Goal: Task Accomplishment & Management: Manage account settings

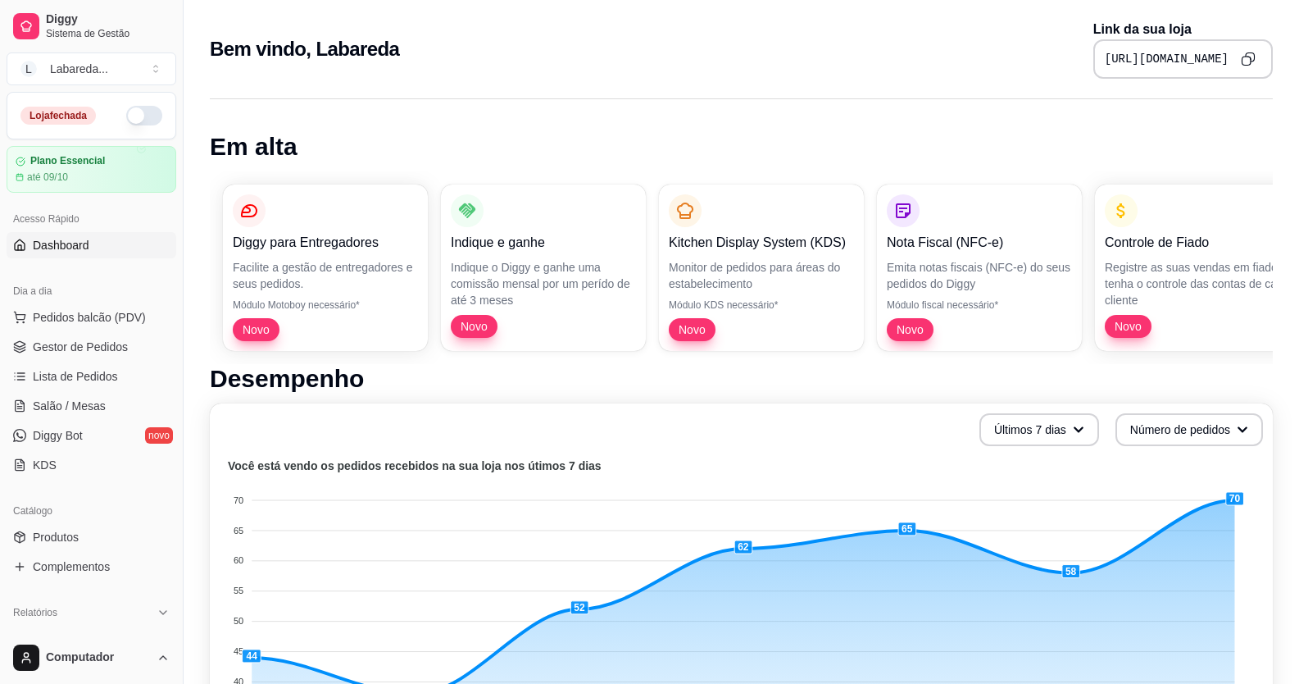
click at [126, 109] on button "button" at bounding box center [144, 116] width 36 height 20
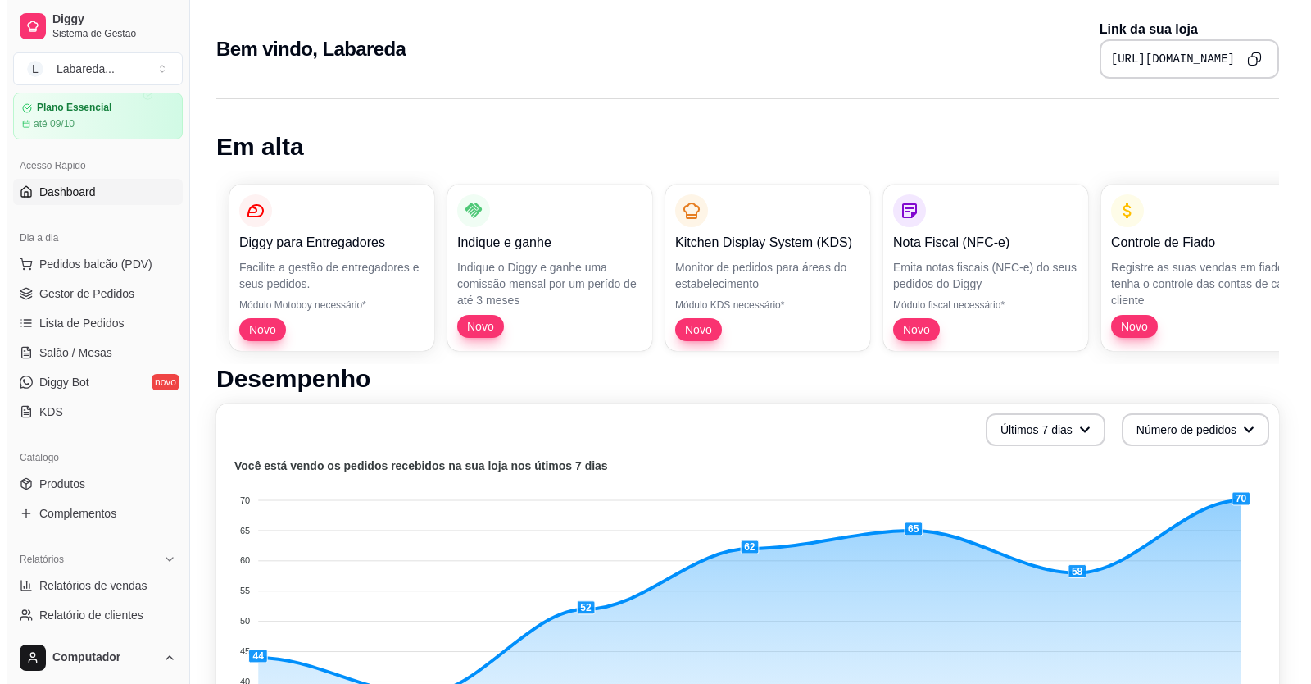
scroll to position [82, 0]
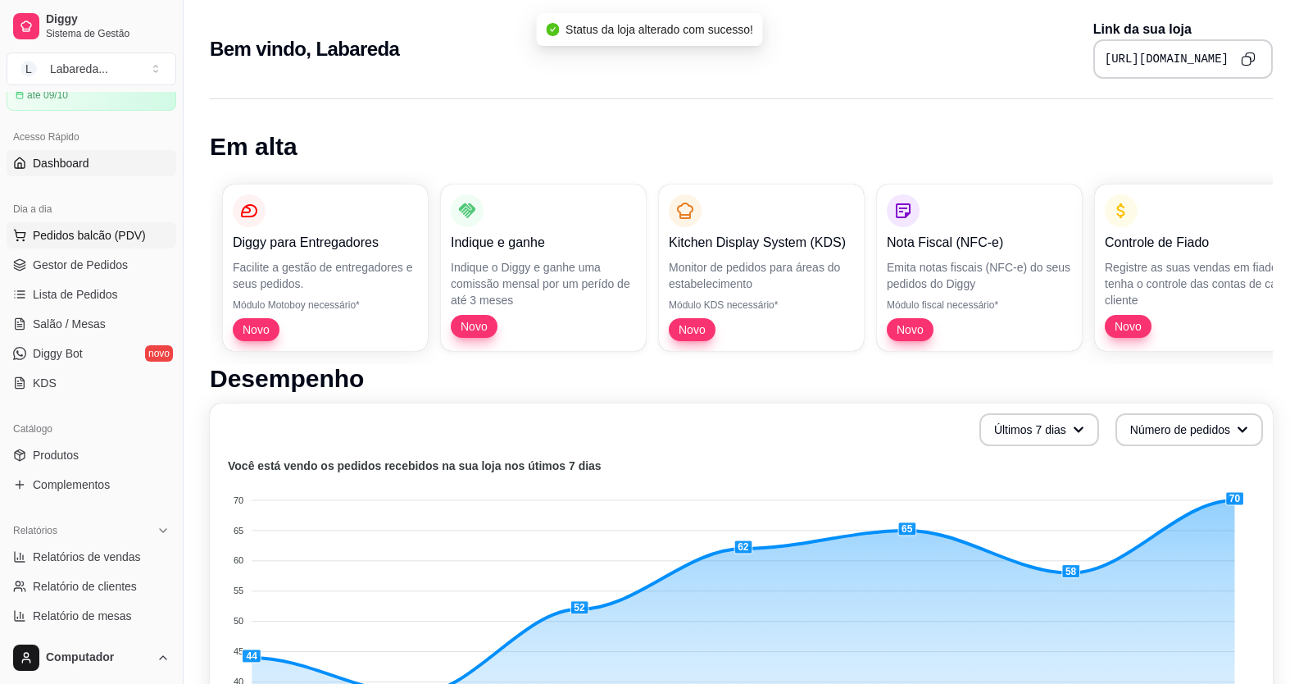
click at [81, 231] on span "Pedidos balcão (PDV)" at bounding box center [89, 235] width 113 height 16
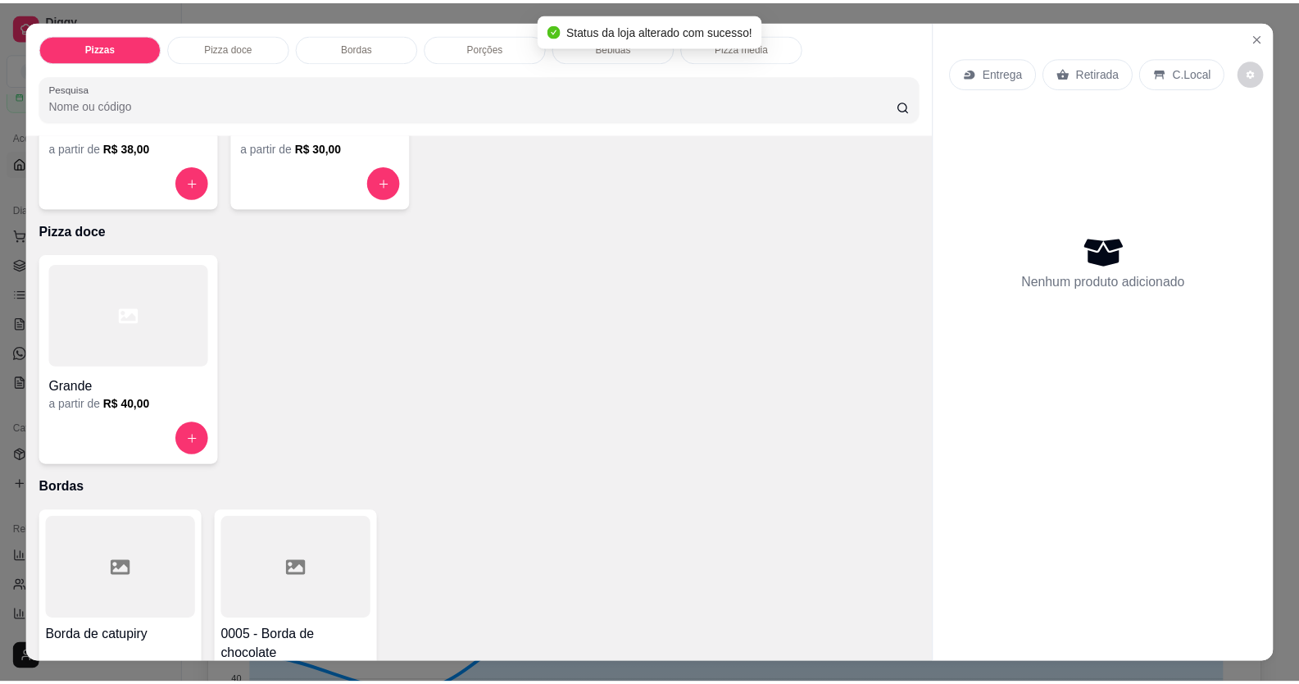
scroll to position [246, 0]
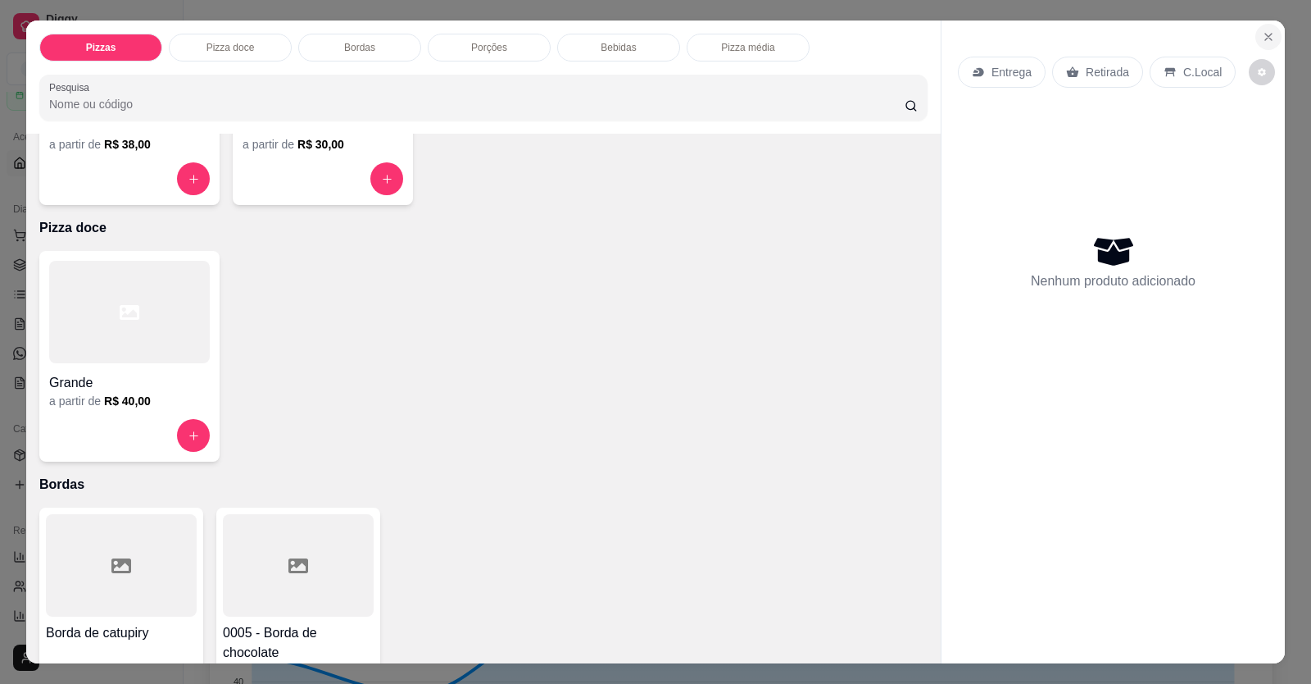
click at [1002, 34] on icon "Close" at bounding box center [1269, 37] width 7 height 7
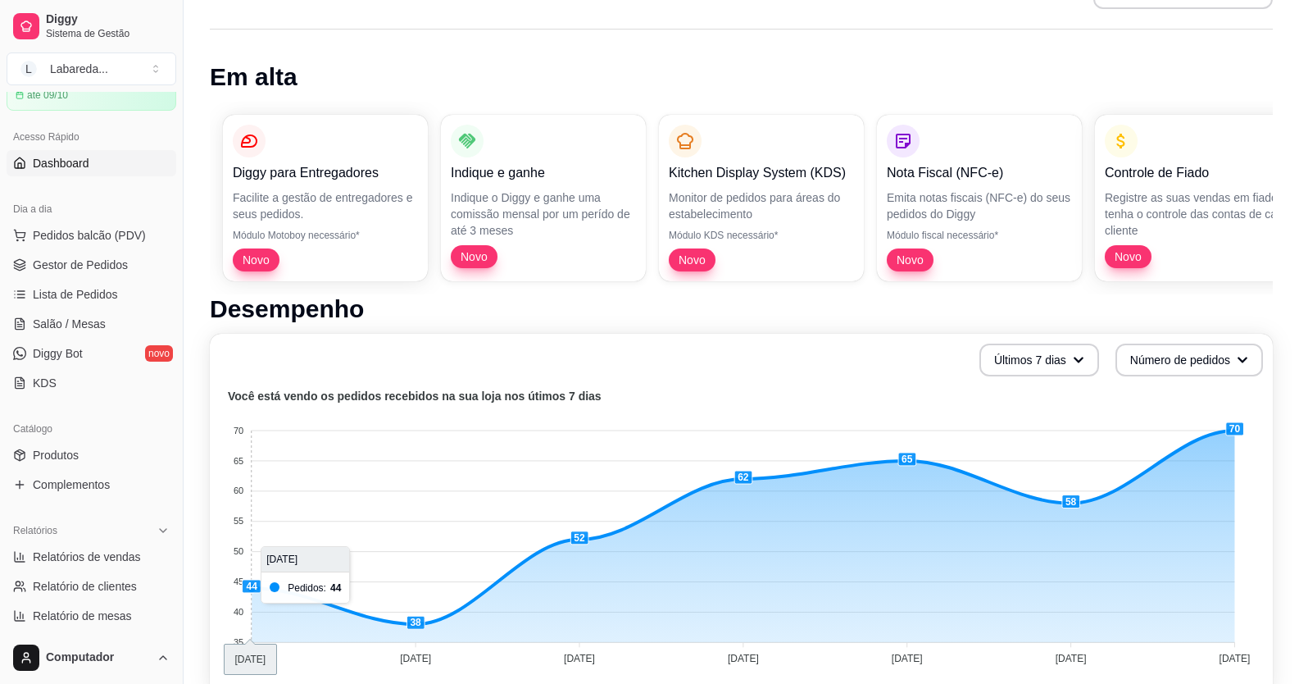
scroll to position [164, 0]
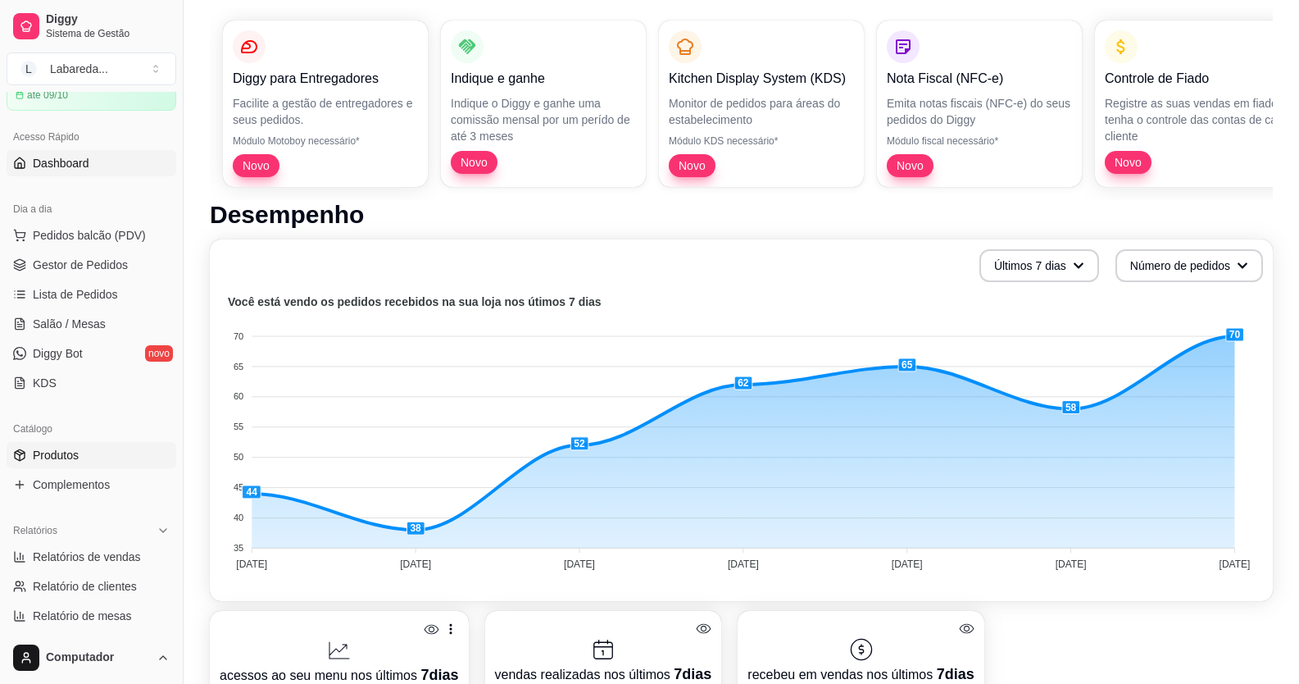
click at [68, 257] on span "Produtos" at bounding box center [56, 455] width 46 height 16
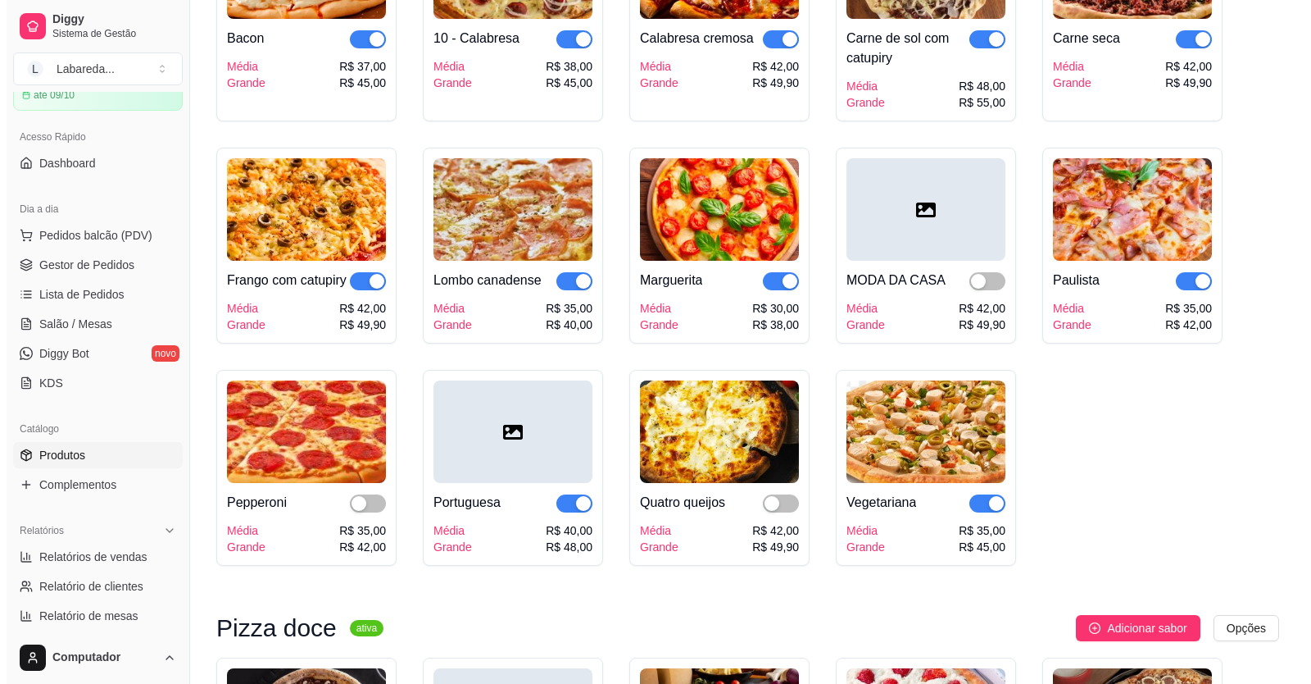
scroll to position [1967, 0]
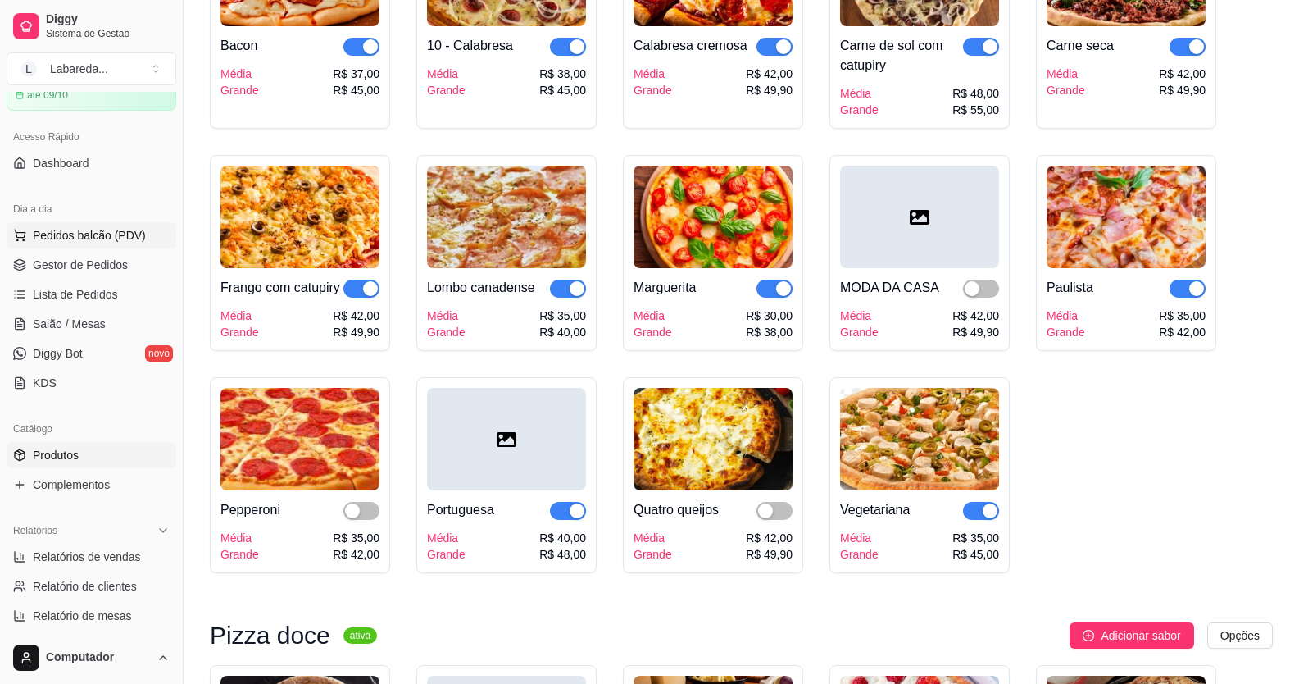
click at [84, 232] on span "Pedidos balcão (PDV)" at bounding box center [89, 235] width 113 height 16
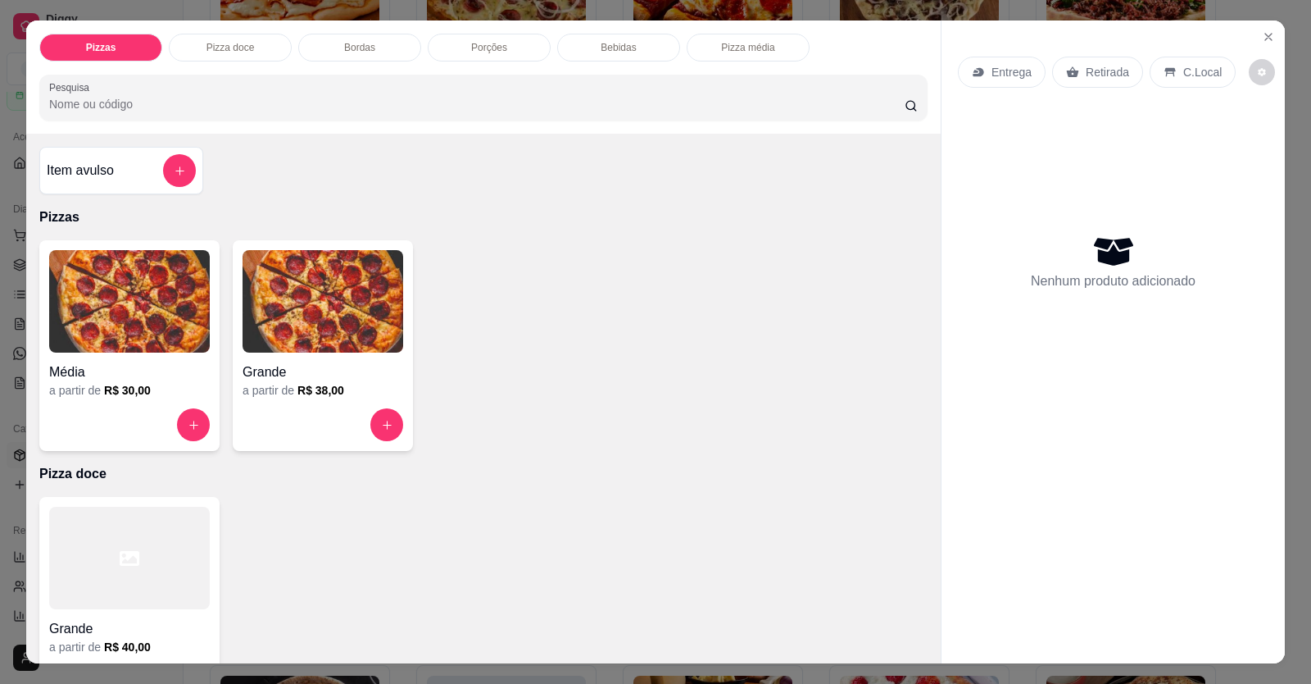
click at [334, 257] on img at bounding box center [323, 301] width 161 height 102
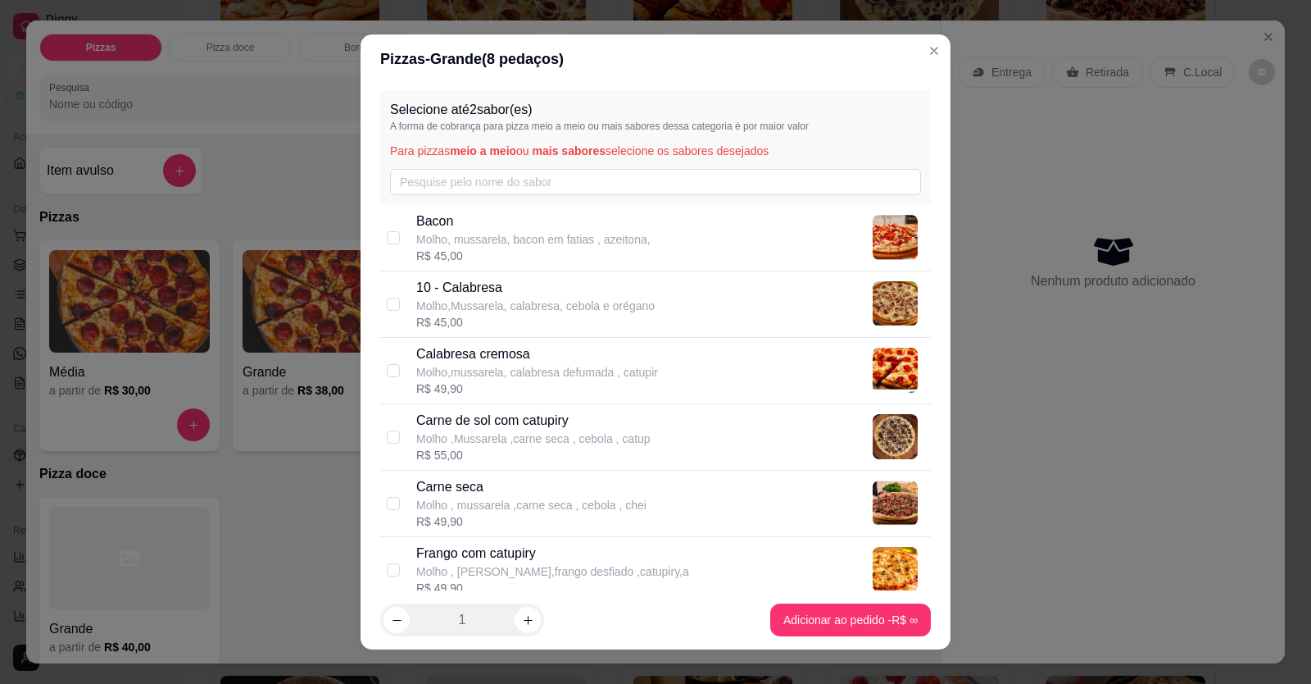
click at [480, 257] on p "Molho,Mussarela, calabresa, cebola e orégano" at bounding box center [535, 306] width 239 height 16
checkbox input "true"
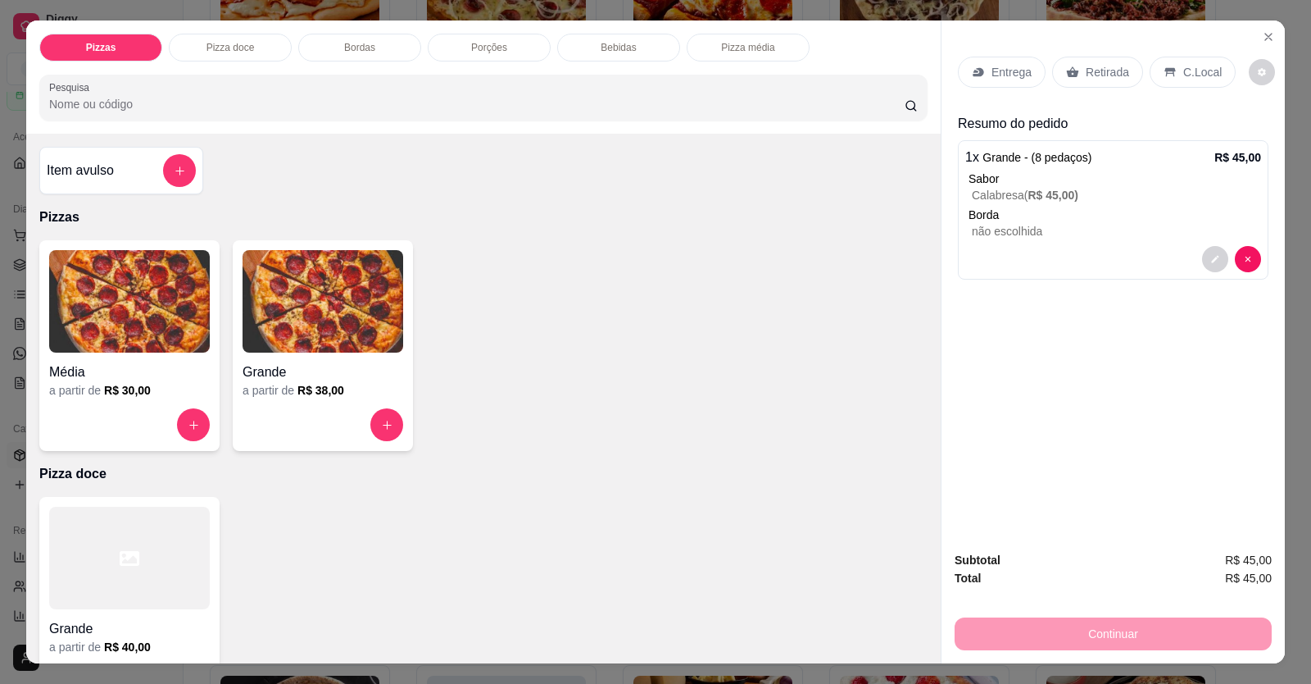
click at [1002, 66] on p "C.Local" at bounding box center [1203, 72] width 39 height 16
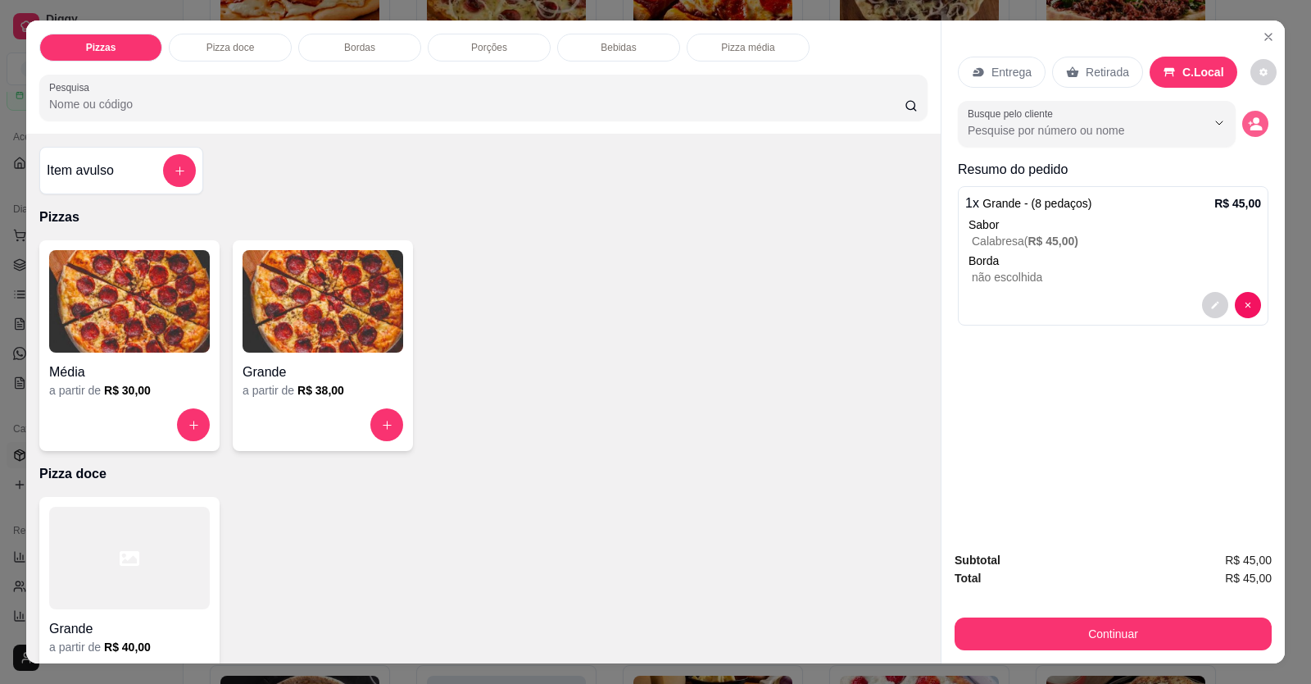
click at [1002, 125] on icon "decrease-product-quantity" at bounding box center [1255, 123] width 15 height 15
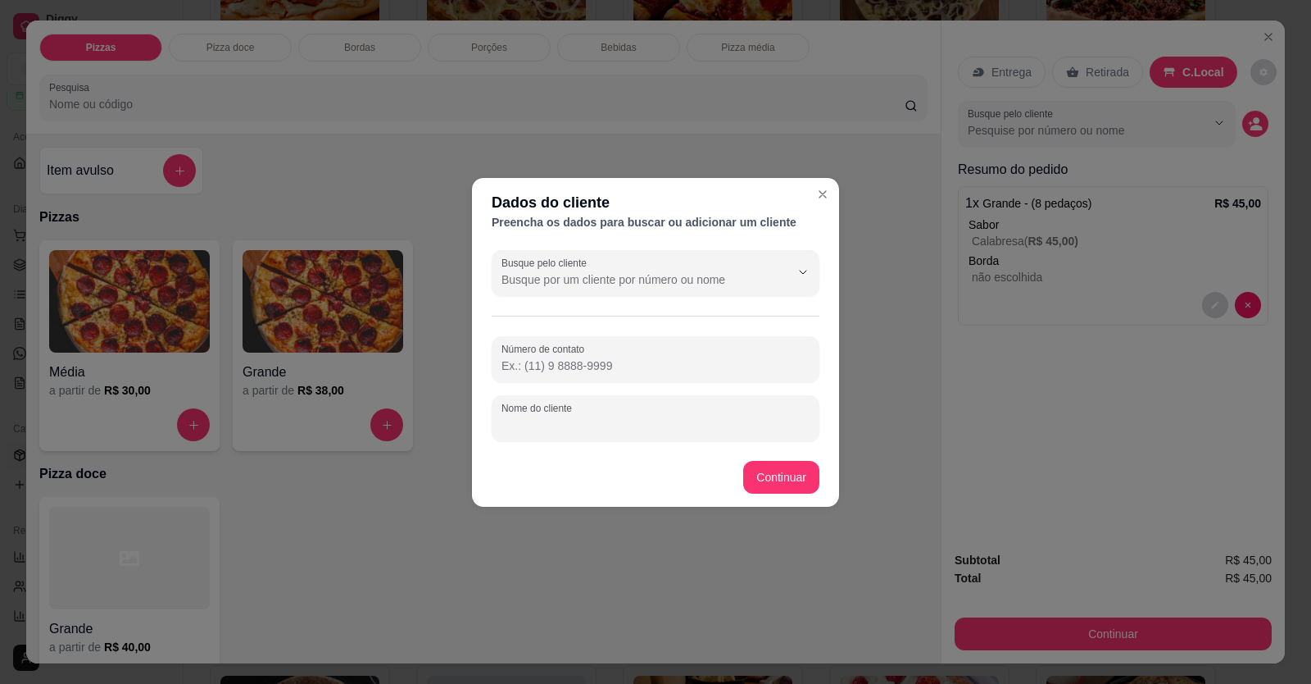
click at [668, 257] on input "Nome do cliente" at bounding box center [656, 424] width 308 height 16
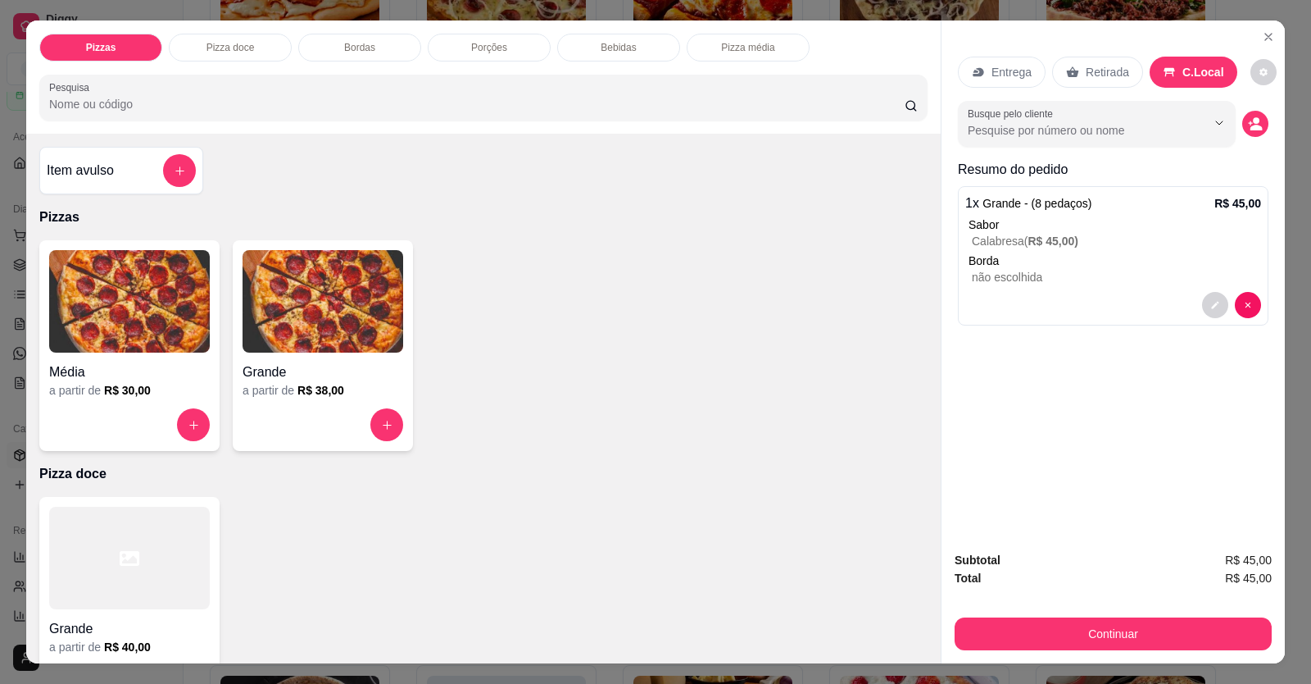
click at [1002, 65] on p "Retirada" at bounding box center [1107, 72] width 43 height 16
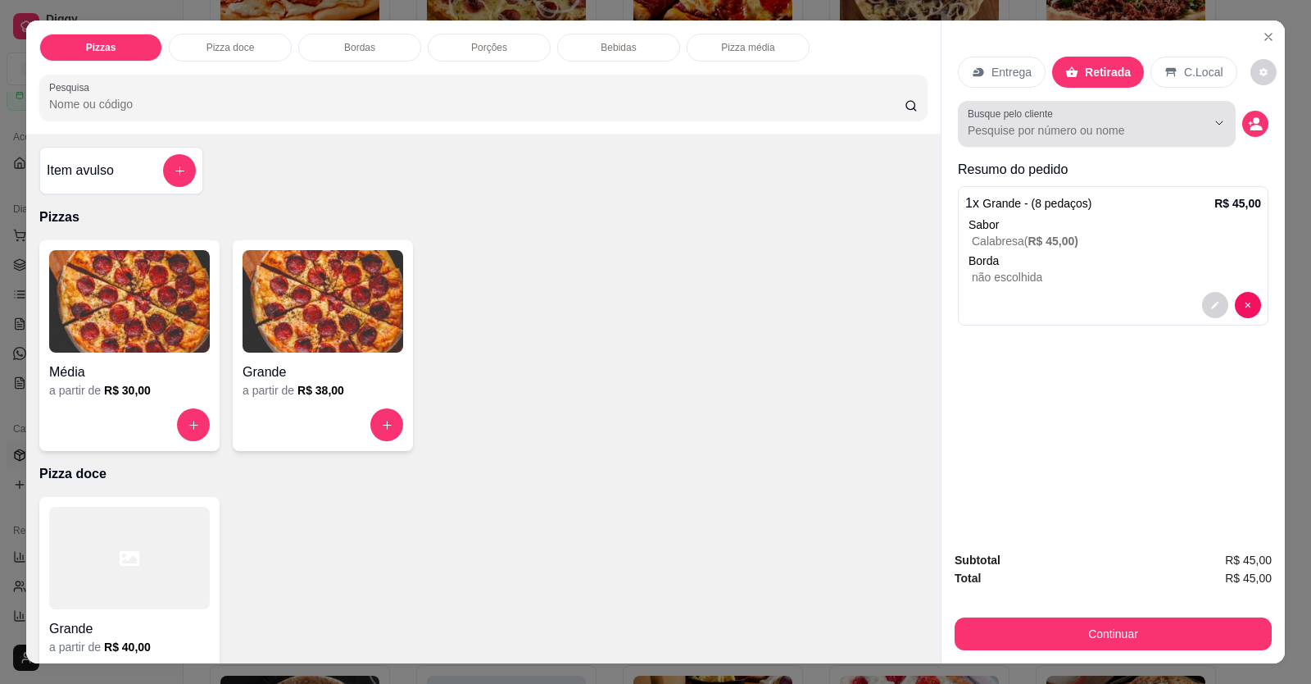
click at [1002, 130] on div "Busque pelo cliente" at bounding box center [1097, 124] width 278 height 46
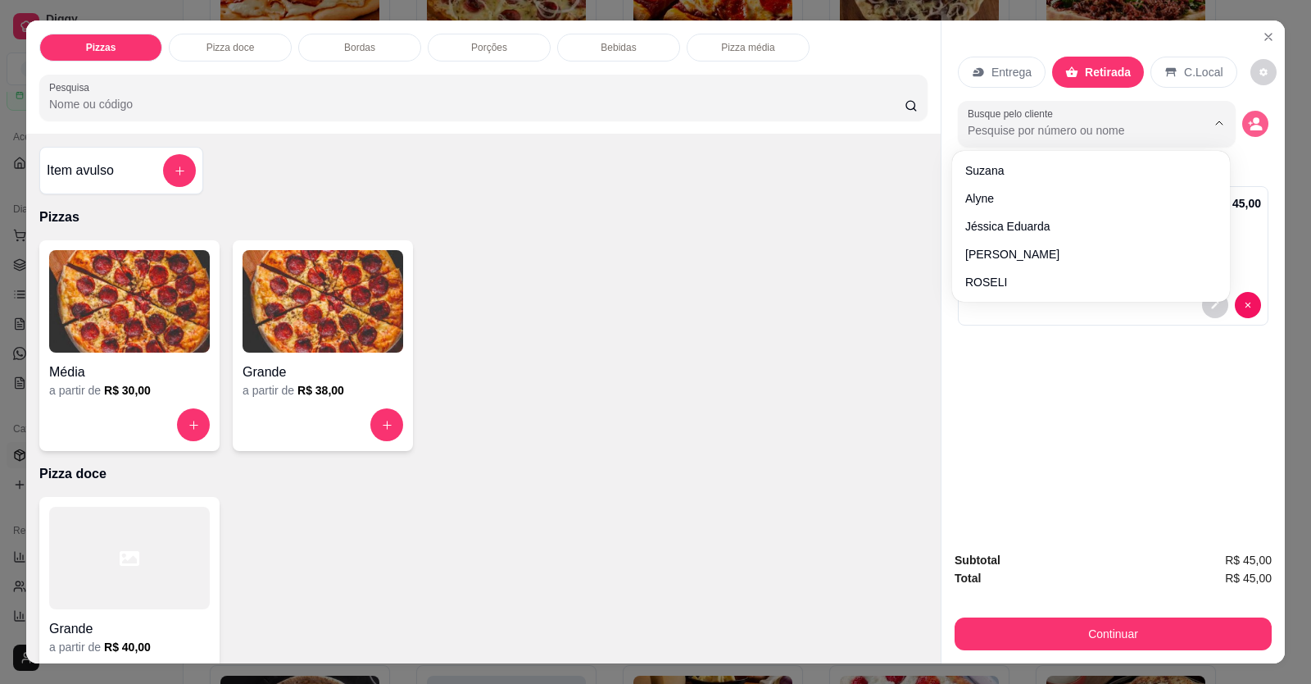
click at [1002, 126] on icon "decrease-product-quantity" at bounding box center [1257, 128] width 12 height 6
click at [1002, 122] on circle "decrease-product-quantity" at bounding box center [1256, 120] width 7 height 7
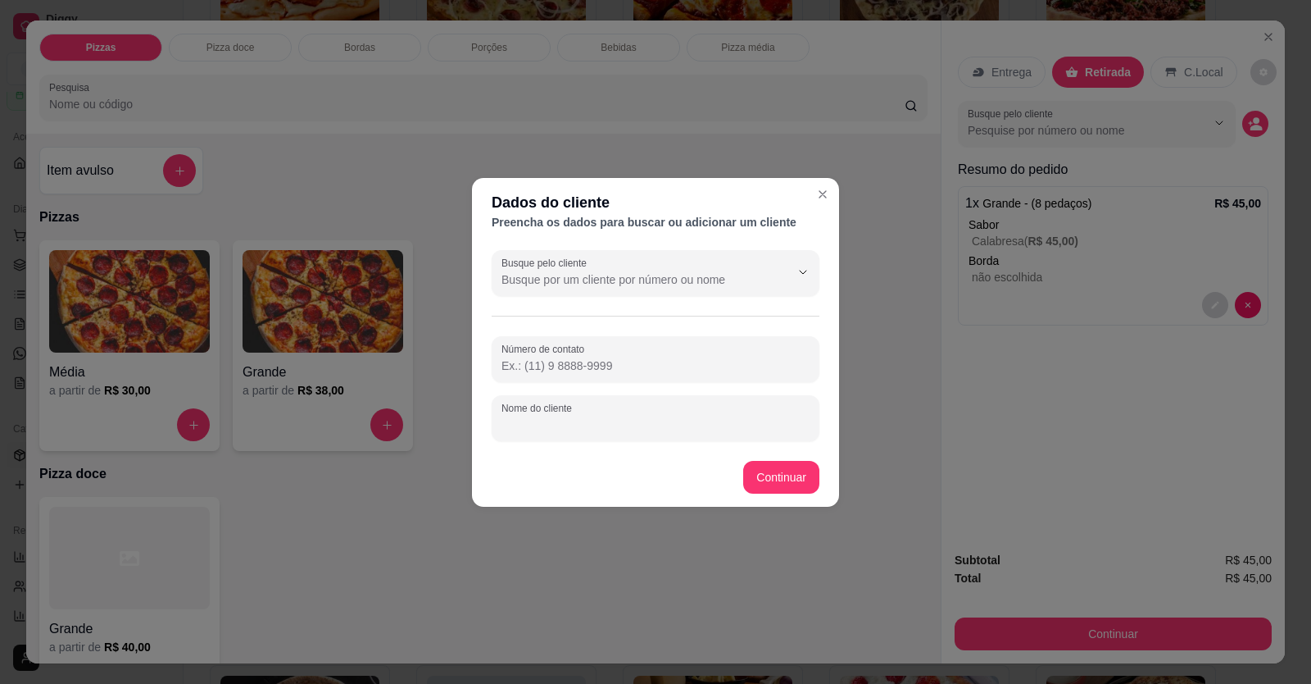
click at [632, 257] on input "Nome do cliente" at bounding box center [656, 424] width 308 height 16
type input "[PERSON_NAME]"
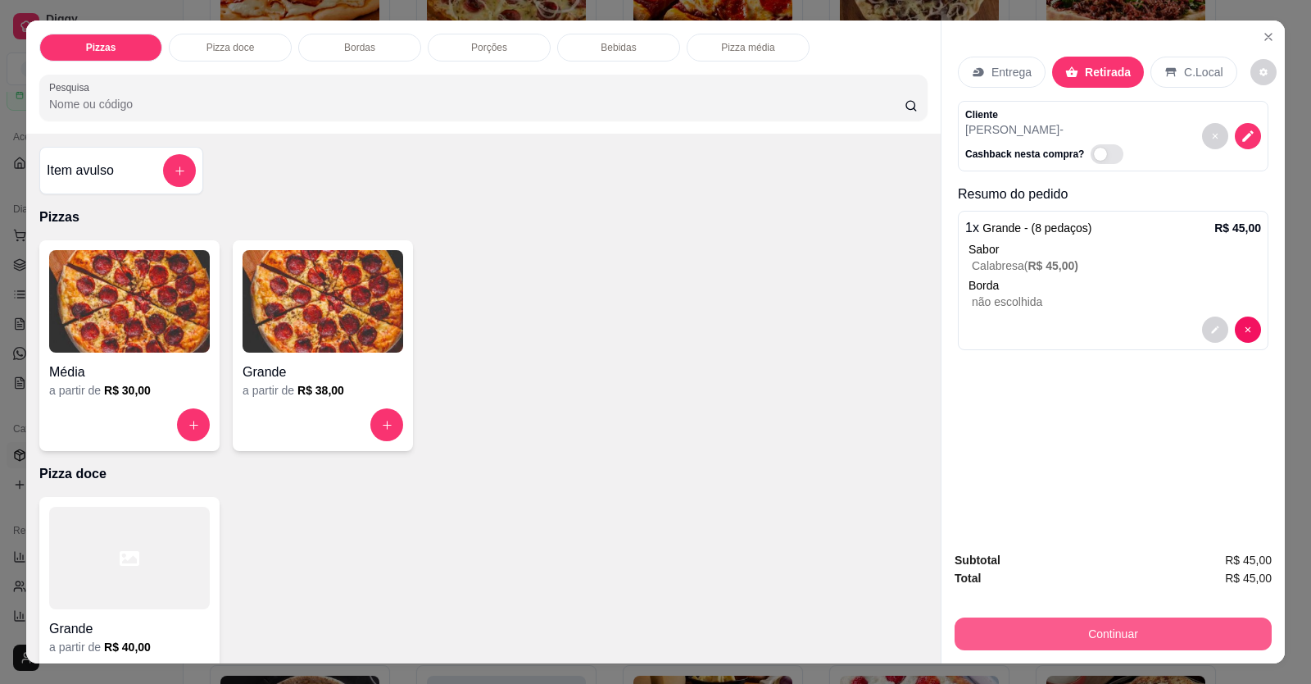
click at [1002, 257] on button "Continuar" at bounding box center [1113, 633] width 317 height 33
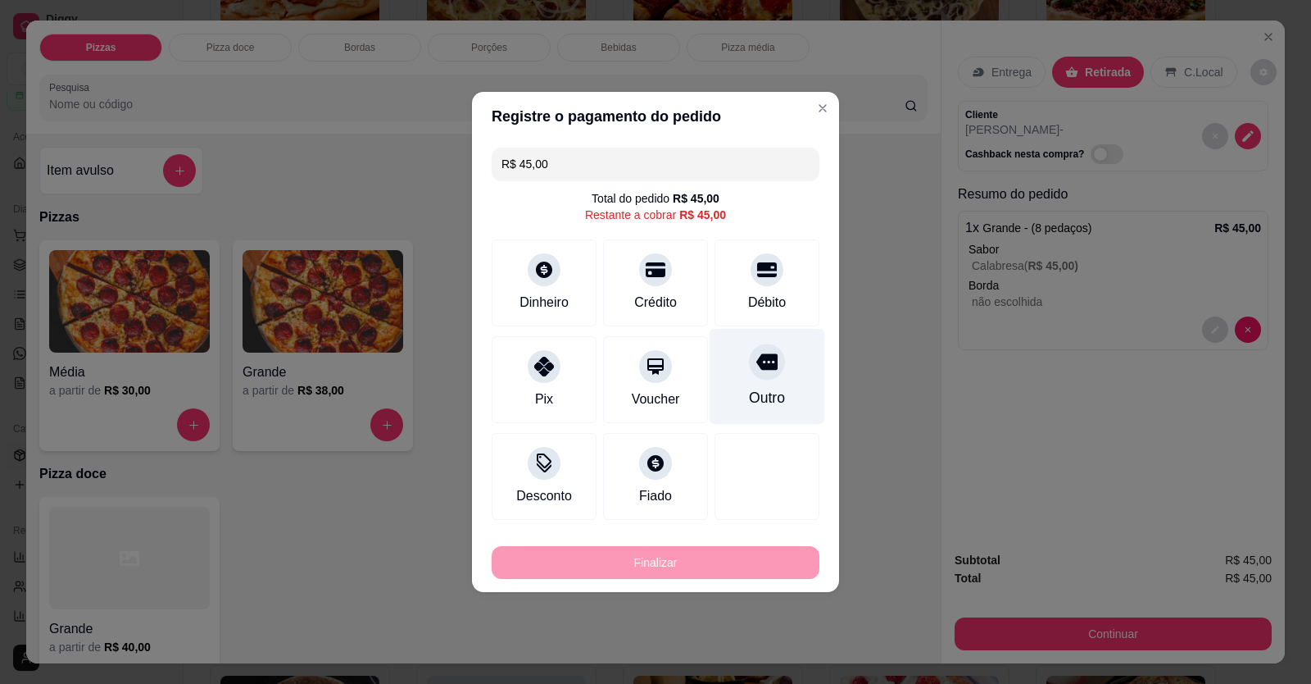
click at [792, 257] on div "Outro" at bounding box center [768, 377] width 116 height 96
type input "R$ 0,00"
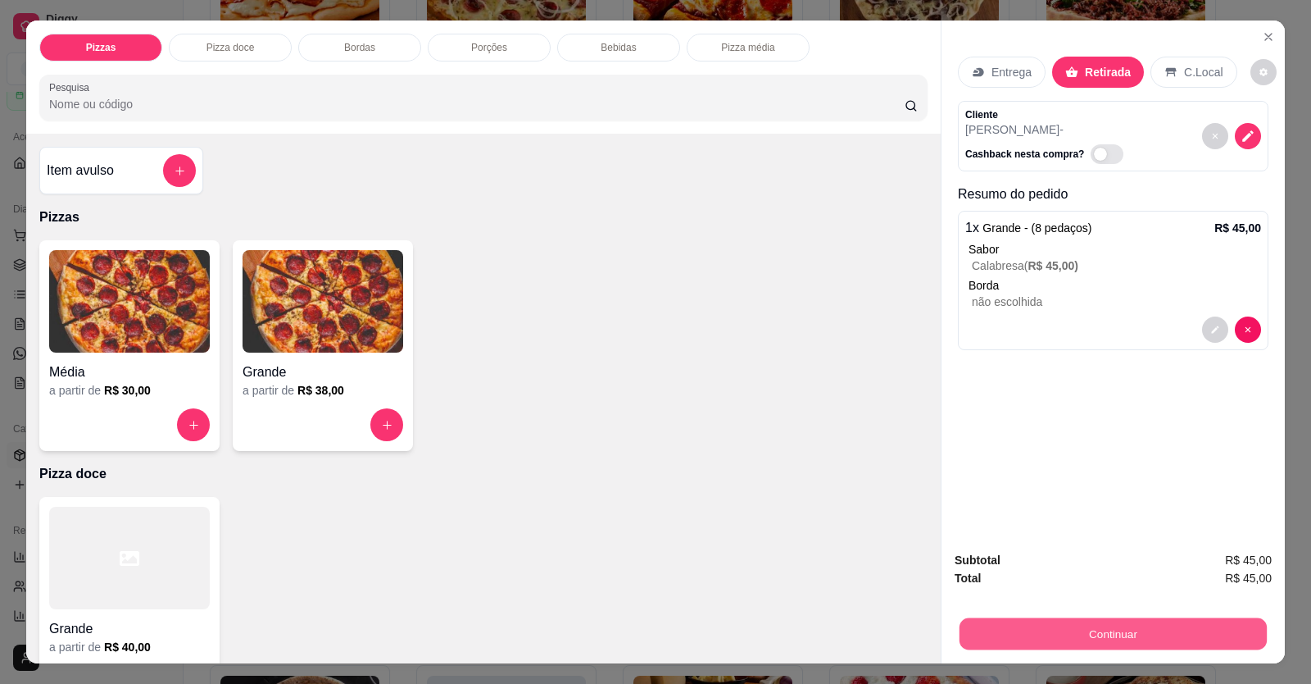
click at [1002, 257] on button "Continuar" at bounding box center [1113, 634] width 307 height 32
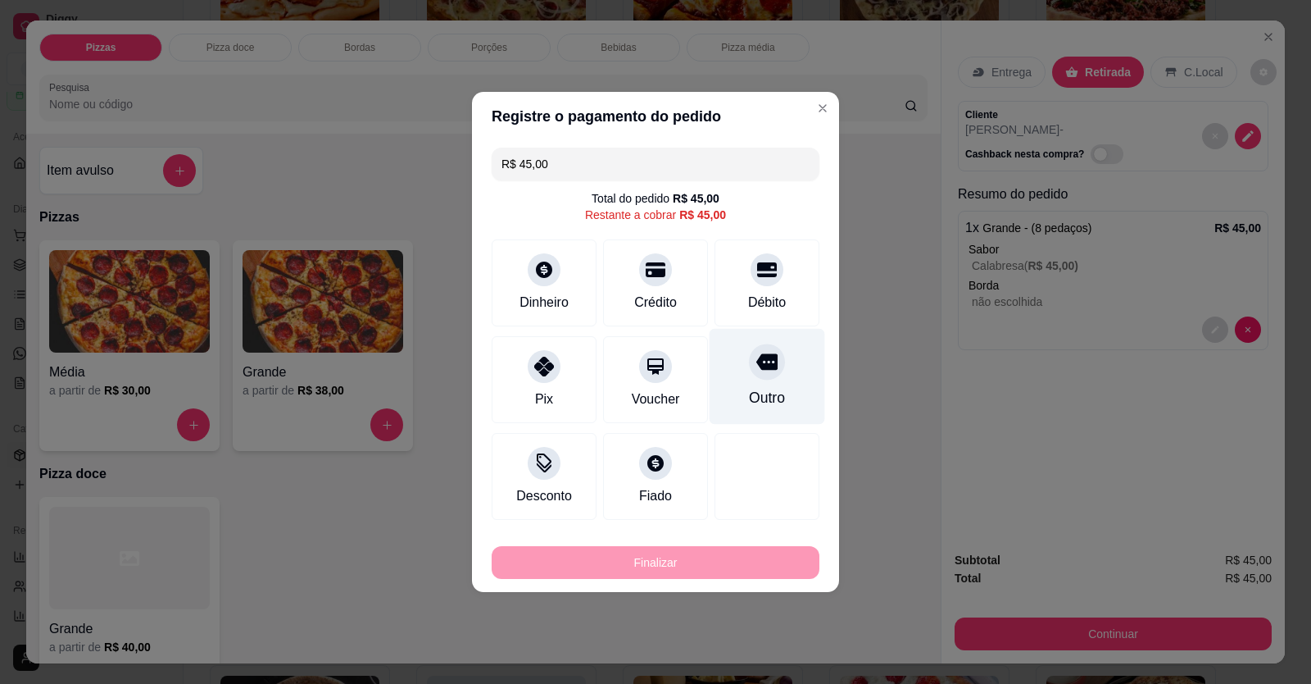
click at [753, 257] on div at bounding box center [767, 361] width 36 height 36
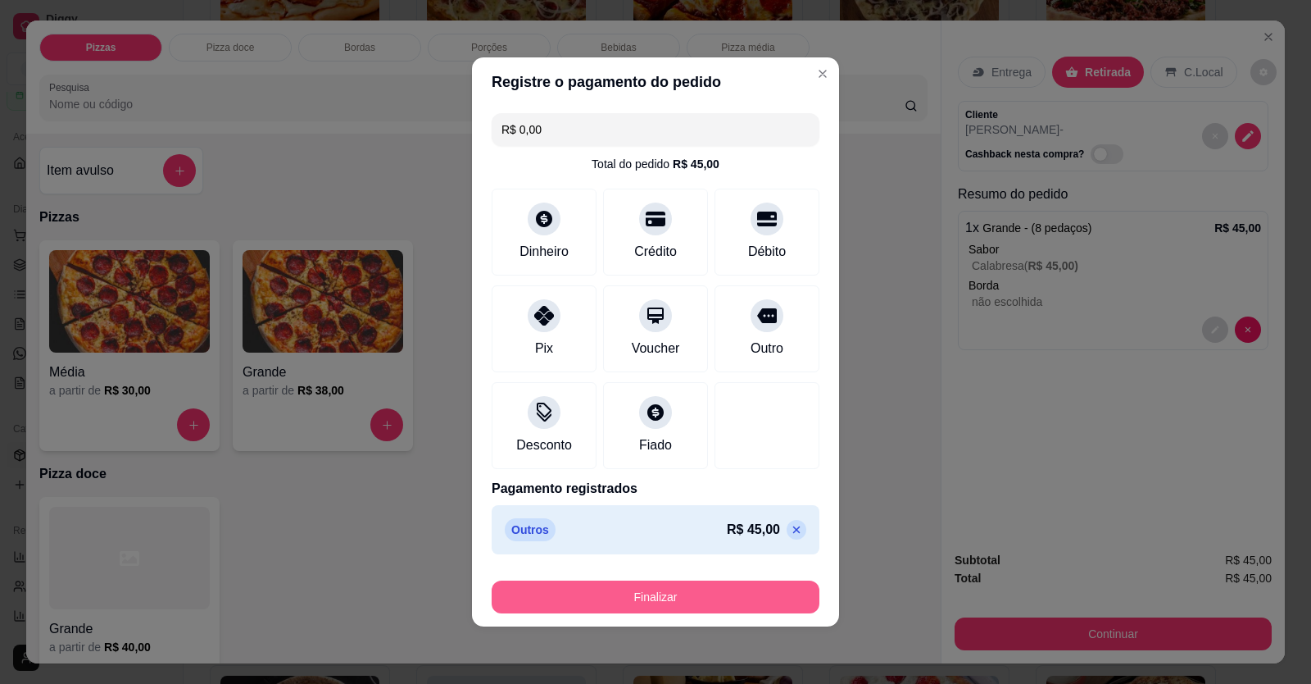
click at [694, 257] on button "Finalizar" at bounding box center [656, 596] width 328 height 33
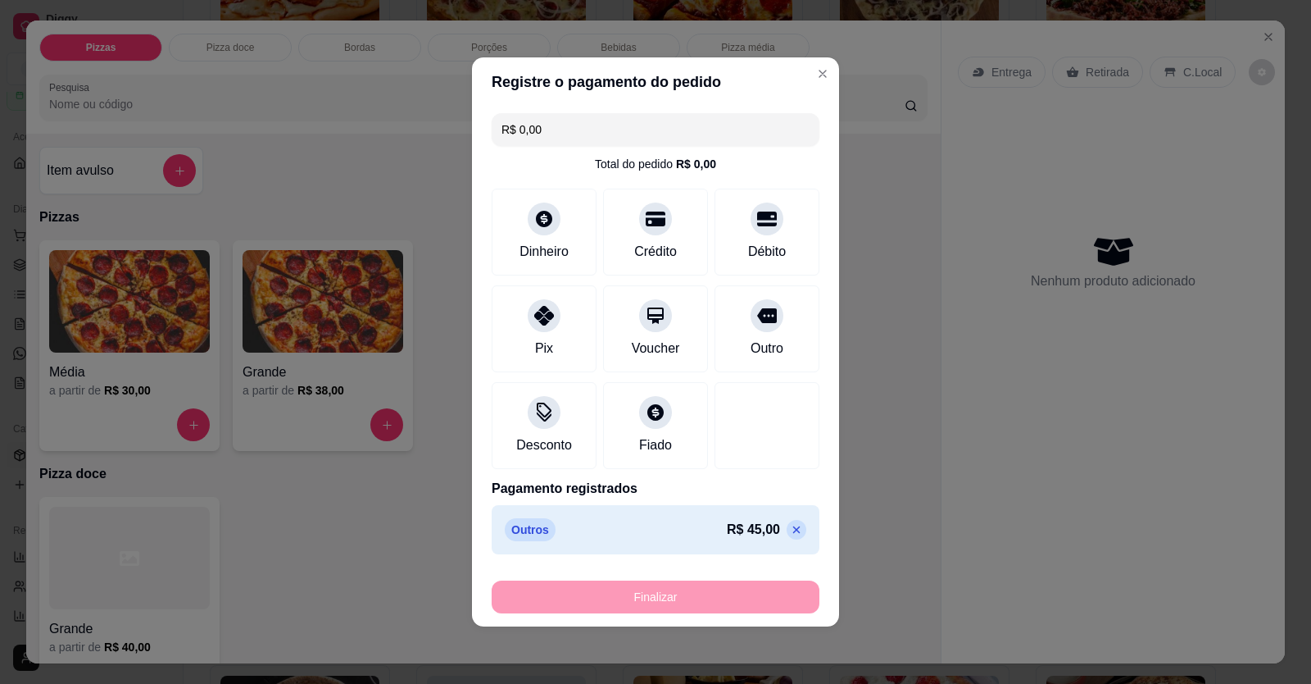
type input "-R$ 45,00"
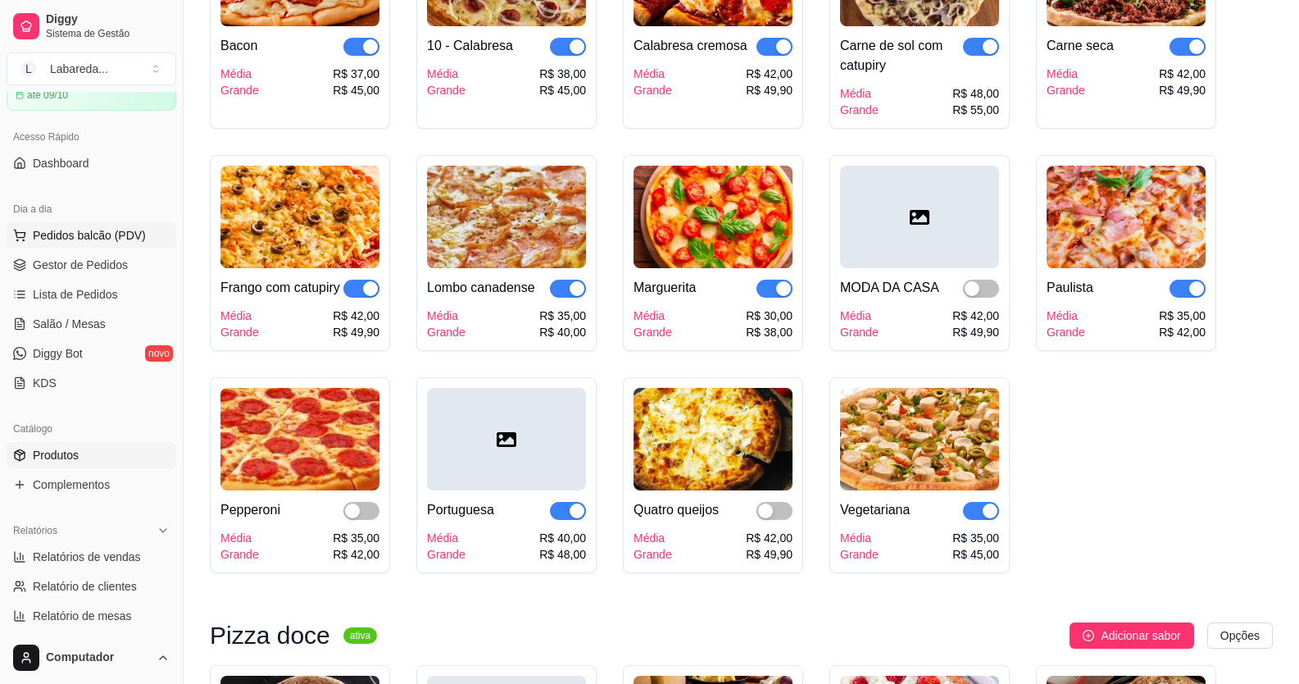
click at [58, 230] on span "Pedidos balcão (PDV)" at bounding box center [89, 235] width 113 height 16
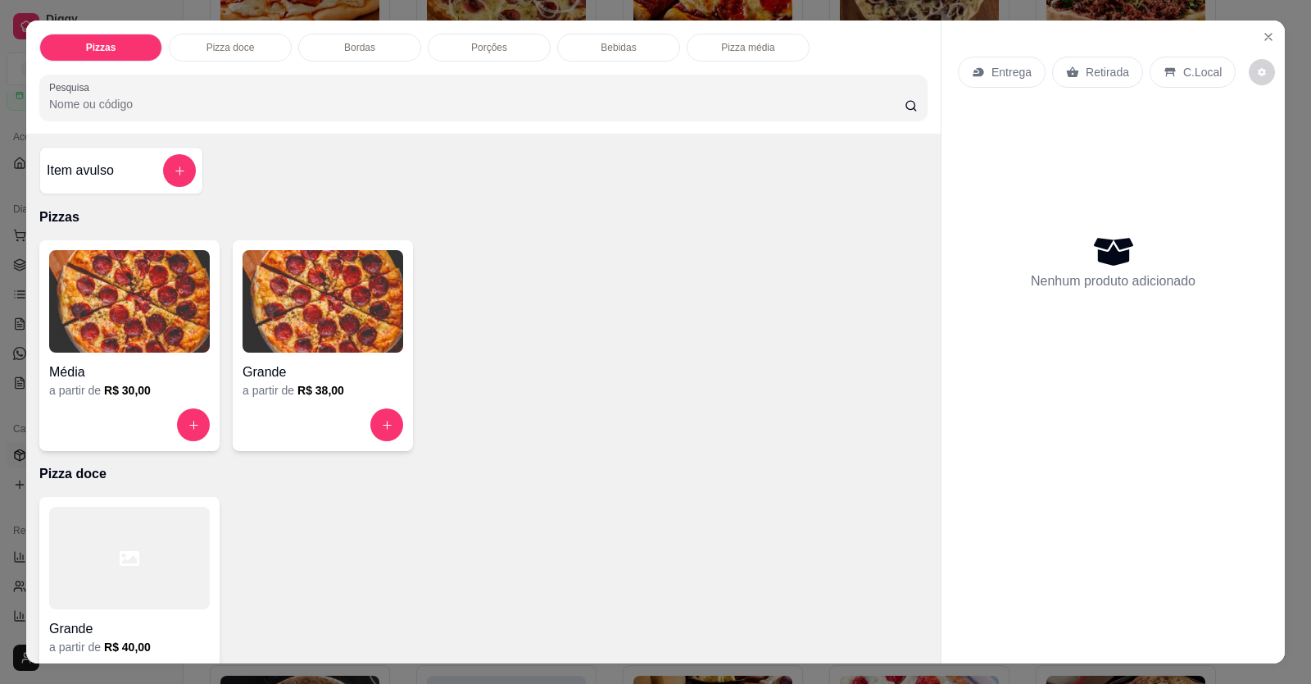
click at [379, 257] on img at bounding box center [323, 301] width 161 height 102
click at [1002, 33] on icon "Close" at bounding box center [1268, 36] width 13 height 13
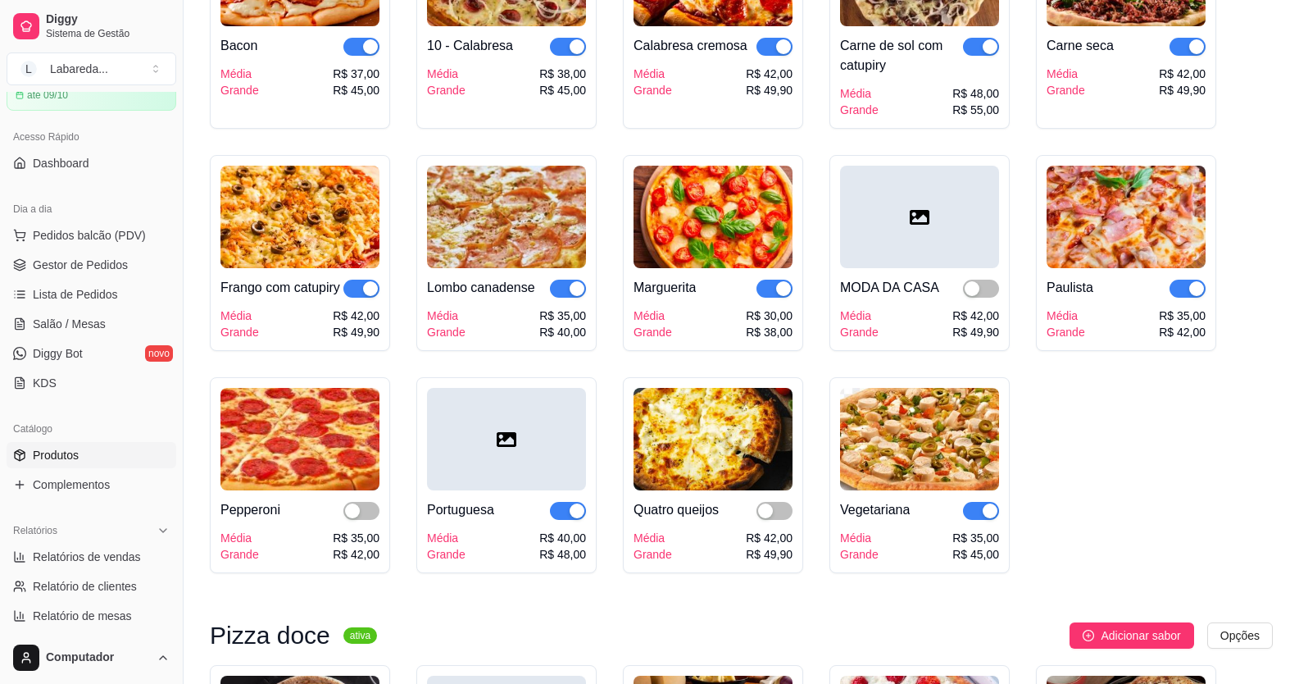
click at [134, 189] on div "Dia a dia Pedidos balcão (PDV) Gestor de Pedidos Lista de Pedidos Salão / Mesas…" at bounding box center [91, 295] width 183 height 213
click at [93, 234] on span "Pedidos balcão (PDV)" at bounding box center [89, 235] width 113 height 16
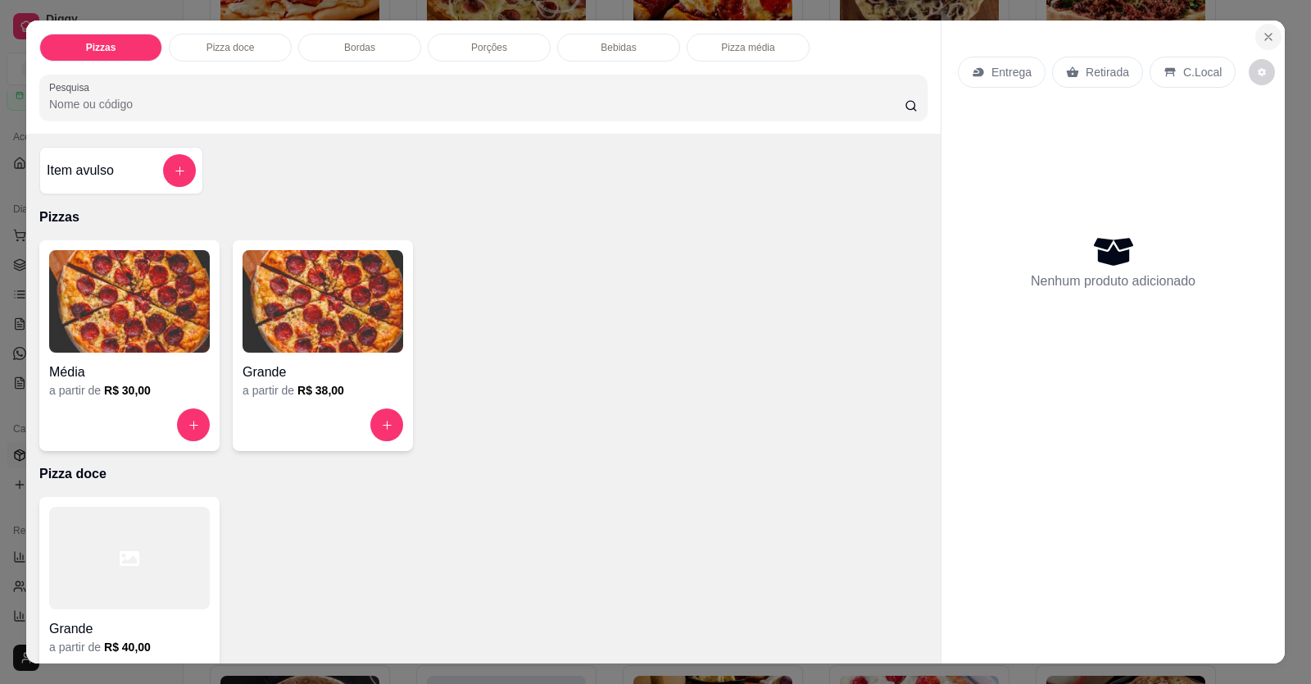
click at [1002, 34] on icon "Close" at bounding box center [1269, 37] width 7 height 7
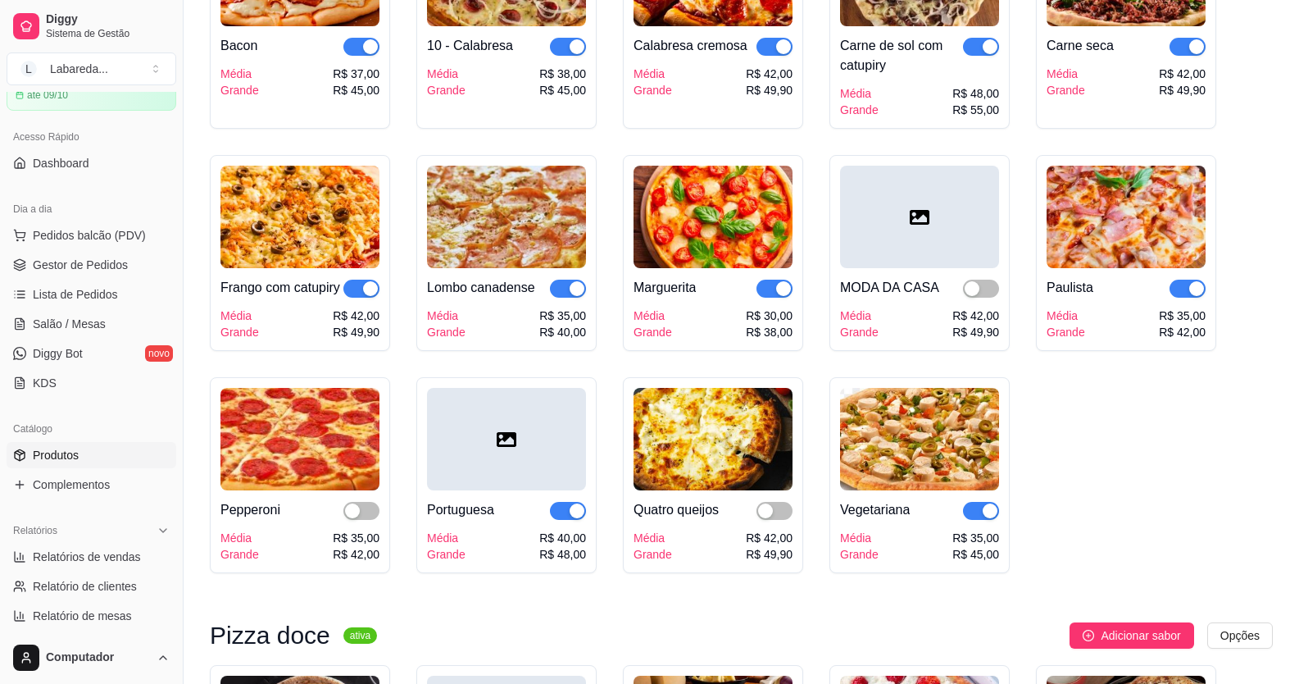
drag, startPoint x: 116, startPoint y: 227, endPoint x: 127, endPoint y: 216, distance: 15.7
click at [116, 225] on button "Pedidos balcão (PDV)" at bounding box center [92, 235] width 170 height 26
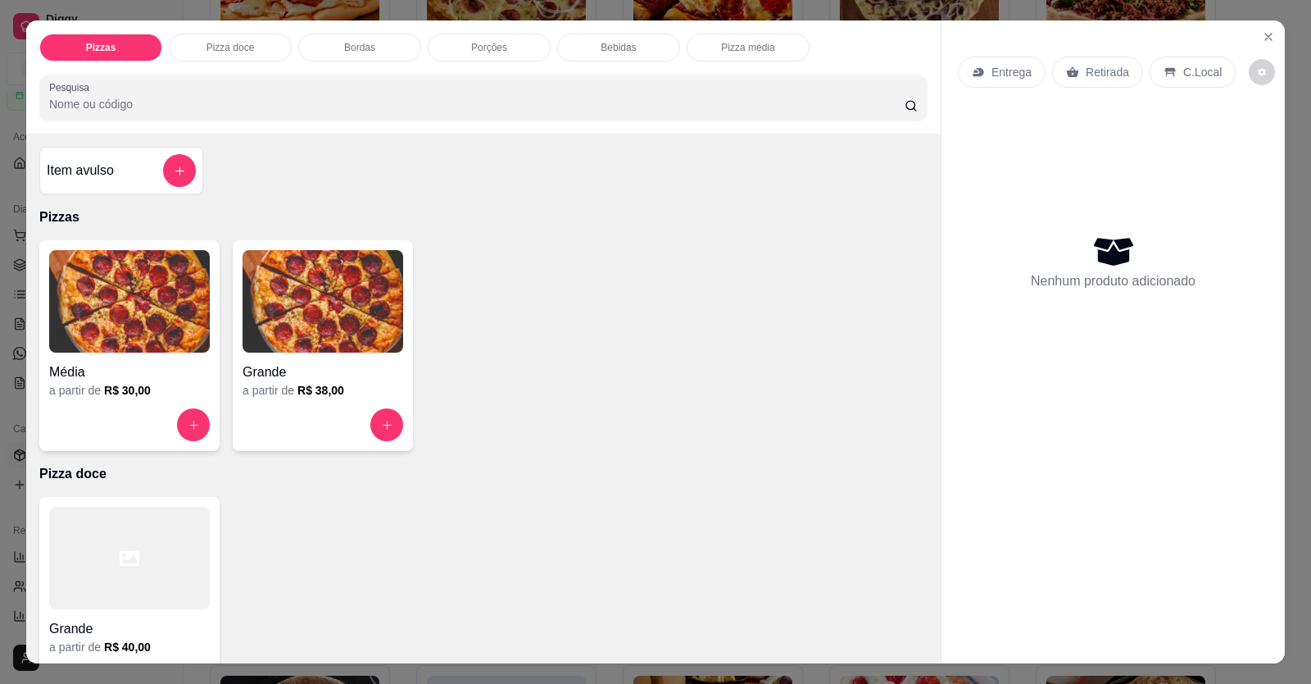
click at [346, 257] on div "Grande" at bounding box center [323, 367] width 161 height 30
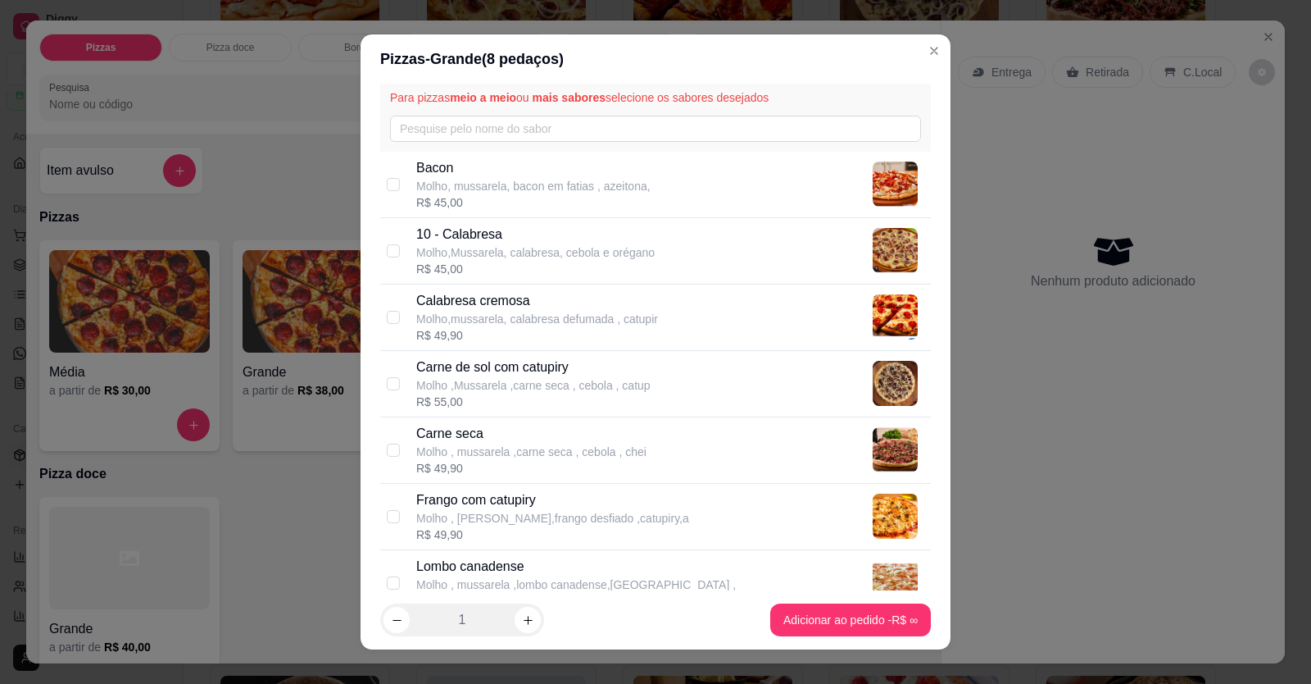
scroll to position [82, 0]
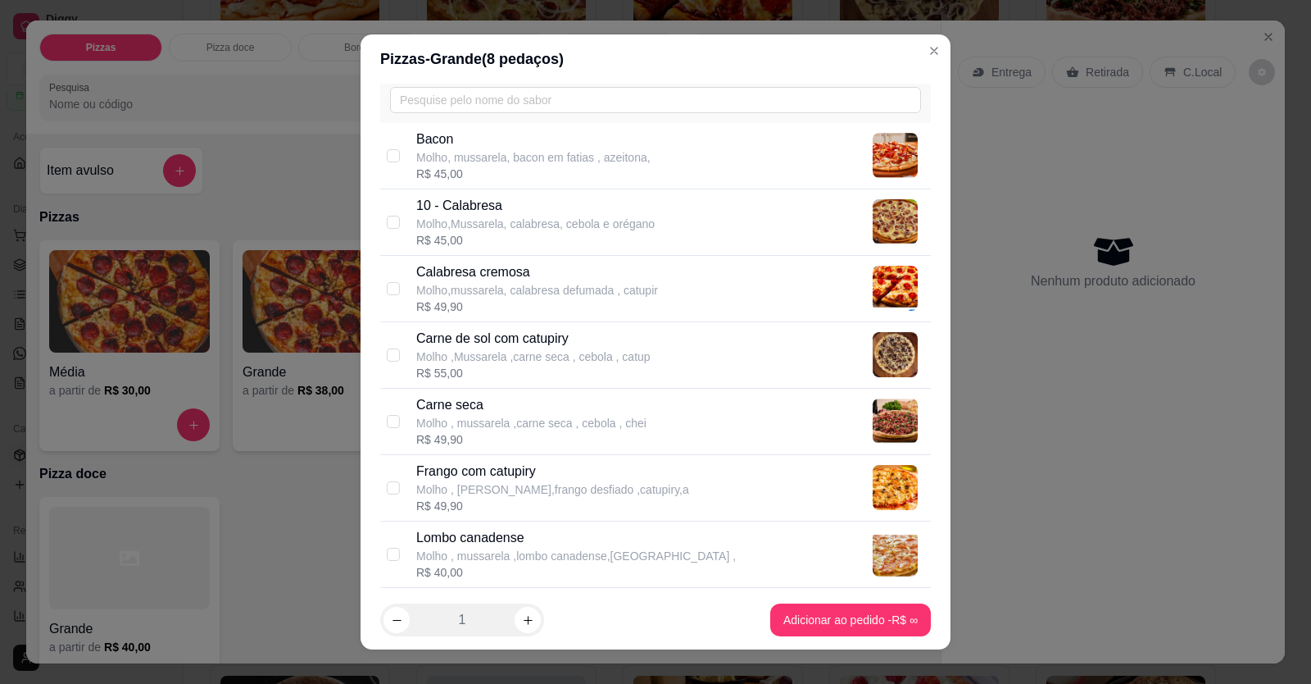
click at [518, 140] on p "Bacon" at bounding box center [533, 140] width 234 height 20
checkbox input "true"
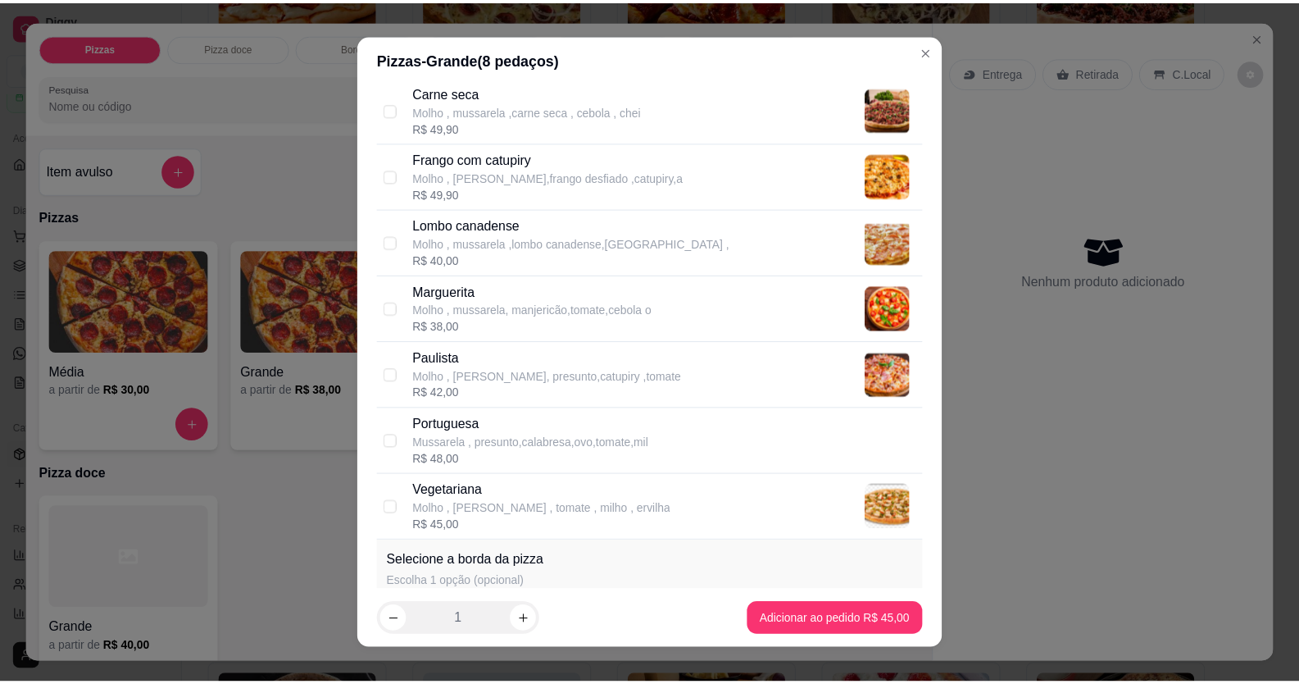
scroll to position [410, 0]
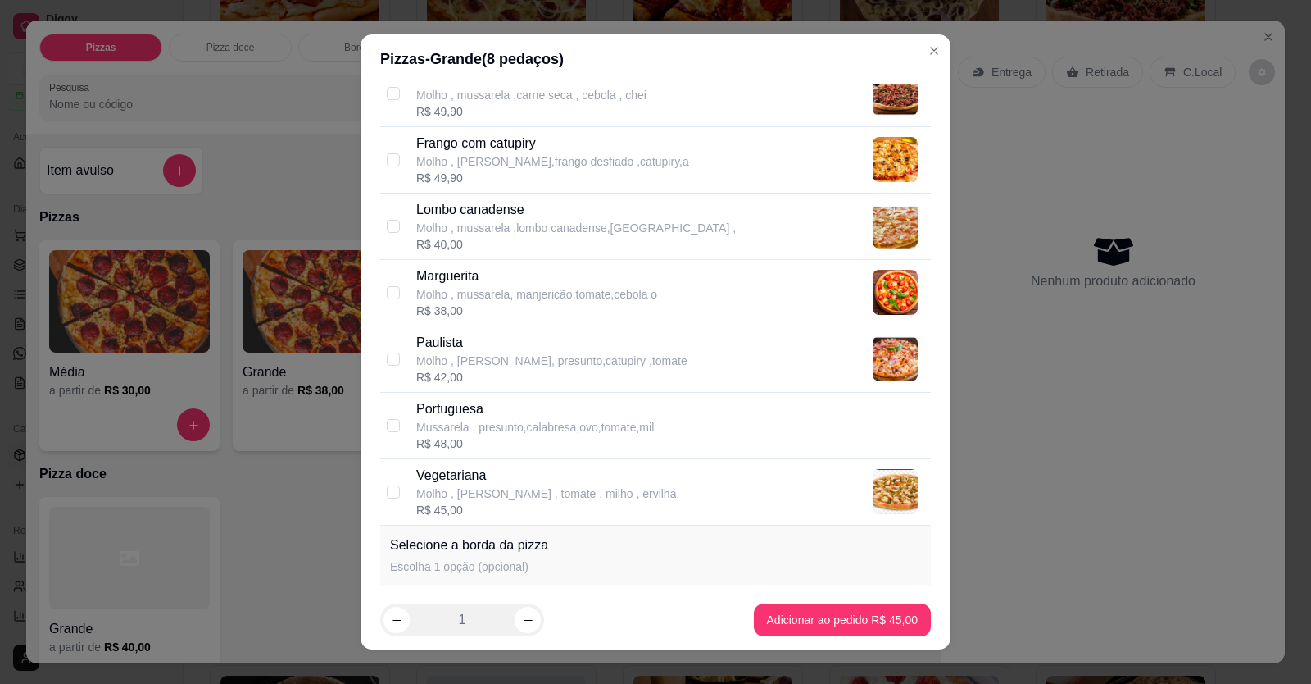
click at [457, 223] on p "Molho , mussarela ,lombo canadense,[GEOGRAPHIC_DATA] ," at bounding box center [576, 228] width 320 height 16
checkbox input "true"
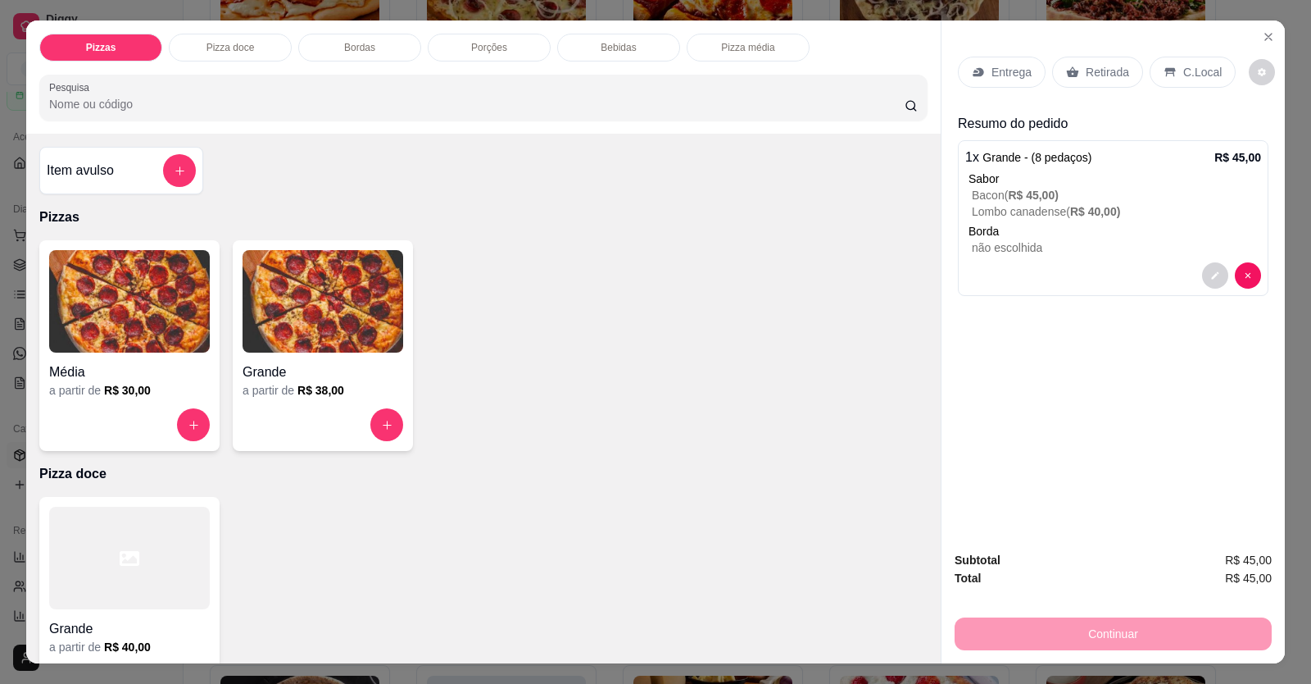
click at [1002, 66] on p "C.Local" at bounding box center [1203, 72] width 39 height 16
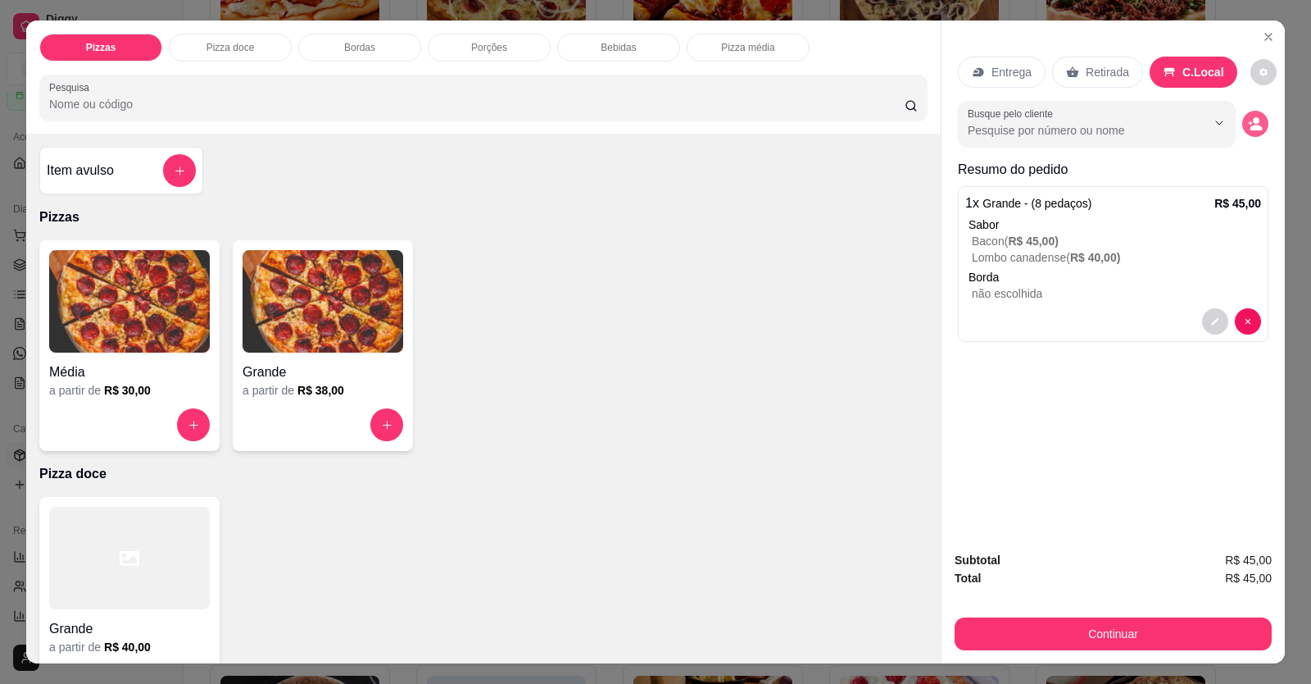
click at [1002, 122] on icon "decrease-product-quantity" at bounding box center [1251, 123] width 4 height 4
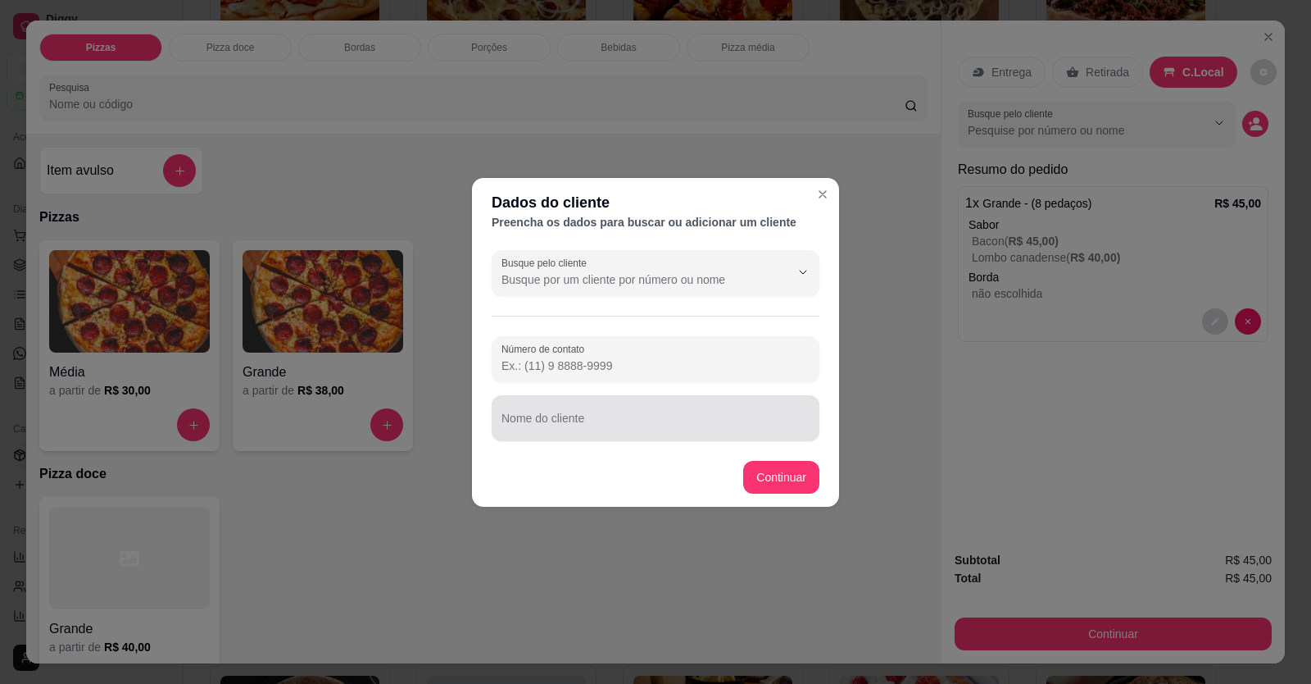
click at [653, 257] on input "Nome do cliente" at bounding box center [656, 424] width 308 height 16
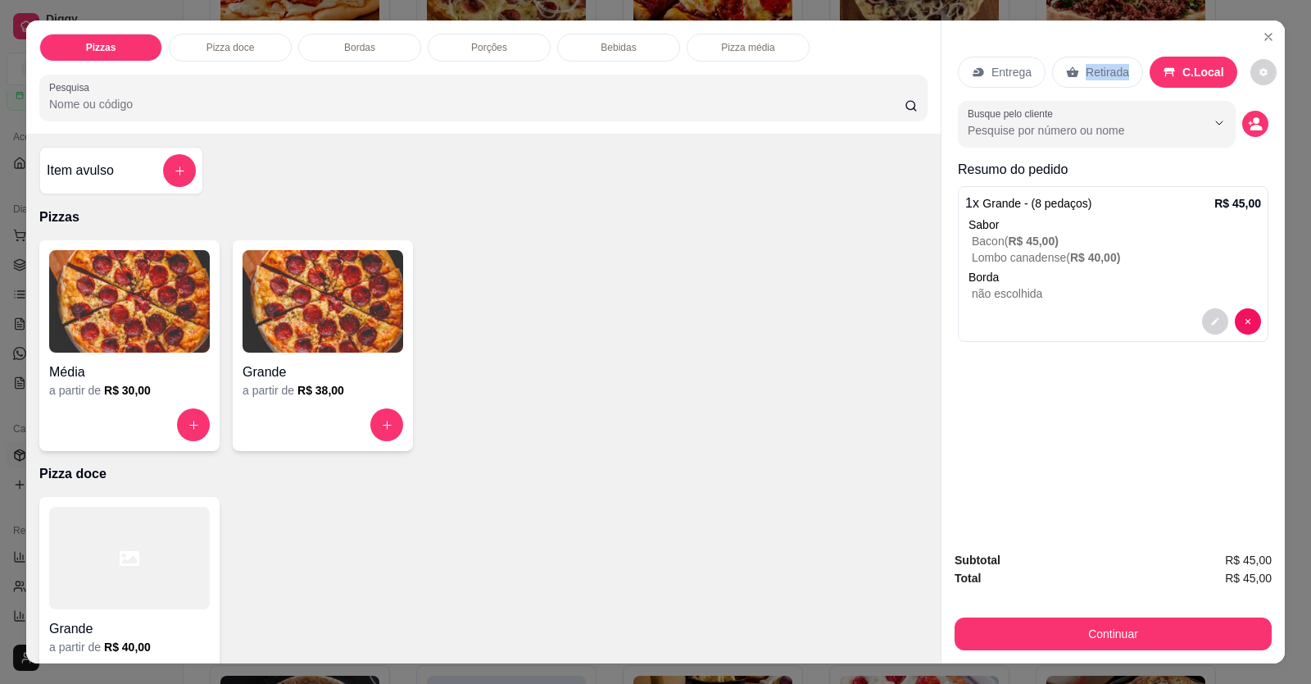
click at [1002, 71] on div "Retirada" at bounding box center [1097, 72] width 91 height 31
click at [1002, 59] on div "Retirada" at bounding box center [1098, 72] width 92 height 31
click at [1002, 130] on icon "decrease-product-quantity" at bounding box center [1255, 123] width 15 height 15
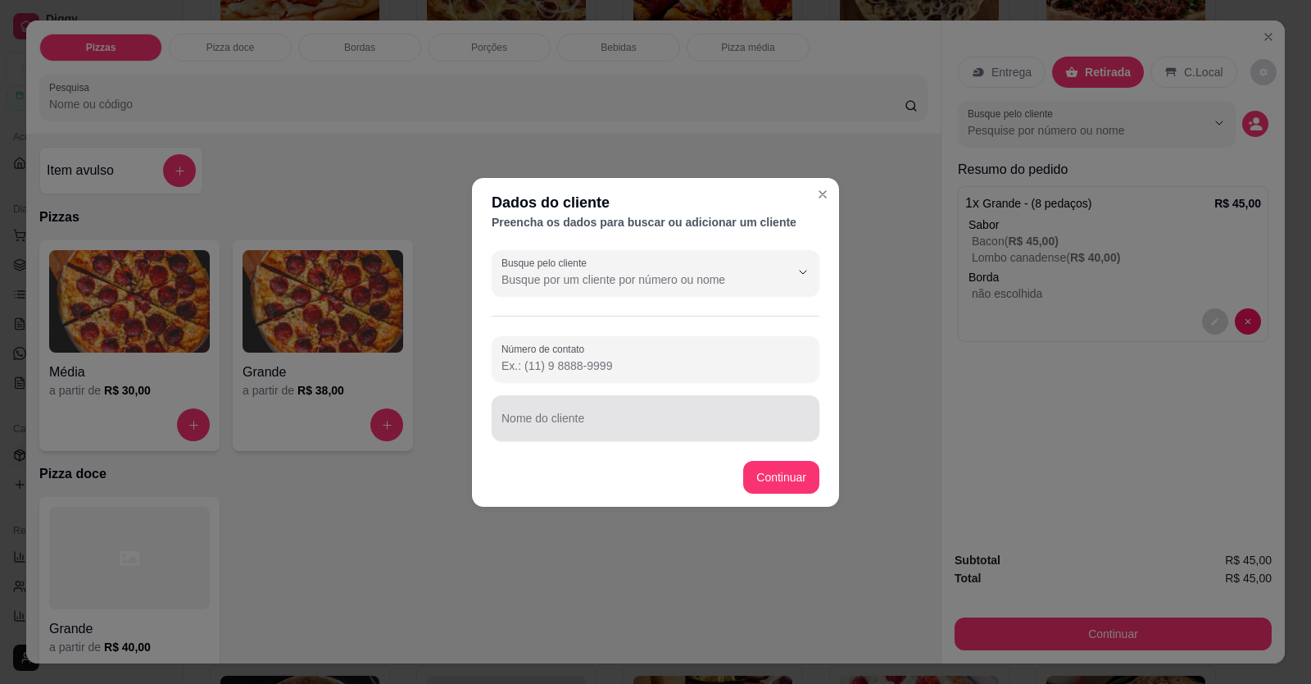
click at [672, 257] on input "Nome do cliente" at bounding box center [656, 424] width 308 height 16
type input "[PERSON_NAME]"
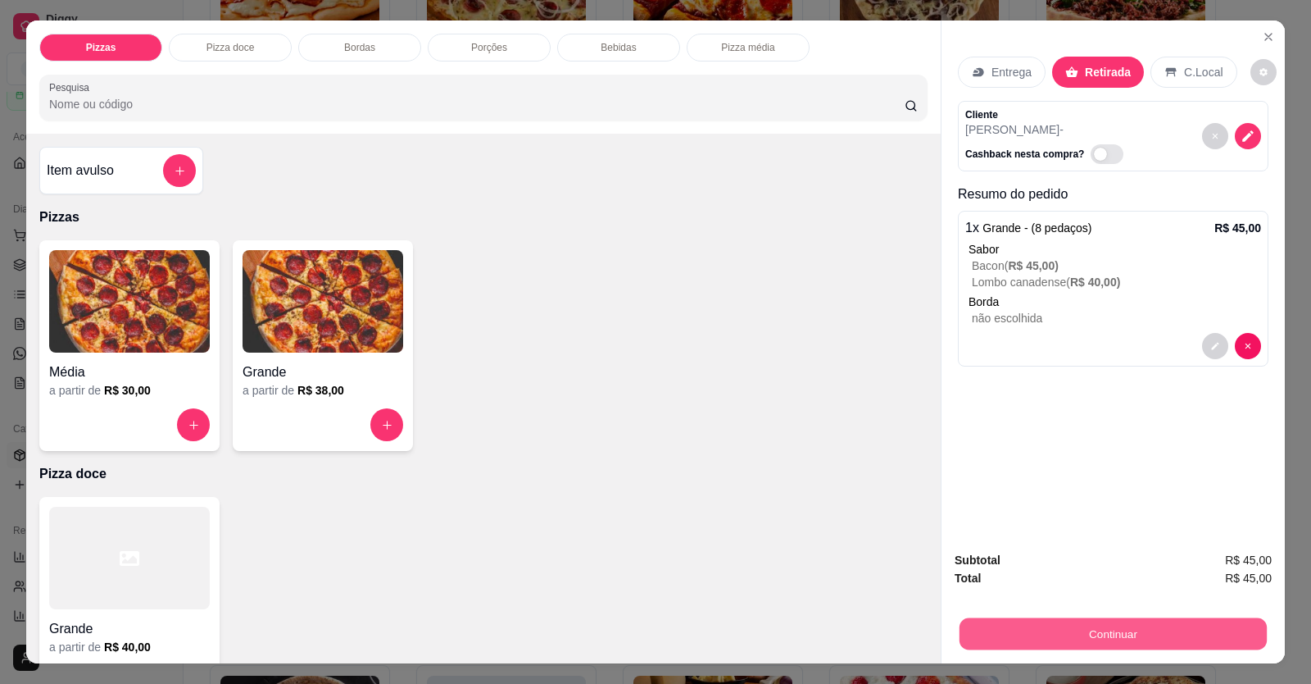
click at [1002, 257] on button "Continuar" at bounding box center [1113, 634] width 307 height 32
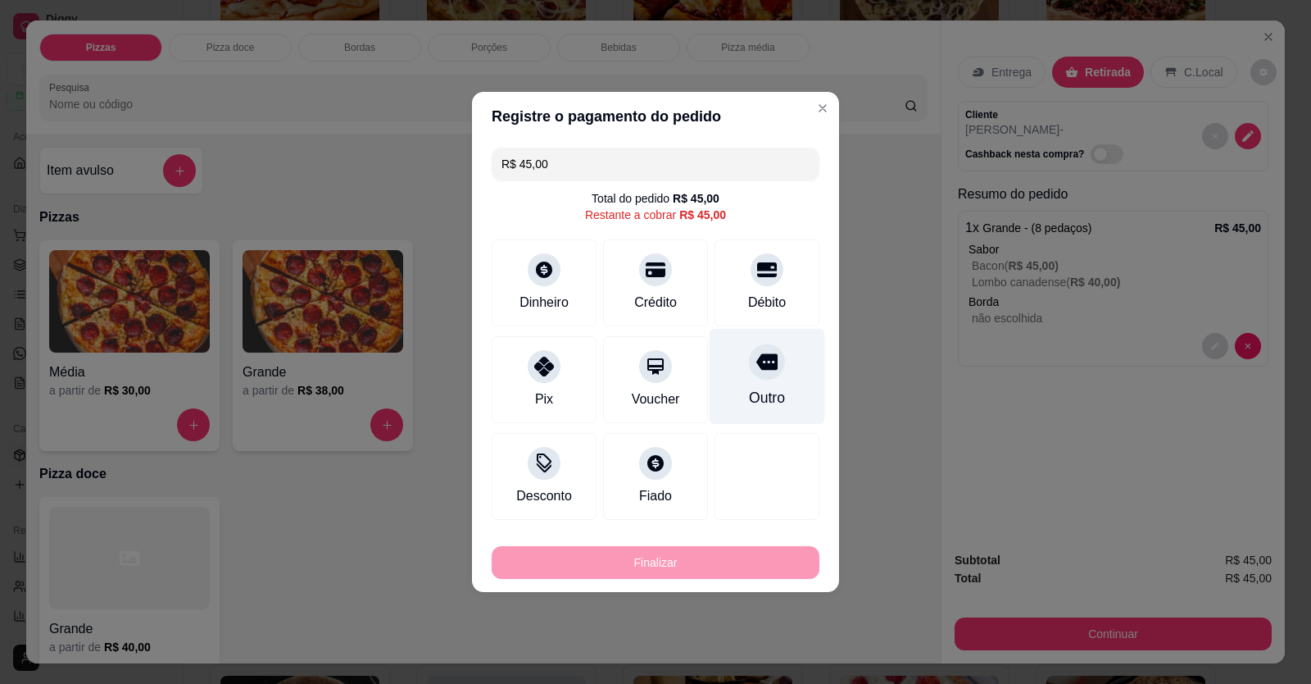
click at [779, 257] on div "Outro" at bounding box center [768, 377] width 116 height 96
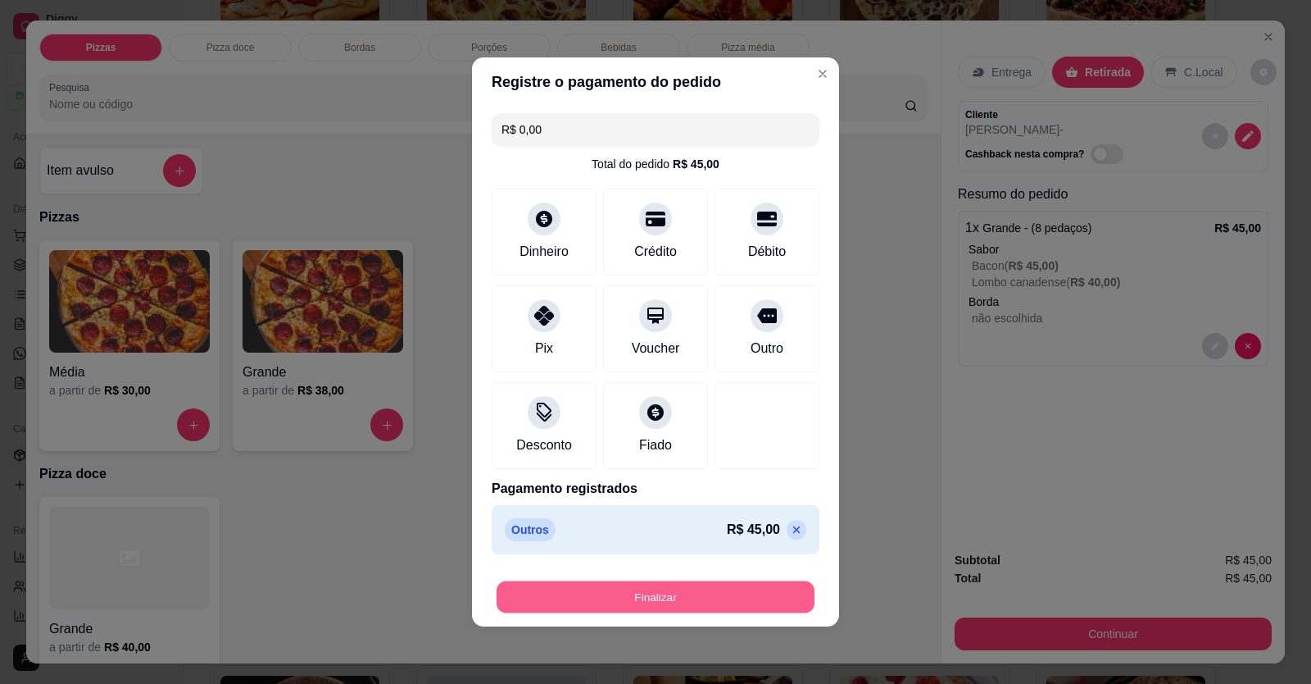
click at [706, 257] on button "Finalizar" at bounding box center [656, 597] width 318 height 32
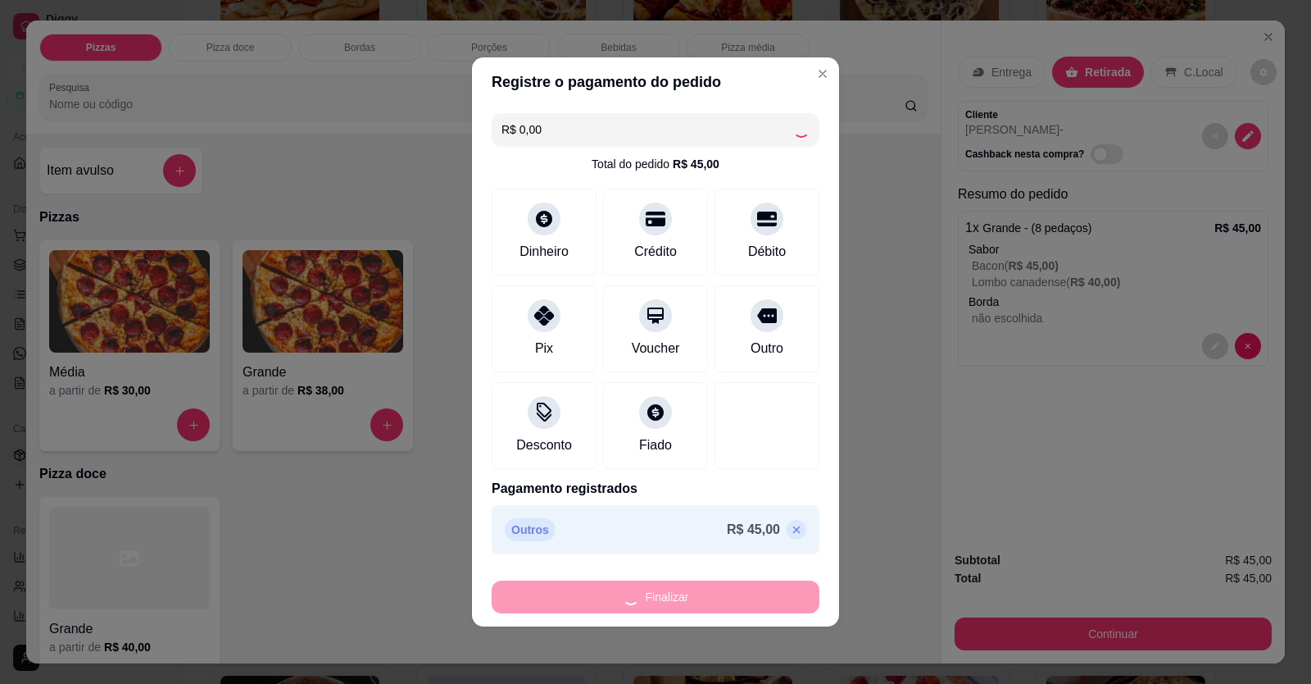
type input "-R$ 45,00"
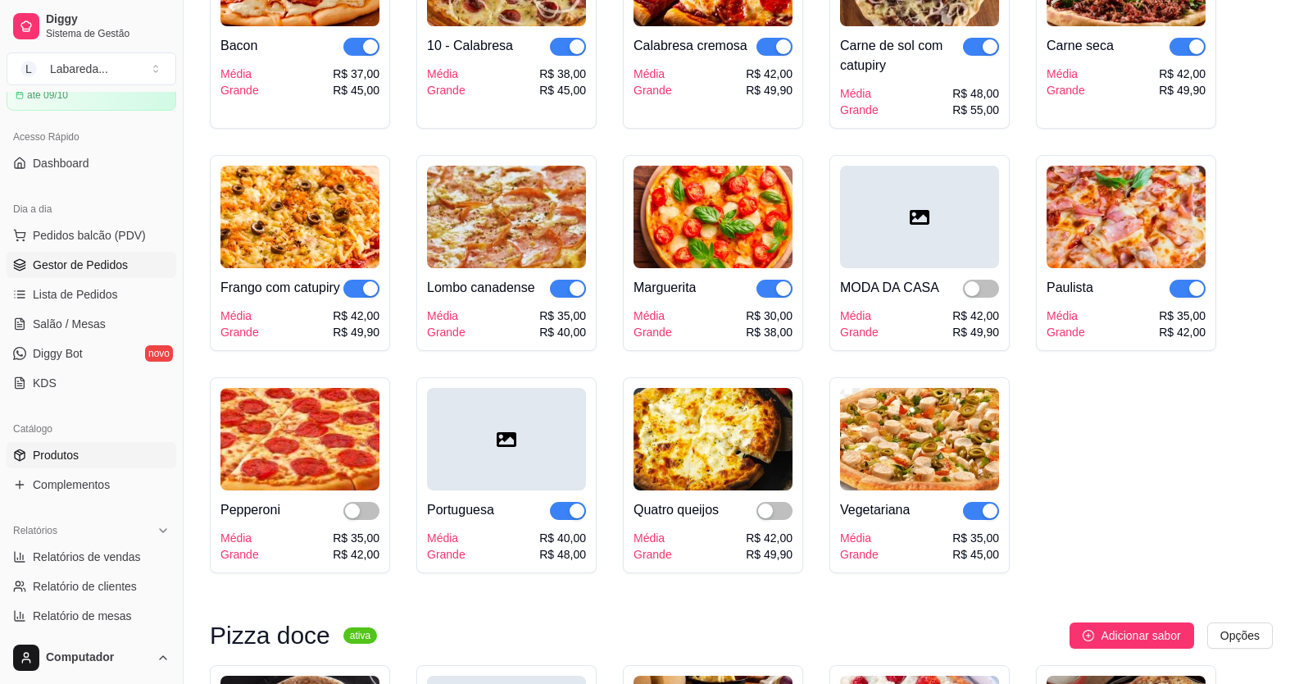
click at [54, 257] on span "Gestor de Pedidos" at bounding box center [80, 265] width 95 height 16
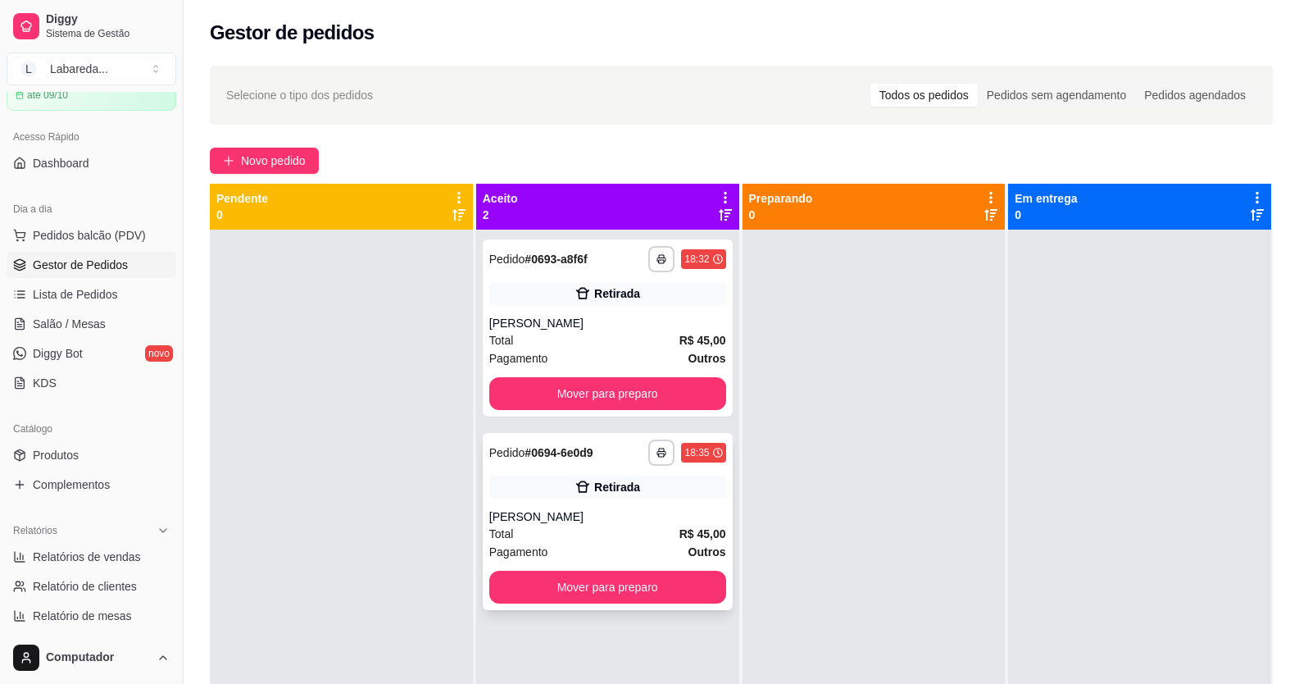
click at [528, 257] on div "Retirada" at bounding box center [607, 486] width 237 height 23
click at [586, 257] on div "Total R$ 45,00" at bounding box center [607, 340] width 237 height 18
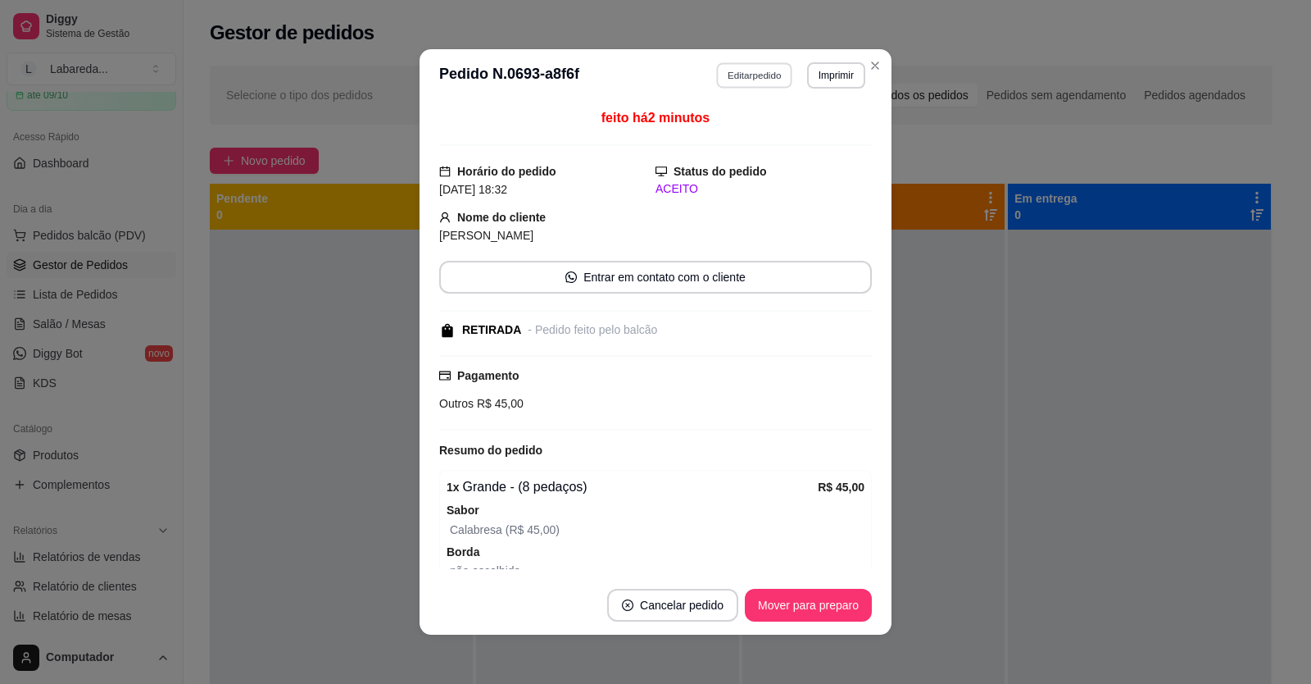
click at [764, 76] on button "Editar pedido" at bounding box center [755, 74] width 76 height 25
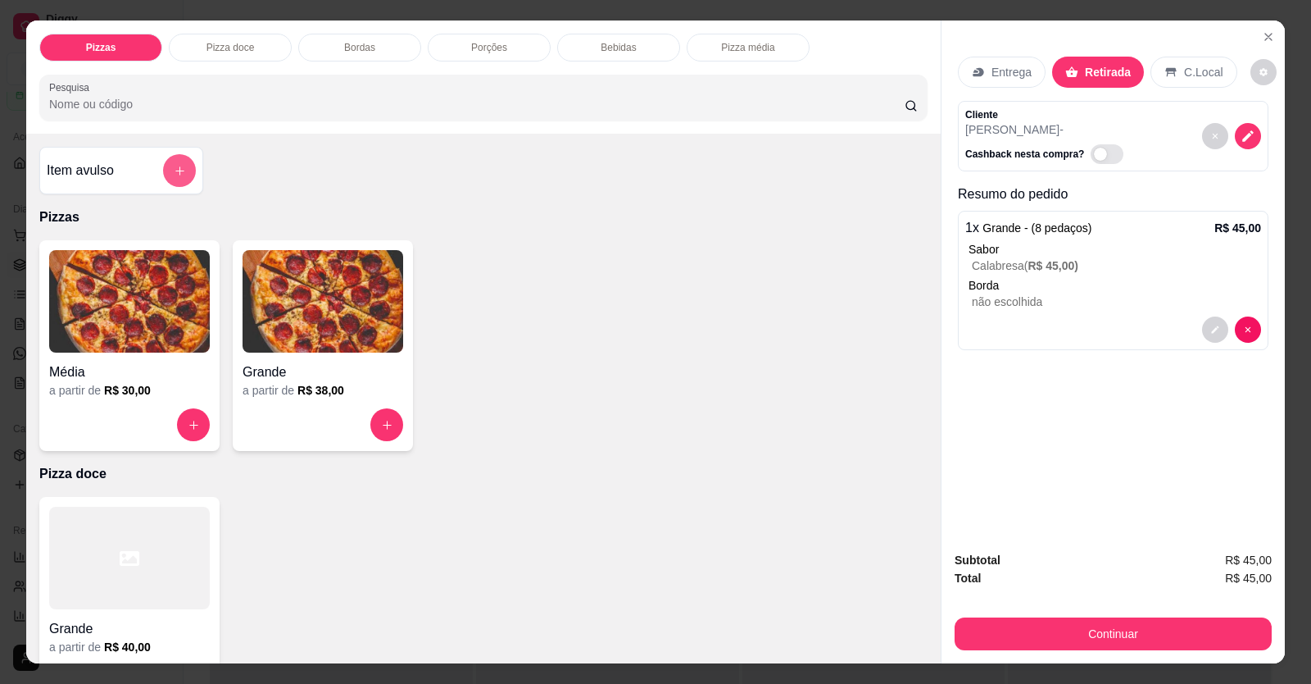
click at [174, 166] on icon "add-separate-item" at bounding box center [180, 171] width 12 height 12
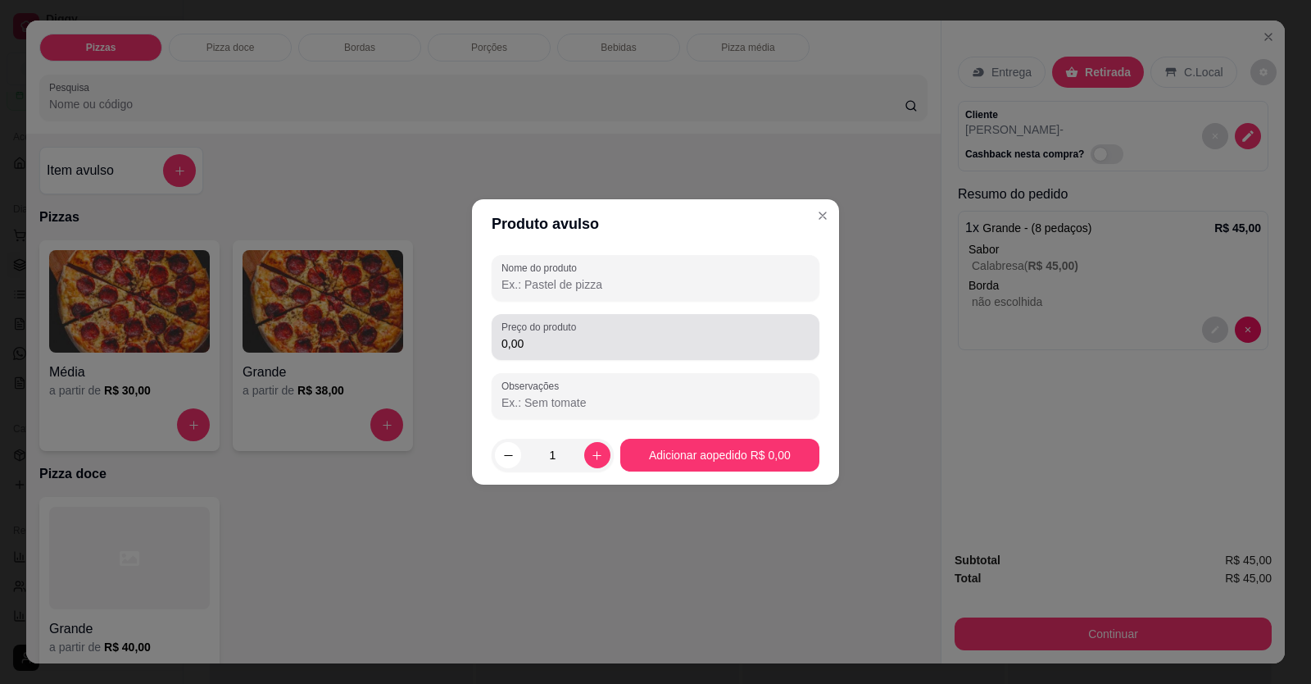
click at [541, 257] on div "0,00" at bounding box center [656, 336] width 308 height 33
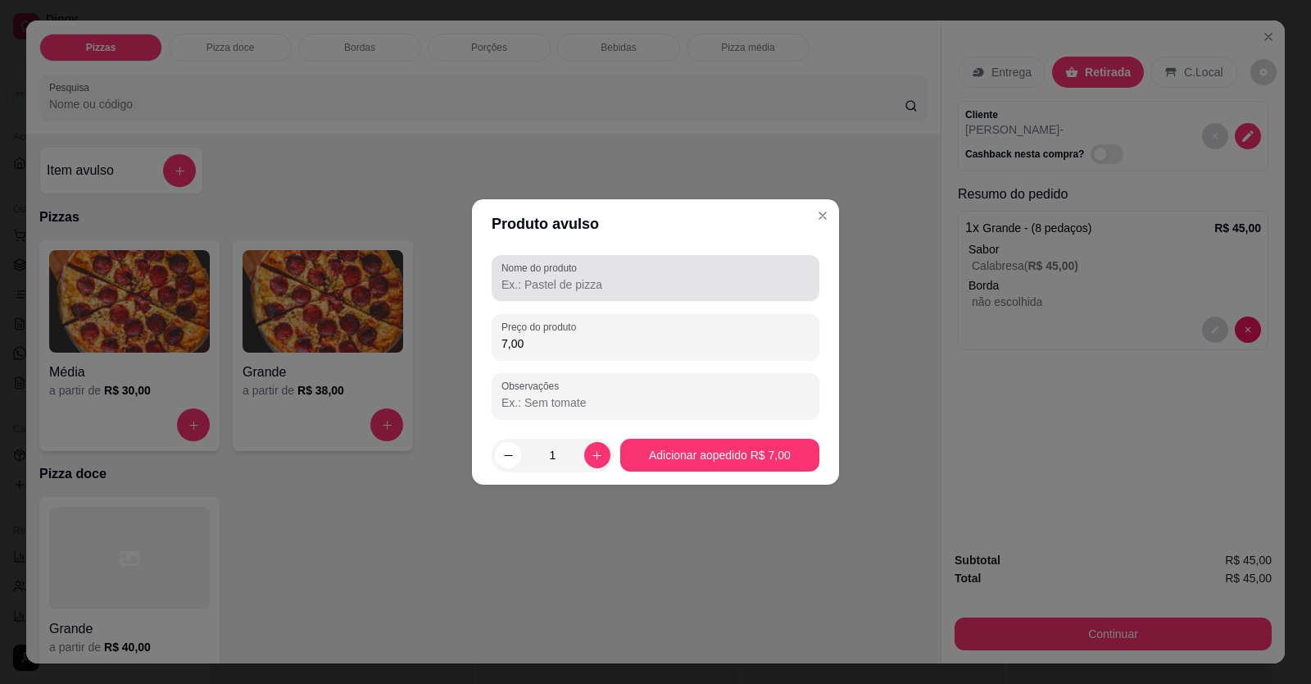
type input "7,00"
click at [515, 257] on label "Nome do produto" at bounding box center [542, 268] width 81 height 14
click at [515, 257] on input "Nome do produto" at bounding box center [656, 284] width 308 height 16
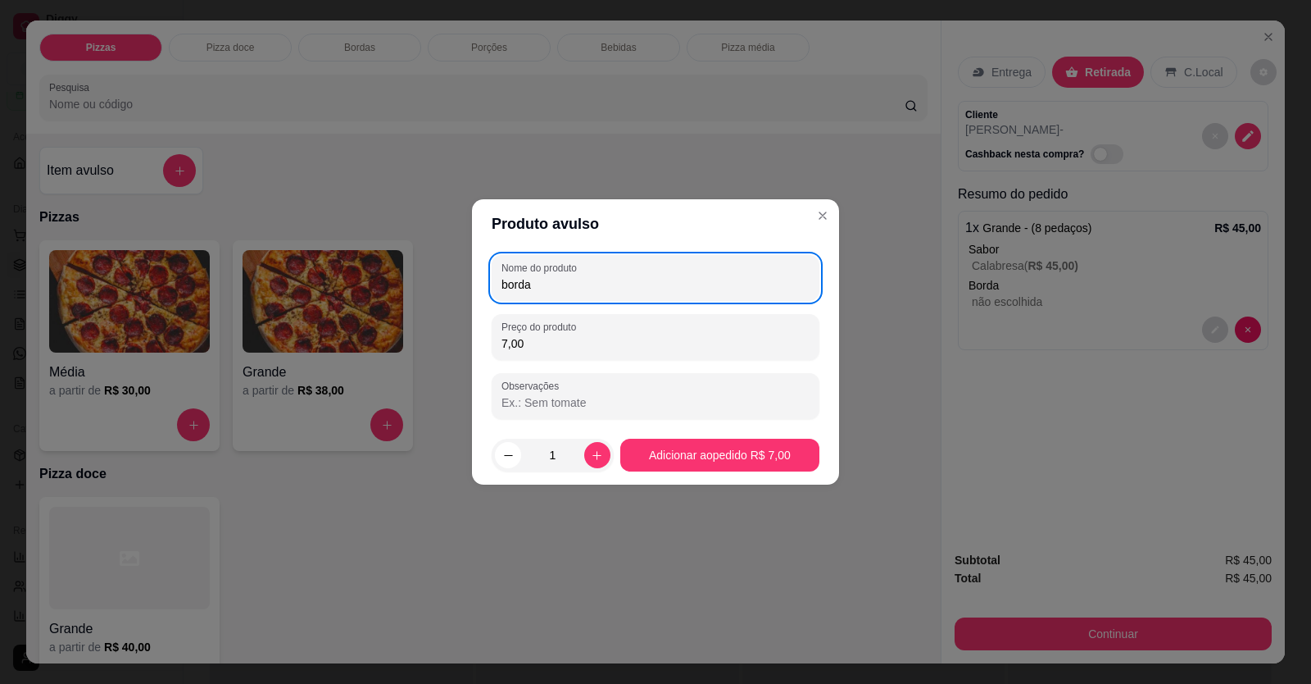
type input "borda"
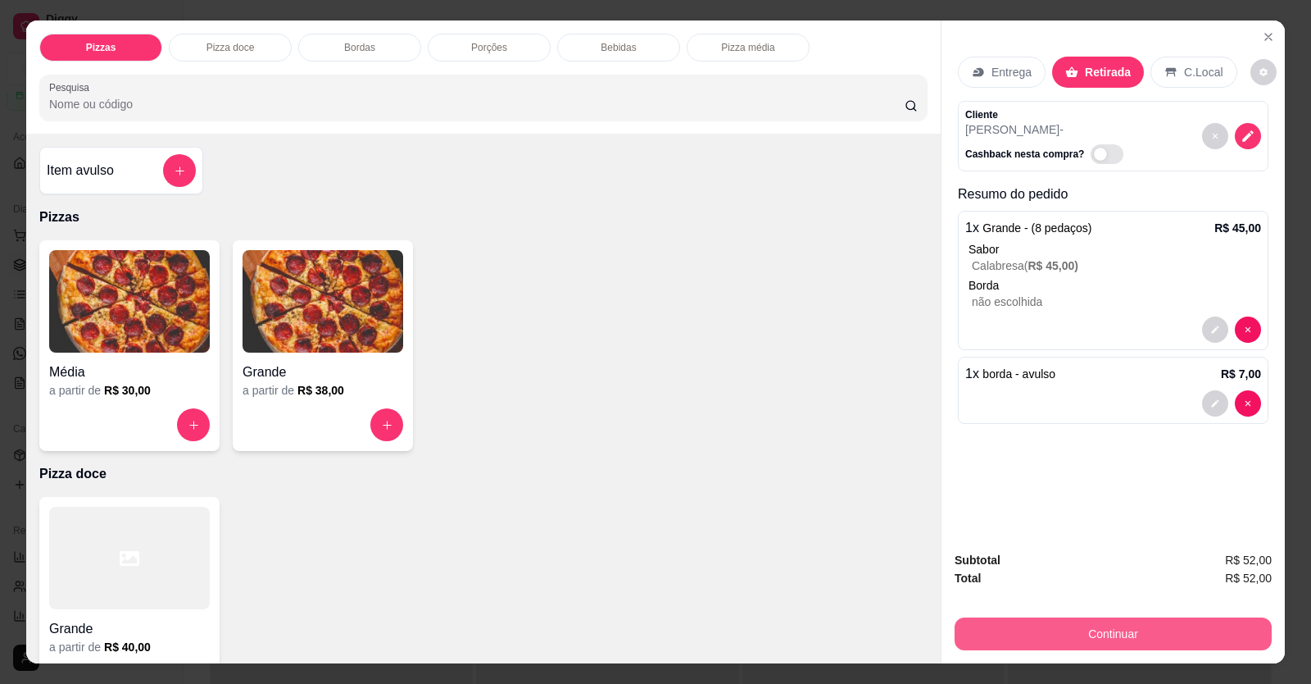
click at [1002, 257] on button "Continuar" at bounding box center [1113, 633] width 317 height 33
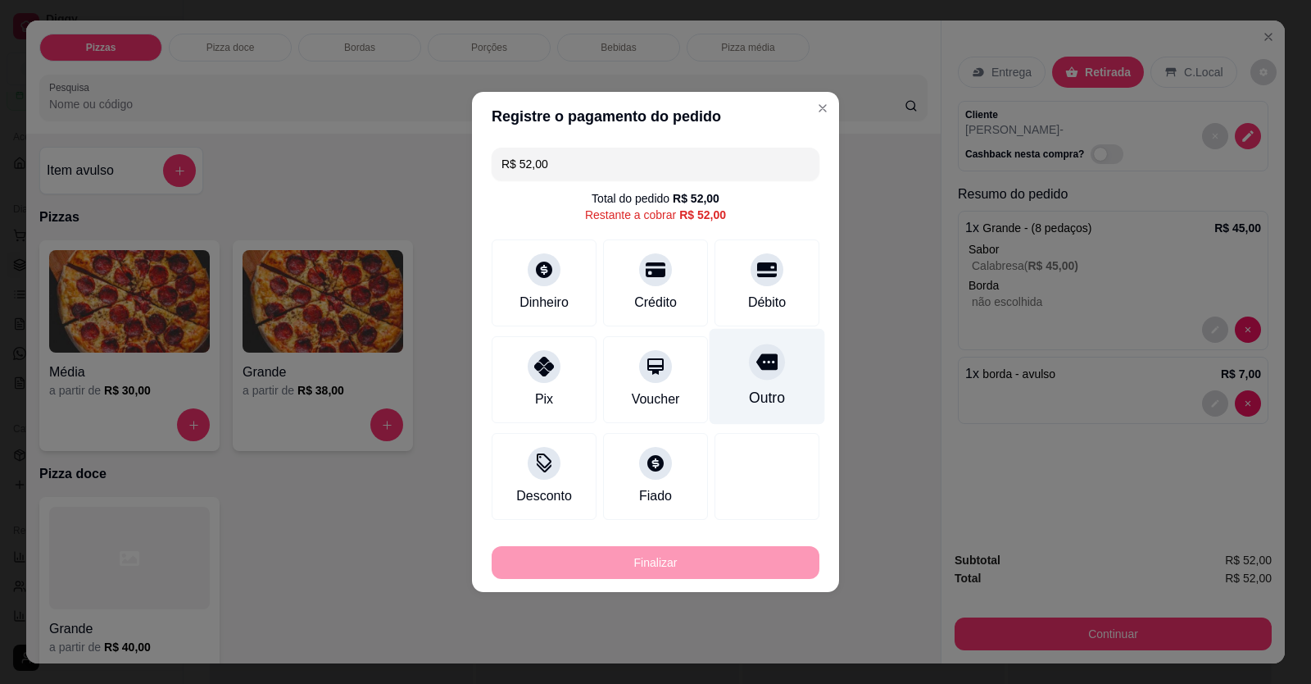
click at [756, 257] on div "Outro" at bounding box center [767, 397] width 36 height 21
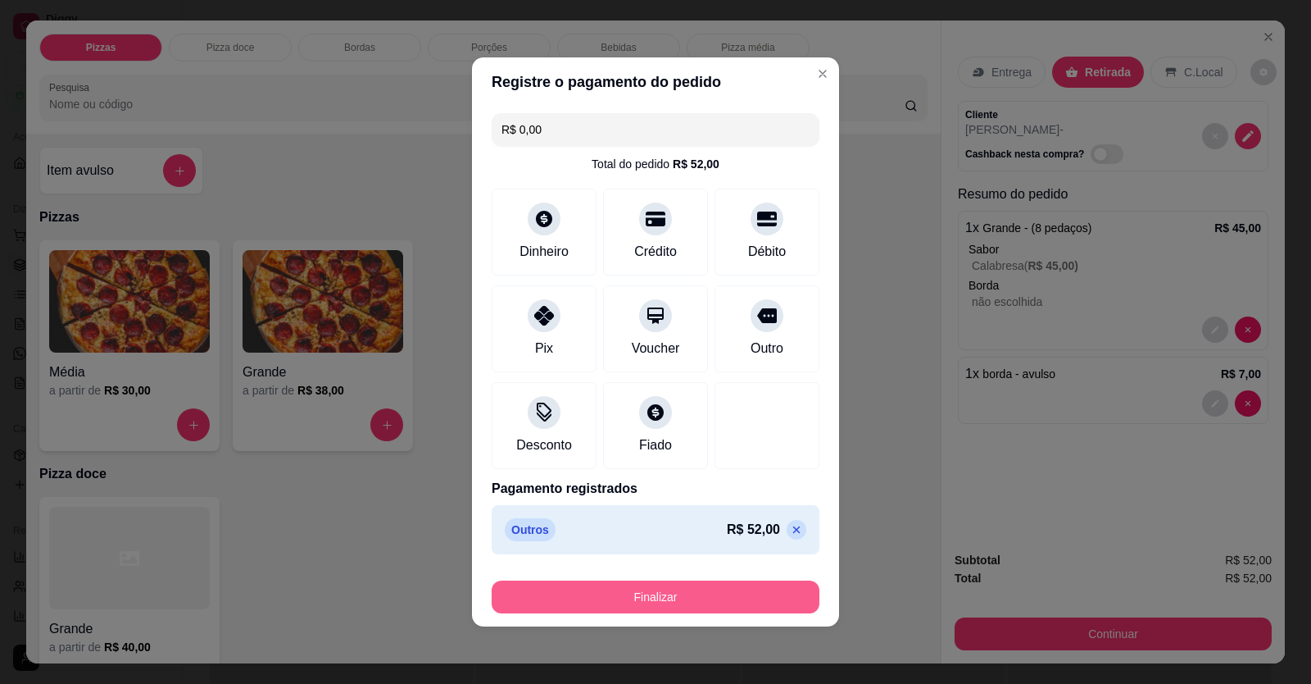
click at [686, 257] on button "Finalizar" at bounding box center [656, 596] width 328 height 33
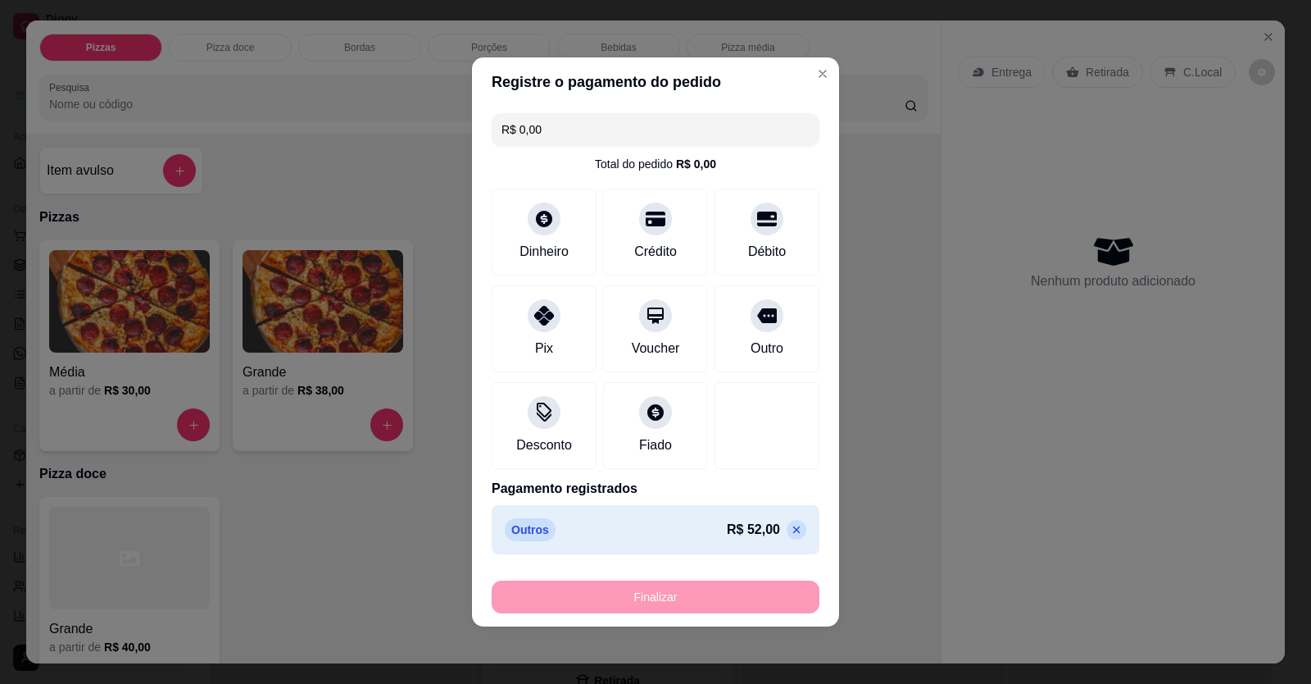
type input "-R$ 52,00"
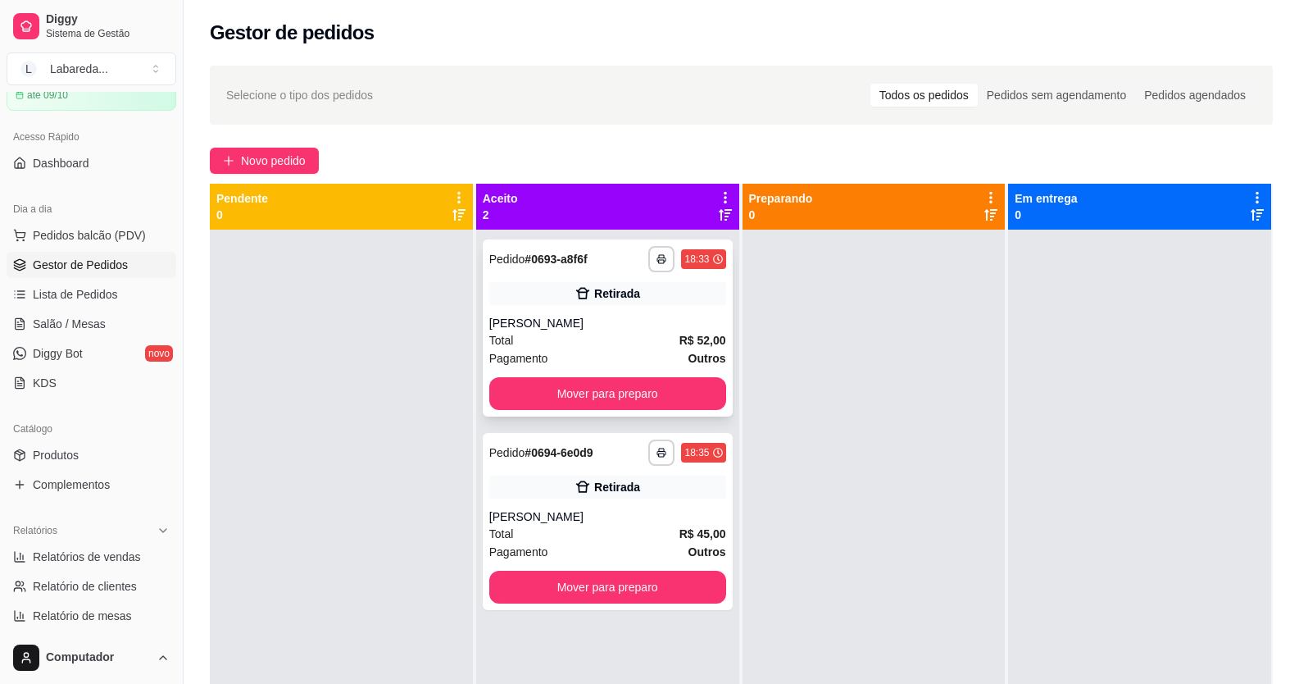
click at [698, 251] on div "18:33" at bounding box center [703, 259] width 44 height 20
click at [289, 152] on span "Novo pedido" at bounding box center [273, 161] width 65 height 18
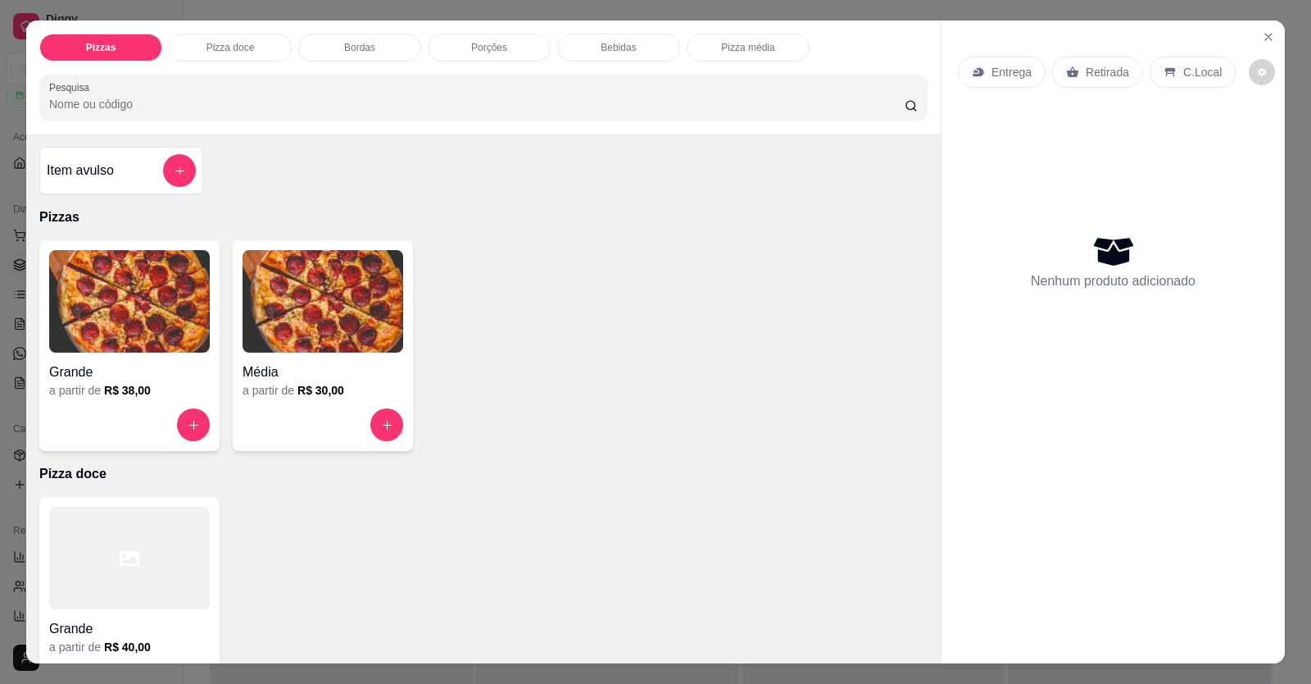
click at [371, 257] on div "Média a partir de R$ 30,00" at bounding box center [323, 345] width 180 height 211
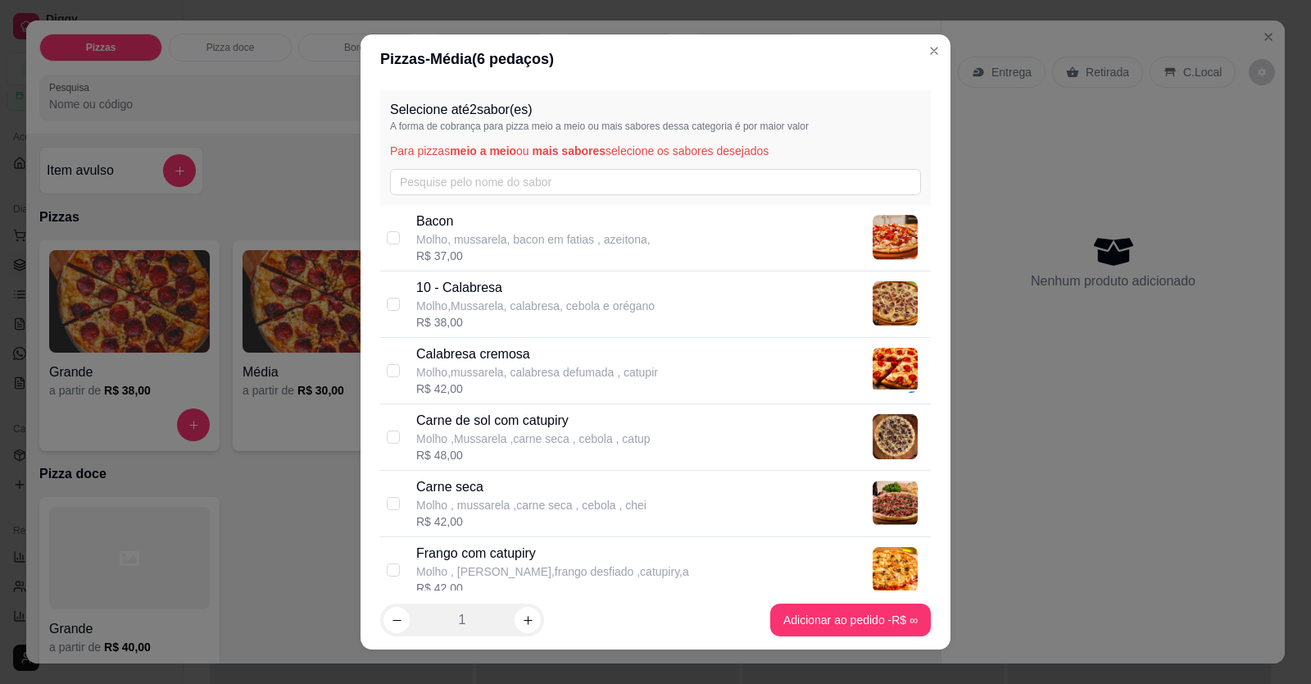
click at [474, 257] on p "10 - Calabresa" at bounding box center [535, 288] width 239 height 20
checkbox input "true"
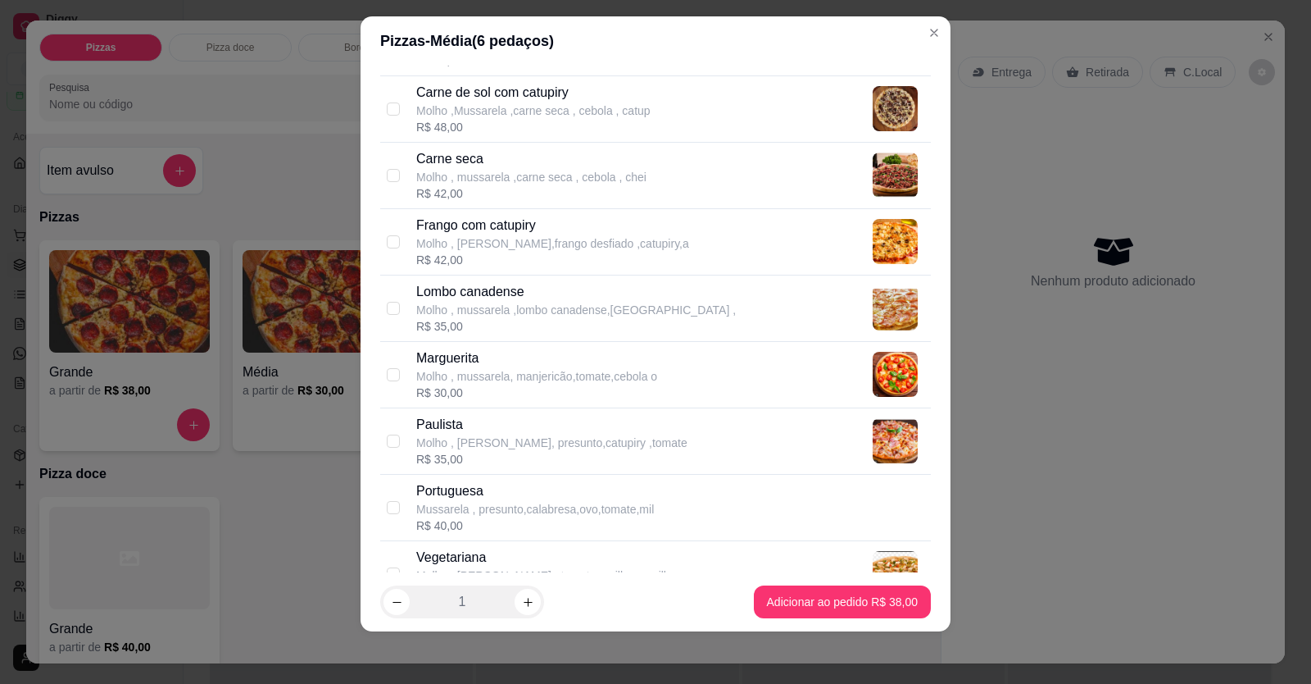
scroll to position [2, 0]
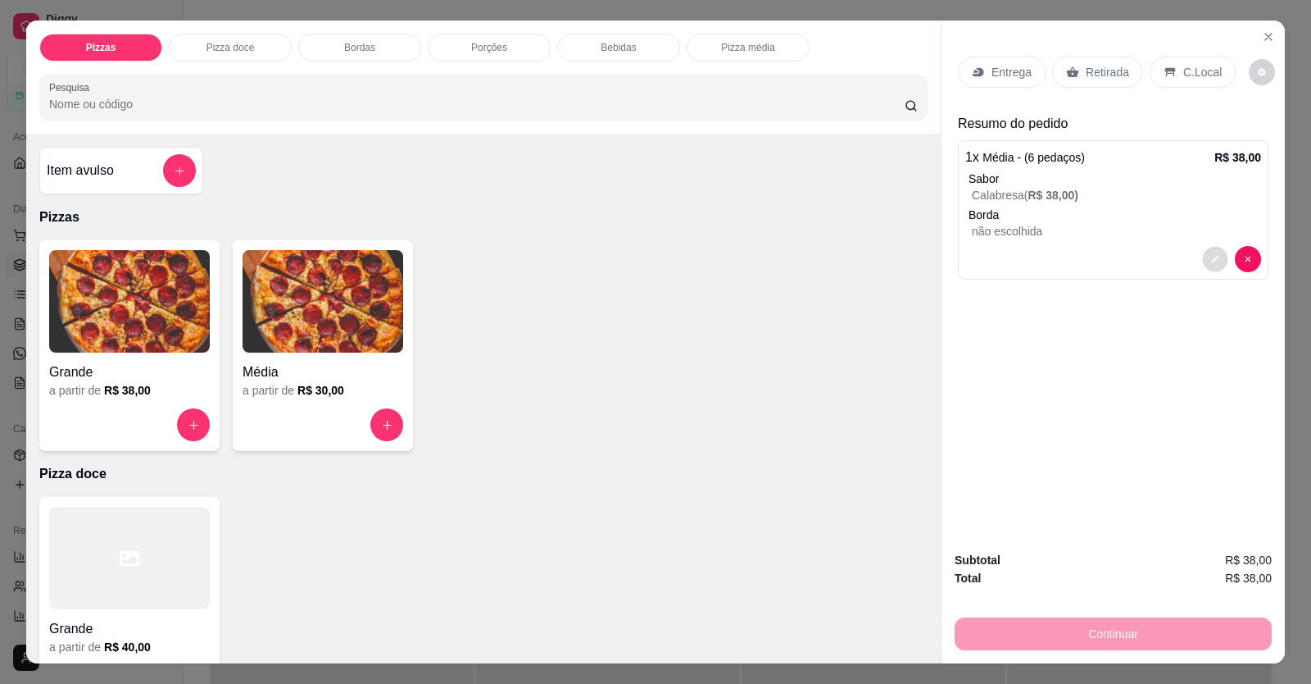
click at [1002, 257] on button "decrease-product-quantity" at bounding box center [1214, 259] width 25 height 25
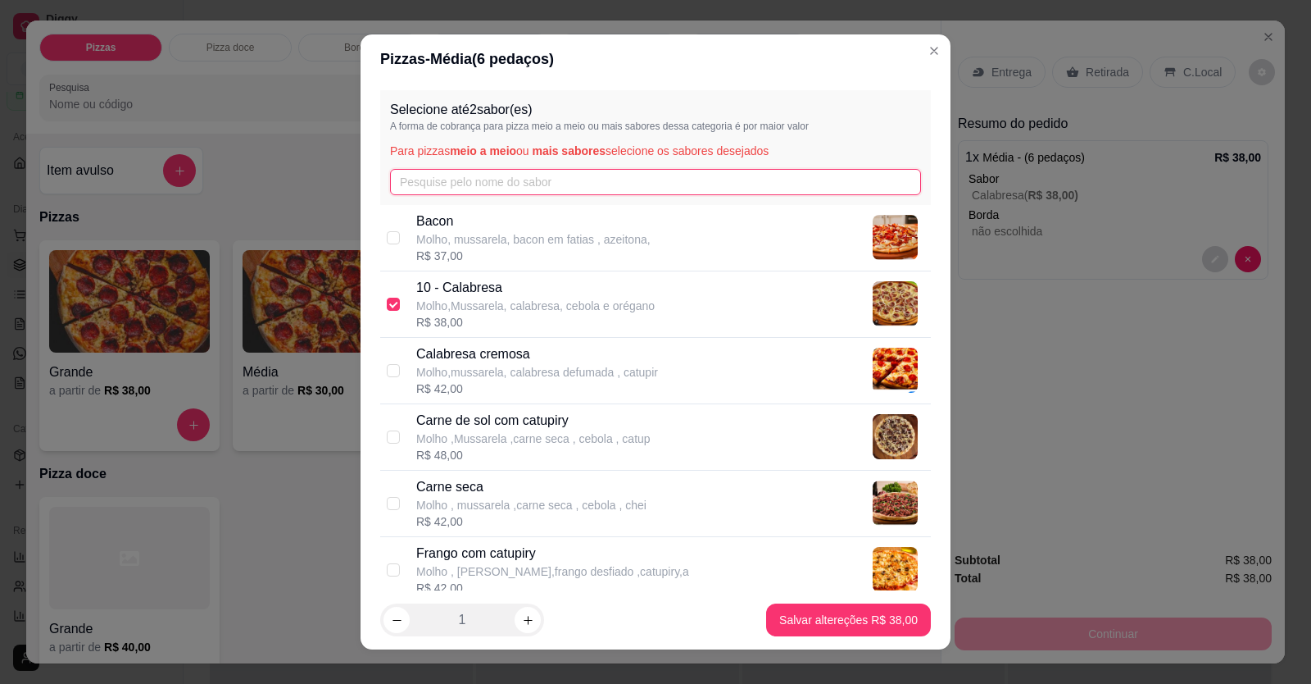
click at [502, 176] on input "text" at bounding box center [655, 182] width 531 height 26
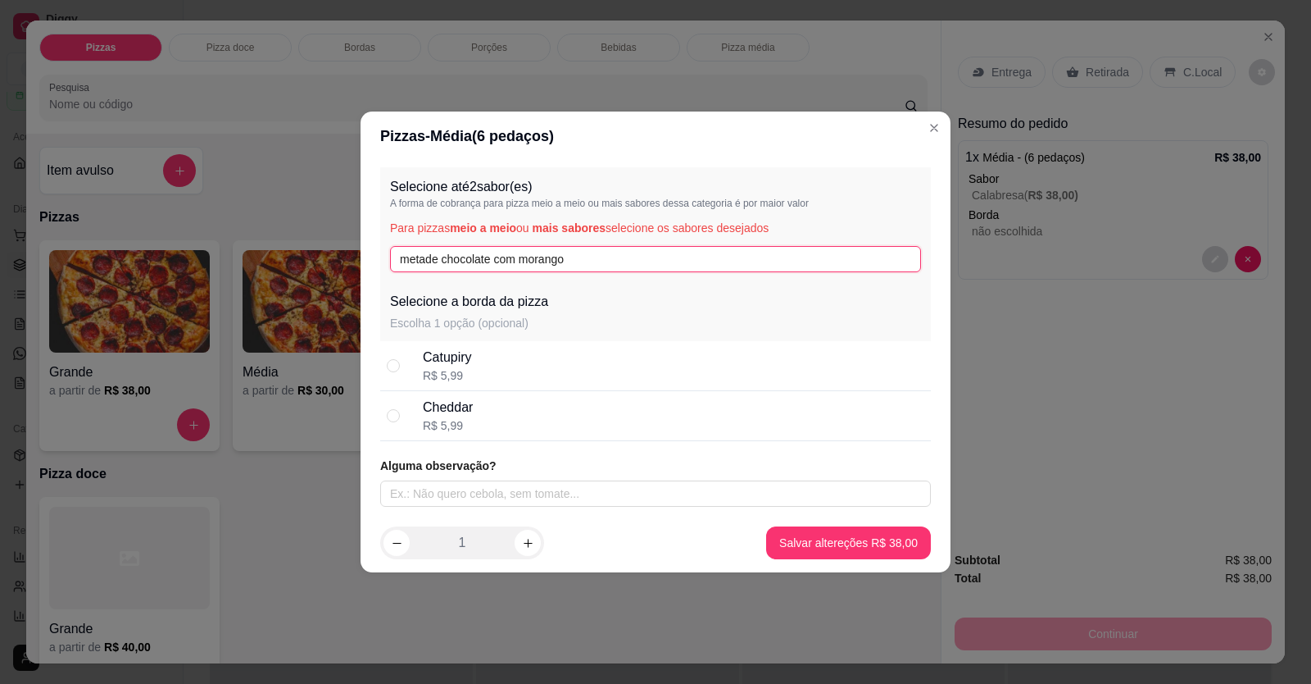
click at [515, 257] on input "metade chocolate com morango" at bounding box center [655, 259] width 531 height 26
click at [442, 257] on input "metade chocolate morango" at bounding box center [655, 259] width 531 height 26
type input "metade chocolate morango"
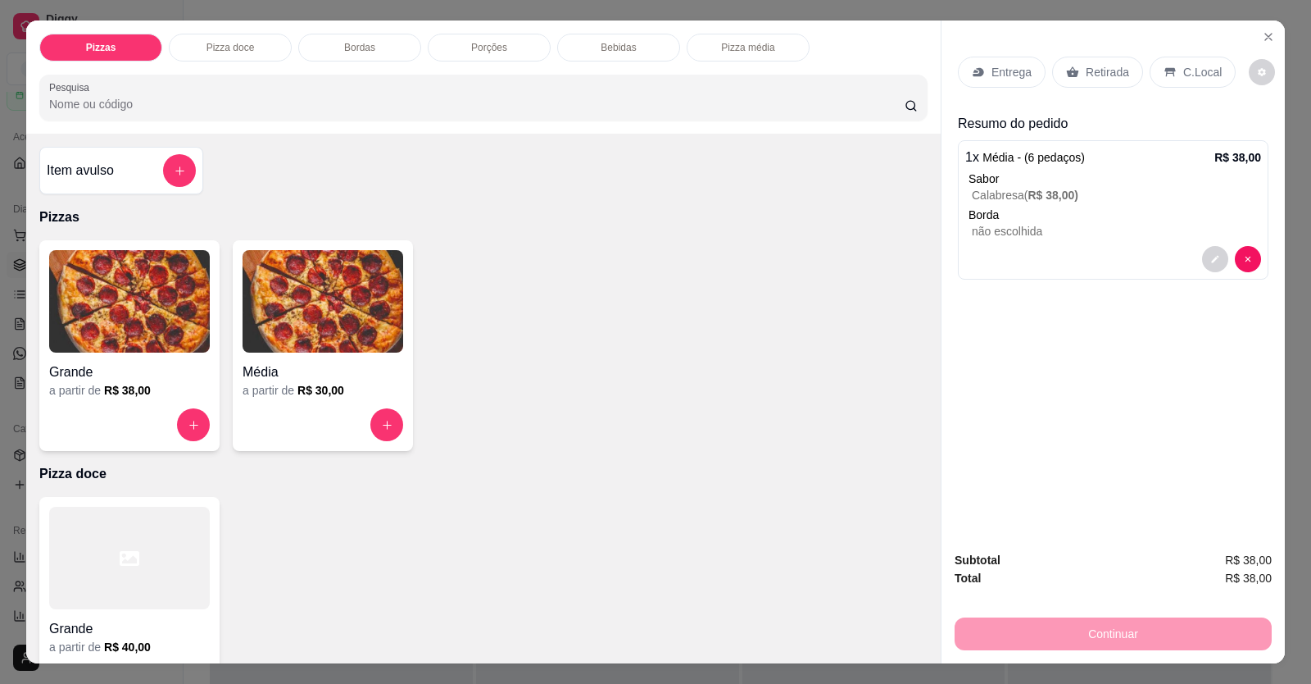
click at [1002, 224] on p "não escolhida" at bounding box center [1116, 231] width 289 height 16
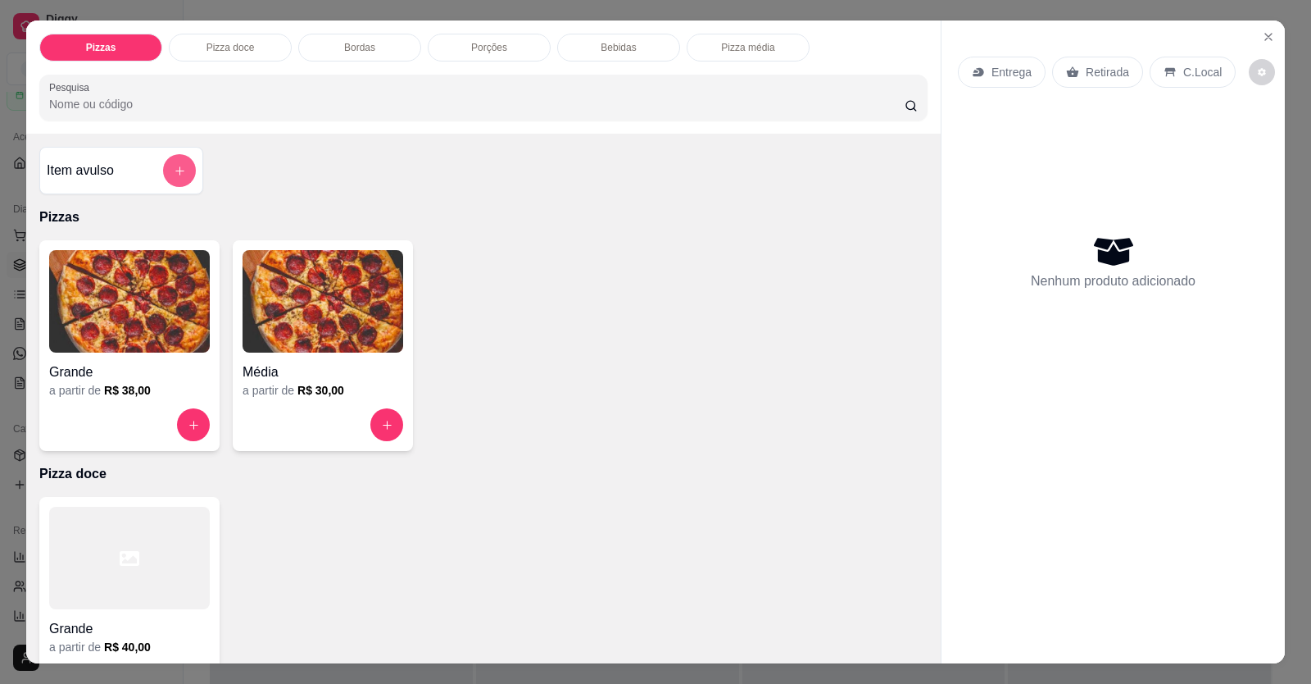
click at [175, 174] on icon "add-separate-item" at bounding box center [180, 171] width 12 height 12
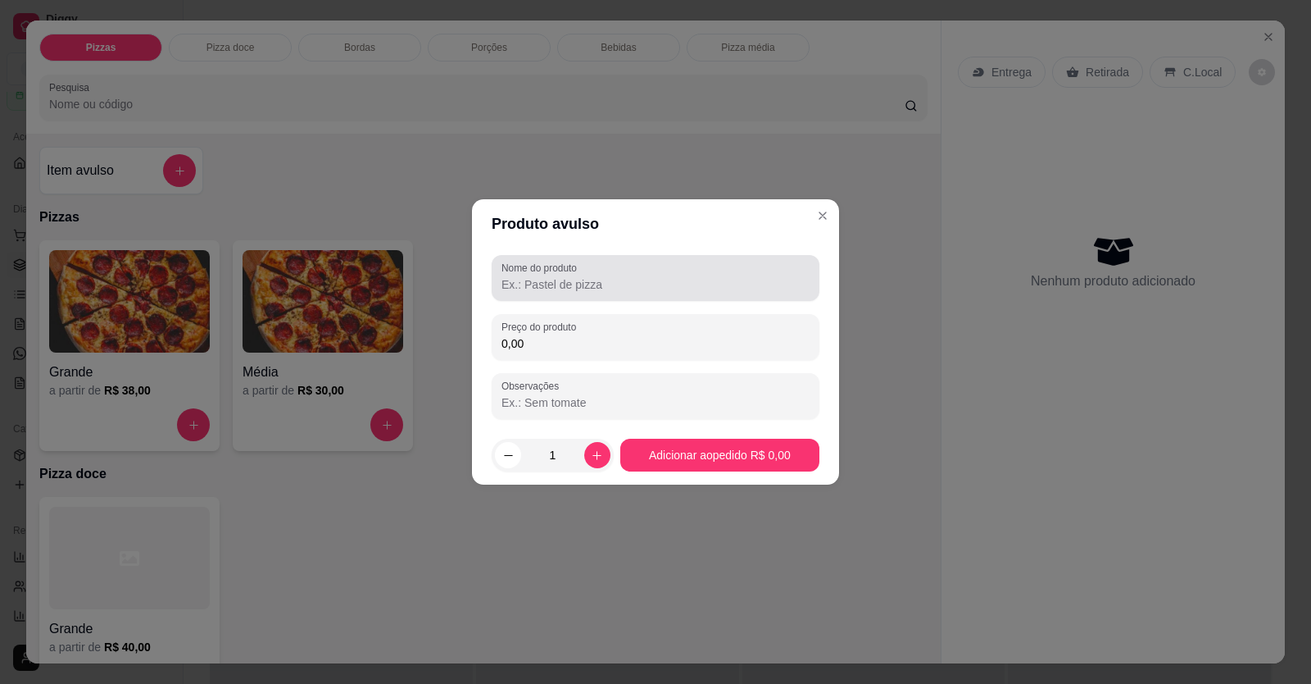
click at [525, 257] on input "Nome do produto" at bounding box center [656, 284] width 308 height 16
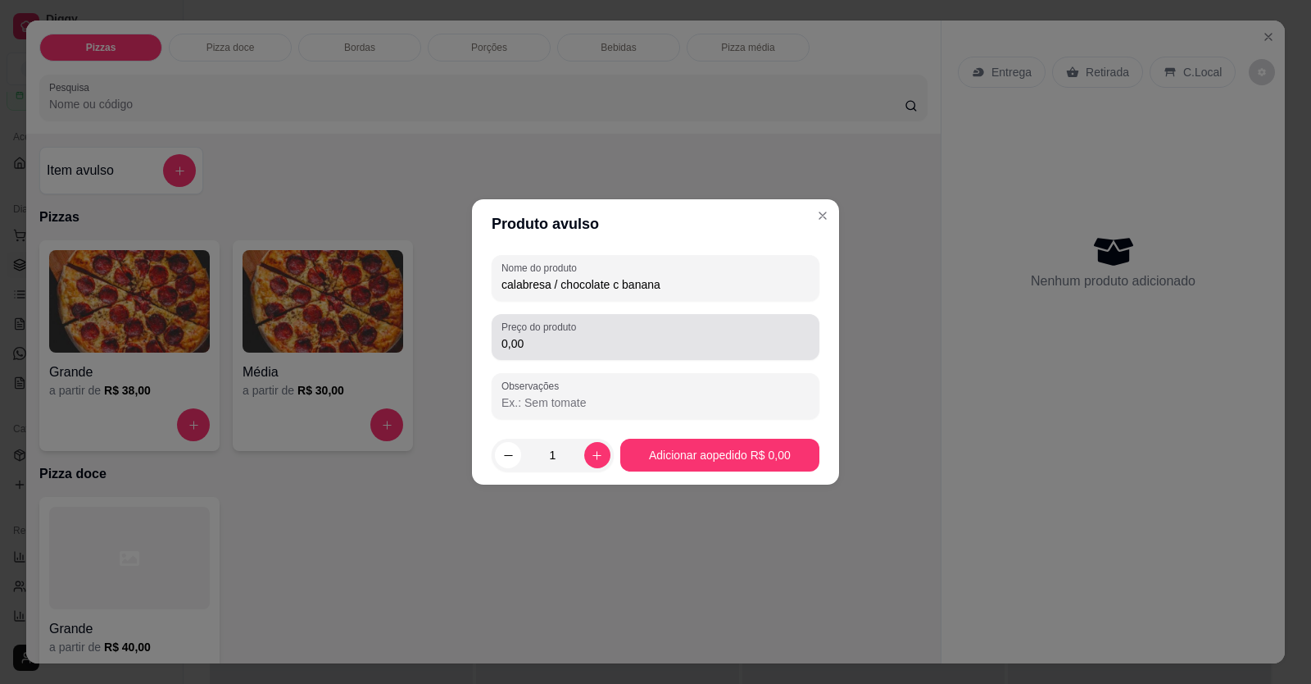
type input "calabresa / chocolate c banana"
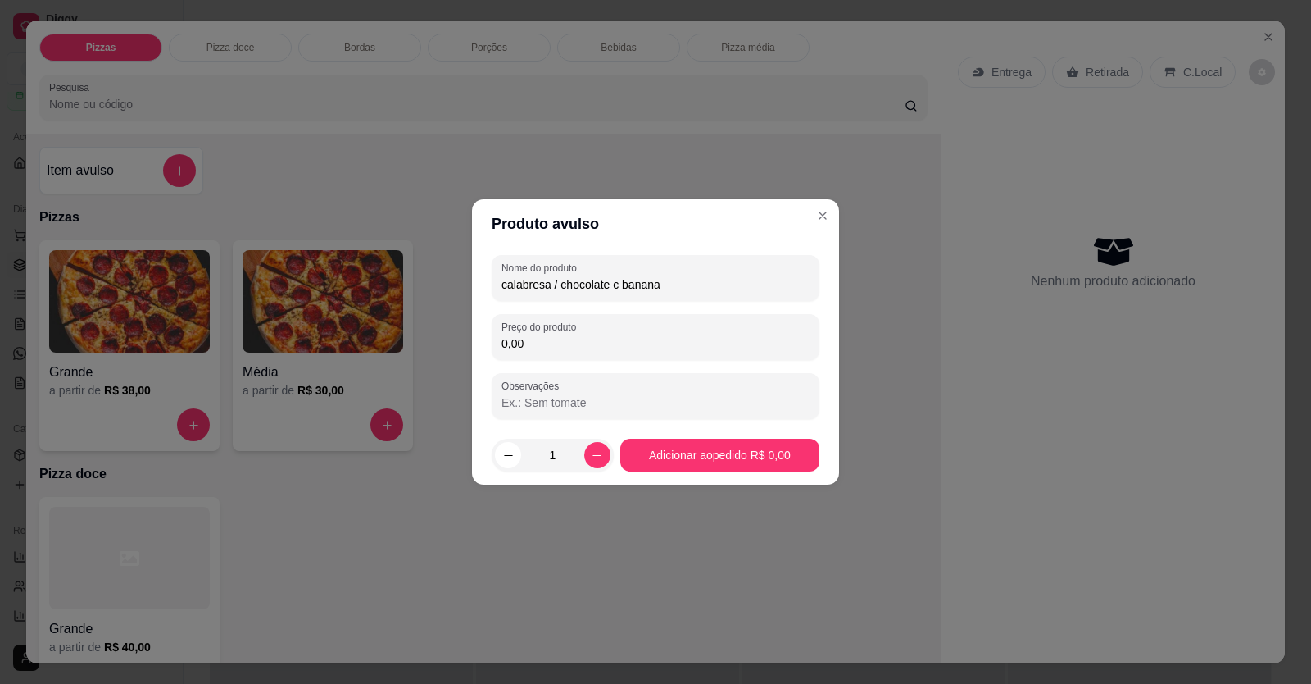
click at [532, 257] on input "0,00" at bounding box center [656, 343] width 308 height 16
type input "49,00"
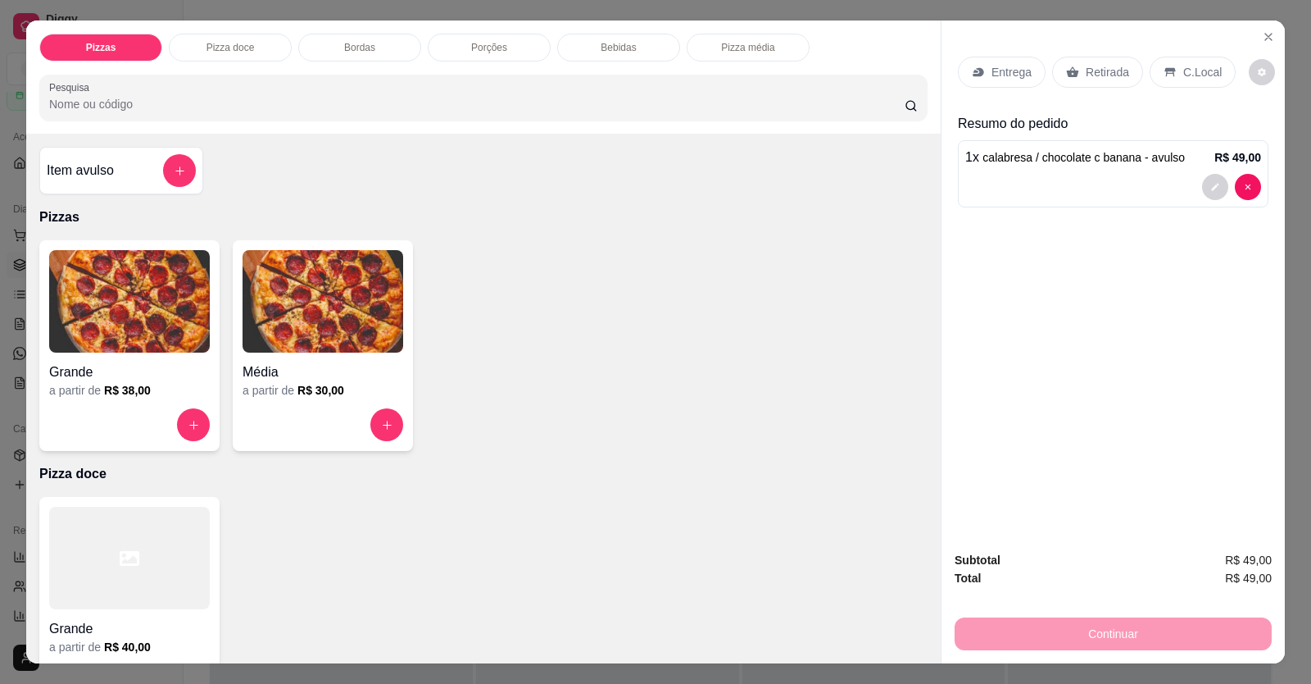
click at [1002, 65] on p "Entrega" at bounding box center [1012, 72] width 40 height 16
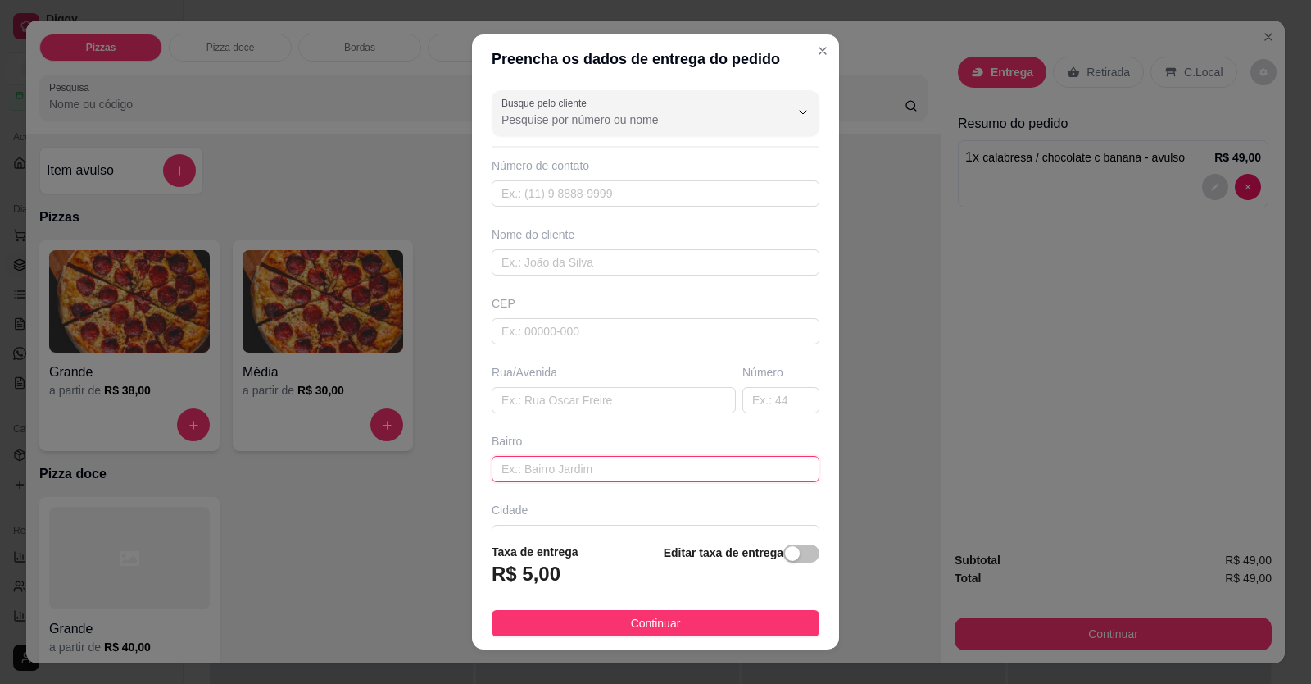
paste input "[GEOGRAPHIC_DATA] Au lado da padaria"
type input "[GEOGRAPHIC_DATA] Au lado da padaria"
click at [591, 202] on input "text" at bounding box center [656, 193] width 328 height 26
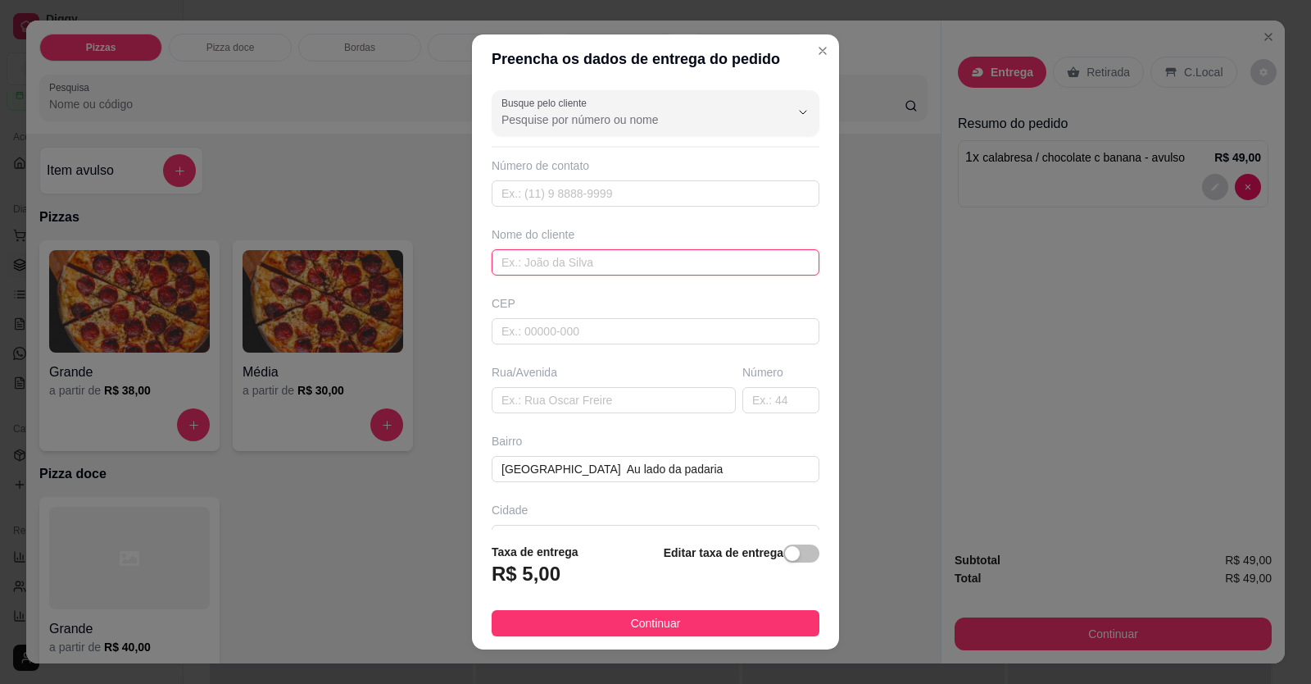
click at [586, 257] on input "text" at bounding box center [656, 262] width 328 height 26
type input "bia"
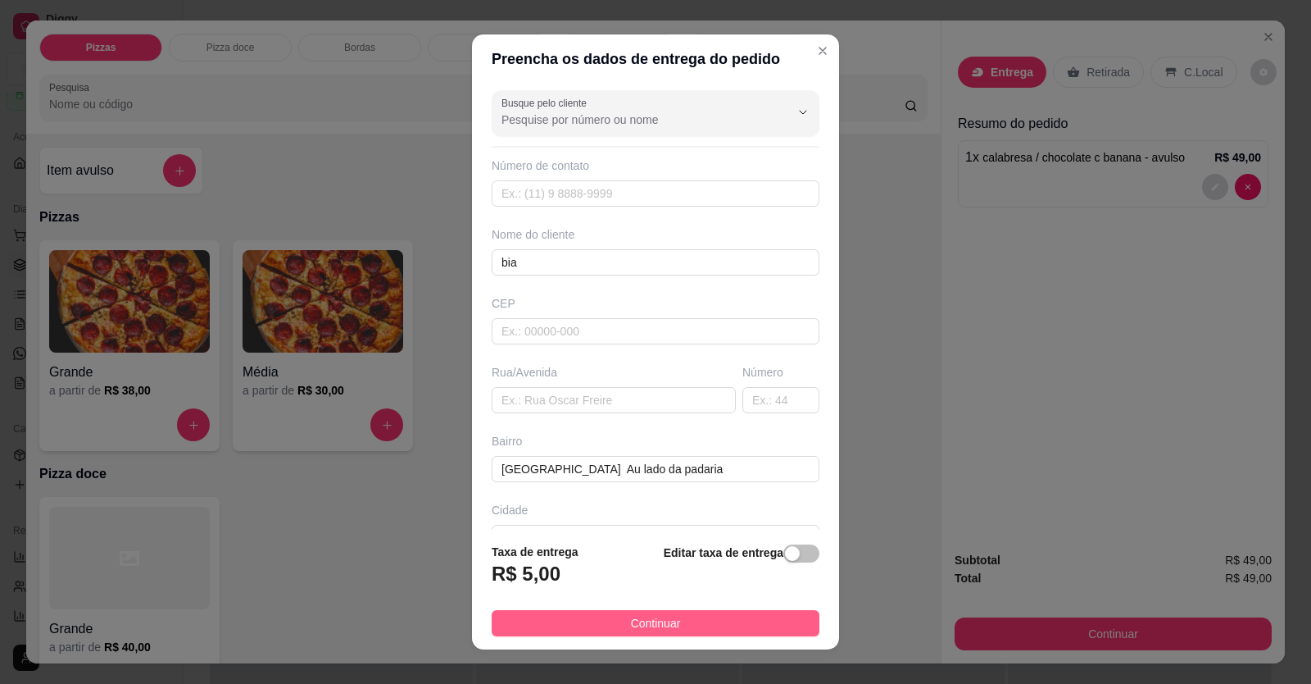
drag, startPoint x: 657, startPoint y: 624, endPoint x: 970, endPoint y: 677, distance: 318.4
click at [657, 257] on span "Continuar" at bounding box center [656, 623] width 50 height 18
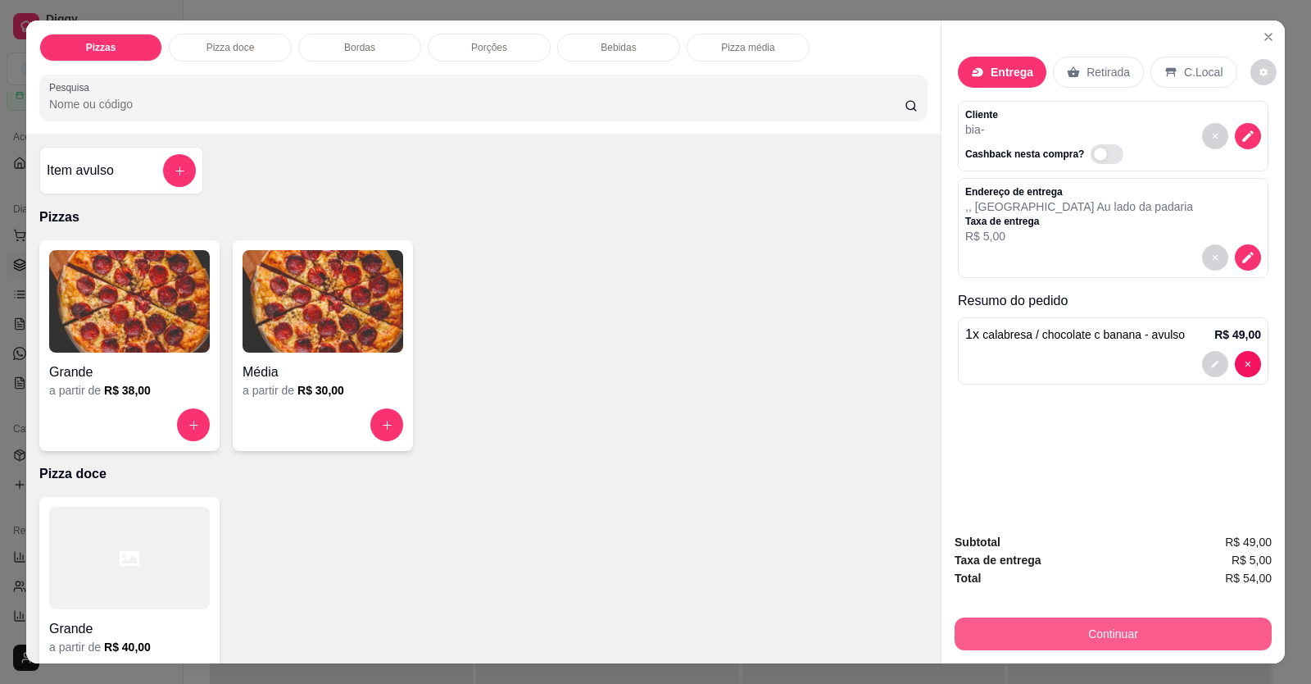
click at [1002, 257] on button "Continuar" at bounding box center [1113, 633] width 317 height 33
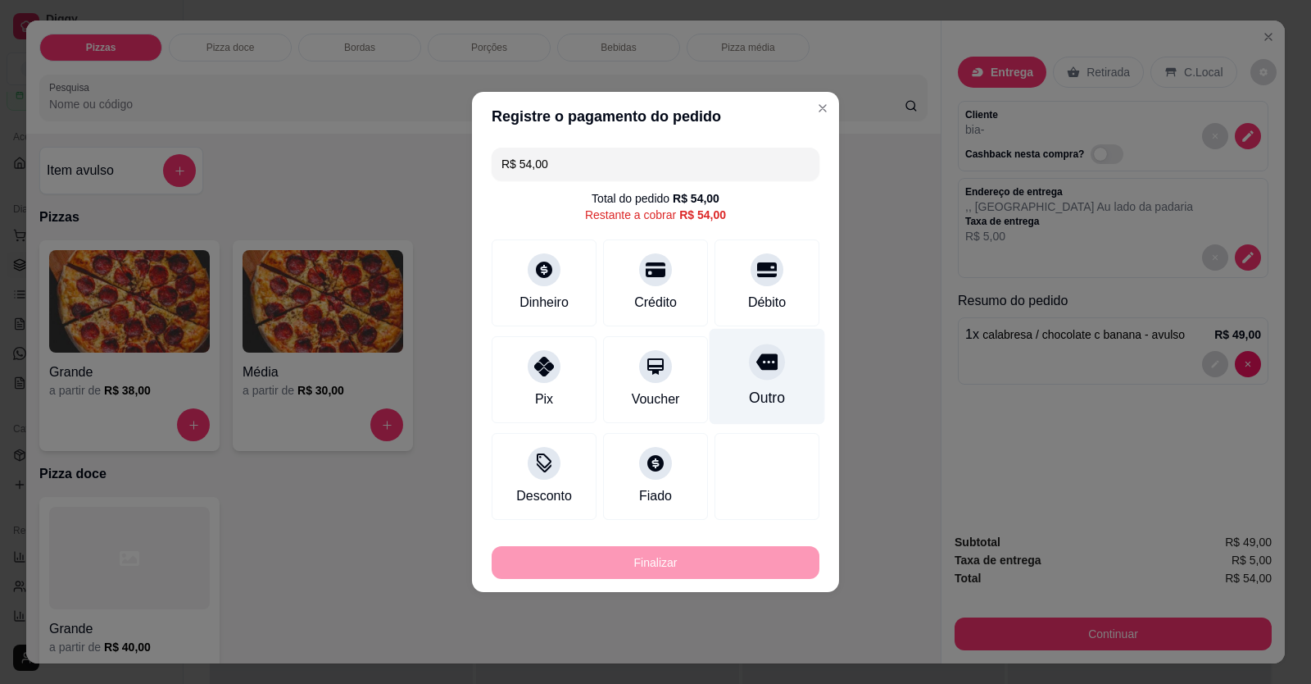
click at [763, 257] on div "Outro" at bounding box center [768, 377] width 116 height 96
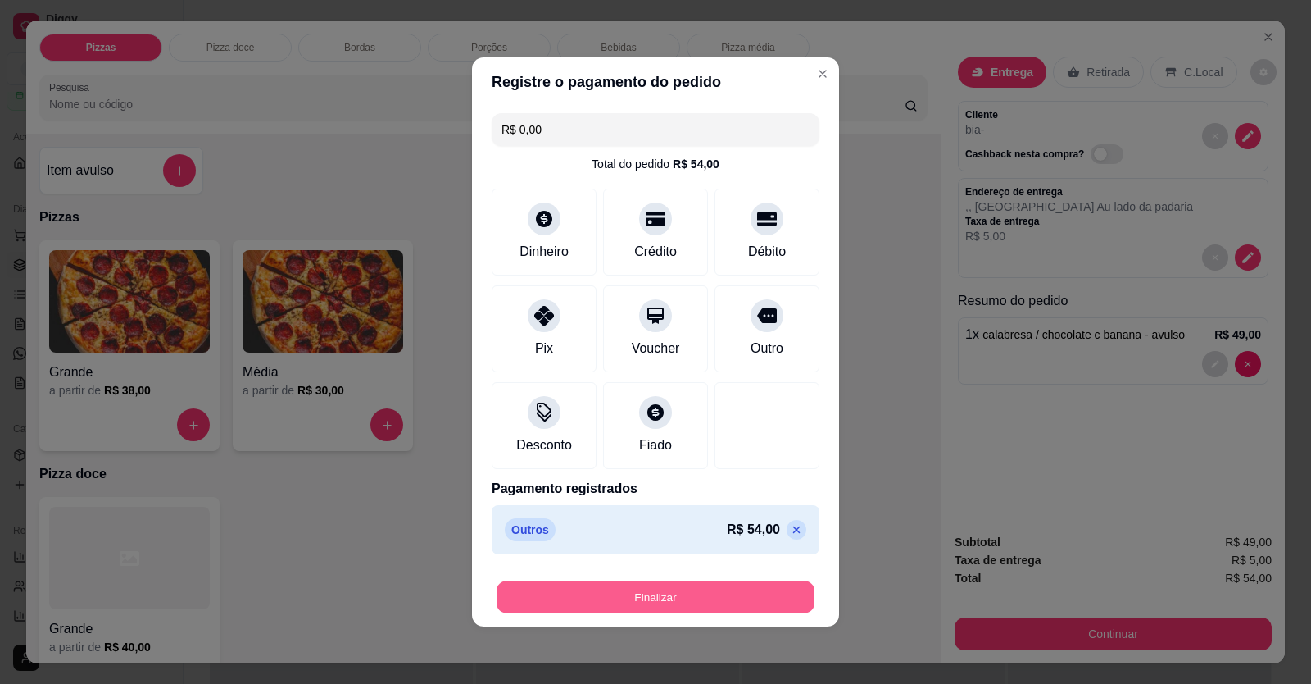
click at [713, 257] on button "Finalizar" at bounding box center [656, 597] width 318 height 32
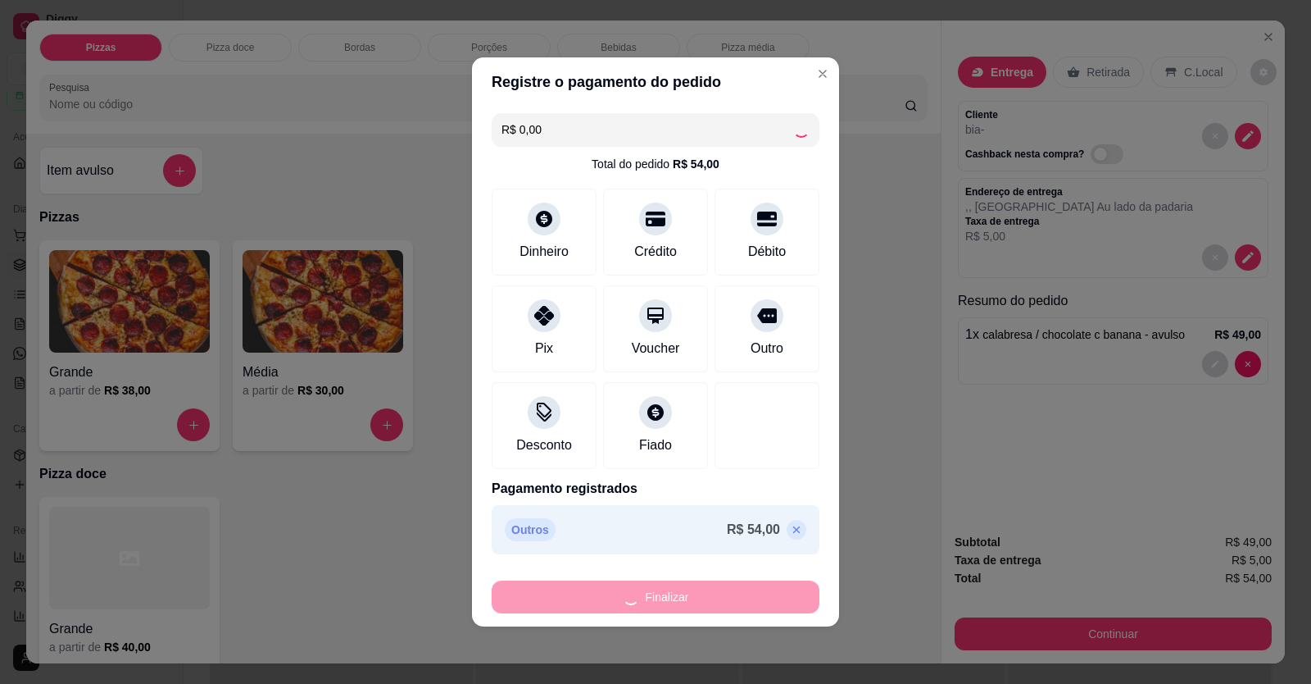
type input "-R$ 54,00"
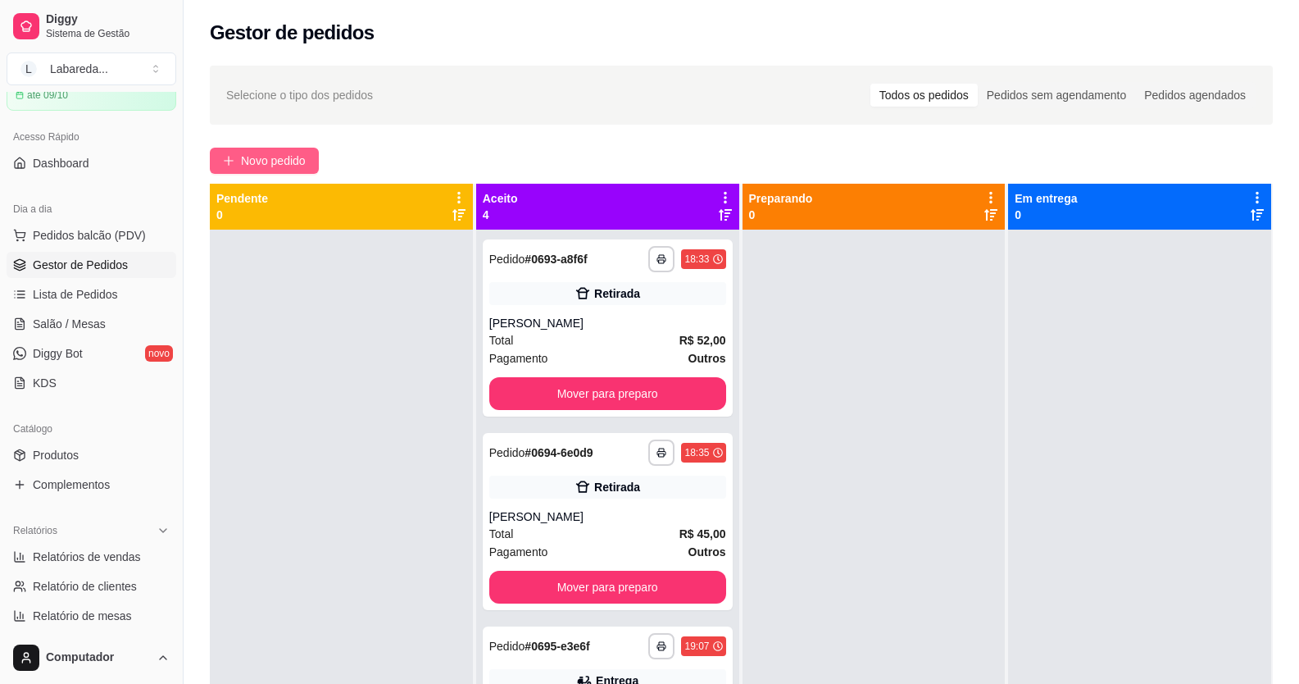
click at [236, 159] on button "Novo pedido" at bounding box center [264, 161] width 109 height 26
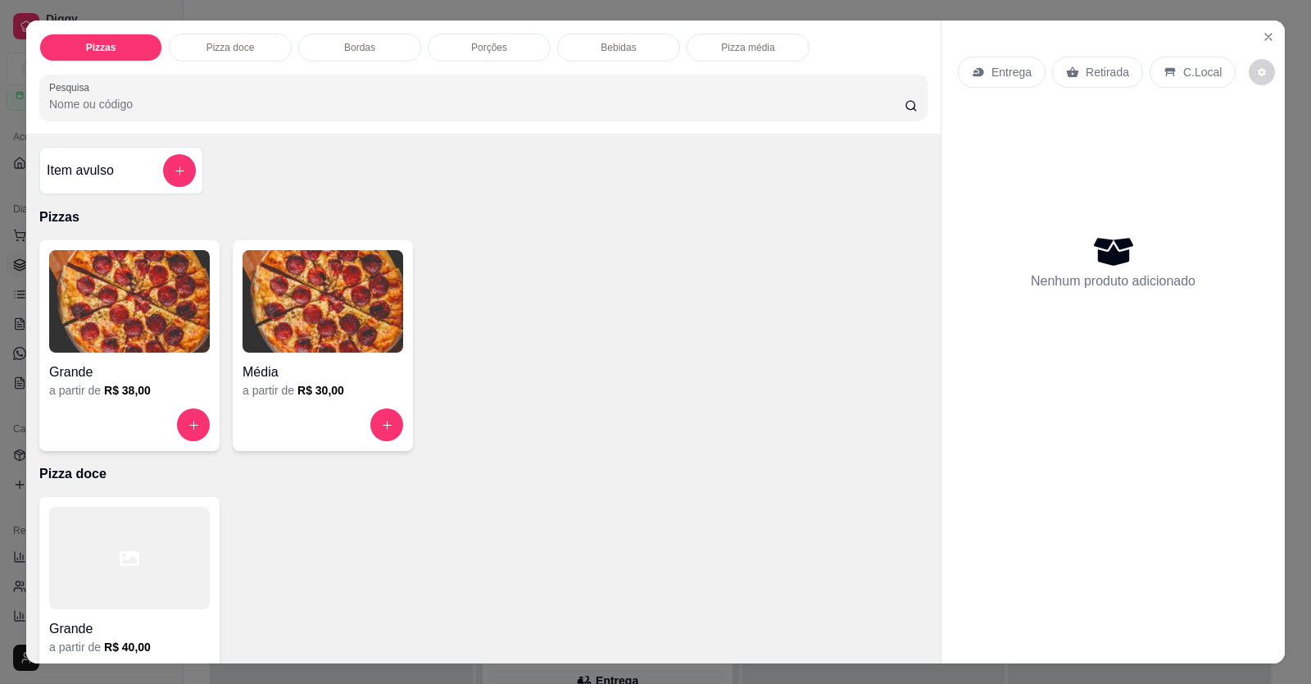
click at [135, 257] on img at bounding box center [129, 301] width 161 height 102
click at [98, 257] on img at bounding box center [129, 301] width 161 height 102
click at [139, 257] on img at bounding box center [129, 301] width 161 height 102
click at [108, 257] on h6 "R$ 38,00" at bounding box center [127, 390] width 47 height 16
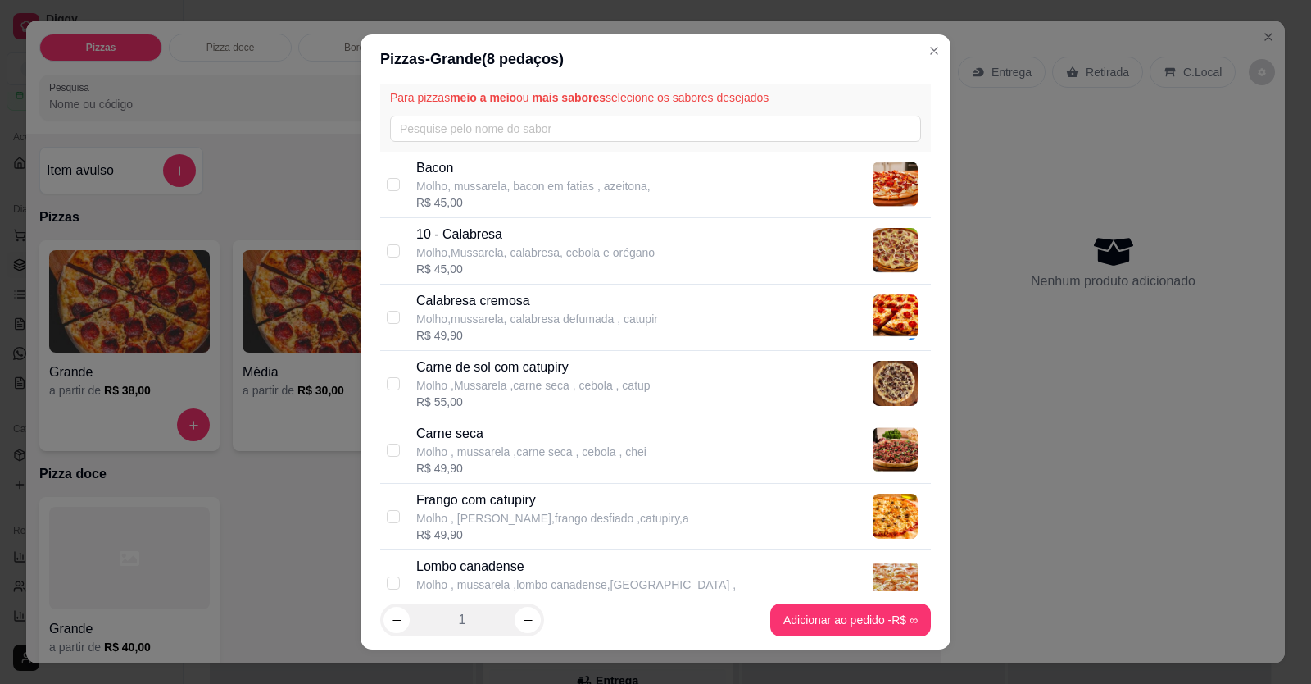
scroll to position [82, 0]
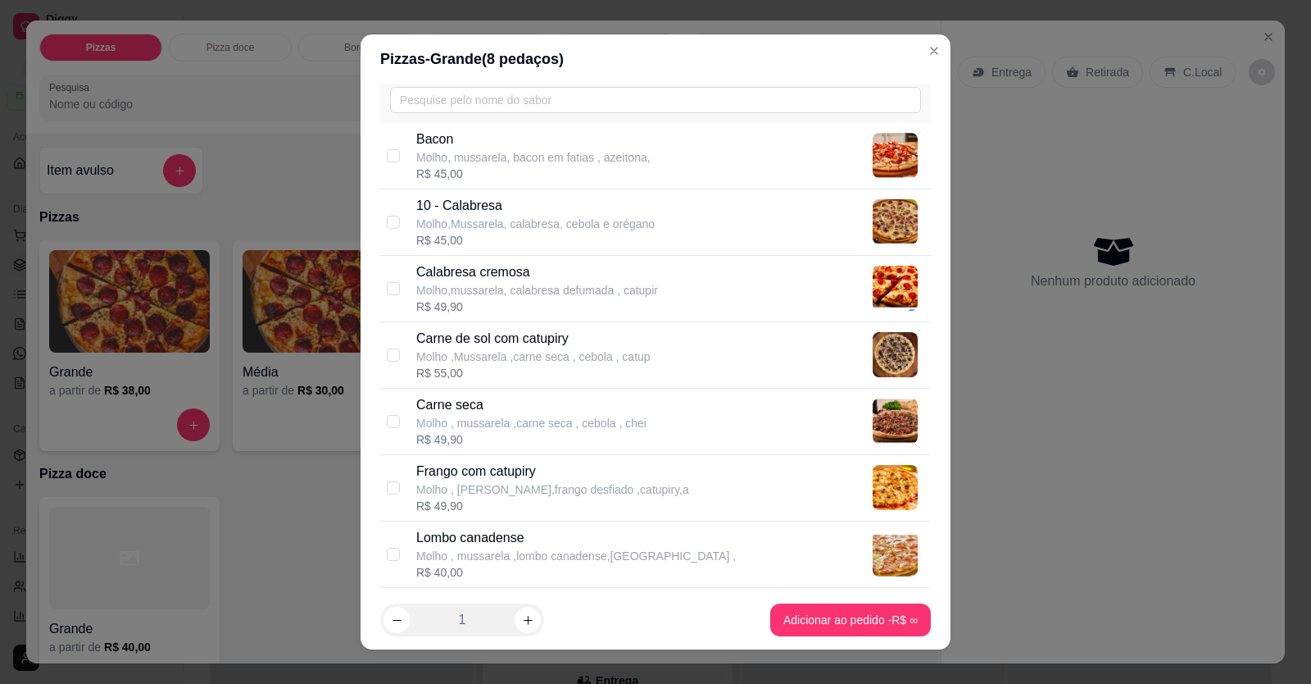
click at [516, 257] on p "Molho ,Mussarela ,carne seca , cebola , catup" at bounding box center [533, 356] width 234 height 16
click at [361, 257] on div "Selecione até 2 sabor(es) A forma de cobrança para pizza meio a meio ou mais sa…" at bounding box center [656, 337] width 590 height 507
click at [393, 257] on input "checkbox" at bounding box center [393, 354] width 13 height 13
checkbox input "false"
click at [447, 211] on p "10 - Calabresa" at bounding box center [535, 206] width 239 height 20
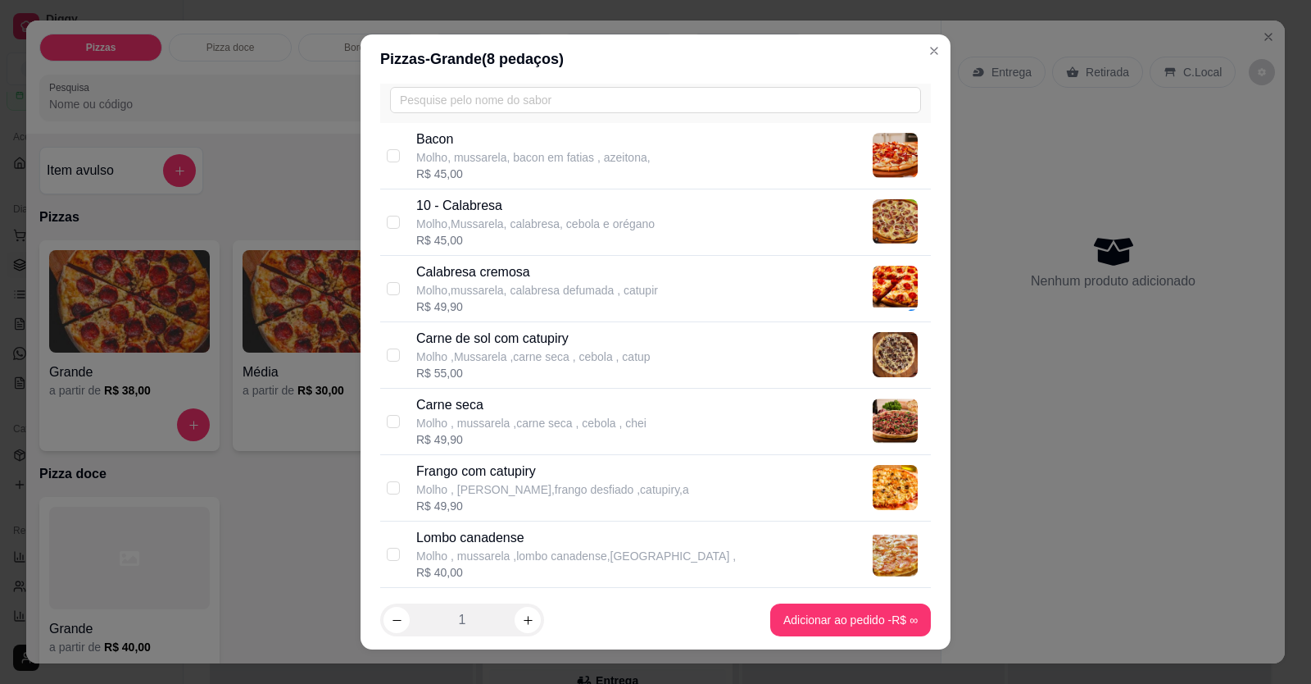
checkbox input "true"
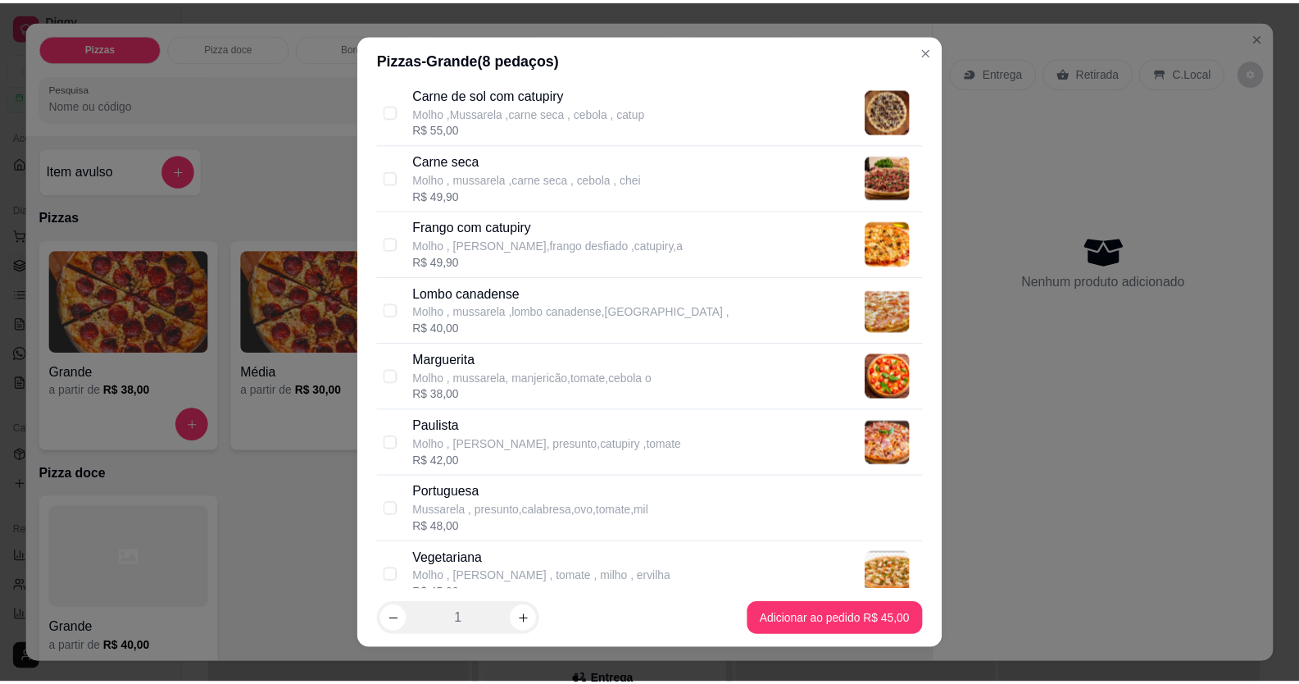
scroll to position [328, 0]
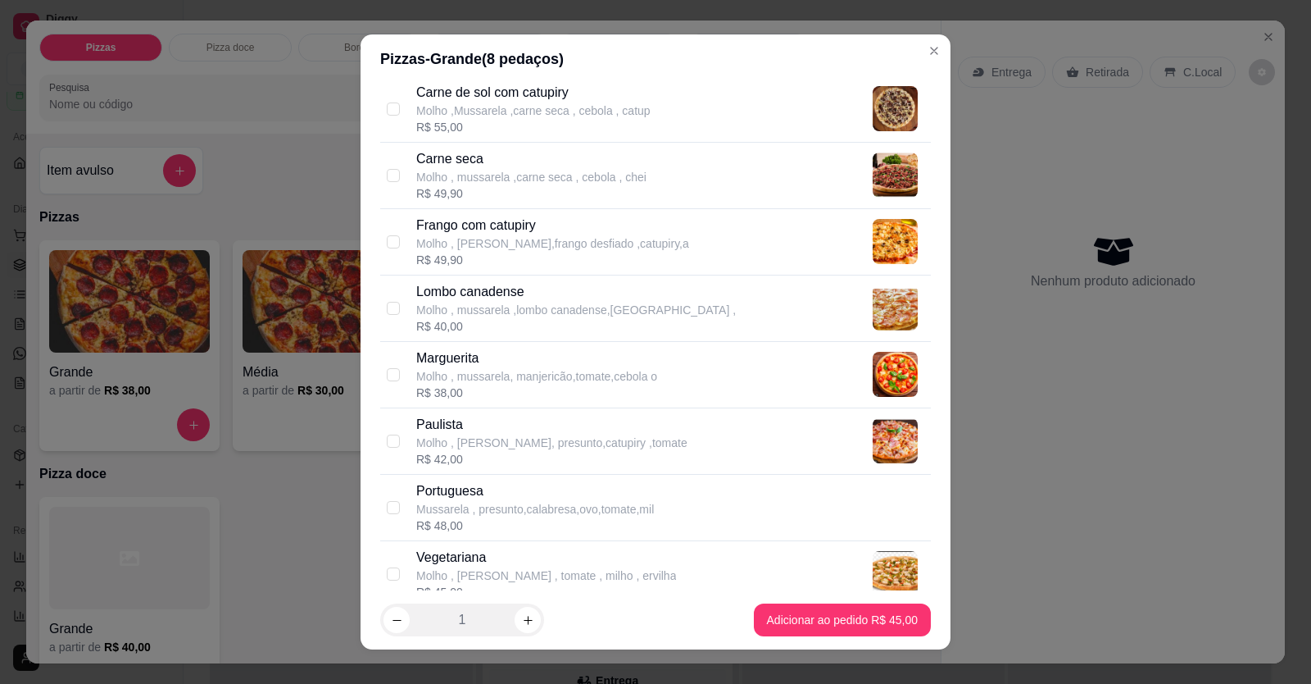
click at [457, 257] on p "Portuguesa" at bounding box center [535, 491] width 238 height 20
checkbox input "true"
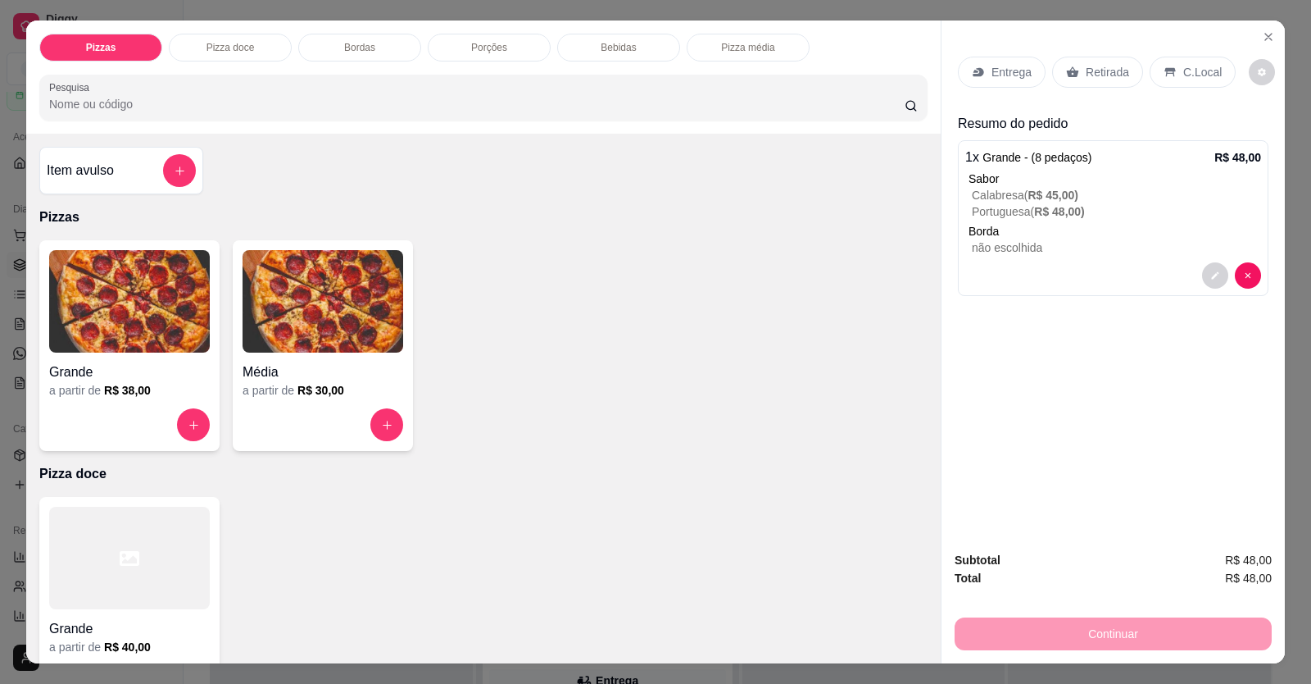
click at [1002, 66] on p "C.Local" at bounding box center [1203, 72] width 39 height 16
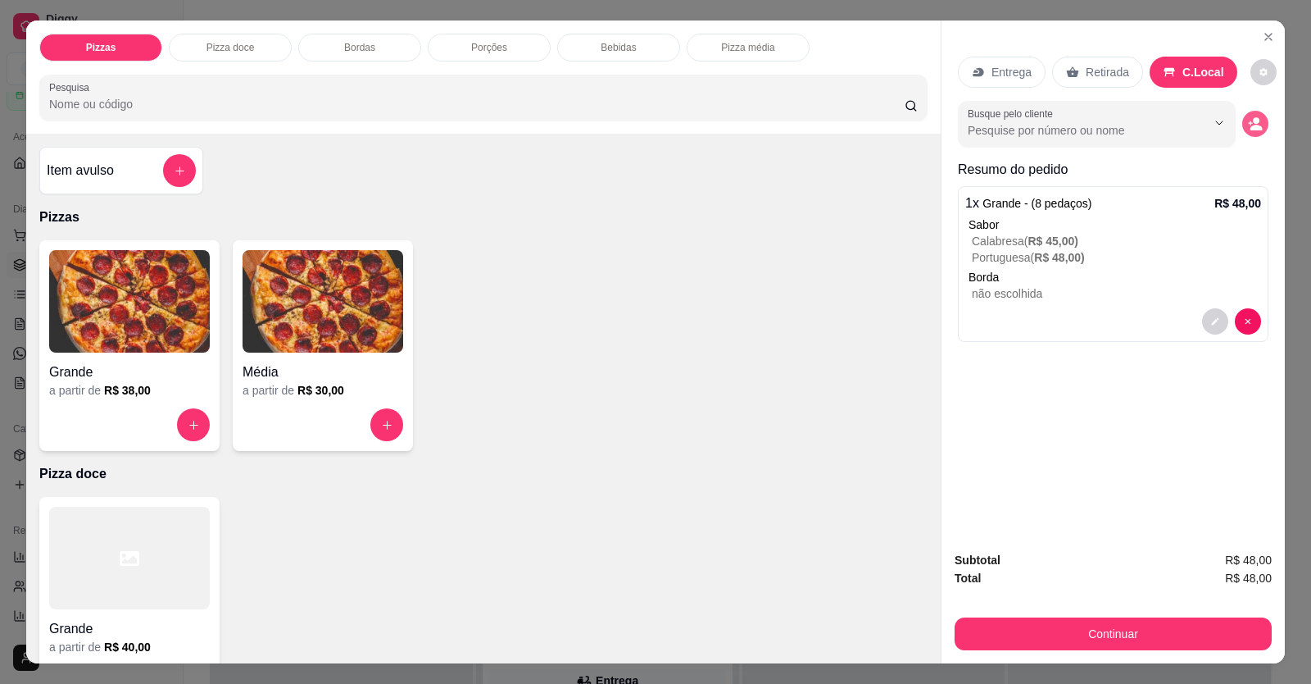
click at [1002, 124] on icon "decrease-product-quantity" at bounding box center [1255, 123] width 15 height 15
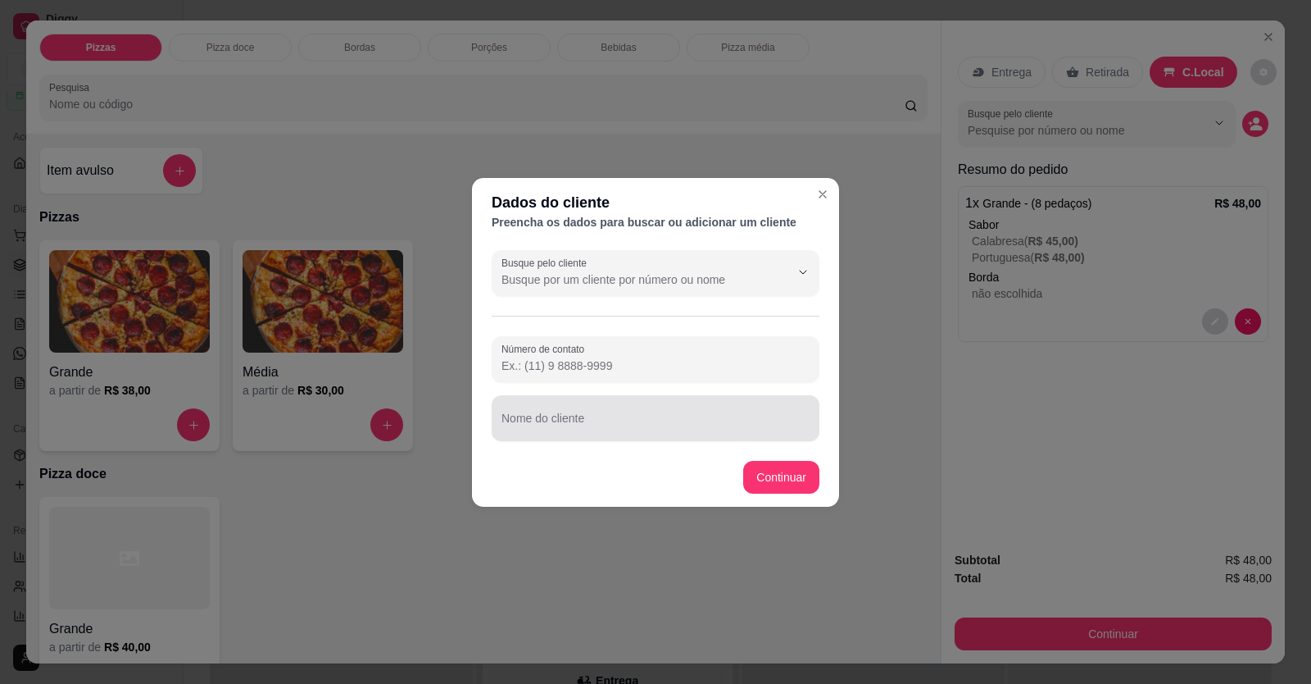
click at [611, 257] on div at bounding box center [656, 418] width 308 height 33
type input "tiago"
drag, startPoint x: 781, startPoint y: 457, endPoint x: 790, endPoint y: 484, distance: 28.5
click at [787, 257] on footer "Continuar" at bounding box center [655, 477] width 367 height 59
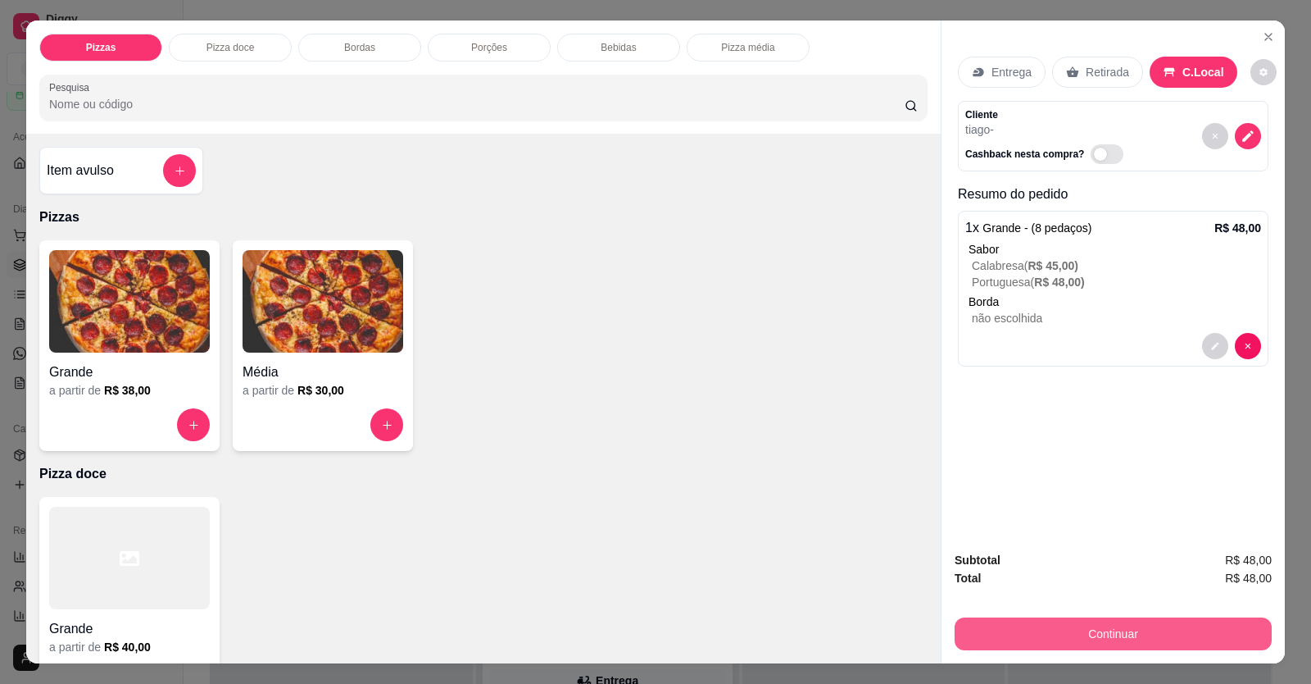
click at [1002, 257] on button "Continuar" at bounding box center [1113, 633] width 317 height 33
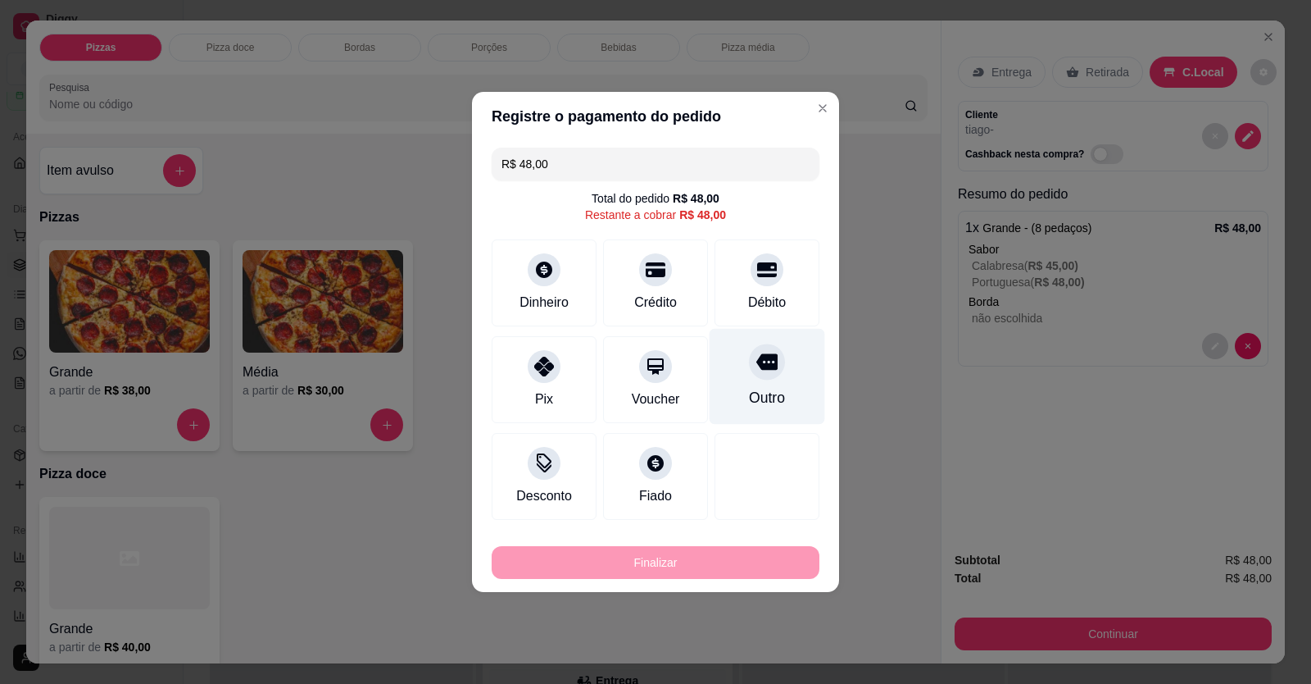
click at [757, 257] on icon at bounding box center [767, 362] width 21 height 16
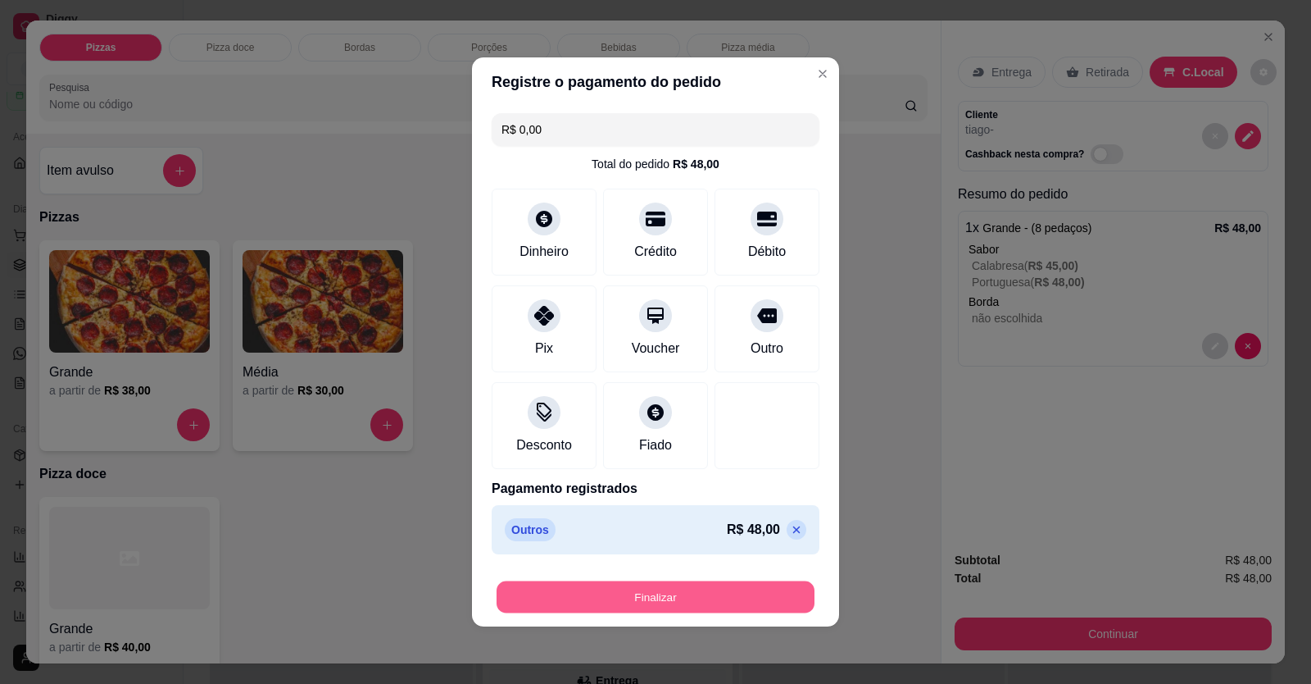
click at [718, 257] on button "Finalizar" at bounding box center [656, 597] width 318 height 32
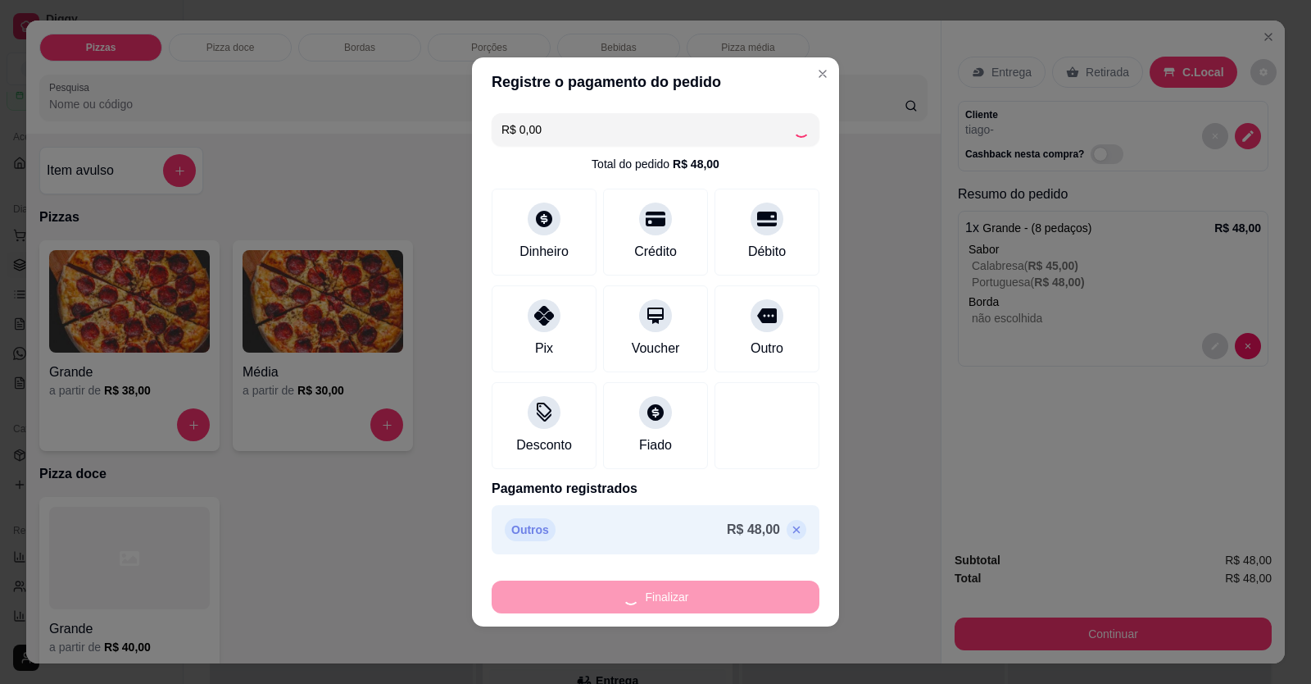
type input "-R$ 48,00"
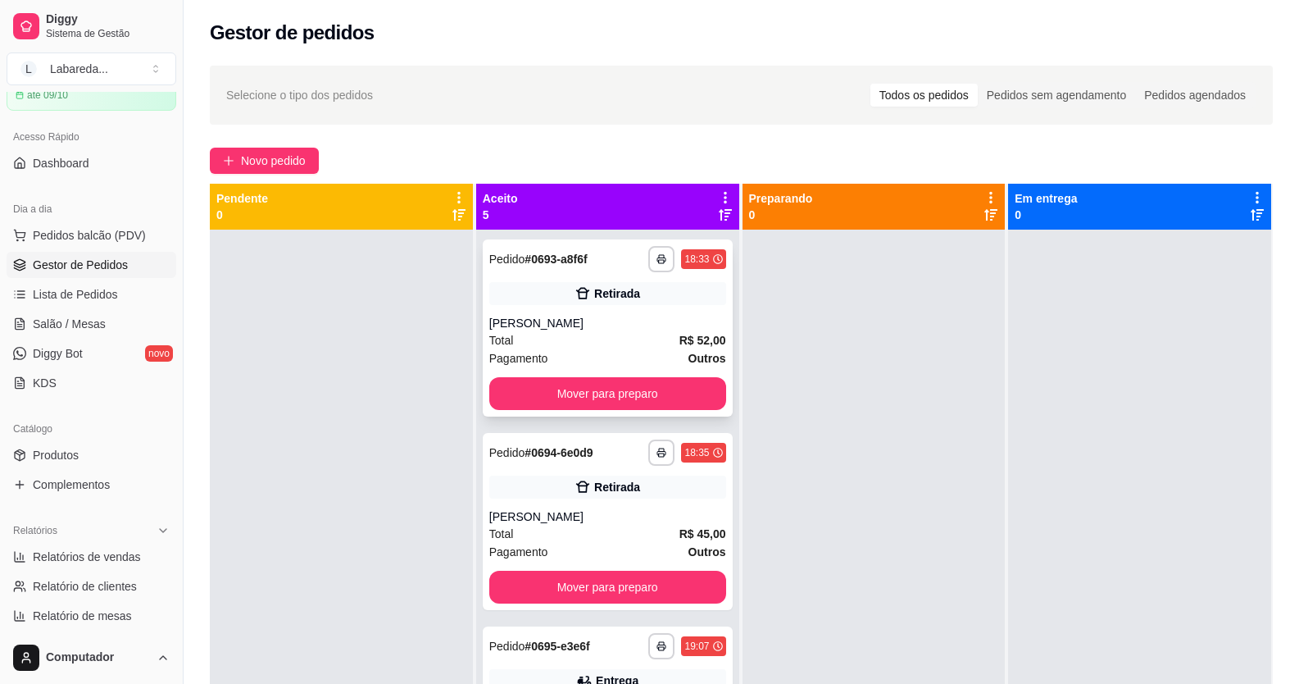
click at [559, 257] on div "**********" at bounding box center [608, 327] width 250 height 177
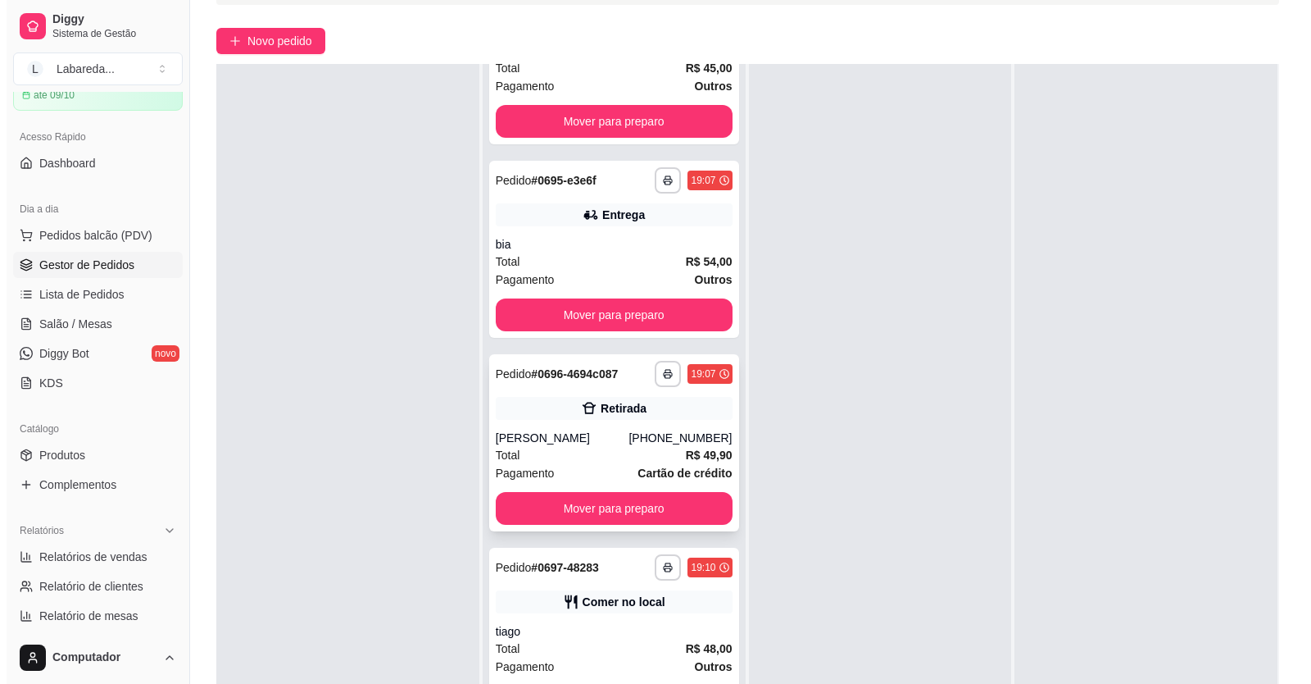
scroll to position [250, 0]
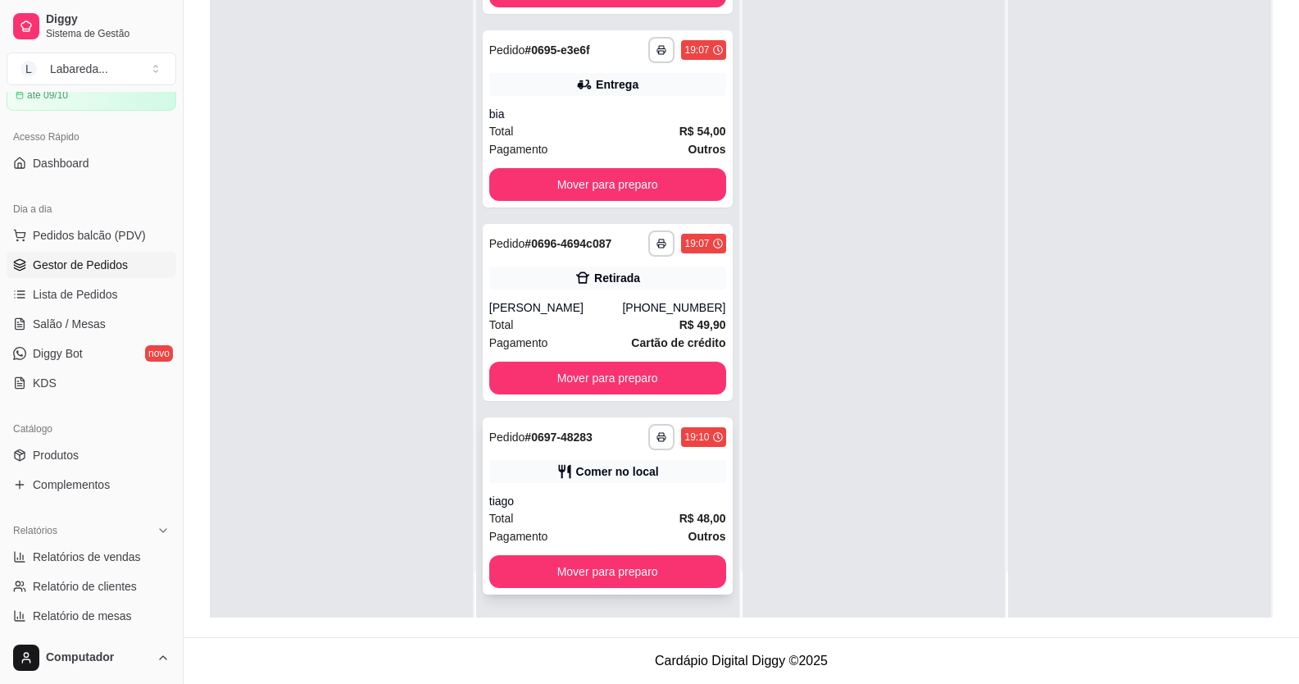
click at [575, 257] on div "tiago" at bounding box center [607, 501] width 237 height 16
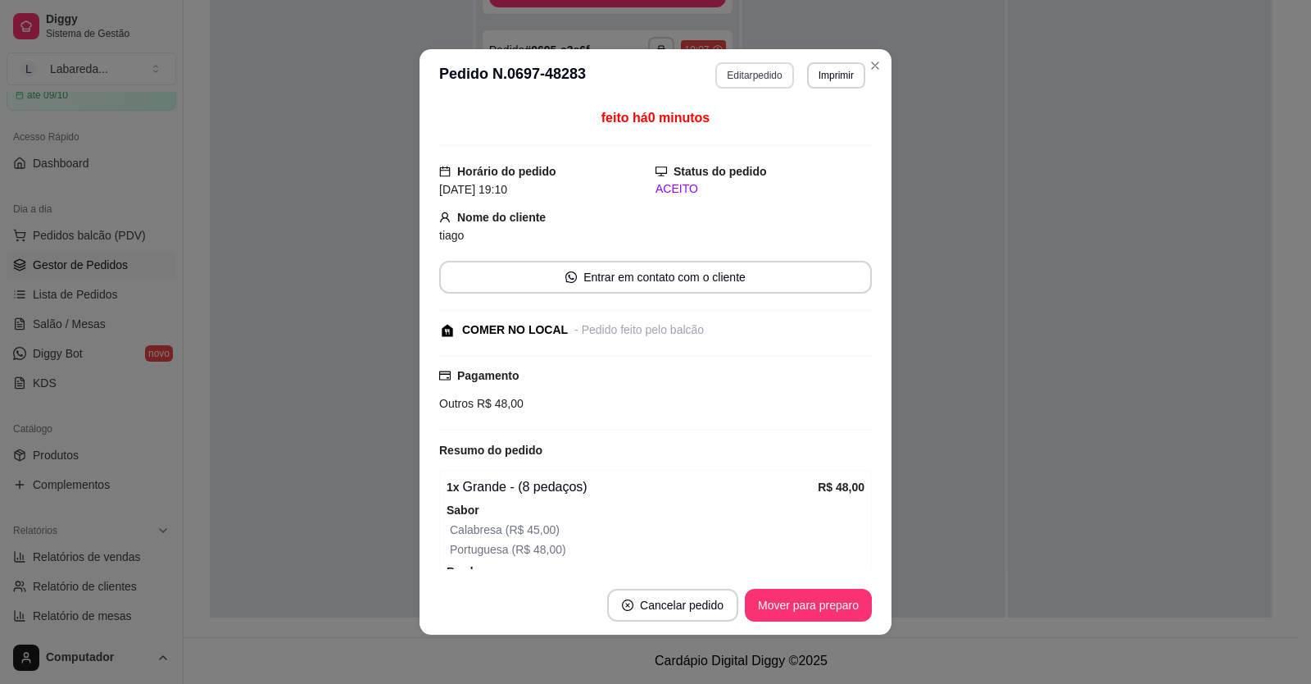
click at [757, 76] on button "Editar pedido" at bounding box center [755, 75] width 78 height 26
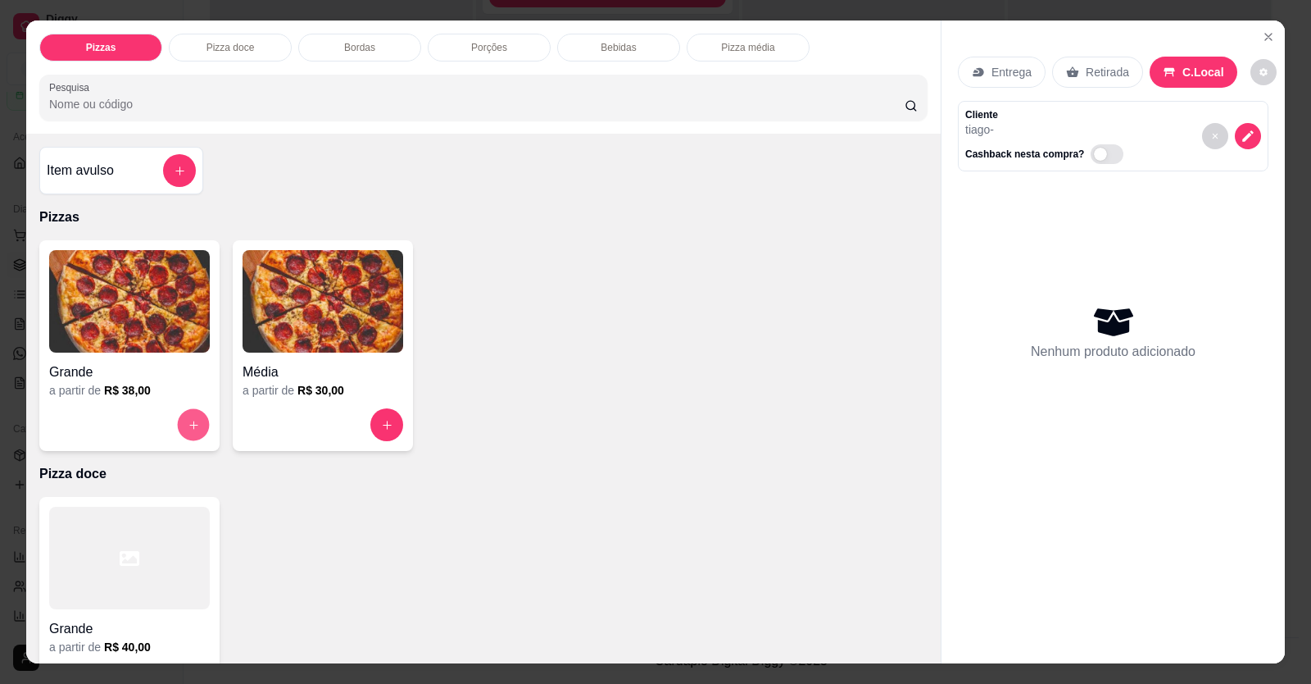
click at [193, 257] on icon "increase-product-quantity" at bounding box center [194, 425] width 12 height 12
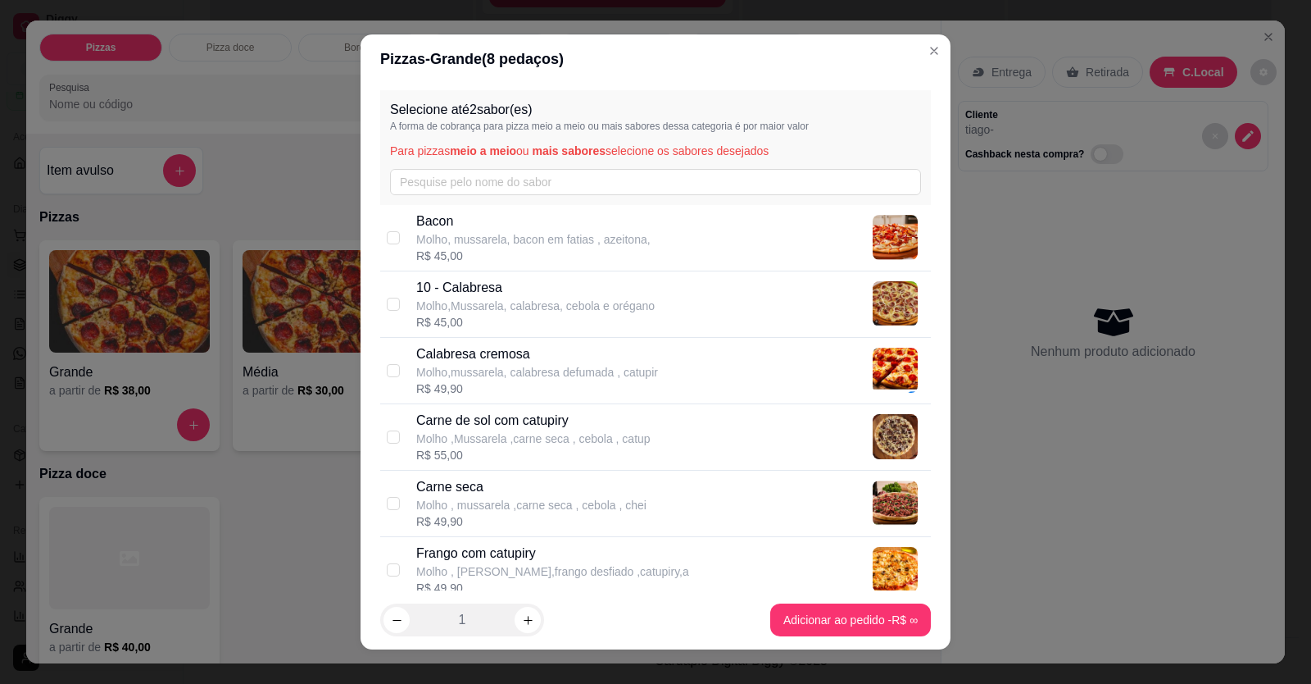
drag, startPoint x: 511, startPoint y: 305, endPoint x: 614, endPoint y: 318, distance: 103.3
click at [513, 257] on p "Molho,Mussarela, calabresa, cebola e orégano" at bounding box center [535, 306] width 239 height 16
checkbox input "true"
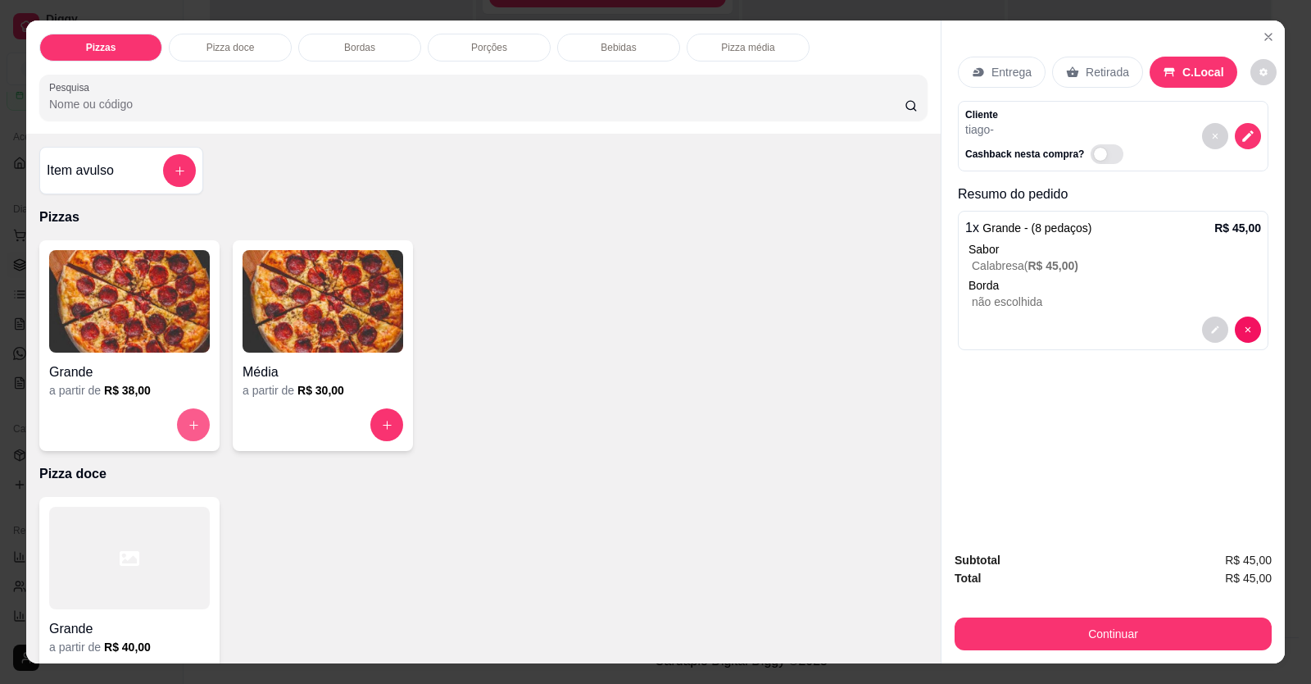
click at [180, 257] on button "increase-product-quantity" at bounding box center [193, 424] width 33 height 33
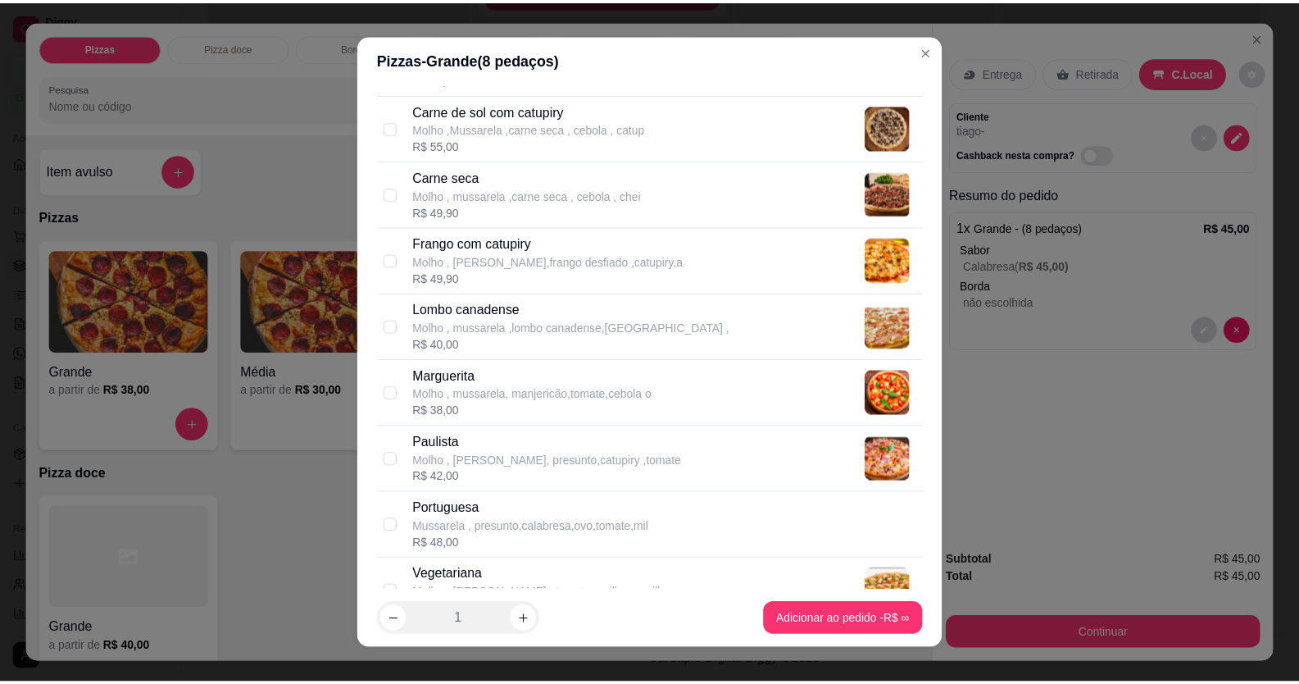
scroll to position [410, 0]
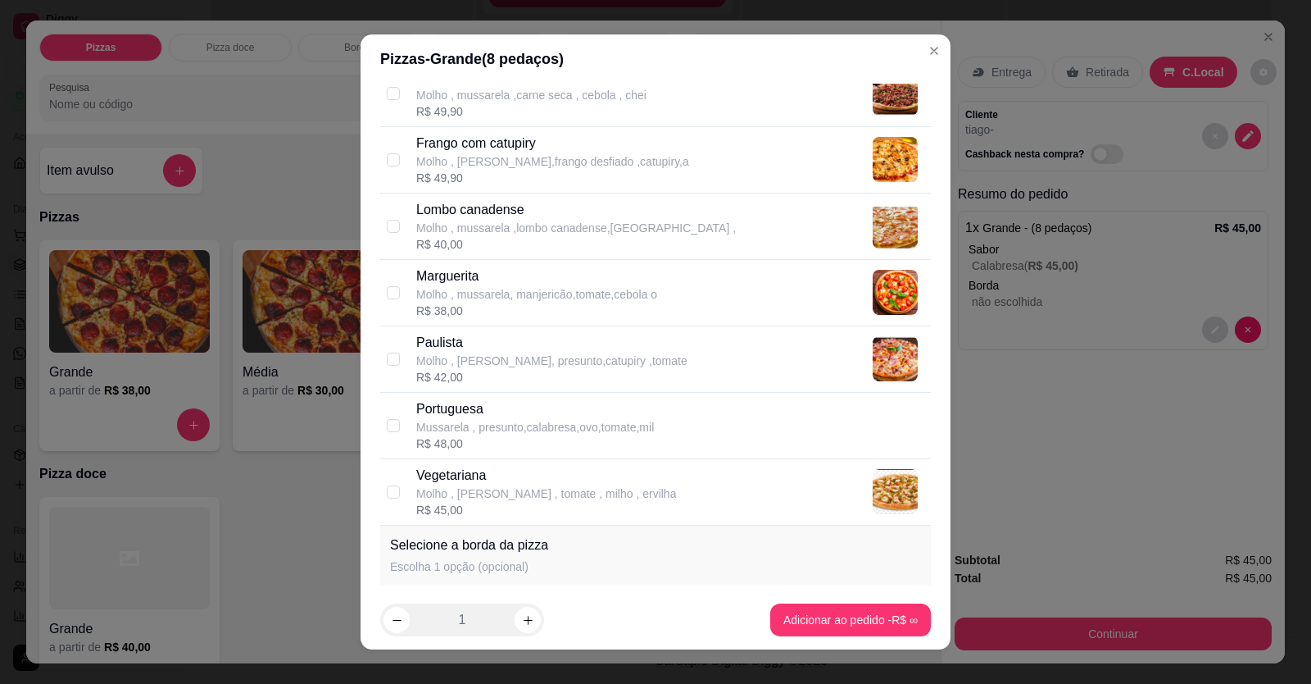
click at [489, 257] on p "Portuguesa" at bounding box center [535, 409] width 238 height 20
checkbox input "true"
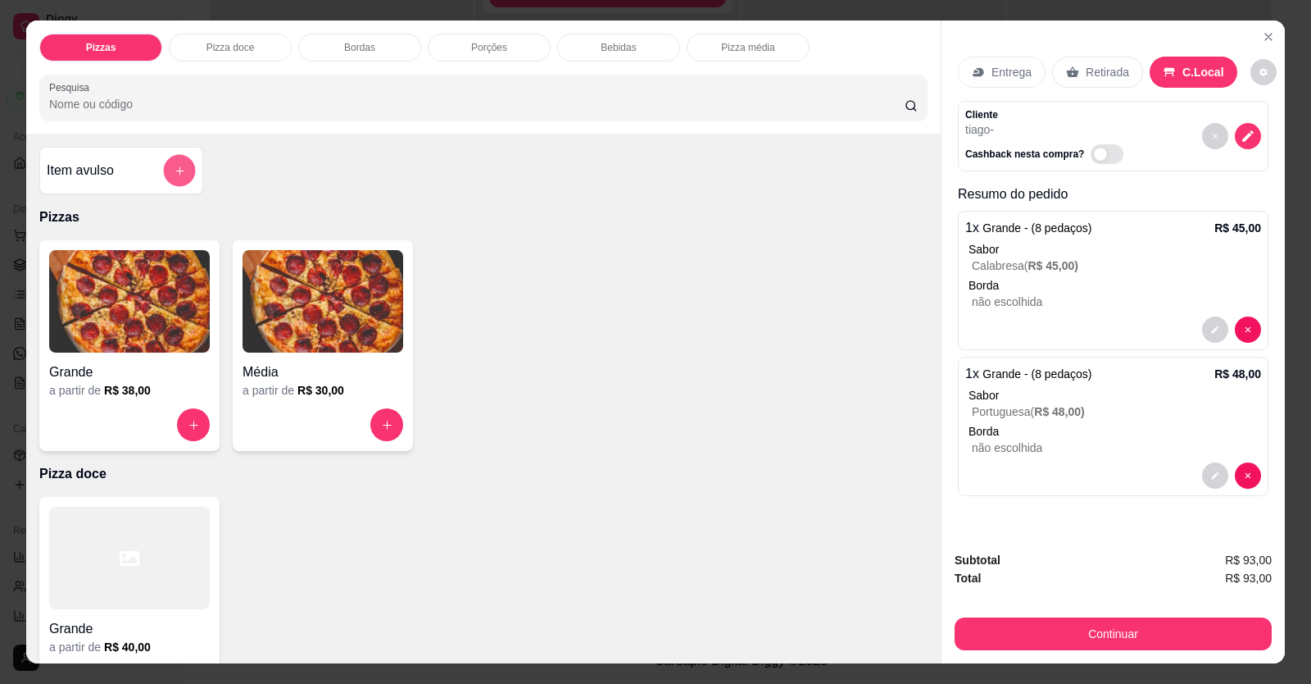
click at [166, 162] on button "add-separate-item" at bounding box center [180, 171] width 32 height 32
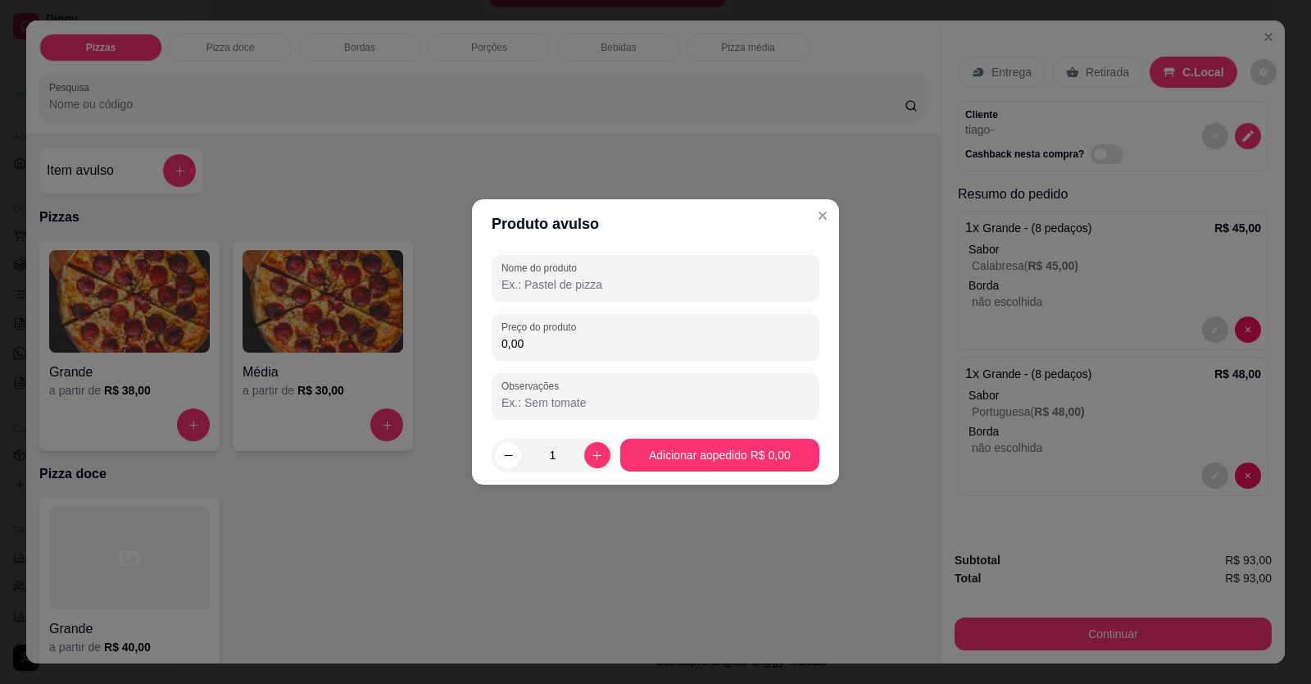
click at [575, 257] on input "0,00" at bounding box center [656, 343] width 308 height 16
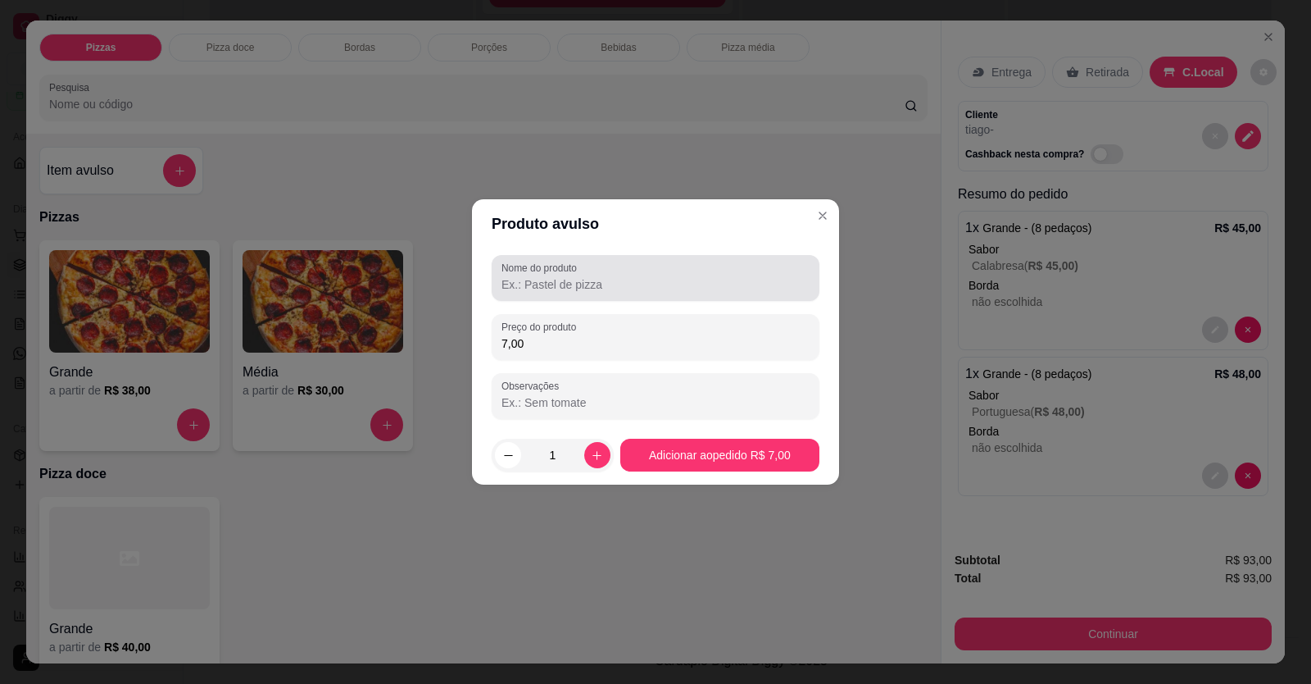
type input "7,00"
click at [566, 257] on label "Nome do produto" at bounding box center [542, 268] width 81 height 14
click at [566, 257] on input "Nome do produto" at bounding box center [656, 284] width 308 height 16
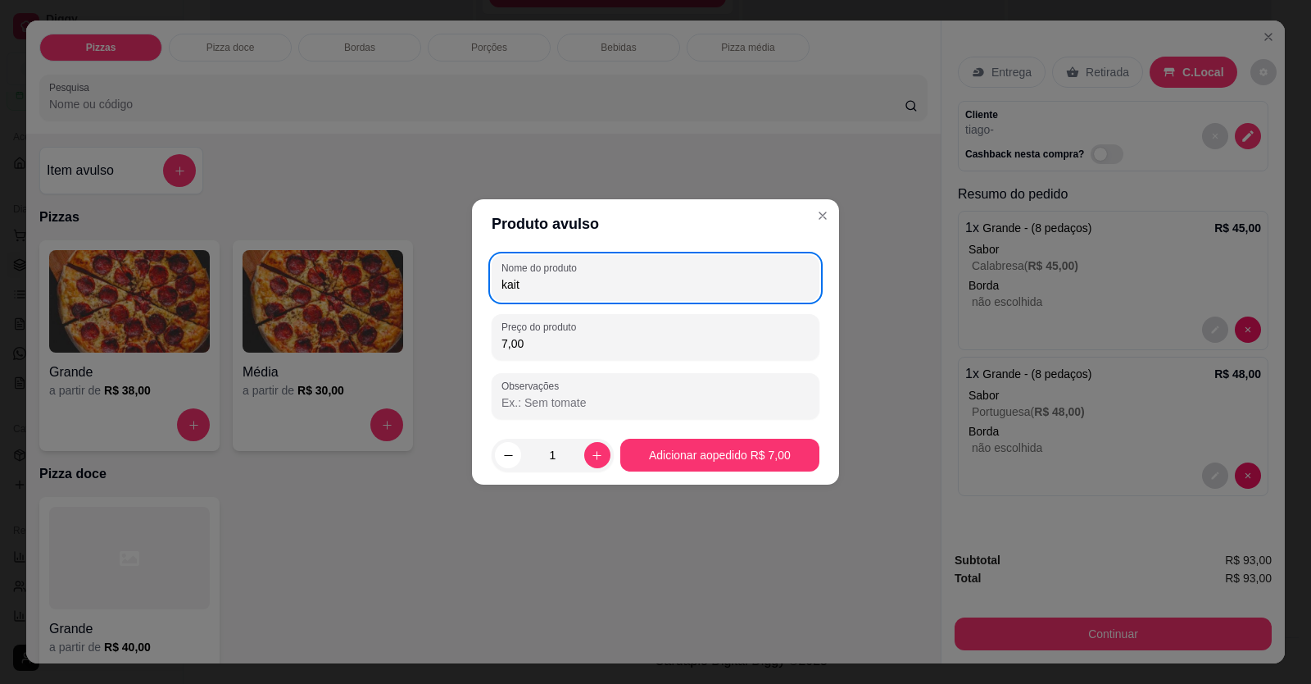
type input "kait"
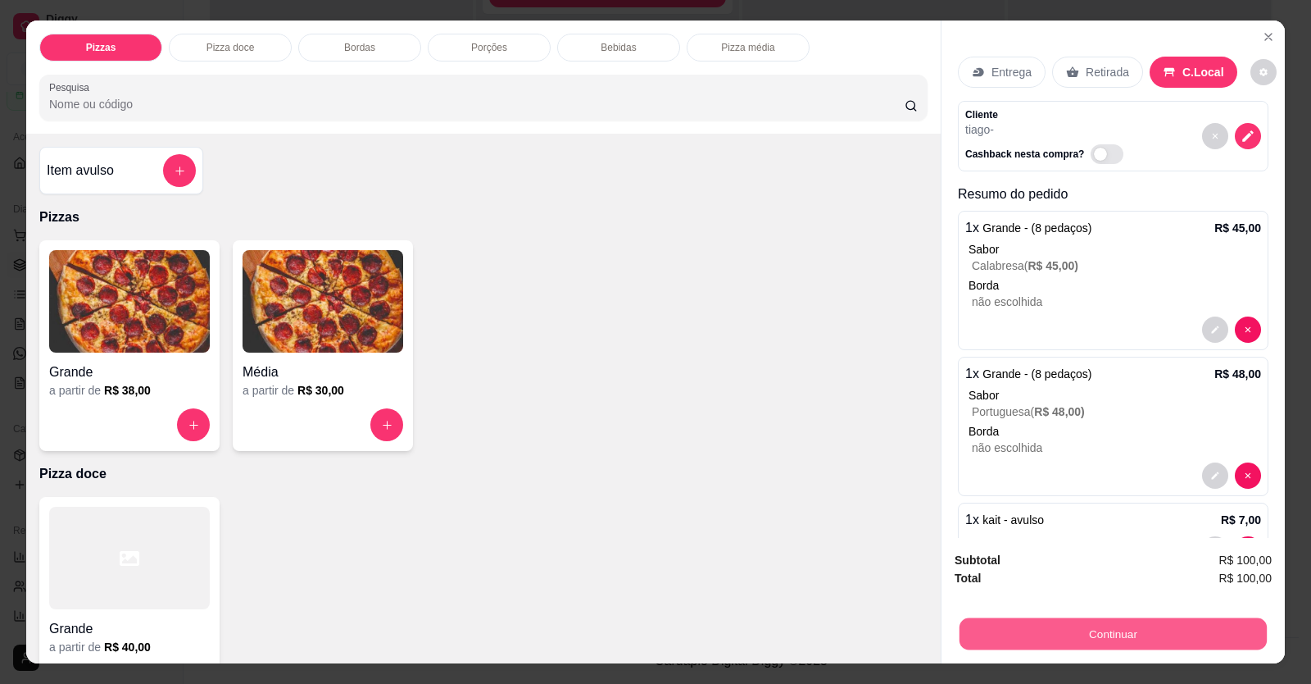
click at [1002, 257] on button "Continuar" at bounding box center [1113, 634] width 307 height 32
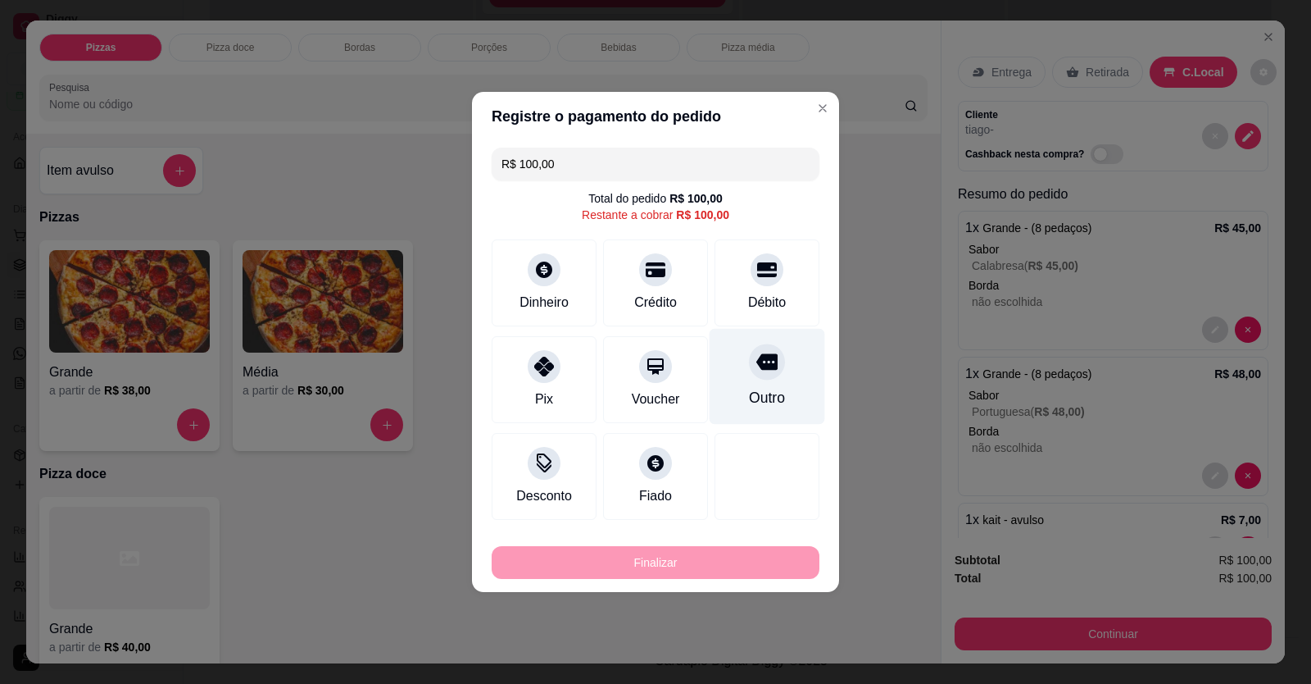
click at [760, 257] on icon at bounding box center [767, 361] width 21 height 21
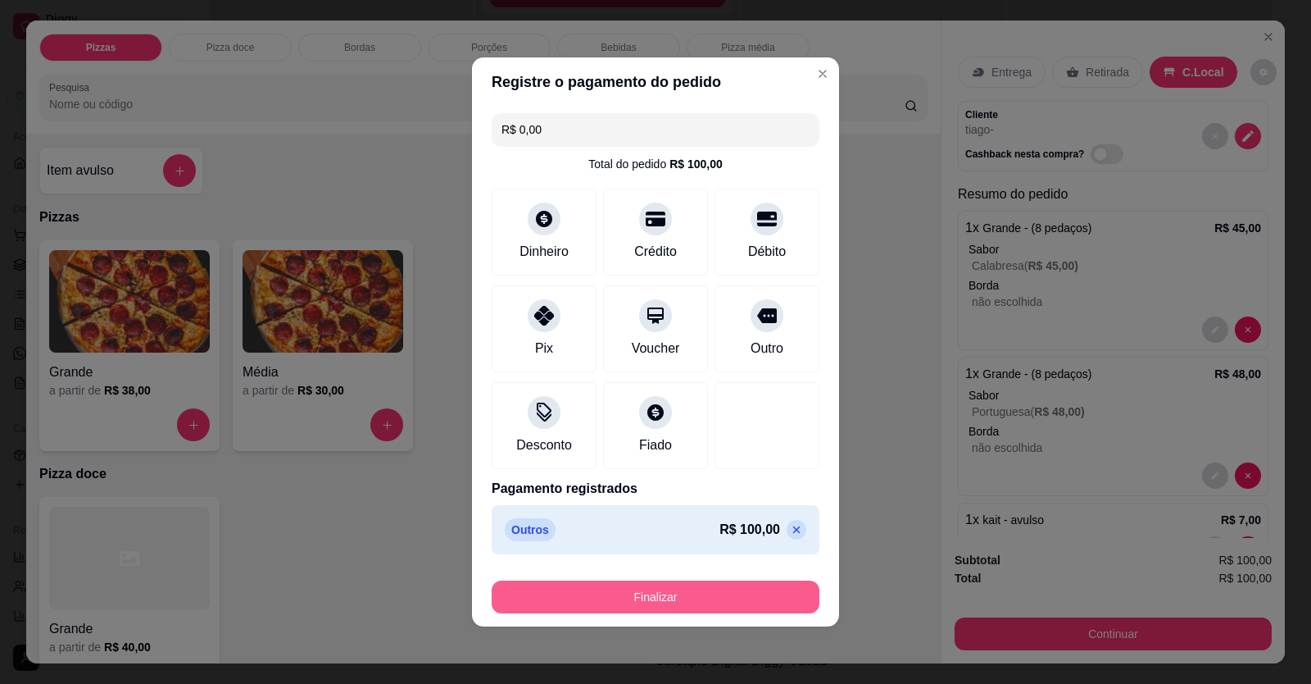
click at [666, 257] on button "Finalizar" at bounding box center [656, 596] width 328 height 33
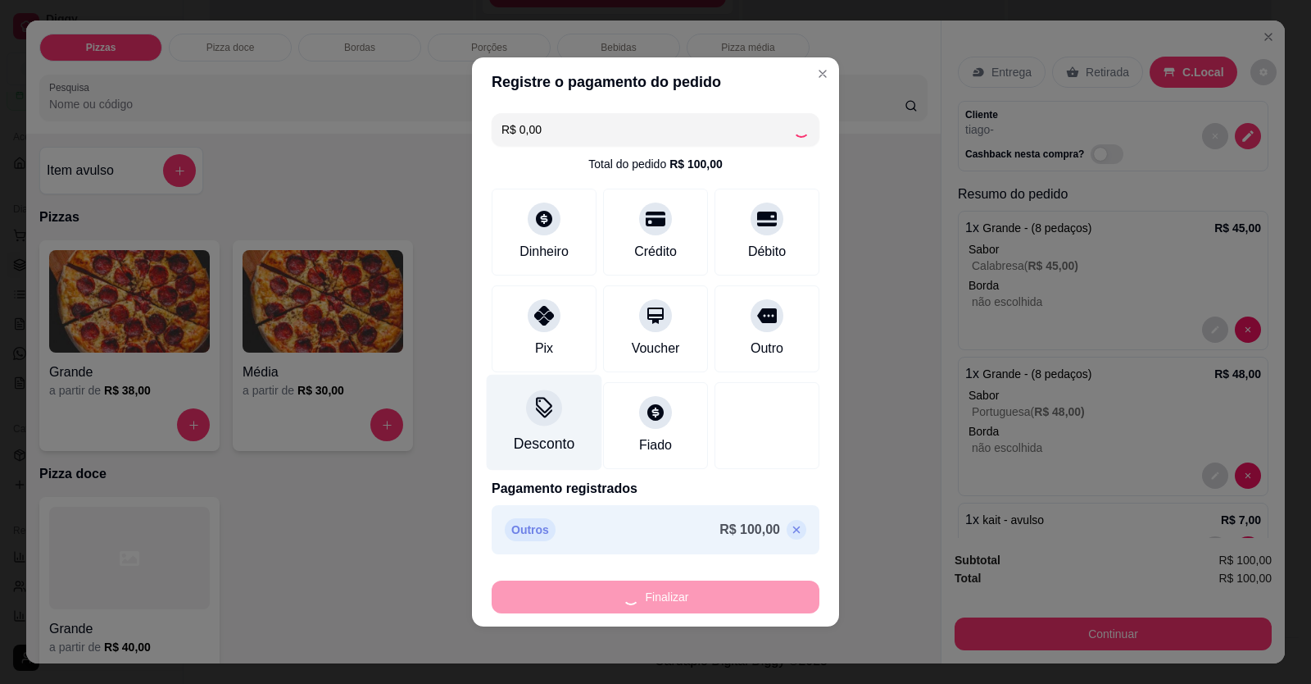
type input "-R$ 100,00"
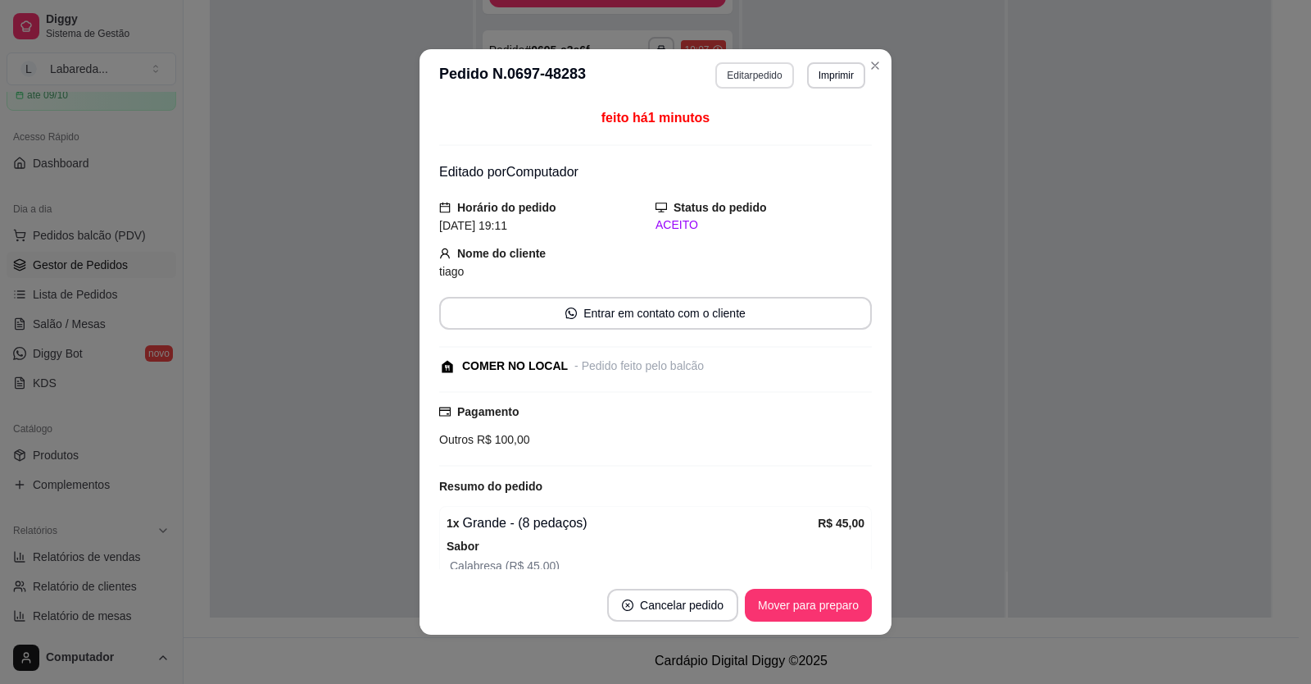
click at [740, 84] on button "Editar pedido" at bounding box center [755, 75] width 78 height 26
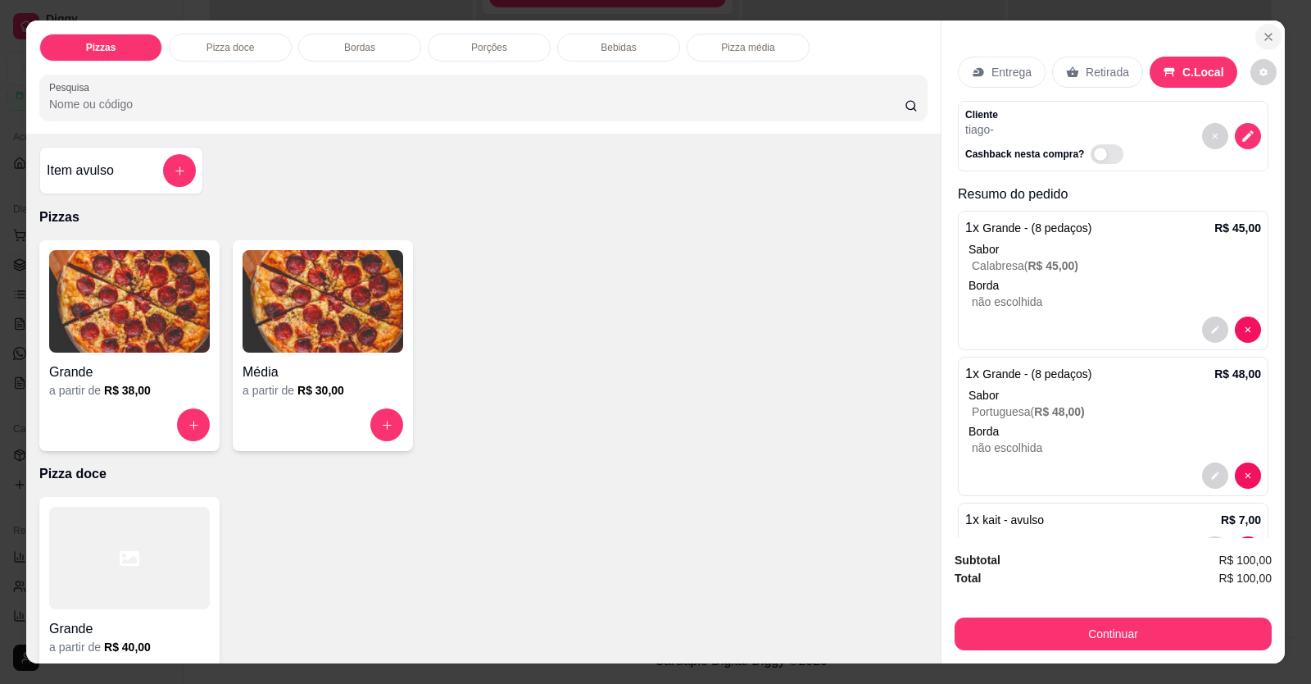
click at [1002, 34] on icon "Close" at bounding box center [1269, 37] width 7 height 7
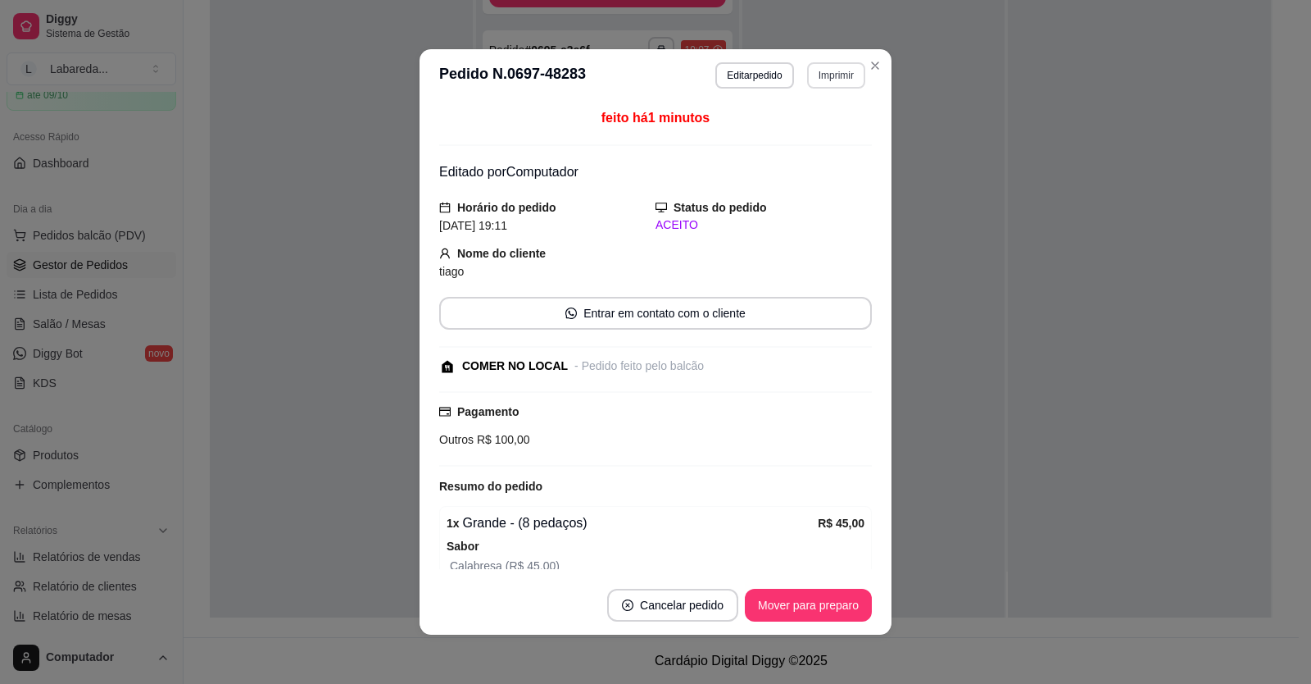
click at [822, 80] on button "Imprimir" at bounding box center [836, 75] width 58 height 26
click at [796, 130] on button "IMPRESSORA" at bounding box center [801, 133] width 119 height 26
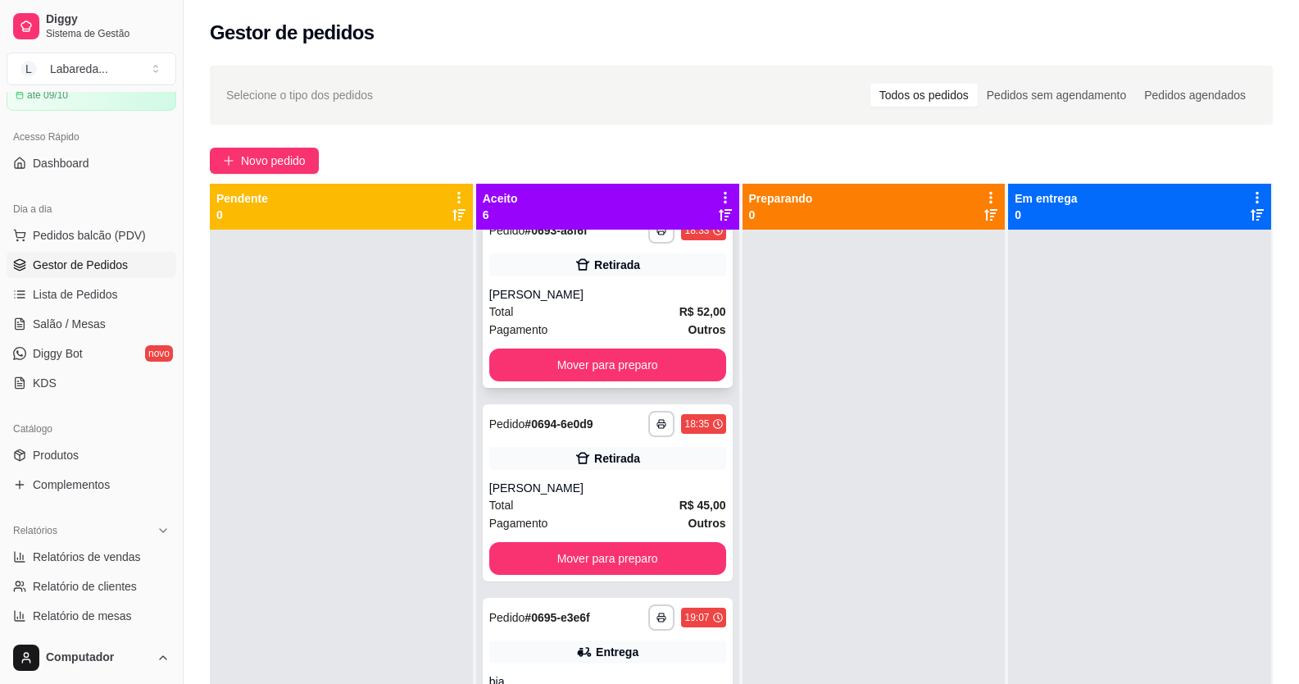
scroll to position [0, 0]
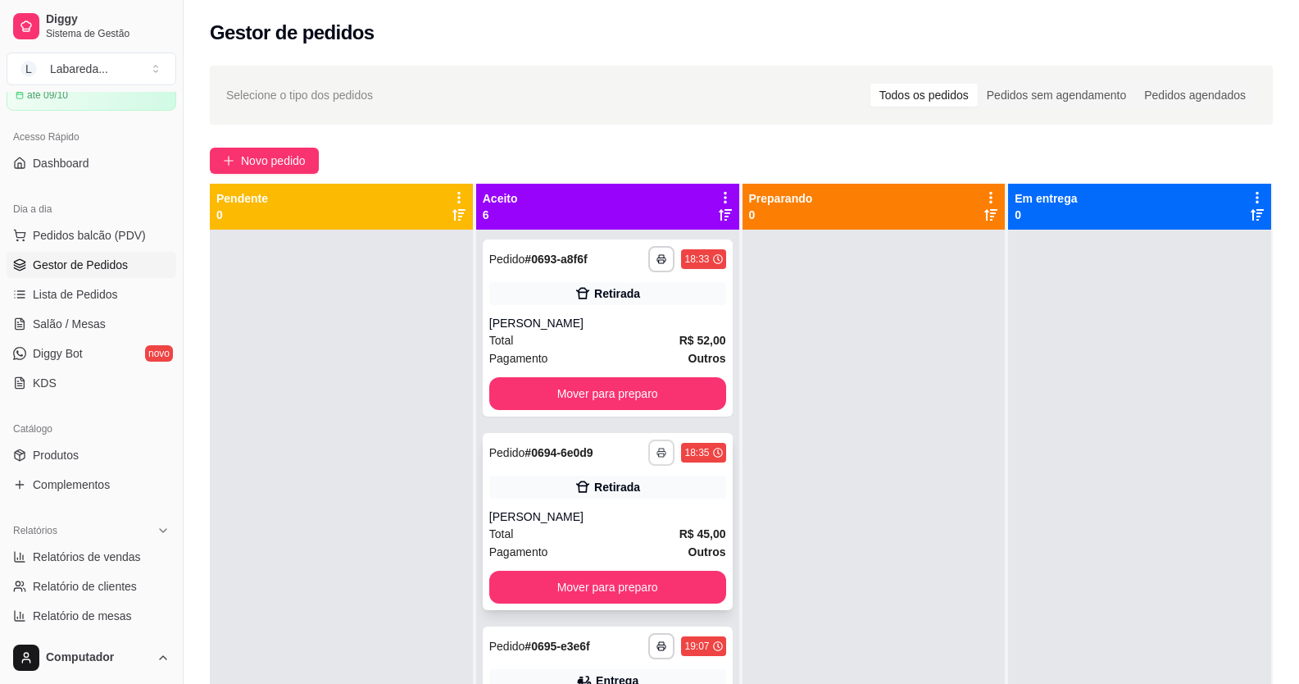
click at [657, 257] on icon "button" at bounding box center [661, 454] width 8 height 4
click at [618, 257] on button "IMPRESSORA" at bounding box center [600, 510] width 119 height 26
click at [603, 257] on button "Mover para preparo" at bounding box center [607, 393] width 237 height 33
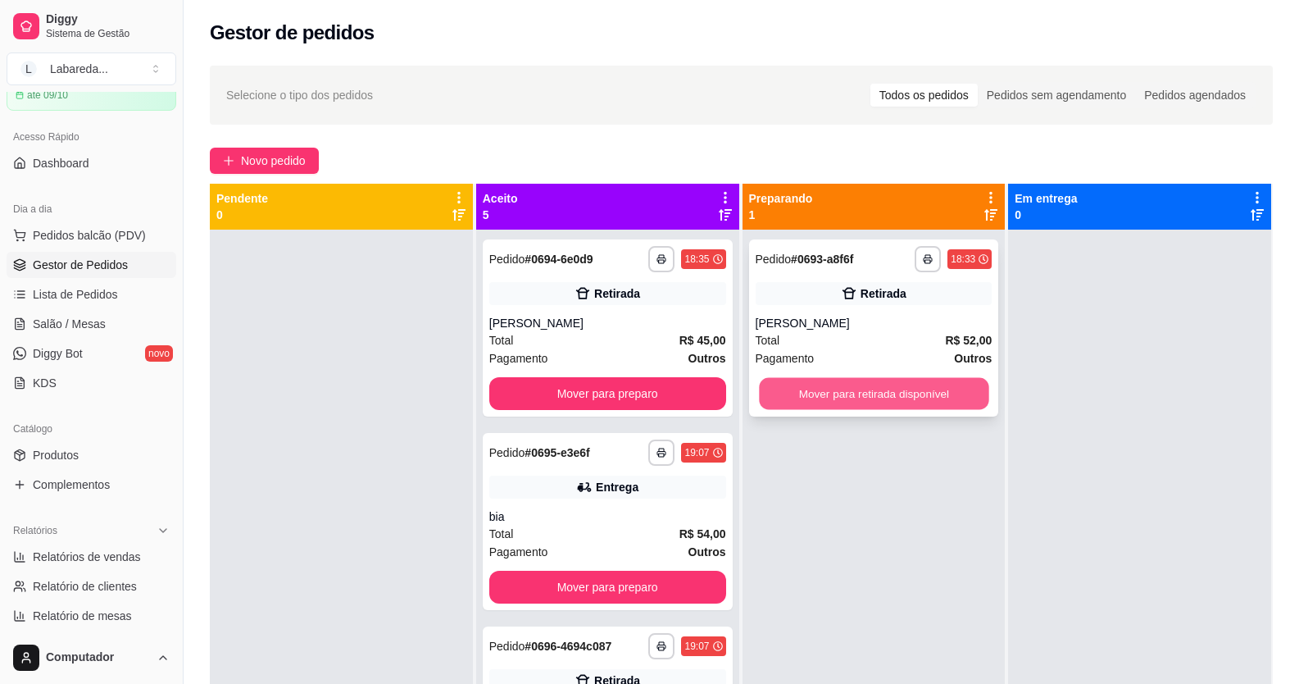
click at [799, 257] on button "Mover para retirada disponível" at bounding box center [874, 394] width 230 height 32
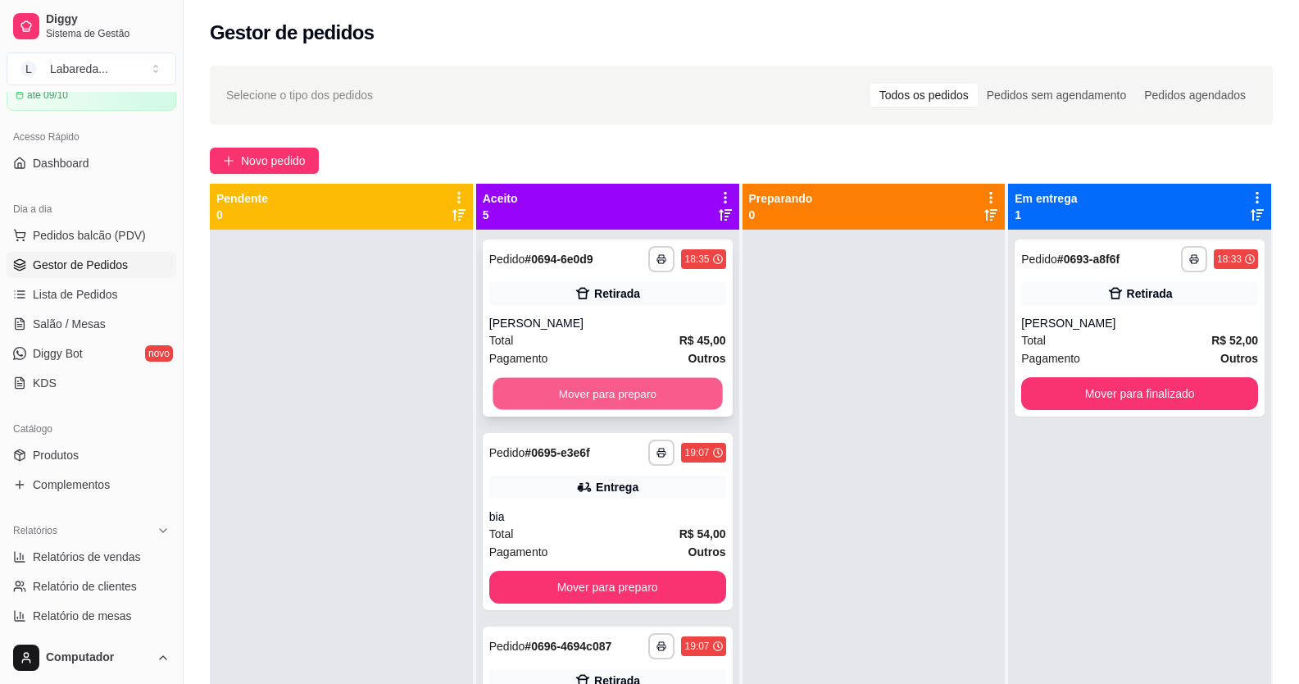
click at [611, 257] on button "Mover para preparo" at bounding box center [608, 394] width 230 height 32
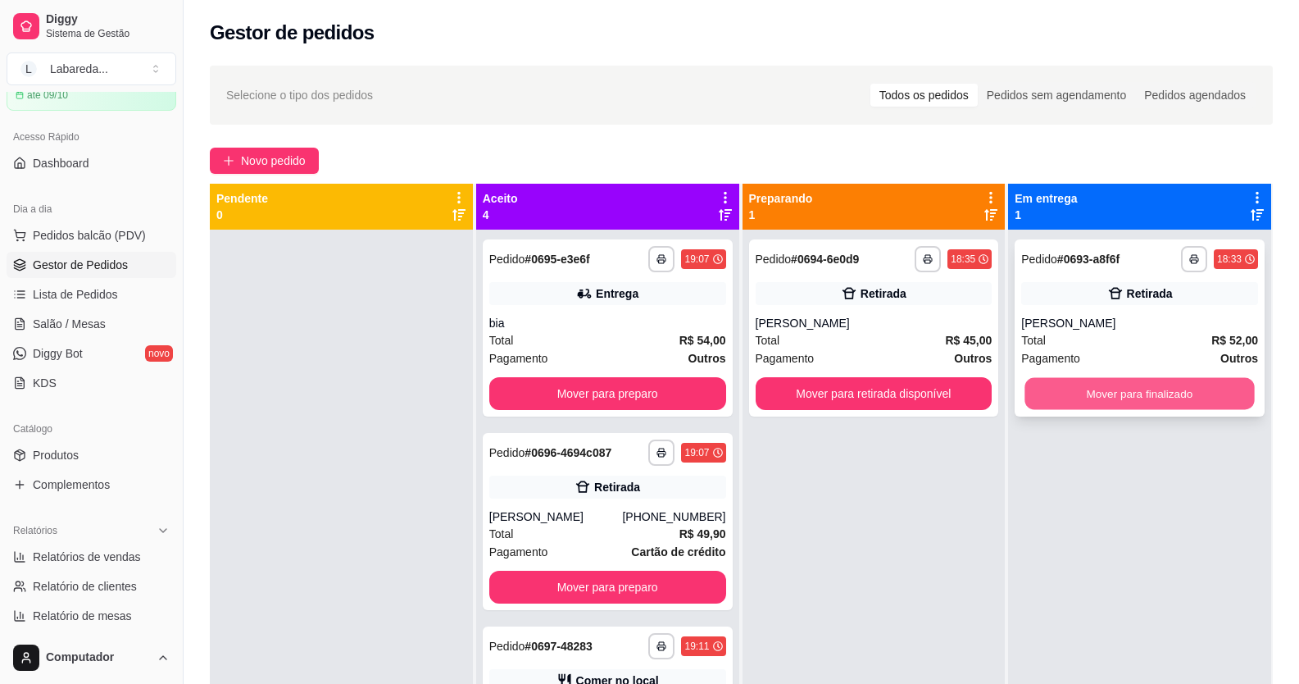
click at [1002, 257] on button "Mover para finalizado" at bounding box center [1140, 394] width 230 height 32
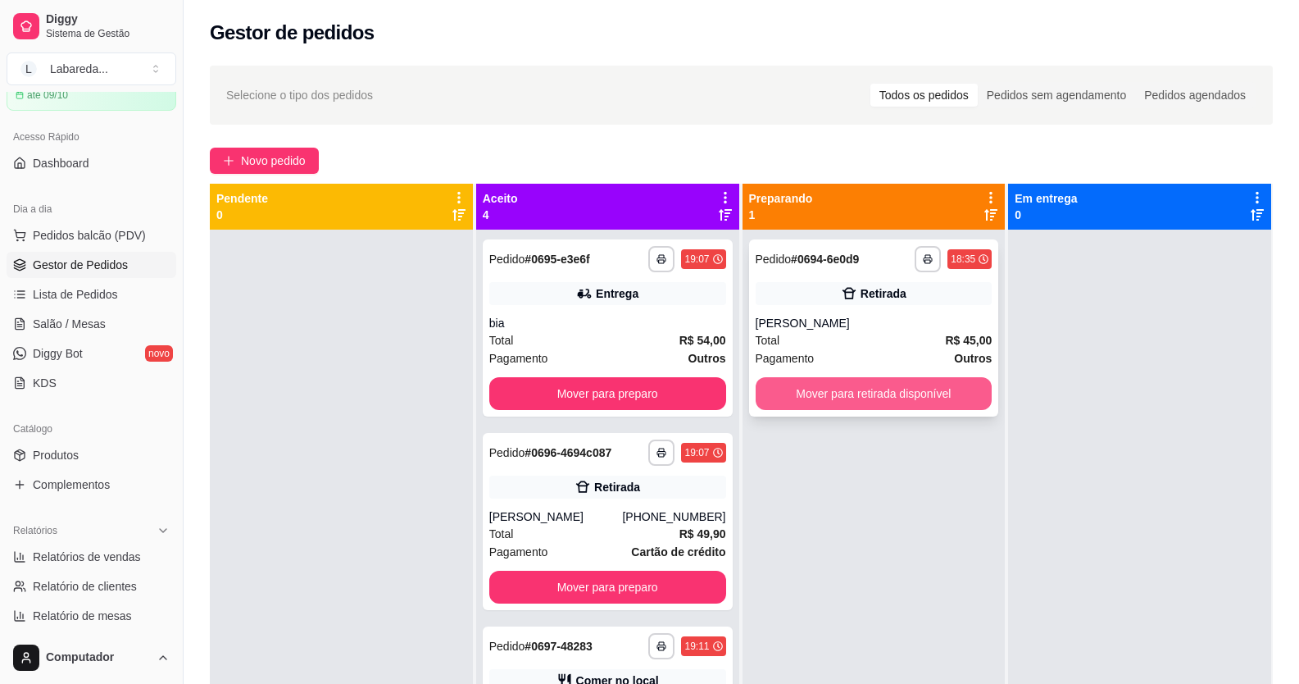
click at [918, 257] on button "Mover para retirada disponível" at bounding box center [874, 393] width 237 height 33
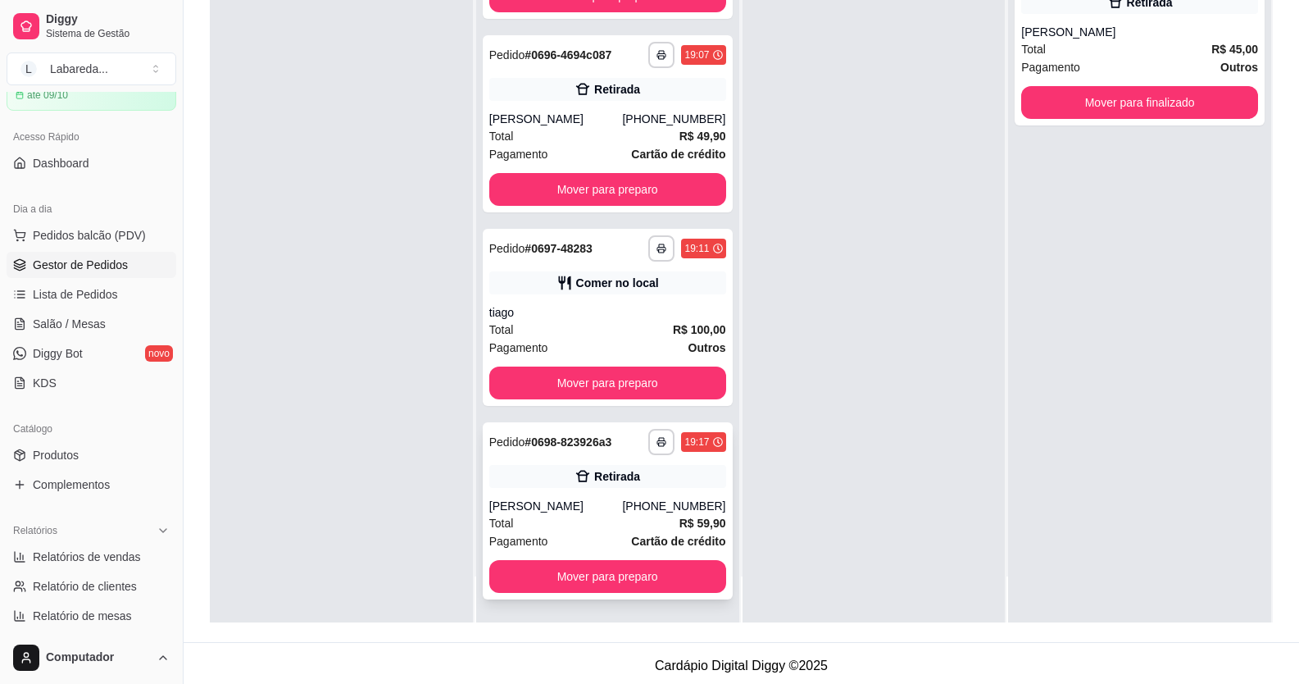
scroll to position [246, 0]
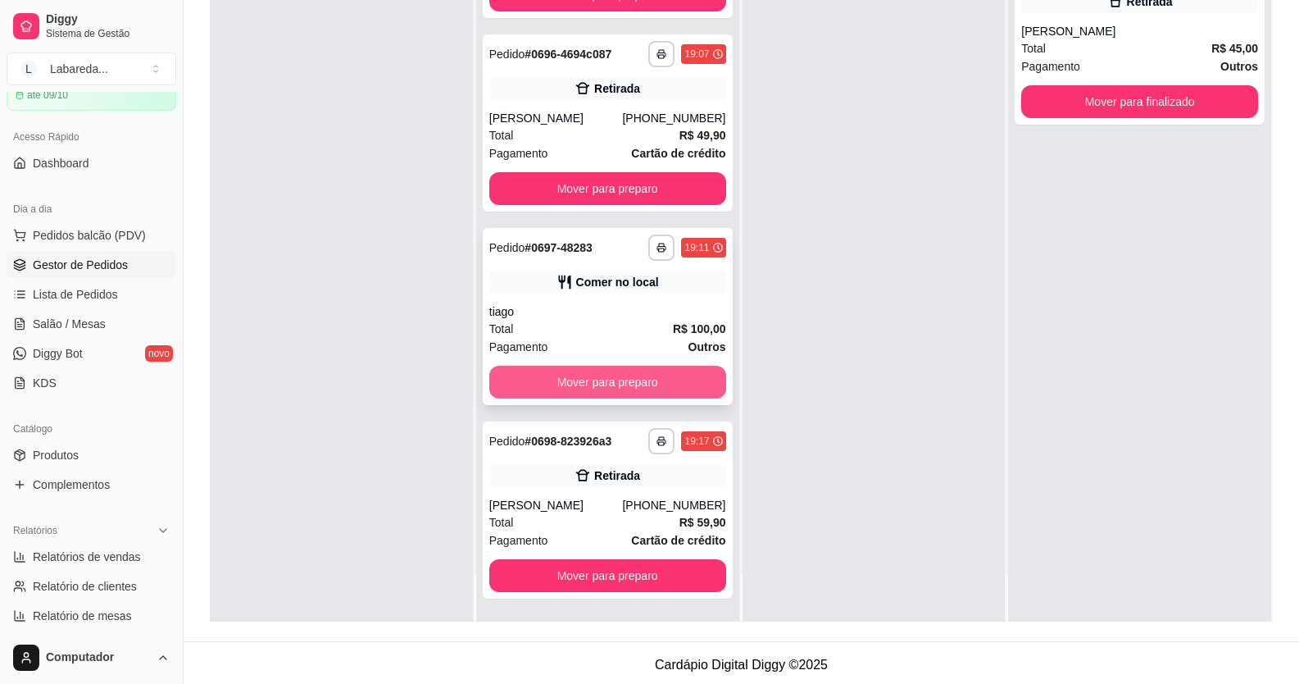
click at [603, 257] on button "Mover para preparo" at bounding box center [607, 382] width 237 height 33
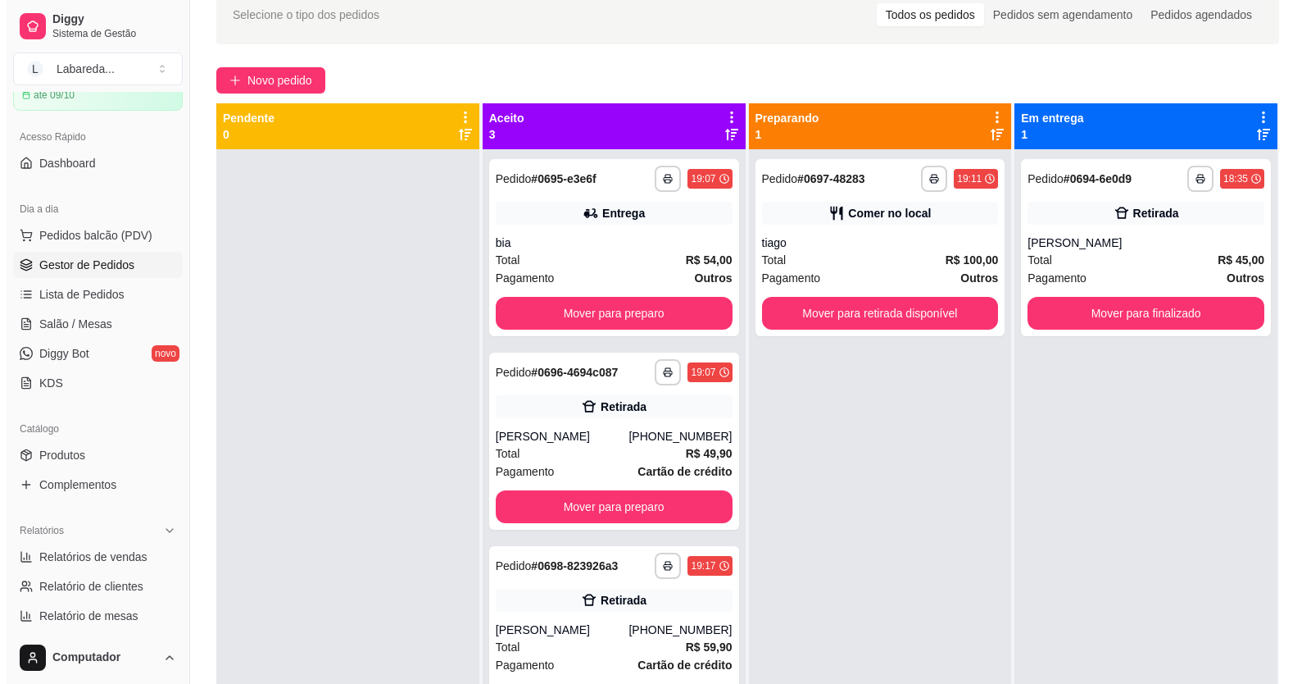
scroll to position [0, 0]
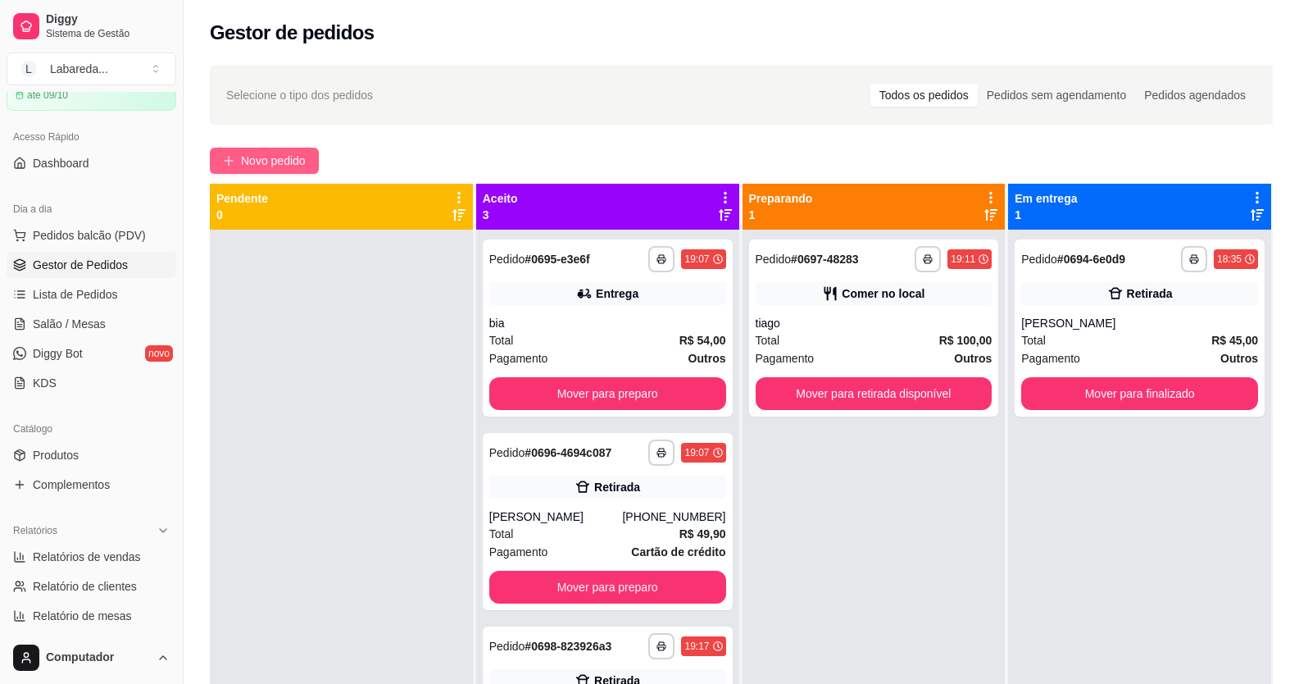
click at [280, 157] on span "Novo pedido" at bounding box center [273, 161] width 65 height 18
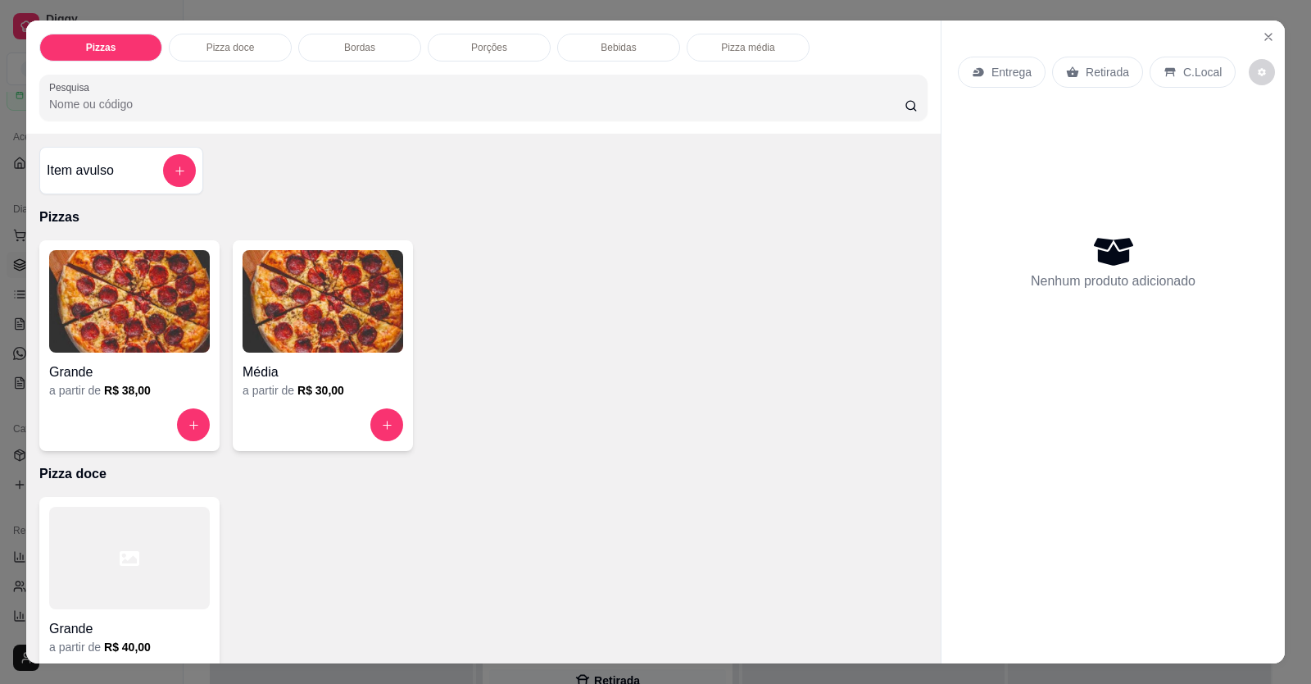
click at [174, 257] on img at bounding box center [129, 301] width 161 height 102
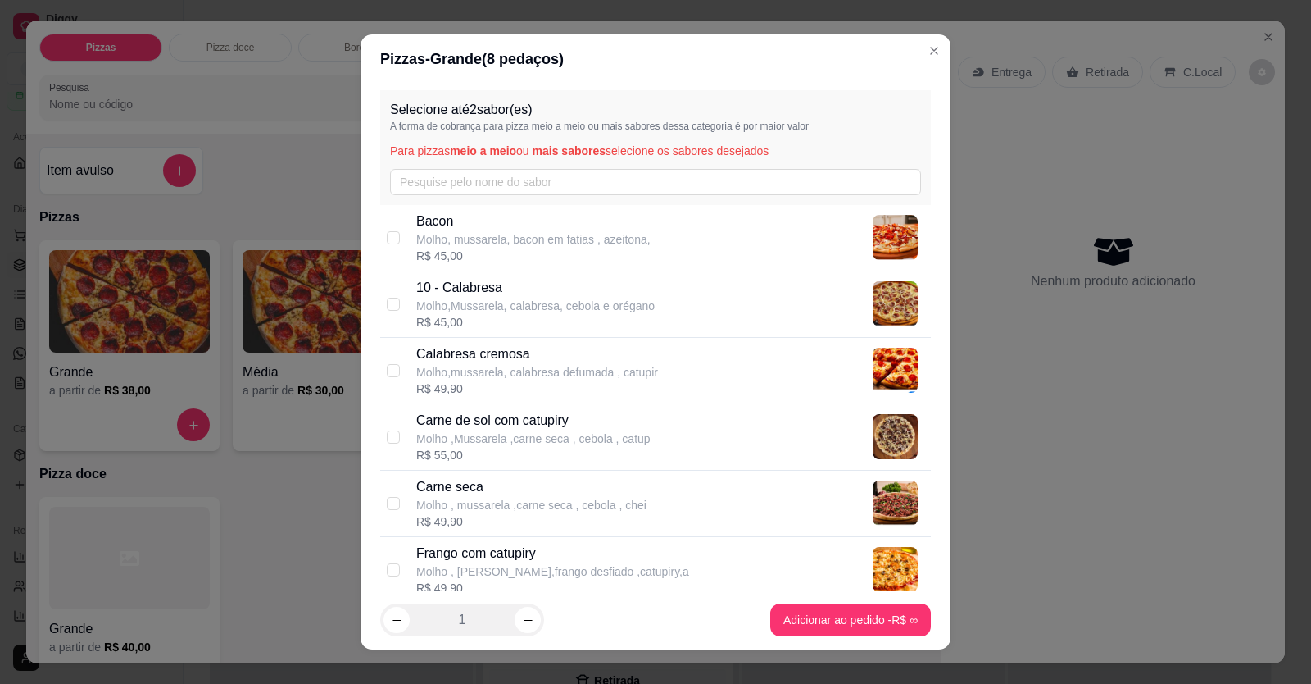
click at [482, 257] on p "Molho,Mussarela, calabresa, cebola e orégano" at bounding box center [535, 306] width 239 height 16
checkbox input "true"
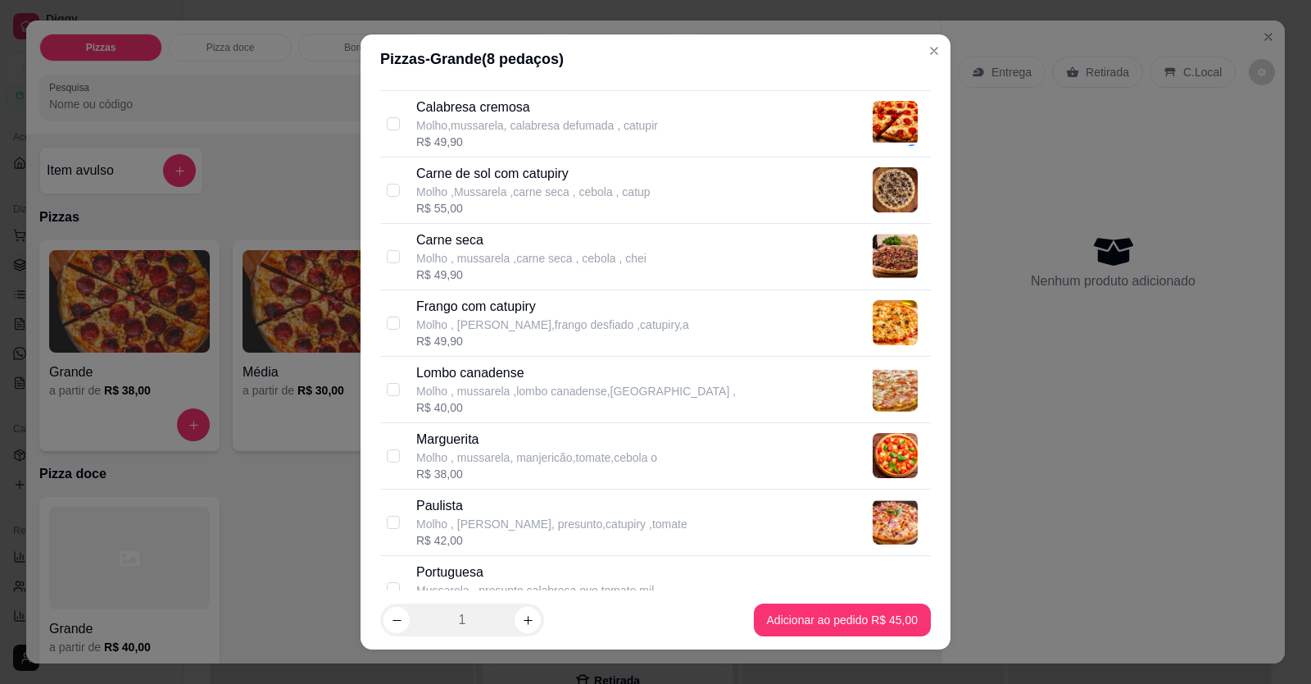
scroll to position [492, 0]
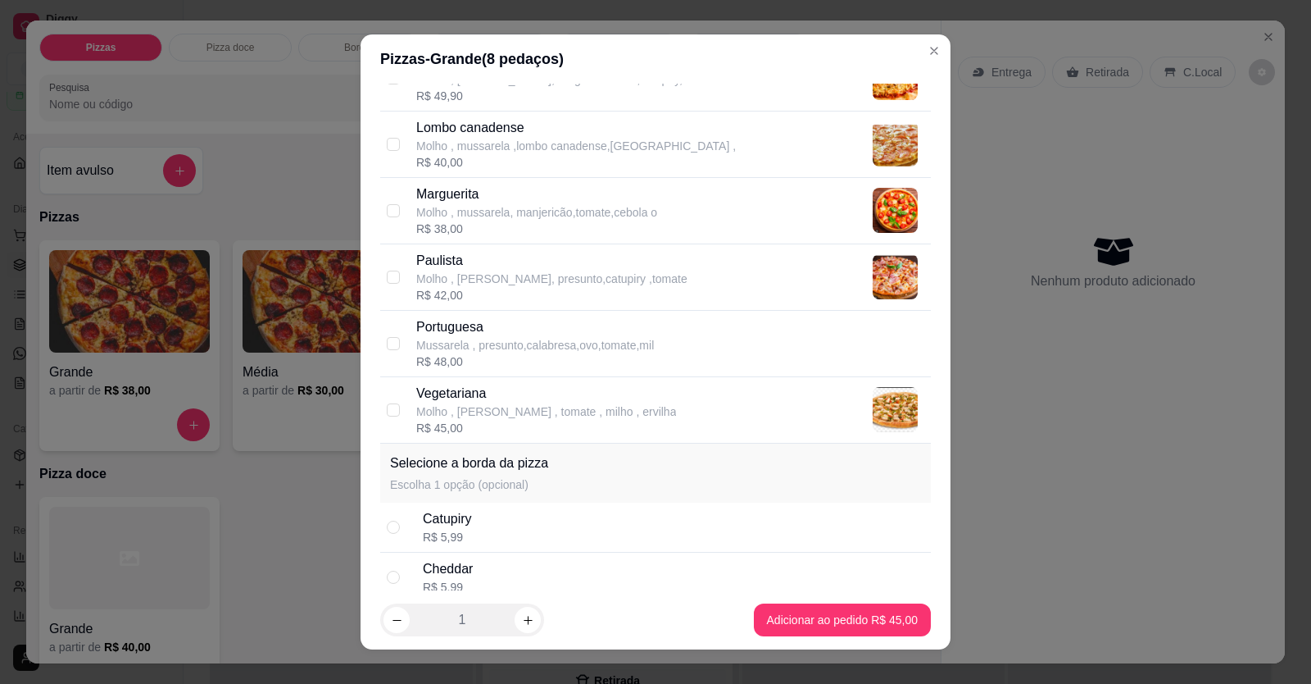
click at [461, 257] on div "Catupiry" at bounding box center [447, 519] width 49 height 20
radio input "true"
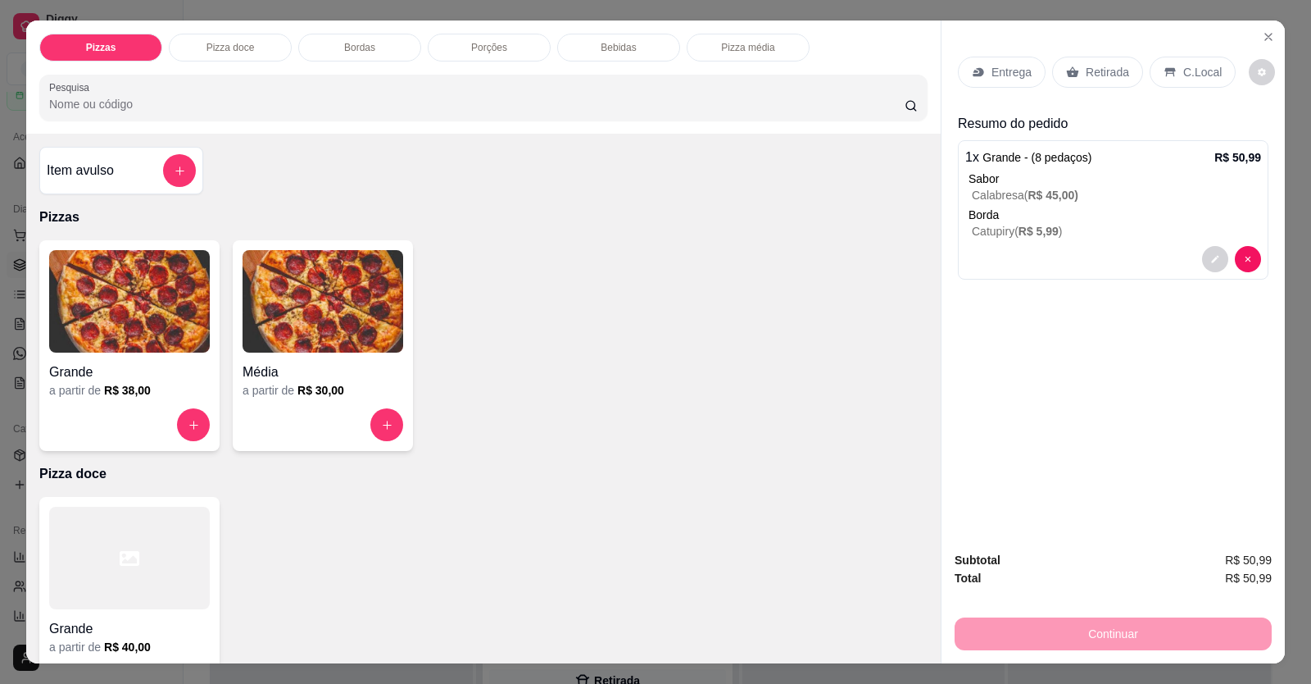
click at [173, 257] on div at bounding box center [129, 424] width 161 height 33
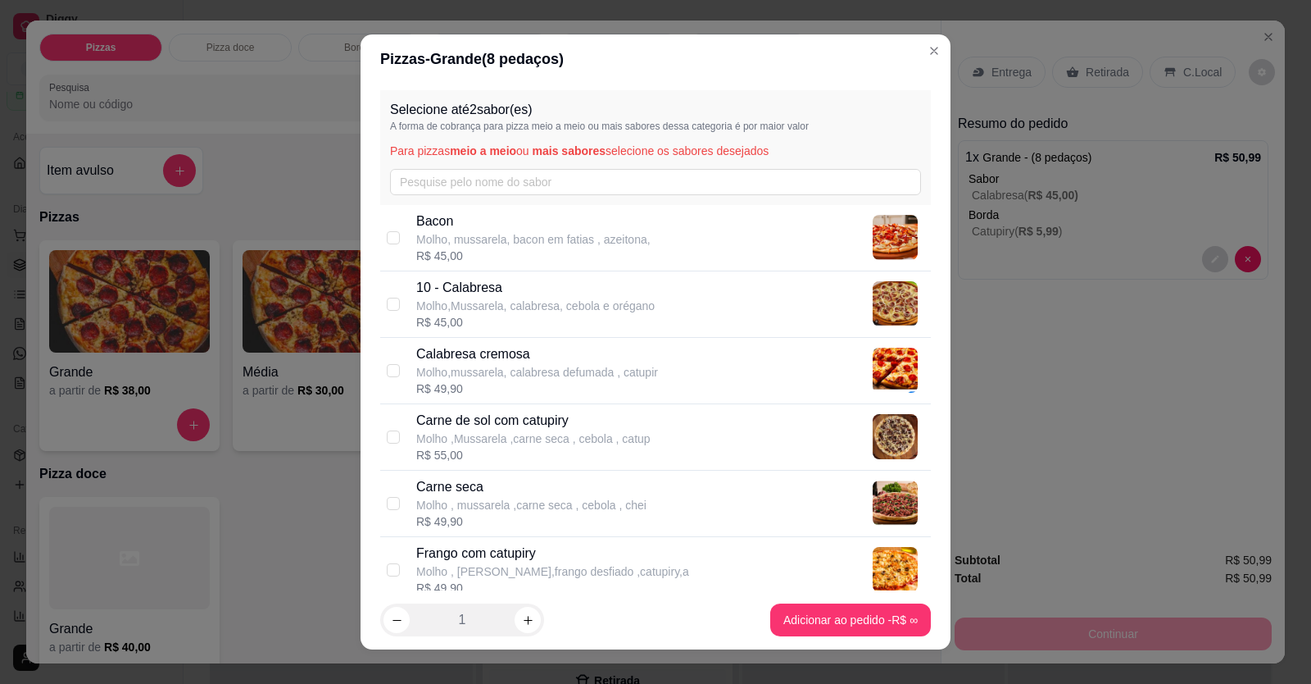
click at [511, 257] on p "Carne de sol com catupiry" at bounding box center [533, 421] width 234 height 20
checkbox input "true"
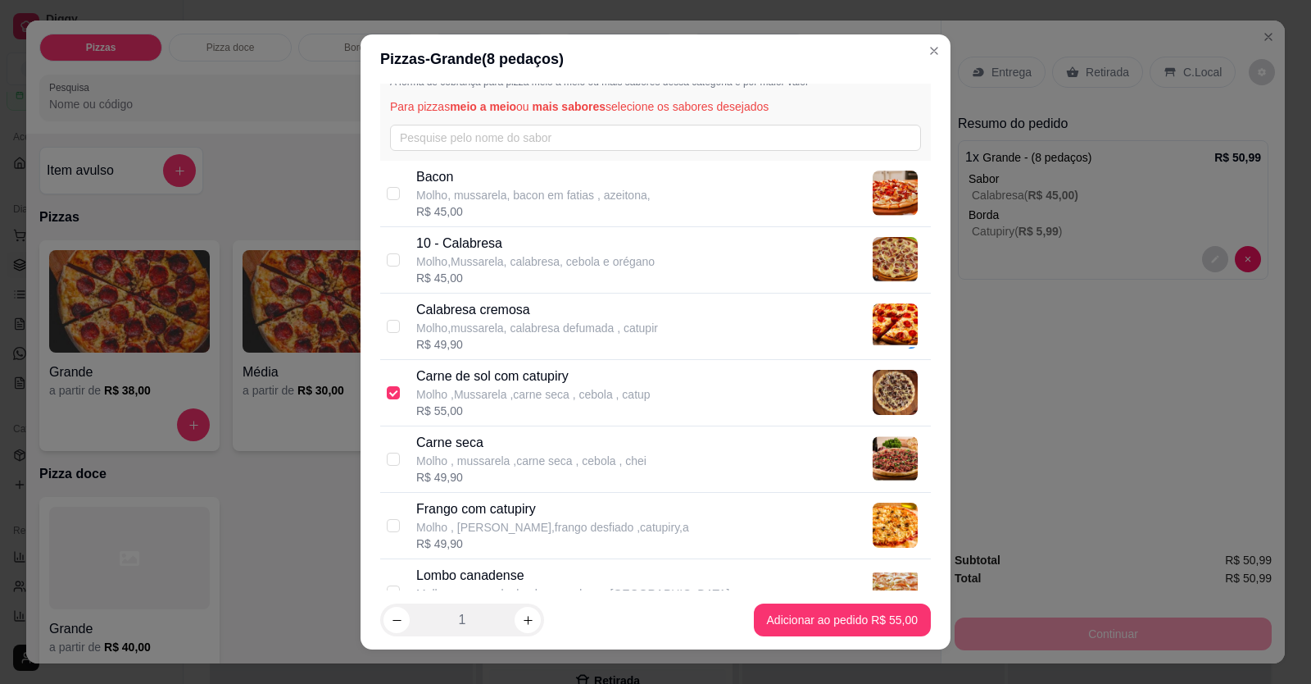
scroll to position [82, 0]
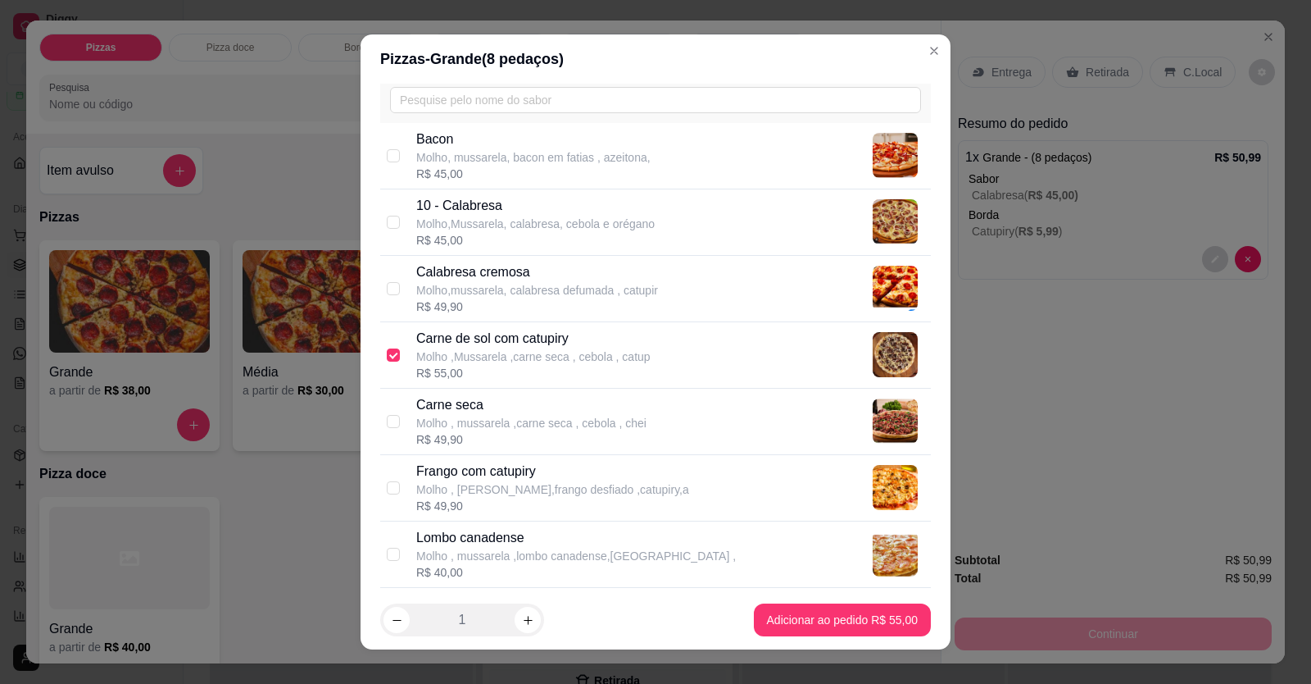
click at [454, 257] on p "Frango com catupiry" at bounding box center [552, 471] width 273 height 20
checkbox input "true"
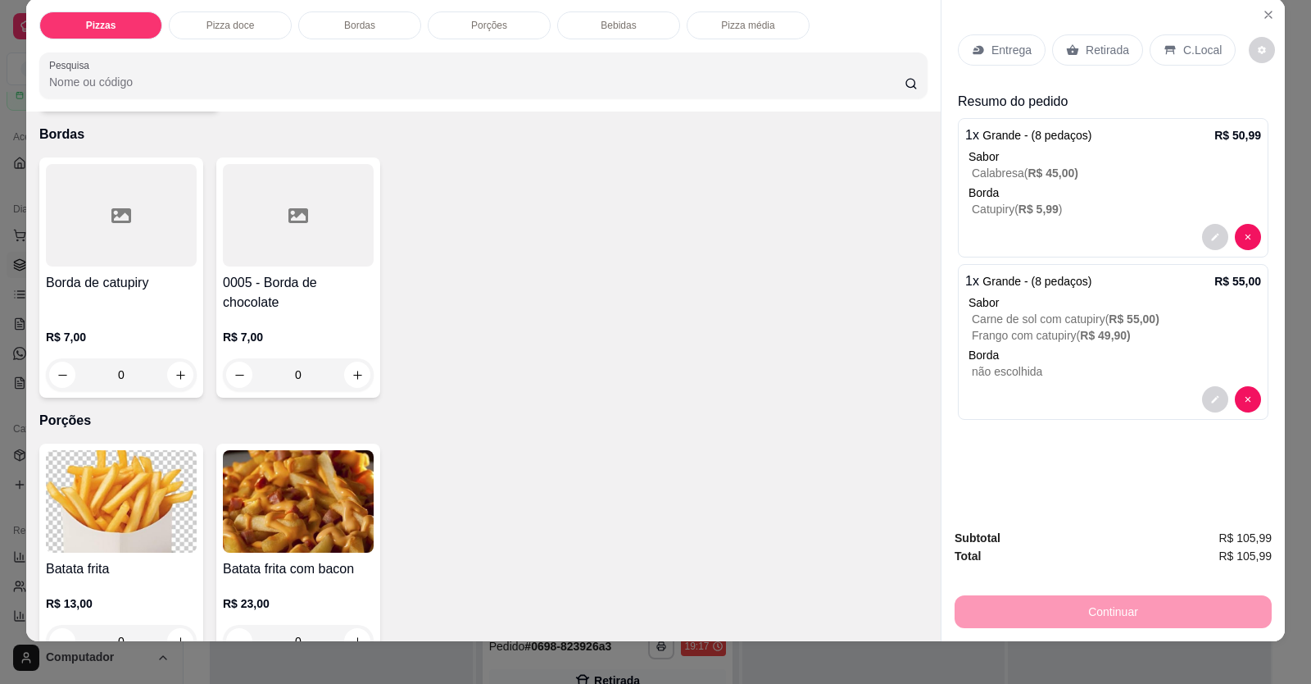
scroll to position [32, 0]
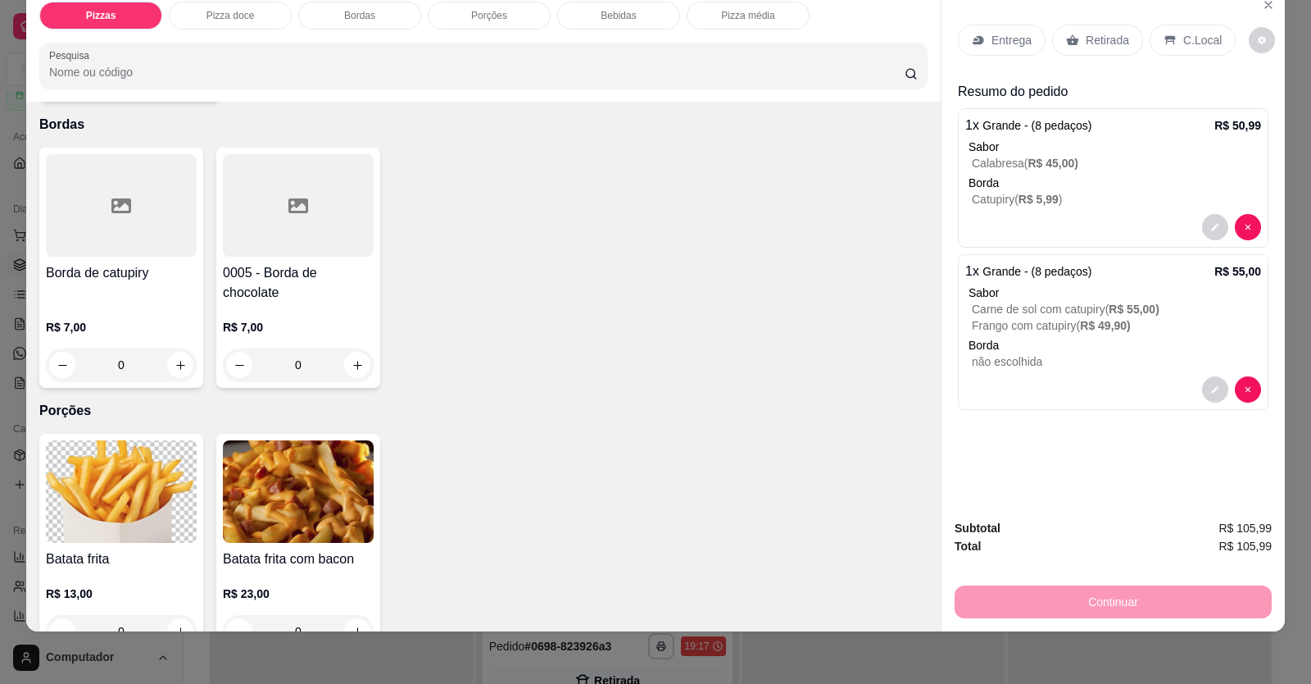
drag, startPoint x: 773, startPoint y: 665, endPoint x: 702, endPoint y: 676, distance: 72.2
click at [772, 257] on div "Pizzas Pizza doce Bordas Porções Bebidas Pizza média Pesquisa Item avulso Pizza…" at bounding box center [655, 342] width 1311 height 684
click at [509, 257] on div "Pizzas Pizza doce Bordas Porções Bebidas Pizza média Pesquisa Item avulso Pizza…" at bounding box center [655, 342] width 1311 height 684
click at [1002, 2] on icon "Close" at bounding box center [1268, 4] width 13 height 13
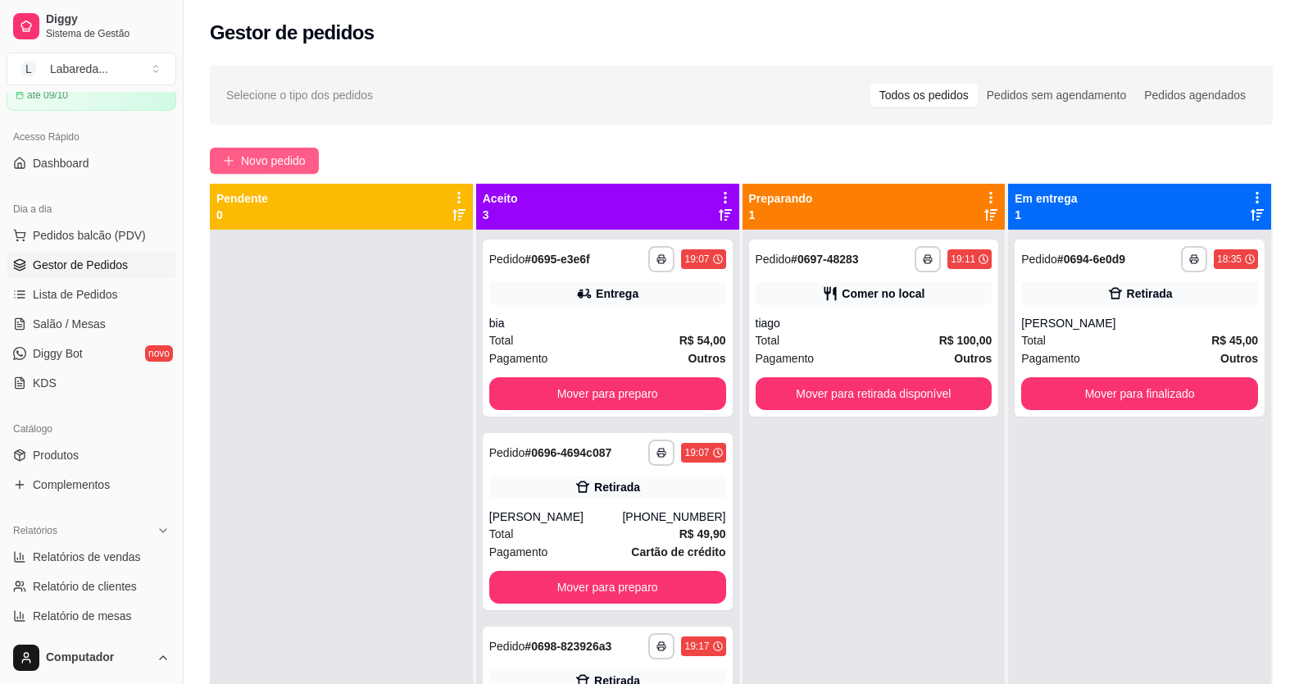
click at [288, 158] on span "Novo pedido" at bounding box center [273, 161] width 65 height 18
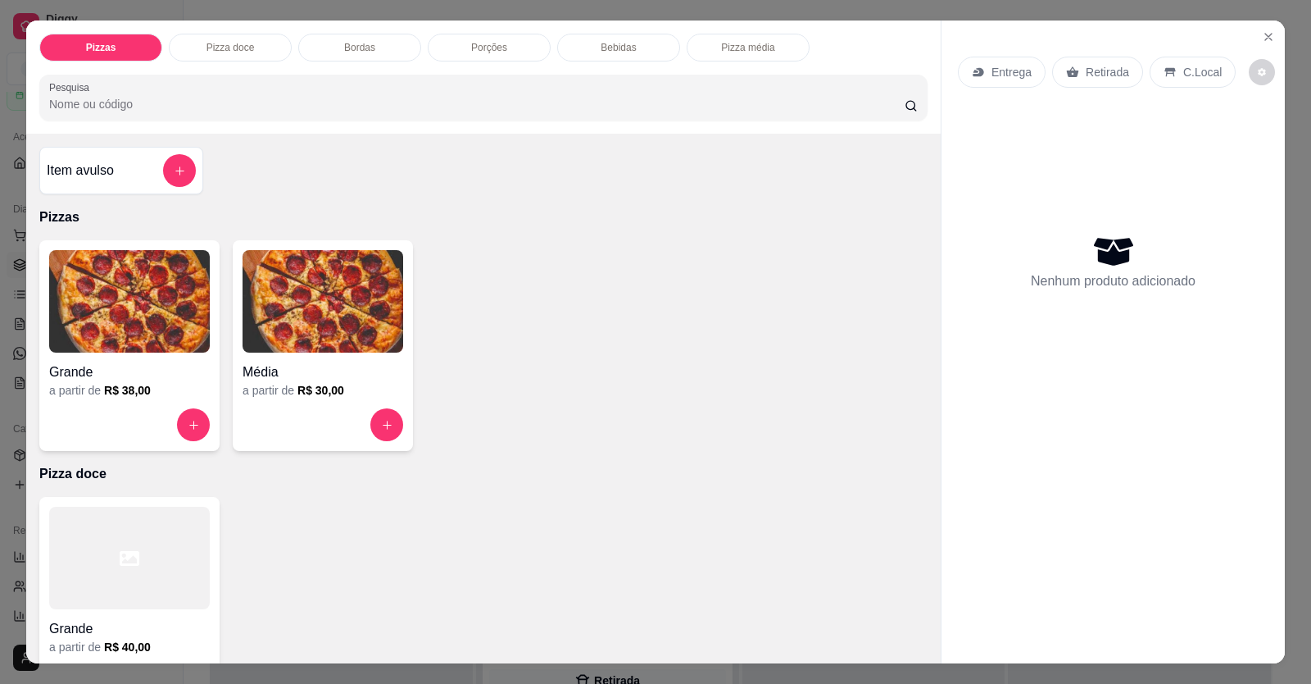
click at [114, 257] on img at bounding box center [129, 301] width 161 height 102
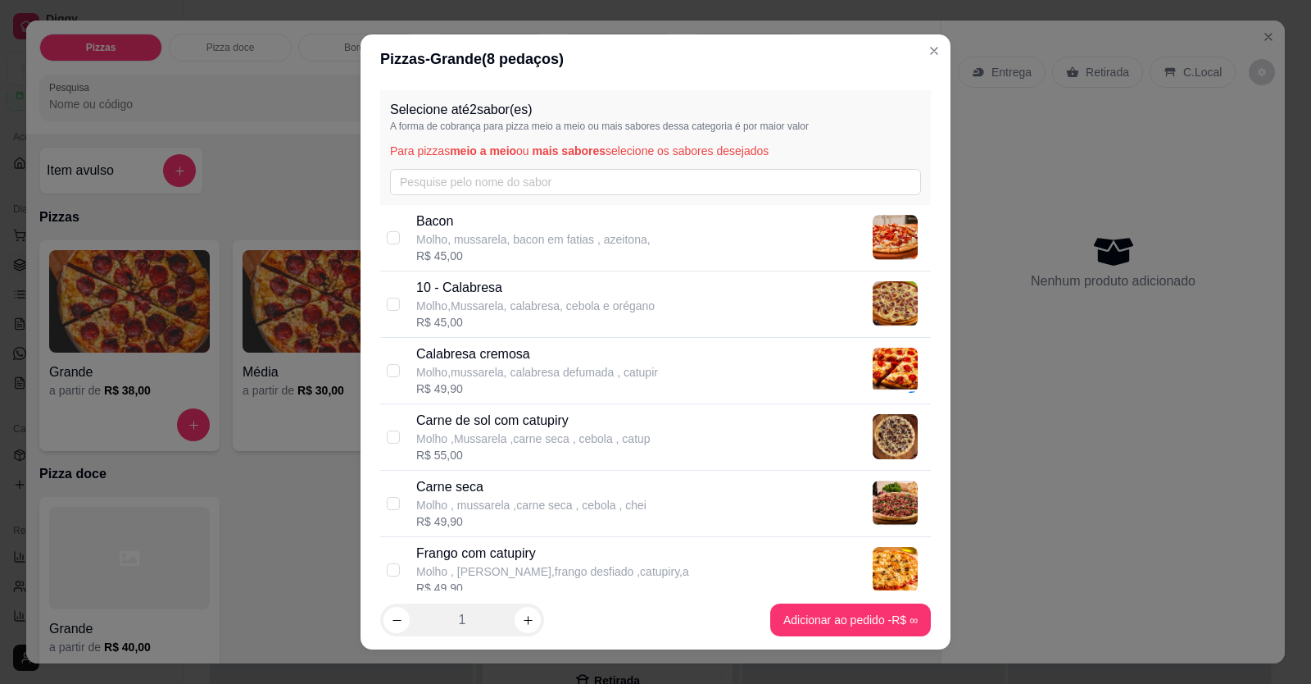
click at [520, 257] on p "Molho,Mussarela, calabresa, cebola e orégano" at bounding box center [535, 306] width 239 height 16
checkbox input "true"
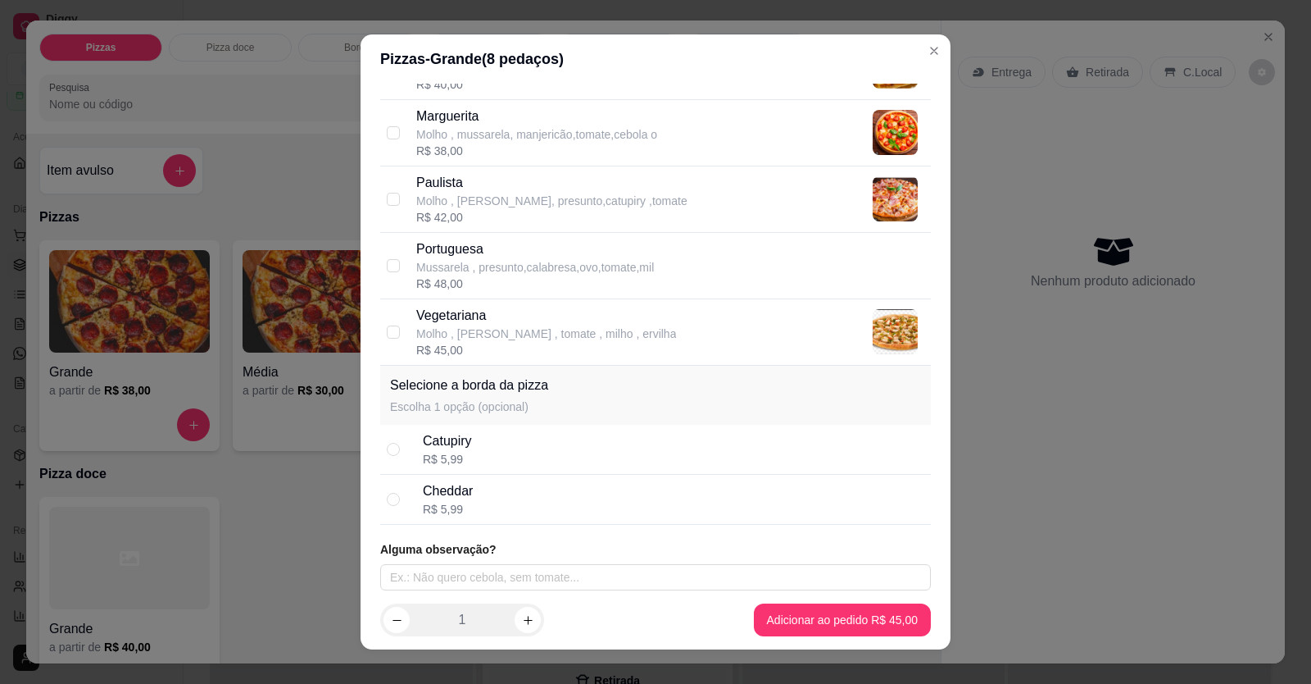
scroll to position [575, 0]
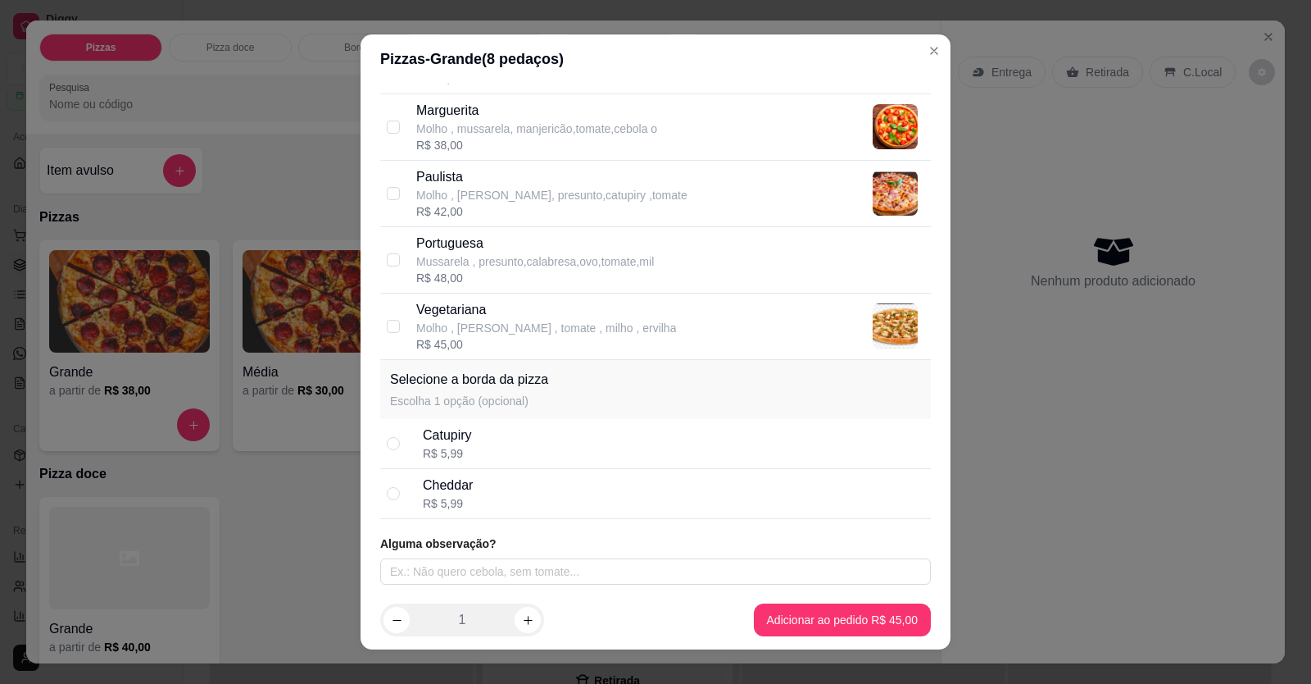
click at [466, 257] on div "Catupiry" at bounding box center [447, 435] width 49 height 20
radio input "true"
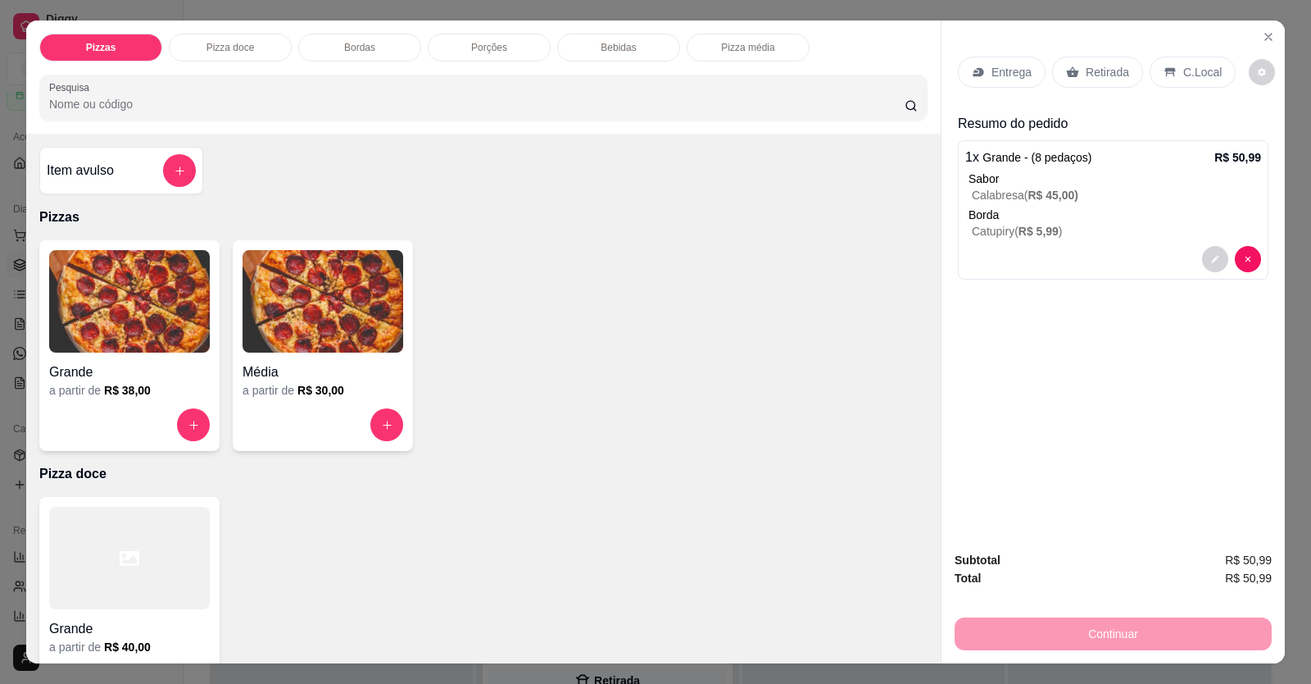
click at [175, 257] on h4 "Grande" at bounding box center [129, 372] width 161 height 20
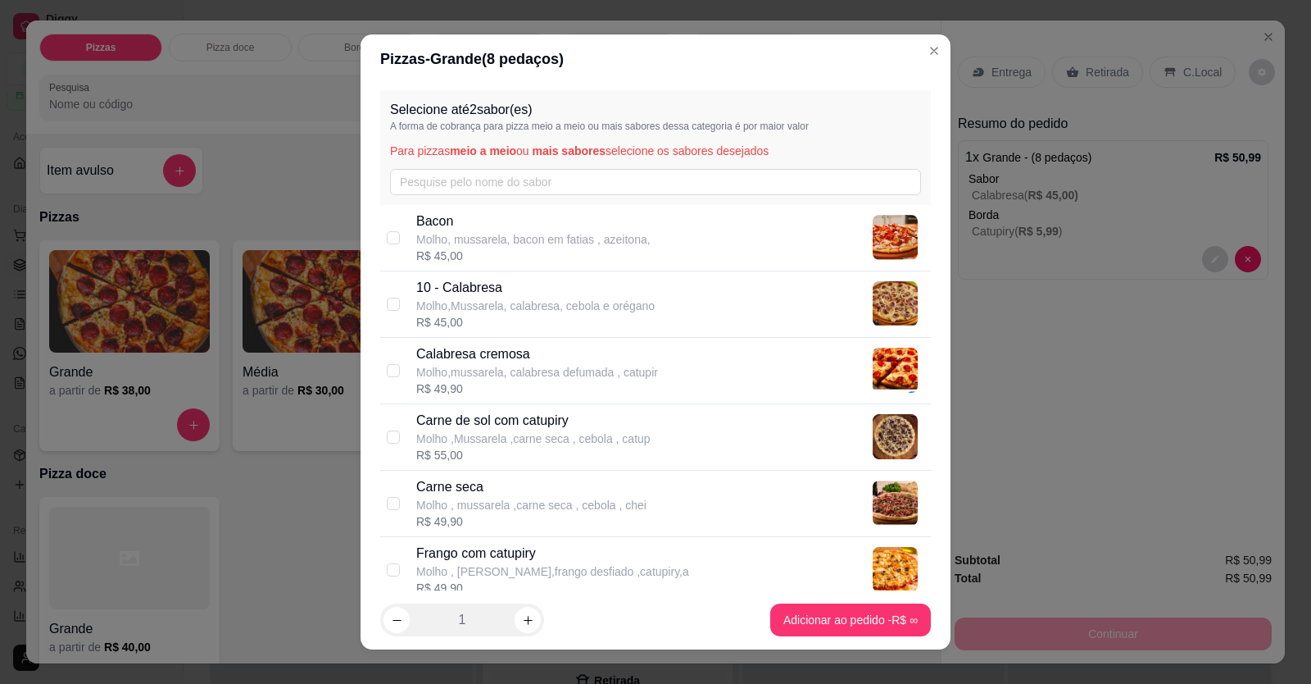
click at [489, 257] on p "Carne de sol com catupiry" at bounding box center [533, 421] width 234 height 20
checkbox input "true"
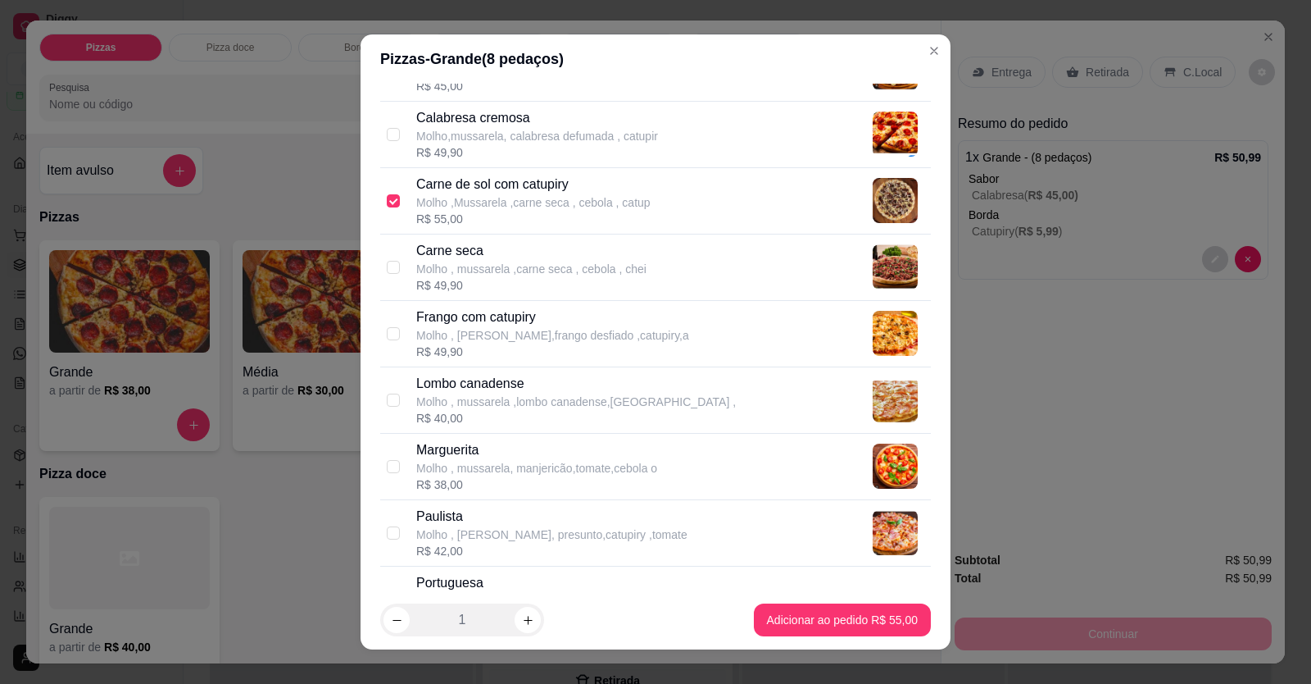
scroll to position [246, 0]
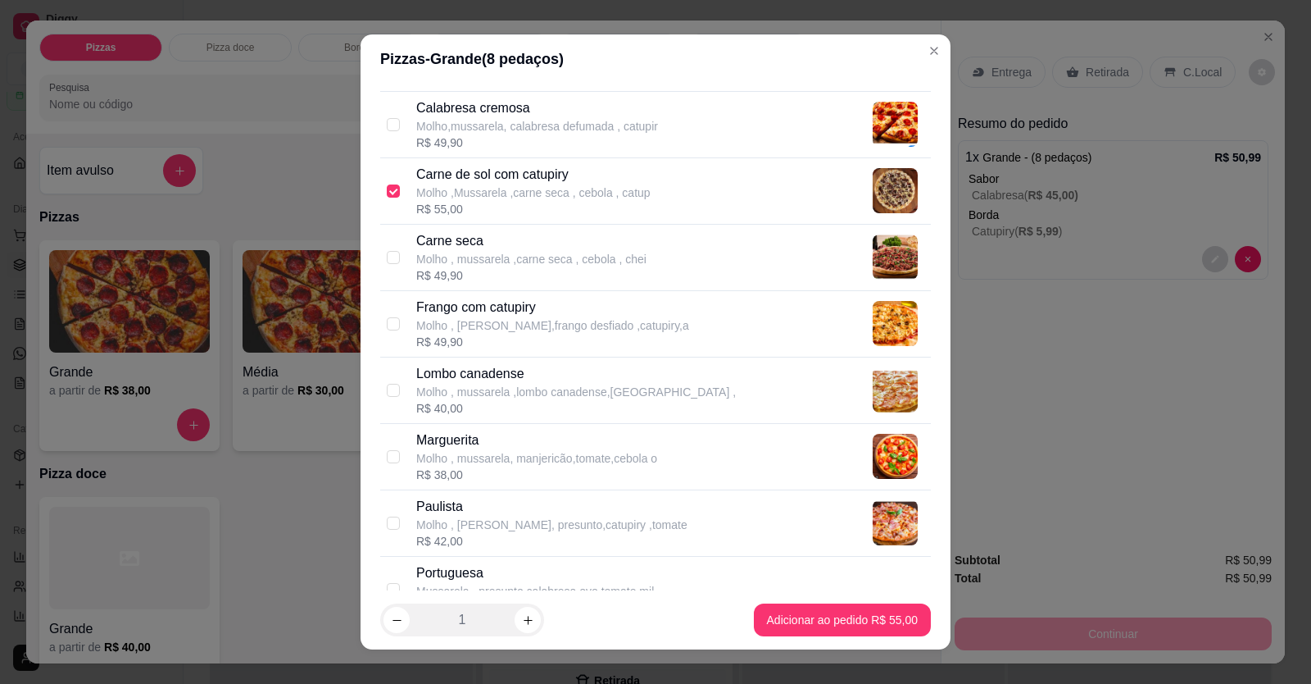
click at [448, 257] on p "Frango com catupiry" at bounding box center [552, 308] width 273 height 20
checkbox input "true"
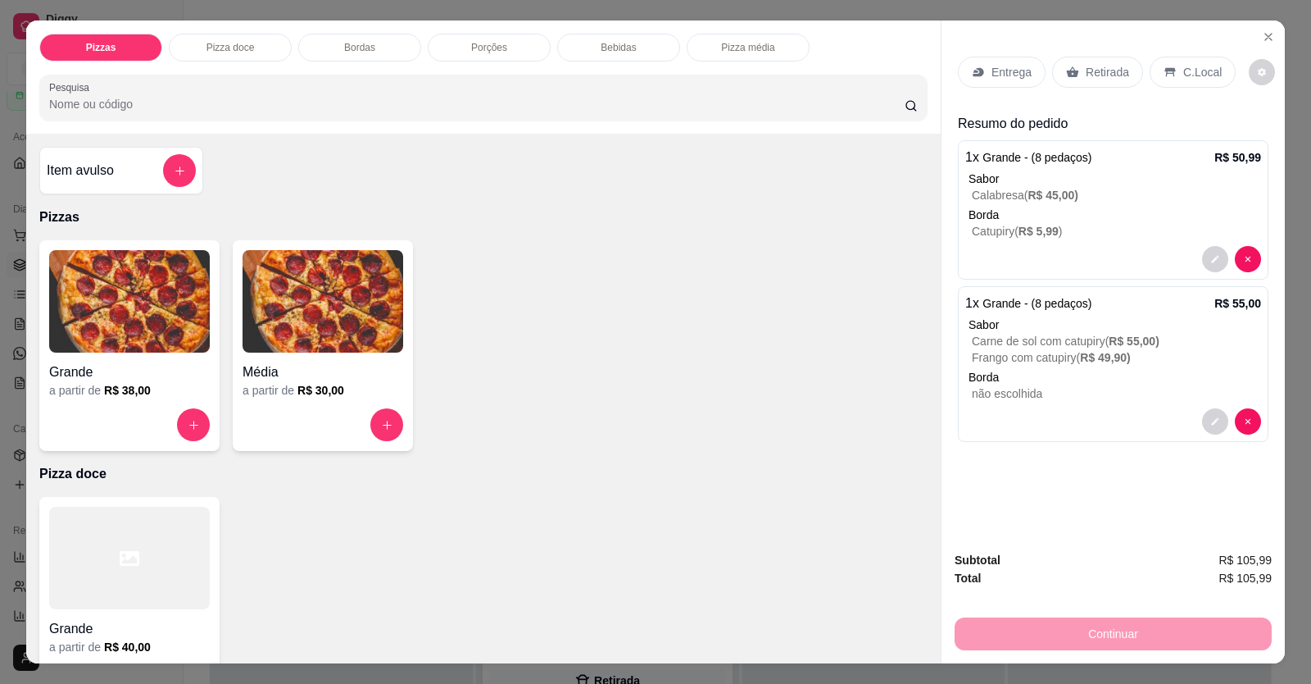
click at [1002, 257] on div "Continuar" at bounding box center [1113, 631] width 317 height 37
click at [1002, 67] on p "Entrega" at bounding box center [1012, 72] width 40 height 16
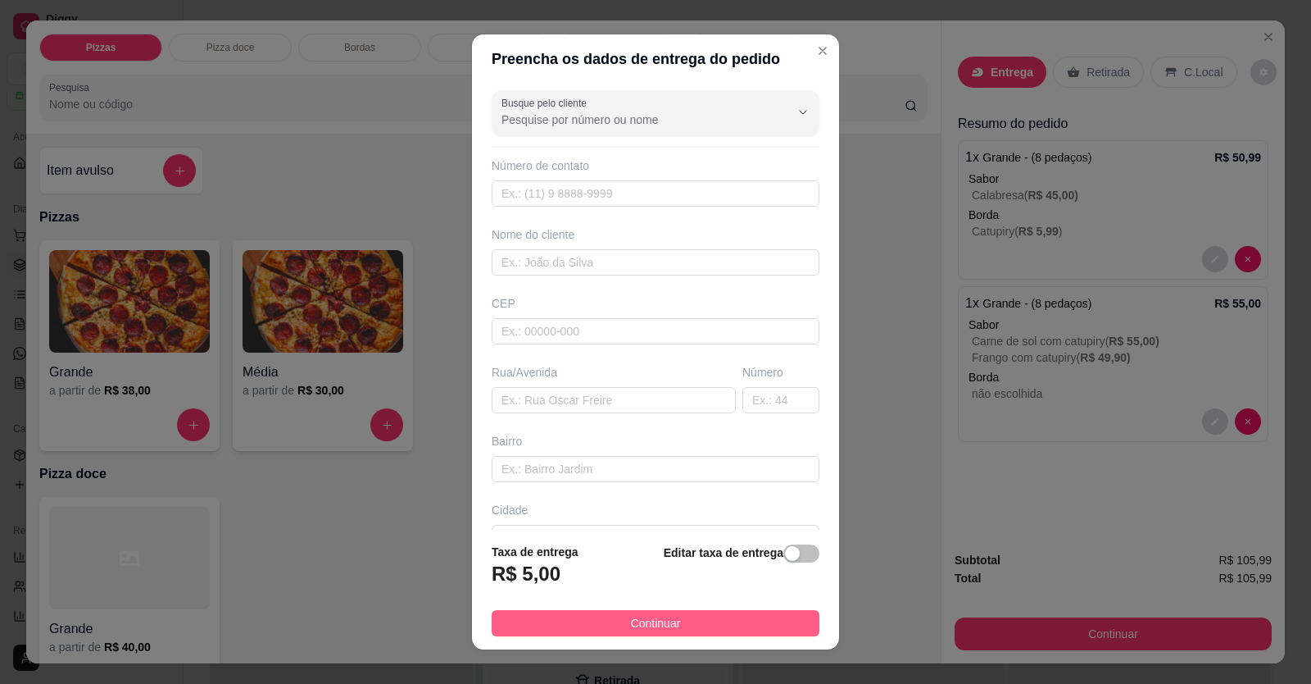
click at [635, 257] on span "Continuar" at bounding box center [656, 623] width 50 height 18
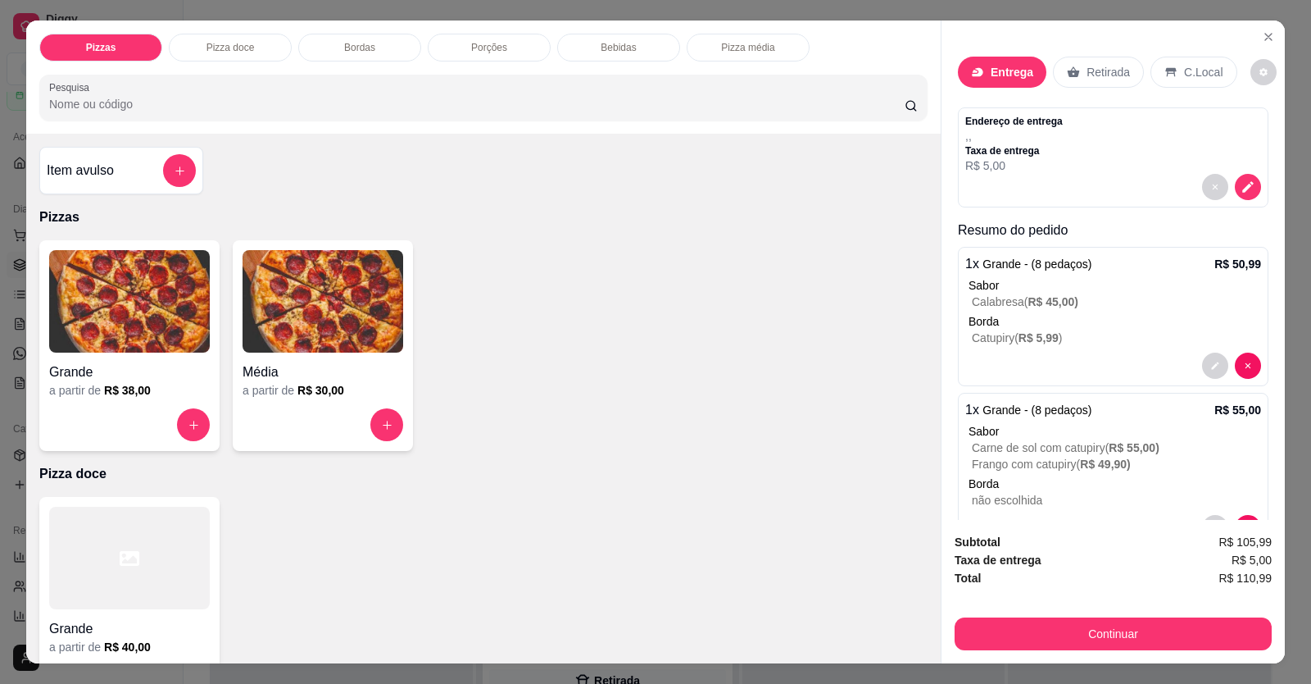
drag, startPoint x: 1265, startPoint y: 570, endPoint x: 1235, endPoint y: 574, distance: 29.8
drag, startPoint x: 1235, startPoint y: 574, endPoint x: 1255, endPoint y: 552, distance: 29.6
drag, startPoint x: 1255, startPoint y: 552, endPoint x: 1257, endPoint y: 539, distance: 12.5
drag, startPoint x: 1257, startPoint y: 539, endPoint x: 1210, endPoint y: 569, distance: 56.0
click at [1002, 257] on div "Subtotal R$ 105,99 Taxa de entrega R$ 5,00 Total R$ 110,99 Continuar" at bounding box center [1113, 591] width 317 height 117
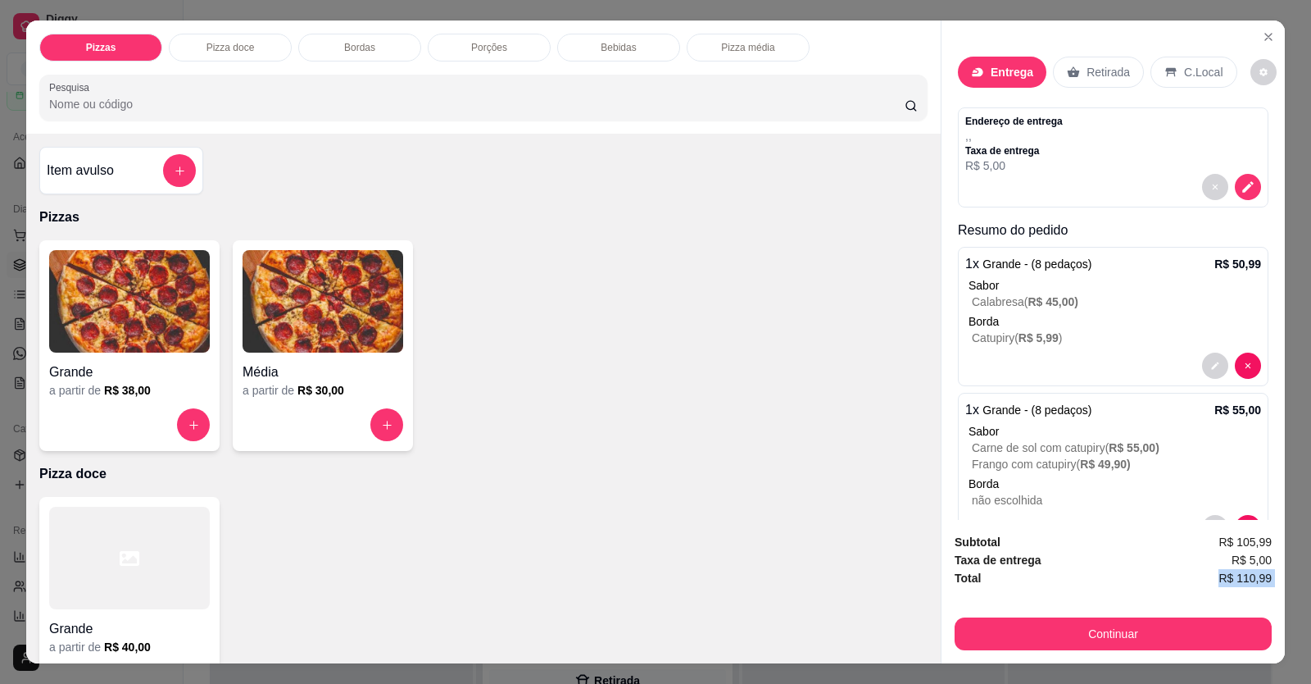
copy div "R$ 110,99 Continuar"
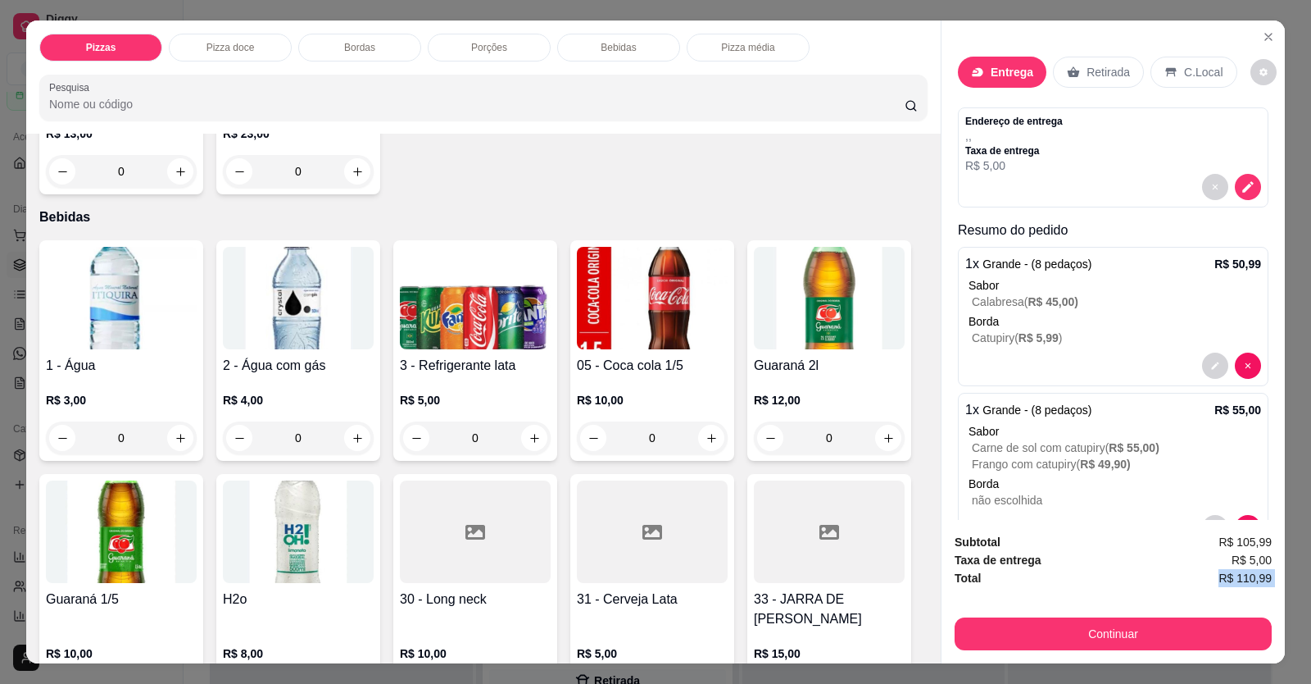
scroll to position [1311, 0]
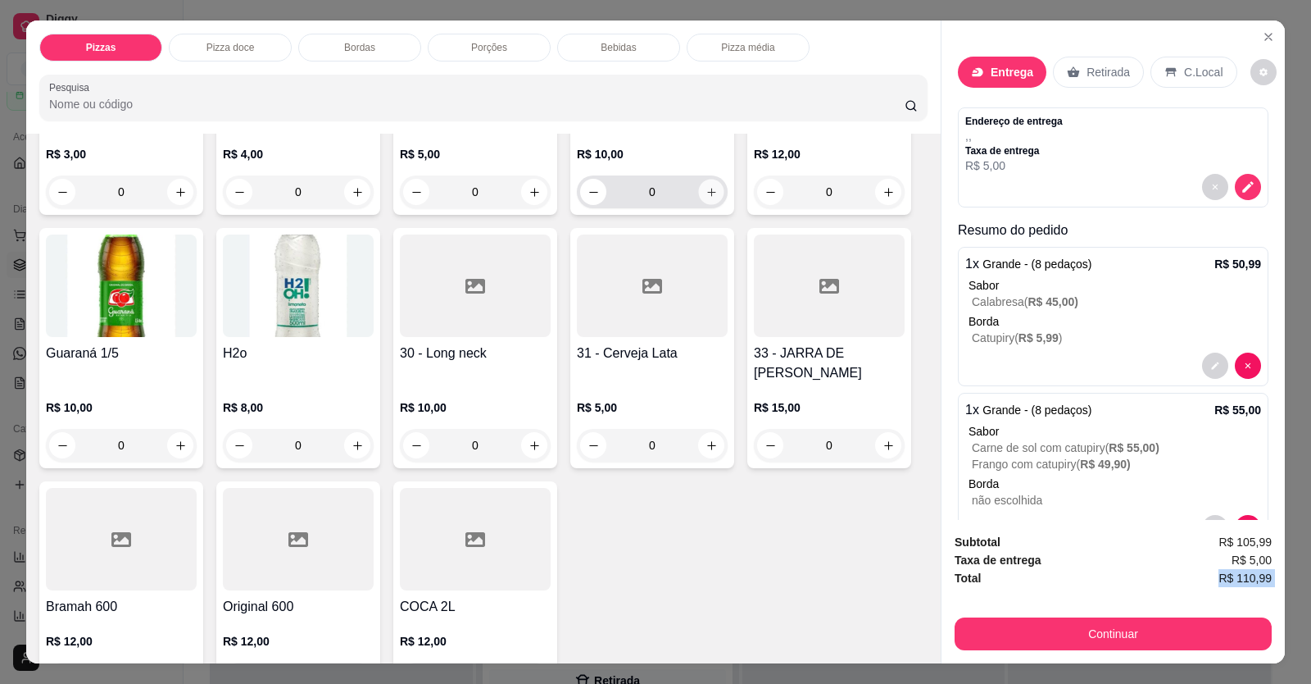
click at [698, 191] on button "increase-product-quantity" at bounding box center [710, 192] width 25 height 25
type input "1"
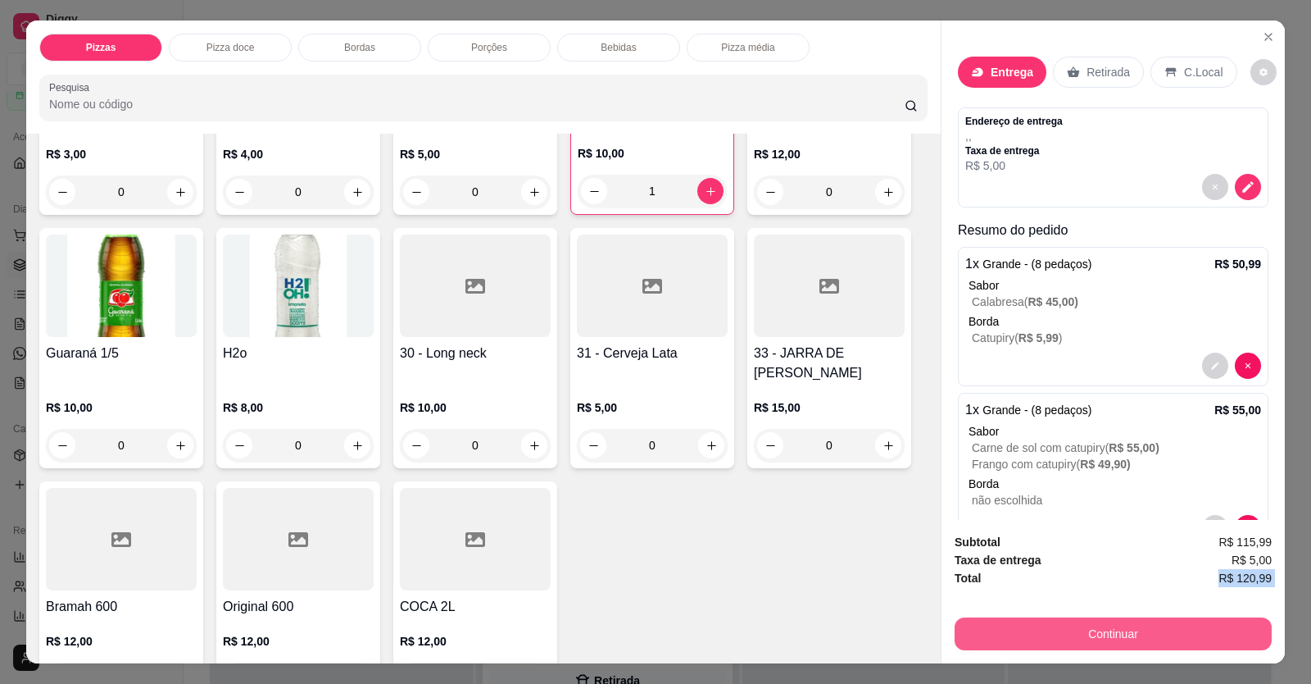
click at [1002, 257] on button "Continuar" at bounding box center [1113, 633] width 317 height 33
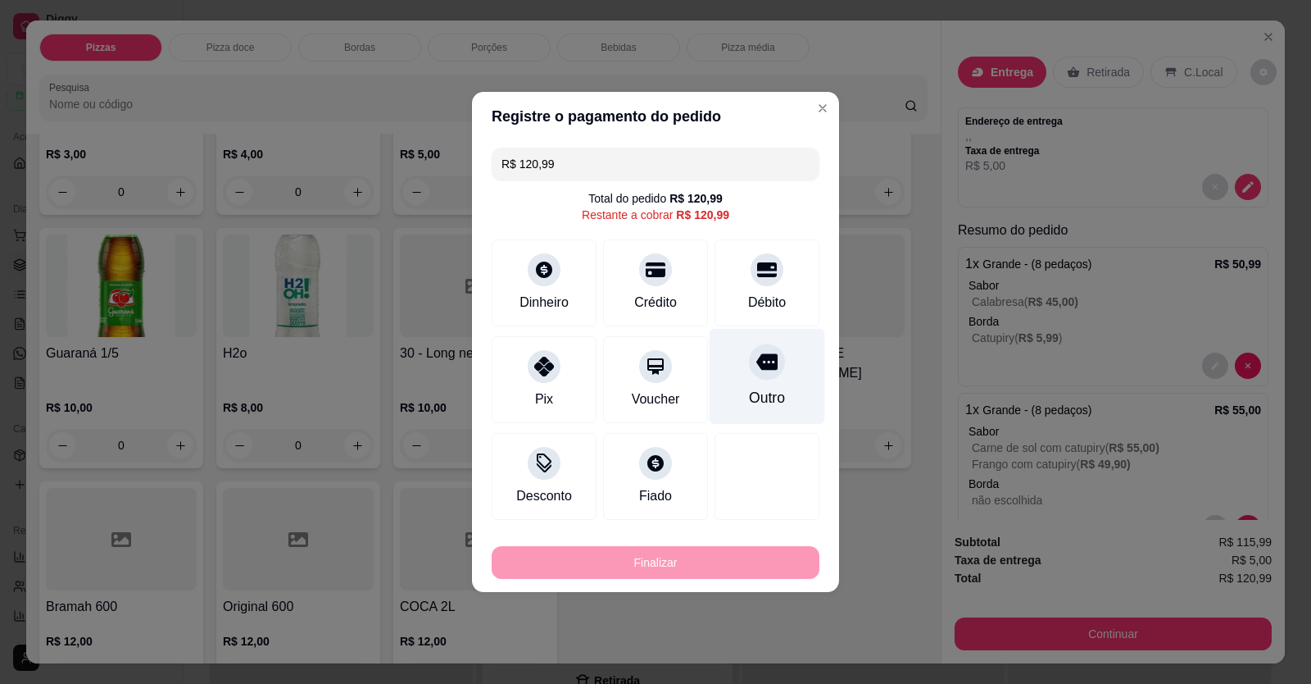
click at [766, 257] on div "Outro" at bounding box center [768, 377] width 116 height 96
type input "R$ 0,00"
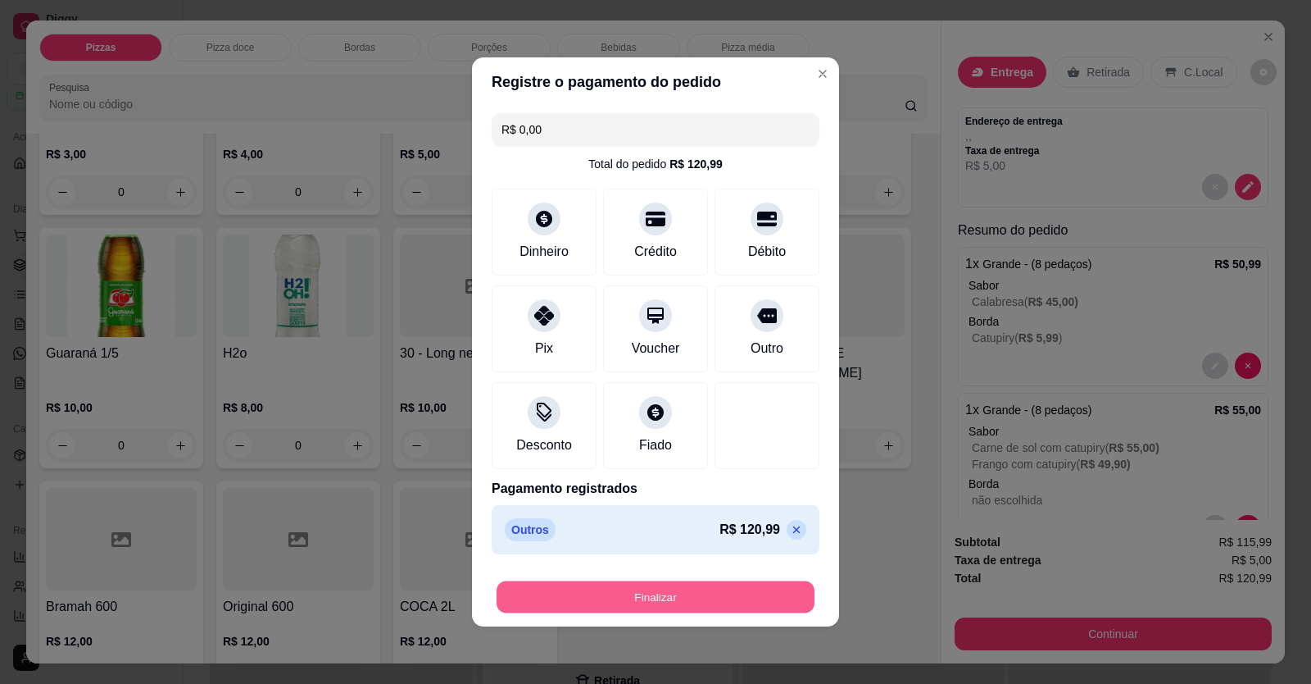
click at [698, 257] on button "Finalizar" at bounding box center [656, 597] width 318 height 32
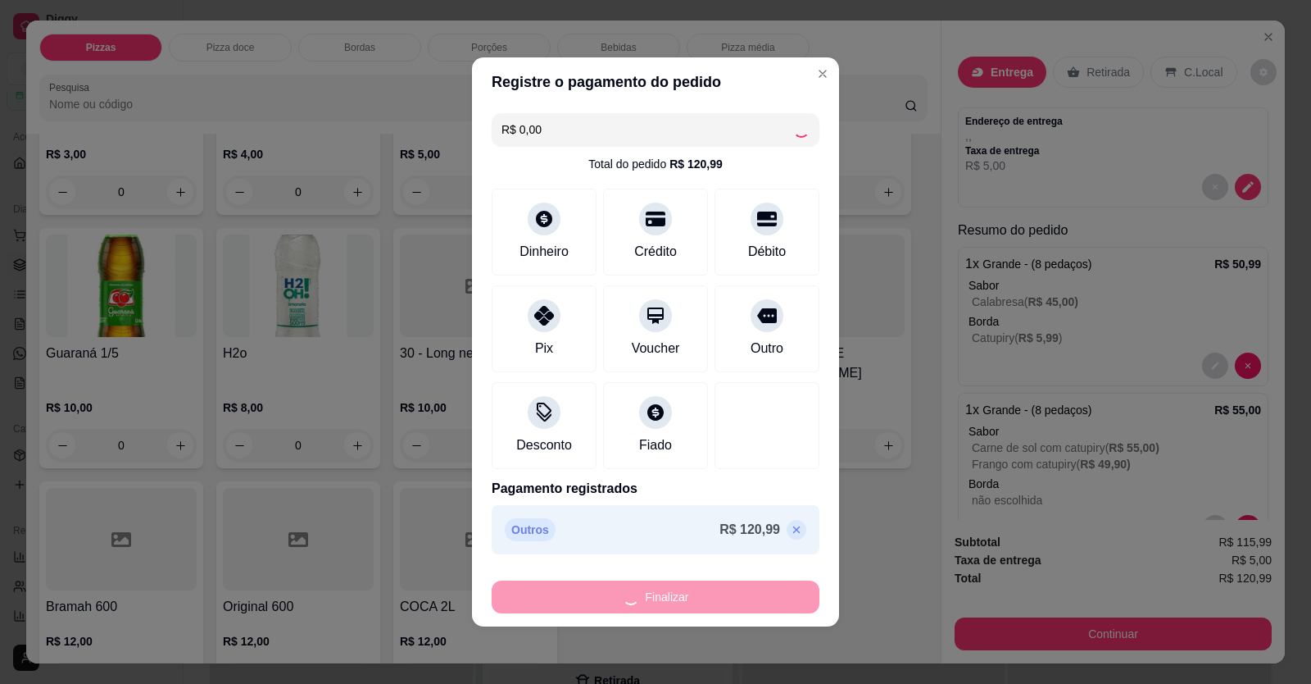
type input "0"
type input "-R$ 120,99"
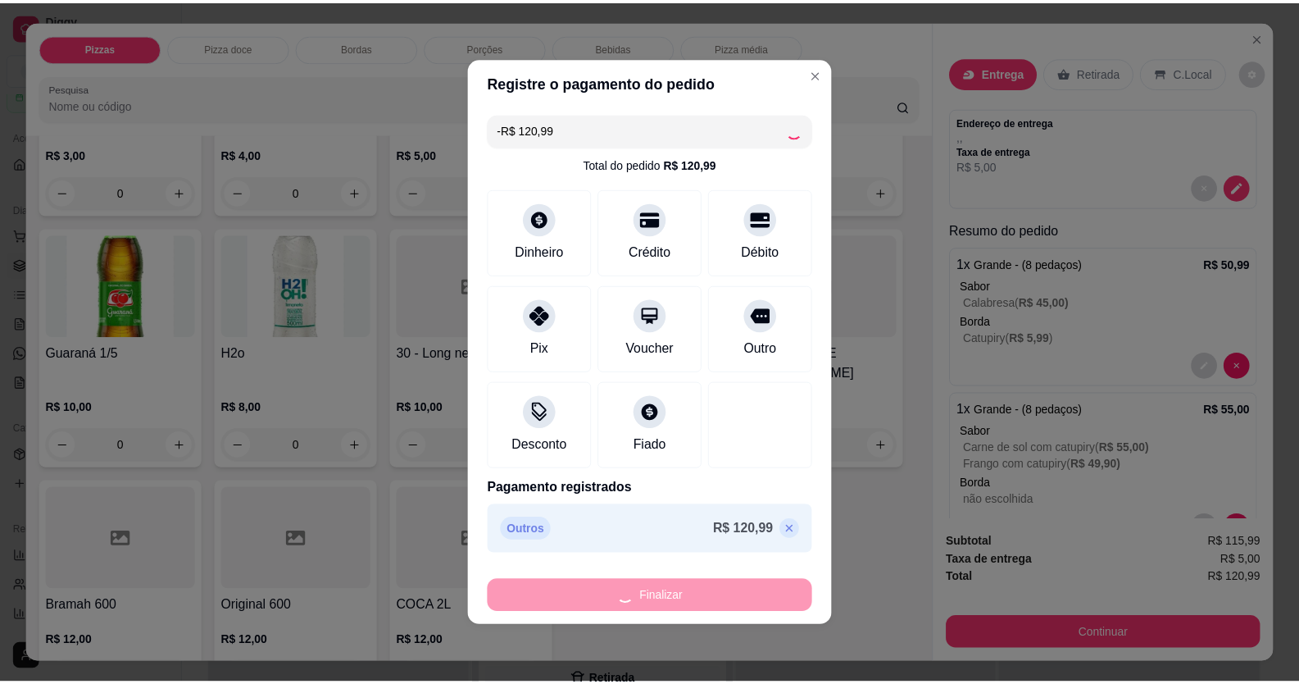
scroll to position [1311, 0]
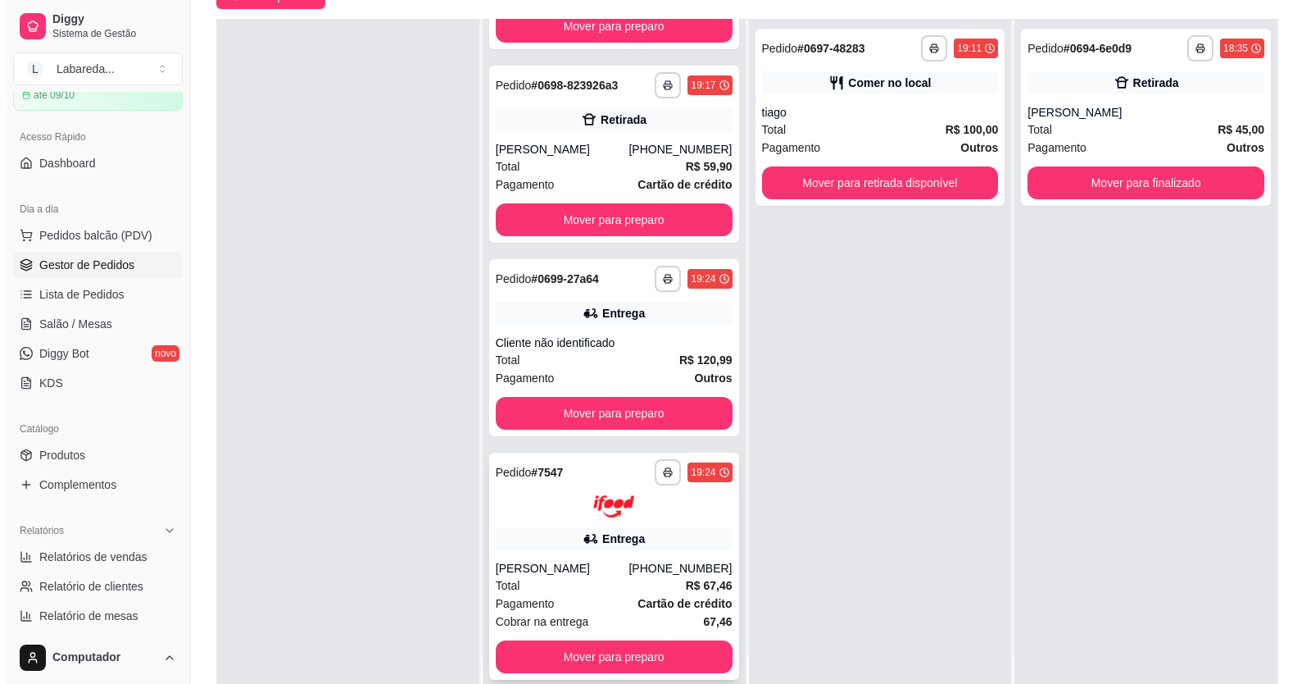
scroll to position [250, 0]
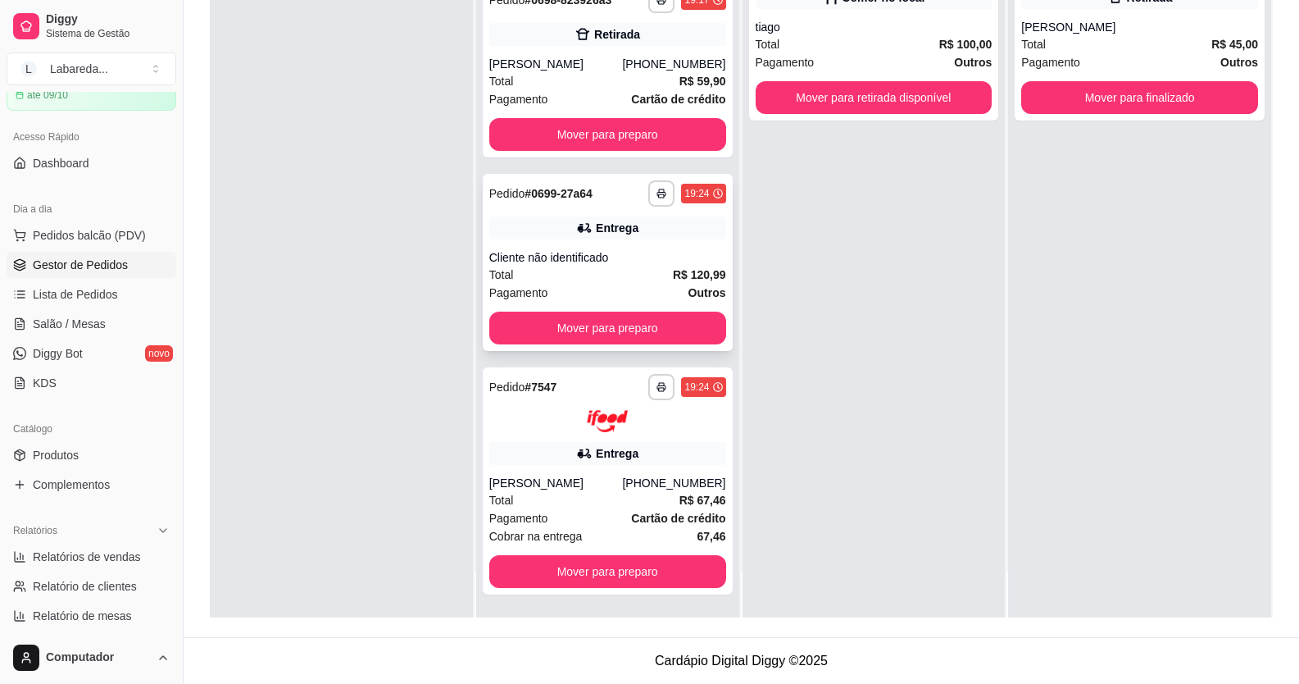
click at [604, 244] on div "**********" at bounding box center [608, 262] width 250 height 177
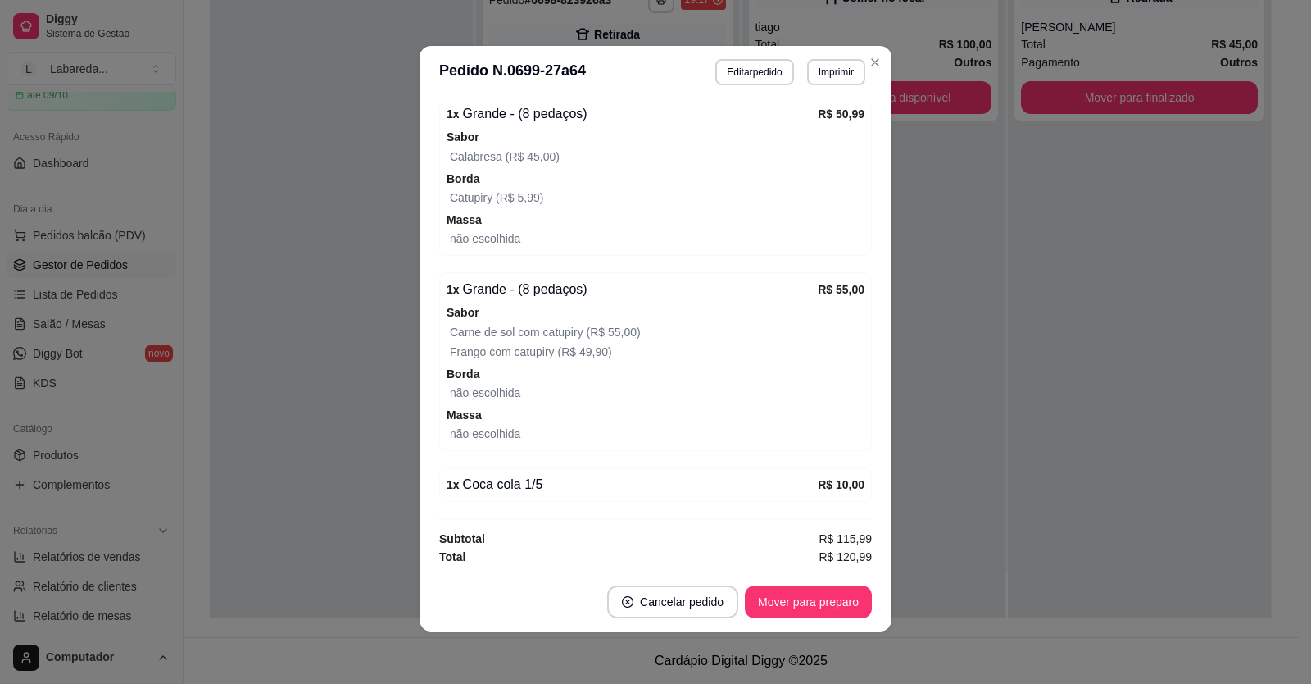
scroll to position [461, 0]
click at [750, 69] on button "Editar pedido" at bounding box center [755, 72] width 78 height 26
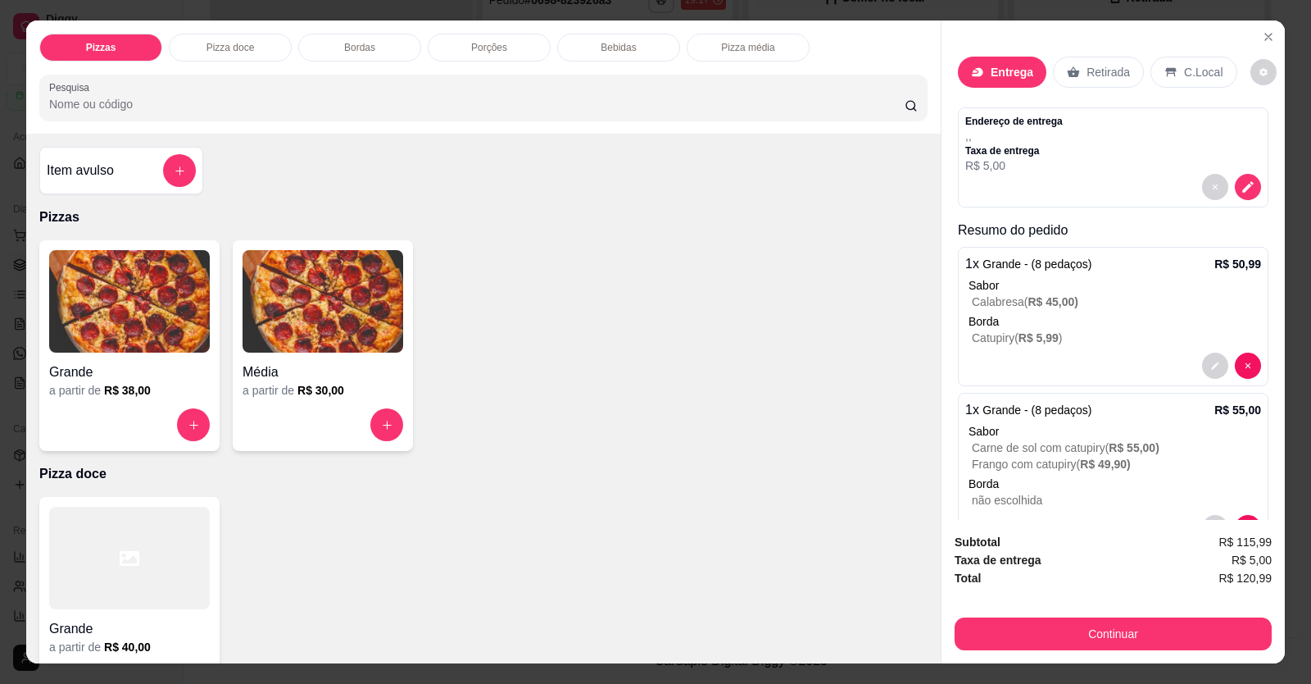
click at [1002, 163] on div "Endereço de entrega , , Taxa de entrega R$ 5,00" at bounding box center [1114, 144] width 296 height 59
click at [1002, 114] on div "Endereço de entrega , , Taxa de entrega R$ 5,00" at bounding box center [1113, 157] width 311 height 100
click at [1002, 81] on button "decrease-product-quantity" at bounding box center [1264, 72] width 26 height 26
click at [1002, 175] on button "decrease-product-quantity" at bounding box center [1248, 187] width 26 height 26
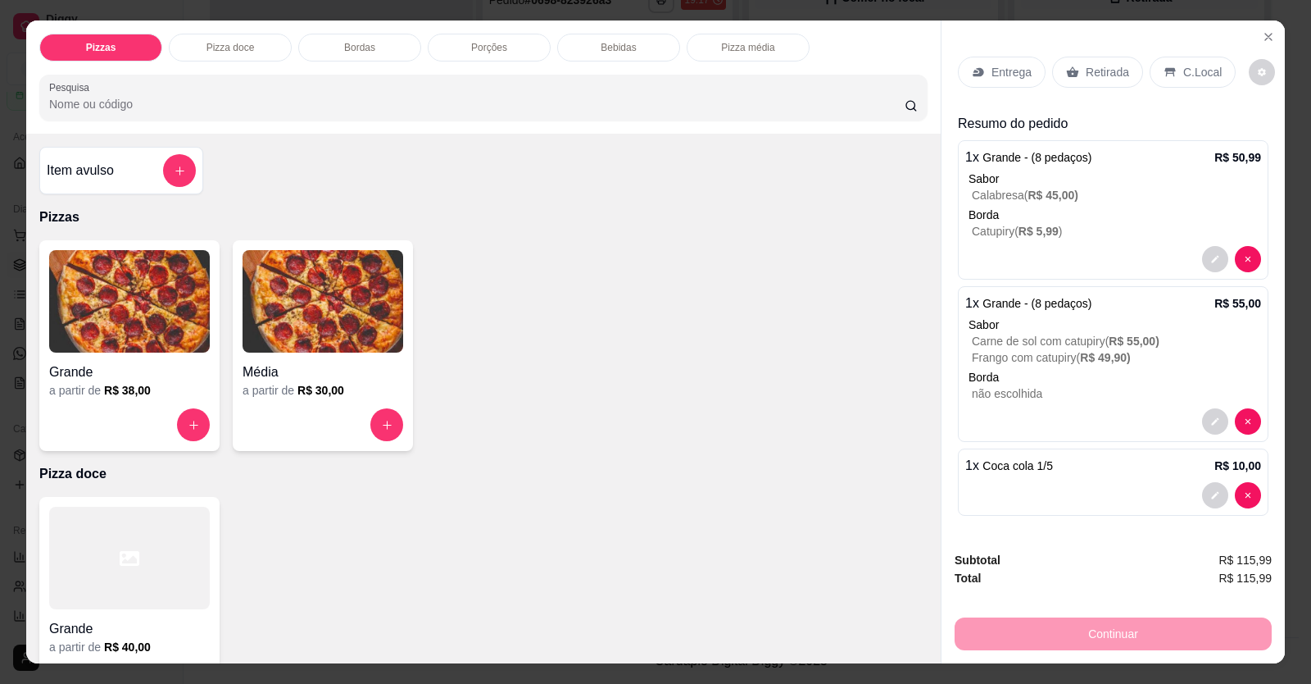
click at [1000, 71] on p "Entrega" at bounding box center [1012, 72] width 40 height 16
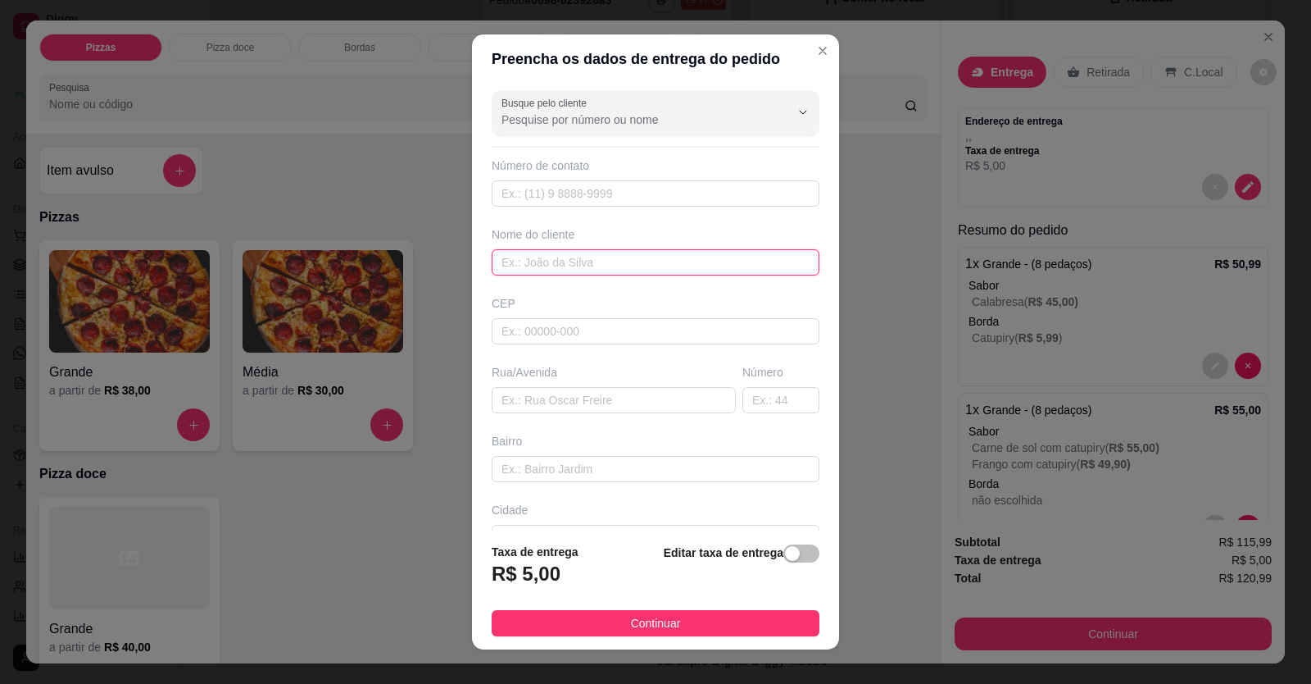
click at [535, 257] on input "text" at bounding box center [656, 262] width 328 height 26
type input "caio"
click at [562, 257] on div "Cidade" at bounding box center [656, 510] width 328 height 16
click at [567, 257] on input "text" at bounding box center [656, 469] width 328 height 26
type input "localização"
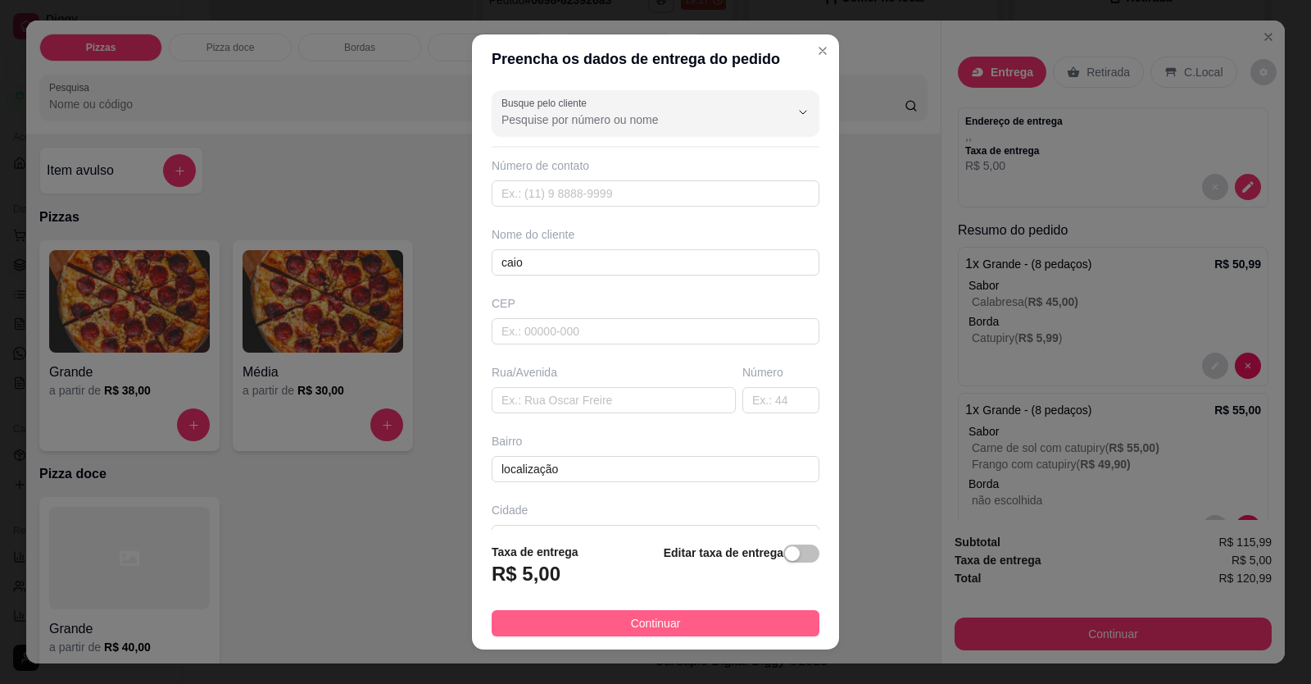
click at [631, 257] on span "Continuar" at bounding box center [656, 623] width 50 height 18
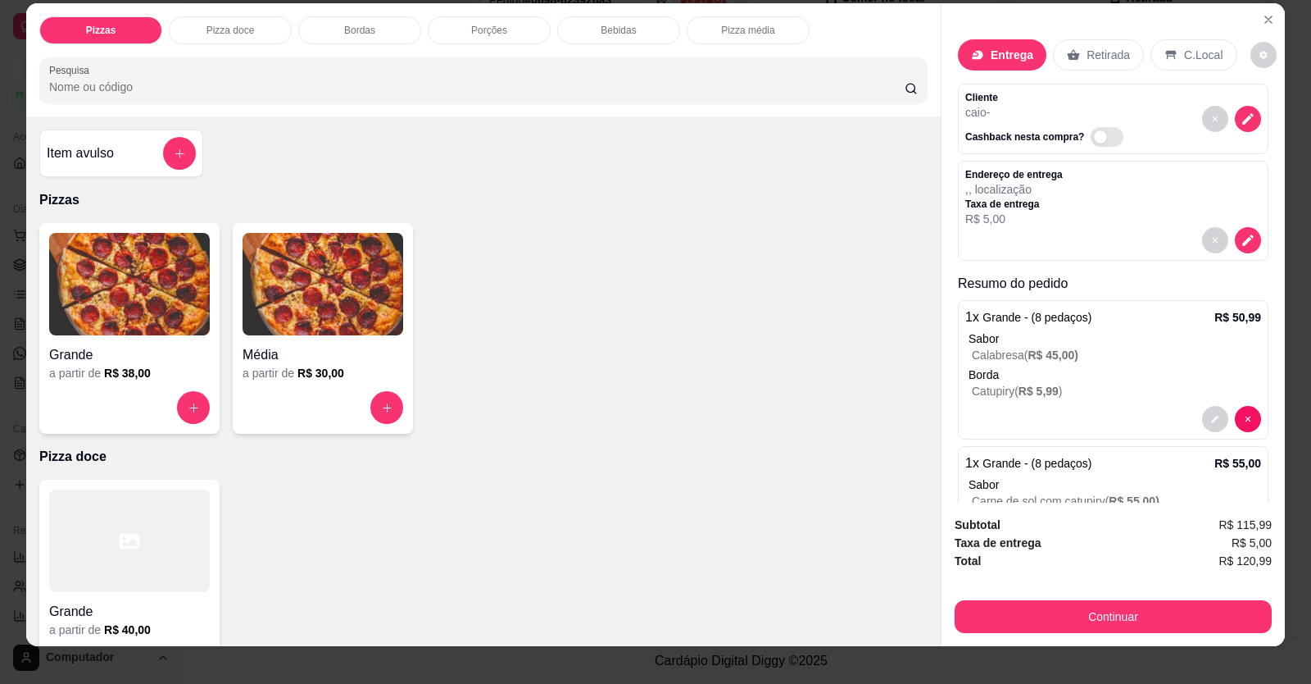
scroll to position [32, 0]
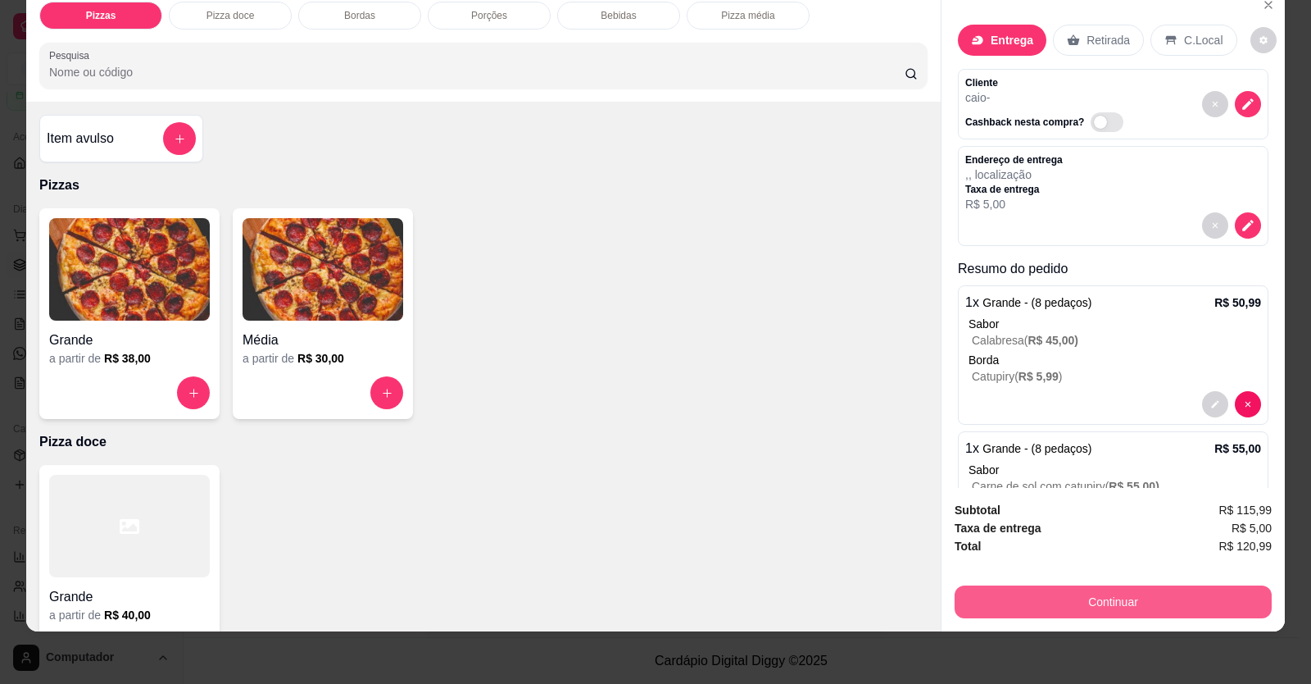
click at [1002, 257] on div "Continuar" at bounding box center [1113, 599] width 317 height 37
click at [1002, 257] on button "Continuar" at bounding box center [1113, 601] width 317 height 33
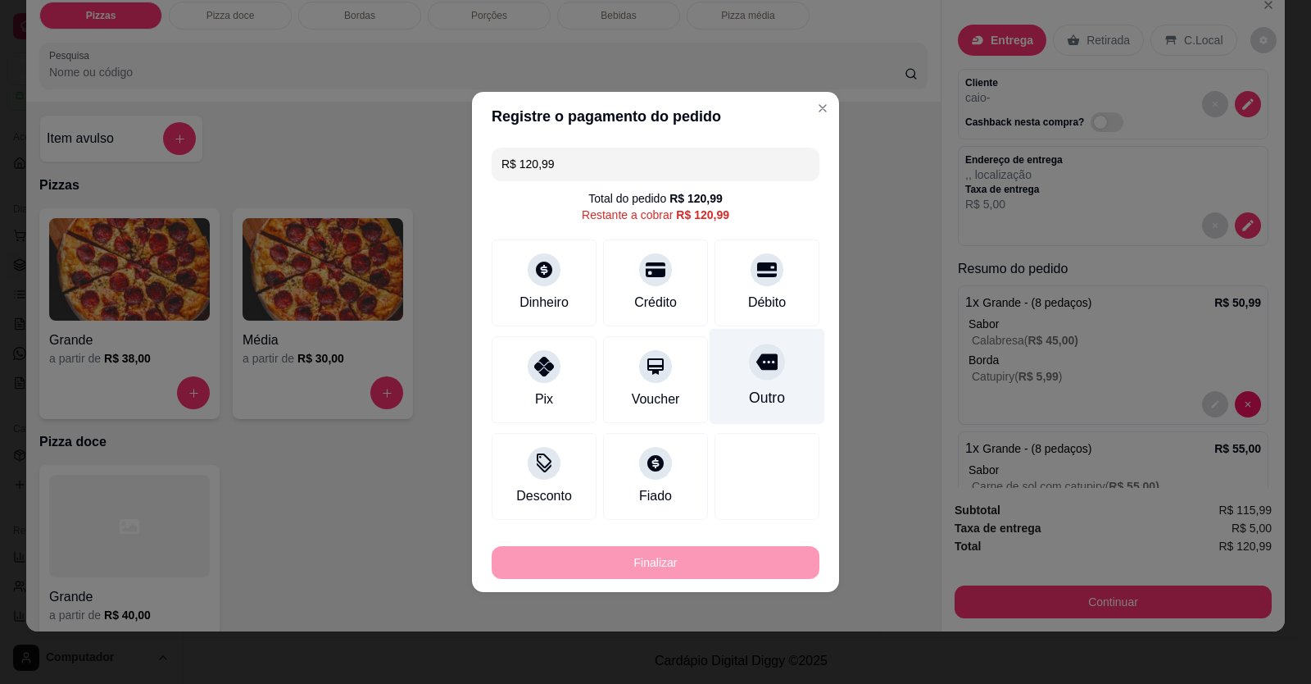
click at [771, 257] on div "Outro" at bounding box center [768, 377] width 116 height 96
type input "R$ 0,00"
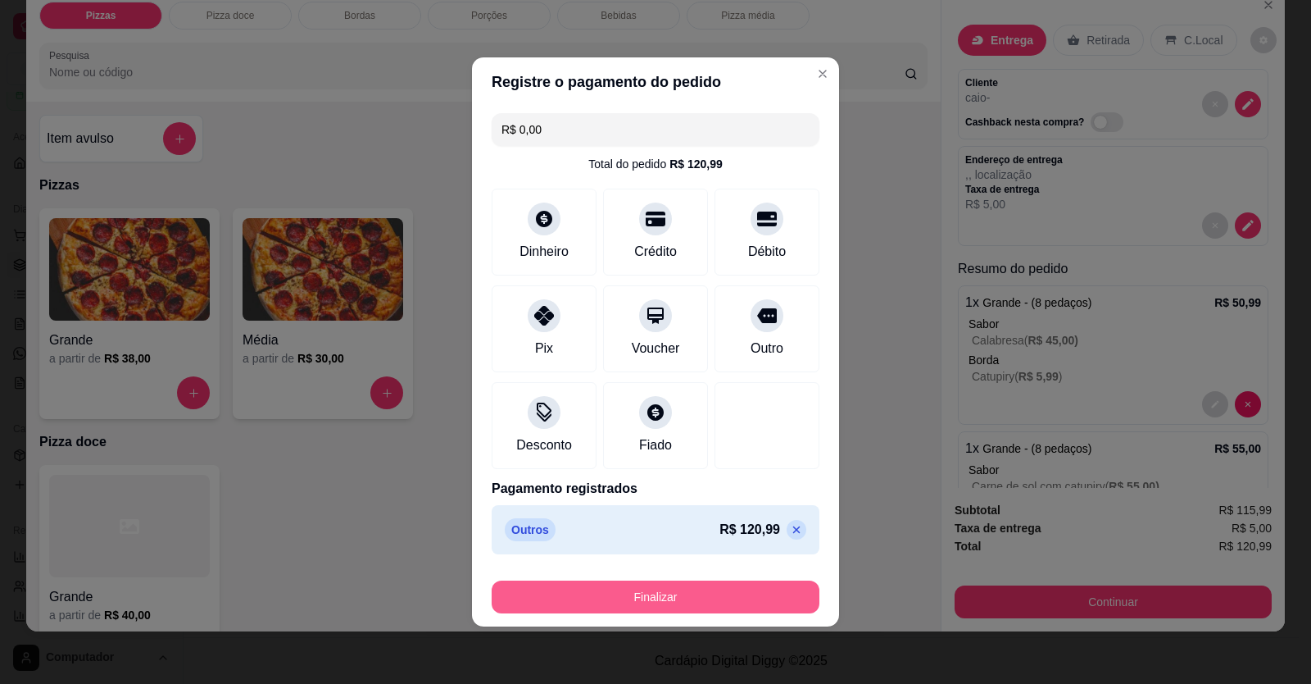
click at [665, 257] on button "Finalizar" at bounding box center [656, 596] width 328 height 33
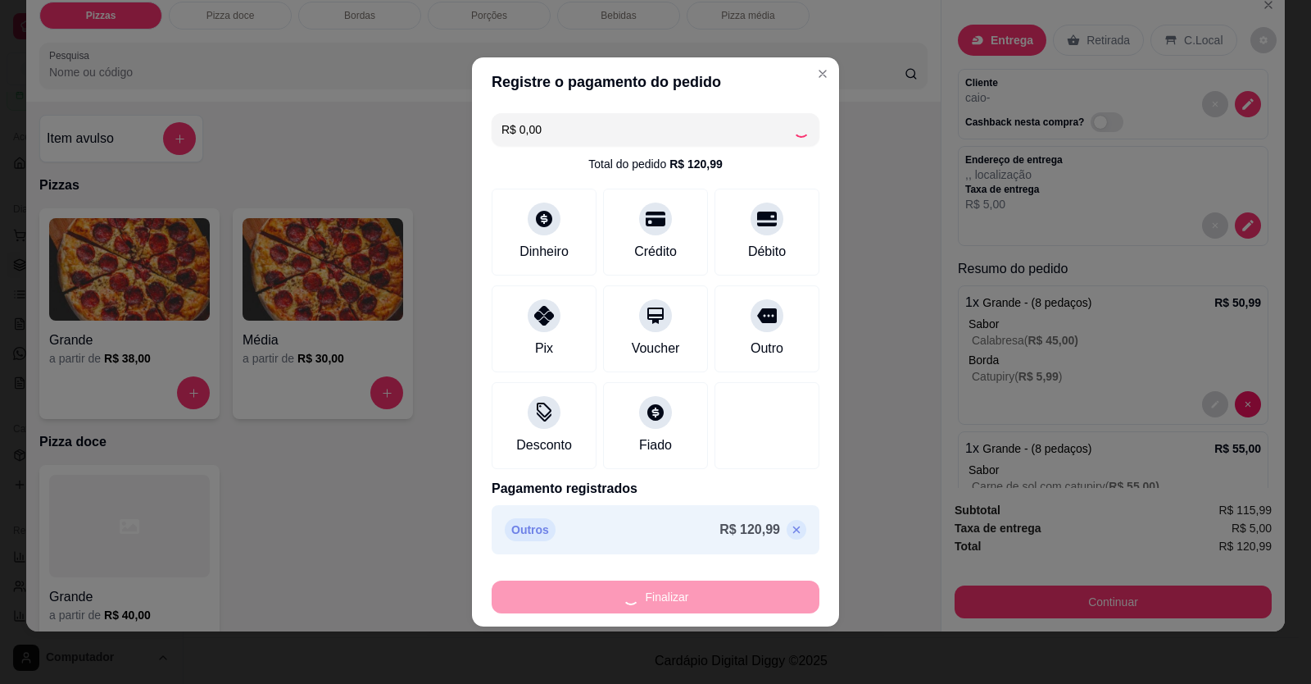
type input "0"
type input "-R$ 120,99"
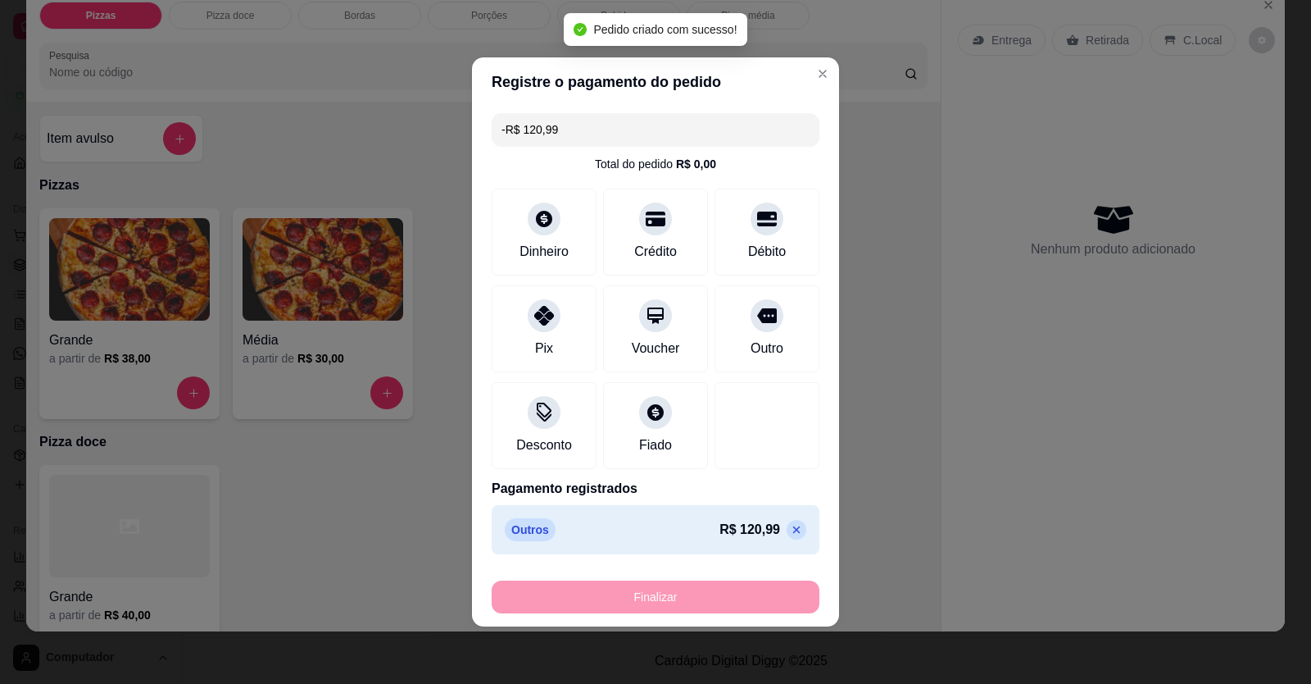
scroll to position [534, 0]
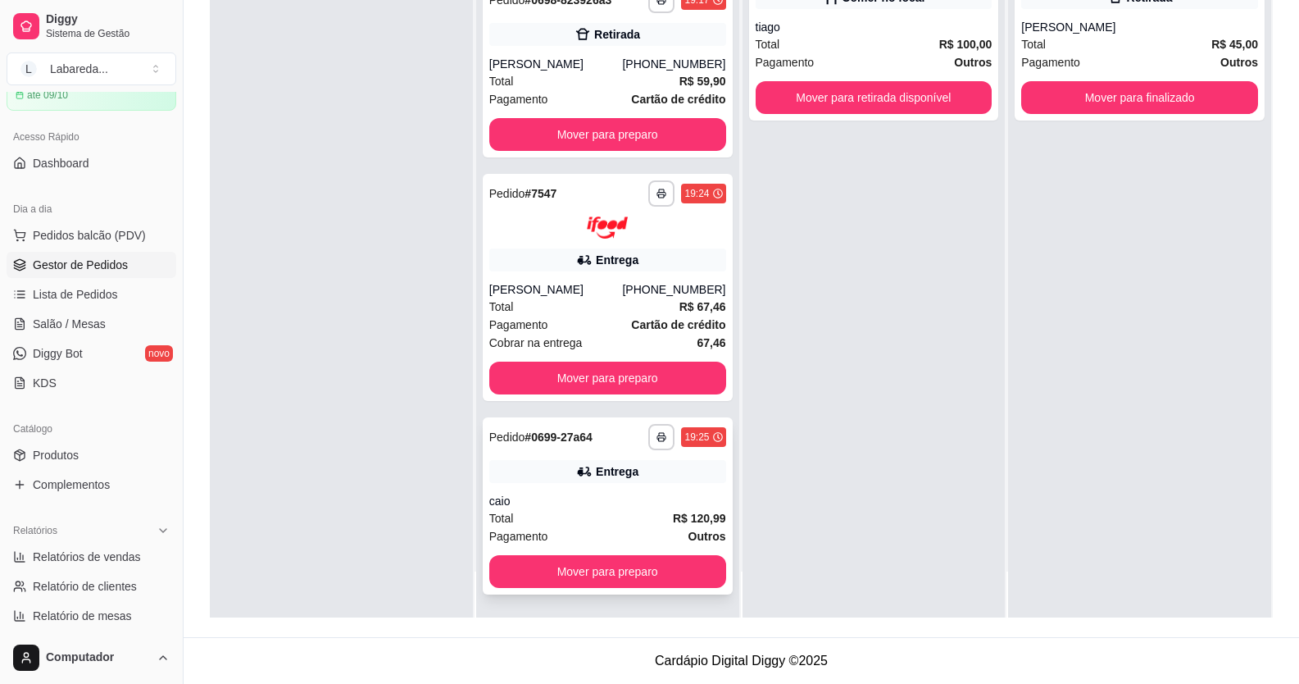
click at [623, 257] on div "**********" at bounding box center [608, 505] width 250 height 177
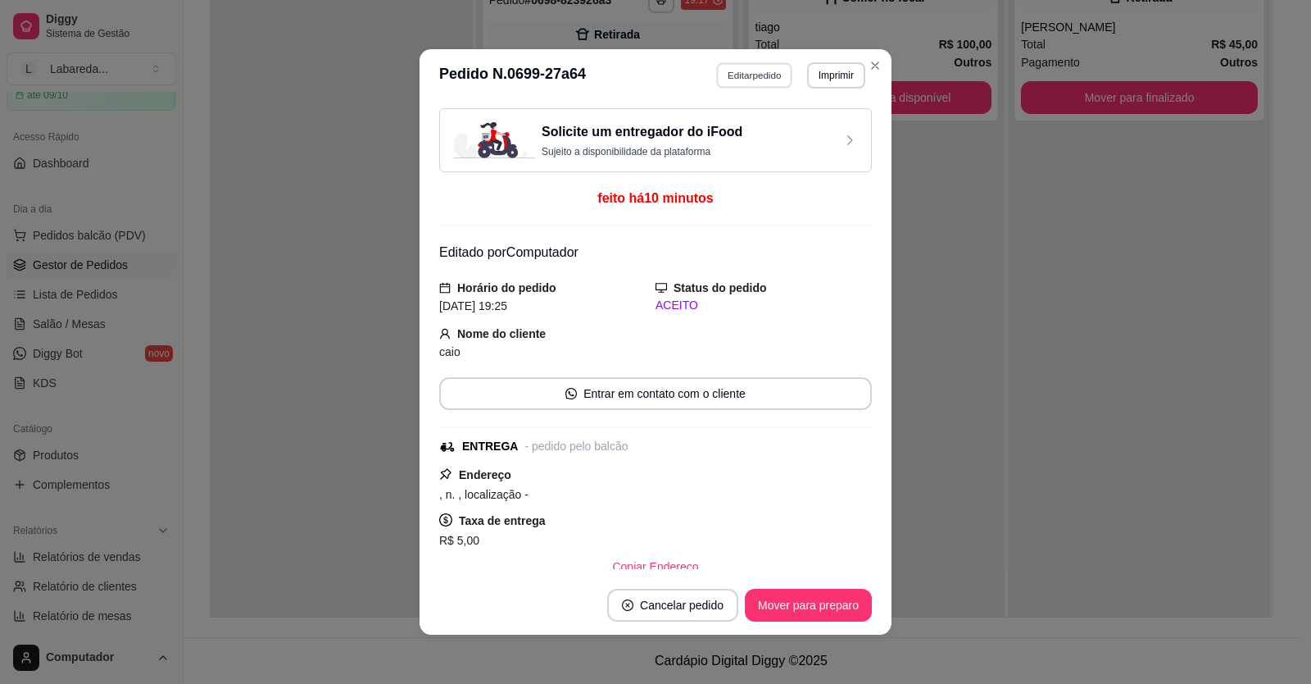
click at [757, 70] on button "Editar pedido" at bounding box center [755, 74] width 76 height 25
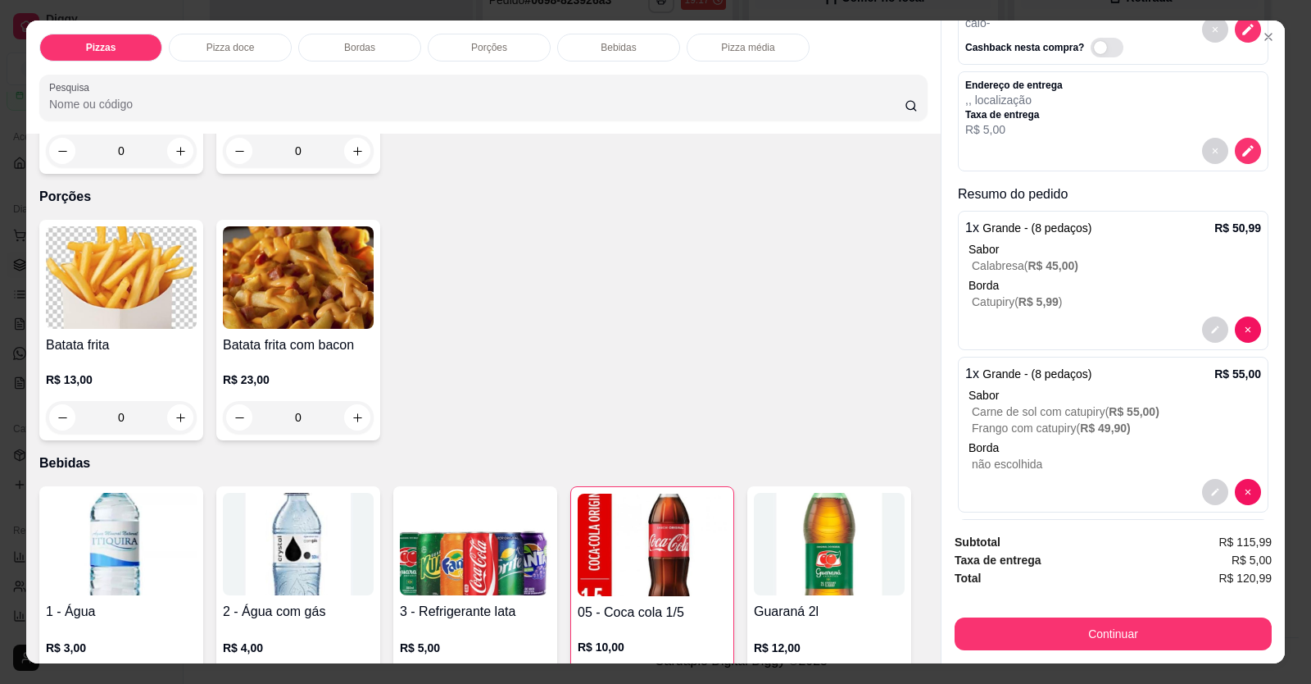
scroll to position [0, 0]
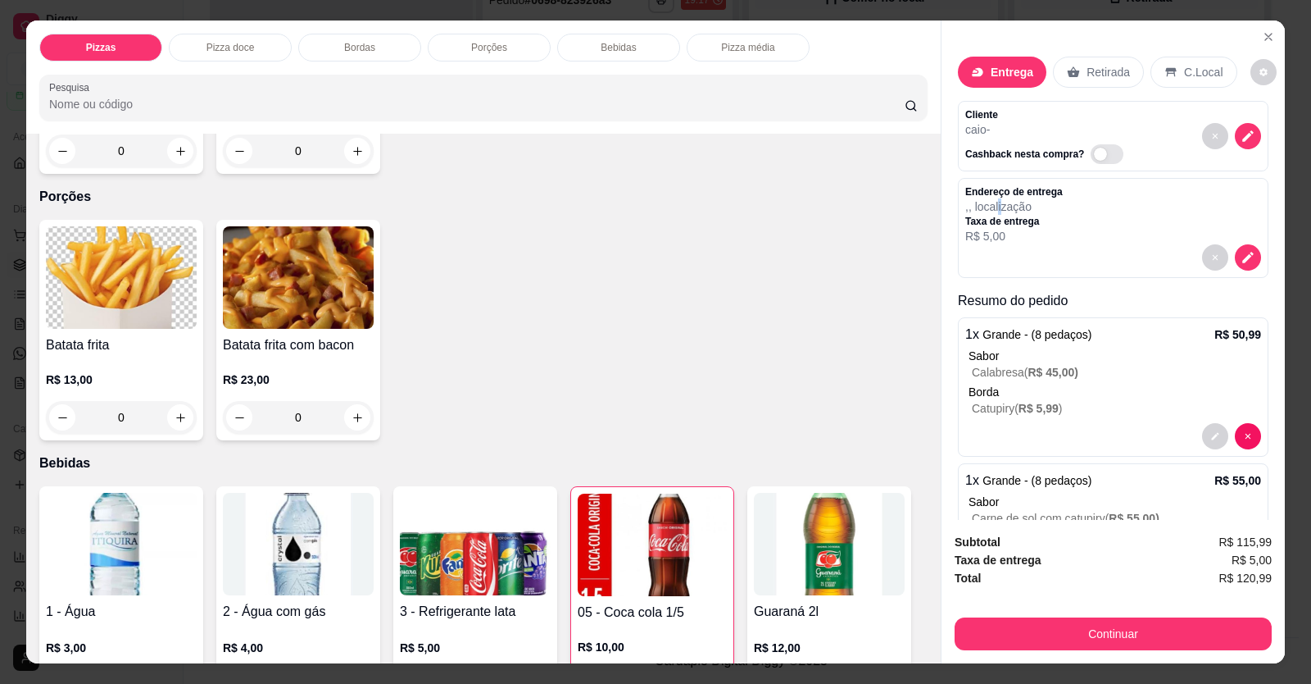
click at [1000, 208] on p ", , localização" at bounding box center [1015, 206] width 98 height 16
click at [1002, 233] on div "Endereço de entrega , , localização Taxa de entrega R$ 5,00" at bounding box center [1114, 214] width 296 height 59
click at [1002, 249] on button "decrease-product-quantity" at bounding box center [1248, 257] width 26 height 26
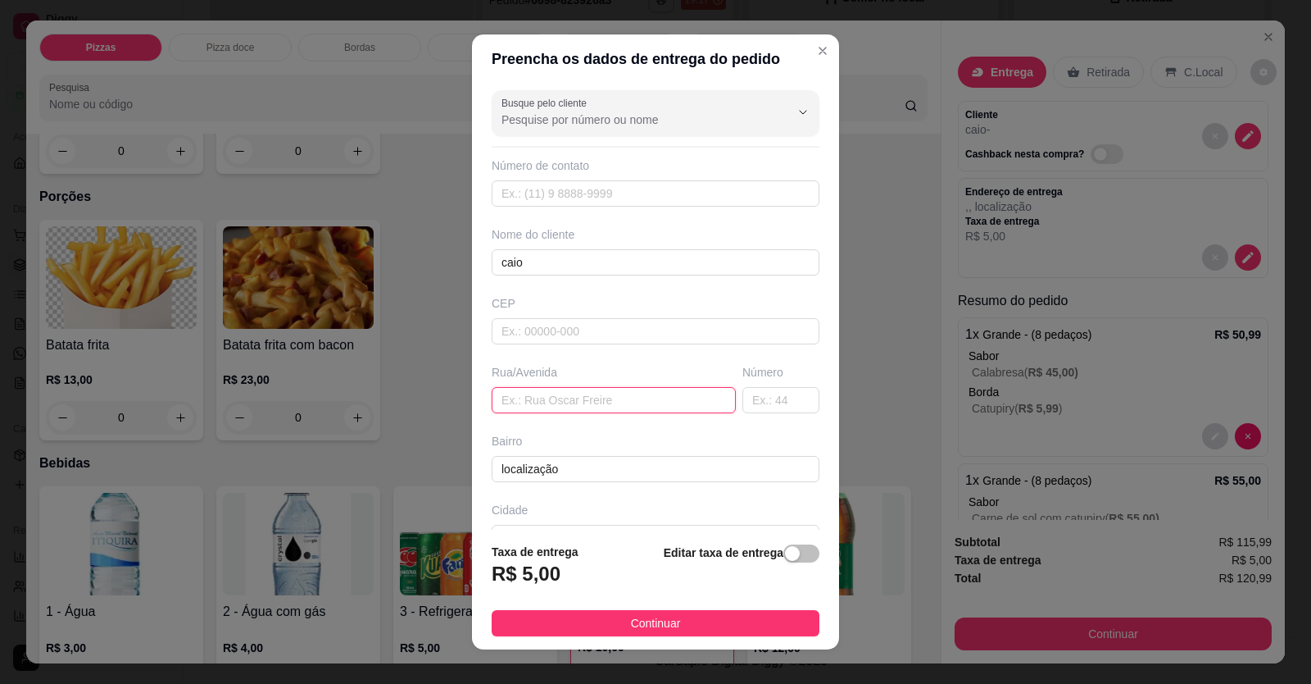
paste input "Endereço: [GEOGRAPHIC_DATA], [GEOGRAPHIC_DATA], [GEOGRAPHIC_DATA], Lote 3 - Pró…"
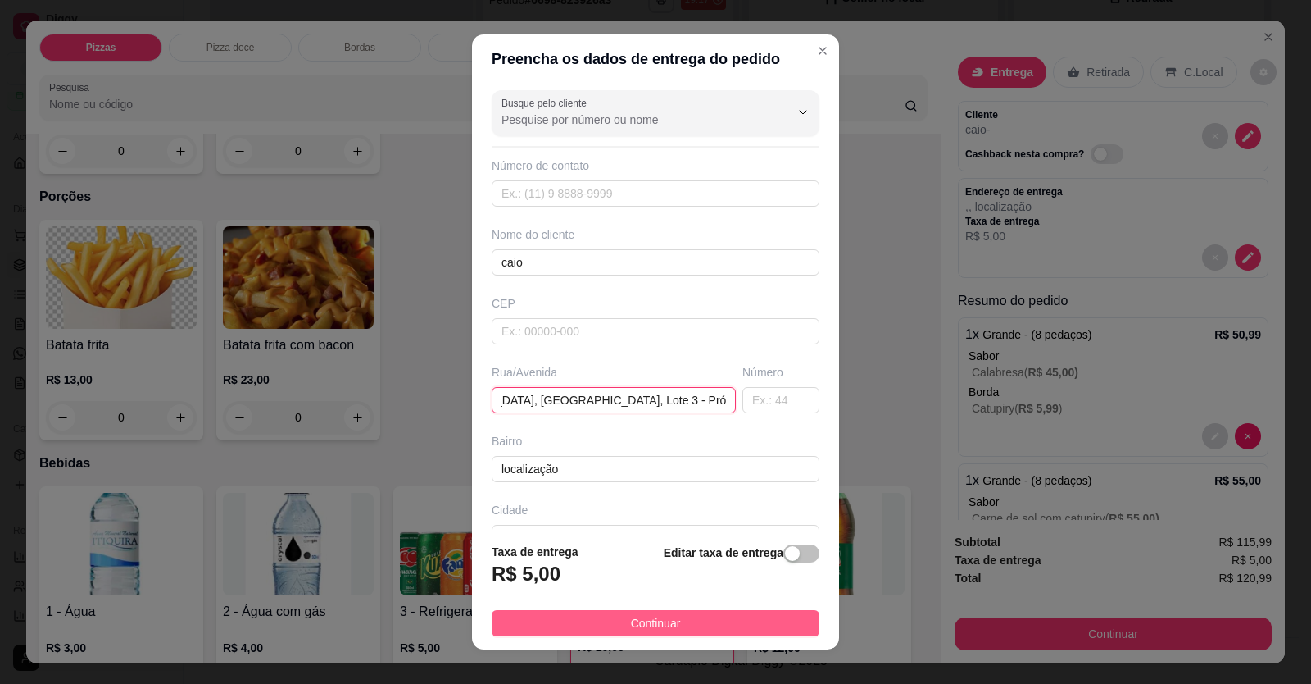
type input "Endereço: [GEOGRAPHIC_DATA], [GEOGRAPHIC_DATA], [GEOGRAPHIC_DATA], Lote 3 - Pró…"
click at [702, 257] on button "Continuar" at bounding box center [656, 623] width 328 height 26
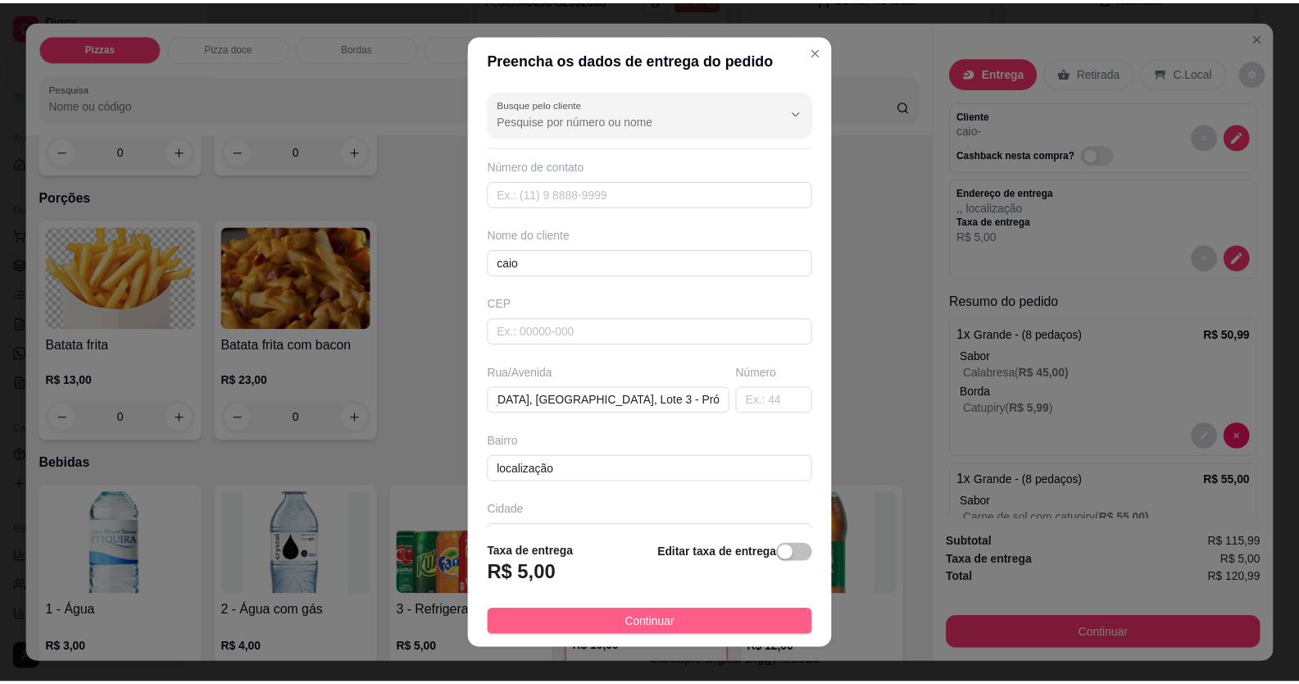
scroll to position [0, 0]
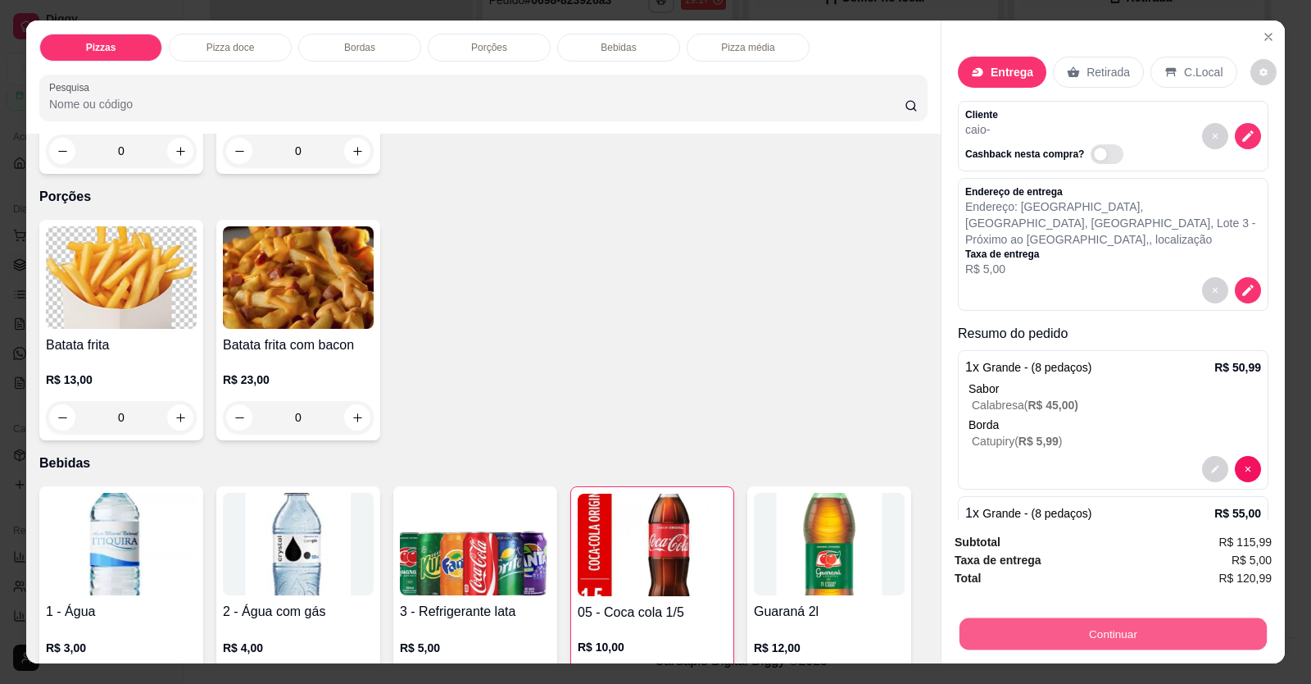
click at [1002, 257] on button "Continuar" at bounding box center [1113, 634] width 307 height 32
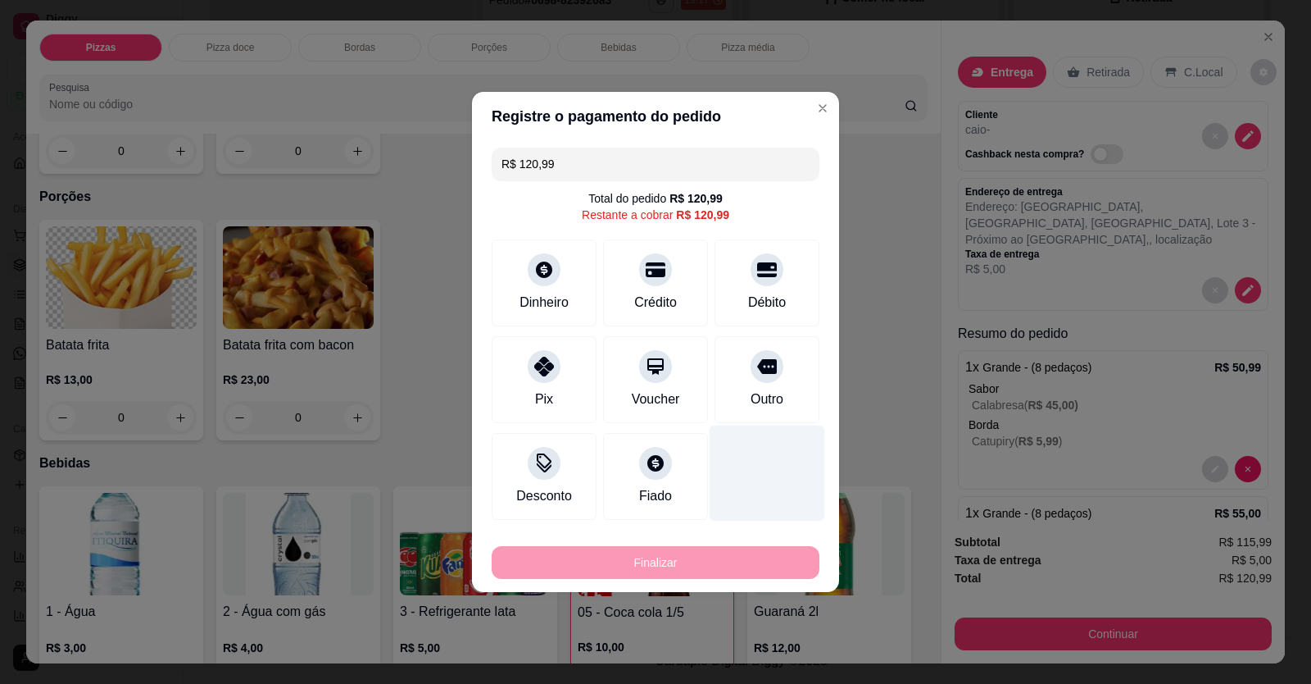
click at [761, 257] on div "Outro" at bounding box center [767, 399] width 33 height 20
type input "R$ 0,00"
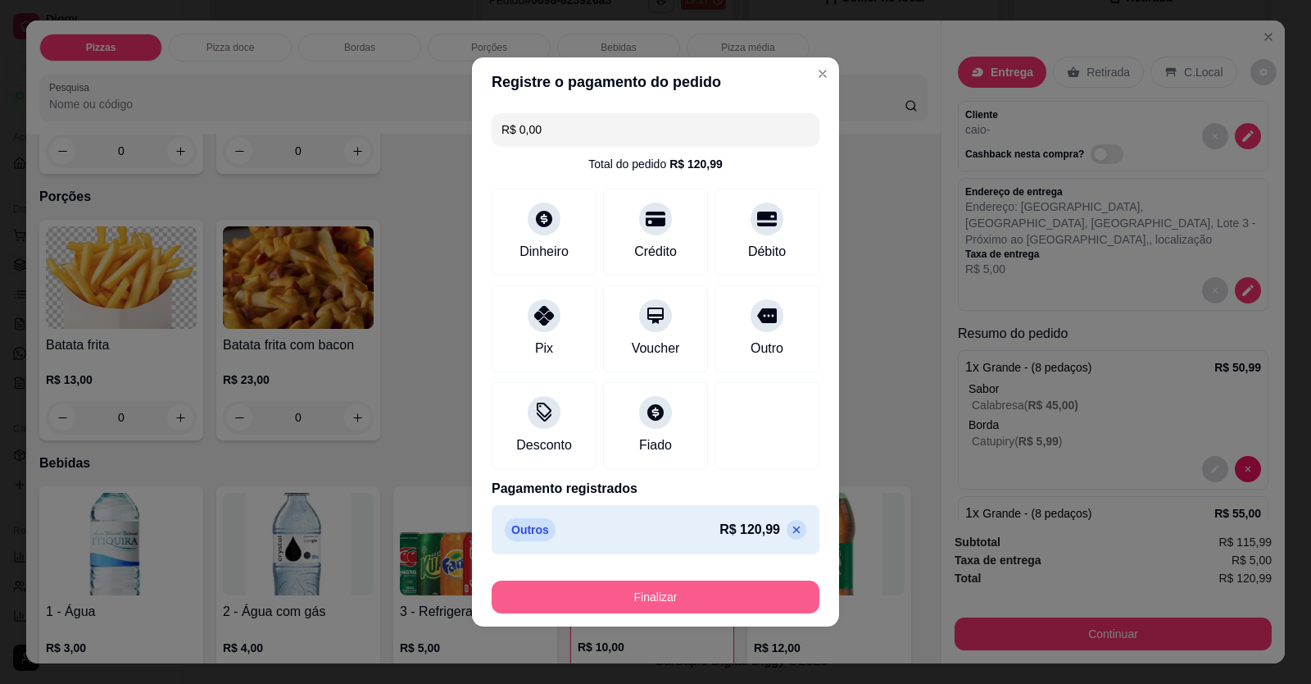
click at [781, 257] on button "Finalizar" at bounding box center [656, 596] width 328 height 33
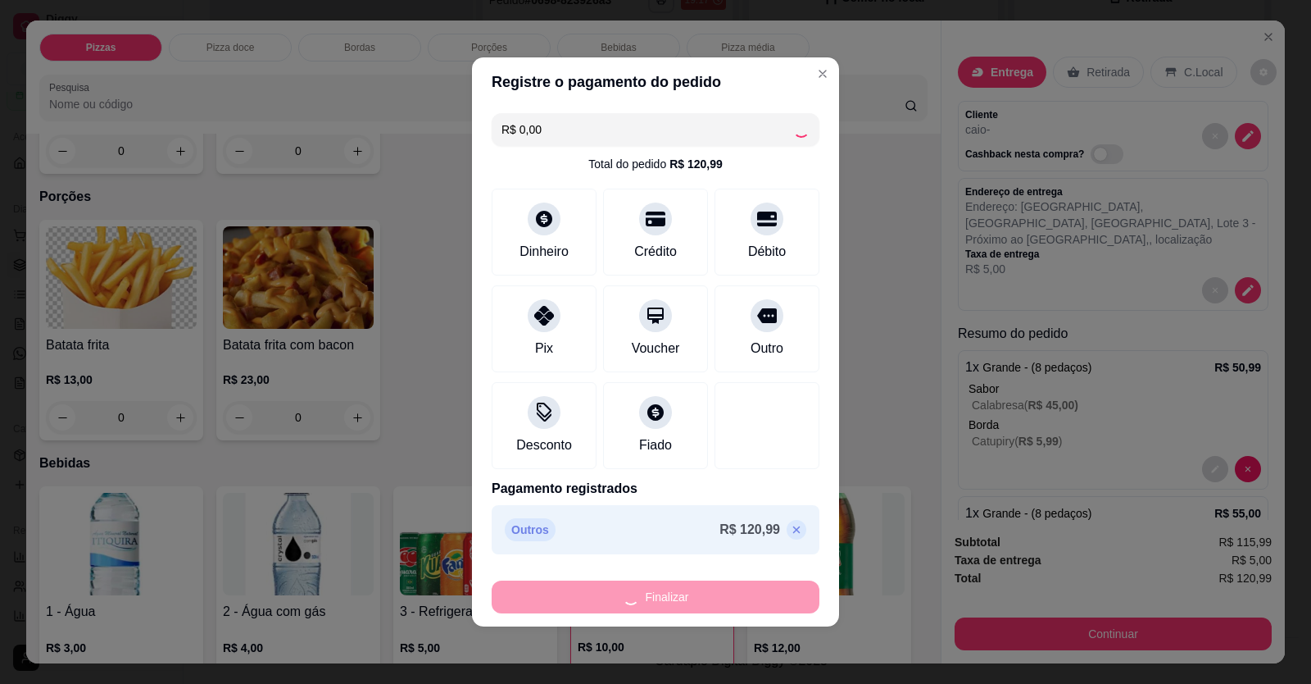
type input "0"
type input "-R$ 120,99"
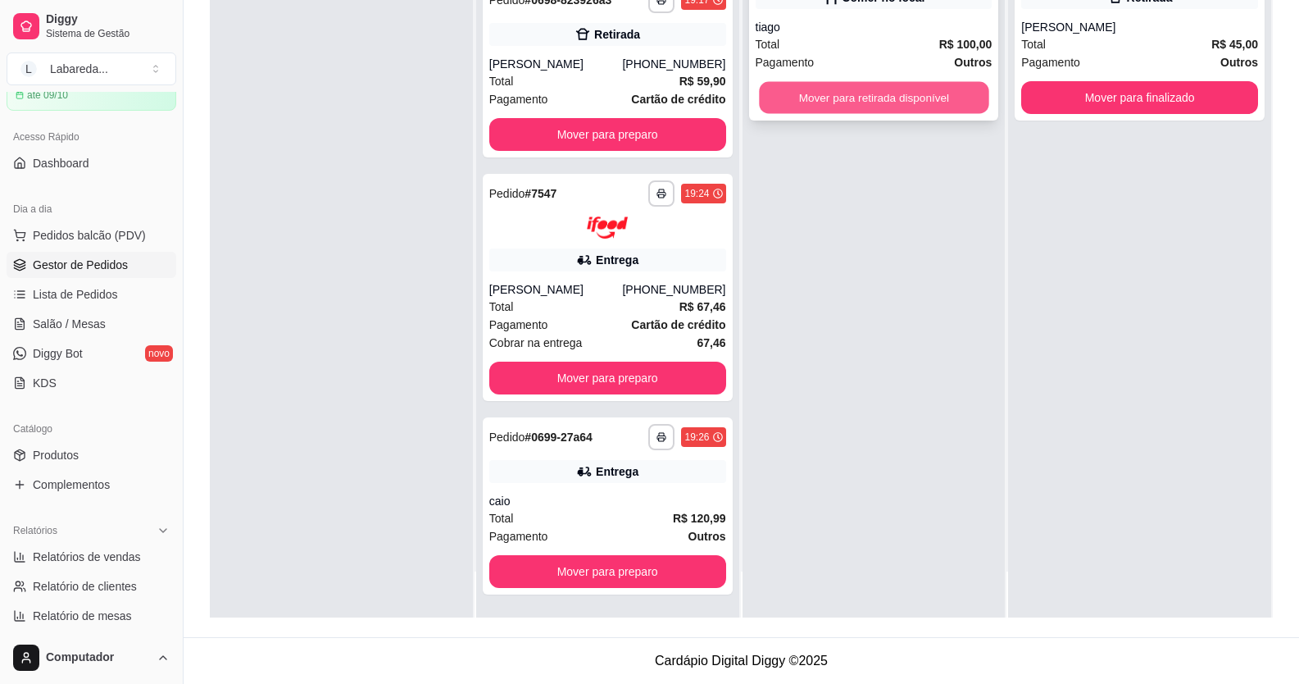
click at [908, 94] on button "Mover para retirada disponível" at bounding box center [874, 98] width 230 height 32
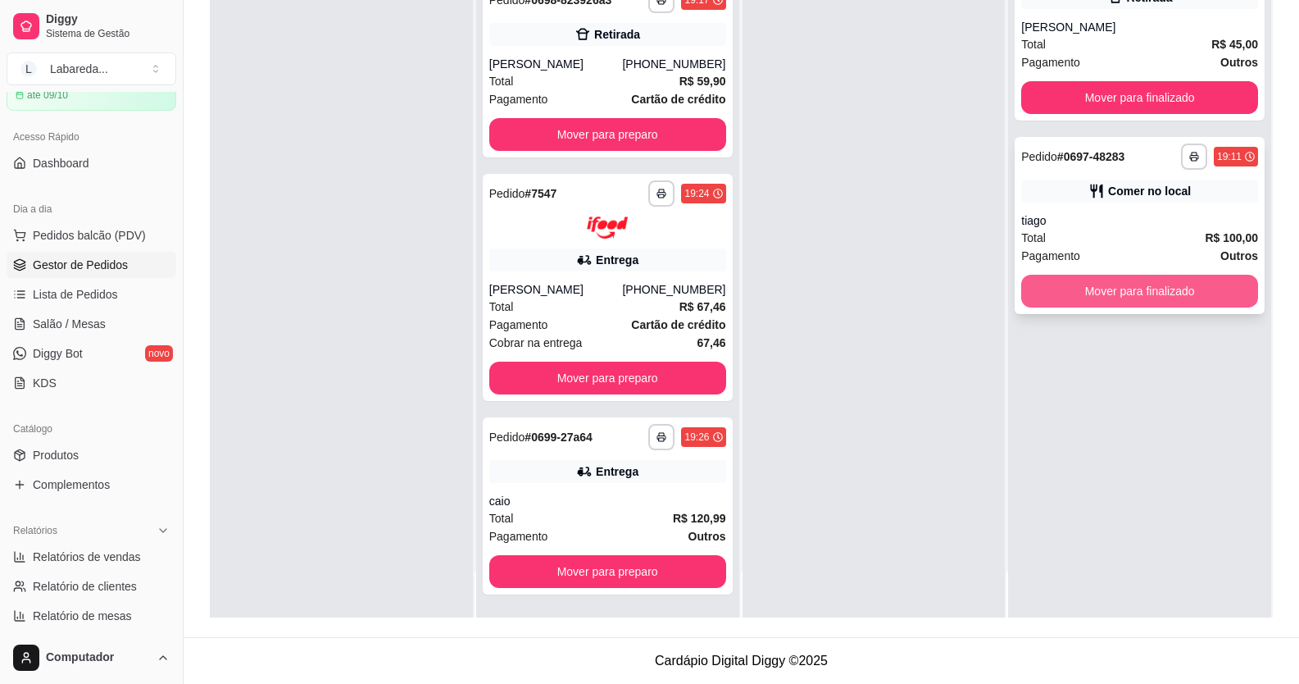
click at [1002, 257] on button "Mover para finalizado" at bounding box center [1139, 291] width 237 height 33
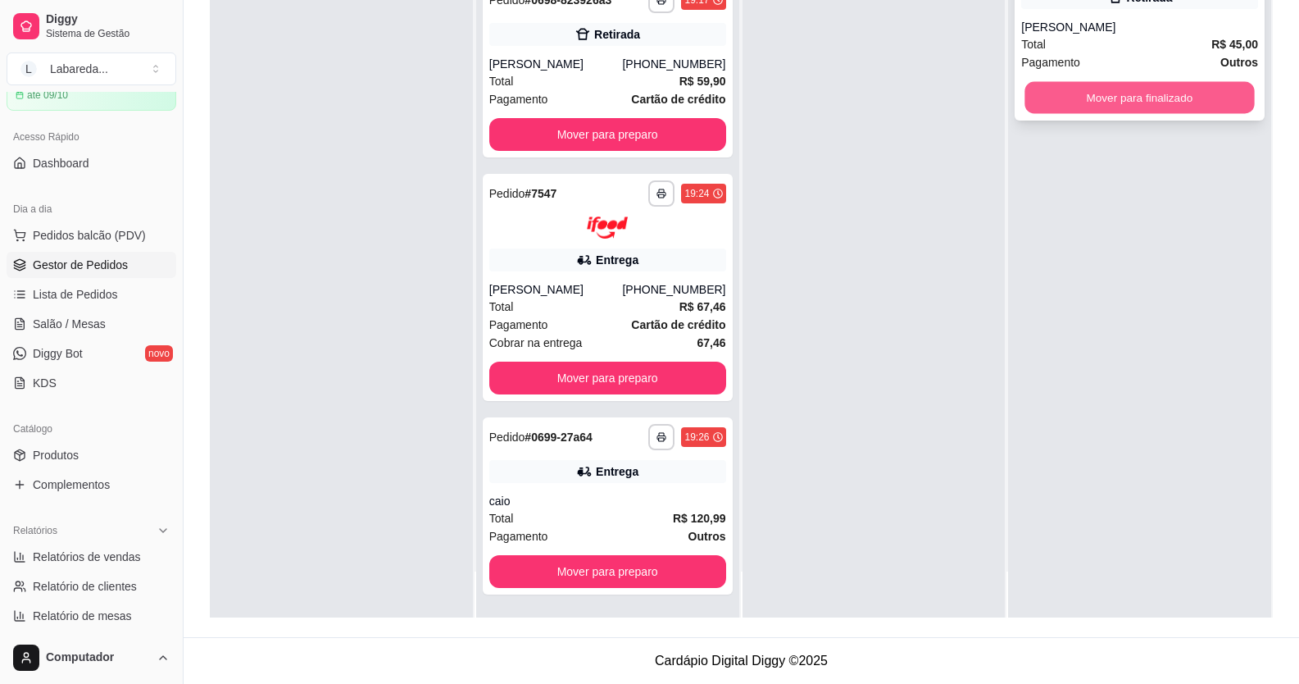
click at [1002, 102] on button "Mover para finalizado" at bounding box center [1140, 98] width 230 height 32
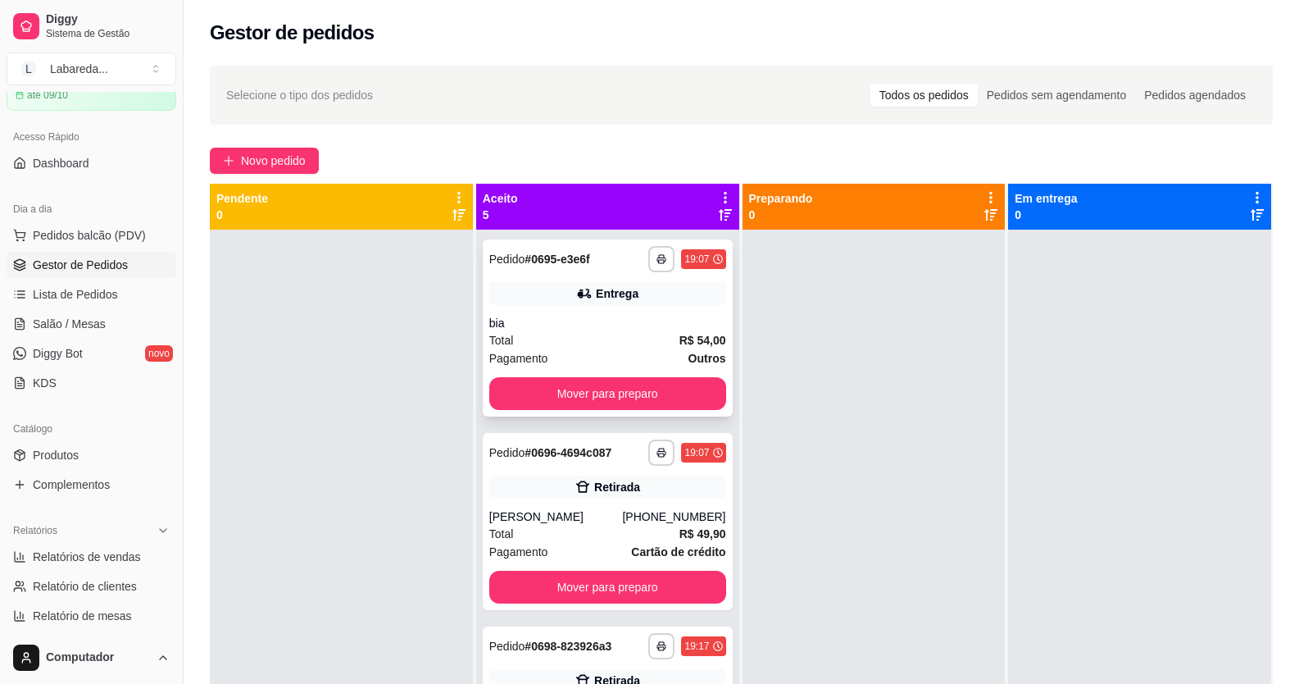
click at [620, 257] on div "bia" at bounding box center [607, 323] width 237 height 16
click at [557, 257] on div "**********" at bounding box center [608, 327] width 250 height 177
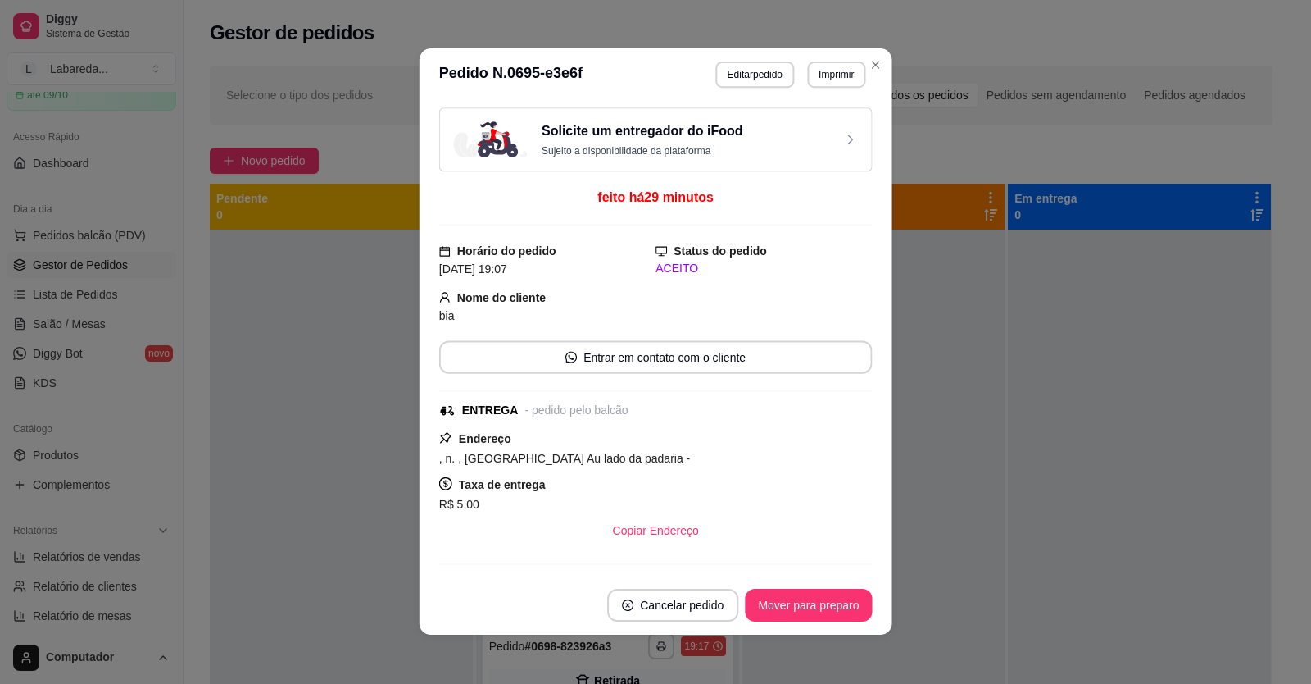
click at [569, 257] on div "Solicite um entregador do iFood Sujeito a disponibilidade da plataforma feito h…" at bounding box center [656, 338] width 434 height 461
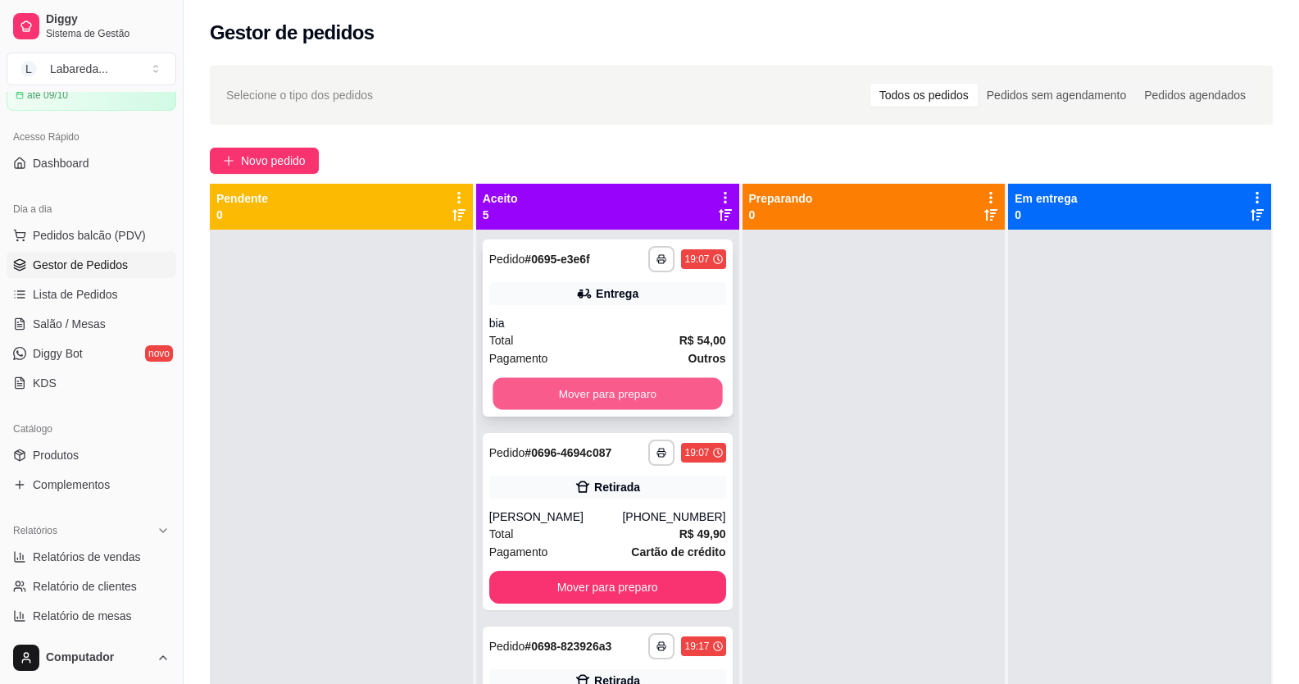
click at [686, 257] on button "Mover para preparo" at bounding box center [608, 394] width 230 height 32
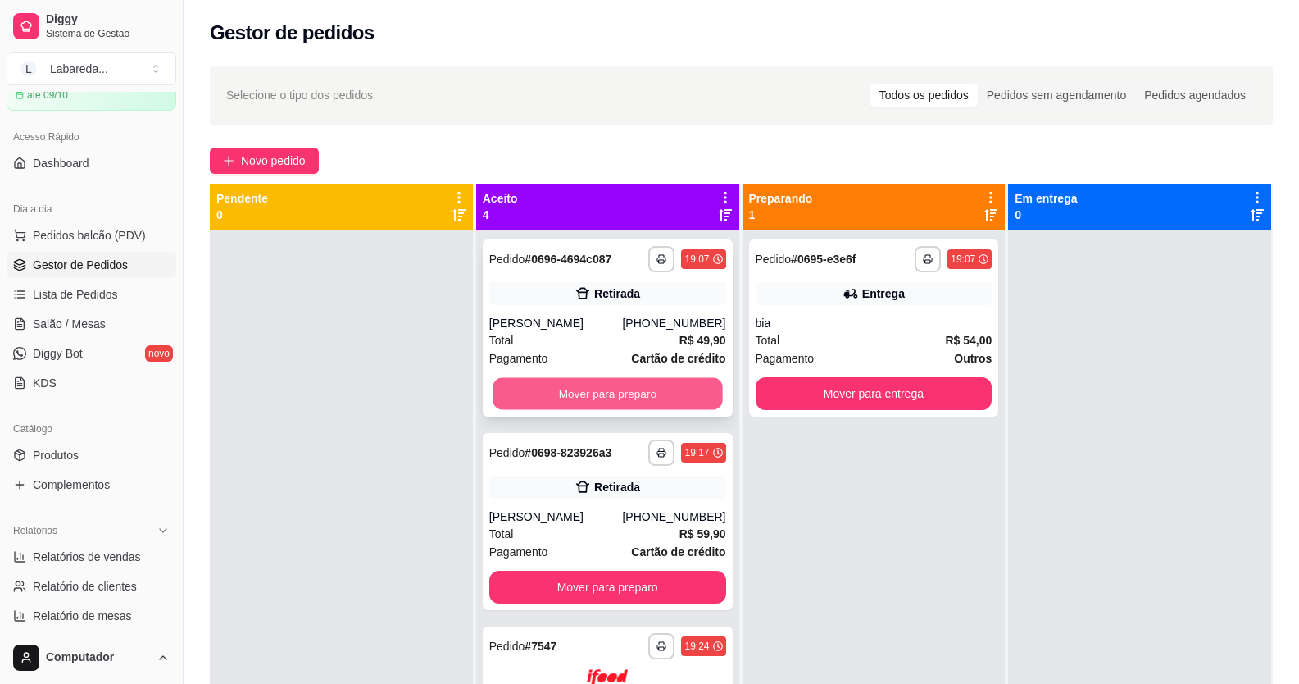
click at [635, 257] on button "Mover para preparo" at bounding box center [608, 394] width 230 height 32
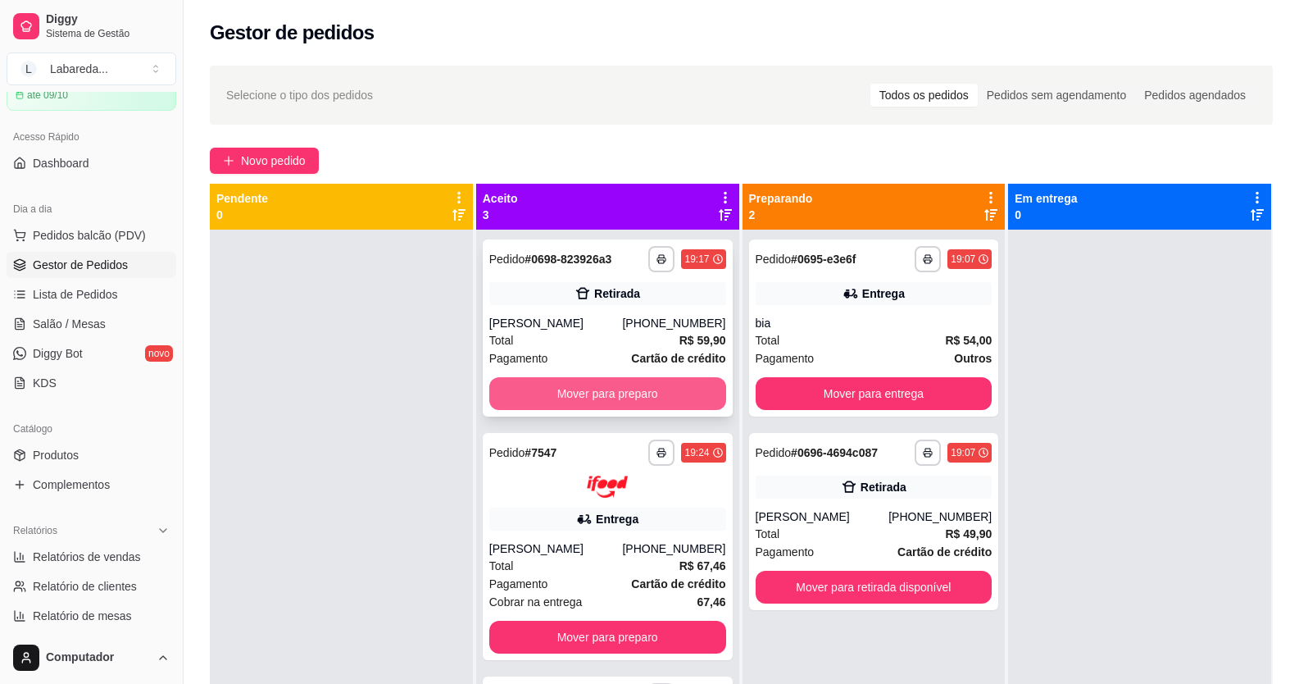
click at [651, 257] on button "Mover para preparo" at bounding box center [607, 393] width 237 height 33
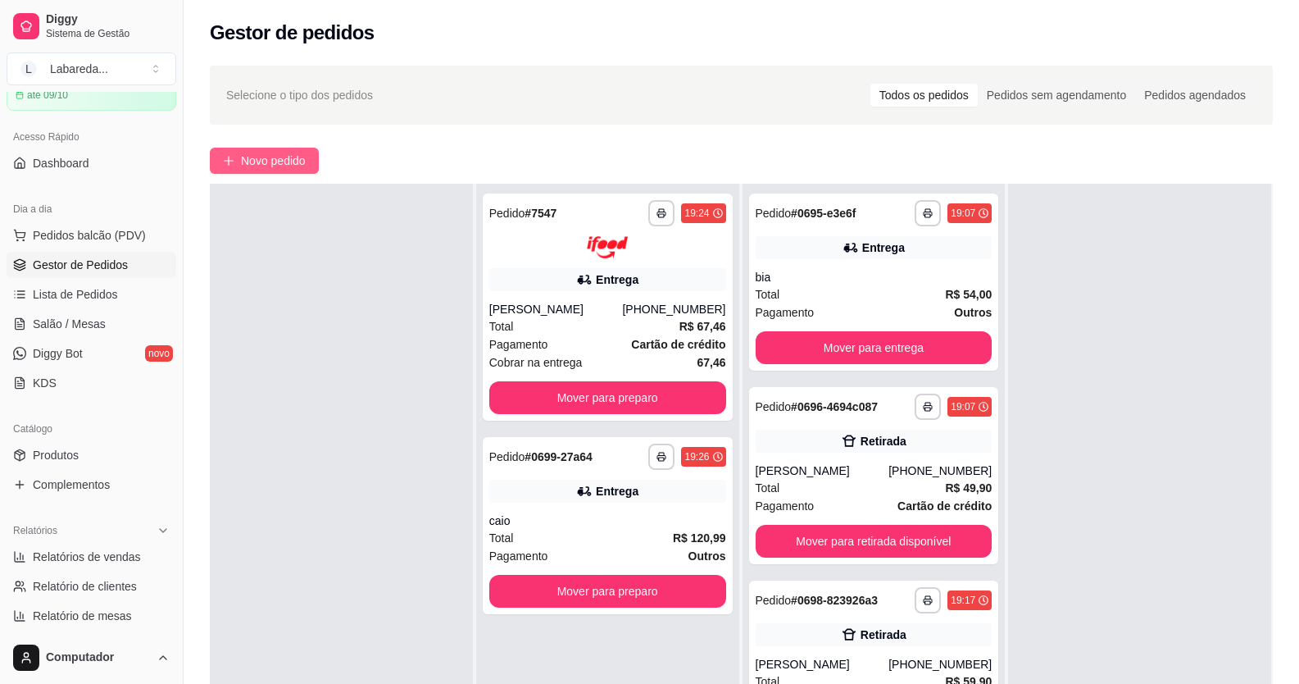
click at [260, 153] on span "Novo pedido" at bounding box center [273, 161] width 65 height 18
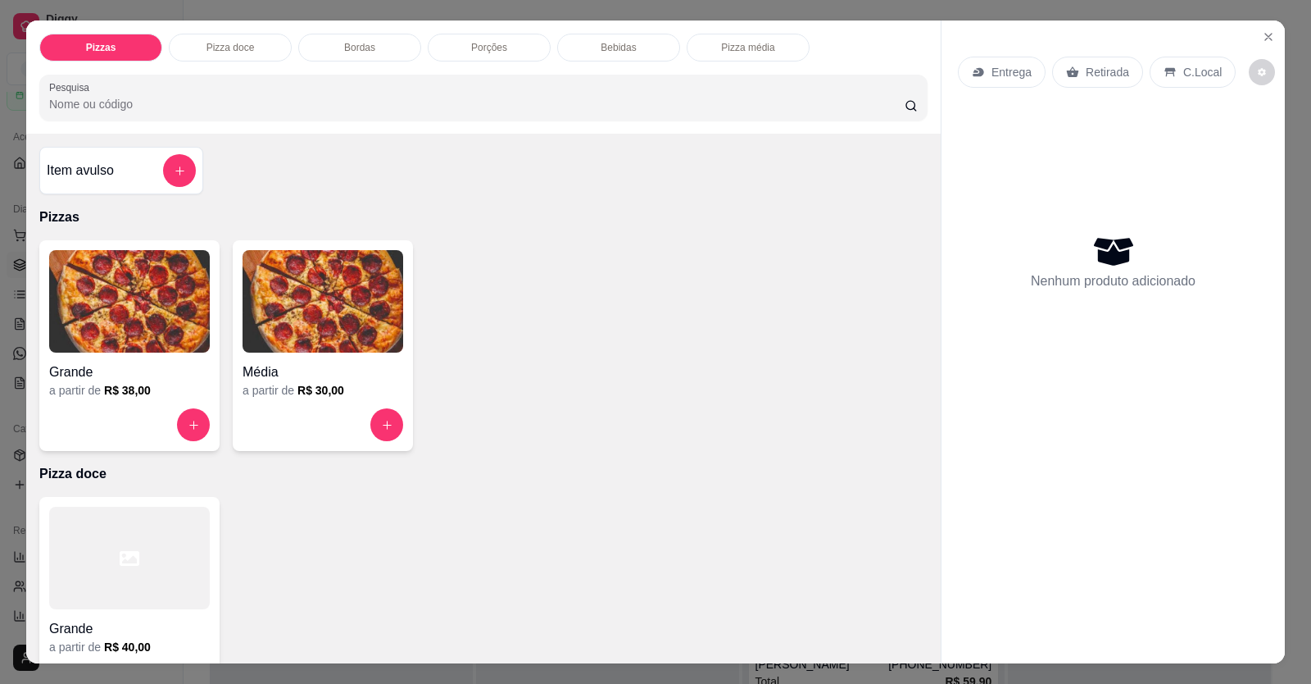
click at [382, 257] on button "increase-product-quantity" at bounding box center [386, 424] width 33 height 33
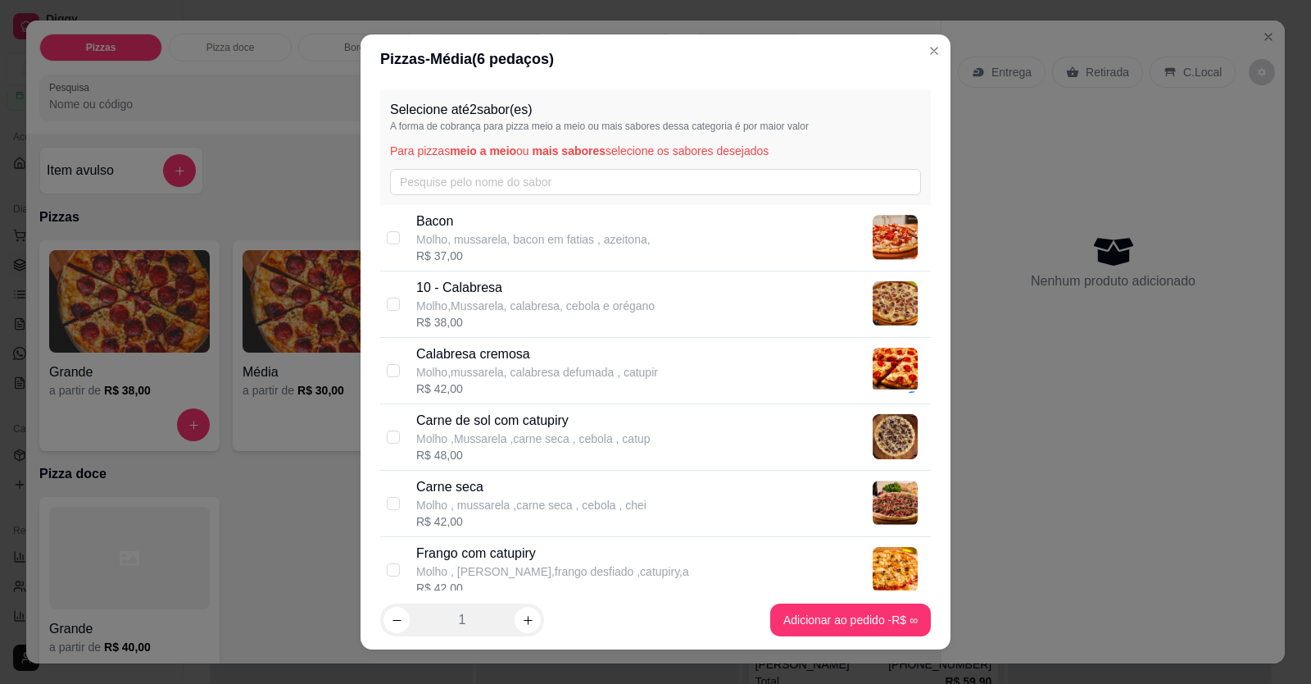
click at [483, 239] on p "Molho, mussarela, bacon em fatias , azeitona," at bounding box center [533, 239] width 234 height 16
checkbox input "true"
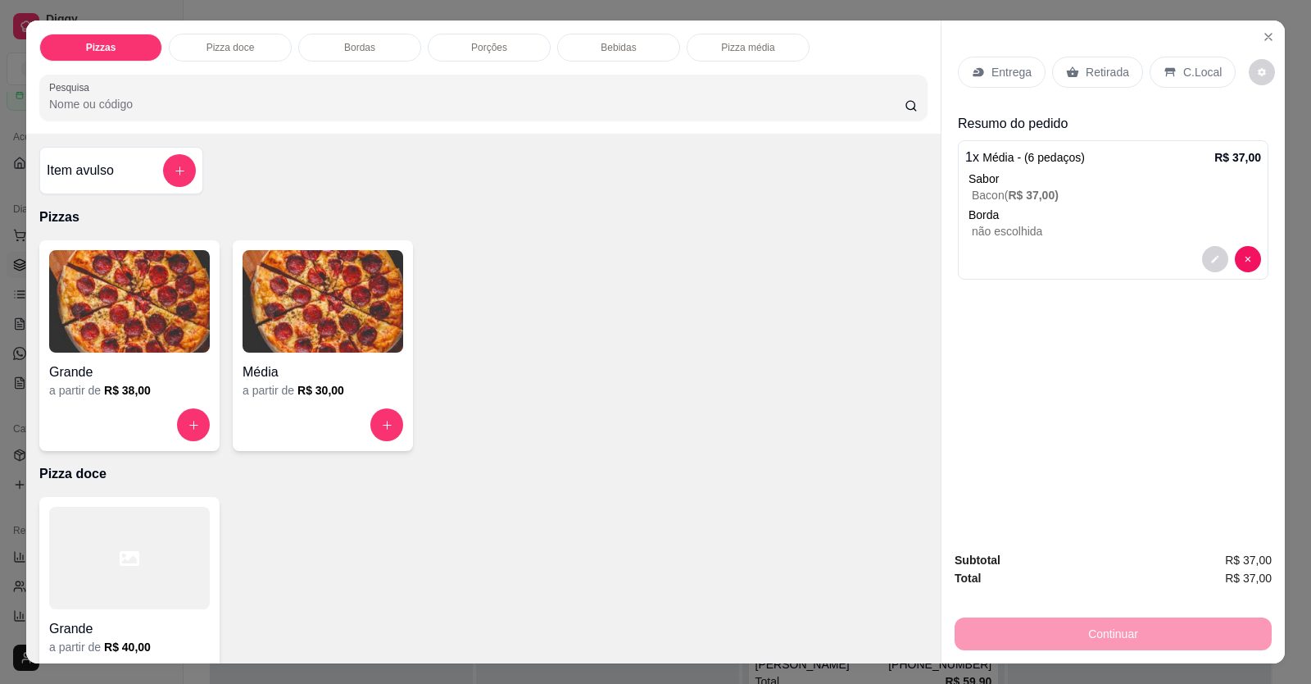
click at [1002, 79] on p "Entrega" at bounding box center [1012, 72] width 40 height 16
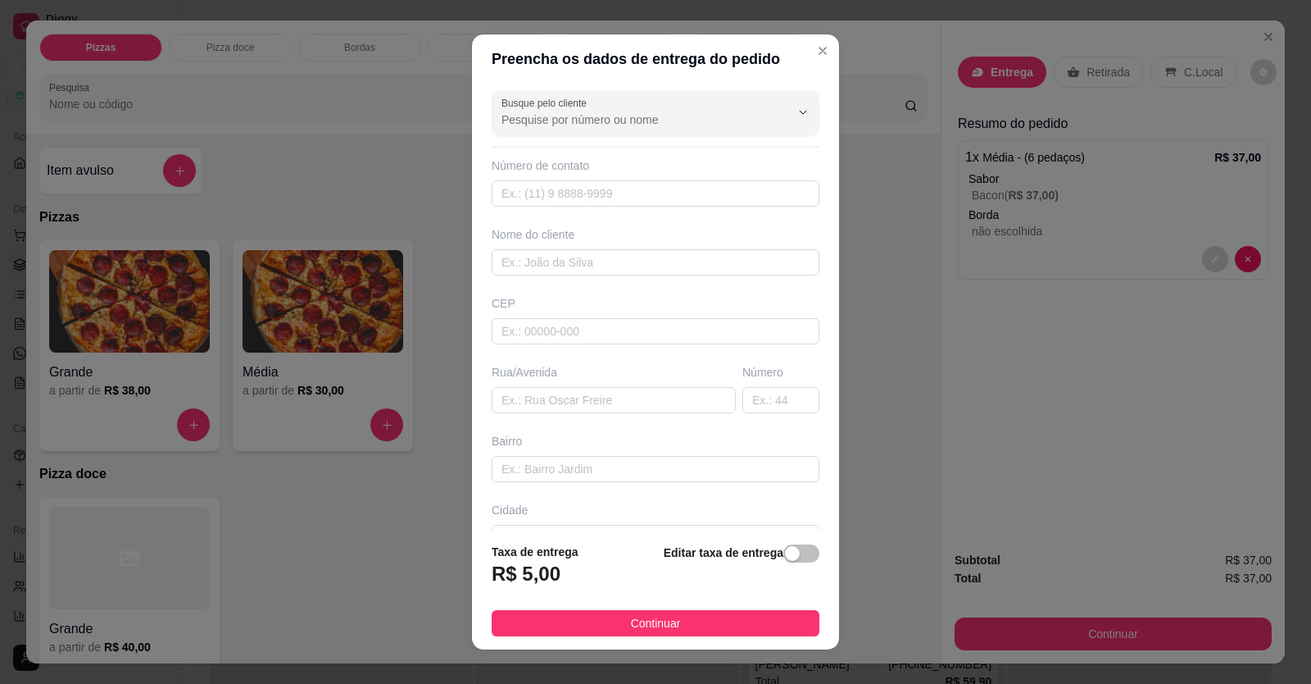
drag, startPoint x: 634, startPoint y: 416, endPoint x: 621, endPoint y: 459, distance: 44.6
click at [634, 257] on div "Busque pelo cliente Número de contato Nome do cliente CEP Rua/[GEOGRAPHIC_DATA]" at bounding box center [655, 307] width 367 height 447
click at [621, 257] on input "text" at bounding box center [656, 469] width 328 height 26
type input "l"
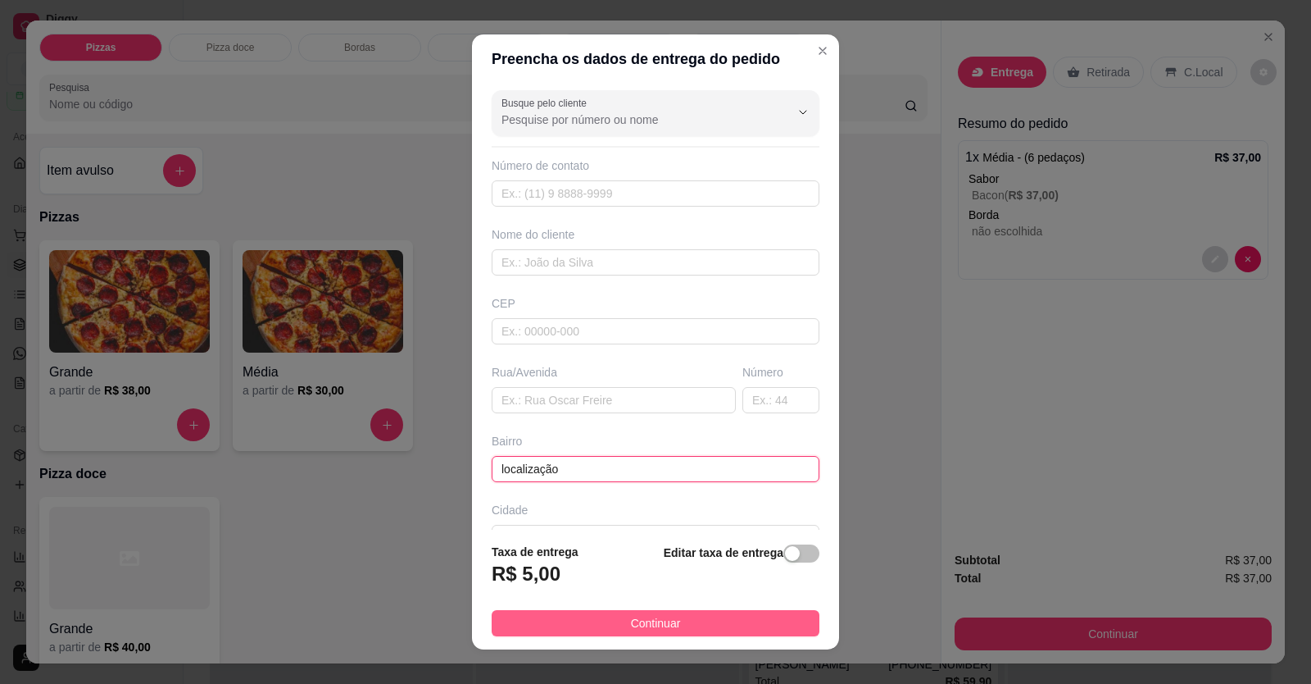
type input "localização"
click at [697, 257] on button "Continuar" at bounding box center [656, 623] width 328 height 26
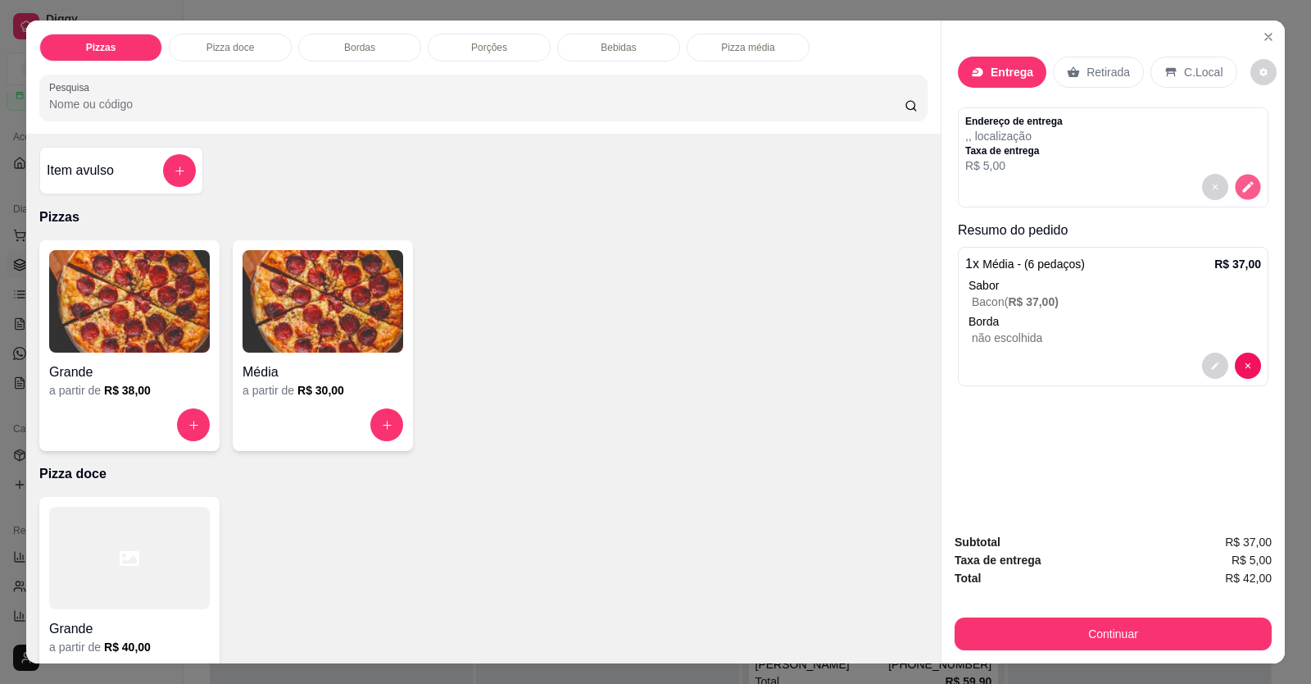
click at [1002, 184] on icon "decrease-product-quantity" at bounding box center [1248, 187] width 14 height 14
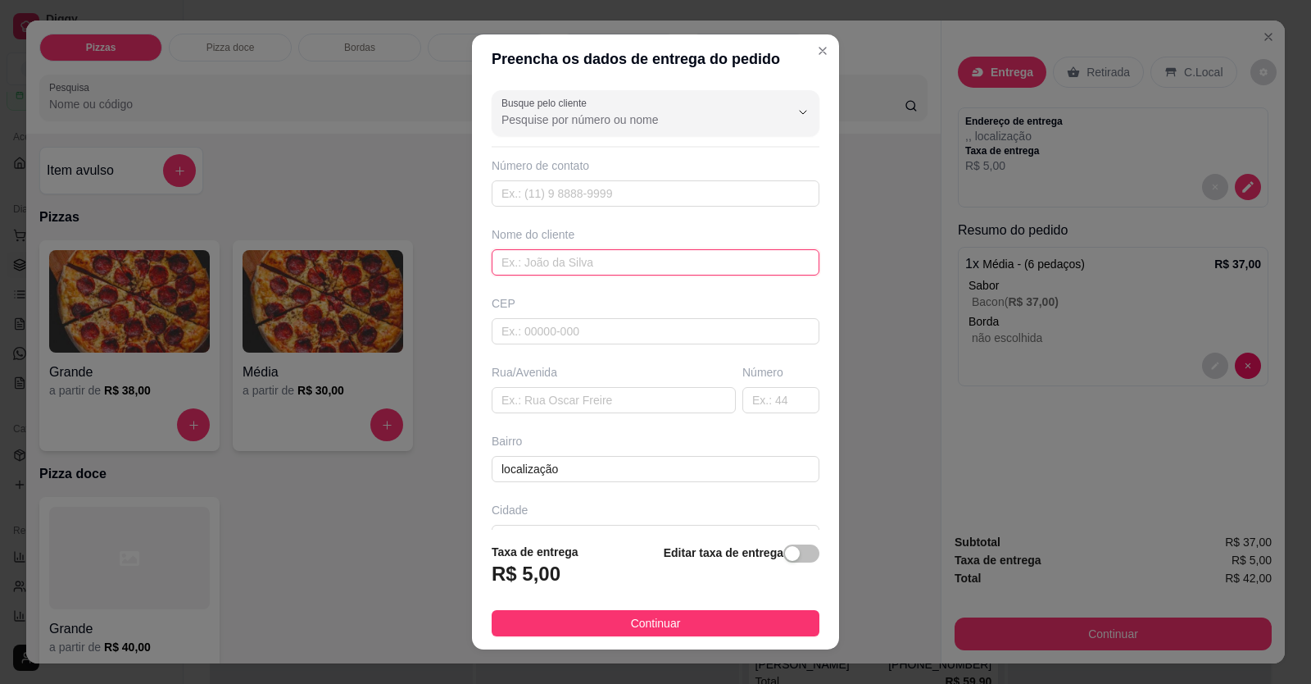
drag, startPoint x: 579, startPoint y: 267, endPoint x: 591, endPoint y: 255, distance: 17.4
click at [586, 257] on input "text" at bounding box center [656, 262] width 328 height 26
type input "luana"
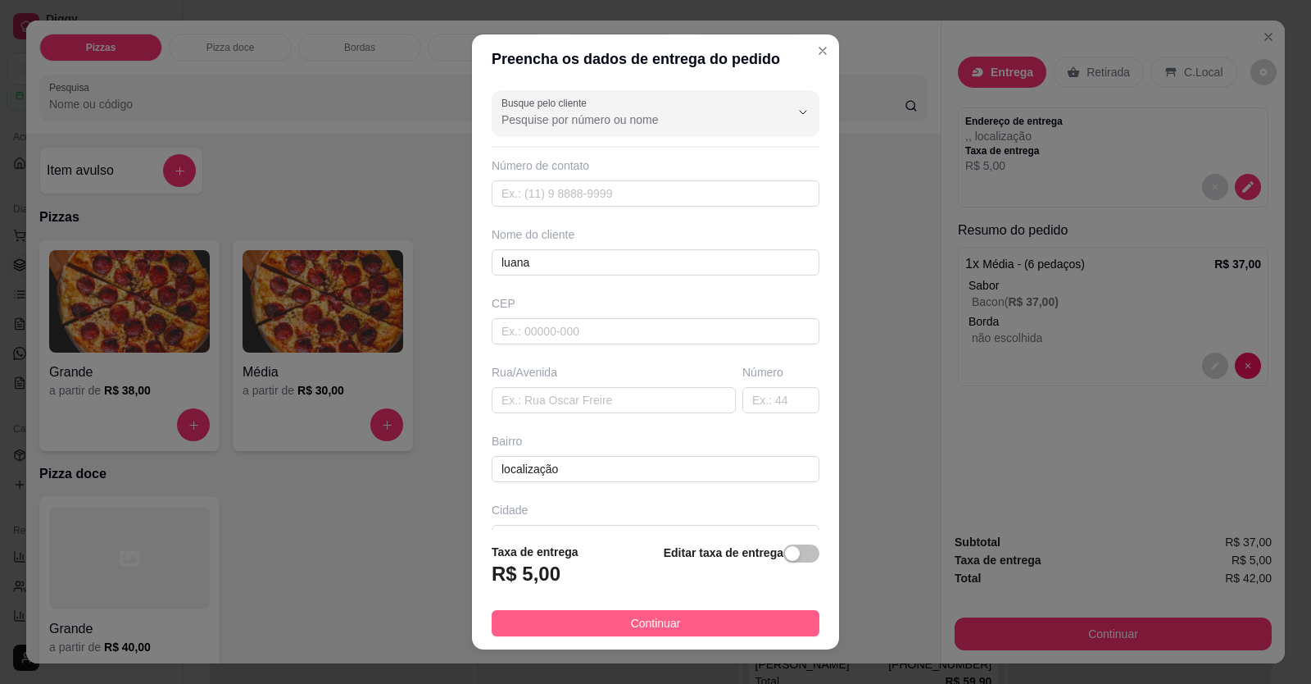
click at [679, 257] on button "Continuar" at bounding box center [656, 623] width 328 height 26
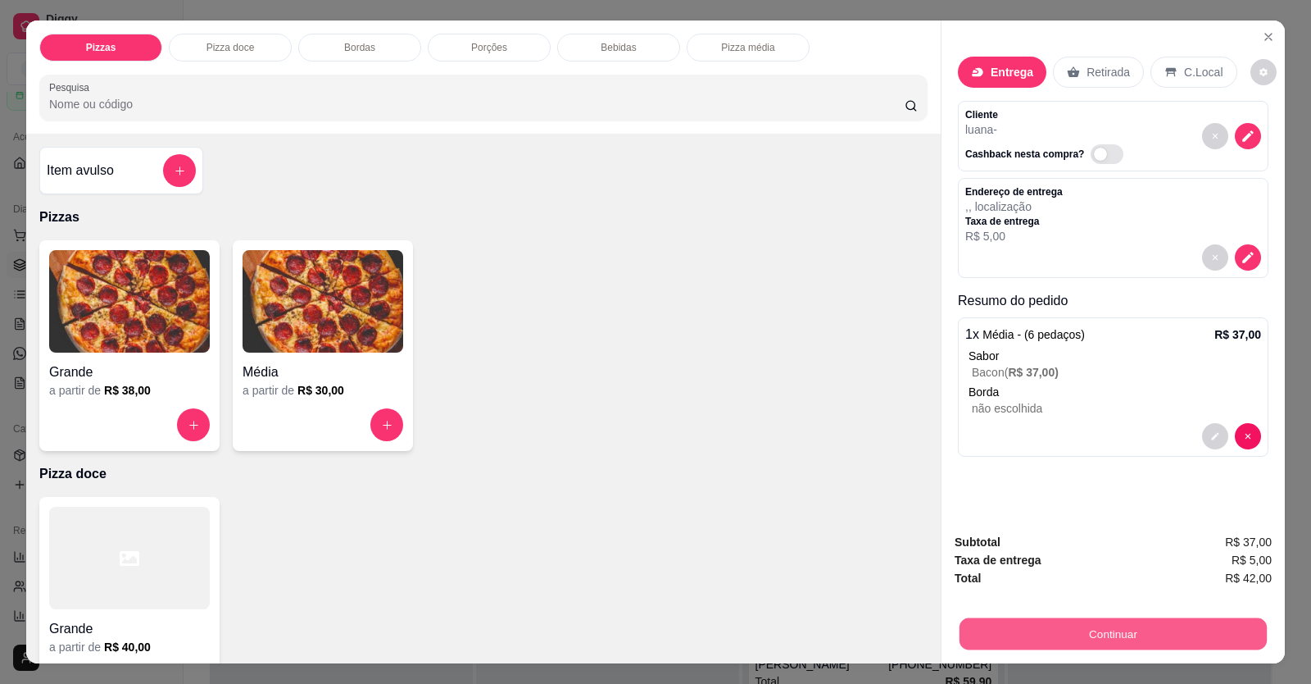
click at [1002, 257] on button "Continuar" at bounding box center [1113, 634] width 307 height 32
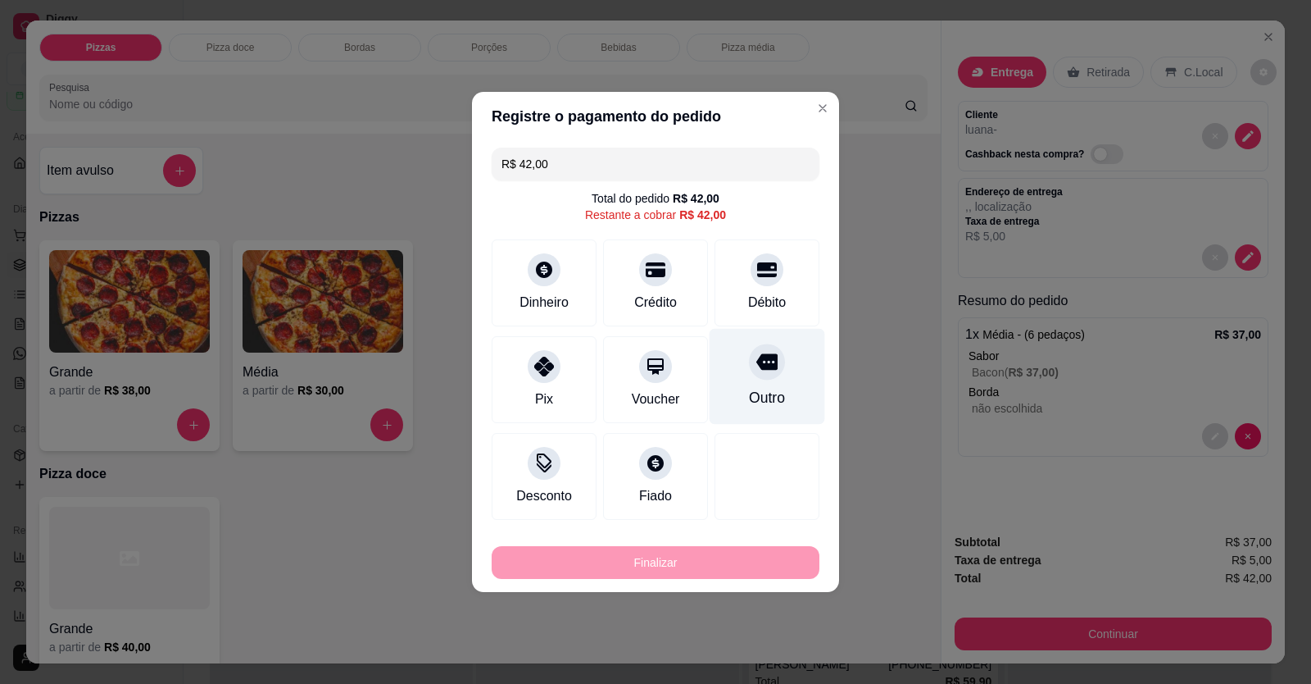
click at [756, 257] on div "Outro" at bounding box center [767, 397] width 36 height 21
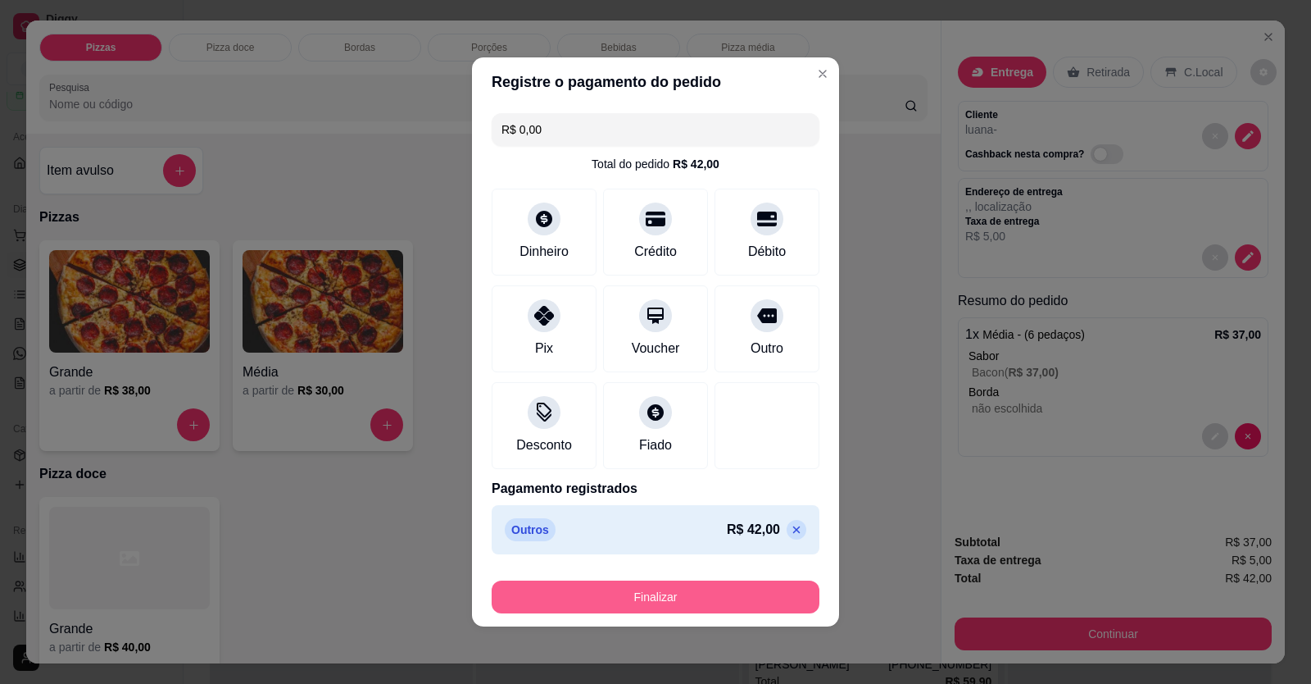
click at [714, 257] on button "Finalizar" at bounding box center [656, 596] width 328 height 33
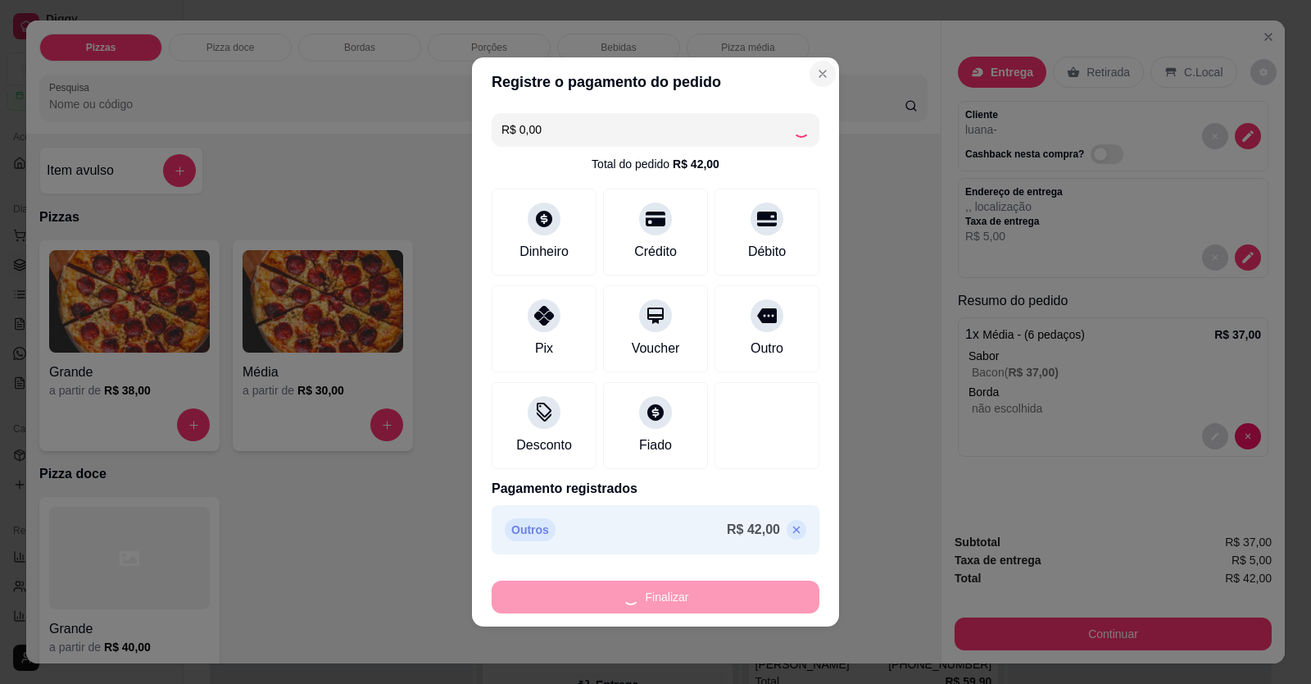
type input "-R$ 42,00"
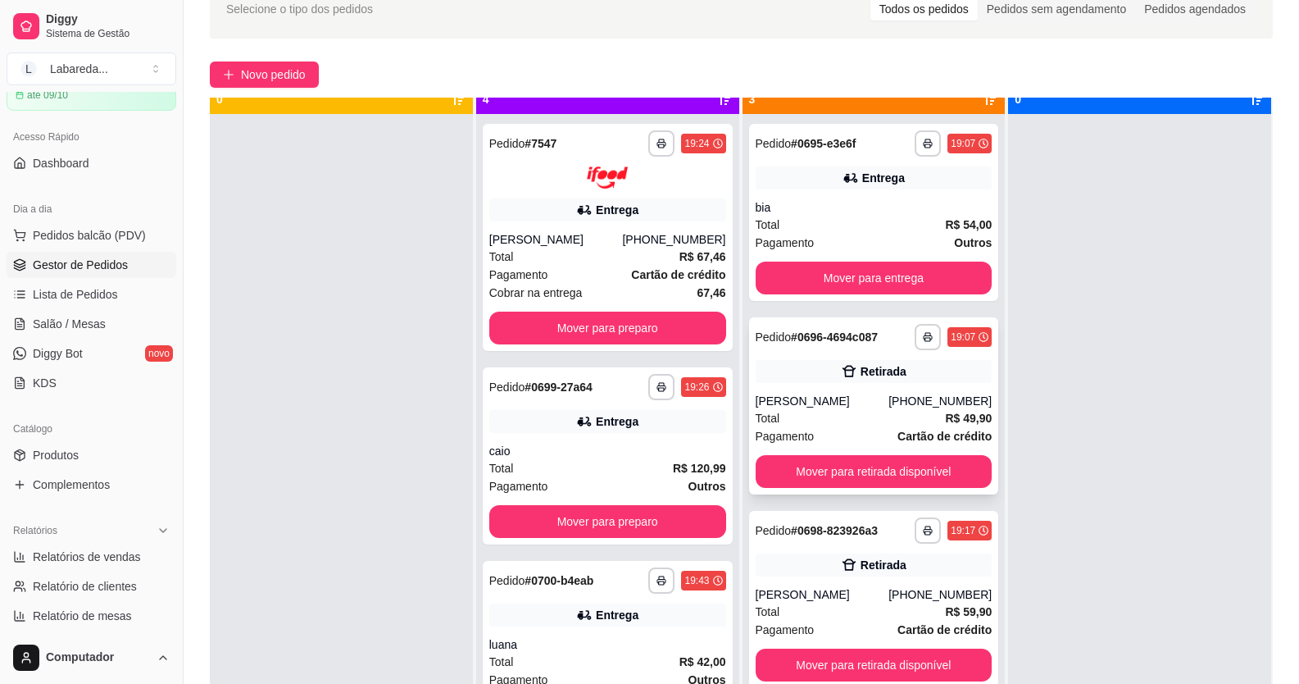
scroll to position [46, 0]
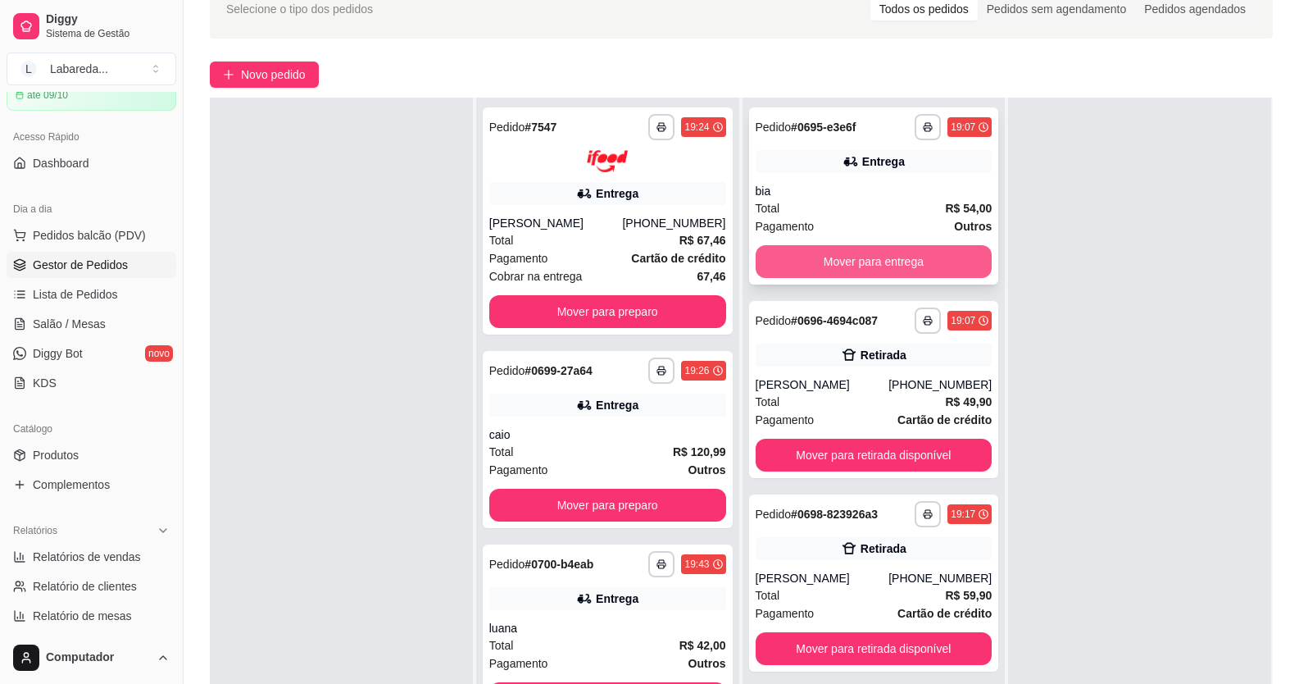
click at [899, 249] on button "Mover para entrega" at bounding box center [874, 261] width 237 height 33
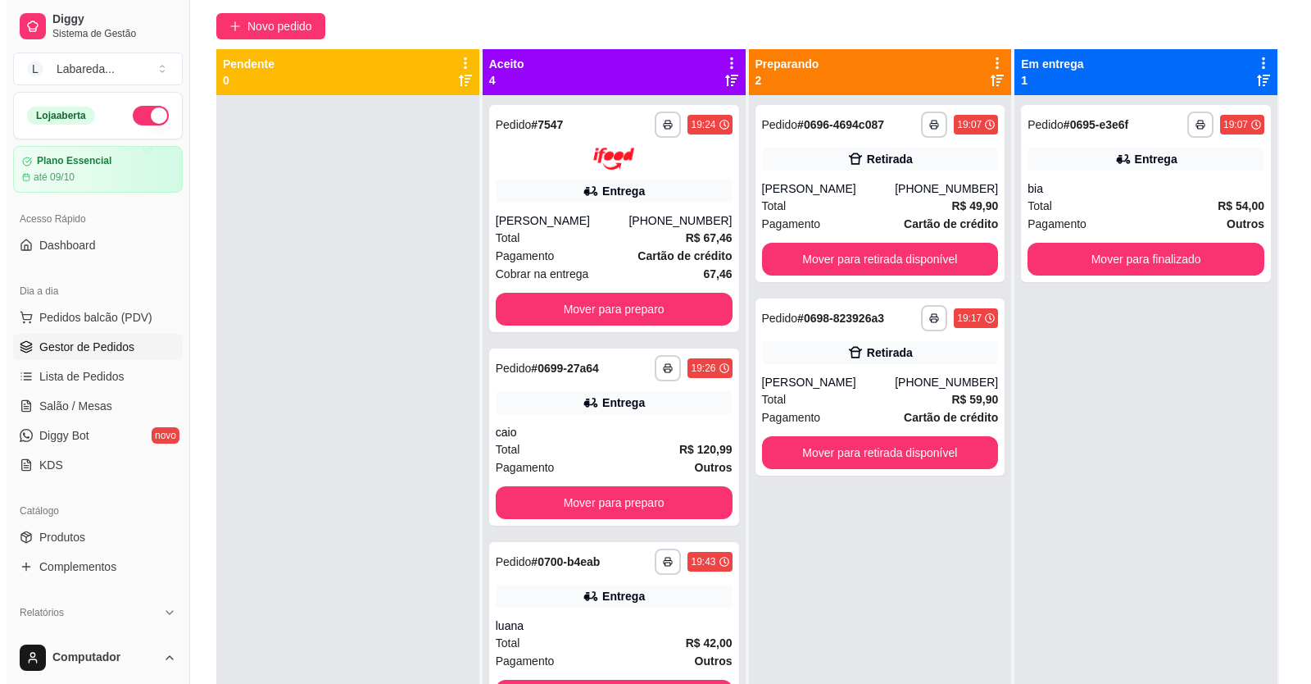
scroll to position [0, 0]
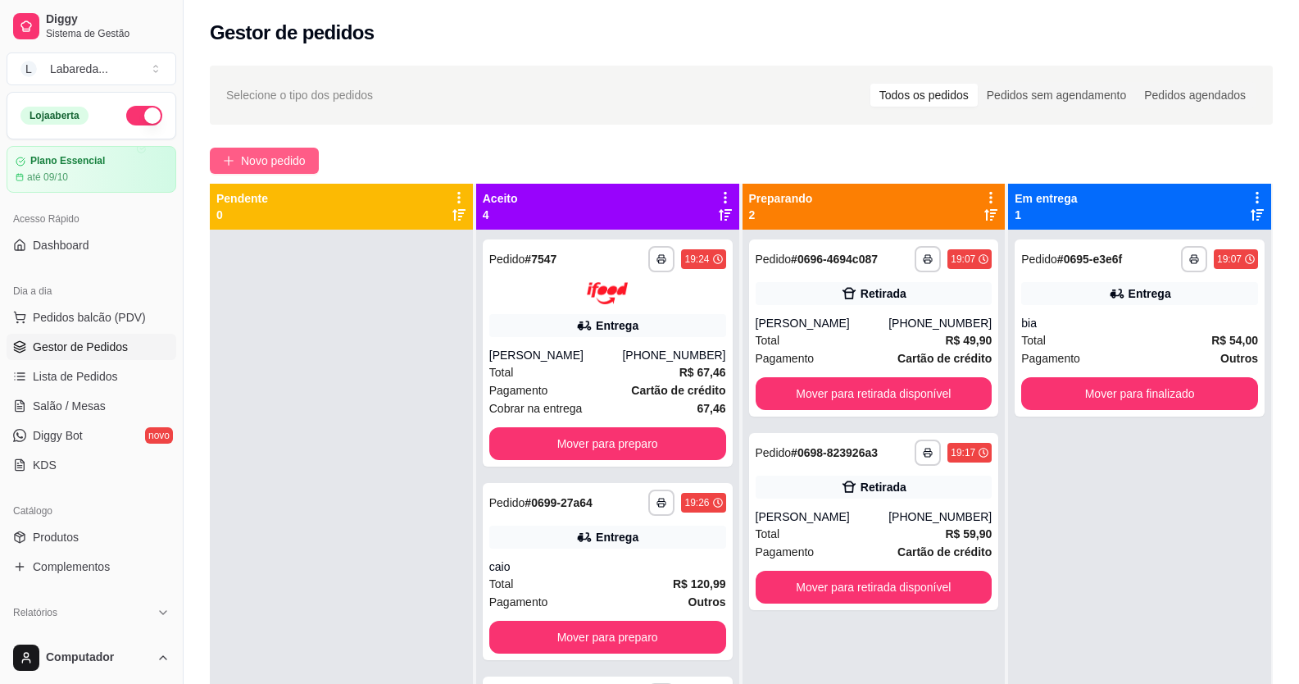
click at [299, 161] on span "Novo pedido" at bounding box center [273, 161] width 65 height 18
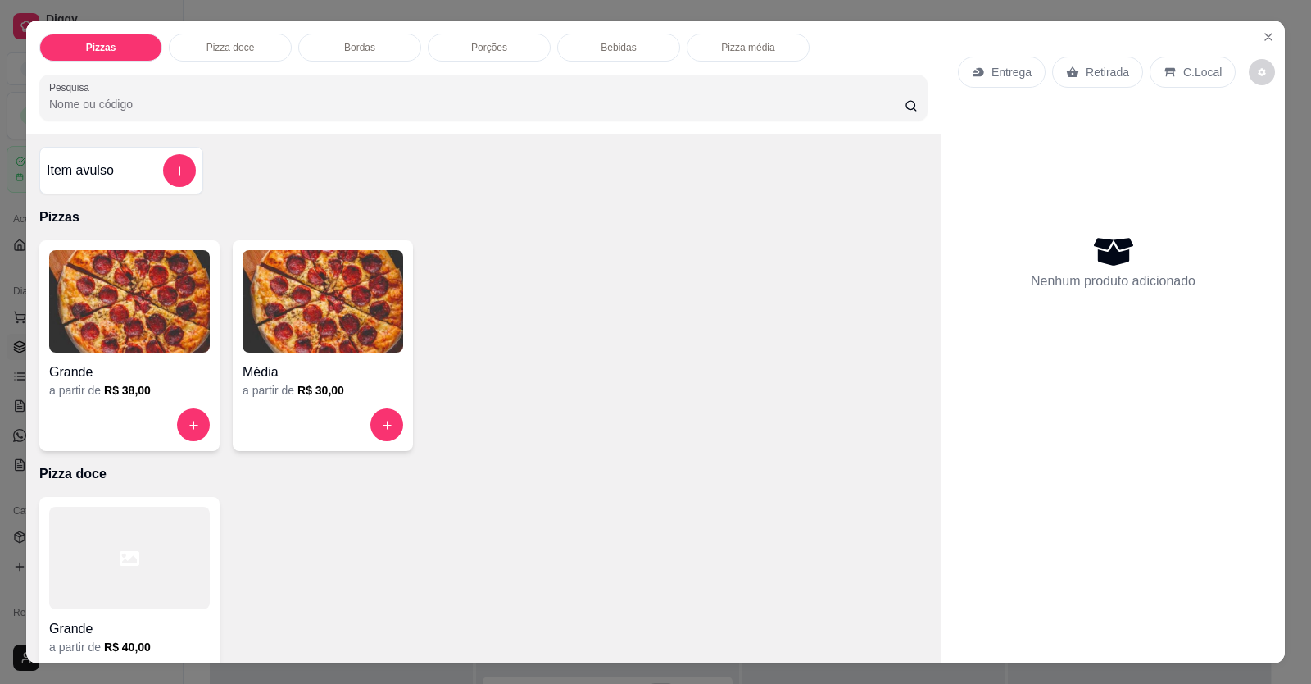
click at [278, 257] on h4 "Média" at bounding box center [323, 372] width 161 height 20
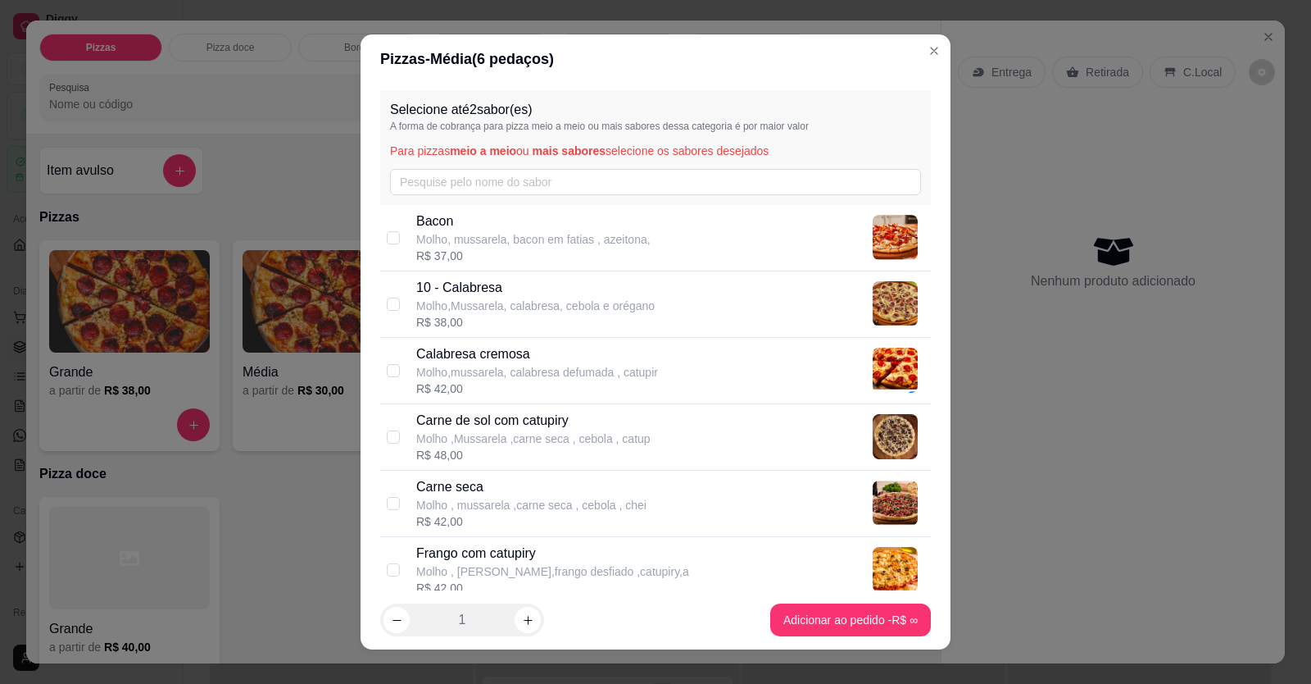
click at [496, 257] on p "Molho,mussarela, calabresa defumada , catupir" at bounding box center [537, 372] width 242 height 16
checkbox input "true"
click at [429, 257] on p "Molho ,Mussarela ,carne seca , cebola , catup" at bounding box center [533, 438] width 234 height 16
checkbox input "true"
click at [383, 257] on div "Calabresa cremosa Molho,mussarela, calabresa defumada , catupir R$ 42,00" at bounding box center [655, 371] width 551 height 66
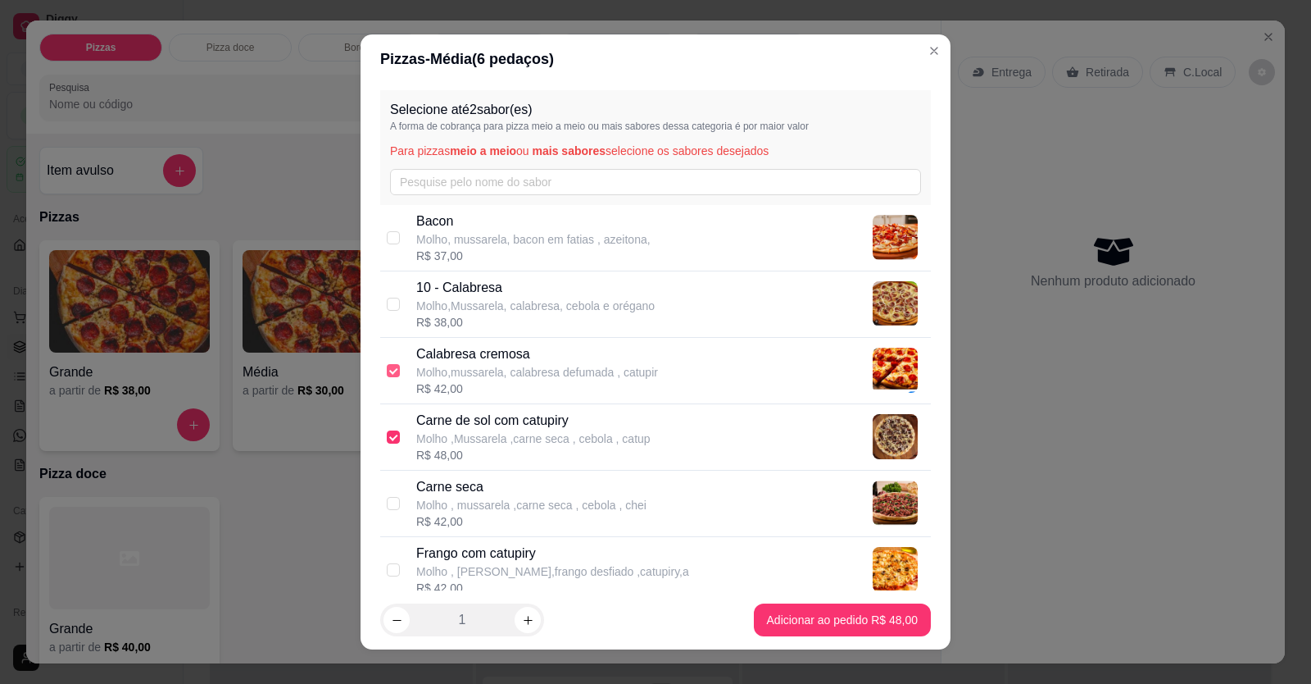
checkbox input "false"
drag, startPoint x: 389, startPoint y: 557, endPoint x: 566, endPoint y: 593, distance: 180.5
click at [392, 257] on div "Frango com catupiry Molho , Mussarela,frango desfiado ,catupiry,a R$ 42,00" at bounding box center [655, 570] width 551 height 66
checkbox input "true"
drag, startPoint x: 705, startPoint y: 610, endPoint x: 730, endPoint y: 616, distance: 26.2
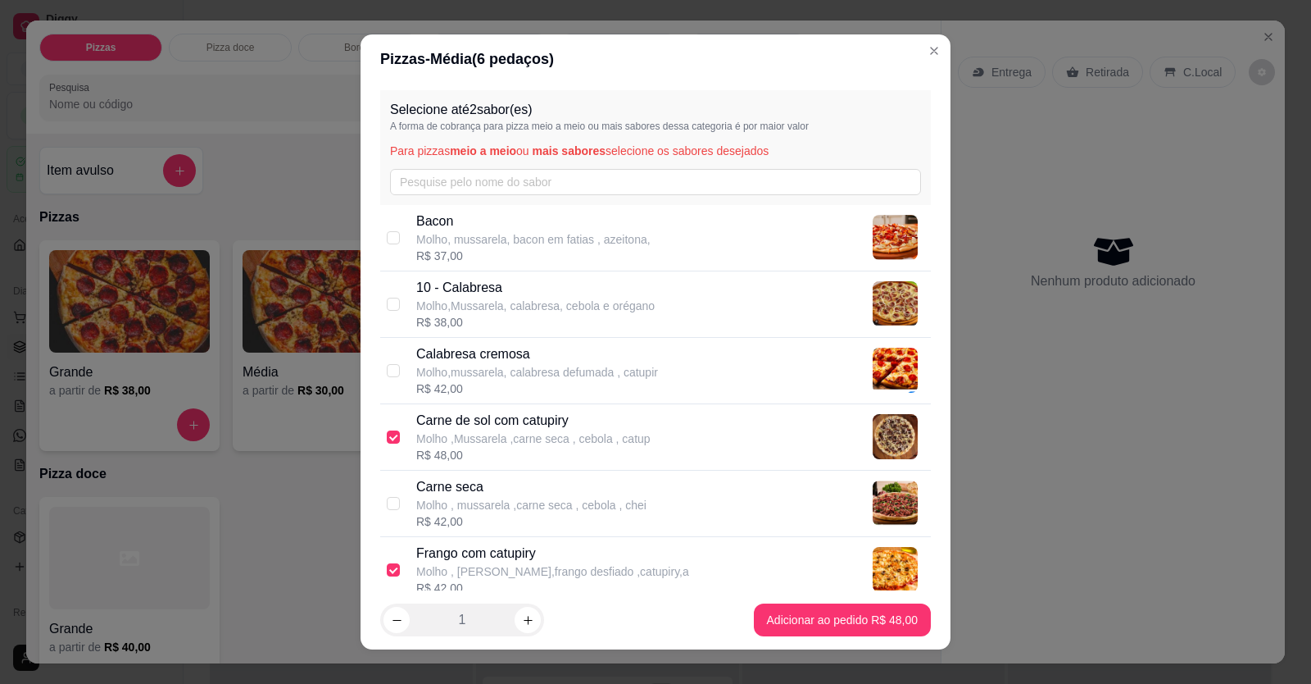
click at [713, 257] on footer "1 Adicionar ao pedido R$ 48,00" at bounding box center [656, 619] width 590 height 59
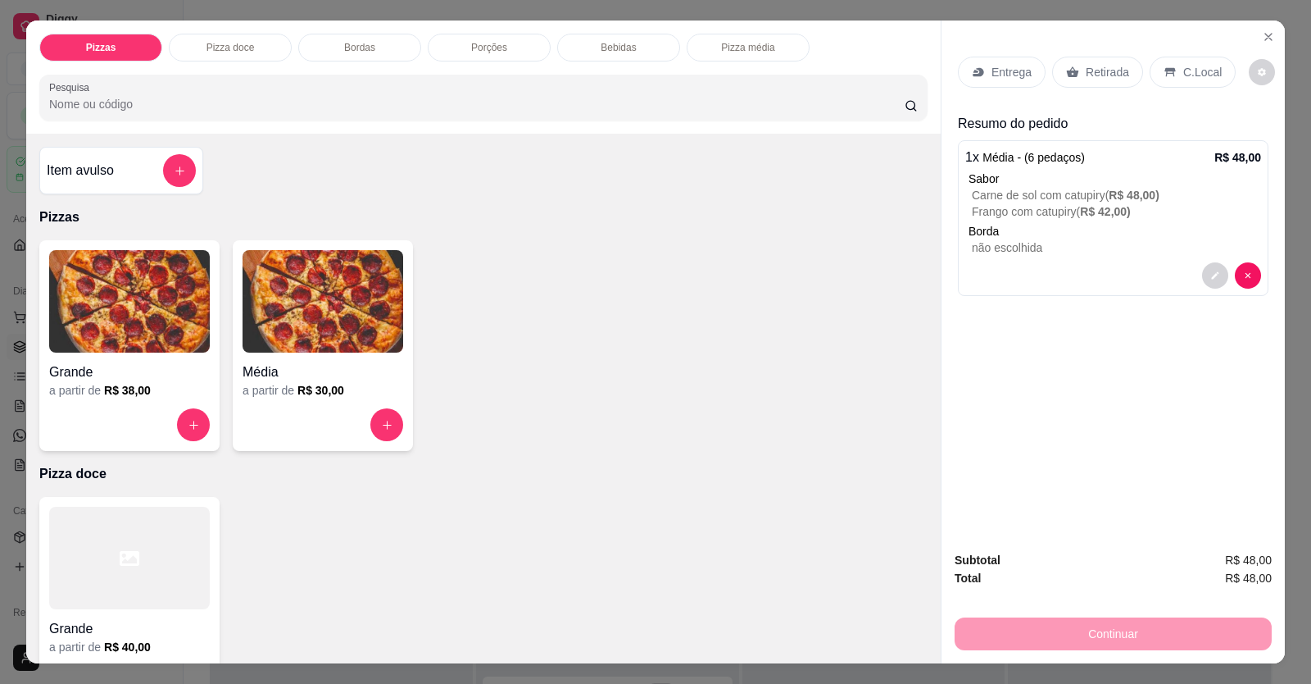
click at [1002, 72] on p "Retirada" at bounding box center [1107, 72] width 43 height 16
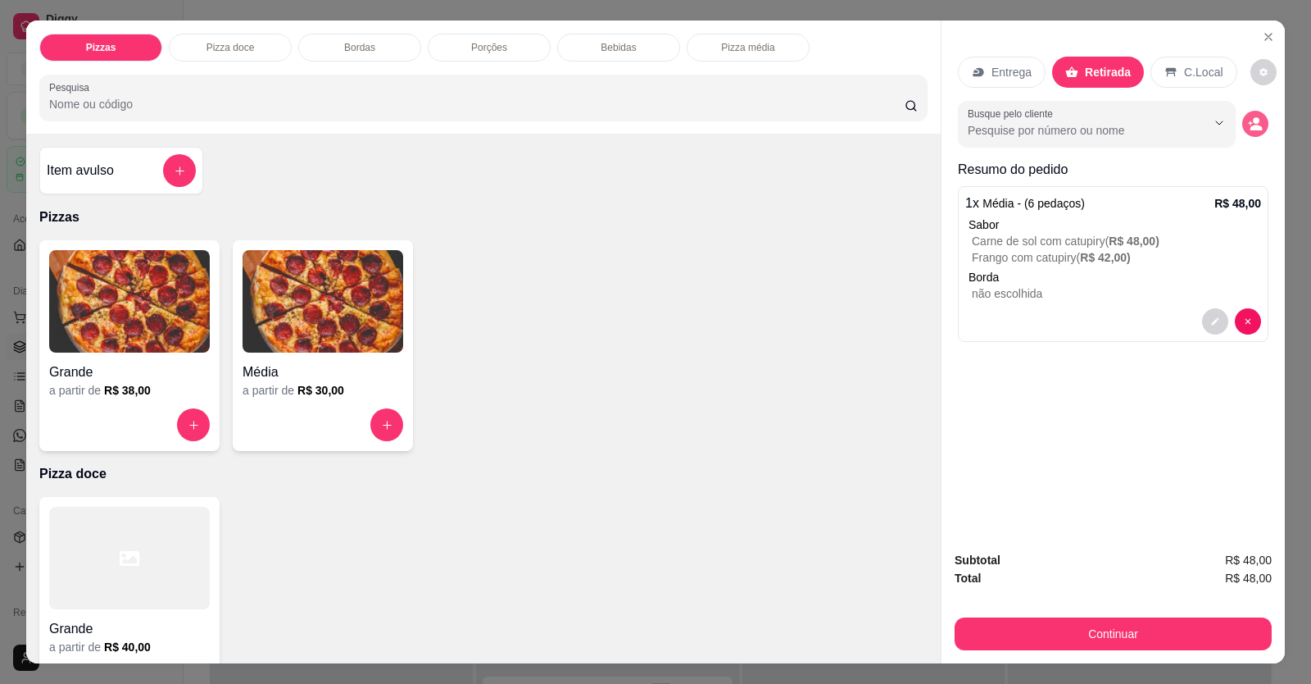
click at [1002, 120] on button "decrease-product-quantity" at bounding box center [1256, 124] width 26 height 26
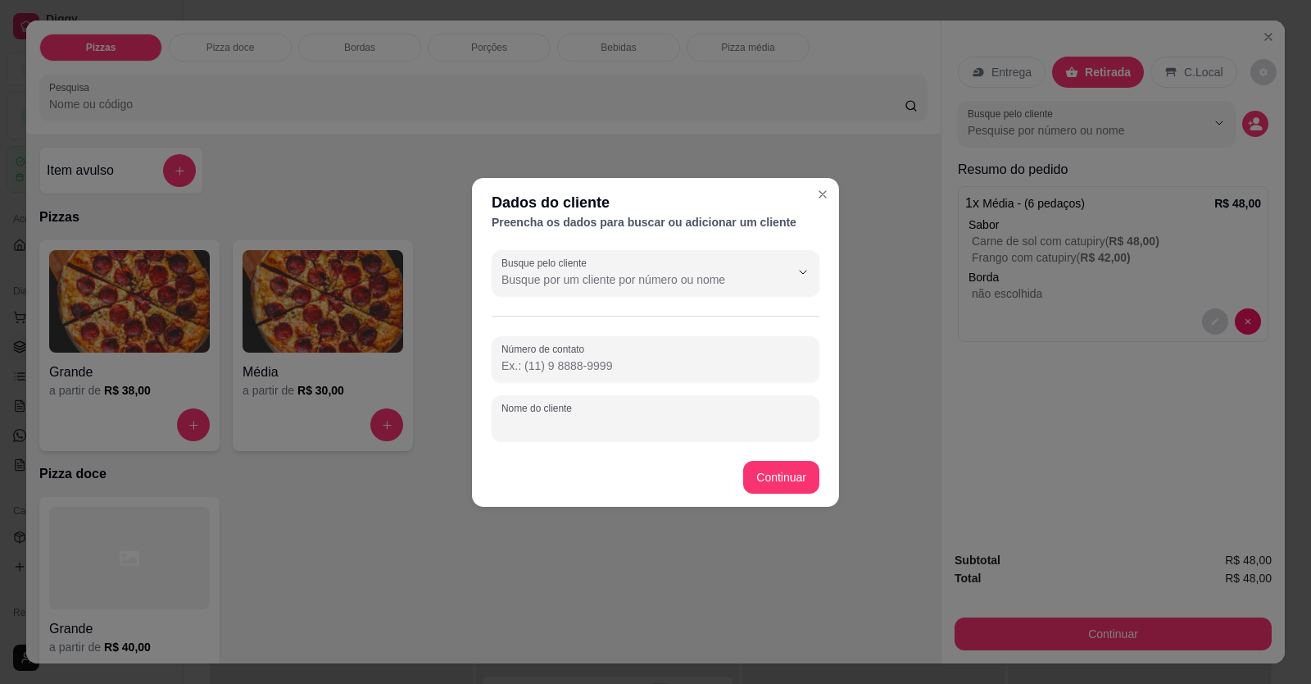
drag, startPoint x: 695, startPoint y: 419, endPoint x: 692, endPoint y: 411, distance: 8.8
click at [698, 257] on input "Nome do cliente" at bounding box center [656, 424] width 308 height 16
type input "[PERSON_NAME]"
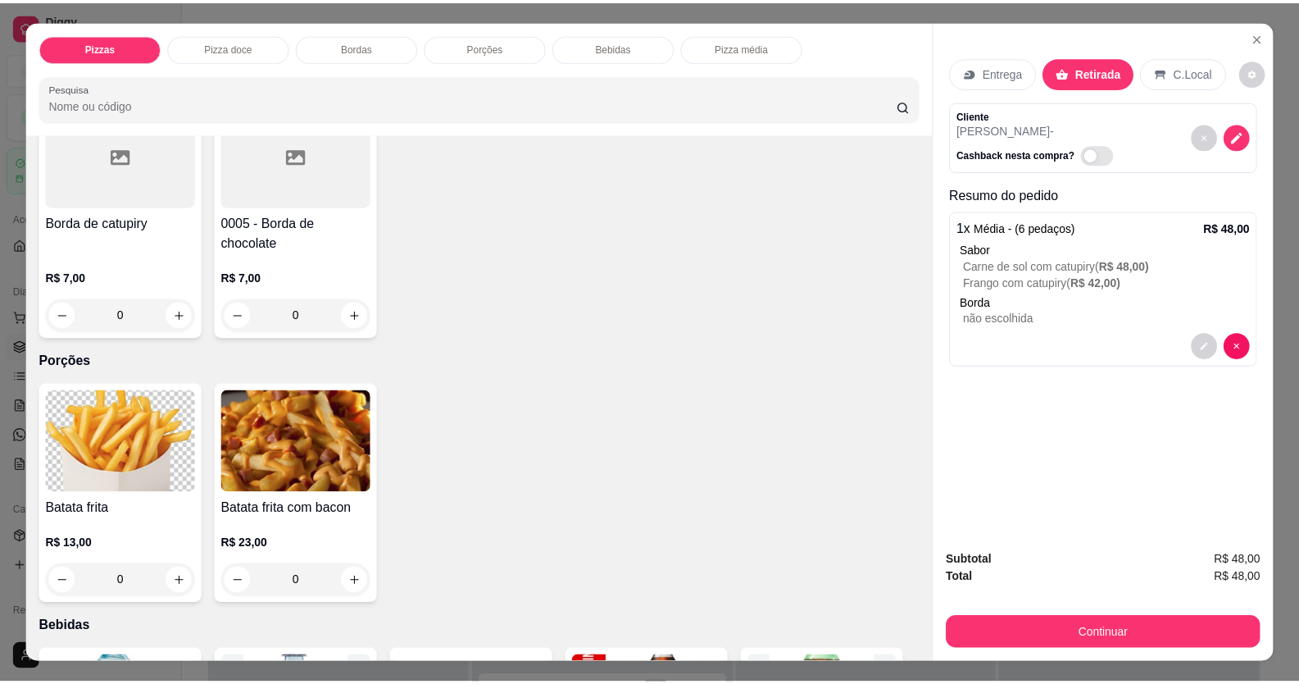
scroll to position [984, 0]
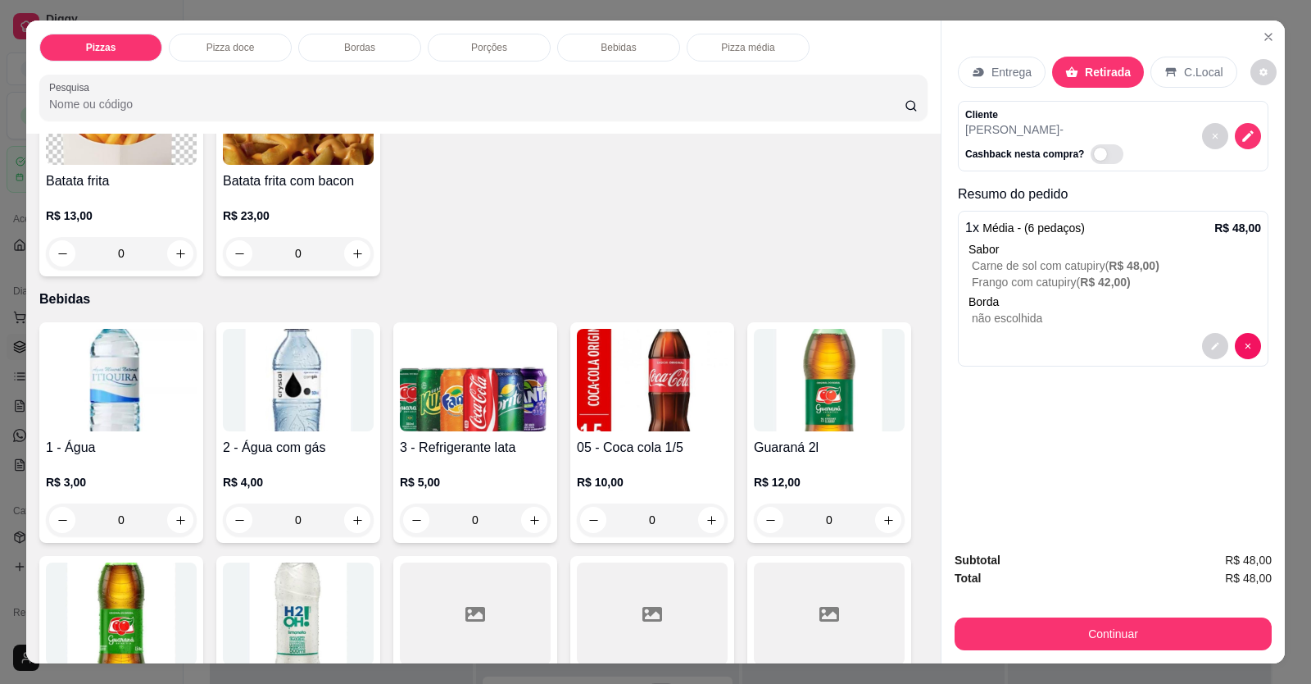
click at [693, 257] on div "0" at bounding box center [652, 519] width 144 height 33
click at [706, 257] on icon "increase-product-quantity" at bounding box center [712, 520] width 12 height 12
type input "1"
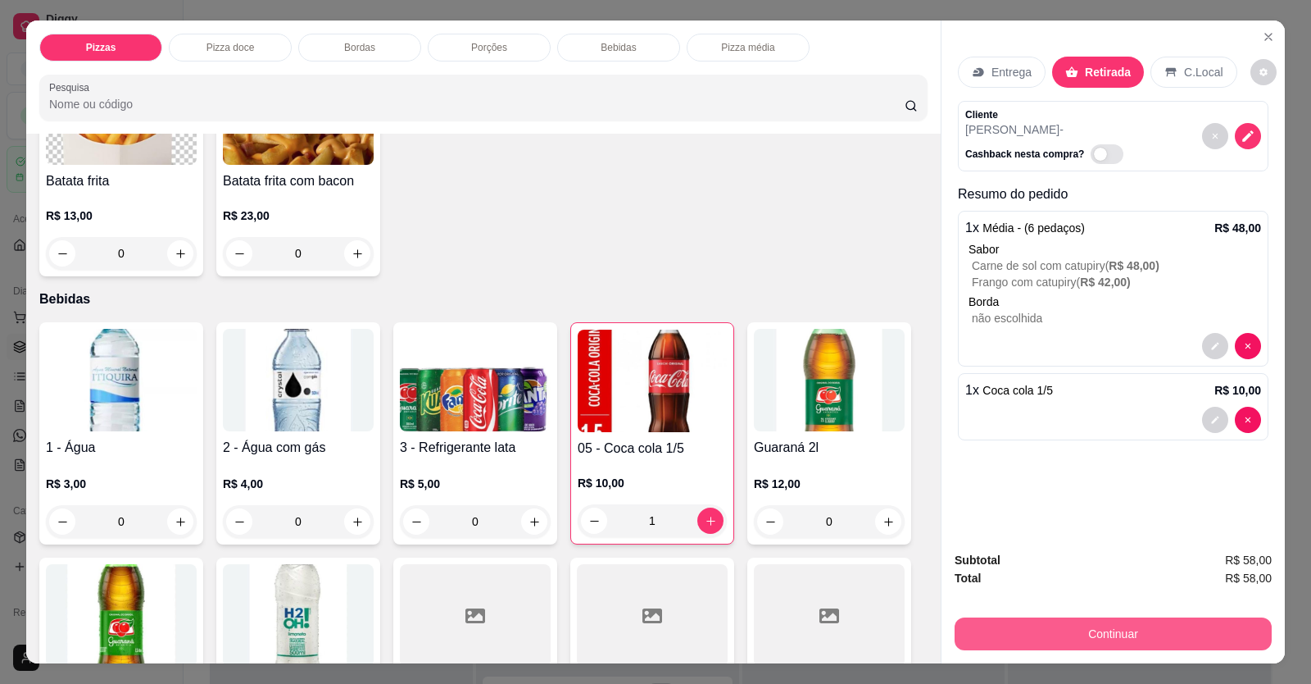
click at [1002, 257] on button "Continuar" at bounding box center [1113, 633] width 317 height 33
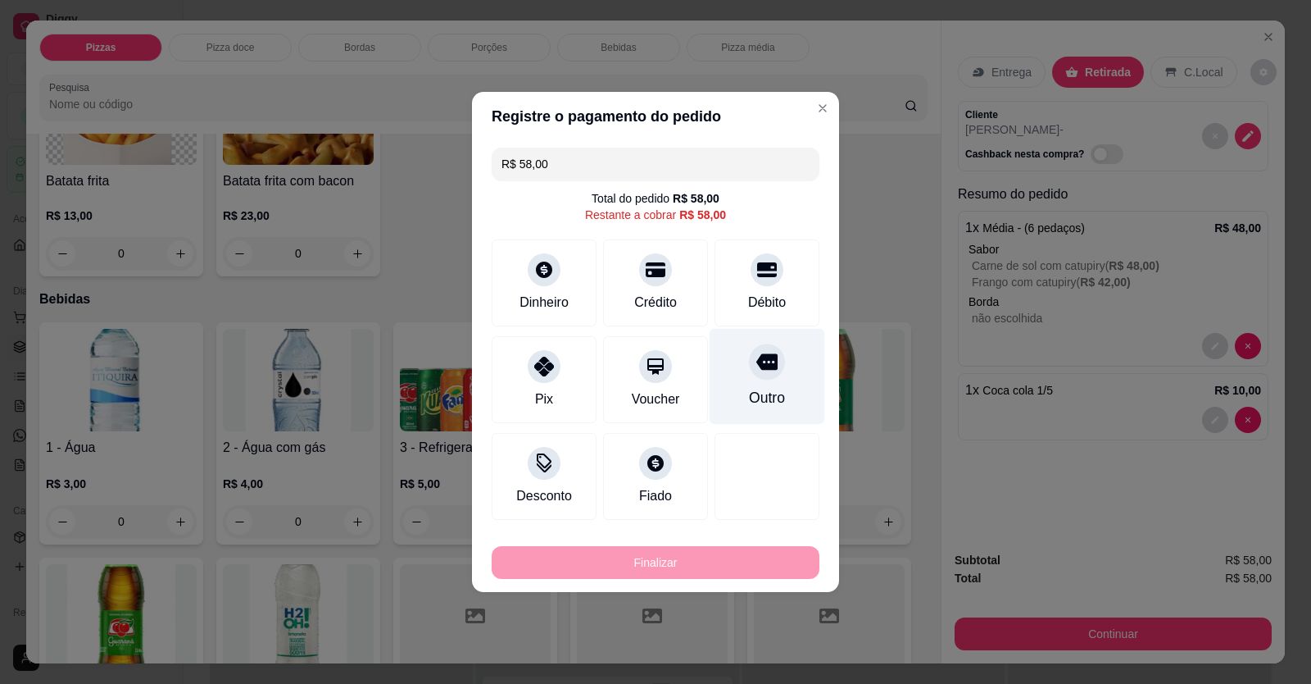
click at [749, 257] on div at bounding box center [767, 361] width 36 height 36
type input "R$ 0,00"
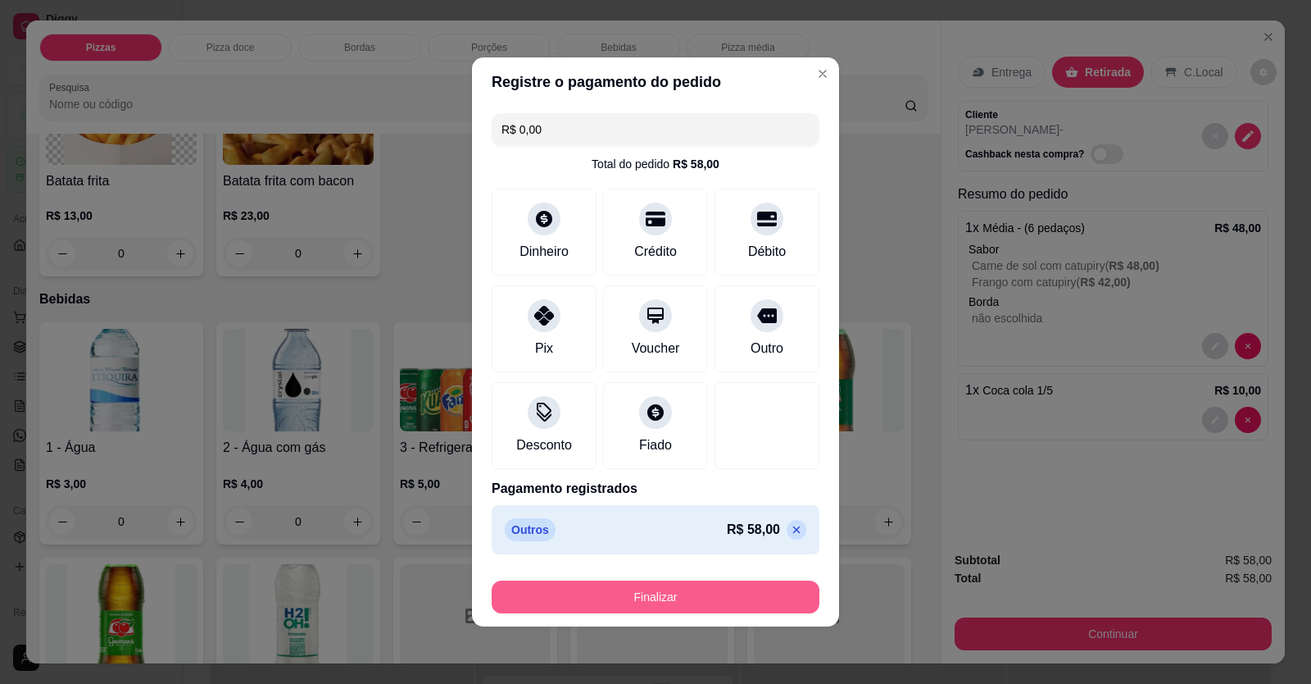
click at [681, 257] on button "Finalizar" at bounding box center [656, 596] width 328 height 33
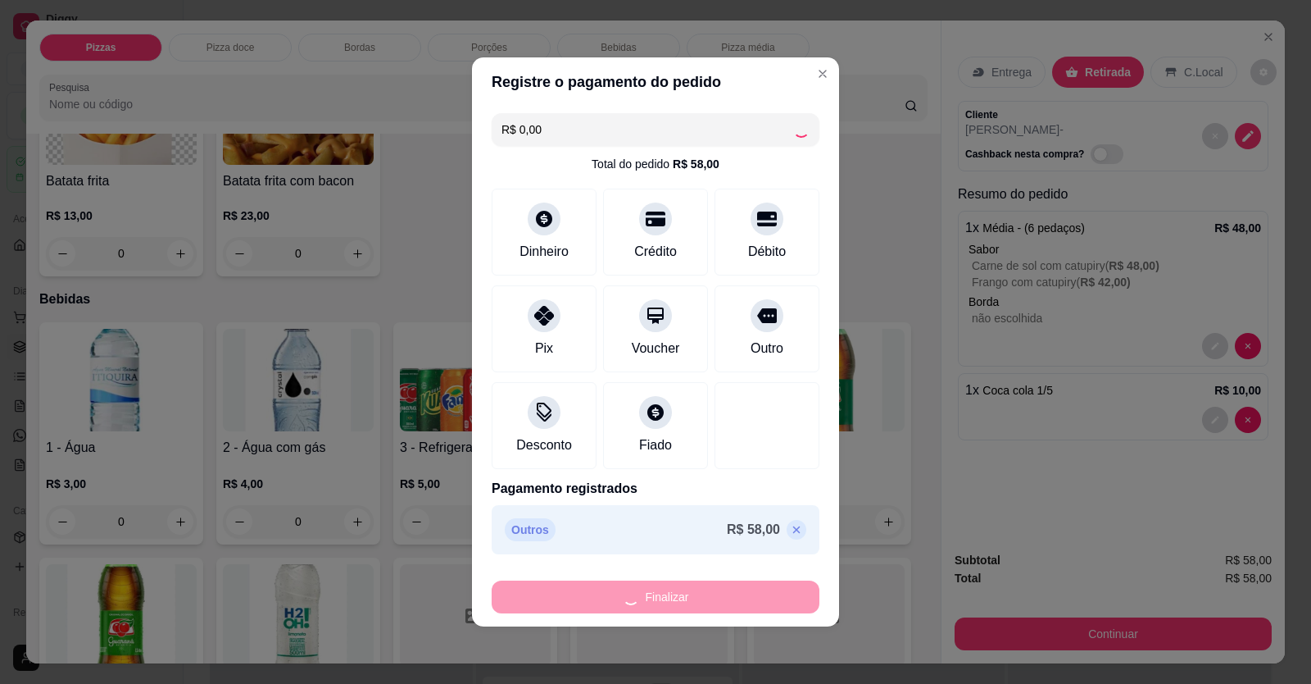
type input "0"
type input "-R$ 58,00"
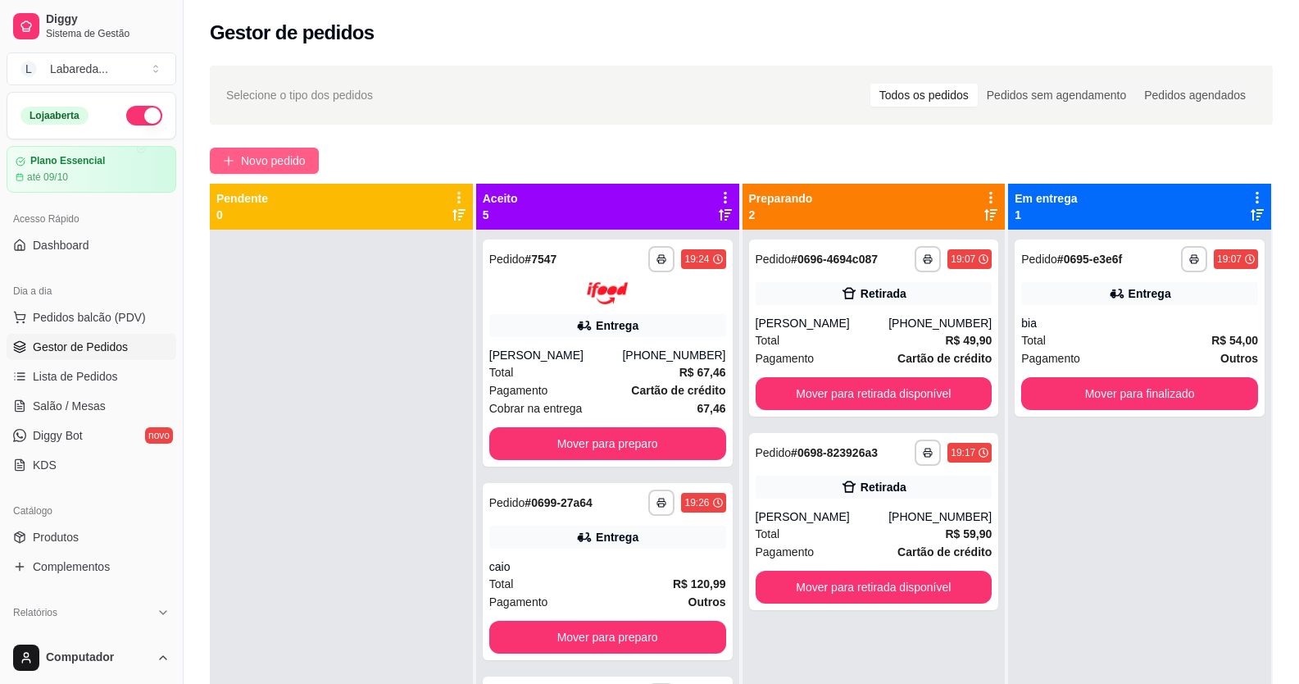
click at [275, 150] on button "Novo pedido" at bounding box center [264, 161] width 109 height 26
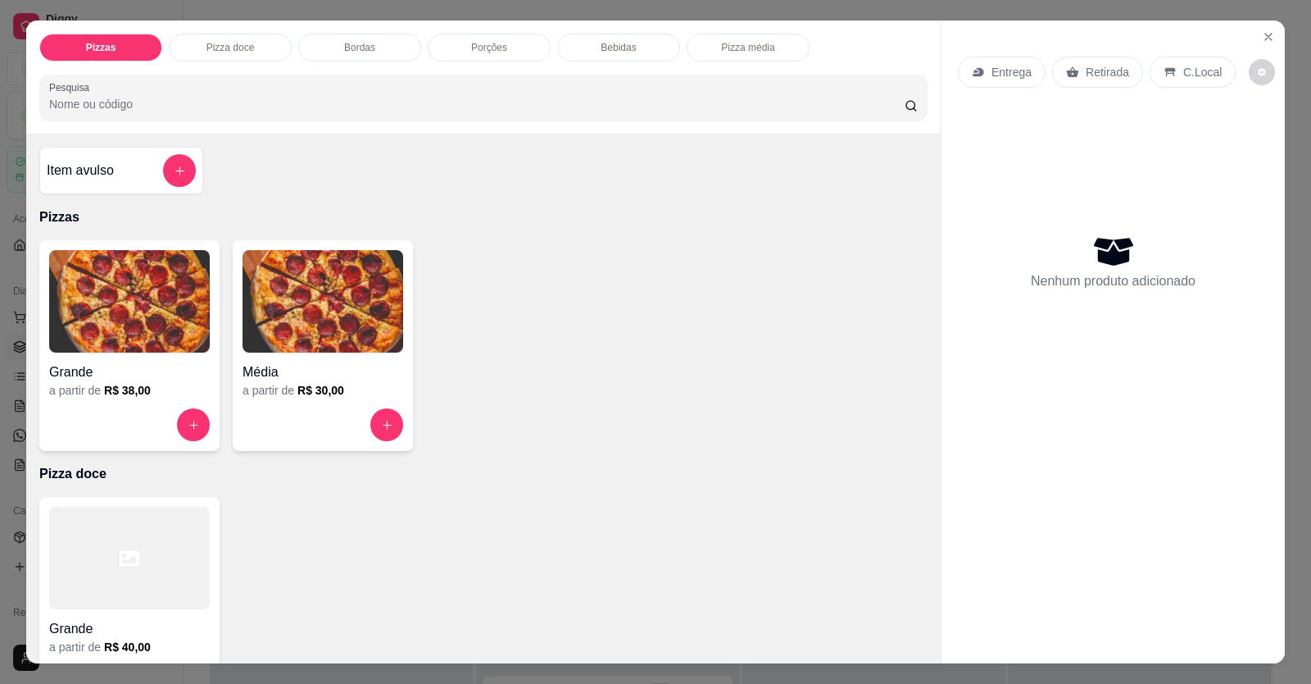
click at [183, 158] on button "add-separate-item" at bounding box center [179, 170] width 33 height 33
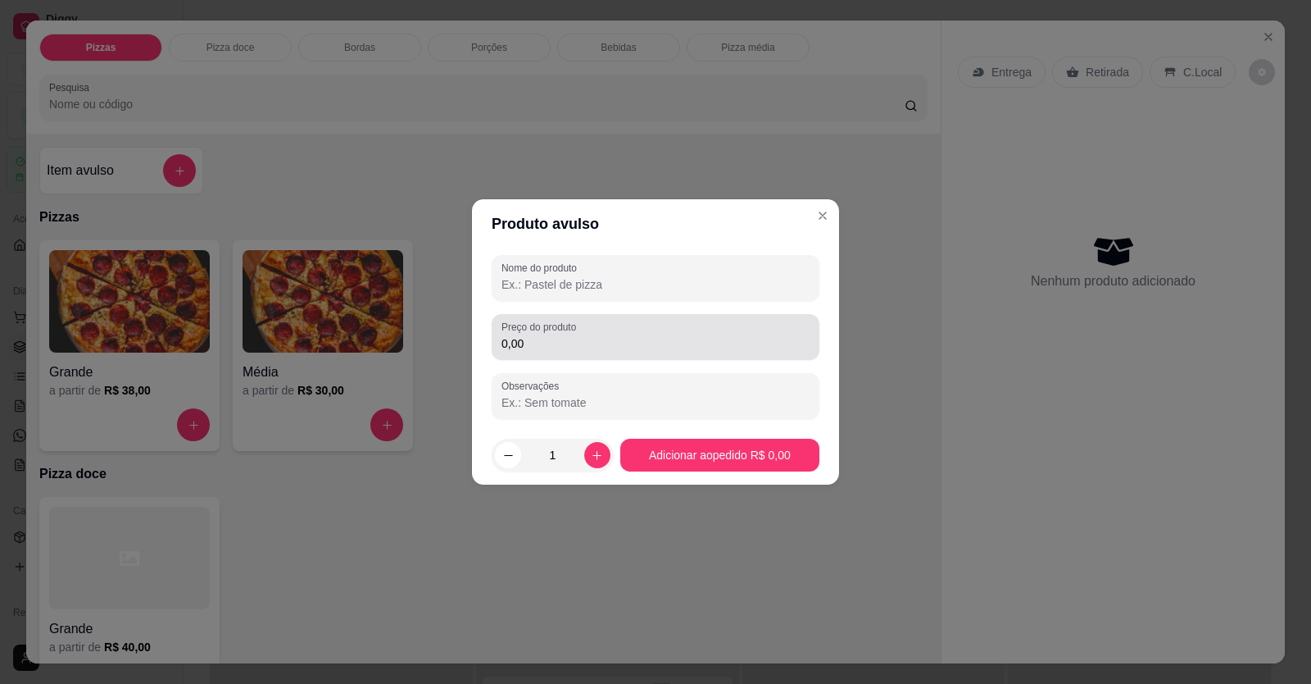
click at [552, 257] on input "0,00" at bounding box center [656, 343] width 308 height 16
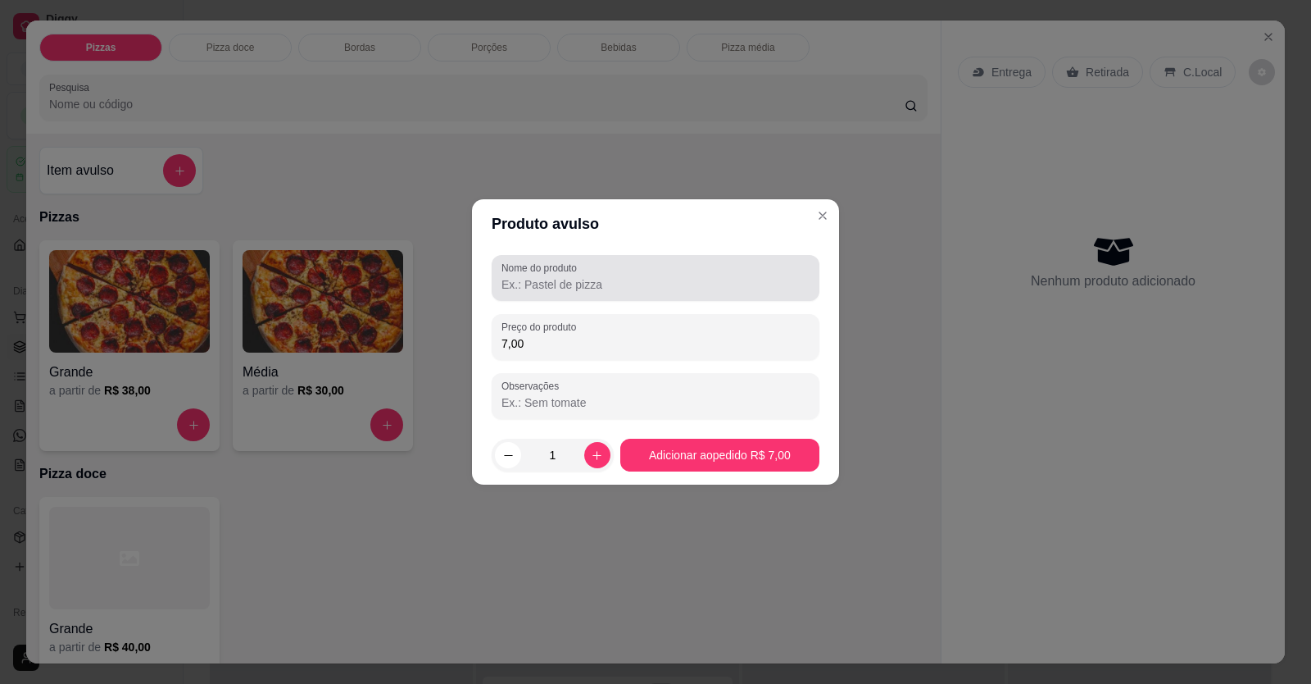
type input "7,00"
click at [637, 257] on div at bounding box center [656, 277] width 308 height 33
type input "mineiro"
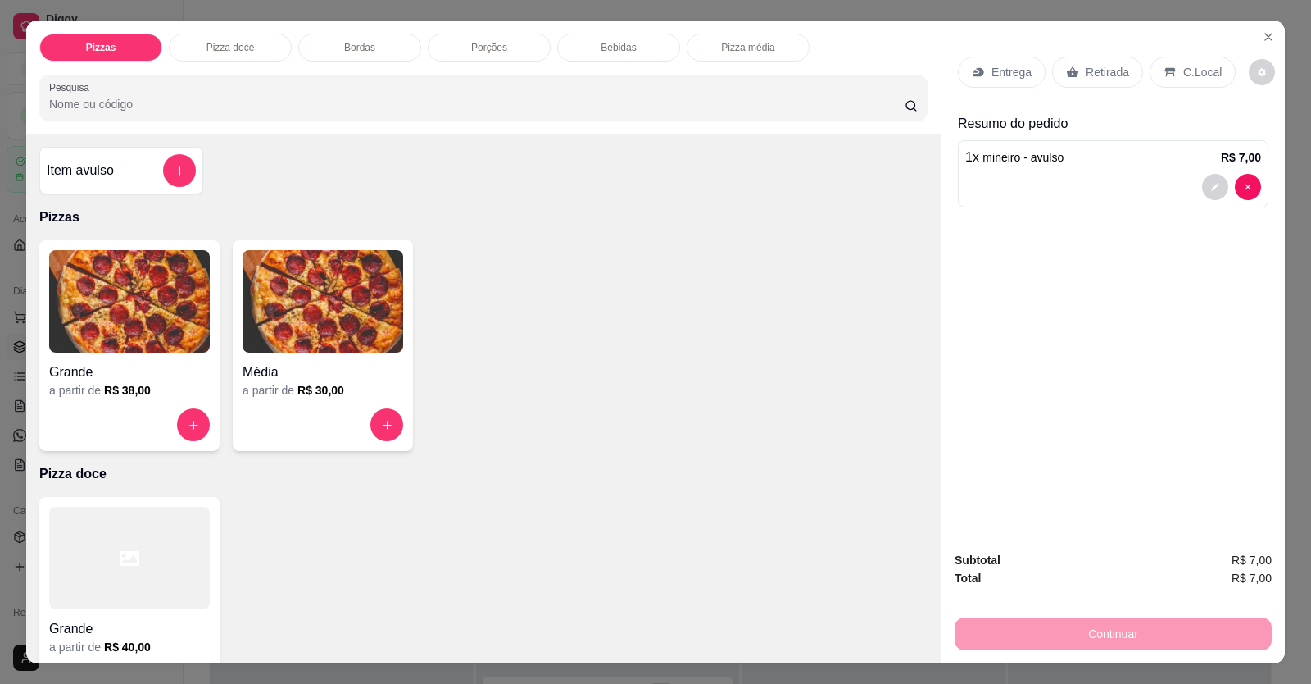
click at [1002, 72] on div "Retirada" at bounding box center [1097, 72] width 91 height 31
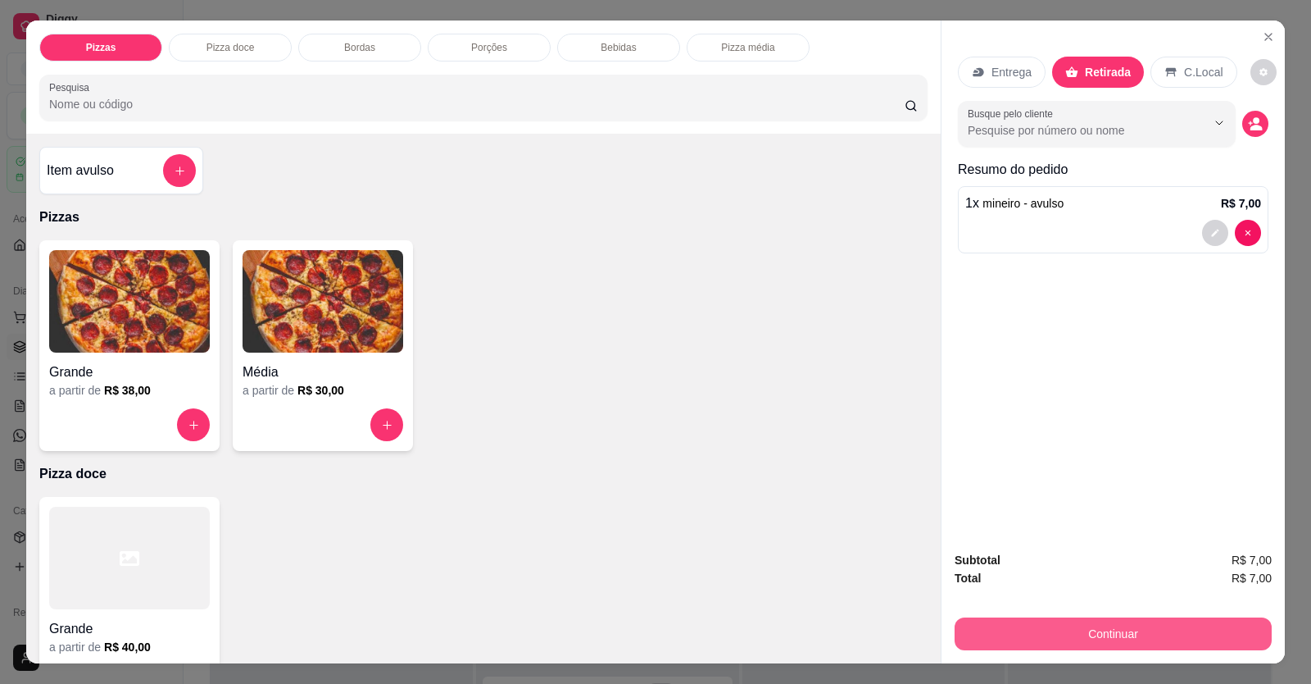
click at [1002, 257] on button "Continuar" at bounding box center [1113, 633] width 317 height 33
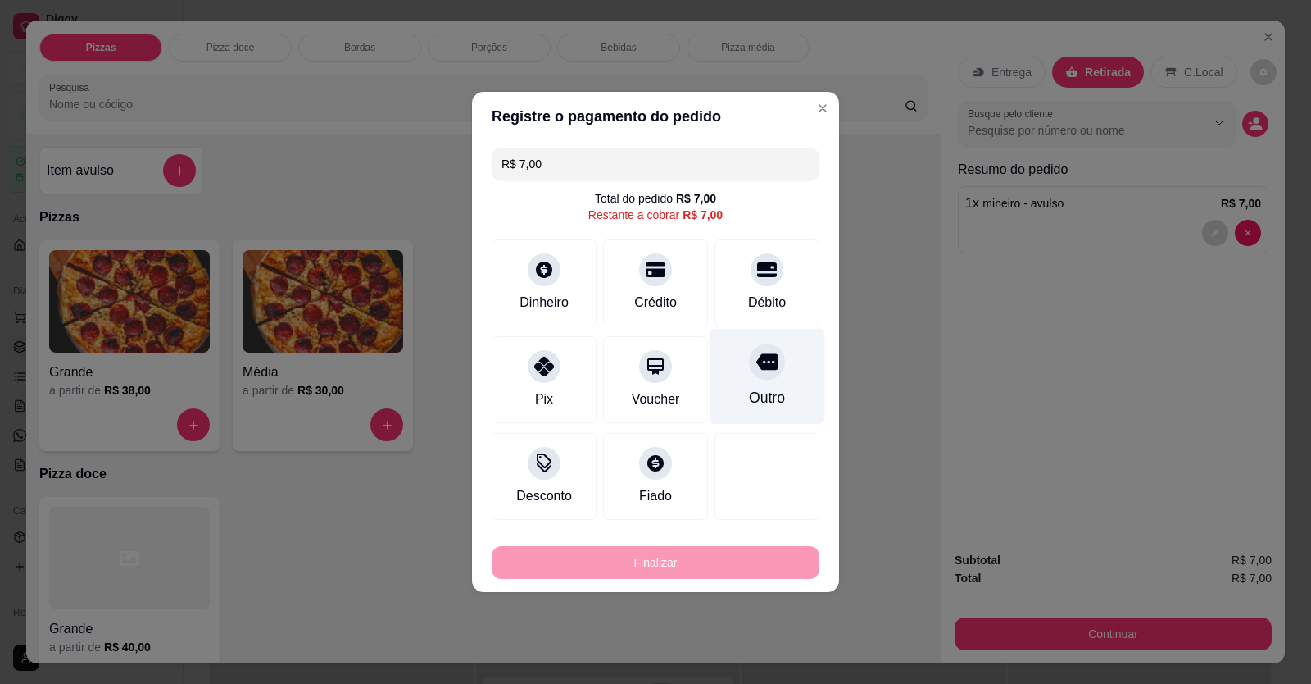
click at [749, 257] on div at bounding box center [767, 361] width 36 height 36
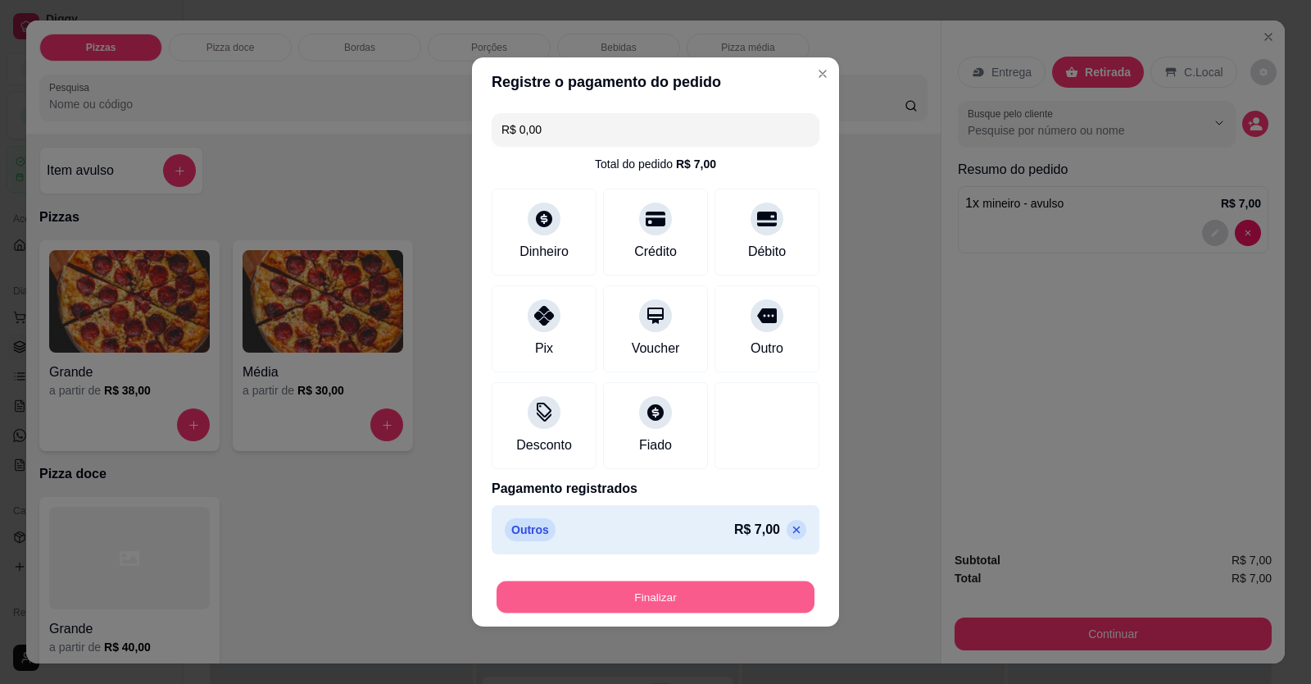
click at [692, 257] on button "Finalizar" at bounding box center [656, 597] width 318 height 32
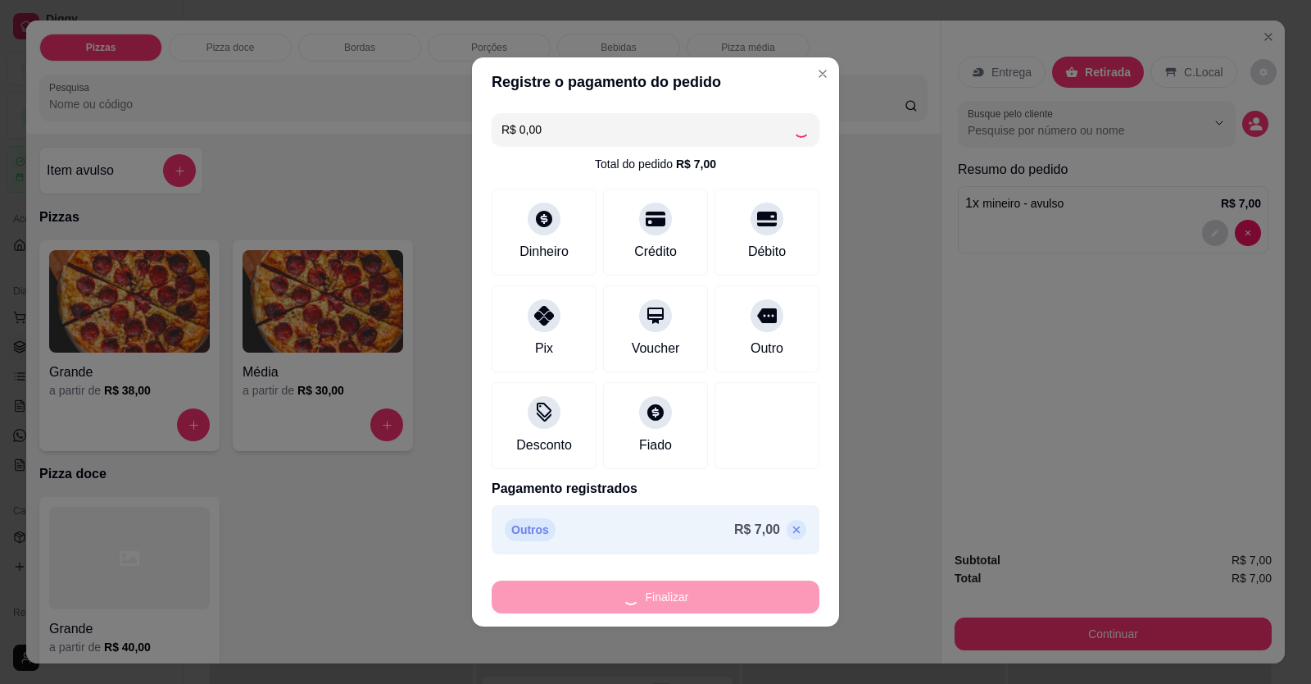
type input "-R$ 7,00"
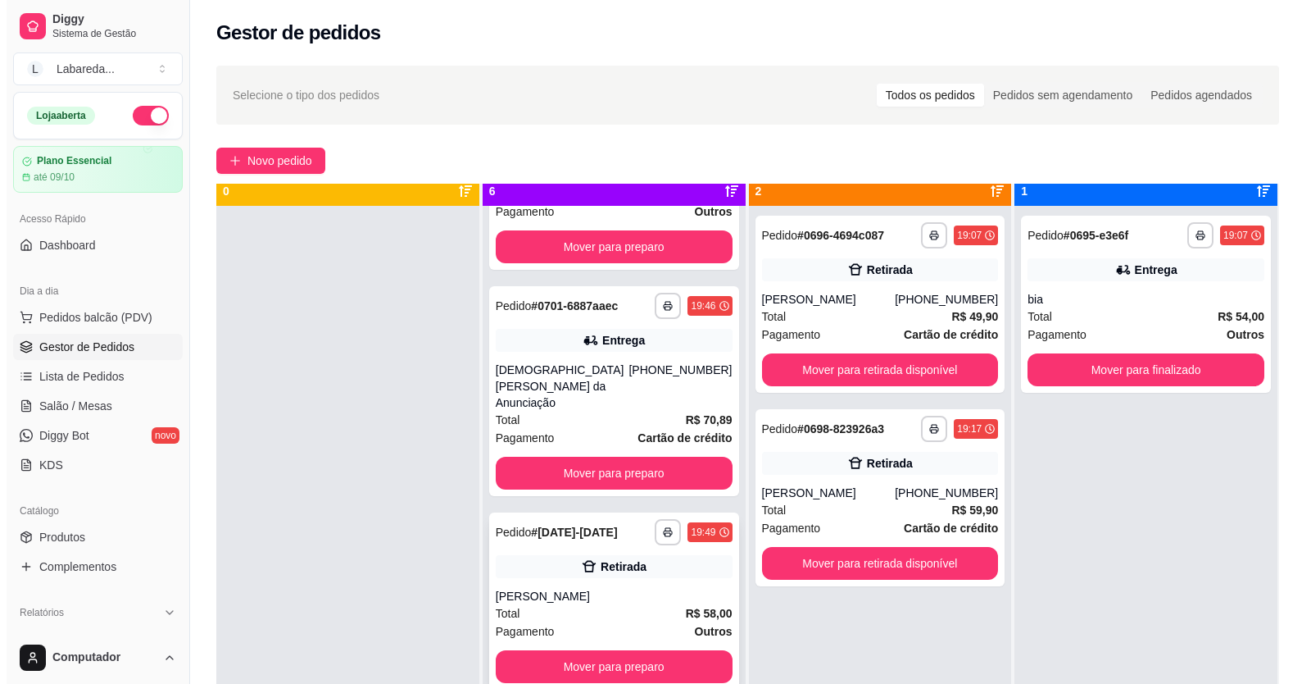
scroll to position [46, 0]
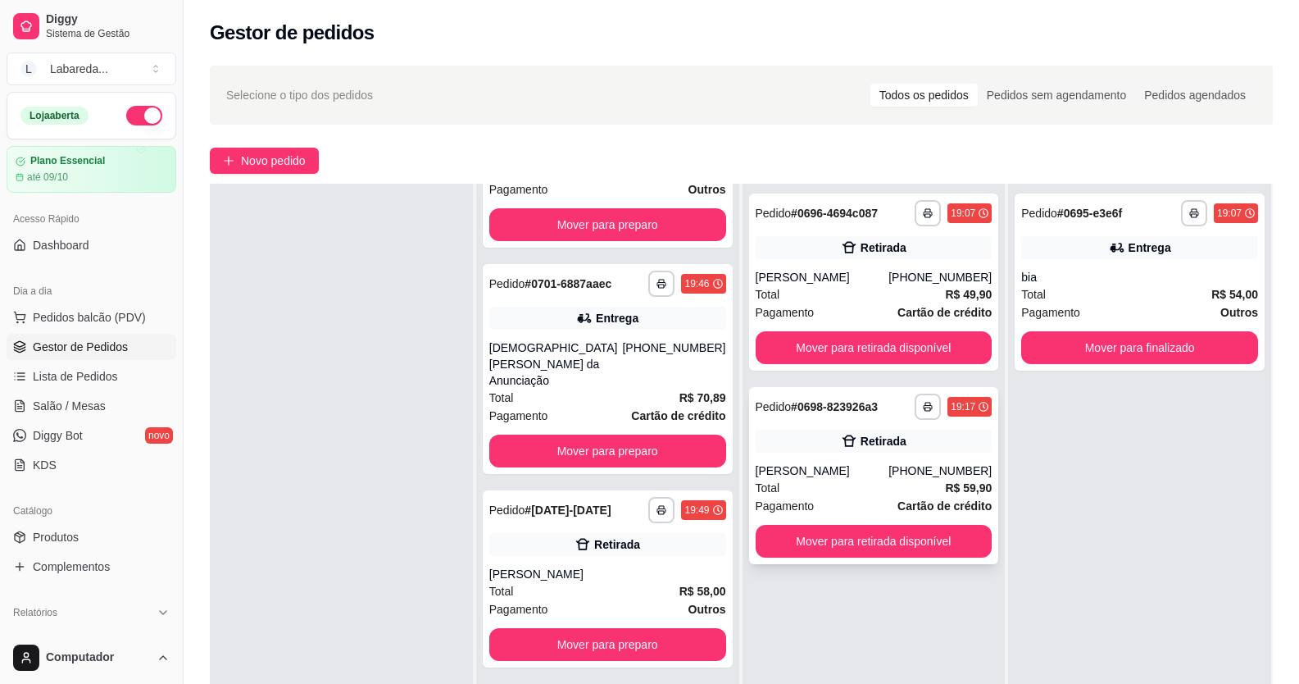
click at [788, 257] on div "**********" at bounding box center [874, 475] width 250 height 177
click at [829, 257] on div "**********" at bounding box center [874, 475] width 250 height 177
click at [928, 257] on button "Mover para retirada disponível" at bounding box center [874, 541] width 237 height 33
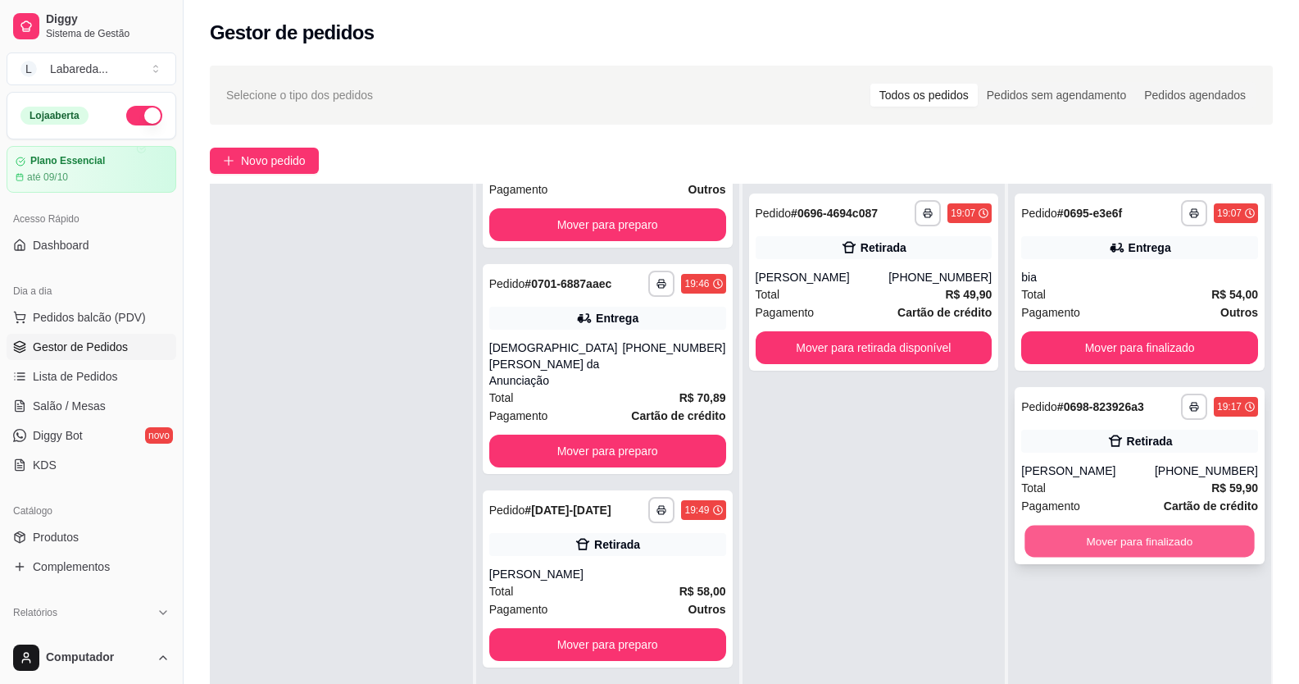
click at [1002, 257] on button "Mover para finalizado" at bounding box center [1140, 541] width 230 height 32
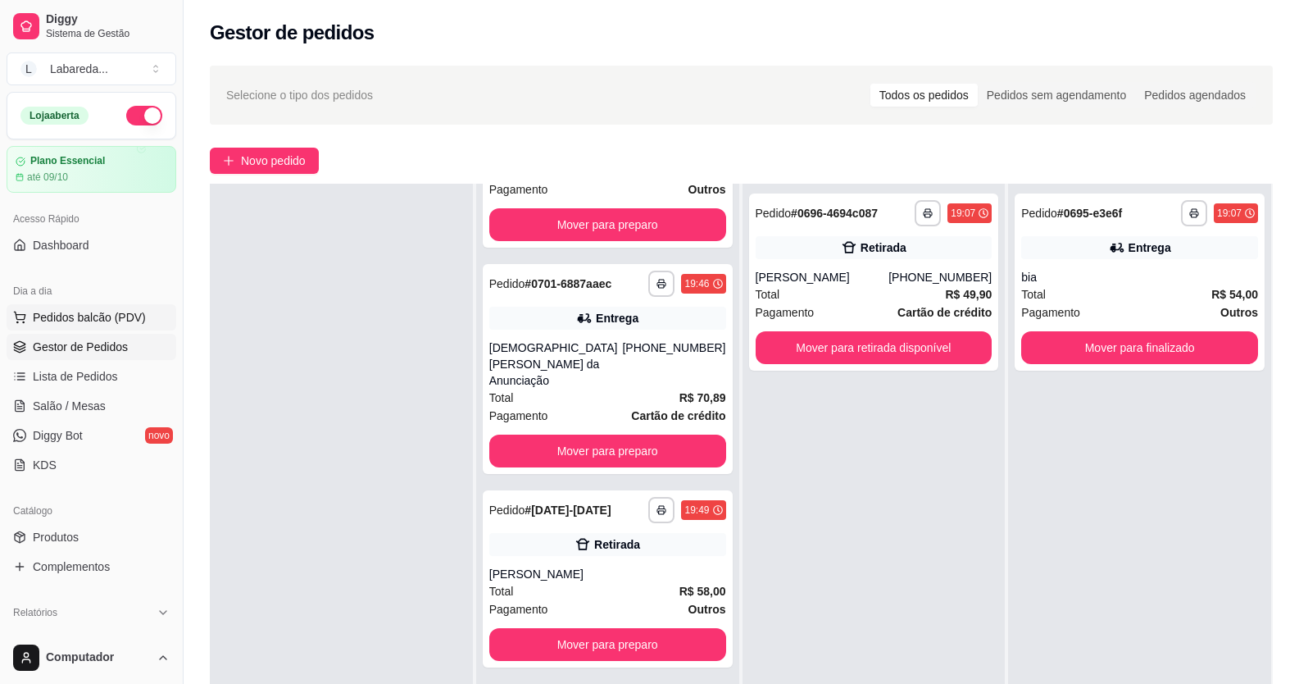
click at [96, 257] on span "Pedidos balcão (PDV)" at bounding box center [89, 317] width 113 height 16
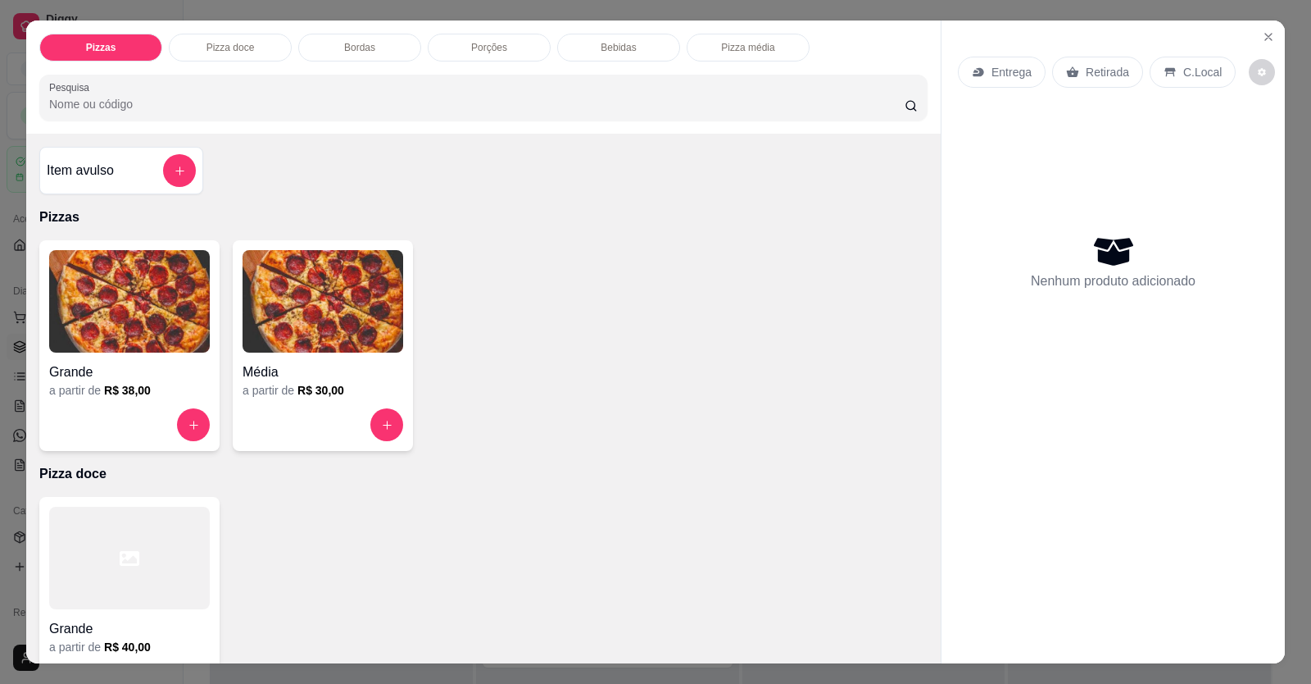
drag, startPoint x: 321, startPoint y: 181, endPoint x: 795, endPoint y: 159, distance: 474.3
click at [333, 176] on div "Item avulso Pizzas Grande a partir de R$ 38,00 Média a partir de R$ 30,00 Pizza…" at bounding box center [483, 398] width 915 height 529
click at [1002, 38] on button "Close" at bounding box center [1269, 37] width 26 height 26
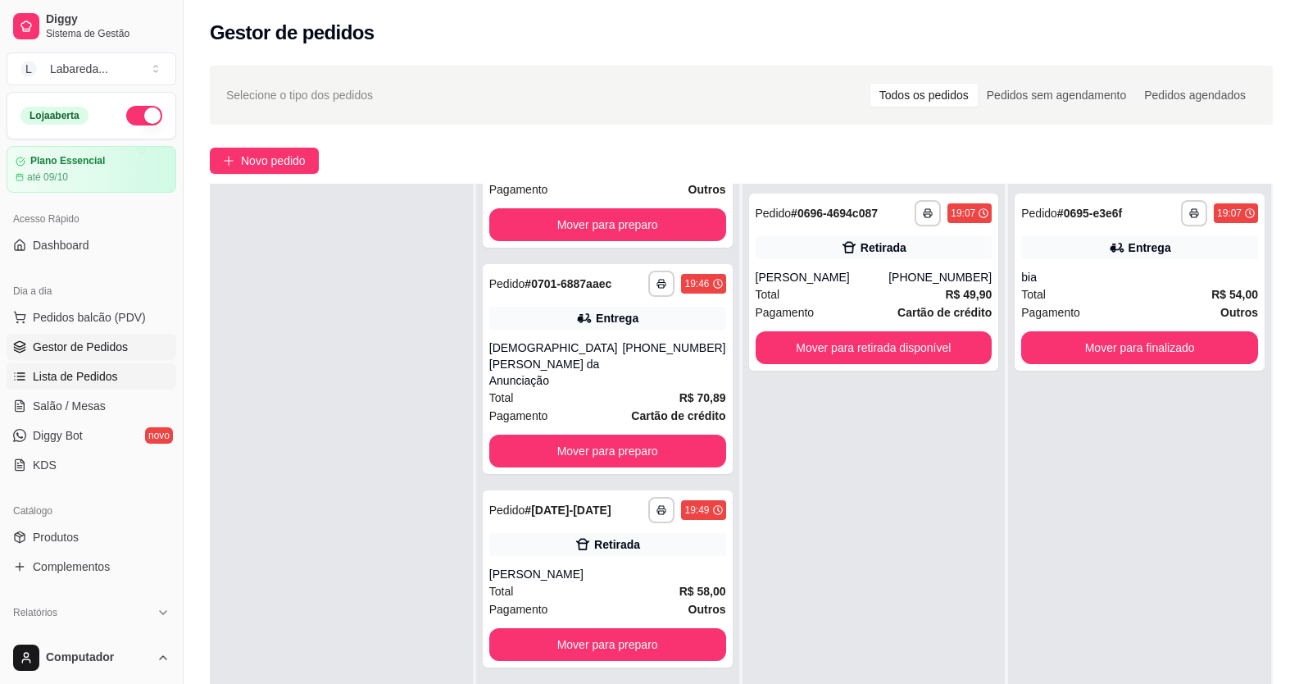
click at [70, 257] on span "Lista de Pedidos" at bounding box center [75, 376] width 85 height 16
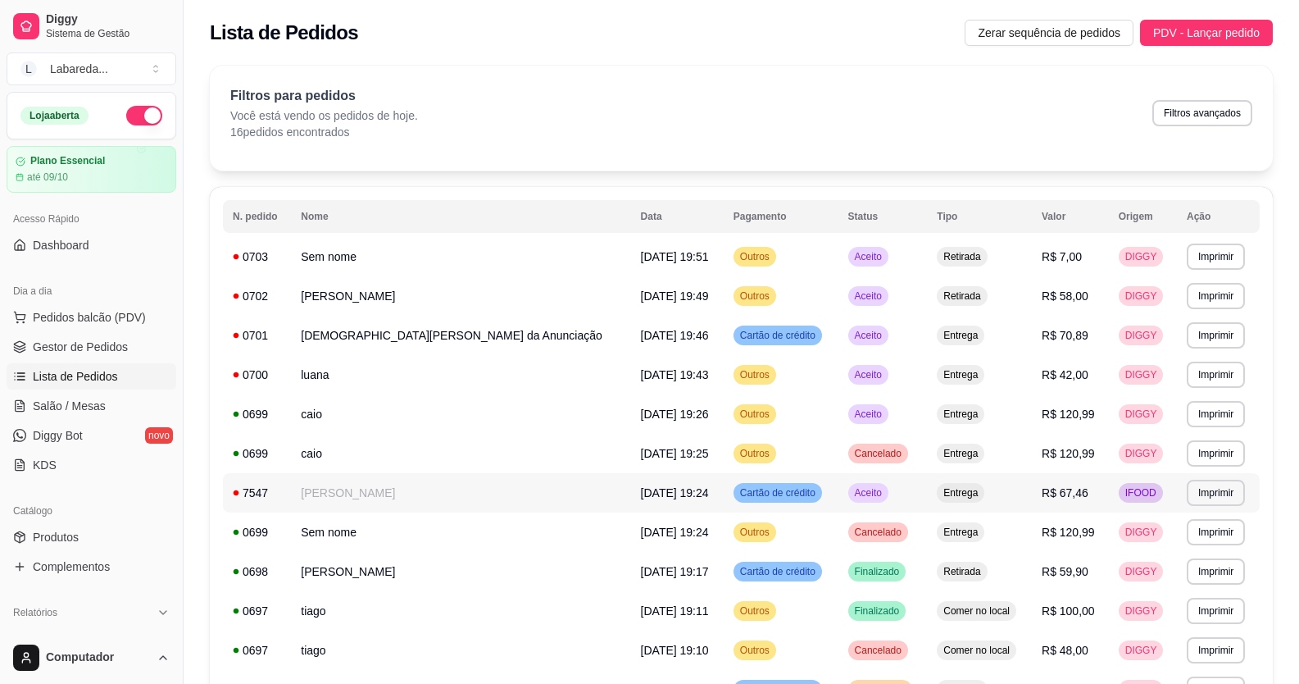
click at [382, 257] on td "[PERSON_NAME]" at bounding box center [460, 492] width 339 height 39
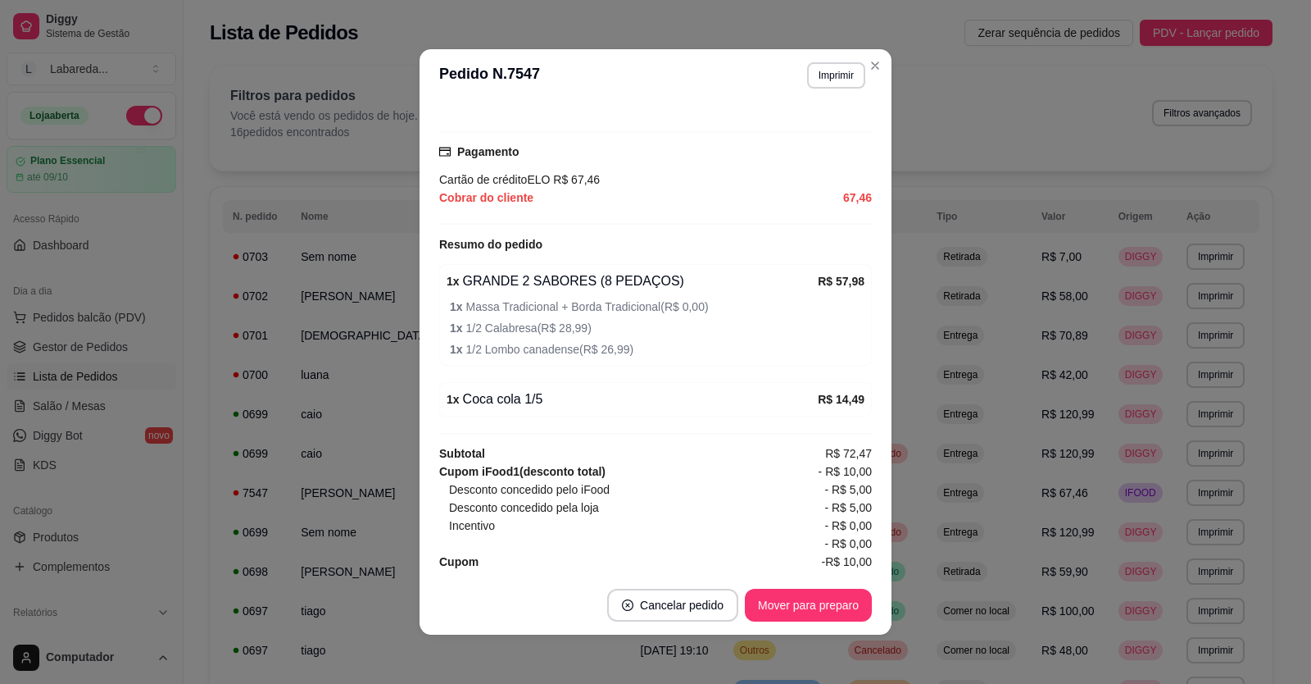
scroll to position [3, 0]
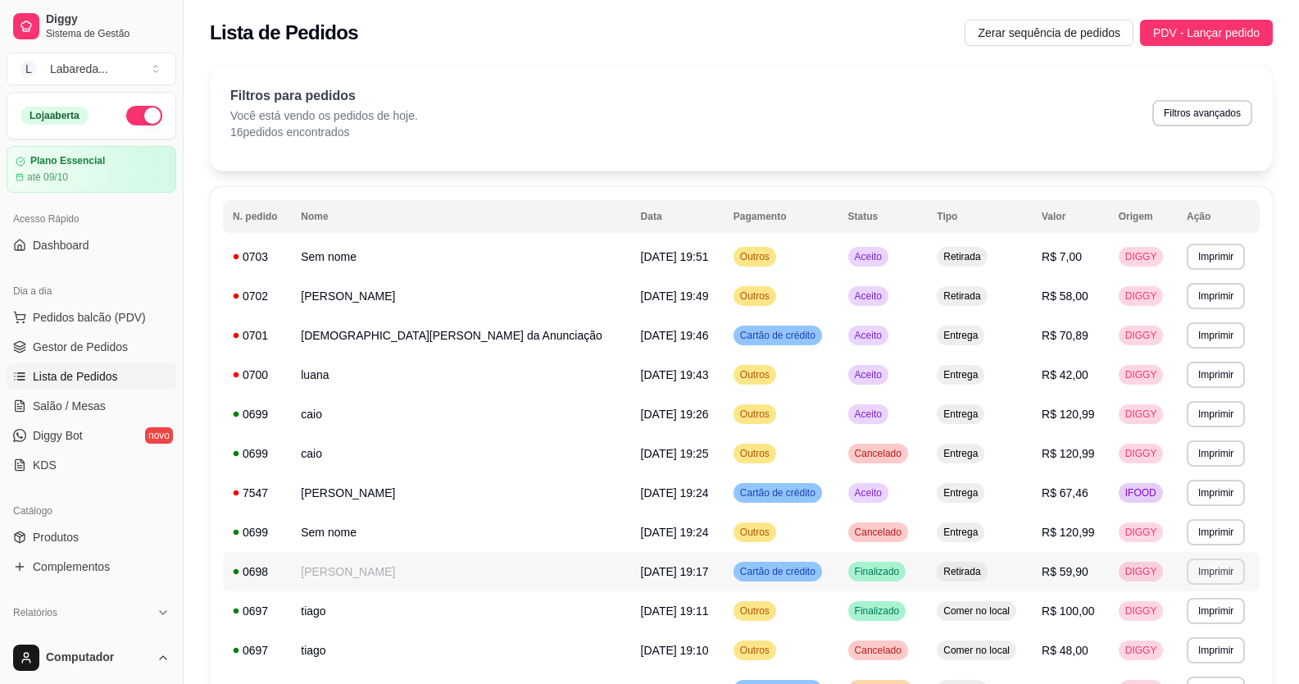
click at [1002, 257] on button "Imprimir" at bounding box center [1216, 571] width 58 height 26
click at [1002, 257] on button "IMPRESSORA" at bounding box center [1175, 629] width 119 height 26
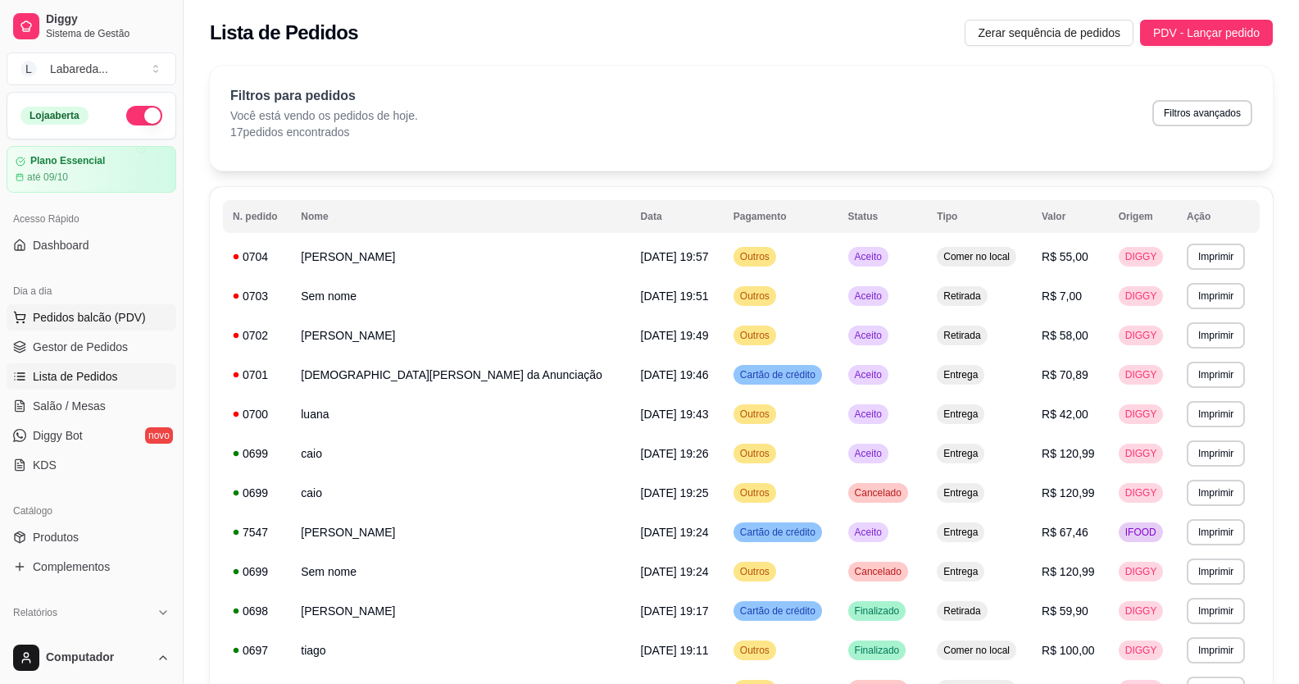
click at [68, 257] on span "Pedidos balcão (PDV)" at bounding box center [89, 317] width 113 height 16
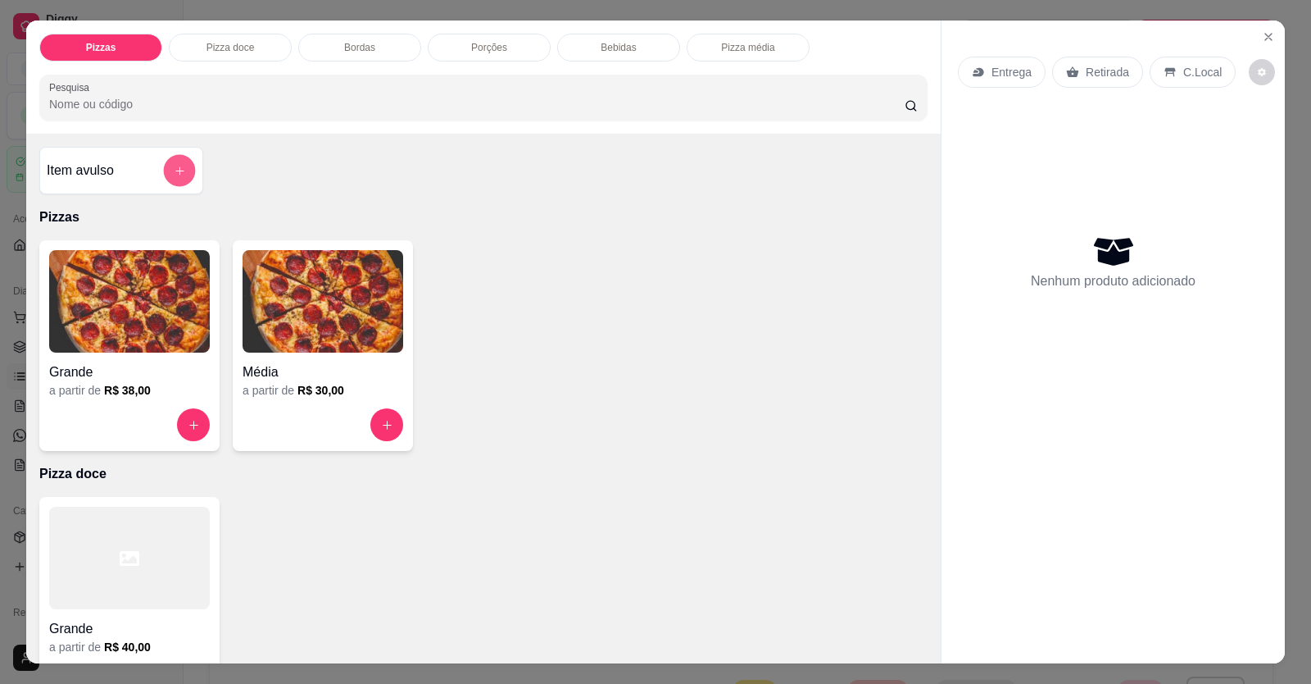
click at [175, 174] on icon "add-separate-item" at bounding box center [179, 170] width 8 height 8
click at [171, 257] on div at bounding box center [129, 424] width 161 height 33
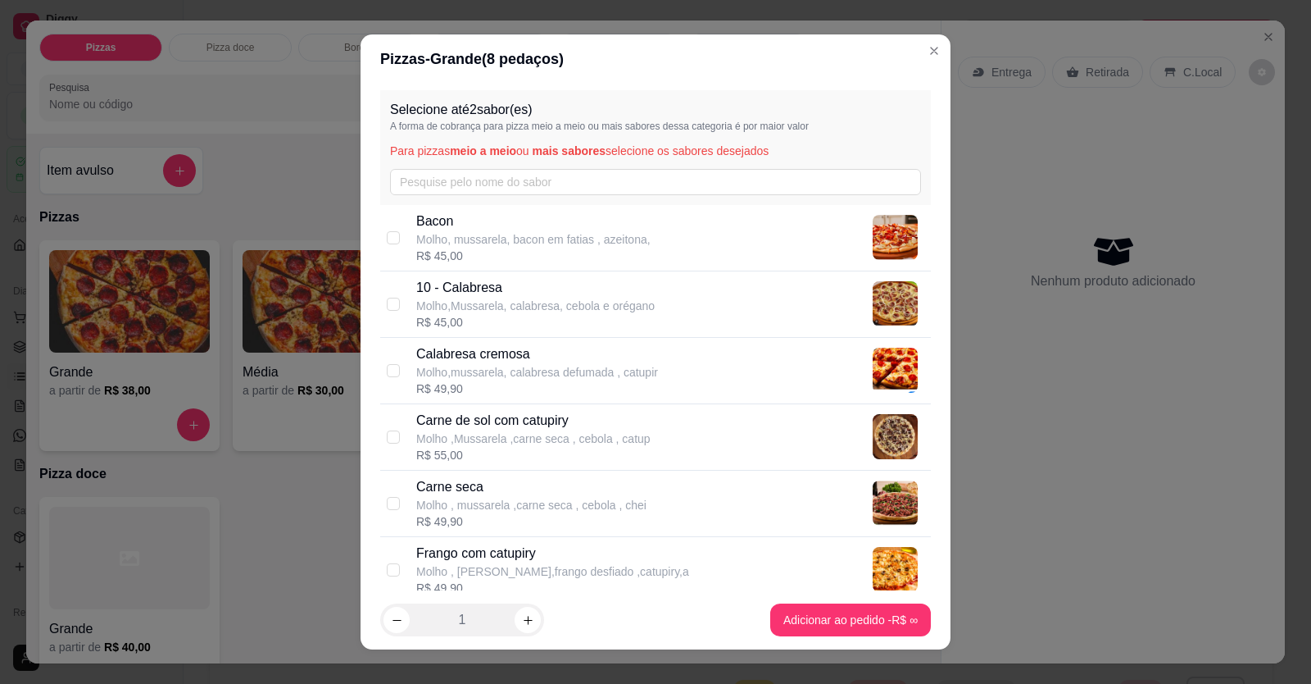
click at [611, 257] on p "10 - Calabresa" at bounding box center [535, 288] width 239 height 20
checkbox input "true"
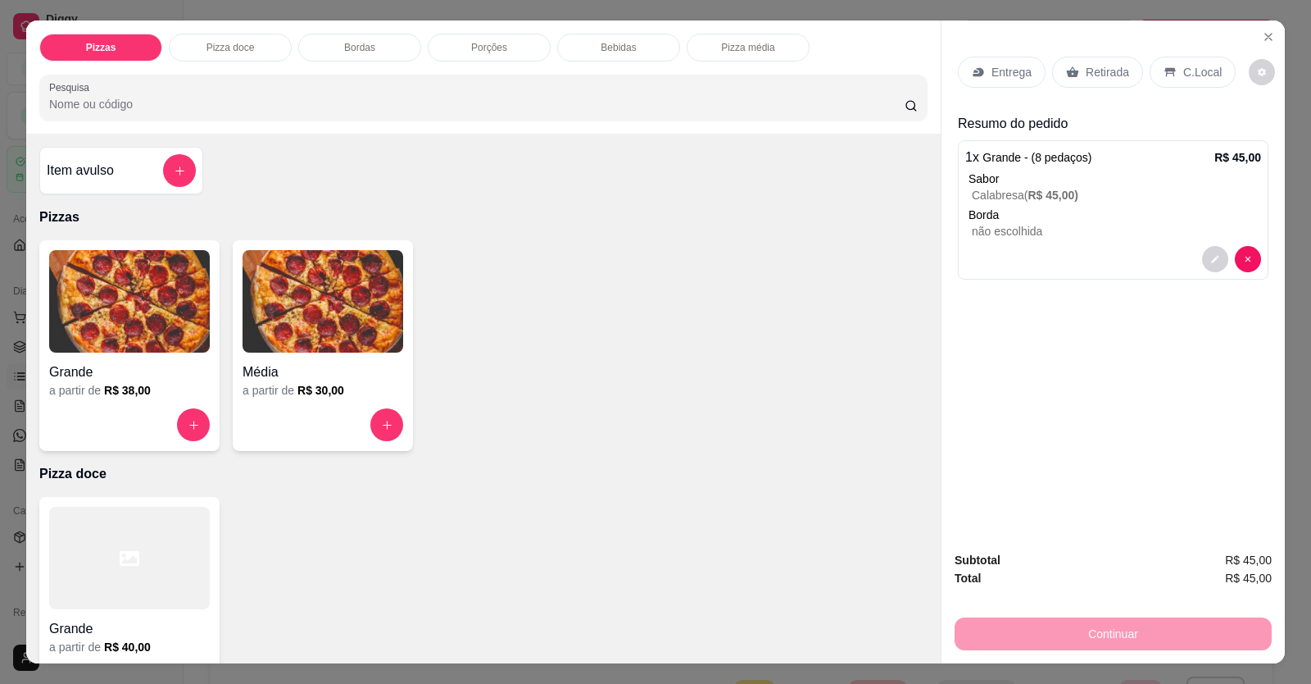
click at [997, 78] on p "Entrega" at bounding box center [1012, 72] width 40 height 16
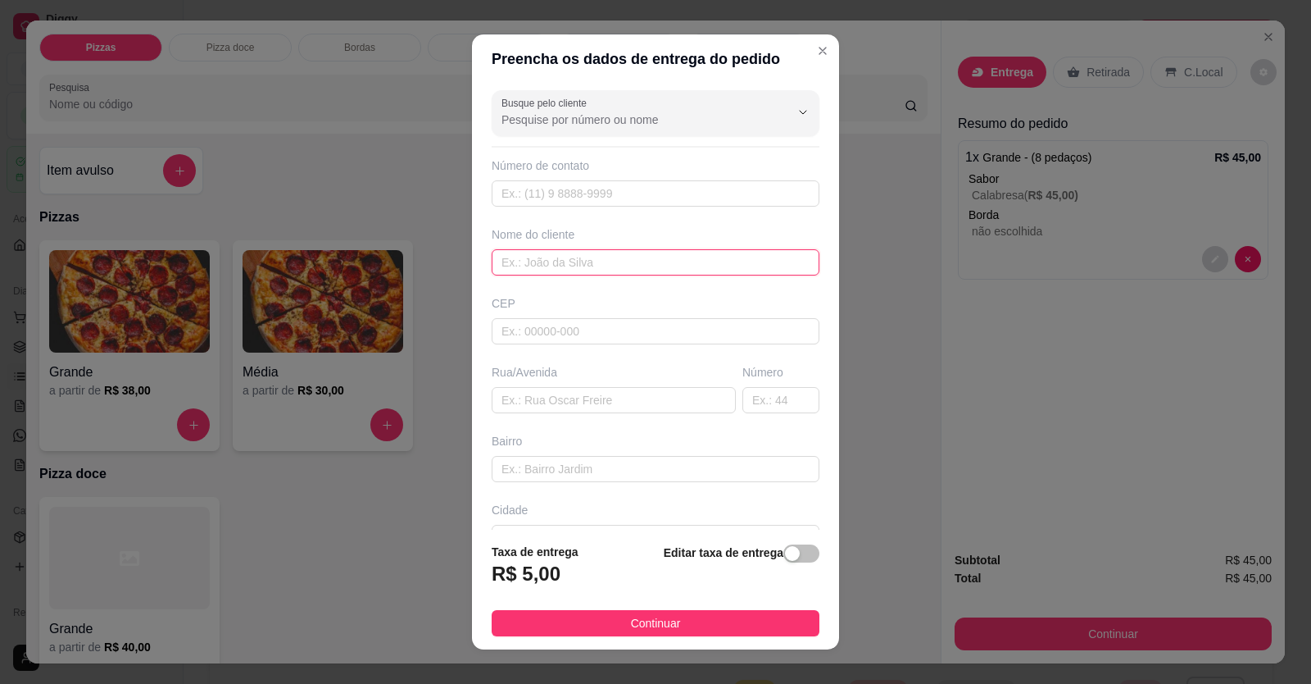
click at [664, 257] on input "text" at bounding box center [656, 262] width 328 height 26
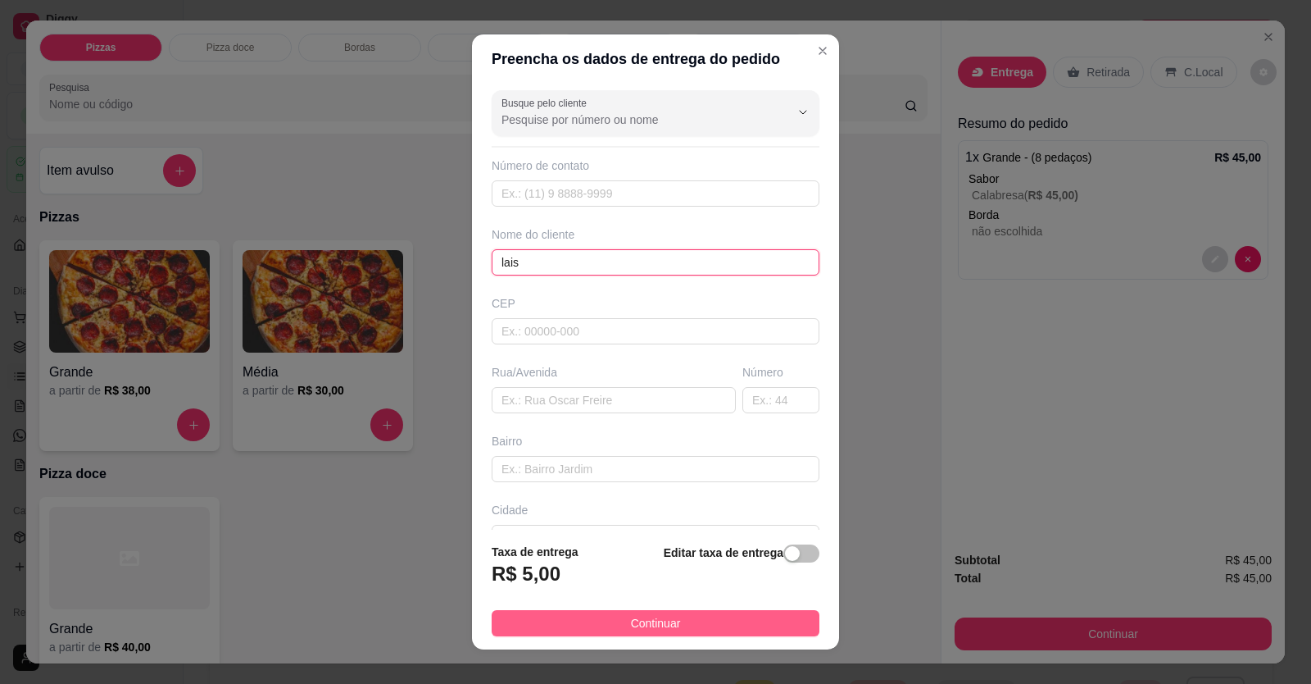
type input "lais"
click at [631, 257] on span "Continuar" at bounding box center [656, 623] width 50 height 18
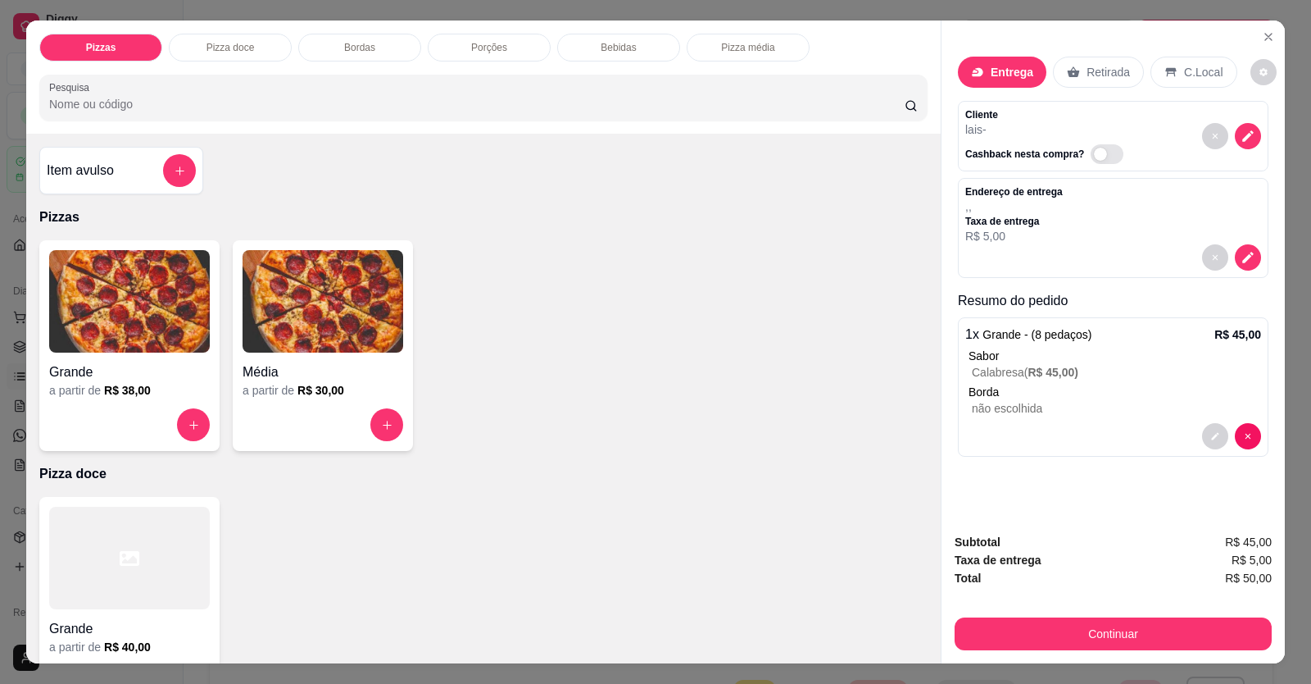
click at [1002, 216] on div "Endereço de entrega , , Taxa de entrega R$ 5,00" at bounding box center [1114, 214] width 296 height 59
click at [1002, 254] on icon "decrease-product-quantity" at bounding box center [1248, 257] width 14 height 14
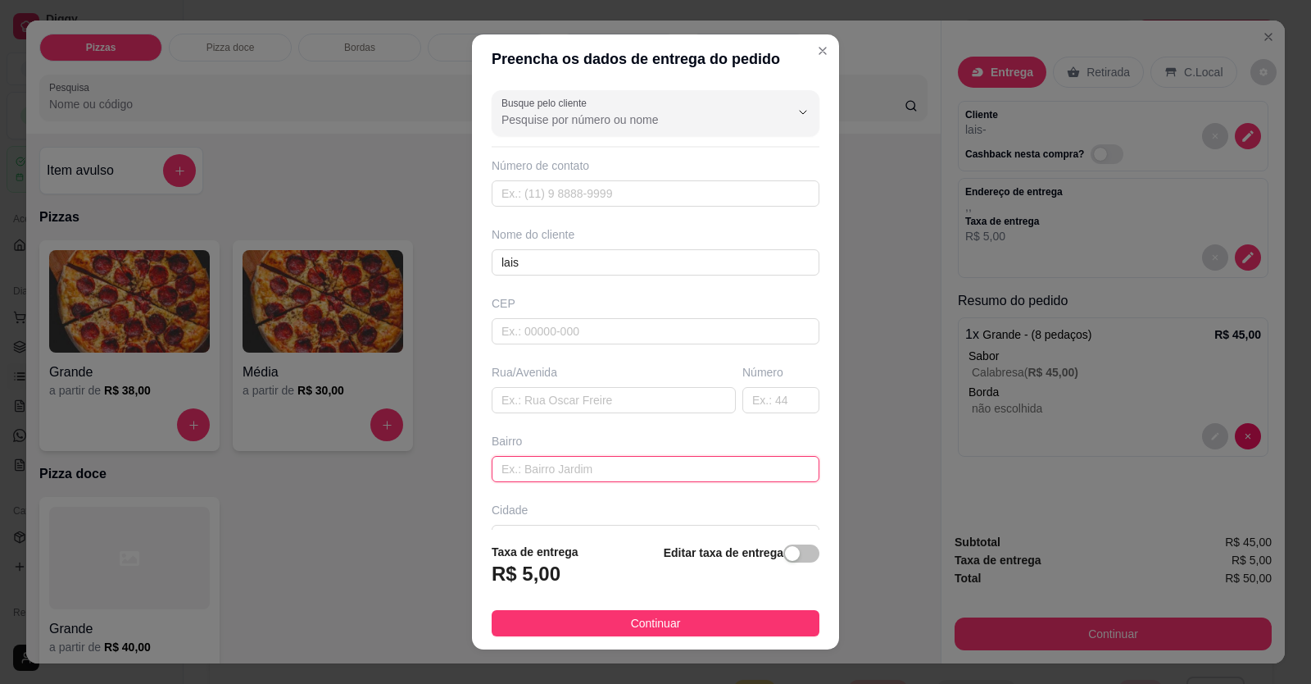
paste input "Rua A número 20 setor imperatriz"
type input "Rua A número 20 setor imperatriz"
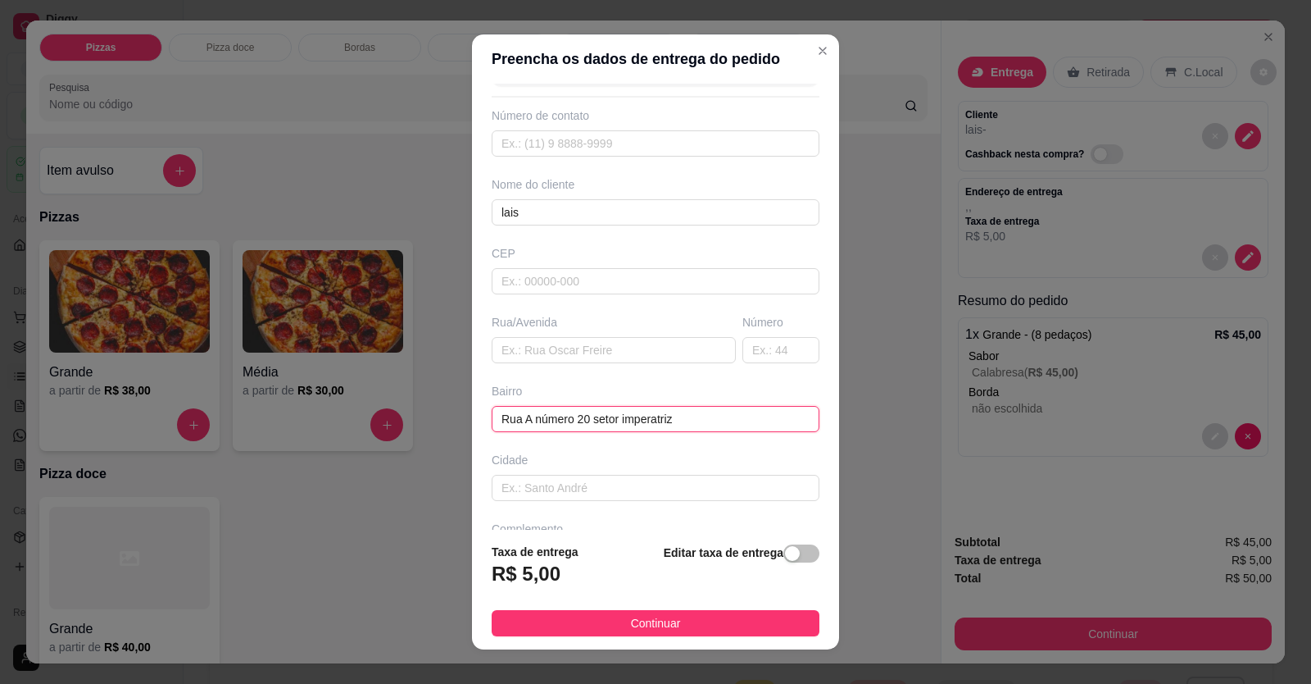
scroll to position [106, 0]
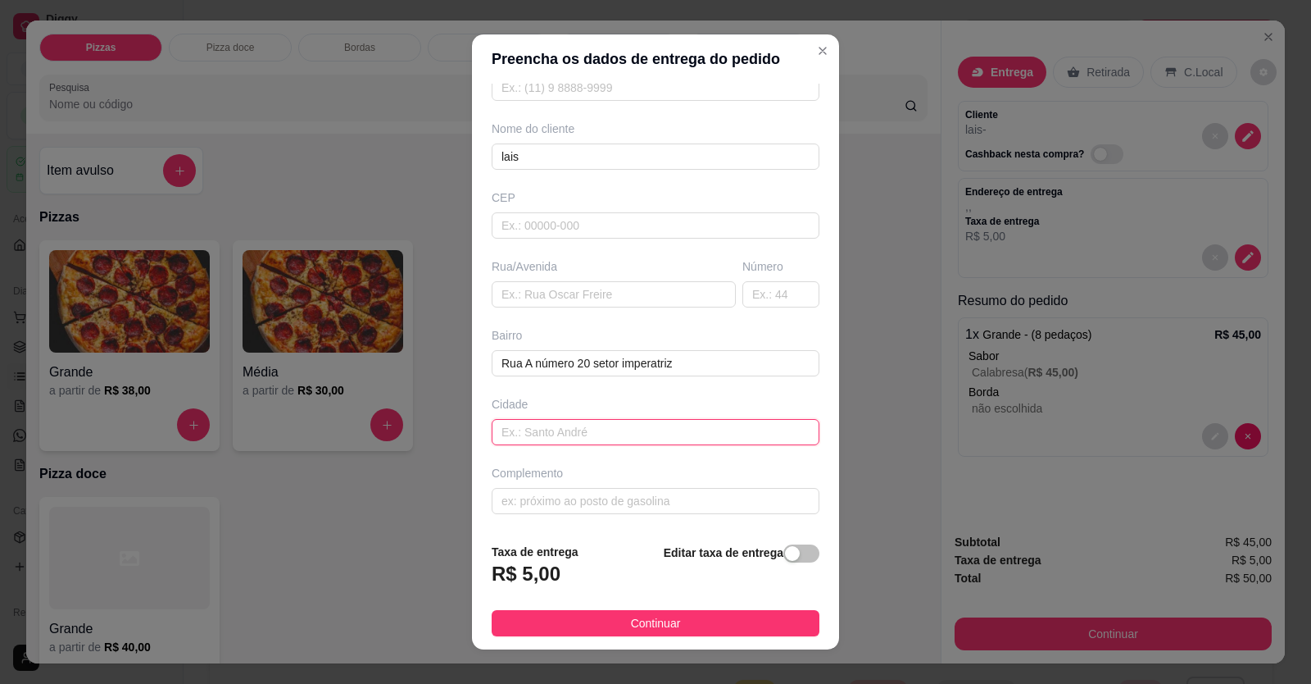
click at [541, 257] on input "text" at bounding box center [656, 432] width 328 height 26
paste input "Fundos da [DEMOGRAPHIC_DATA] [DEMOGRAPHIC_DATA]"
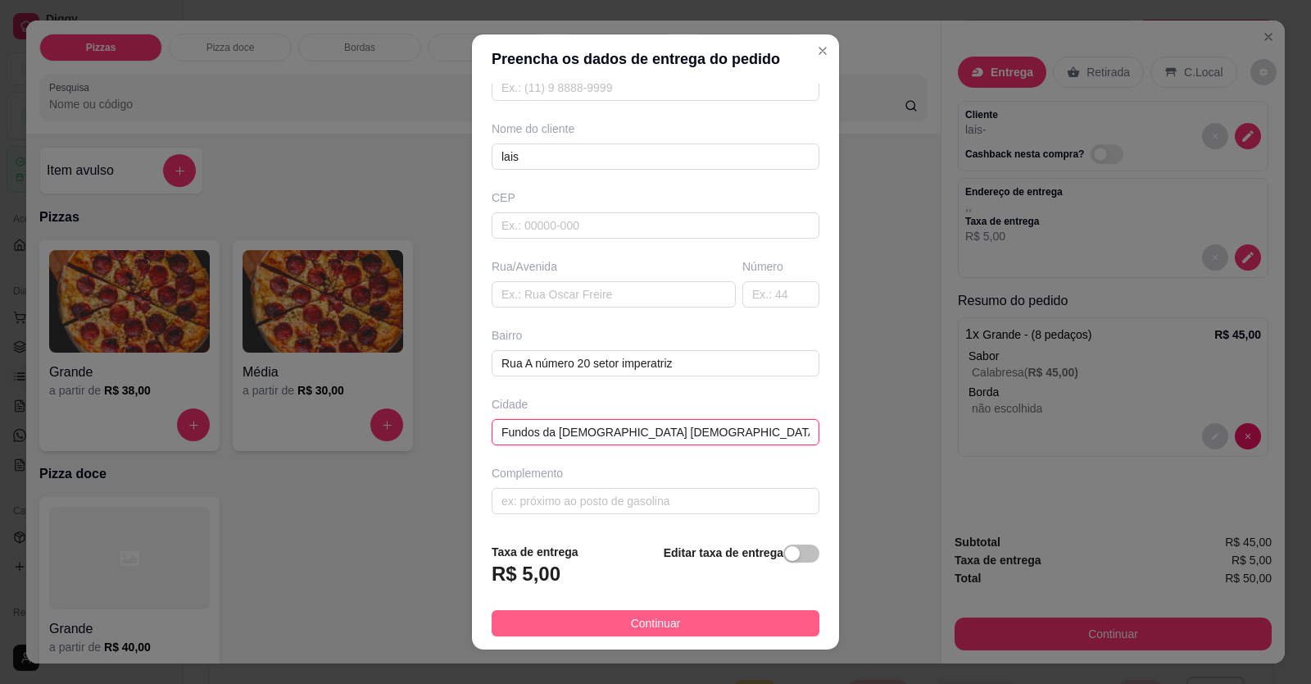
type input "Fundos da [DEMOGRAPHIC_DATA] [DEMOGRAPHIC_DATA]"
click at [599, 257] on button "Continuar" at bounding box center [656, 623] width 328 height 26
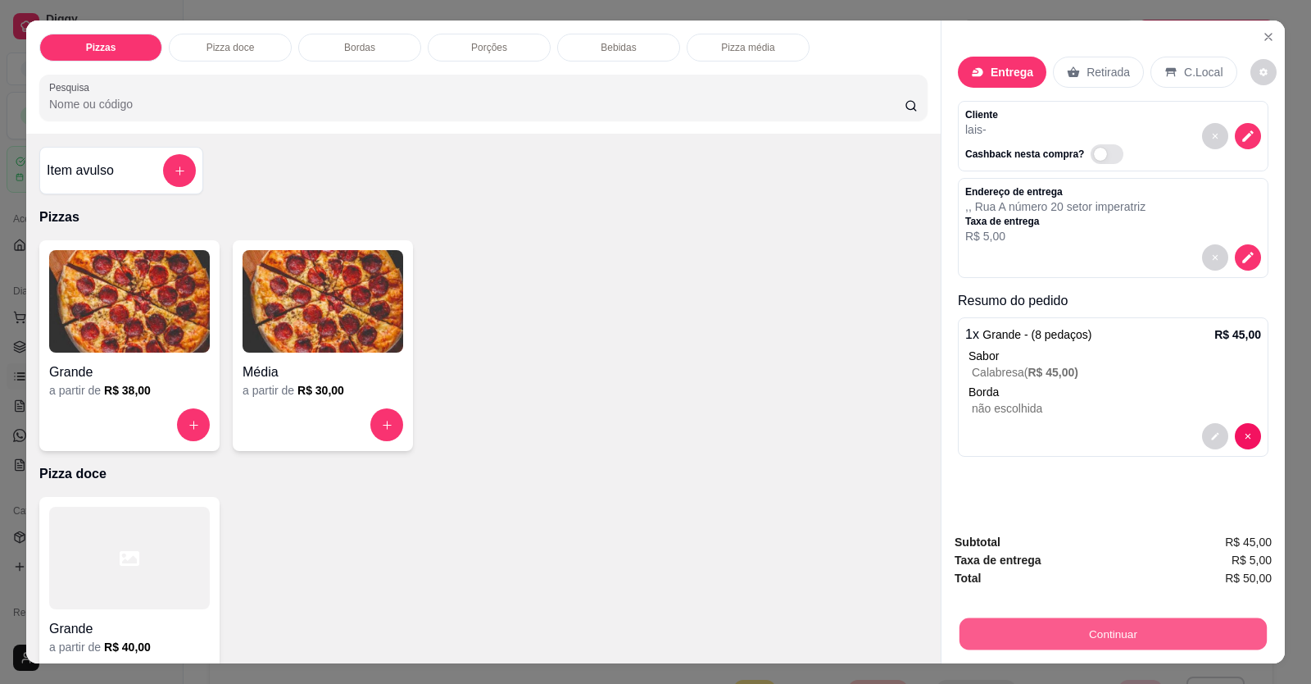
click at [973, 257] on button "Continuar" at bounding box center [1113, 634] width 307 height 32
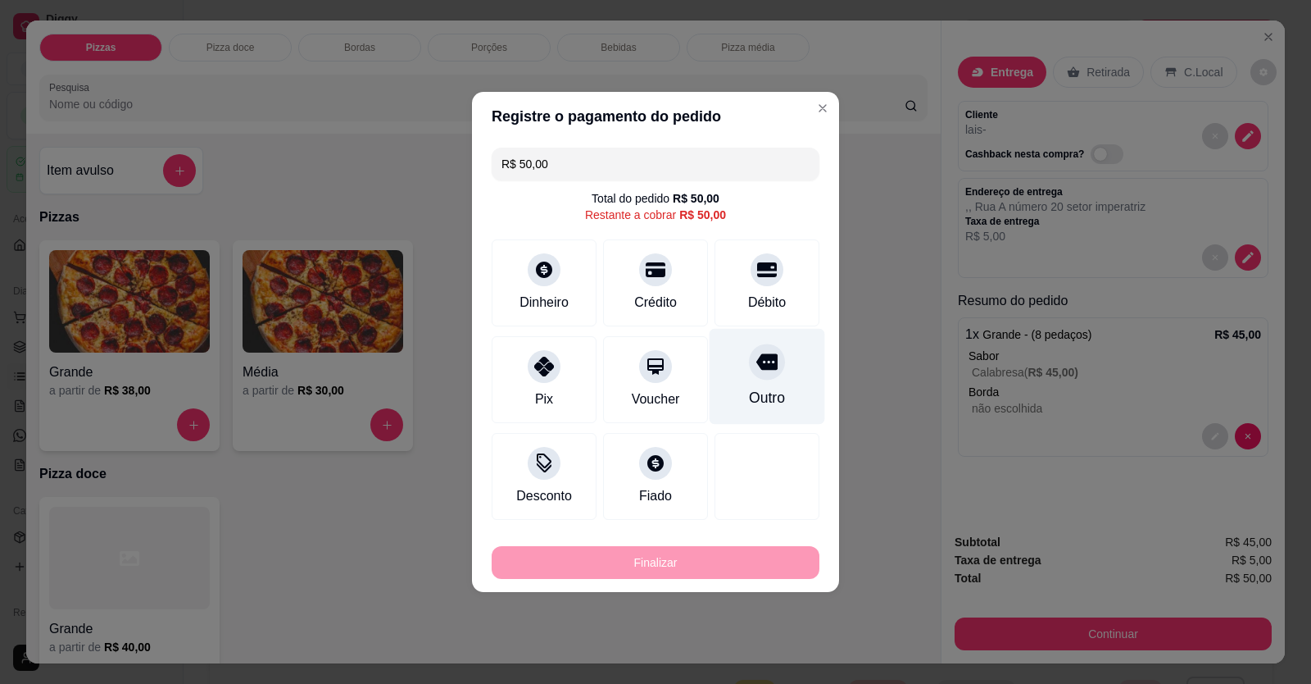
click at [734, 257] on div "Outro" at bounding box center [768, 377] width 116 height 96
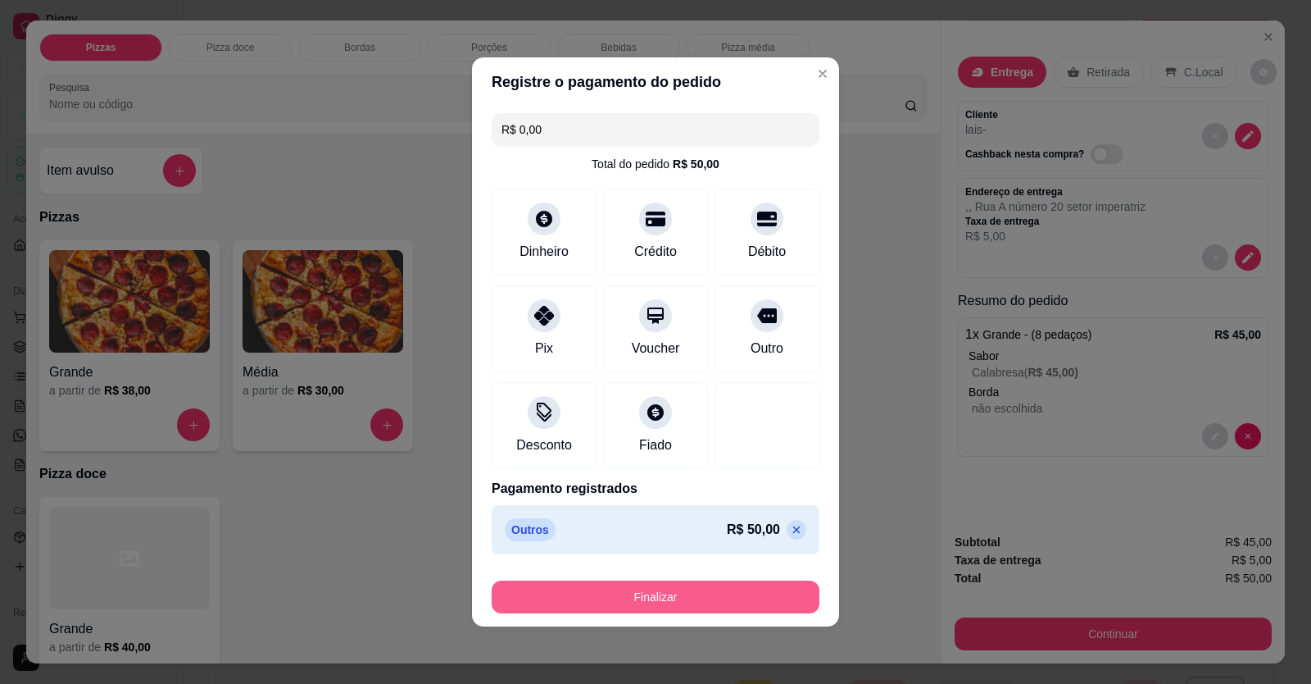
click at [691, 257] on button "Finalizar" at bounding box center [656, 596] width 328 height 33
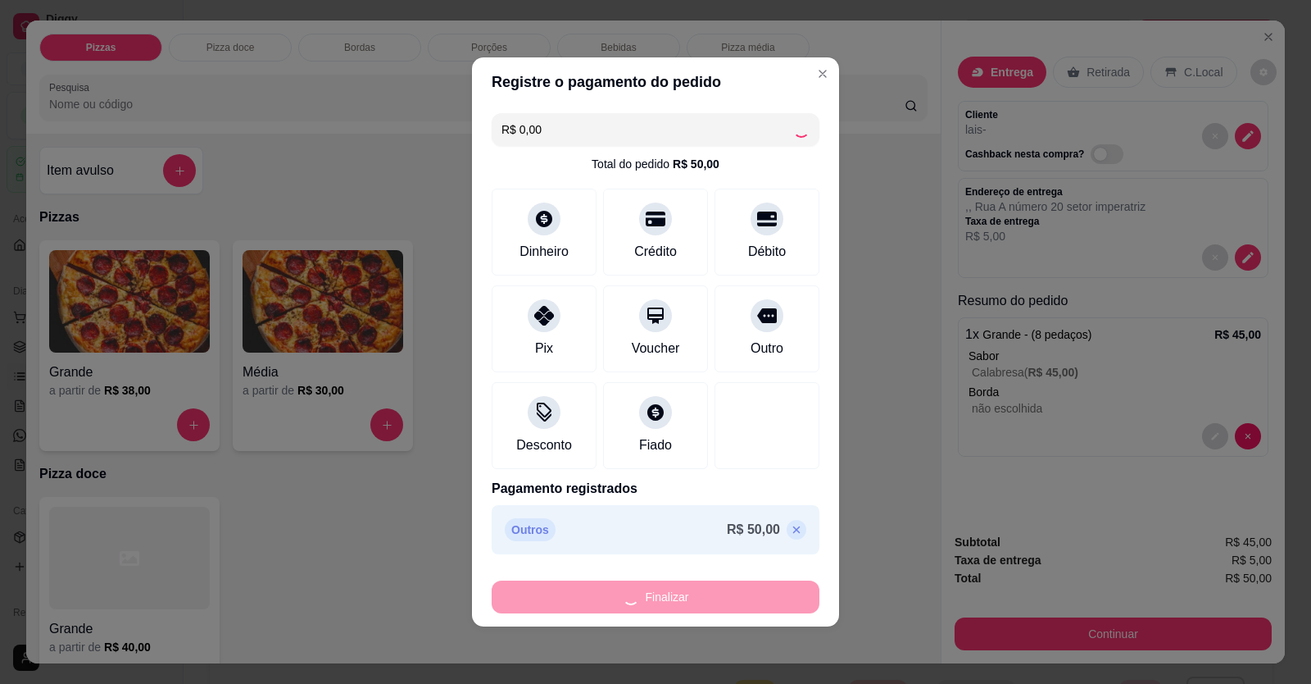
type input "-R$ 50,00"
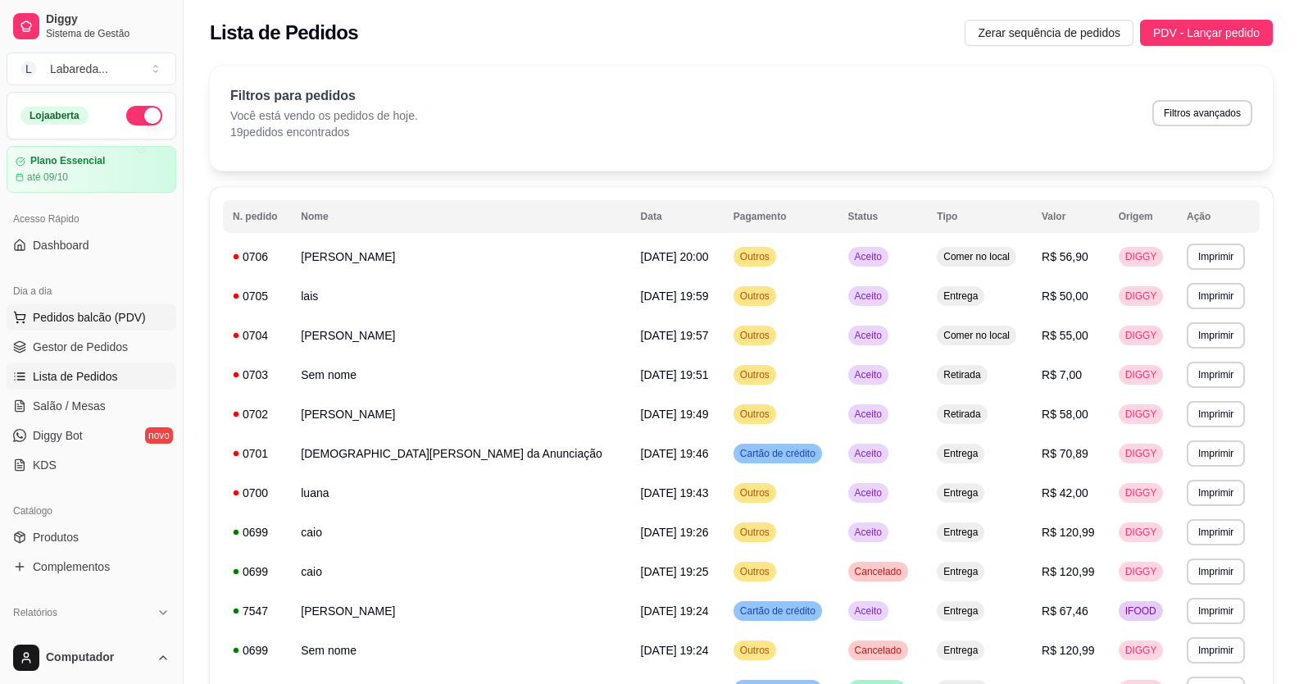
click at [109, 257] on span "Pedidos balcão (PDV)" at bounding box center [89, 317] width 113 height 16
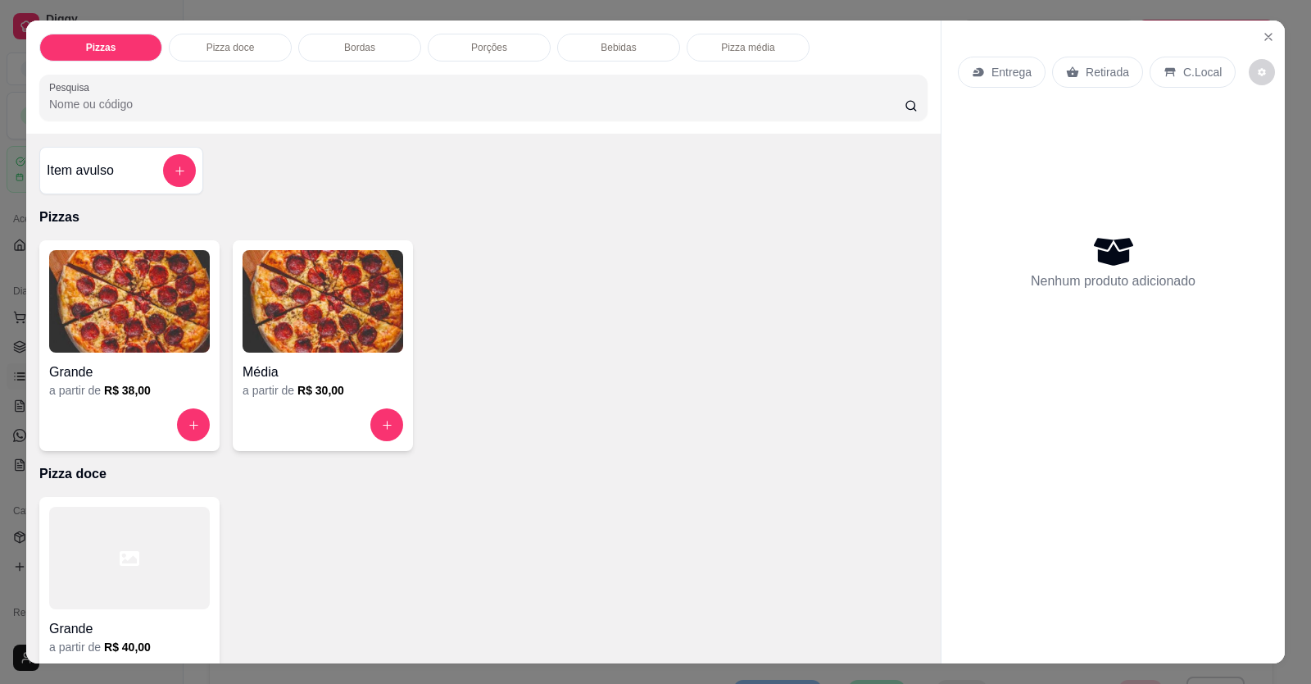
click at [175, 257] on div "Grande" at bounding box center [129, 367] width 161 height 30
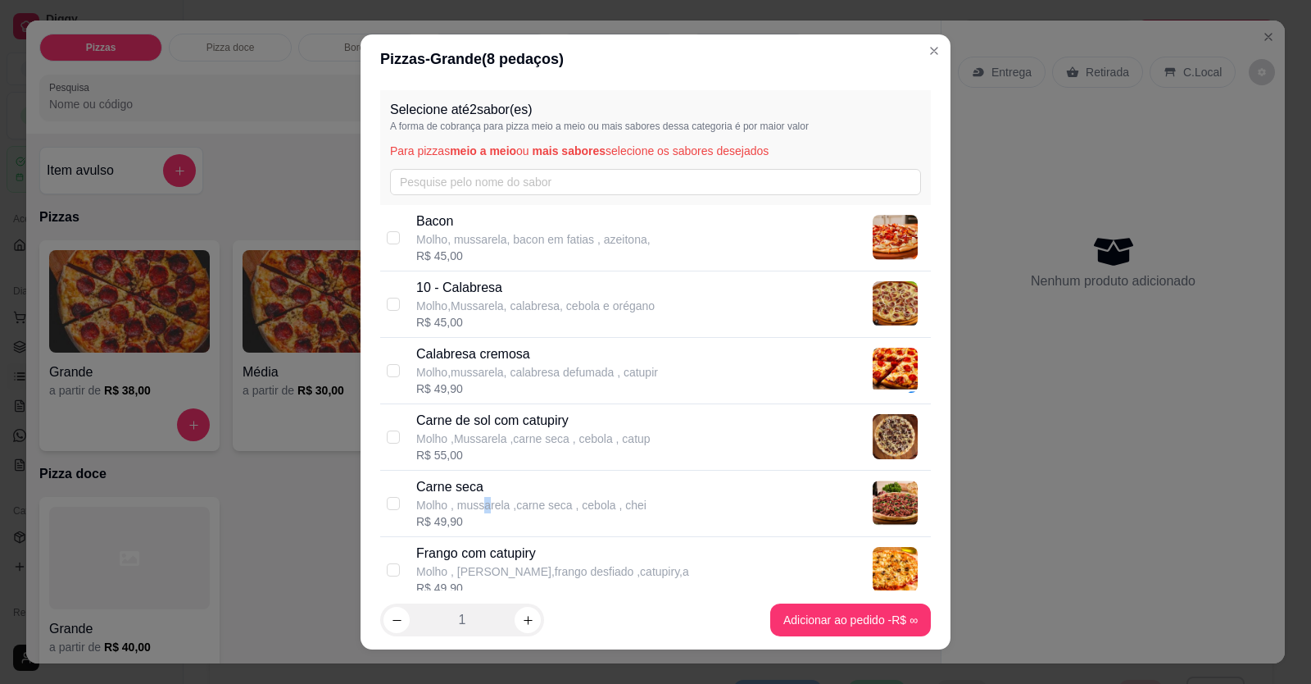
click at [484, 257] on p "Molho , mussarela ,carne seca , cebola , chei" at bounding box center [531, 505] width 230 height 16
checkbox input "true"
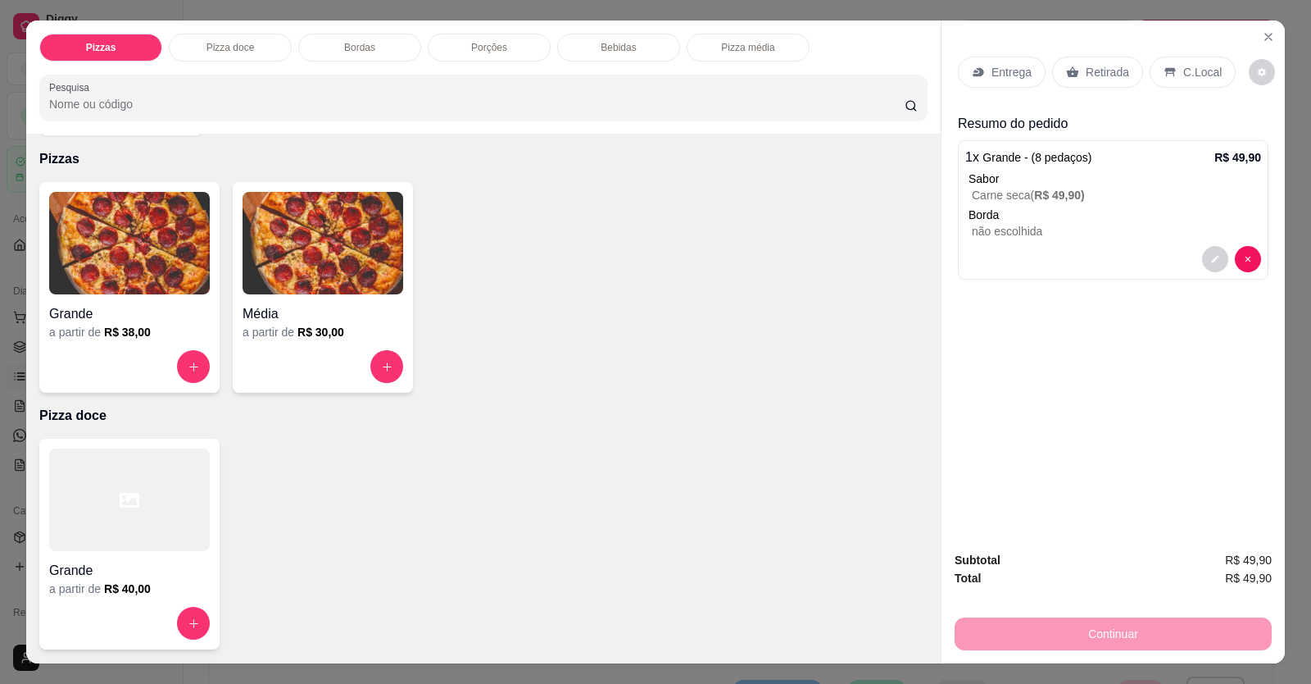
scroll to position [328, 0]
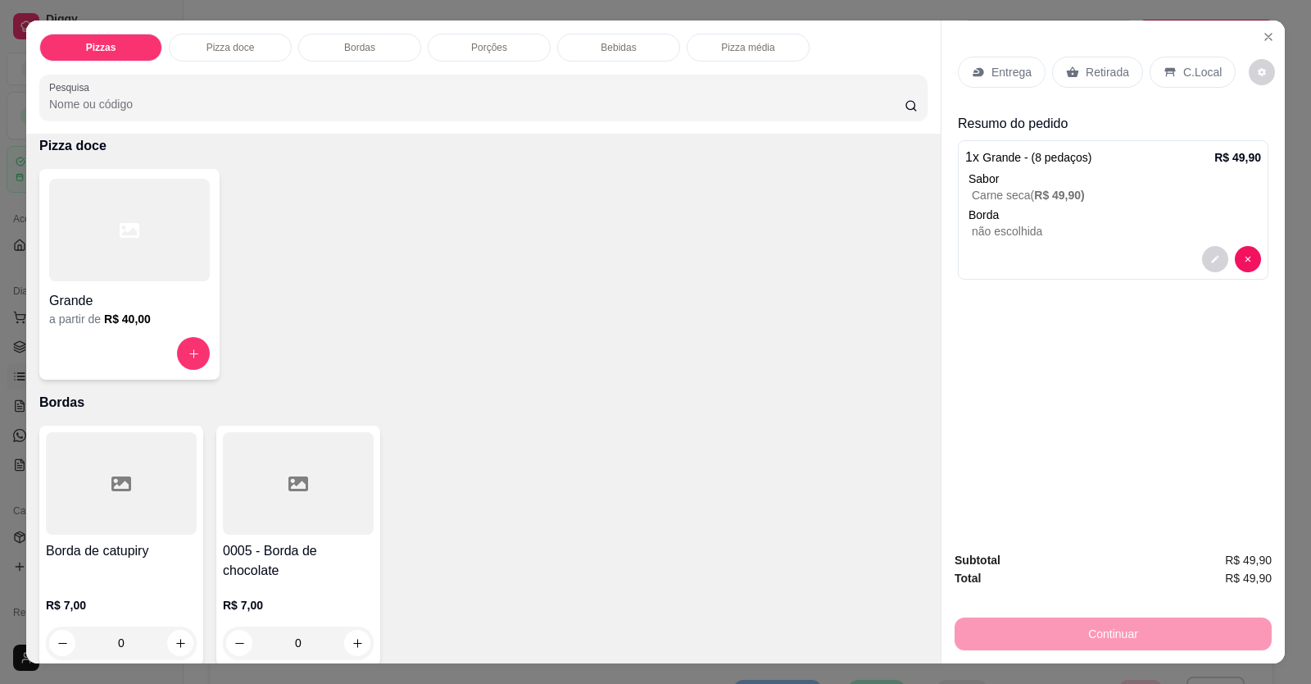
click at [122, 228] on icon at bounding box center [130, 230] width 20 height 15
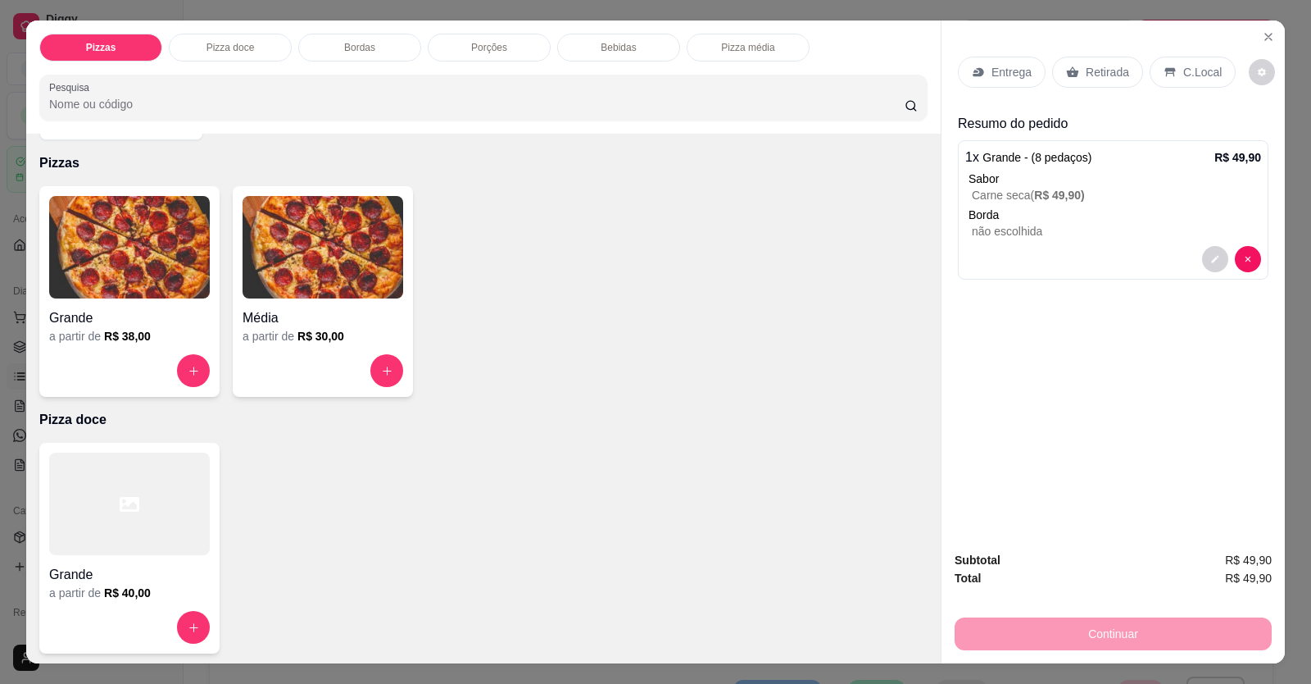
scroll to position [82, 0]
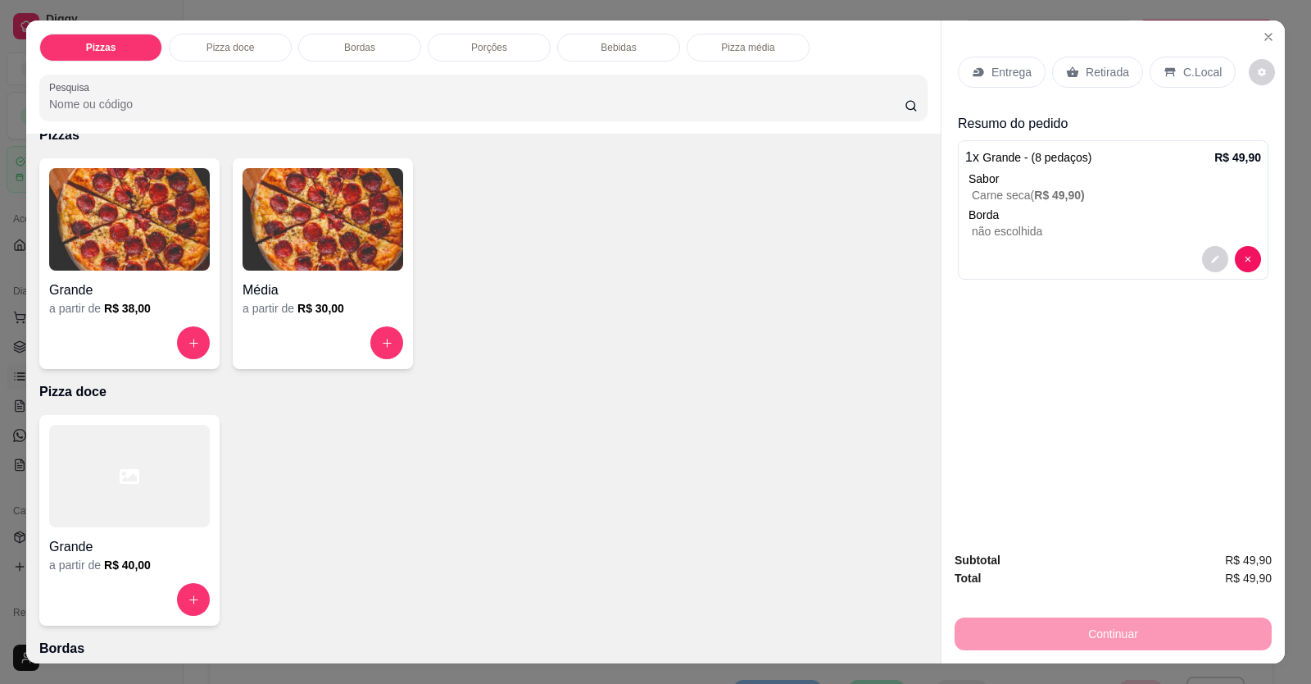
click at [140, 257] on div at bounding box center [129, 476] width 161 height 102
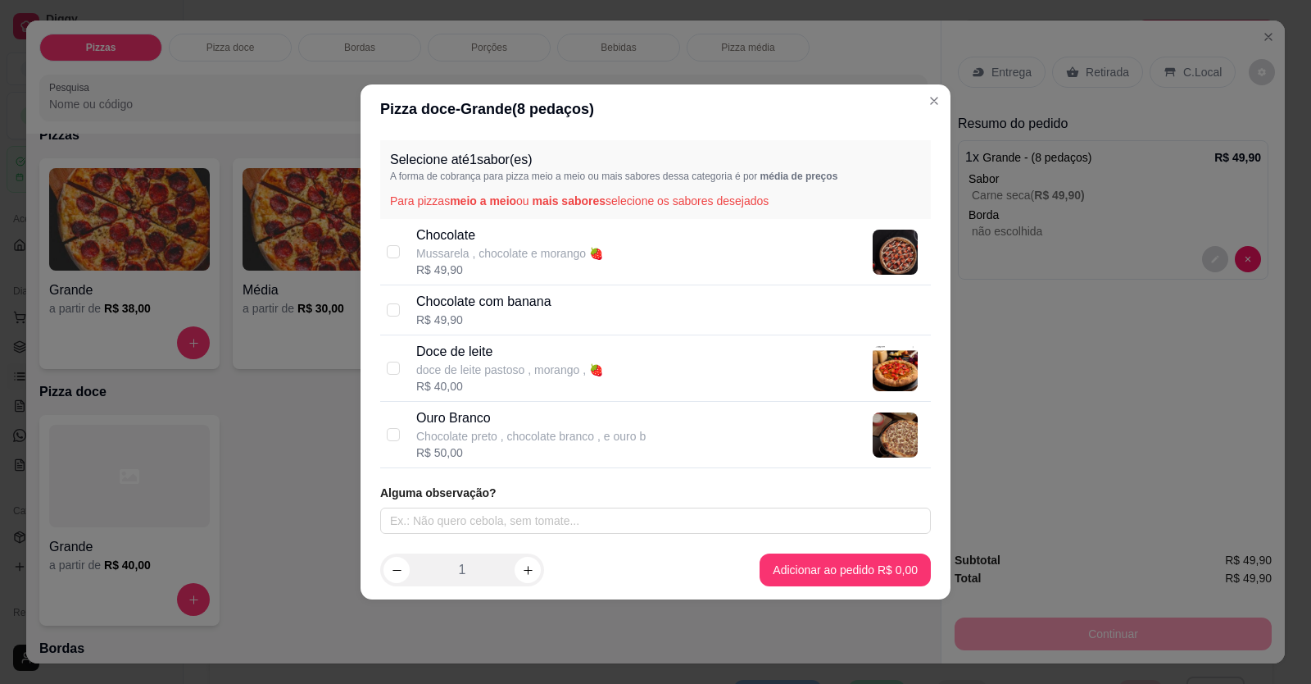
click at [438, 257] on p "Ouro Branco" at bounding box center [531, 418] width 230 height 20
checkbox input "true"
click at [409, 257] on div "Chocolate Mussarela , chocolate e morango 🍓 R$ 49,90" at bounding box center [655, 252] width 551 height 66
checkbox input "true"
checkbox input "false"
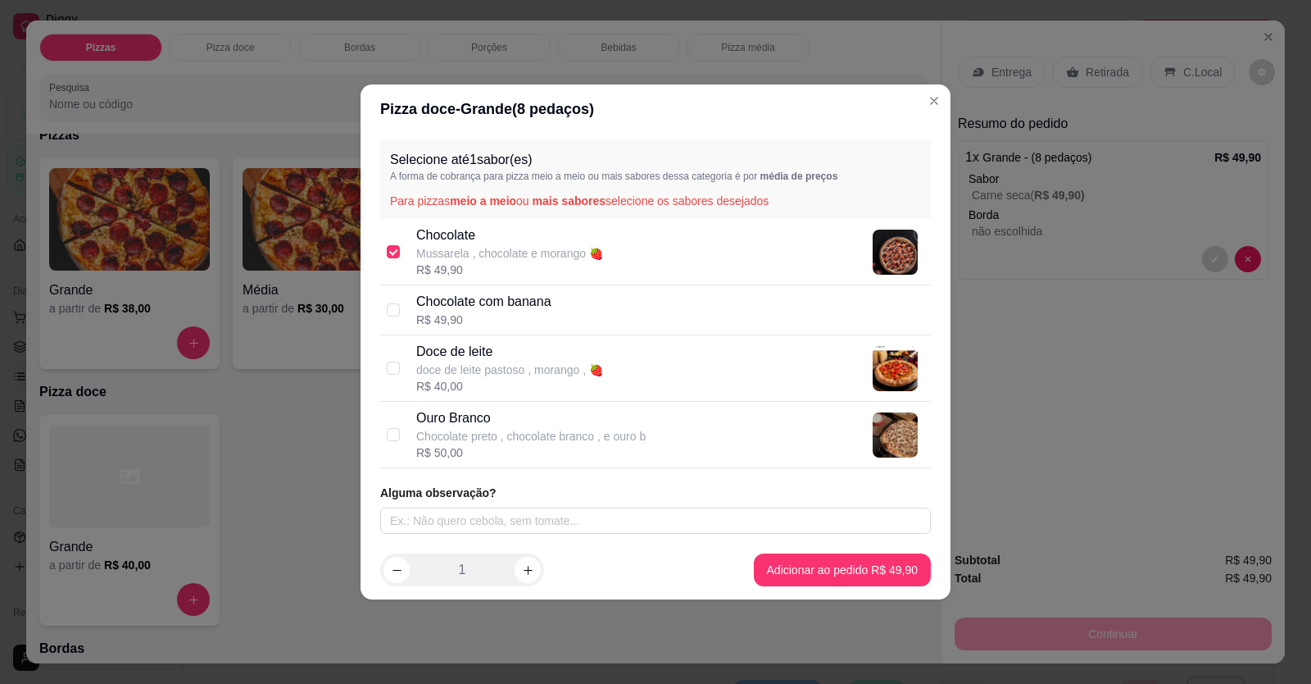
click at [400, 257] on div "Ouro Branco Chocolate preto , chocolate branco , e ouro b R$ 50,00" at bounding box center [655, 435] width 551 height 66
checkbox input "false"
checkbox input "true"
click at [401, 250] on div "Chocolate Mussarela , chocolate e morango 🍓 R$ 49,90" at bounding box center [655, 252] width 551 height 66
checkbox input "true"
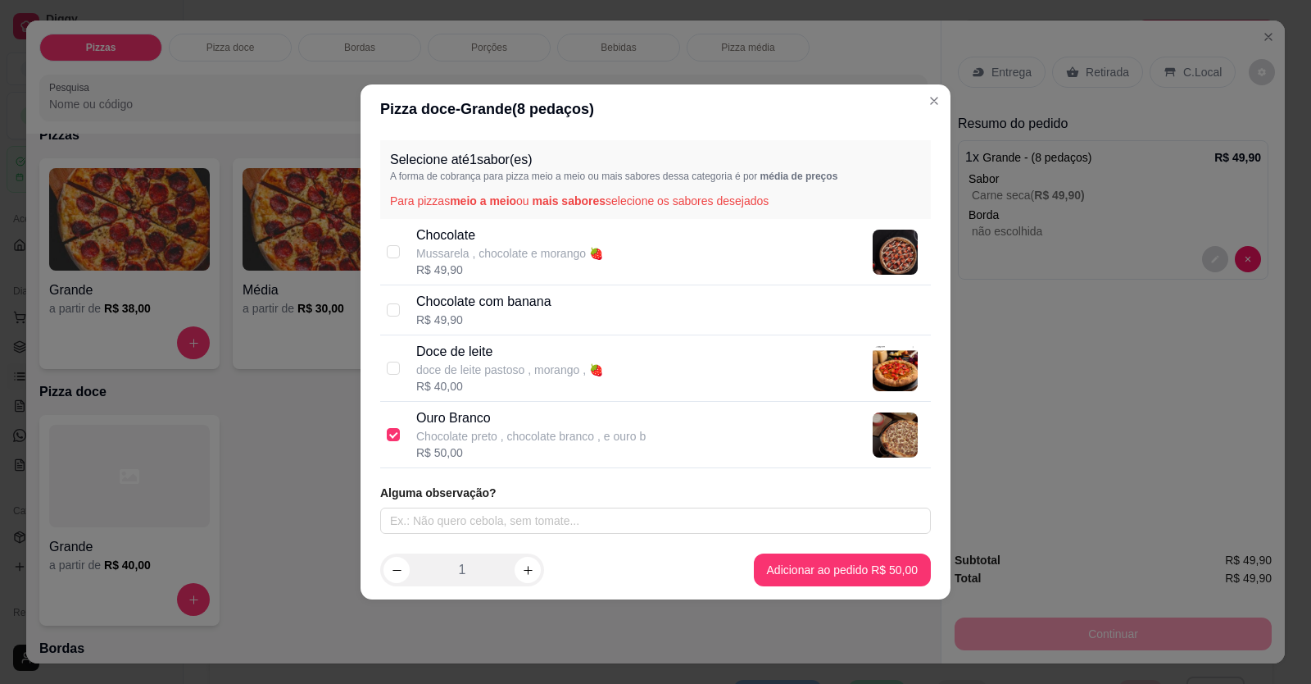
checkbox input "false"
click at [470, 257] on input "text" at bounding box center [655, 520] width 551 height 26
type input "m"
click at [465, 257] on input "me" at bounding box center [655, 520] width 551 height 26
click at [417, 257] on input "me" at bounding box center [655, 520] width 551 height 26
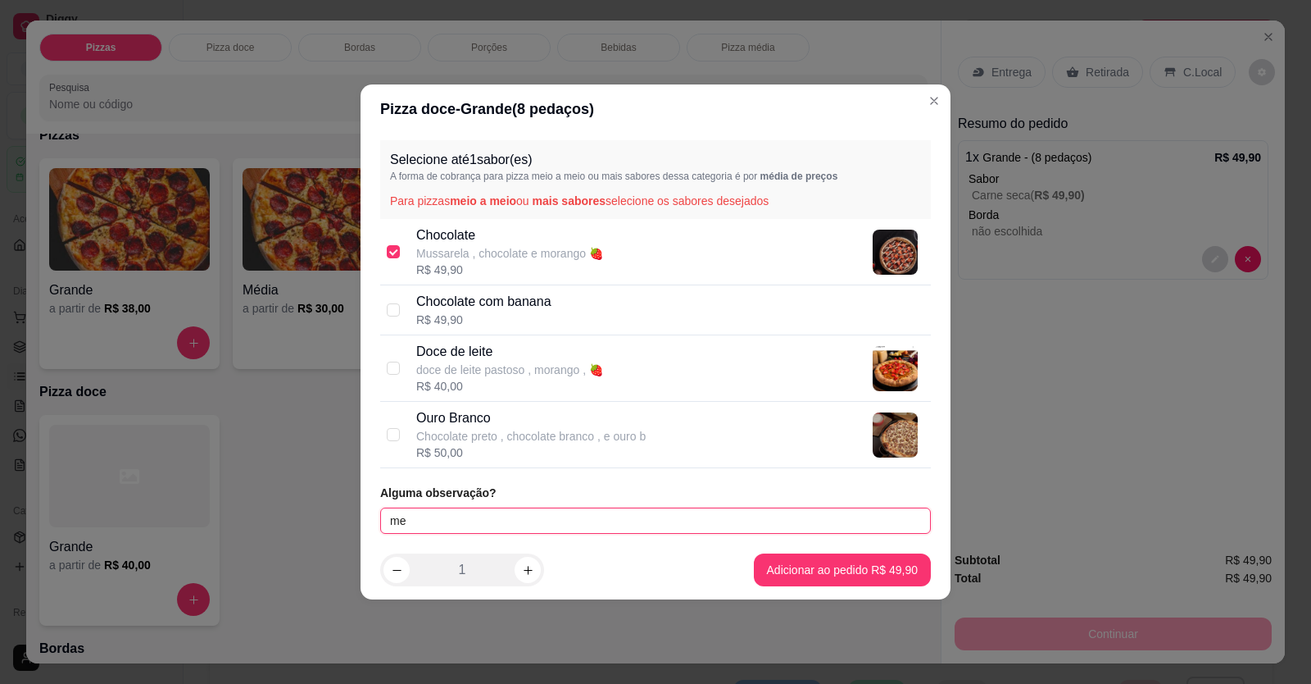
type input "m"
type input "metade ouro branco"
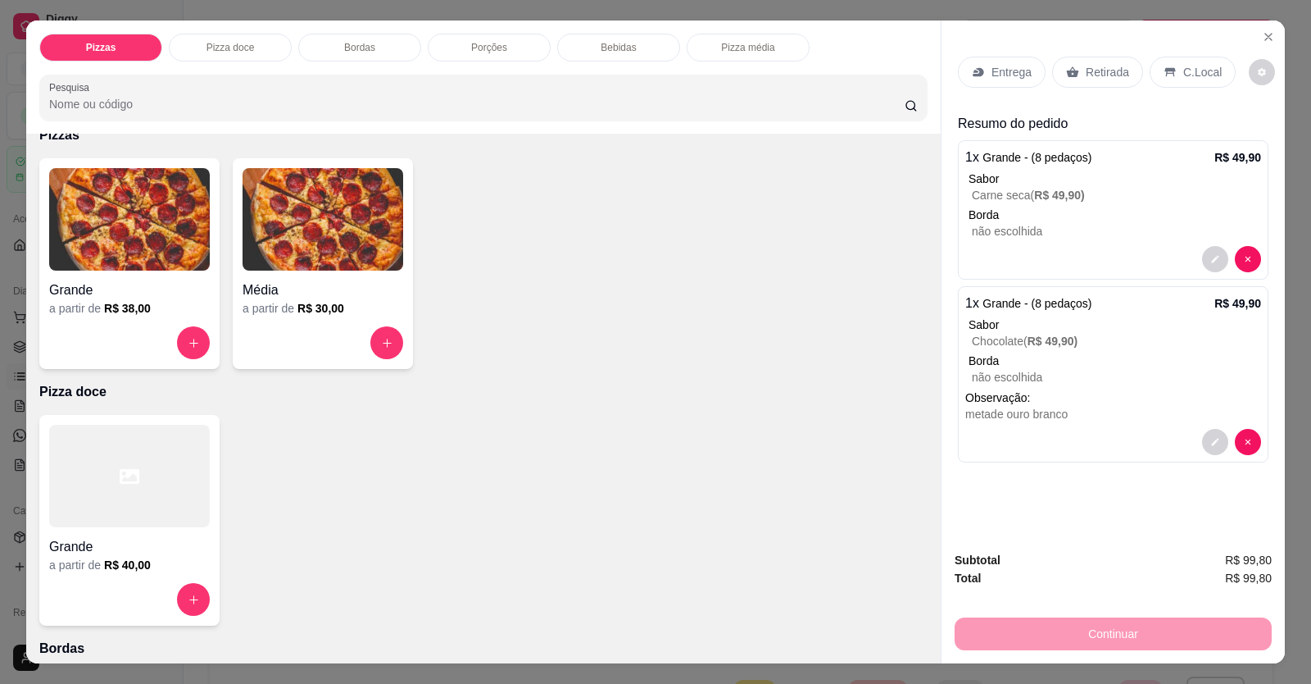
click at [137, 257] on div "Grande" at bounding box center [129, 285] width 161 height 30
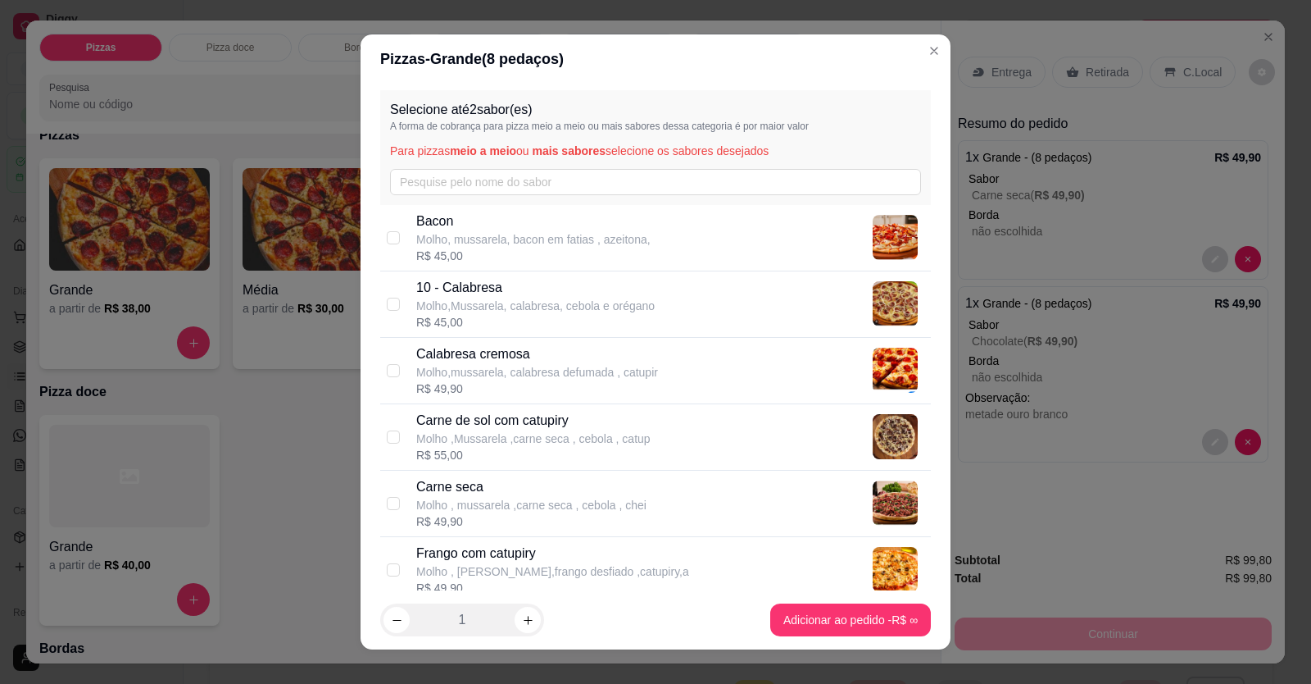
click at [553, 257] on p "10 - Calabresa" at bounding box center [535, 288] width 239 height 20
checkbox input "true"
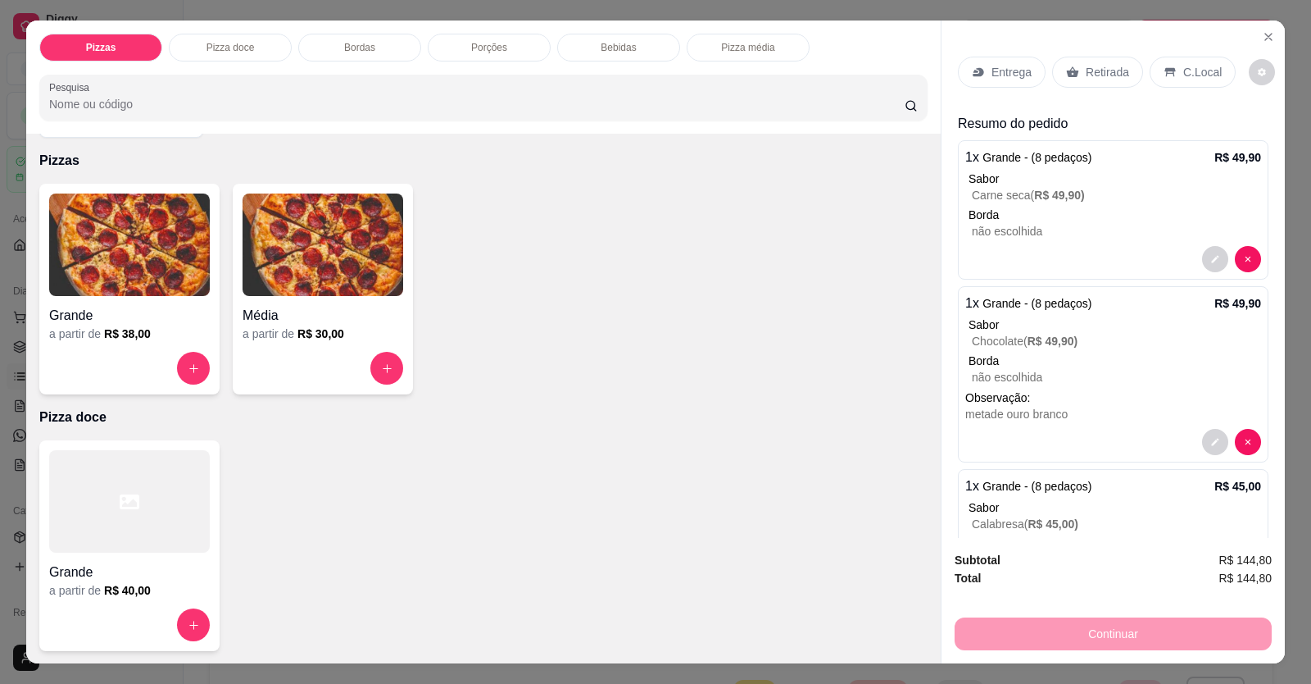
scroll to position [0, 0]
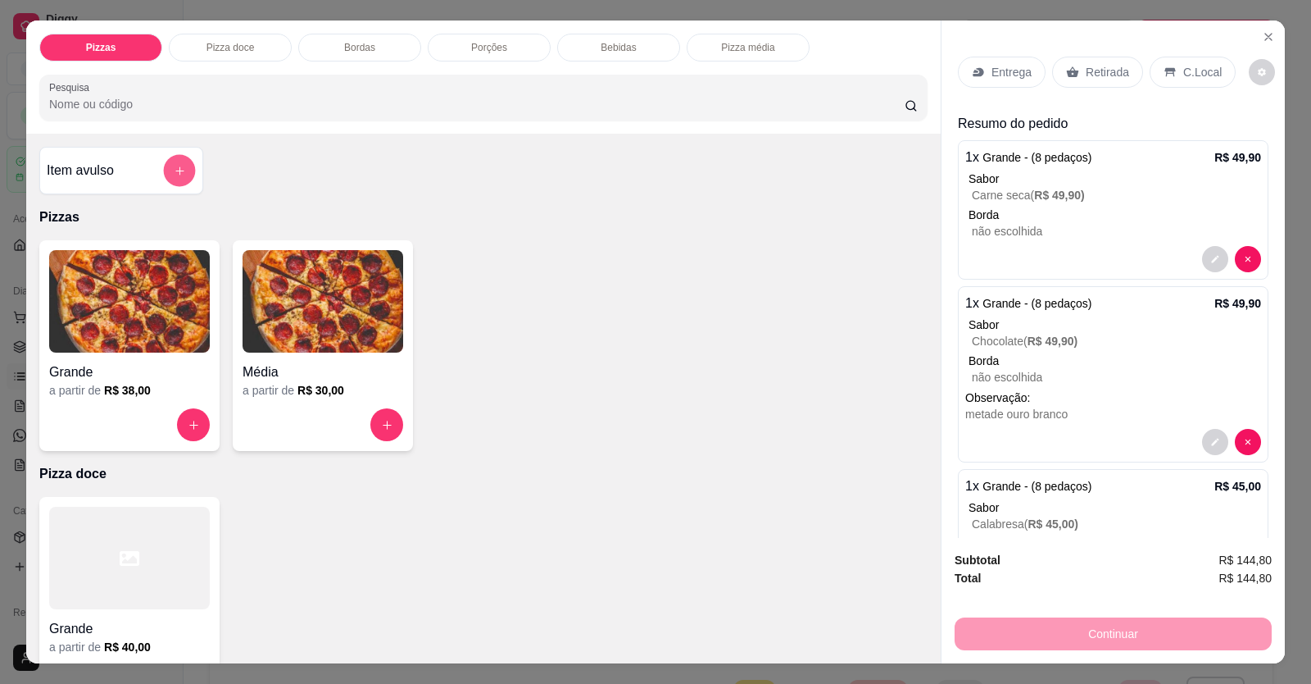
click at [180, 171] on button "add-separate-item" at bounding box center [180, 171] width 32 height 32
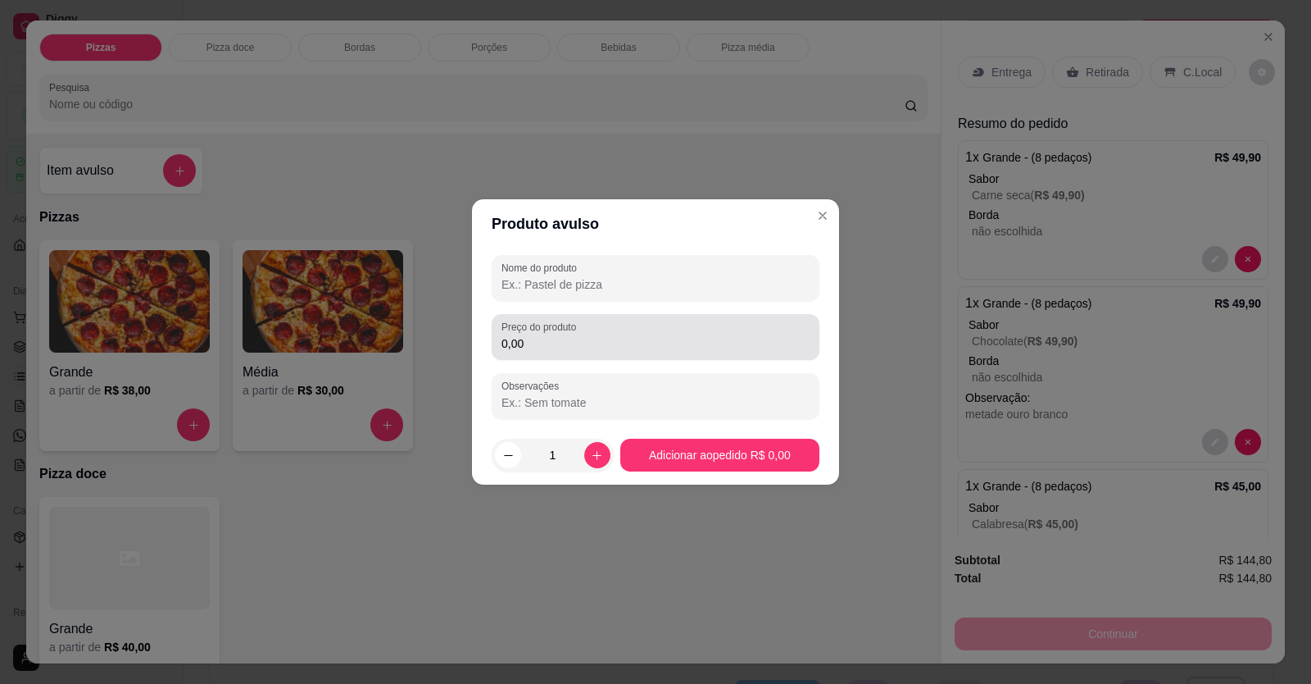
click at [595, 257] on input "0,00" at bounding box center [656, 343] width 308 height 16
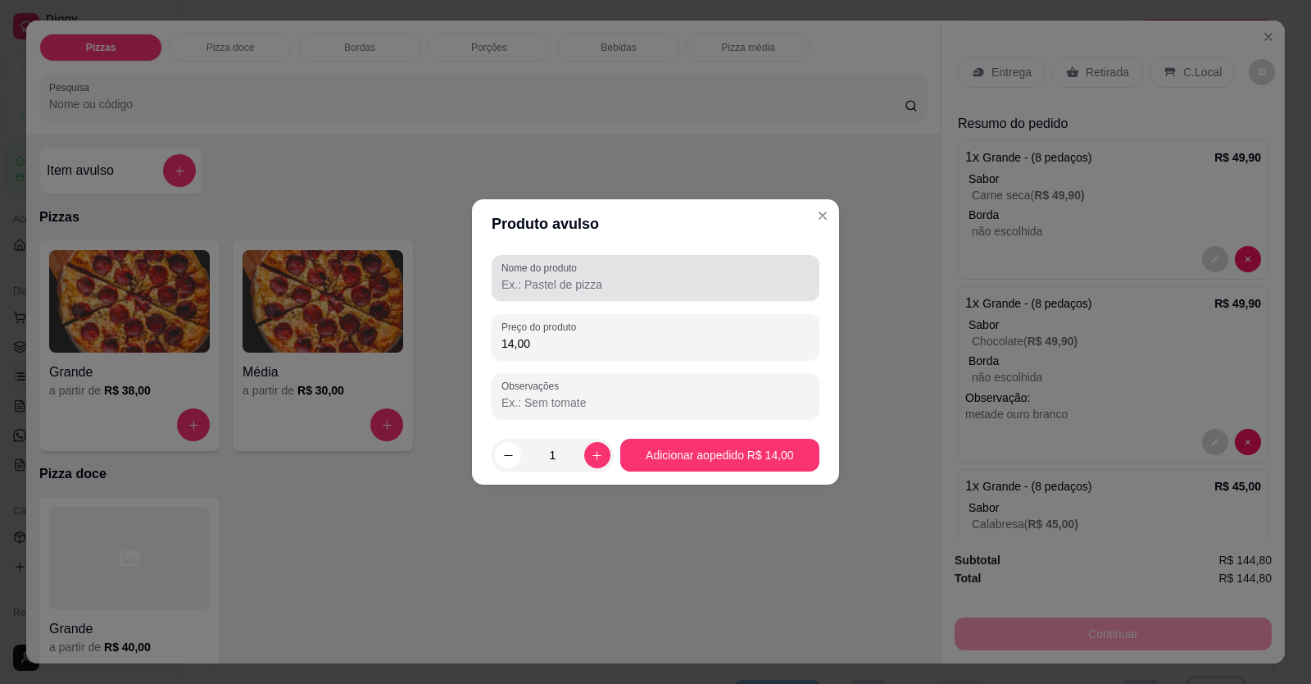
type input "14,00"
click at [614, 257] on input "Nome do produto" at bounding box center [656, 284] width 308 height 16
type input "k"
drag, startPoint x: 629, startPoint y: 285, endPoint x: 625, endPoint y: 275, distance: 11.4
click at [629, 257] on input "garana" at bounding box center [656, 284] width 308 height 16
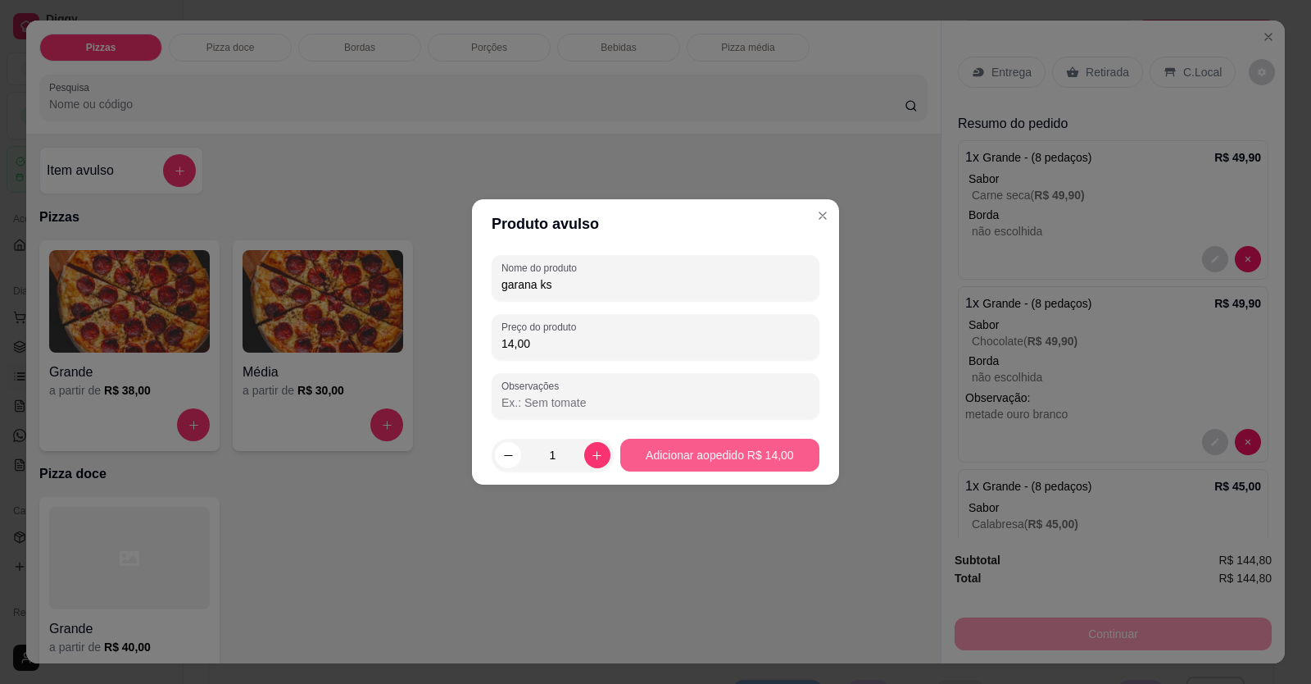
type input "garana ks"
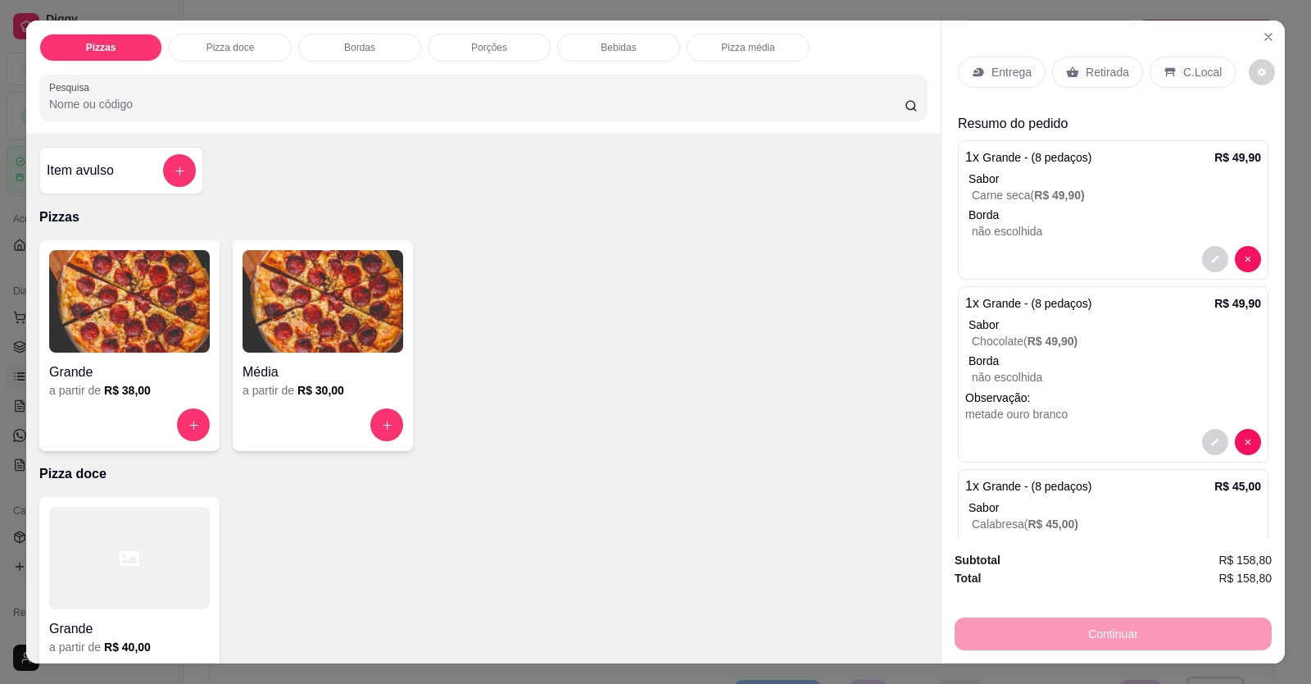
click at [1002, 71] on p "C.Local" at bounding box center [1203, 72] width 39 height 16
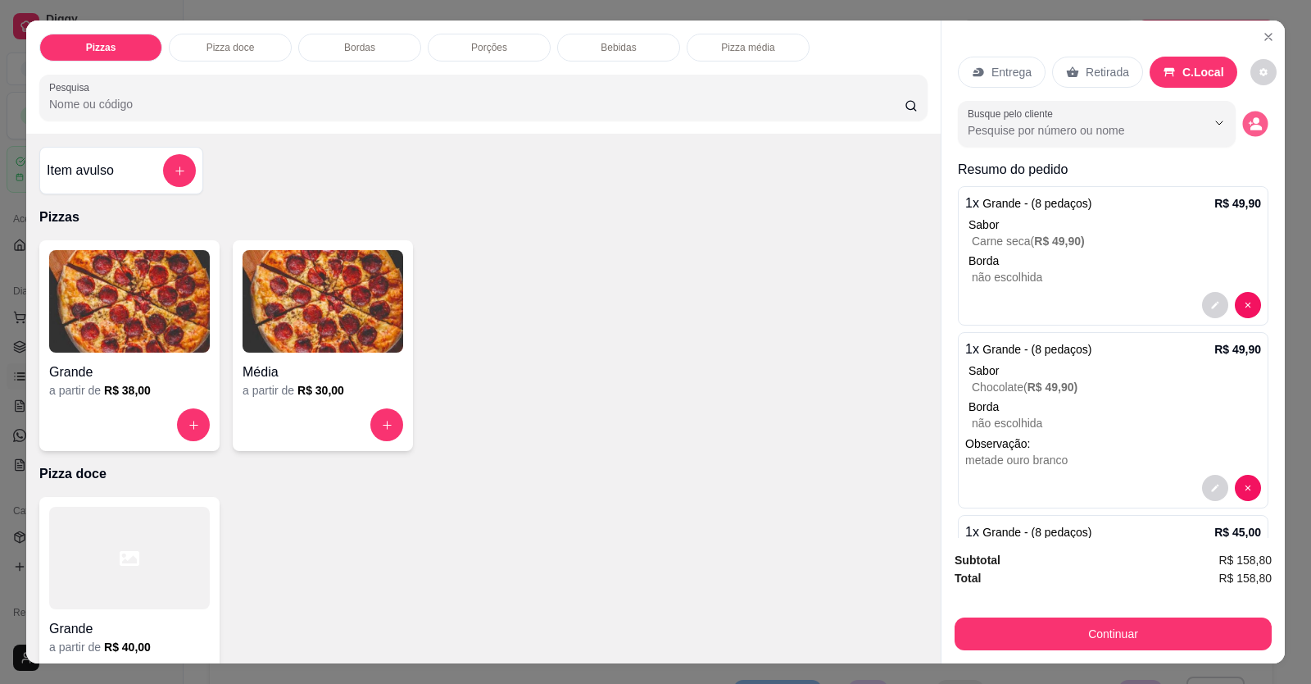
click at [1002, 125] on icon "decrease-product-quantity" at bounding box center [1255, 123] width 14 height 14
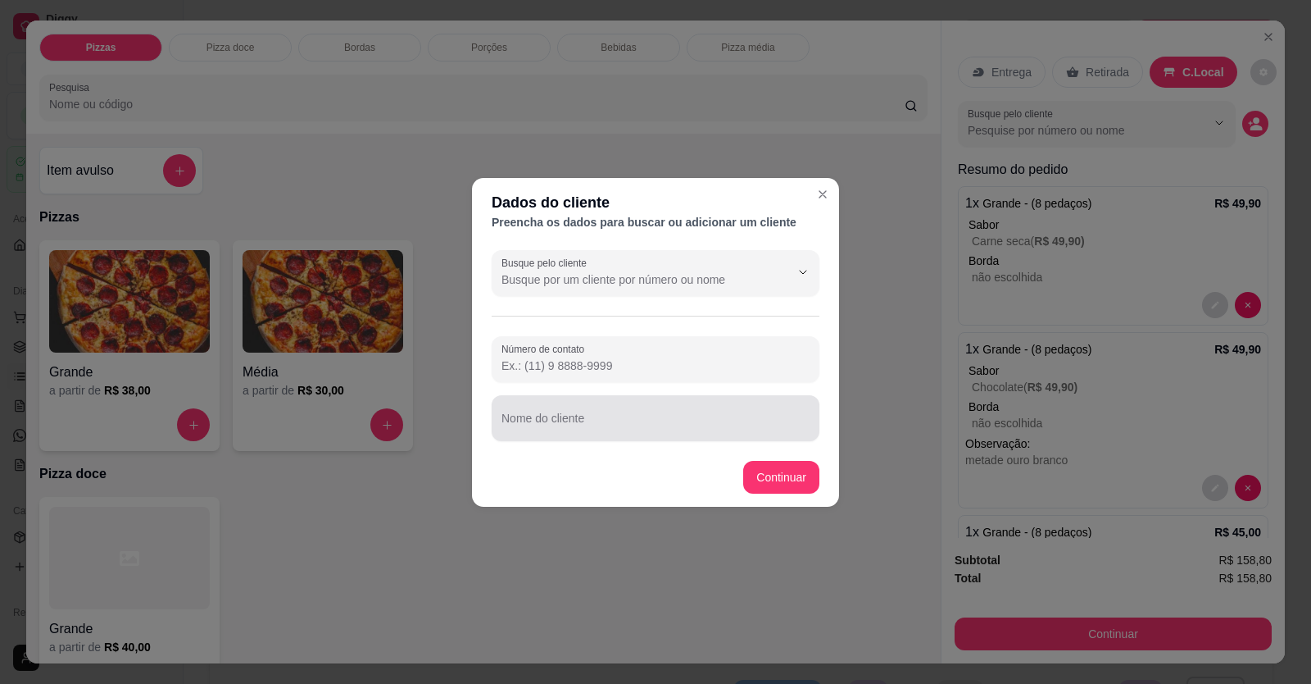
click at [609, 257] on input "Nome do cliente" at bounding box center [656, 424] width 308 height 16
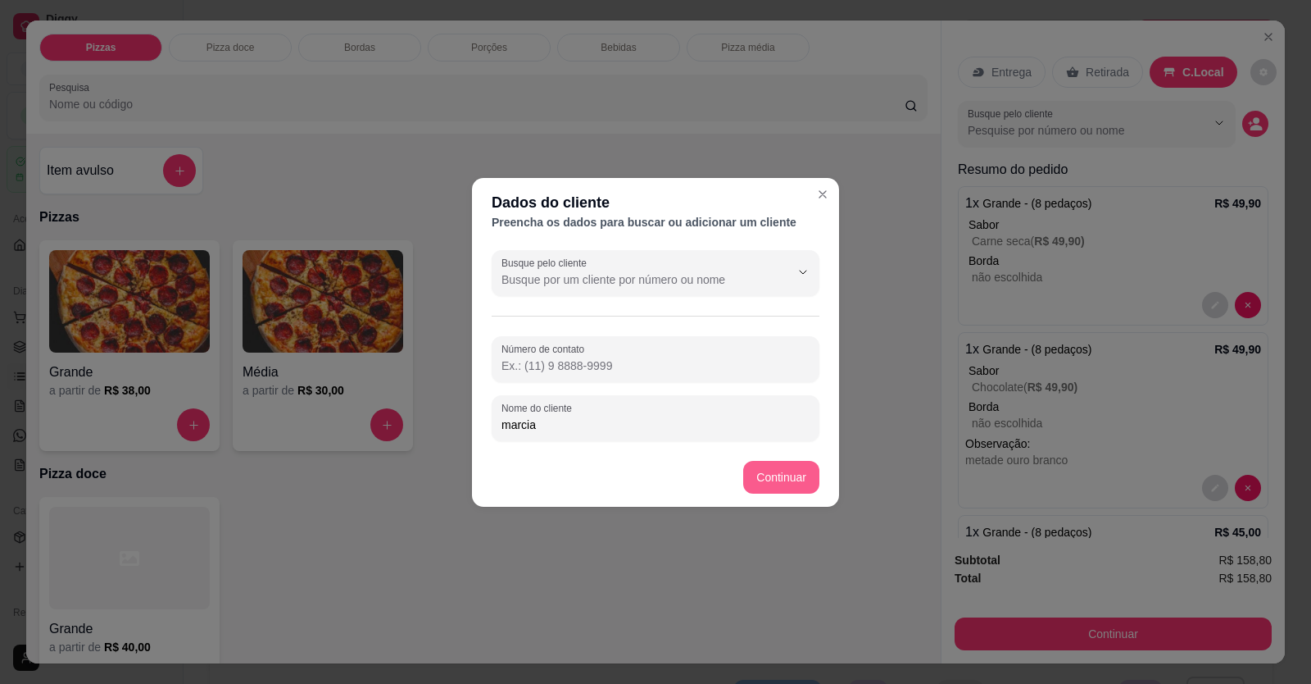
type input "marcia"
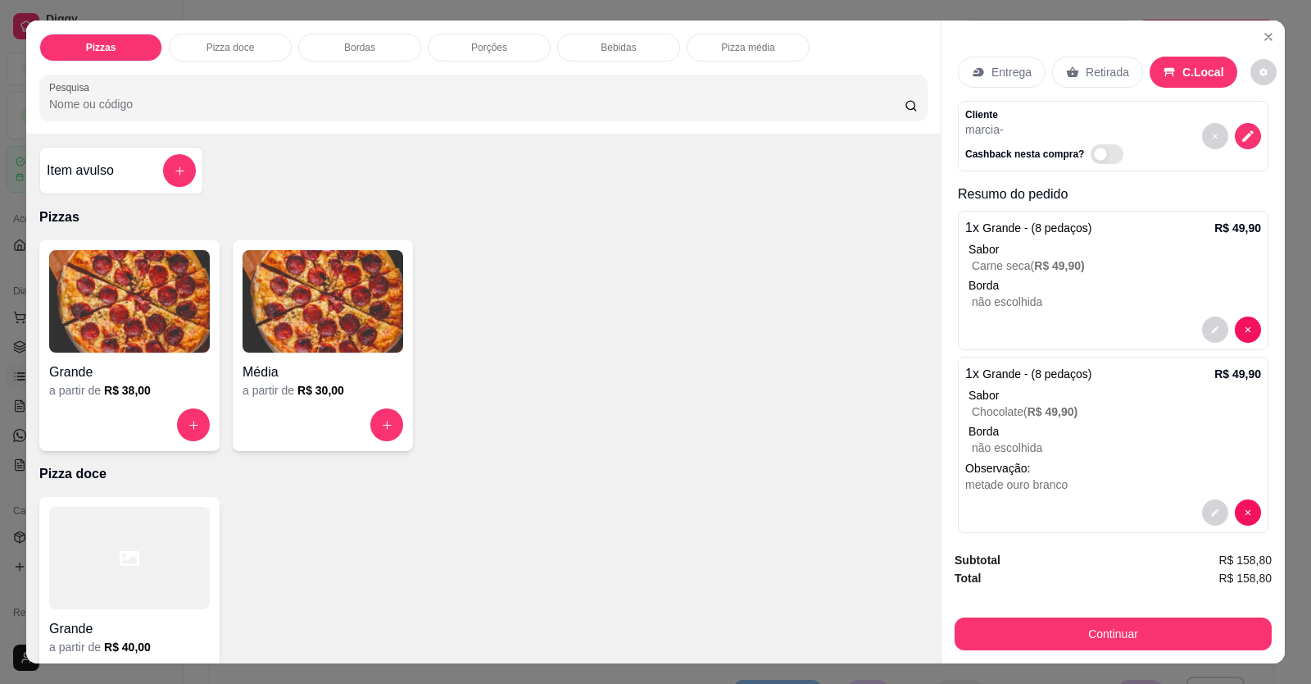
click at [989, 257] on div "Continuar" at bounding box center [1113, 631] width 317 height 37
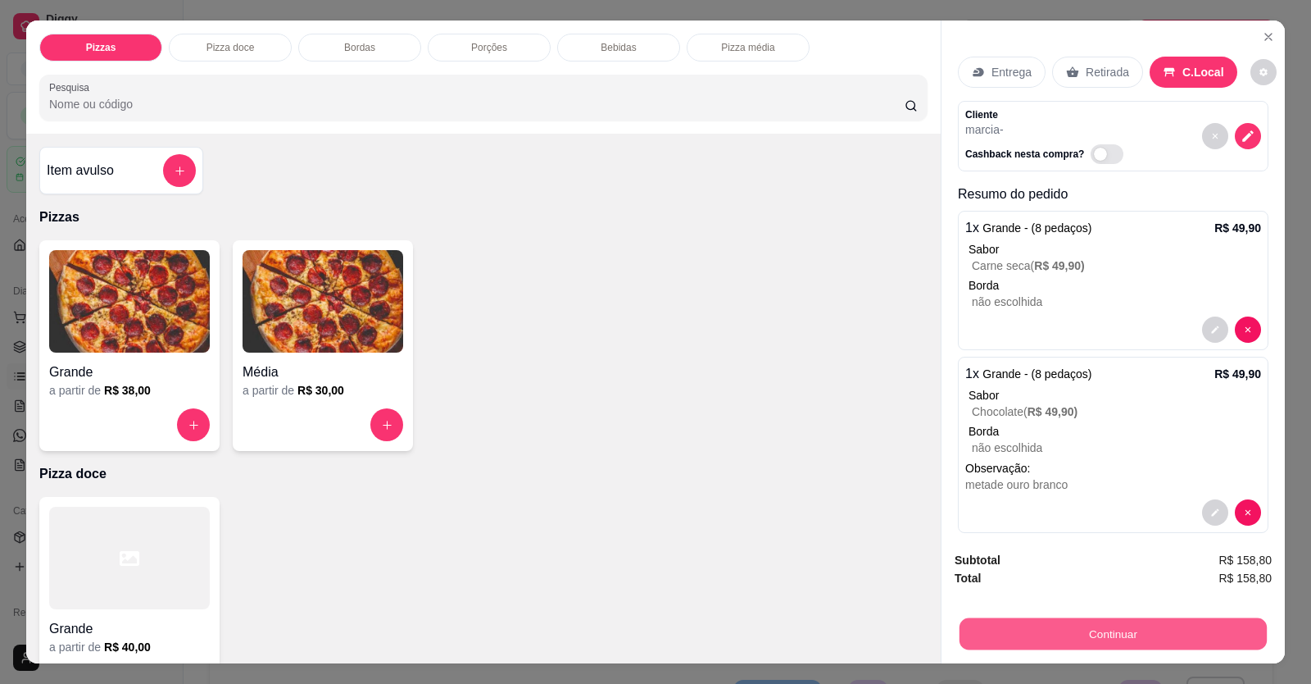
click at [991, 257] on button "Continuar" at bounding box center [1113, 634] width 307 height 32
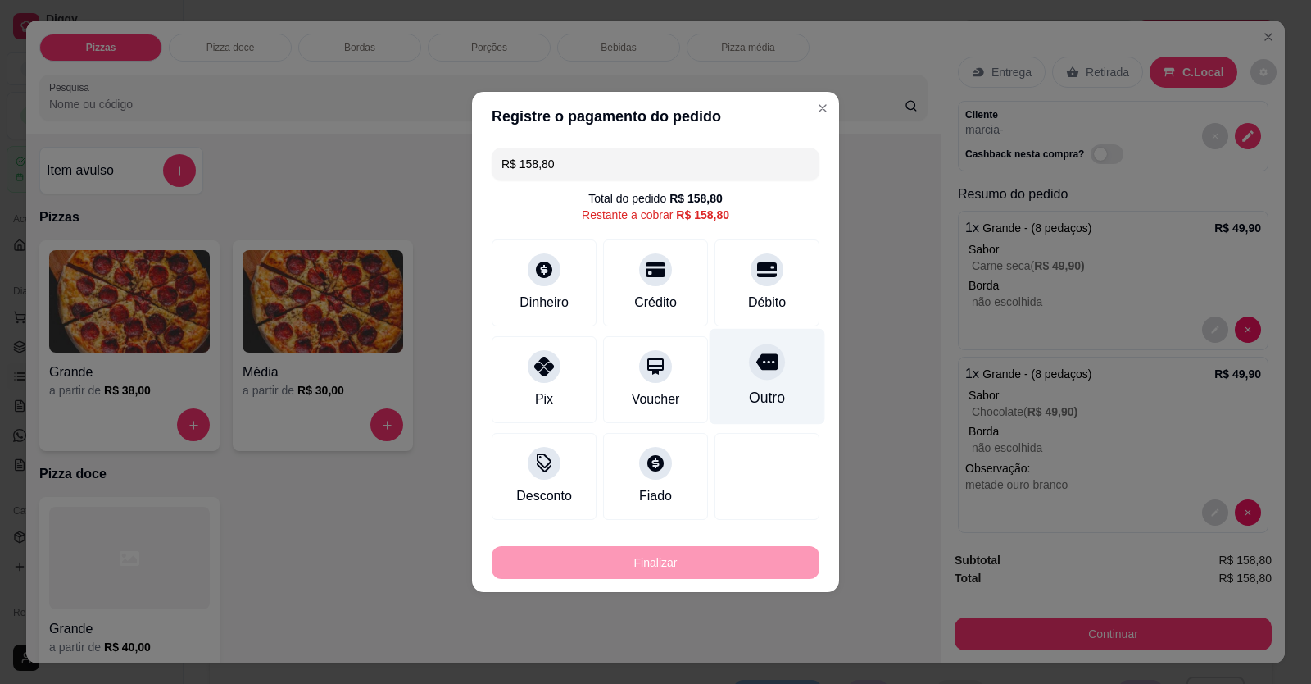
click at [771, 257] on div "Outro" at bounding box center [768, 377] width 116 height 96
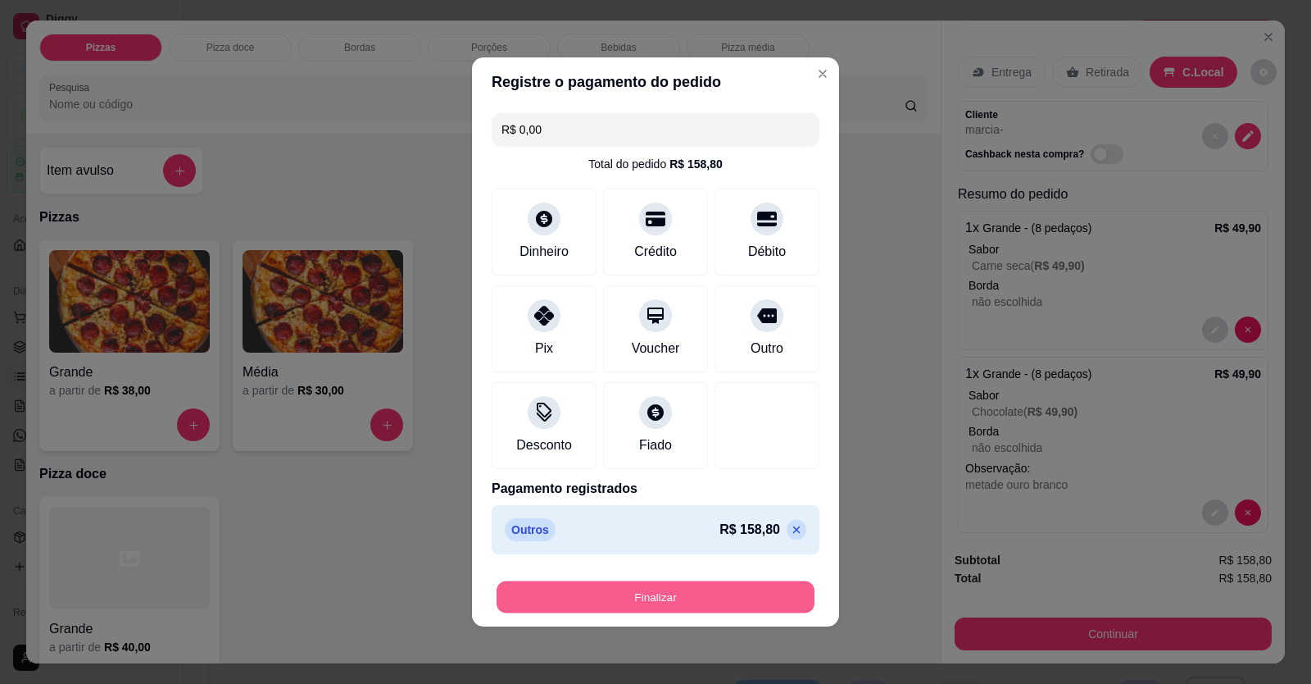
click at [724, 257] on button "Finalizar" at bounding box center [656, 597] width 318 height 32
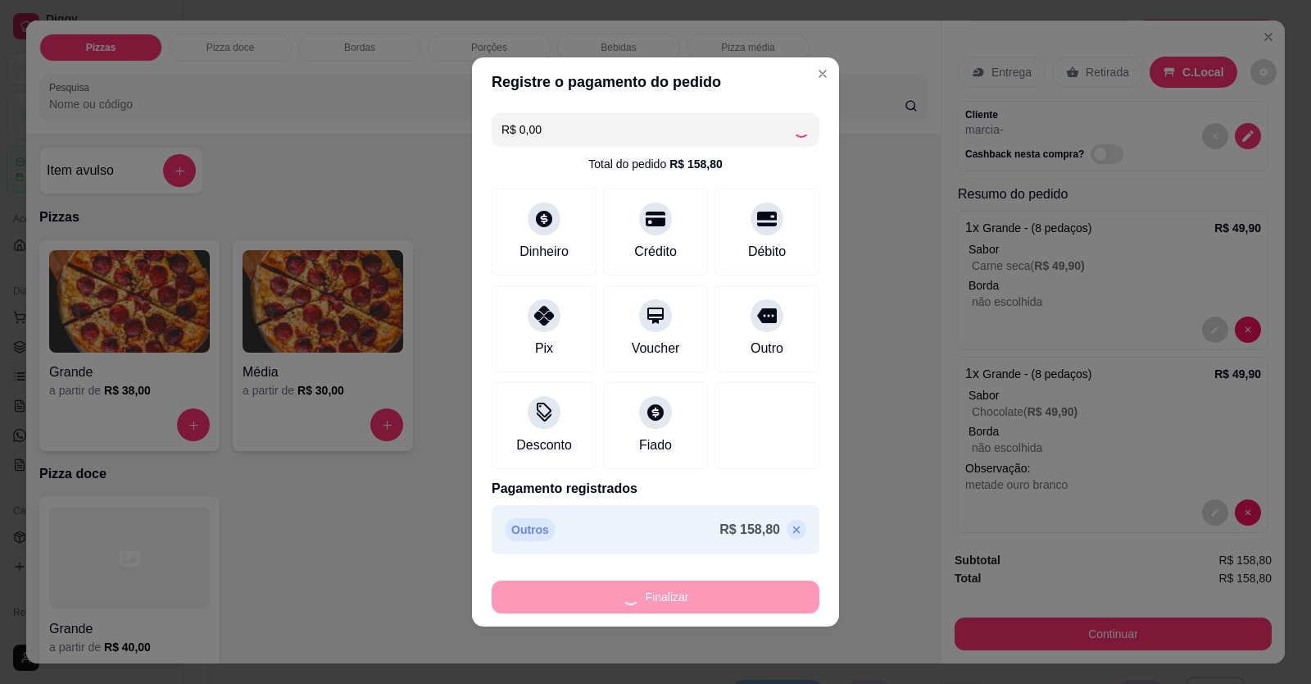
type input "-R$ 158,80"
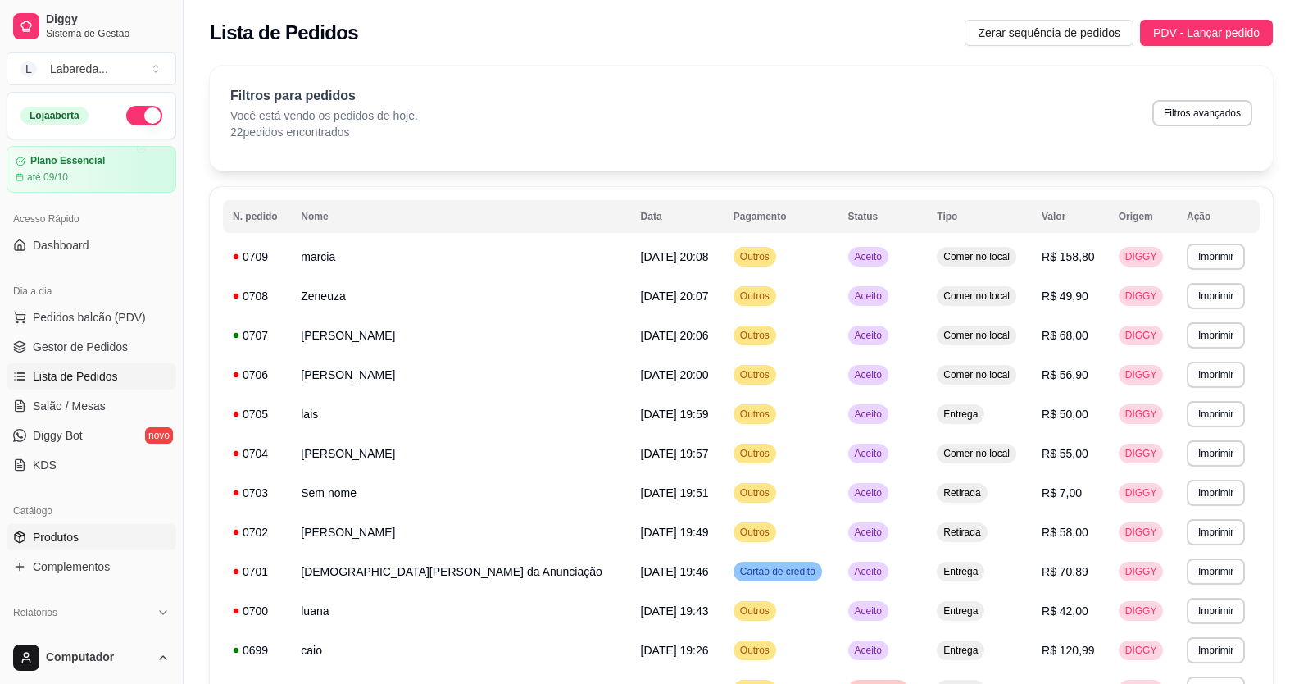
drag, startPoint x: 34, startPoint y: 543, endPoint x: 74, endPoint y: 520, distance: 46.3
click at [34, 257] on span "Produtos" at bounding box center [56, 537] width 46 height 16
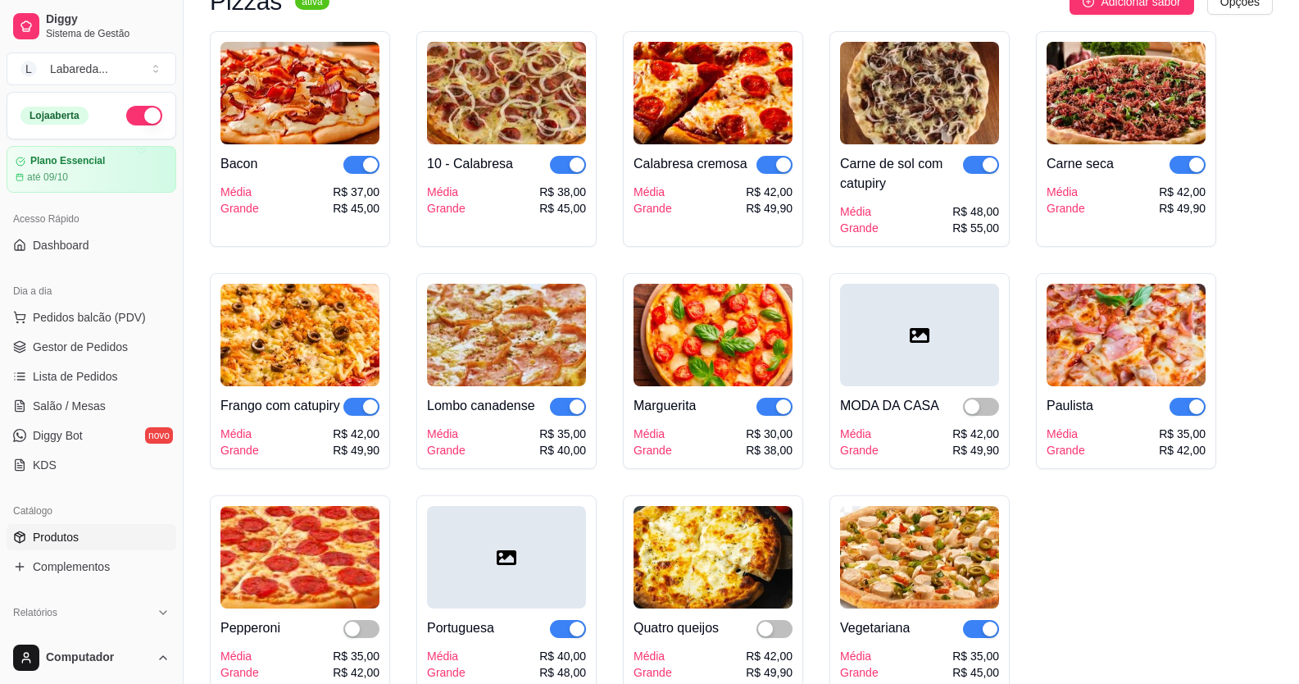
scroll to position [1967, 0]
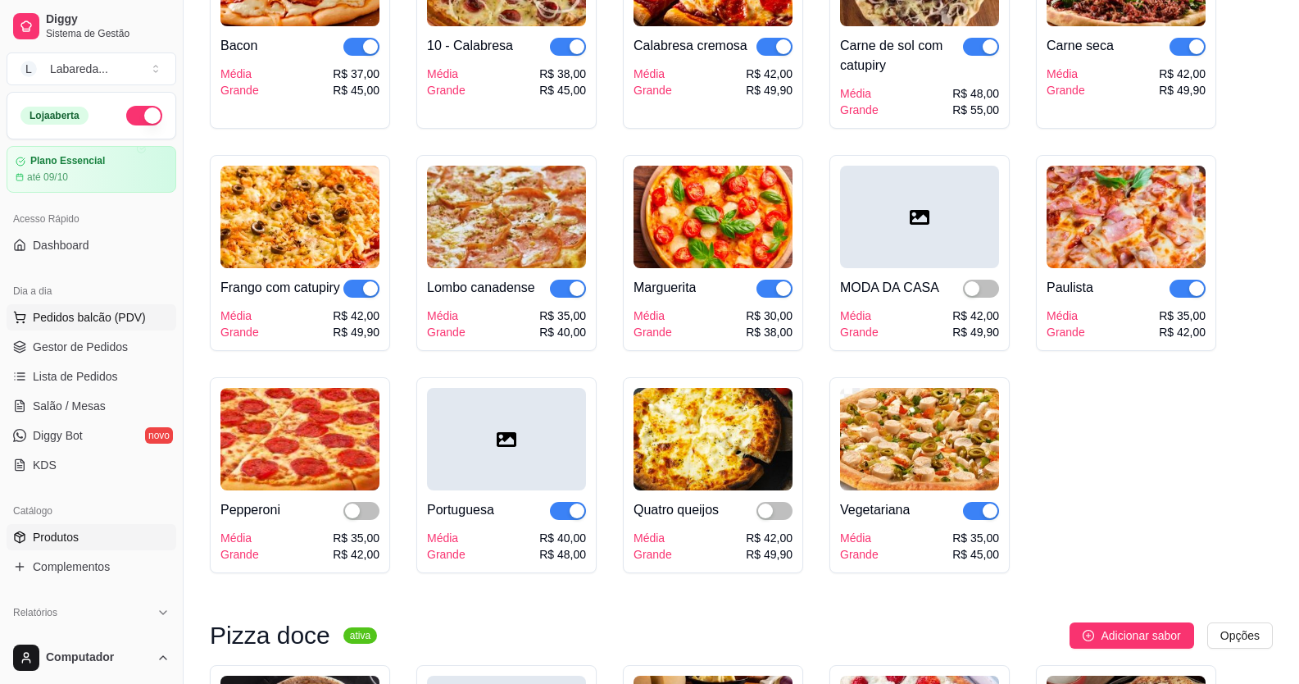
click at [79, 257] on span "Pedidos balcão (PDV)" at bounding box center [89, 317] width 113 height 16
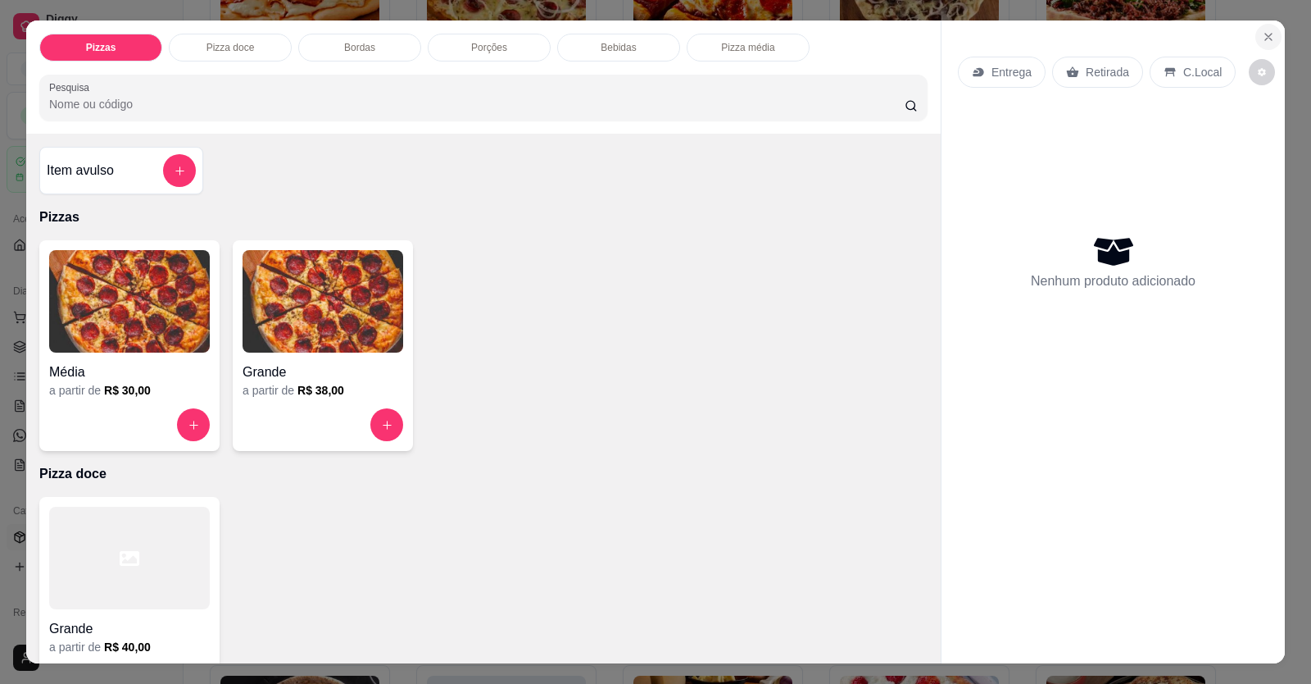
click at [1002, 39] on icon "Close" at bounding box center [1268, 36] width 13 height 13
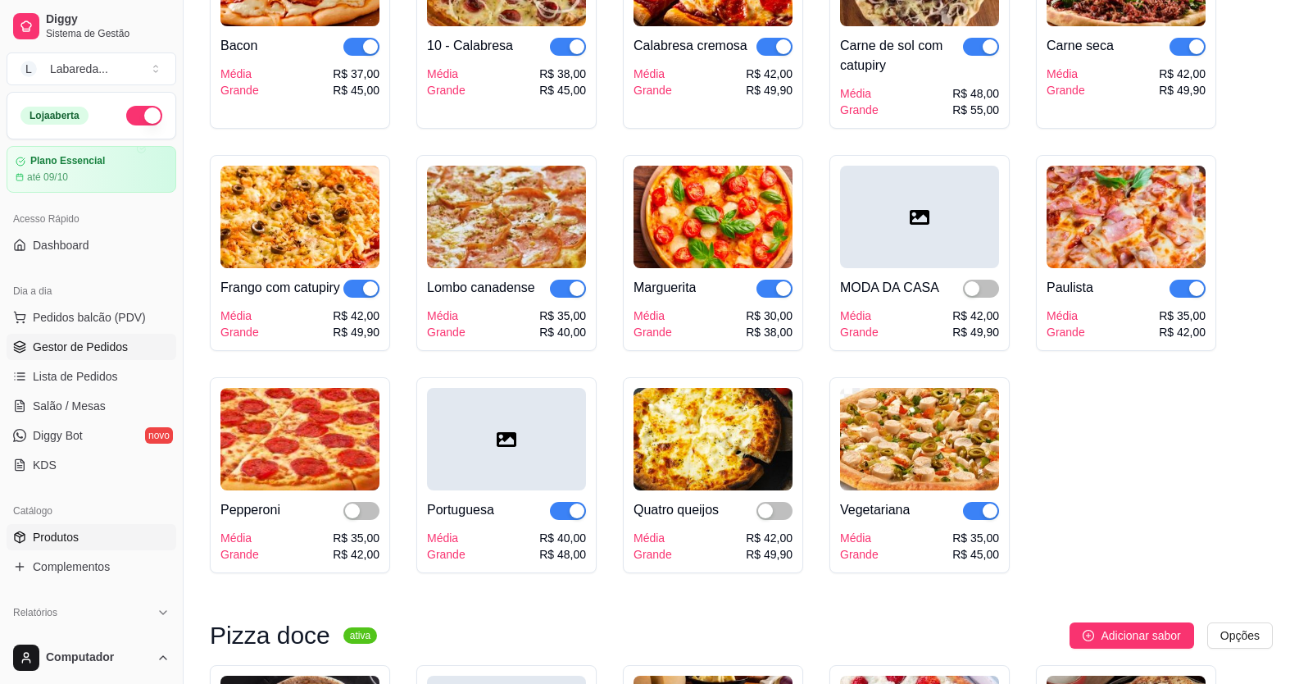
click at [87, 257] on span "Gestor de Pedidos" at bounding box center [80, 347] width 95 height 16
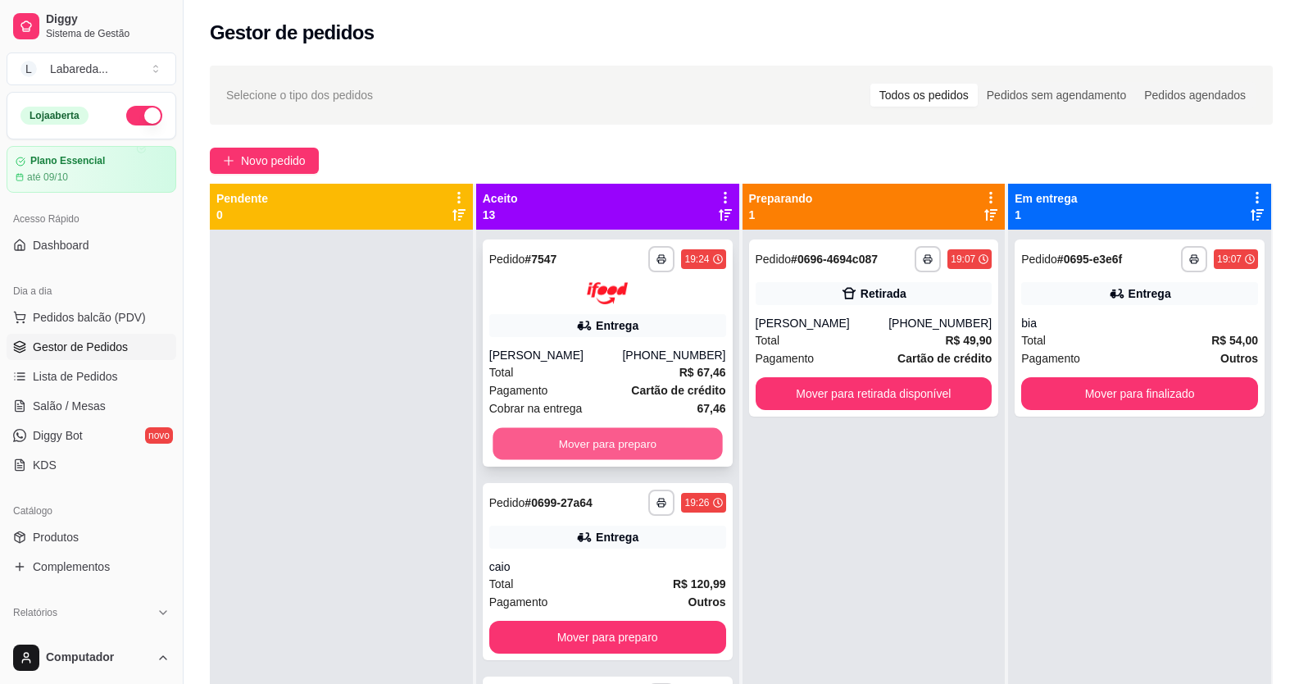
click at [639, 257] on button "Mover para preparo" at bounding box center [608, 443] width 230 height 32
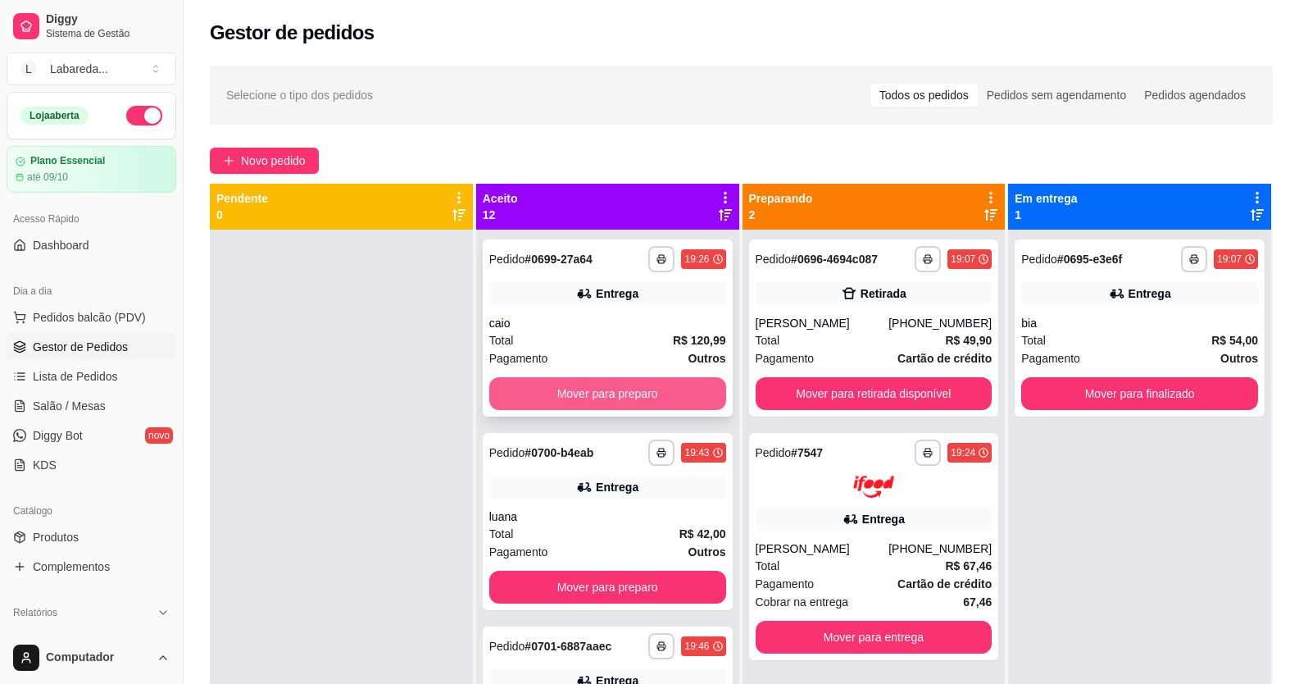
click at [580, 257] on button "Mover para preparo" at bounding box center [607, 393] width 237 height 33
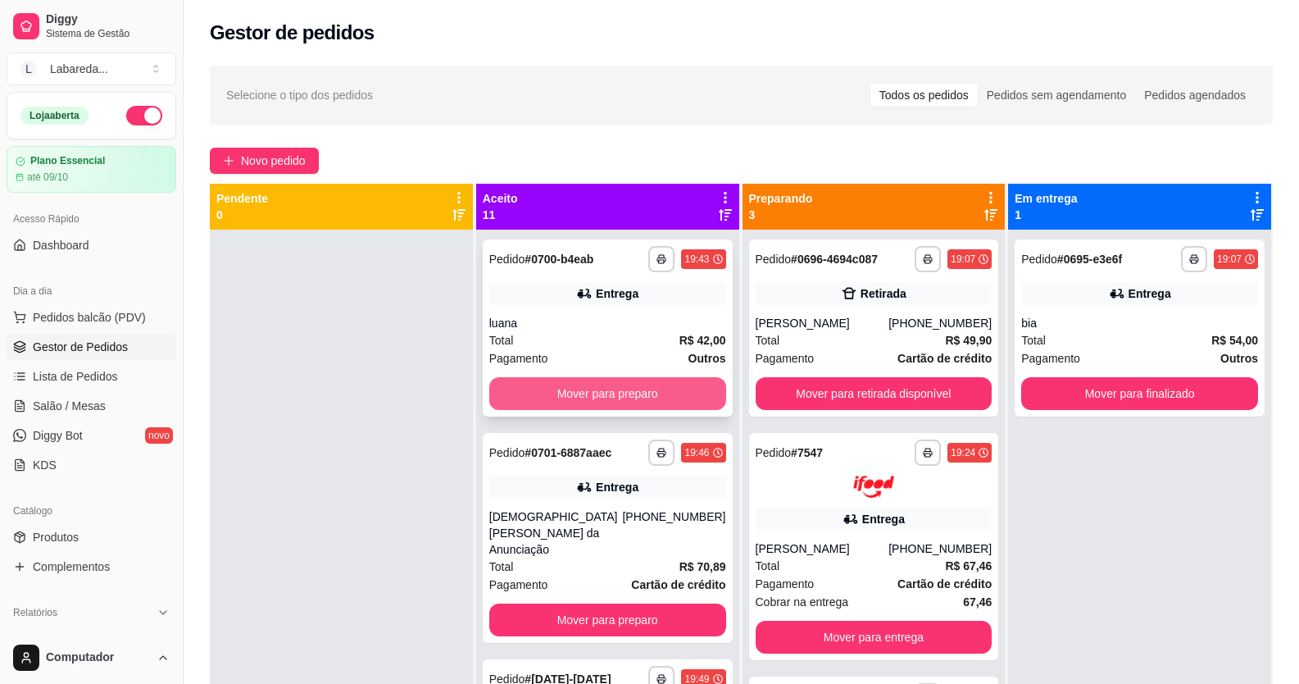
click at [578, 257] on button "Mover para preparo" at bounding box center [607, 393] width 237 height 33
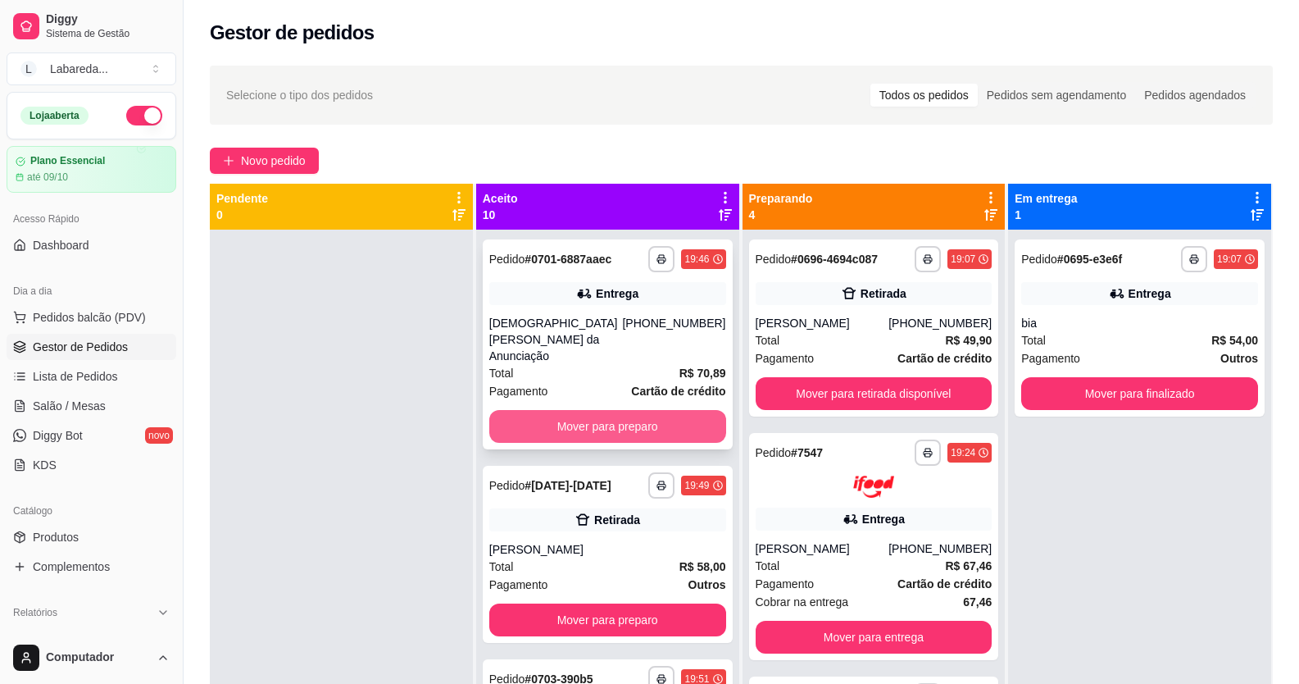
click at [637, 257] on button "Mover para preparo" at bounding box center [607, 426] width 237 height 33
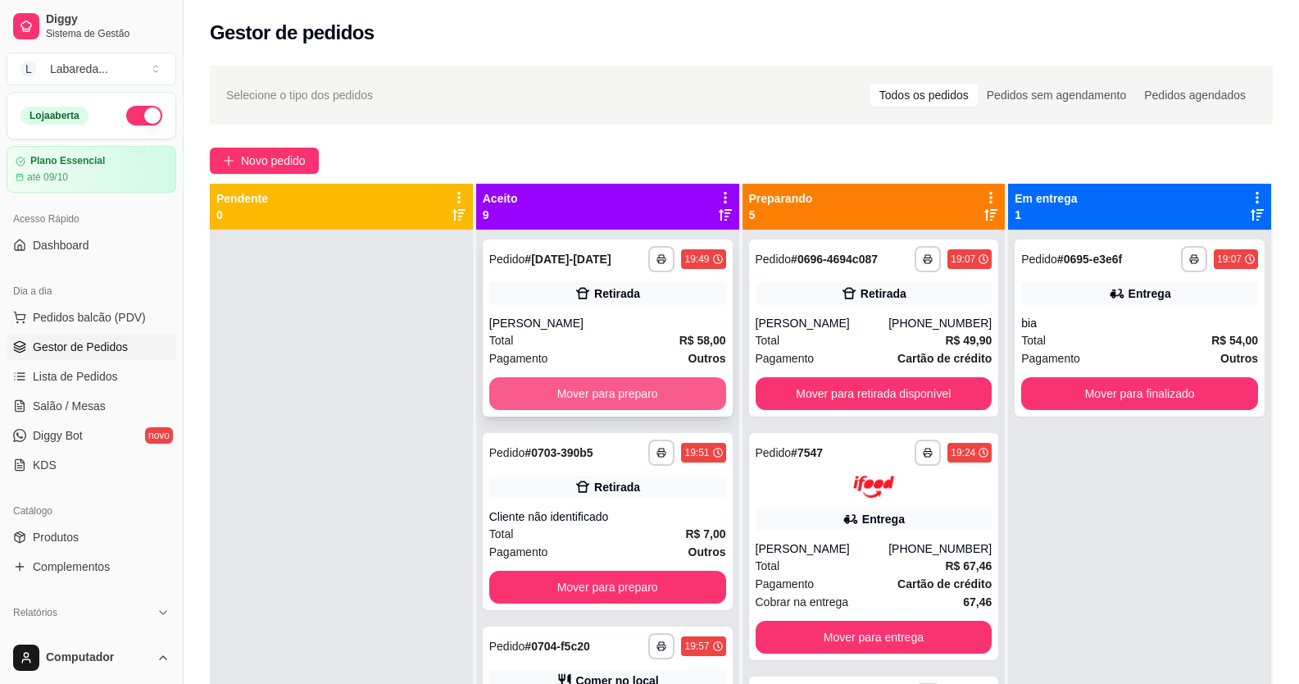
click at [637, 257] on button "Mover para preparo" at bounding box center [607, 393] width 237 height 33
click at [630, 257] on button "Mover para preparo" at bounding box center [608, 394] width 230 height 32
click at [652, 257] on button "Mover para preparo" at bounding box center [607, 393] width 237 height 33
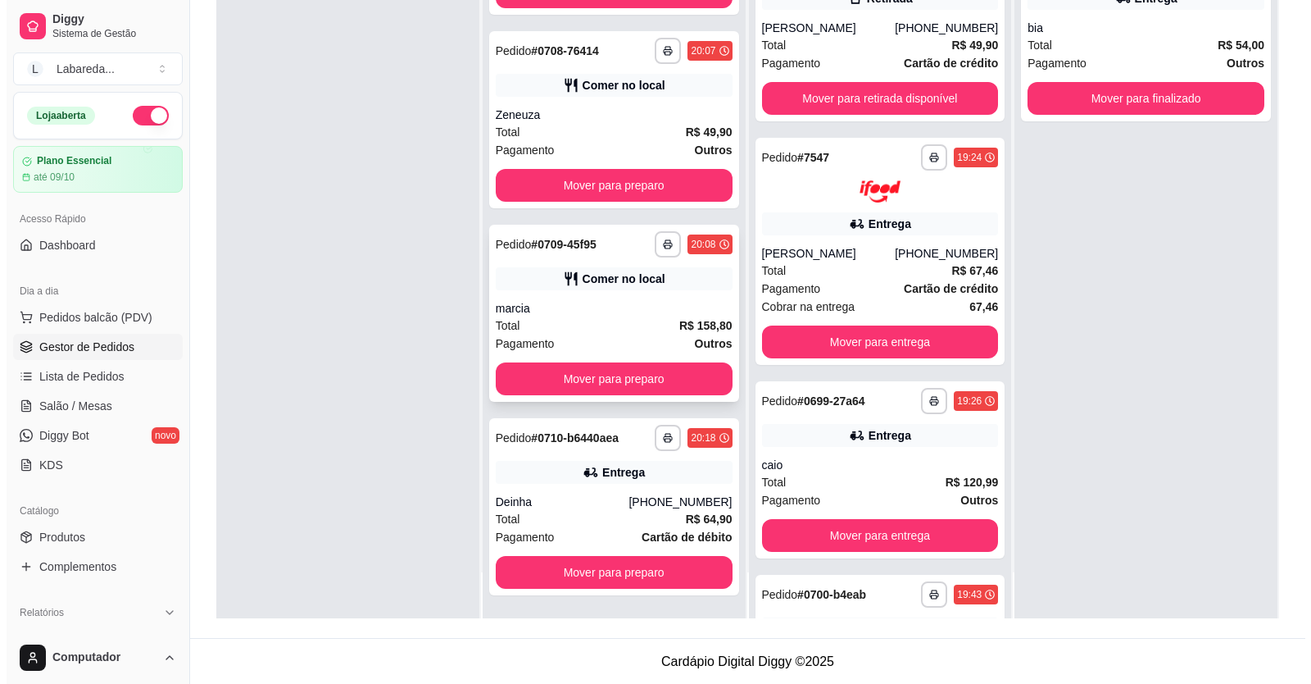
scroll to position [250, 0]
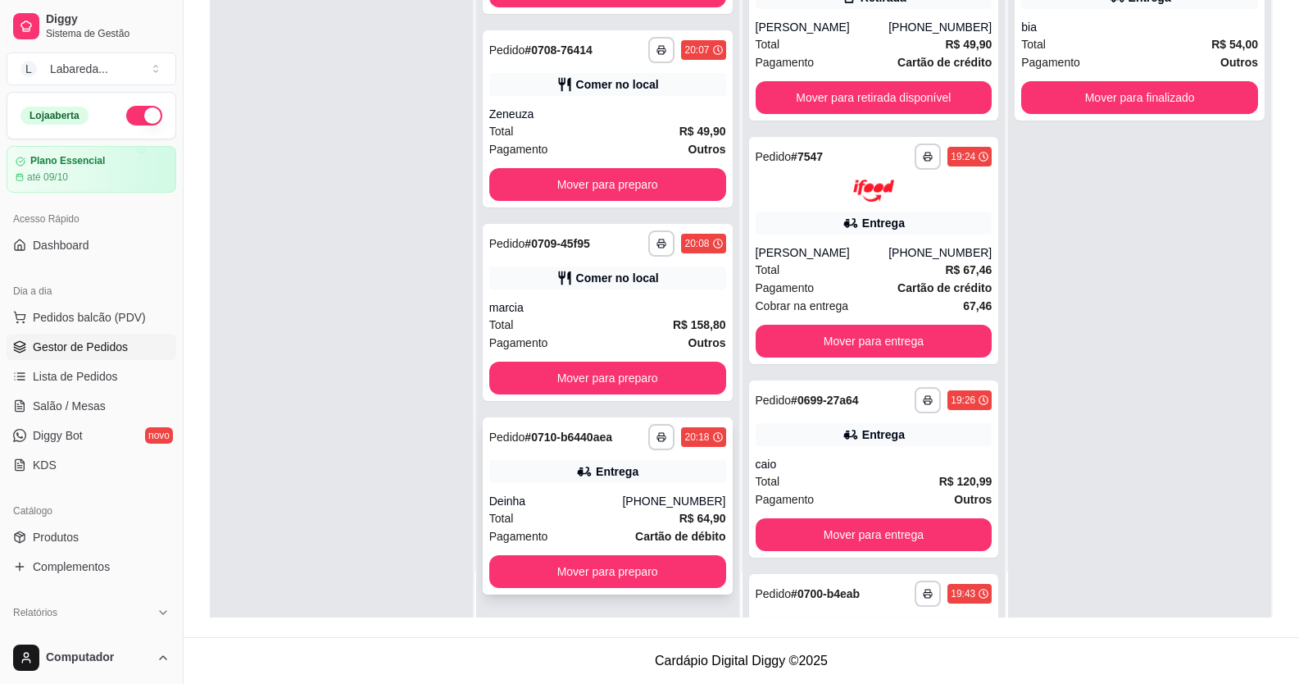
click at [556, 257] on div "Deinha" at bounding box center [556, 501] width 134 height 16
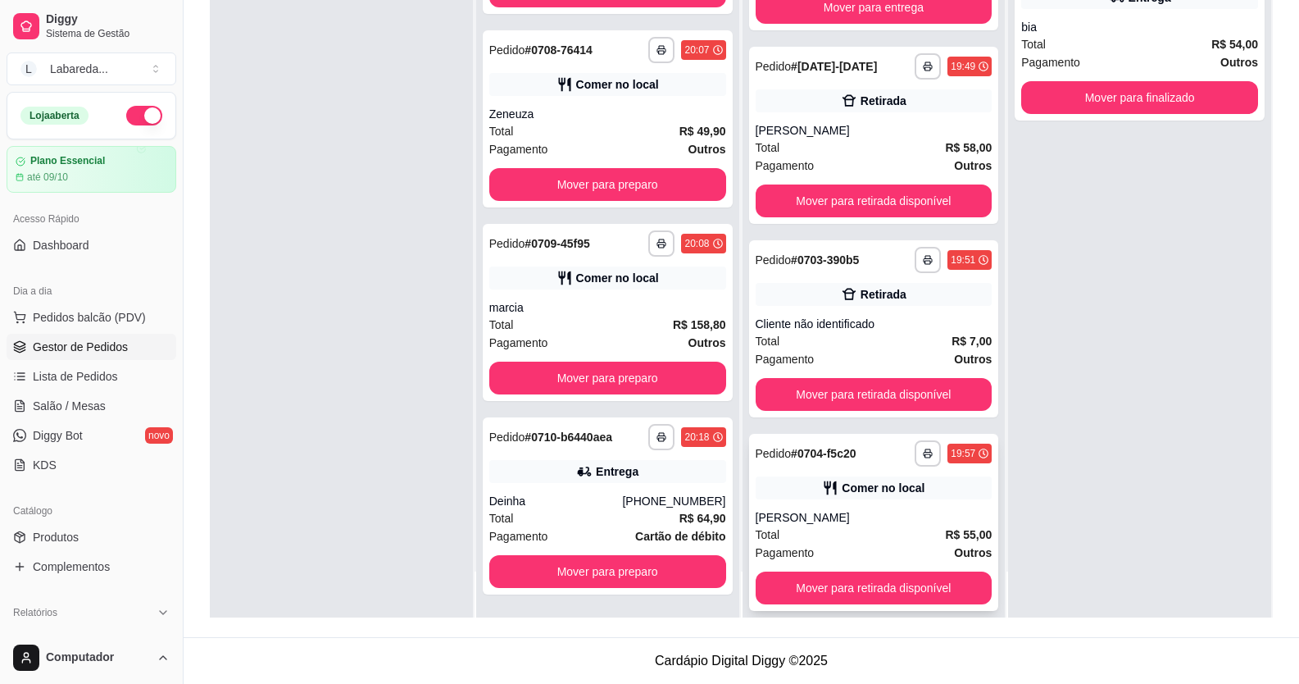
click at [893, 257] on div "**********" at bounding box center [874, 522] width 250 height 177
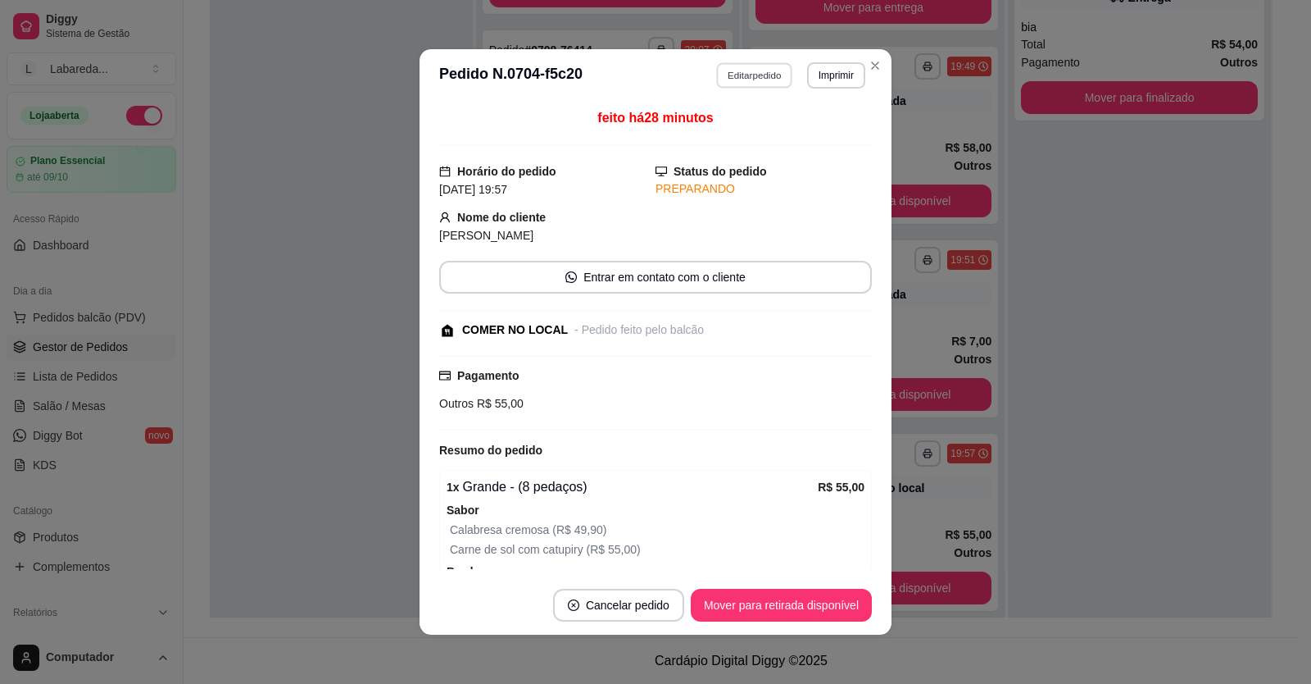
click at [739, 83] on button "Editar pedido" at bounding box center [755, 74] width 76 height 25
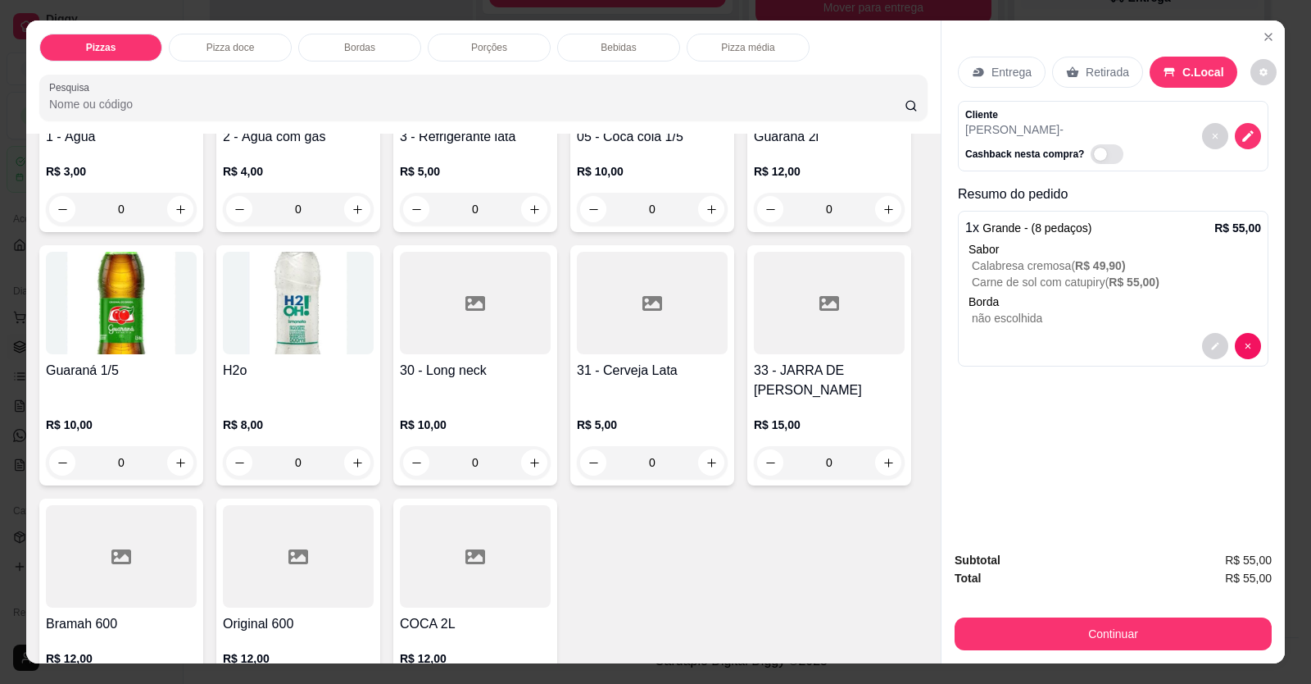
scroll to position [1393, 0]
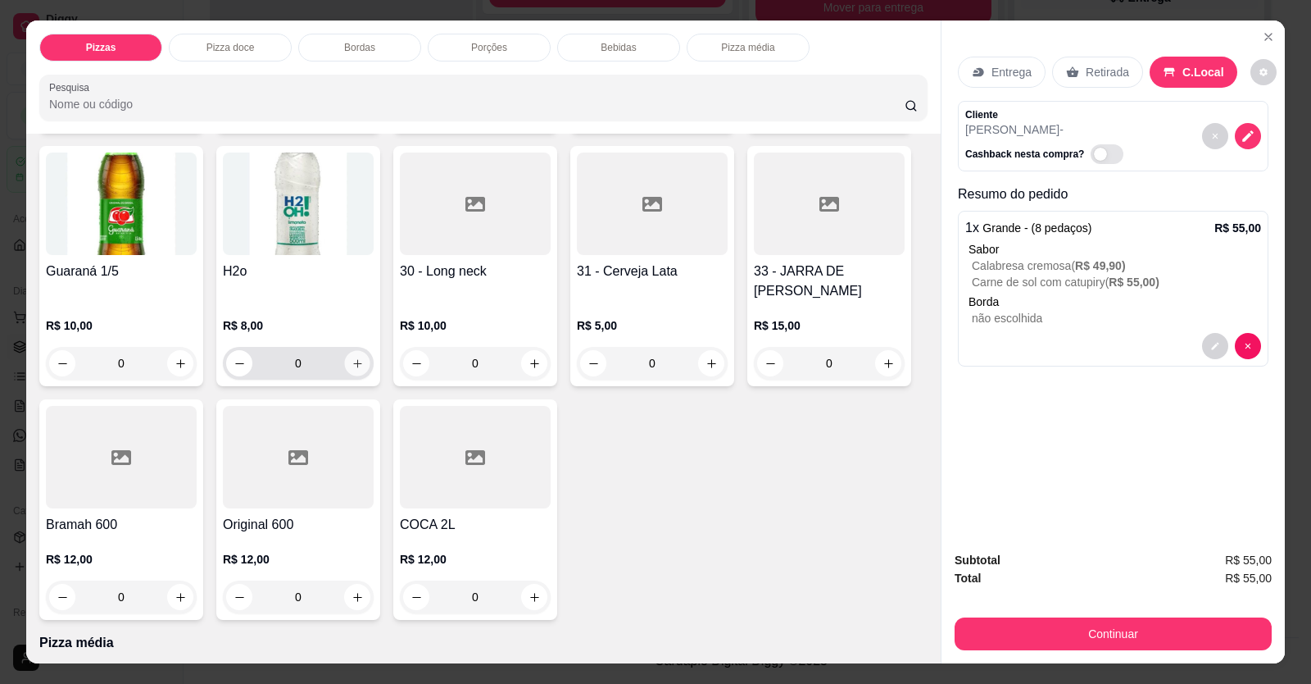
click at [352, 257] on icon "increase-product-quantity" at bounding box center [358, 363] width 12 height 12
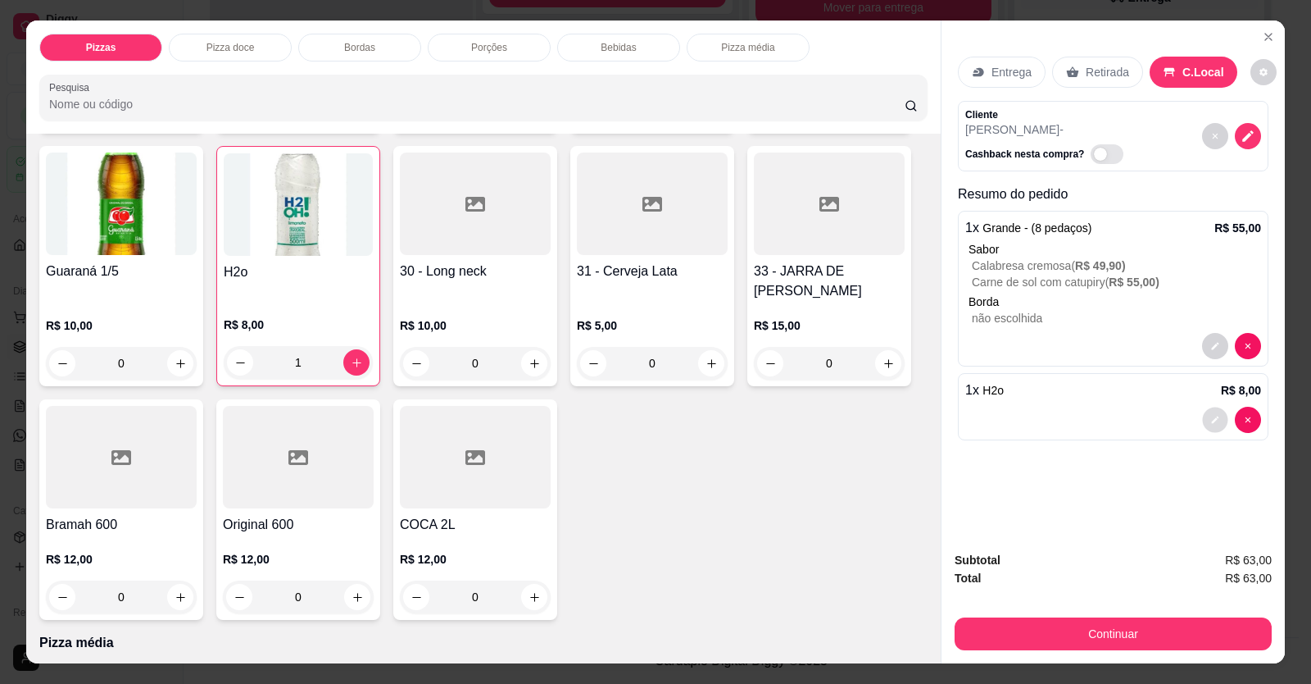
click at [1002, 257] on button "decrease-product-quantity" at bounding box center [1214, 419] width 25 height 25
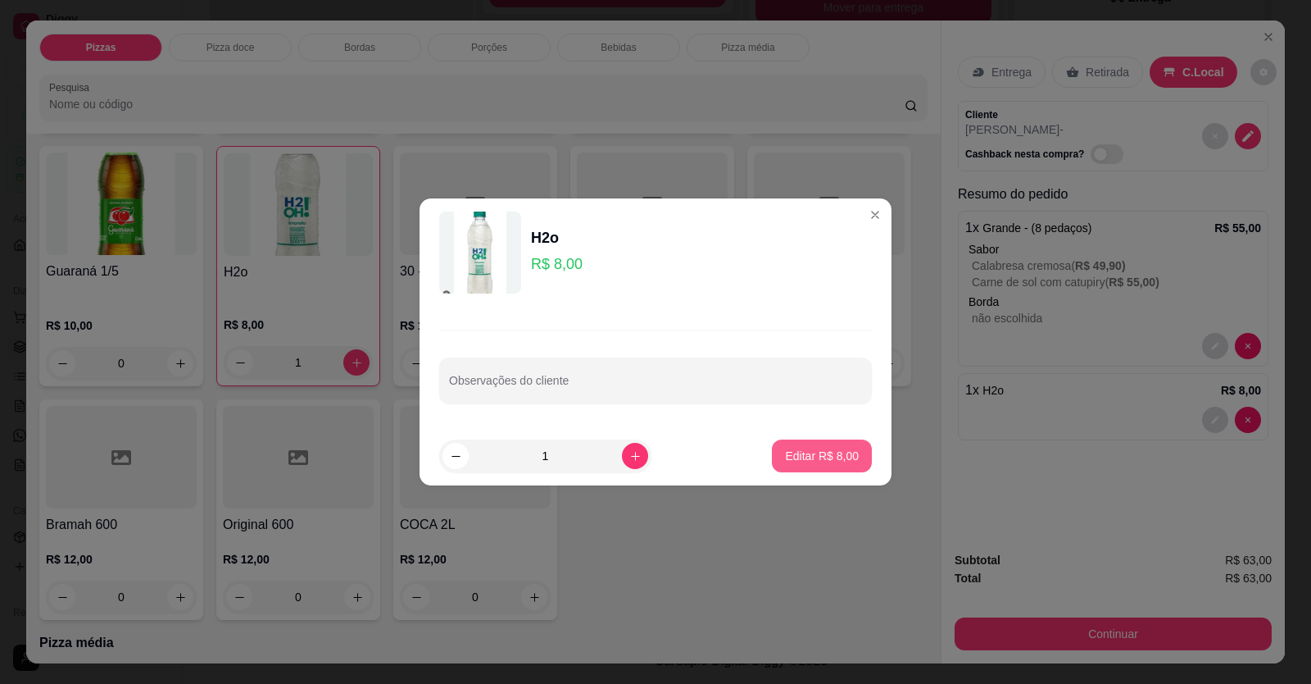
click at [810, 257] on button "Editar R$ 8,00" at bounding box center [822, 455] width 100 height 33
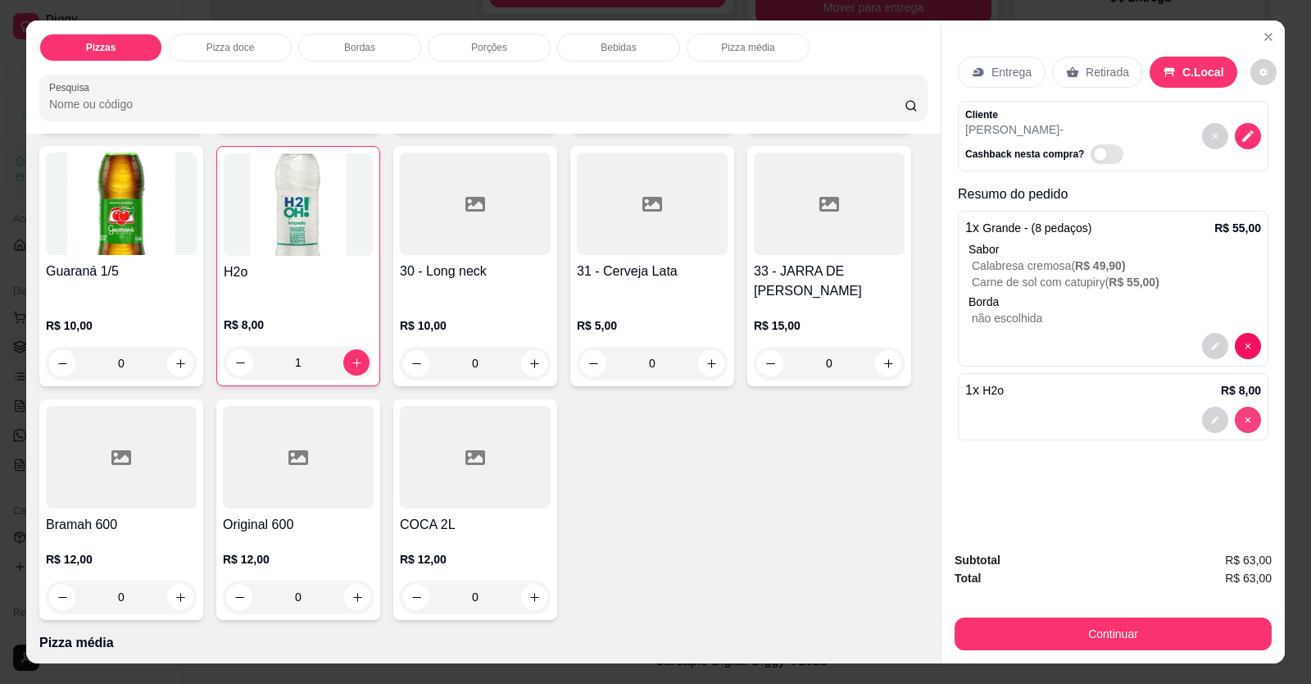
type input "0"
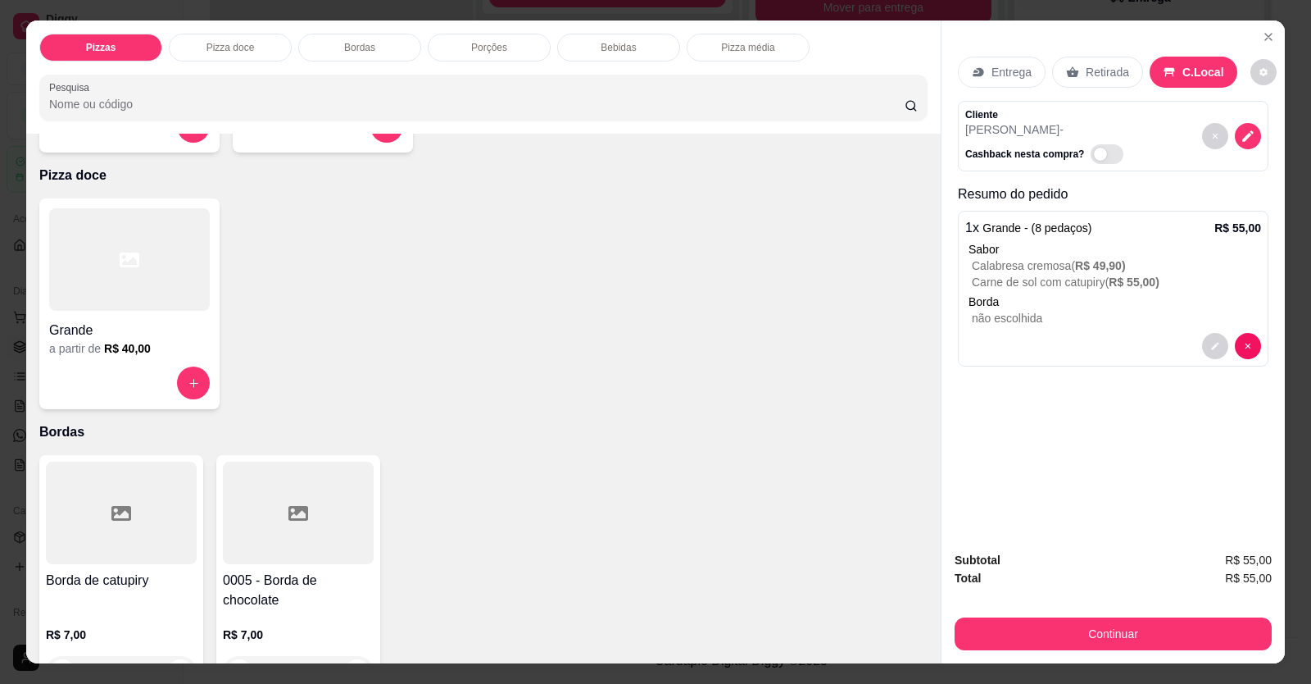
scroll to position [0, 0]
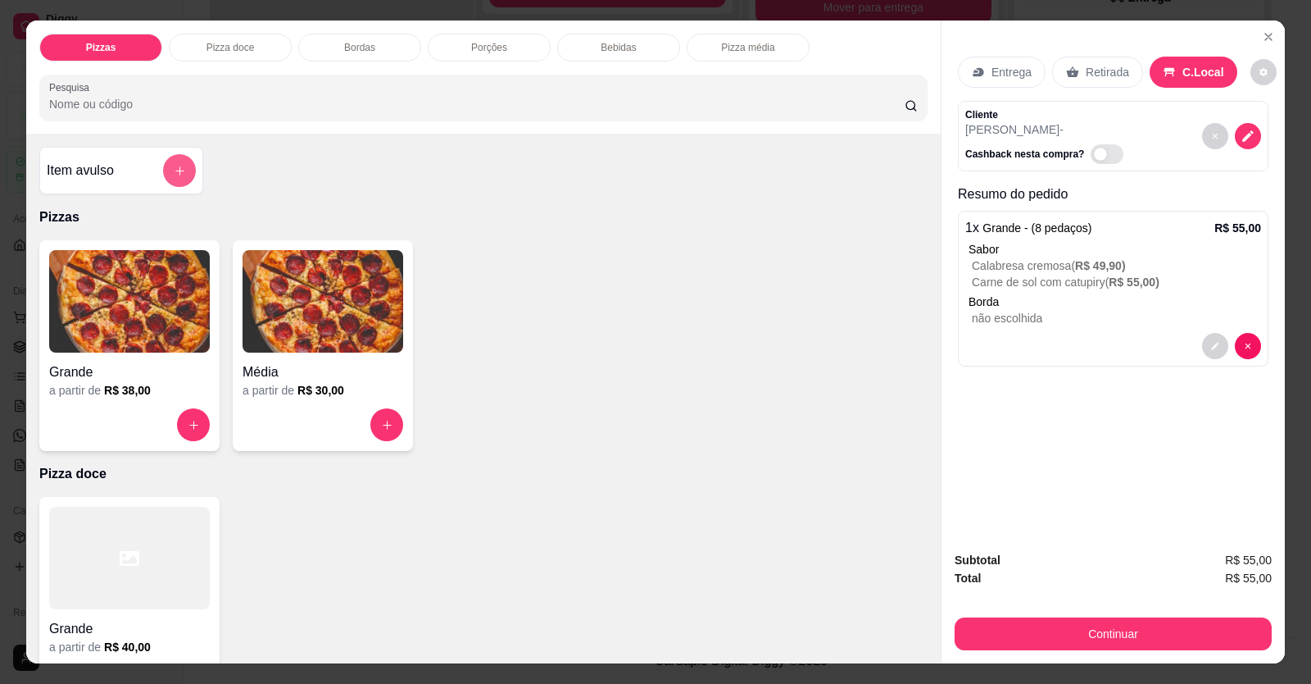
click at [163, 165] on button "add-separate-item" at bounding box center [179, 170] width 33 height 33
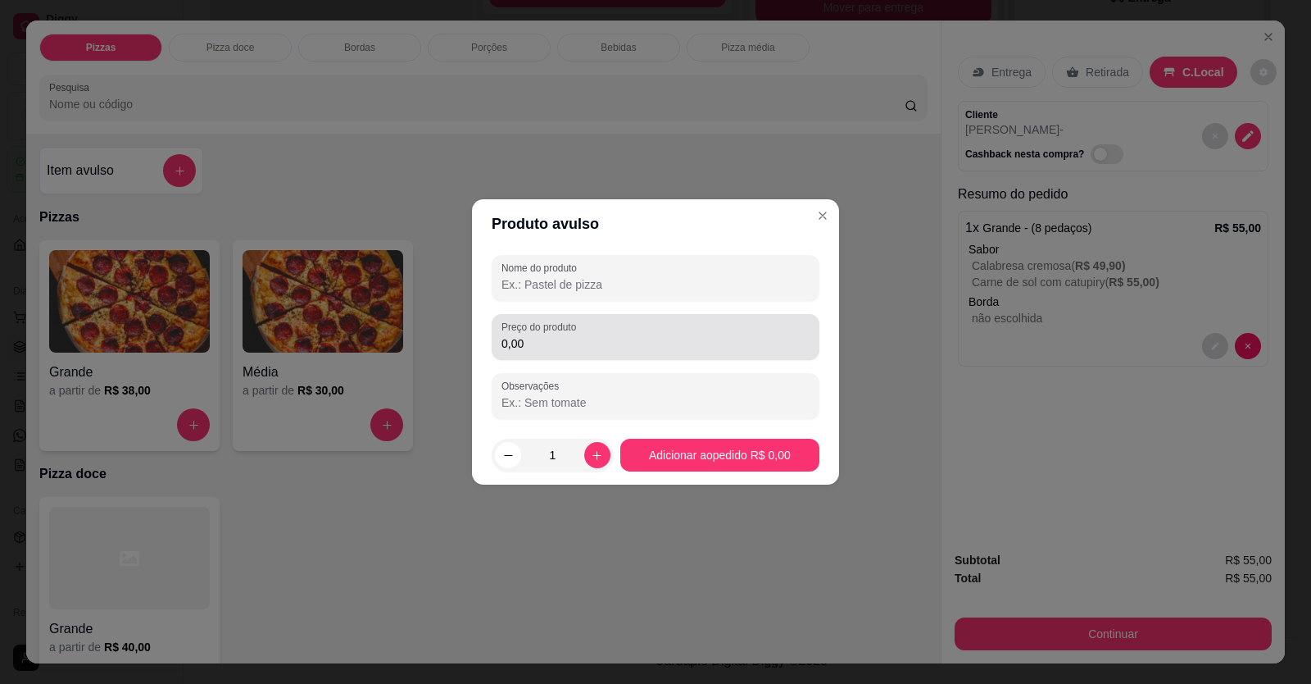
click at [624, 257] on div "0,00" at bounding box center [656, 336] width 308 height 33
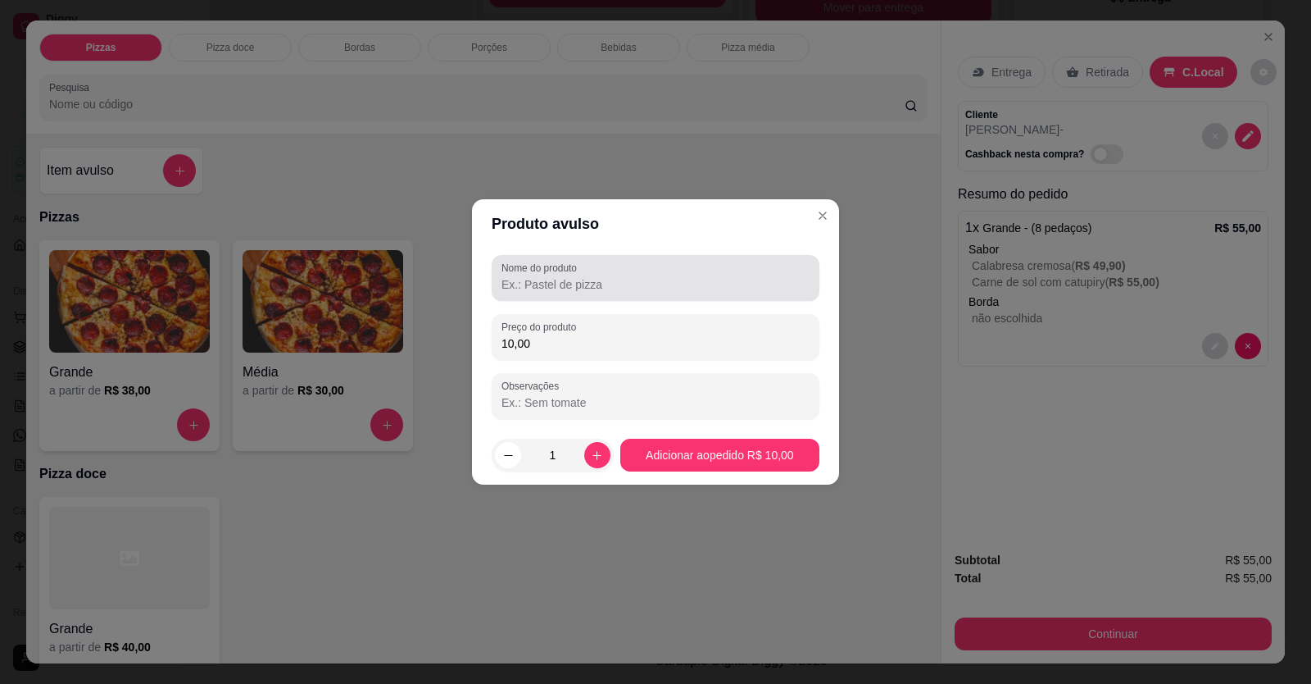
type input "10,00"
click at [635, 257] on input "Nome do produto" at bounding box center [656, 284] width 308 height 16
type input "h2o"
drag, startPoint x: 729, startPoint y: 481, endPoint x: 725, endPoint y: 432, distance: 49.3
click at [728, 257] on footer "1 Adicionar ao pedido R$ 10,00" at bounding box center [655, 454] width 367 height 59
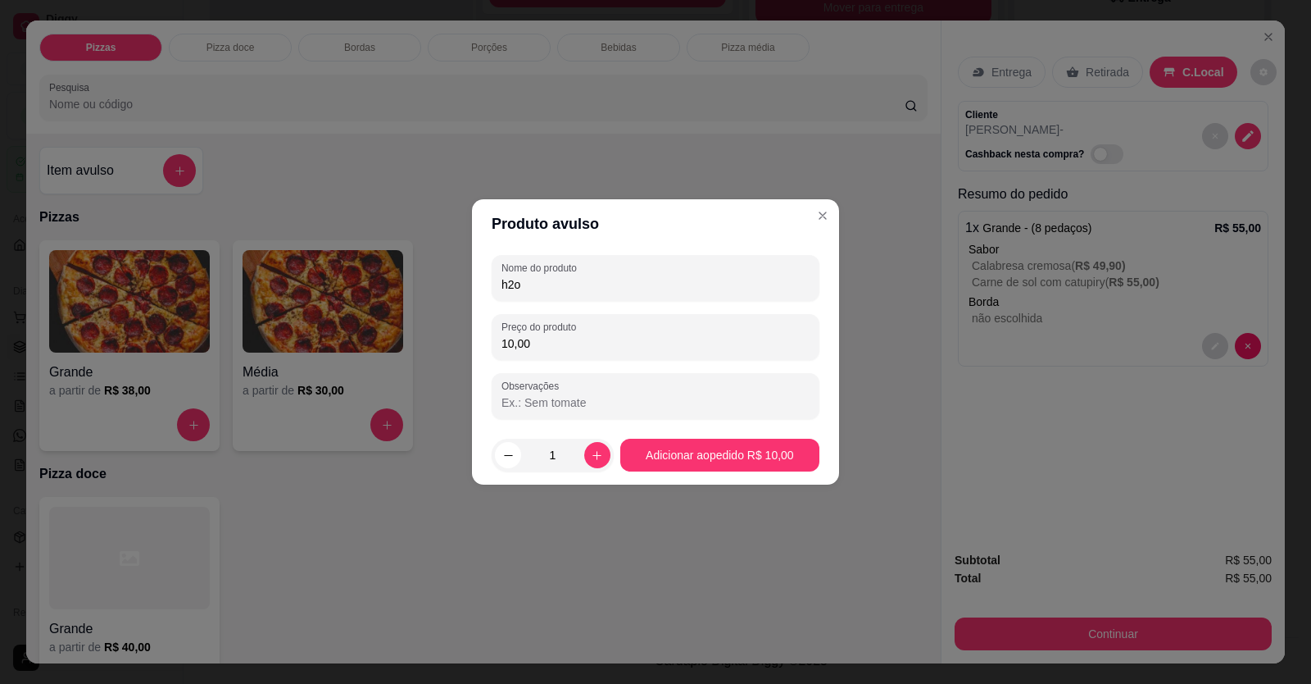
click at [725, 257] on footer "1 Adicionar ao pedido R$ 10,00" at bounding box center [655, 454] width 367 height 59
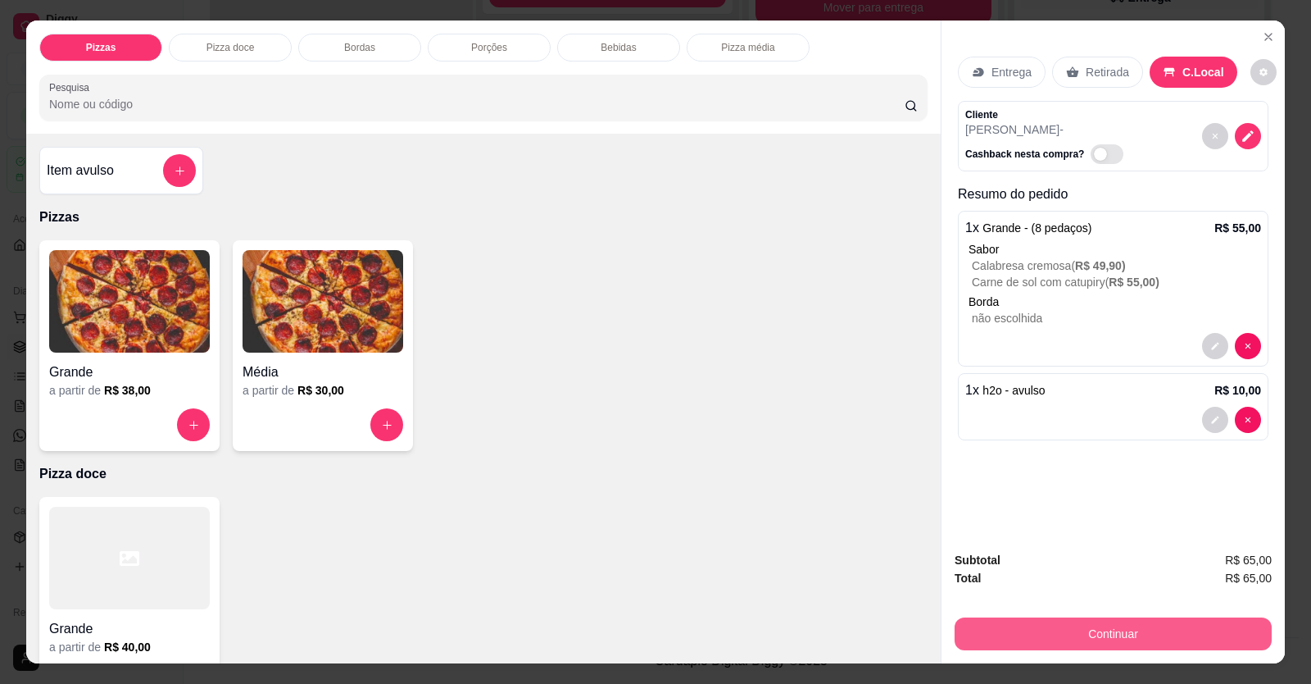
click at [1002, 257] on button "Continuar" at bounding box center [1113, 633] width 317 height 33
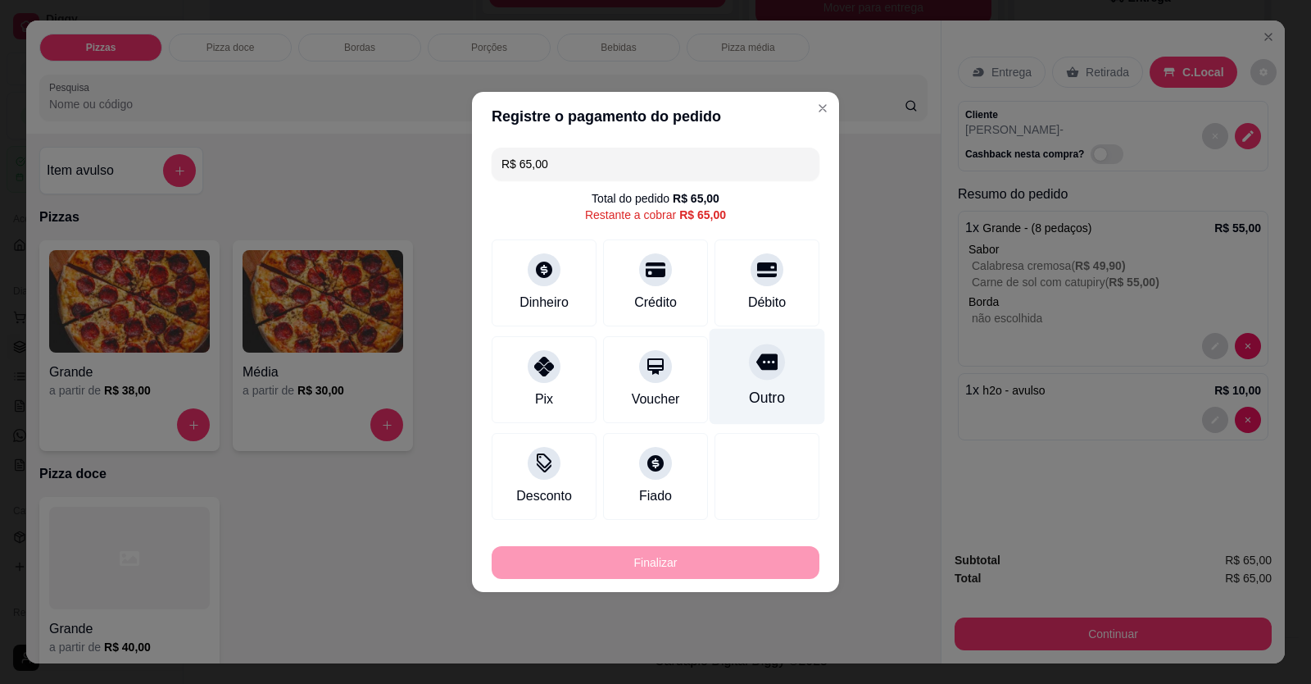
click at [754, 257] on div at bounding box center [767, 361] width 36 height 36
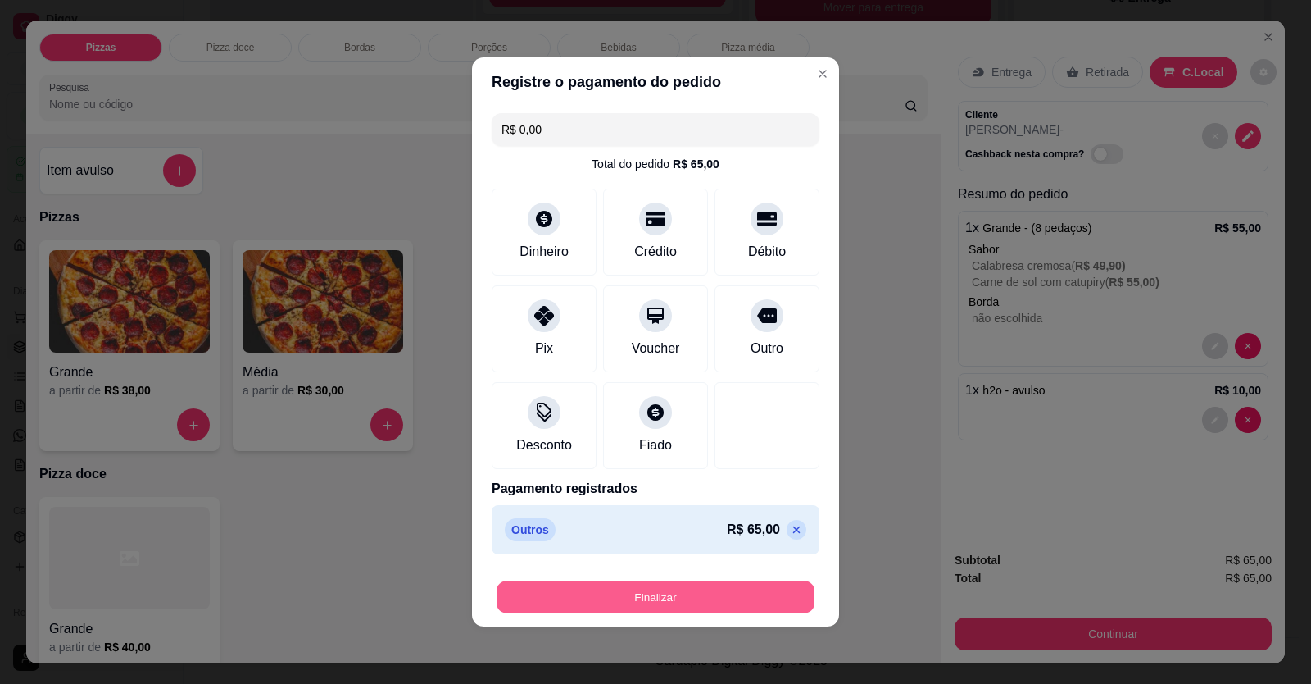
click at [711, 257] on button "Finalizar" at bounding box center [656, 597] width 318 height 32
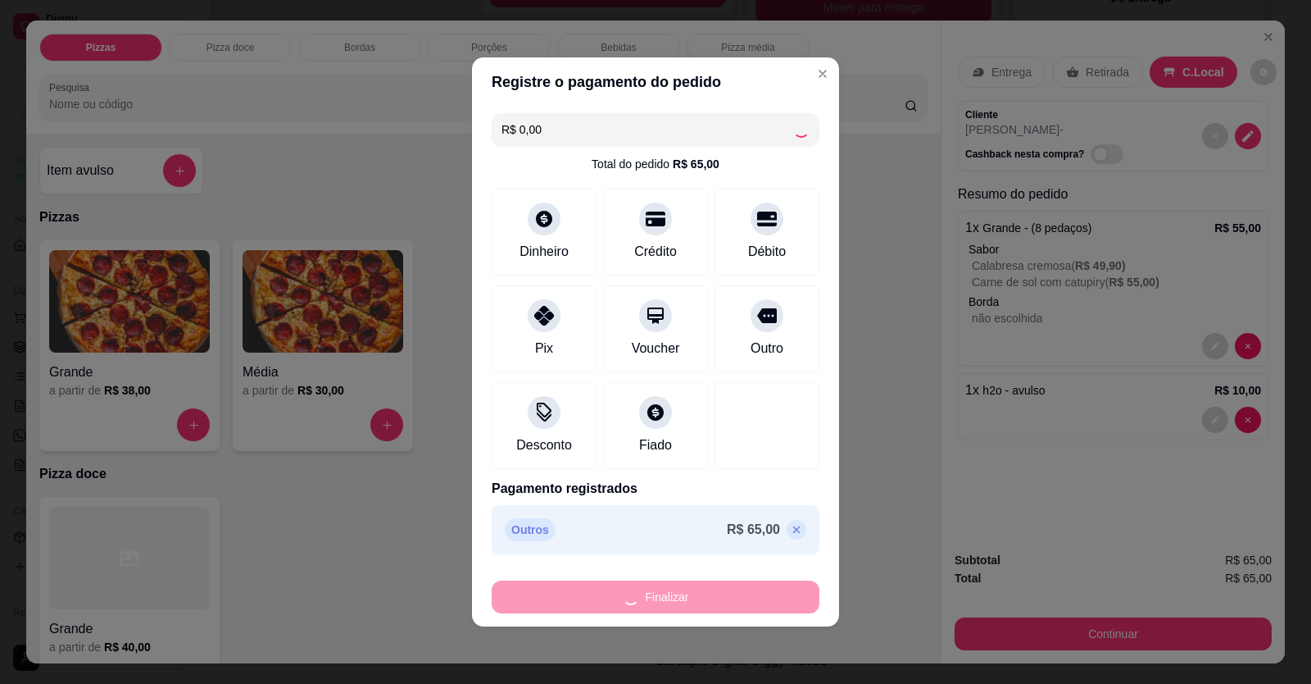
type input "-R$ 65,00"
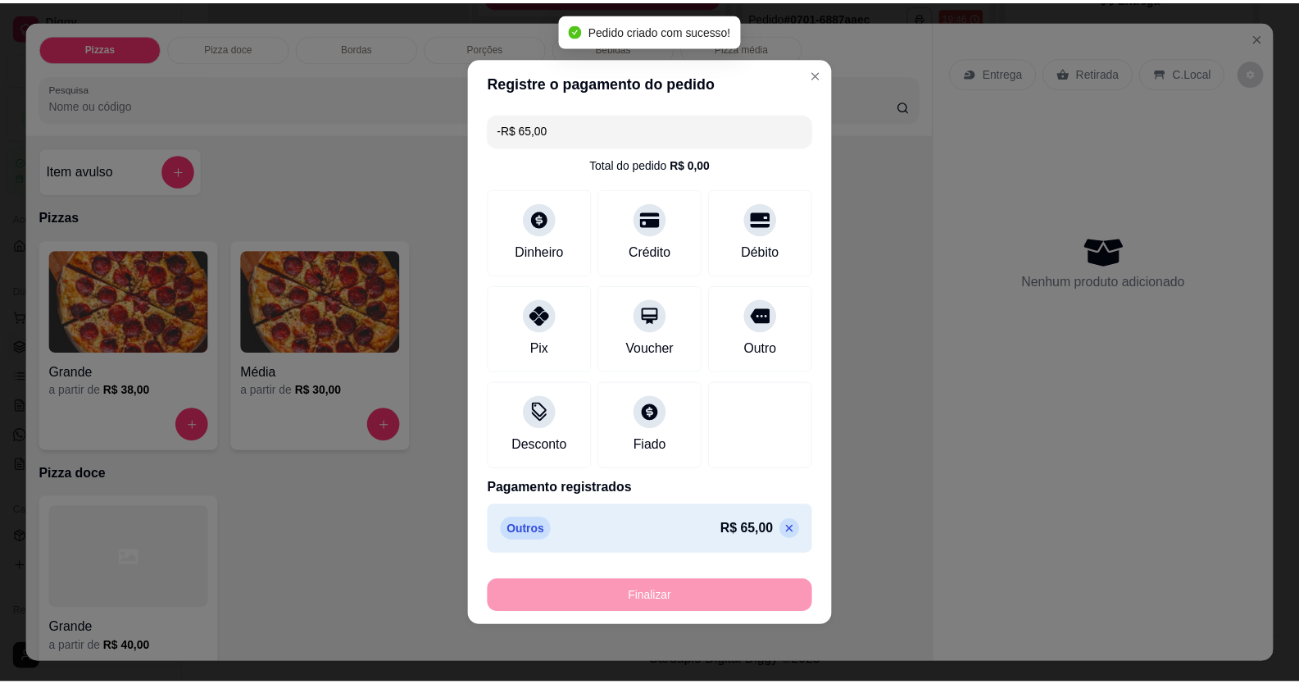
scroll to position [510, 0]
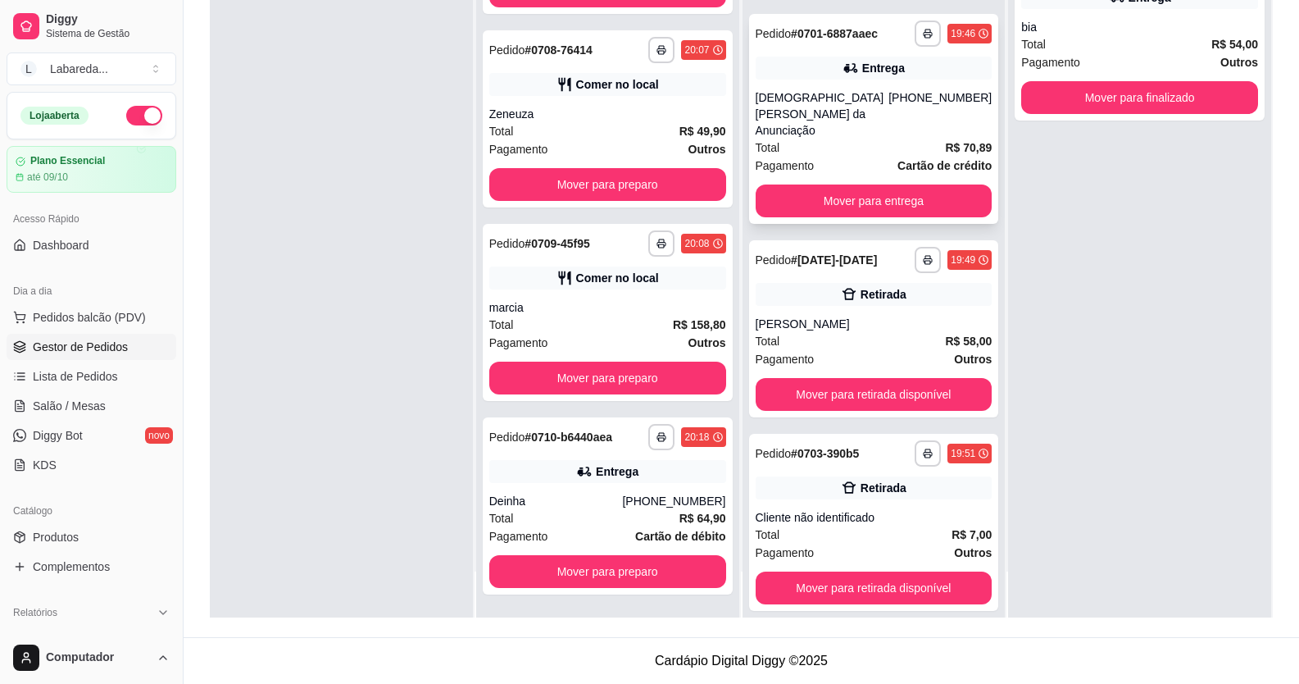
drag, startPoint x: 873, startPoint y: 66, endPoint x: 862, endPoint y: 101, distance: 36.8
click at [862, 101] on div "**********" at bounding box center [874, 119] width 250 height 210
click at [1002, 257] on div "**********" at bounding box center [1139, 276] width 263 height 684
click at [578, 257] on div "marcia" at bounding box center [607, 307] width 237 height 16
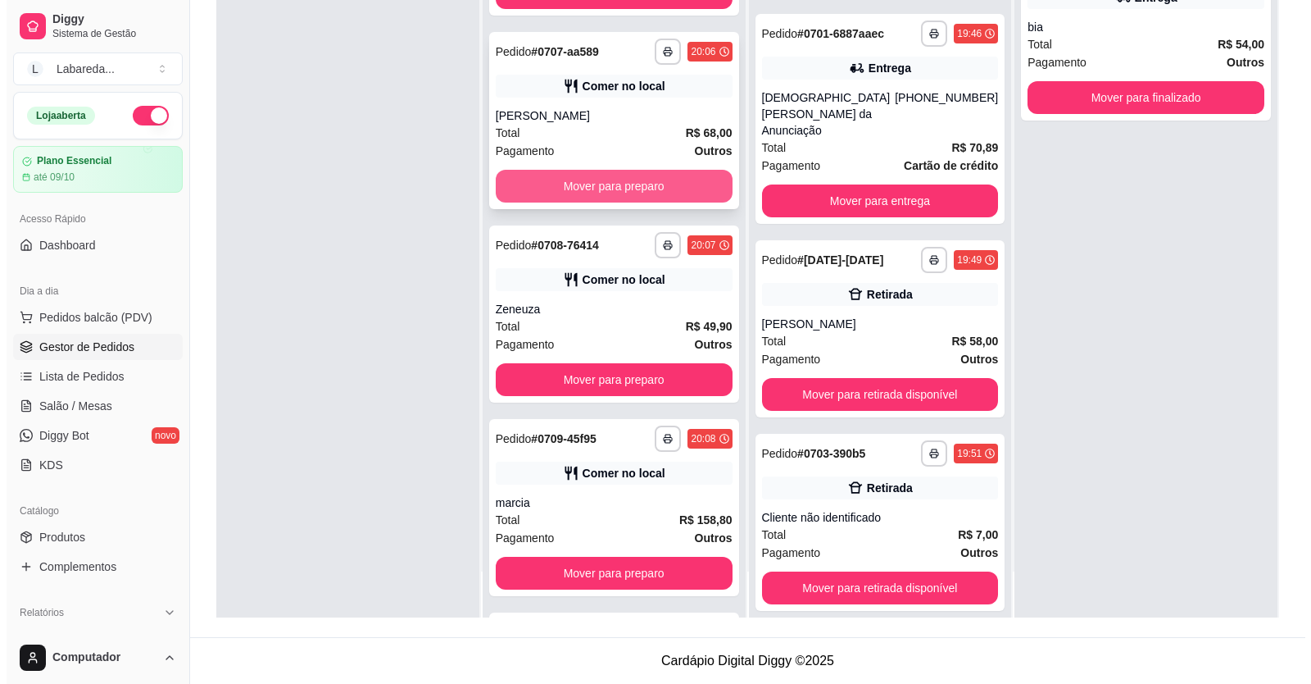
scroll to position [687, 0]
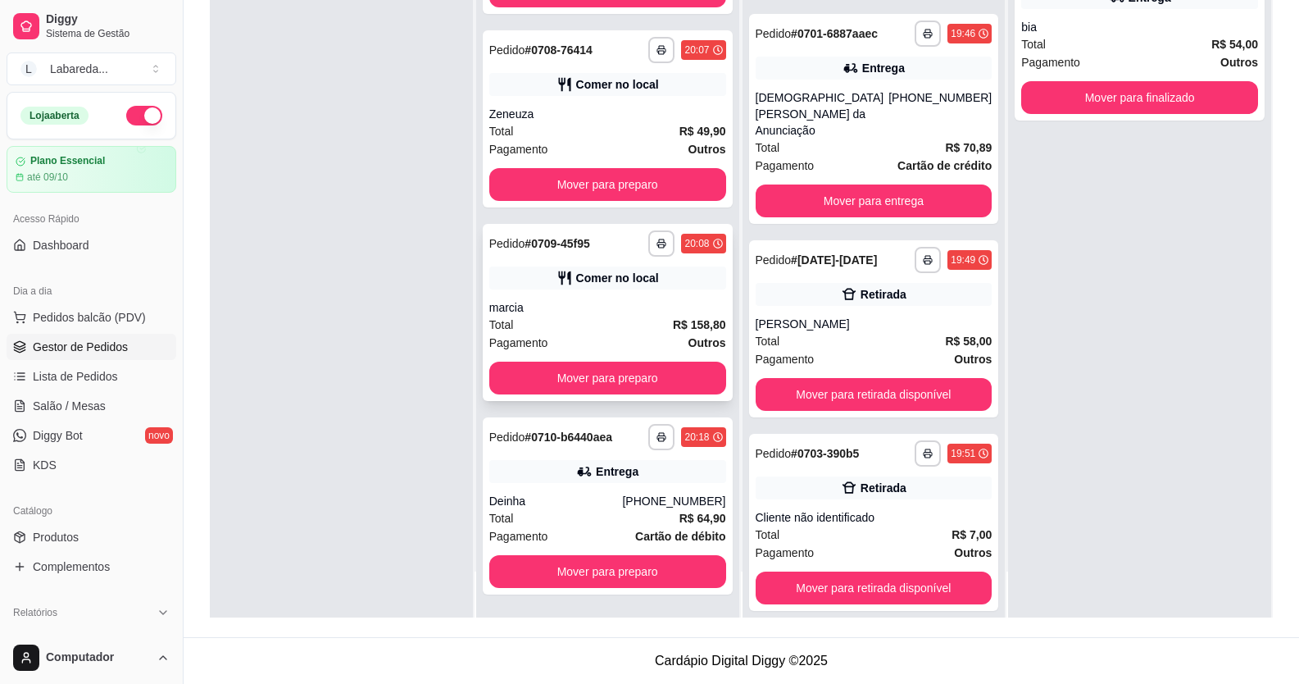
click at [584, 257] on div "Total R$ 158,80" at bounding box center [607, 325] width 237 height 18
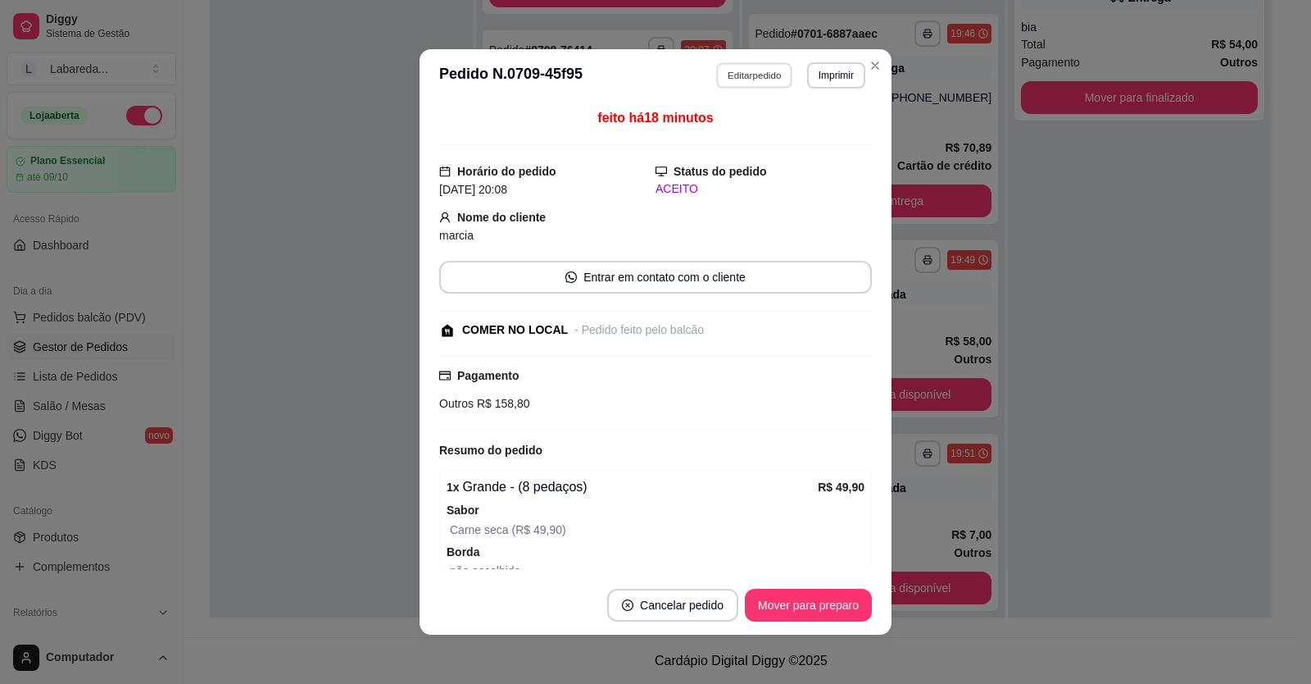
click at [744, 78] on button "Editar pedido" at bounding box center [755, 74] width 76 height 25
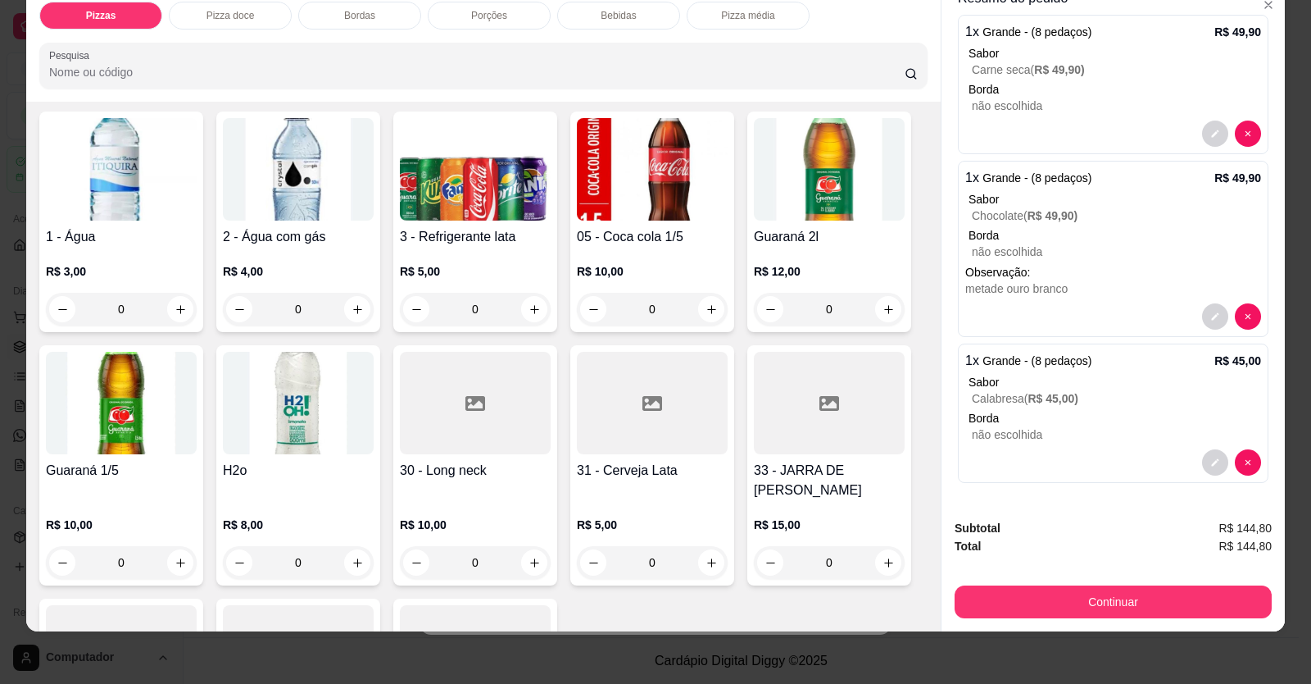
scroll to position [1311, 0]
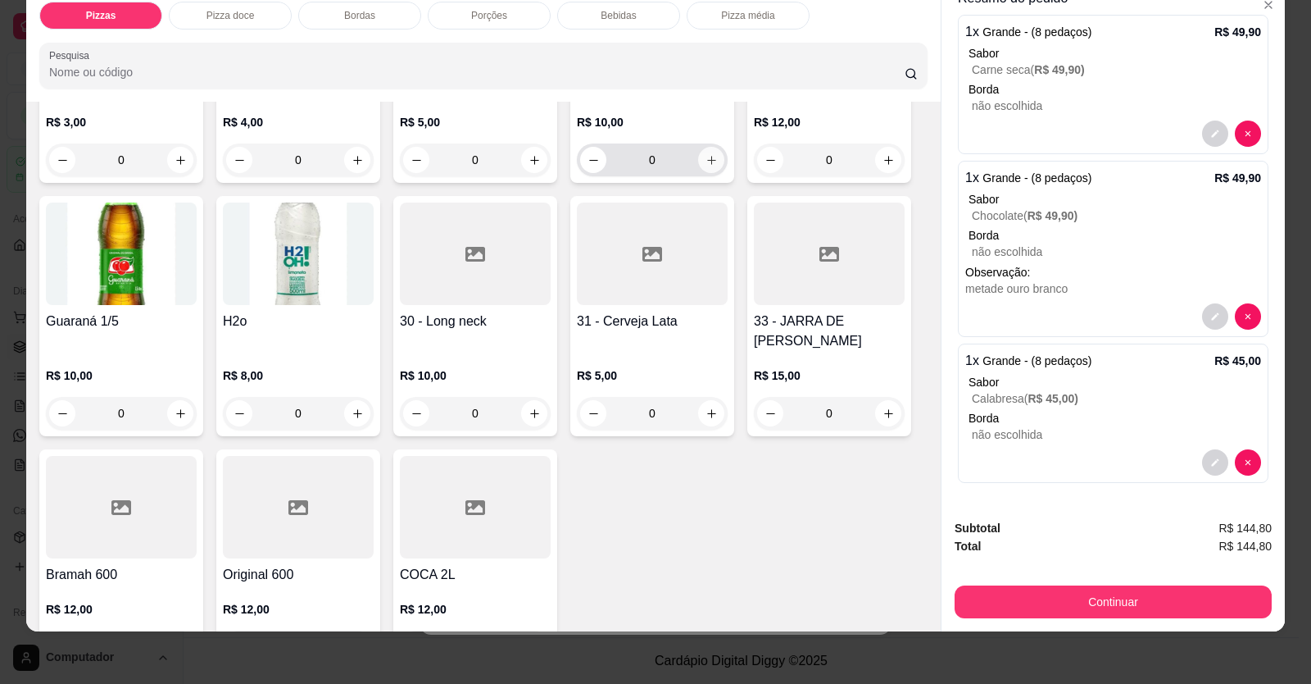
click at [706, 155] on icon "increase-product-quantity" at bounding box center [712, 160] width 12 height 12
type input "1"
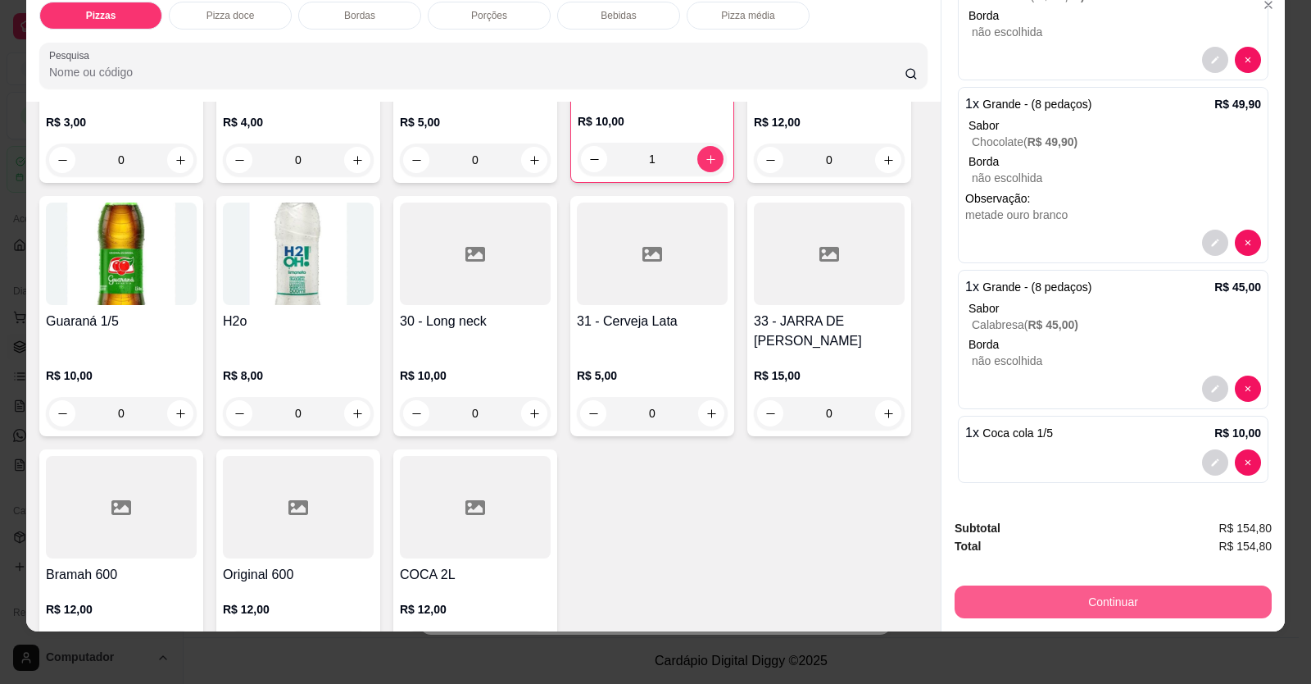
click at [1002, 257] on button "Continuar" at bounding box center [1113, 601] width 317 height 33
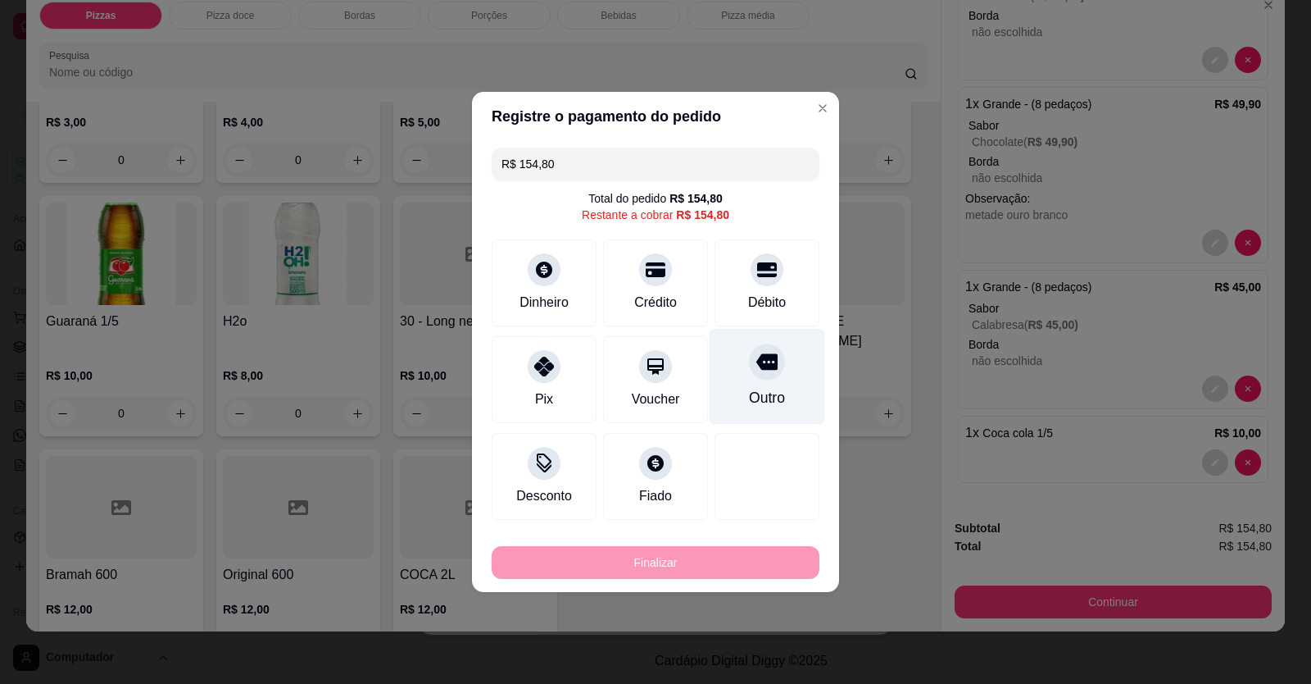
click at [757, 257] on div at bounding box center [767, 361] width 36 height 36
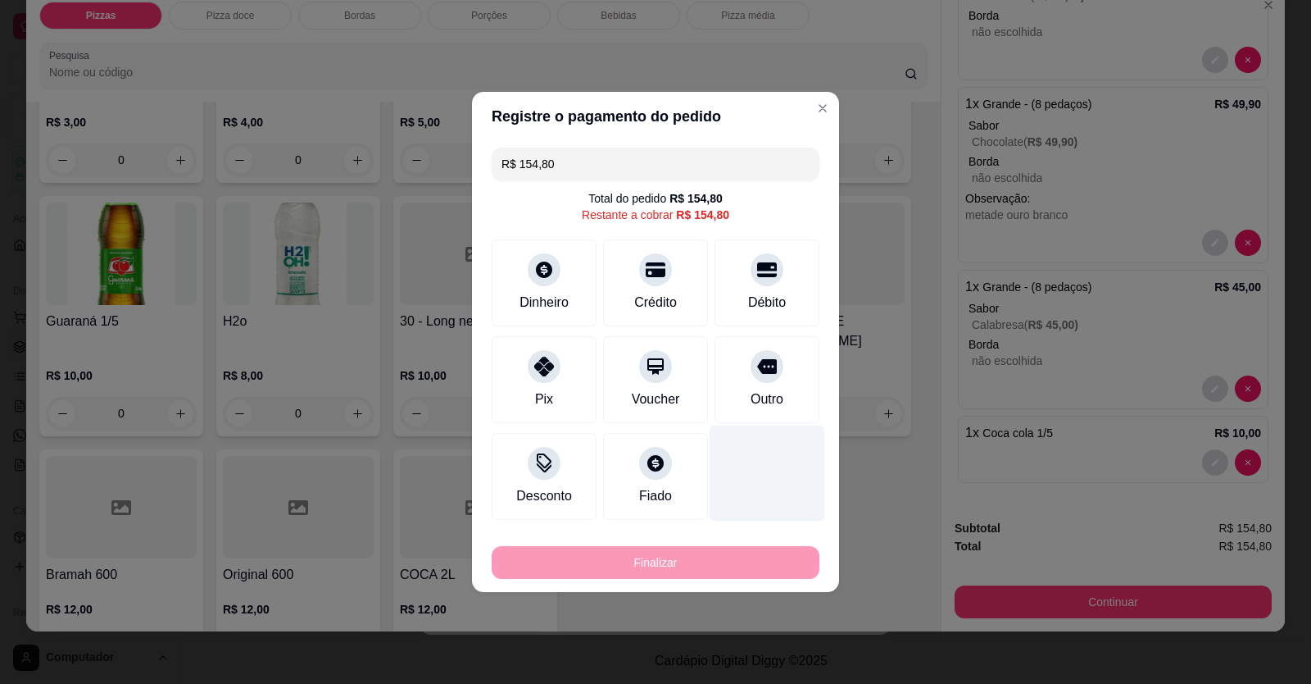
type input "R$ 0,00"
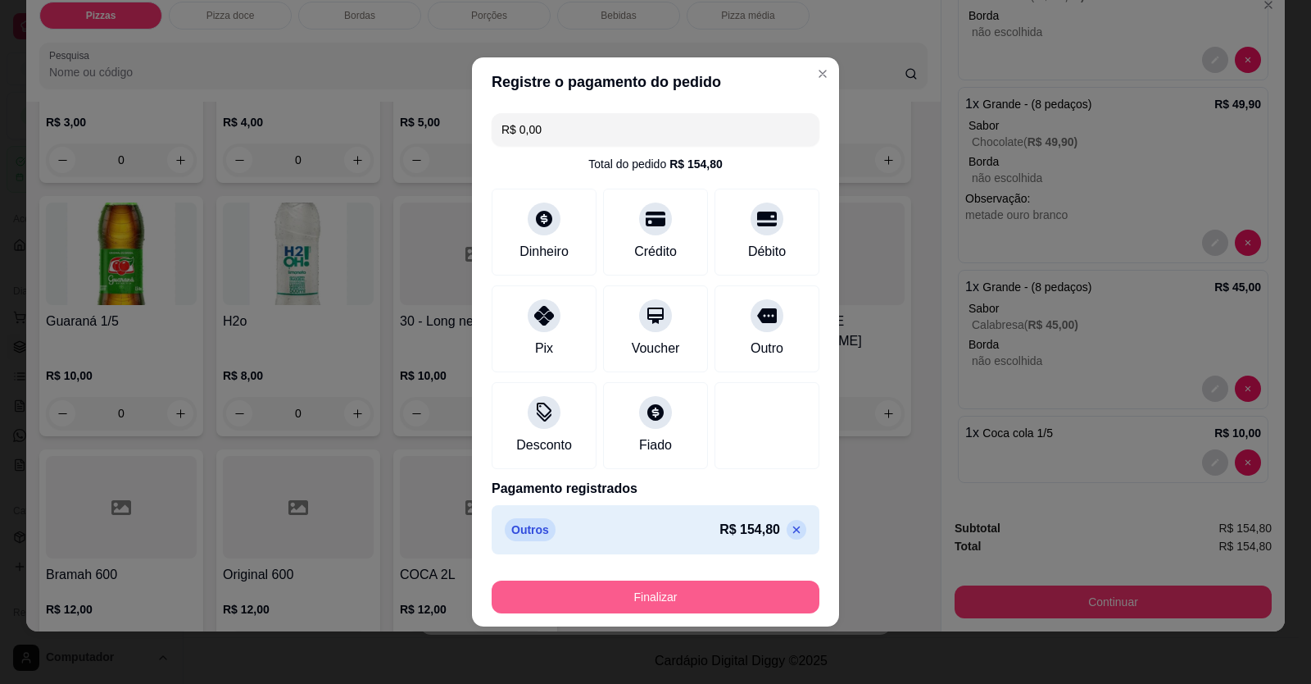
click at [757, 257] on button "Finalizar" at bounding box center [656, 596] width 328 height 33
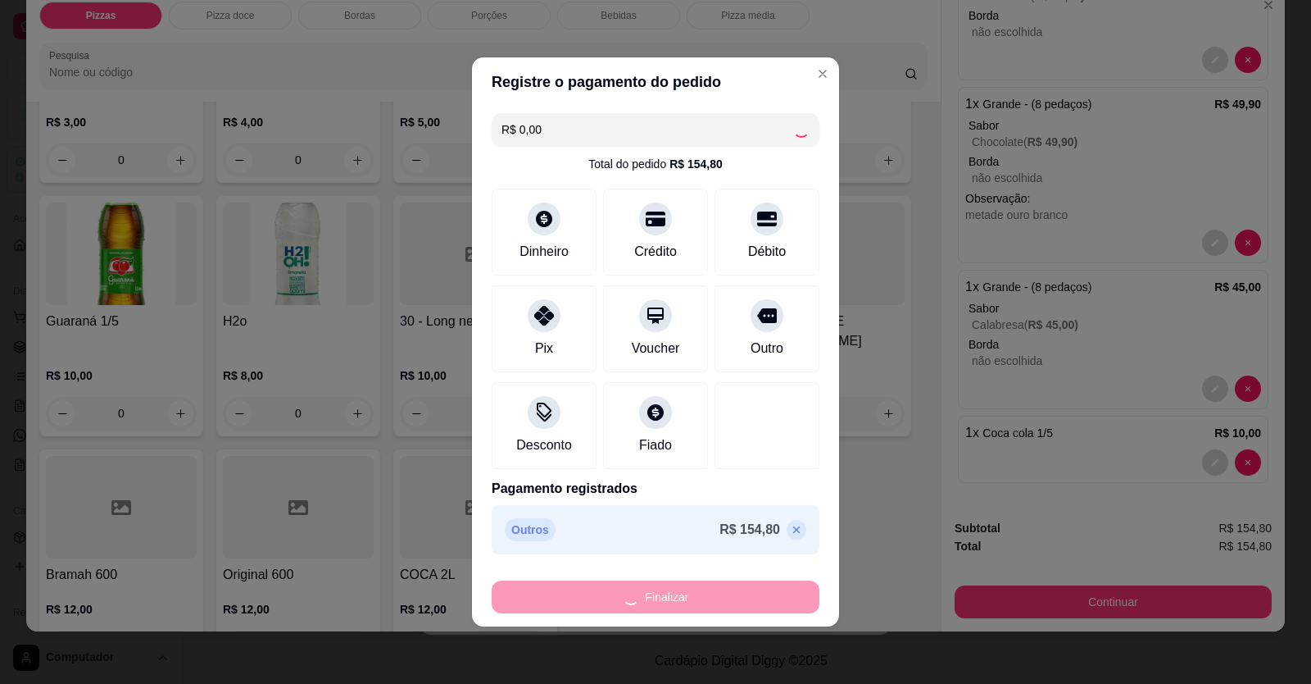
type input "0"
type input "-R$ 154,80"
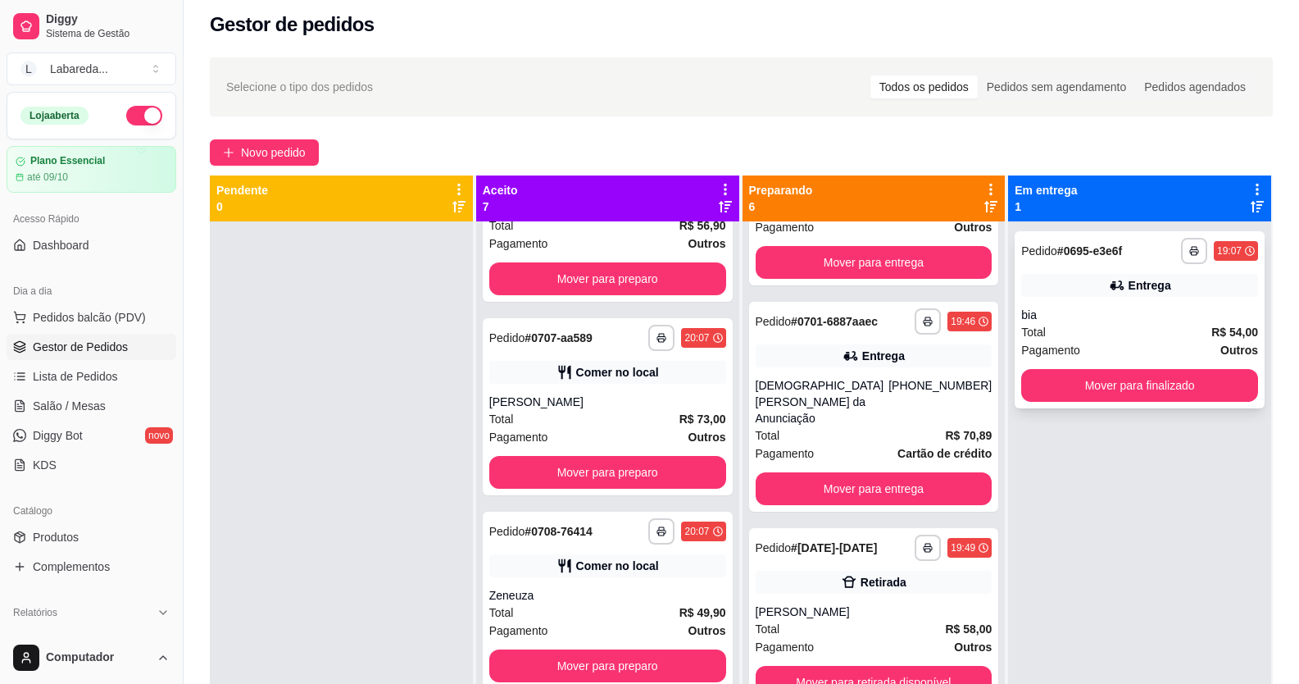
scroll to position [0, 0]
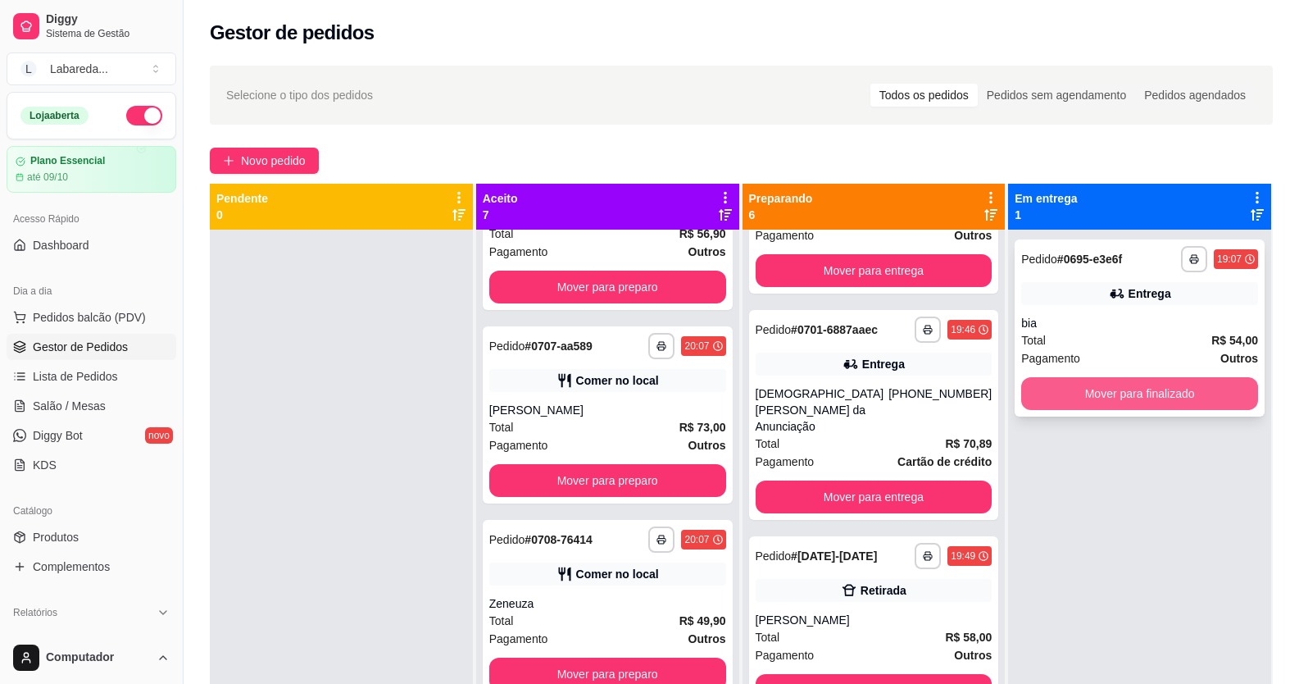
click at [1002, 257] on button "Mover para finalizado" at bounding box center [1139, 393] width 237 height 33
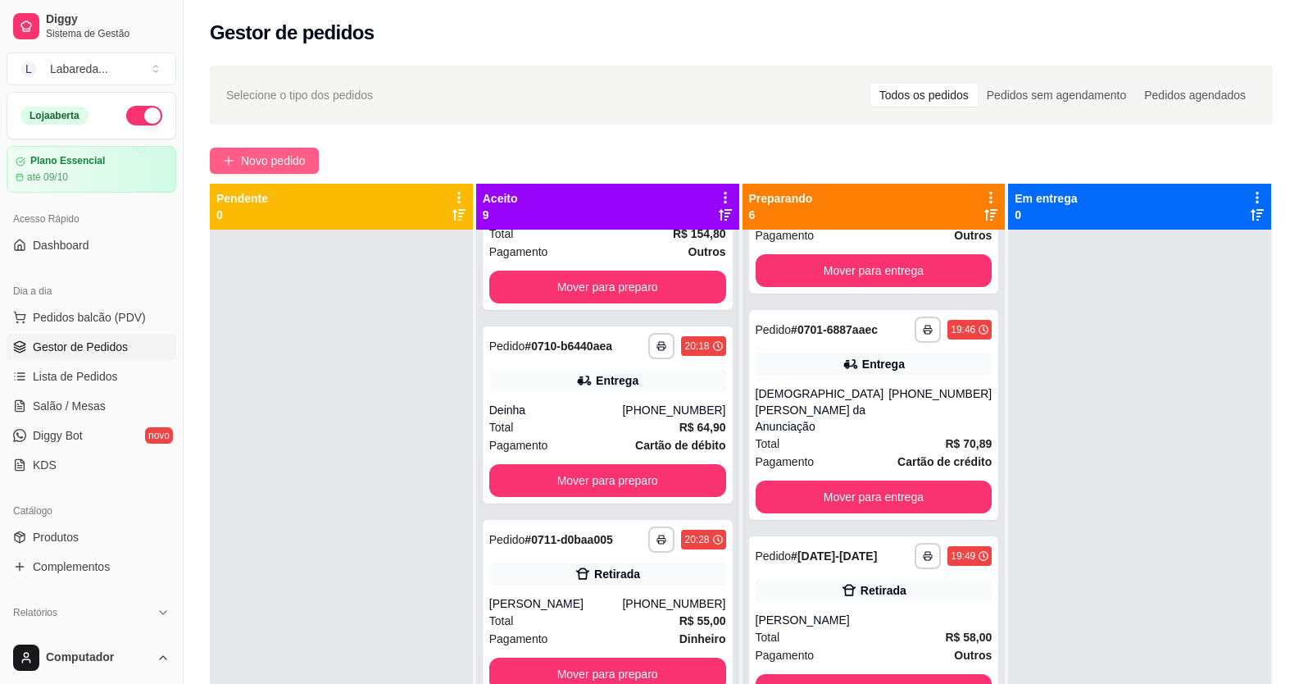
click at [289, 156] on span "Novo pedido" at bounding box center [273, 161] width 65 height 18
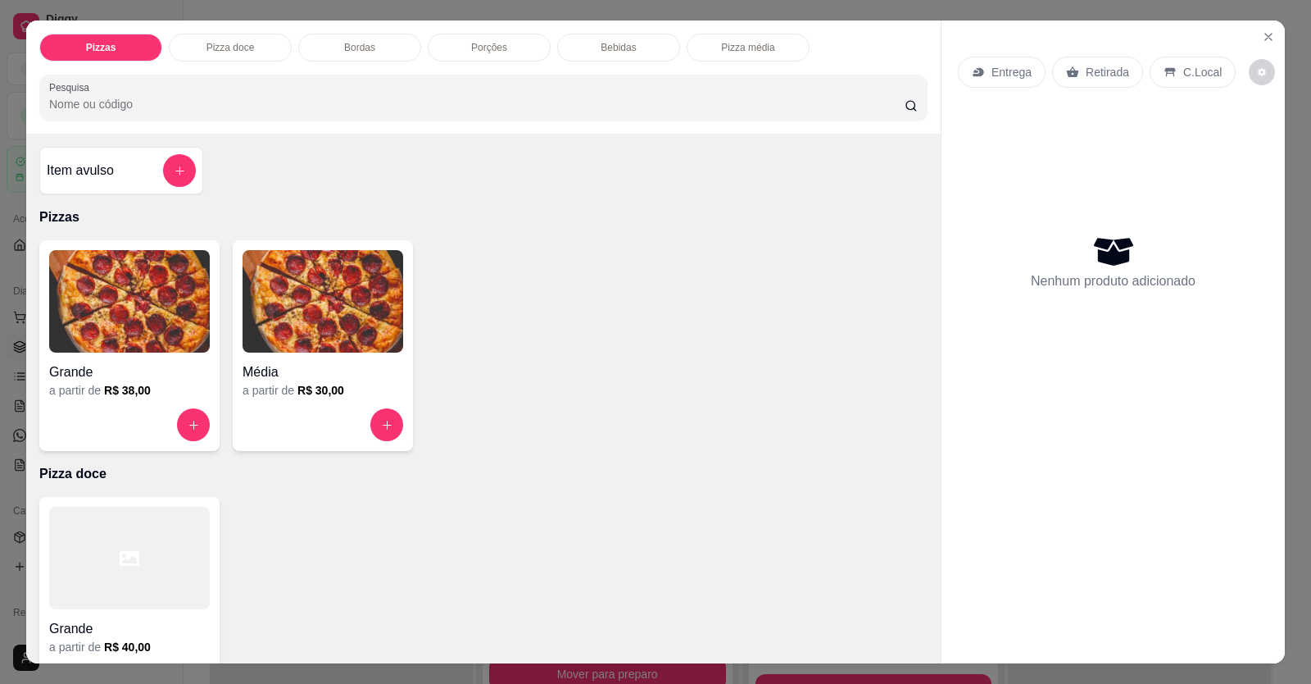
click at [86, 257] on img at bounding box center [129, 301] width 161 height 102
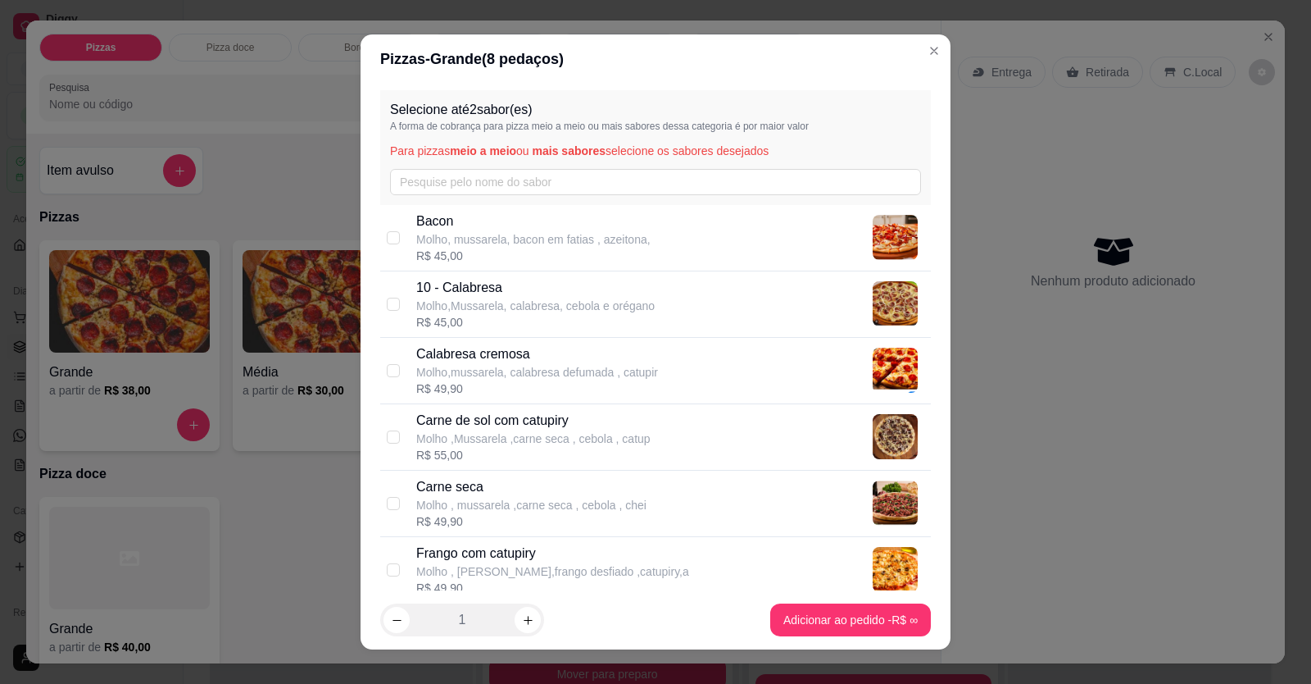
click at [496, 257] on p "10 - Calabresa" at bounding box center [535, 288] width 239 height 20
checkbox input "true"
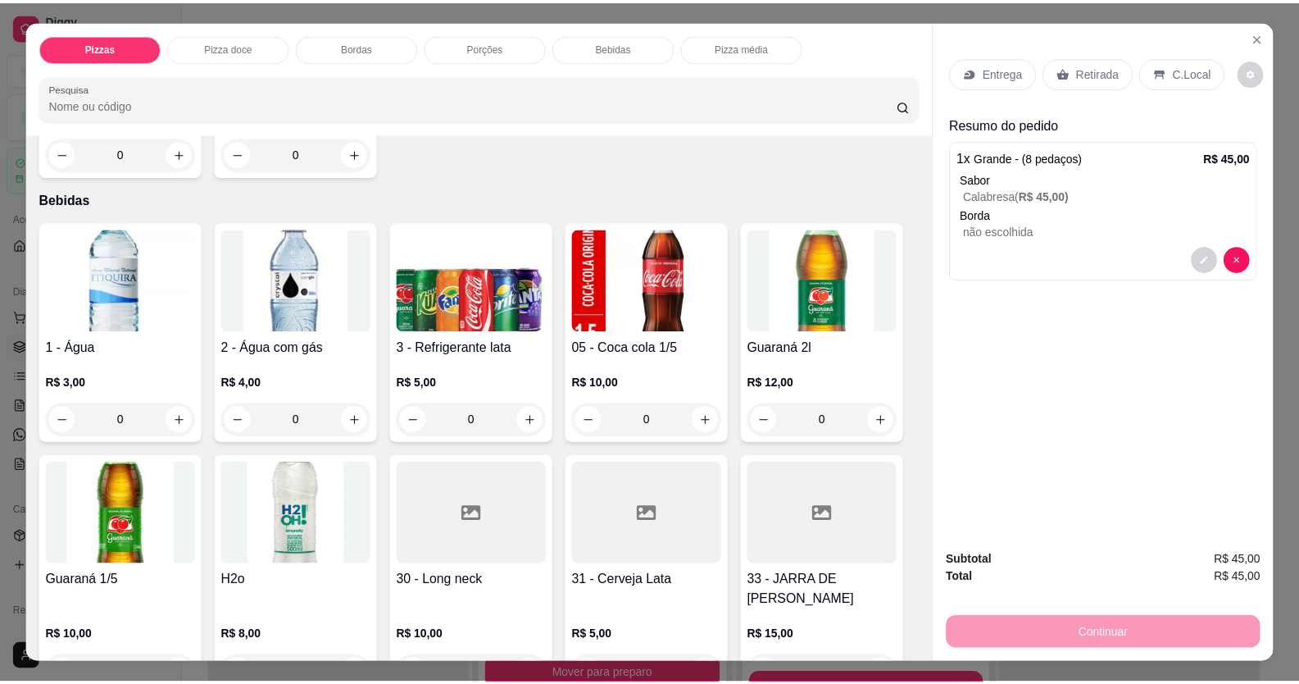
scroll to position [1066, 0]
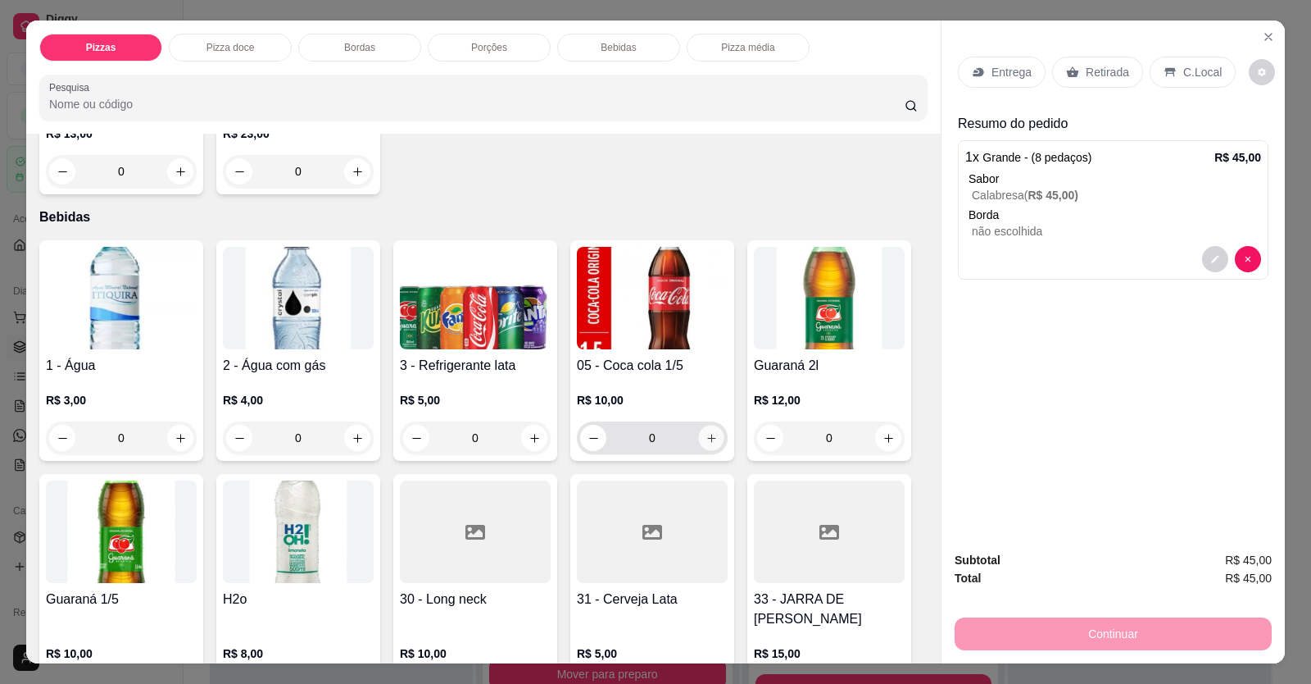
click at [698, 257] on button "increase-product-quantity" at bounding box center [710, 437] width 25 height 25
type input "1"
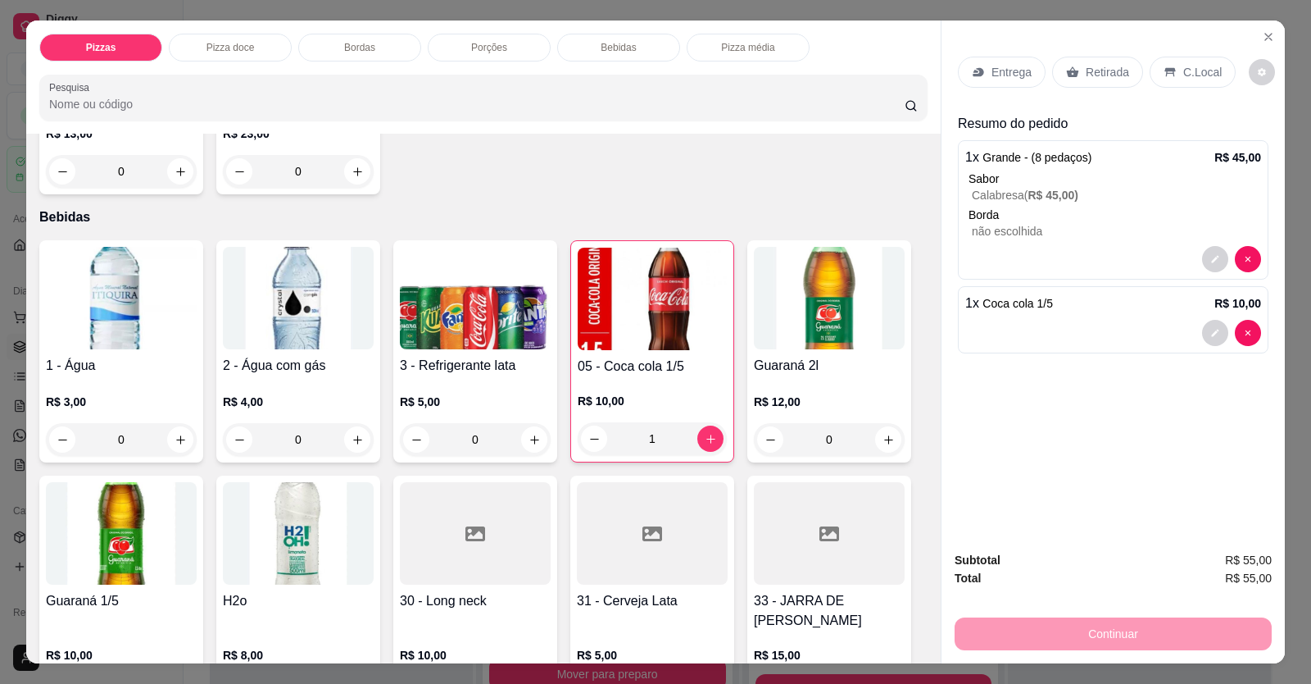
click at [1002, 69] on p "C.Local" at bounding box center [1203, 72] width 39 height 16
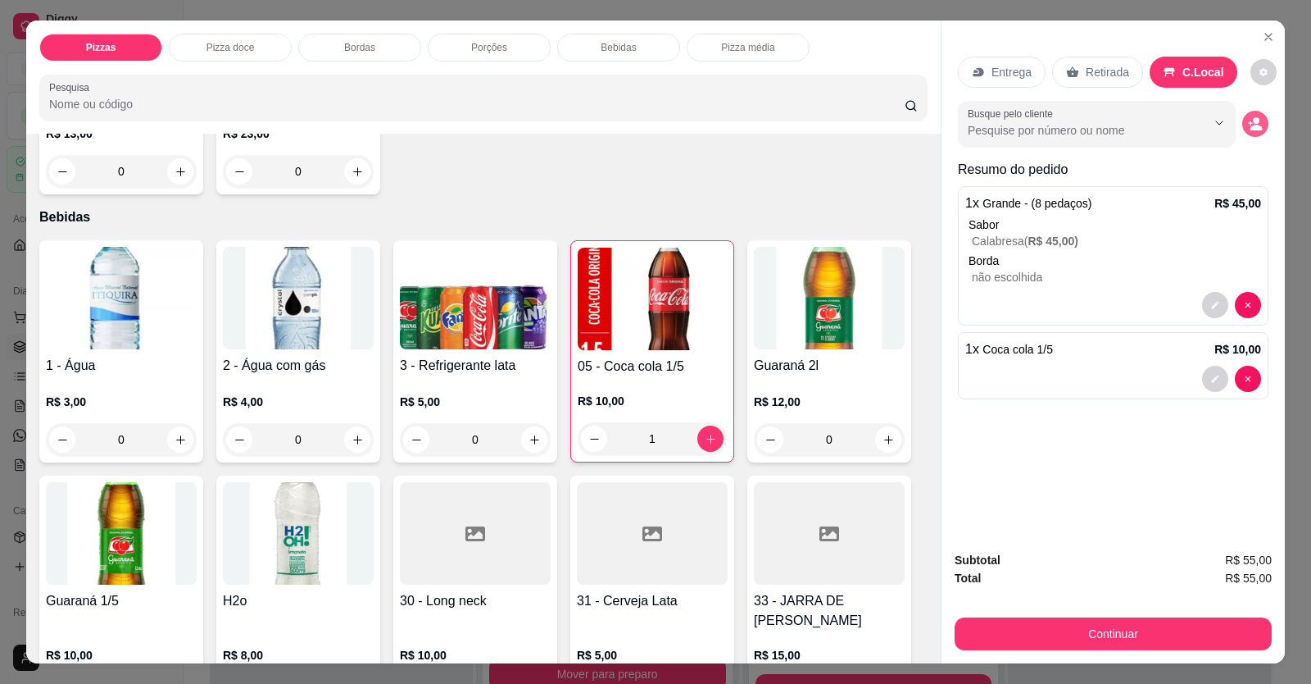
click at [1002, 122] on icon "decrease-product-quantity" at bounding box center [1255, 123] width 15 height 15
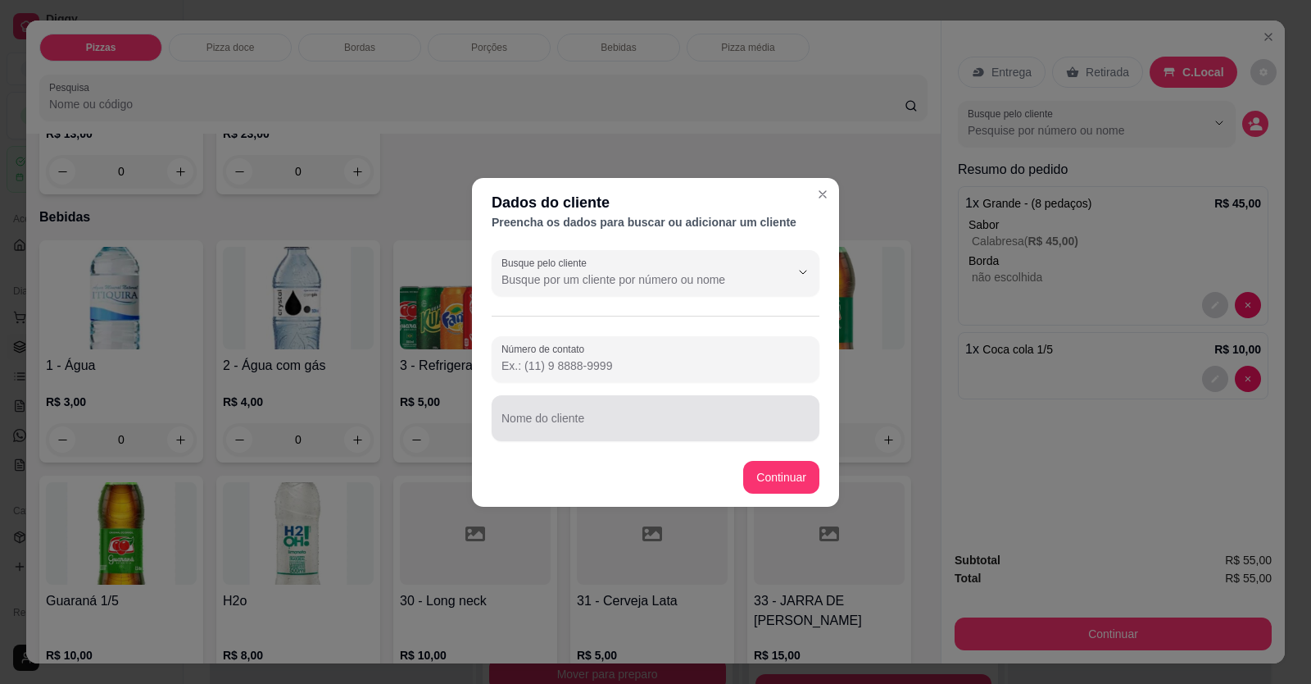
click at [635, 257] on input "Nome do cliente" at bounding box center [656, 424] width 308 height 16
type input "[PERSON_NAME]"
click at [743, 257] on footer "Continuar" at bounding box center [655, 477] width 367 height 59
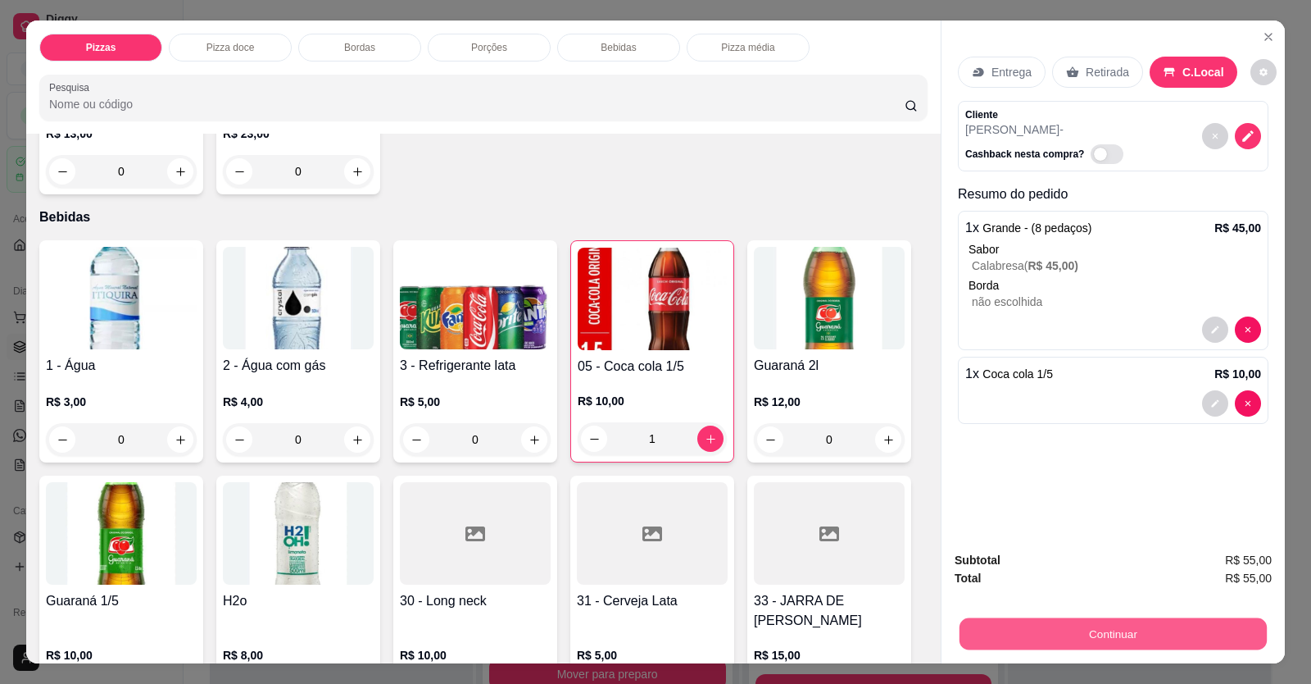
click at [1002, 257] on button "Continuar" at bounding box center [1113, 634] width 307 height 32
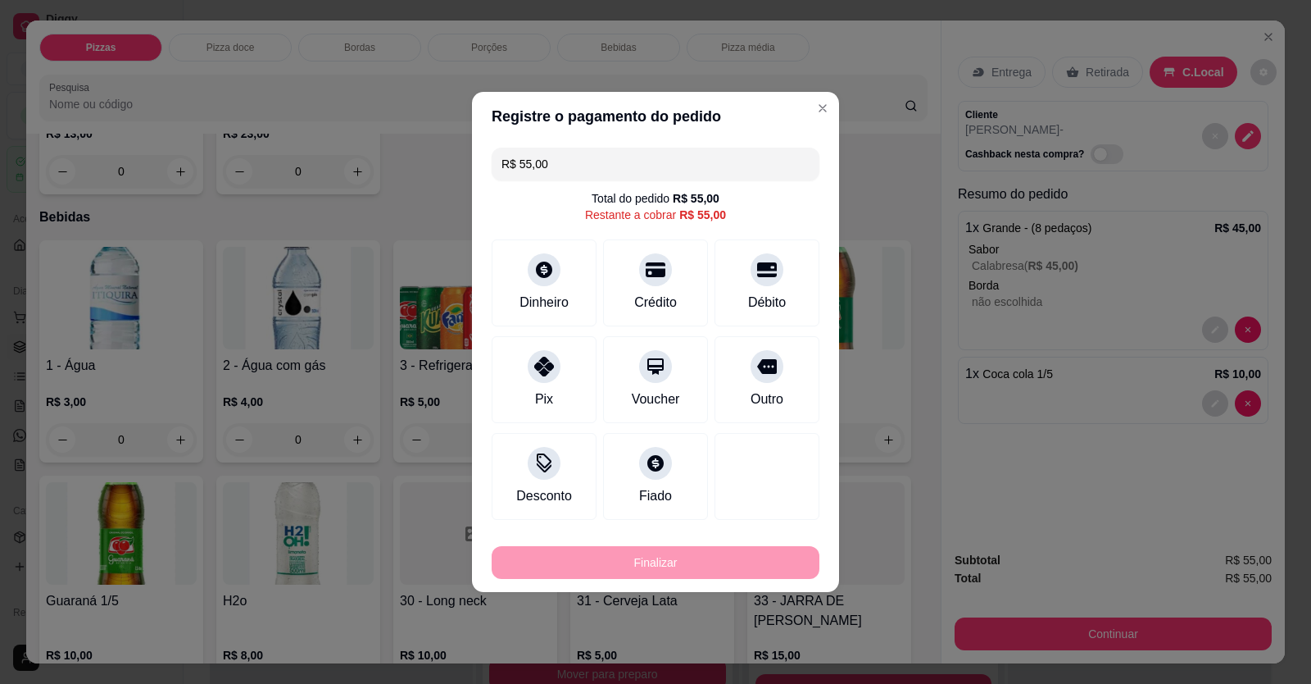
click at [755, 257] on div "Outro" at bounding box center [767, 379] width 105 height 87
type input "R$ 0,00"
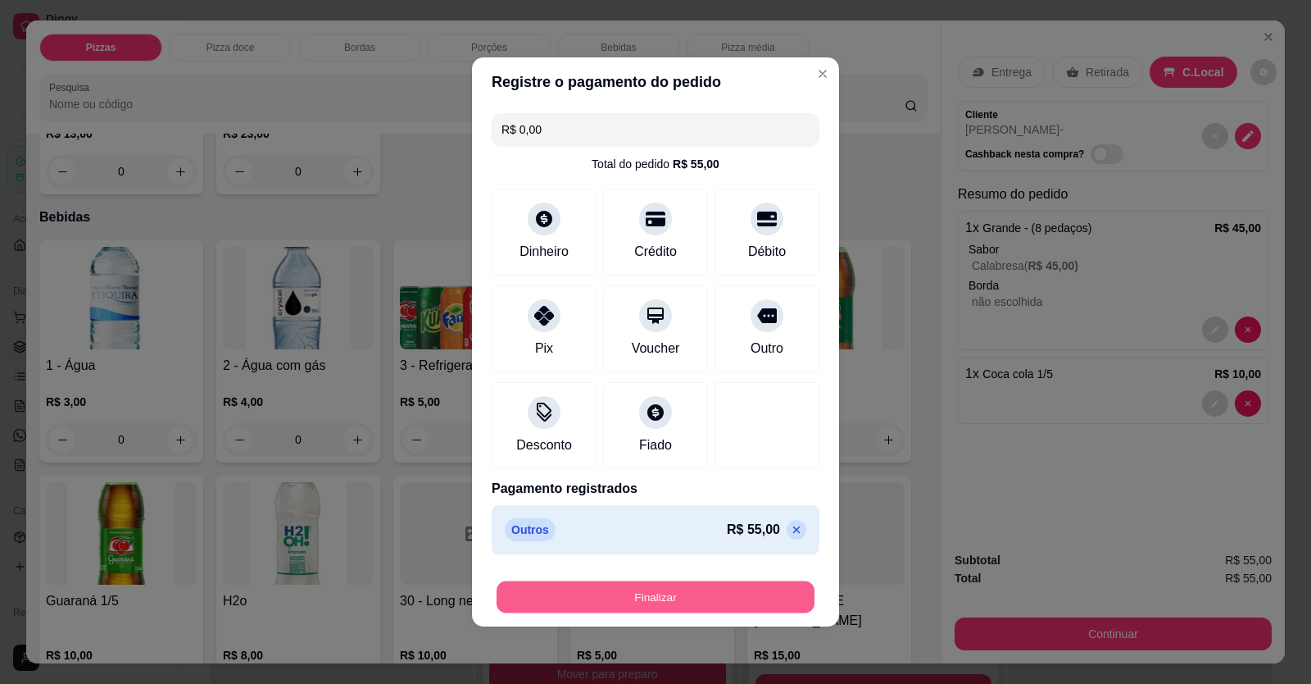
click at [734, 257] on button "Finalizar" at bounding box center [656, 597] width 318 height 32
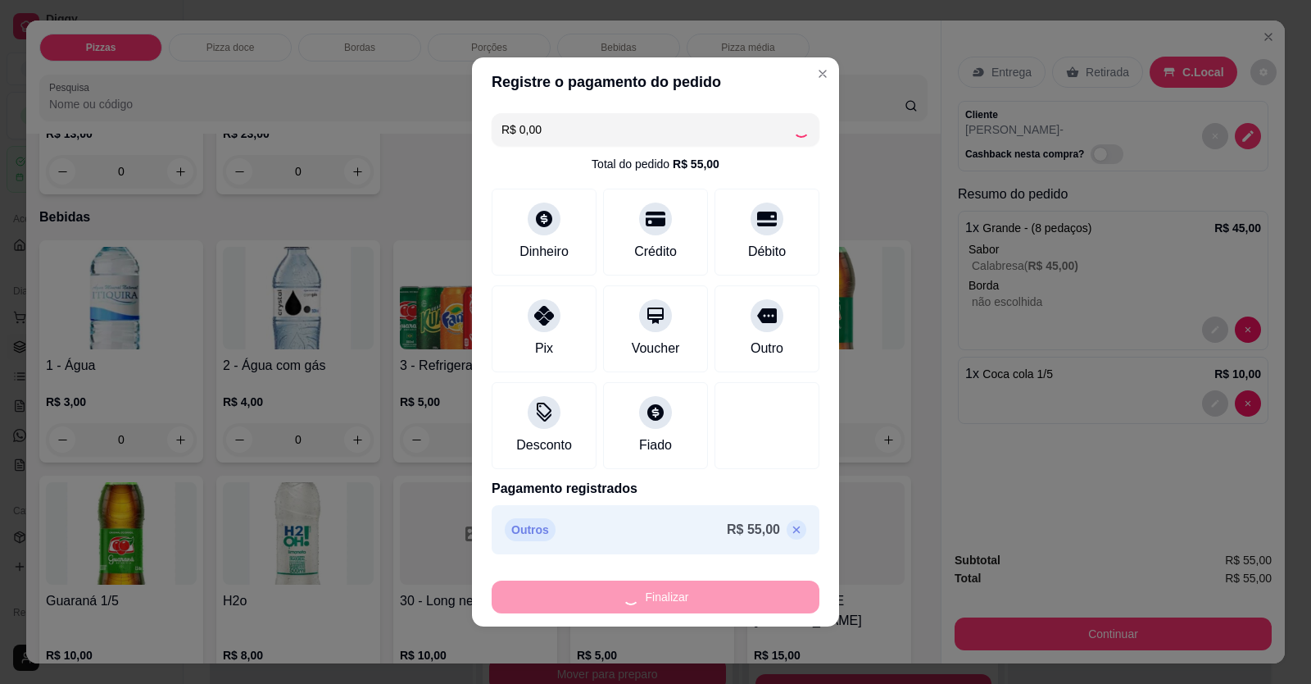
type input "0"
type input "-R$ 55,00"
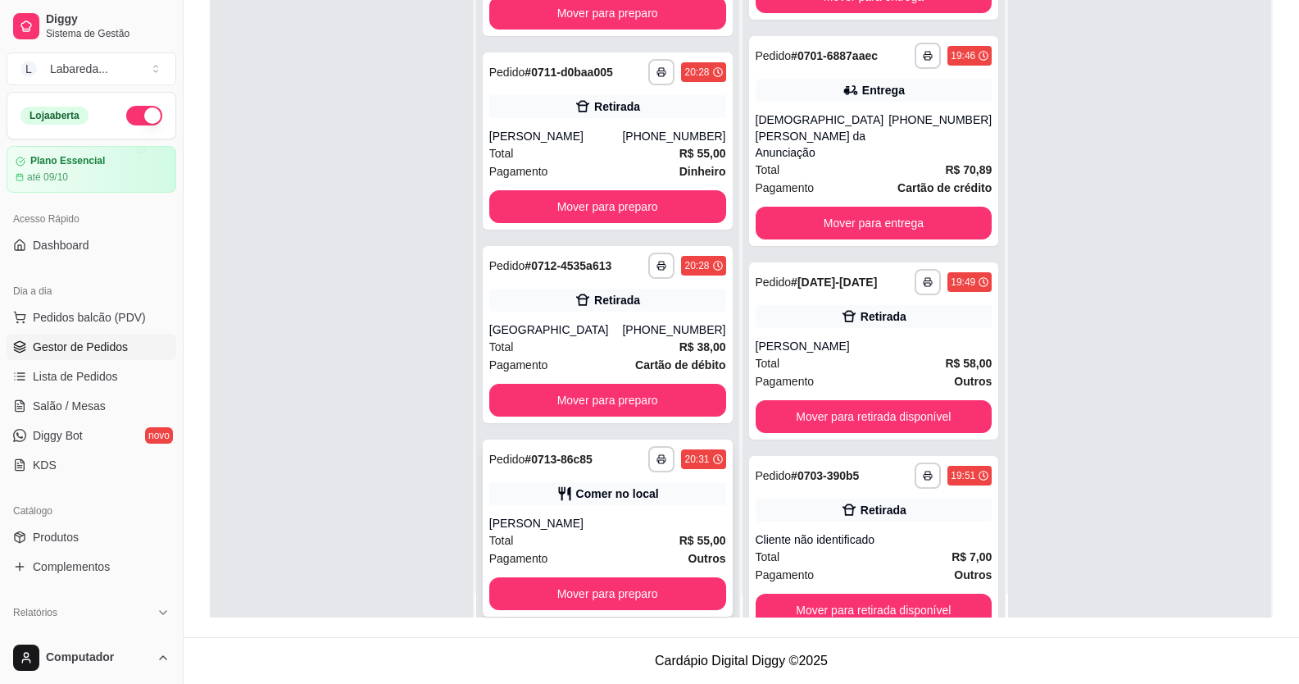
scroll to position [46, 0]
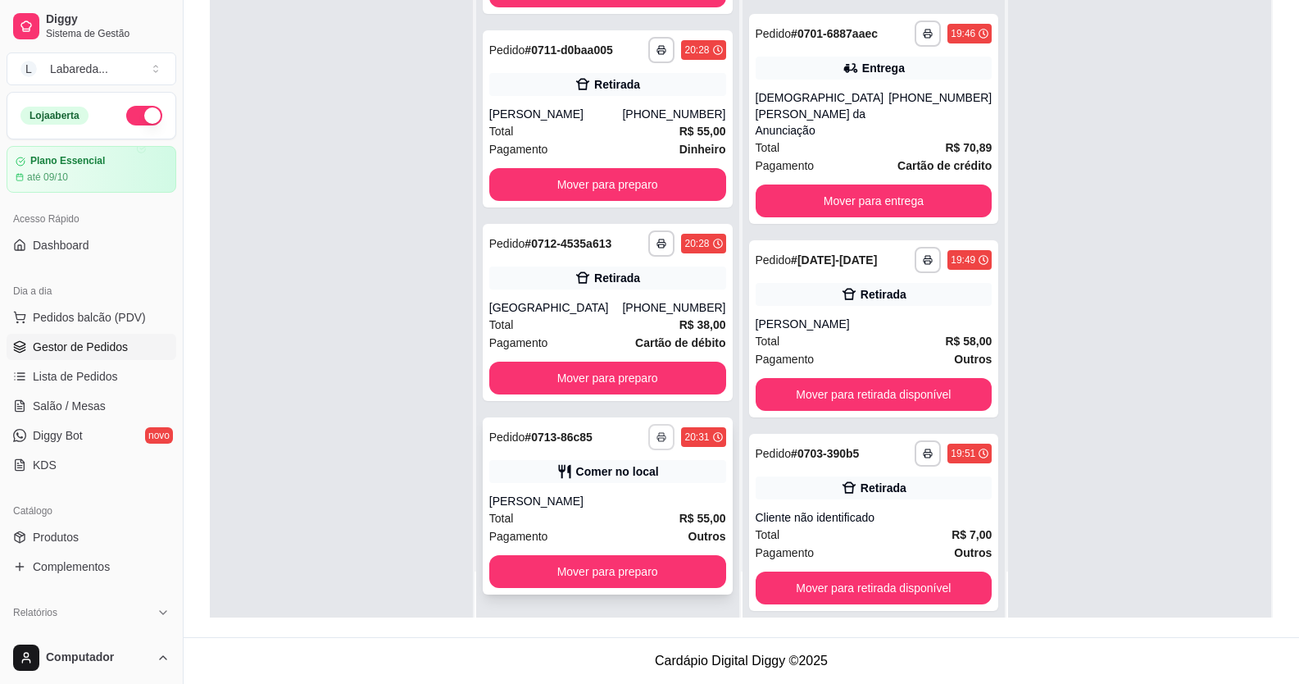
click at [649, 257] on button "button" at bounding box center [661, 437] width 26 height 26
click at [613, 257] on button "IMPRESSORA" at bounding box center [600, 493] width 115 height 25
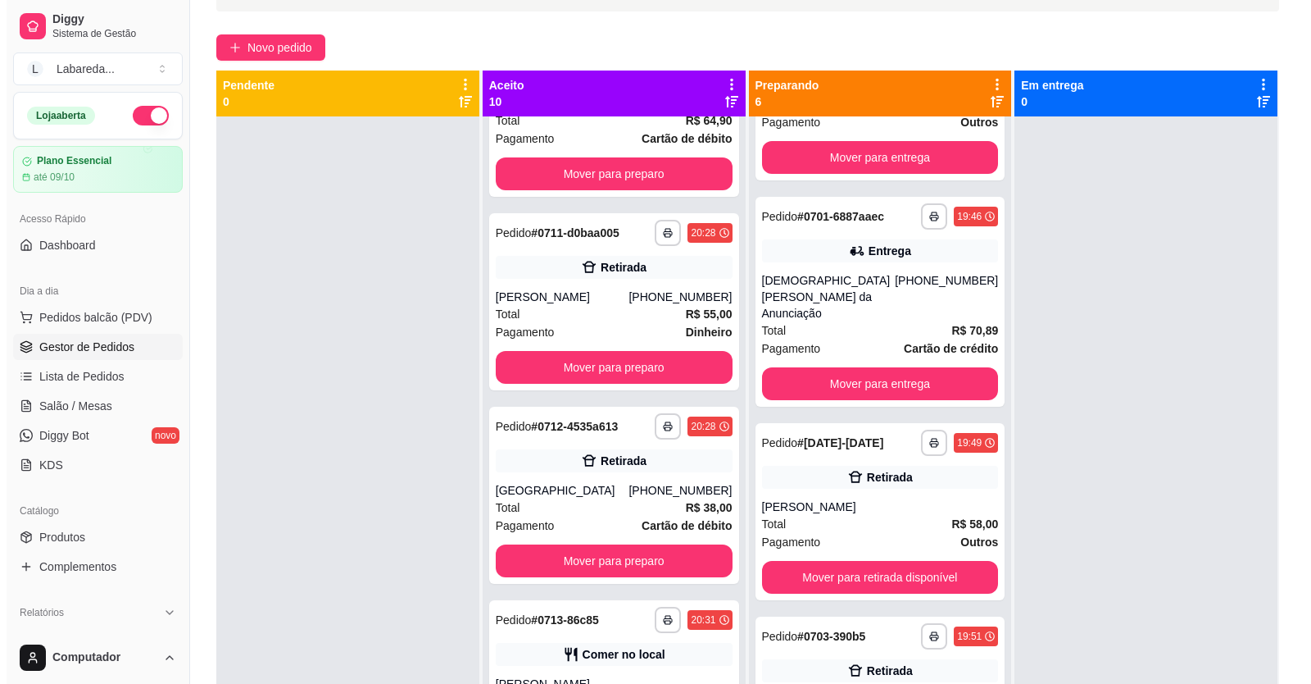
scroll to position [0, 0]
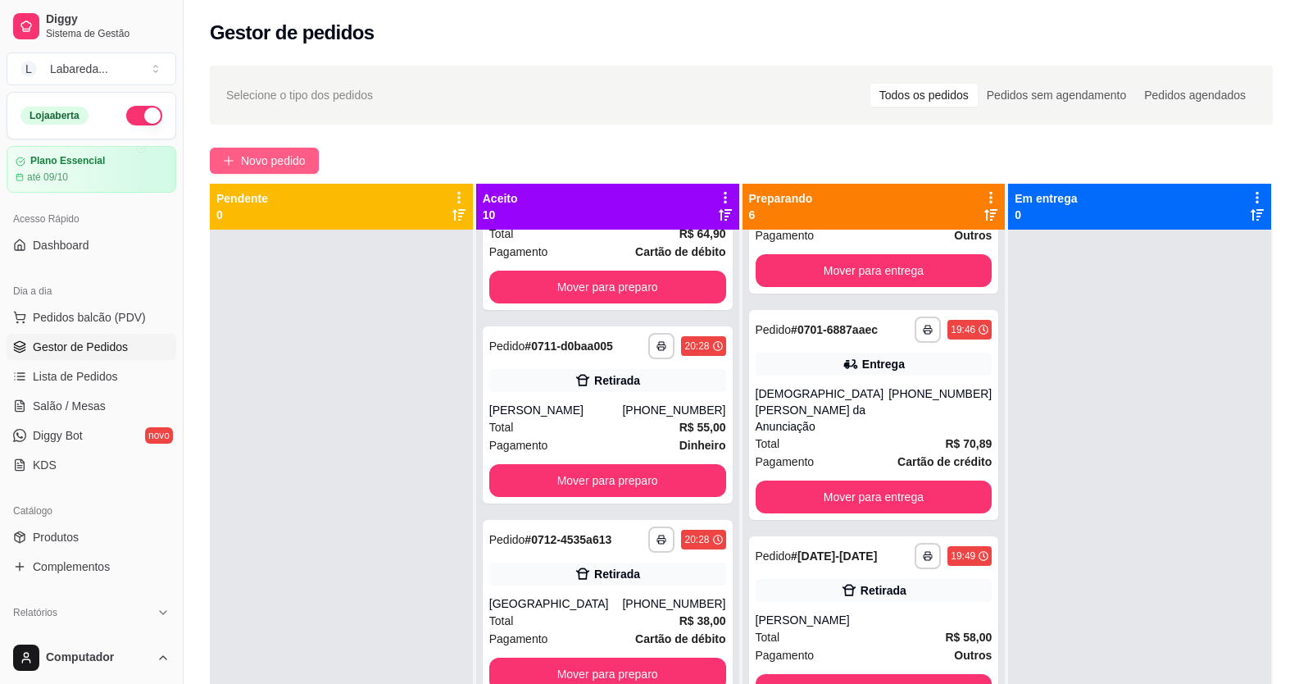
click at [280, 151] on button "Novo pedido" at bounding box center [264, 161] width 109 height 26
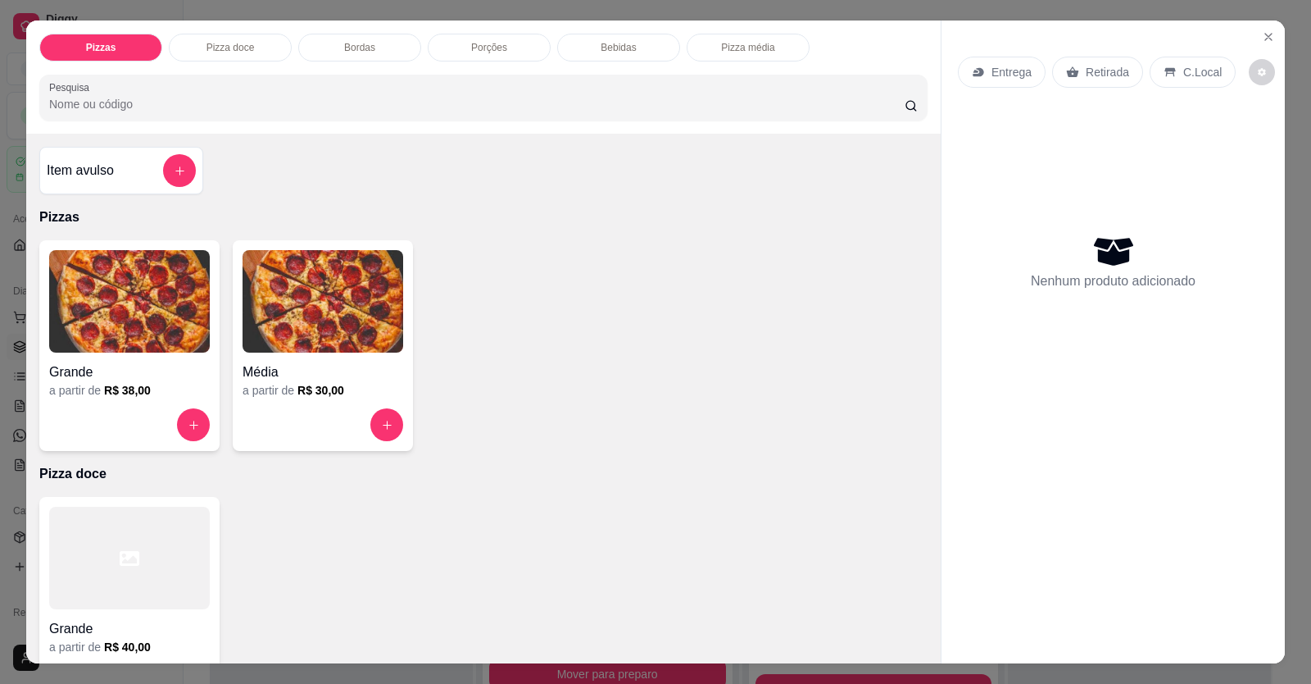
click at [1002, 75] on p "Retirada" at bounding box center [1107, 72] width 43 height 16
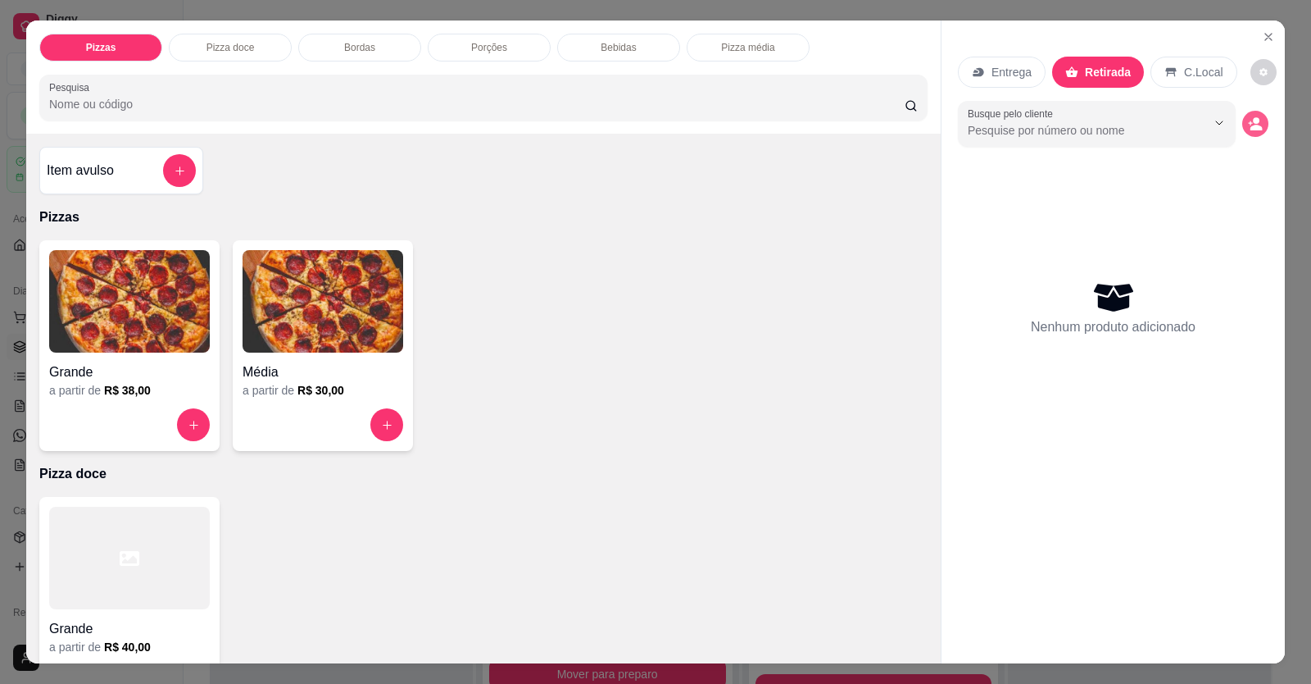
click at [1002, 116] on icon "decrease-product-quantity" at bounding box center [1255, 123] width 15 height 15
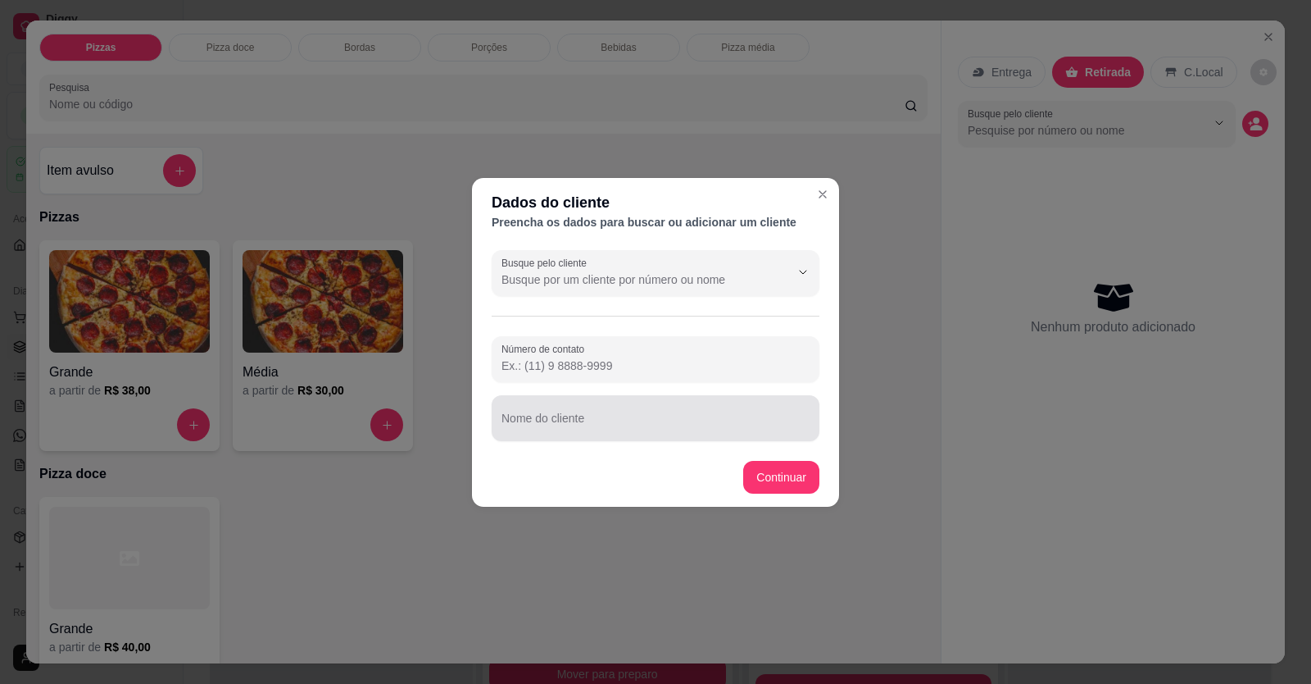
click at [575, 257] on input "Nome do cliente" at bounding box center [656, 424] width 308 height 16
type input "edjane"
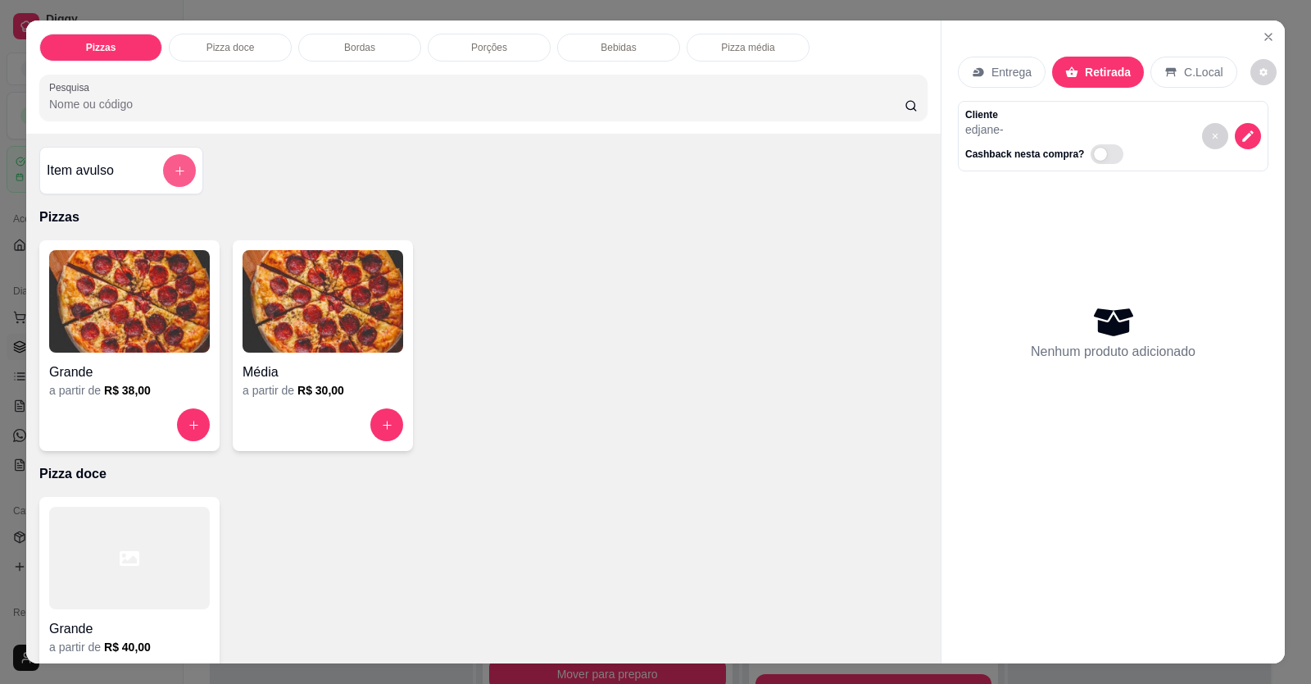
click at [176, 161] on button "add-separate-item" at bounding box center [179, 170] width 33 height 33
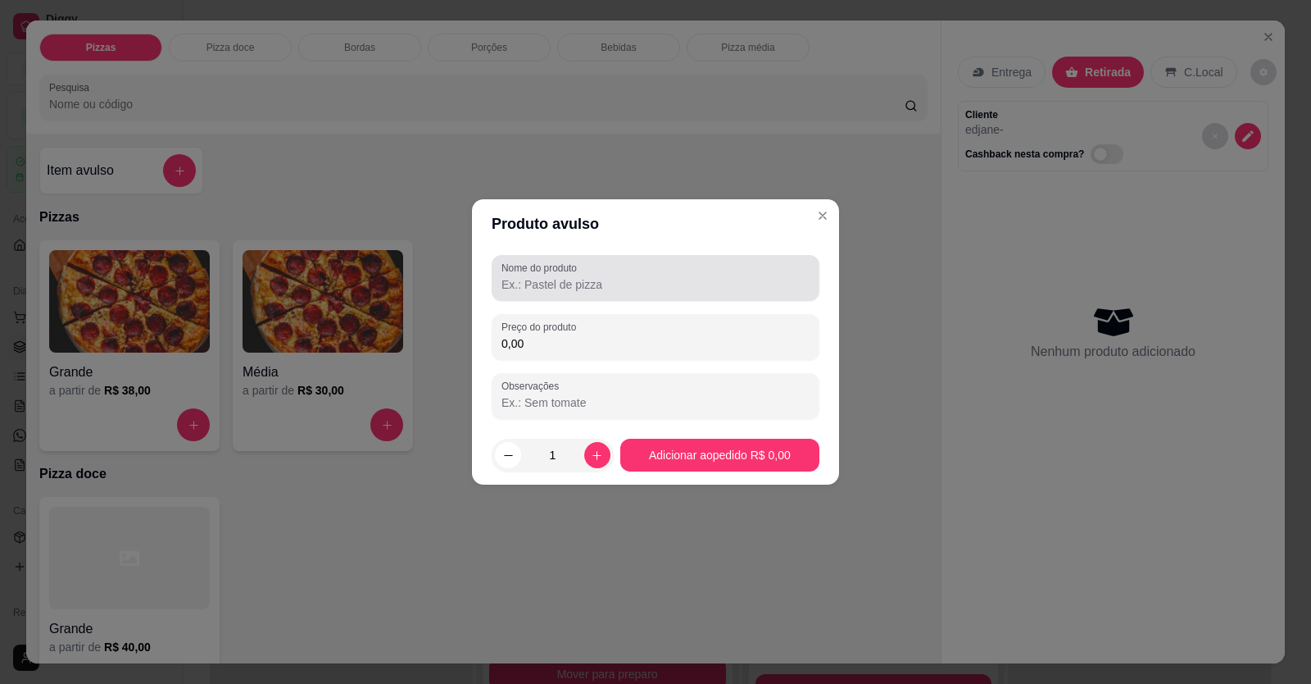
click at [548, 257] on input "Nome do produto" at bounding box center [656, 284] width 308 height 16
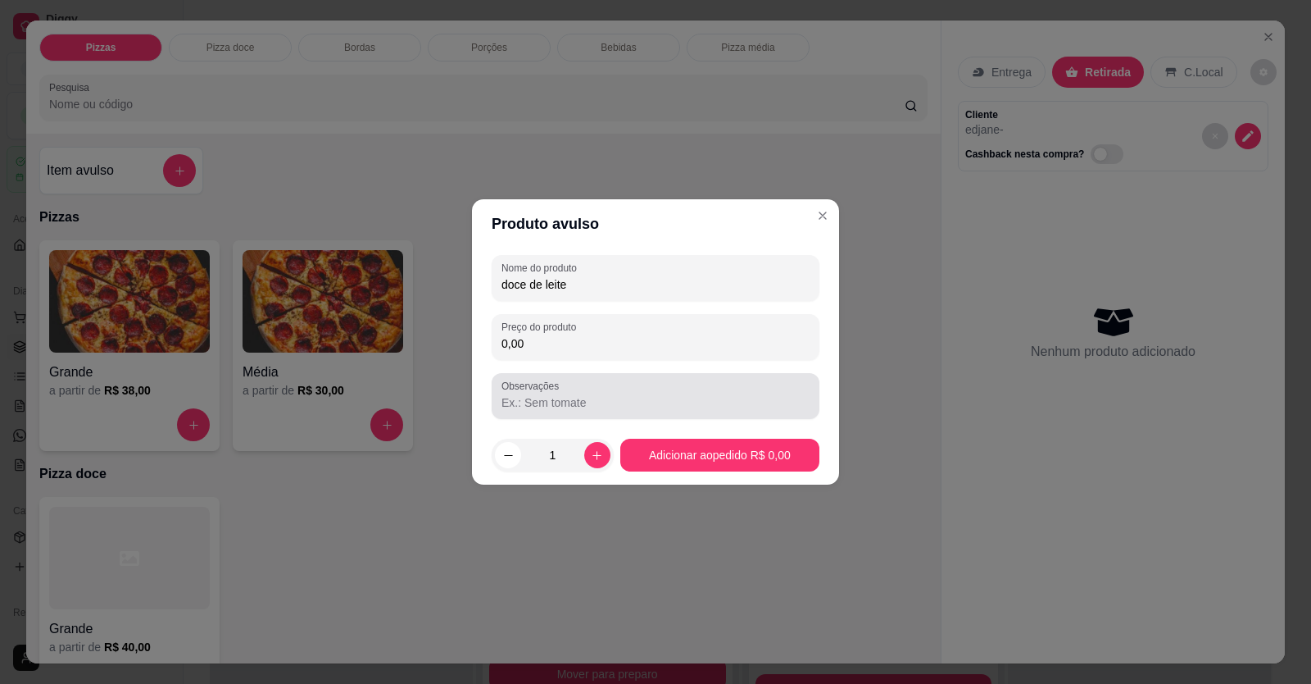
type input "doce de leite"
click at [548, 257] on label "Observações" at bounding box center [533, 386] width 63 height 14
click at [548, 257] on input "Observações" at bounding box center [656, 402] width 308 height 16
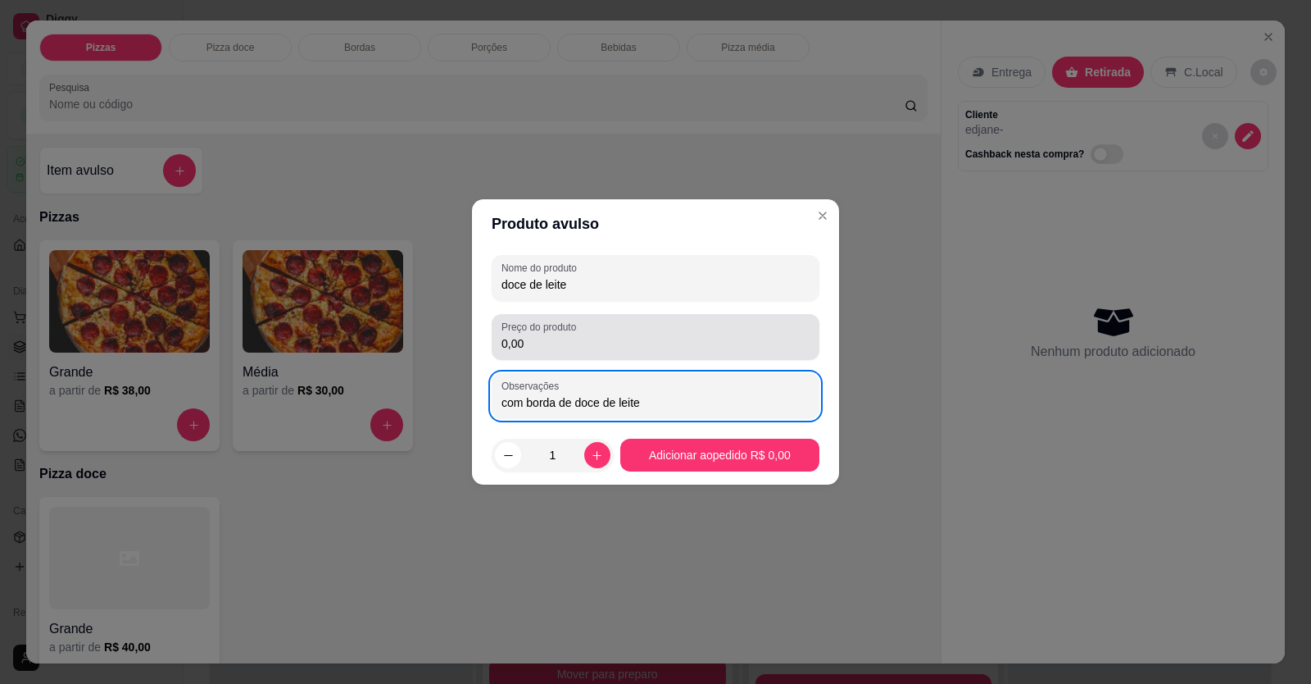
type input "com borda de doce de leite"
click at [558, 257] on input "0,00" at bounding box center [656, 343] width 308 height 16
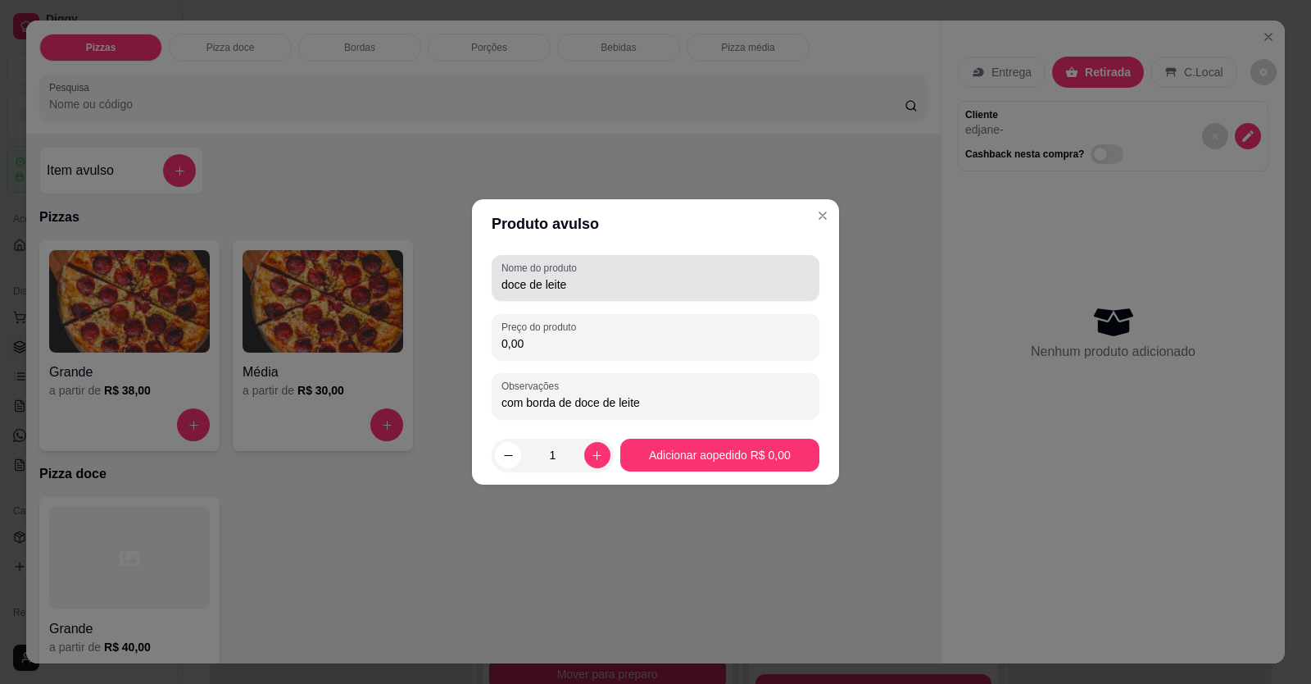
click at [501, 257] on div "Nome do produto doce de leite" at bounding box center [656, 278] width 328 height 46
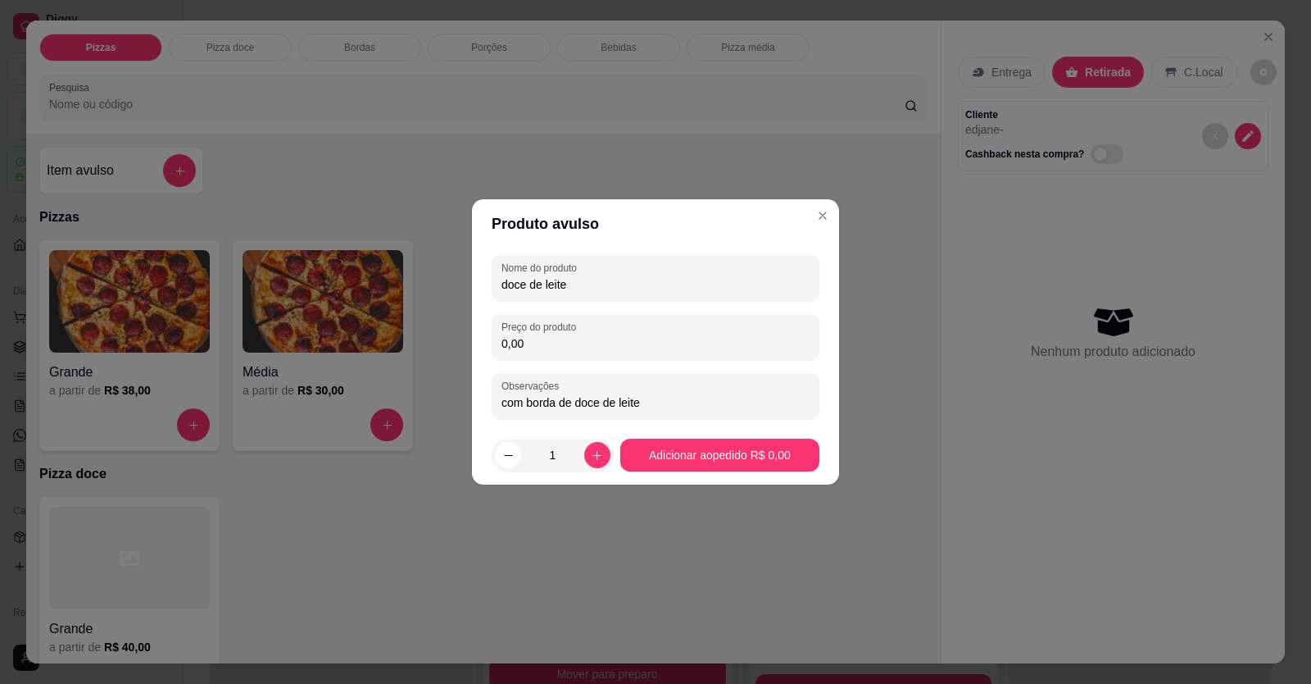
click at [507, 257] on input "doce de leite" at bounding box center [656, 284] width 308 height 16
click at [503, 257] on input "doce de leite" at bounding box center [656, 284] width 308 height 16
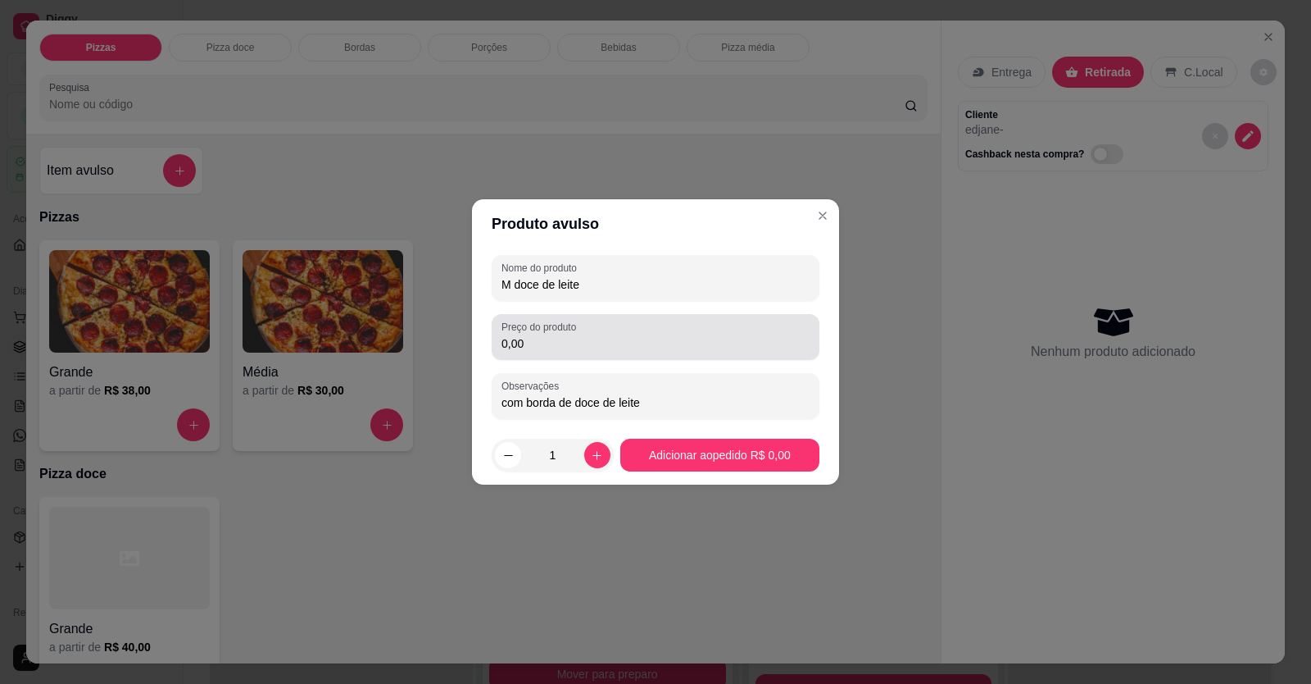
type input "M doce de leite"
click at [554, 257] on input "0,00" at bounding box center [656, 343] width 308 height 16
type input "42,00"
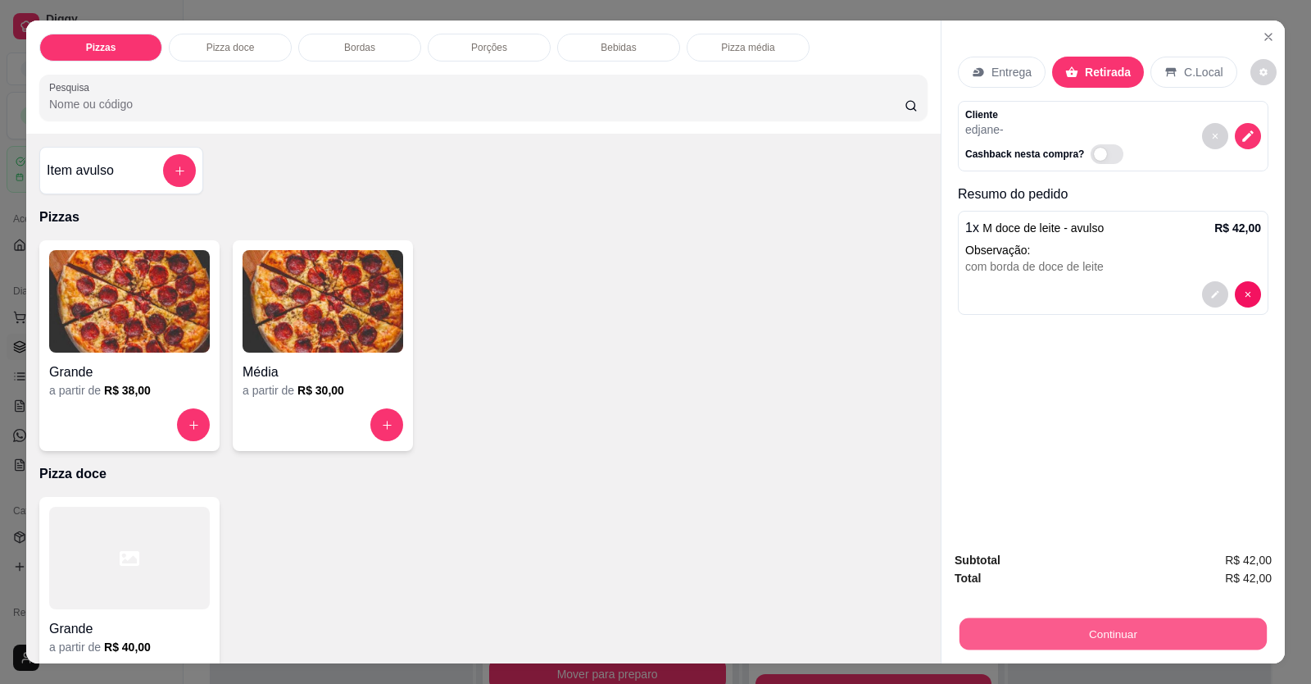
click at [1002, 257] on button "Continuar" at bounding box center [1113, 634] width 307 height 32
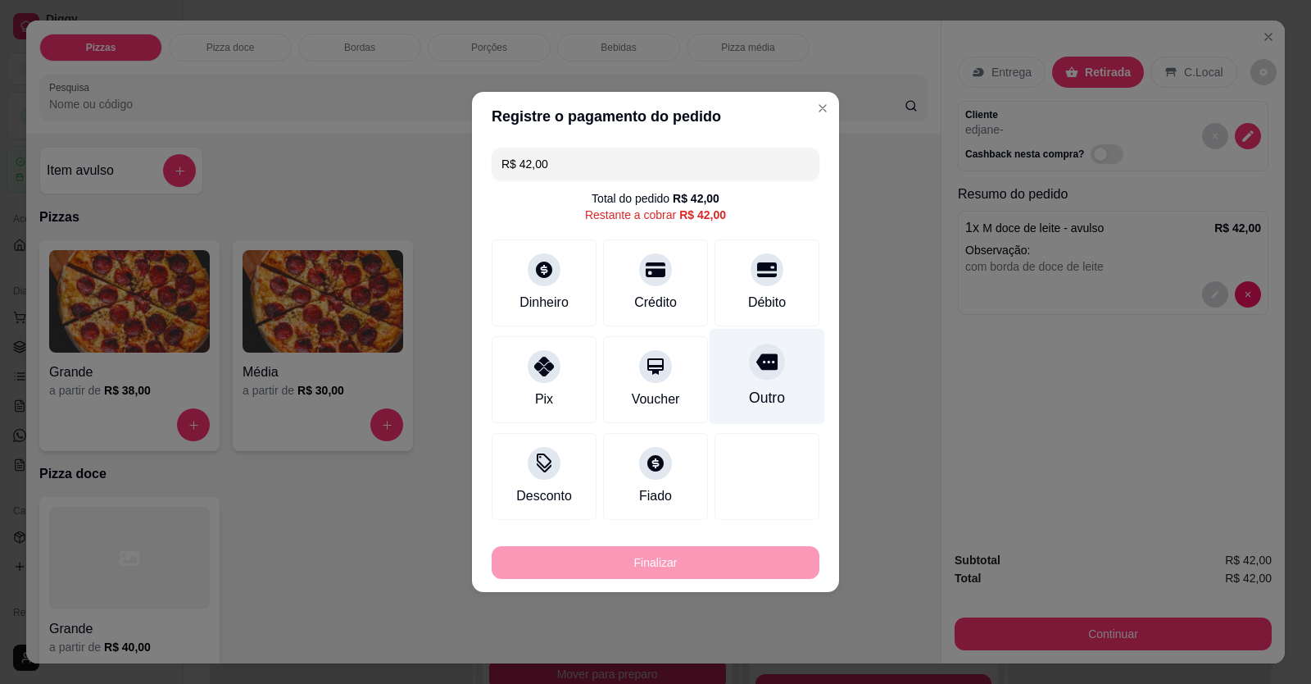
drag, startPoint x: 744, startPoint y: 385, endPoint x: 724, endPoint y: 404, distance: 27.8
click at [744, 257] on div "Outro" at bounding box center [768, 377] width 116 height 96
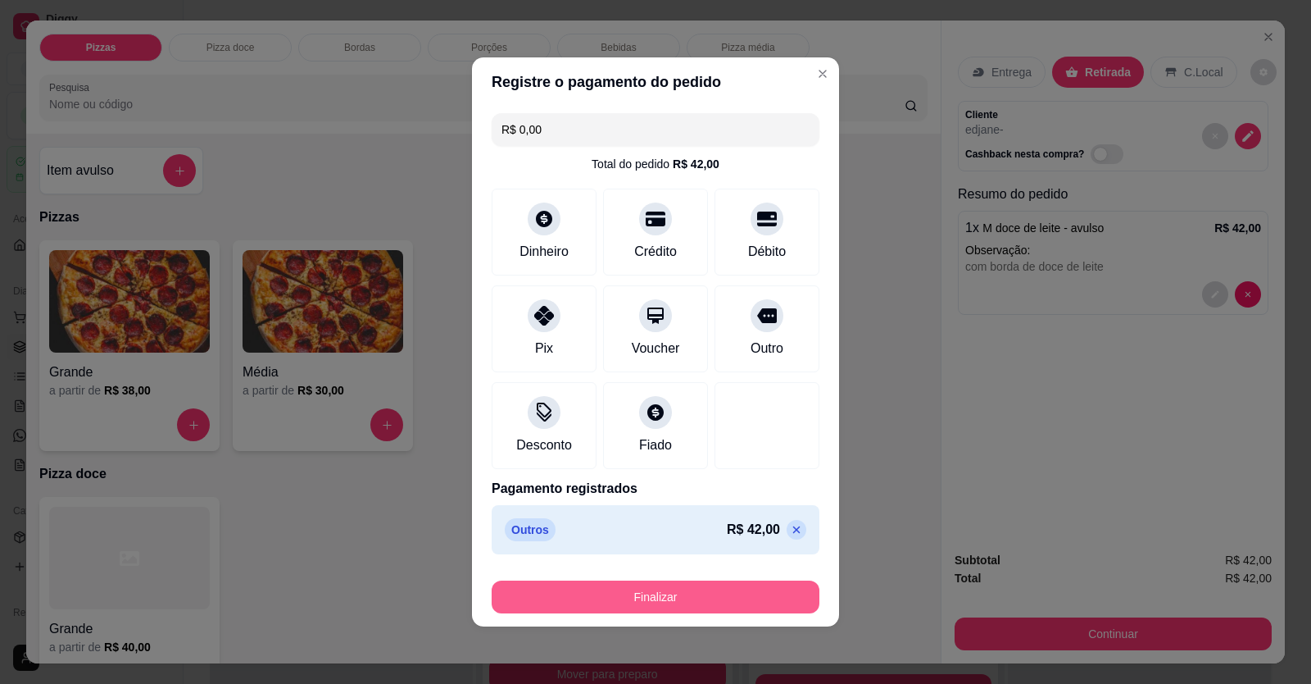
click at [635, 257] on button "Finalizar" at bounding box center [656, 596] width 328 height 33
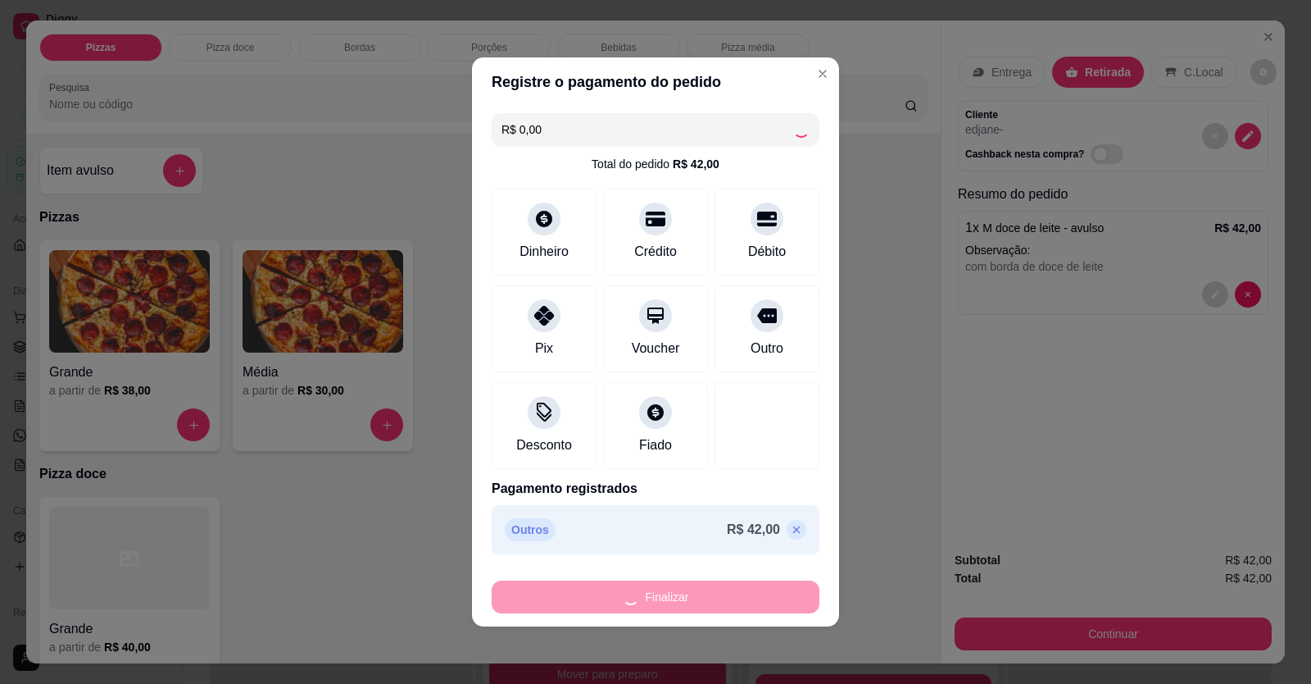
type input "-R$ 42,00"
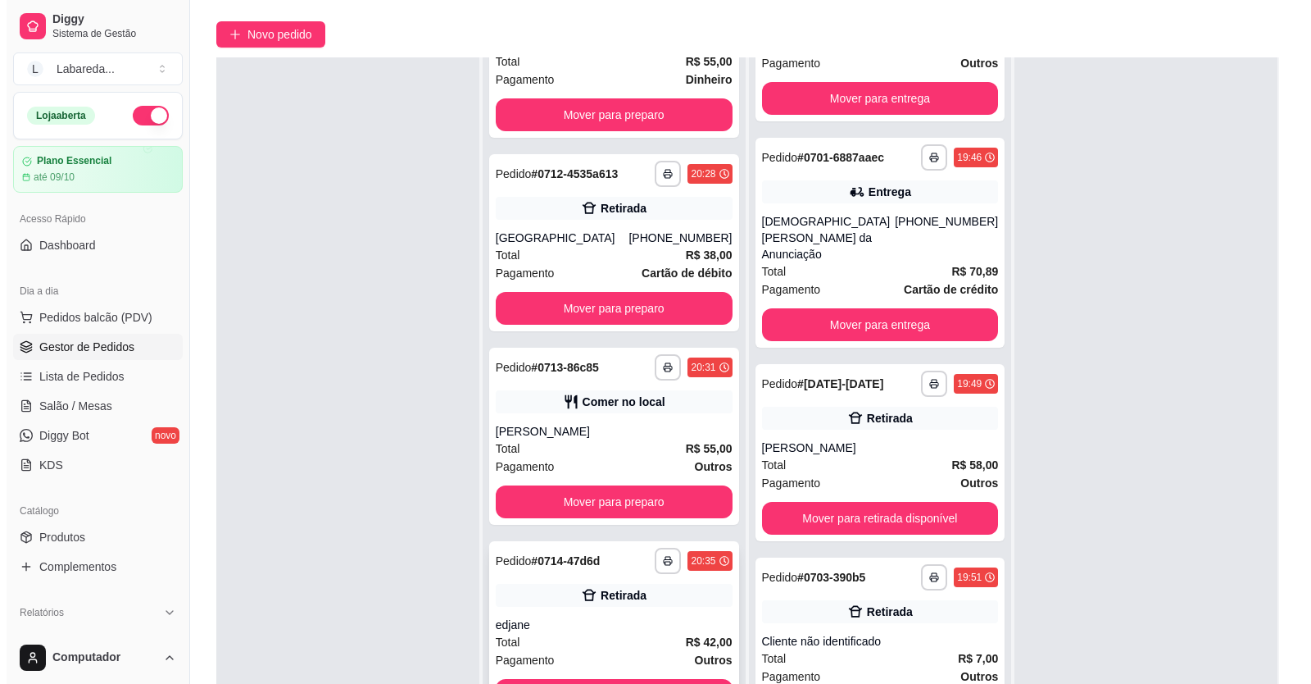
scroll to position [250, 0]
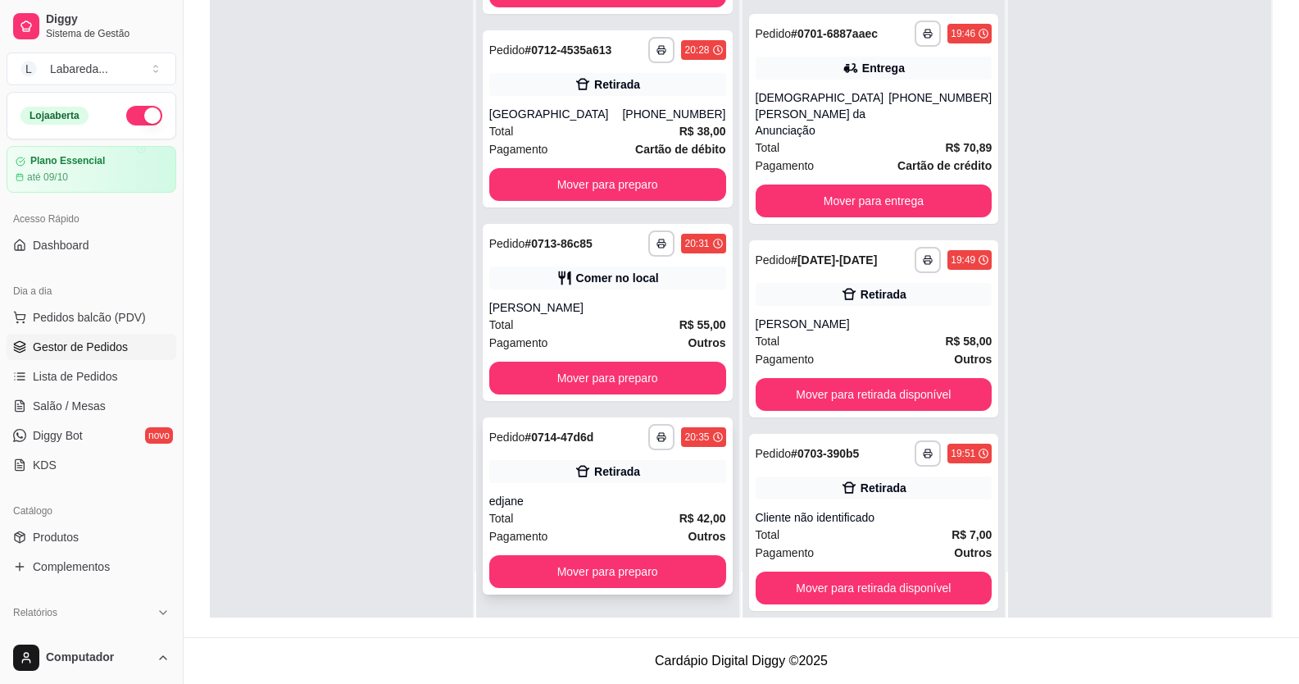
click at [560, 257] on div "edjane" at bounding box center [607, 501] width 237 height 16
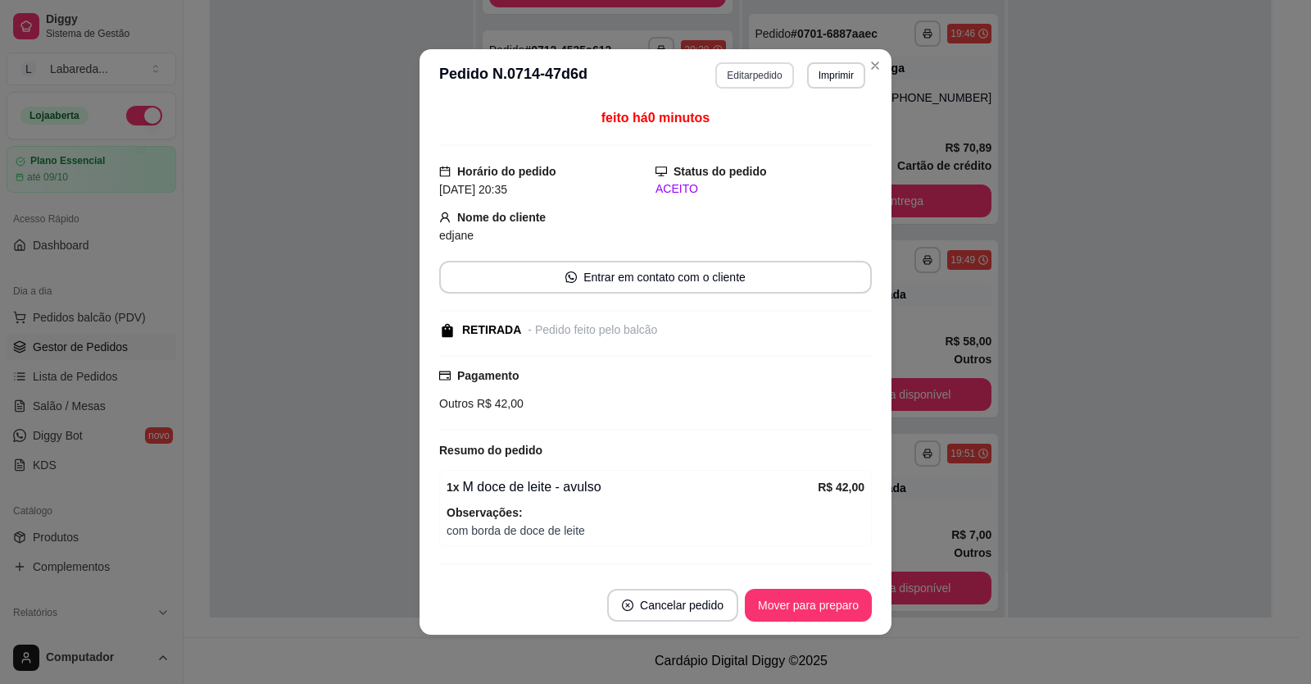
click at [748, 75] on button "Editar pedido" at bounding box center [755, 75] width 78 height 26
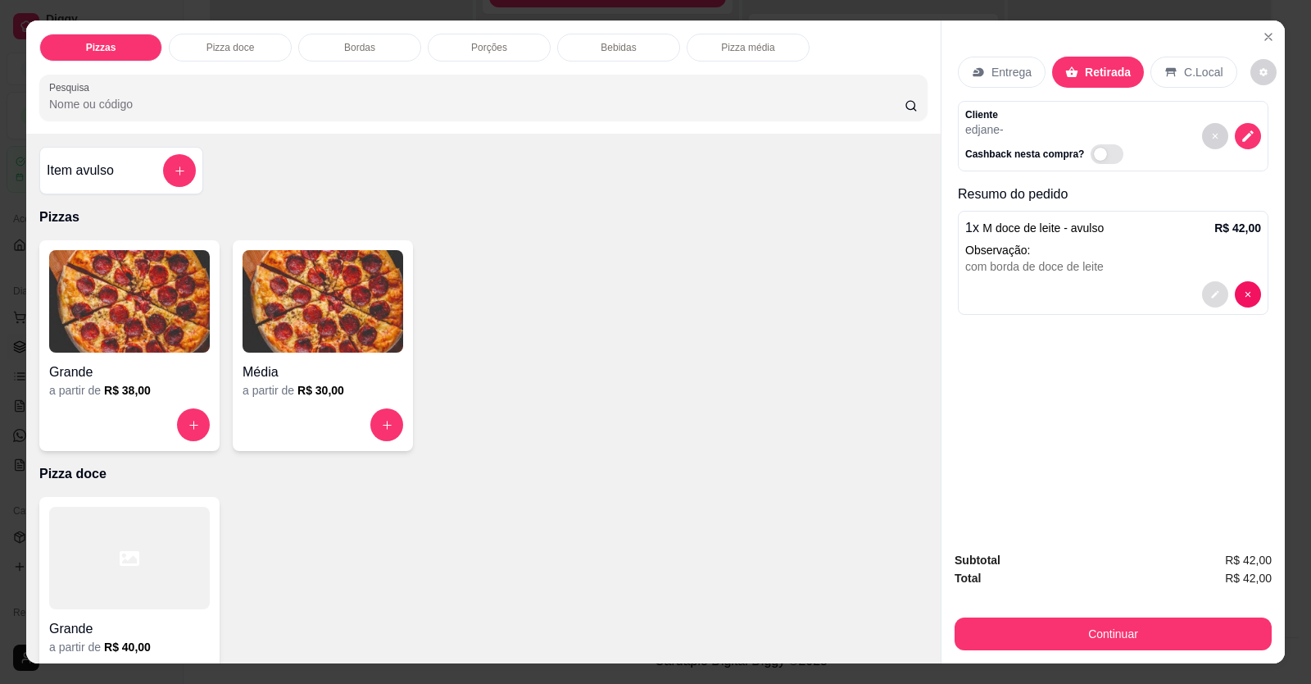
click at [1002, 257] on button "decrease-product-quantity" at bounding box center [1215, 294] width 26 height 26
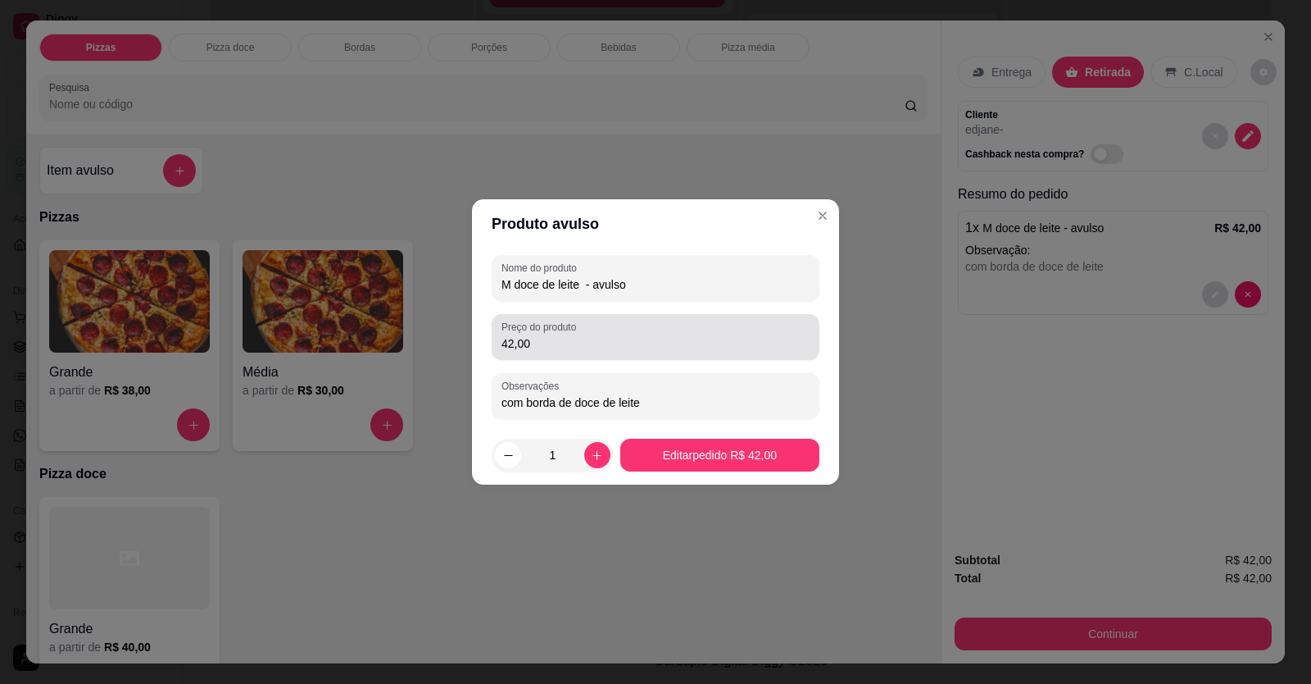
click at [684, 257] on div "42,00" at bounding box center [656, 336] width 308 height 33
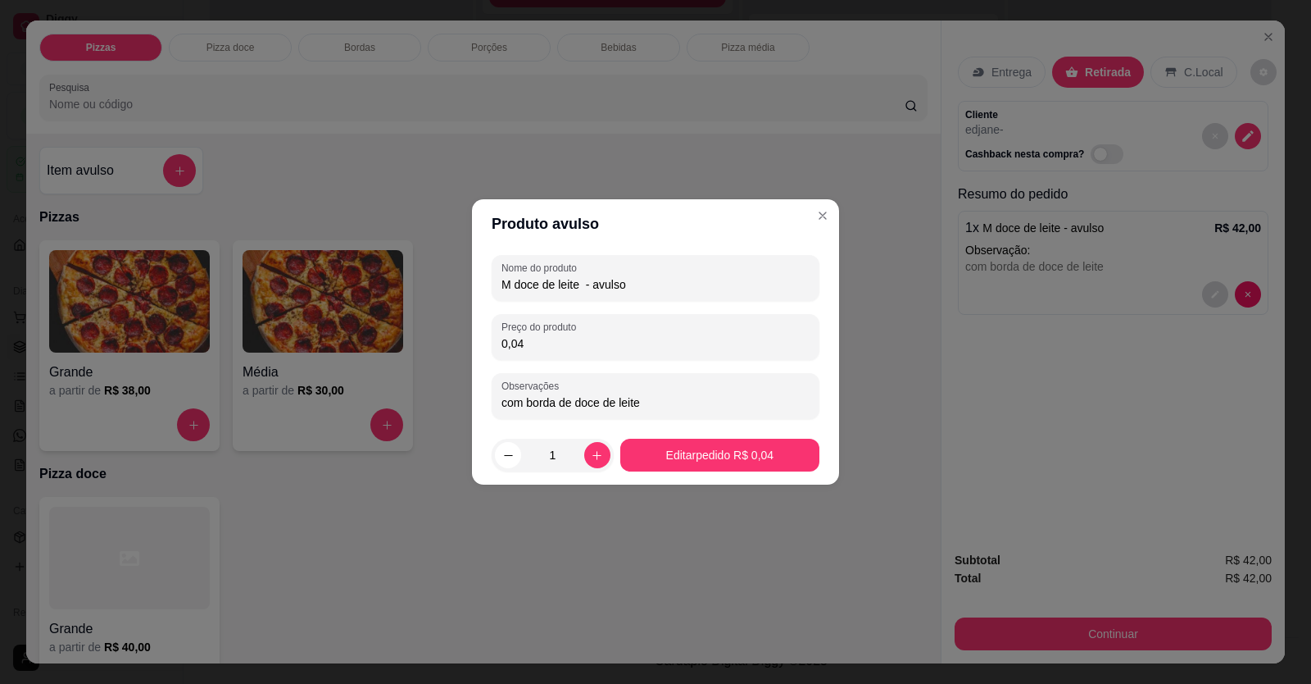
type input "0,00"
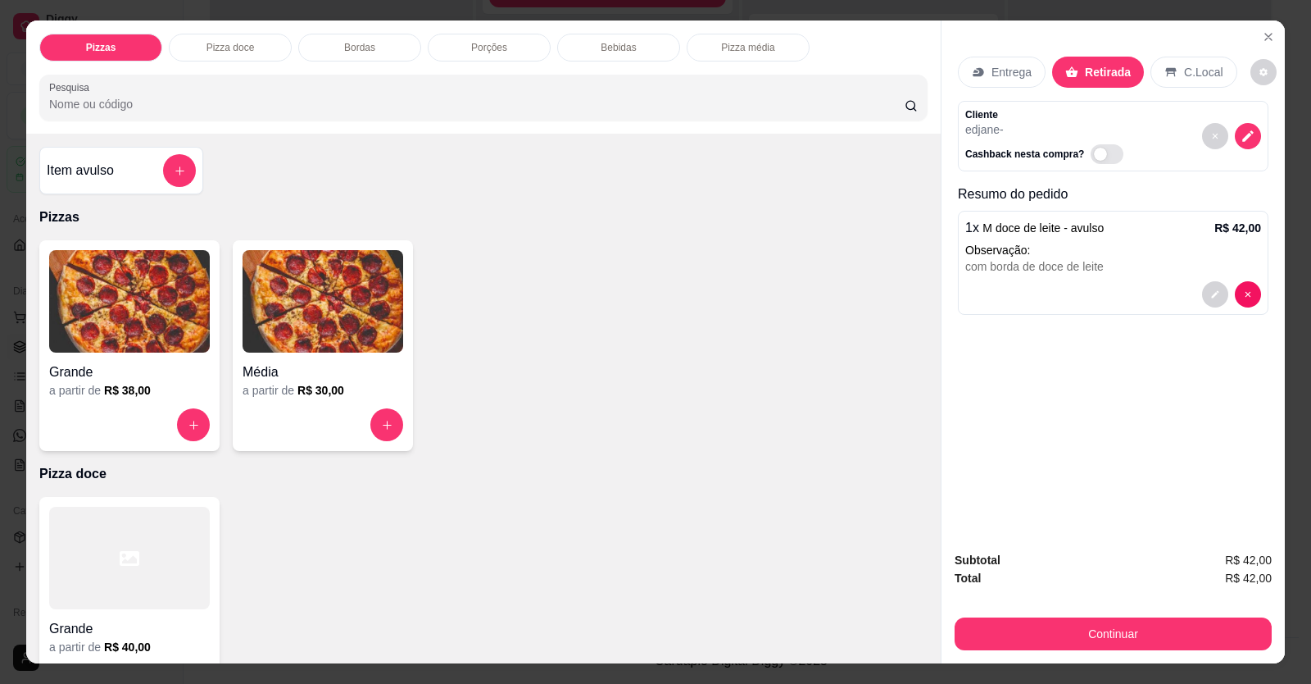
click at [169, 257] on div at bounding box center [129, 558] width 161 height 102
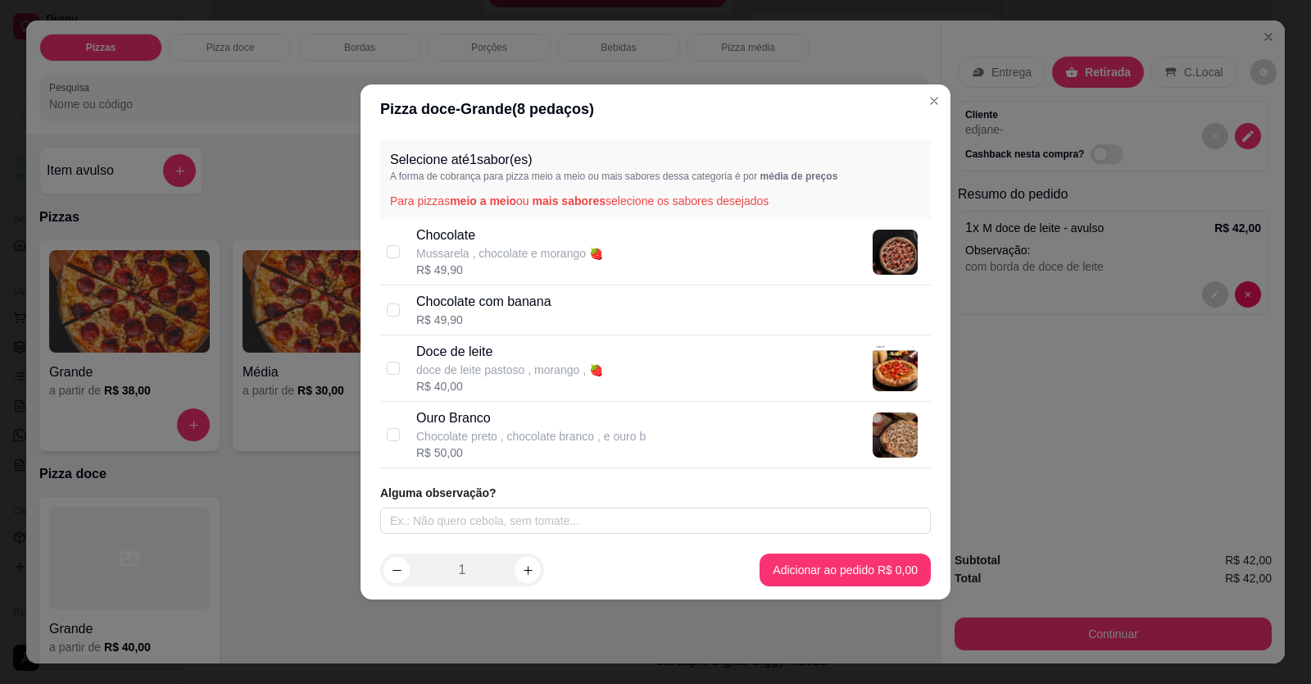
click at [495, 257] on p "Doce de leite" at bounding box center [509, 352] width 187 height 20
checkbox input "true"
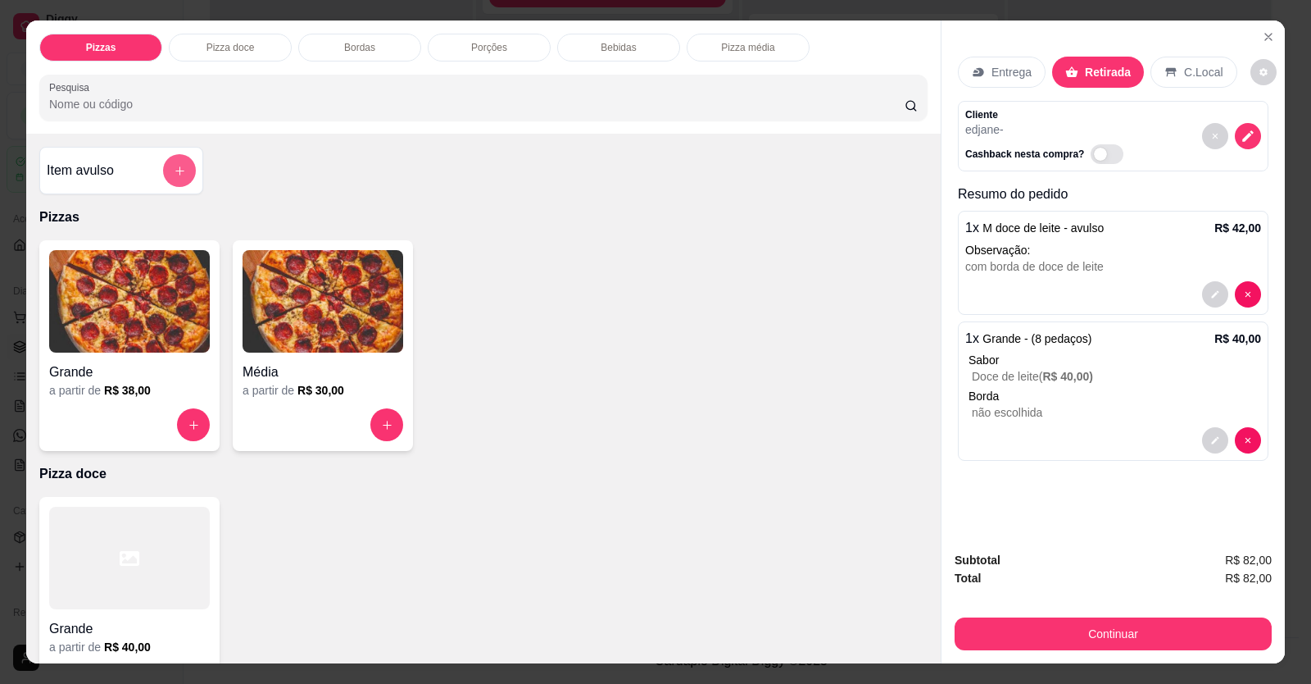
click at [184, 161] on button "add-separate-item" at bounding box center [179, 170] width 33 height 33
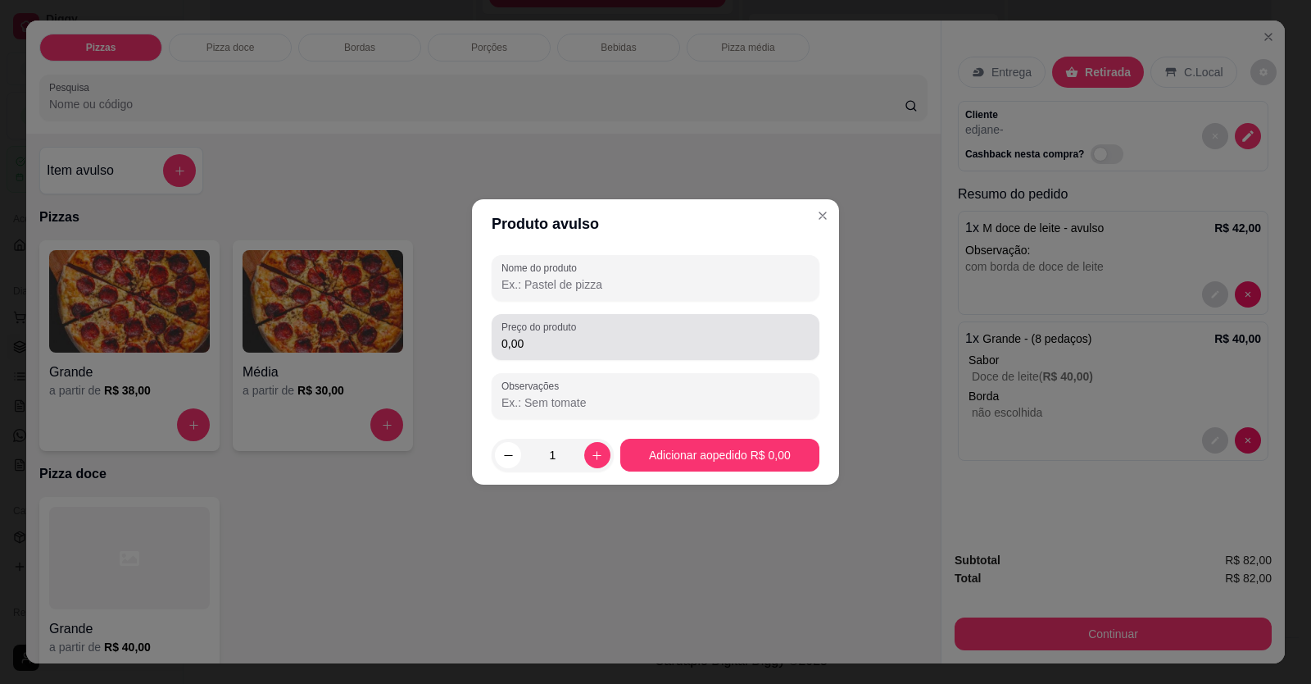
click at [564, 257] on input "0,00" at bounding box center [656, 343] width 308 height 16
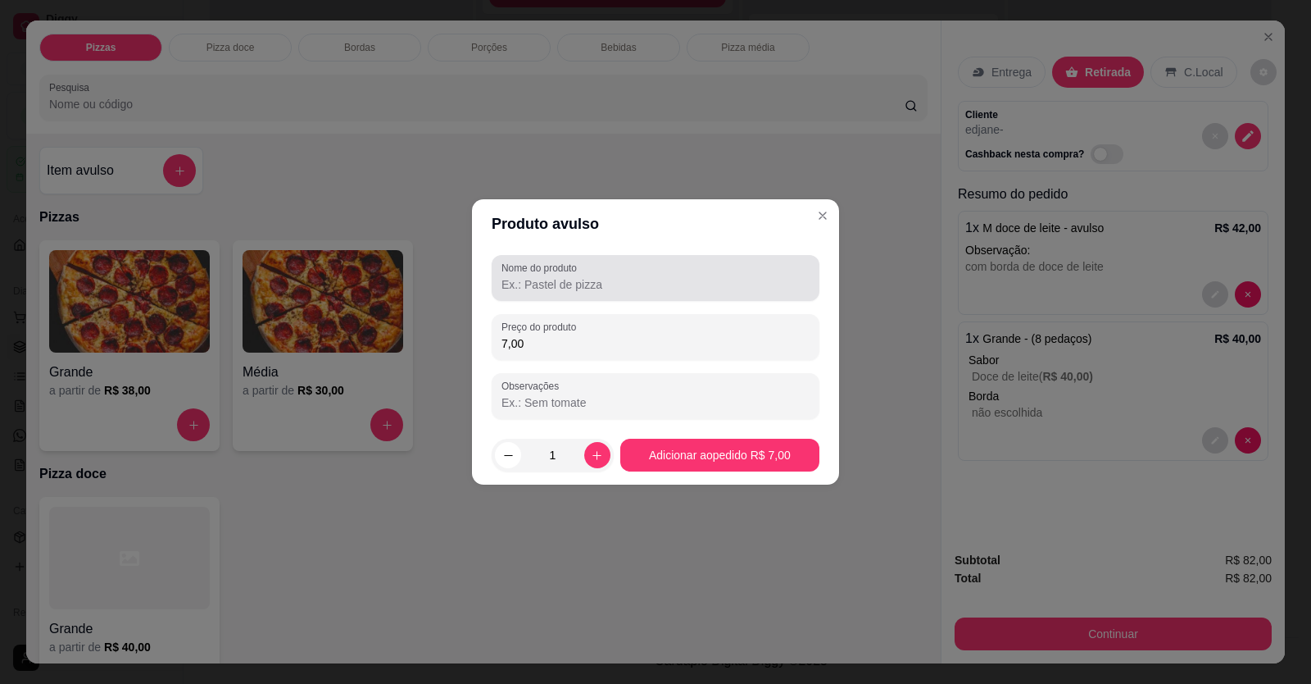
type input "7,00"
click at [564, 257] on label "Nome do produto" at bounding box center [542, 268] width 81 height 14
click at [564, 257] on input "Nome do produto" at bounding box center [656, 284] width 308 height 16
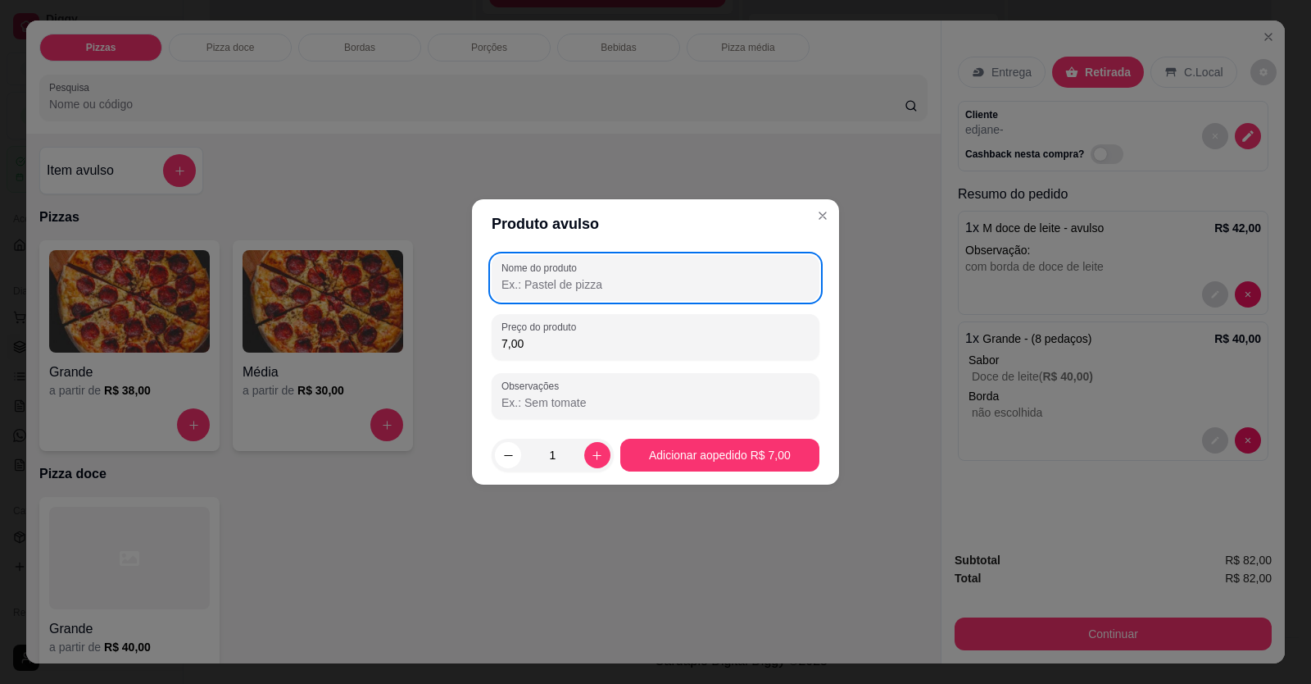
click at [564, 257] on input "Nome do produto" at bounding box center [656, 284] width 308 height 16
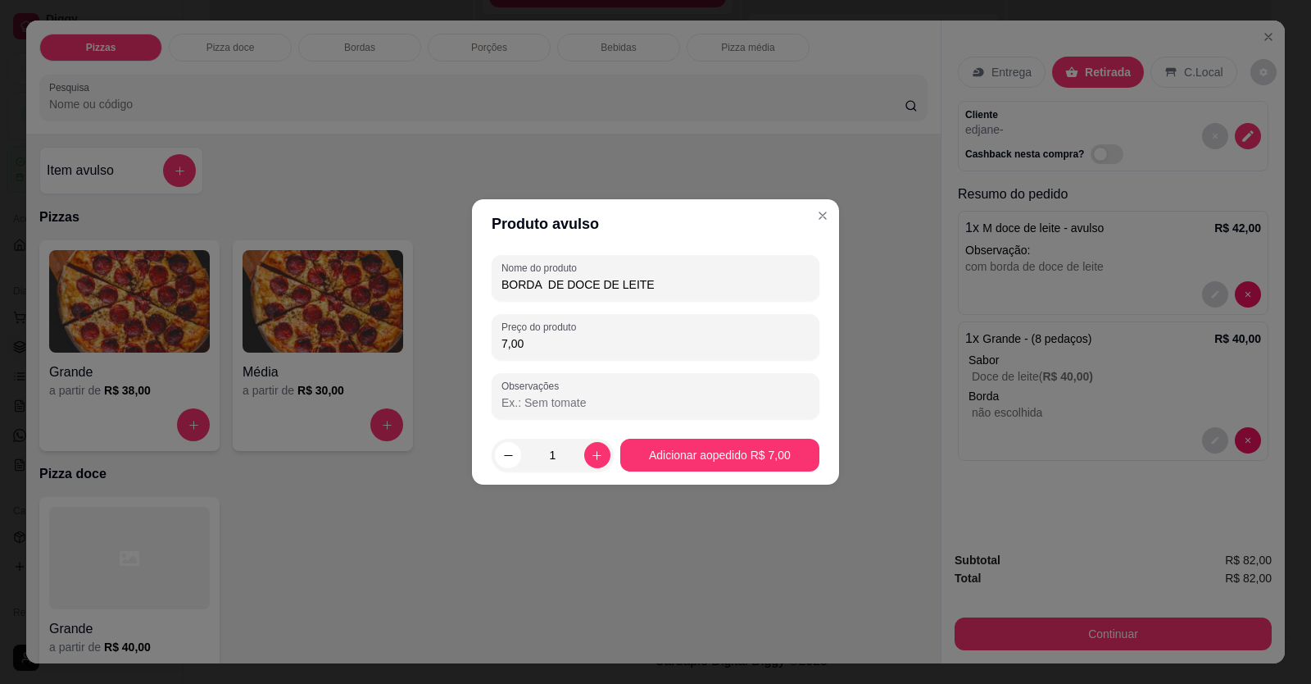
type input "BORDA DE DOCE DE LEITE"
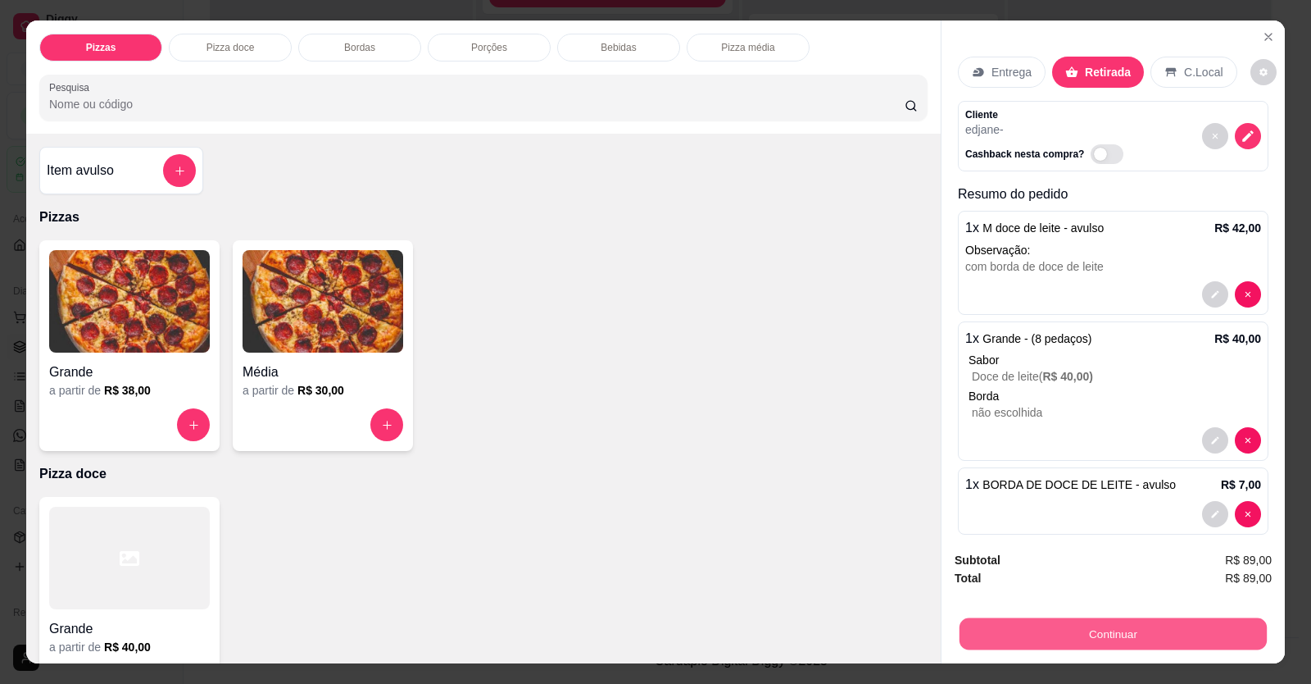
click at [1002, 257] on button "Continuar" at bounding box center [1113, 634] width 307 height 32
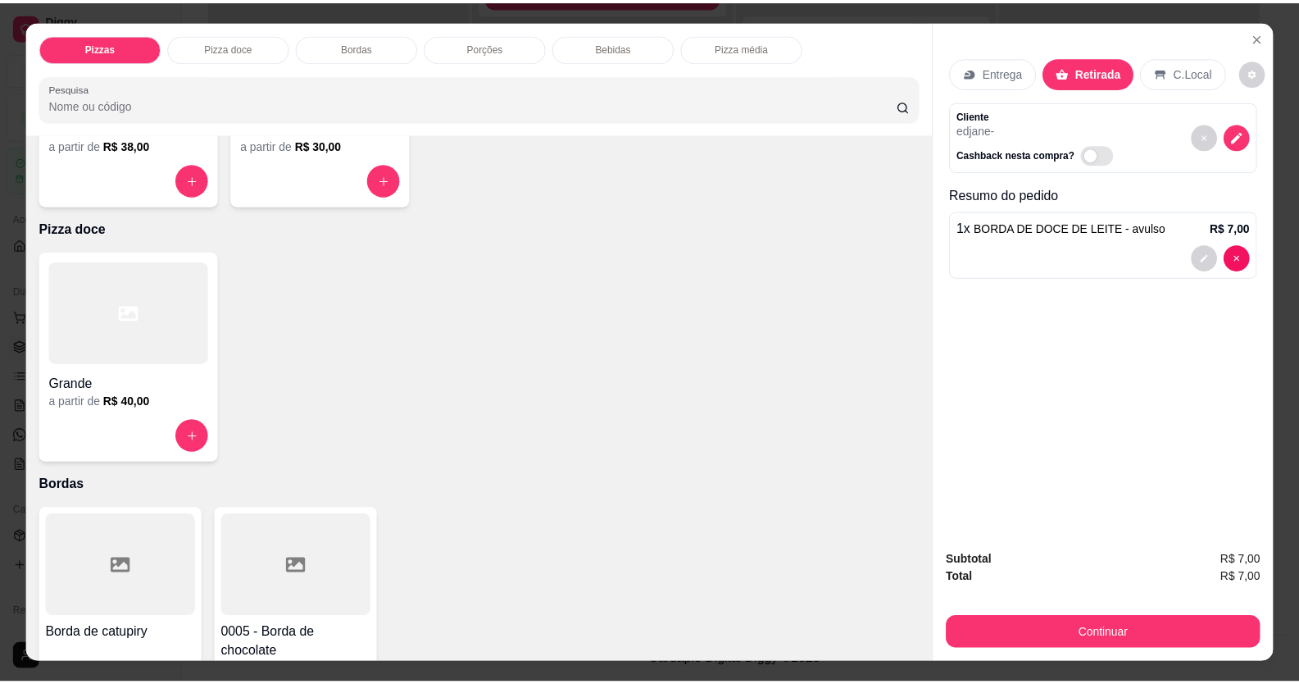
scroll to position [246, 0]
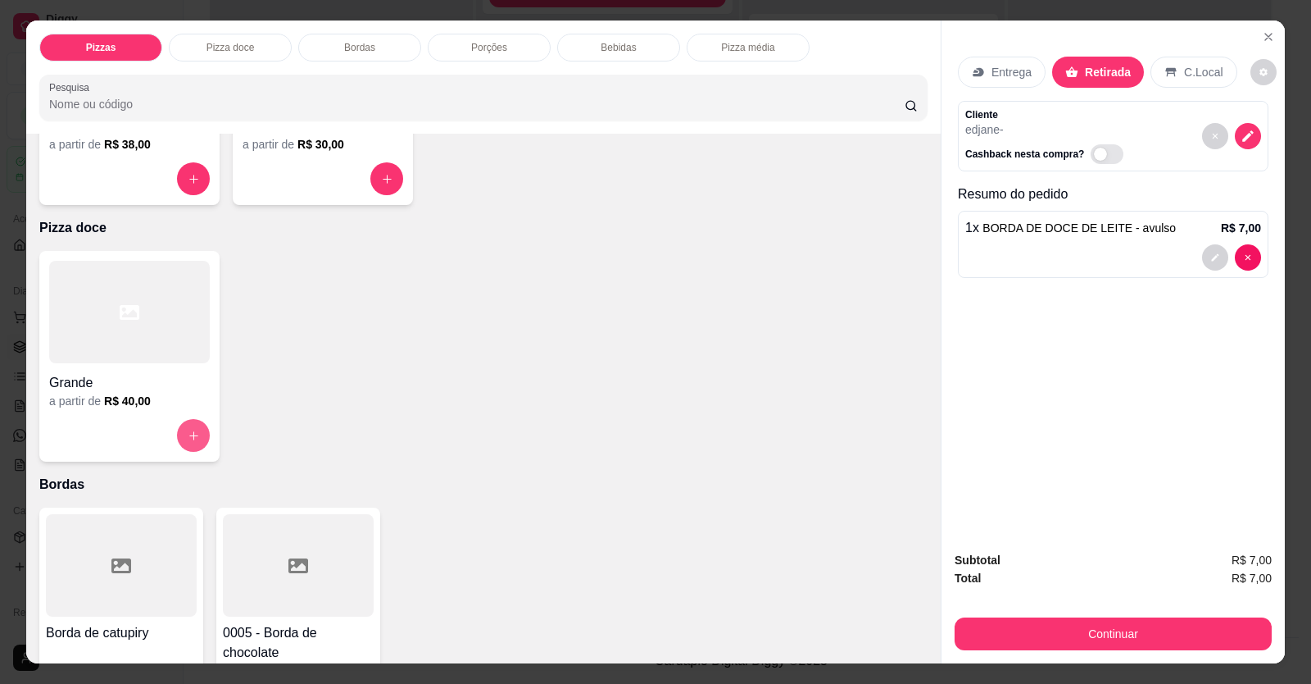
click at [188, 257] on icon "increase-product-quantity" at bounding box center [194, 435] width 12 height 12
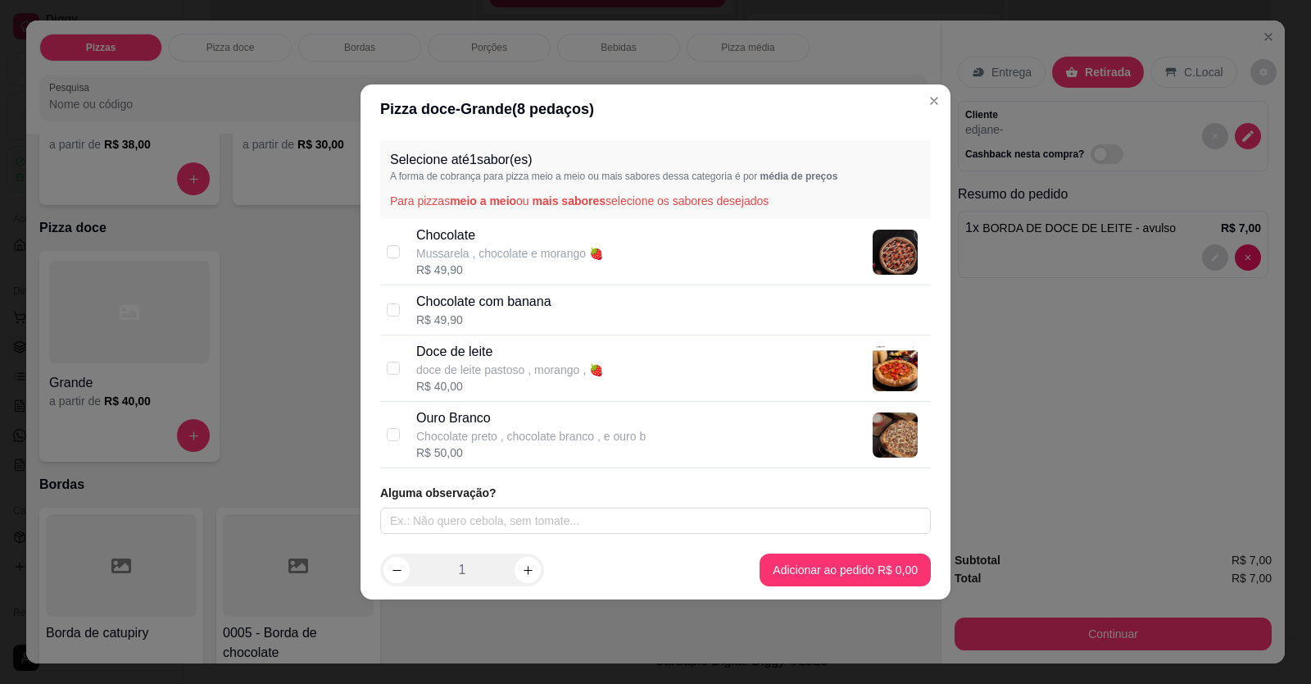
click at [446, 257] on p "Doce de leite" at bounding box center [509, 352] width 187 height 20
checkbox input "true"
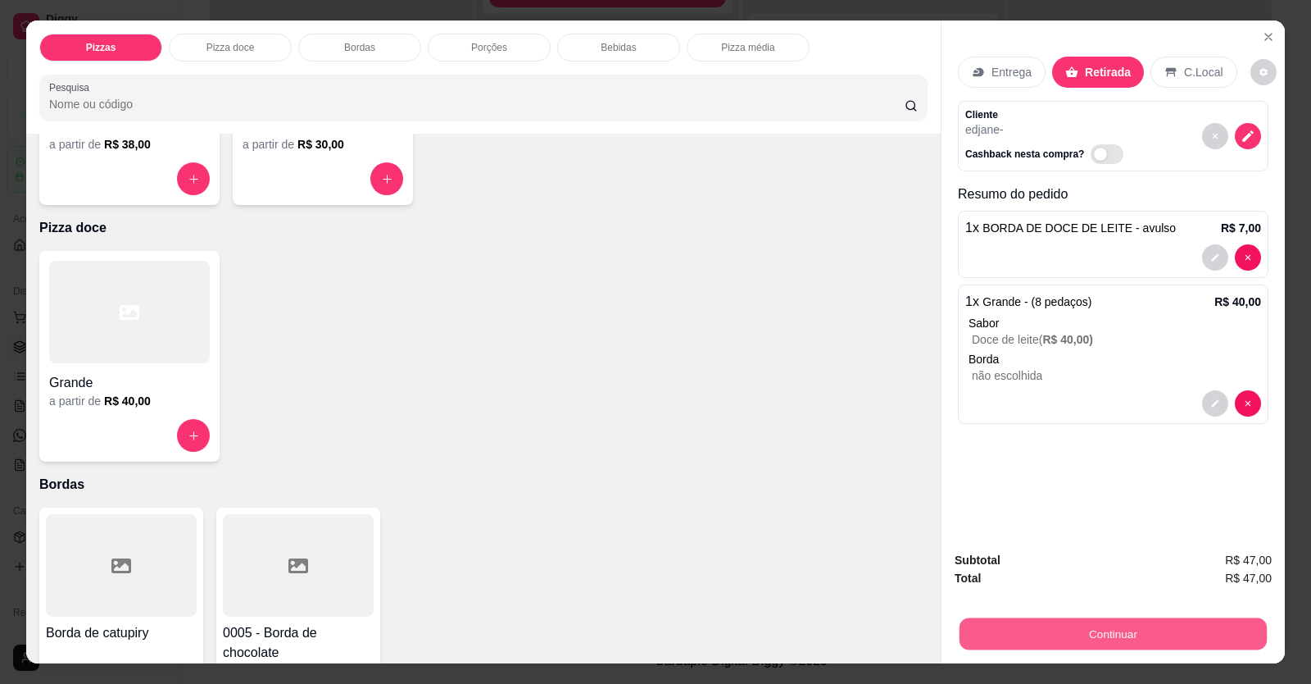
click at [1002, 257] on button "Continuar" at bounding box center [1113, 634] width 307 height 32
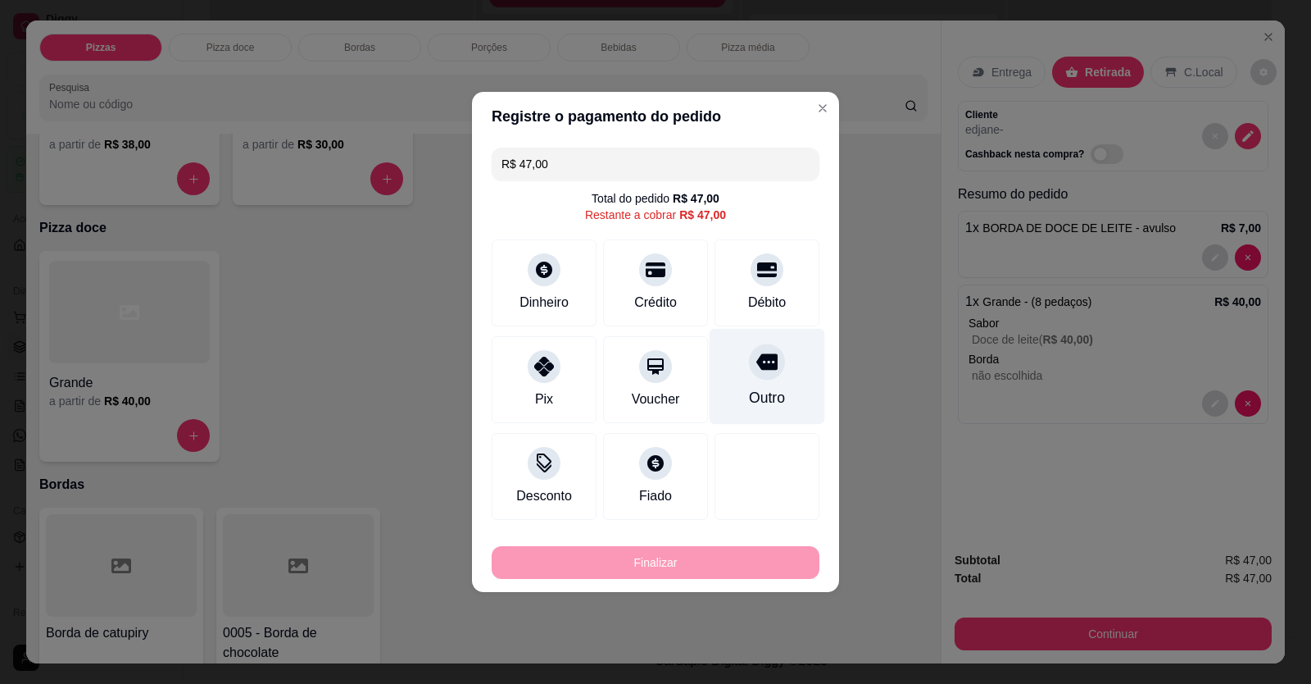
click at [757, 257] on icon at bounding box center [767, 362] width 21 height 16
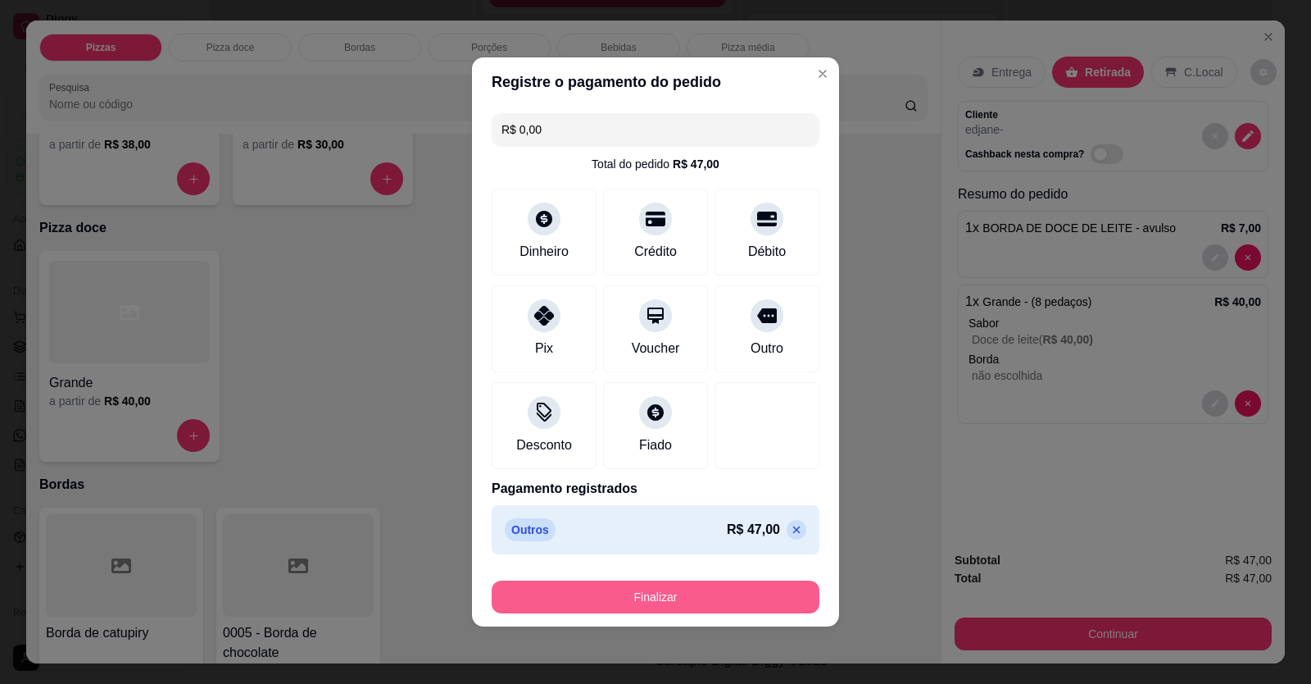
click at [699, 257] on button "Finalizar" at bounding box center [656, 596] width 328 height 33
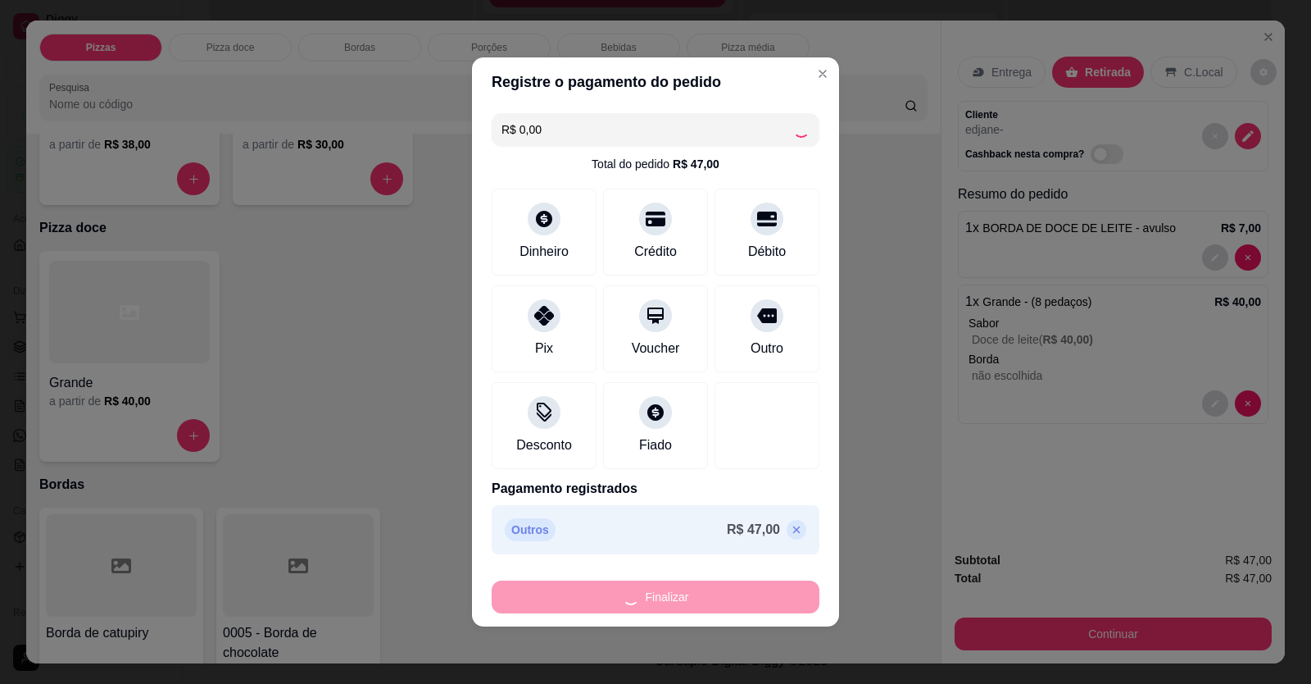
type input "-R$ 47,00"
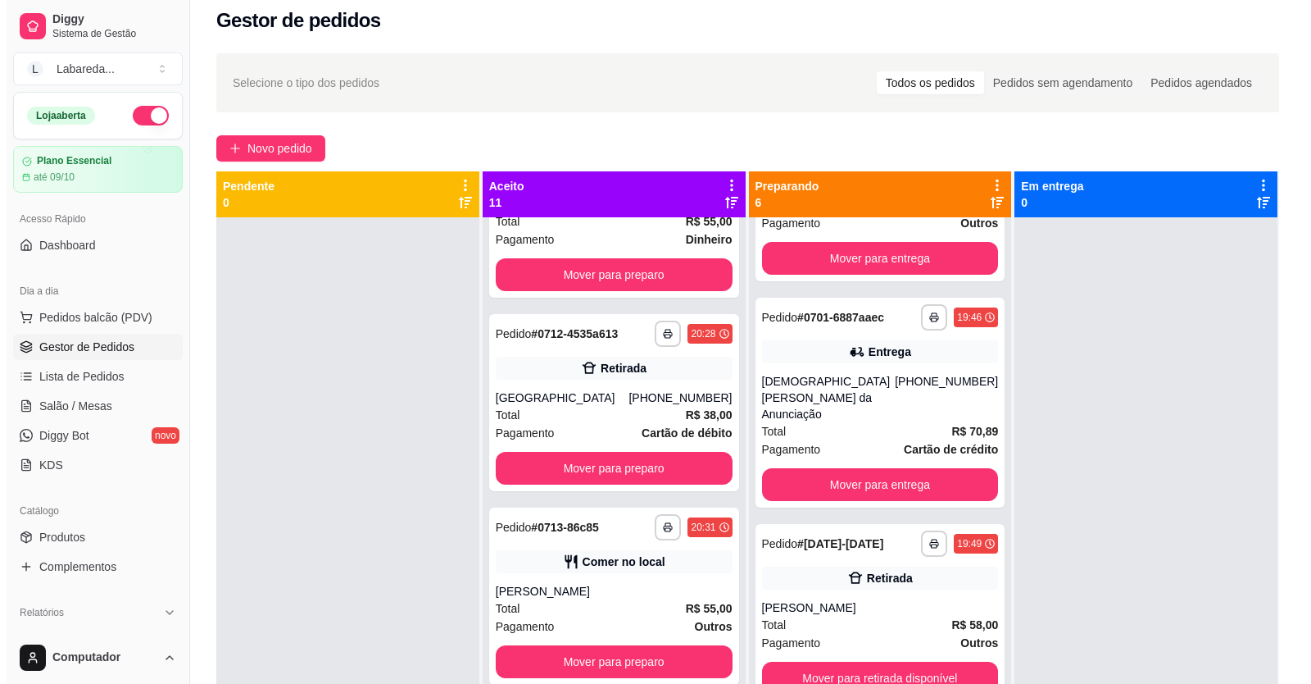
scroll to position [0, 0]
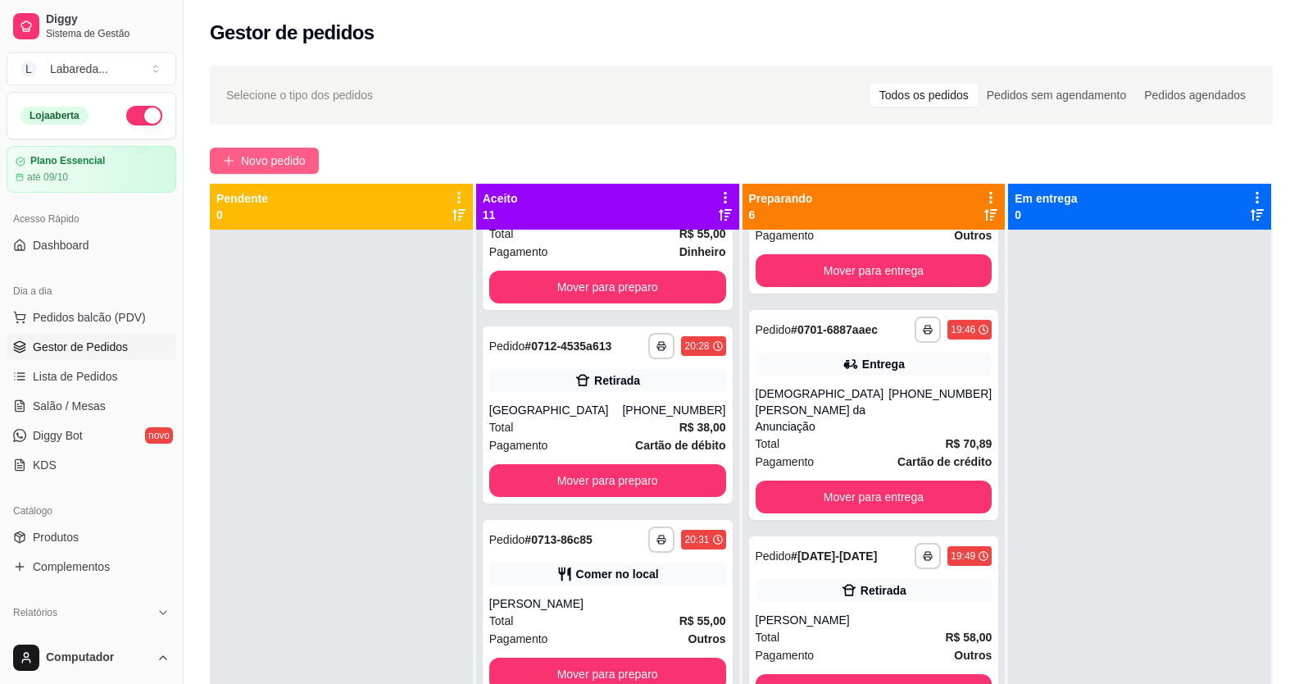
click at [270, 156] on span "Novo pedido" at bounding box center [273, 161] width 65 height 18
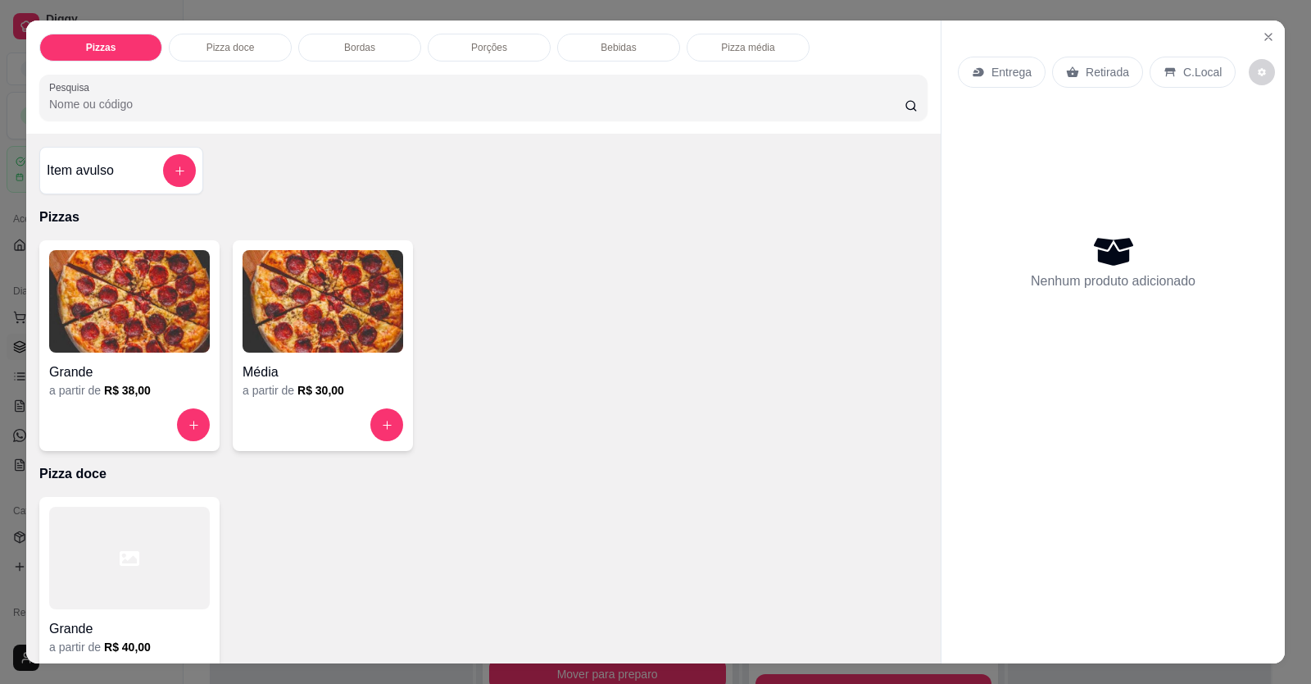
click at [160, 257] on h4 "Grande" at bounding box center [129, 372] width 161 height 20
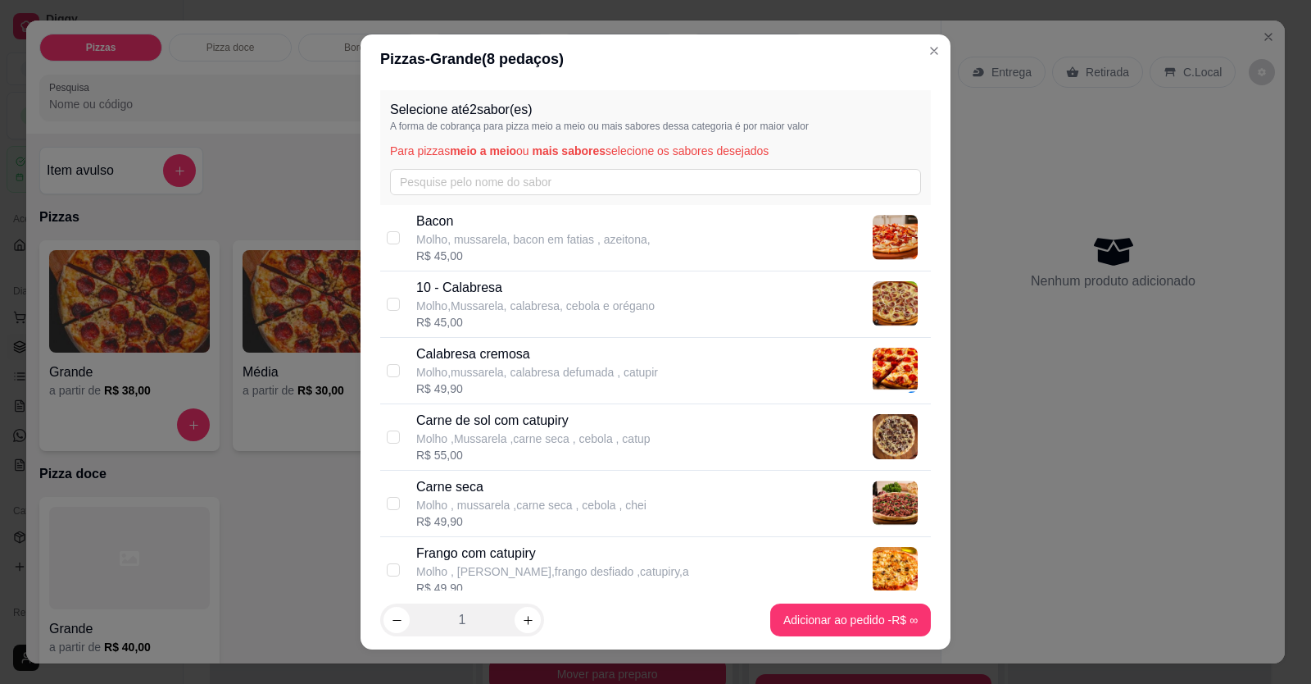
click at [629, 257] on p "Molho,Mussarela, calabresa, cebola e orégano" at bounding box center [535, 306] width 239 height 16
checkbox input "true"
click at [480, 257] on p "Carne de sol com catupiry" at bounding box center [533, 421] width 234 height 20
checkbox input "true"
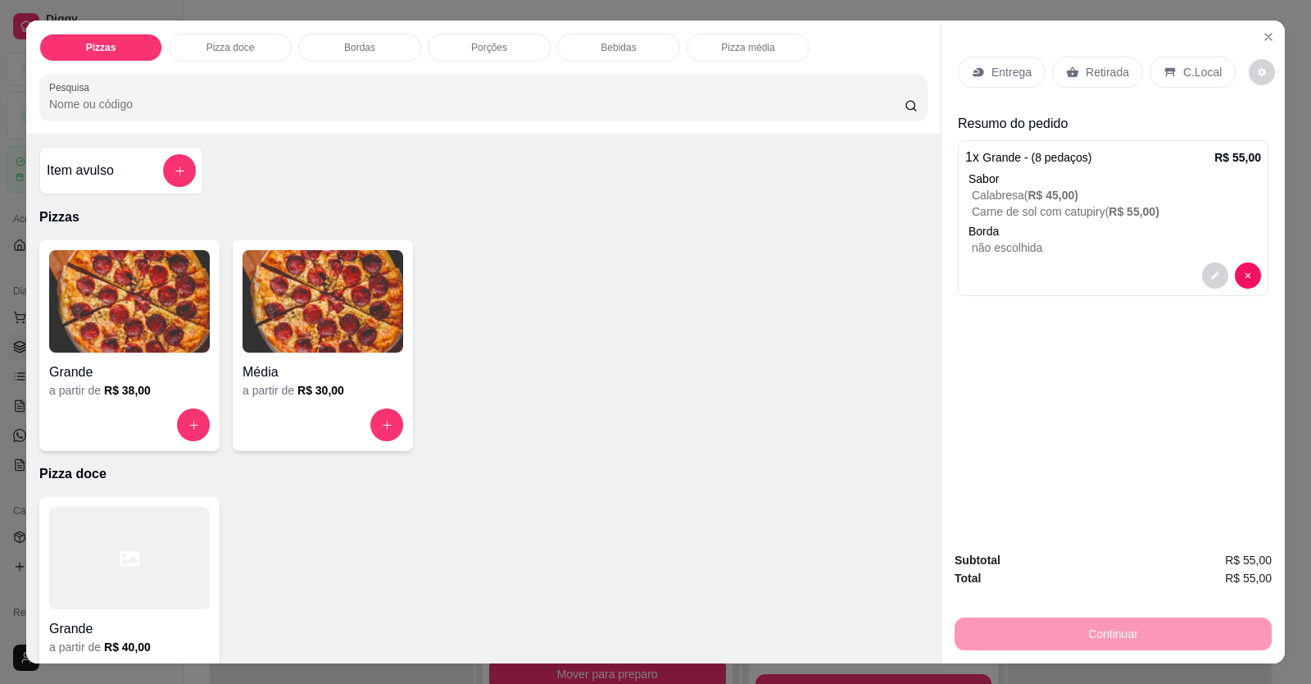
click at [1002, 76] on p "Entrega" at bounding box center [1012, 72] width 40 height 16
click at [1002, 65] on p "Retirada" at bounding box center [1107, 72] width 43 height 16
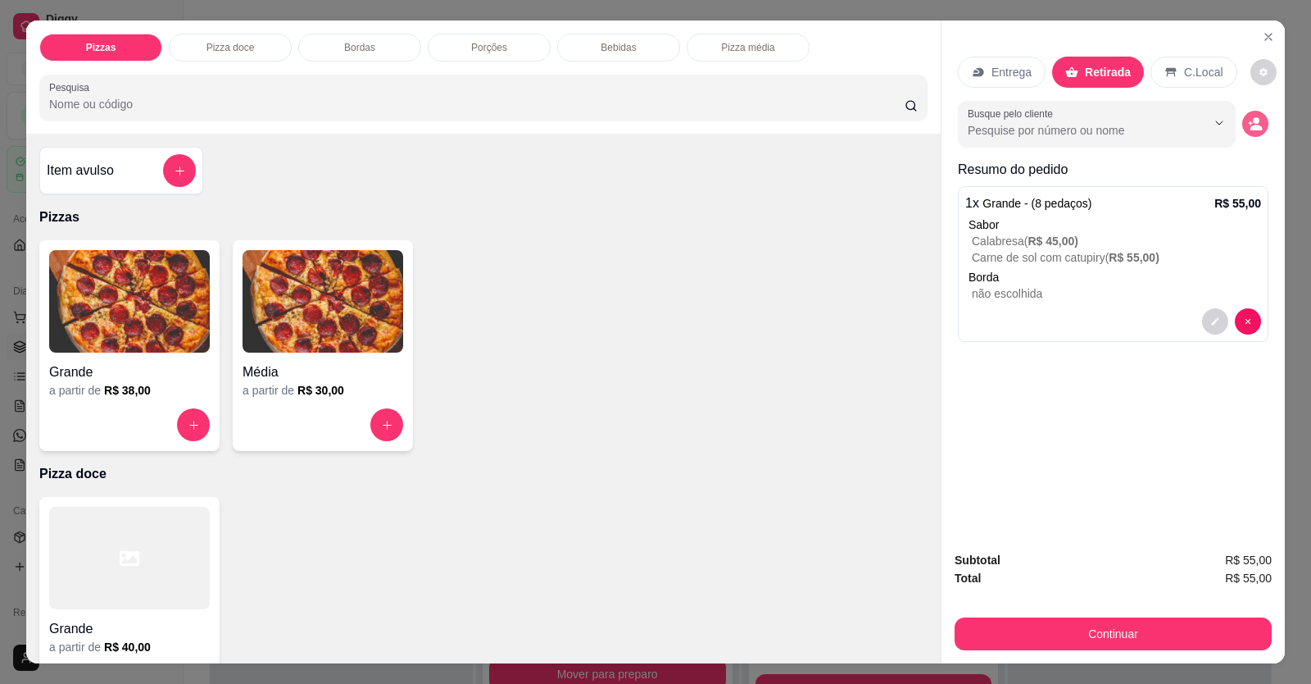
click at [1002, 120] on icon "decrease-product-quantity" at bounding box center [1255, 123] width 15 height 15
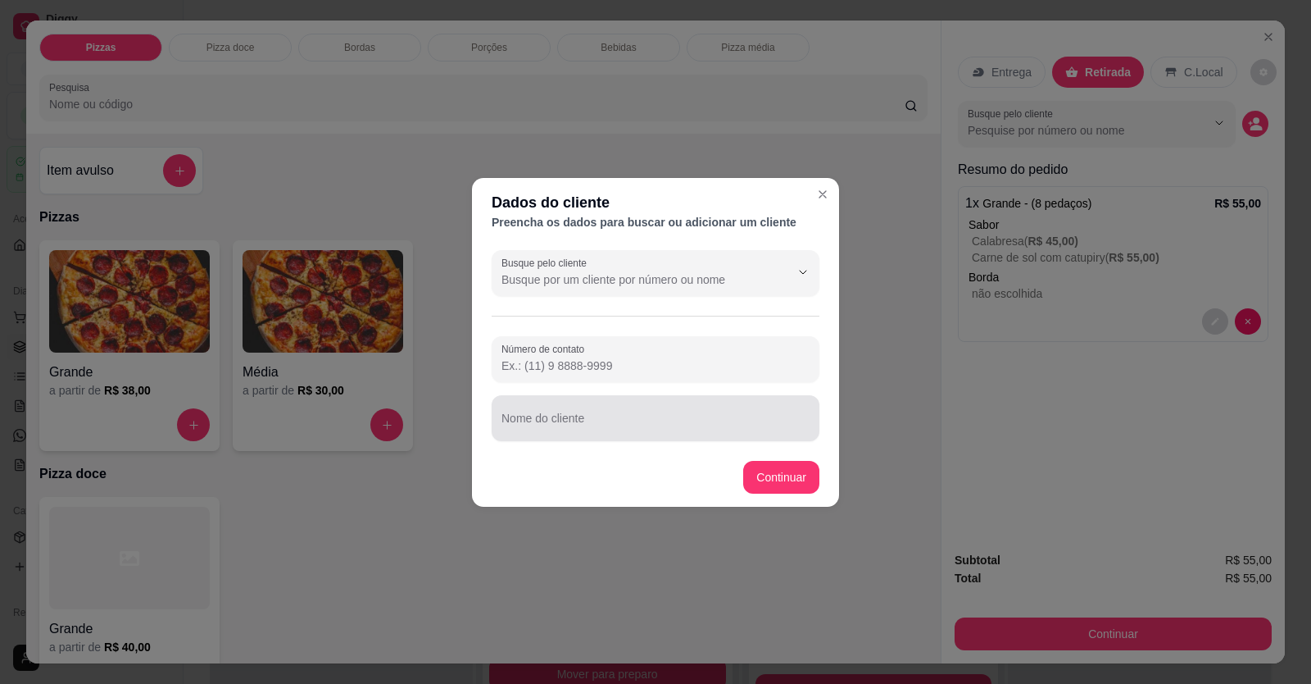
click at [681, 257] on div at bounding box center [656, 418] width 308 height 33
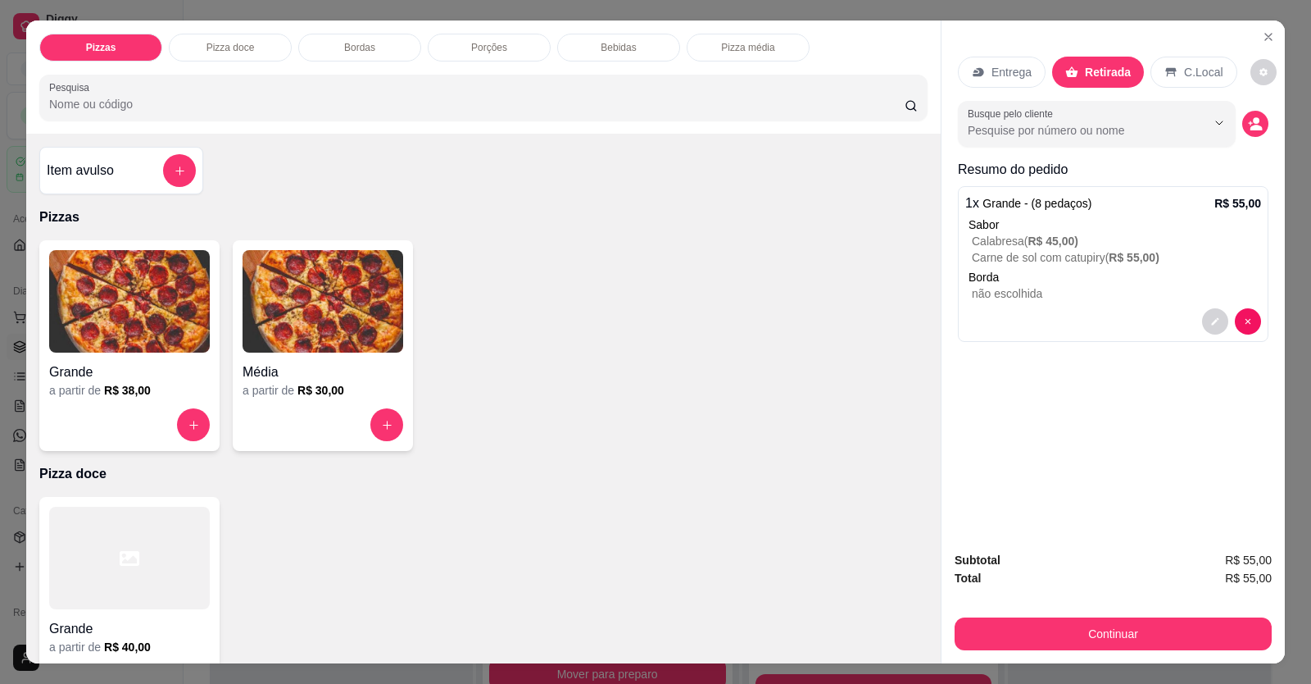
click at [1002, 244] on p "Calabresa ( R$ 45,00 )" at bounding box center [1116, 241] width 289 height 16
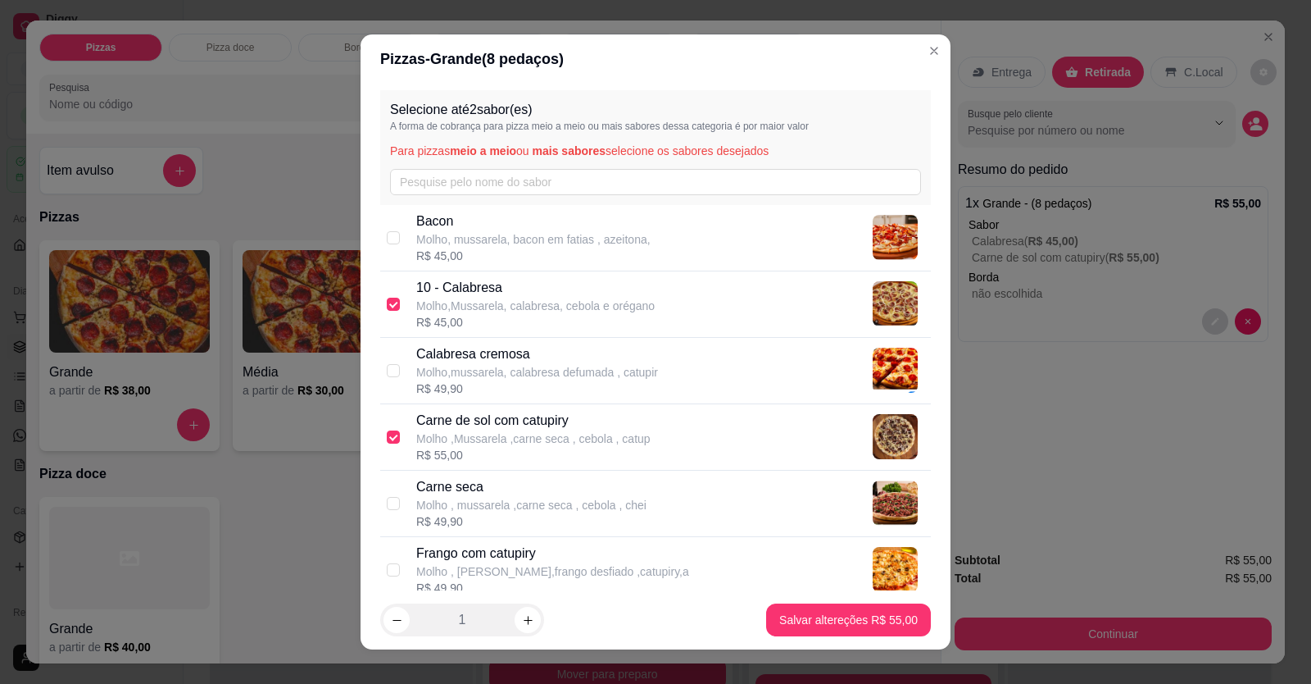
click at [440, 257] on p "Calabresa cremosa" at bounding box center [537, 354] width 242 height 20
checkbox input "true"
checkbox input "false"
click at [396, 257] on div "10 - Calabresa Molho,Mussarela, calabresa, cebola e orégano R$ 45,00" at bounding box center [655, 304] width 551 height 66
checkbox input "false"
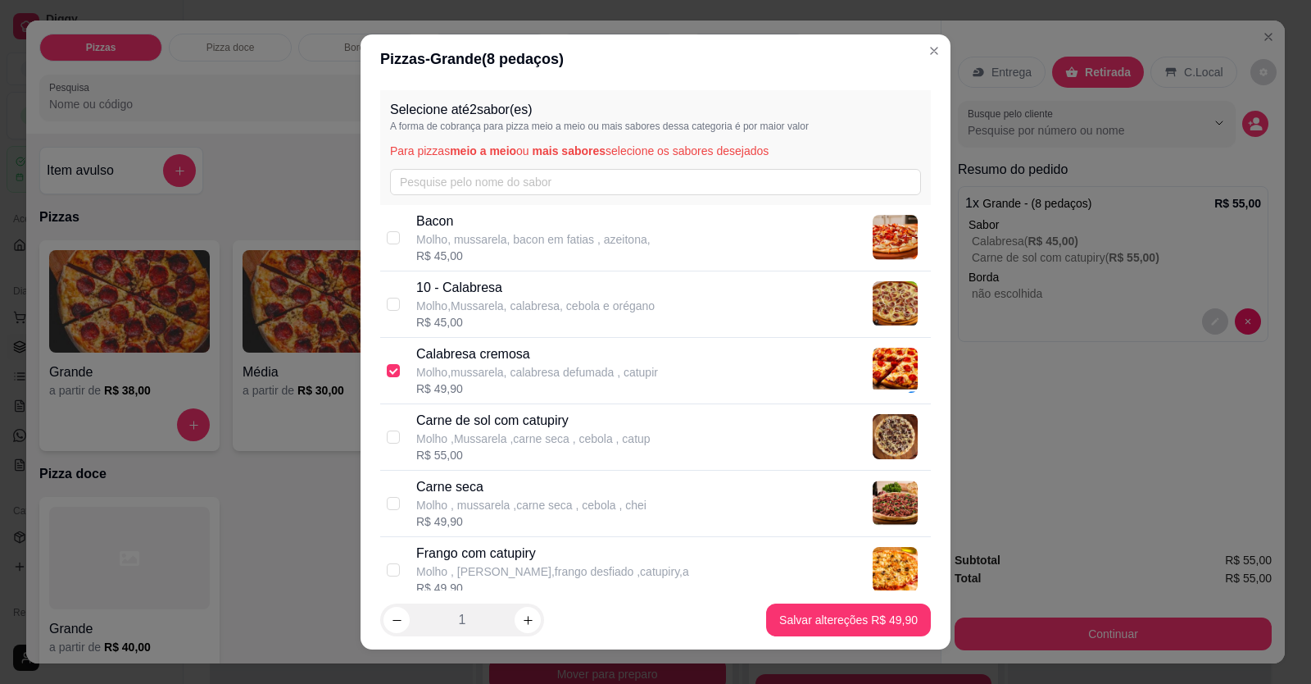
click at [370, 257] on div "Selecione até 2 sabor(es) A forma de cobrança para pizza meio a meio ou mais sa…" at bounding box center [656, 337] width 590 height 507
click at [361, 257] on div "Selecione até 2 sabor(es) A forma de cobrança para pizza meio a meio ou mais sa…" at bounding box center [656, 337] width 590 height 507
drag, startPoint x: 383, startPoint y: 434, endPoint x: 411, endPoint y: 424, distance: 30.3
click at [387, 257] on input "checkbox" at bounding box center [393, 436] width 13 height 13
checkbox input "true"
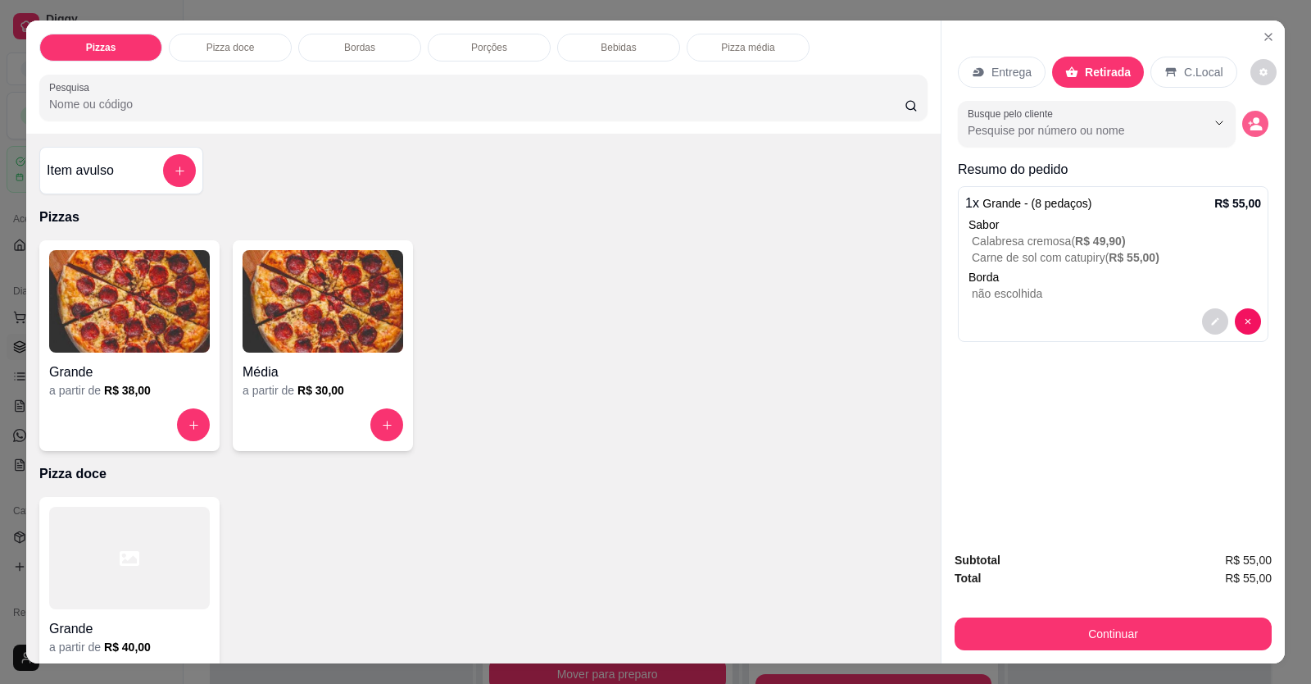
click at [1002, 134] on button "decrease-product-quantity" at bounding box center [1256, 124] width 26 height 26
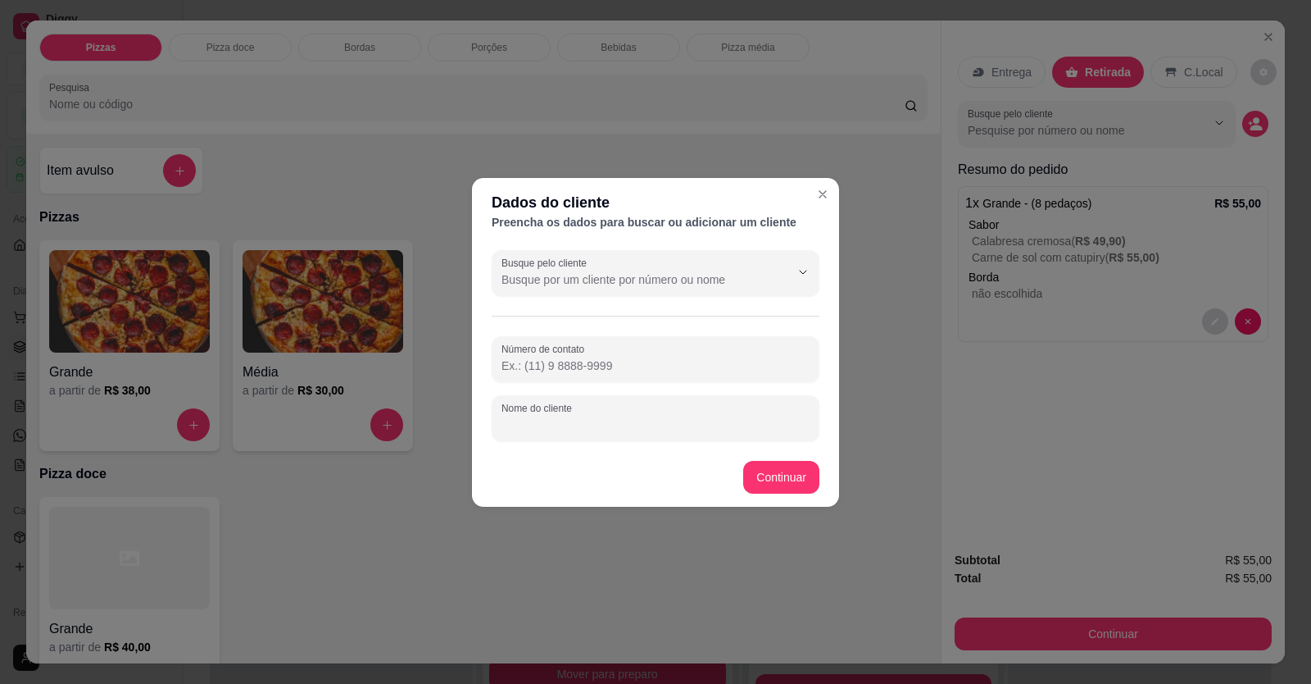
click at [607, 257] on input "Nome do cliente" at bounding box center [656, 424] width 308 height 16
type input "VINICIUS"
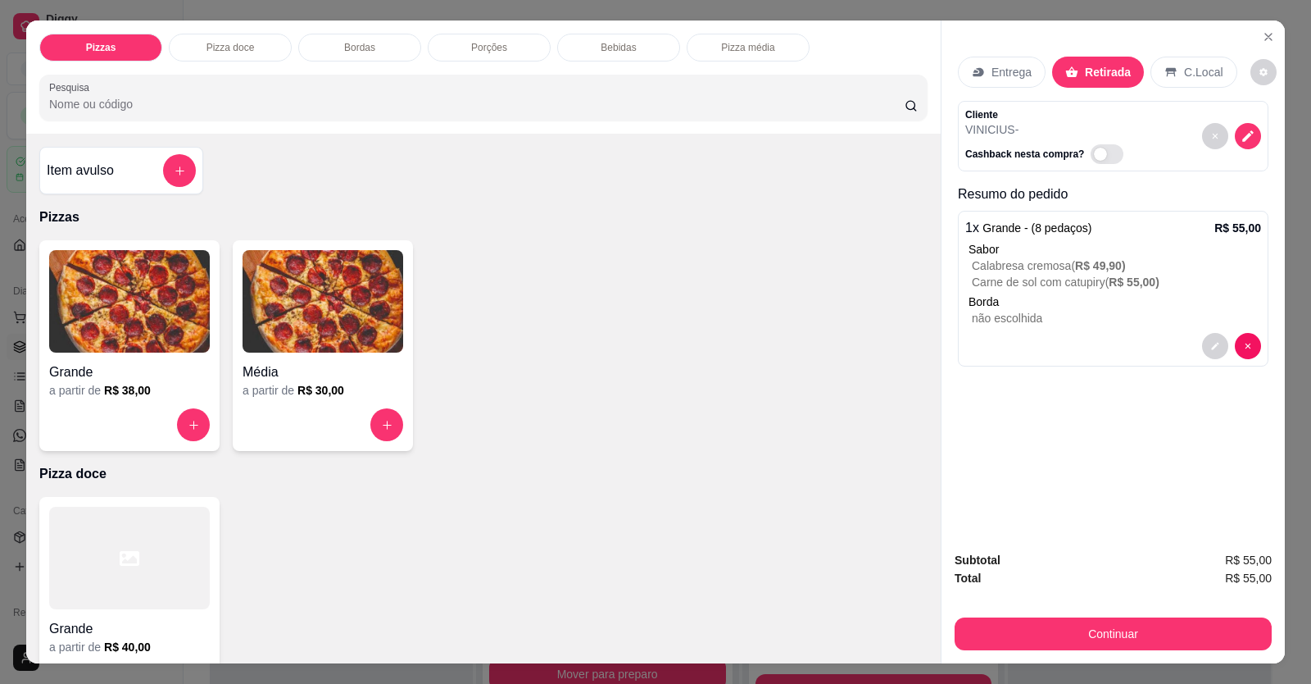
click at [210, 148] on button "Novo pedido" at bounding box center [264, 161] width 109 height 26
click at [181, 162] on button "add-separate-item" at bounding box center [180, 171] width 32 height 32
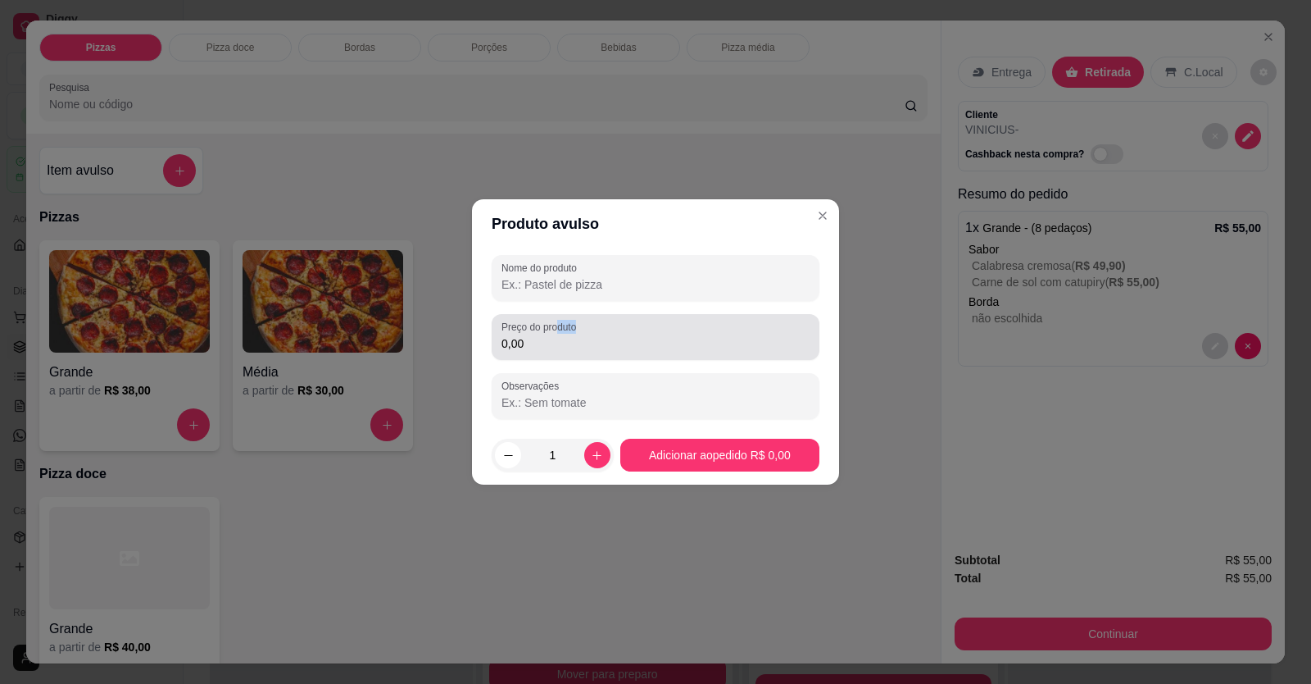
drag, startPoint x: 559, startPoint y: 330, endPoint x: 565, endPoint y: 339, distance: 10.0
click at [564, 257] on div "Preço do produto 0,00" at bounding box center [656, 337] width 328 height 46
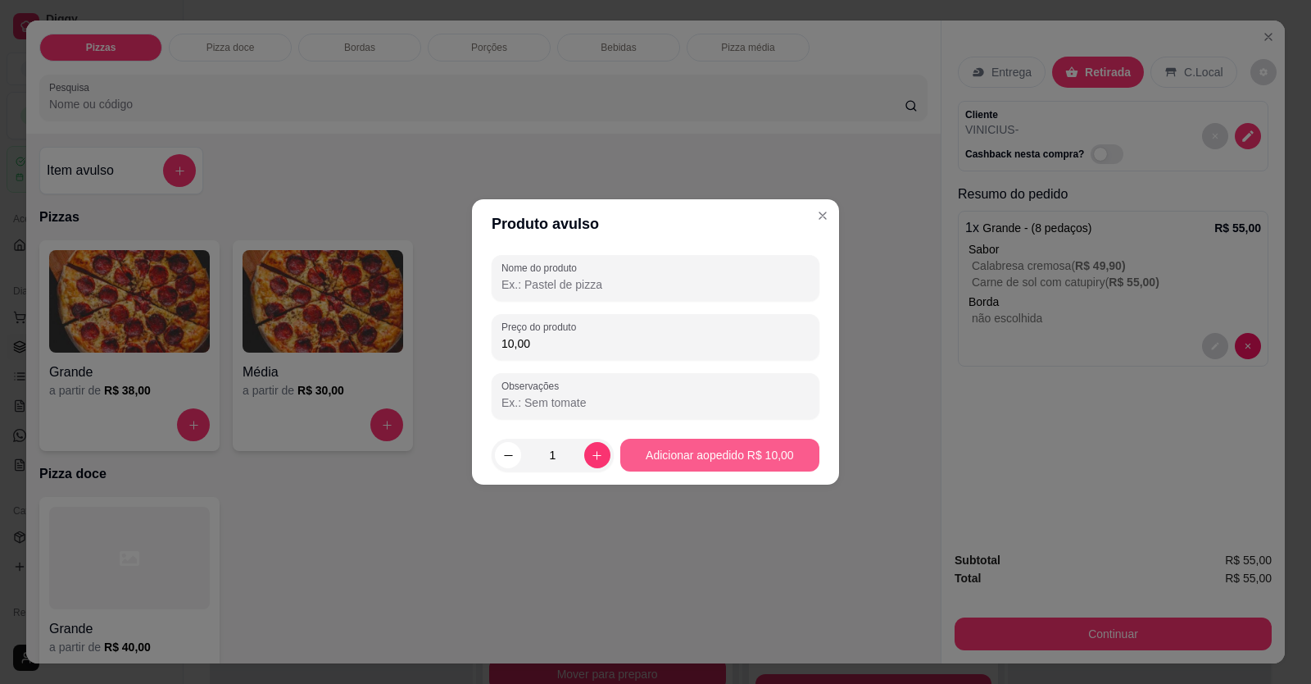
type input "10,00"
click at [694, 257] on button "Adicionar ao pedido R$ 10,00" at bounding box center [719, 455] width 199 height 33
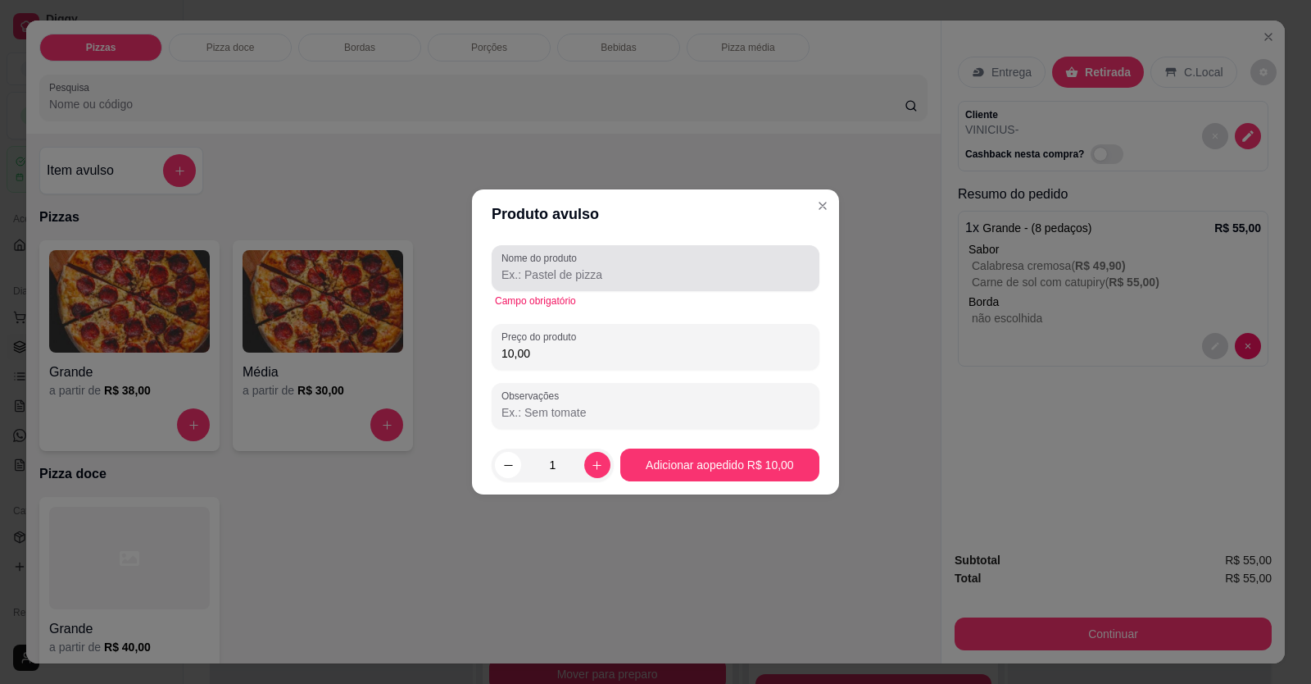
click at [593, 257] on div at bounding box center [656, 268] width 308 height 33
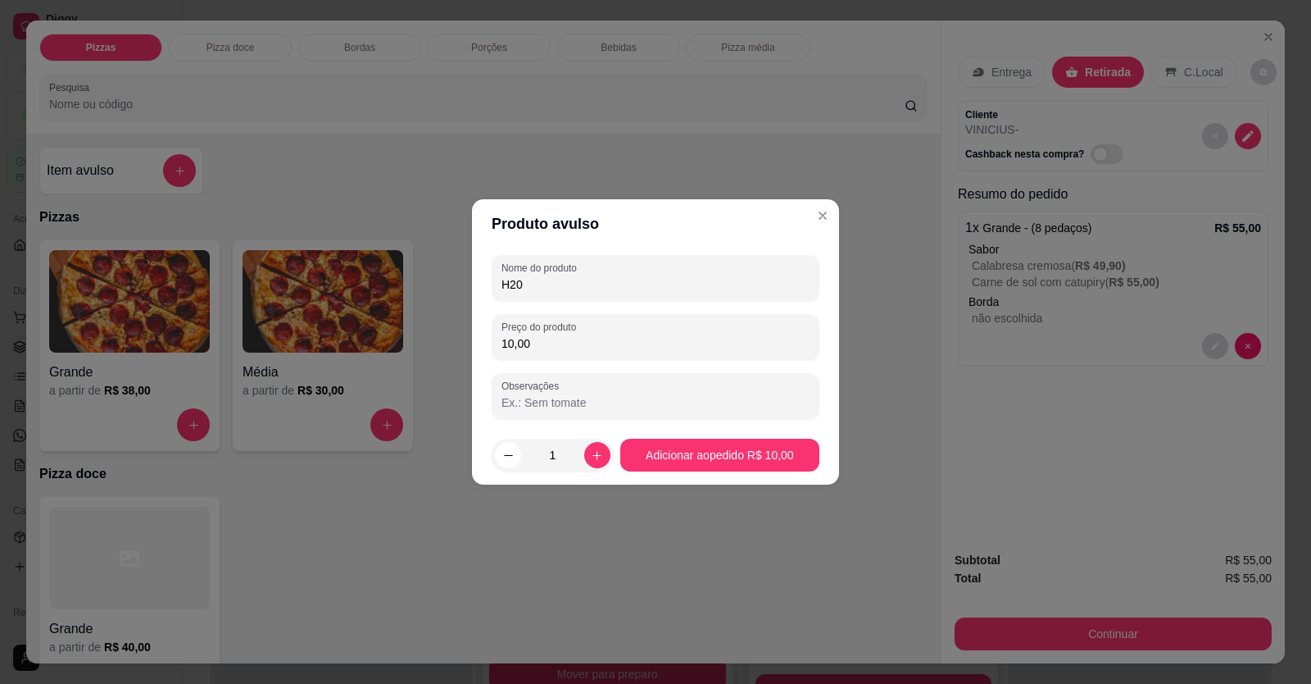
type input "H20"
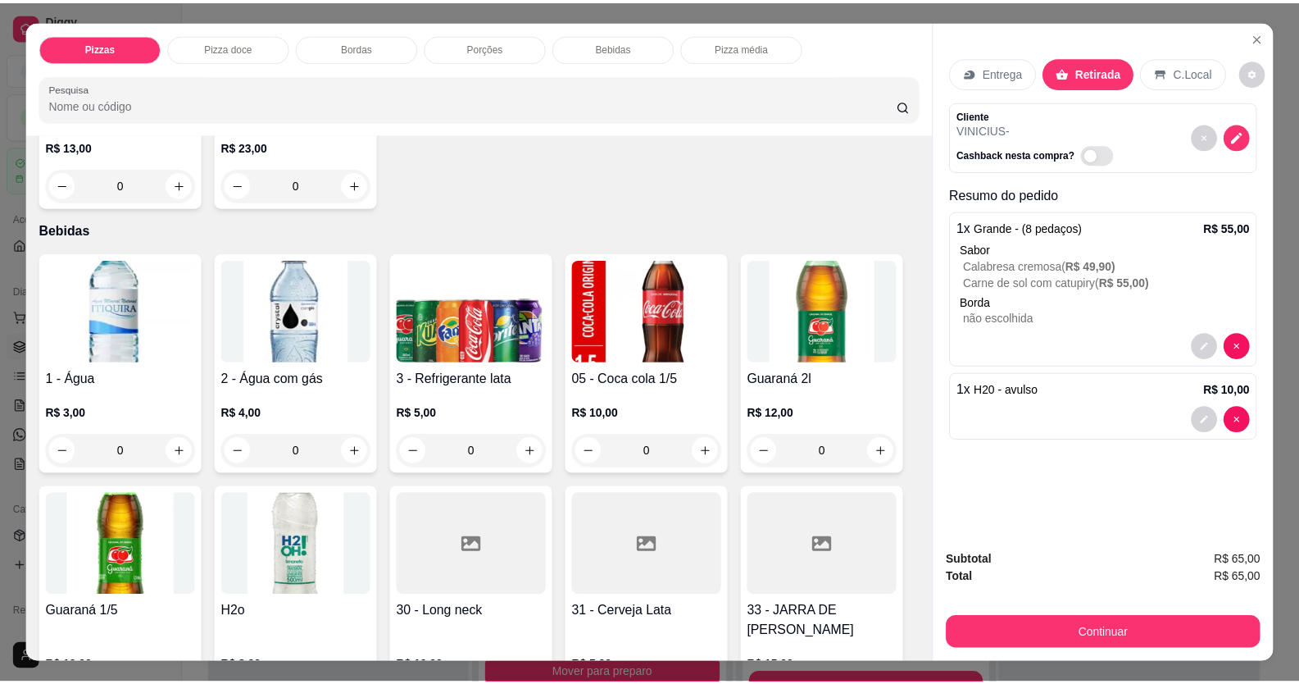
scroll to position [1229, 0]
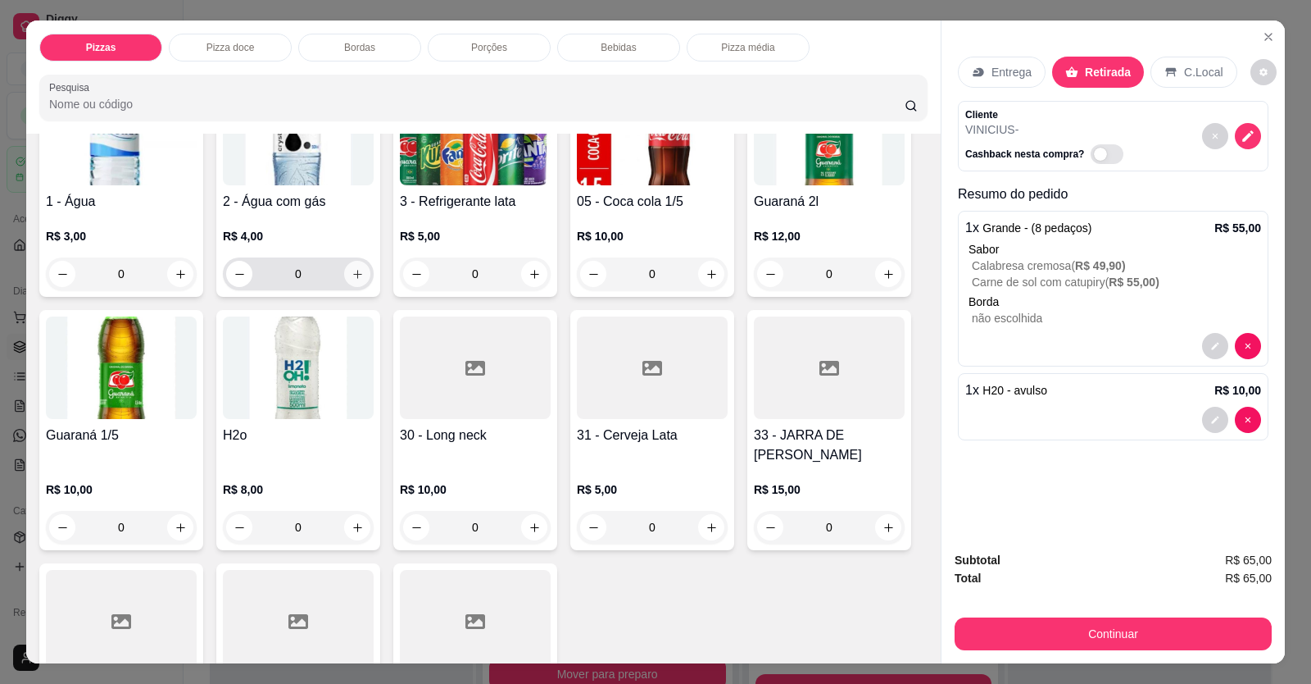
click at [354, 257] on button "increase-product-quantity" at bounding box center [357, 274] width 26 height 26
type input "1"
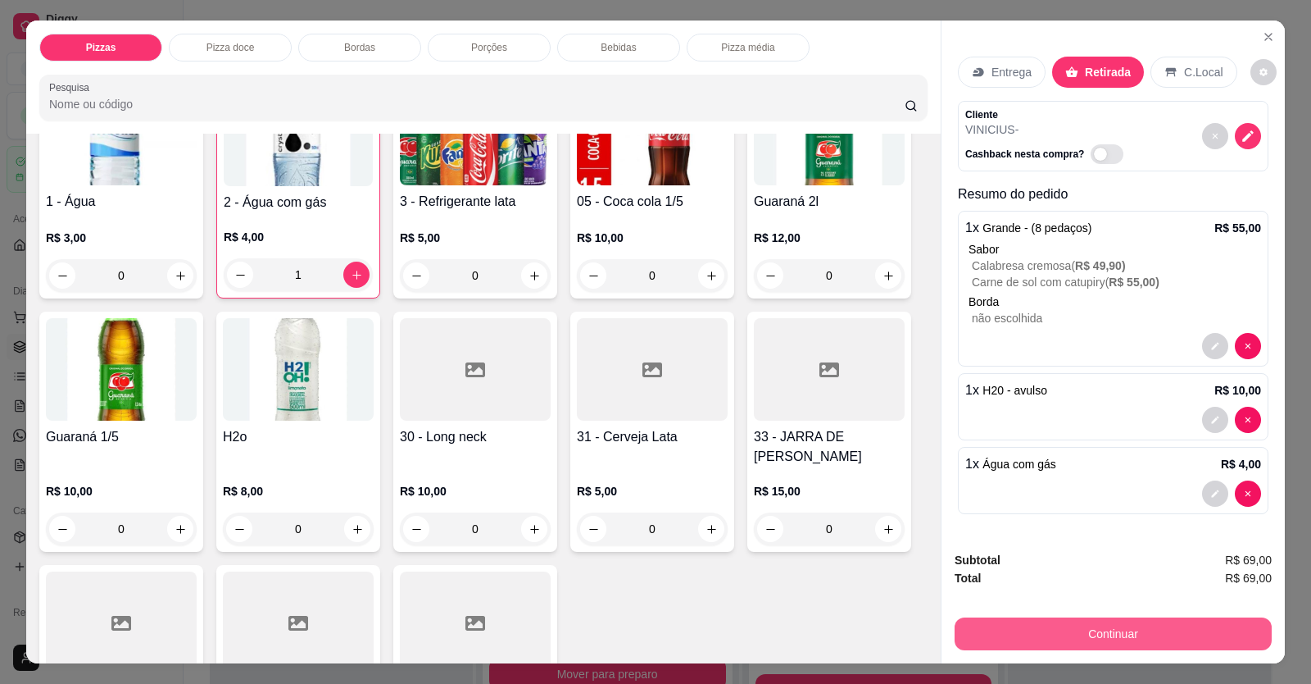
click at [1002, 257] on button "Continuar" at bounding box center [1113, 633] width 317 height 33
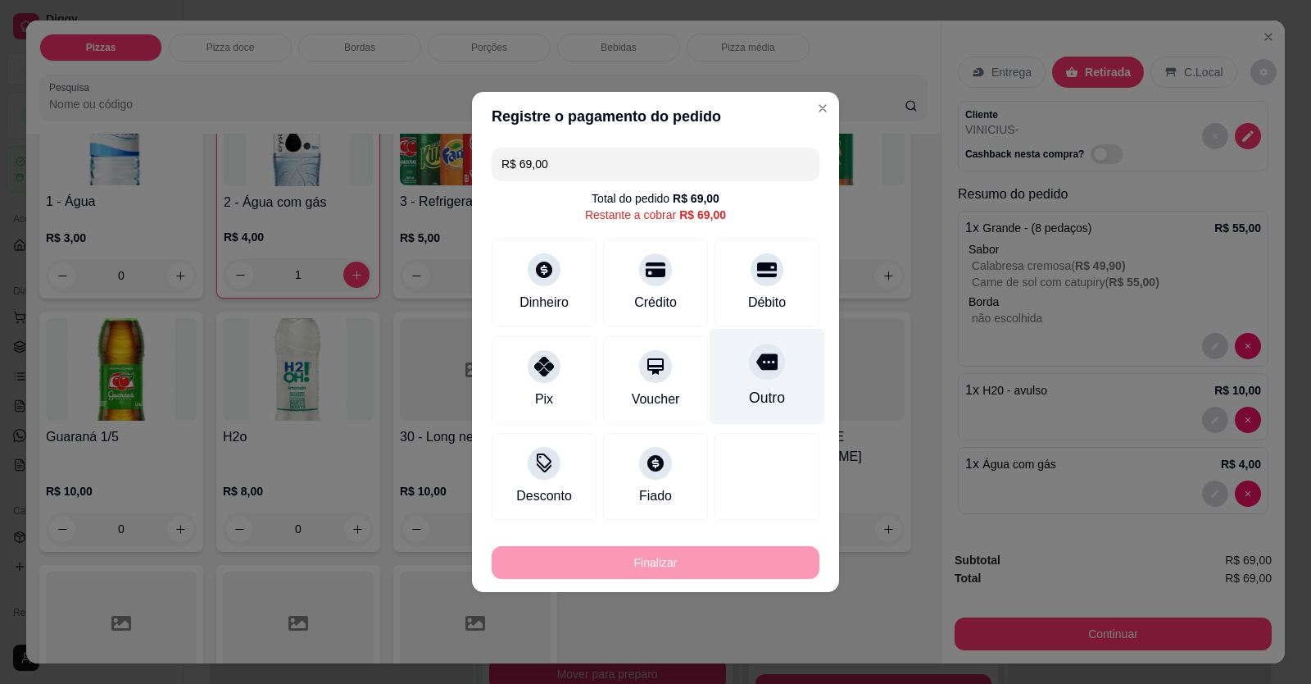
click at [766, 257] on icon at bounding box center [767, 362] width 21 height 16
type input "R$ 0,00"
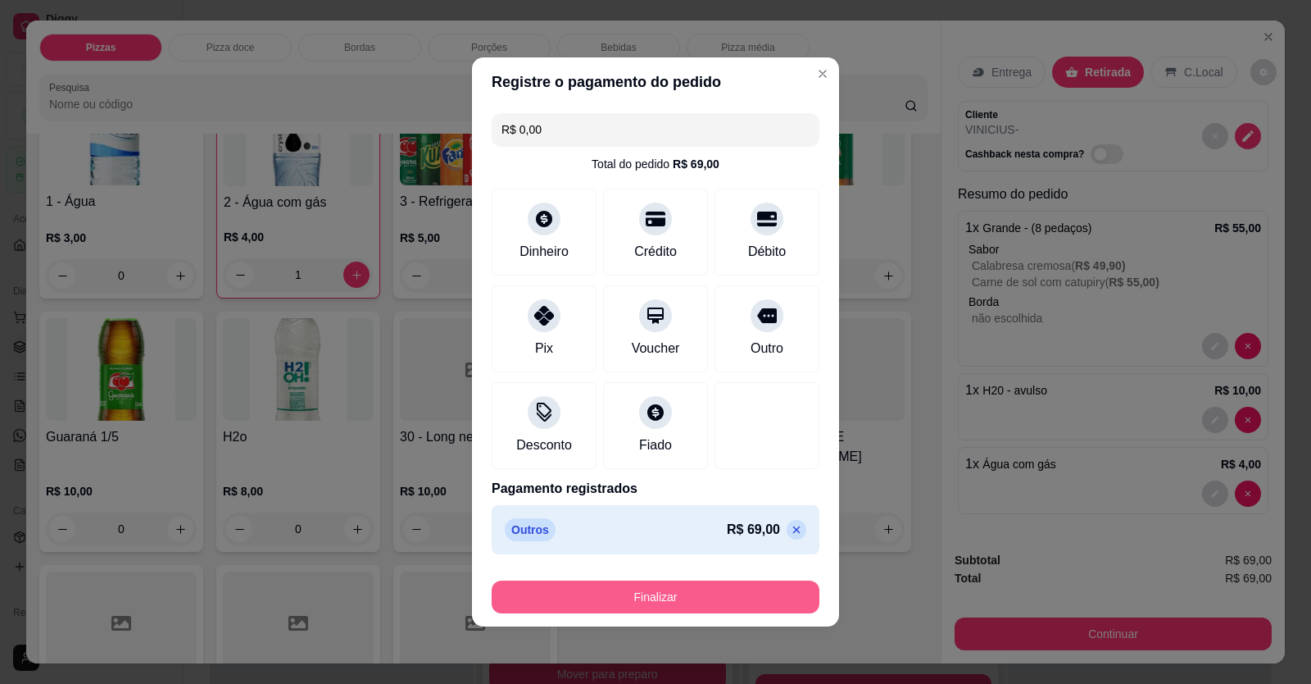
click at [727, 257] on button "Finalizar" at bounding box center [656, 596] width 328 height 33
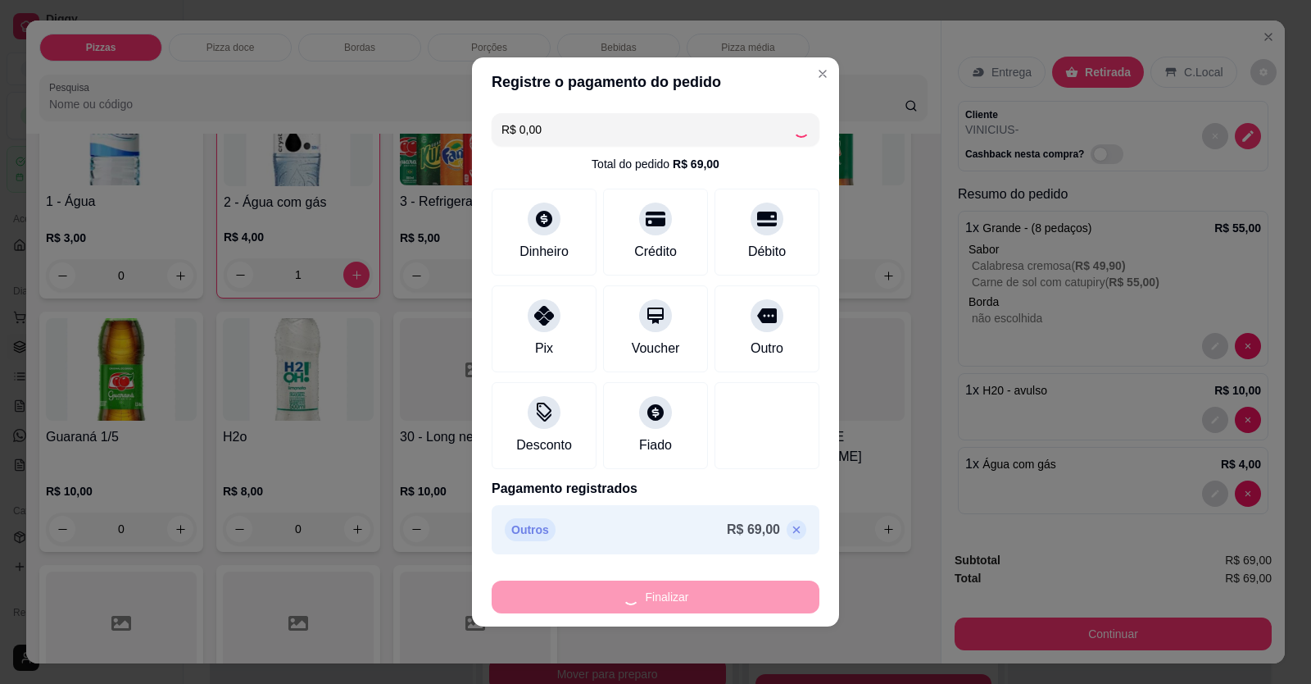
type input "0"
type input "-R$ 69,00"
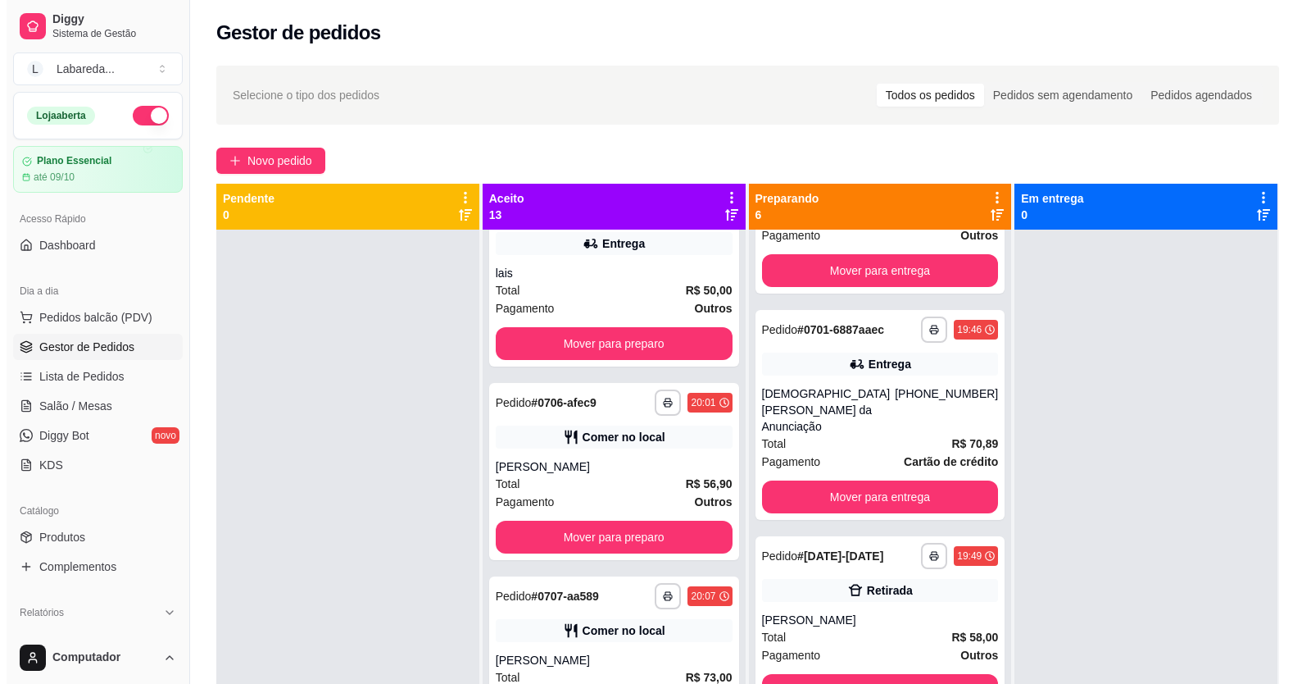
scroll to position [246, 0]
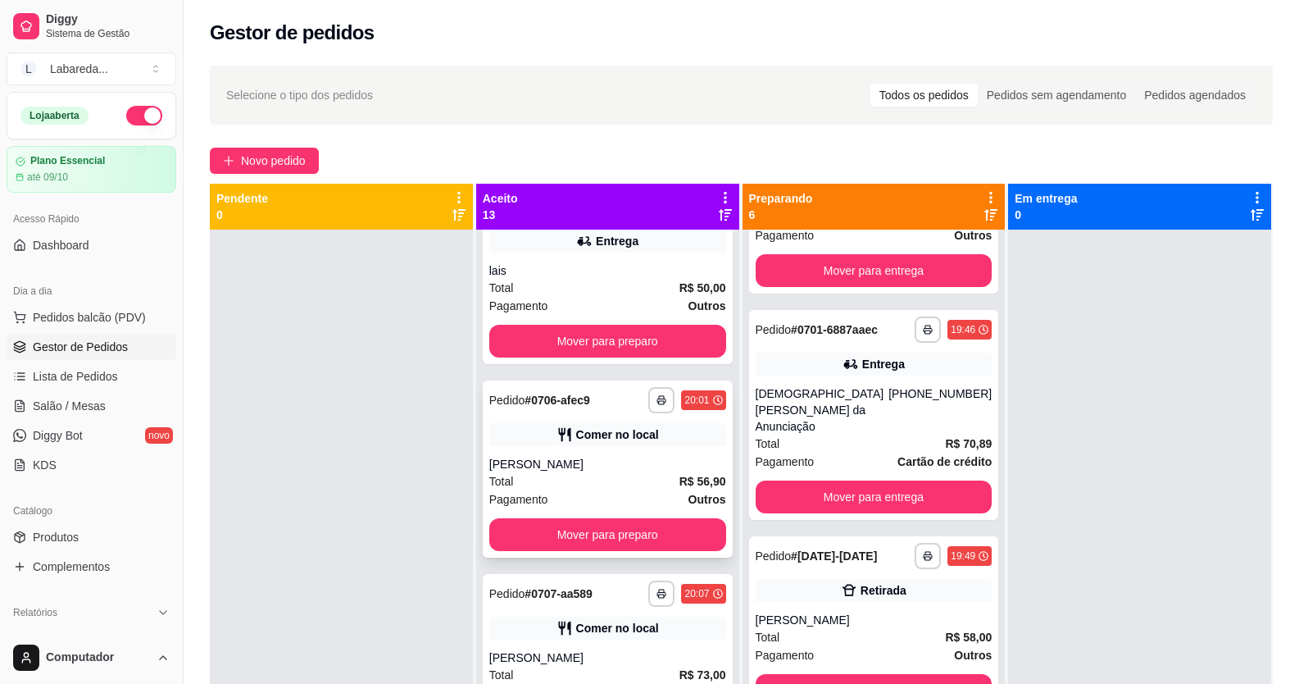
click at [575, 257] on div "[PERSON_NAME]" at bounding box center [607, 464] width 237 height 16
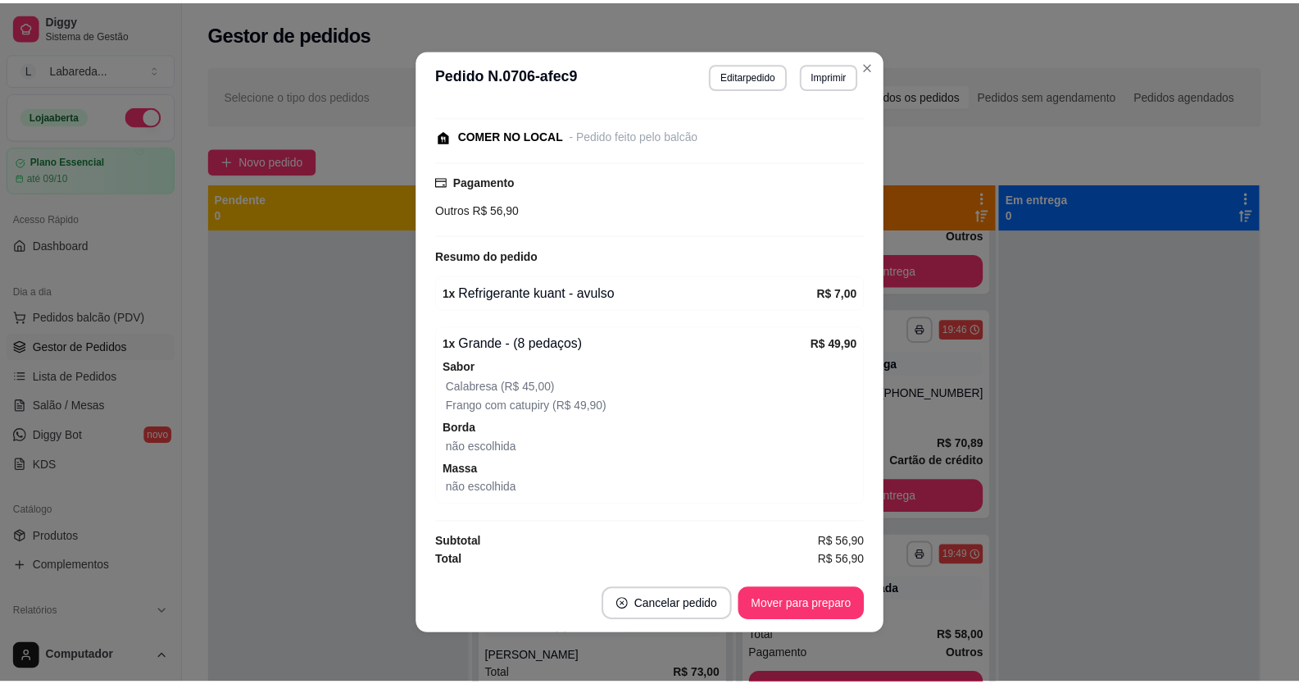
scroll to position [3, 0]
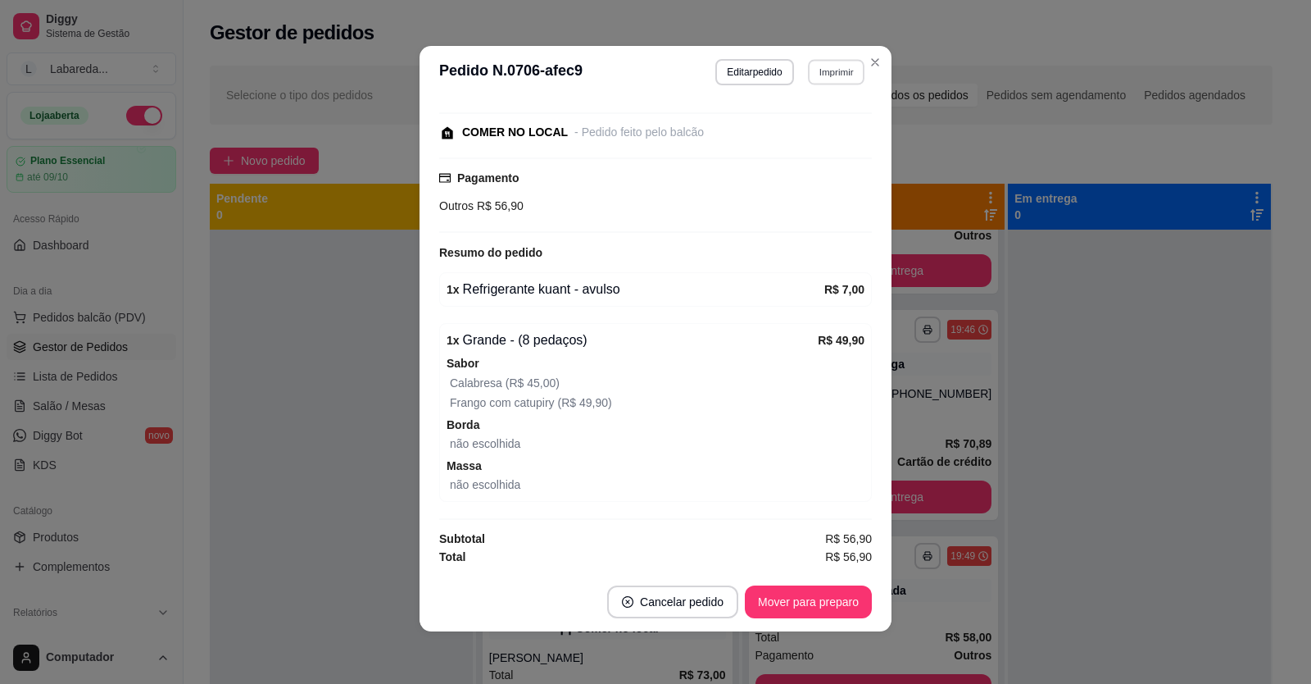
click at [836, 72] on button "Imprimir" at bounding box center [836, 71] width 57 height 25
click at [804, 135] on button "IMPRESSORA" at bounding box center [801, 129] width 119 height 26
drag, startPoint x: 1277, startPoint y: -21, endPoint x: 1311, endPoint y: -21, distance: 33.6
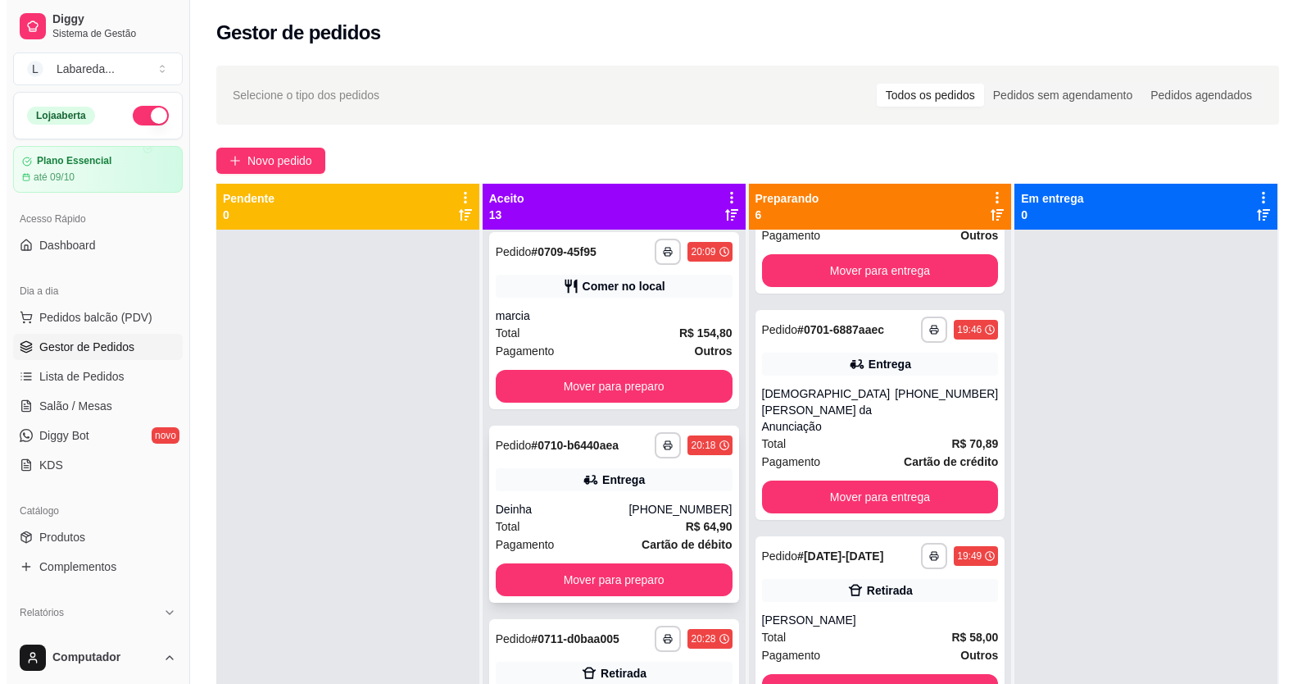
scroll to position [1066, 0]
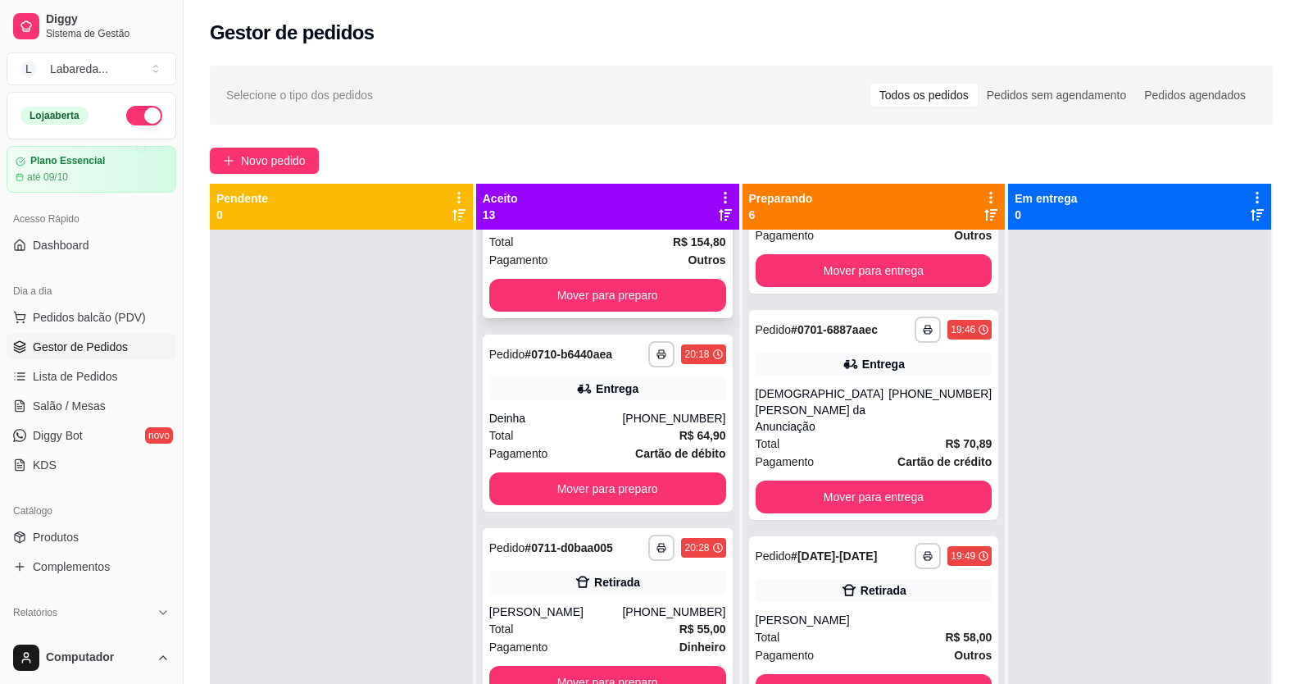
click at [596, 234] on div "Total R$ 154,80" at bounding box center [607, 242] width 237 height 18
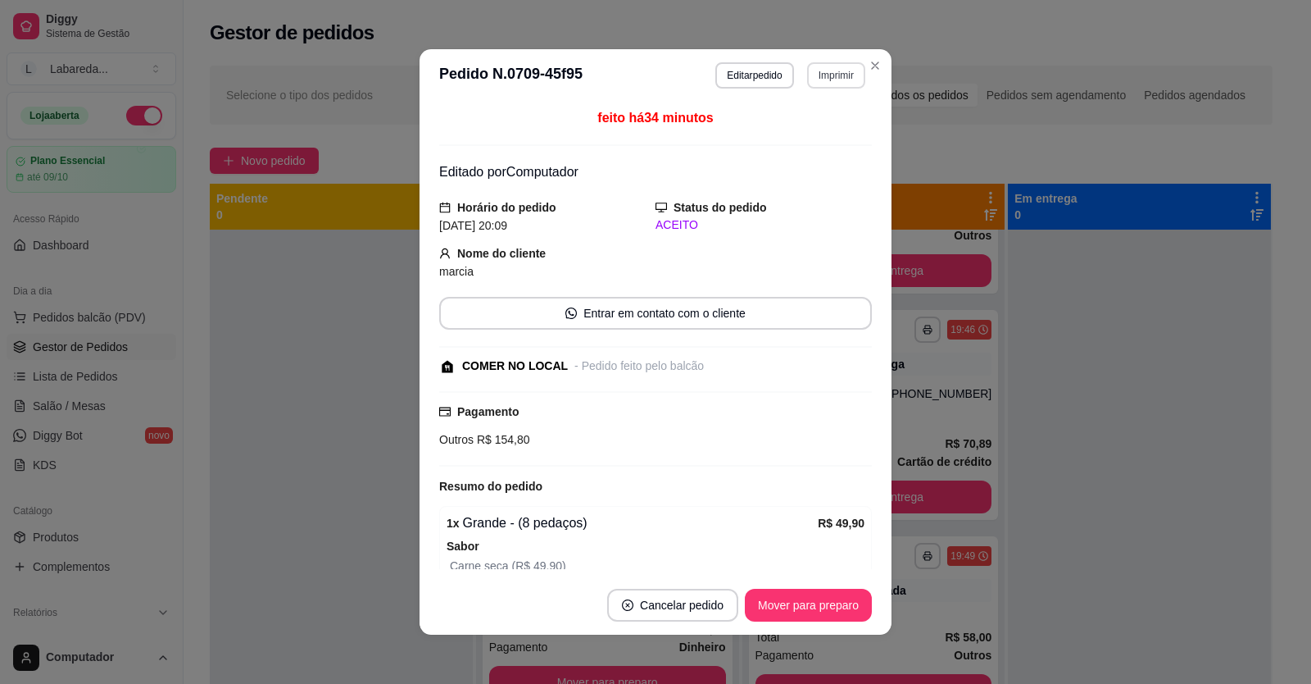
click at [811, 75] on button "Imprimir" at bounding box center [836, 75] width 58 height 26
click at [793, 122] on button "IMPRESSORA" at bounding box center [801, 133] width 119 height 26
click at [739, 80] on button "Editar pedido" at bounding box center [755, 75] width 78 height 26
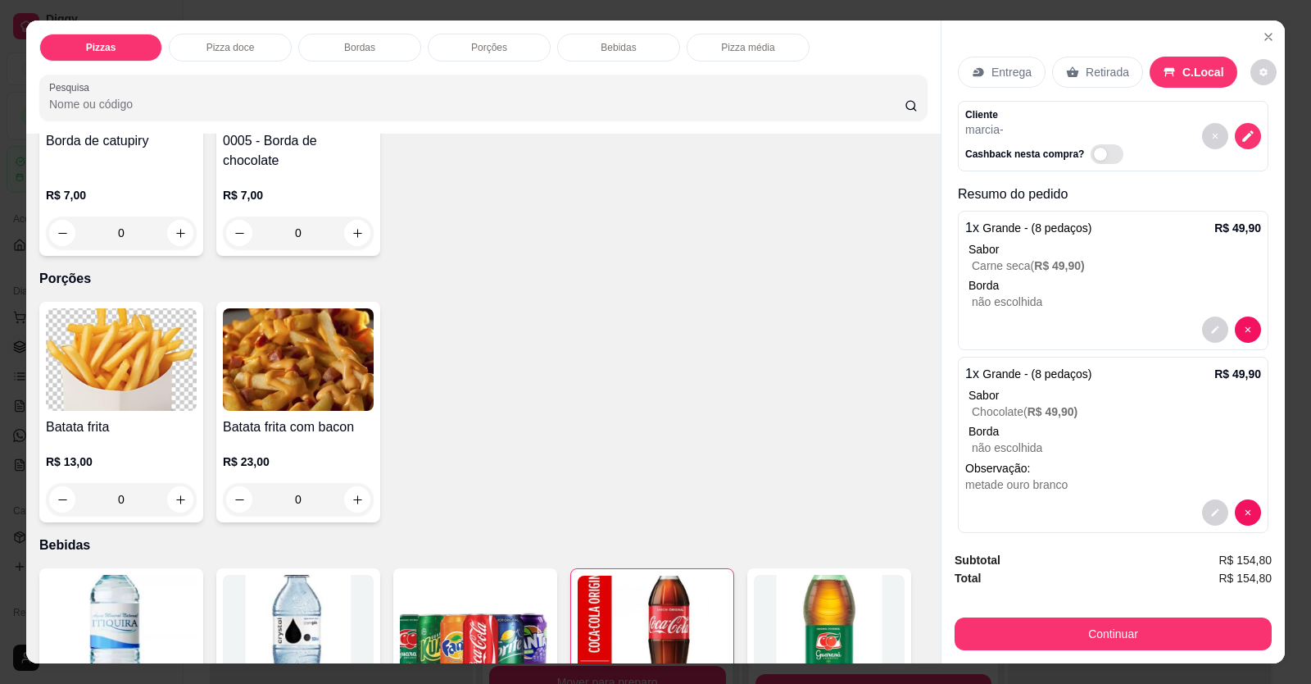
scroll to position [238, 0]
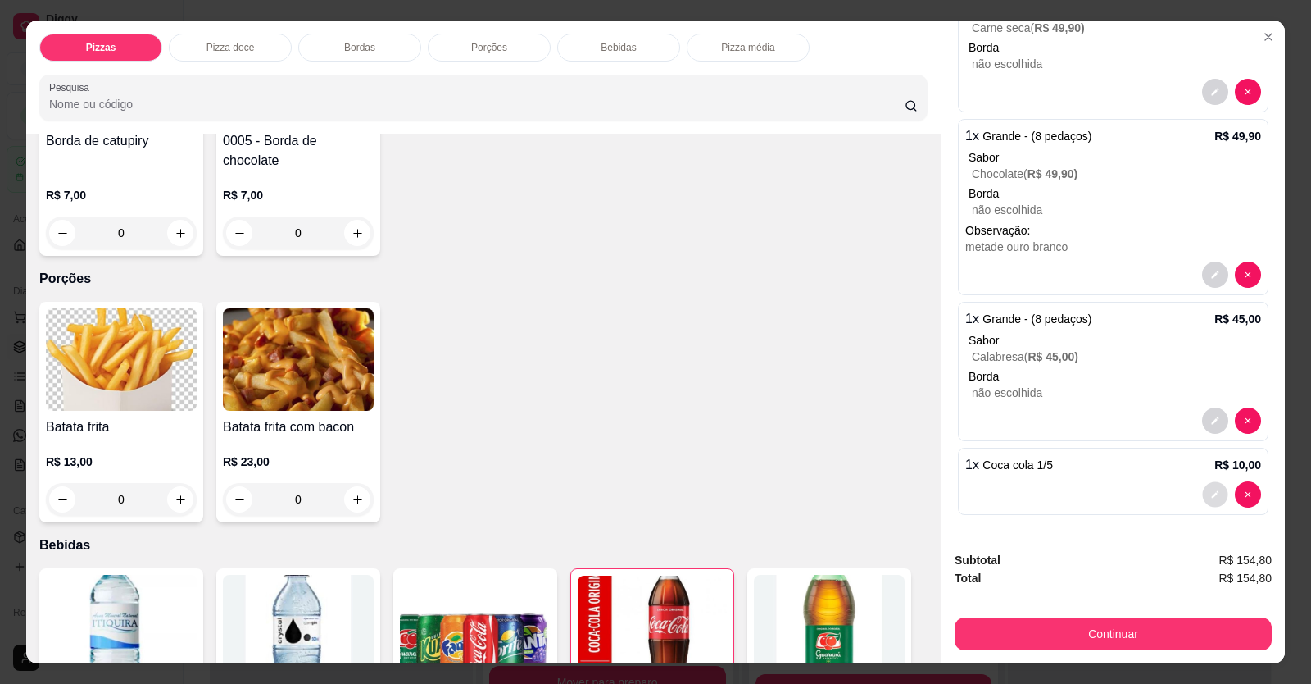
click at [1002, 257] on icon "decrease-product-quantity" at bounding box center [1216, 494] width 10 height 10
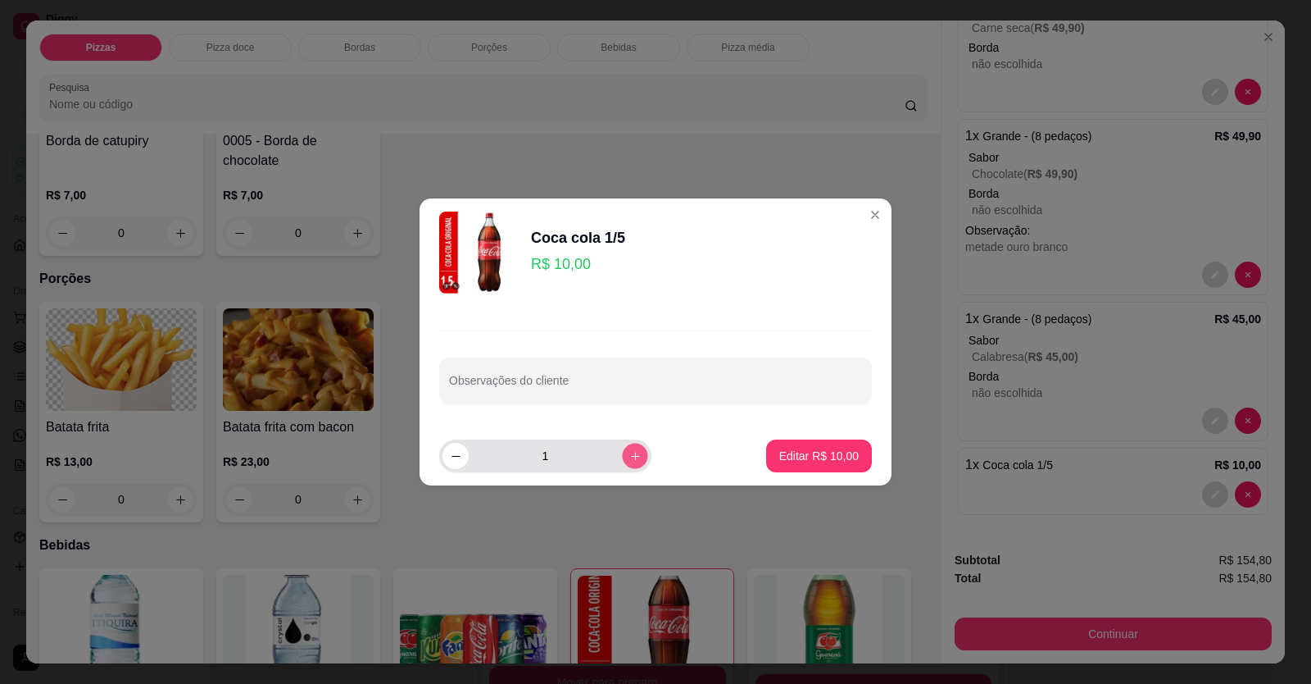
click at [631, 257] on icon "increase-product-quantity" at bounding box center [635, 456] width 8 height 8
type input "2"
click at [822, 257] on p "Editar R$ 20,00" at bounding box center [819, 456] width 80 height 16
type input "2"
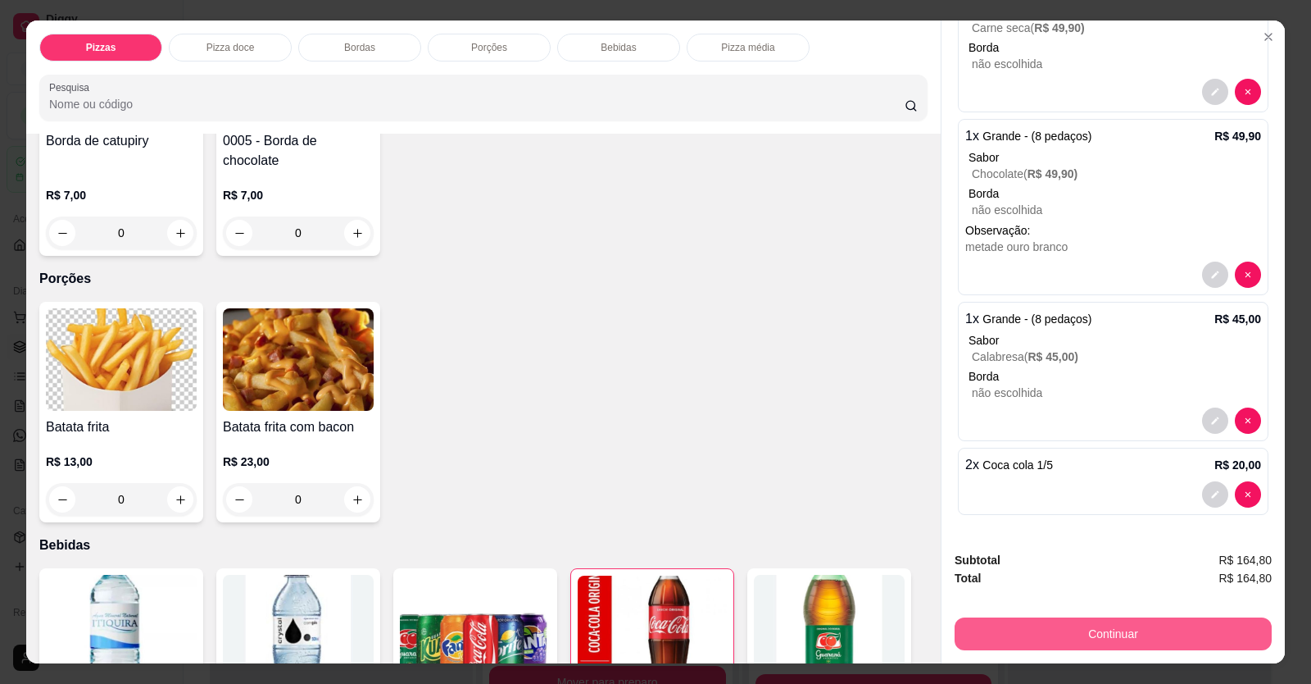
click at [1002, 257] on button "Continuar" at bounding box center [1113, 633] width 317 height 33
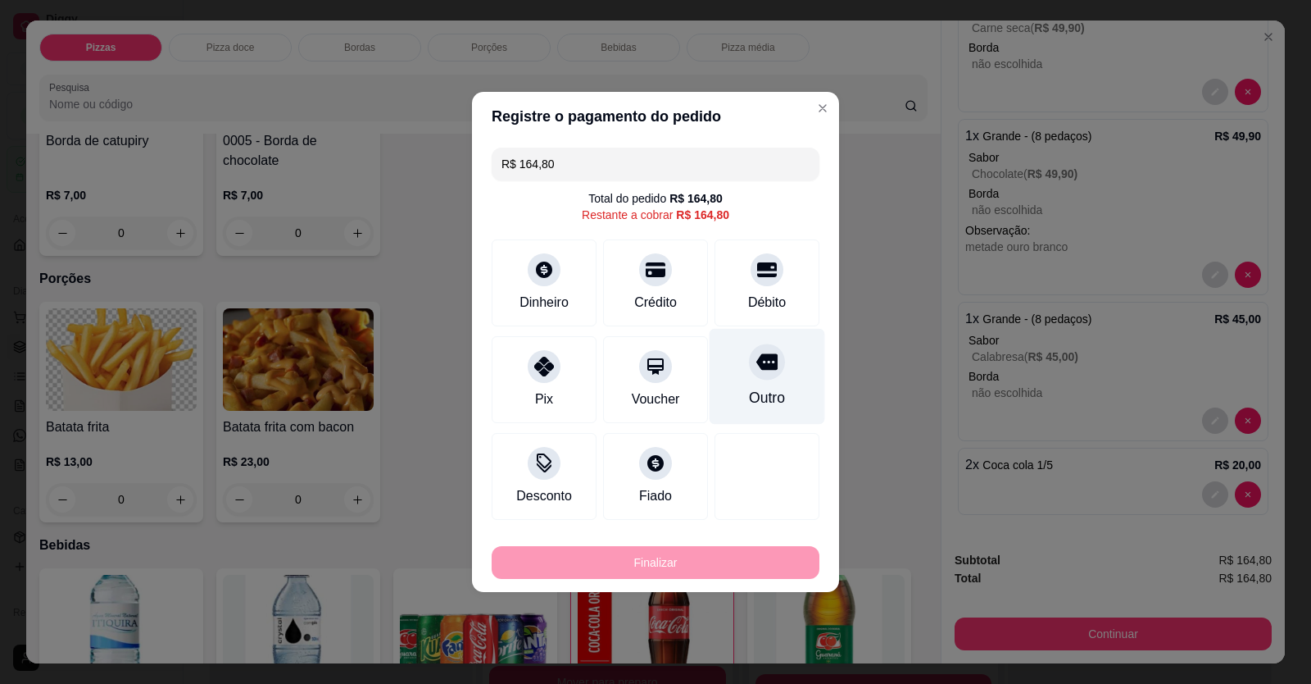
click at [749, 257] on div at bounding box center [767, 361] width 36 height 36
type input "R$ 0,00"
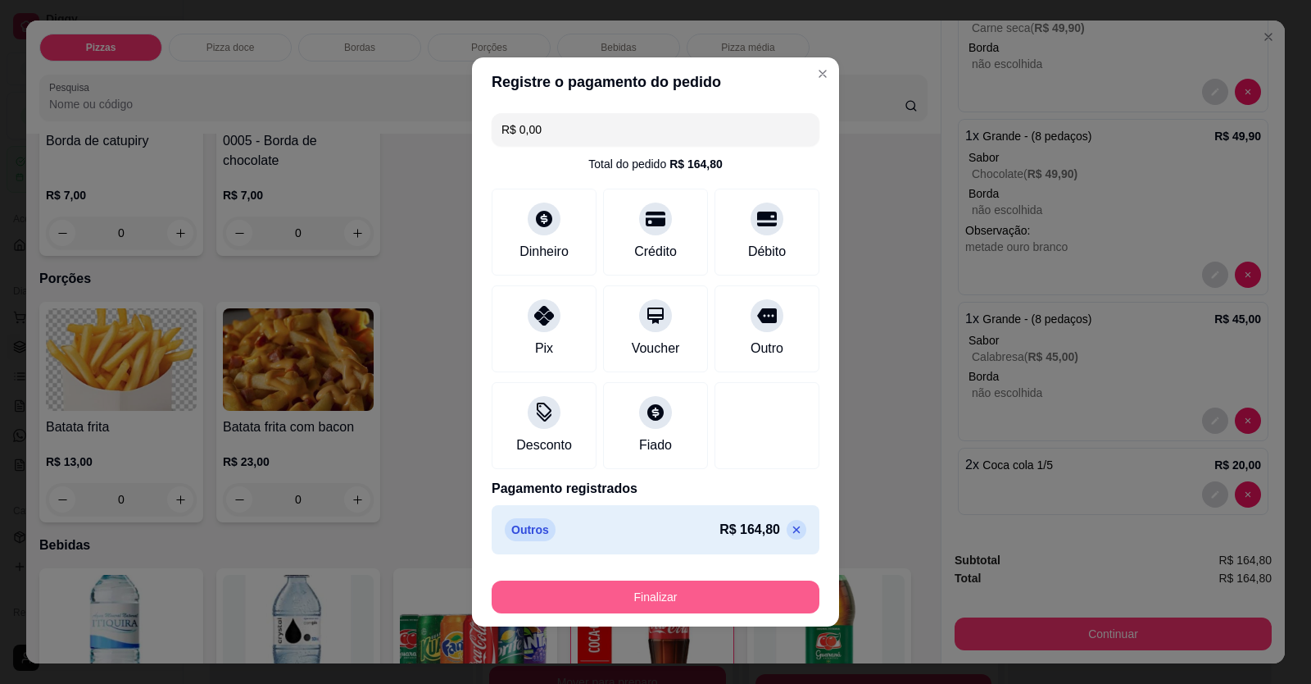
click at [690, 257] on button "Finalizar" at bounding box center [656, 596] width 328 height 33
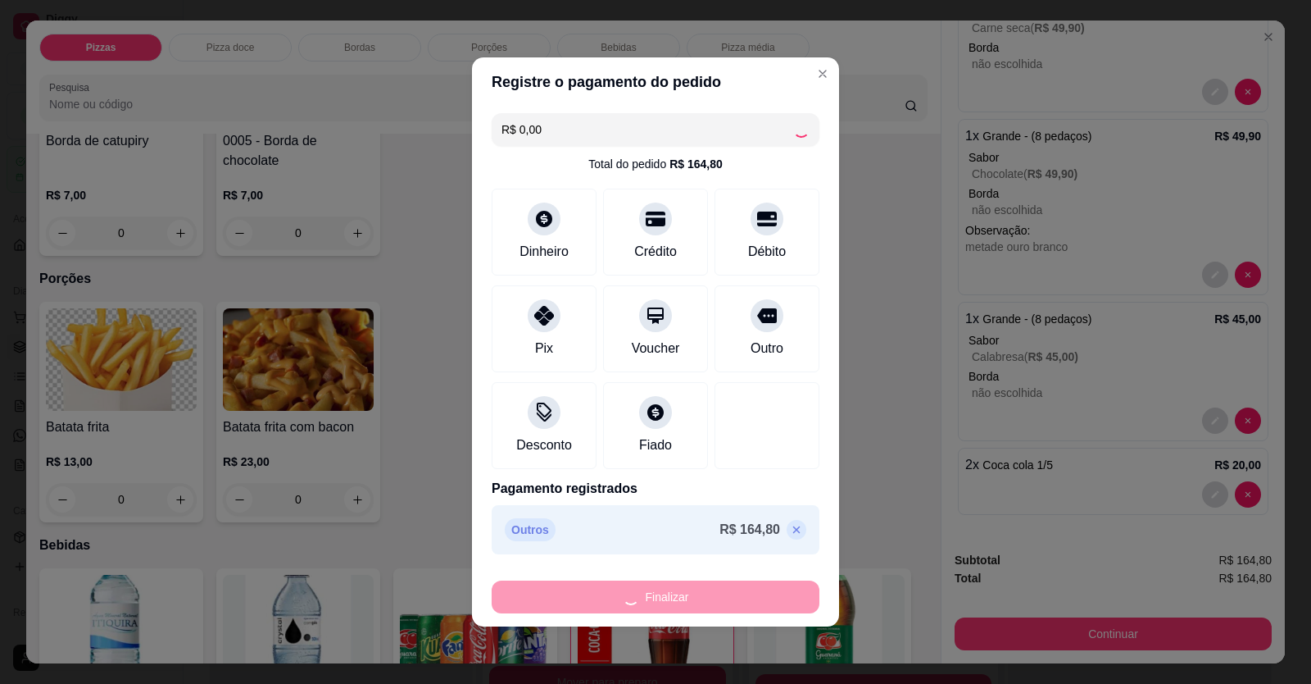
type input "0"
type input "-R$ 164,80"
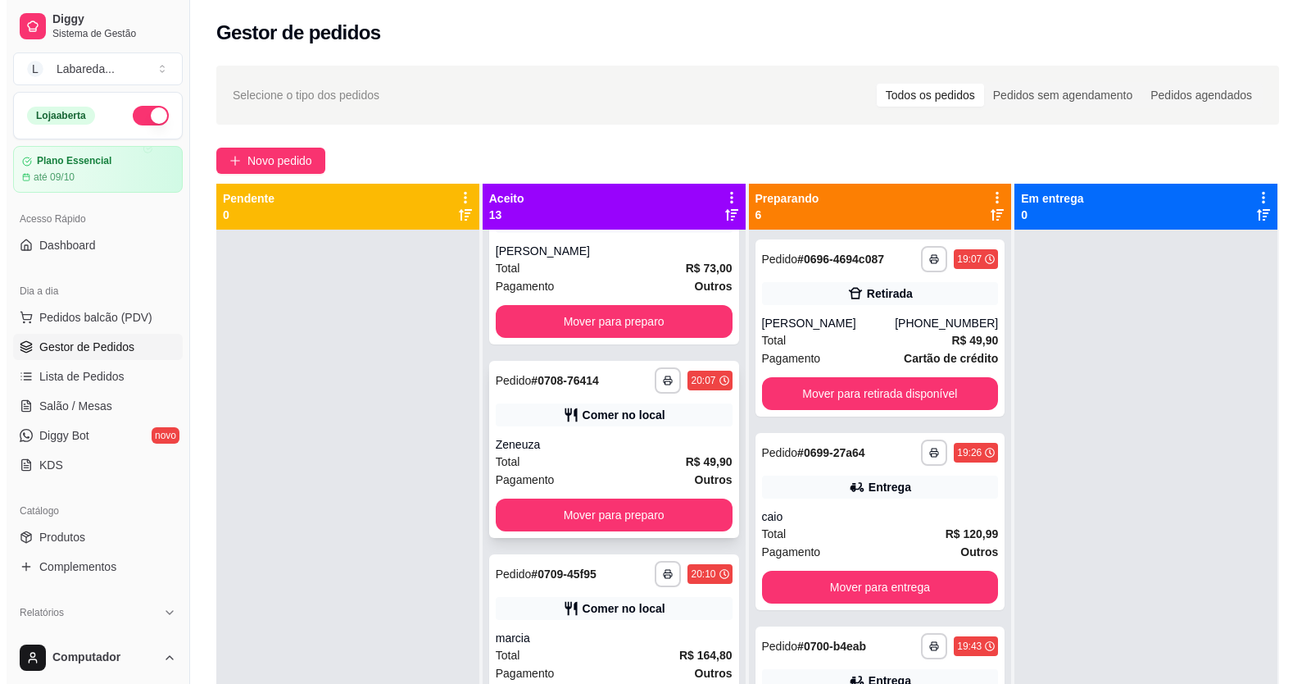
scroll to position [656, 0]
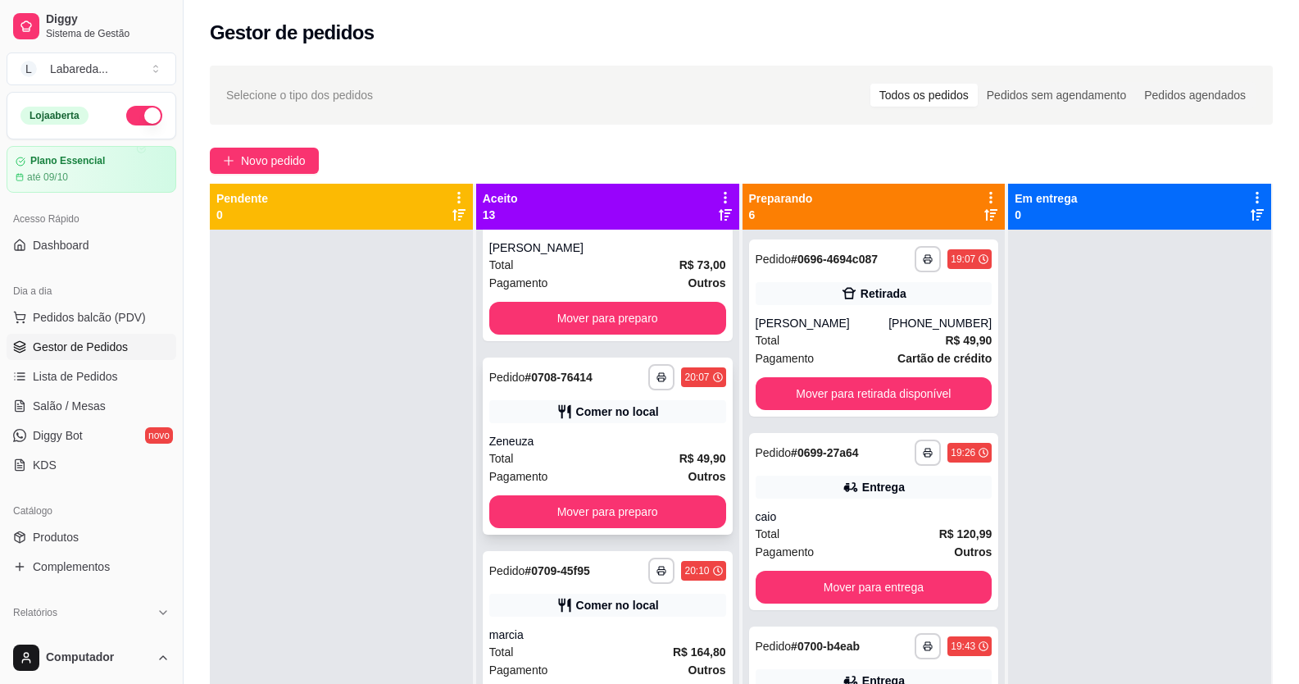
click at [623, 257] on div "Zeneuza" at bounding box center [607, 441] width 237 height 16
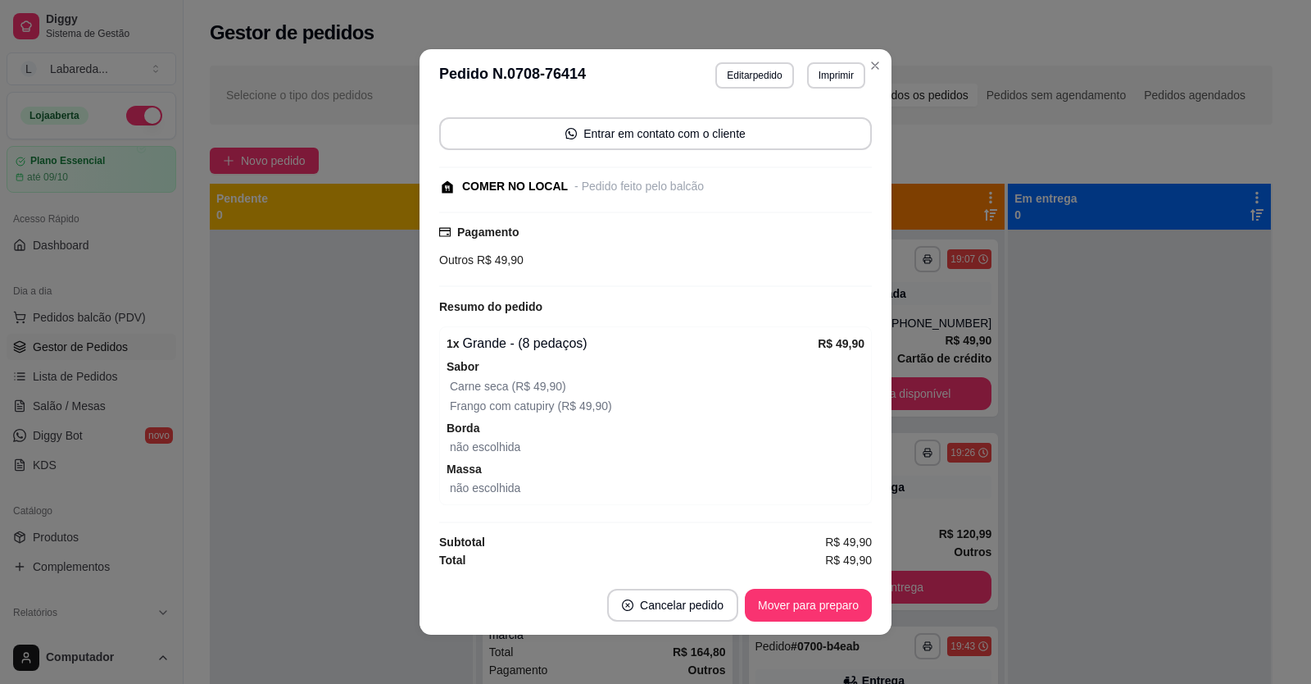
scroll to position [3, 0]
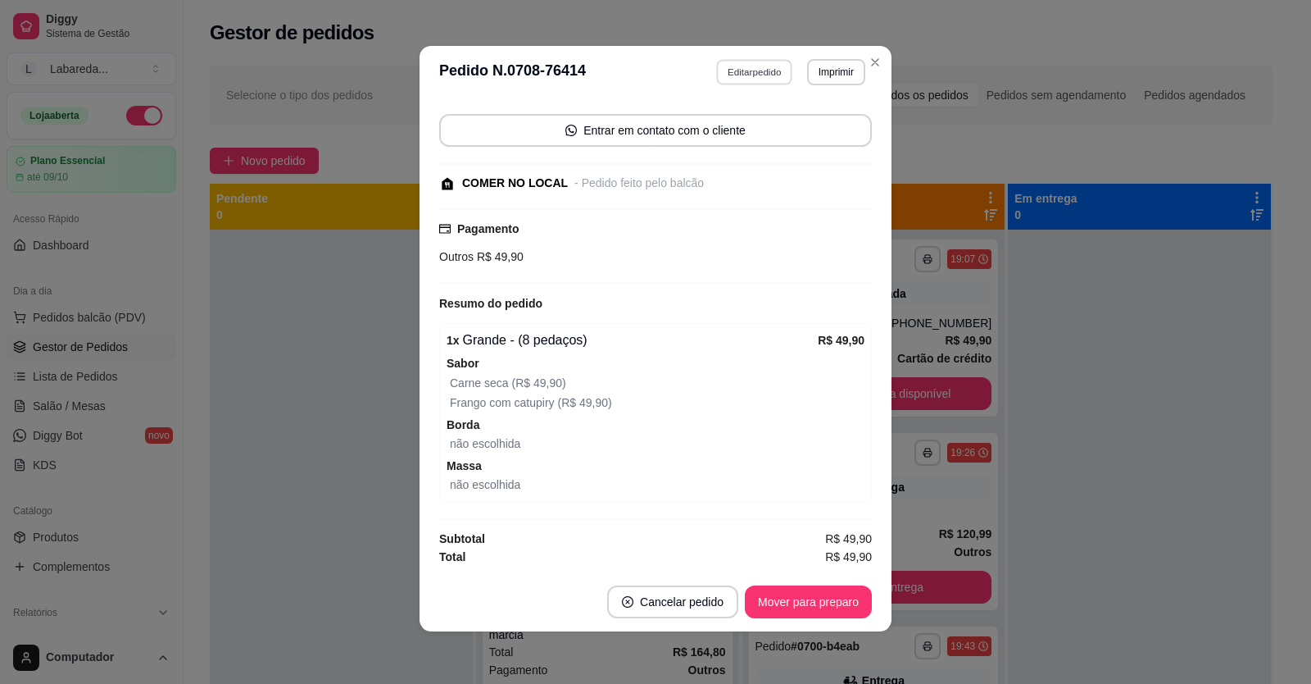
click at [732, 71] on button "Editar pedido" at bounding box center [755, 71] width 76 height 25
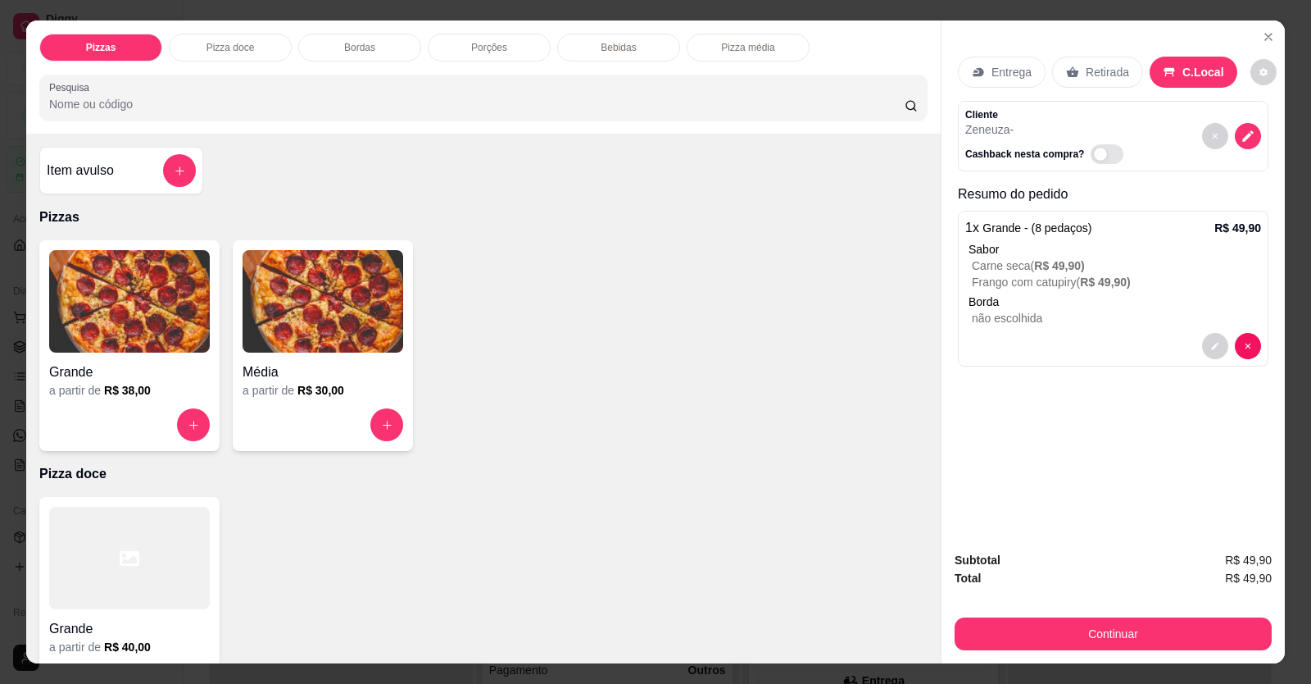
click at [190, 157] on div "Item avulso" at bounding box center [121, 171] width 164 height 48
click at [165, 175] on button "add-separate-item" at bounding box center [179, 170] width 33 height 33
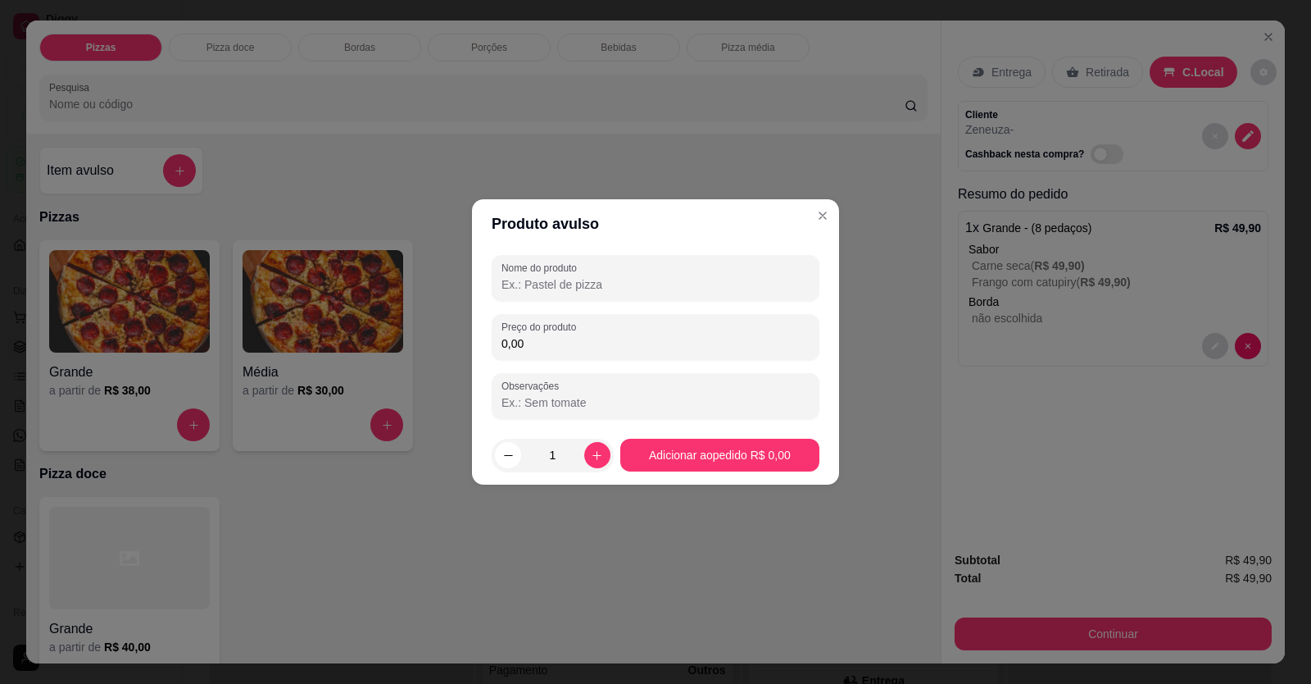
click at [572, 257] on input "Nome do produto" at bounding box center [656, 284] width 308 height 16
type input "COCA 600"
click at [628, 257] on input "0,00" at bounding box center [656, 343] width 308 height 16
type input "6,00"
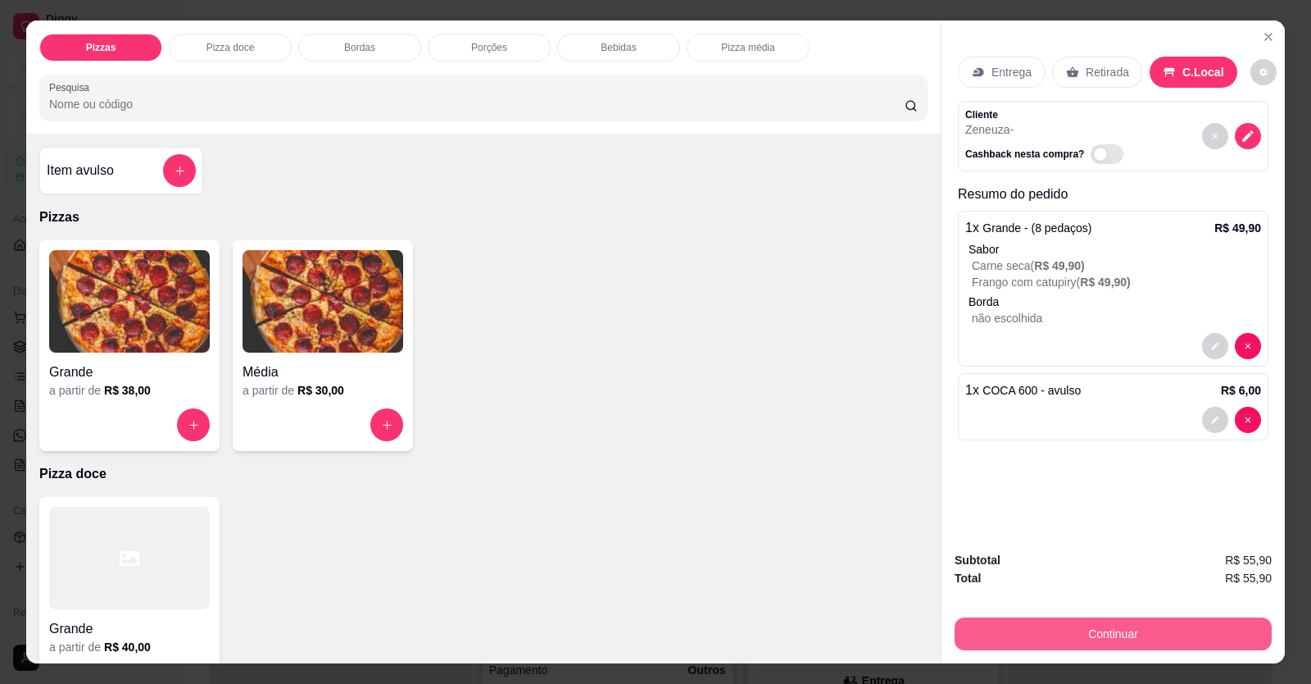
click at [1002, 257] on button "Continuar" at bounding box center [1113, 633] width 317 height 33
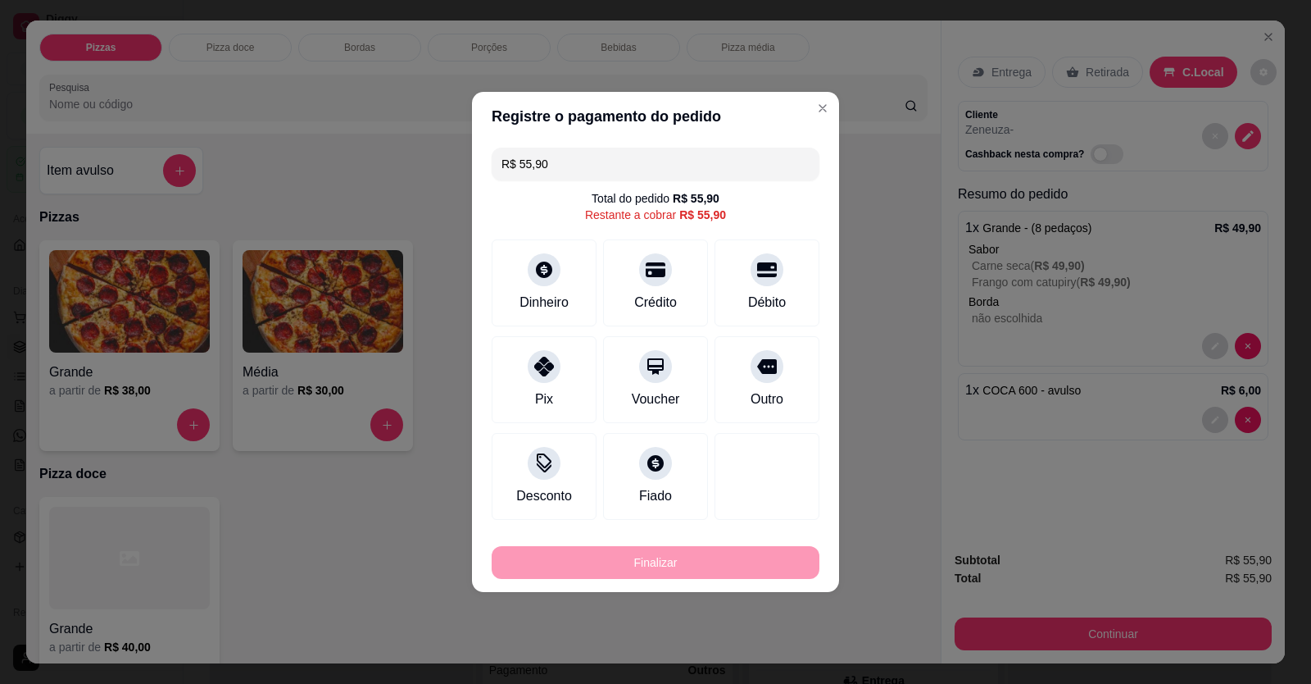
click at [769, 257] on div "Débito" at bounding box center [767, 282] width 105 height 87
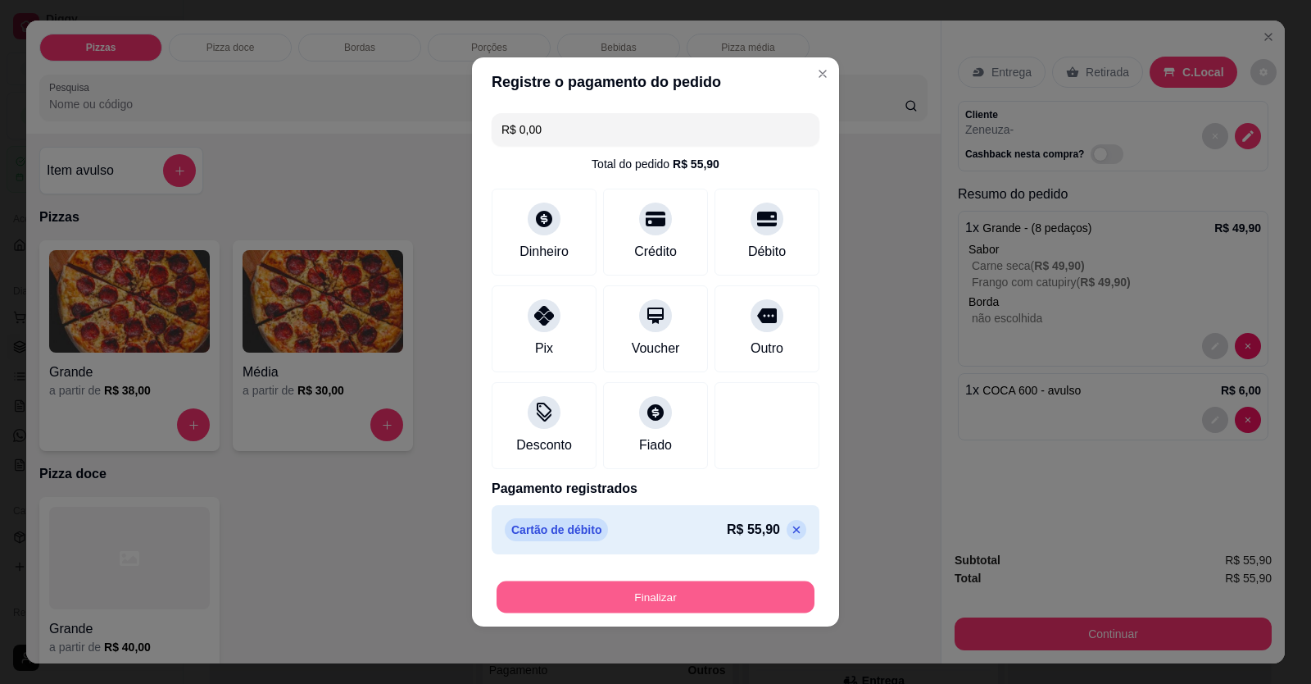
click at [752, 257] on button "Finalizar" at bounding box center [656, 597] width 318 height 32
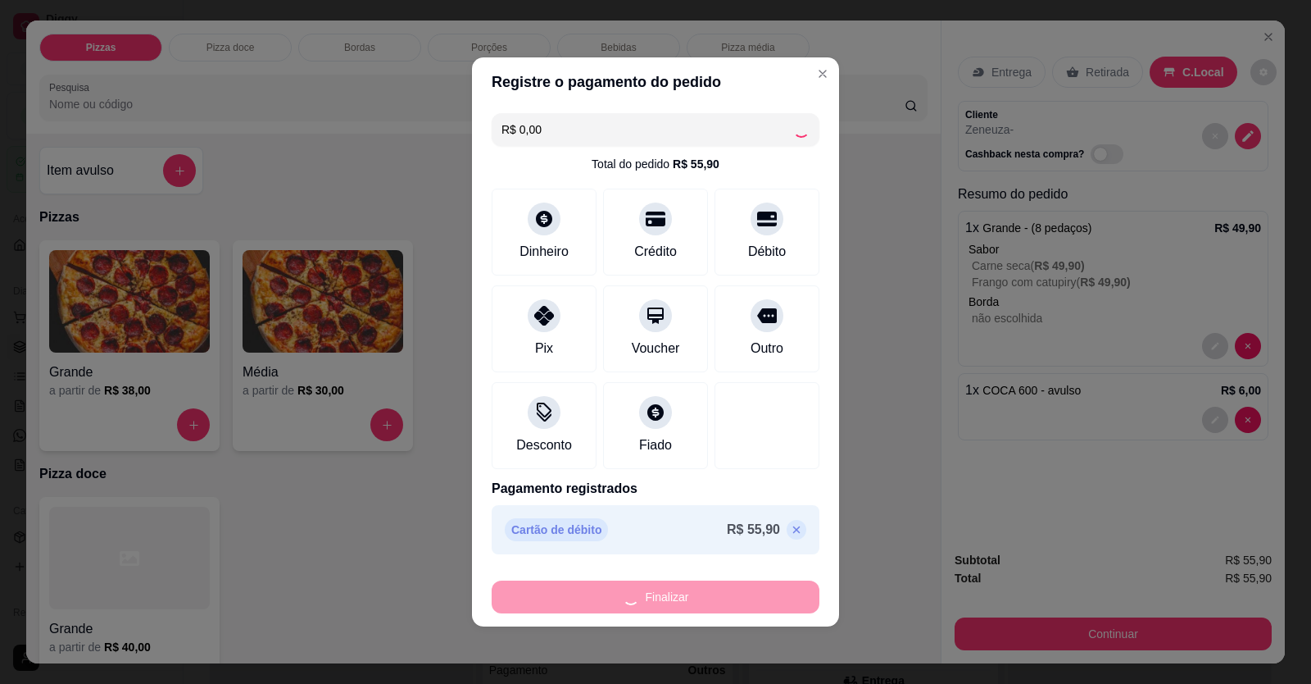
type input "-R$ 55,90"
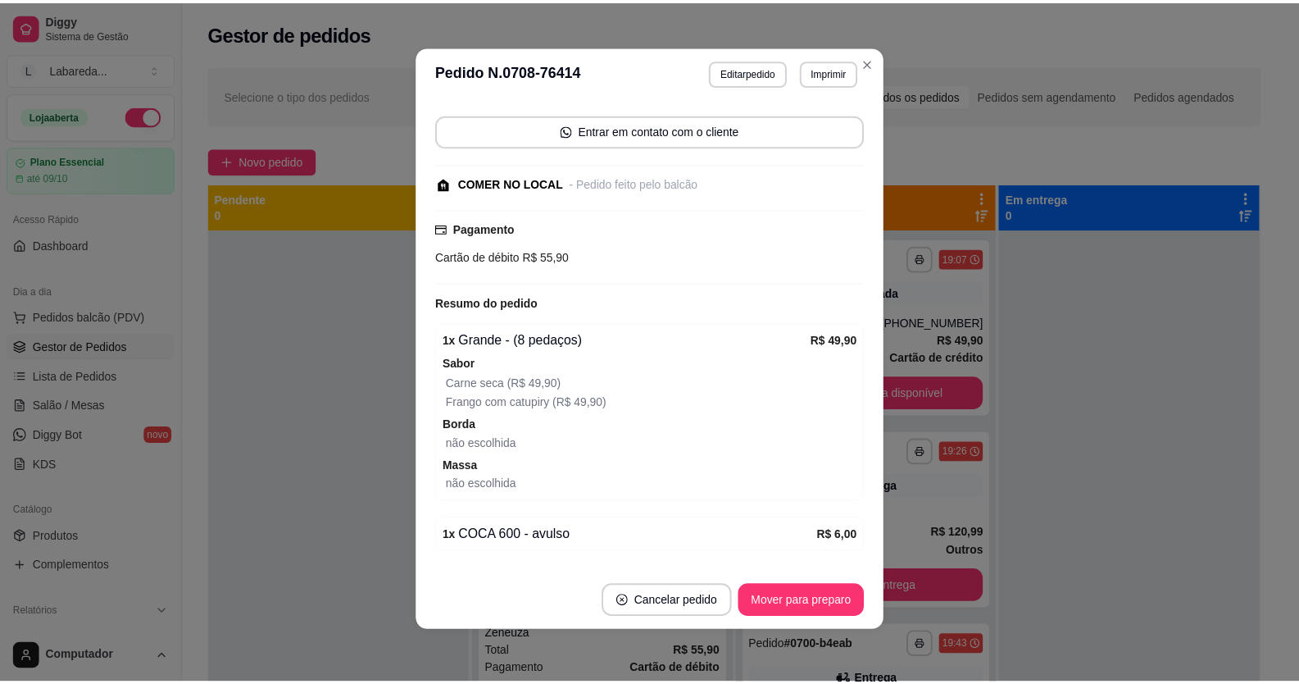
scroll to position [462, 0]
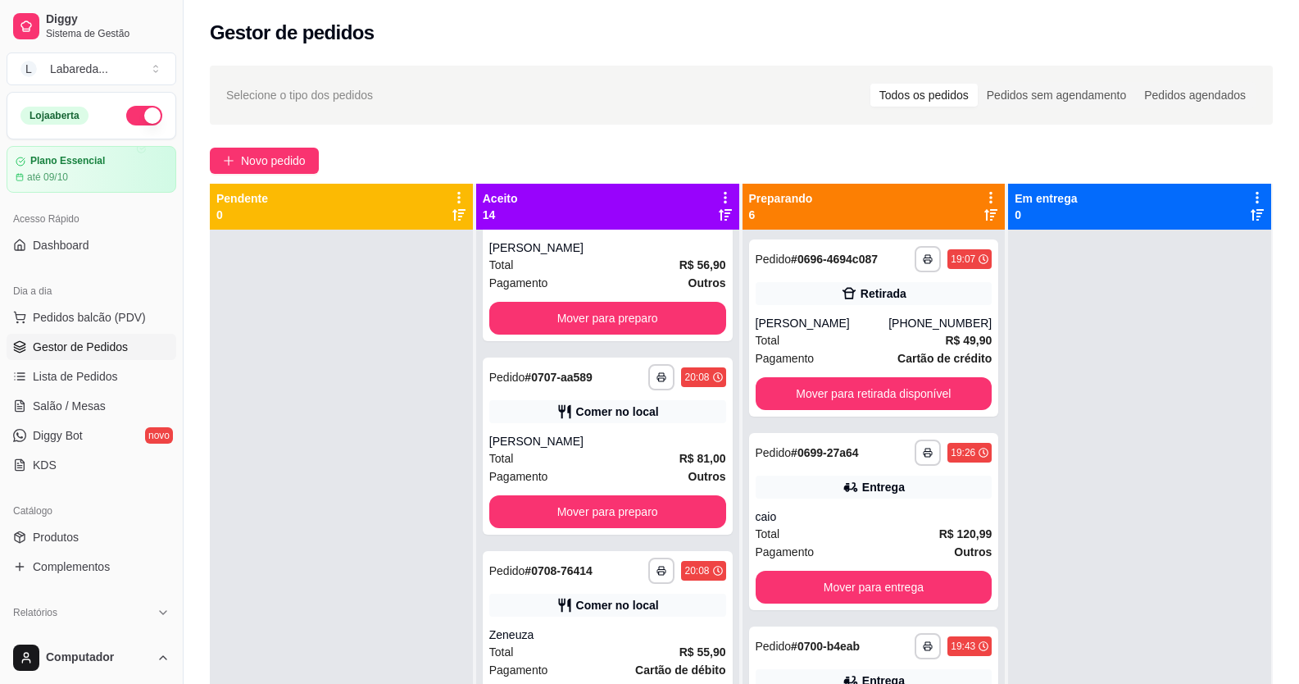
drag, startPoint x: 252, startPoint y: 452, endPoint x: 430, endPoint y: 475, distance: 179.4
click at [258, 257] on div at bounding box center [341, 572] width 263 height 684
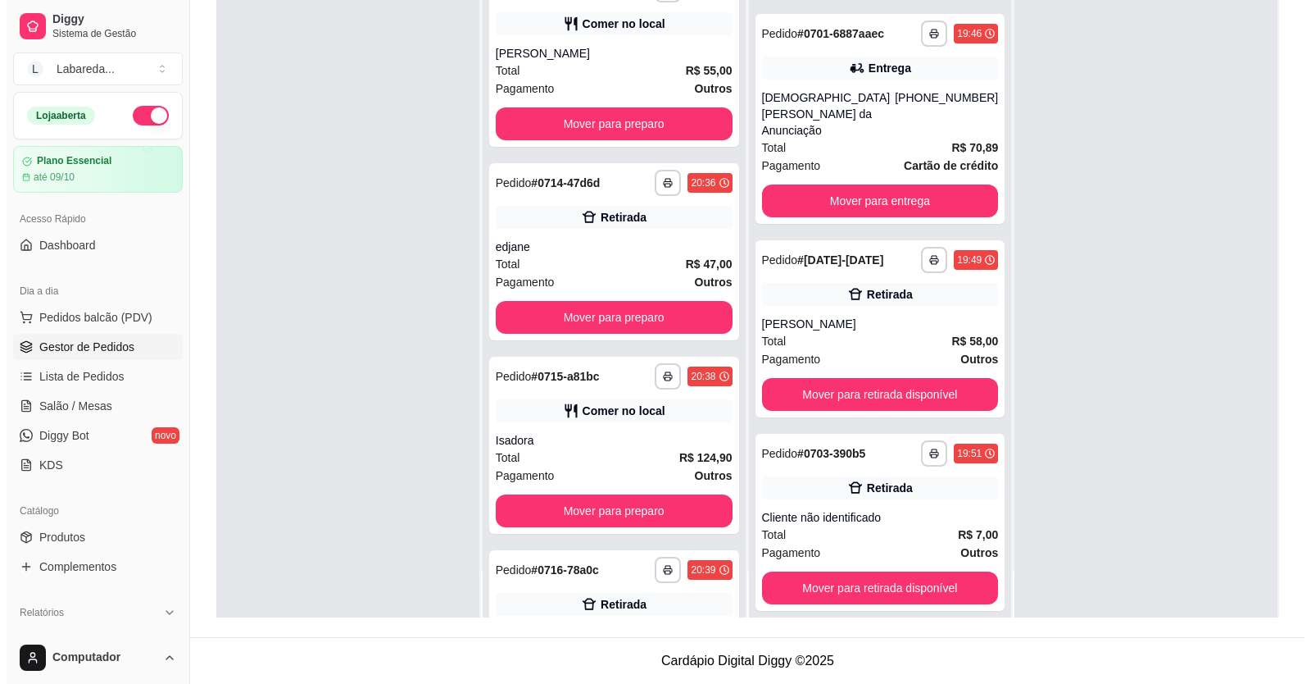
scroll to position [1713, 0]
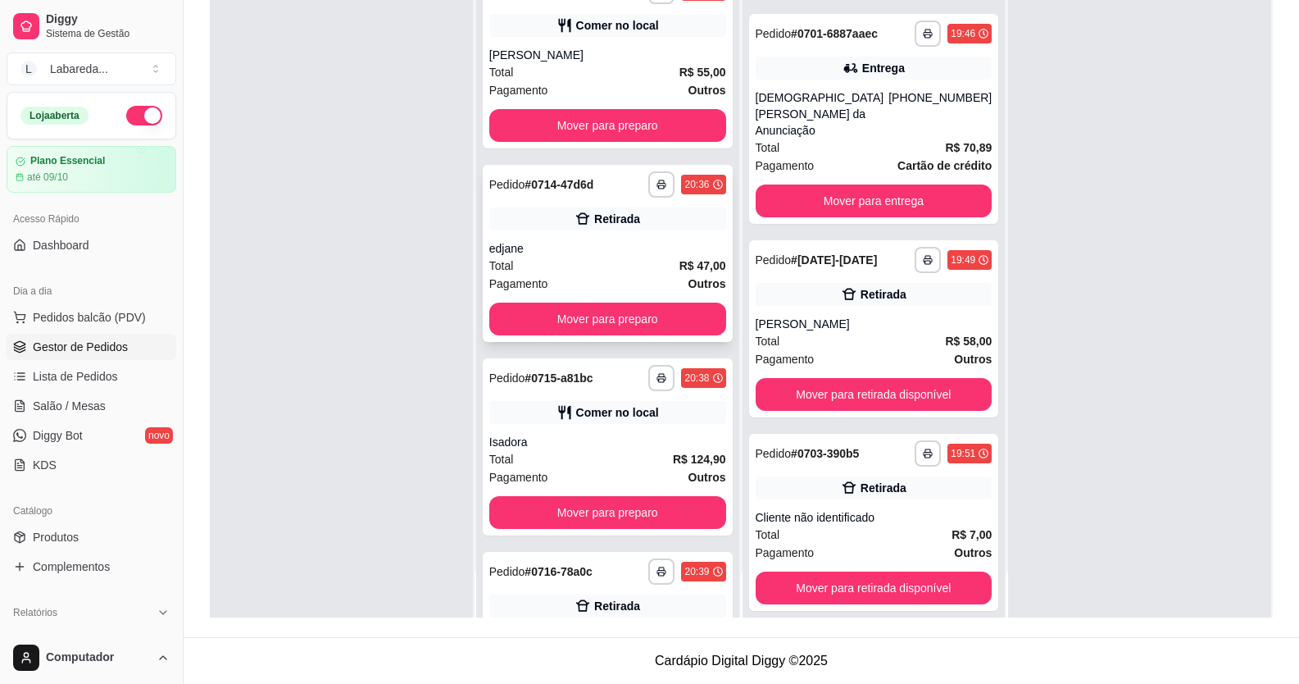
click at [597, 257] on div "Total R$ 47,00" at bounding box center [607, 266] width 237 height 18
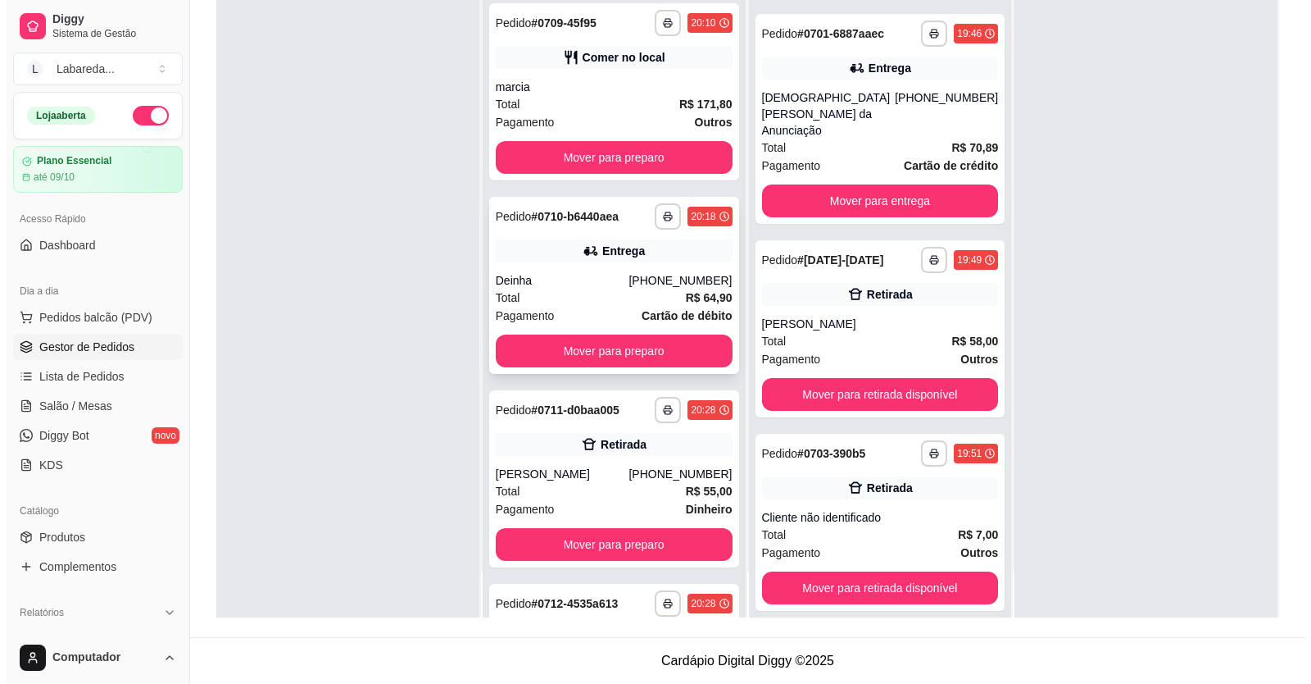
scroll to position [1087, 0]
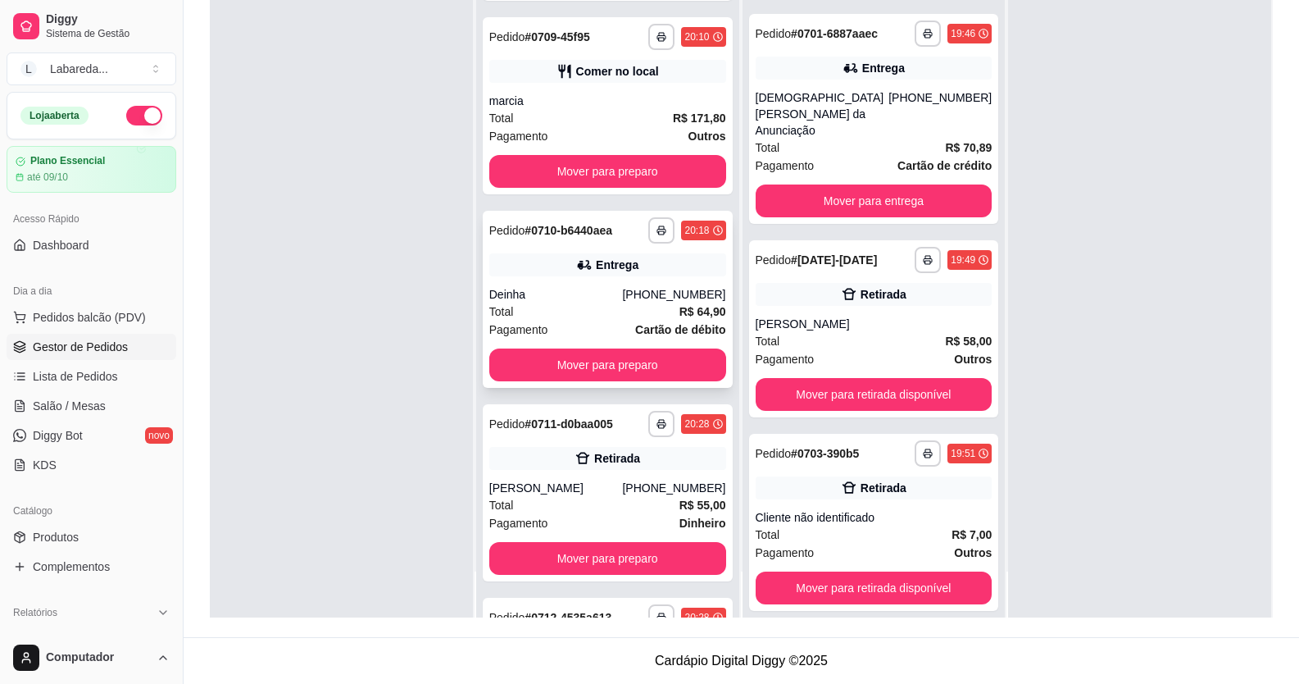
click at [570, 257] on div "**********" at bounding box center [608, 299] width 250 height 177
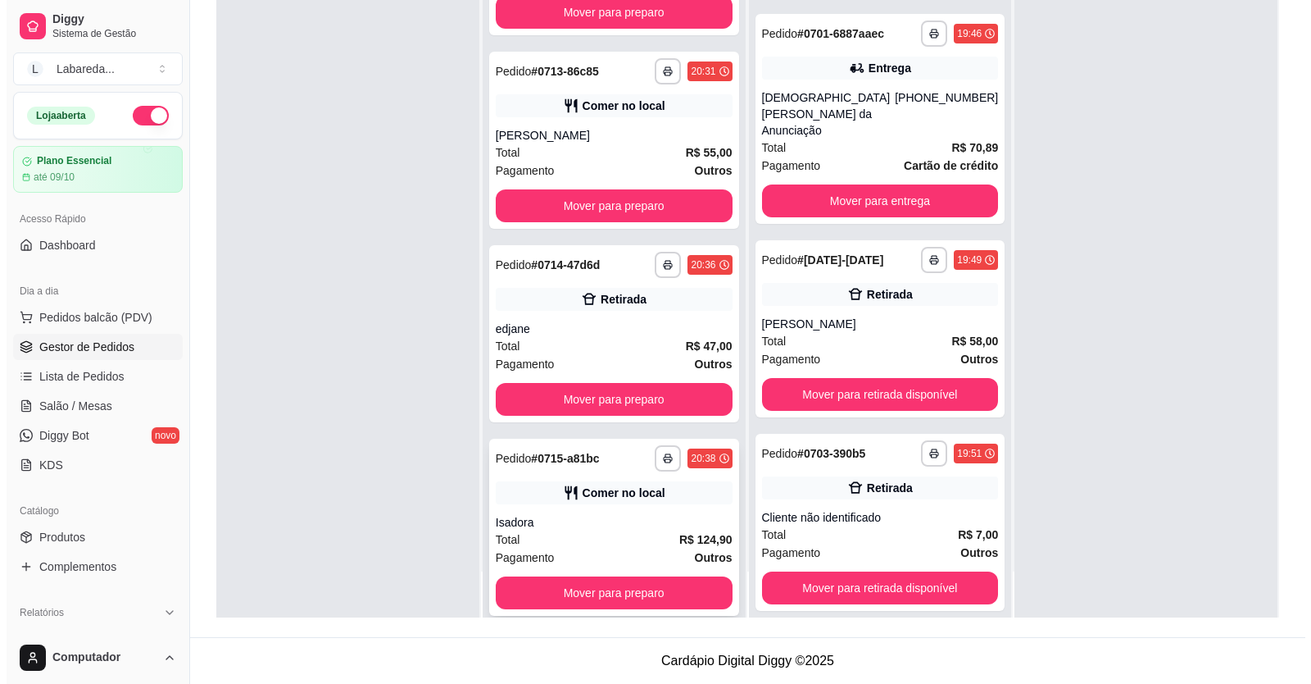
scroll to position [1772, 0]
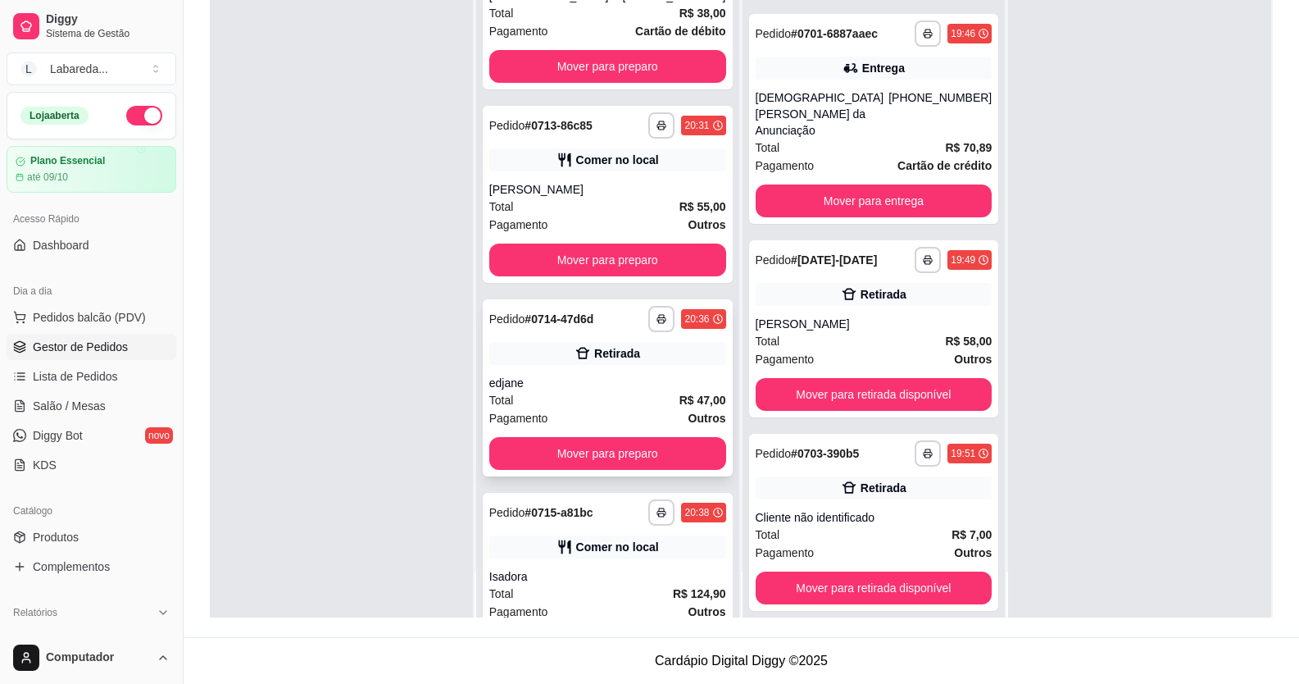
click at [611, 257] on div "edjane" at bounding box center [607, 383] width 237 height 16
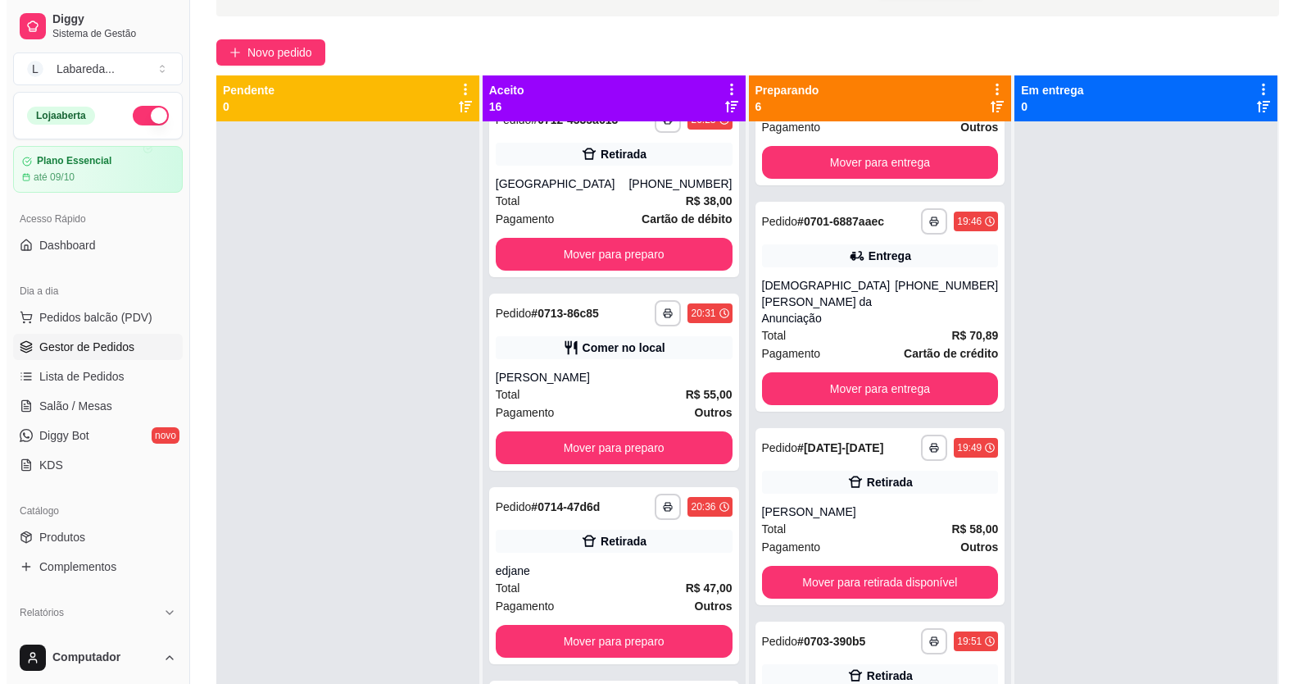
scroll to position [0, 0]
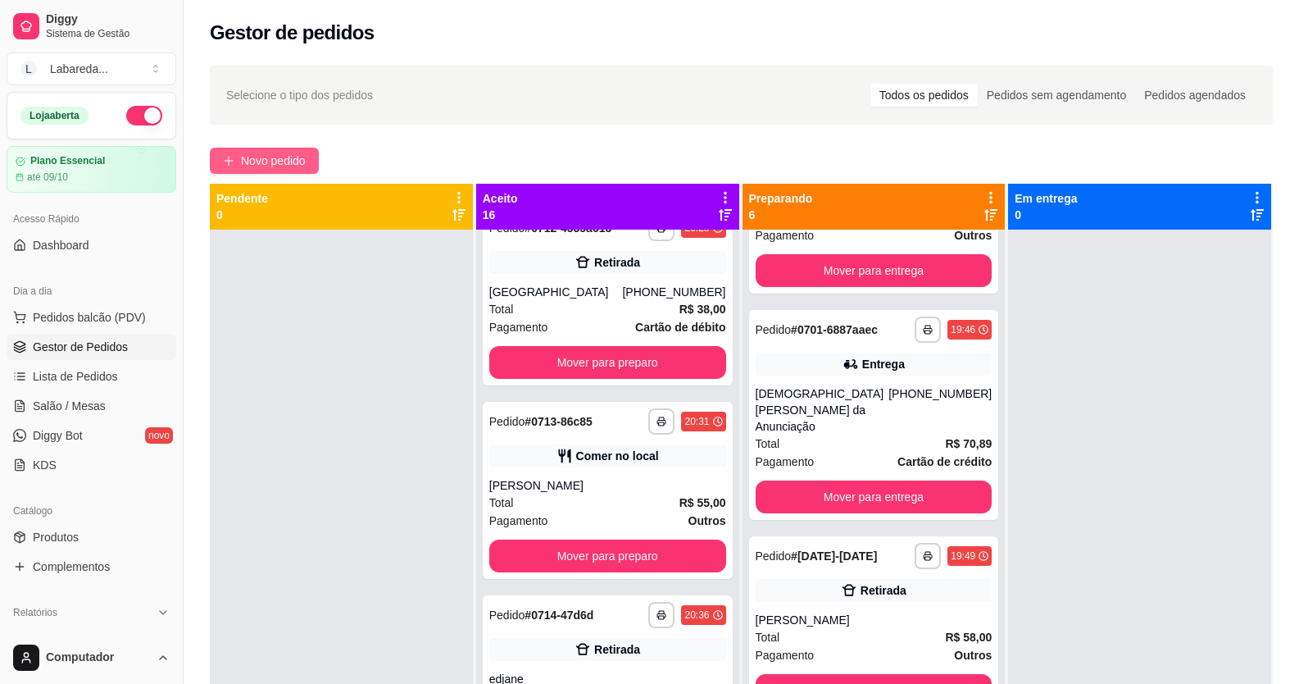
click at [298, 148] on div "**********" at bounding box center [742, 471] width 1116 height 831
click at [301, 150] on button "Novo pedido" at bounding box center [264, 161] width 109 height 26
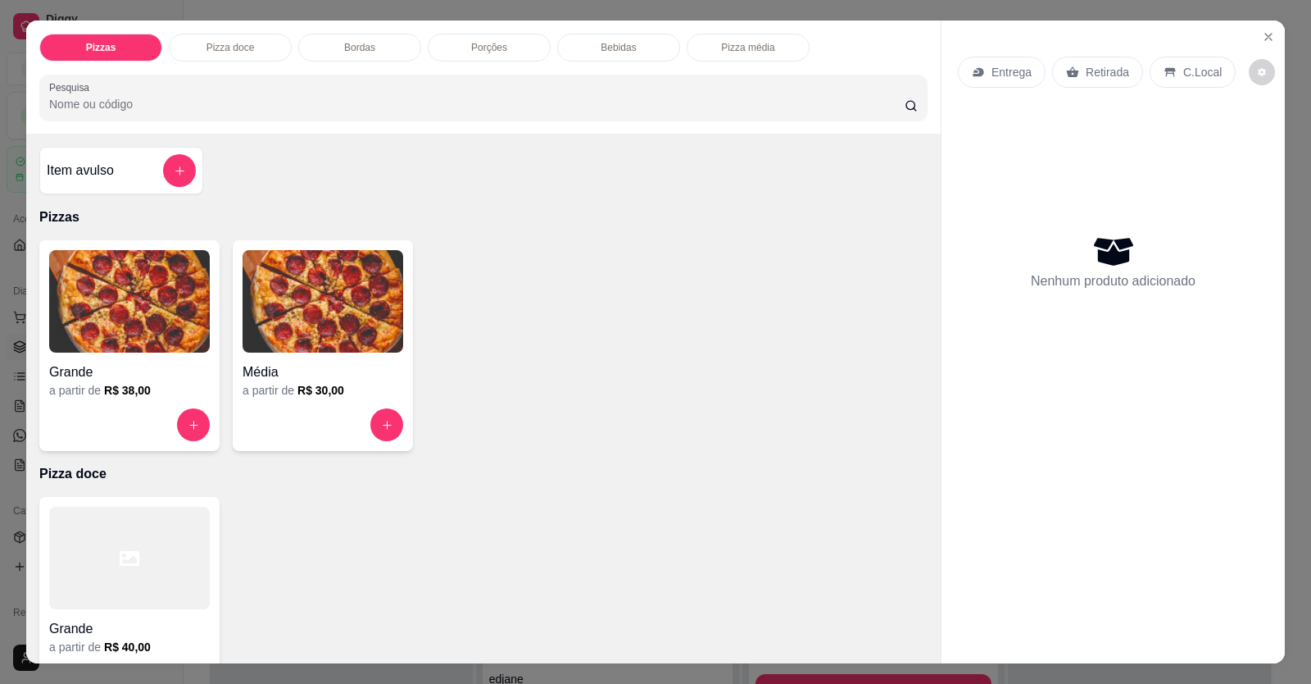
click at [180, 257] on h4 "Grande" at bounding box center [129, 372] width 161 height 20
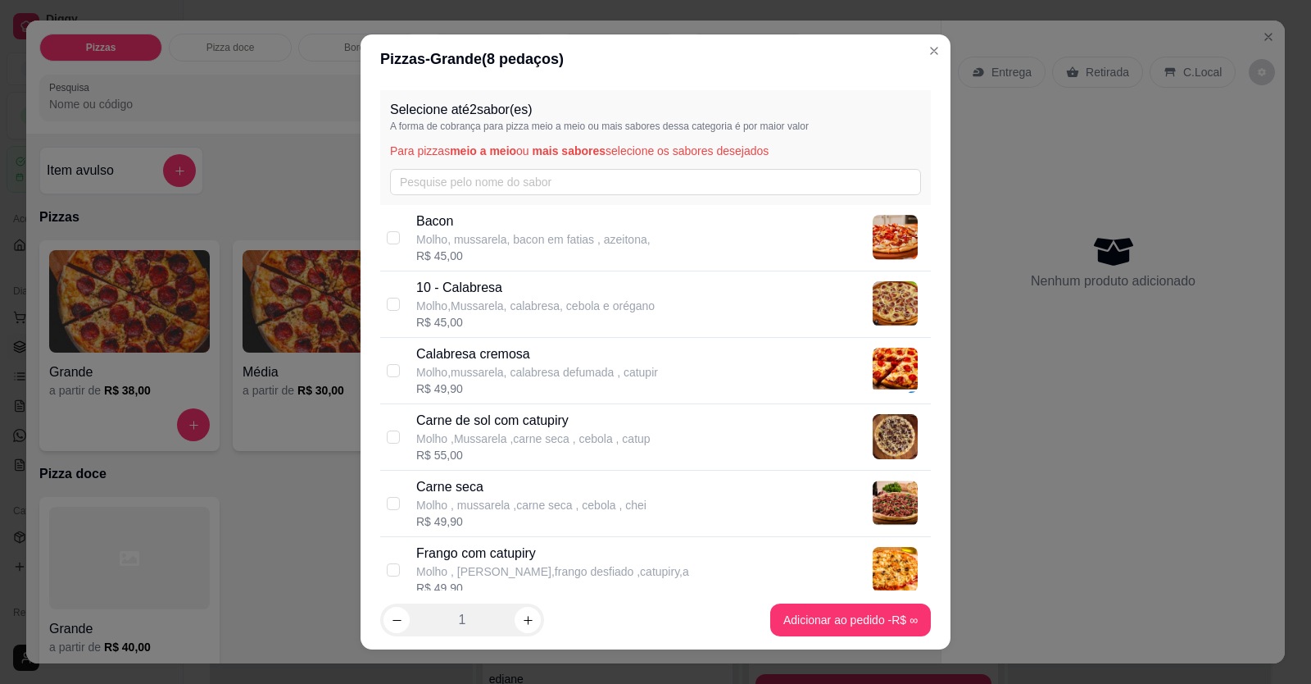
click at [479, 257] on p "Molho,Mussarela, calabresa, cebola e orégano" at bounding box center [535, 306] width 239 height 16
checkbox input "true"
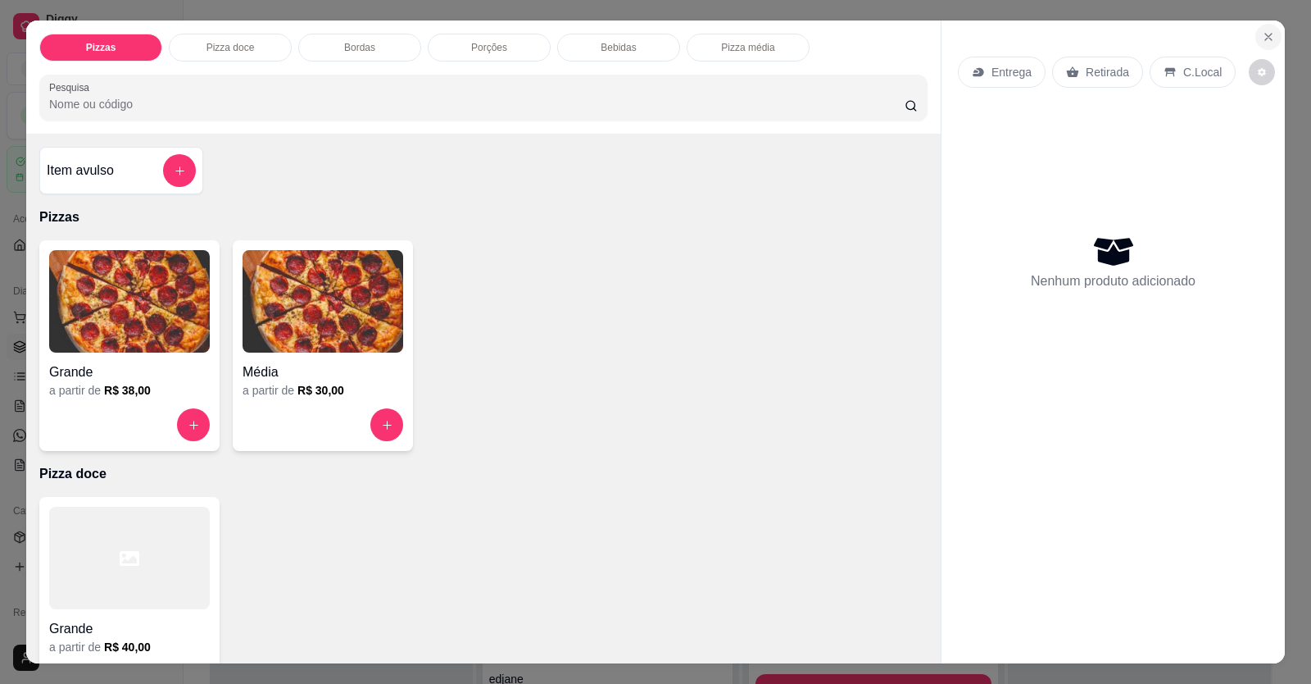
click at [1002, 38] on icon "Close" at bounding box center [1268, 36] width 13 height 13
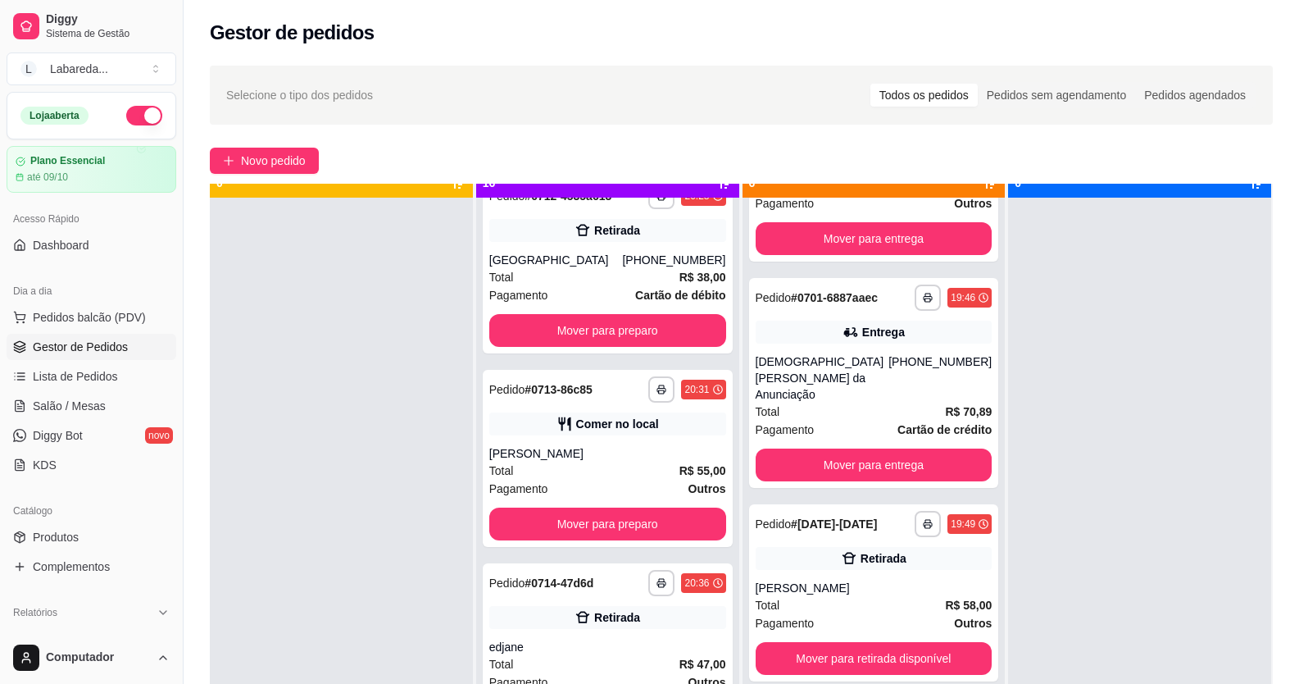
scroll to position [46, 0]
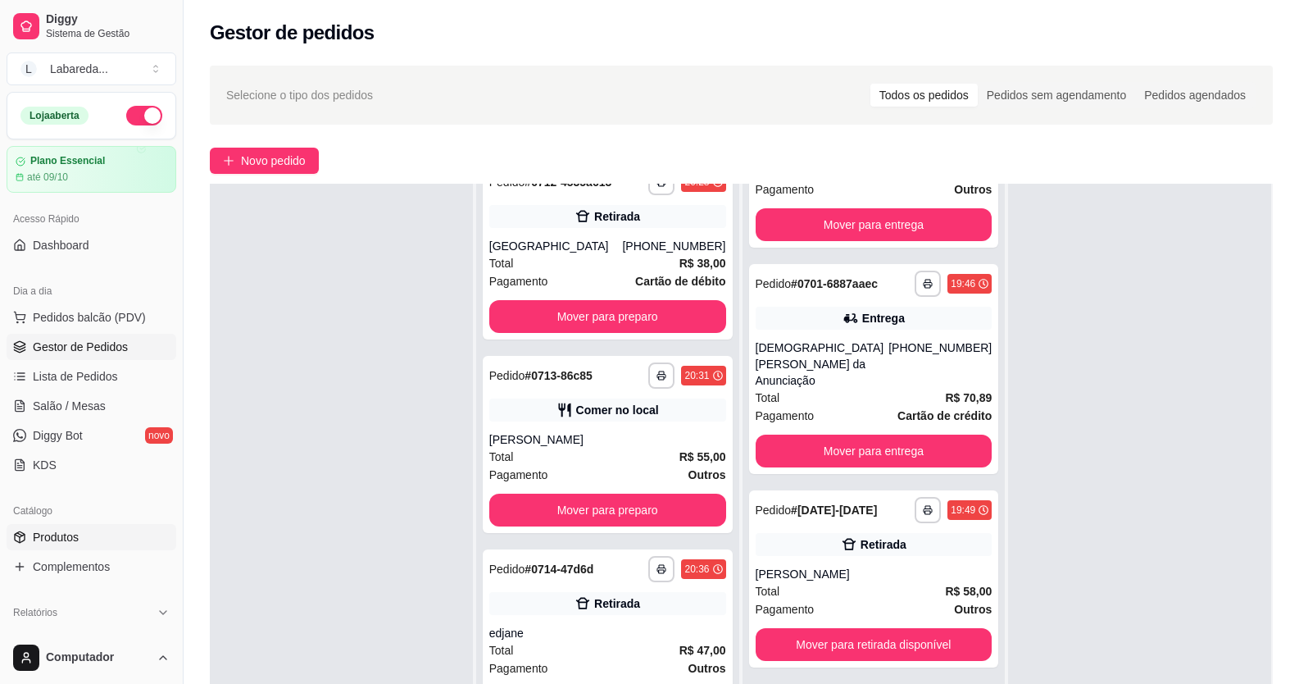
click at [54, 257] on span "Produtos" at bounding box center [56, 537] width 46 height 16
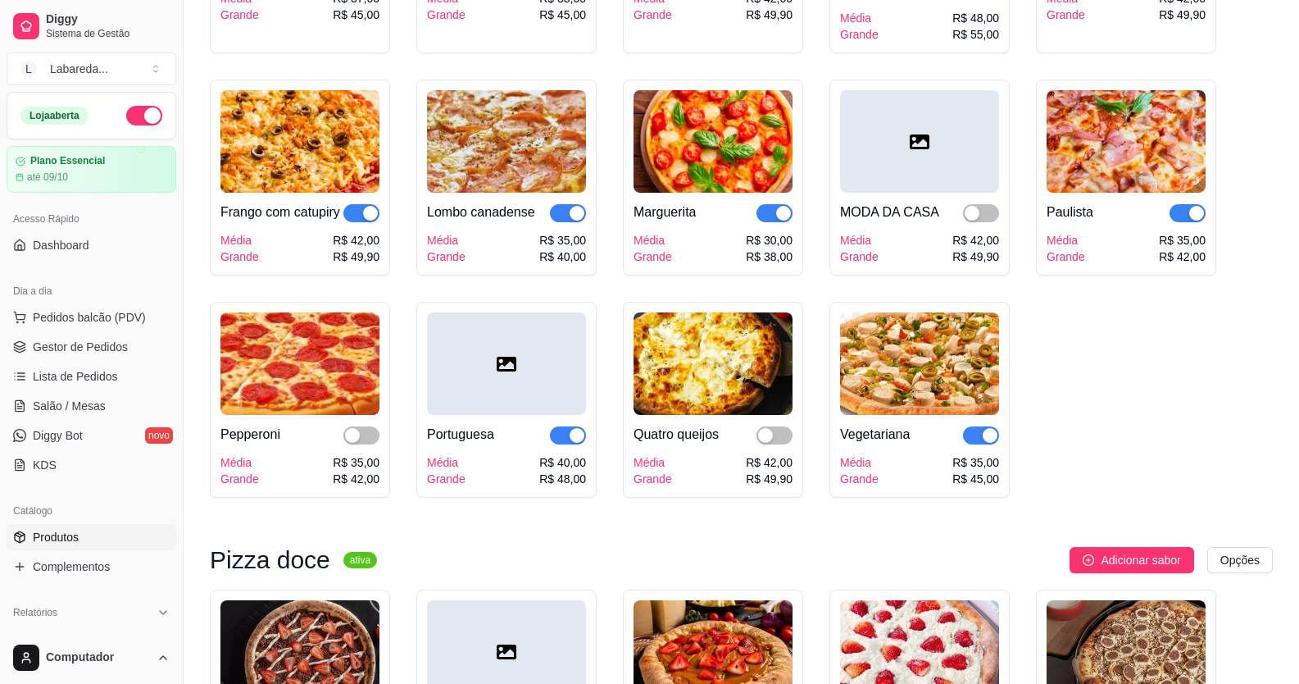
scroll to position [2049, 0]
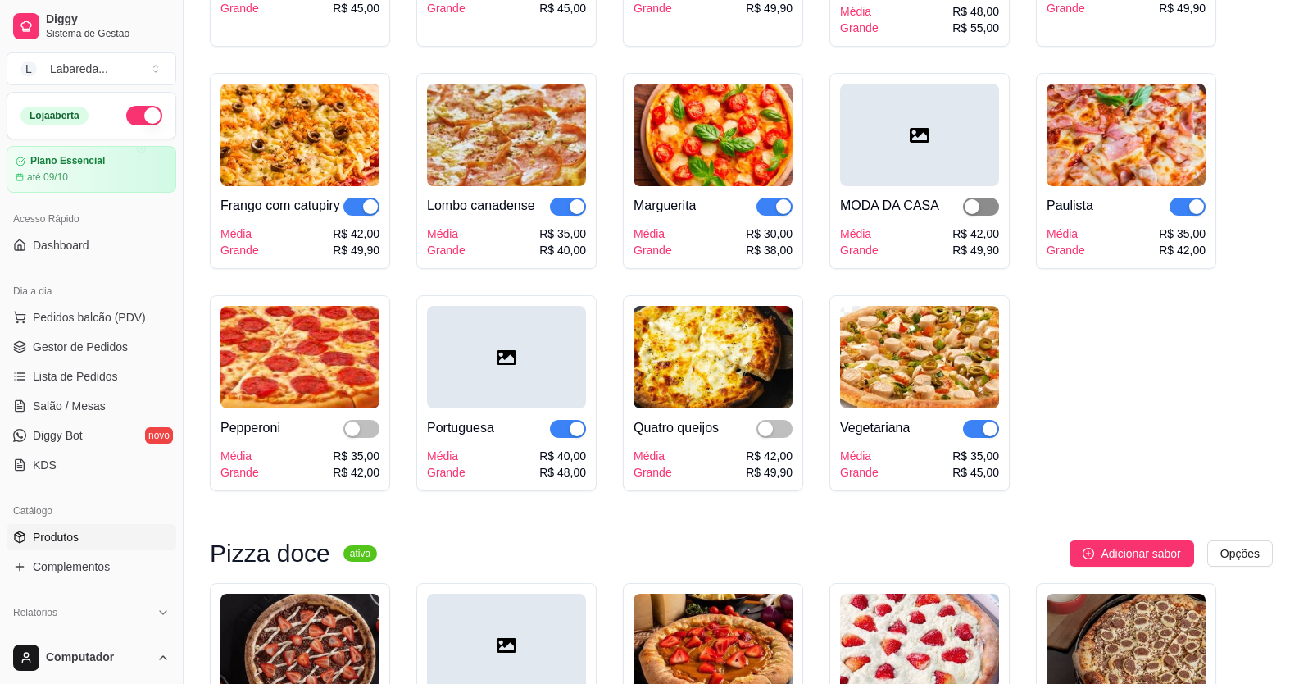
click at [970, 214] on div "button" at bounding box center [972, 206] width 15 height 15
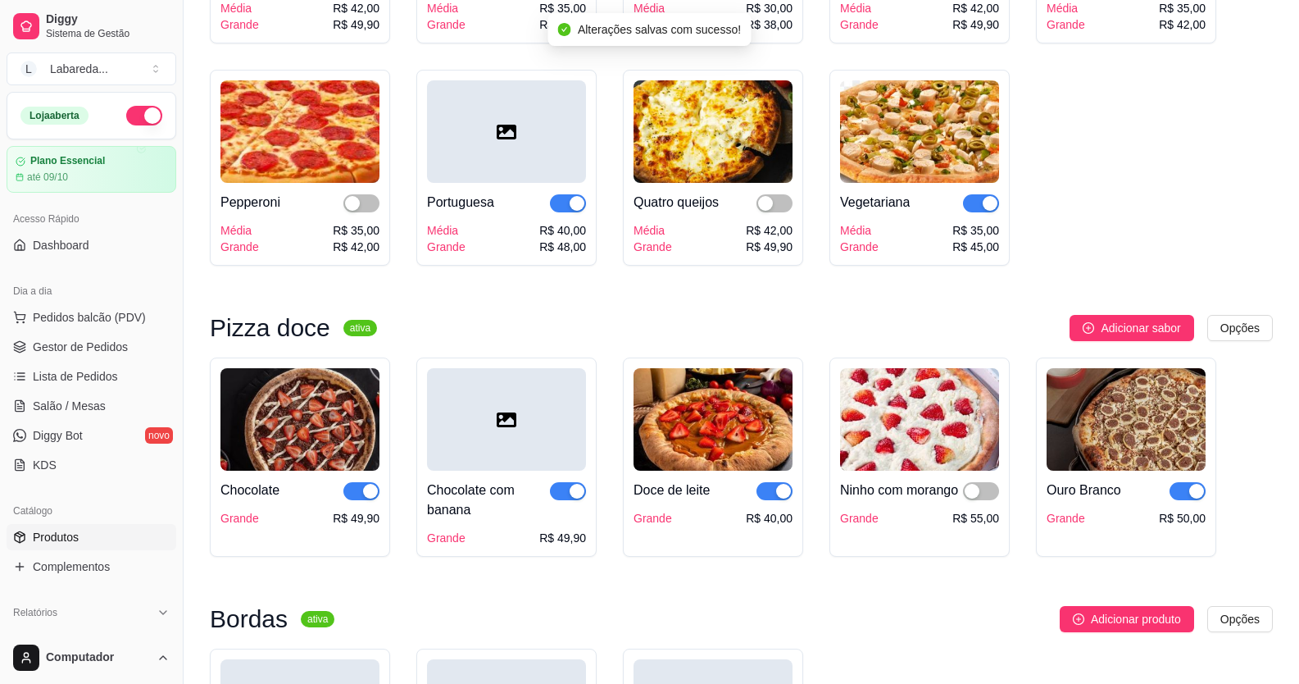
scroll to position [2377, 0]
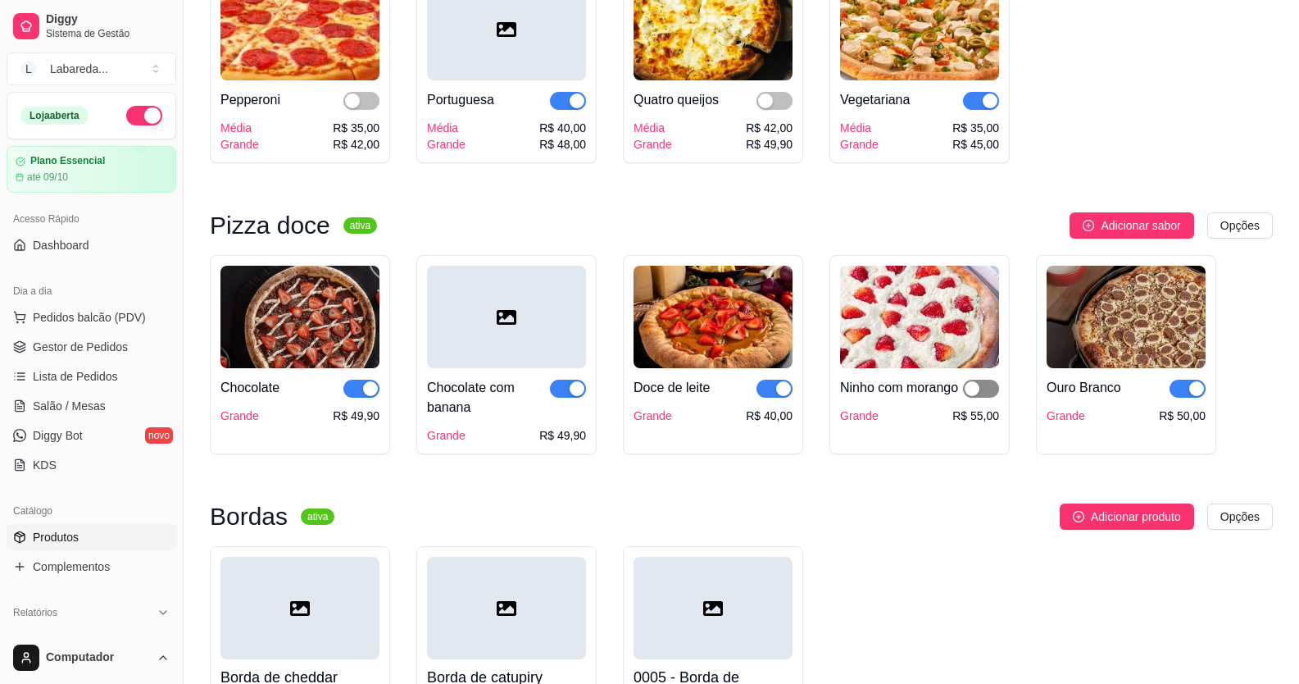
click at [972, 257] on div "button" at bounding box center [972, 388] width 15 height 15
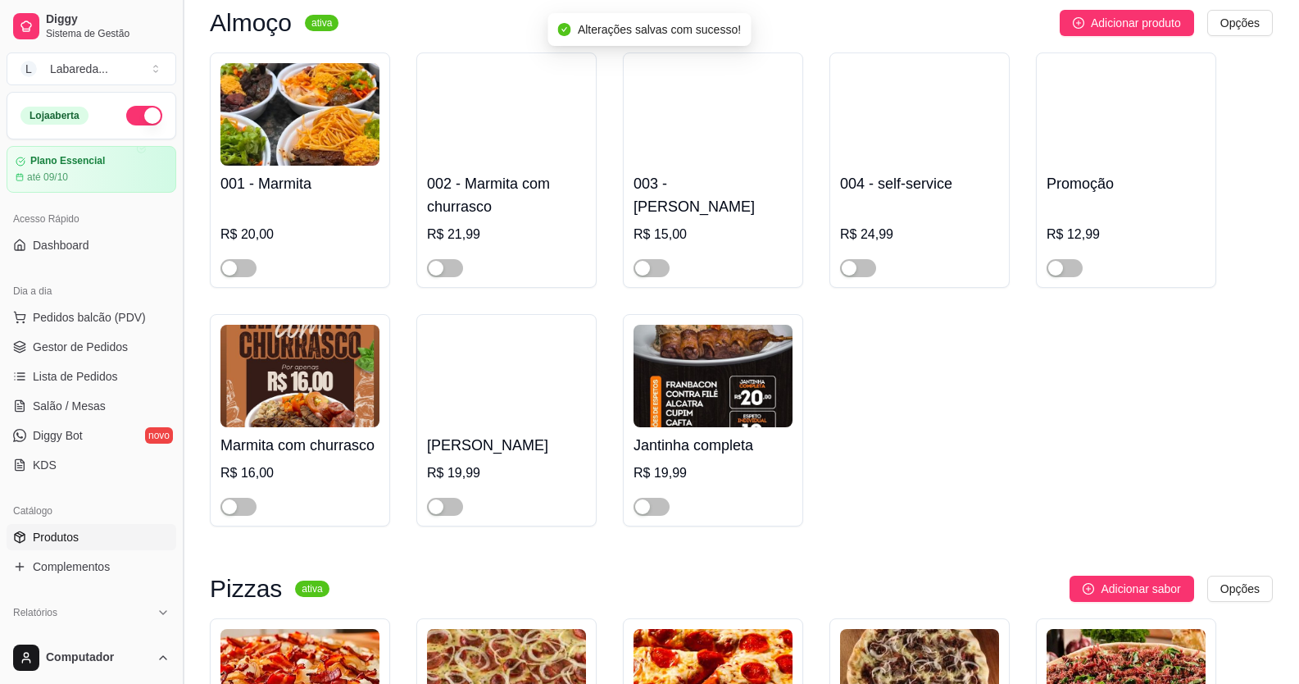
scroll to position [1229, 0]
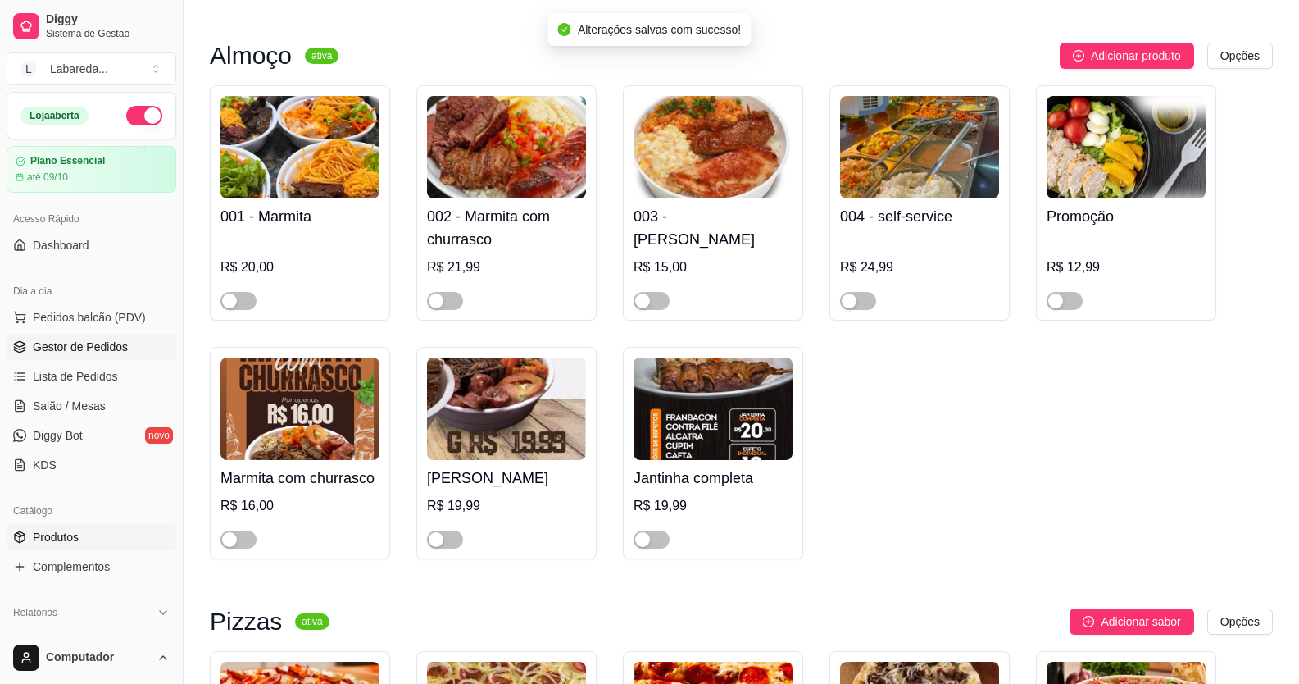
click at [66, 257] on link "Gestor de Pedidos" at bounding box center [92, 347] width 170 height 26
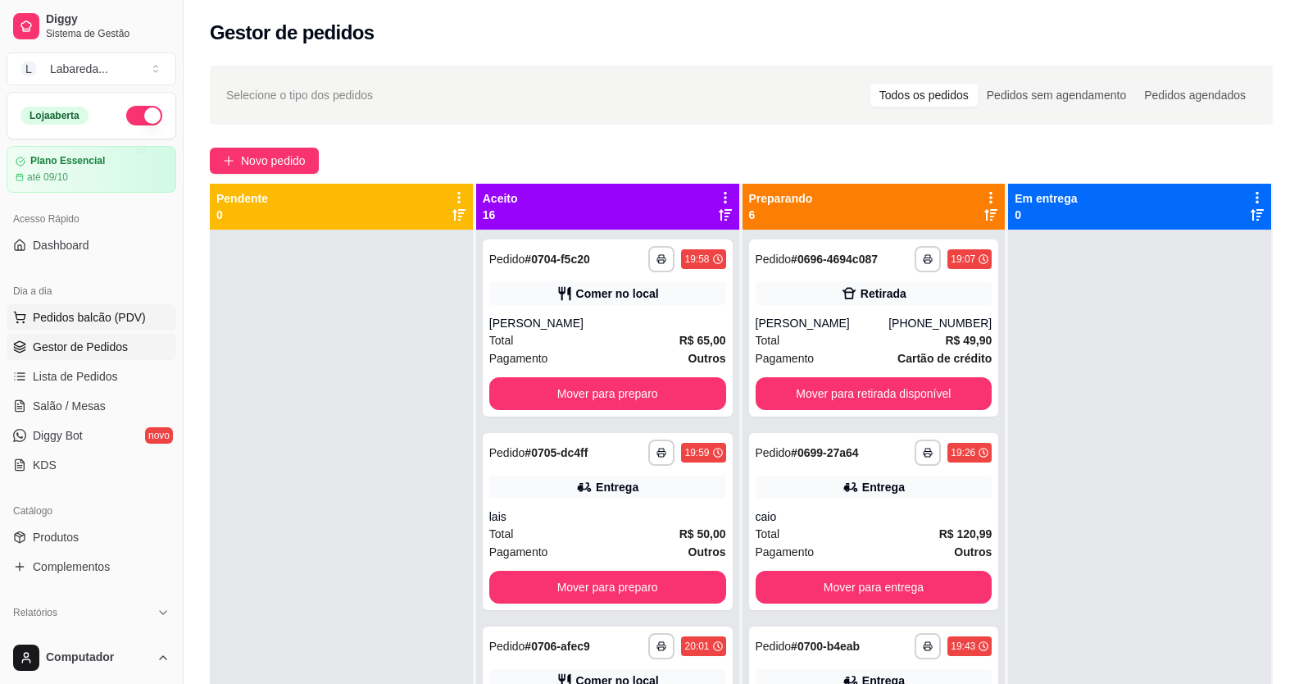
click at [77, 257] on span "Pedidos balcão (PDV)" at bounding box center [89, 317] width 113 height 16
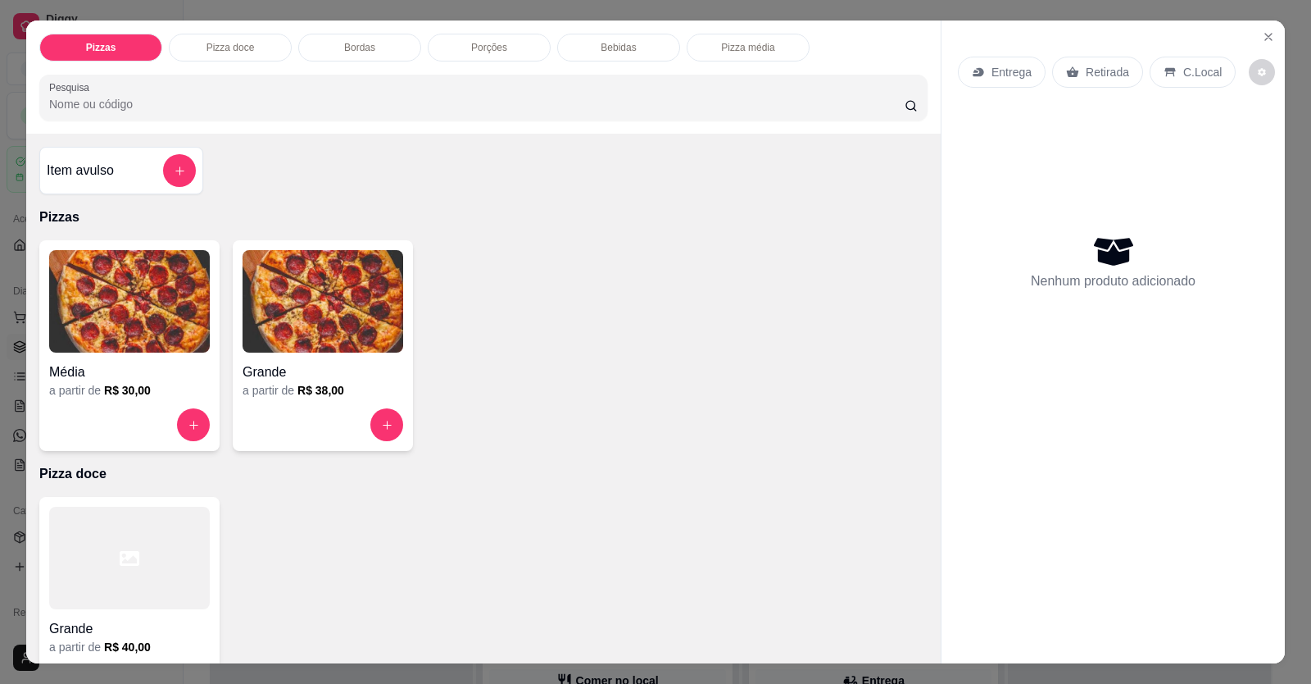
click at [152, 257] on div "Média" at bounding box center [129, 367] width 161 height 30
click at [327, 257] on div "Grande" at bounding box center [323, 367] width 161 height 30
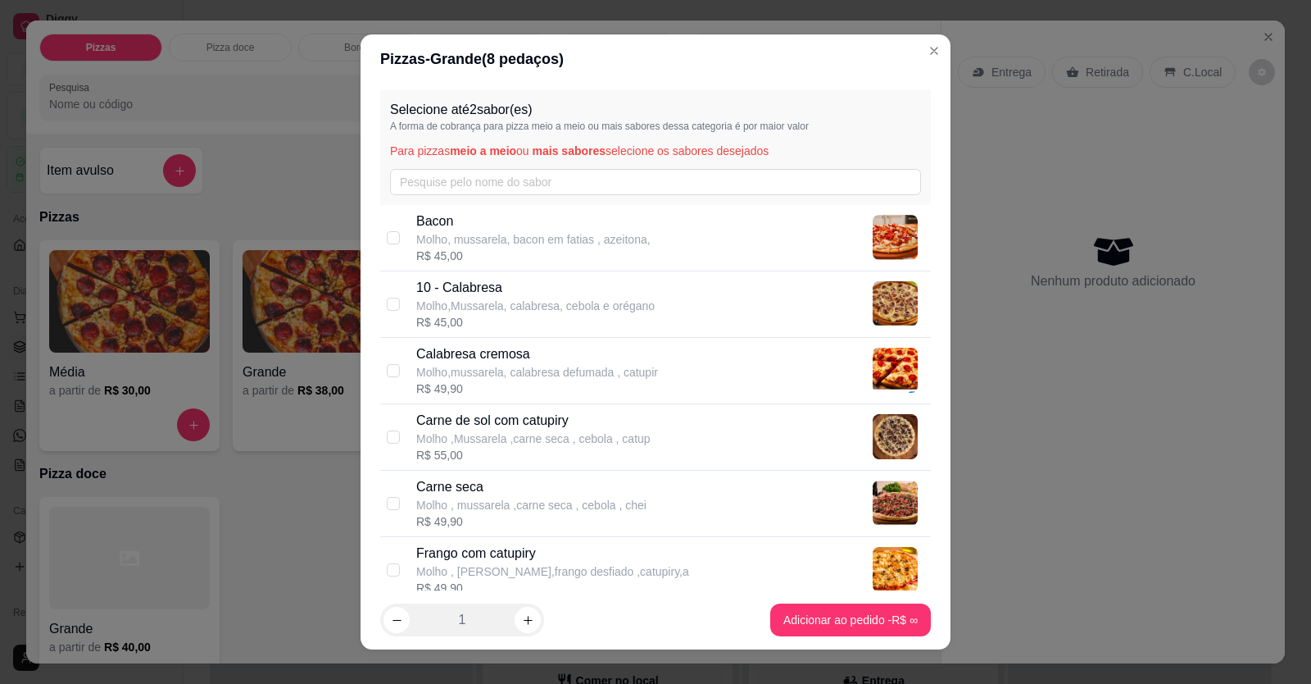
click at [615, 257] on p "Molho,Mussarela, calabresa, cebola e orégano" at bounding box center [535, 306] width 239 height 16
checkbox input "true"
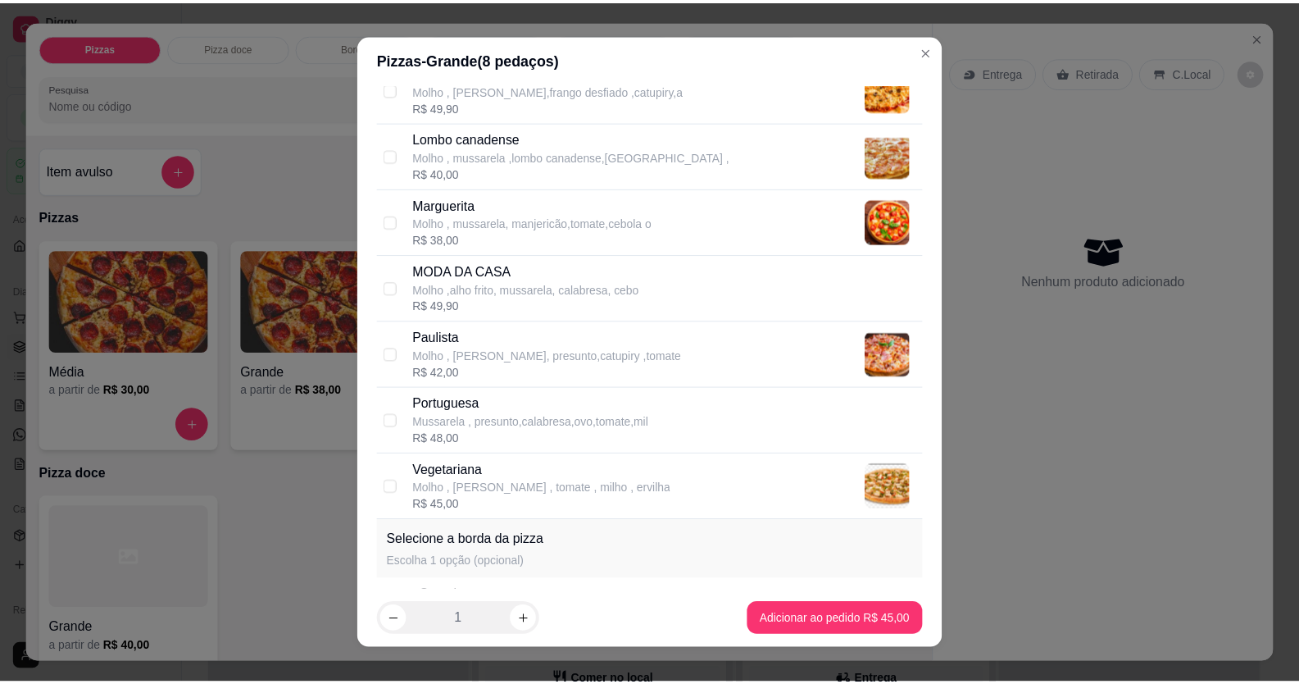
scroll to position [479, 0]
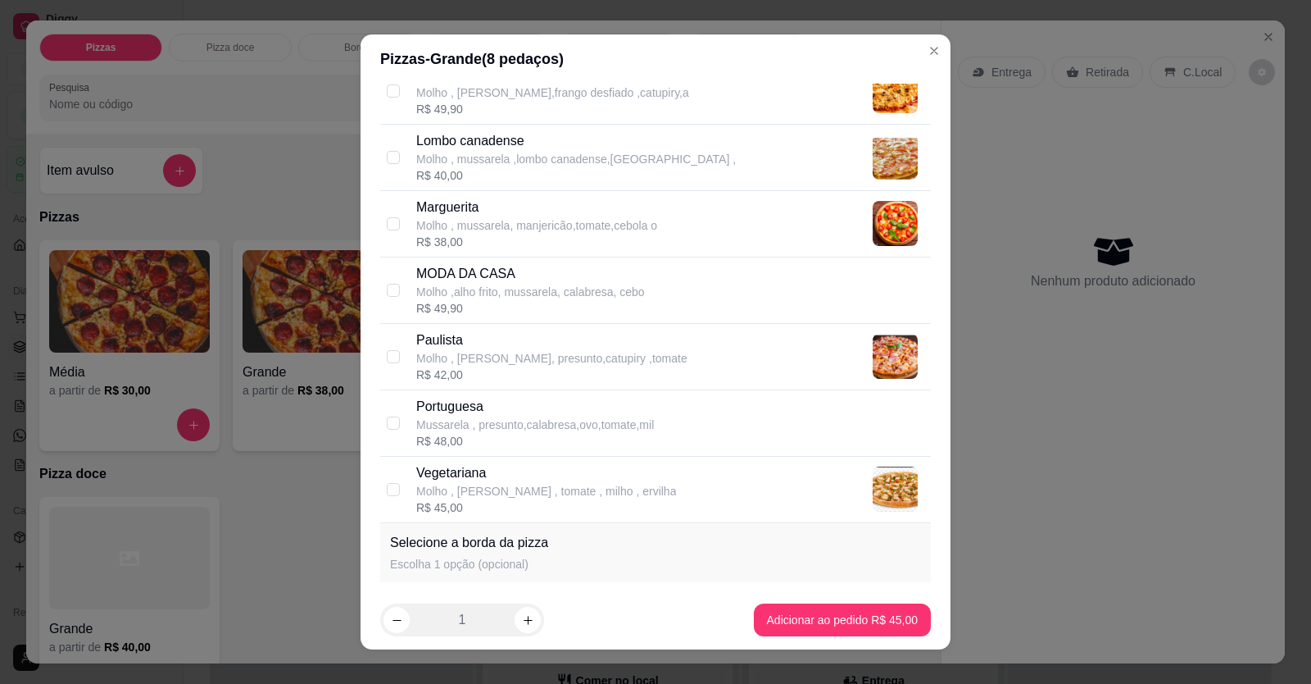
drag, startPoint x: 478, startPoint y: 277, endPoint x: 485, endPoint y: 284, distance: 9.9
click at [483, 257] on p "MODA DA CASA" at bounding box center [530, 274] width 229 height 20
checkbox input "true"
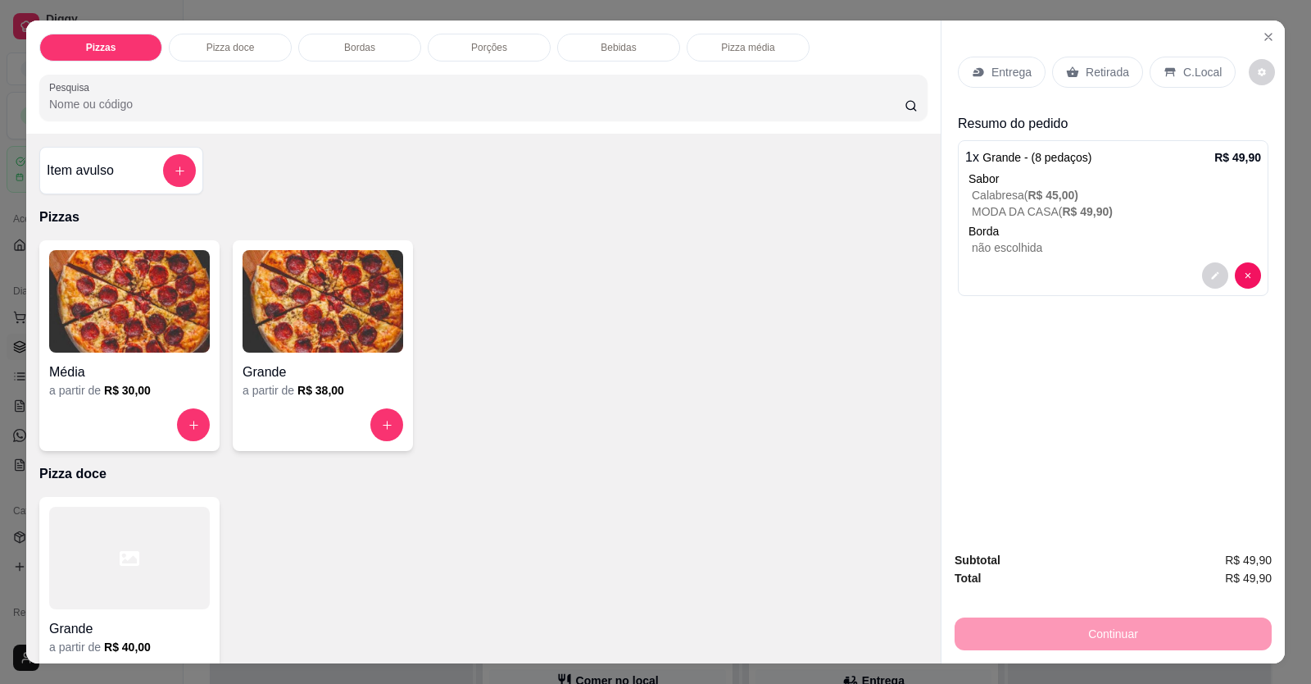
click at [1002, 73] on p "Retirada" at bounding box center [1107, 72] width 43 height 16
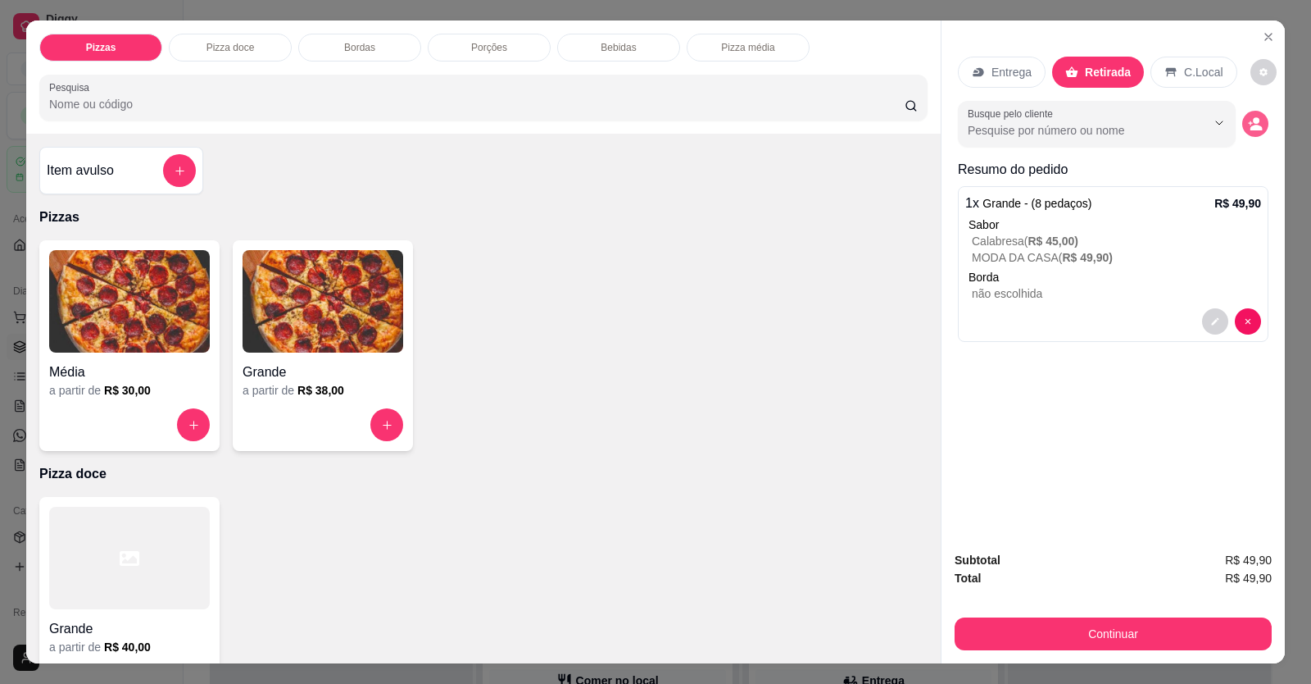
click at [1002, 121] on icon "decrease-product-quantity" at bounding box center [1255, 123] width 15 height 15
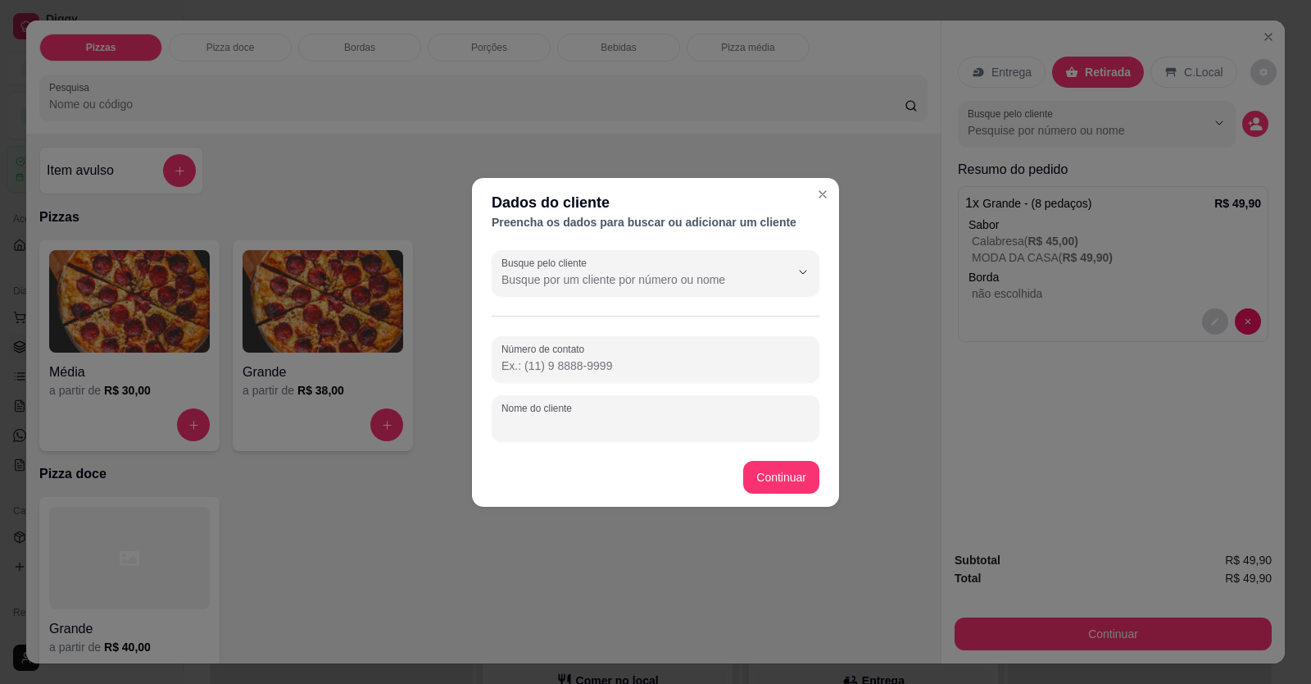
click at [634, 257] on input "Nome do cliente" at bounding box center [656, 424] width 308 height 16
type input "[PERSON_NAME]"
drag, startPoint x: 743, startPoint y: 445, endPoint x: 760, endPoint y: 486, distance: 44.1
click at [760, 257] on section "Dados do cliente Preencha os dados para buscar ou adicionar um cliente Busque p…" at bounding box center [655, 342] width 367 height 329
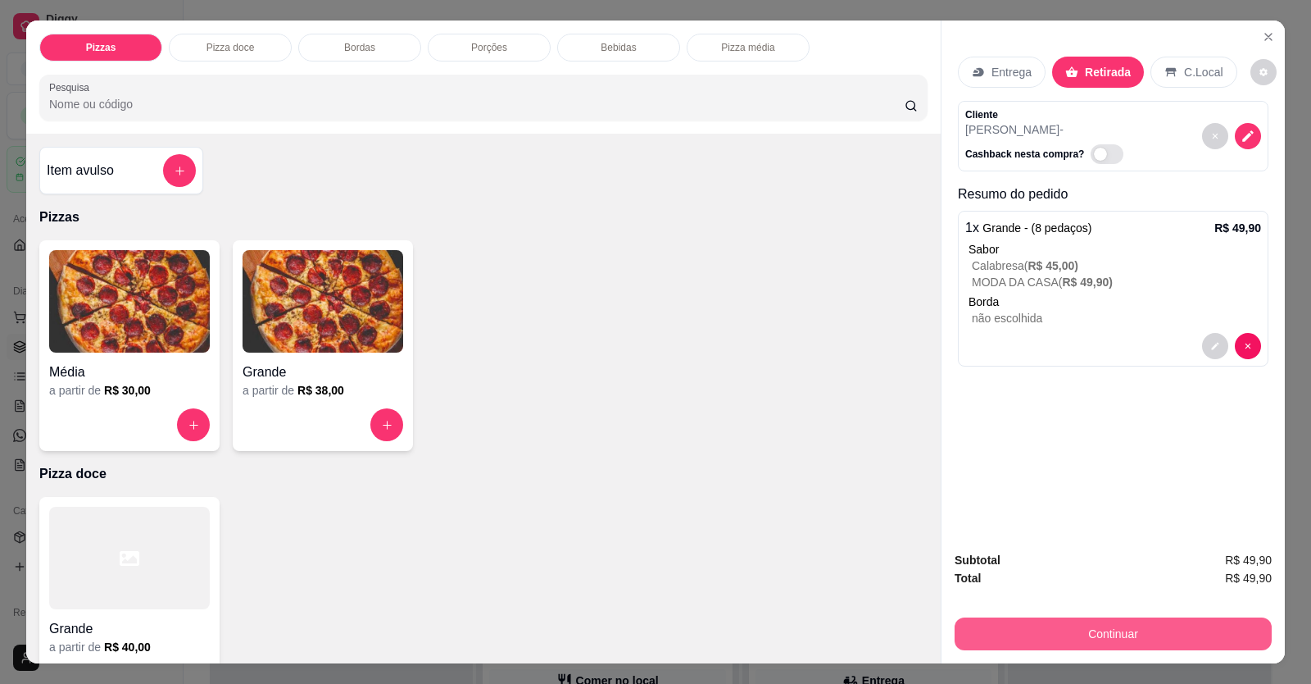
click at [1002, 257] on button "Continuar" at bounding box center [1113, 633] width 317 height 33
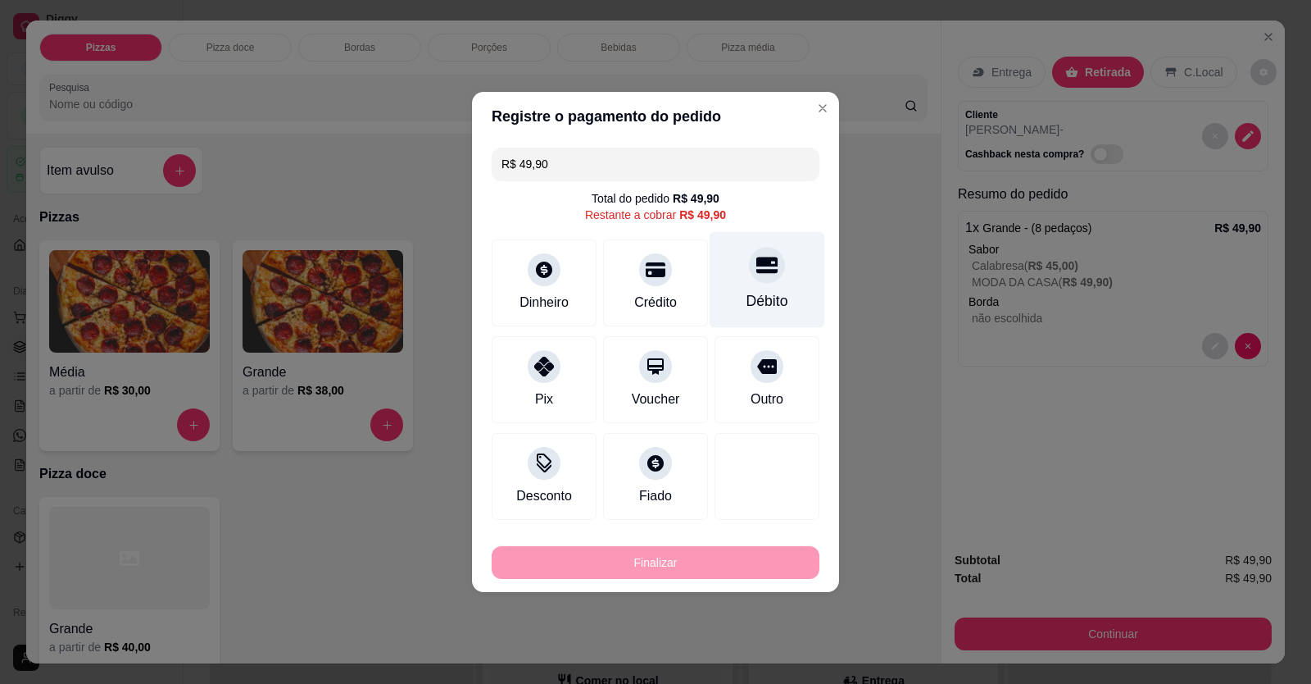
click at [734, 257] on div "Débito" at bounding box center [768, 280] width 116 height 96
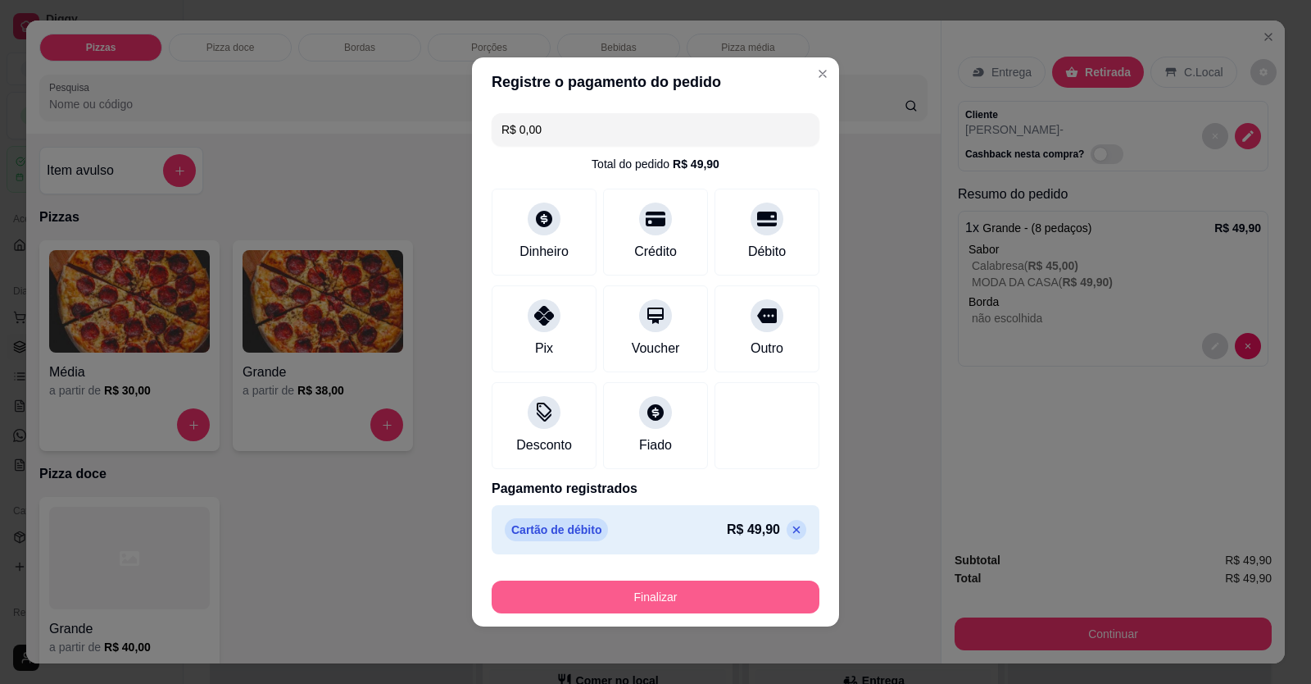
click at [707, 257] on button "Finalizar" at bounding box center [656, 596] width 328 height 33
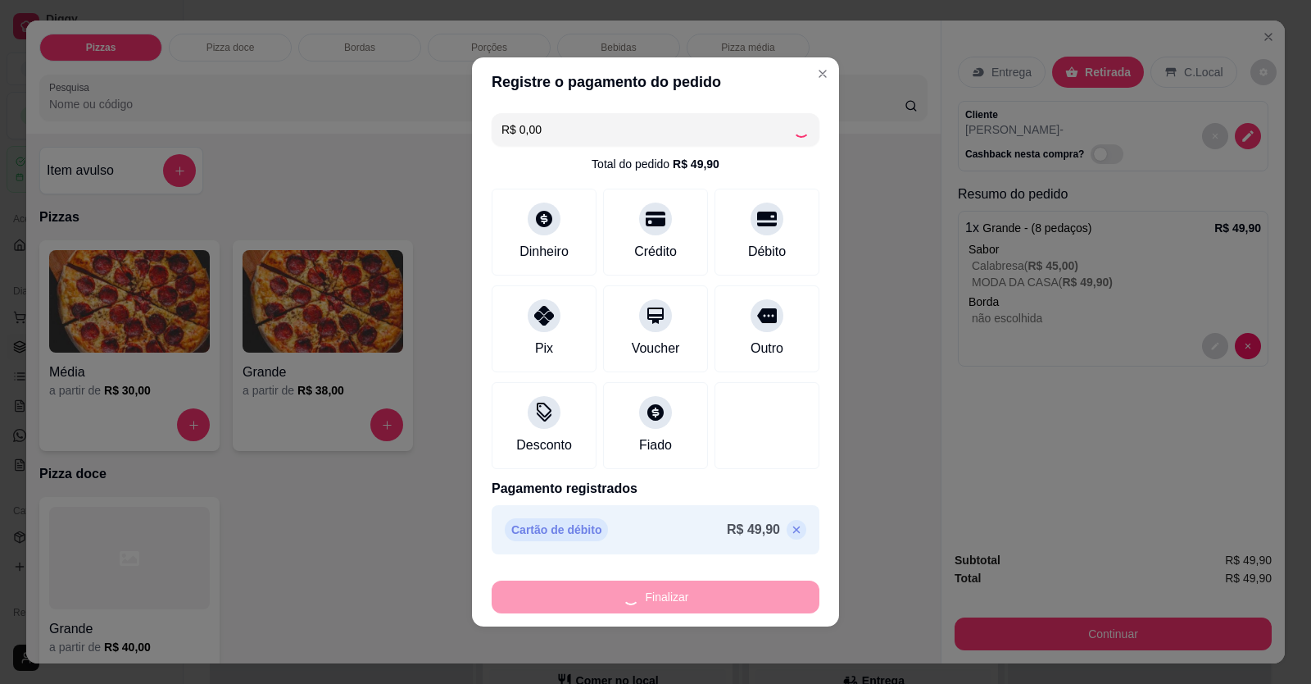
type input "-R$ 49,90"
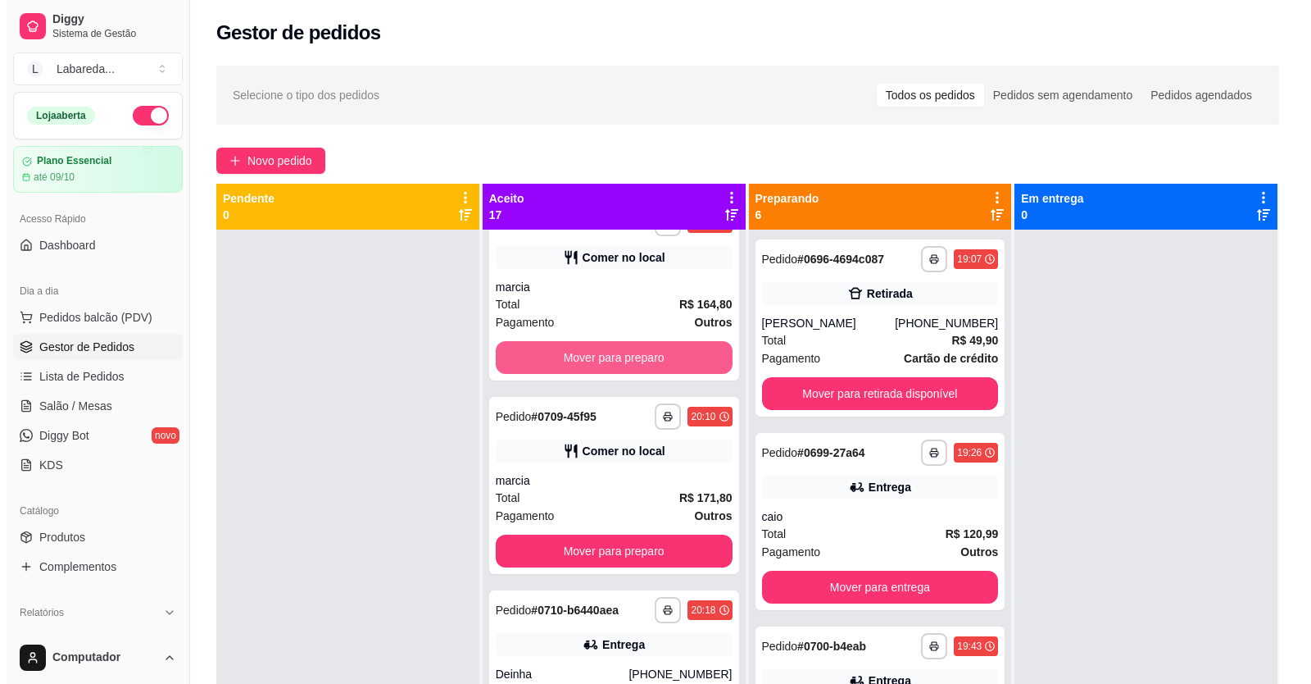
scroll to position [1066, 0]
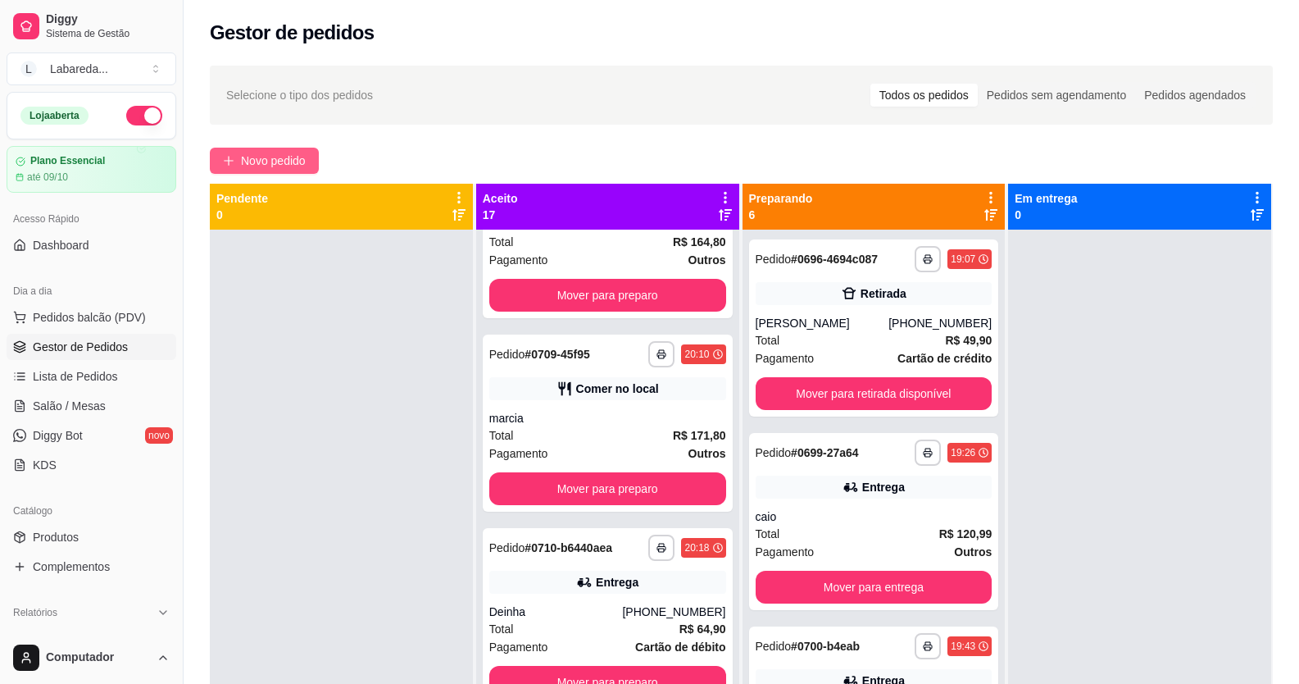
click at [291, 162] on span "Novo pedido" at bounding box center [273, 161] width 65 height 18
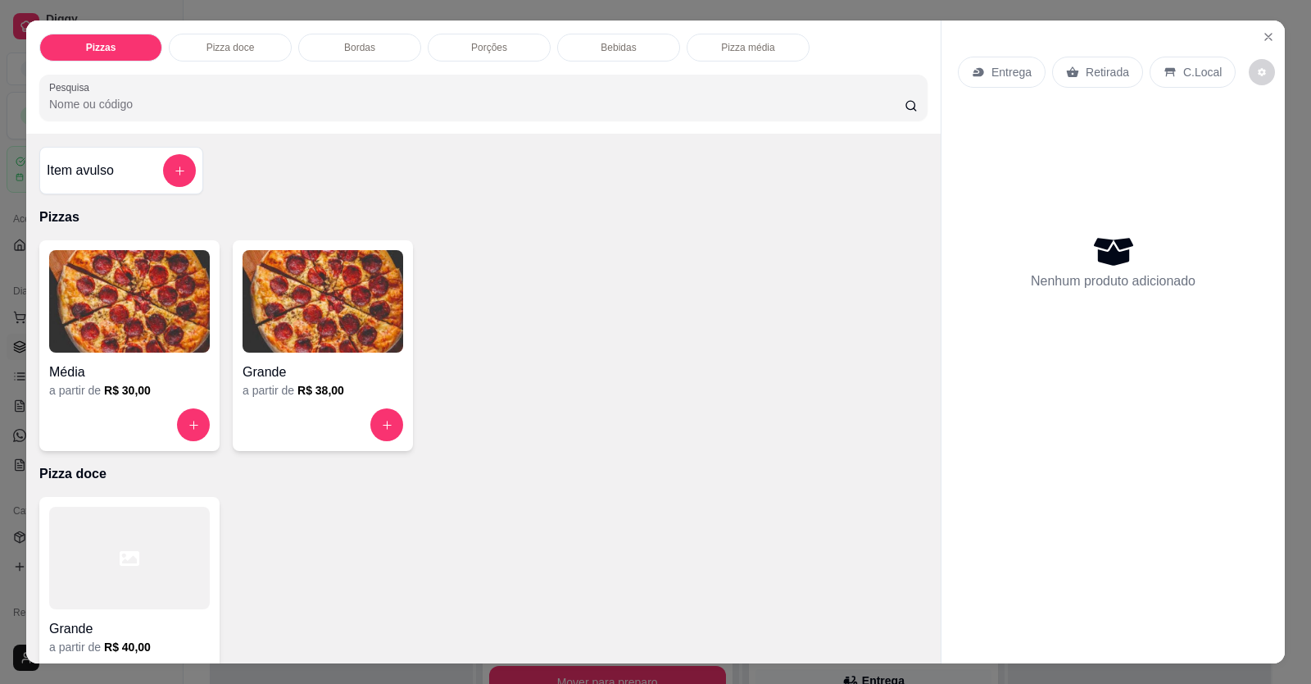
click at [139, 257] on div "Média" at bounding box center [129, 367] width 161 height 30
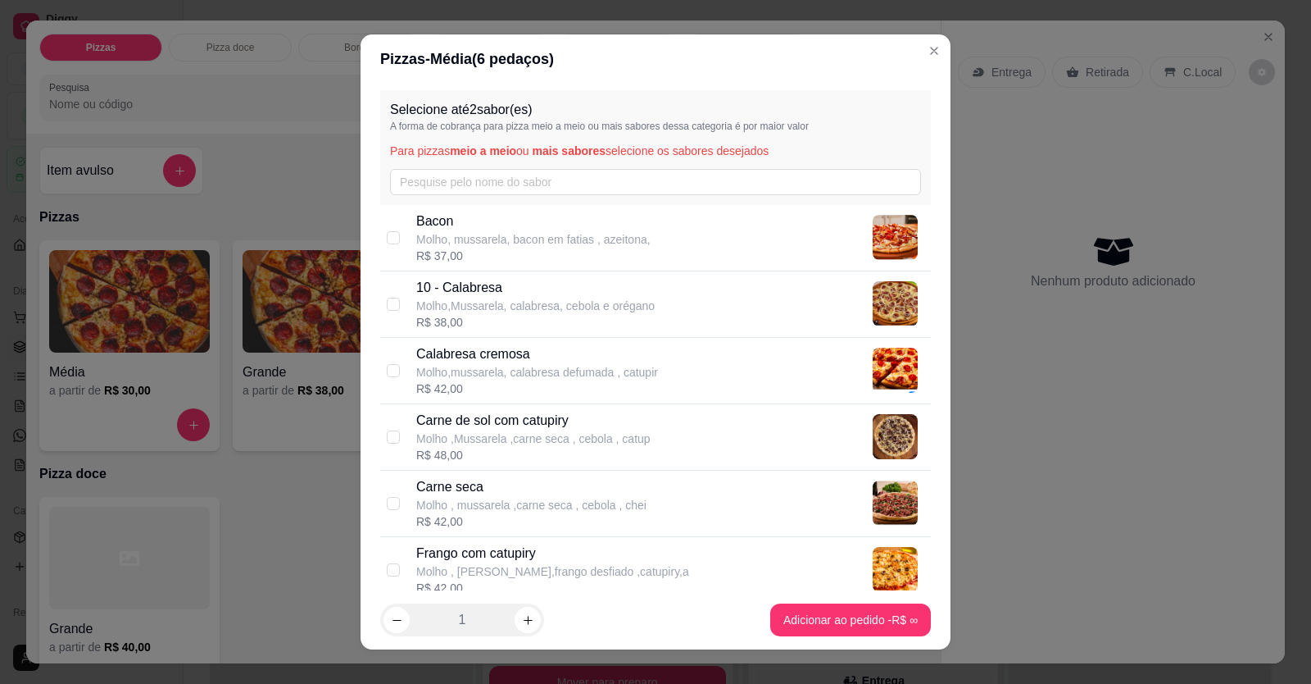
click at [505, 221] on p "Bacon" at bounding box center [533, 221] width 234 height 20
checkbox input "true"
drag, startPoint x: 520, startPoint y: 305, endPoint x: 530, endPoint y: 337, distance: 33.4
click at [522, 257] on div "10 - Calabresa Molho,Mussarela, calabresa, cebola e orégano R$ 38,00" at bounding box center [535, 304] width 239 height 52
checkbox input "true"
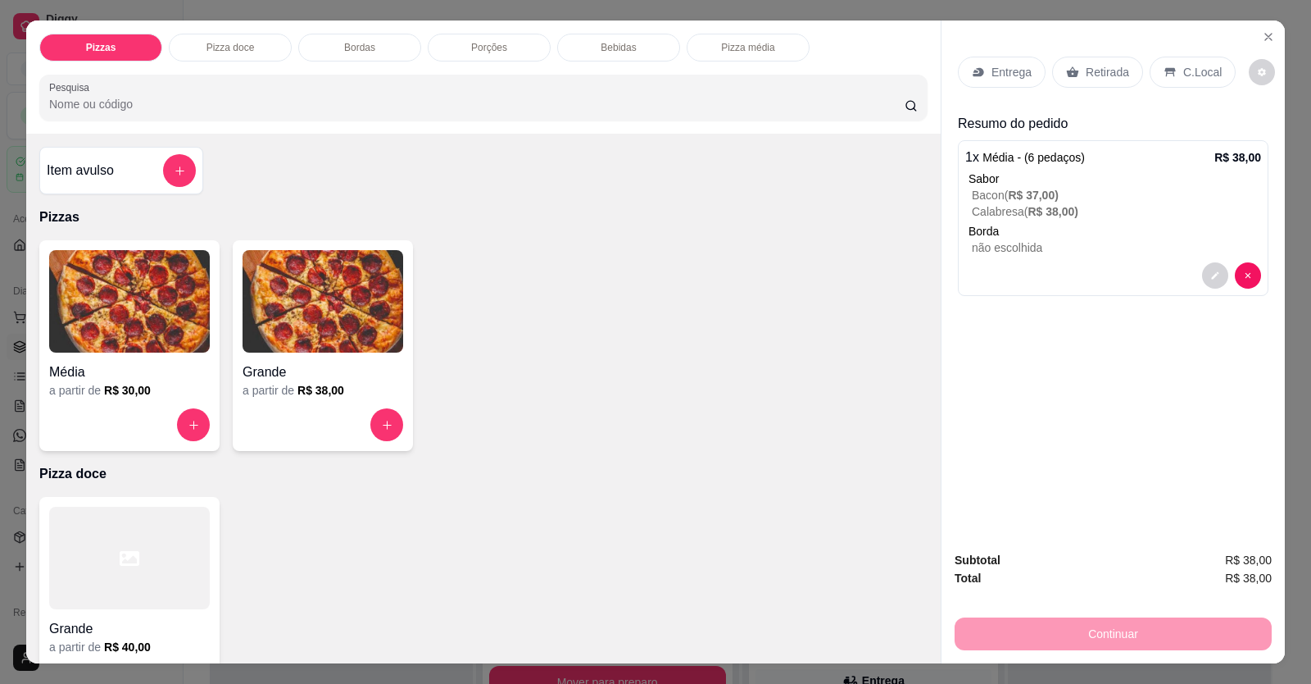
click at [1002, 65] on p "C.Local" at bounding box center [1203, 72] width 39 height 16
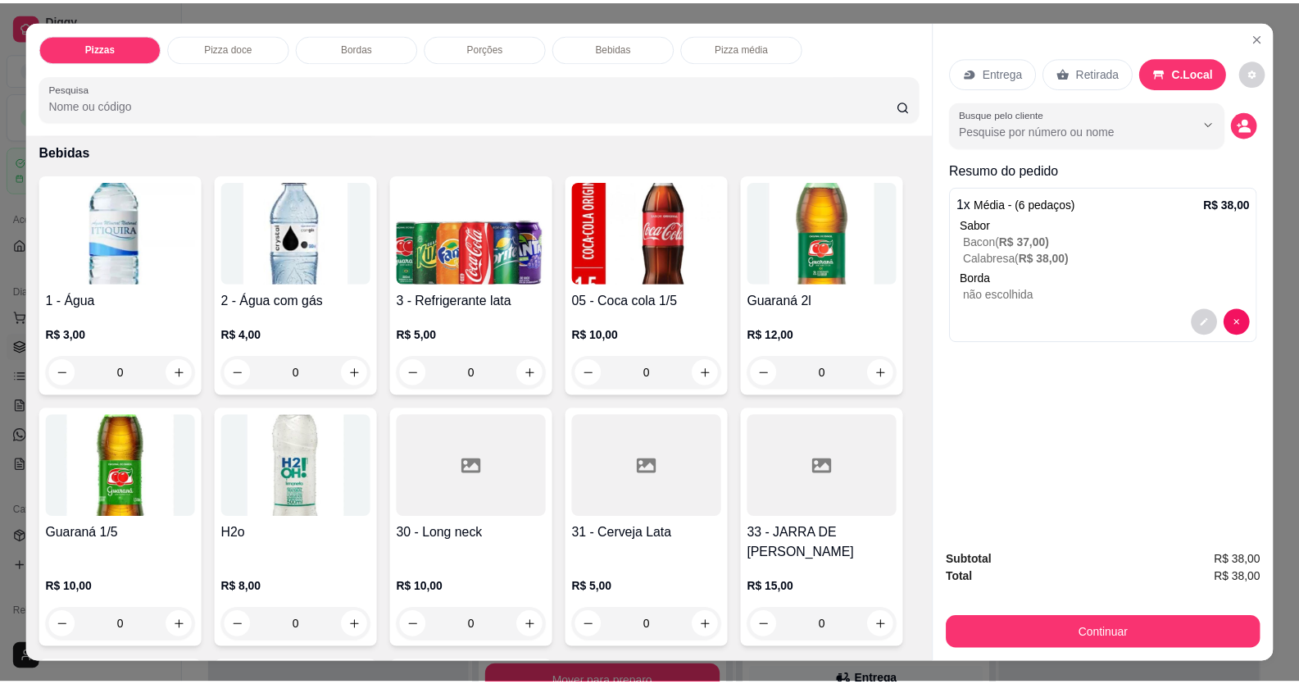
scroll to position [984, 0]
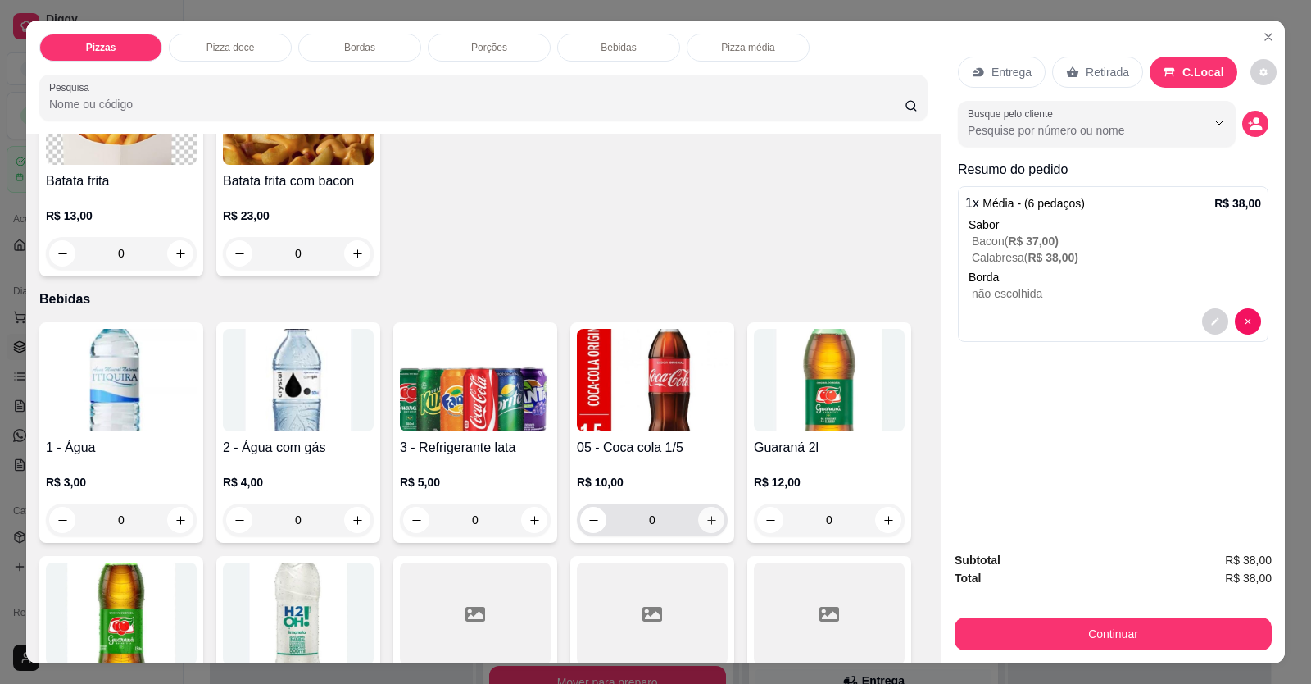
click at [706, 257] on icon "increase-product-quantity" at bounding box center [712, 520] width 12 height 12
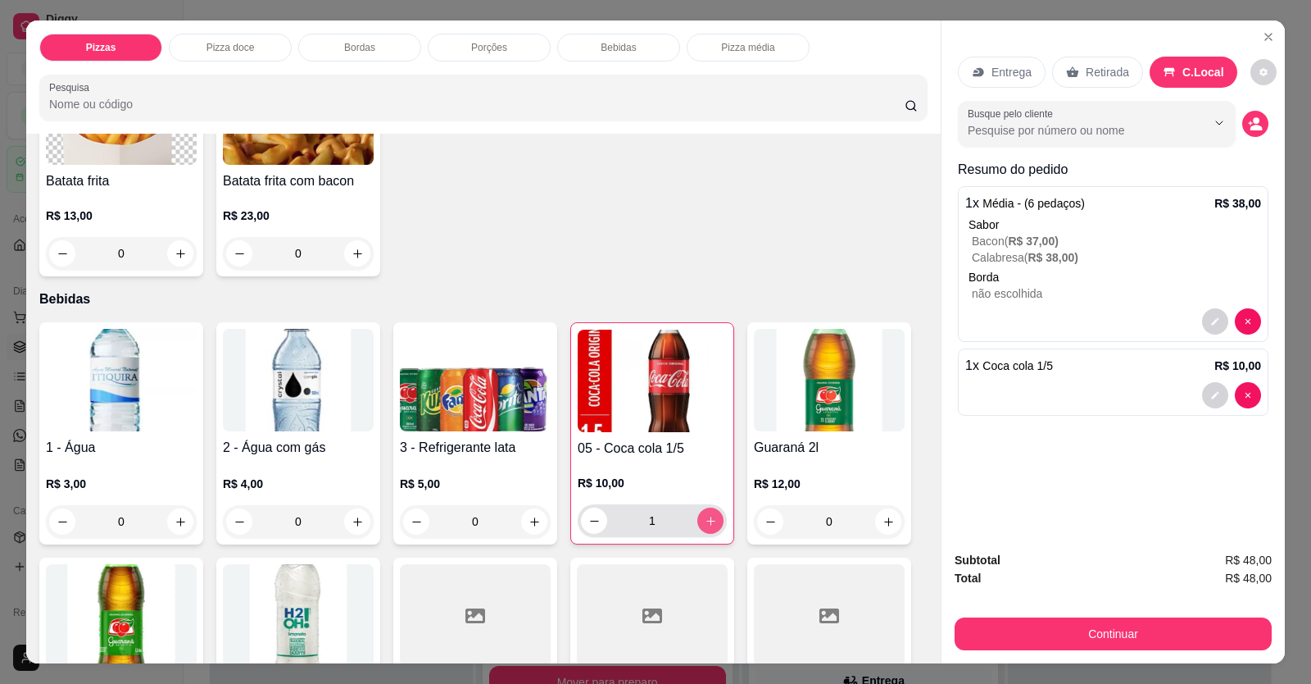
type input "1"
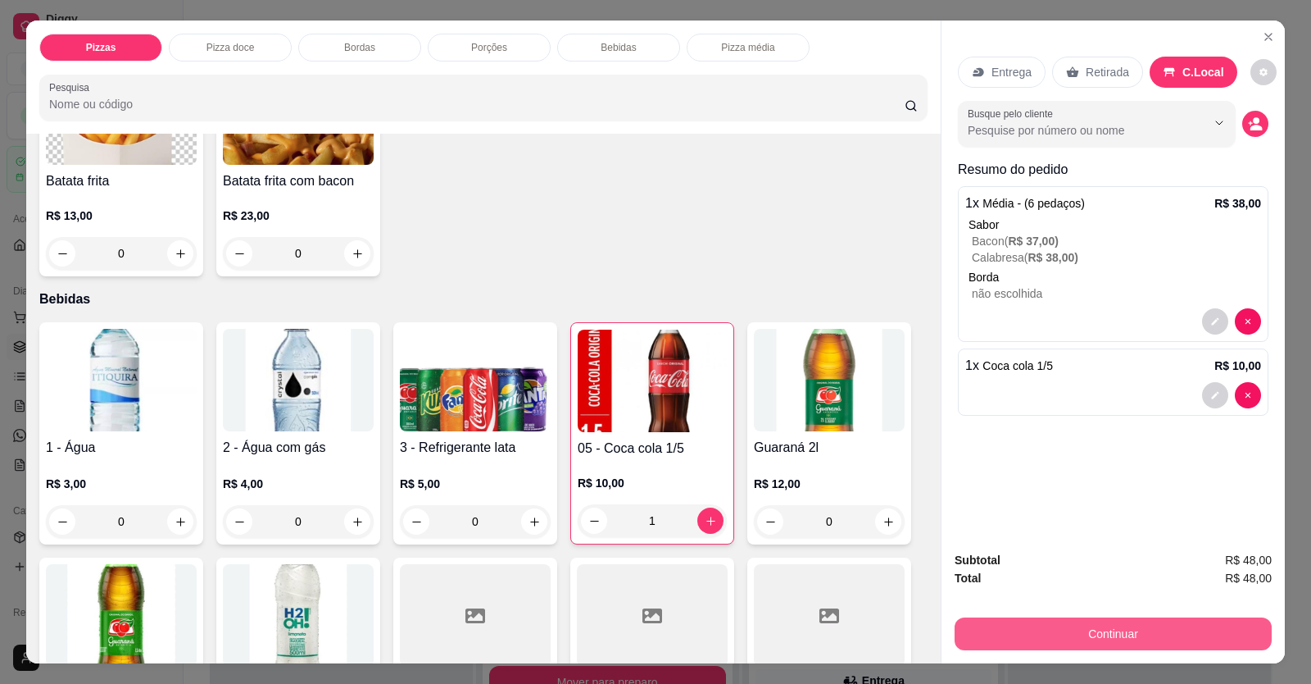
click at [1002, 257] on button "Continuar" at bounding box center [1113, 633] width 317 height 33
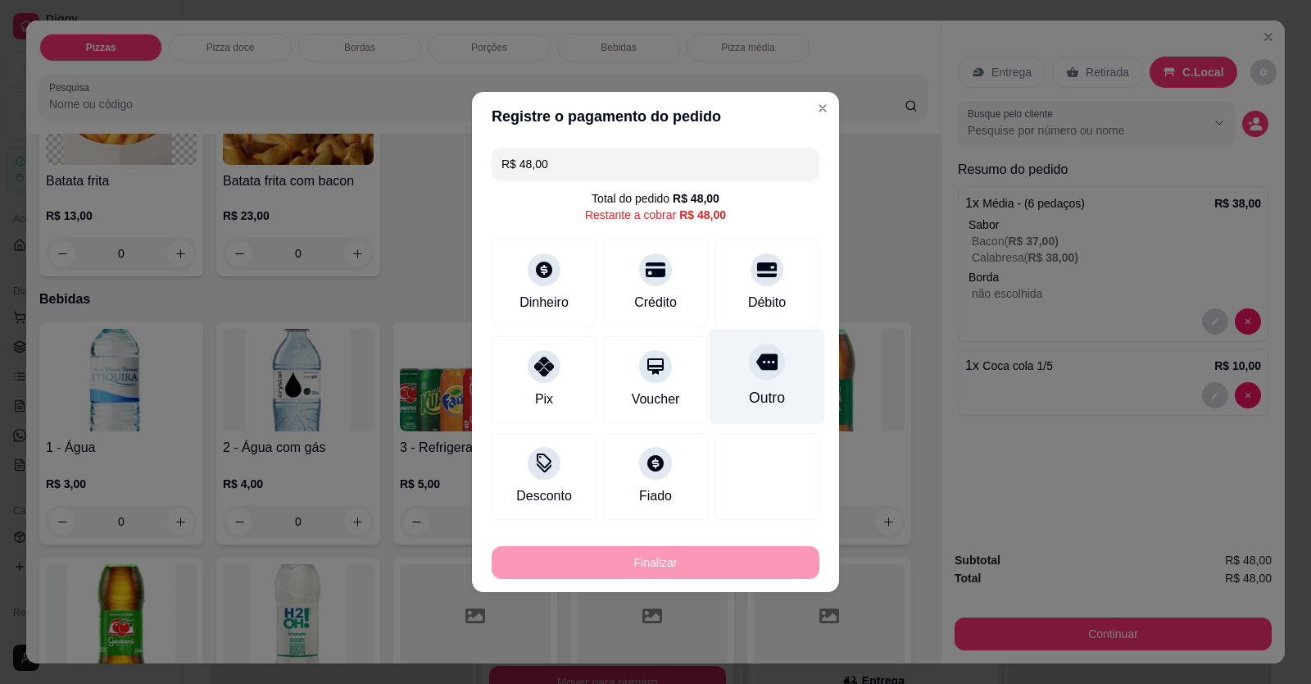
click at [778, 257] on div "Débito" at bounding box center [767, 282] width 105 height 87
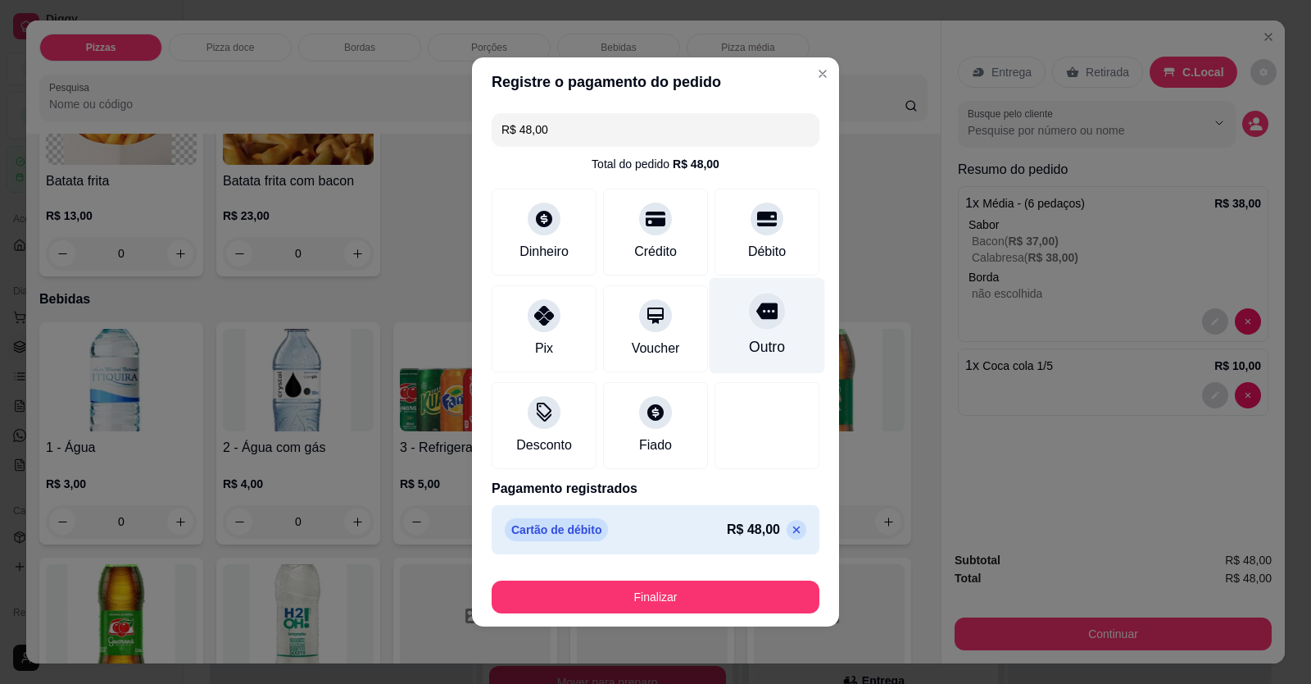
type input "R$ 0,00"
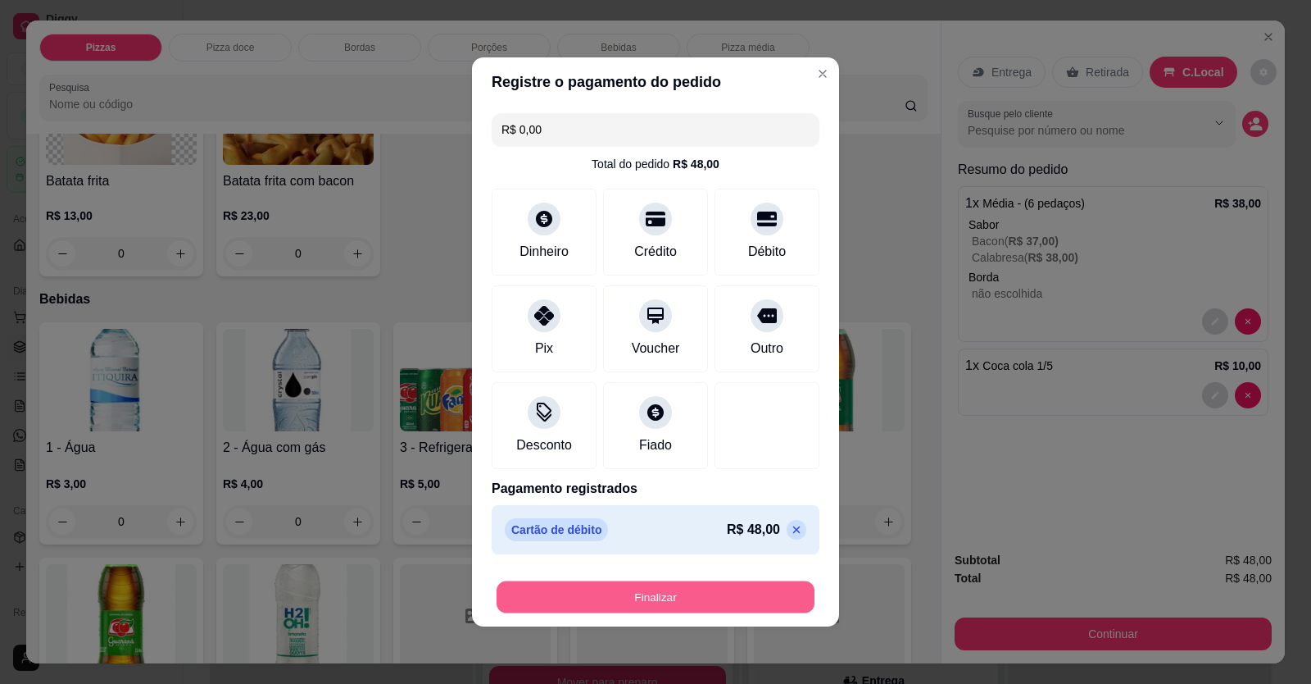
click at [707, 257] on button "Finalizar" at bounding box center [656, 597] width 318 height 32
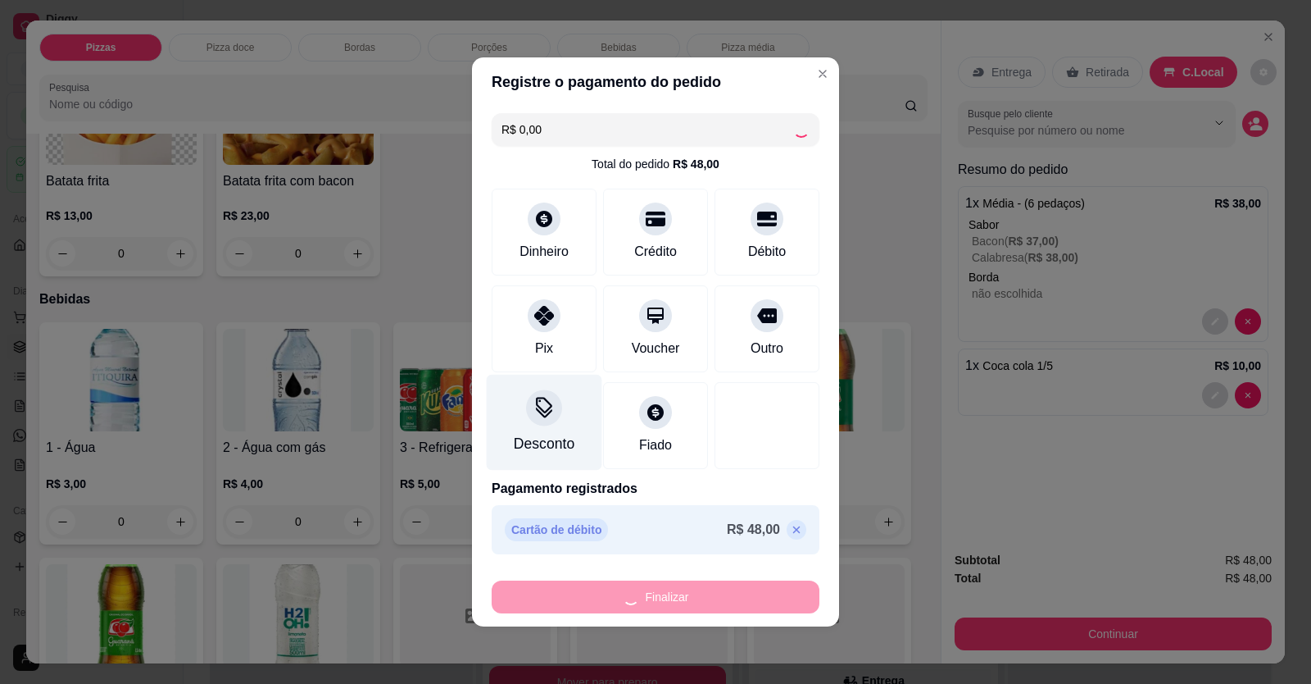
type input "0"
type input "-R$ 48,00"
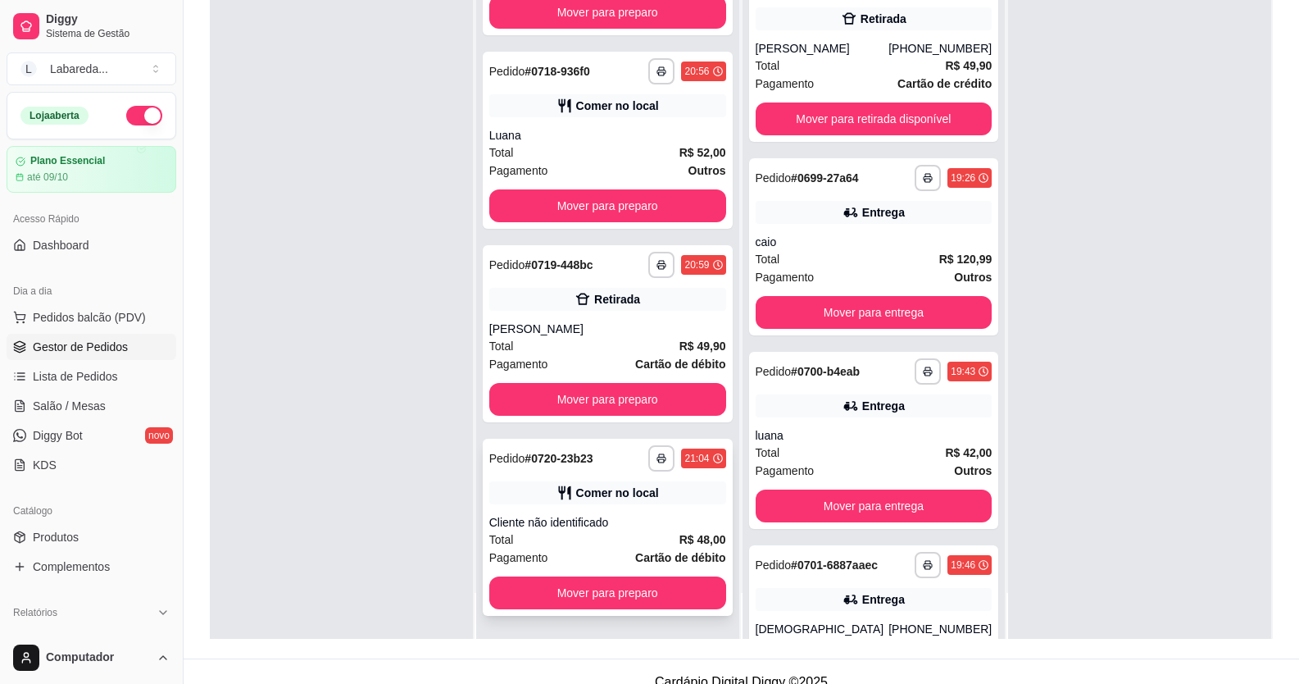
scroll to position [250, 0]
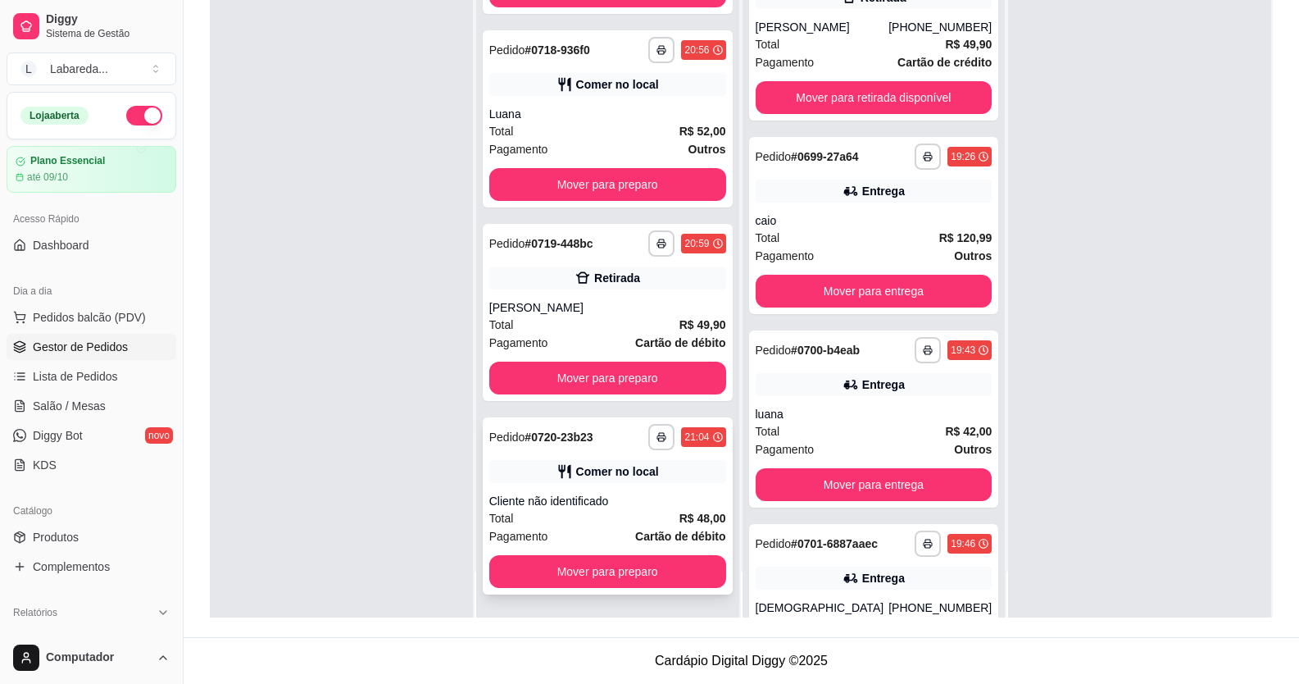
click at [566, 257] on div "Cliente não identificado" at bounding box center [607, 501] width 237 height 16
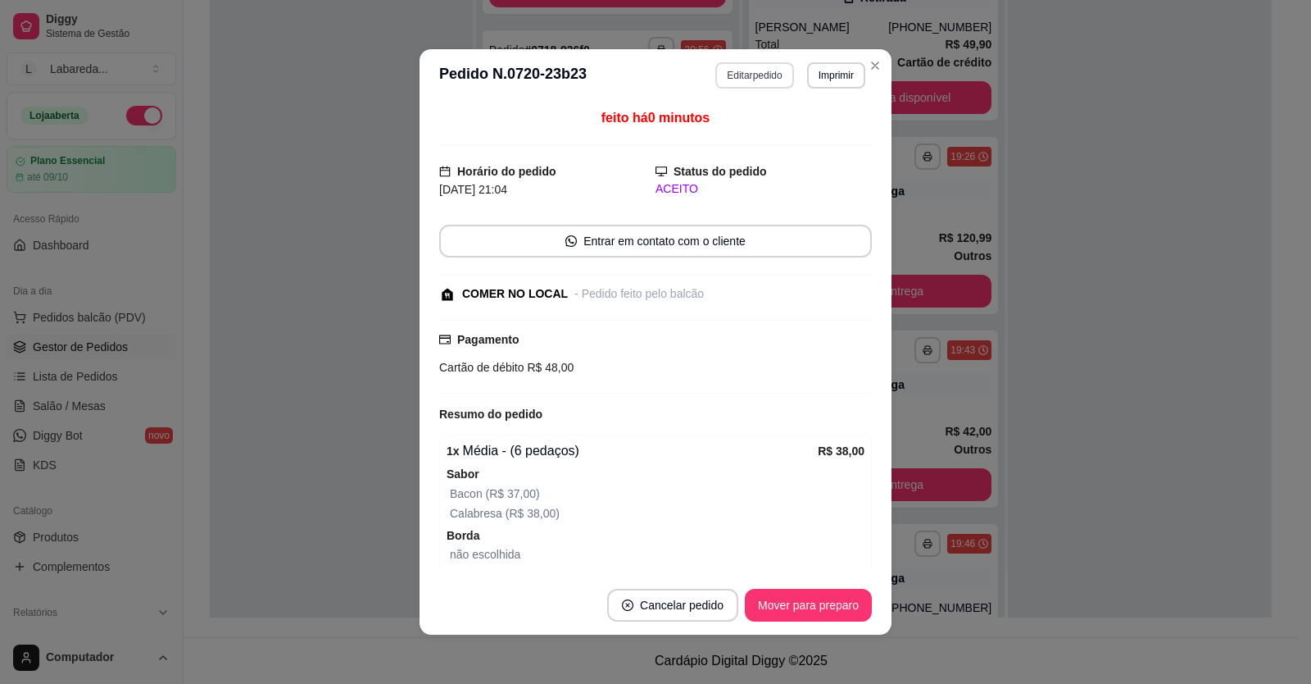
click at [734, 79] on button "Editar pedido" at bounding box center [755, 75] width 78 height 26
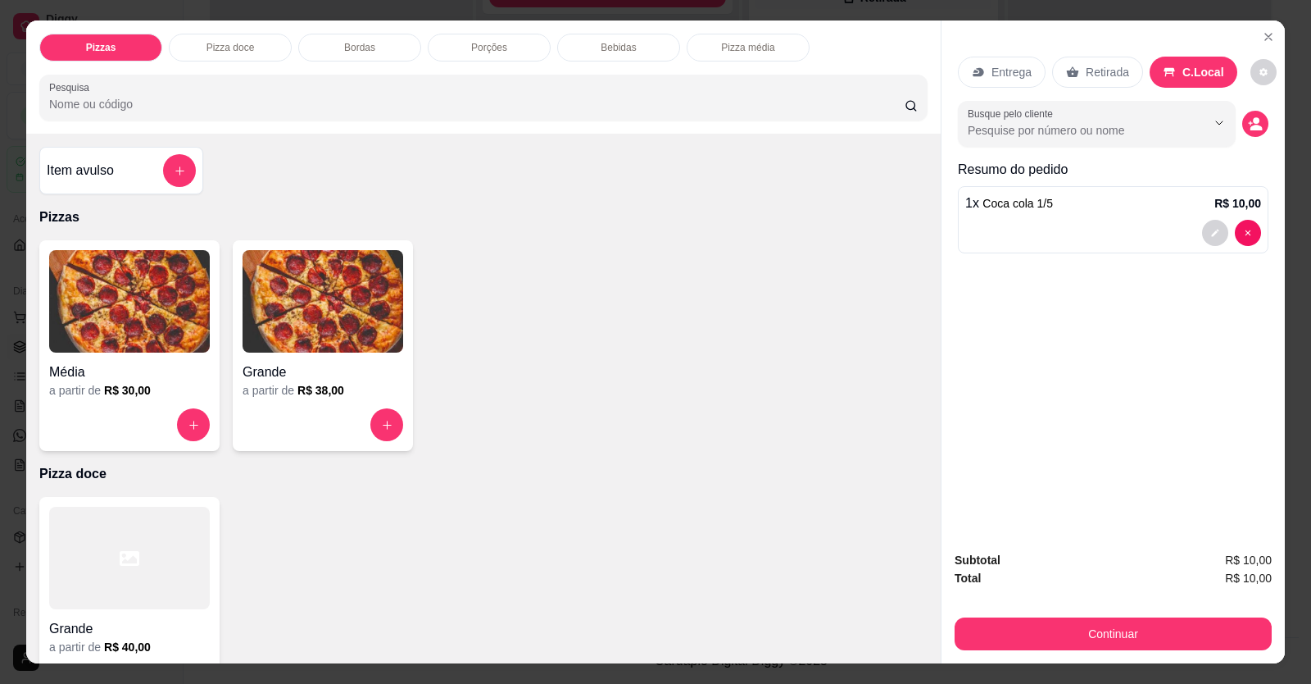
click at [316, 257] on img at bounding box center [323, 301] width 161 height 102
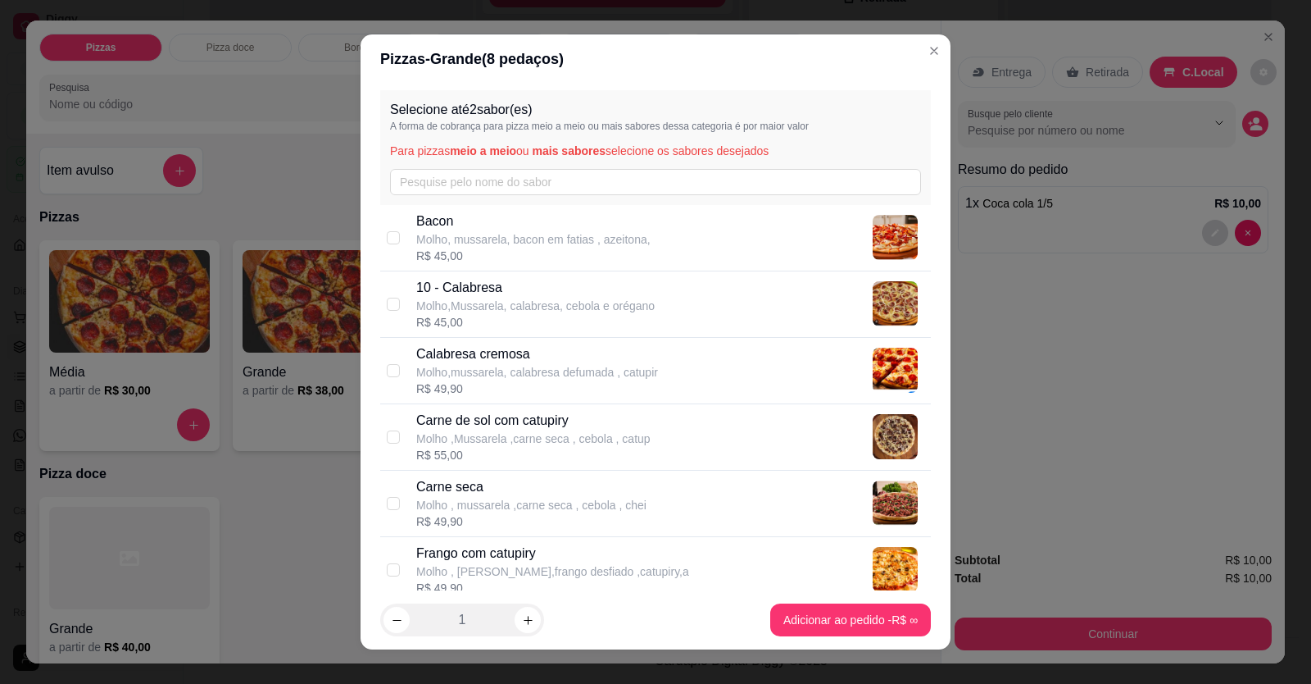
click at [488, 242] on p "Molho, mussarela, bacon em fatias , azeitona," at bounding box center [533, 239] width 234 height 16
checkbox input "true"
drag, startPoint x: 489, startPoint y: 298, endPoint x: 717, endPoint y: 452, distance: 274.6
click at [492, 257] on p "Molho,Mussarela, calabresa, cebola e orégano" at bounding box center [535, 306] width 239 height 16
checkbox input "true"
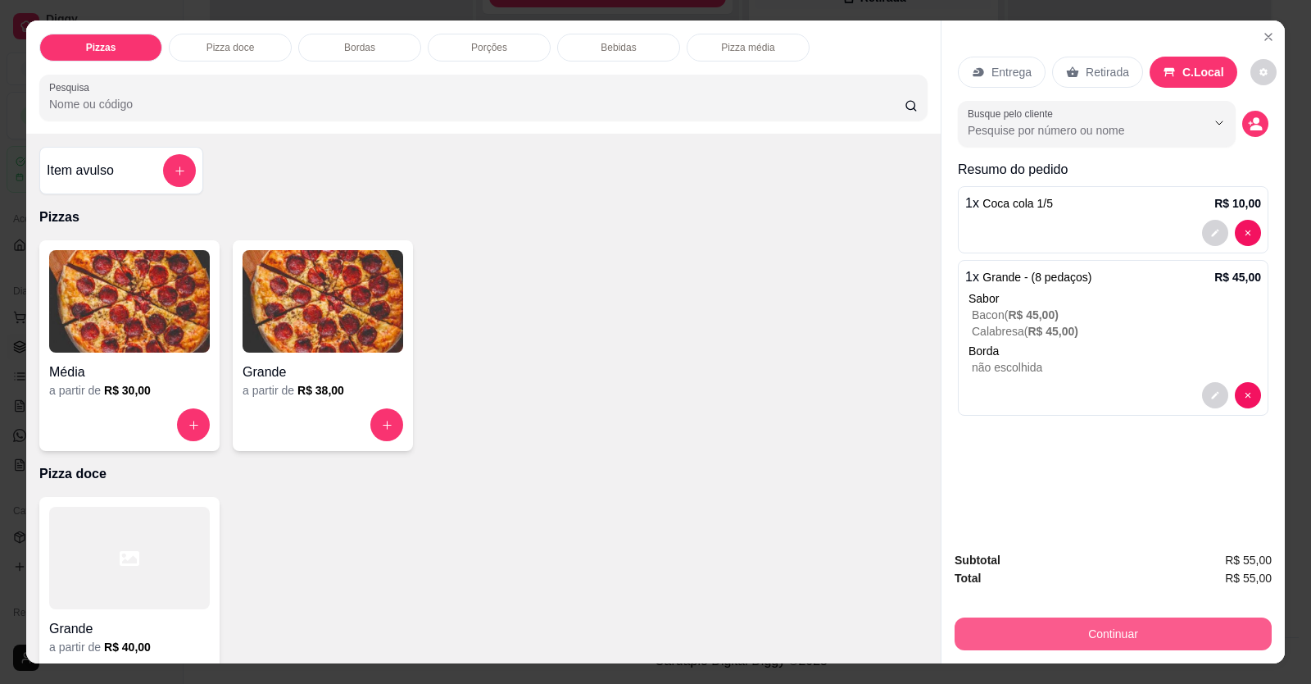
click at [1002, 257] on button "Continuar" at bounding box center [1113, 633] width 317 height 33
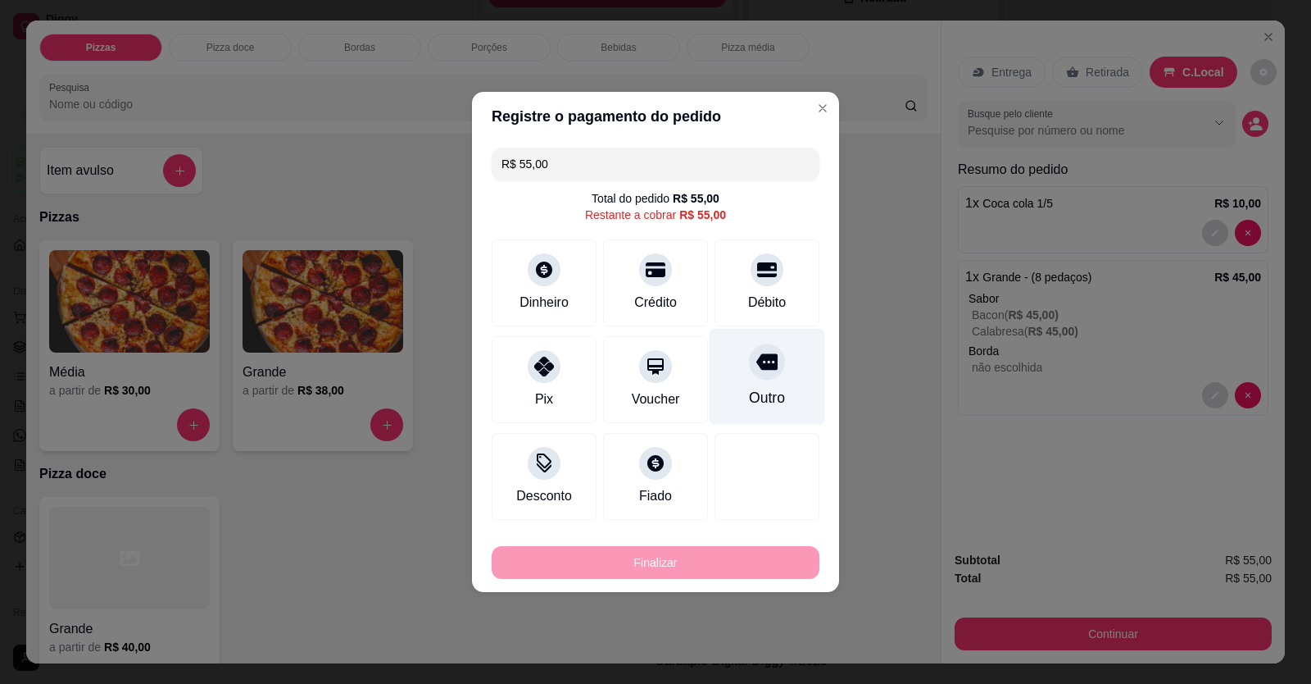
drag, startPoint x: 779, startPoint y: 287, endPoint x: 752, endPoint y: 349, distance: 67.9
click at [778, 257] on div "Débito" at bounding box center [767, 282] width 105 height 87
type input "R$ 0,00"
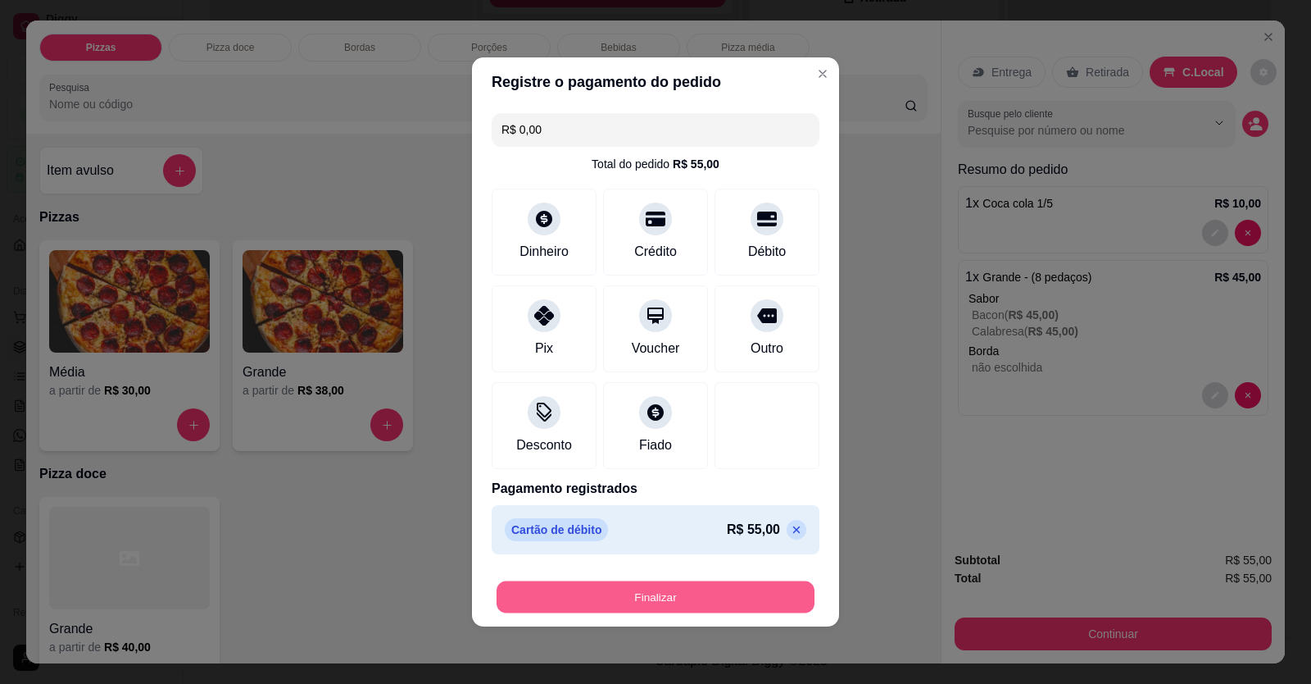
click at [741, 257] on button "Finalizar" at bounding box center [656, 597] width 318 height 32
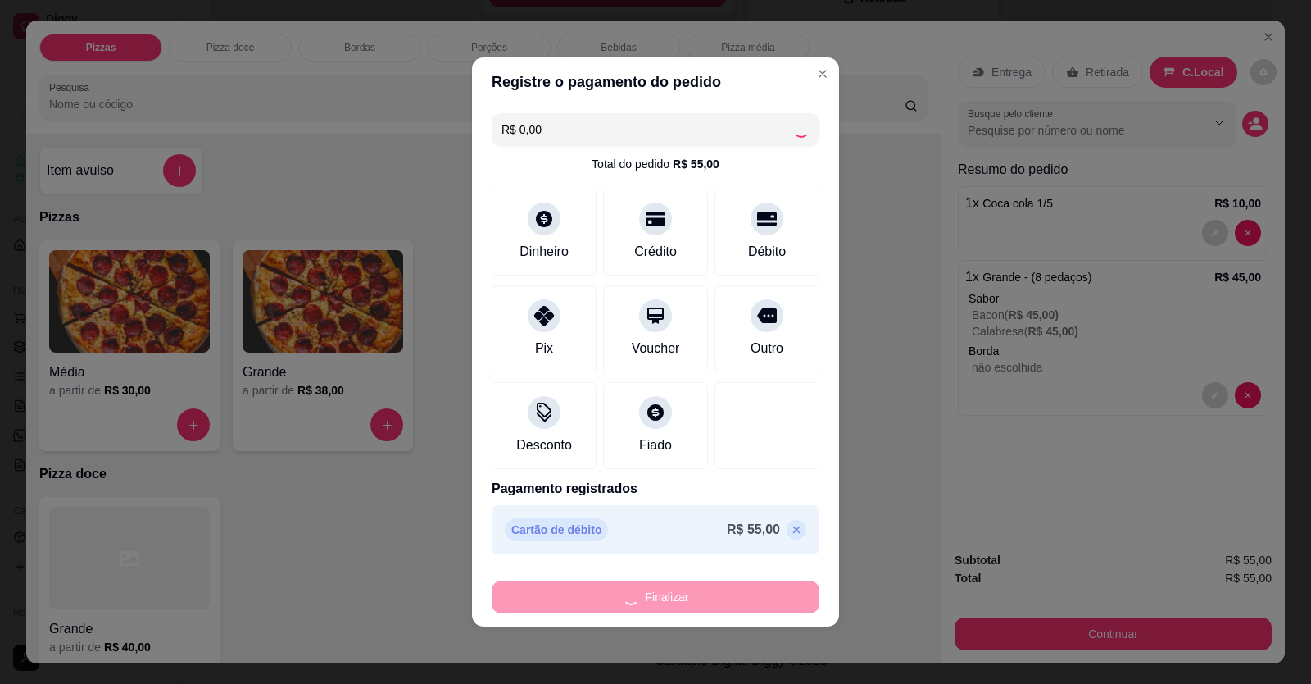
type input "0"
type input "-R$ 55,00"
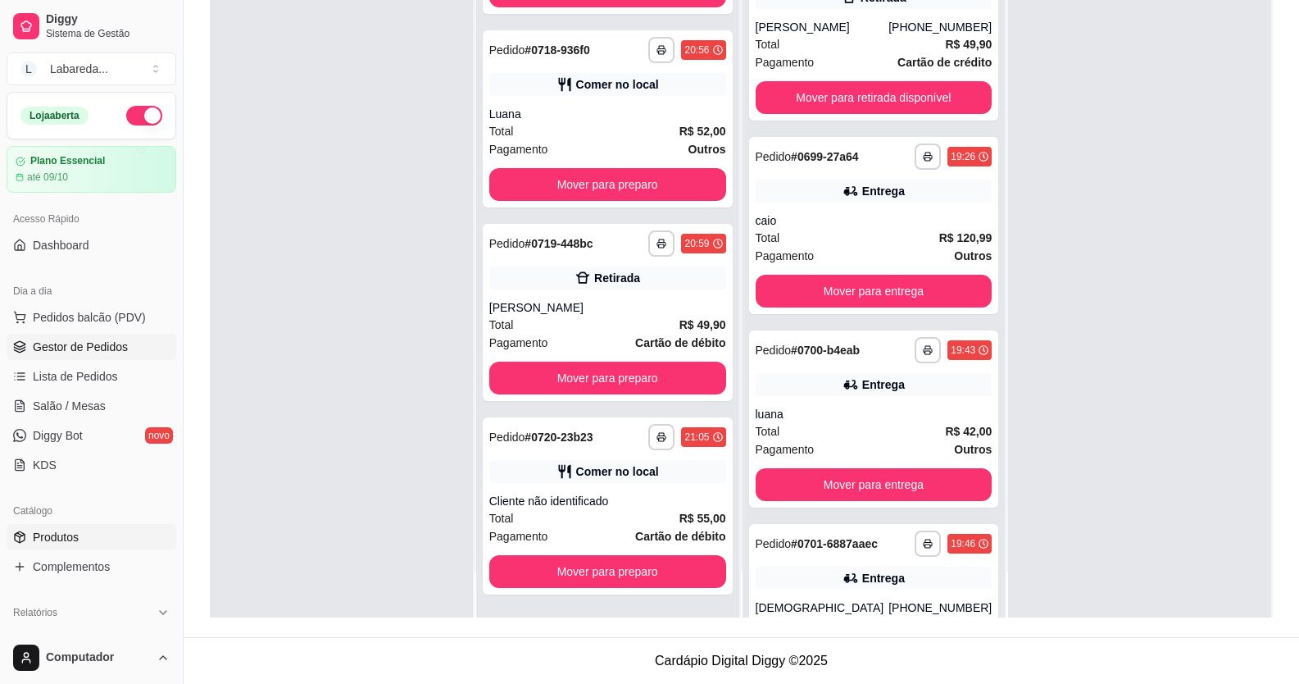
click at [59, 257] on link "Produtos" at bounding box center [92, 537] width 170 height 26
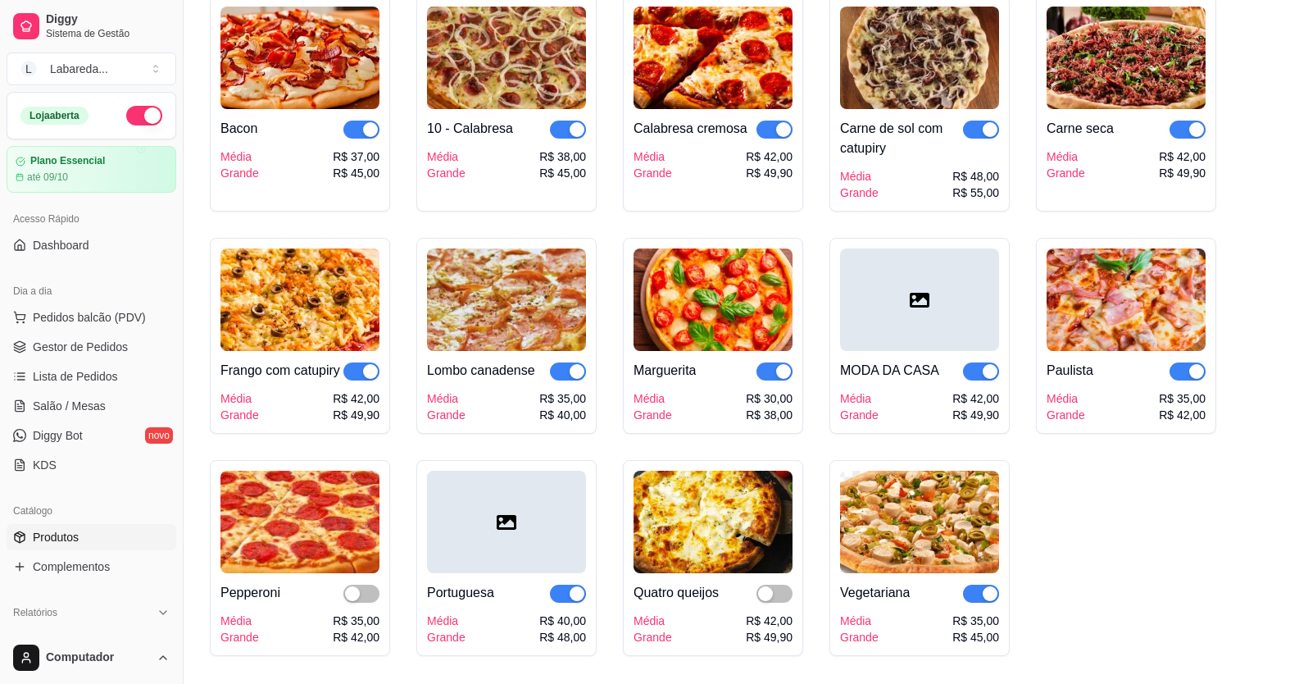
scroll to position [1885, 0]
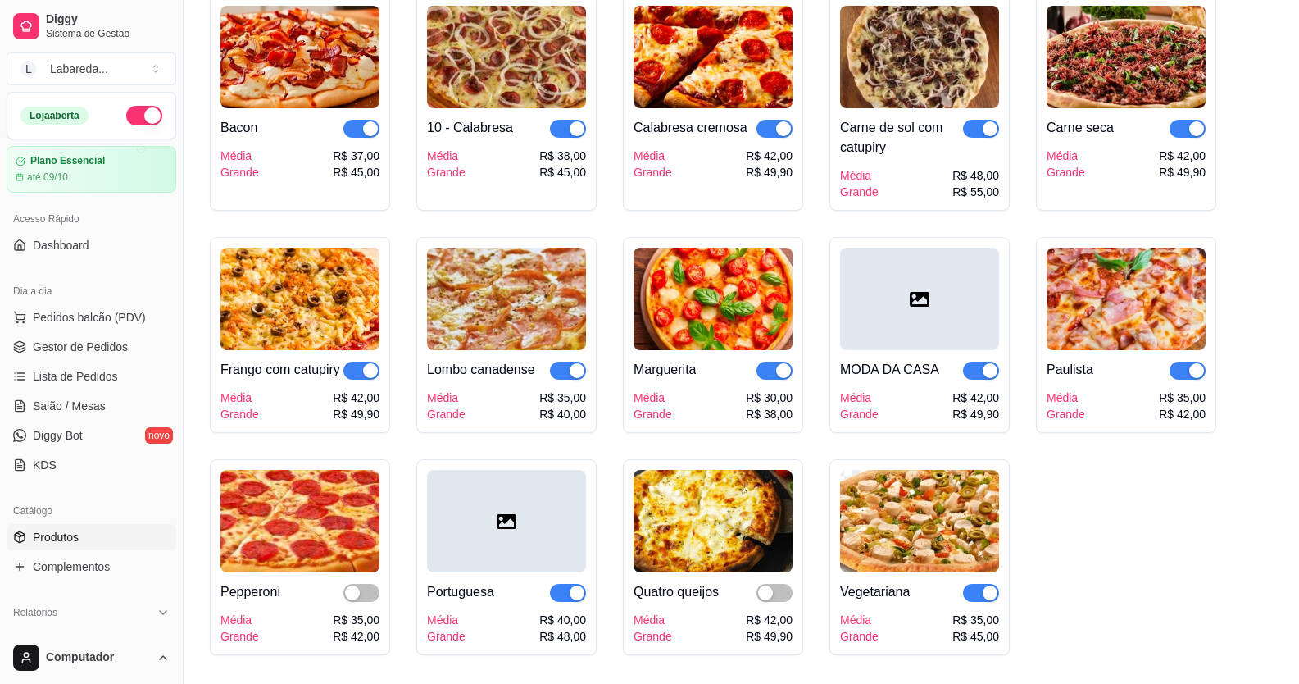
drag, startPoint x: 976, startPoint y: 379, endPoint x: 987, endPoint y: 386, distance: 12.5
click at [978, 257] on span "button" at bounding box center [981, 370] width 36 height 18
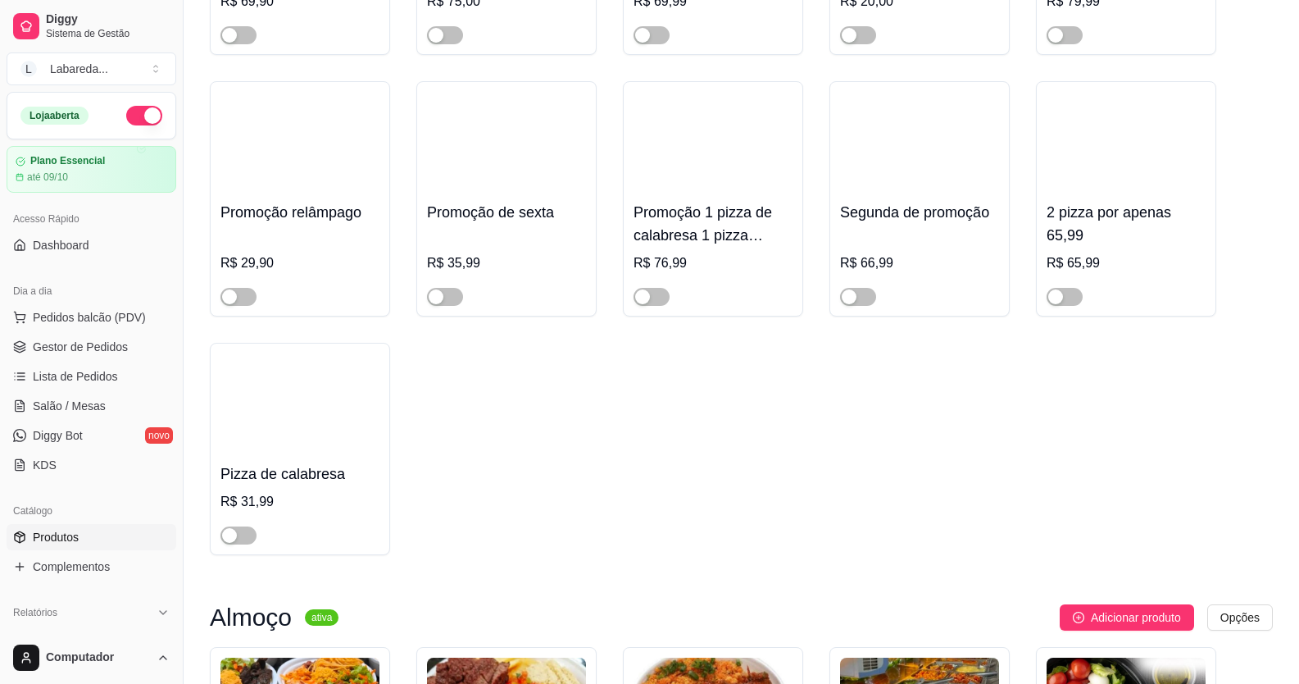
scroll to position [492, 0]
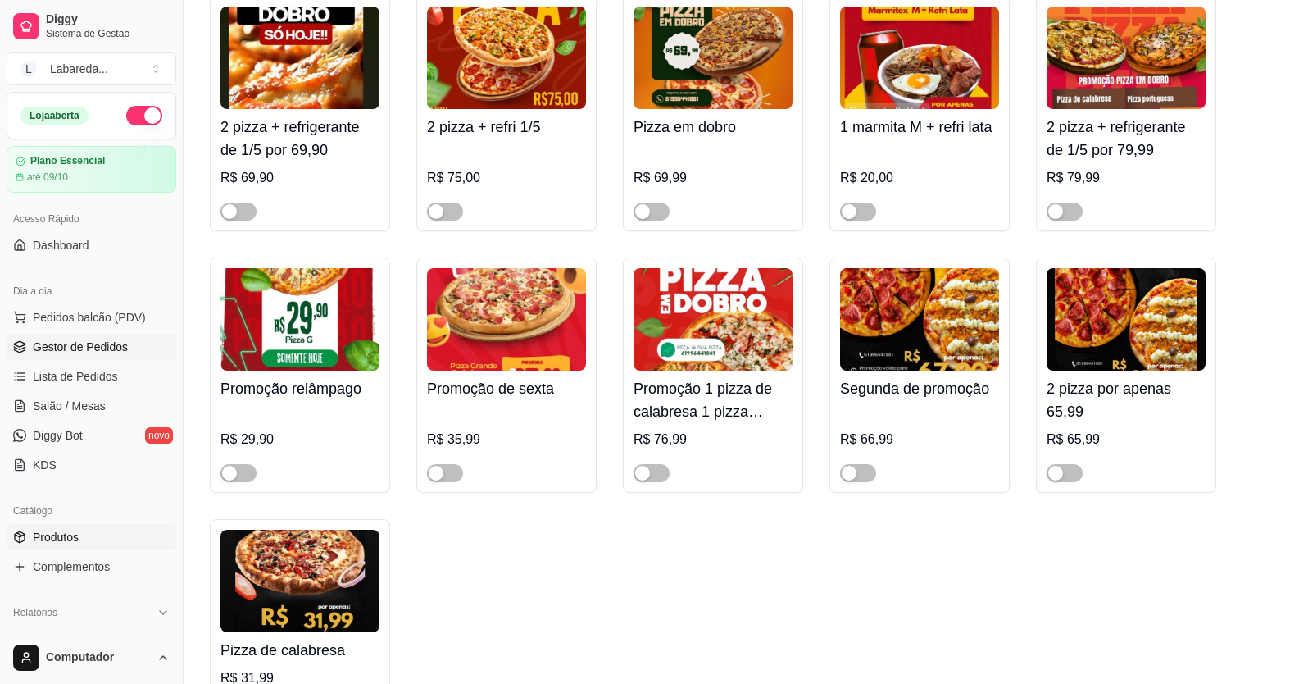
click at [55, 257] on span "Gestor de Pedidos" at bounding box center [80, 347] width 95 height 16
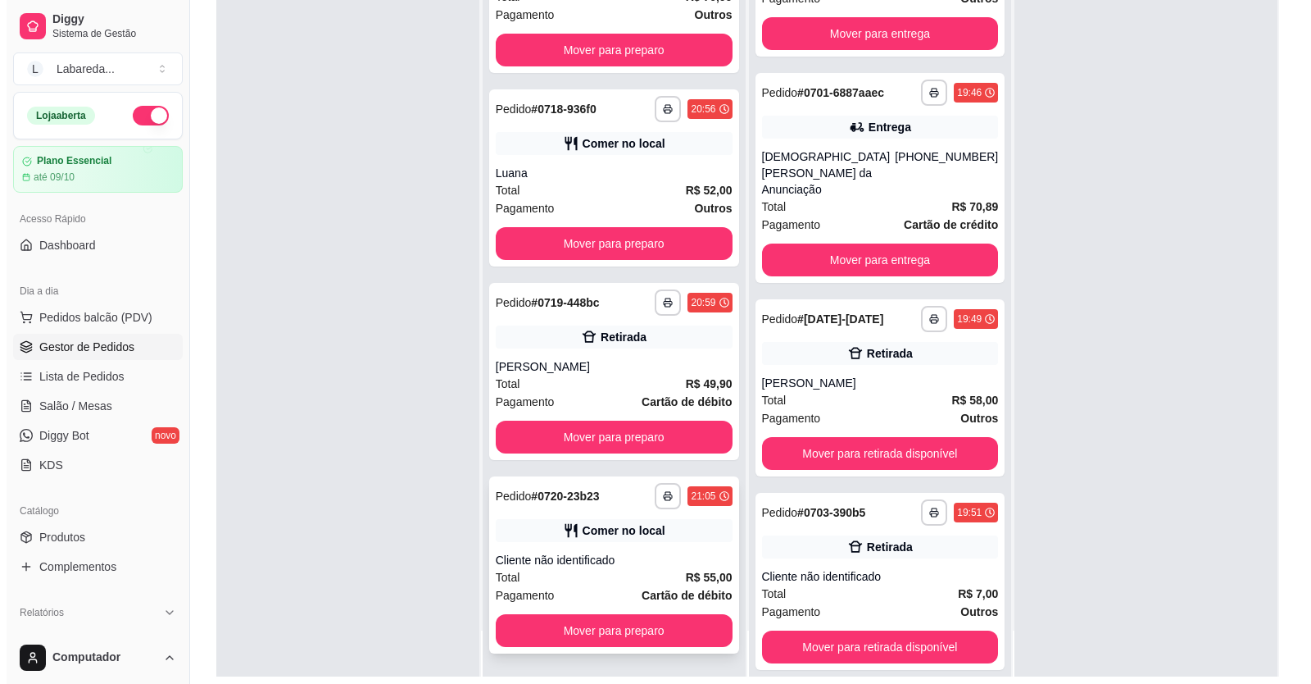
scroll to position [250, 0]
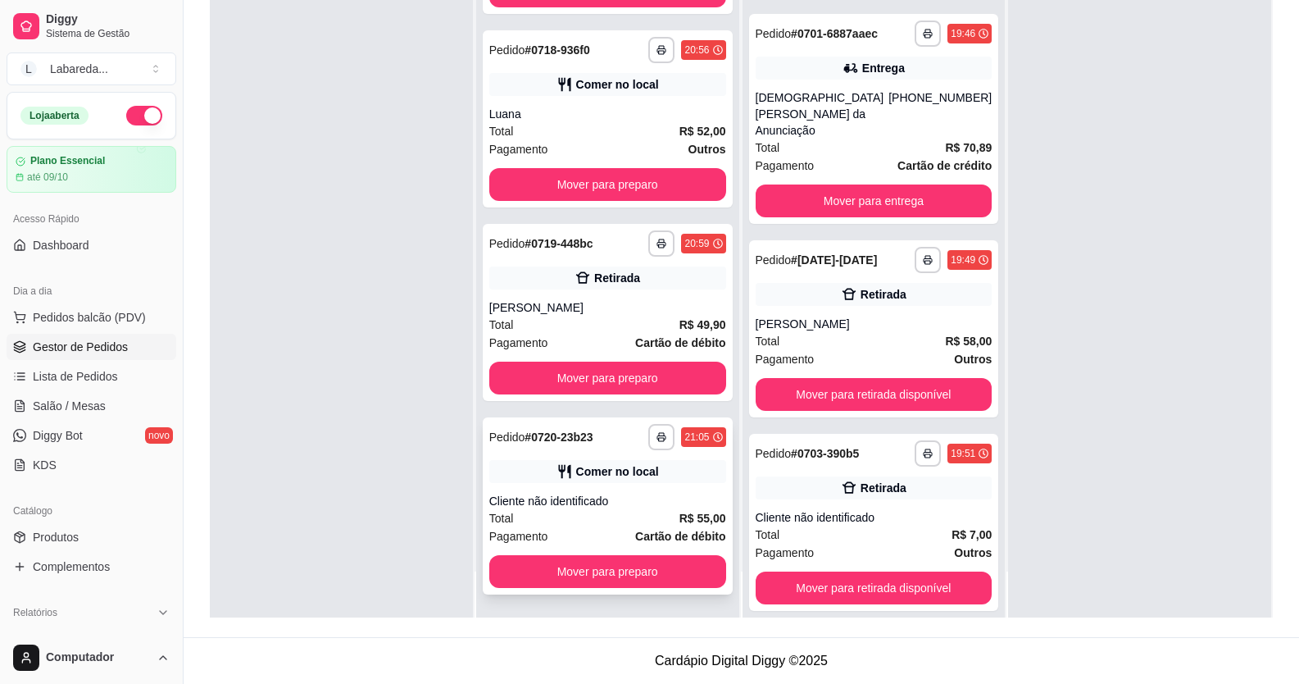
click at [562, 257] on div "Cliente não identificado" at bounding box center [607, 501] width 237 height 16
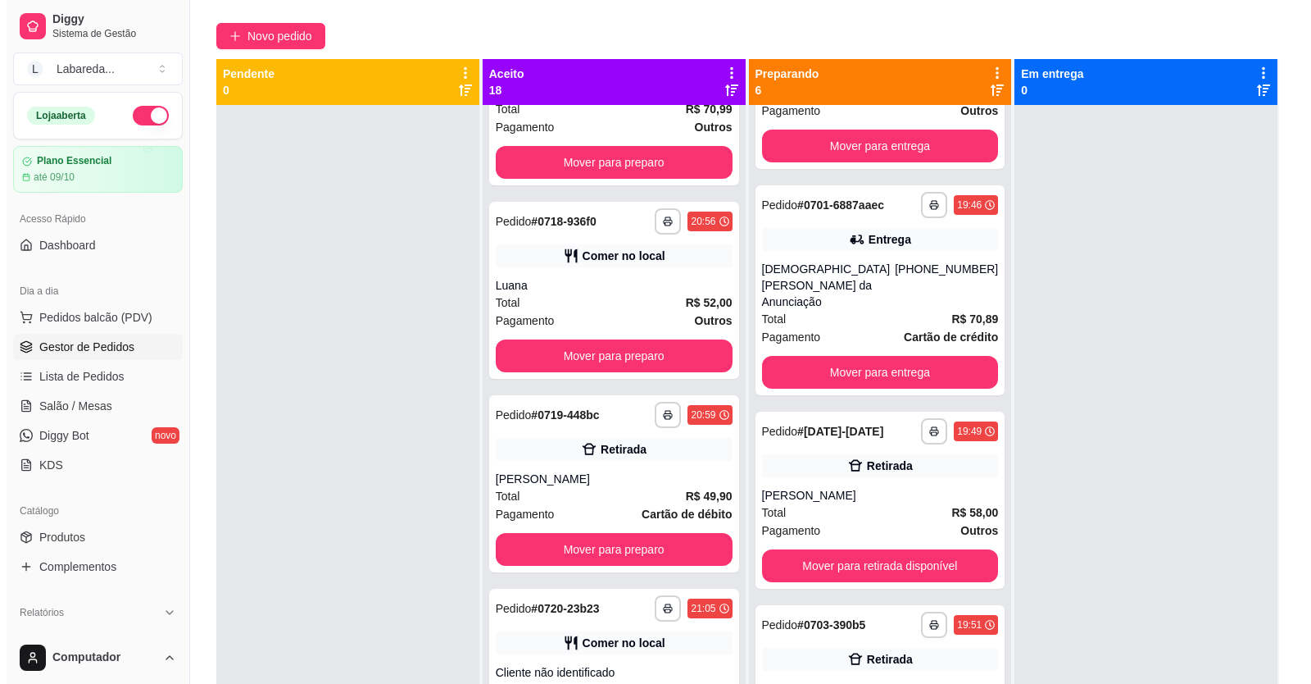
scroll to position [0, 0]
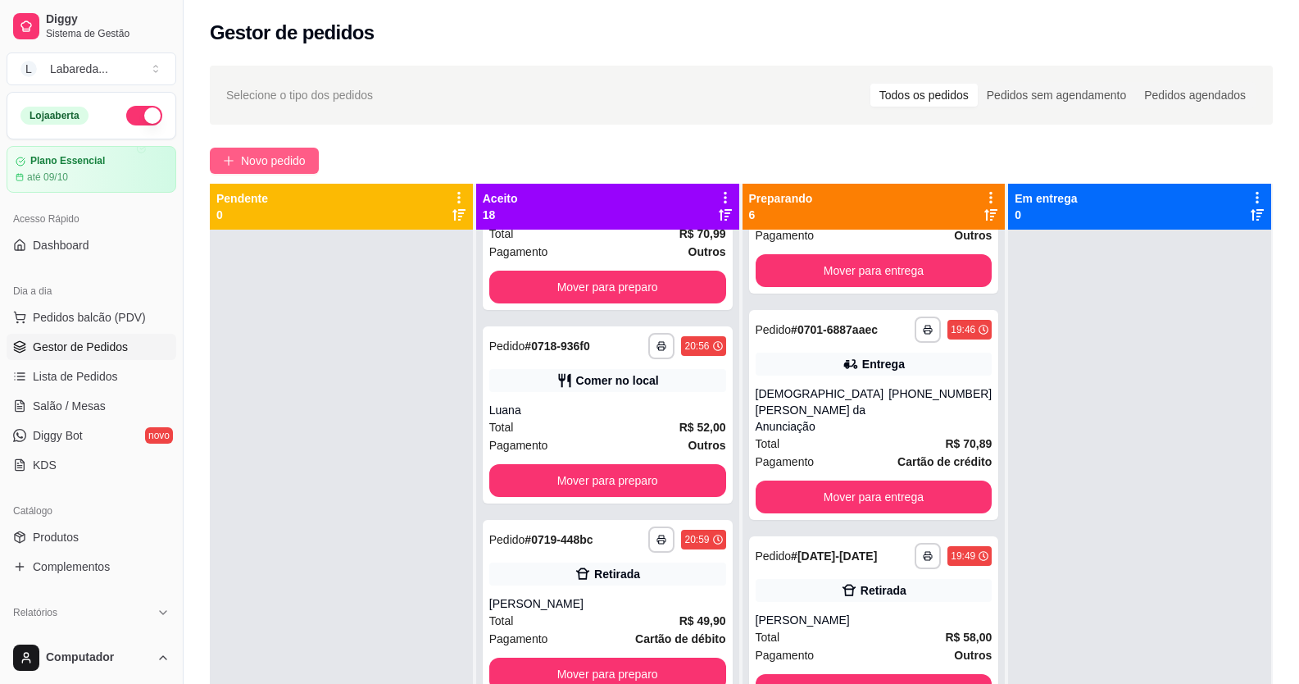
click at [265, 152] on span "Novo pedido" at bounding box center [273, 161] width 65 height 18
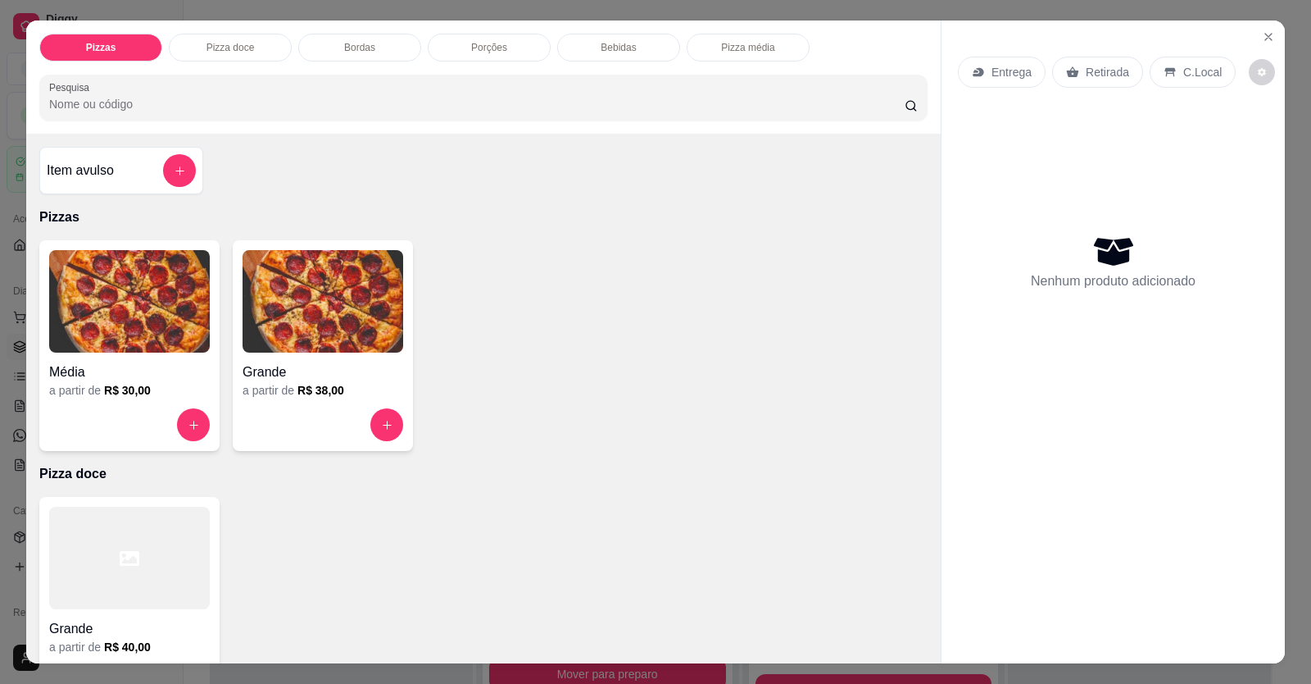
click at [337, 257] on div "Grande" at bounding box center [323, 367] width 161 height 30
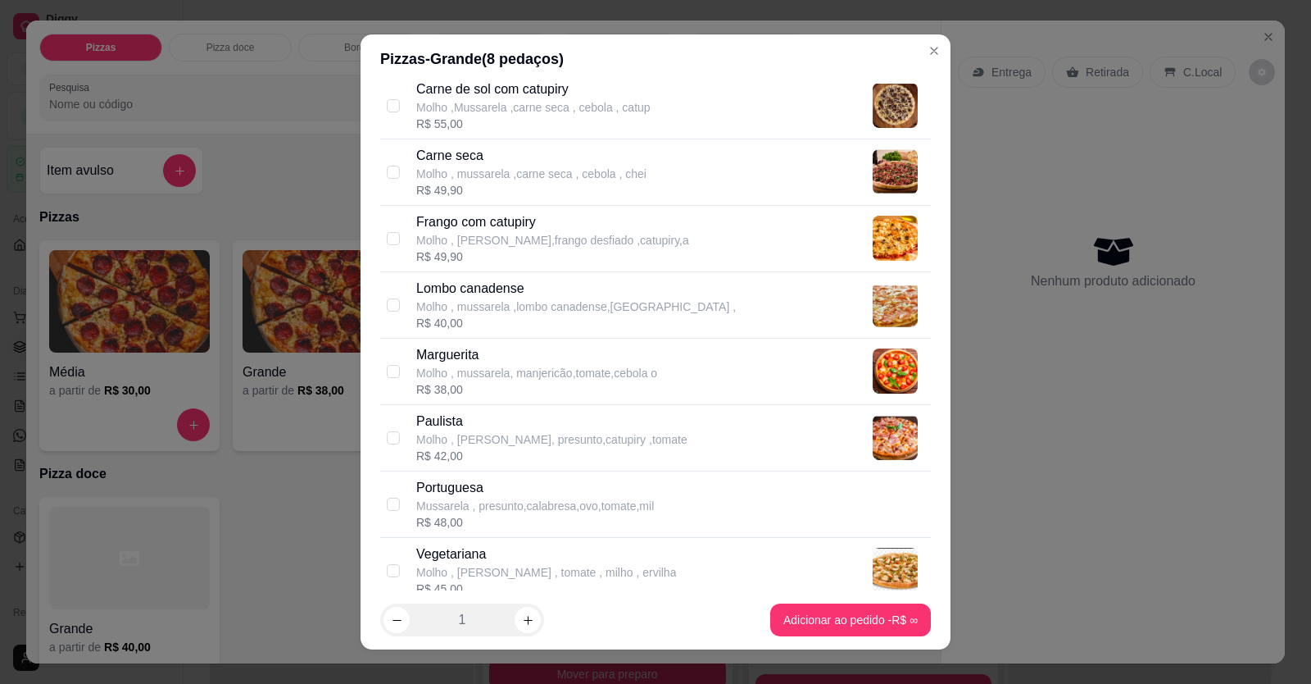
scroll to position [330, 0]
click at [474, 257] on p "Lombo canadense" at bounding box center [576, 289] width 320 height 20
checkbox input "true"
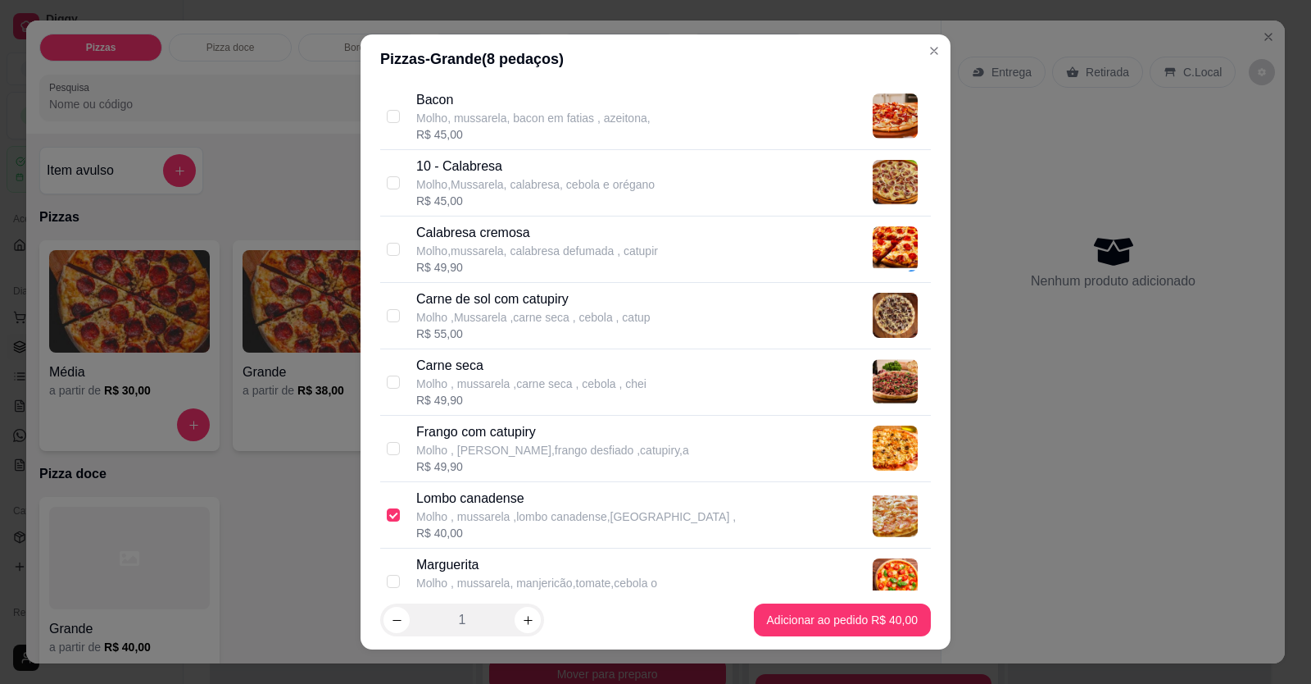
scroll to position [84, 0]
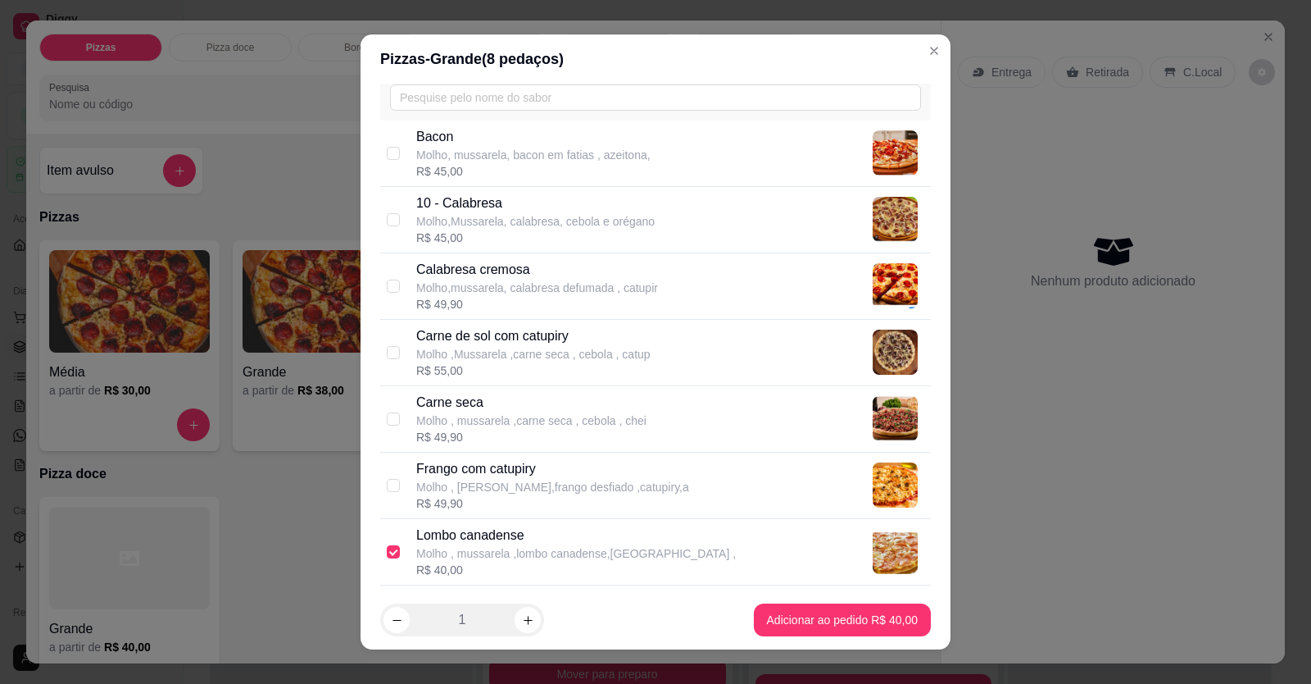
click at [465, 215] on p "Molho,Mussarela, calabresa, cebola e orégano" at bounding box center [535, 221] width 239 height 16
checkbox input "true"
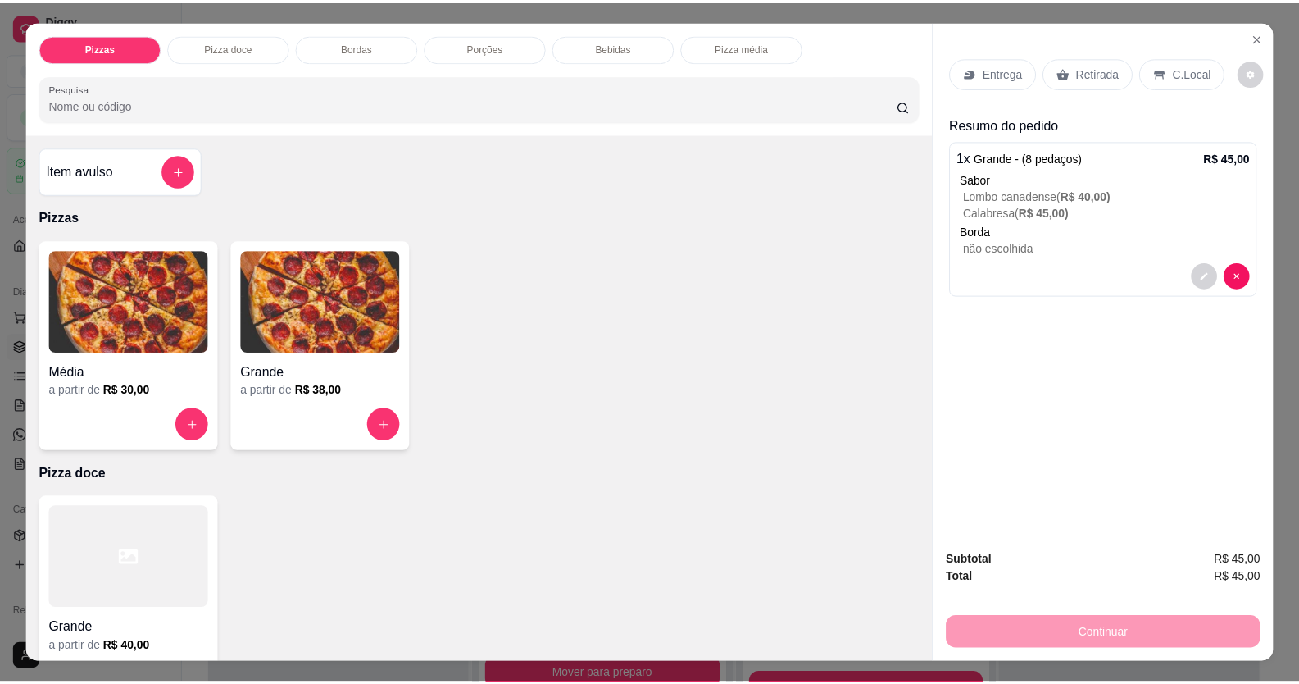
scroll to position [2815, 0]
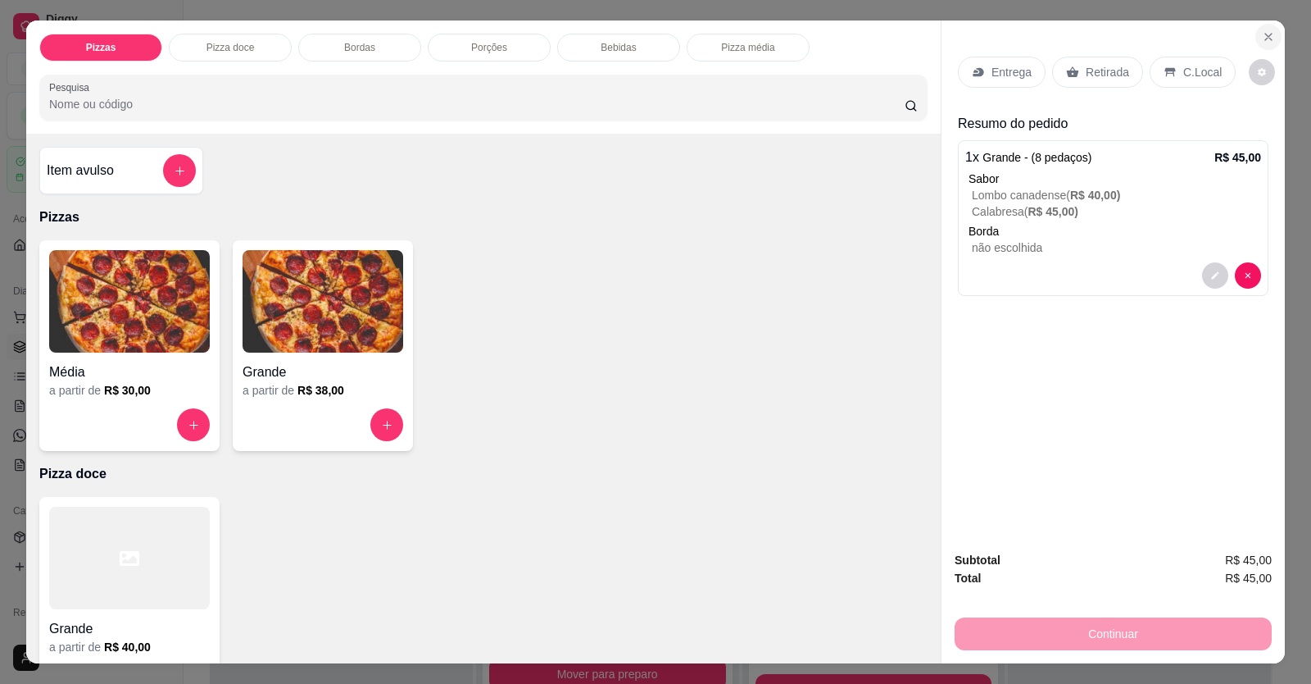
click at [1002, 34] on icon "Close" at bounding box center [1268, 36] width 13 height 13
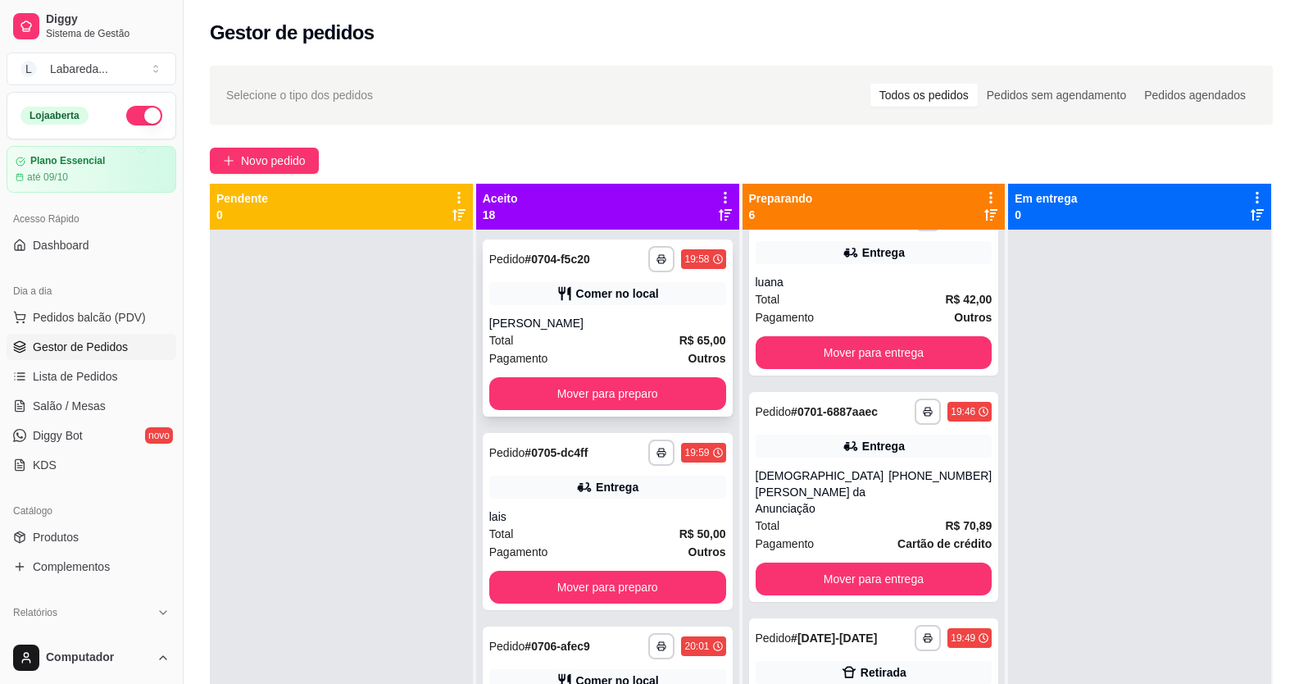
click at [593, 257] on div "[PERSON_NAME]" at bounding box center [607, 323] width 237 height 16
click at [866, 257] on div "**********" at bounding box center [874, 286] width 250 height 177
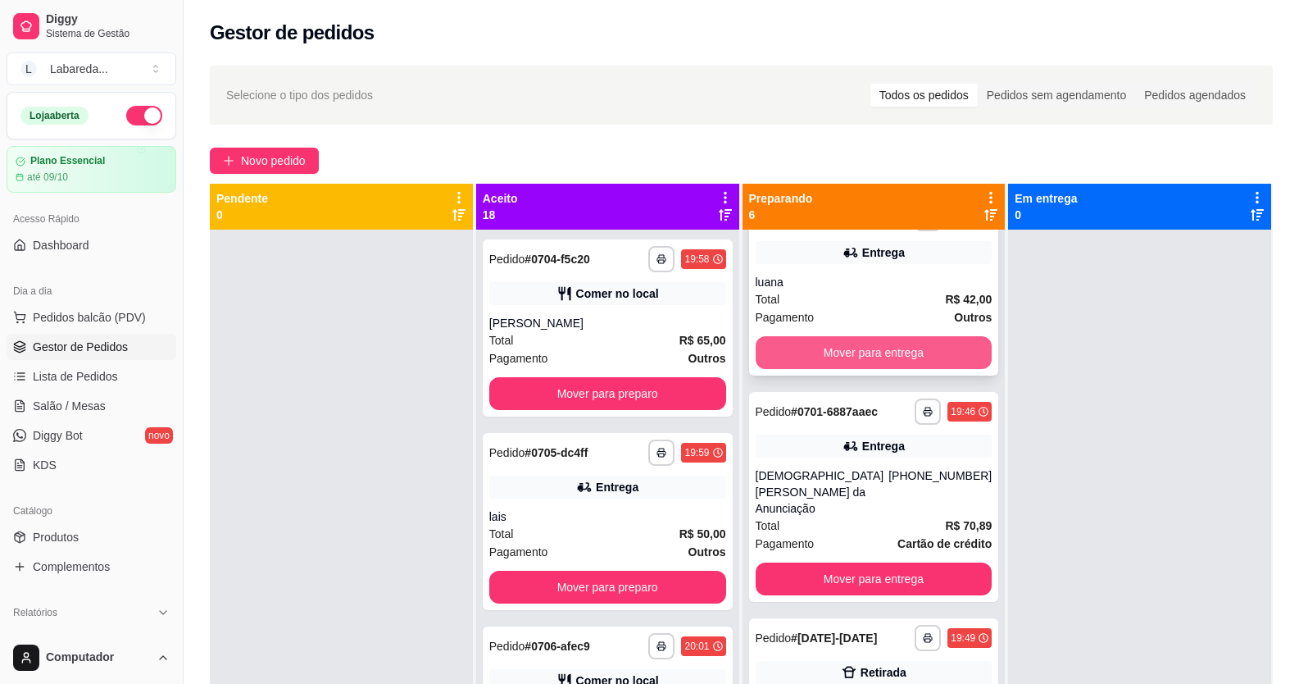
click at [895, 257] on button "Mover para entrega" at bounding box center [874, 352] width 237 height 33
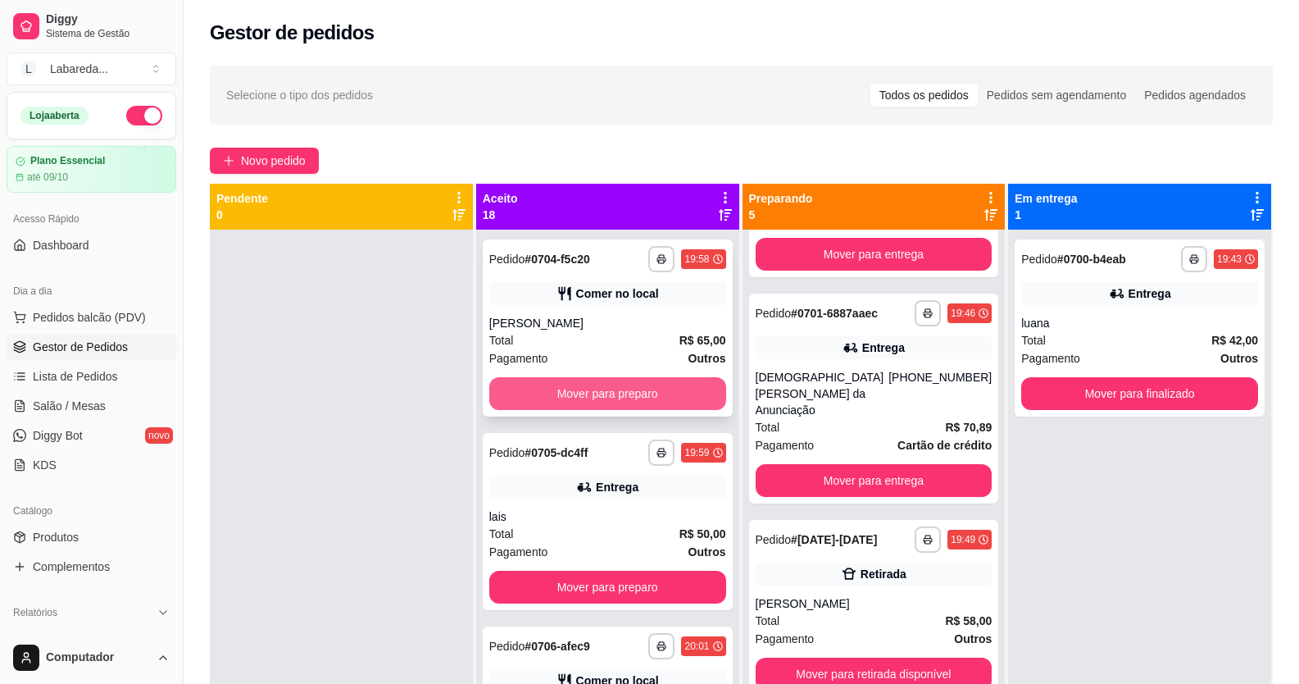
scroll to position [234, 0]
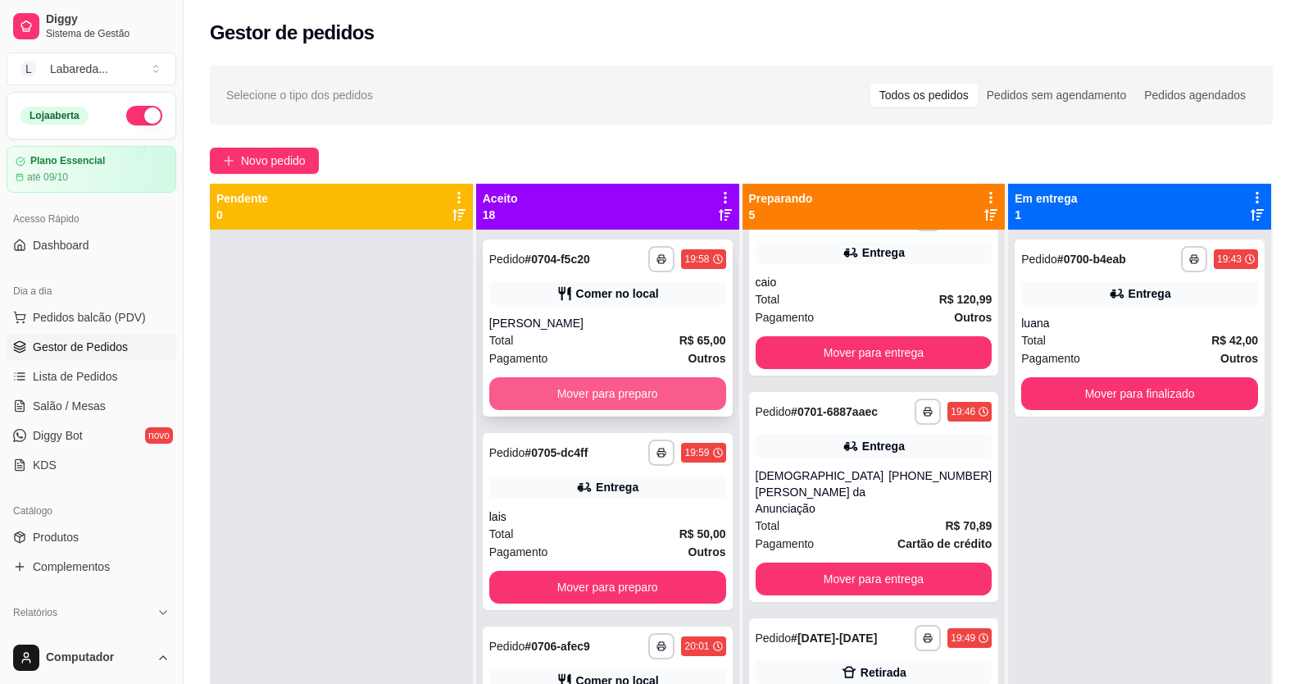
click at [659, 257] on button "Mover para preparo" at bounding box center [607, 393] width 237 height 33
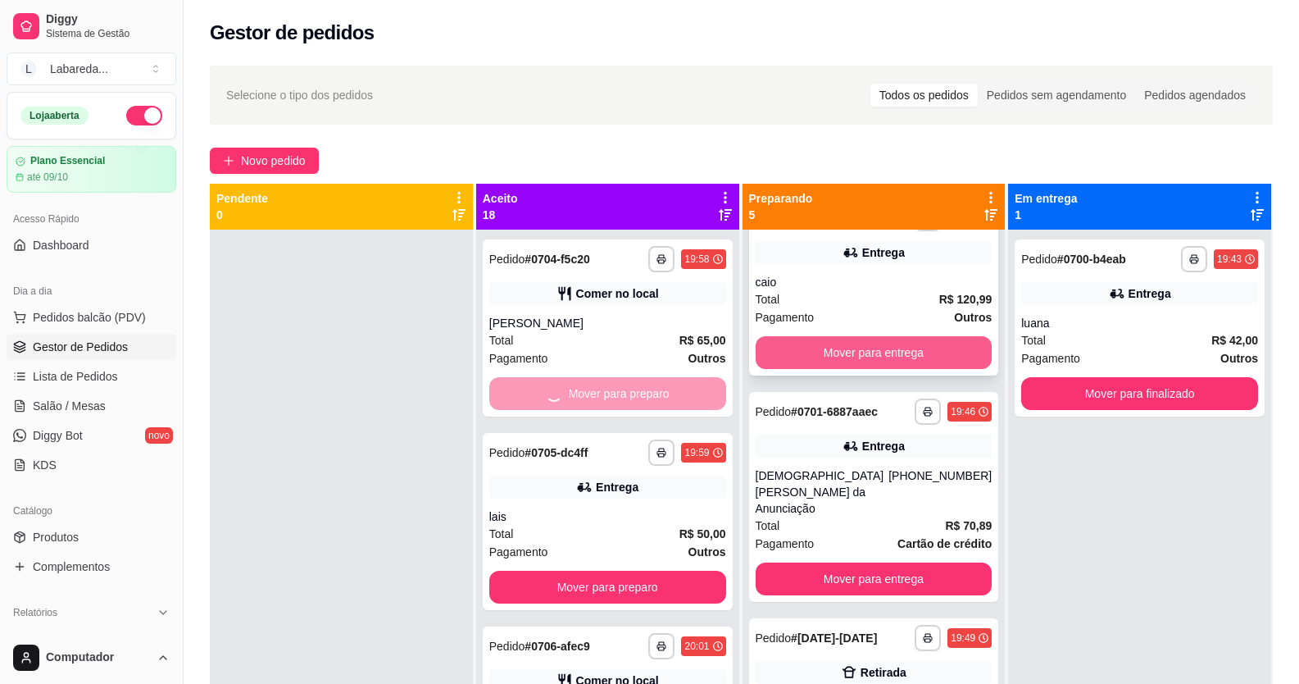
click at [822, 257] on button "Mover para entrega" at bounding box center [874, 352] width 237 height 33
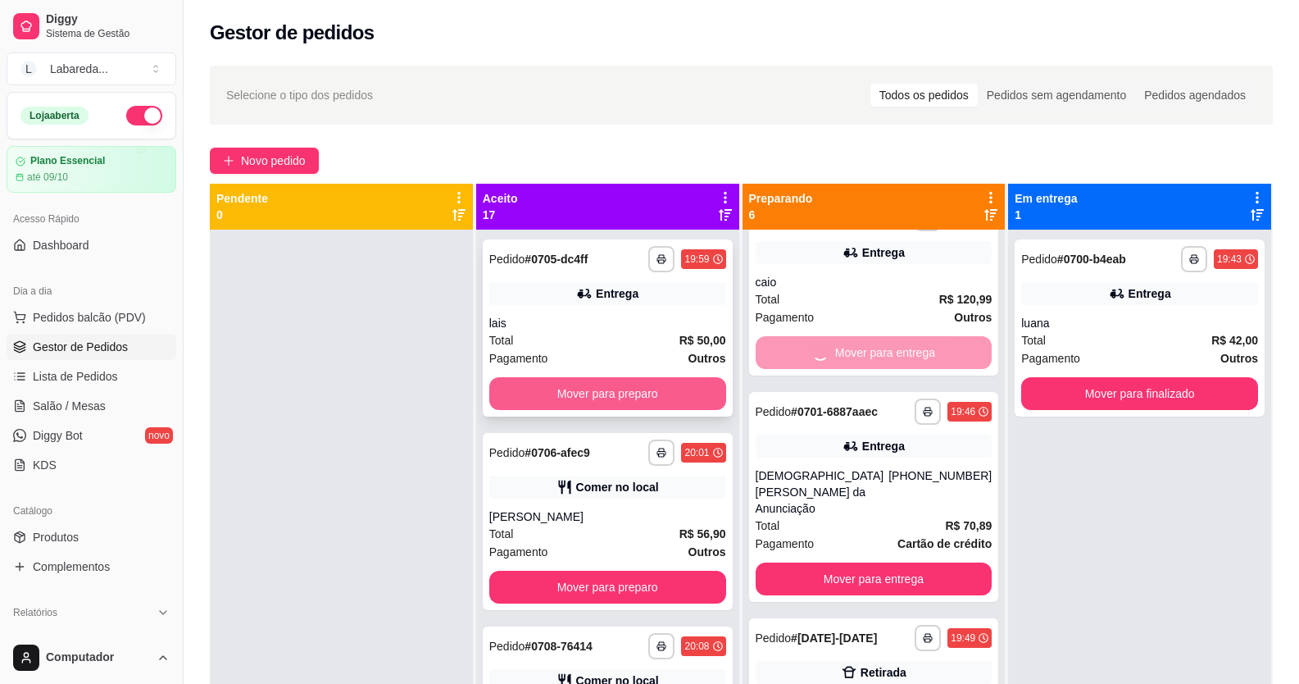
scroll to position [41, 0]
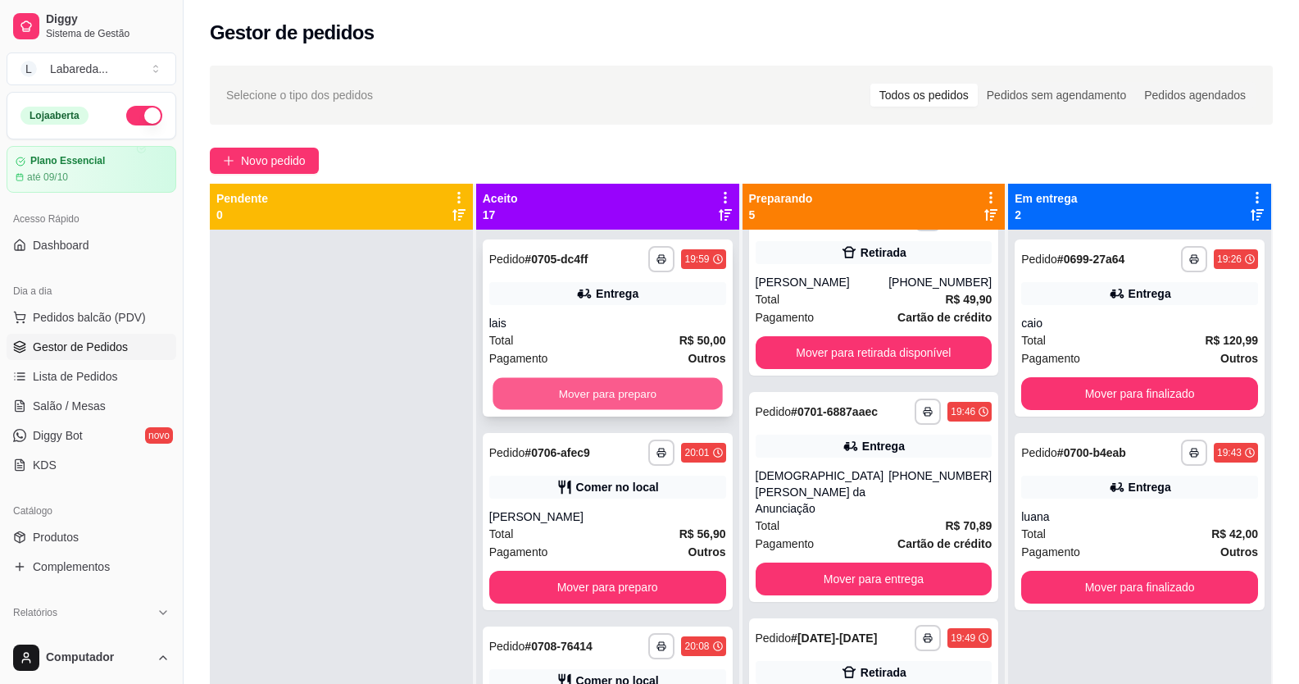
click at [664, 257] on button "Mover para preparo" at bounding box center [608, 394] width 230 height 32
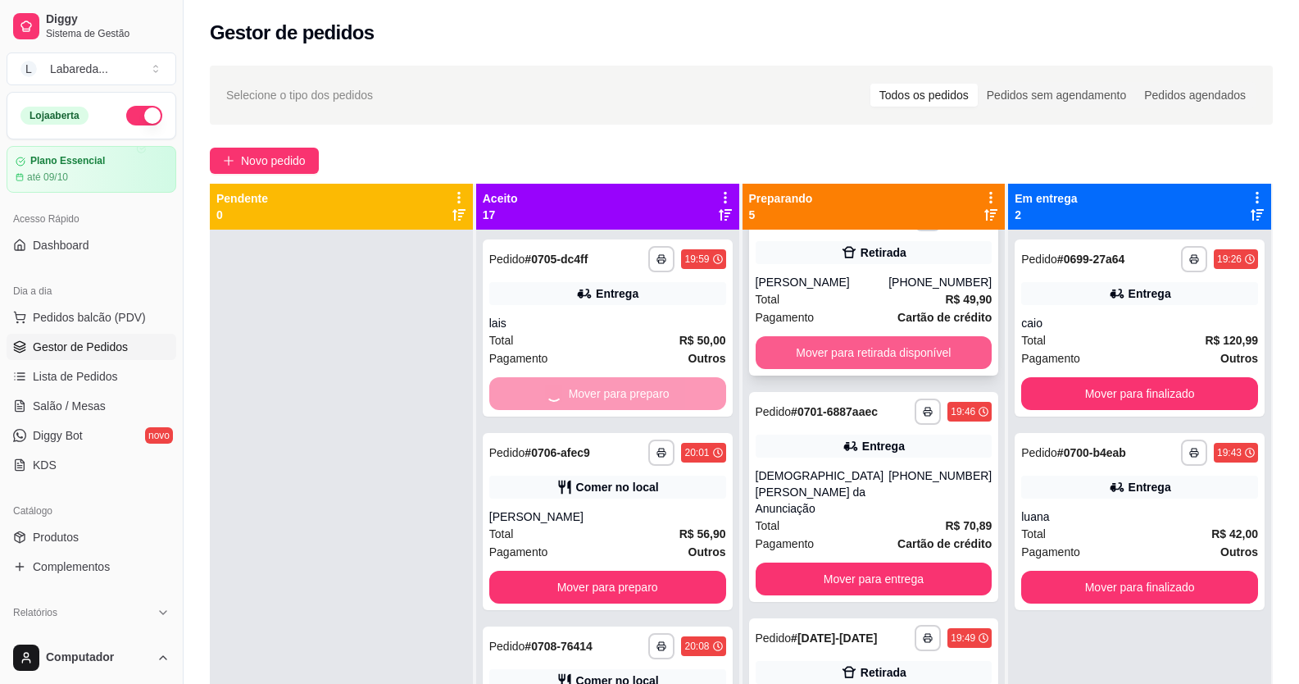
click at [788, 257] on button "Mover para retirada disponível" at bounding box center [874, 352] width 237 height 33
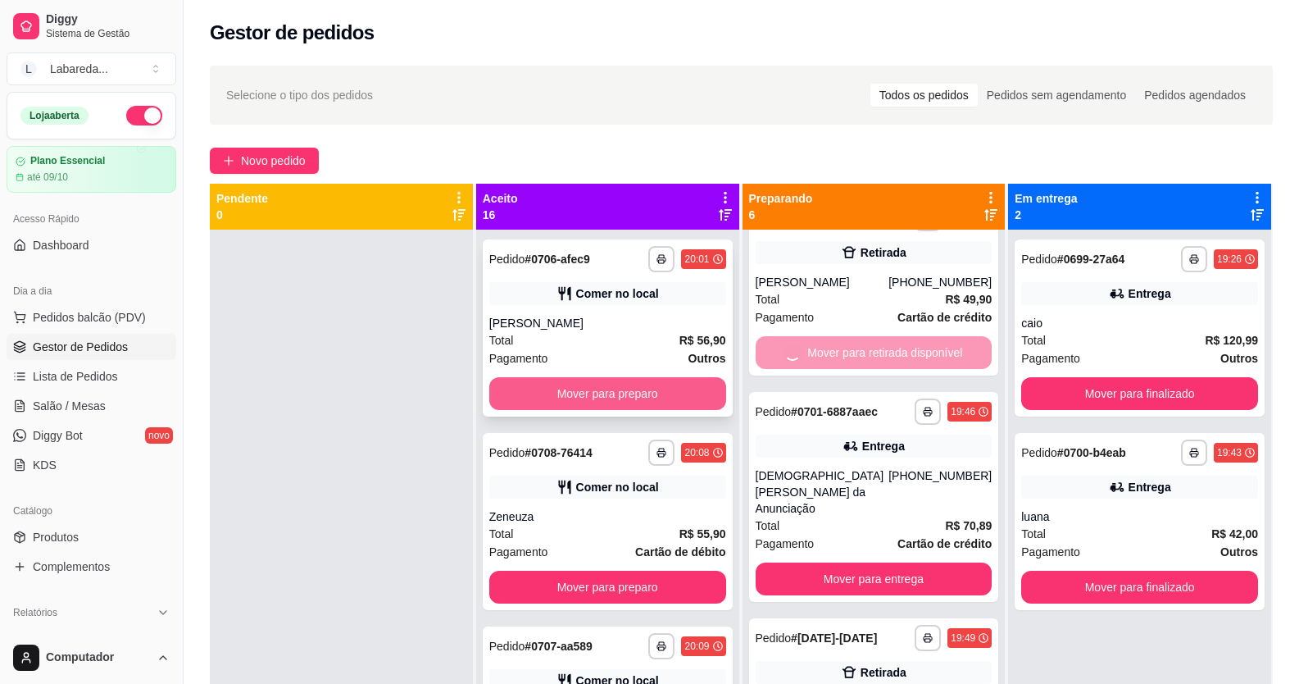
click at [639, 257] on button "Mover para preparo" at bounding box center [607, 393] width 237 height 33
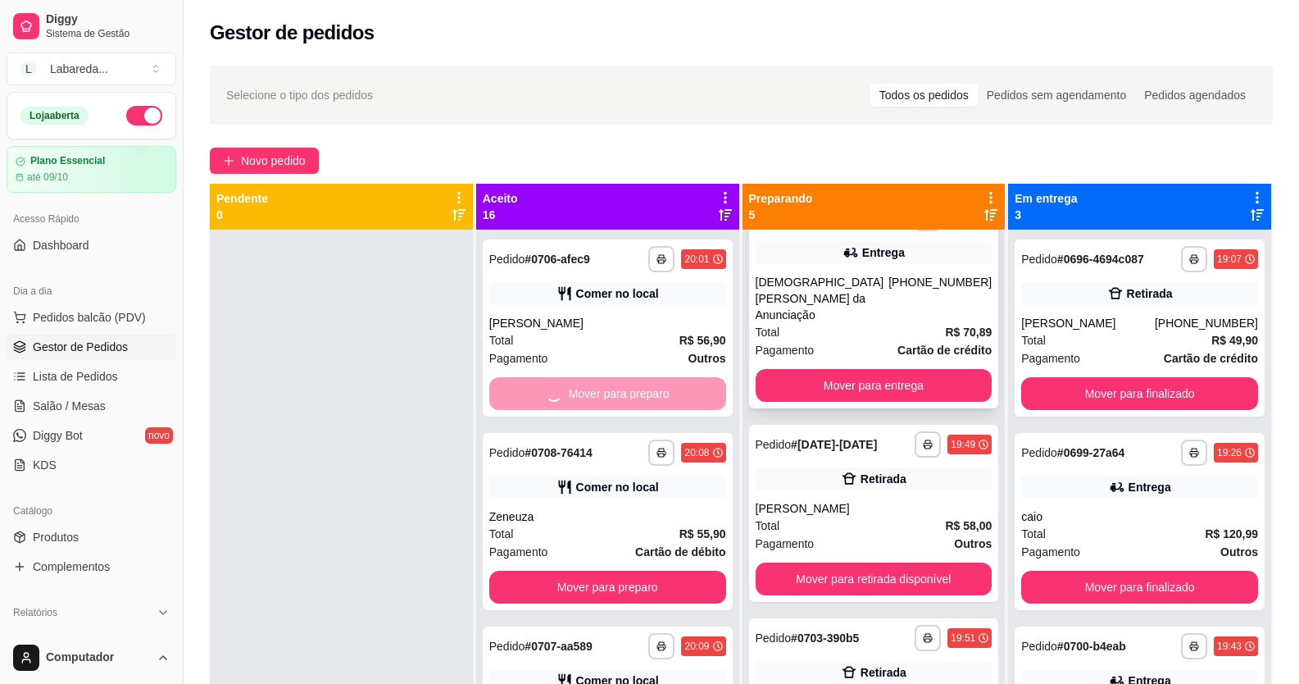
scroll to position [0, 0]
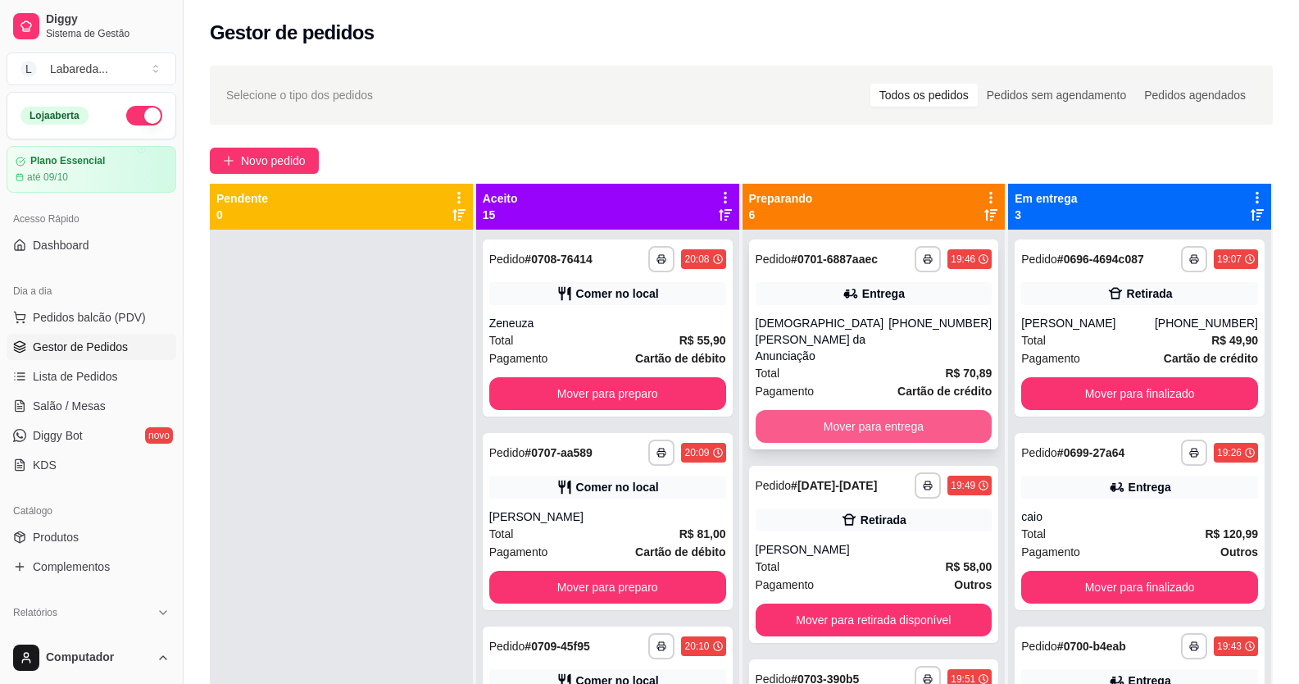
click at [810, 257] on button "Mover para entrega" at bounding box center [874, 426] width 237 height 33
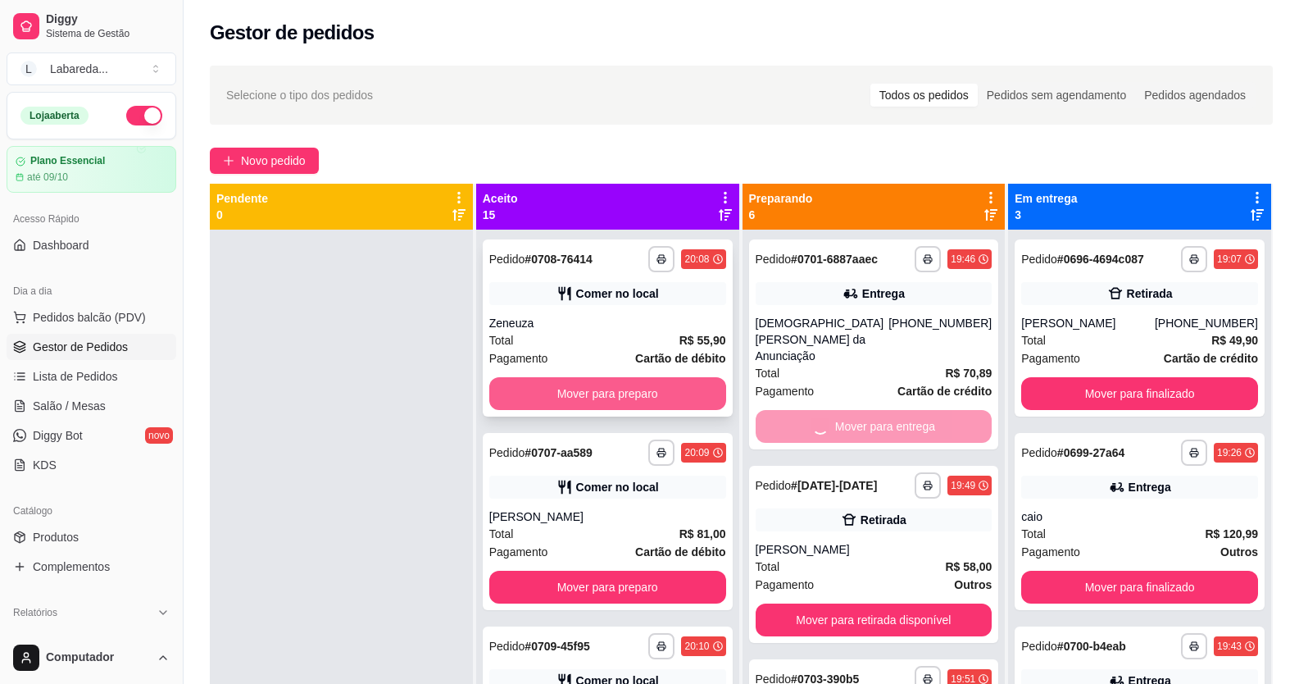
click at [664, 257] on button "Mover para preparo" at bounding box center [607, 393] width 237 height 33
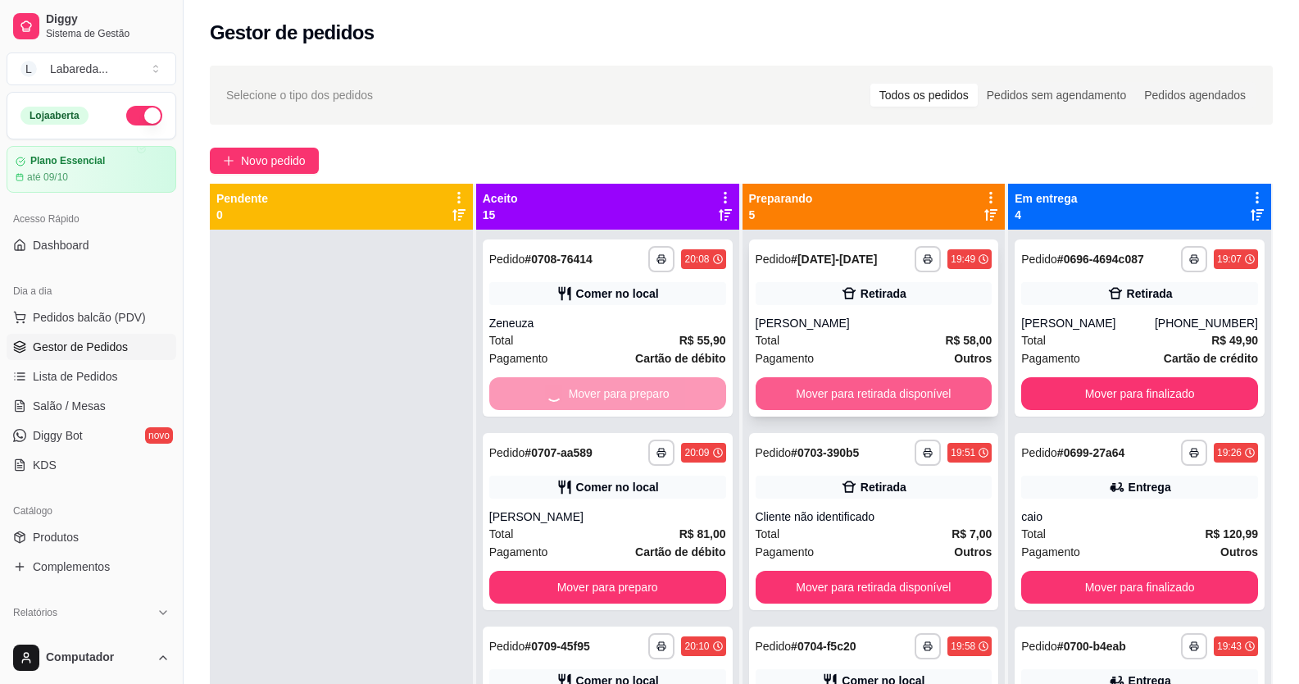
click at [825, 257] on button "Mover para retirada disponível" at bounding box center [874, 393] width 237 height 33
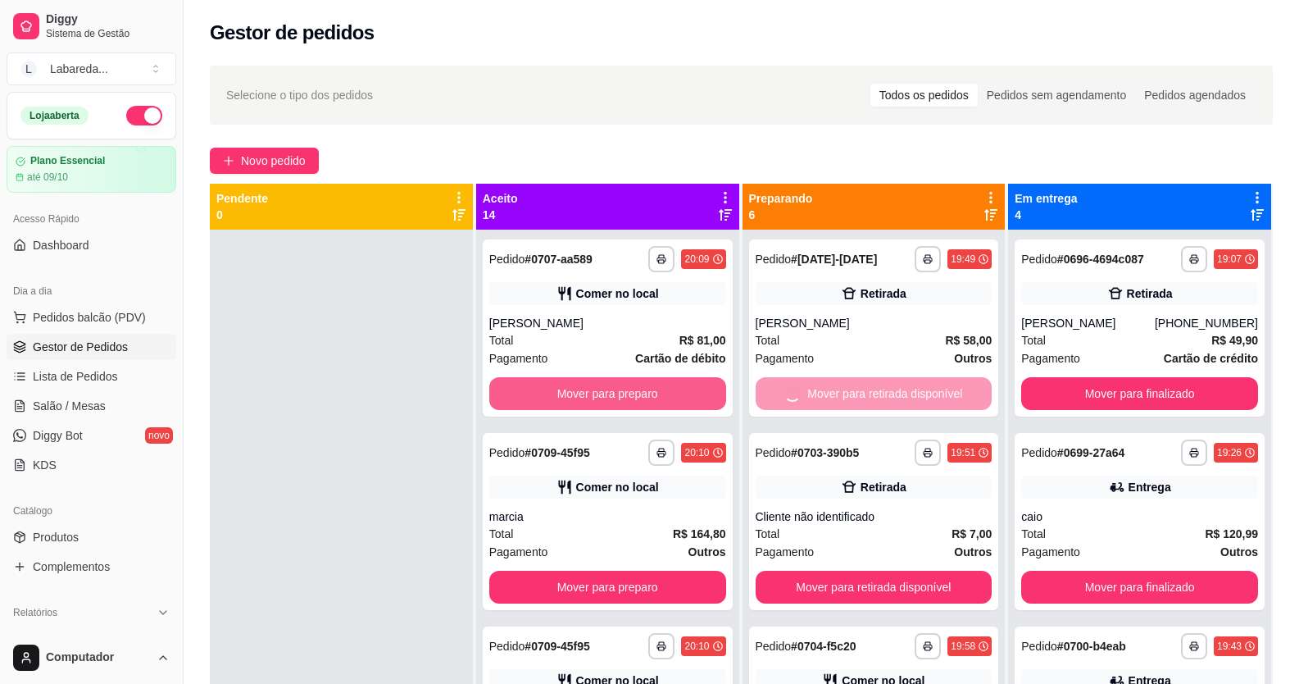
click at [698, 257] on button "Mover para preparo" at bounding box center [607, 393] width 237 height 33
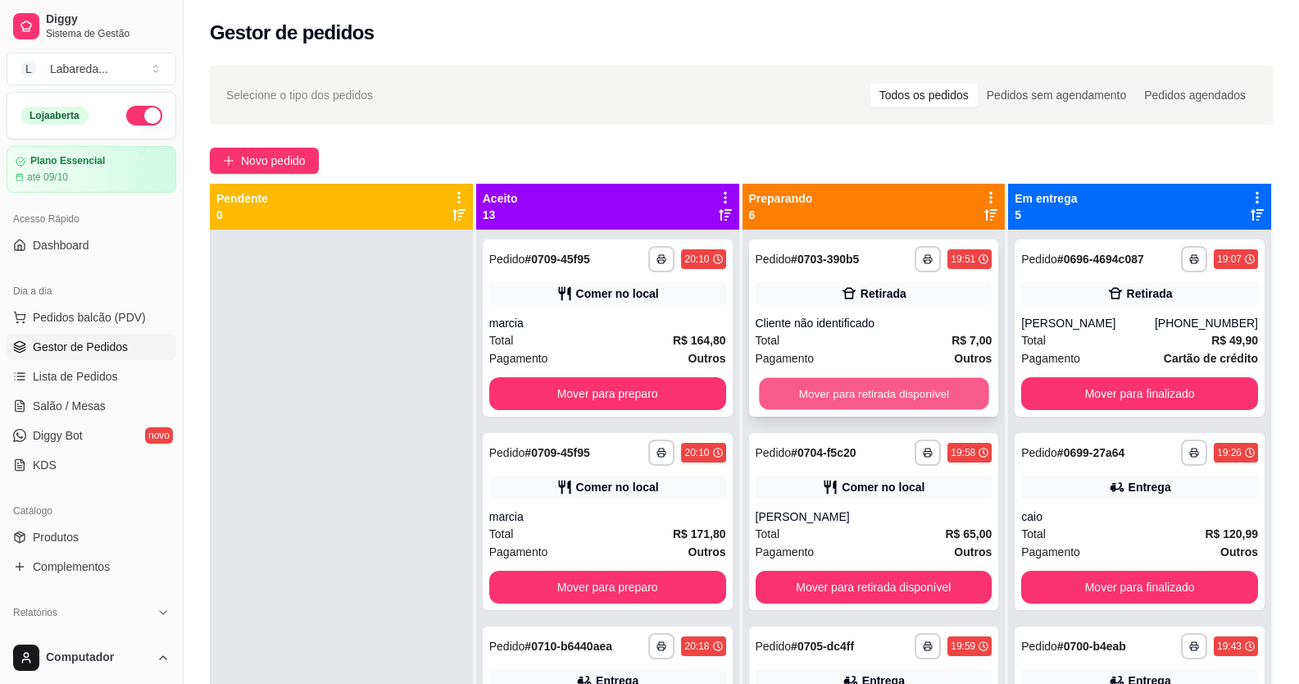
click at [786, 257] on button "Mover para retirada disponível" at bounding box center [874, 394] width 230 height 32
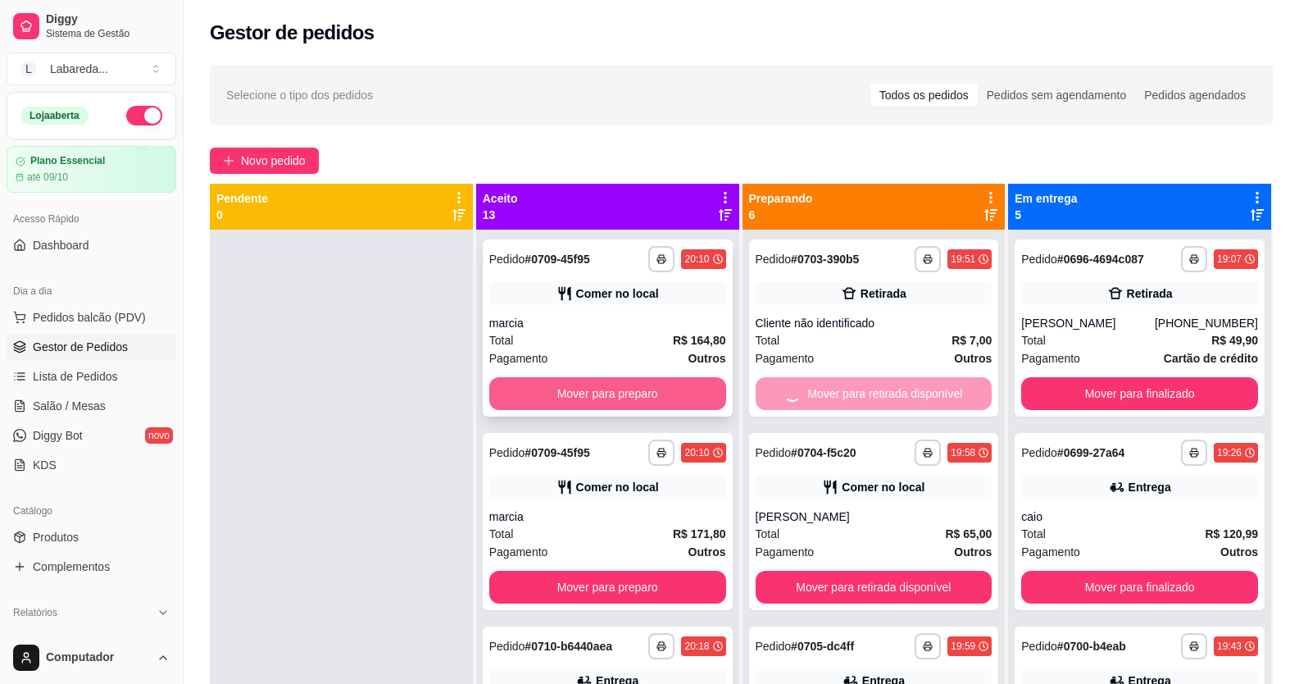
click at [688, 257] on button "Mover para preparo" at bounding box center [607, 393] width 237 height 33
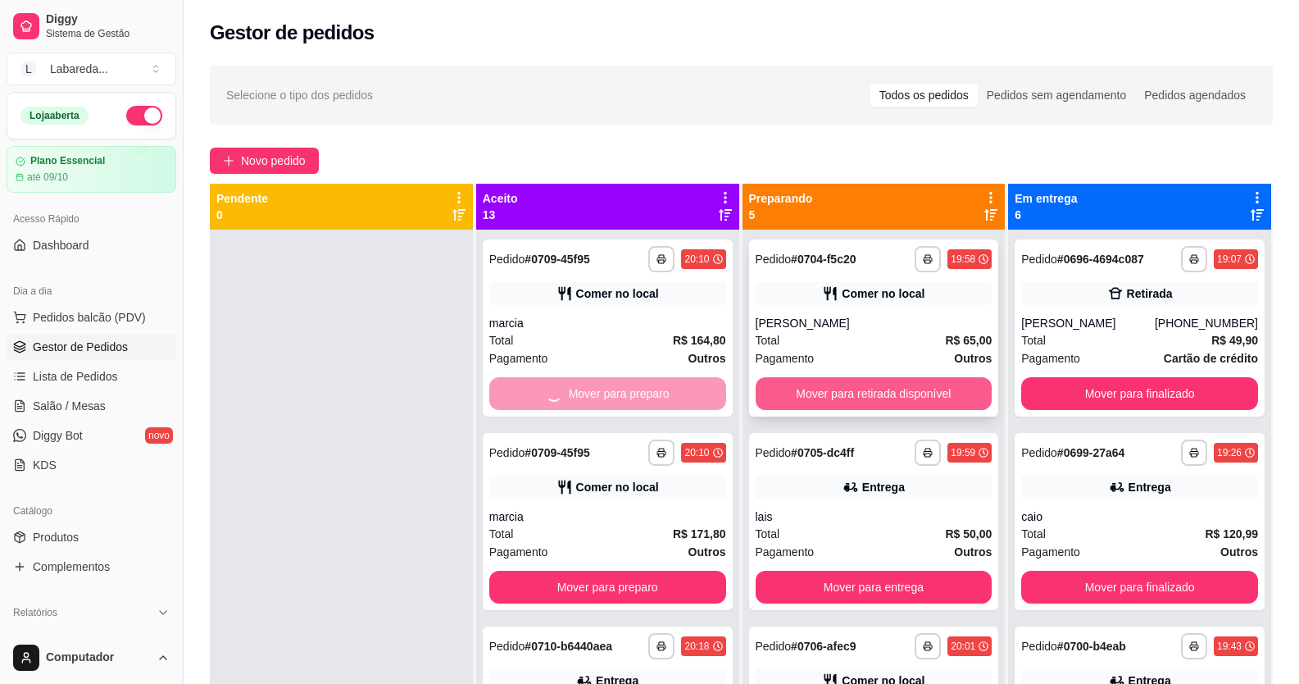
click at [770, 257] on button "Mover para retirada disponível" at bounding box center [874, 393] width 237 height 33
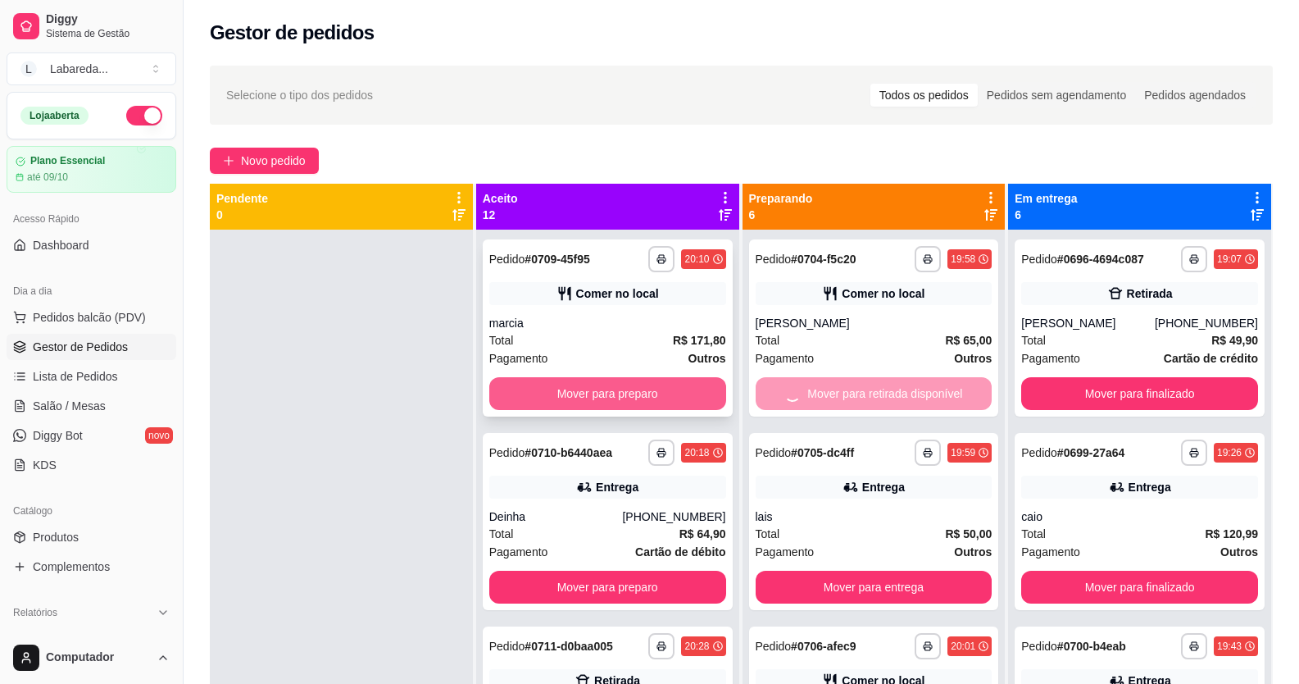
click at [696, 257] on button "Mover para preparo" at bounding box center [607, 393] width 237 height 33
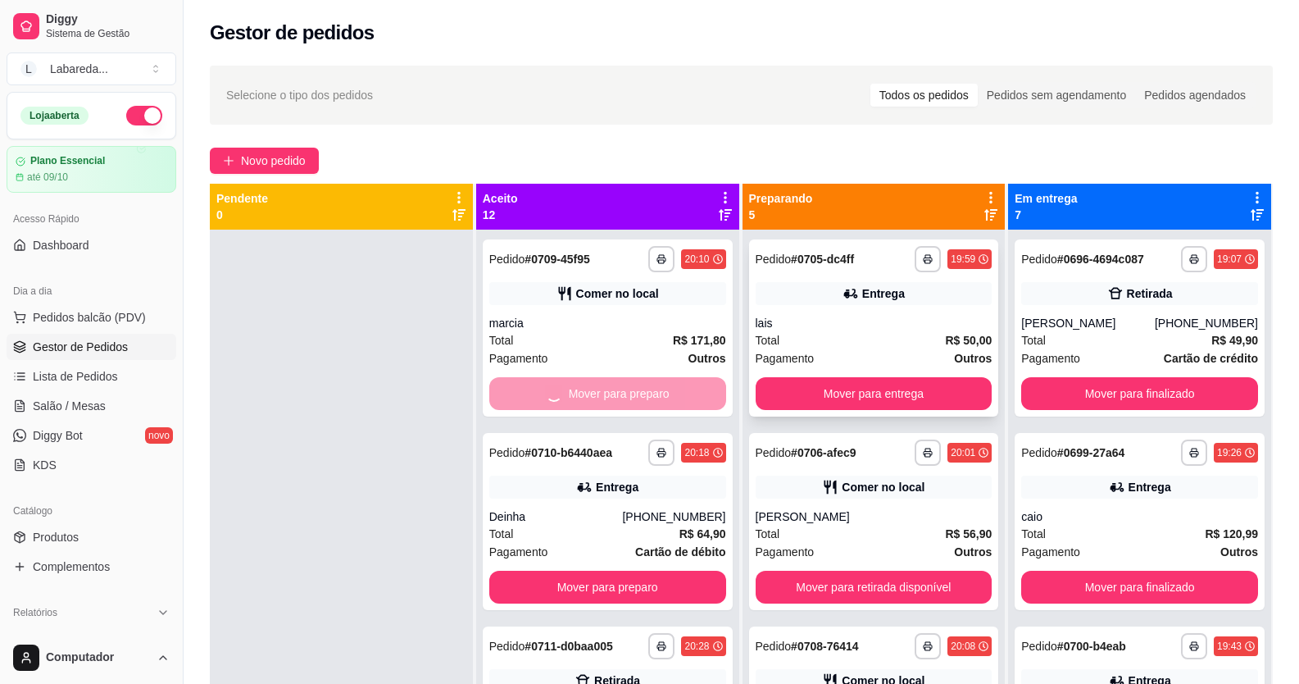
click at [761, 257] on button "Mover para entrega" at bounding box center [874, 393] width 237 height 33
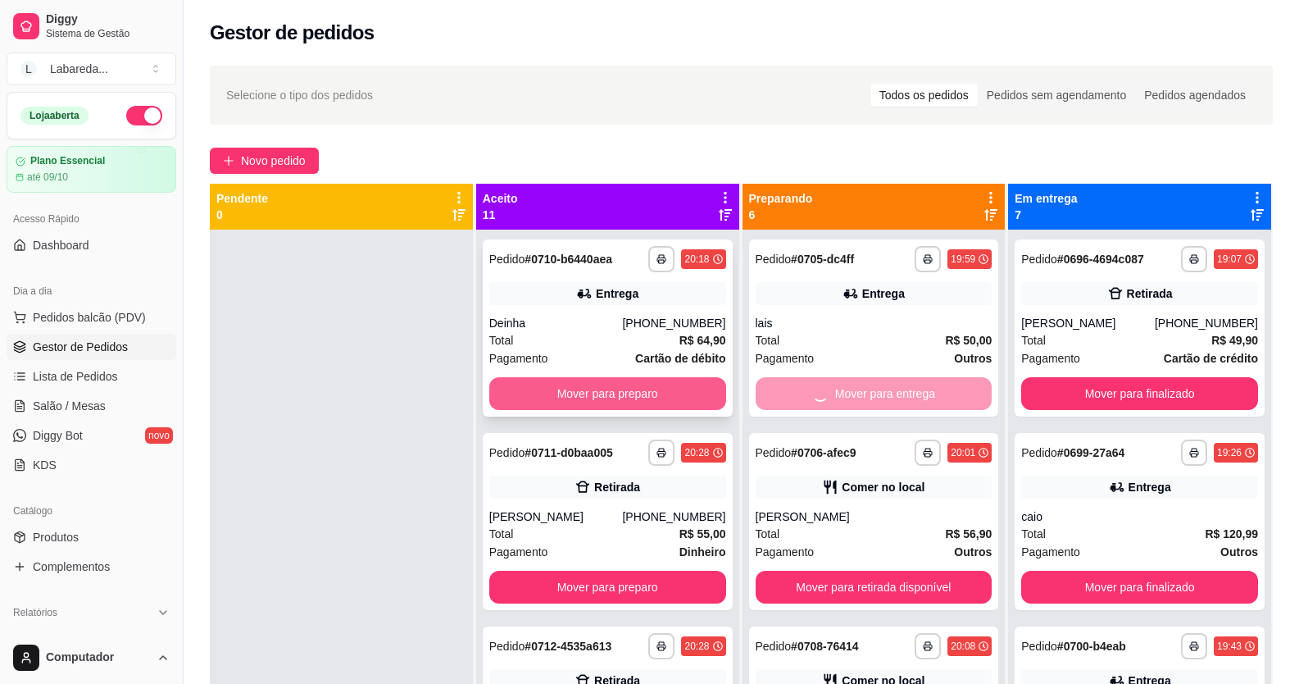
click at [679, 257] on button "Mover para preparo" at bounding box center [607, 393] width 237 height 33
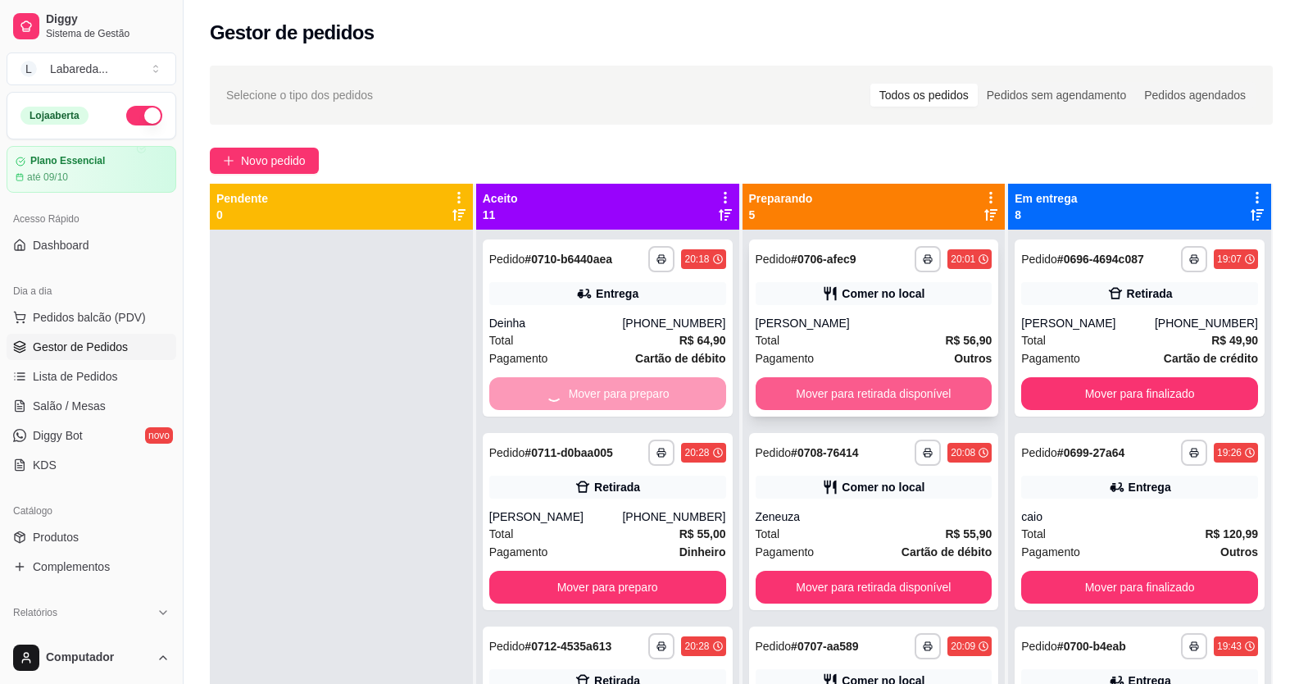
click at [805, 257] on button "Mover para retirada disponível" at bounding box center [874, 393] width 237 height 33
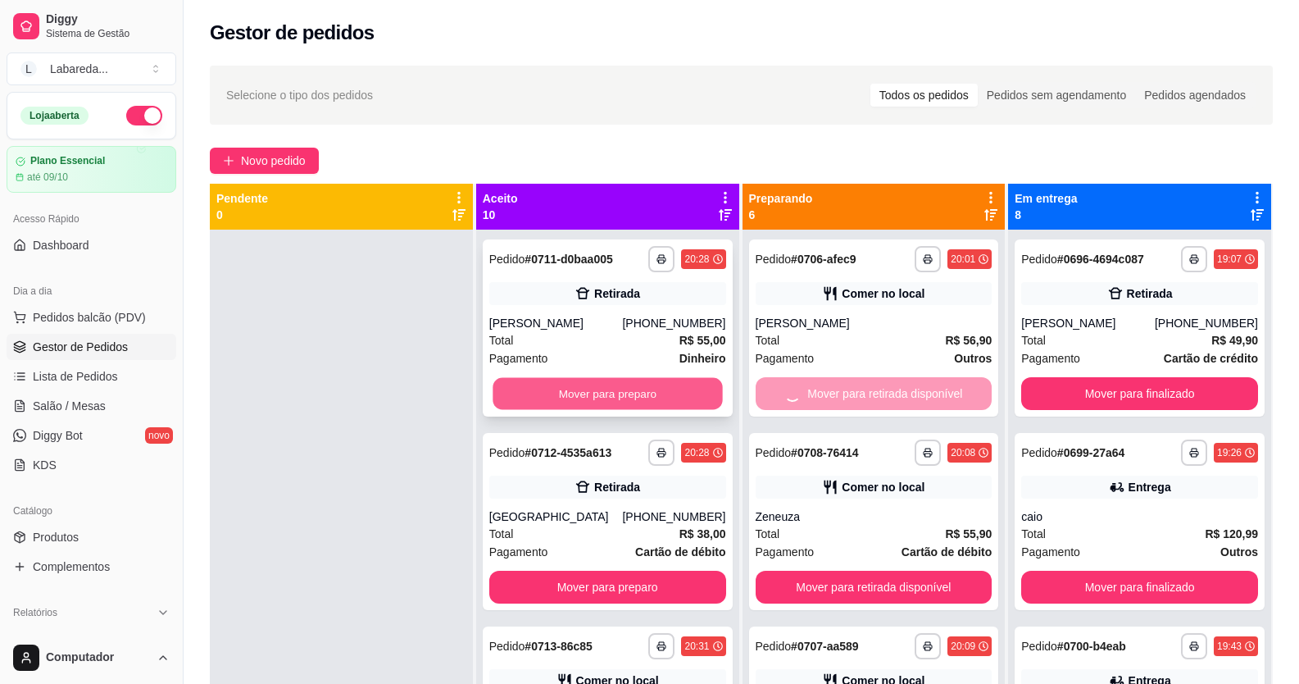
click at [692, 257] on button "Mover para preparo" at bounding box center [608, 394] width 230 height 32
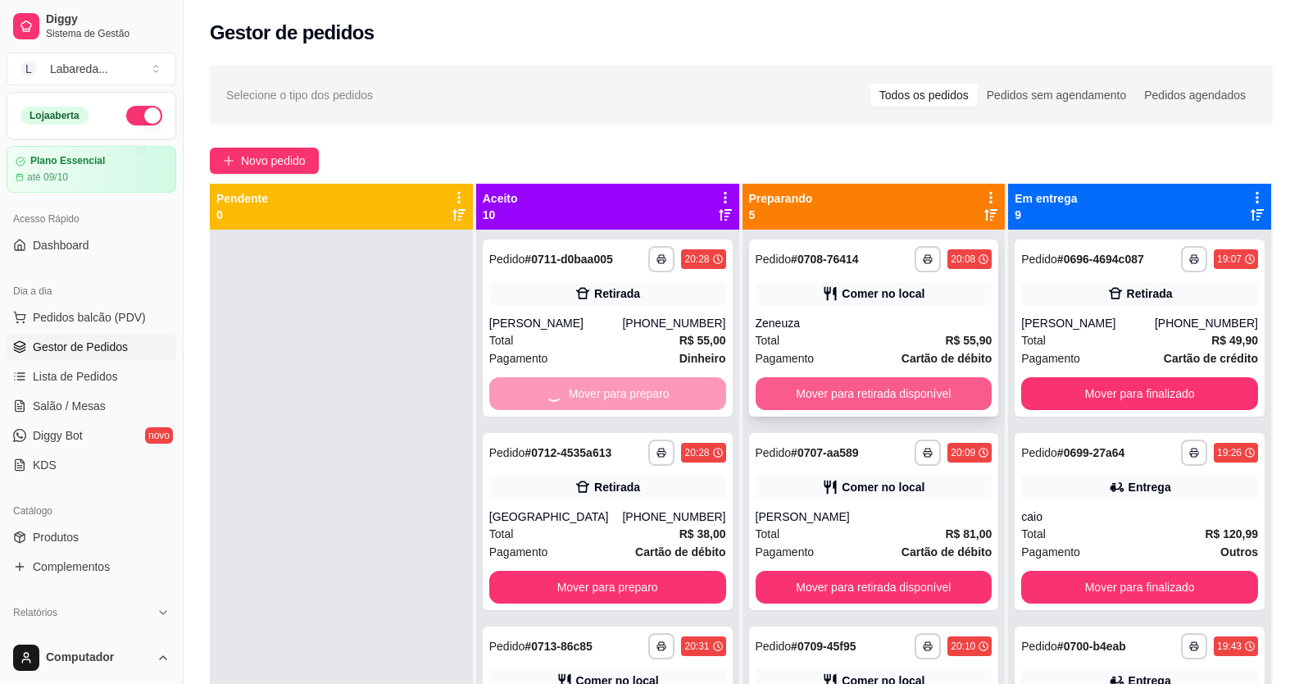
click at [780, 257] on button "Mover para retirada disponível" at bounding box center [874, 393] width 237 height 33
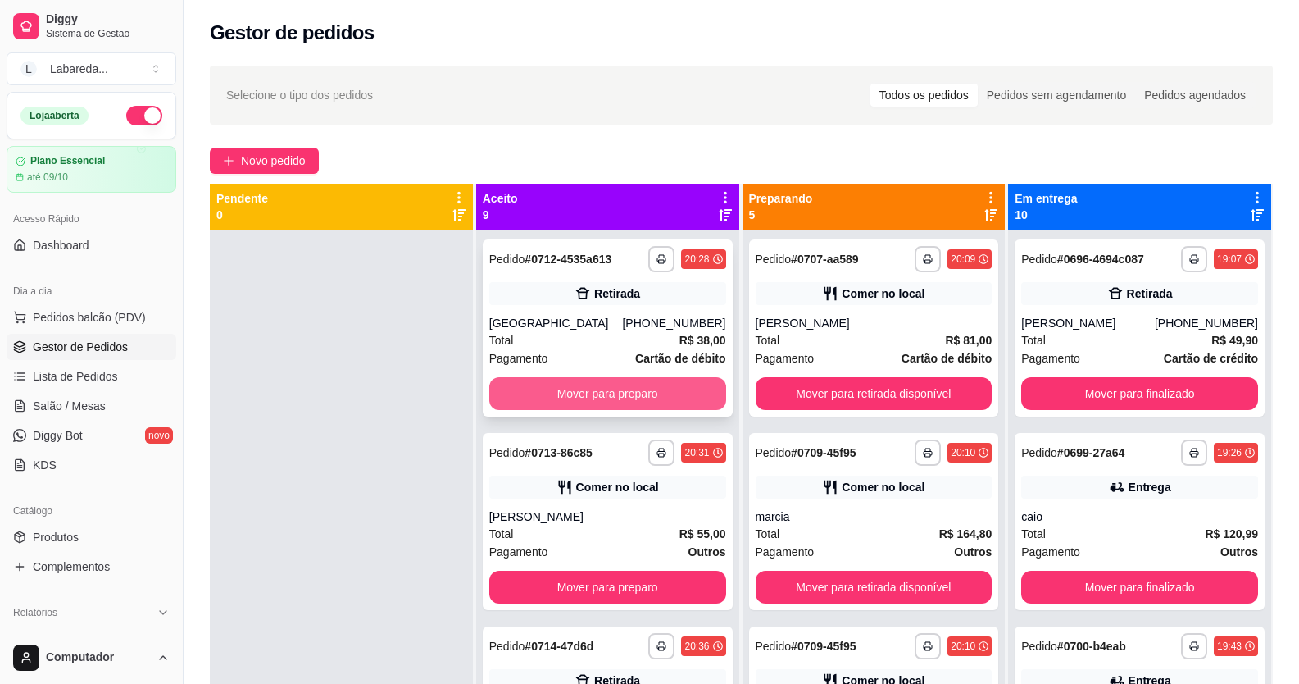
click at [682, 257] on button "Mover para preparo" at bounding box center [607, 393] width 237 height 33
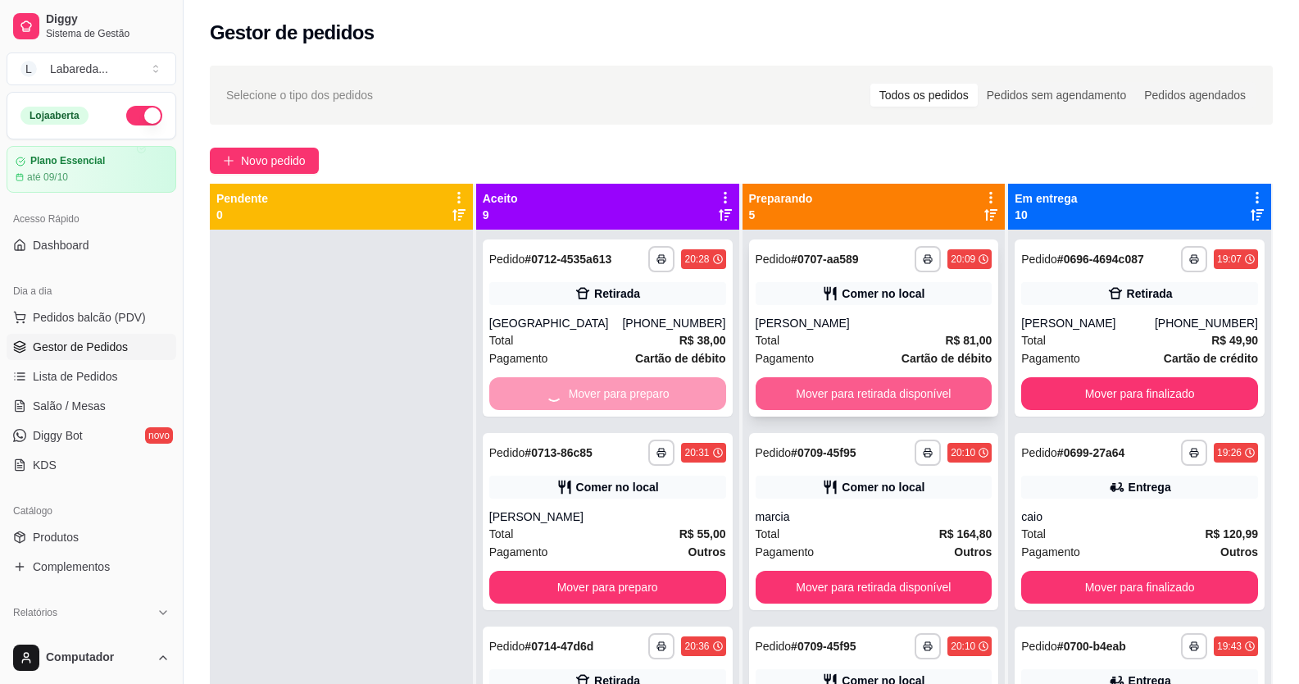
click at [783, 257] on button "Mover para retirada disponível" at bounding box center [874, 393] width 237 height 33
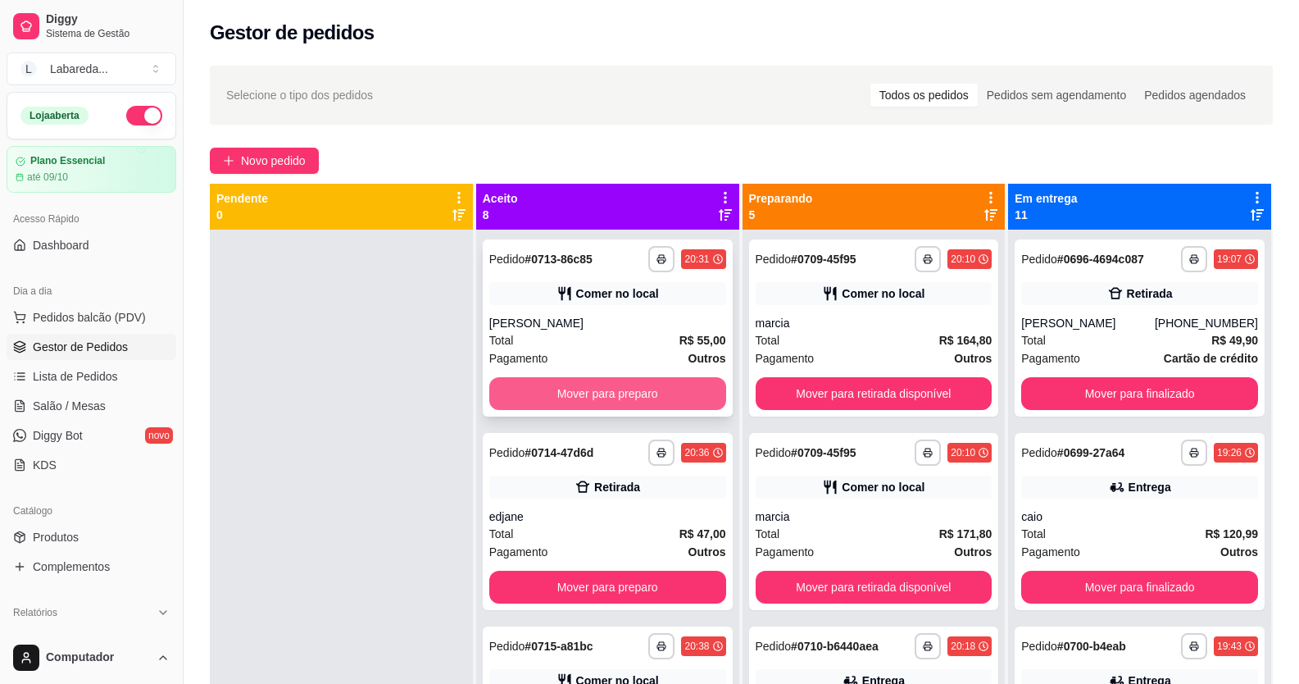
click at [676, 257] on button "Mover para preparo" at bounding box center [607, 393] width 237 height 33
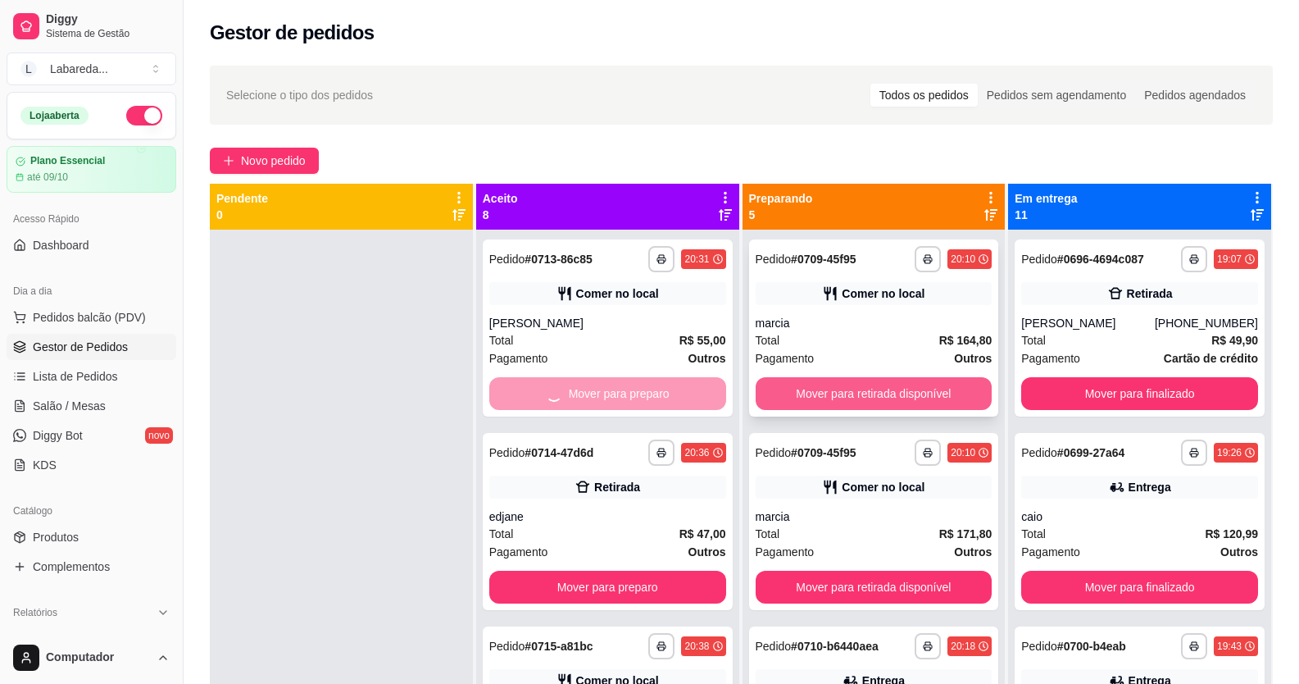
click at [800, 257] on button "Mover para retirada disponível" at bounding box center [874, 393] width 237 height 33
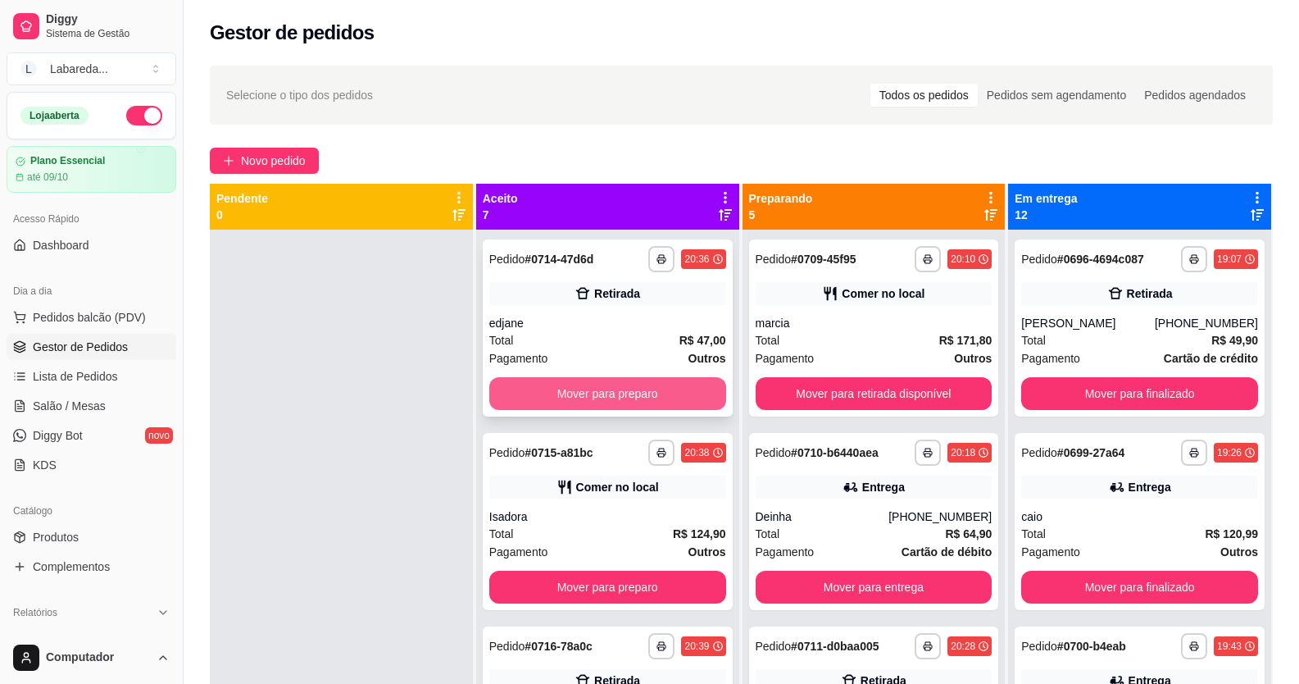
click at [693, 257] on button "Mover para preparo" at bounding box center [607, 393] width 237 height 33
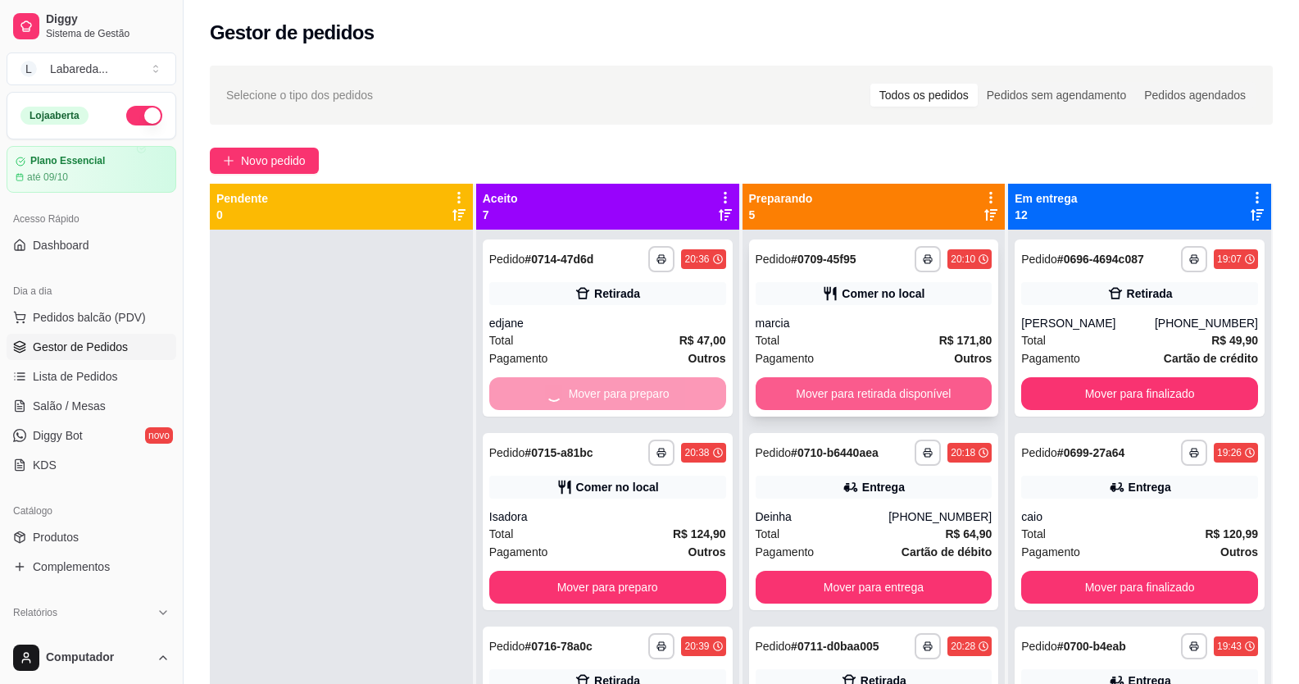
click at [784, 257] on button "Mover para retirada disponível" at bounding box center [874, 393] width 237 height 33
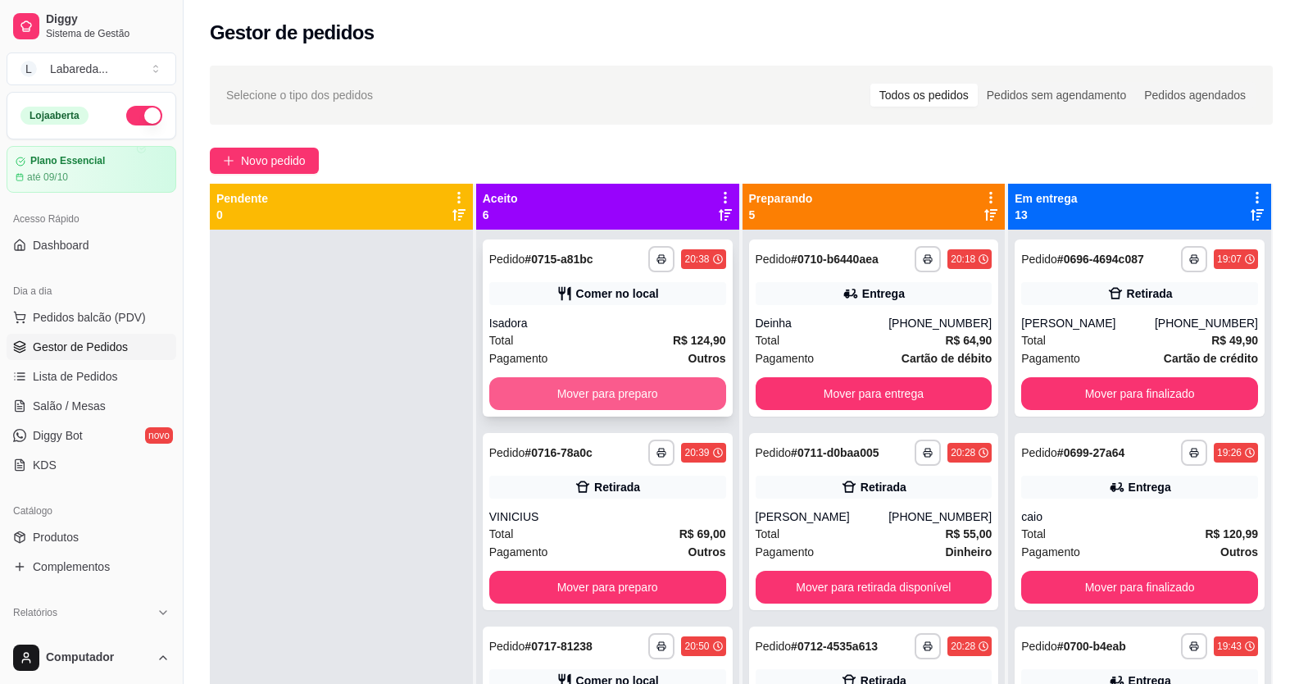
click at [694, 257] on button "Mover para preparo" at bounding box center [607, 393] width 237 height 33
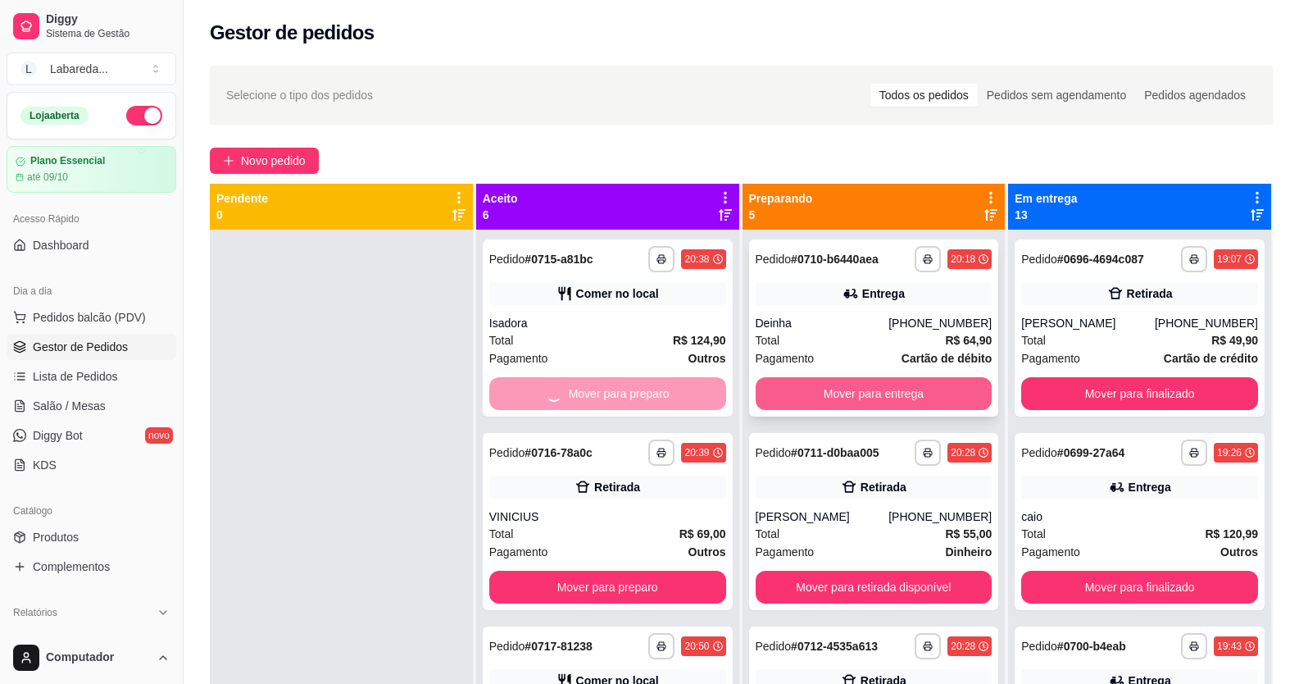
click at [802, 257] on button "Mover para entrega" at bounding box center [874, 393] width 237 height 33
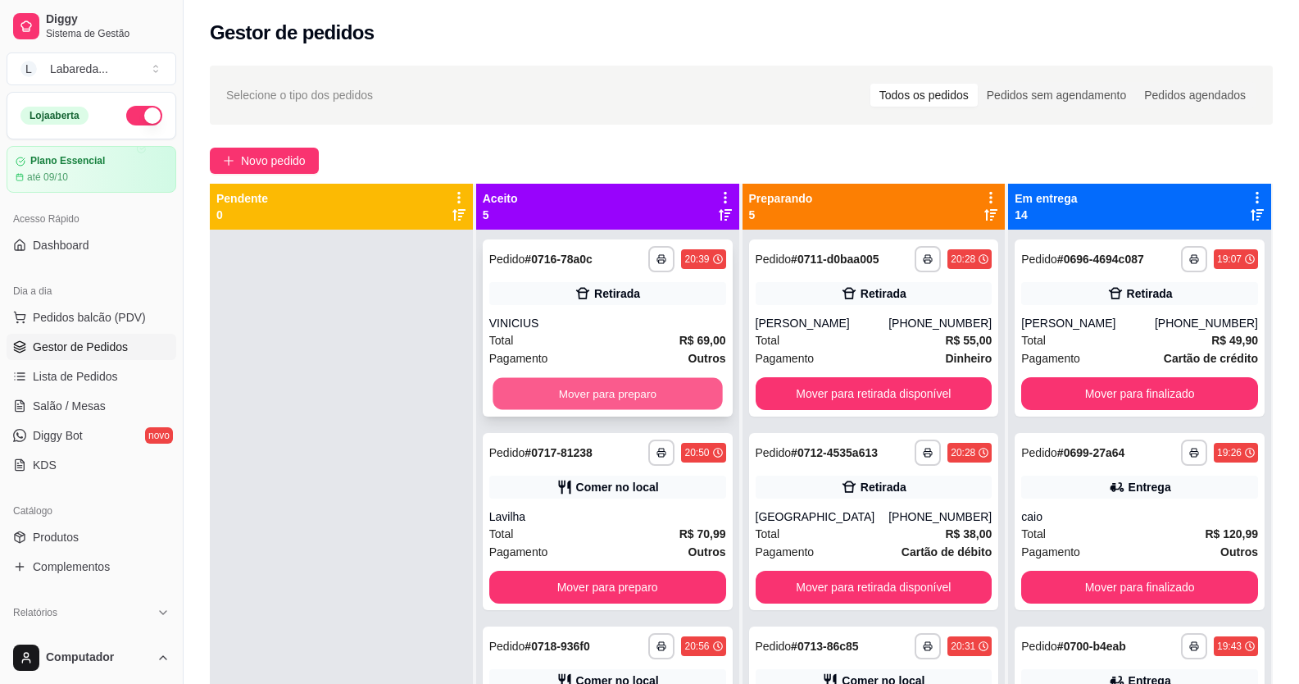
click at [671, 257] on button "Mover para preparo" at bounding box center [608, 394] width 230 height 32
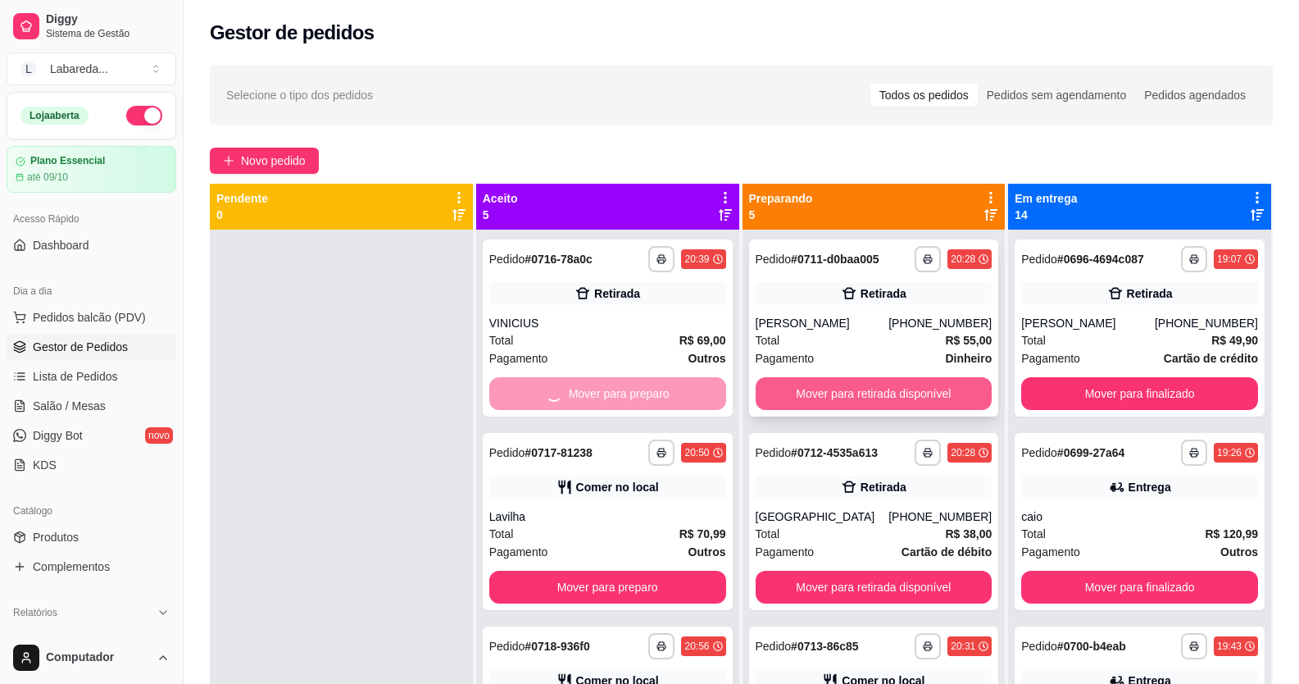
click at [796, 257] on button "Mover para retirada disponível" at bounding box center [874, 393] width 237 height 33
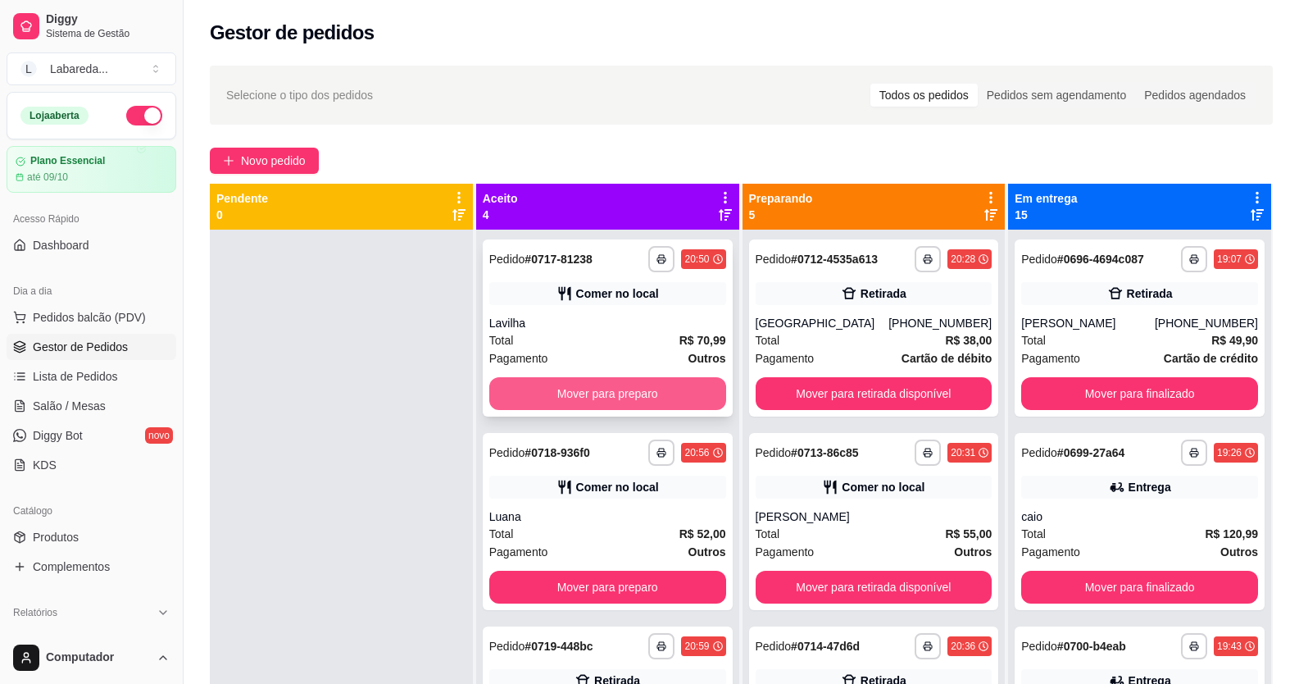
click at [667, 257] on button "Mover para preparo" at bounding box center [607, 393] width 237 height 33
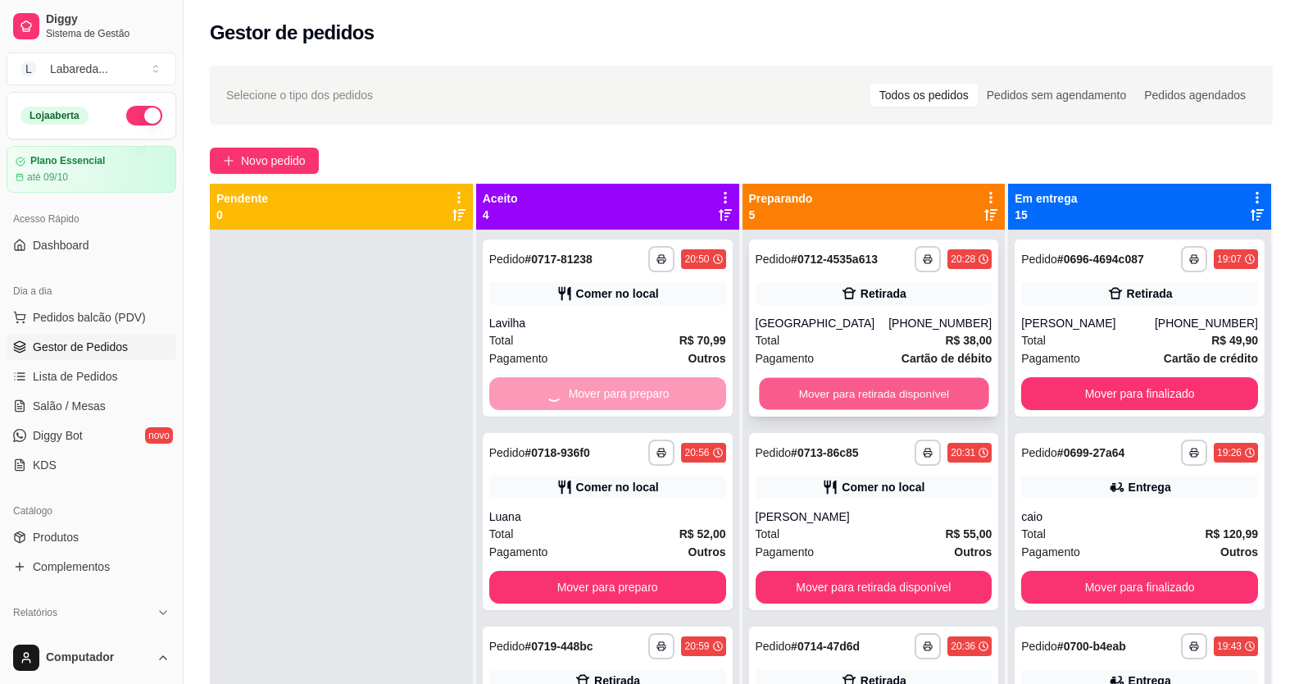
click at [776, 257] on button "Mover para retirada disponível" at bounding box center [874, 394] width 230 height 32
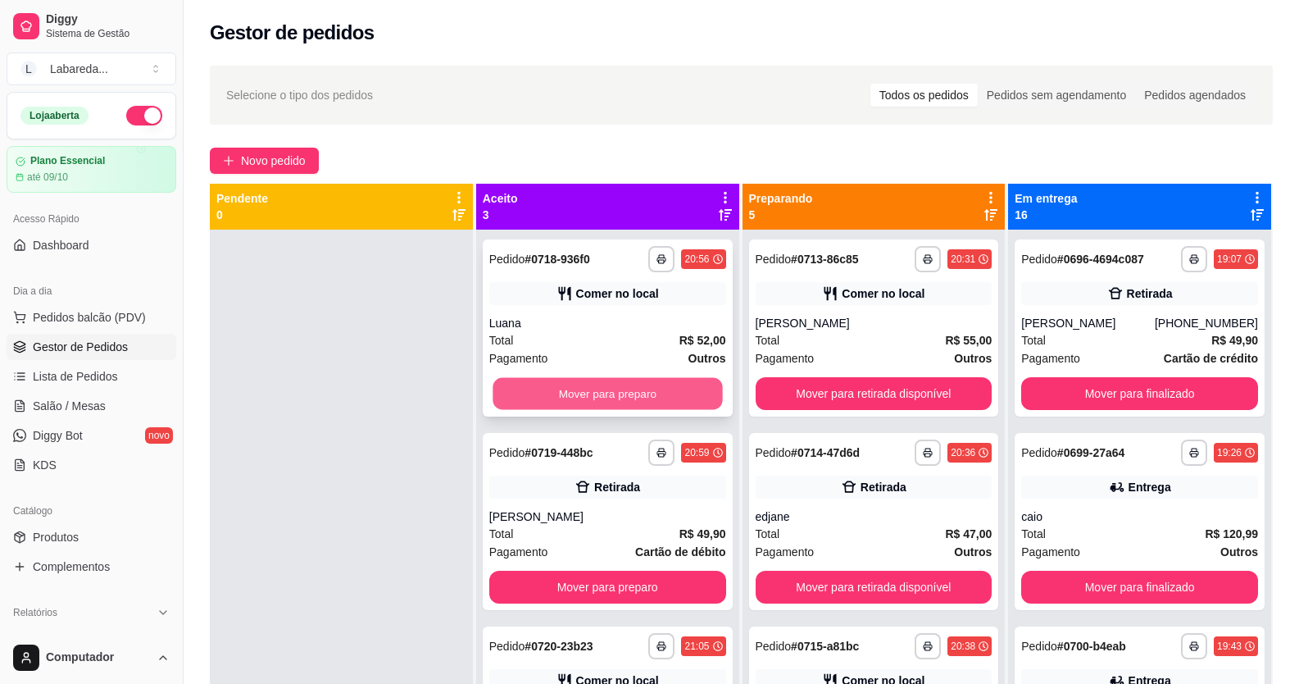
click at [688, 257] on button "Mover para preparo" at bounding box center [608, 394] width 230 height 32
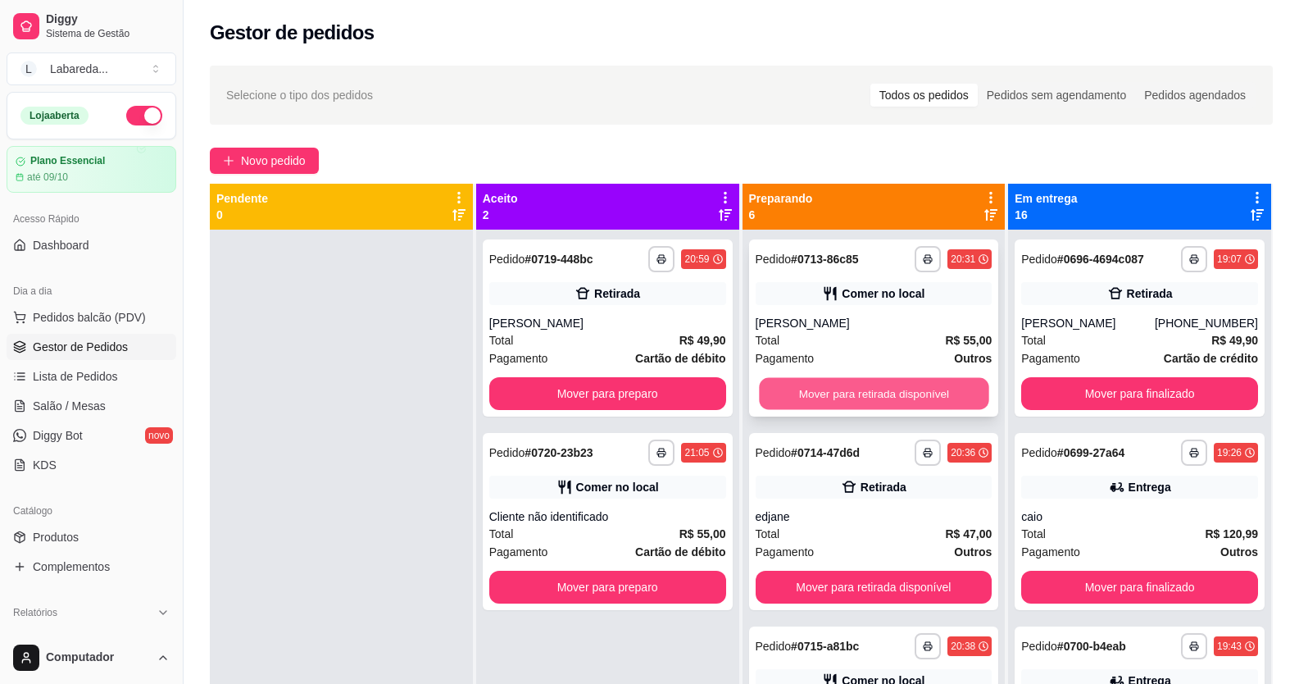
click at [817, 257] on button "Mover para retirada disponível" at bounding box center [874, 394] width 230 height 32
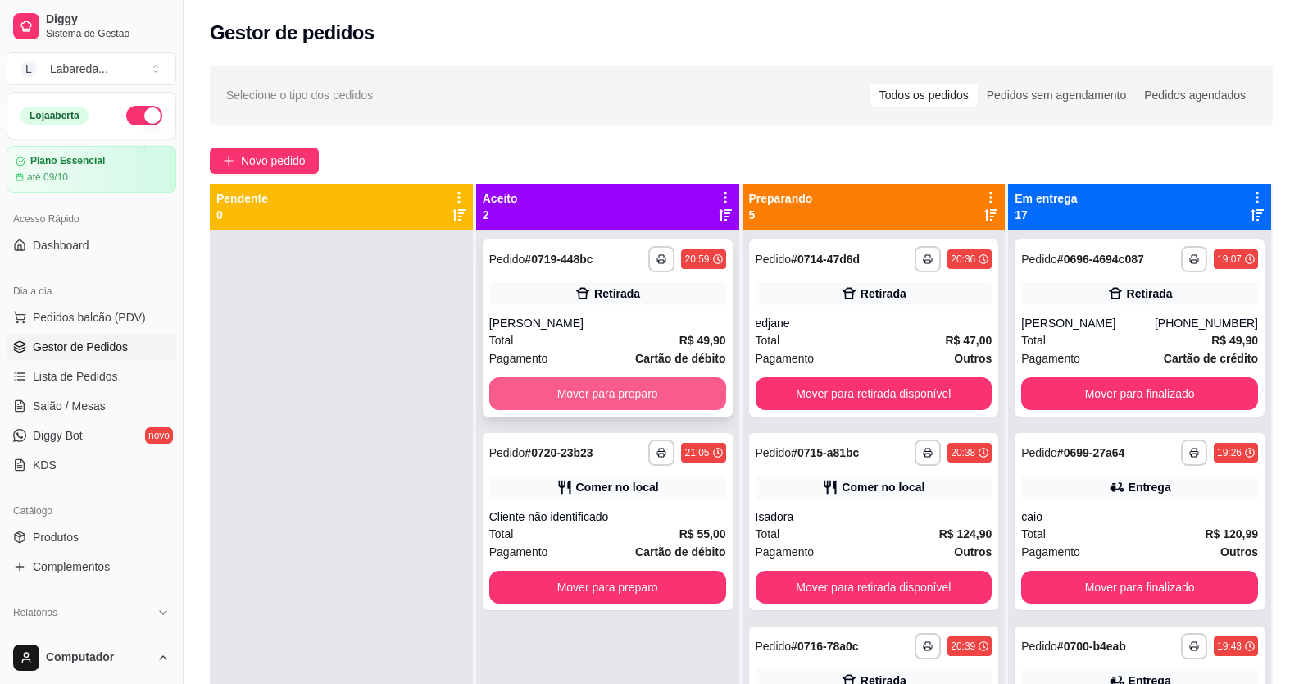
click at [693, 257] on button "Mover para preparo" at bounding box center [607, 393] width 237 height 33
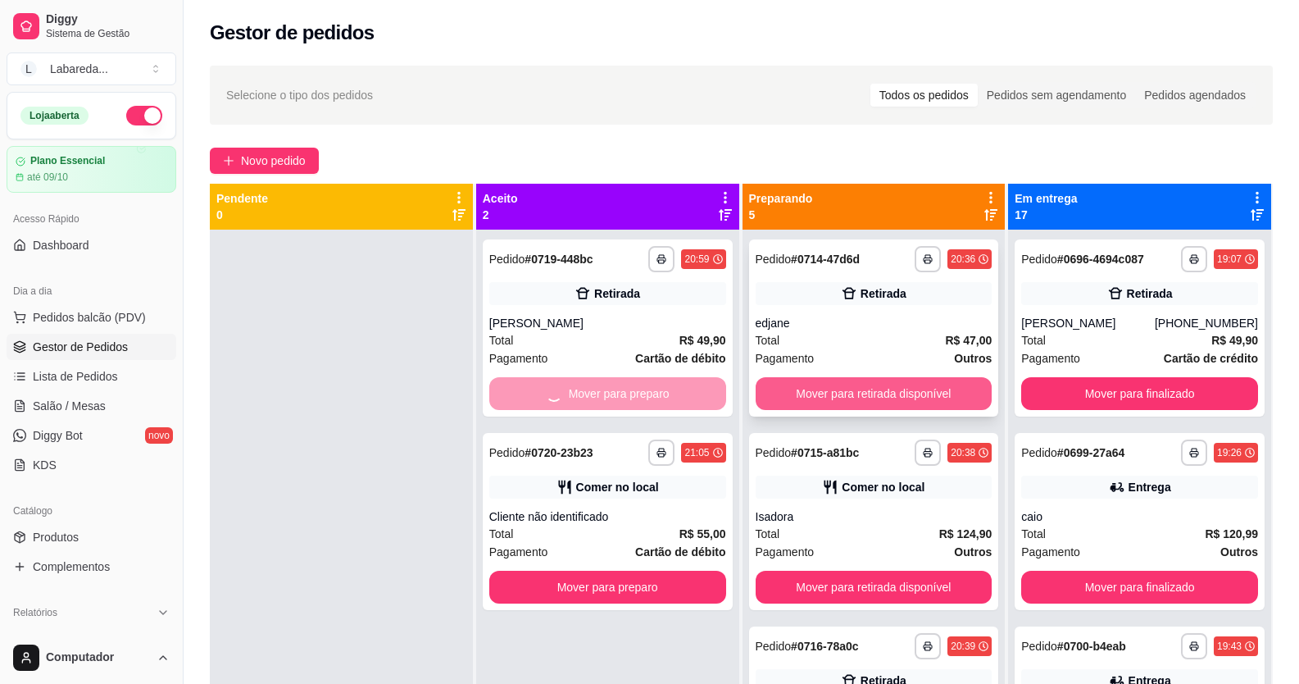
click at [814, 257] on button "Mover para retirada disponível" at bounding box center [874, 393] width 237 height 33
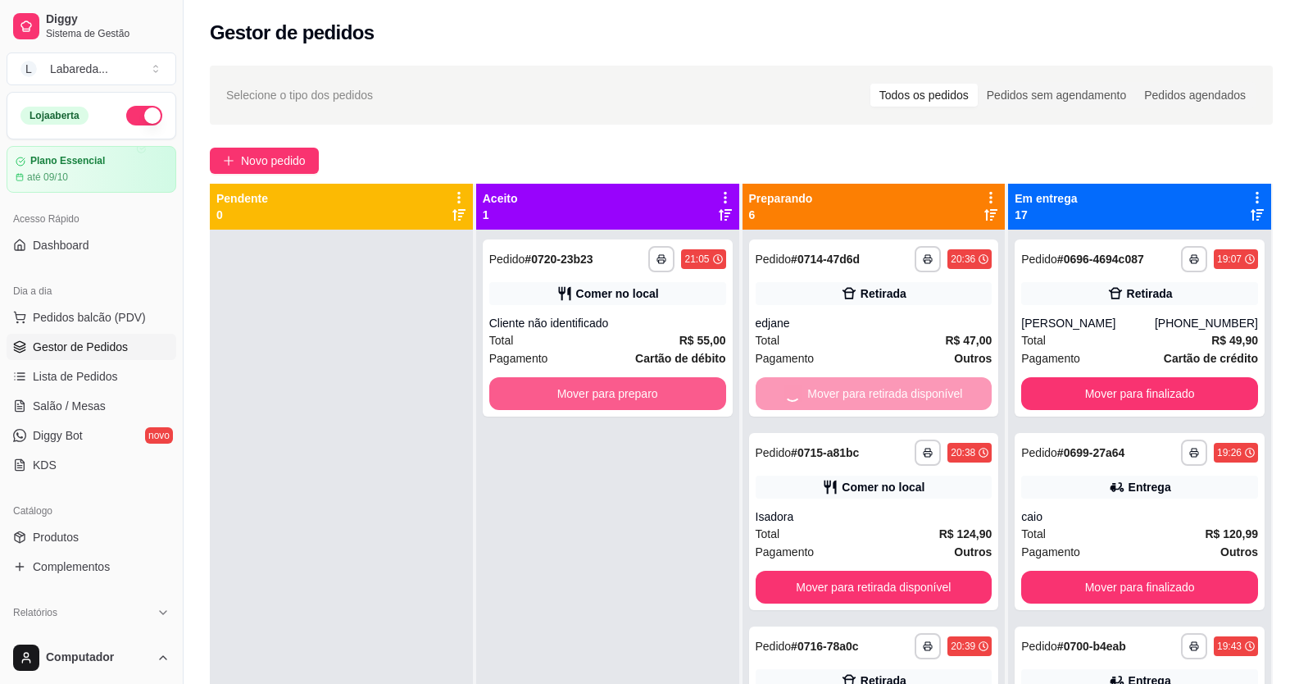
click at [673, 257] on button "Mover para preparo" at bounding box center [607, 393] width 237 height 33
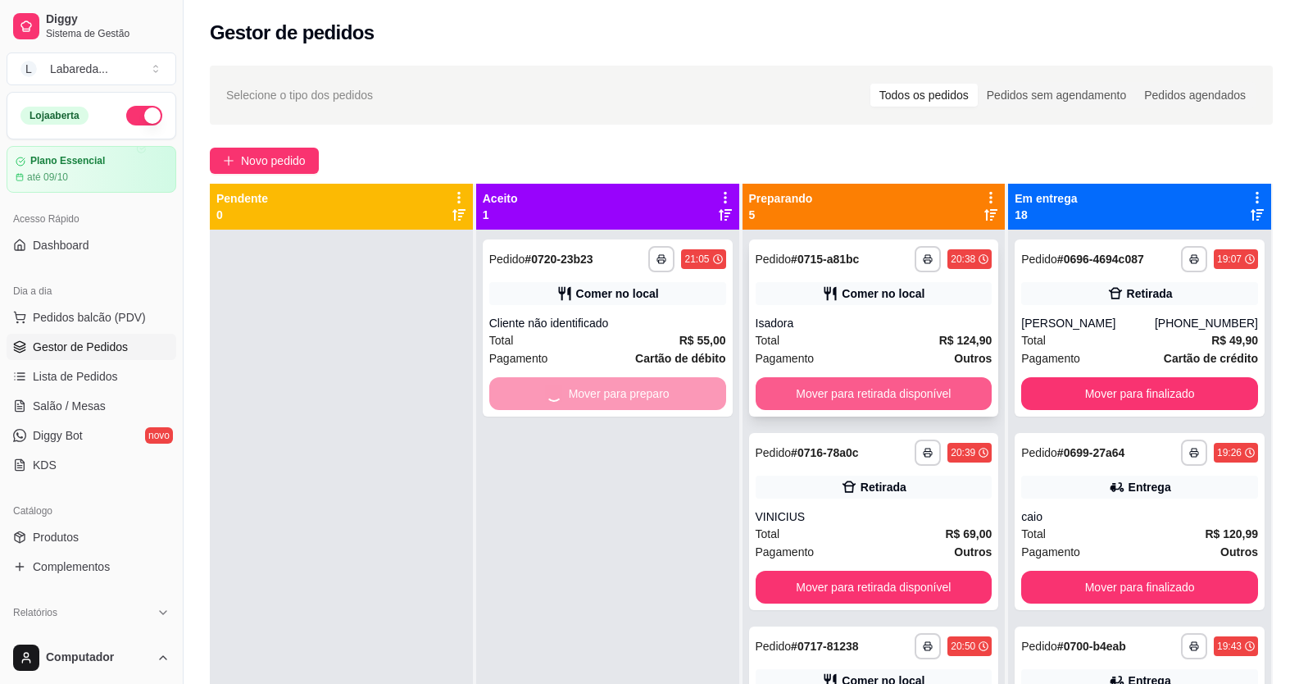
click at [850, 257] on button "Mover para retirada disponível" at bounding box center [874, 393] width 237 height 33
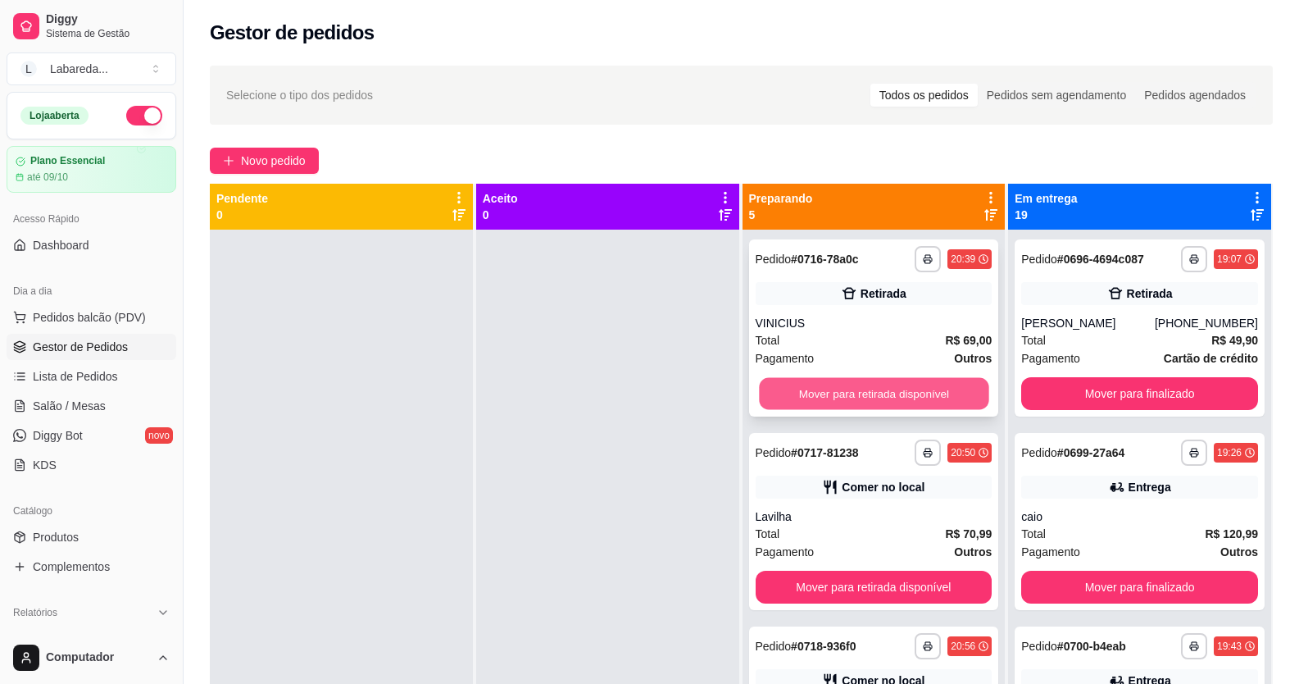
click at [846, 257] on button "Mover para retirada disponível" at bounding box center [874, 394] width 230 height 32
click at [844, 257] on button "Mover para retirada disponível" at bounding box center [874, 394] width 230 height 32
click at [842, 257] on button "Mover para retirada disponível" at bounding box center [874, 394] width 230 height 32
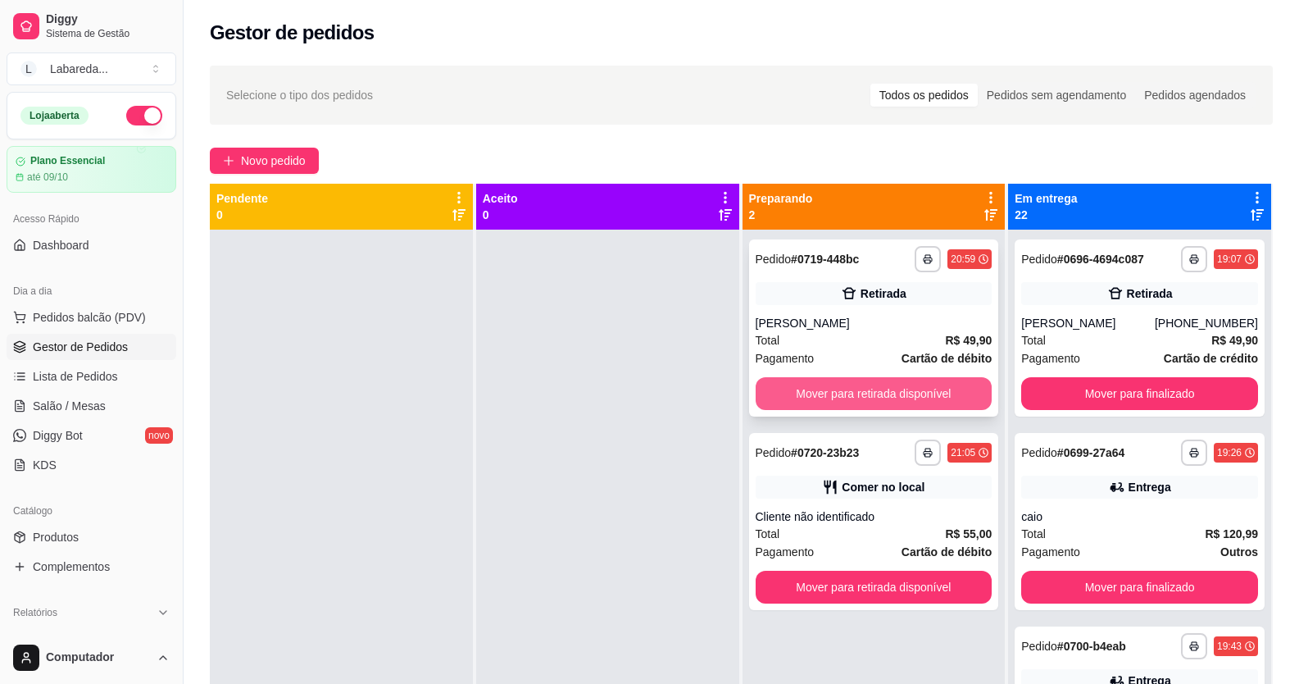
click at [841, 257] on button "Mover para retirada disponível" at bounding box center [874, 393] width 237 height 33
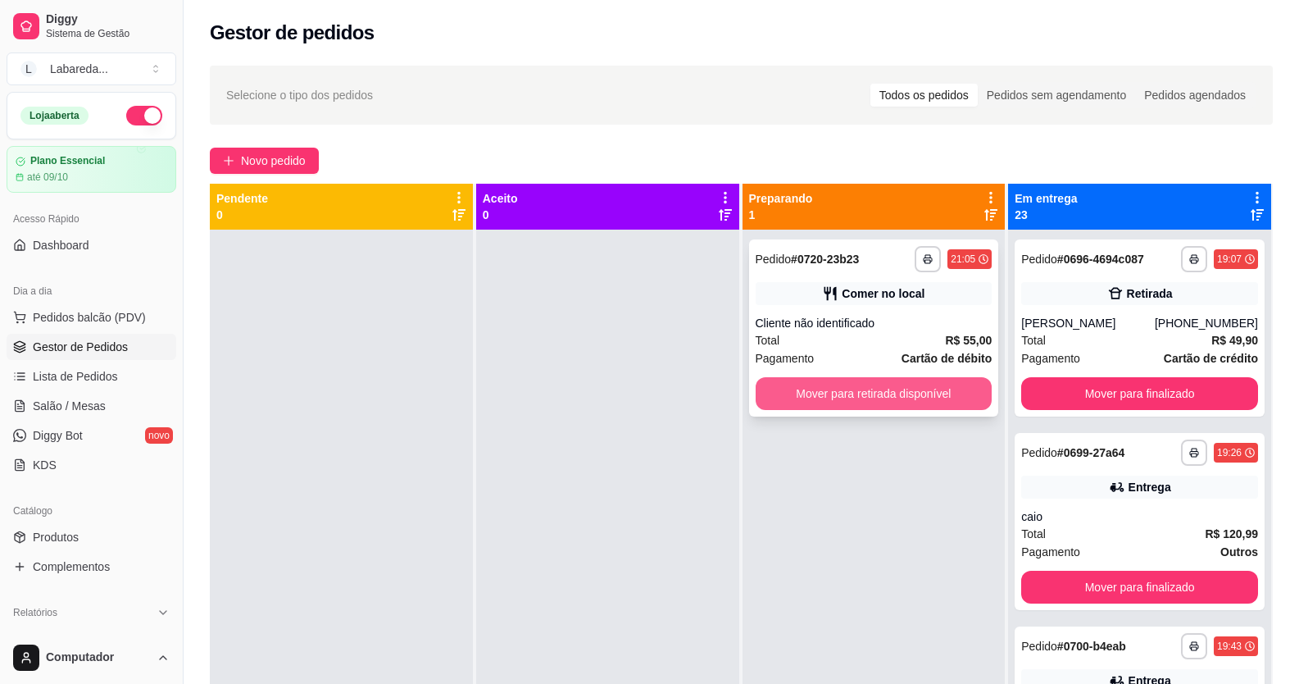
click at [846, 257] on button "Mover para retirada disponível" at bounding box center [874, 393] width 237 height 33
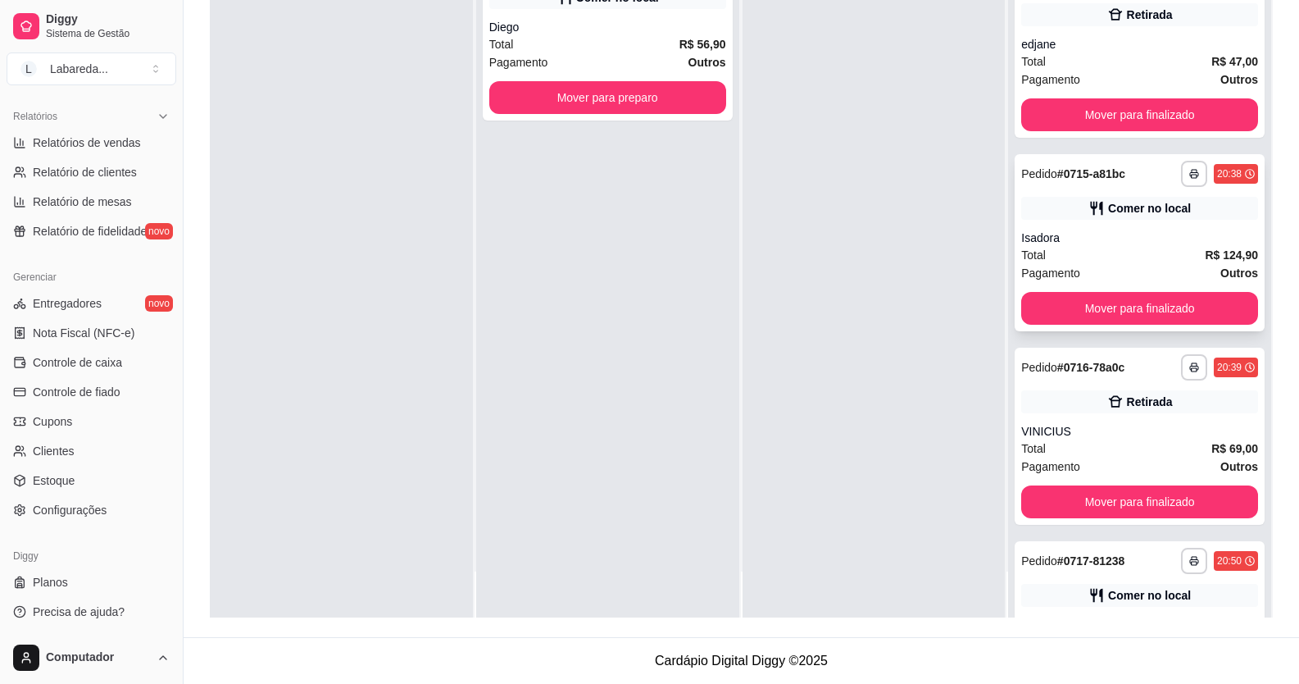
scroll to position [3443, 0]
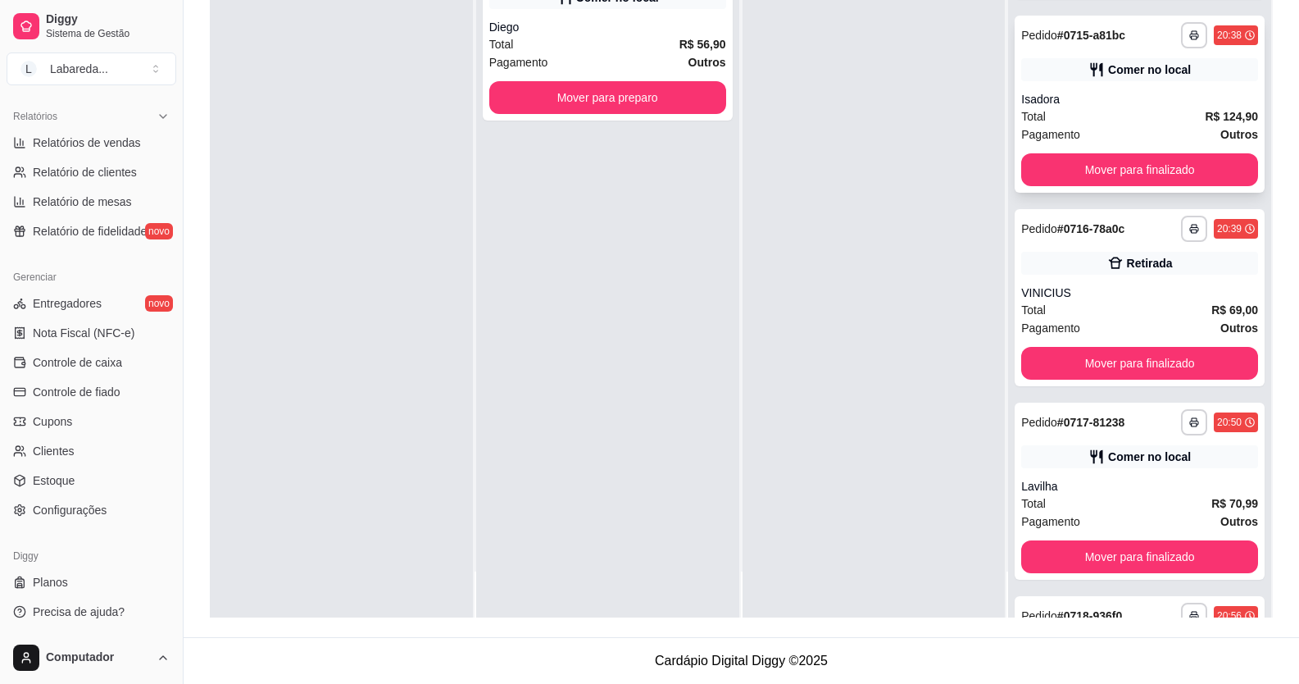
click at [1002, 91] on div "Isadora" at bounding box center [1139, 99] width 237 height 16
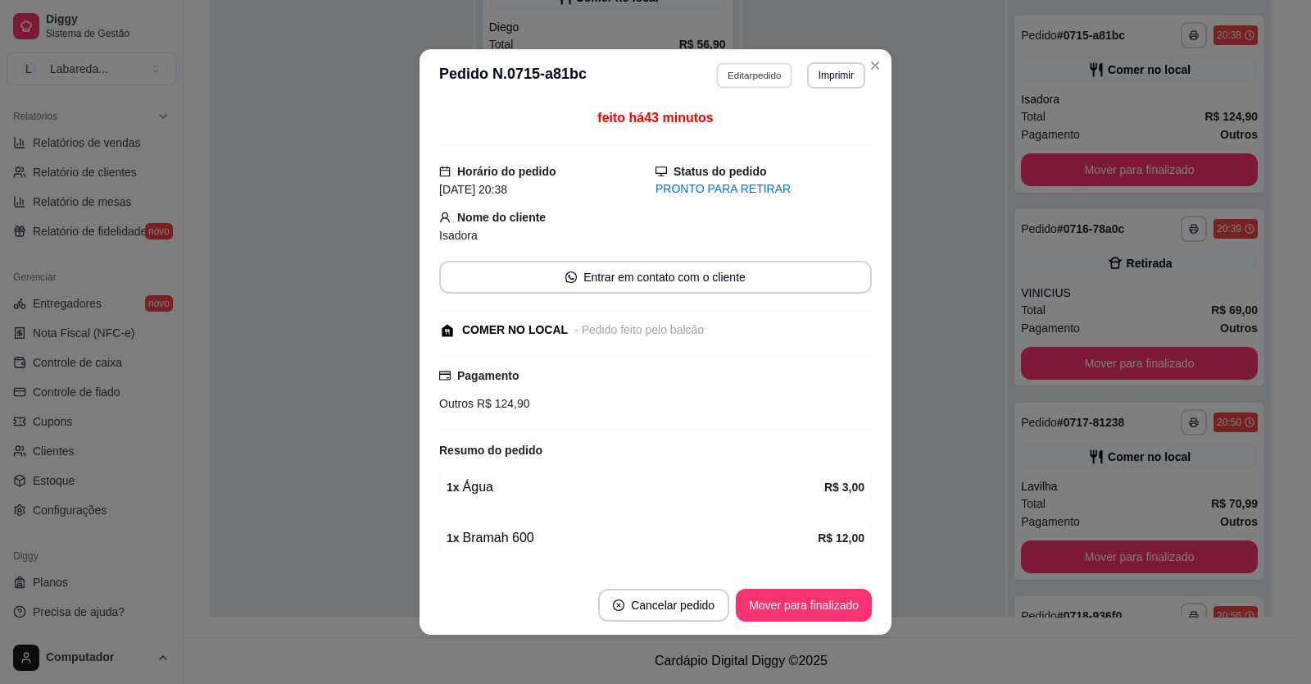
click at [757, 84] on button "Editar pedido" at bounding box center [755, 74] width 76 height 25
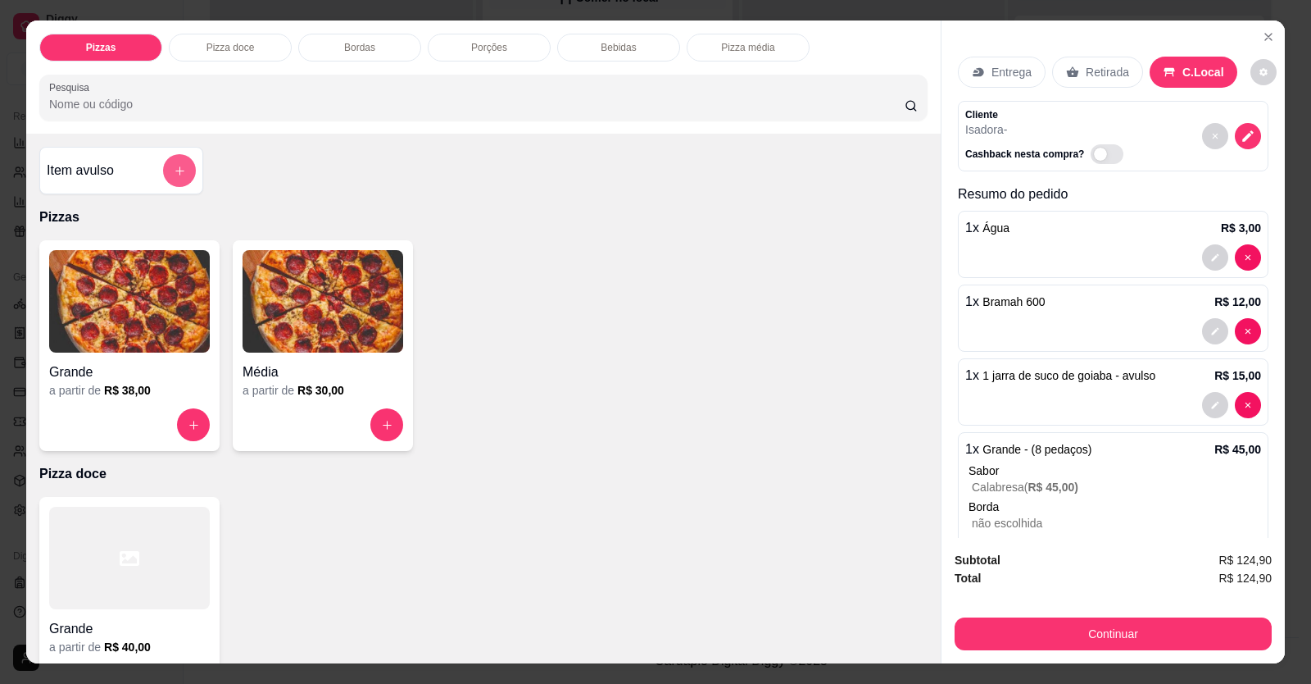
click at [174, 166] on icon "add-separate-item" at bounding box center [180, 171] width 12 height 12
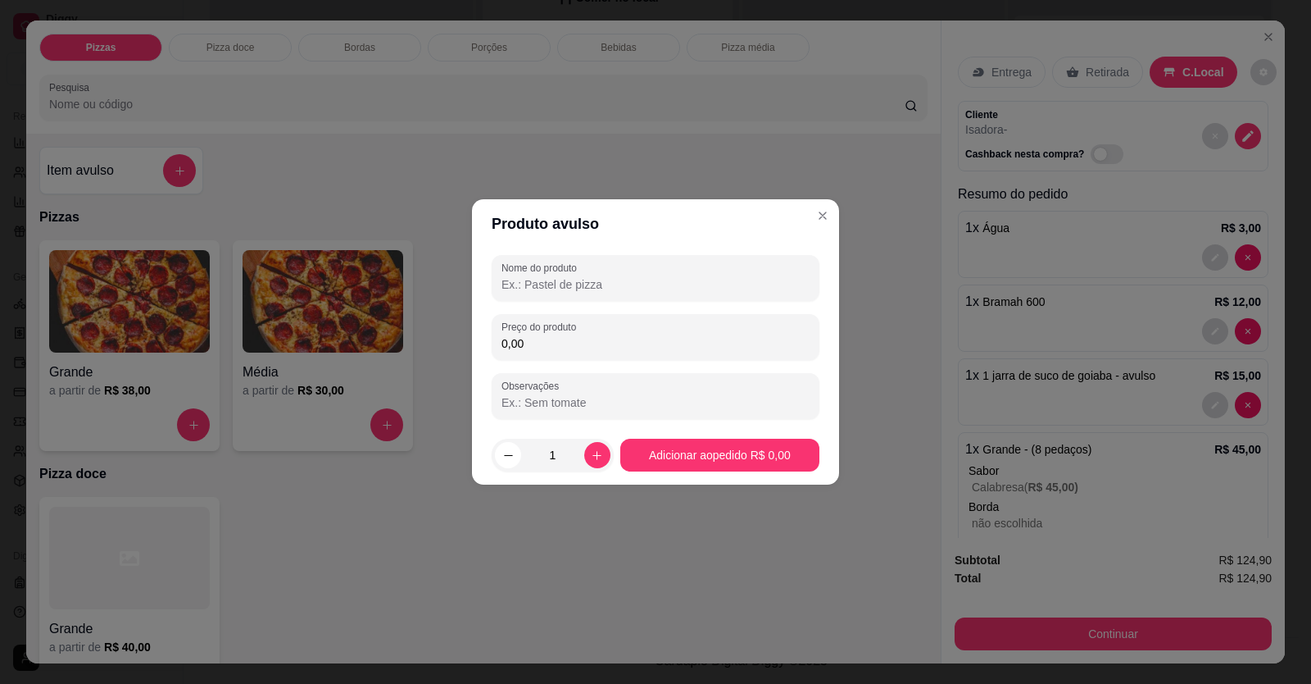
click at [609, 257] on div "Nome do produto Preço do produto 0,00 Observações" at bounding box center [656, 337] width 328 height 164
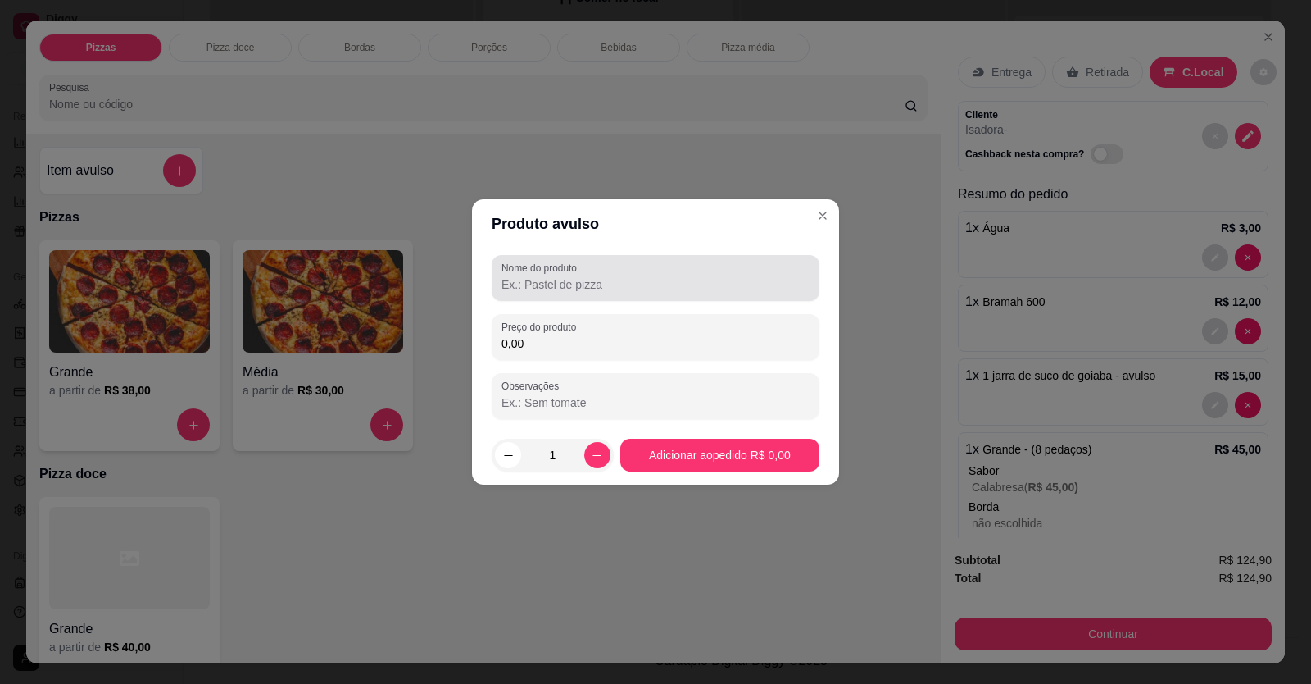
click at [600, 257] on div "Nome do produto" at bounding box center [656, 278] width 328 height 46
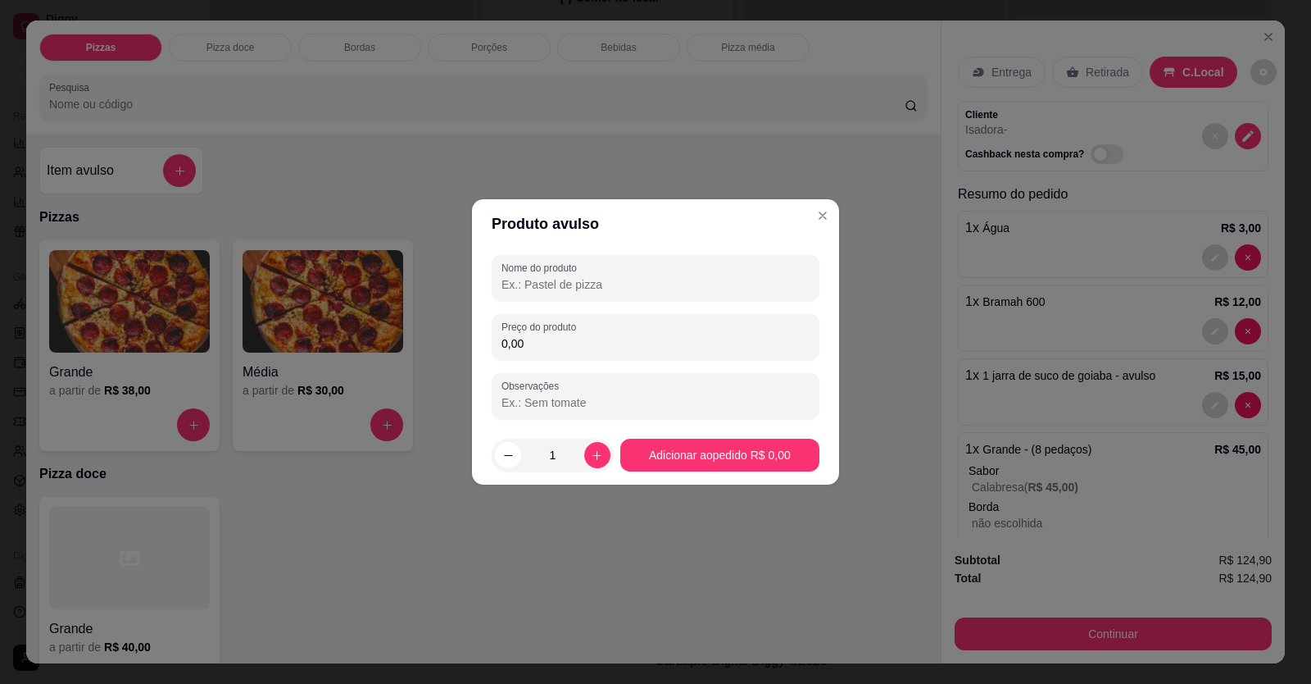
click at [607, 257] on input "Nome do produto" at bounding box center [656, 284] width 308 height 16
type input "LATA"
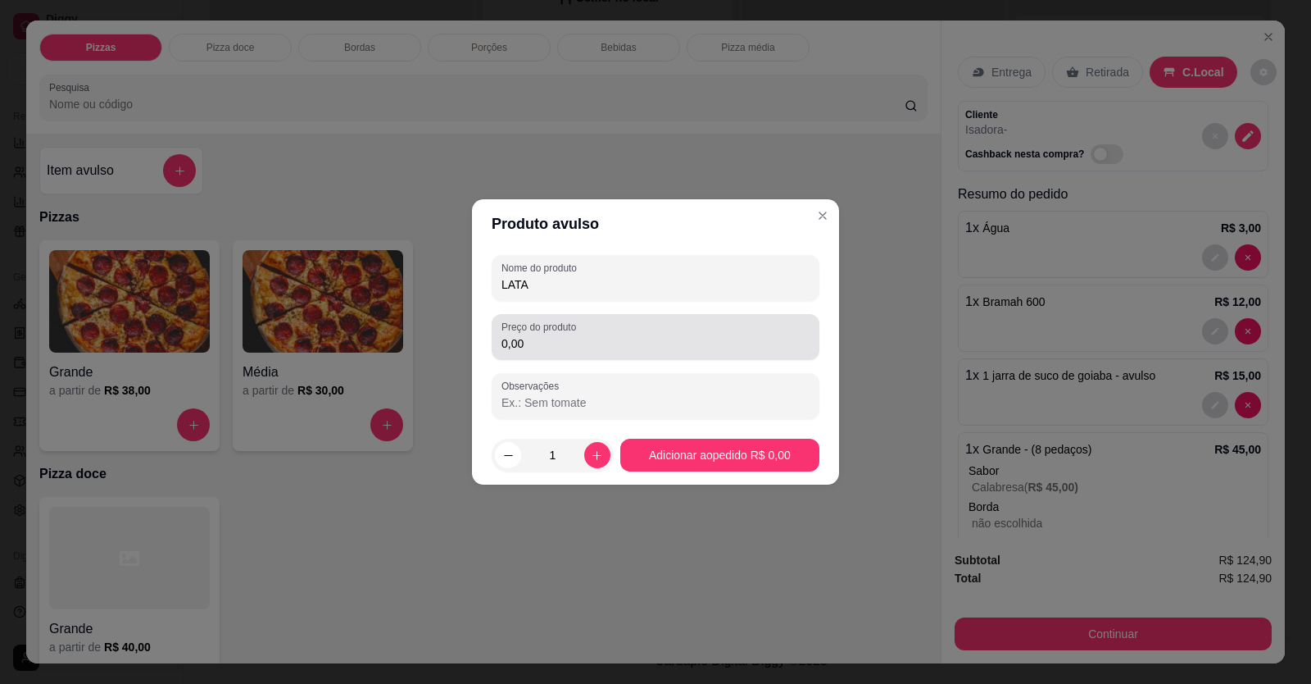
drag, startPoint x: 646, startPoint y: 320, endPoint x: 651, endPoint y: 355, distance: 34.8
click at [651, 257] on div "Preço do produto 0,00" at bounding box center [656, 337] width 328 height 46
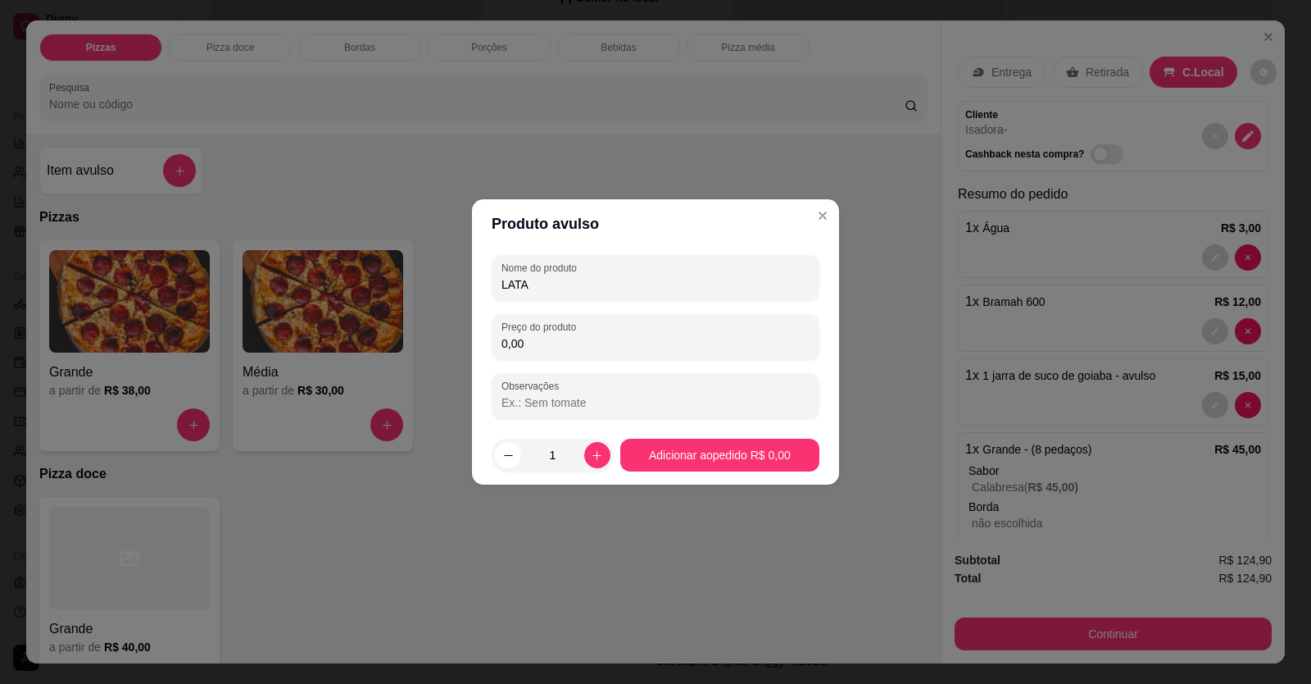
click at [650, 257] on input "0,00" at bounding box center [656, 343] width 308 height 16
type input "5,00"
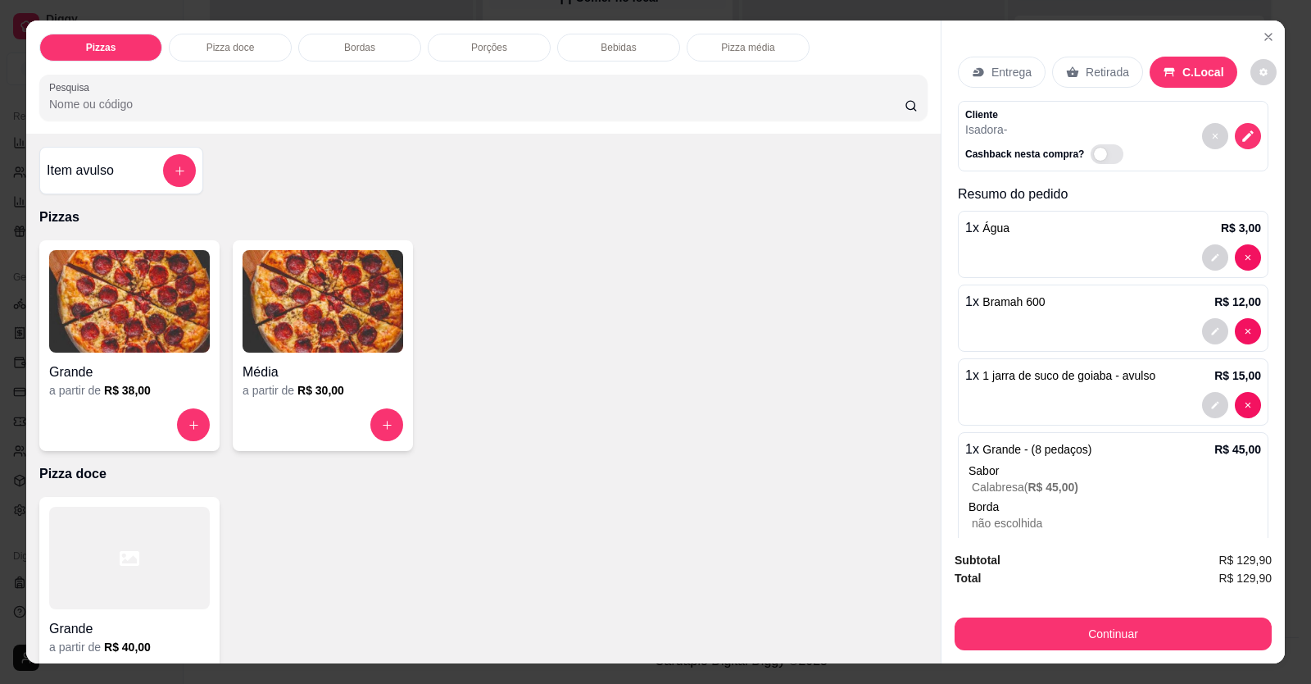
click at [997, 257] on div "Continuar" at bounding box center [1113, 631] width 317 height 37
click at [998, 257] on button "Continuar" at bounding box center [1113, 633] width 317 height 33
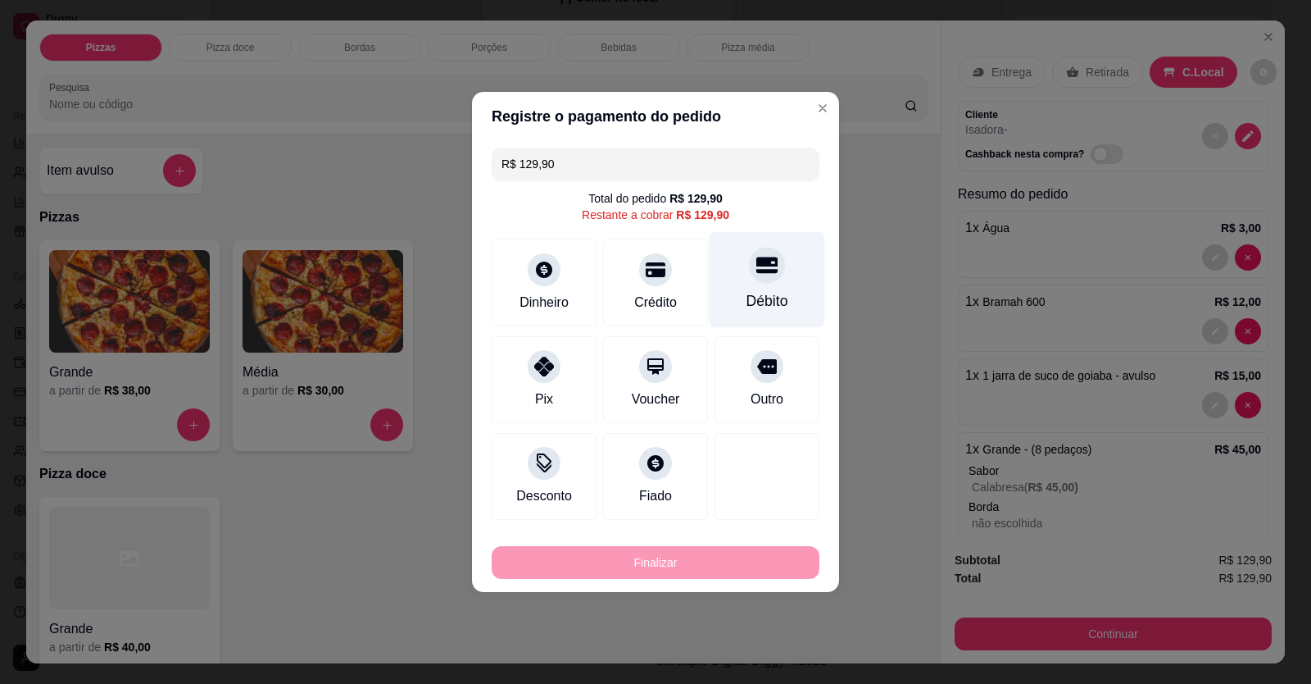
click at [761, 257] on icon at bounding box center [767, 264] width 21 height 21
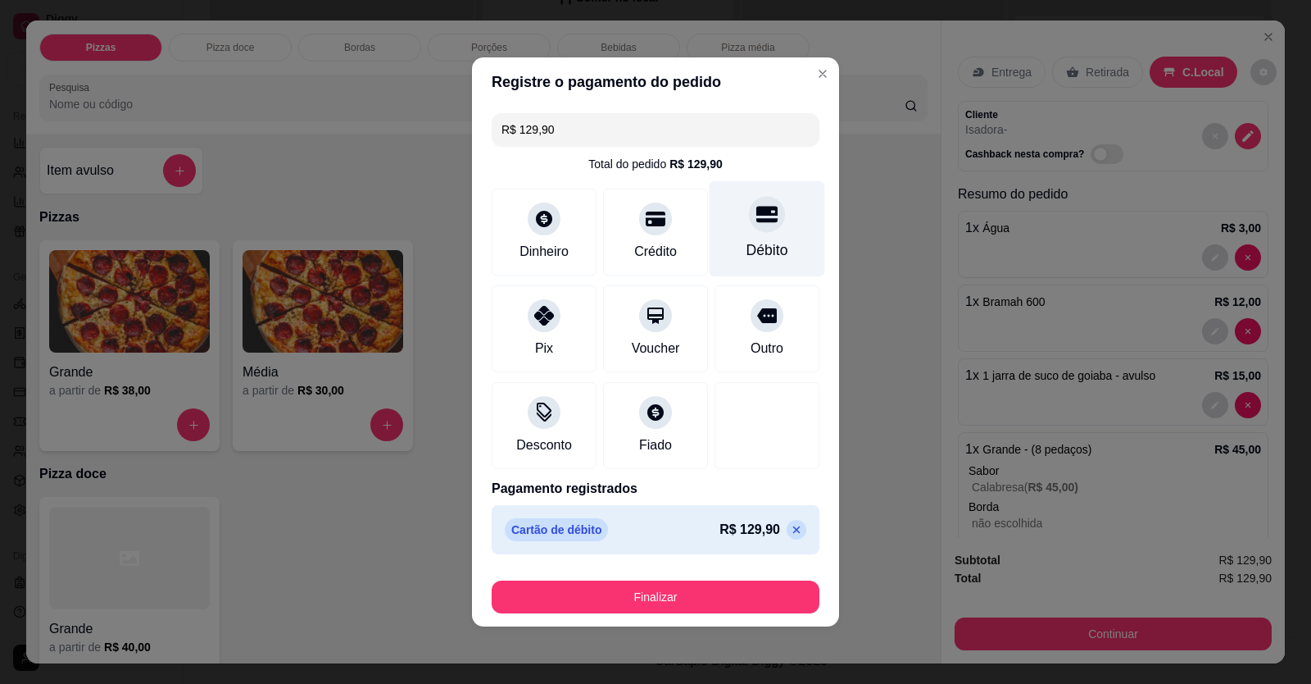
type input "R$ 0,00"
drag, startPoint x: 769, startPoint y: 613, endPoint x: 765, endPoint y: 596, distance: 17.7
click at [770, 257] on footer "Finalizar" at bounding box center [655, 594] width 367 height 66
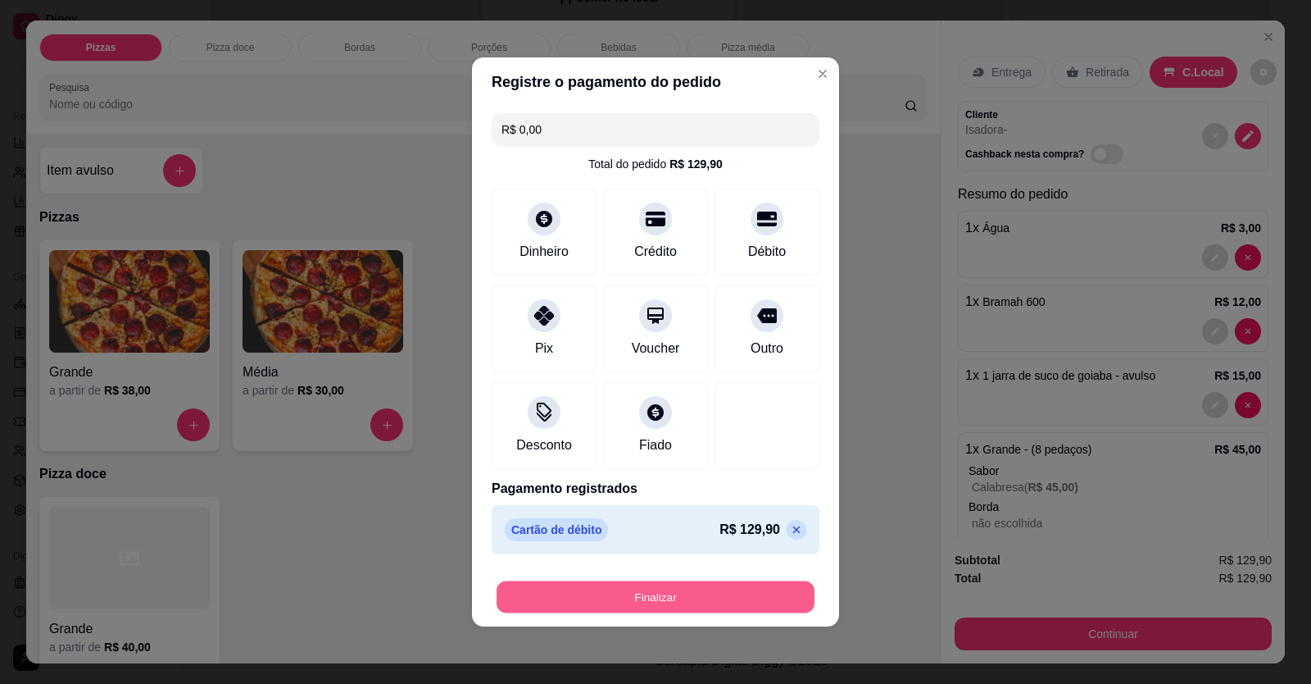
click at [765, 257] on button "Finalizar" at bounding box center [656, 597] width 318 height 32
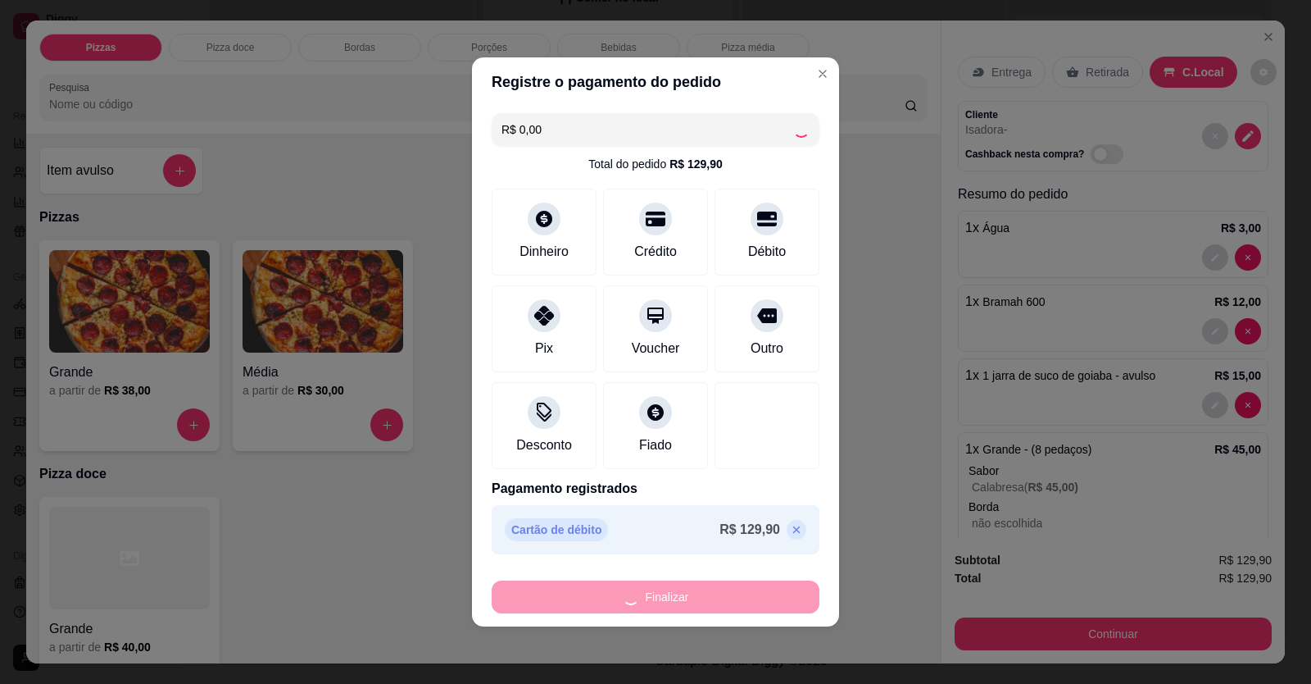
type input "0"
type input "-R$ 129,90"
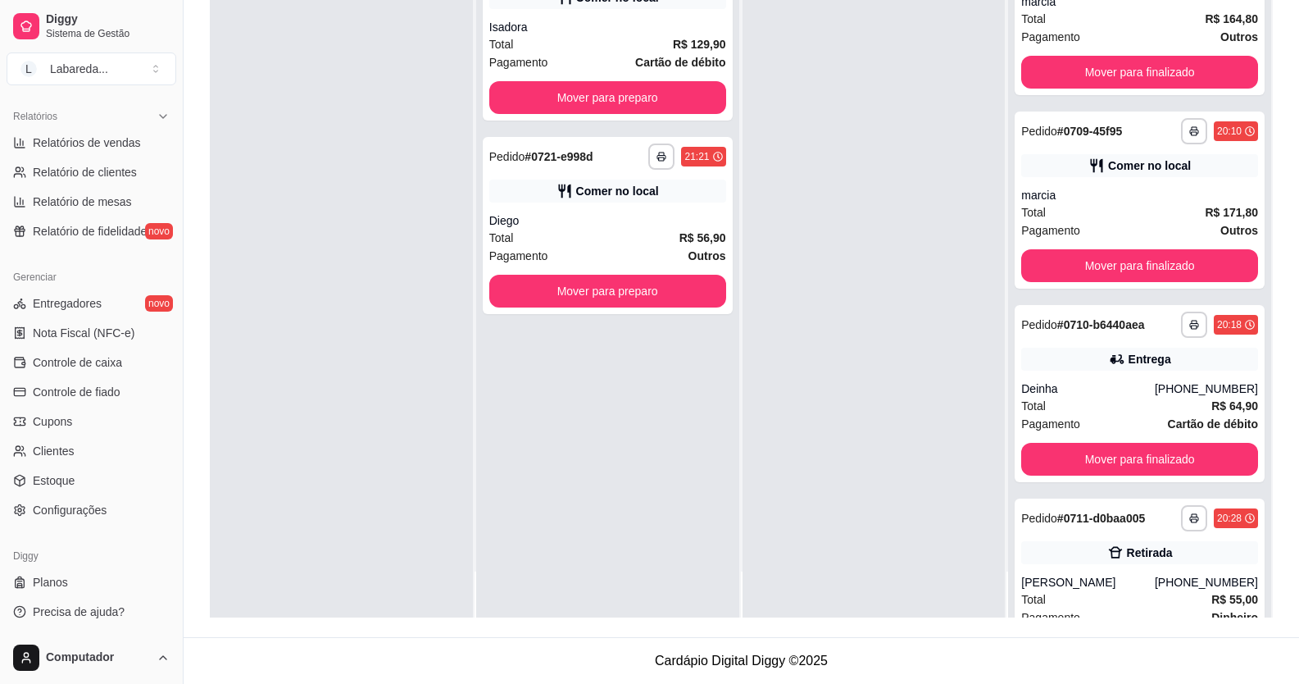
scroll to position [2159, 0]
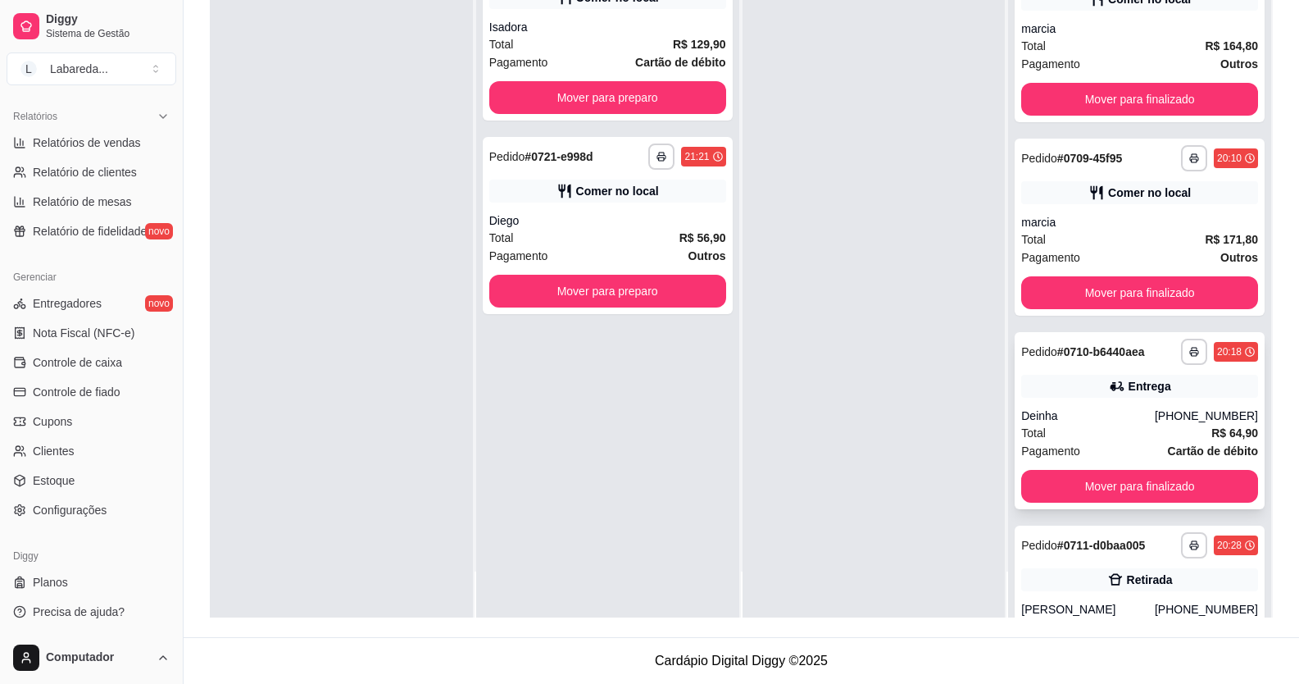
click at [1002, 257] on div "**********" at bounding box center [1140, 420] width 250 height 177
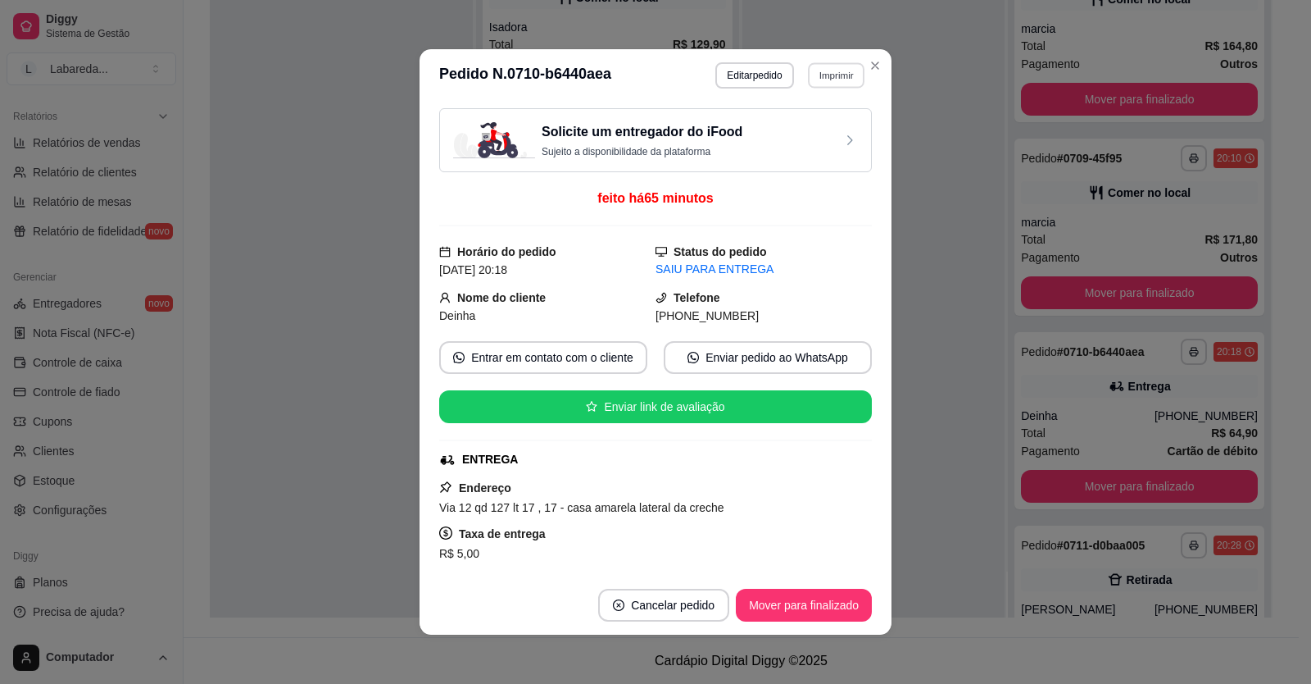
click at [840, 83] on button "Imprimir" at bounding box center [836, 74] width 57 height 25
click at [816, 130] on button "IMPRESSORA" at bounding box center [801, 133] width 119 height 26
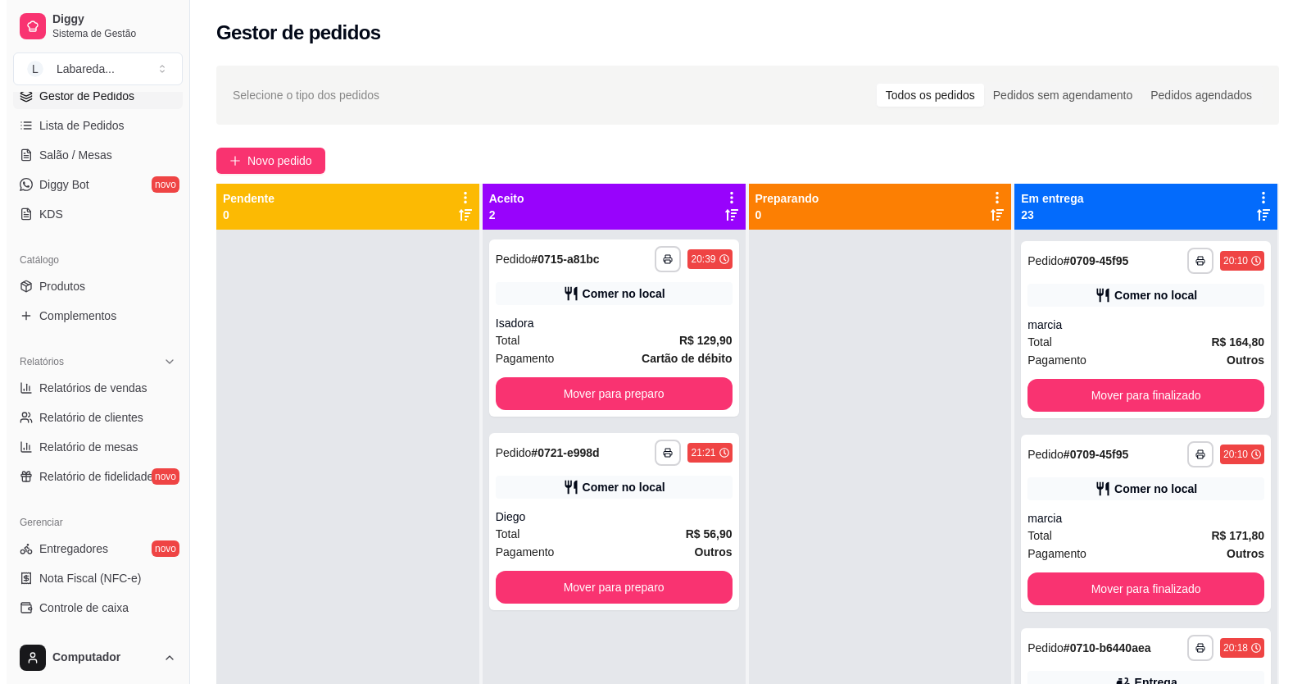
scroll to position [250, 0]
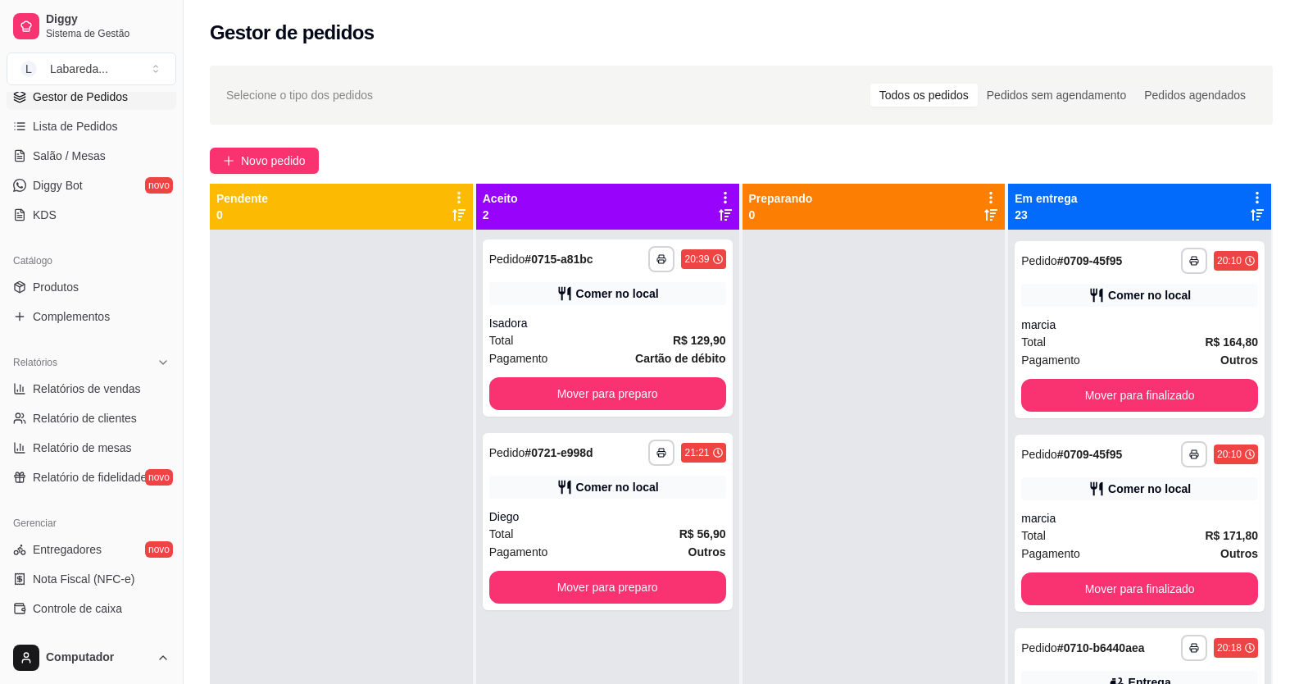
drag, startPoint x: 229, startPoint y: 184, endPoint x: 238, endPoint y: 175, distance: 13.3
click at [236, 180] on div "**********" at bounding box center [742, 471] width 1116 height 831
click at [244, 163] on button "Novo pedido" at bounding box center [264, 161] width 109 height 26
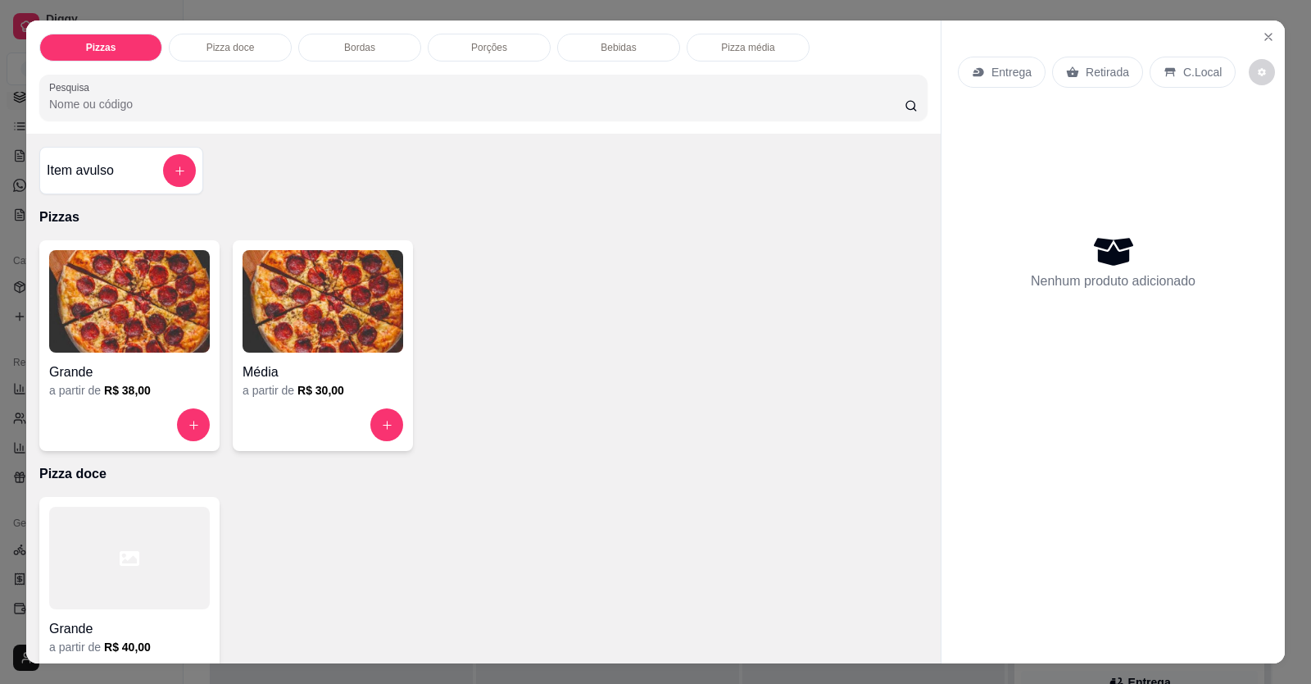
click at [141, 257] on h4 "Grande" at bounding box center [129, 372] width 161 height 20
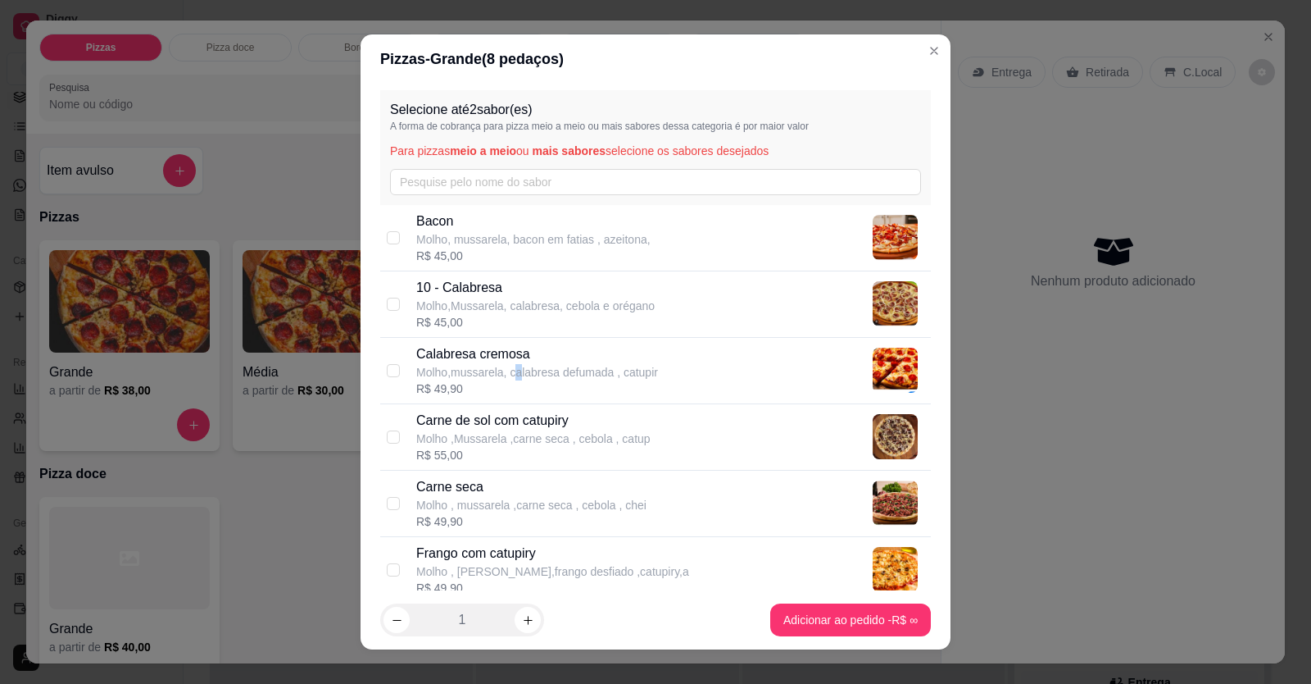
drag, startPoint x: 511, startPoint y: 377, endPoint x: 573, endPoint y: 447, distance: 92.9
click at [511, 257] on p "Molho,mussarela, calabresa defumada , catupir" at bounding box center [537, 372] width 242 height 16
checkbox input "true"
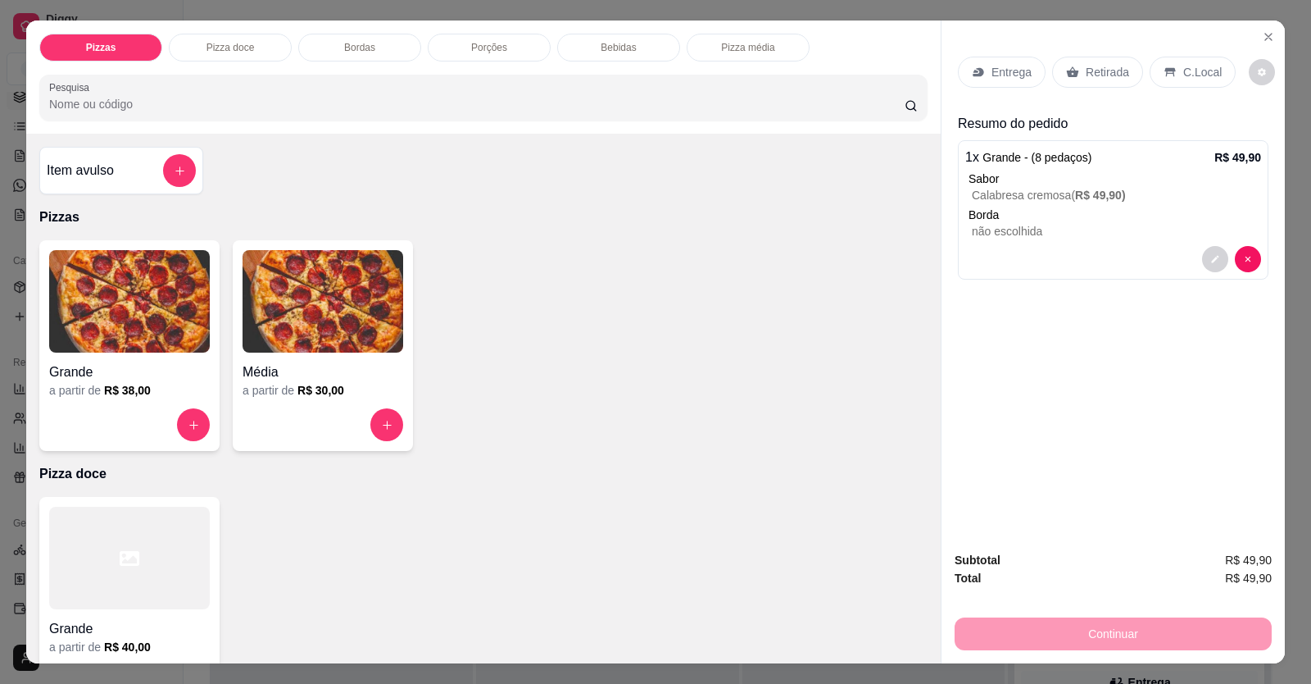
drag, startPoint x: 1021, startPoint y: 60, endPoint x: 1011, endPoint y: 64, distance: 11.4
click at [1002, 64] on div "Entrega" at bounding box center [1002, 72] width 88 height 31
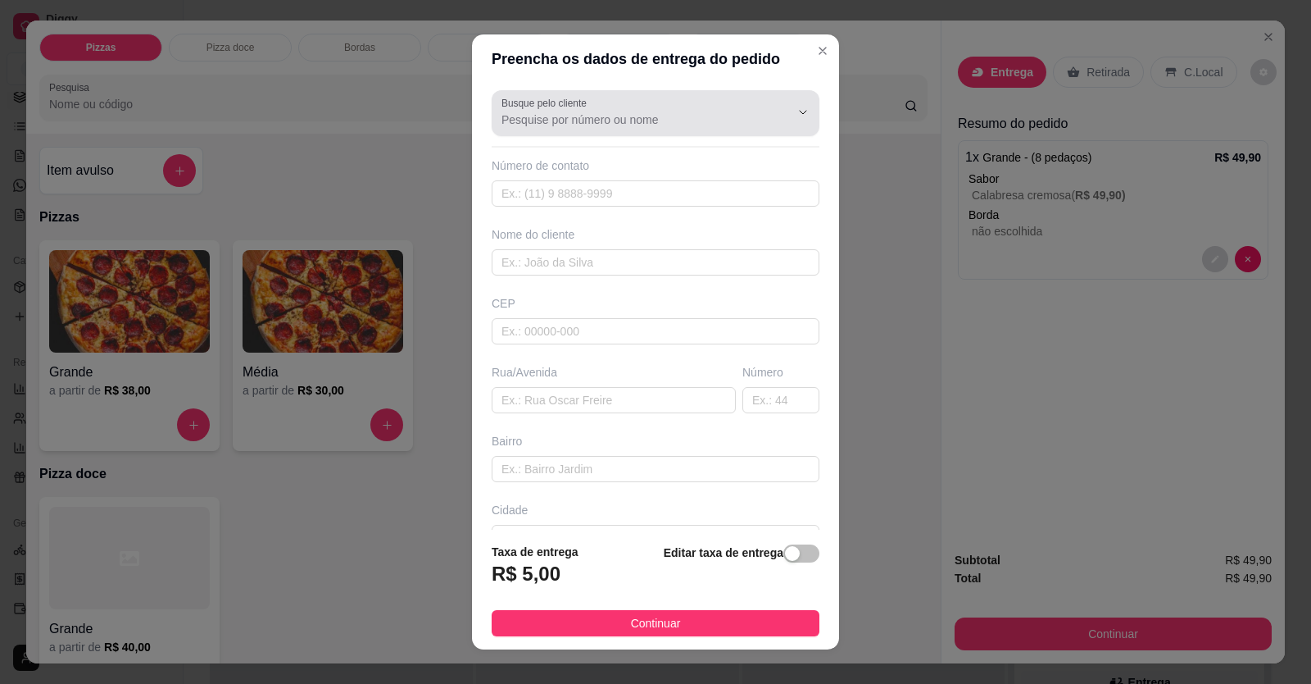
click at [680, 130] on div "Busque pelo cliente" at bounding box center [656, 113] width 328 height 46
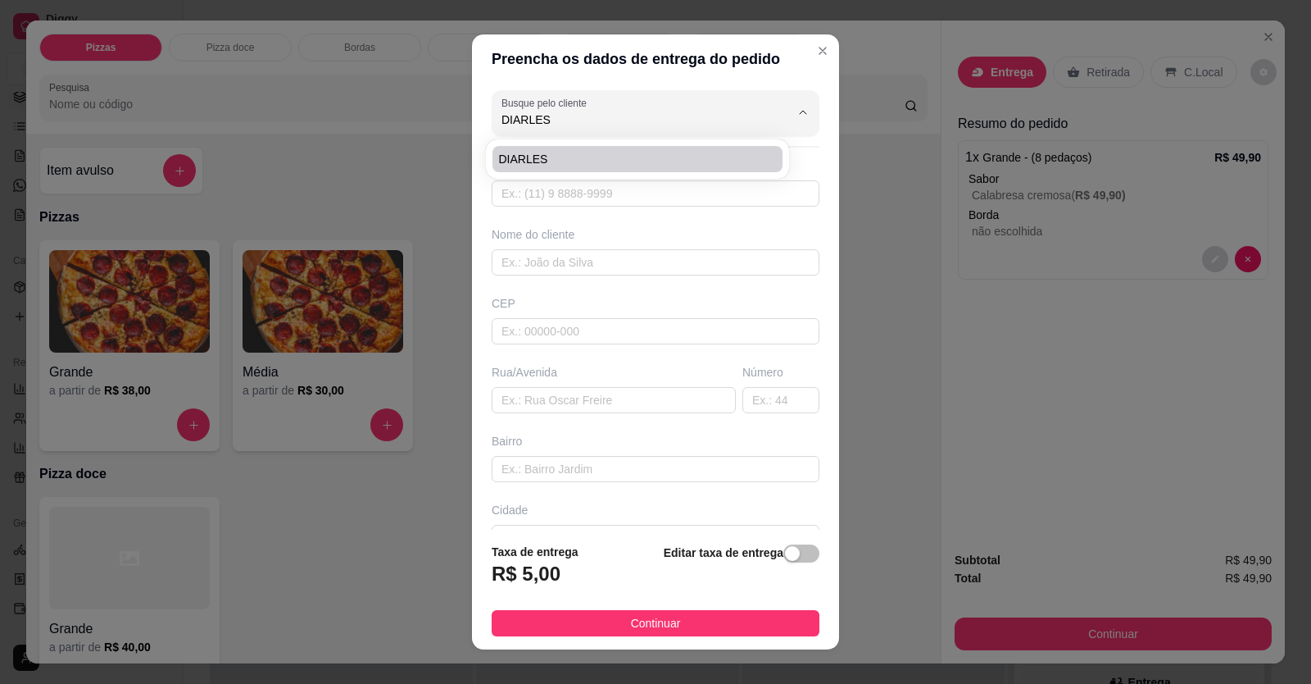
click at [668, 178] on div "DIARLES" at bounding box center [637, 158] width 303 height 39
click at [664, 165] on span "DIARLES" at bounding box center [629, 159] width 261 height 16
type input "DIARLES"
type input "61999375730"
type input "DIARLES"
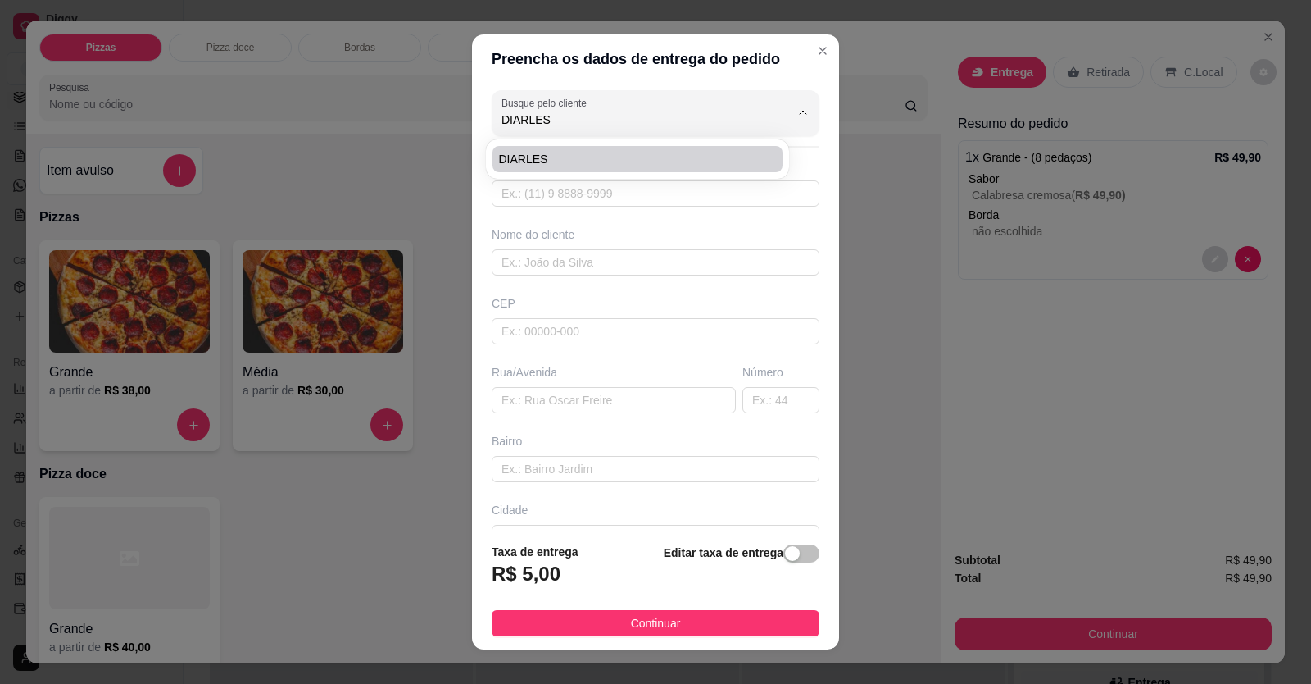
type input "RUA 65 QD 65 03A [GEOGRAPHIC_DATA]"
type input "LOCALIZAÇÃO"
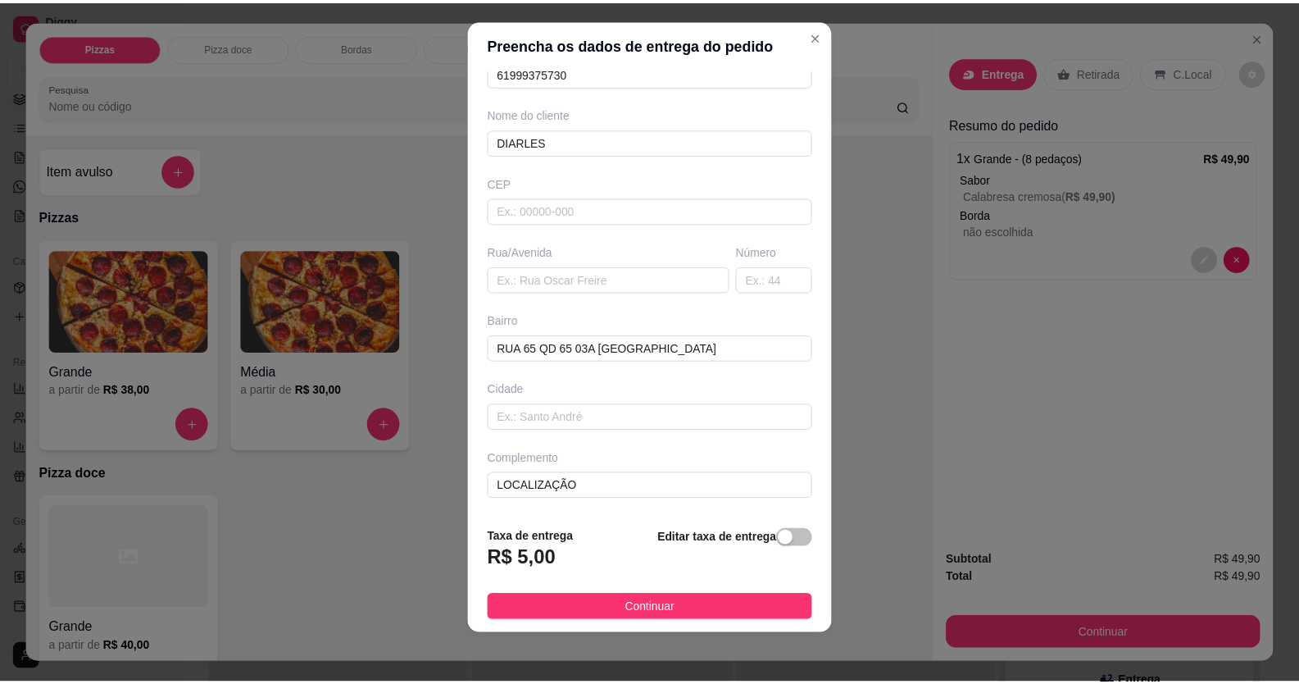
scroll to position [18, 0]
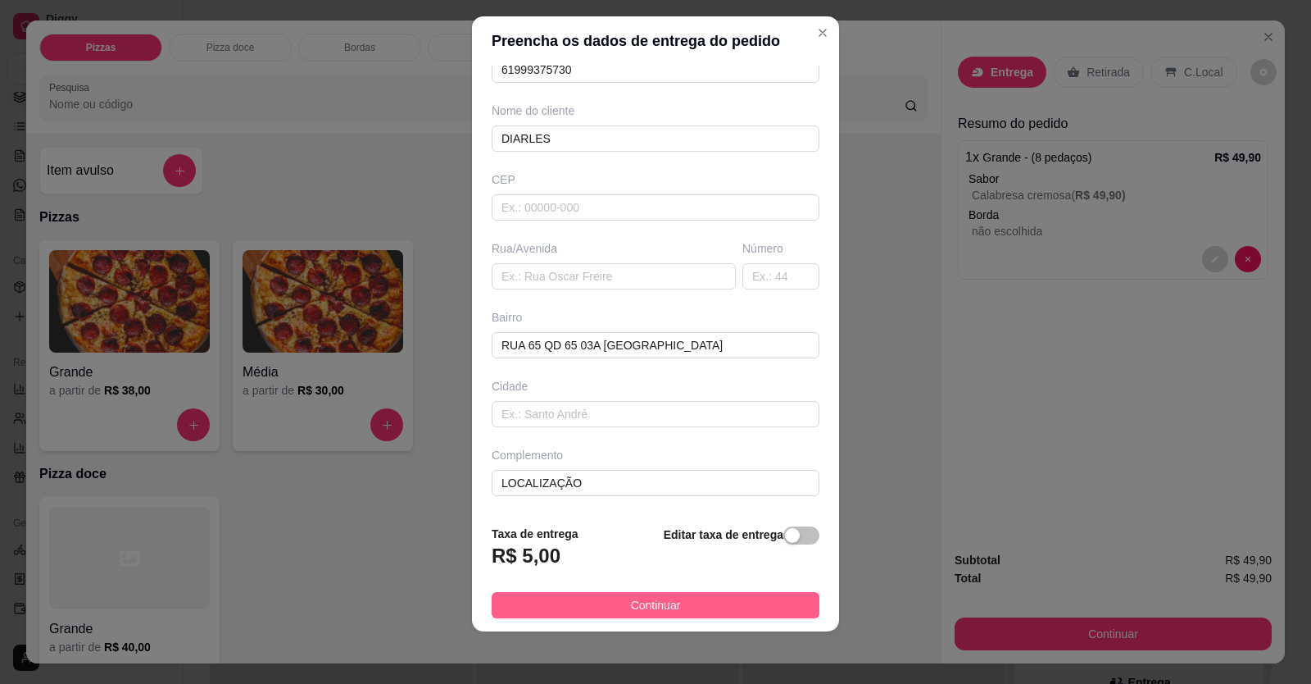
click at [659, 257] on span "Continuar" at bounding box center [656, 605] width 50 height 18
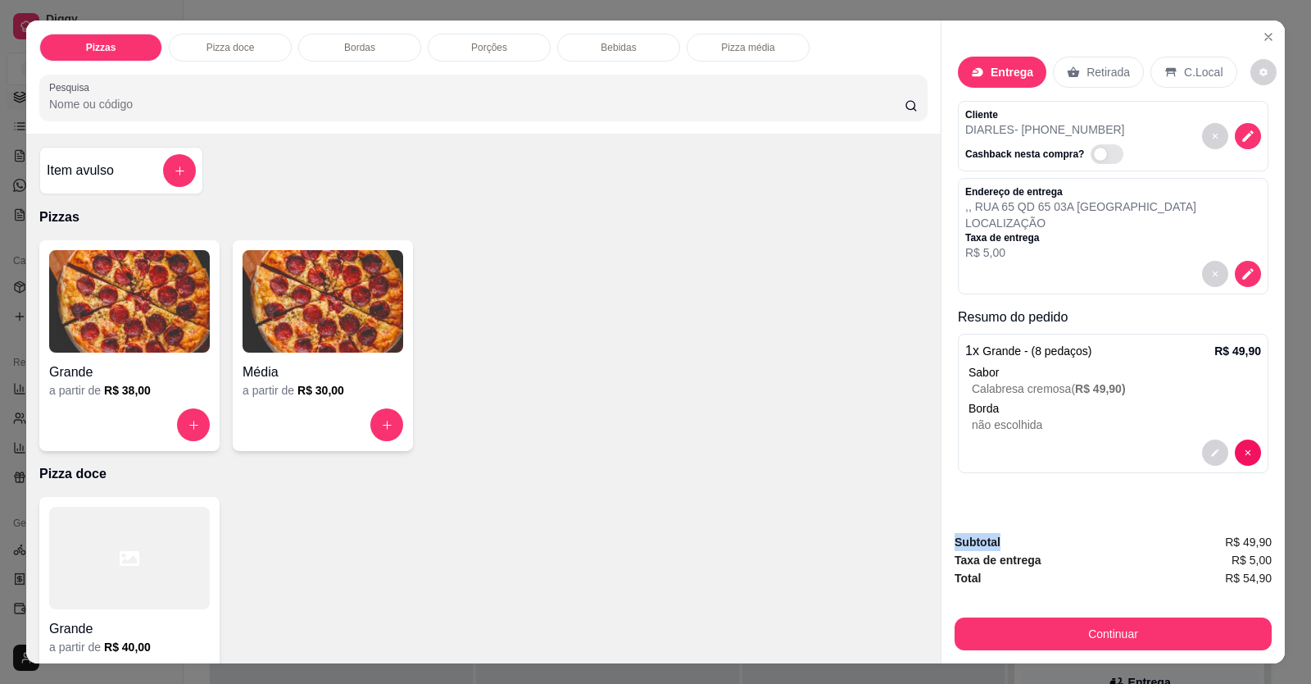
drag, startPoint x: 1060, startPoint y: 498, endPoint x: 1073, endPoint y: 544, distance: 47.7
click at [1002, 257] on div "Entrega Retirada C.Local Cliente DIARLES - [PHONE_NUMBER] Cashback nesta compra…" at bounding box center [1113, 341] width 344 height 643
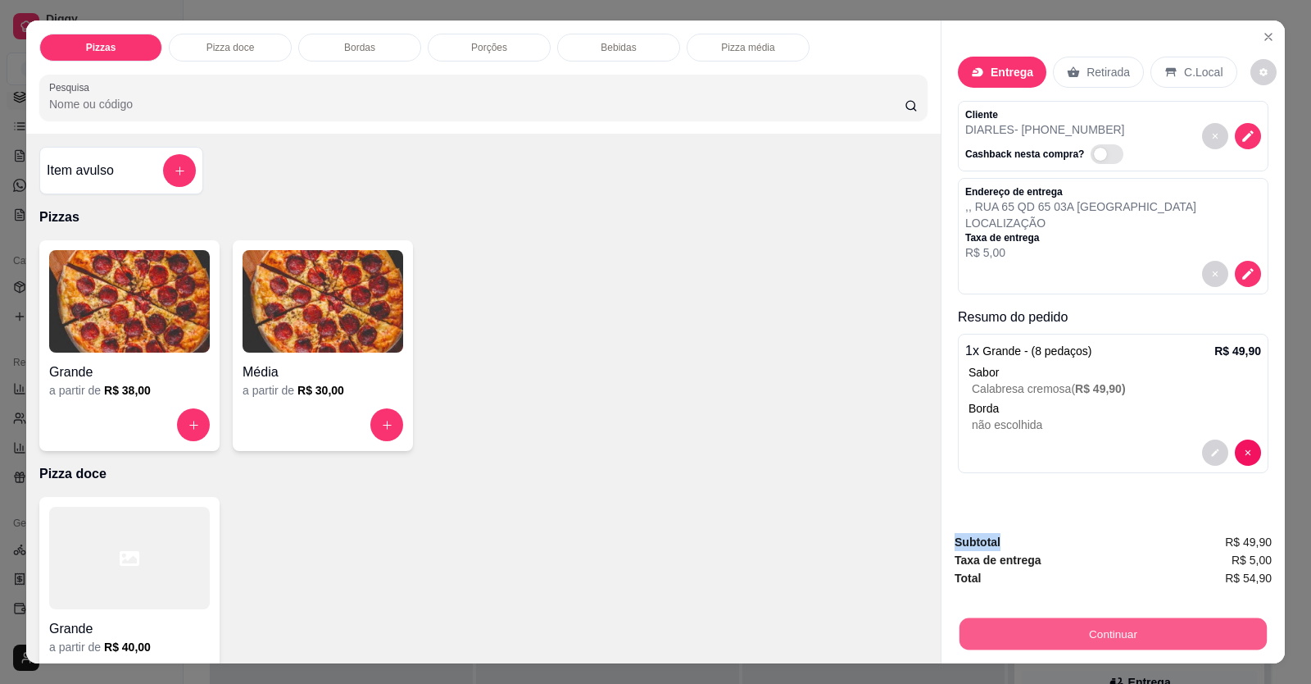
click at [1002, 257] on button "Continuar" at bounding box center [1113, 634] width 307 height 32
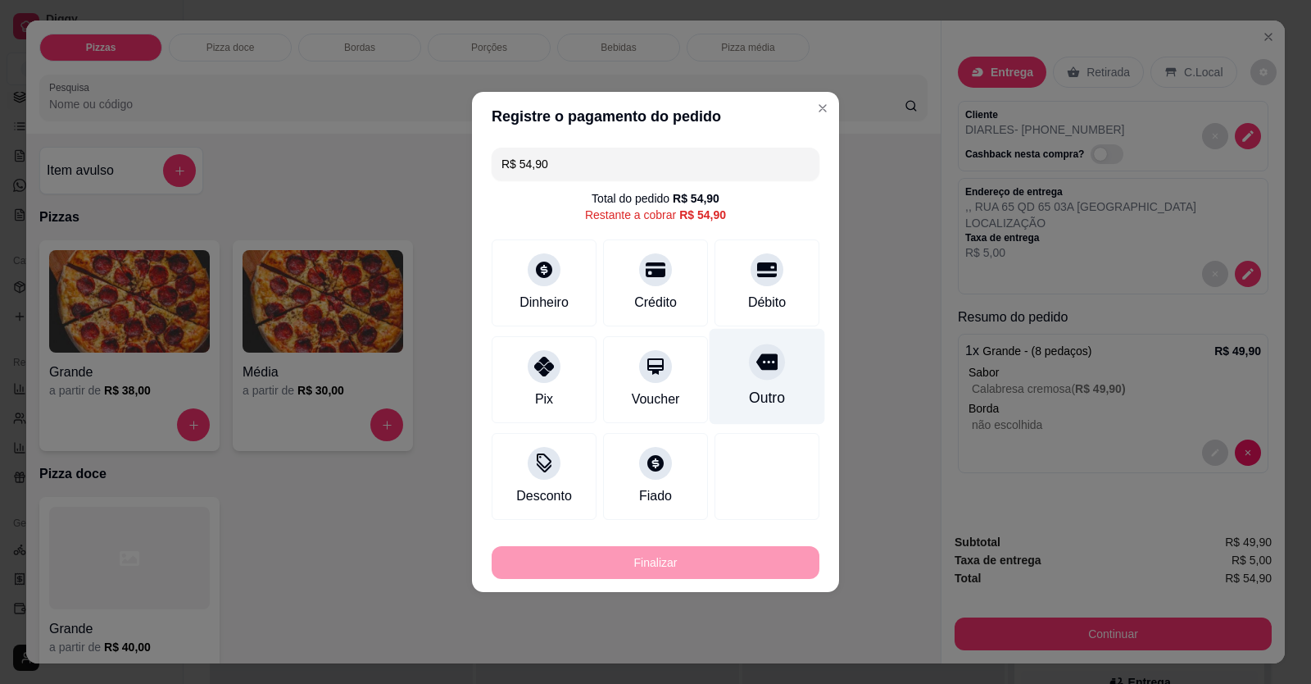
click at [754, 257] on div "Débito" at bounding box center [767, 303] width 38 height 20
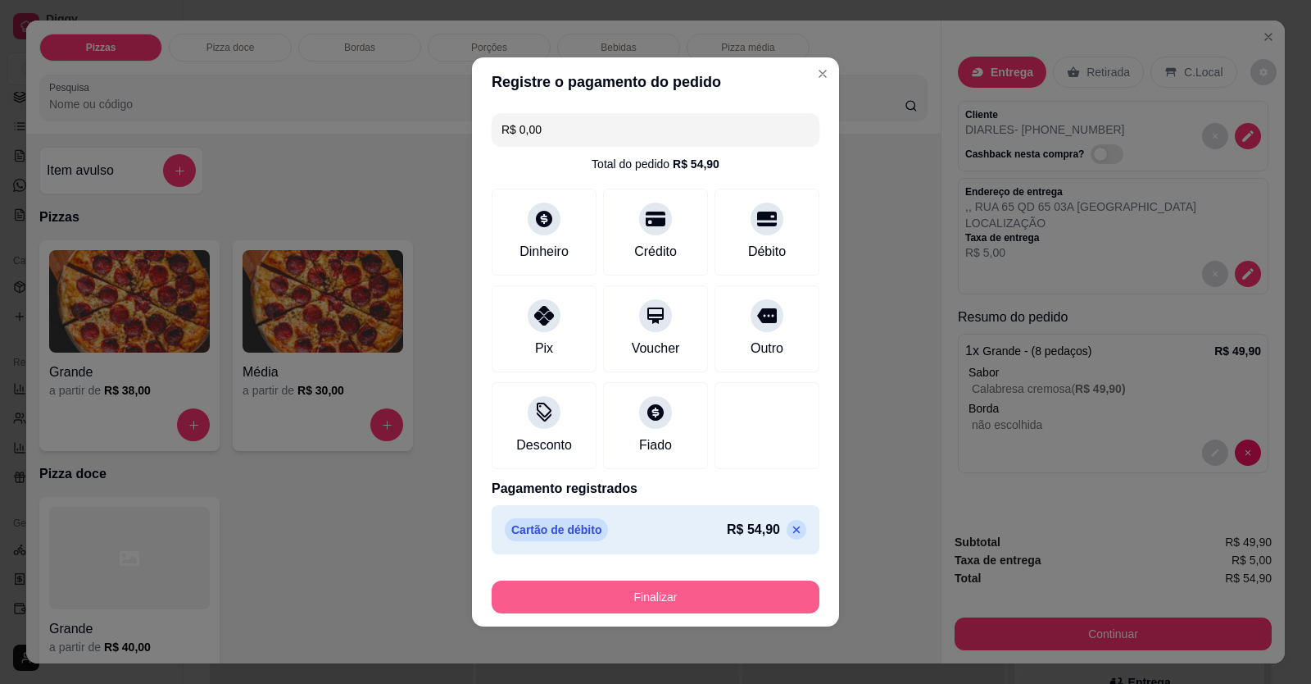
click at [770, 257] on button "Finalizar" at bounding box center [656, 596] width 328 height 33
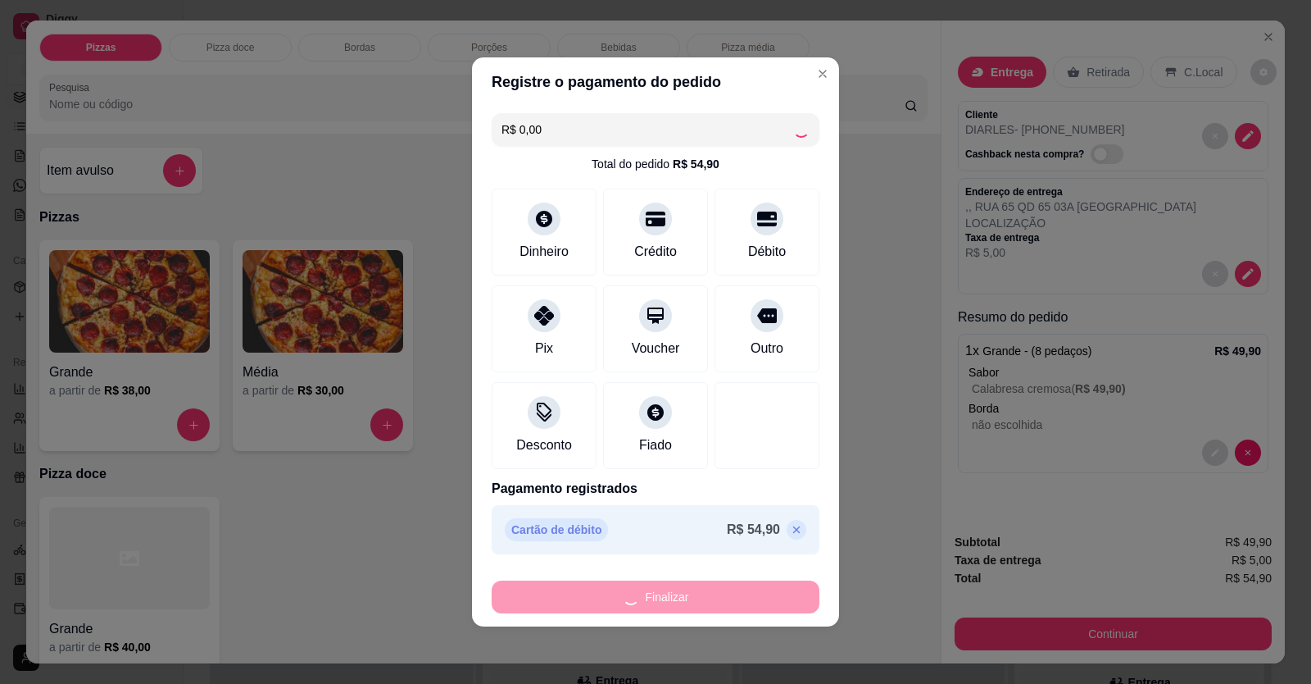
type input "-R$ 54,90"
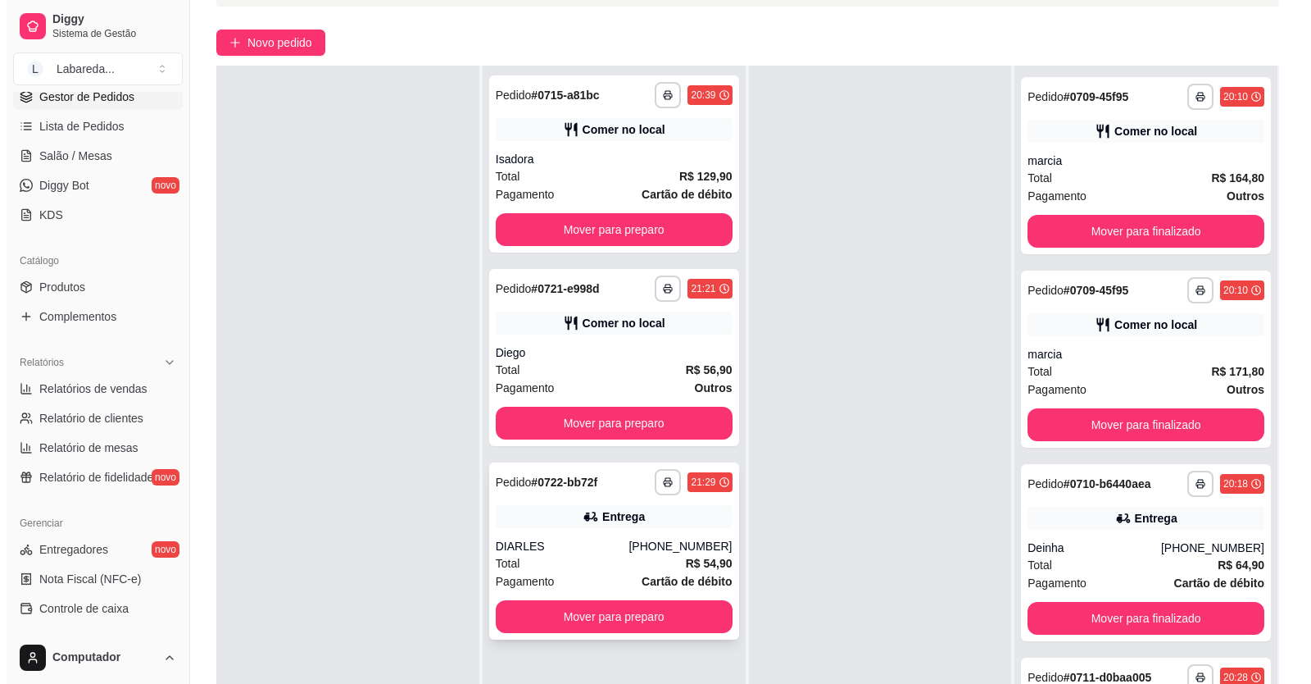
scroll to position [250, 0]
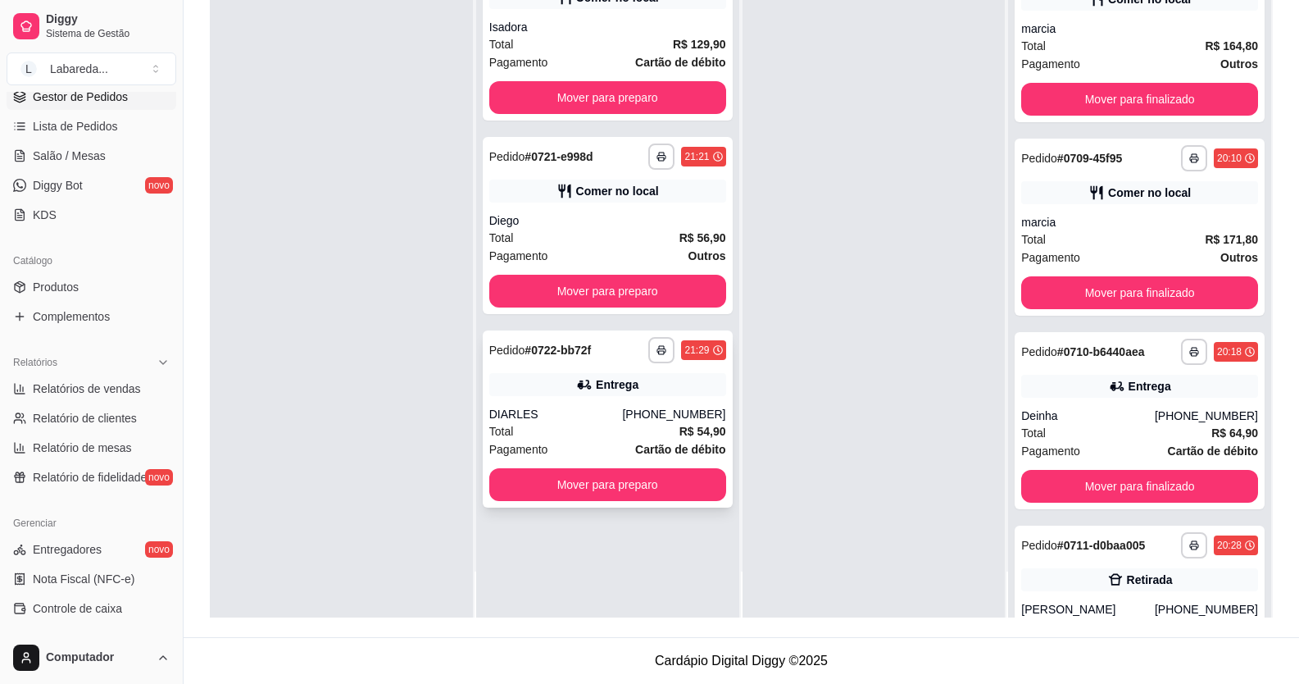
click at [568, 257] on div "**********" at bounding box center [608, 418] width 250 height 177
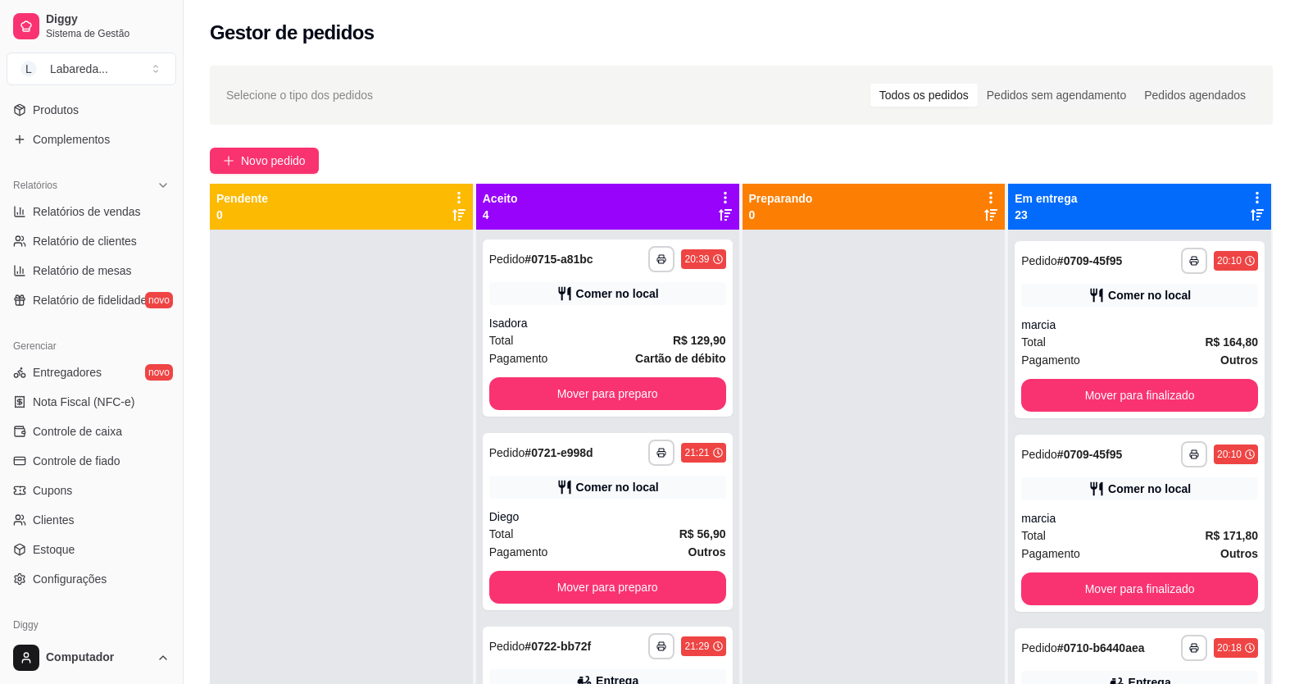
scroll to position [496, 0]
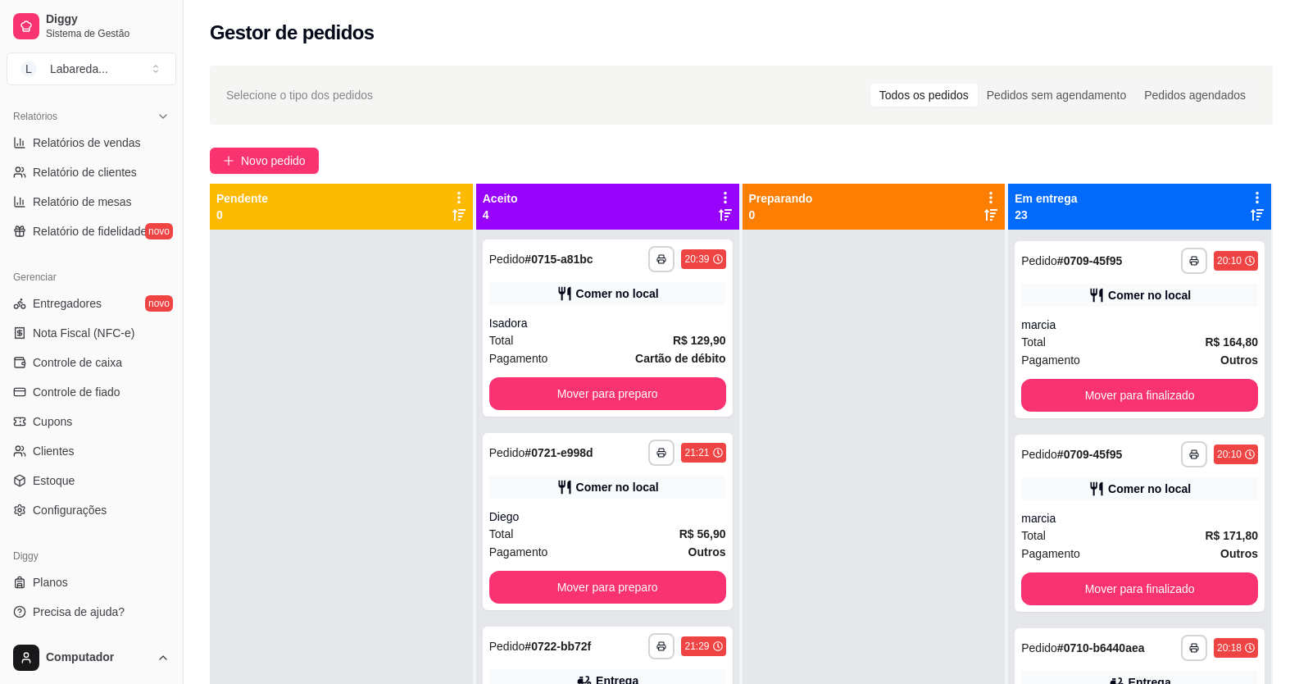
click at [317, 257] on div at bounding box center [341, 572] width 263 height 684
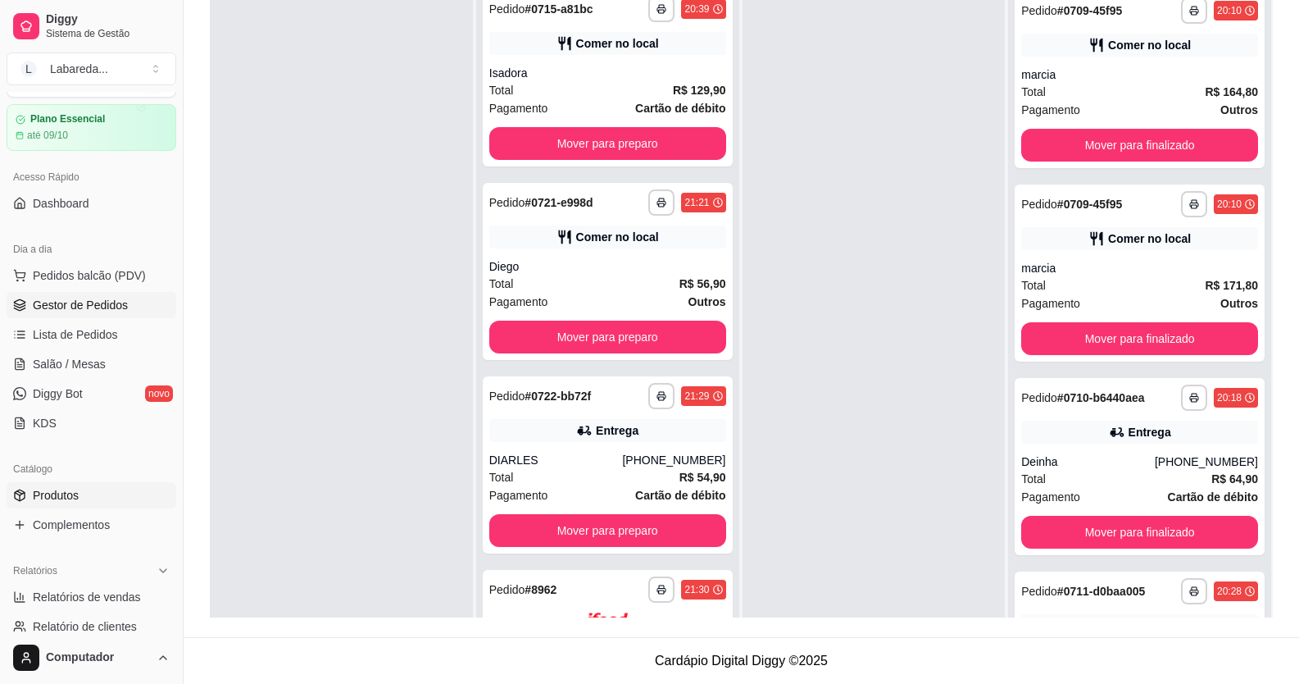
scroll to position [4, 0]
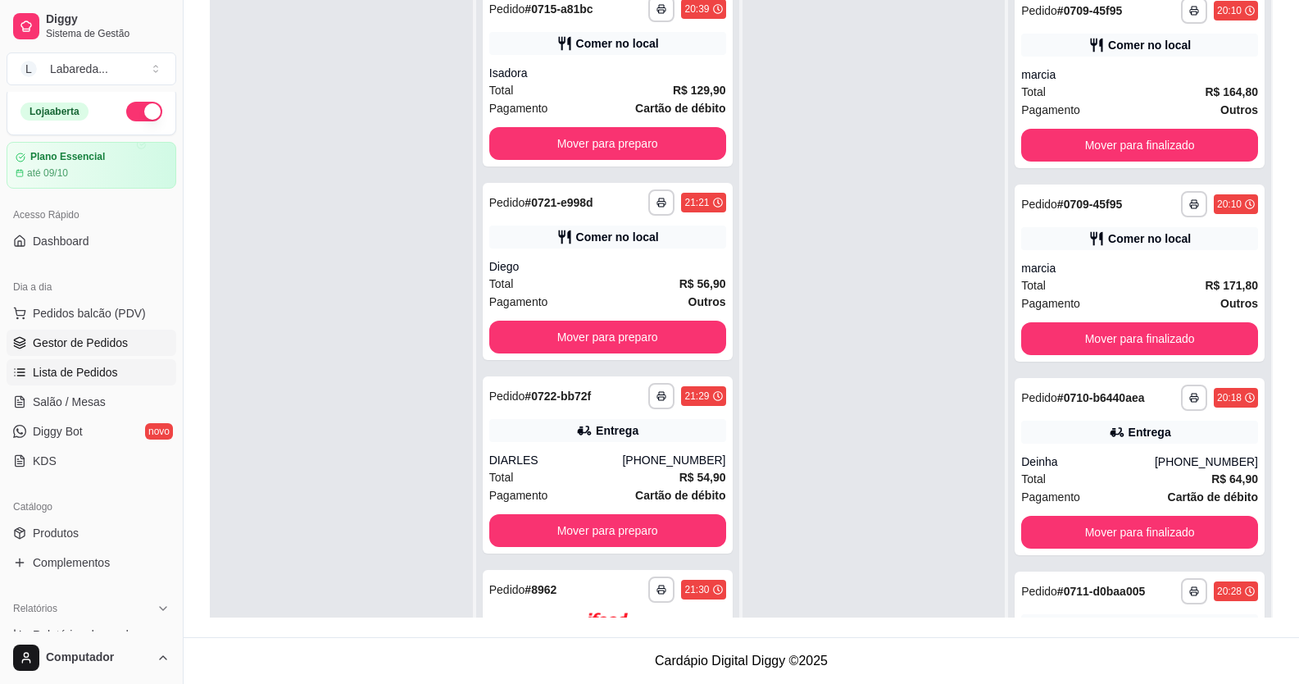
click at [83, 257] on span "Lista de Pedidos" at bounding box center [75, 372] width 85 height 16
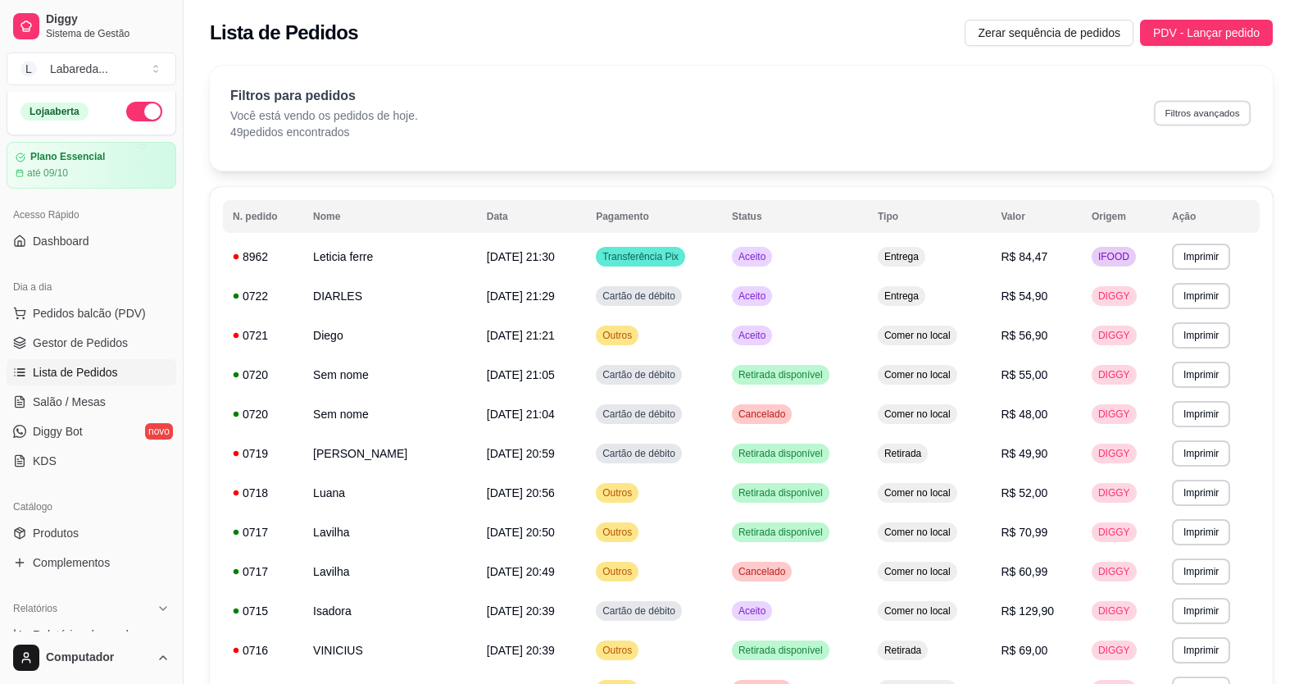
click at [1002, 119] on button "Filtros avançados" at bounding box center [1202, 112] width 97 height 25
select select "0"
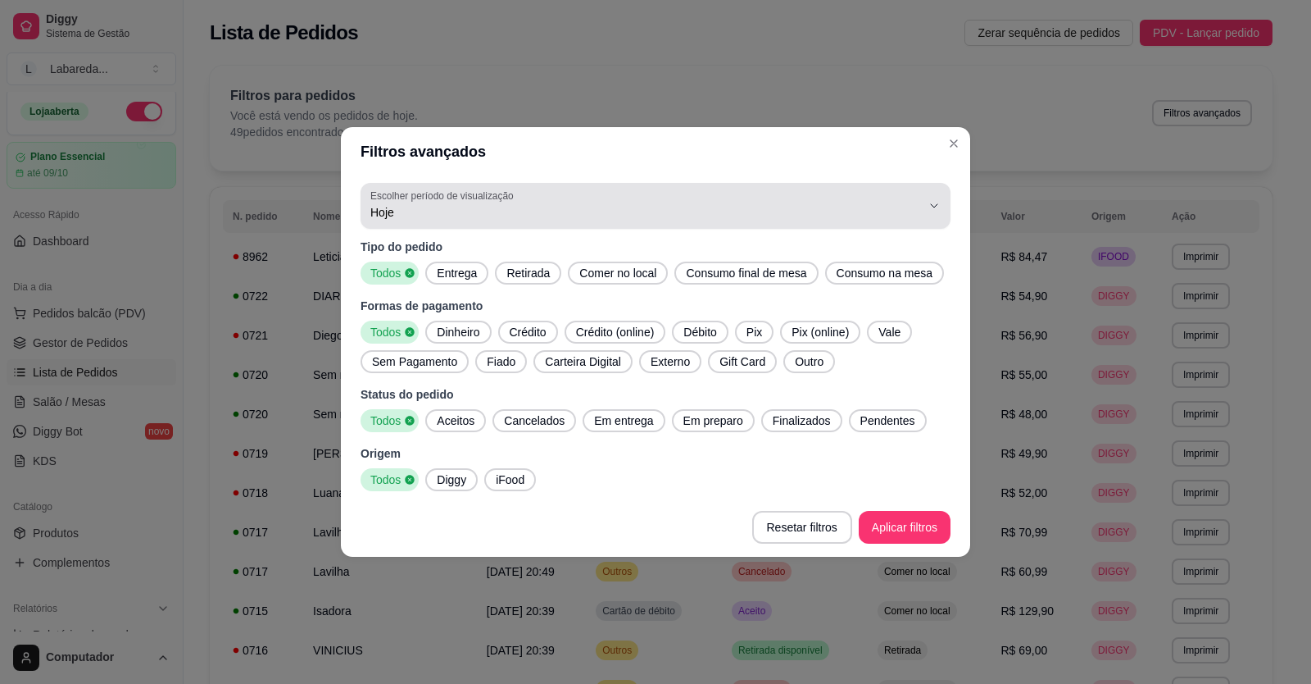
click at [445, 198] on label "Escolher período de visualização" at bounding box center [444, 196] width 148 height 14
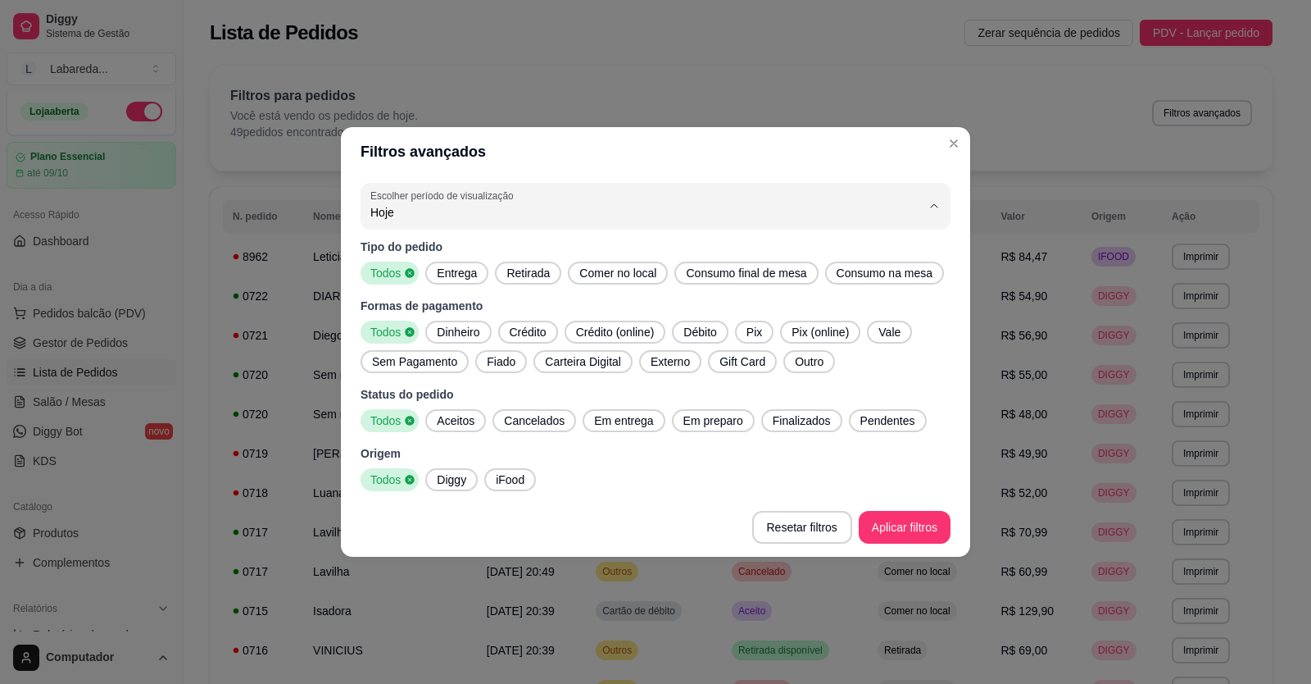
click at [466, 257] on li "Ontem" at bounding box center [656, 278] width 554 height 25
type input "1"
select select "1"
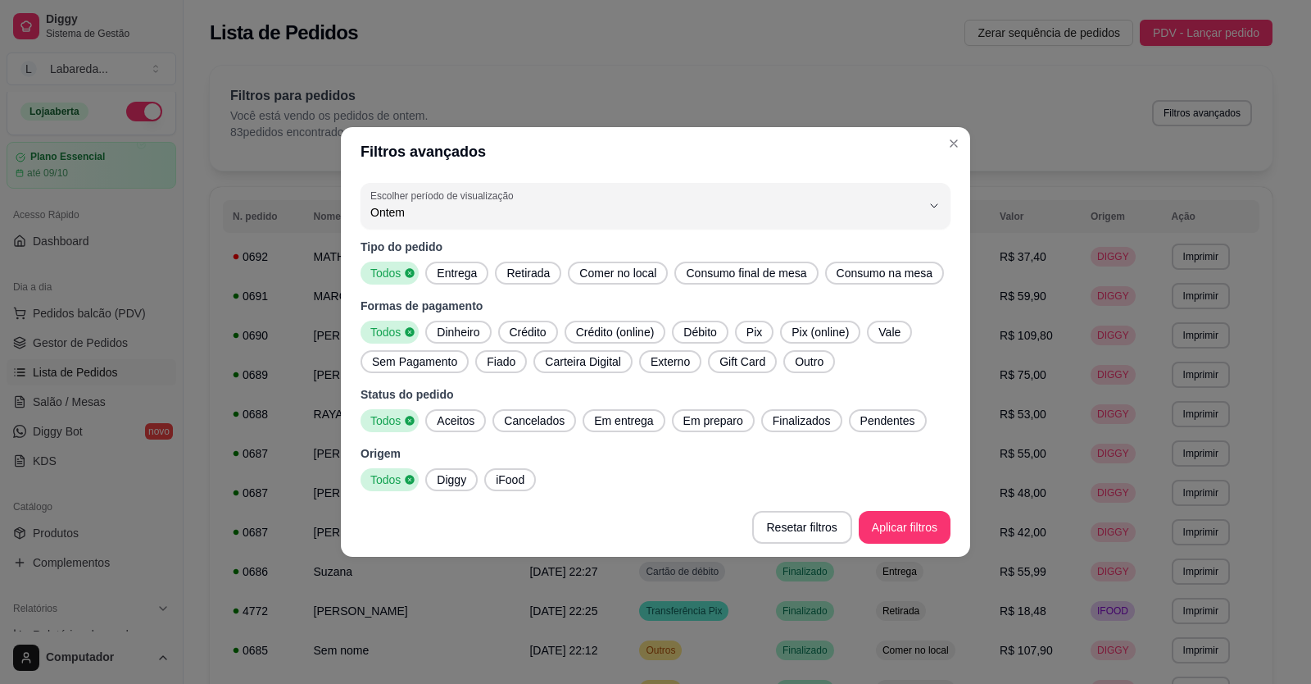
click at [785, 257] on span "Finalizados" at bounding box center [801, 420] width 71 height 16
drag, startPoint x: 456, startPoint y: 481, endPoint x: 505, endPoint y: 481, distance: 49.2
click at [455, 257] on span "Diggy" at bounding box center [451, 479] width 43 height 16
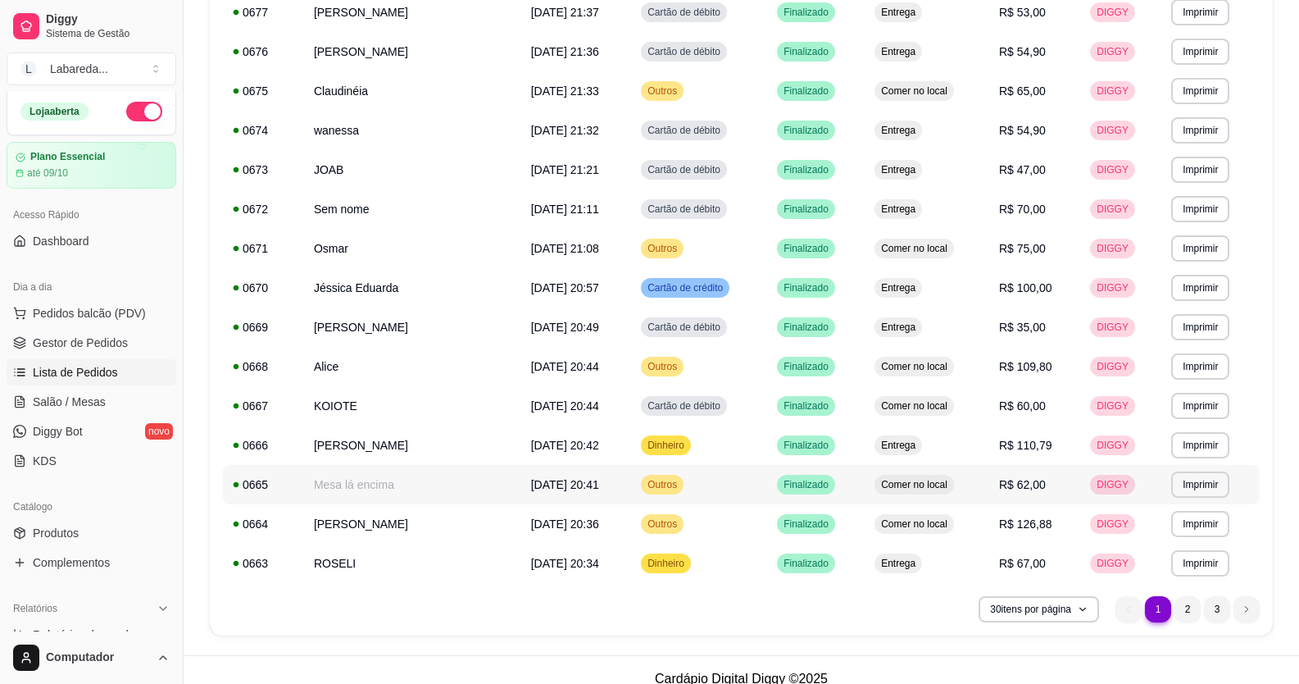
scroll to position [852, 0]
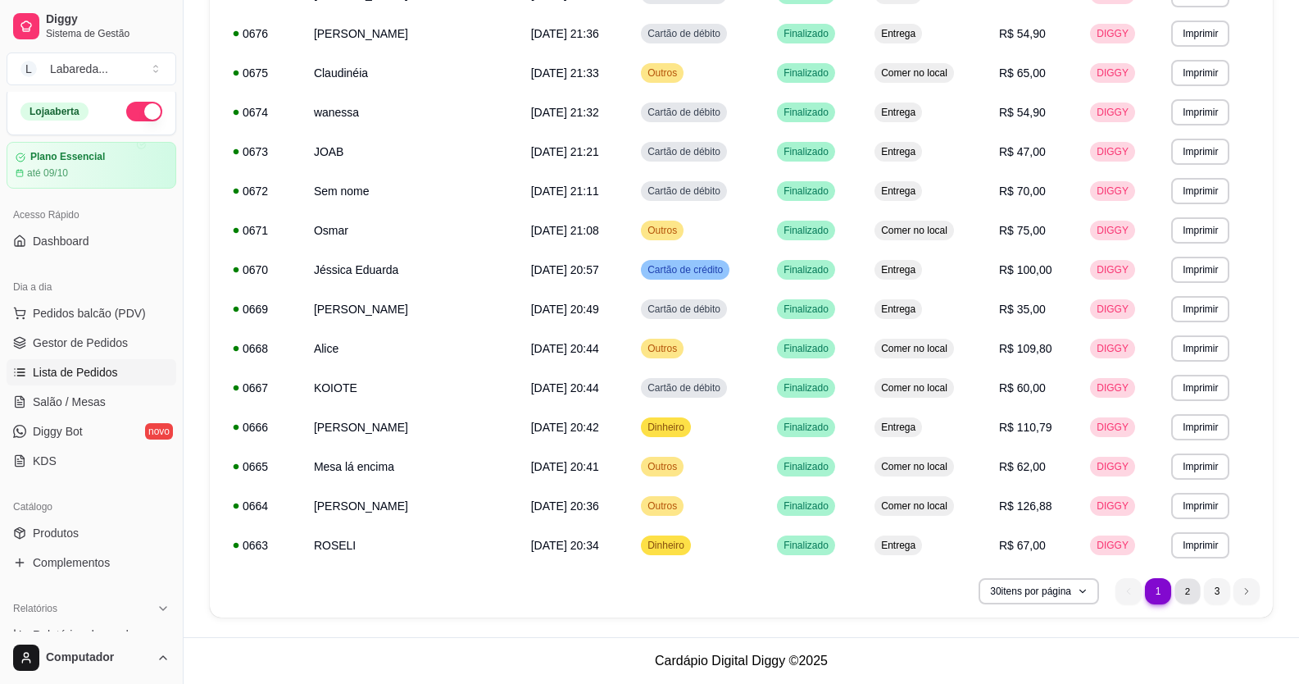
click at [1002, 257] on li "2" at bounding box center [1187, 590] width 25 height 25
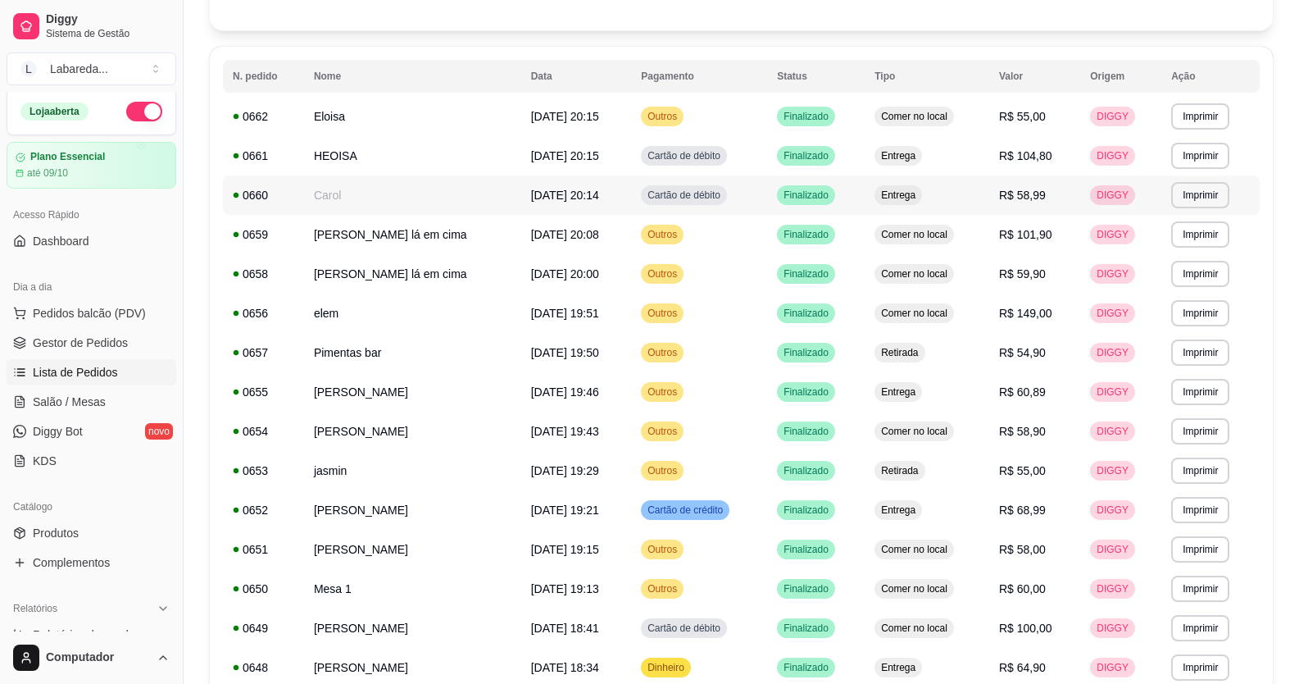
scroll to position [115, 0]
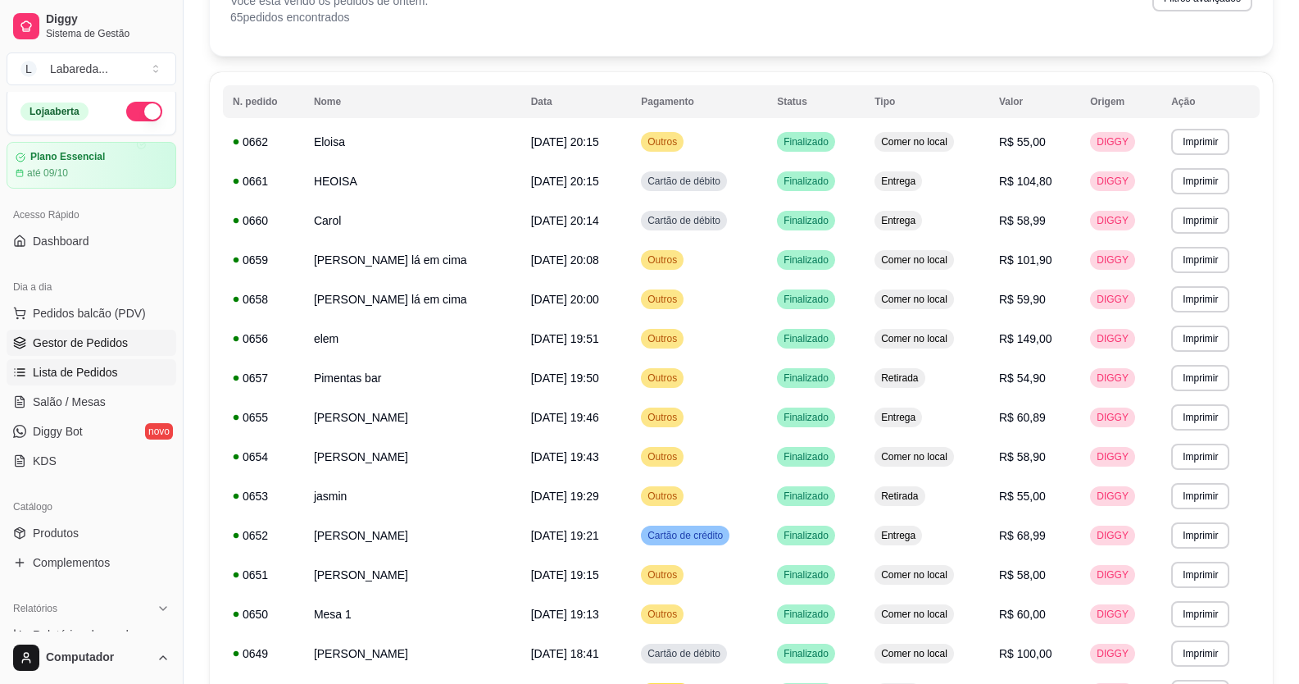
click at [95, 257] on span "Gestor de Pedidos" at bounding box center [80, 342] width 95 height 16
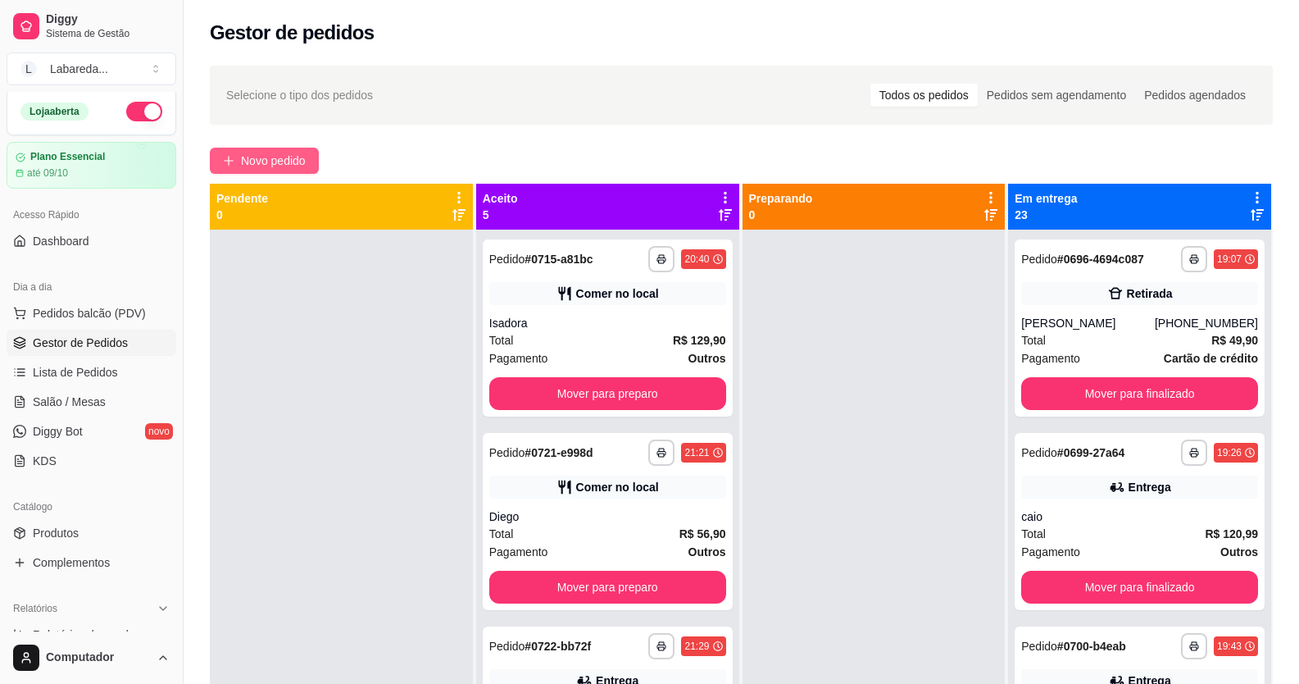
click at [287, 156] on span "Novo pedido" at bounding box center [273, 161] width 65 height 18
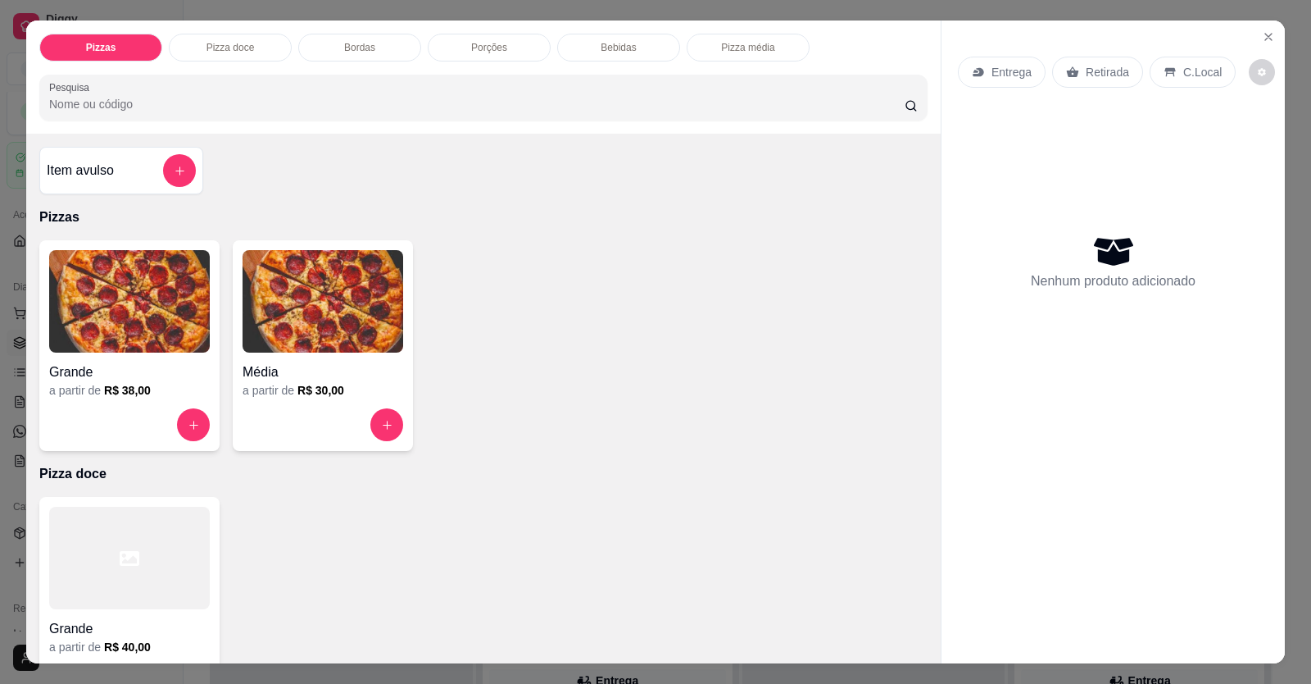
click at [175, 257] on h4 "Grande" at bounding box center [129, 372] width 161 height 20
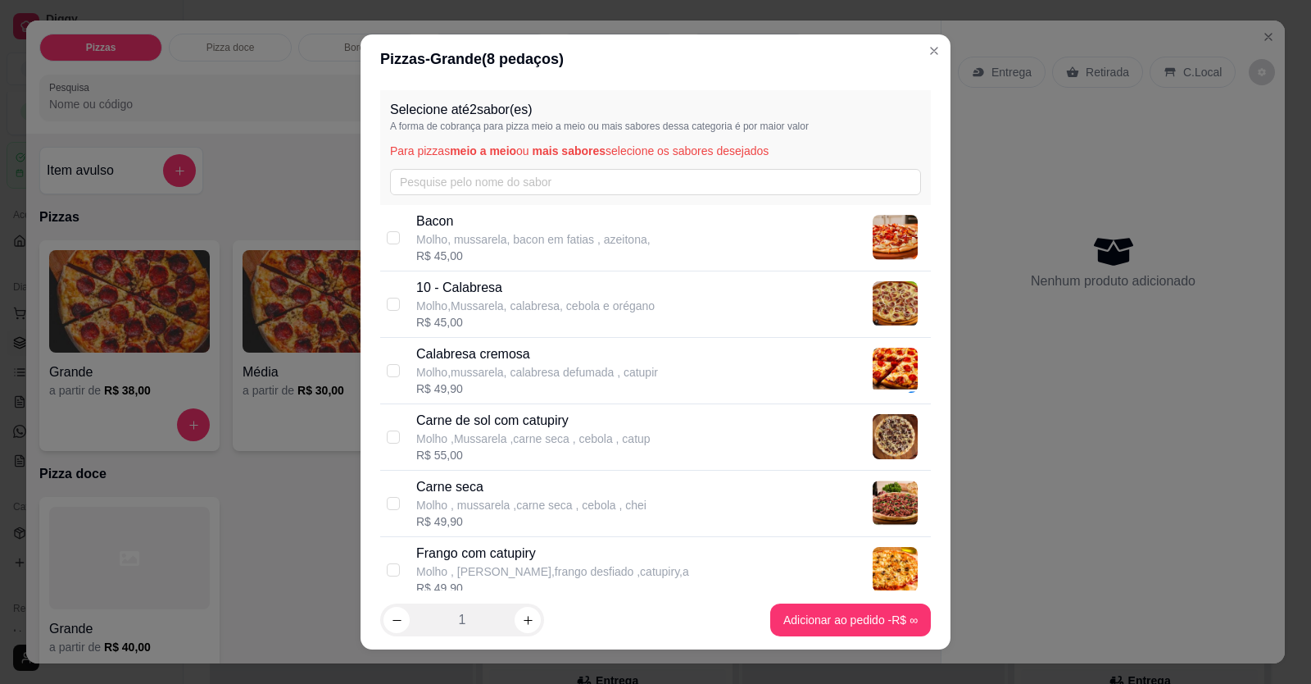
click at [465, 257] on p "Molho ,Mussarela ,carne seca , cebola , catup" at bounding box center [533, 438] width 234 height 16
checkbox input "true"
drag, startPoint x: 444, startPoint y: 302, endPoint x: 450, endPoint y: 320, distance: 18.1
click at [446, 257] on p "Molho,Mussarela, calabresa, cebola e orégano" at bounding box center [535, 306] width 239 height 16
drag, startPoint x: 451, startPoint y: 310, endPoint x: 461, endPoint y: 339, distance: 30.3
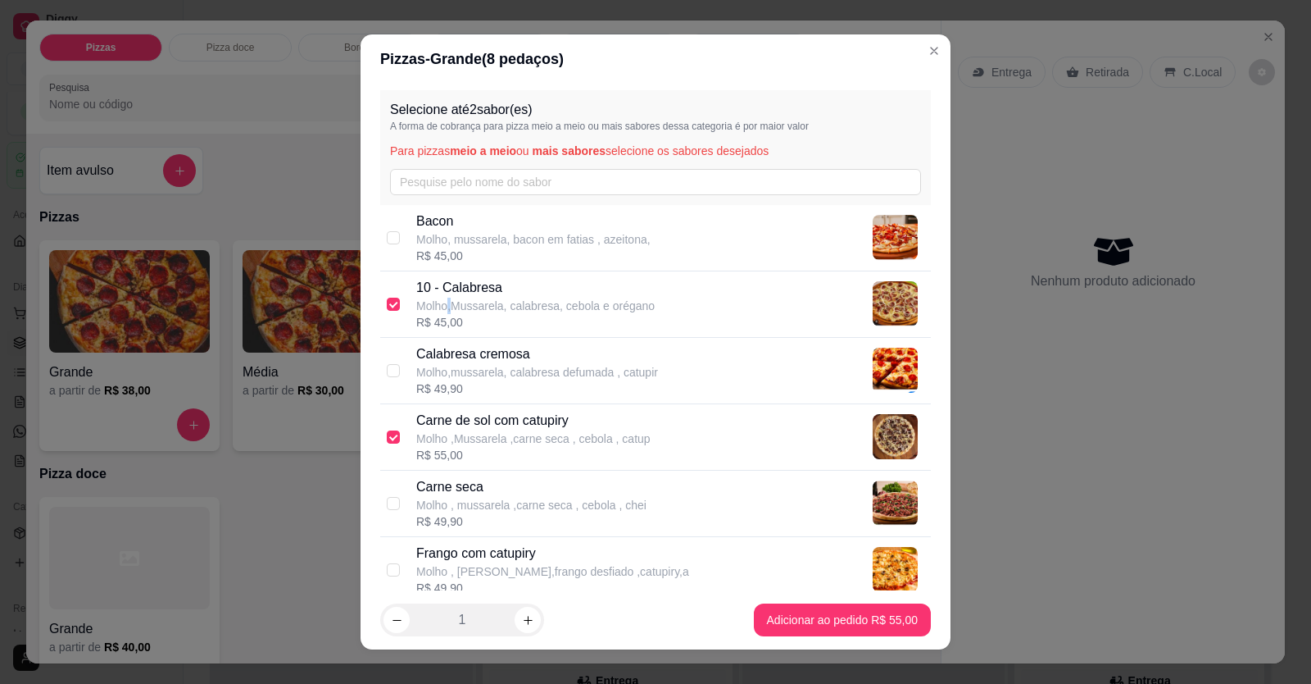
click at [451, 257] on p "Molho,Mussarela, calabresa, cebola e orégano" at bounding box center [535, 306] width 239 height 16
checkbox input "false"
click at [471, 257] on p "Molho,mussarela, calabresa defumada , catupir" at bounding box center [537, 372] width 242 height 16
checkbox input "true"
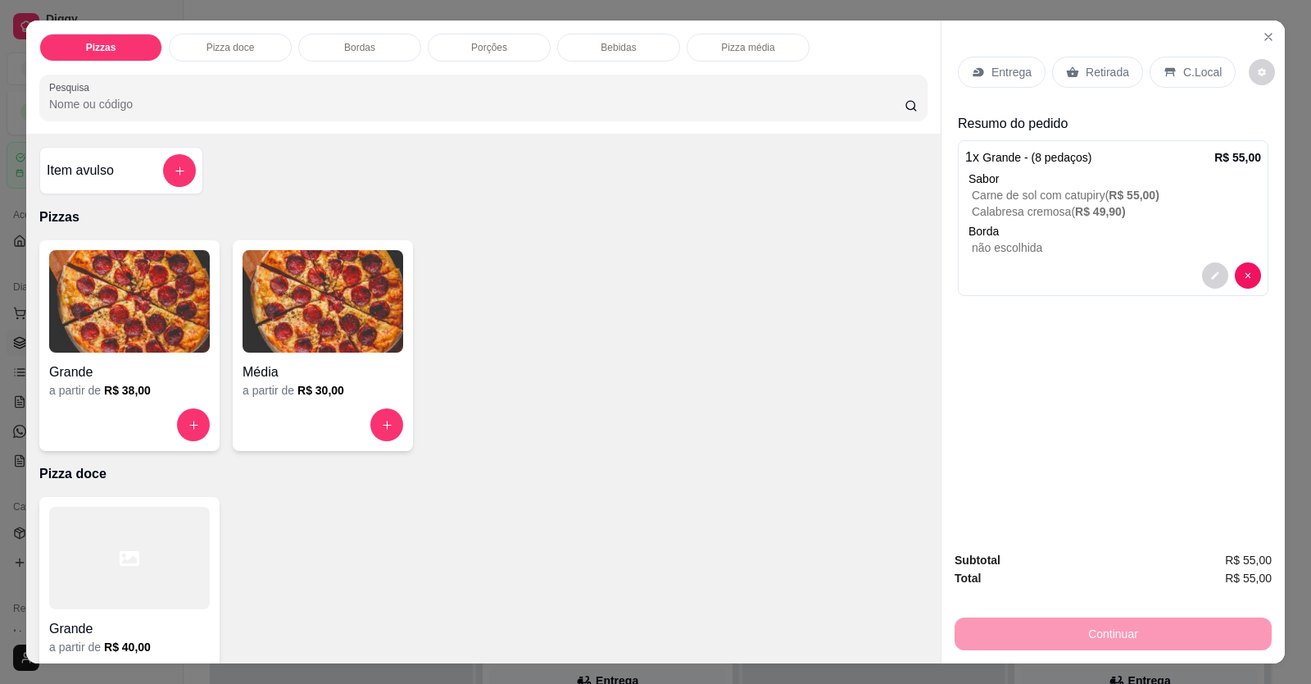
click at [1002, 66] on p "C.Local" at bounding box center [1203, 72] width 39 height 16
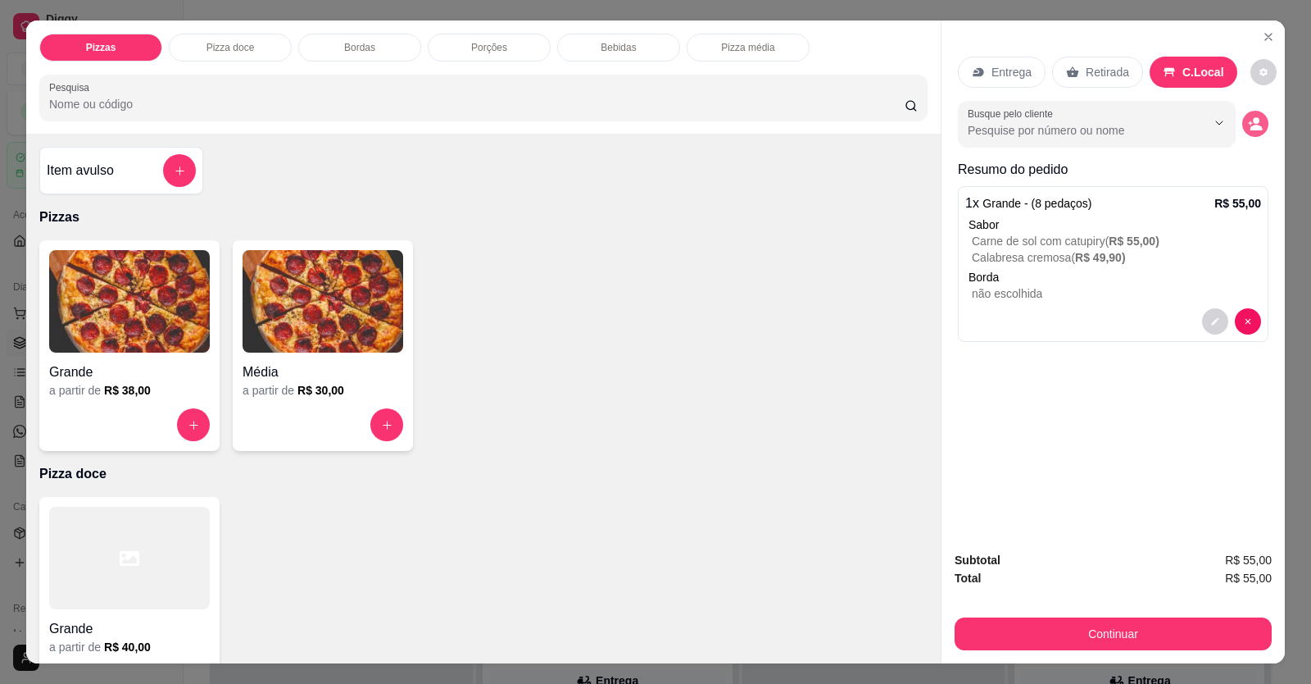
click at [1002, 130] on button "decrease-product-quantity" at bounding box center [1256, 124] width 26 height 26
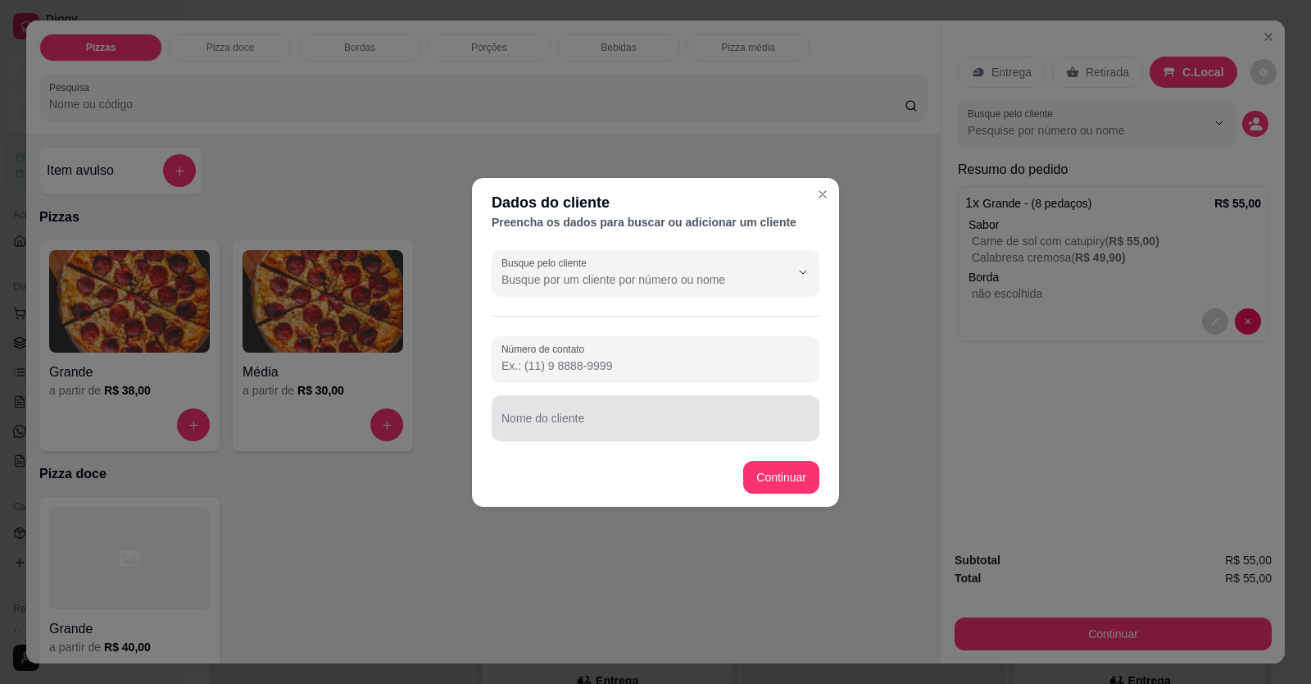
drag, startPoint x: 625, startPoint y: 395, endPoint x: 626, endPoint y: 412, distance: 17.2
click at [625, 257] on div "Nome do cliente" at bounding box center [656, 418] width 328 height 46
type input "l"
click at [535, 257] on input "joão luas" at bounding box center [656, 424] width 308 height 16
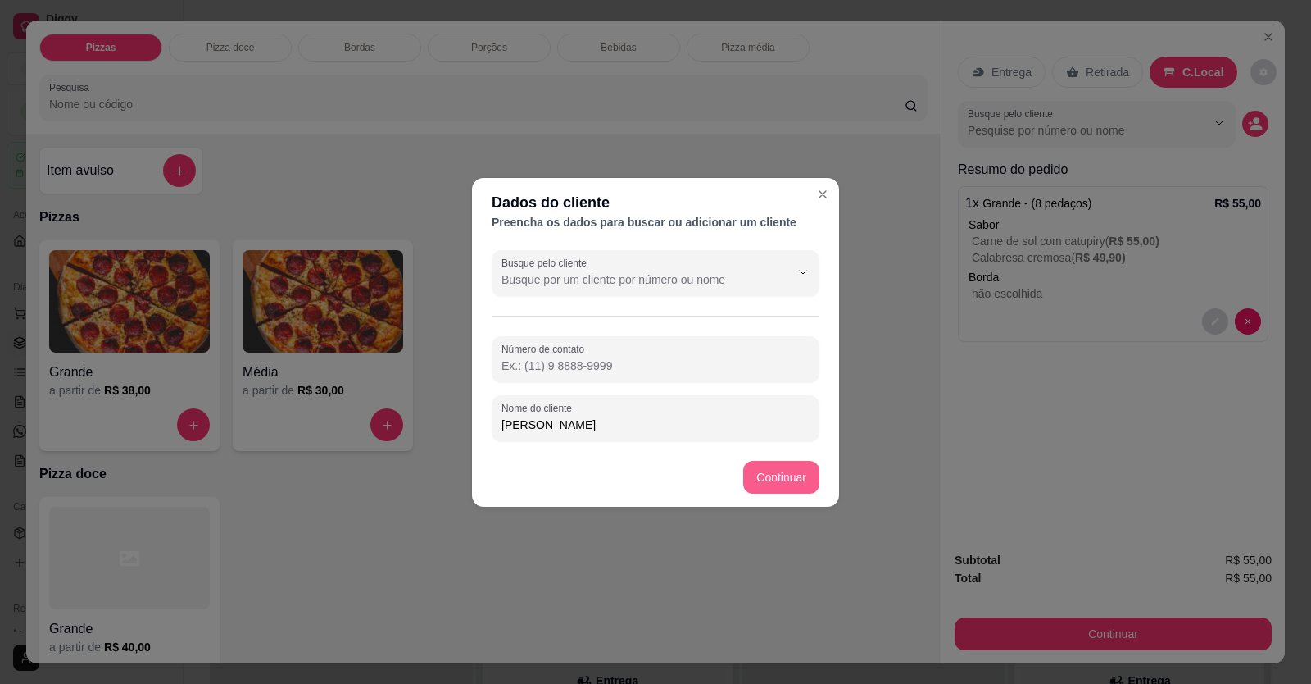
type input "[PERSON_NAME]"
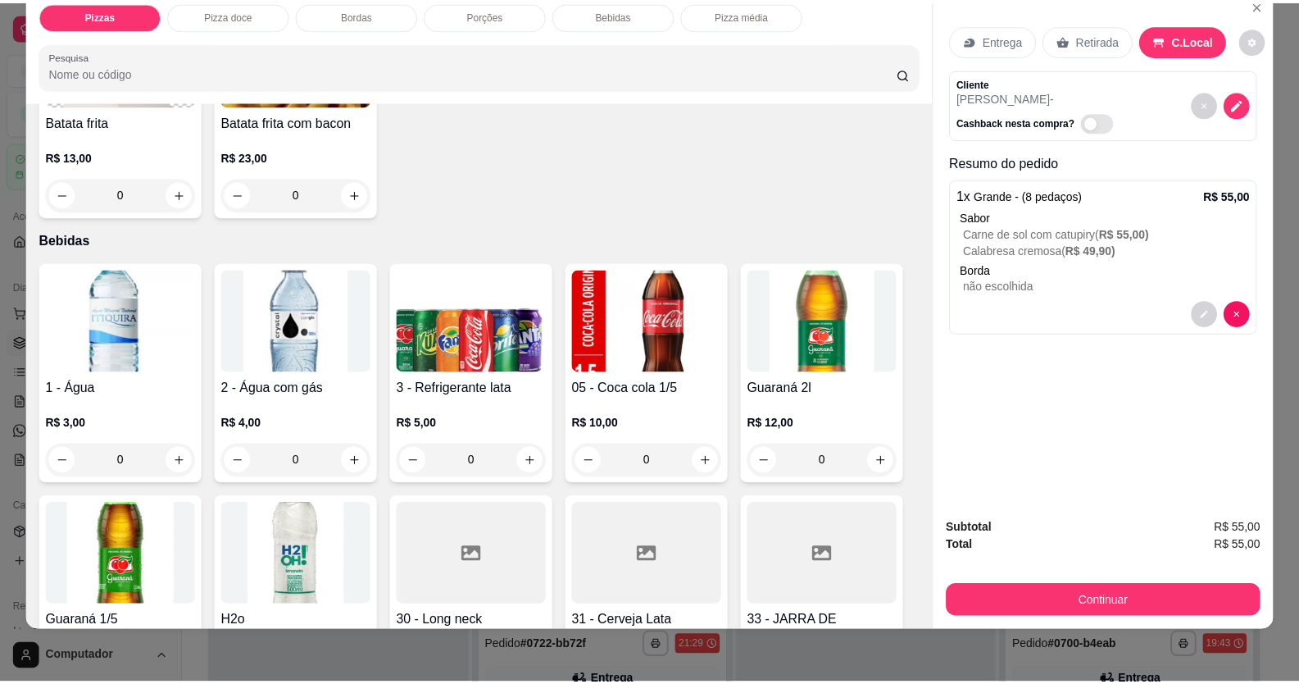
scroll to position [1229, 0]
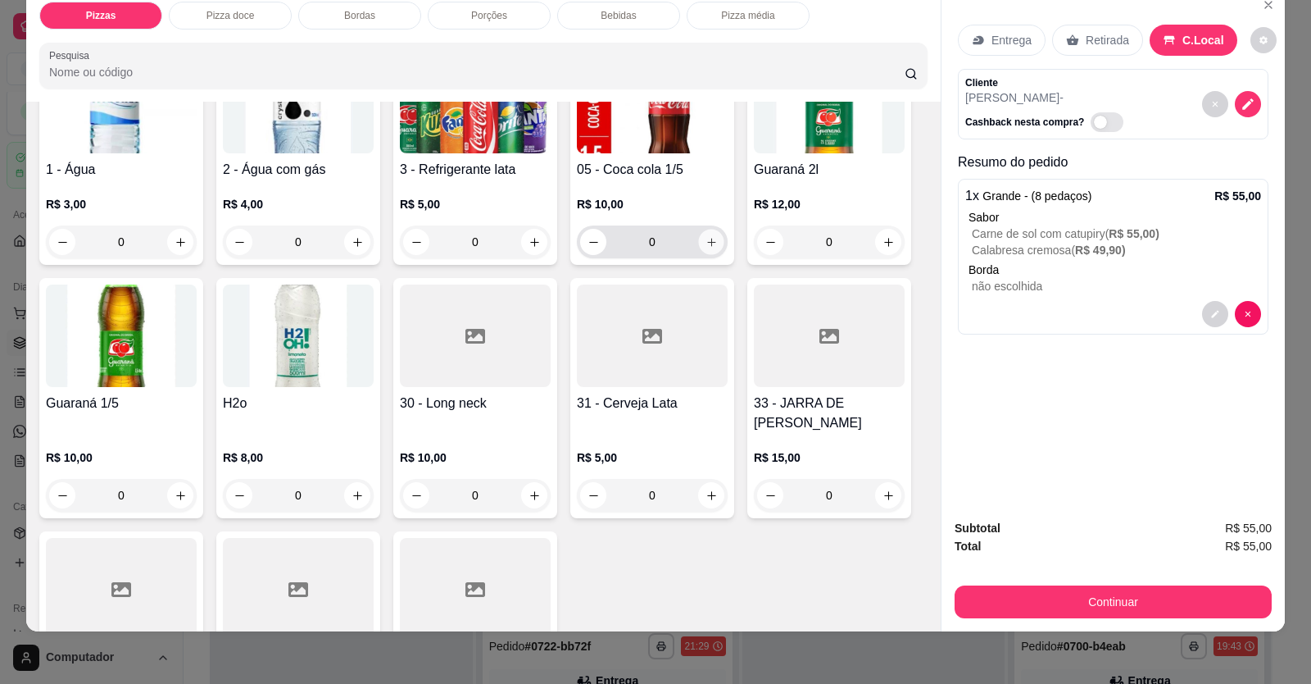
click at [702, 234] on button "increase-product-quantity" at bounding box center [710, 242] width 25 height 25
type input "1"
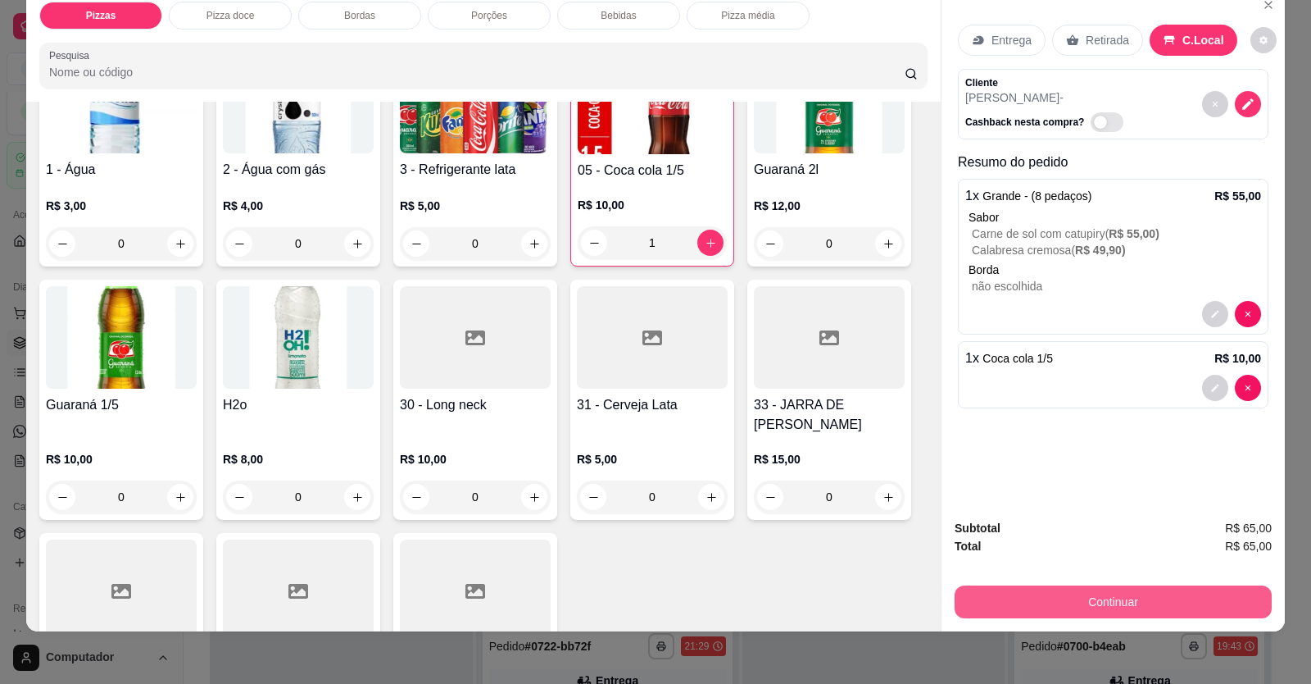
click at [1002, 257] on button "Continuar" at bounding box center [1113, 601] width 317 height 33
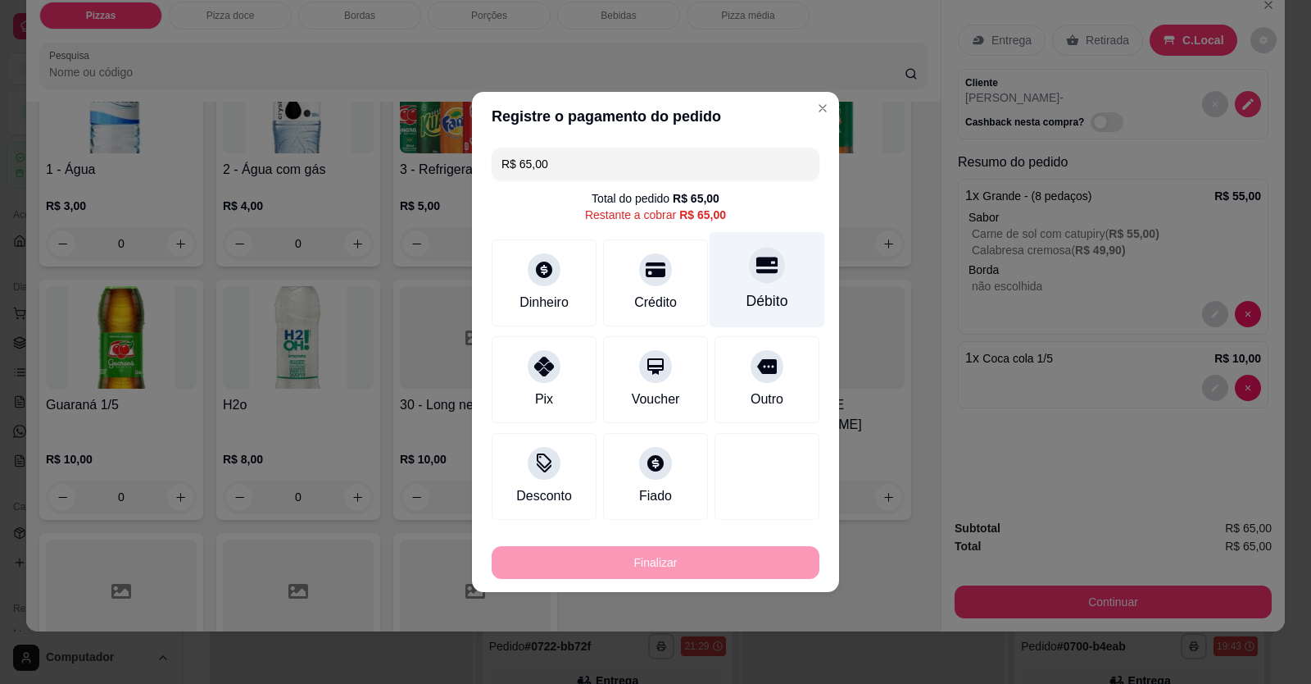
click at [771, 257] on div at bounding box center [767, 265] width 36 height 36
type input "R$ 0,00"
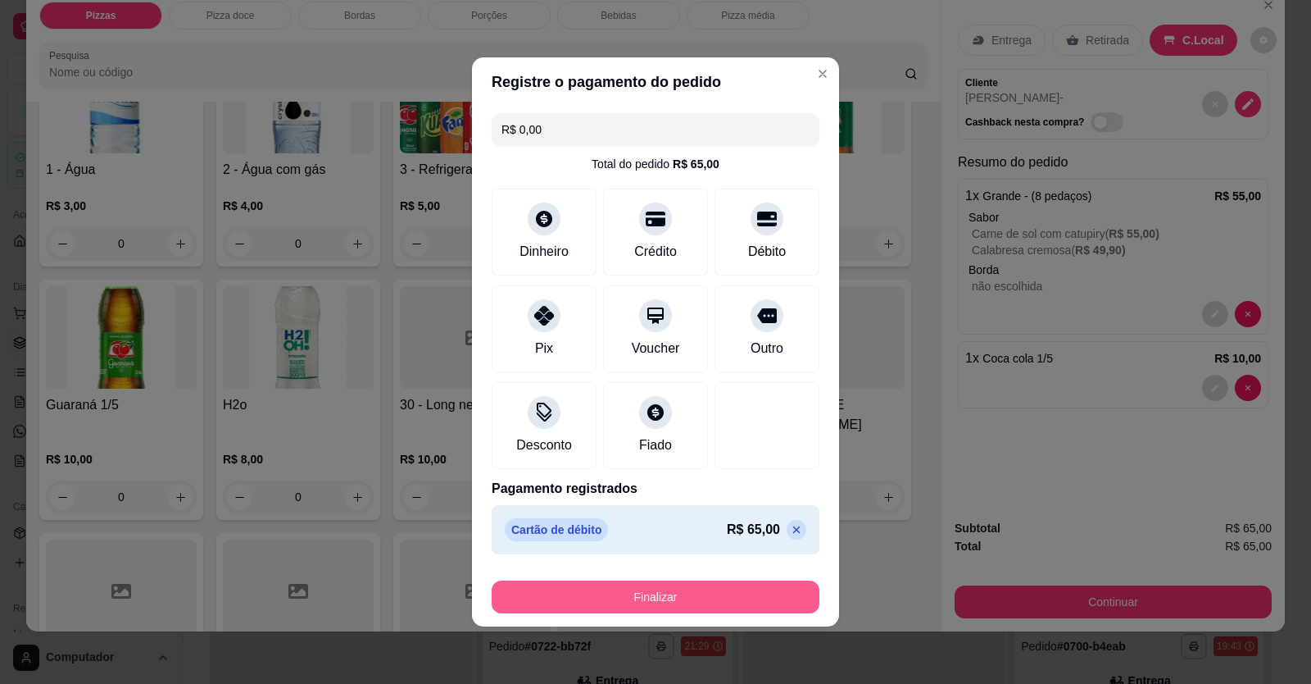
click at [704, 257] on button "Finalizar" at bounding box center [656, 596] width 328 height 33
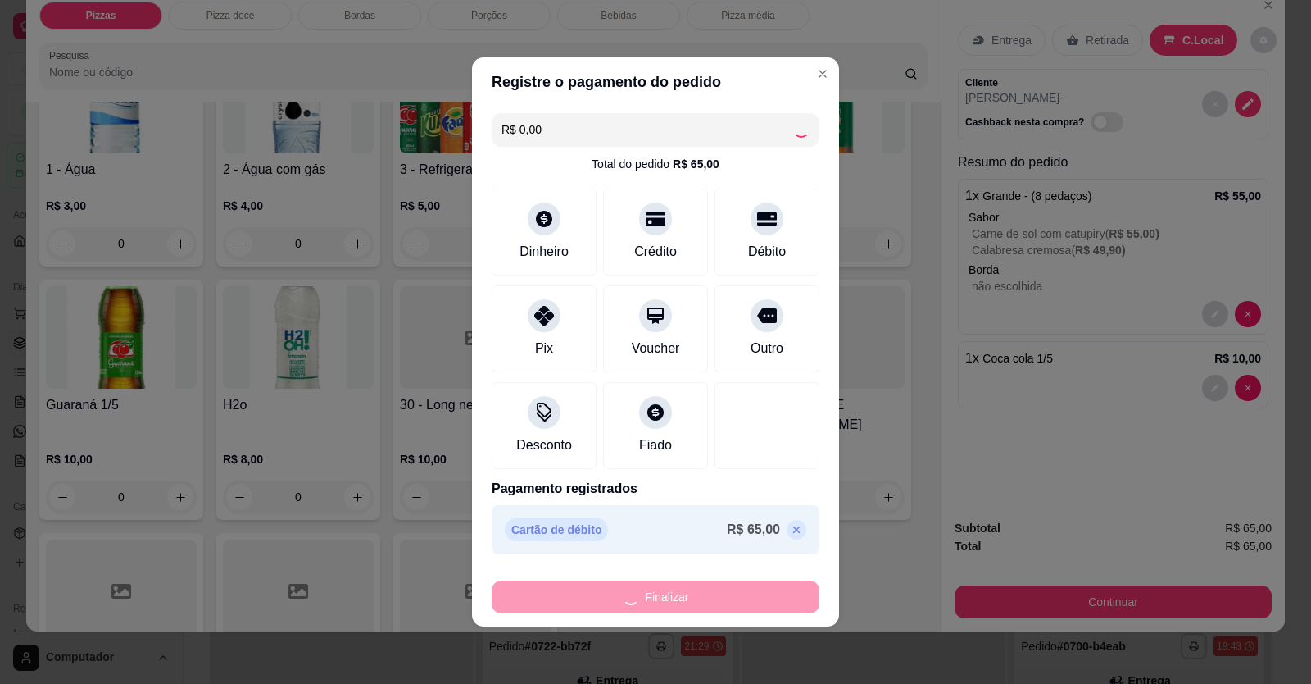
type input "0"
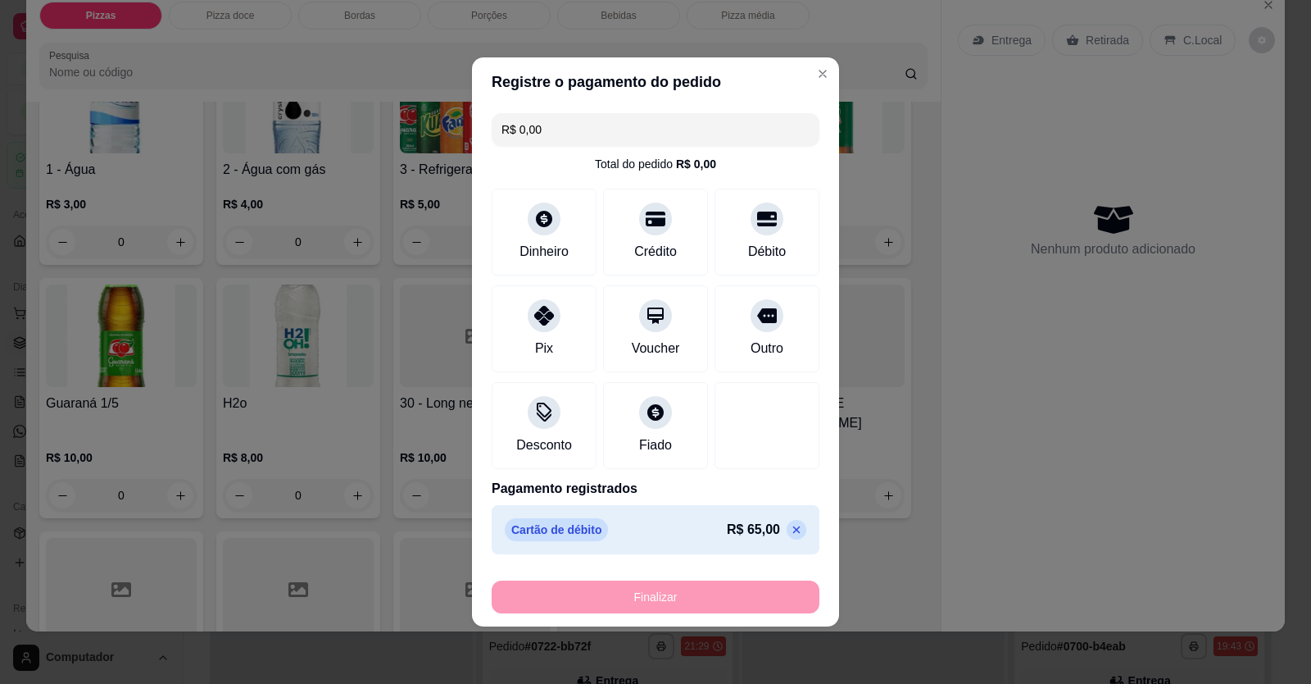
type input "-R$ 65,00"
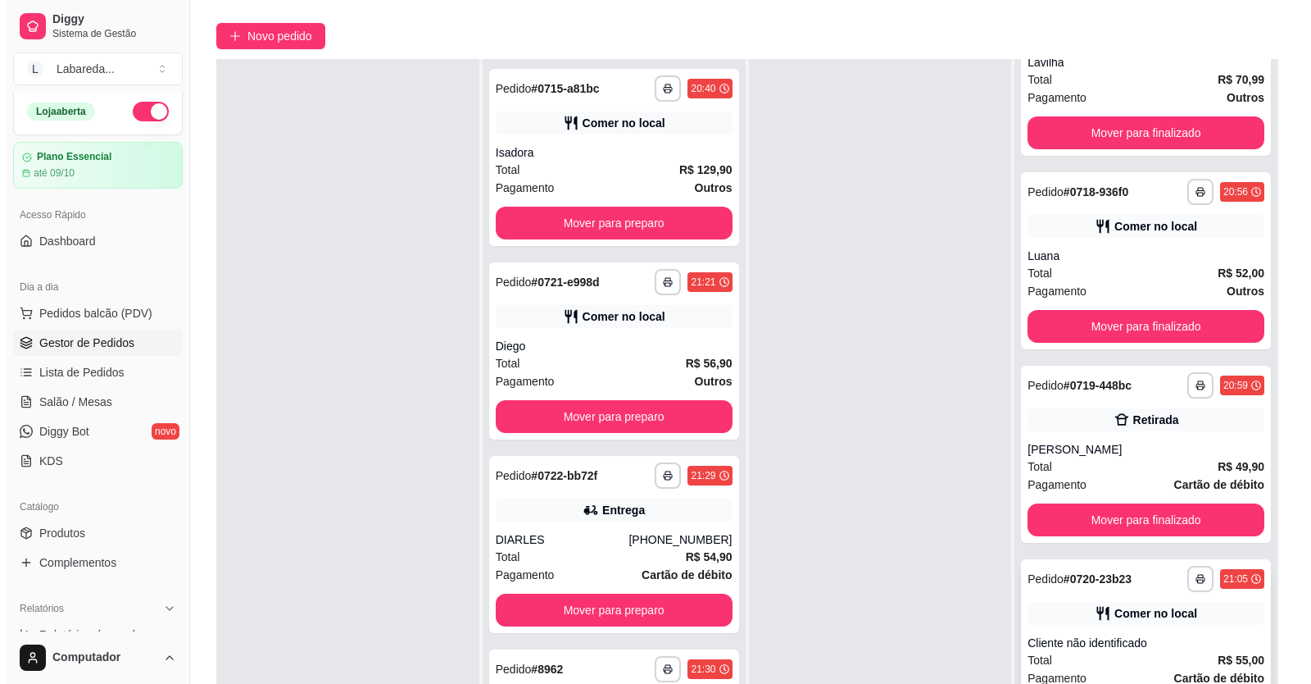
scroll to position [250, 0]
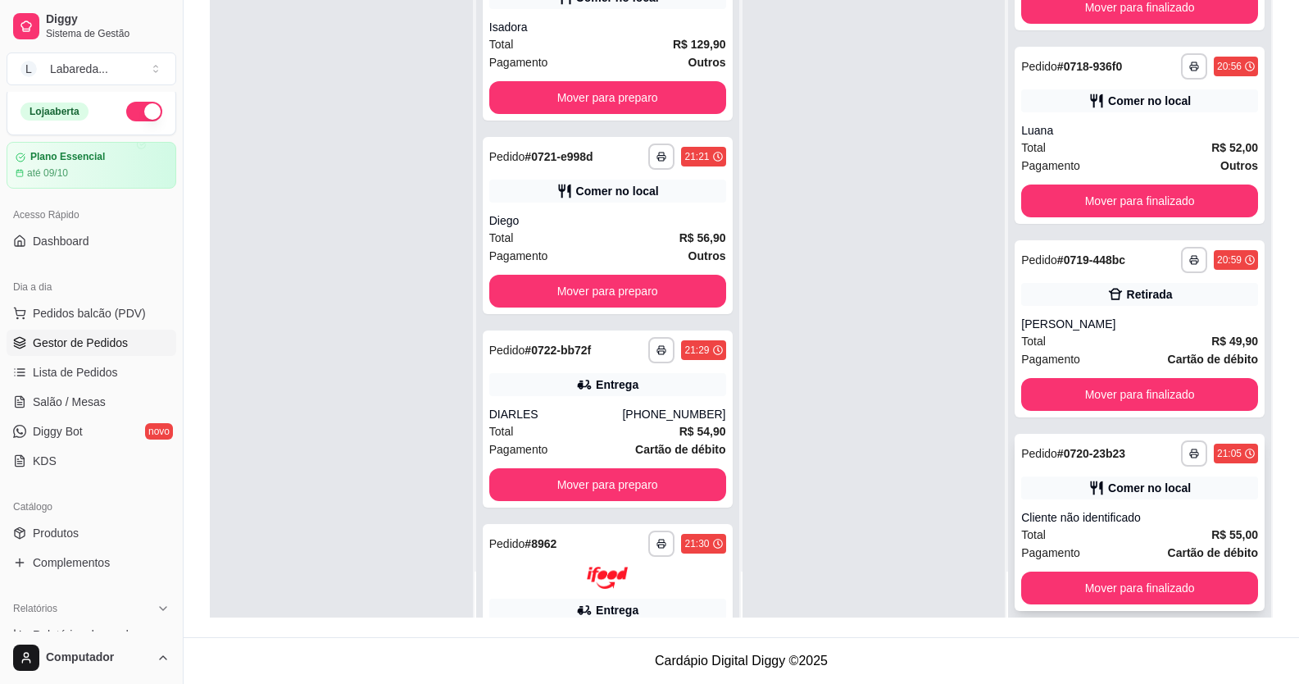
click at [1002, 257] on div "Cliente não identificado" at bounding box center [1139, 517] width 237 height 16
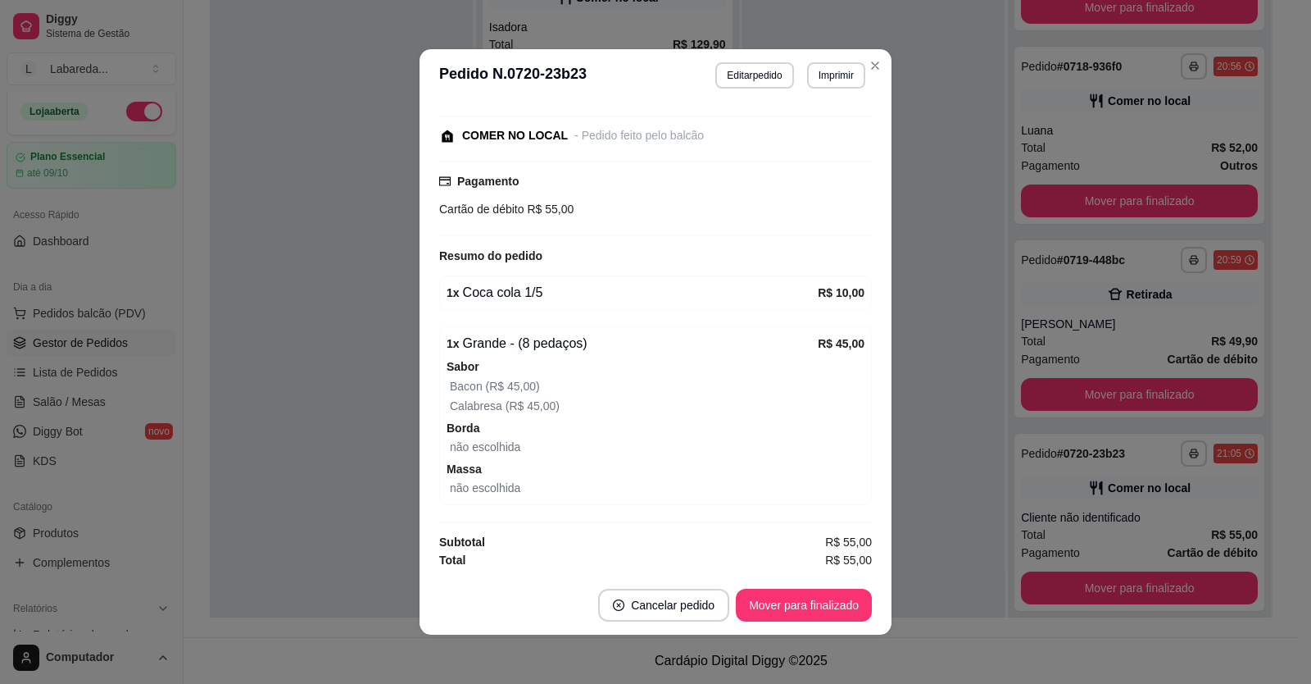
scroll to position [3, 0]
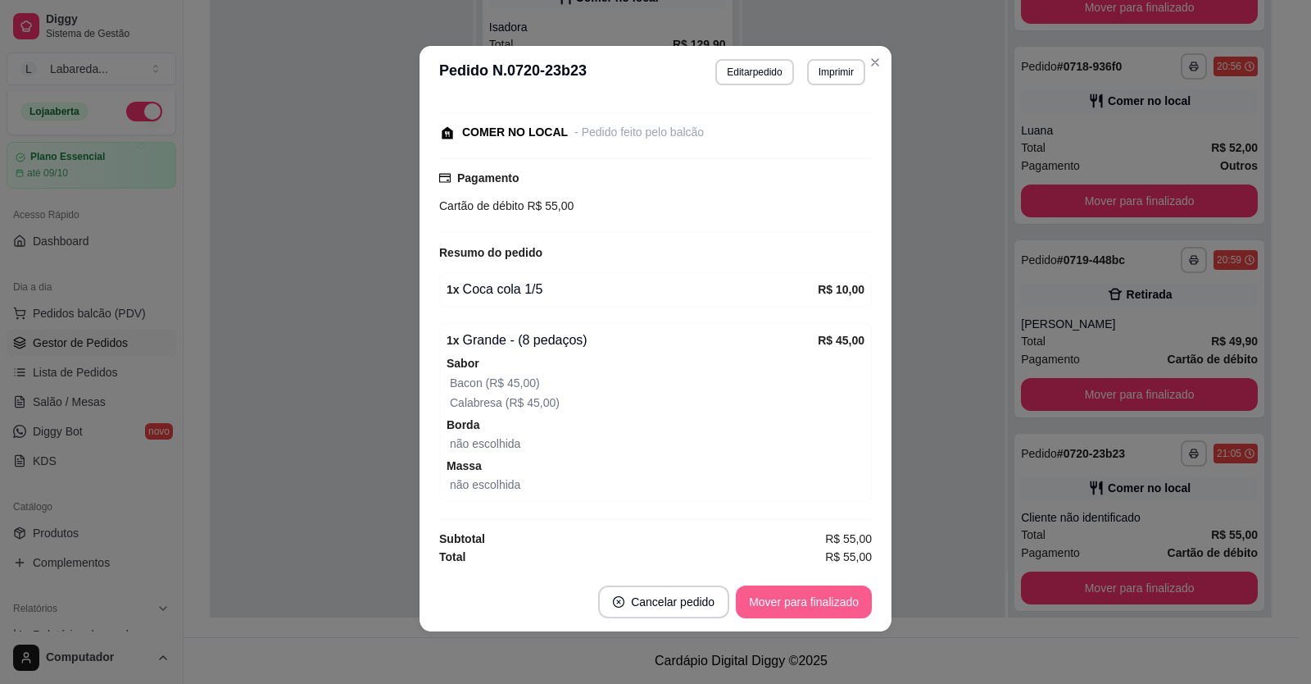
click at [796, 257] on button "Mover para finalizado" at bounding box center [804, 601] width 136 height 33
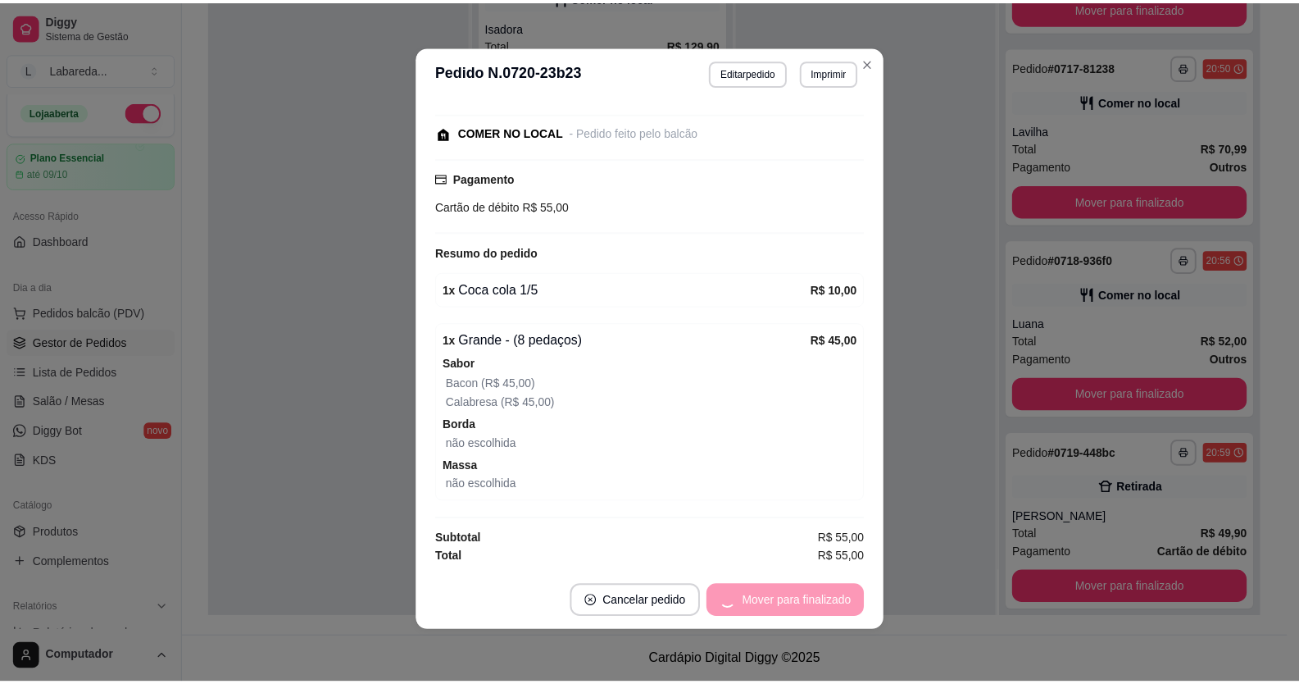
scroll to position [107, 0]
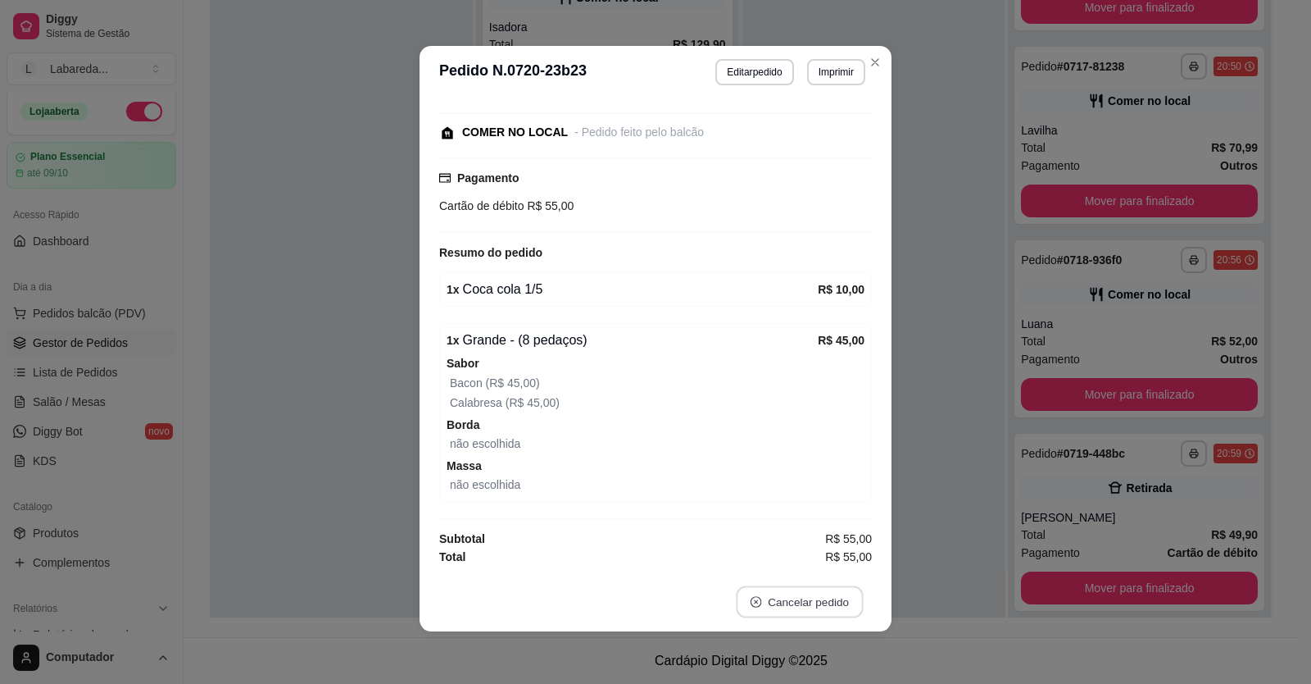
click at [803, 257] on button "Cancelar pedido" at bounding box center [799, 602] width 127 height 32
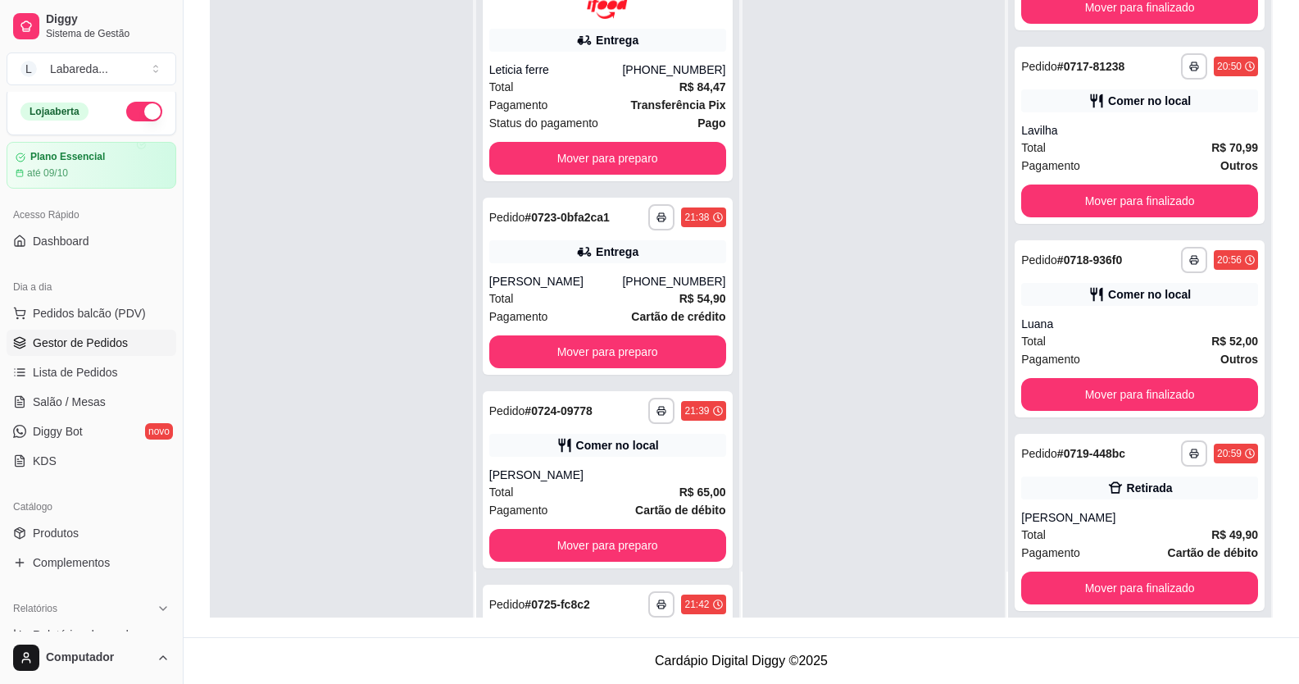
scroll to position [737, 0]
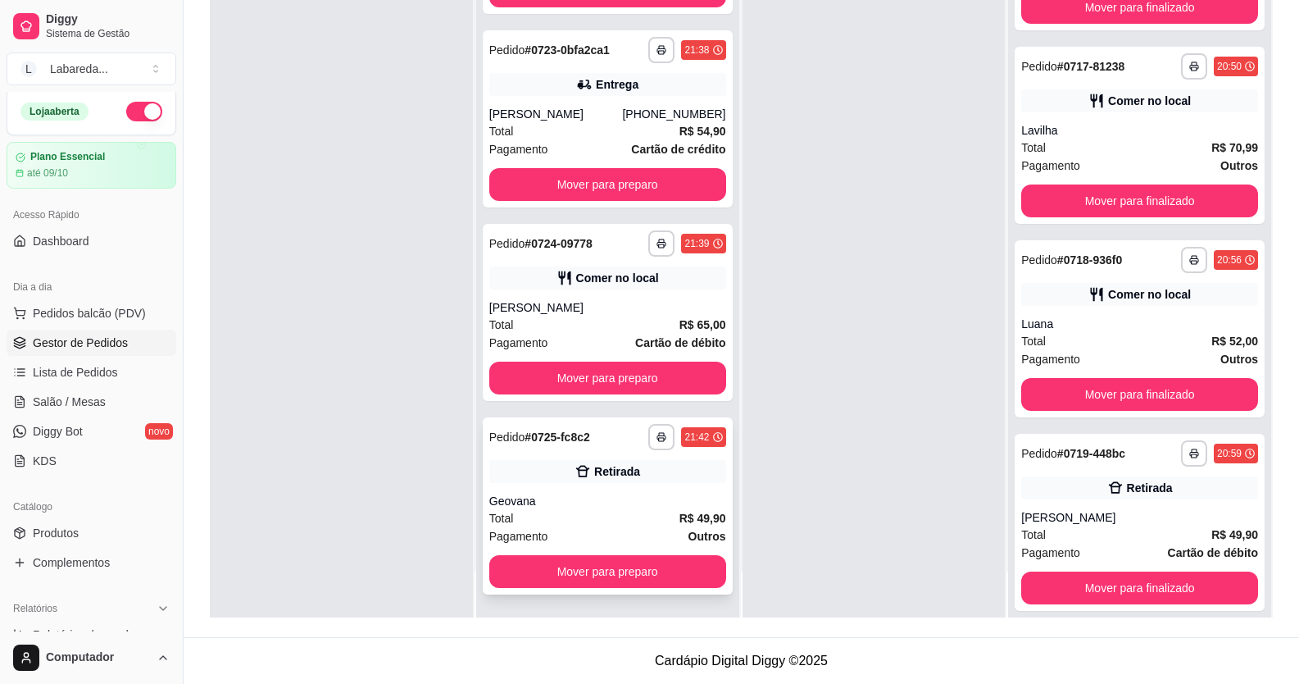
click at [602, 257] on div "Geovana" at bounding box center [607, 501] width 237 height 16
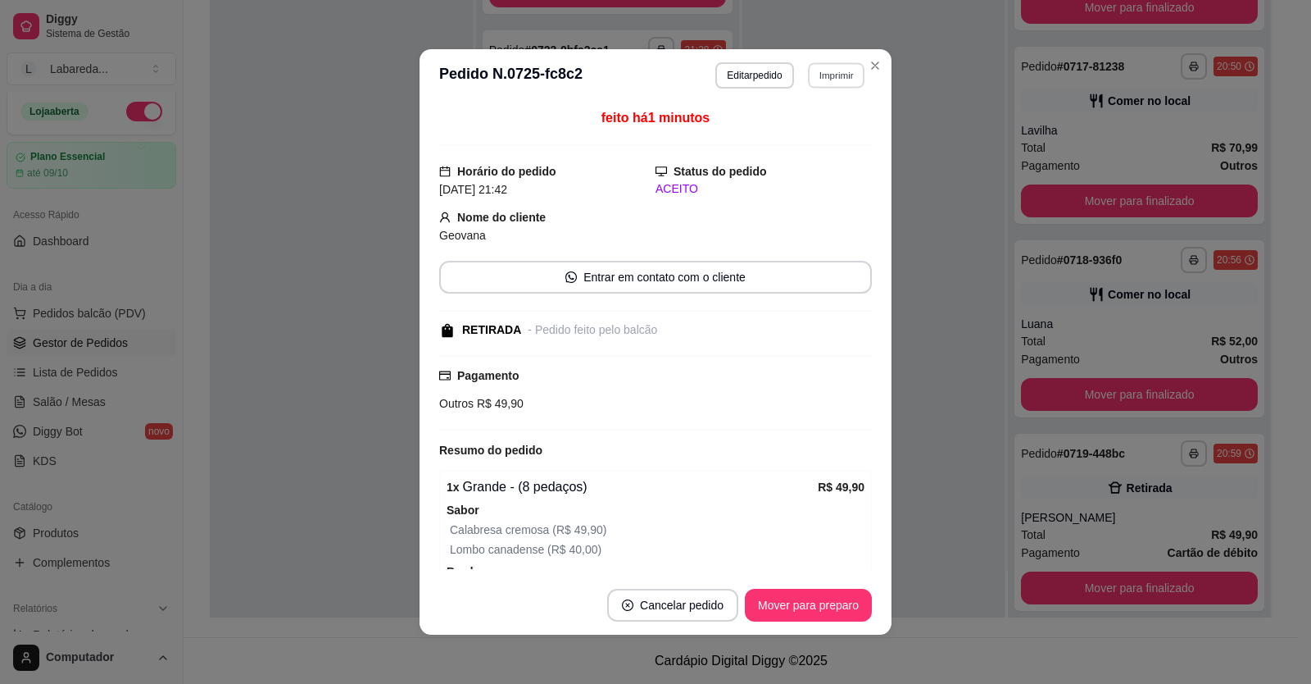
click at [816, 73] on button "Imprimir" at bounding box center [836, 74] width 57 height 25
click at [793, 257] on button "Mover para preparo" at bounding box center [808, 605] width 127 height 33
click at [843, 75] on button "Imprimir" at bounding box center [836, 75] width 58 height 26
click at [825, 143] on button "IMPRESSORA" at bounding box center [801, 133] width 119 height 26
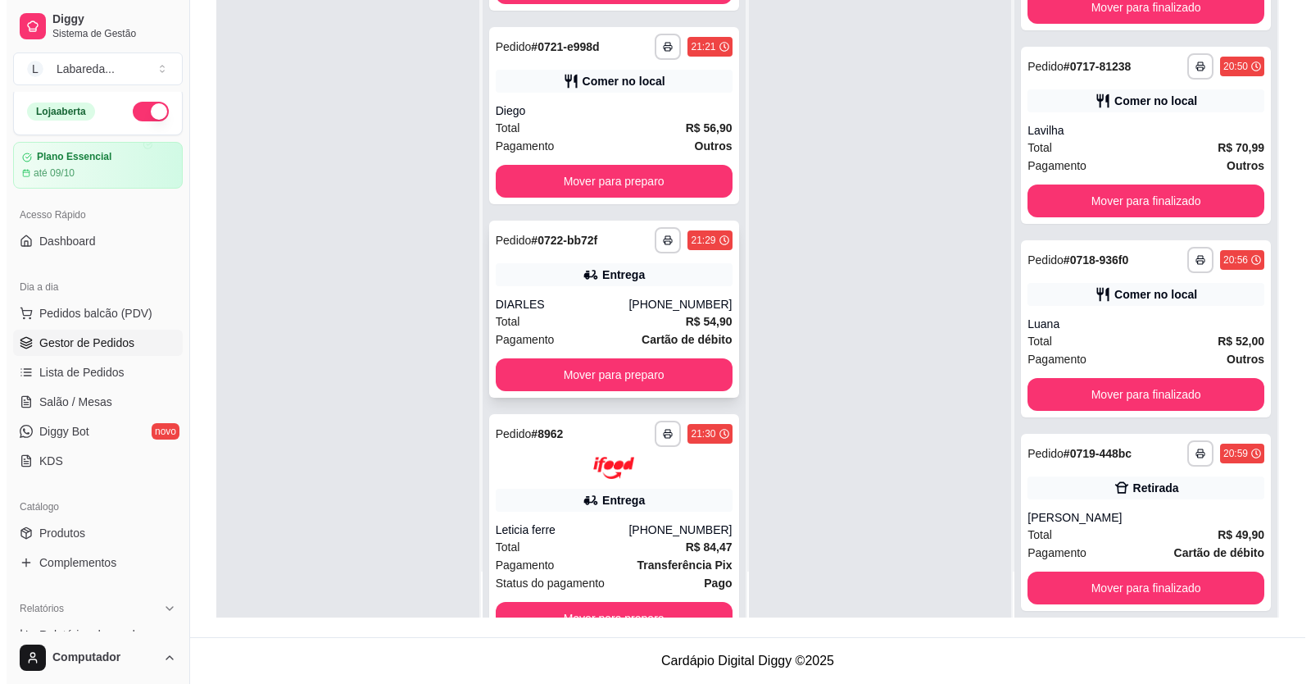
scroll to position [81, 0]
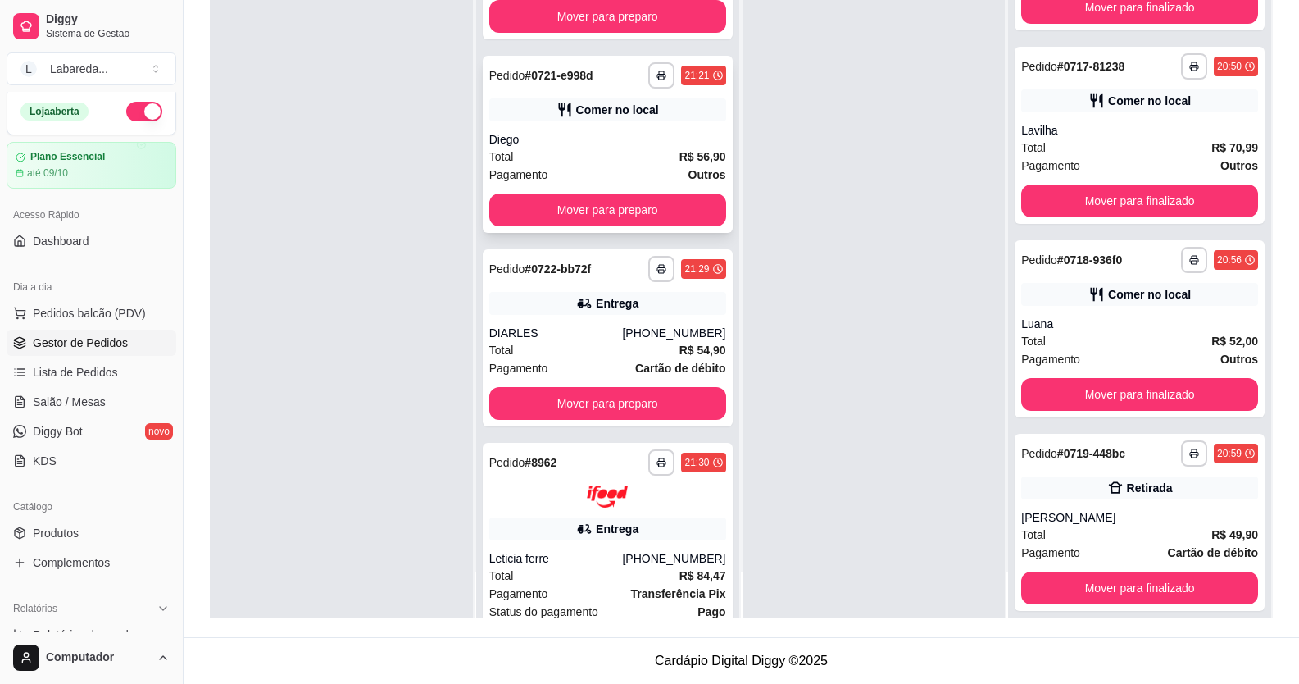
click at [580, 147] on div "Diego" at bounding box center [607, 139] width 237 height 16
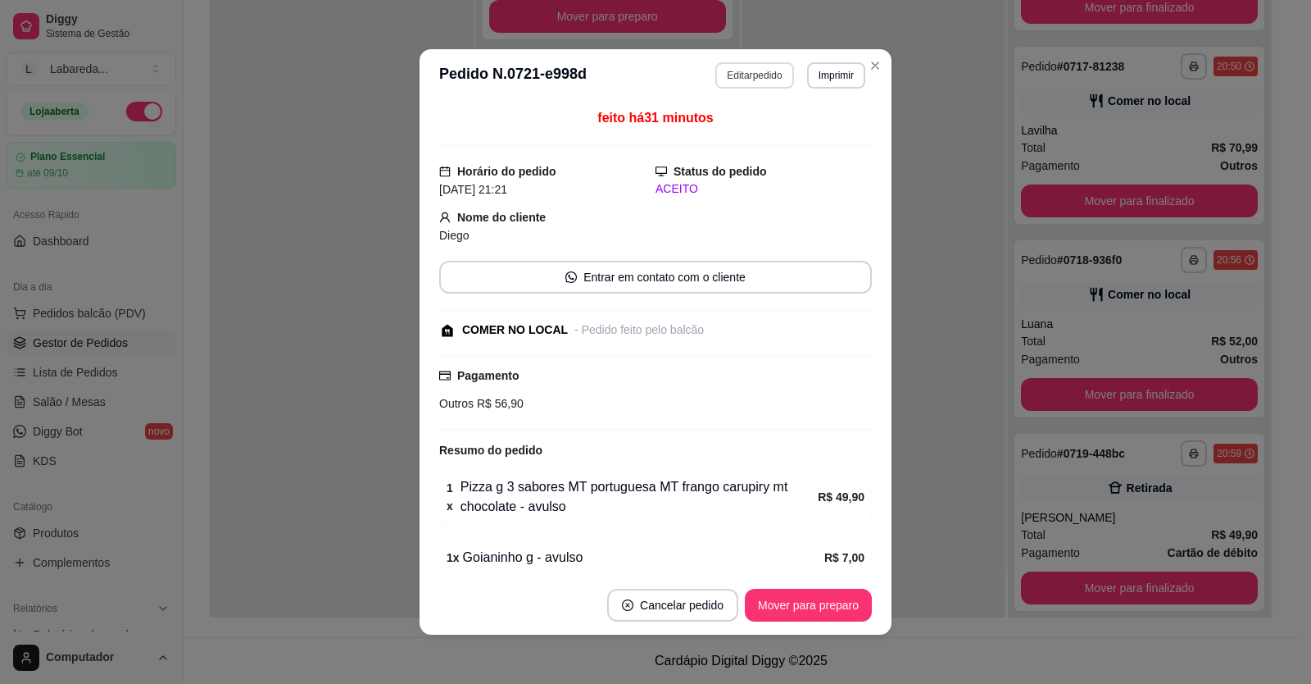
click at [761, 75] on button "Editar pedido" at bounding box center [755, 75] width 78 height 26
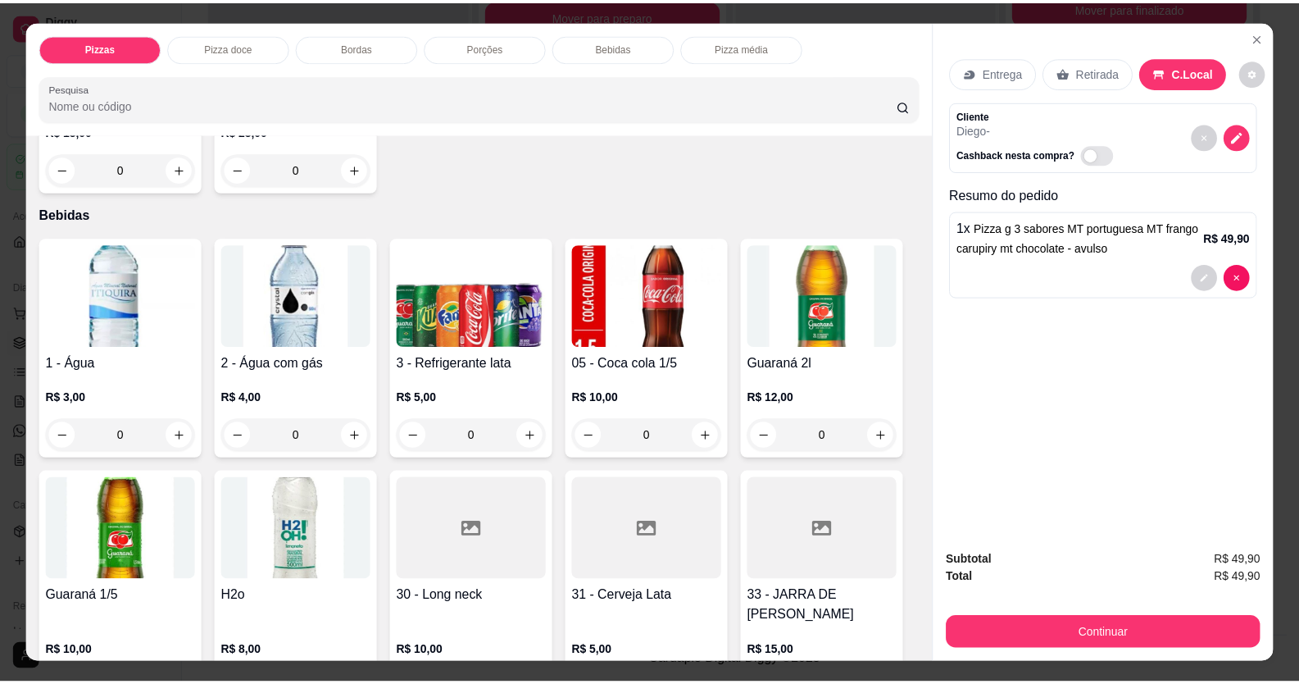
scroll to position [1066, 0]
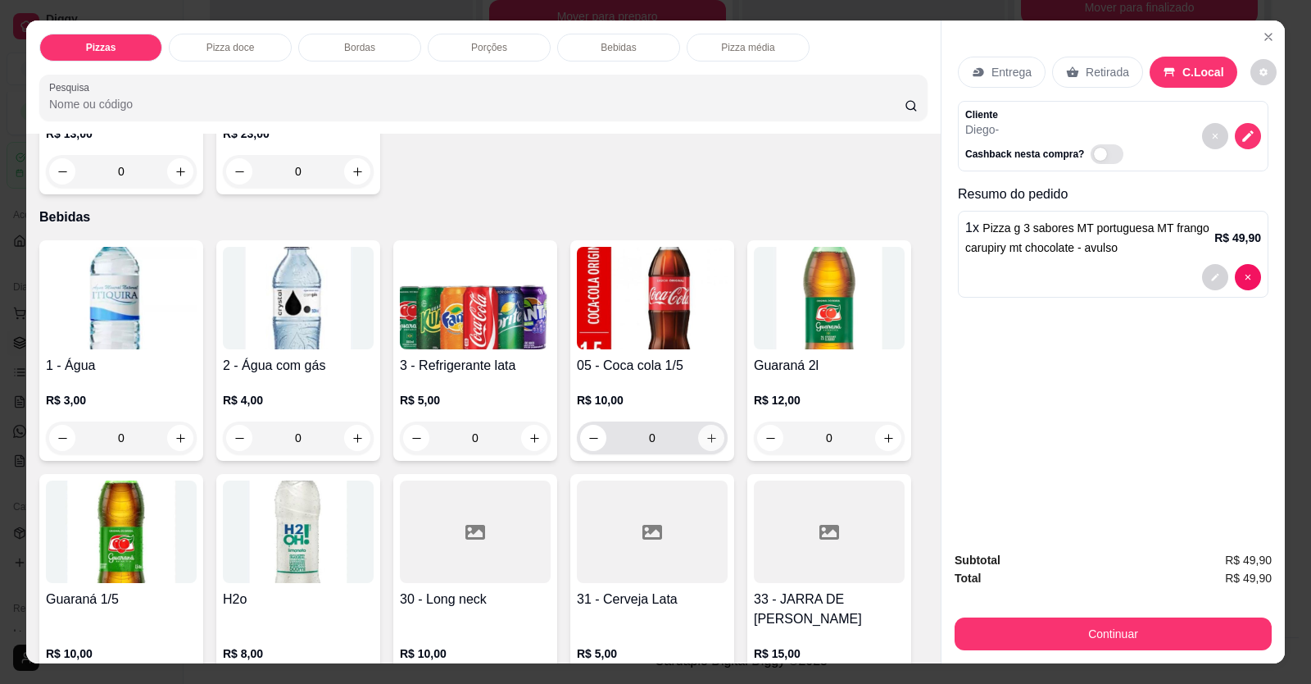
click at [698, 257] on button "increase-product-quantity" at bounding box center [711, 438] width 26 height 26
type input "1"
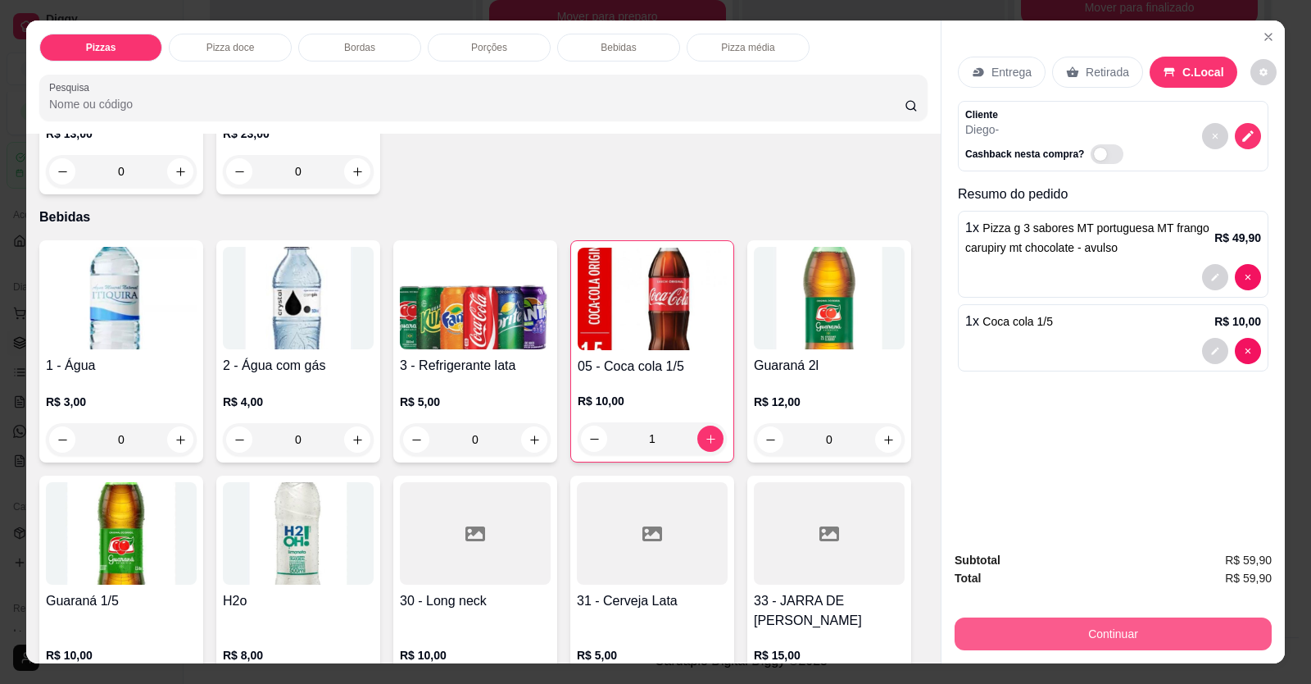
click at [1002, 257] on button "Continuar" at bounding box center [1113, 633] width 317 height 33
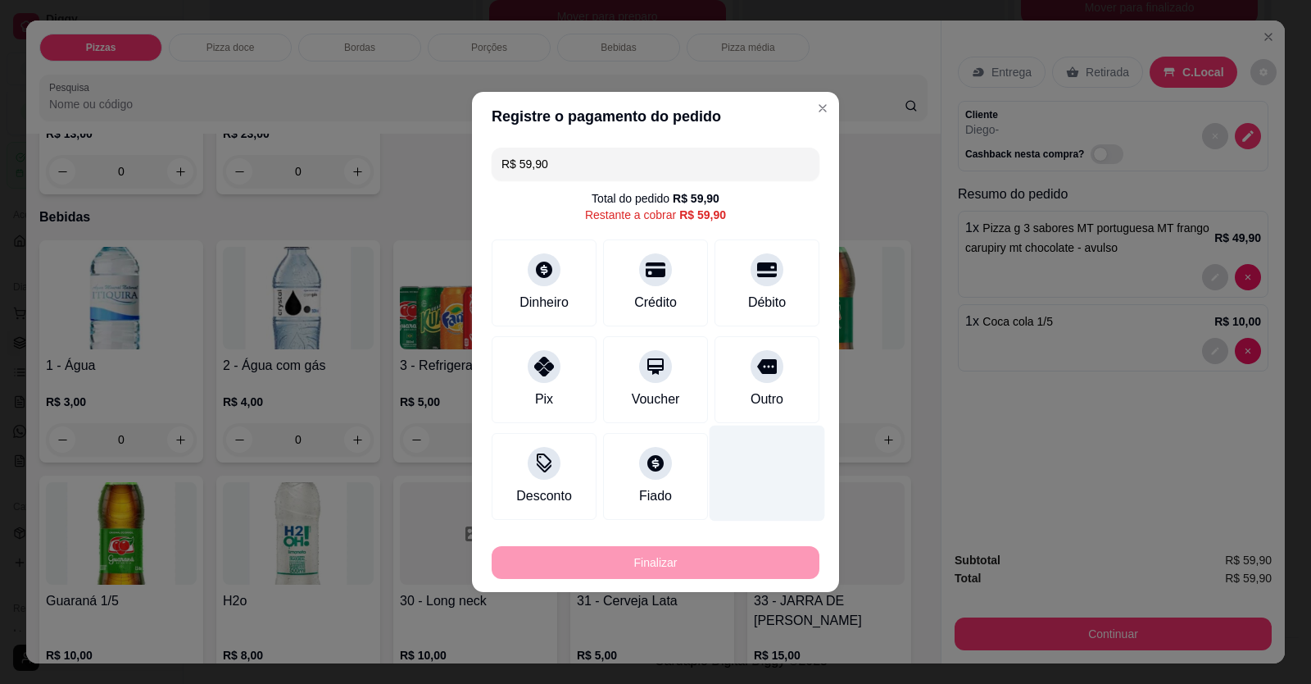
drag, startPoint x: 770, startPoint y: 407, endPoint x: 766, endPoint y: 397, distance: 10.7
click at [770, 257] on div "Outro" at bounding box center [767, 399] width 33 height 20
type input "R$ 0,00"
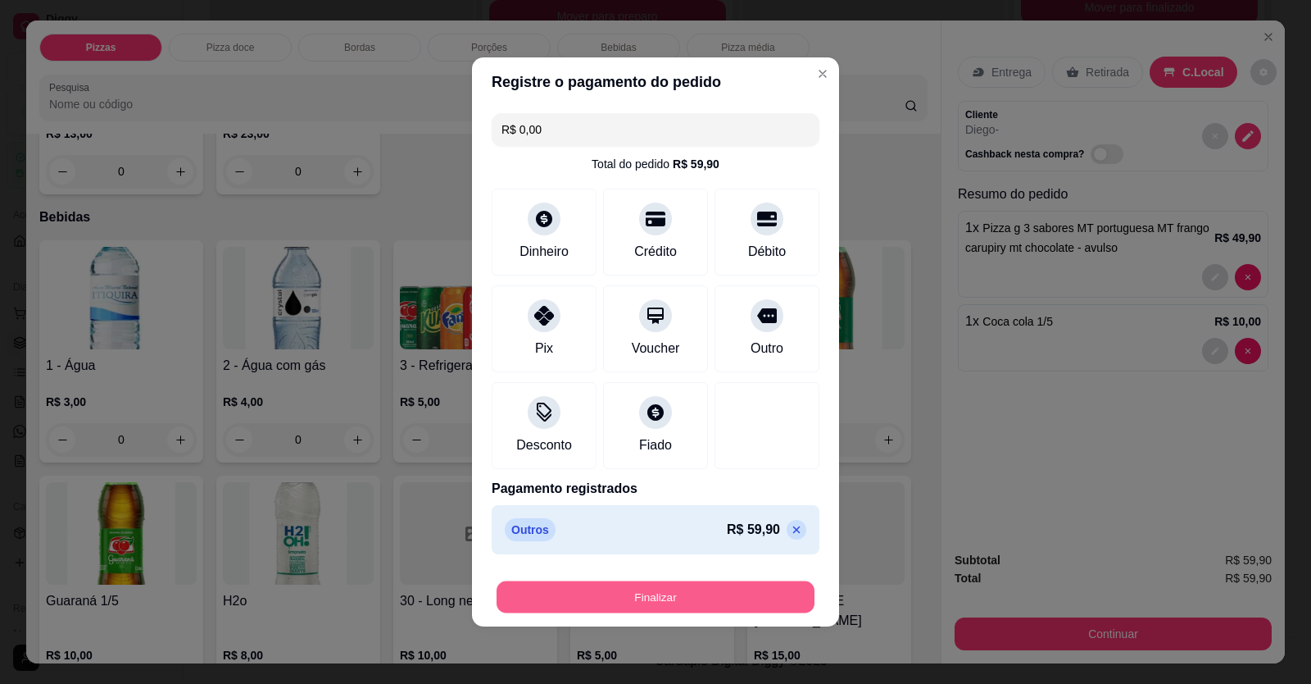
click at [675, 257] on button "Finalizar" at bounding box center [656, 597] width 318 height 32
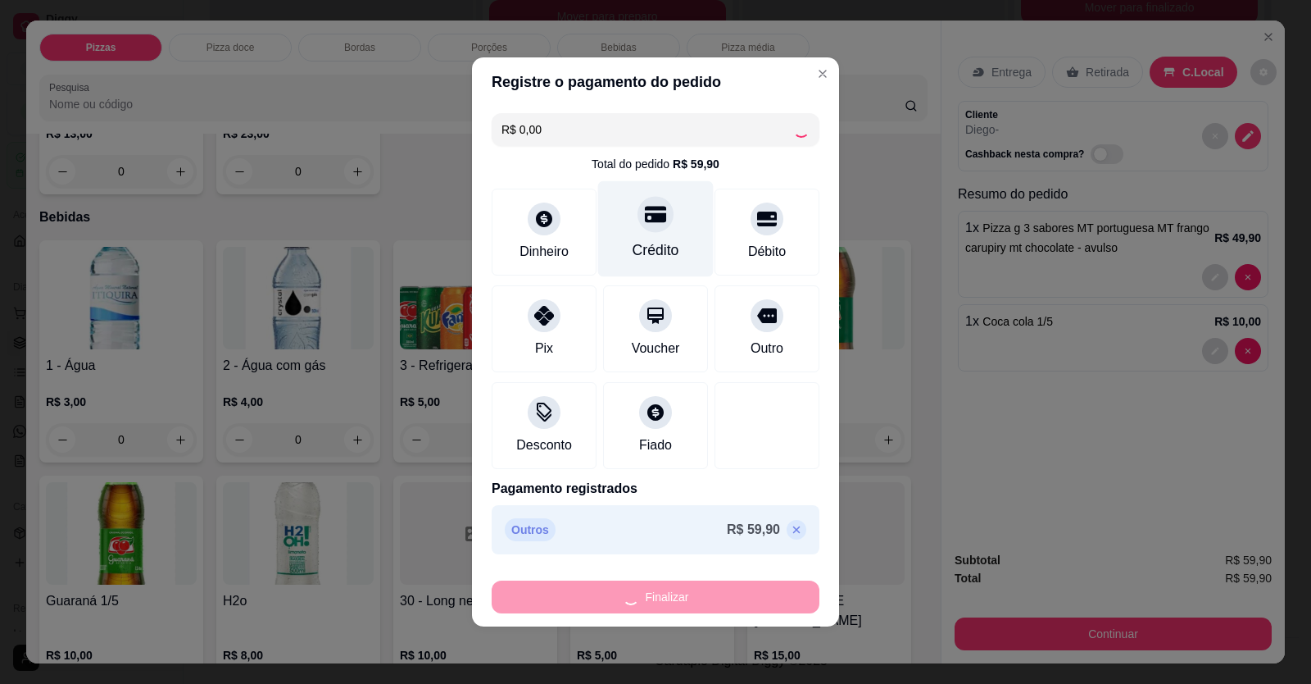
type input "0"
type input "-R$ 59,90"
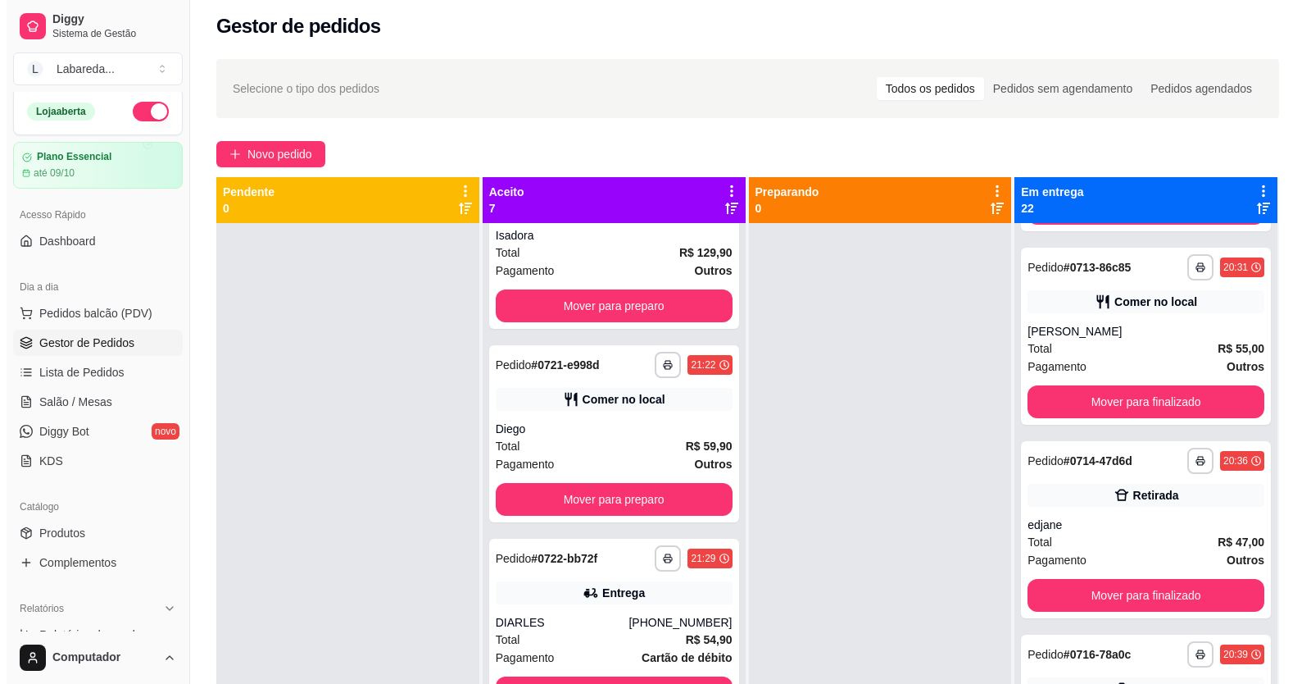
scroll to position [0, 0]
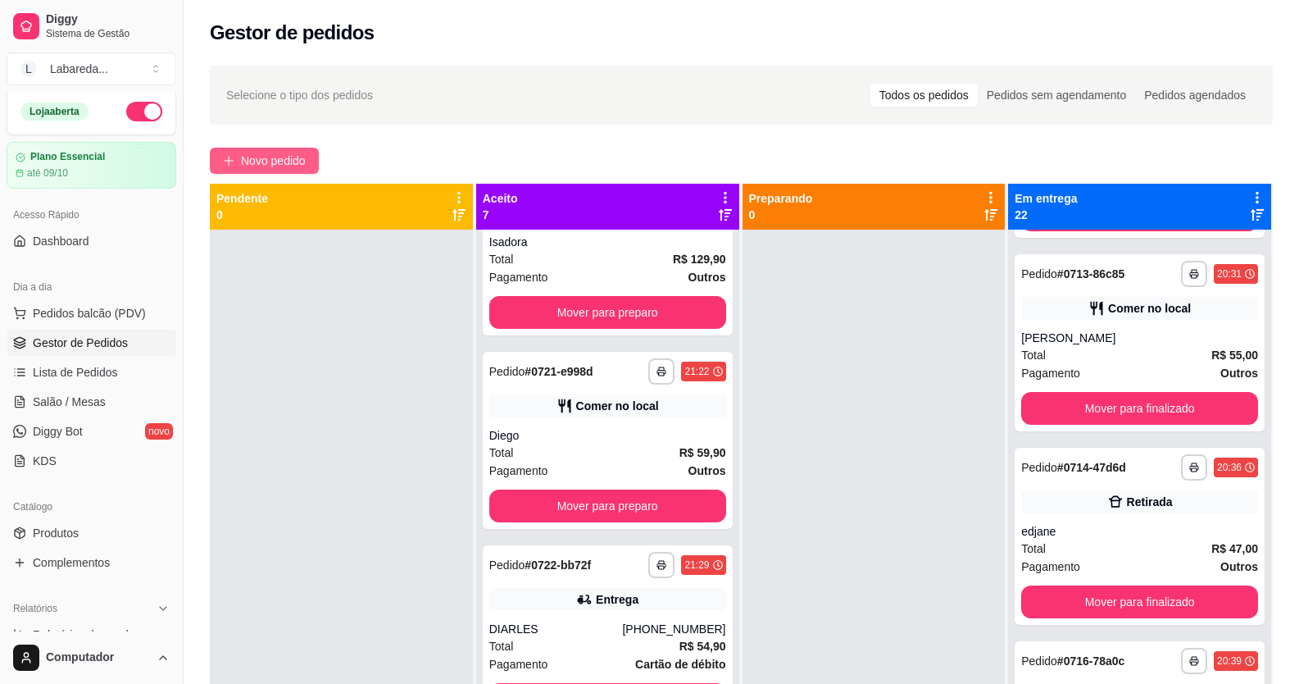
click at [306, 164] on span "Novo pedido" at bounding box center [273, 161] width 65 height 18
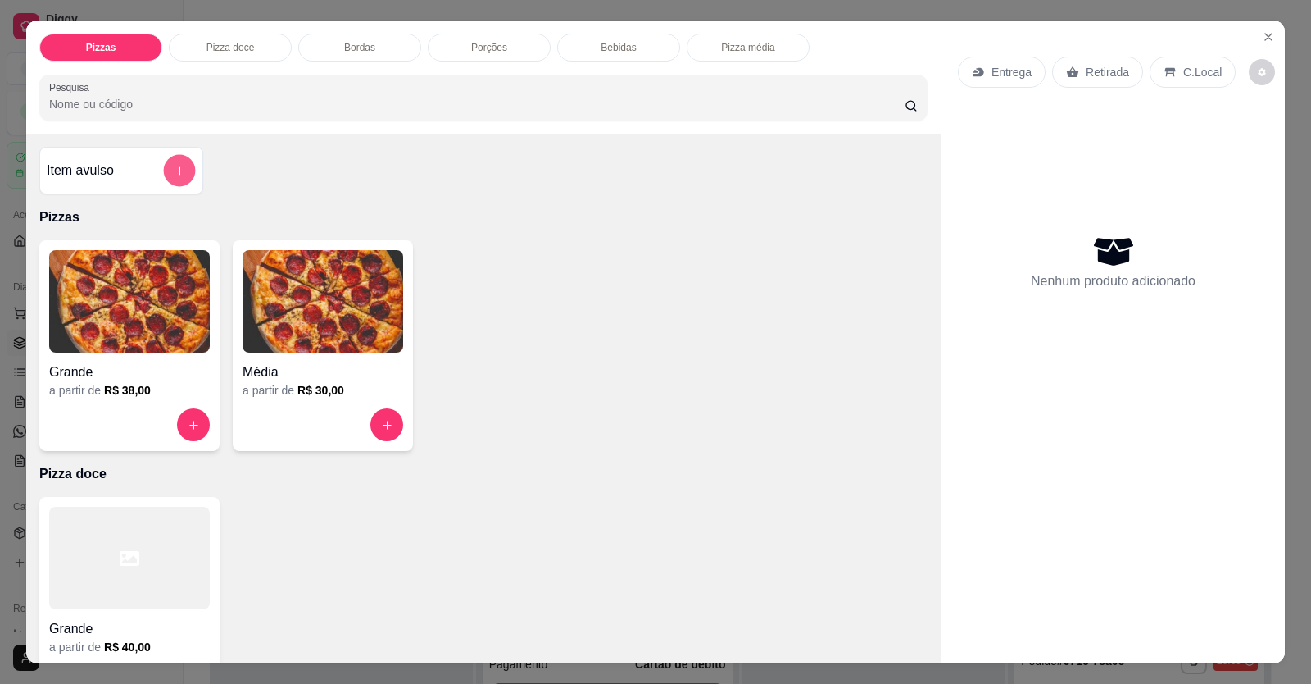
click at [174, 170] on icon "add-separate-item" at bounding box center [180, 171] width 12 height 12
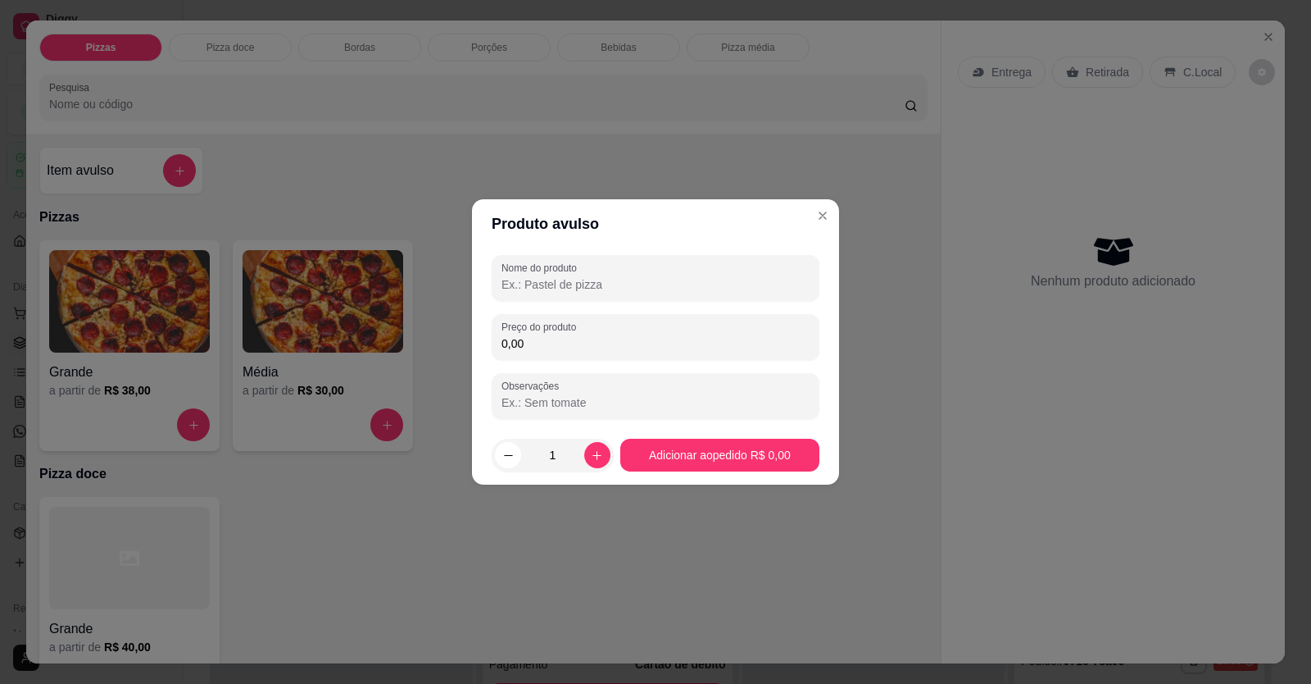
click at [557, 257] on input "Nome do produto" at bounding box center [656, 284] width 308 height 16
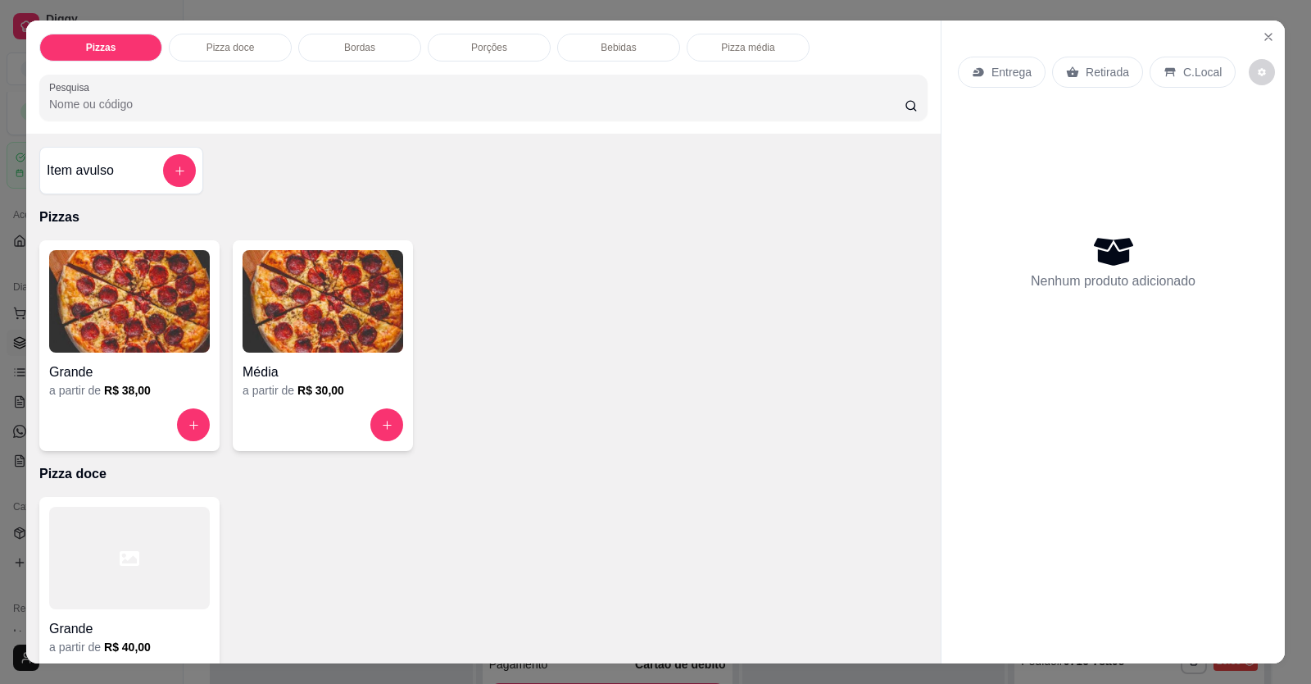
click at [852, 198] on div "Item avulso Pizzas Grande a partir de R$ 38,00 Média a partir de R$ 30,00 Pizza…" at bounding box center [483, 398] width 915 height 529
click at [163, 178] on div at bounding box center [179, 170] width 33 height 33
click at [166, 168] on button "add-separate-item" at bounding box center [179, 170] width 33 height 33
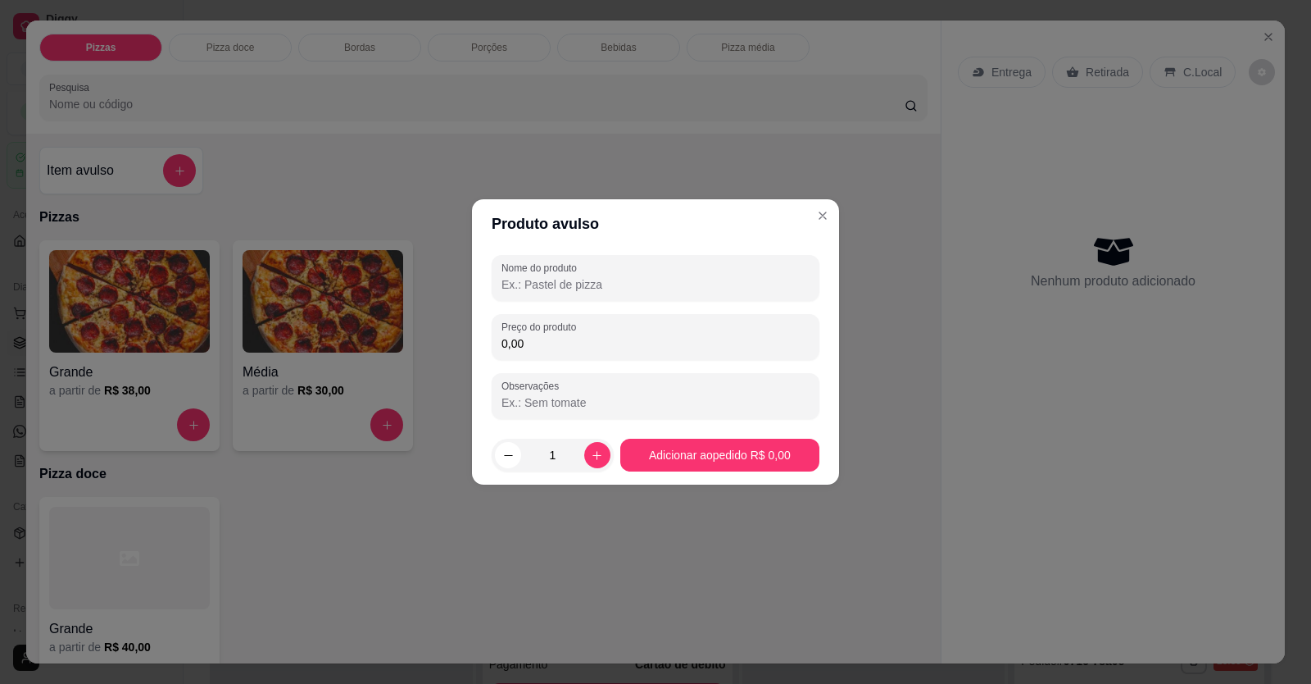
click at [635, 257] on input "Nome do produto" at bounding box center [656, 284] width 308 height 16
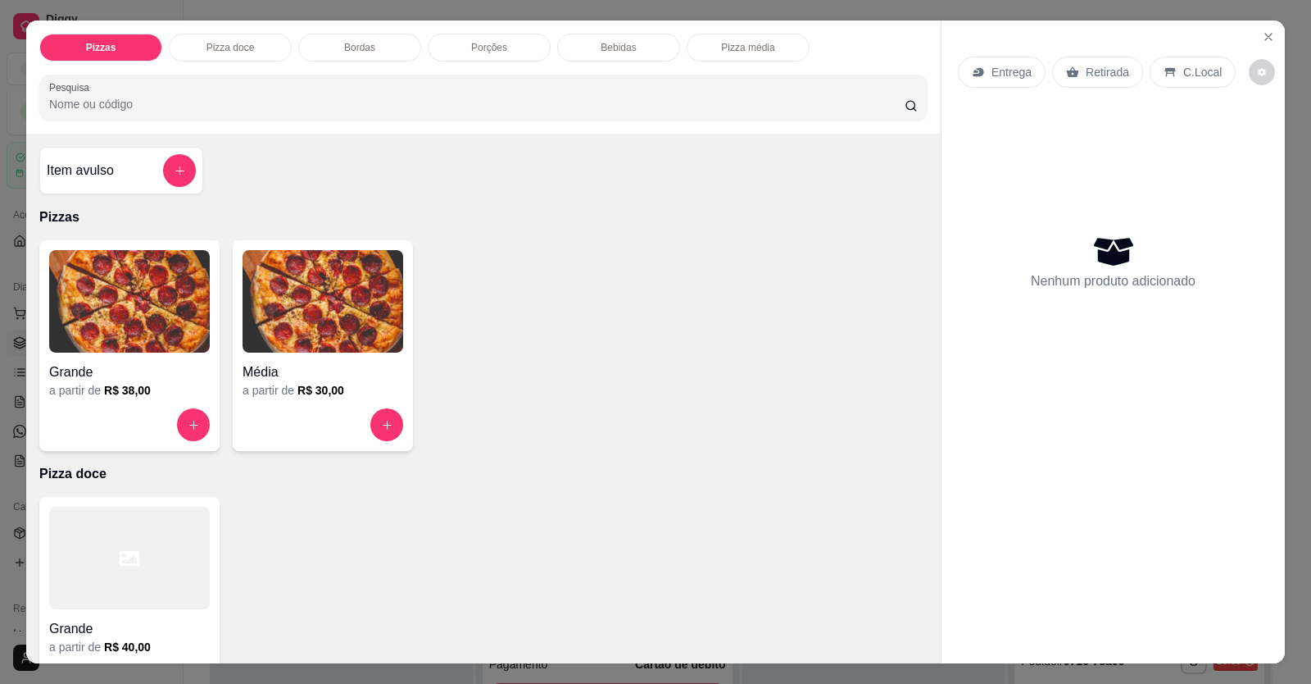
click at [145, 257] on div "Grande" at bounding box center [129, 367] width 161 height 30
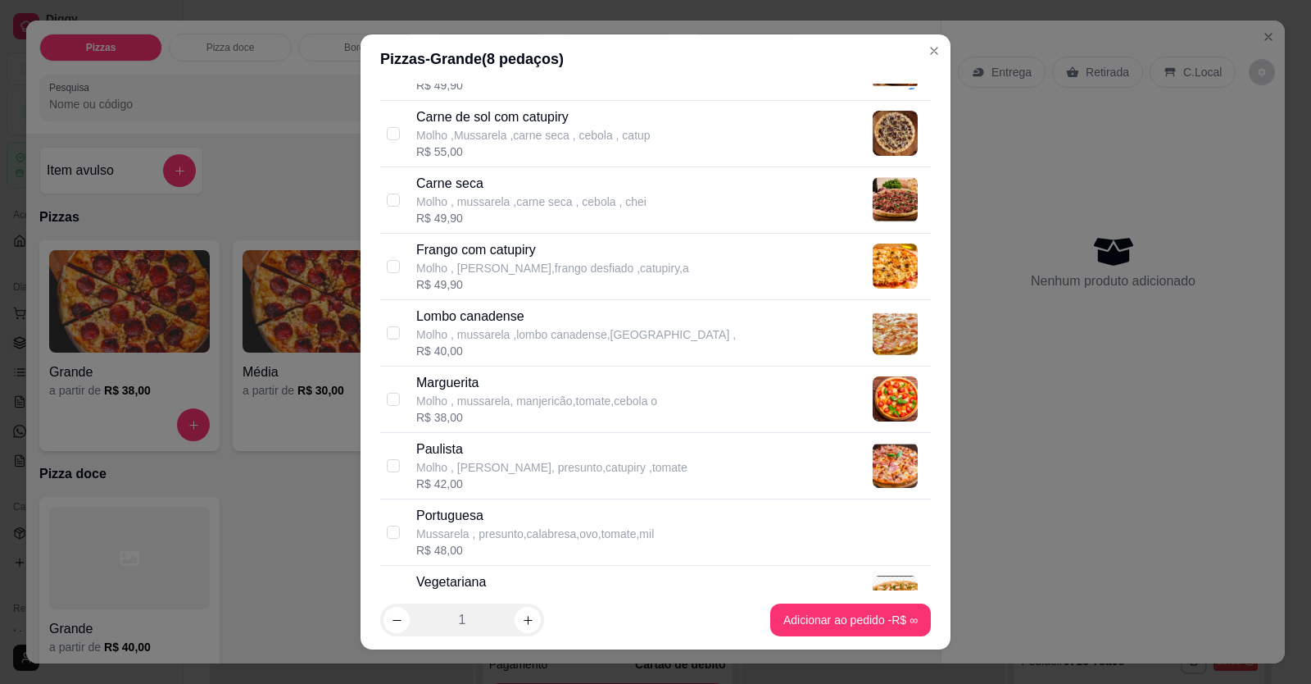
scroll to position [328, 0]
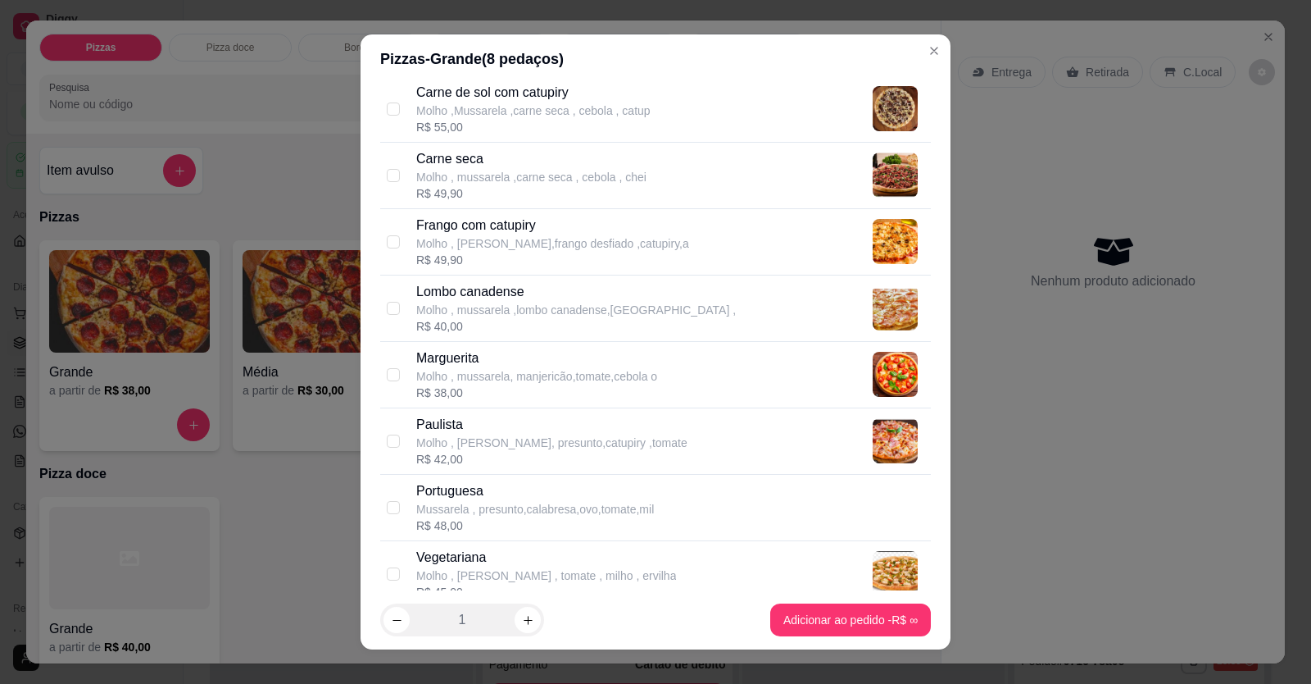
click at [479, 257] on p "Portuguesa" at bounding box center [535, 491] width 238 height 20
checkbox input "true"
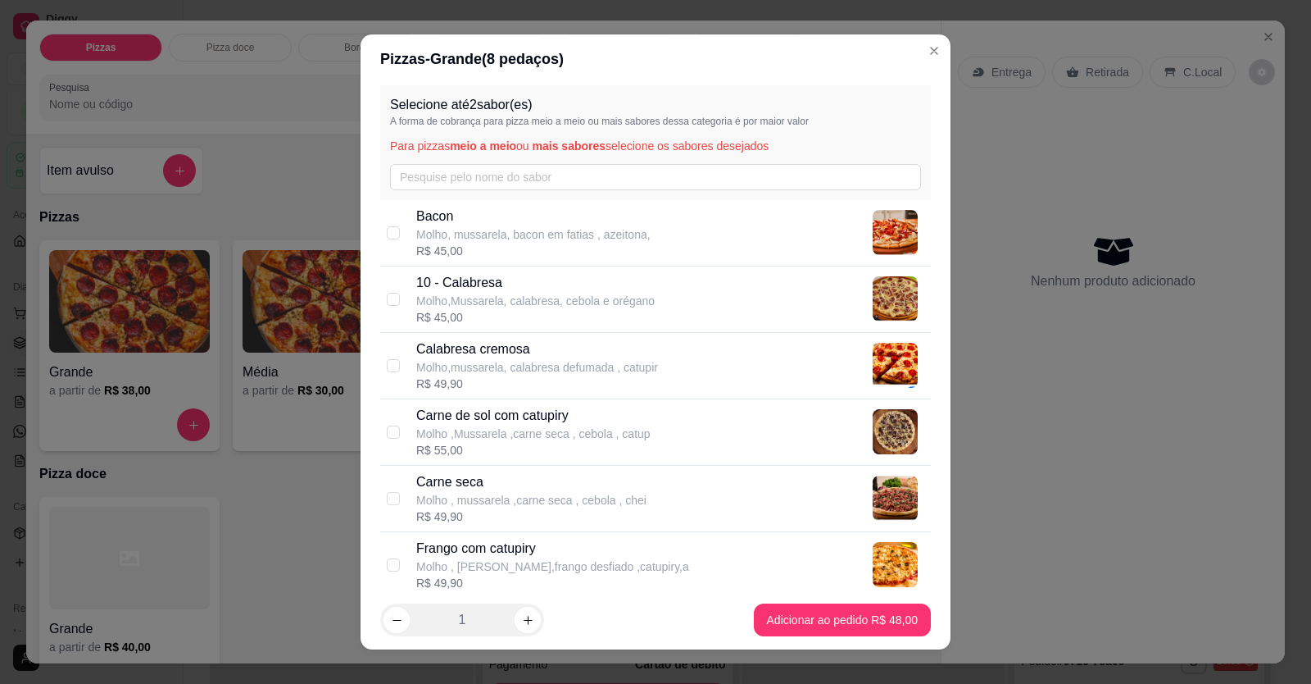
scroll to position [0, 0]
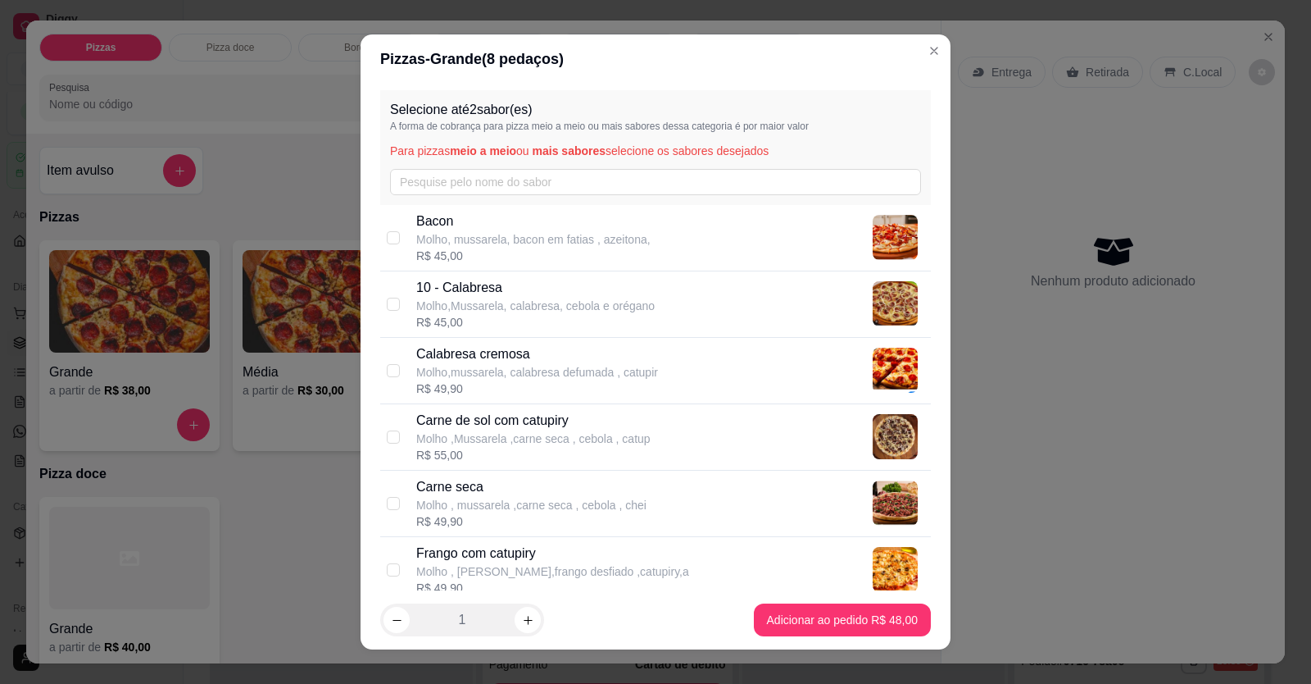
click at [479, 257] on p "10 - Calabresa" at bounding box center [535, 288] width 239 height 20
checkbox input "true"
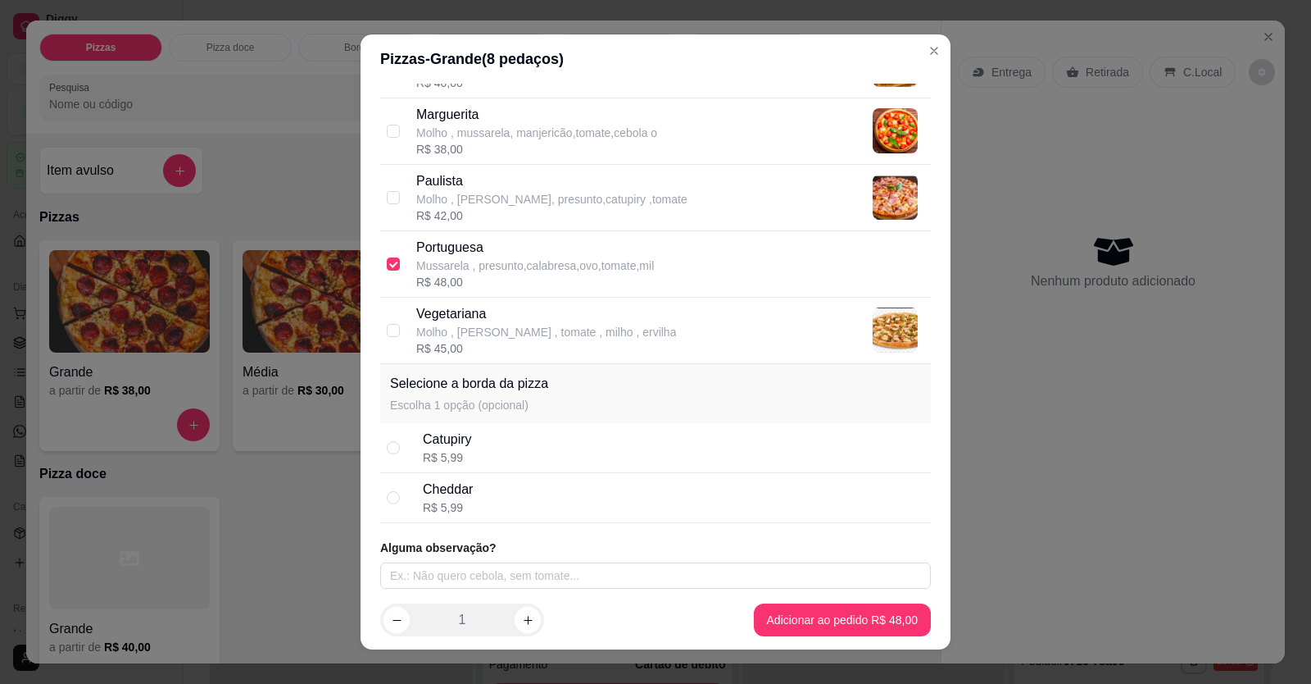
scroll to position [575, 0]
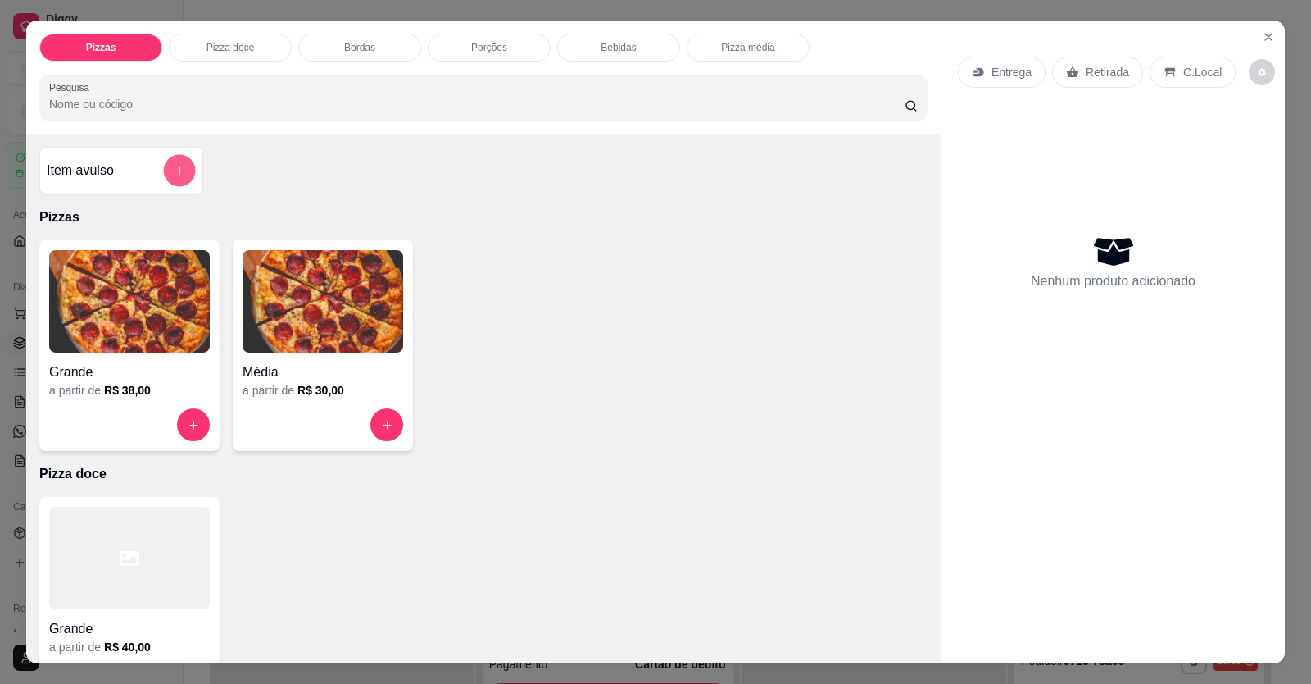
click at [179, 163] on button "add-separate-item" at bounding box center [180, 171] width 32 height 32
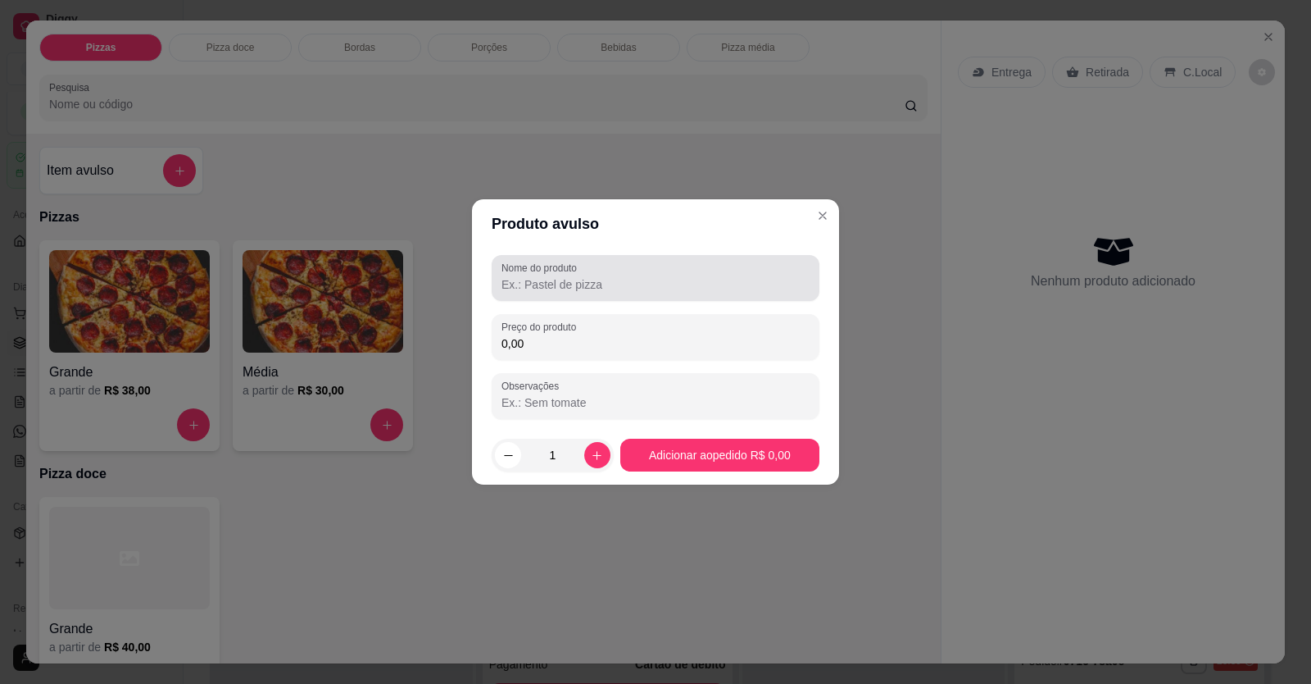
click at [620, 257] on div at bounding box center [656, 277] width 308 height 33
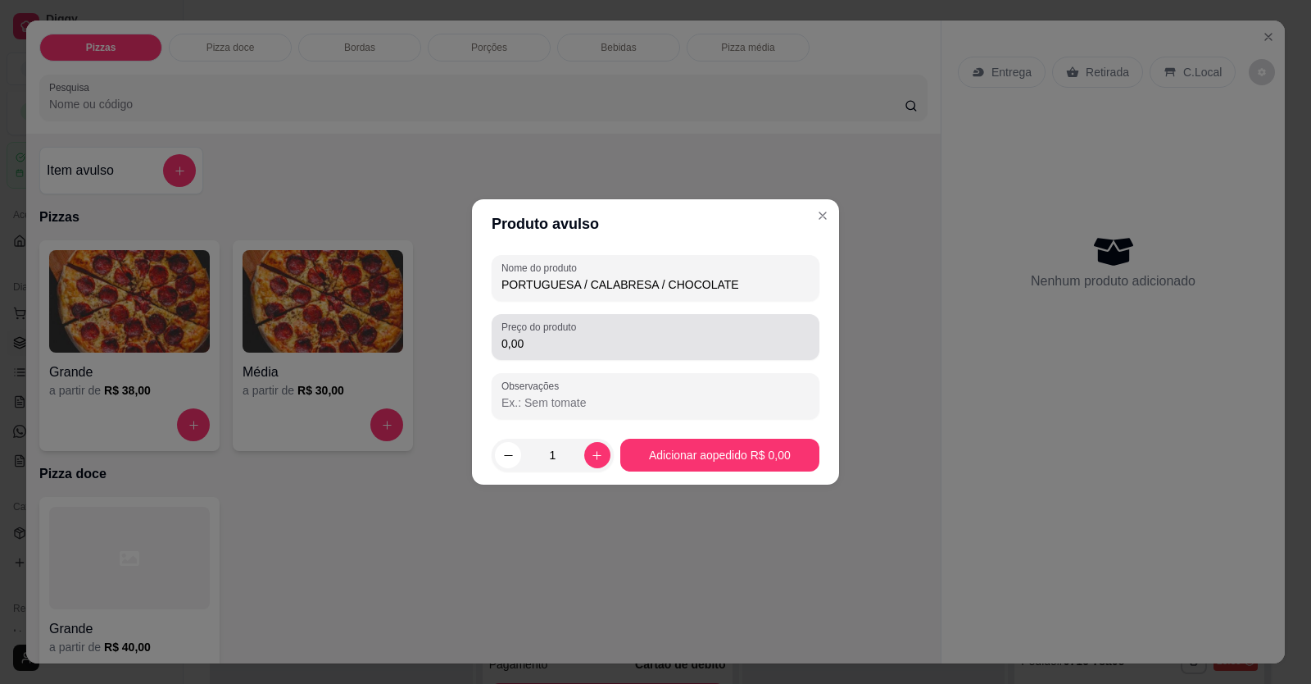
type input "PORTUGUESA / CALABRESA / CHOCOLATE"
click at [622, 257] on input "0,00" at bounding box center [656, 343] width 308 height 16
type input "49,90"
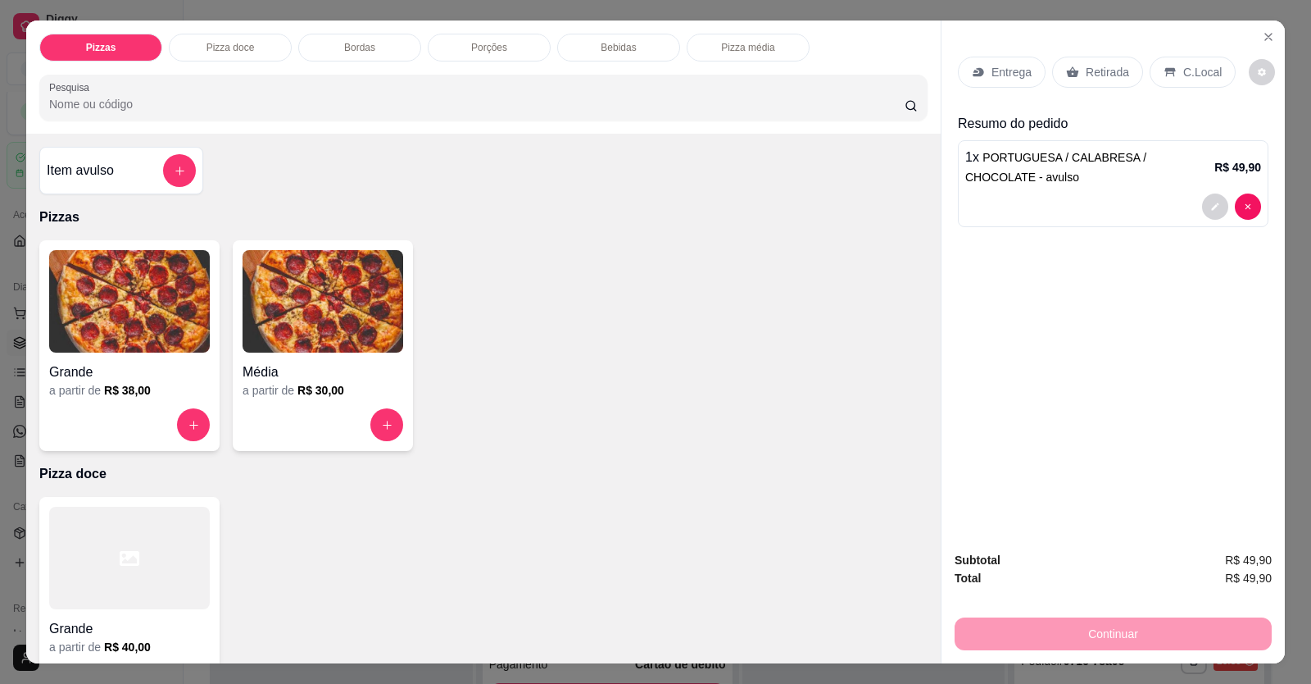
click at [1002, 67] on p "C.Local" at bounding box center [1203, 72] width 39 height 16
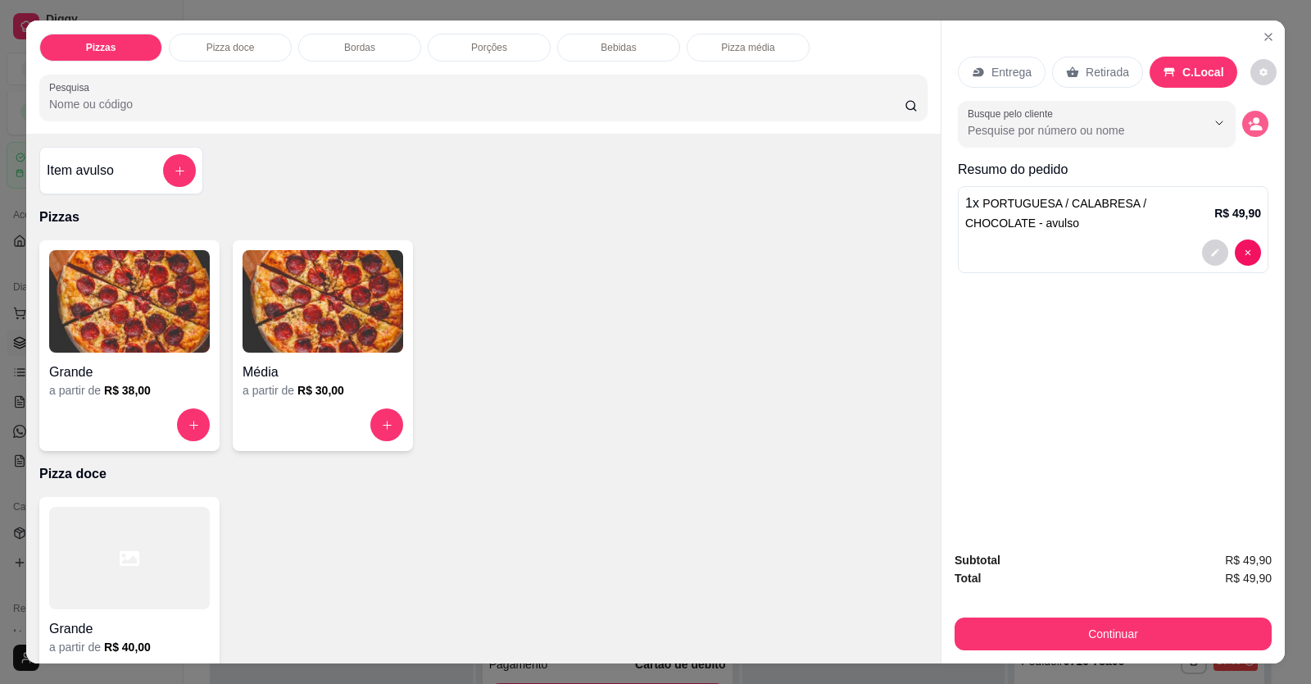
click at [1002, 115] on button "decrease-product-quantity" at bounding box center [1256, 124] width 26 height 26
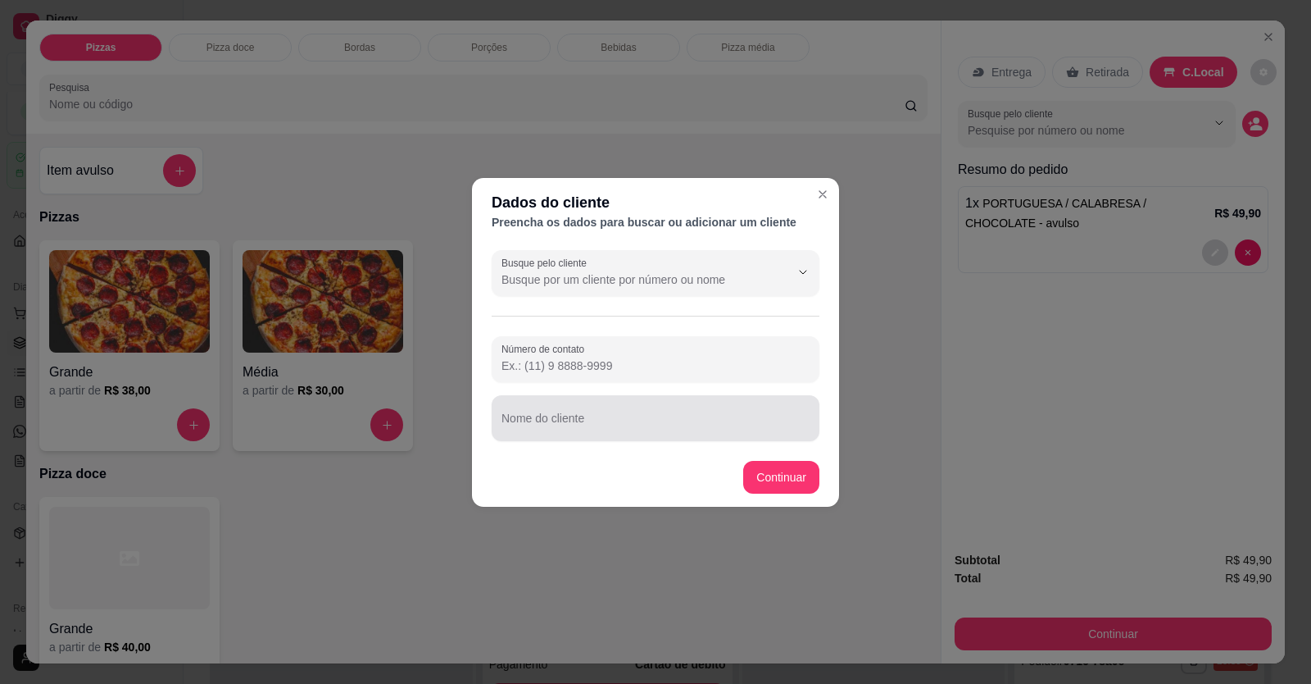
click at [609, 257] on div at bounding box center [656, 418] width 308 height 33
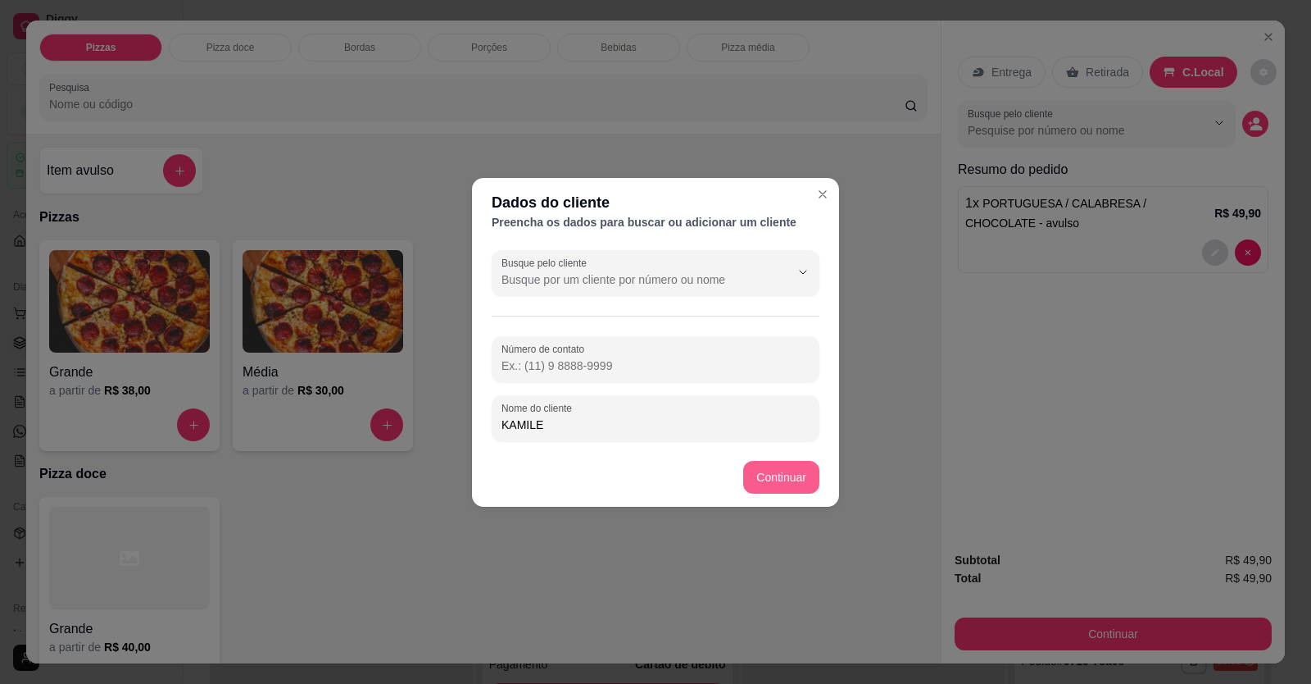
type input "KAMILE"
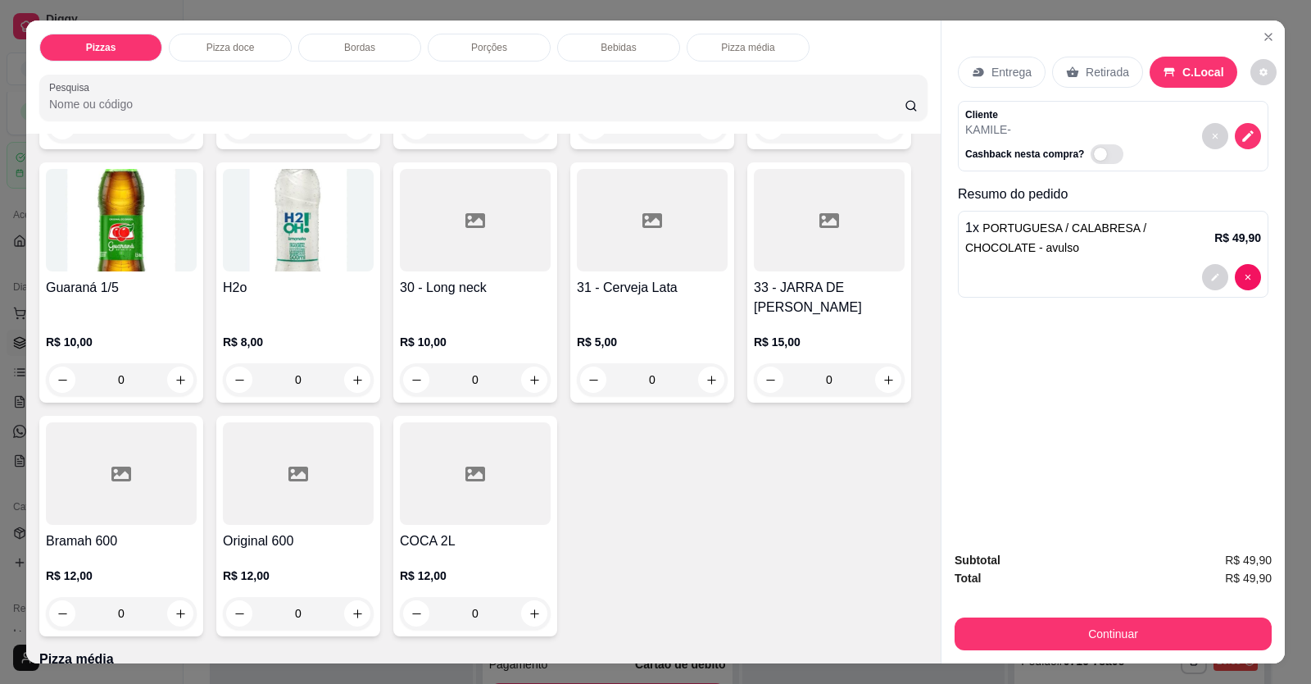
scroll to position [1148, 0]
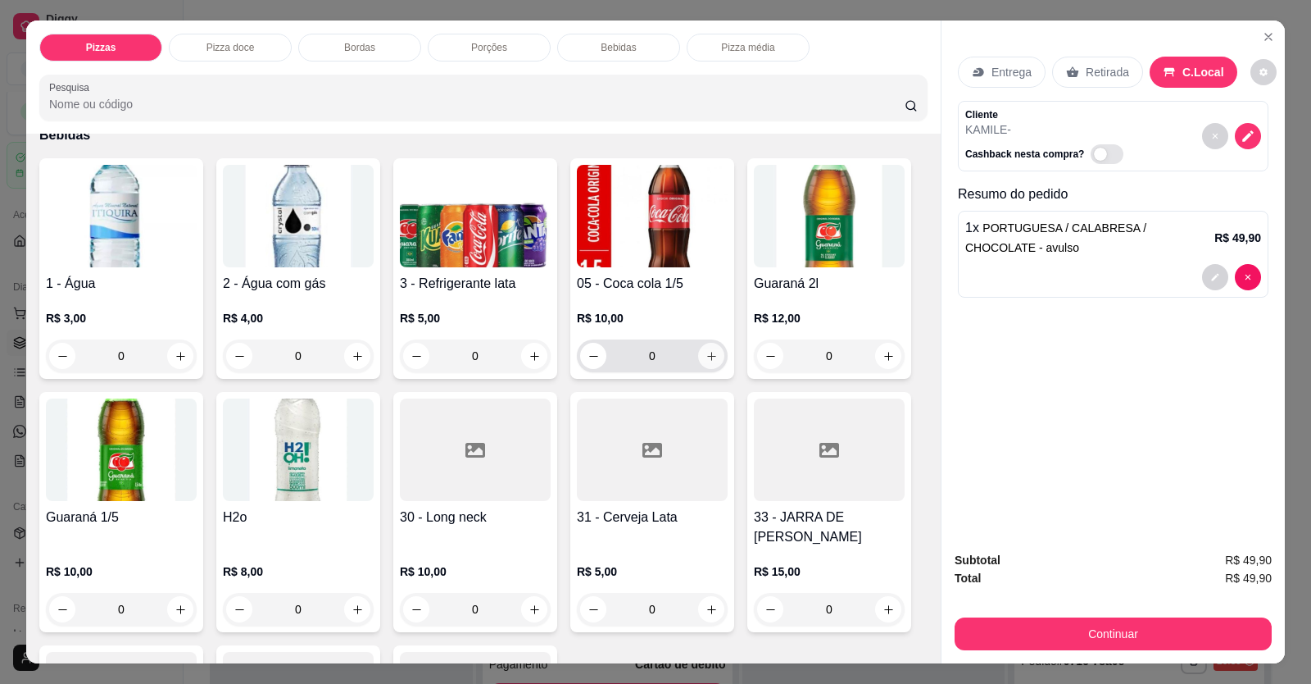
click at [707, 257] on button "increase-product-quantity" at bounding box center [711, 356] width 26 height 26
type input "1"
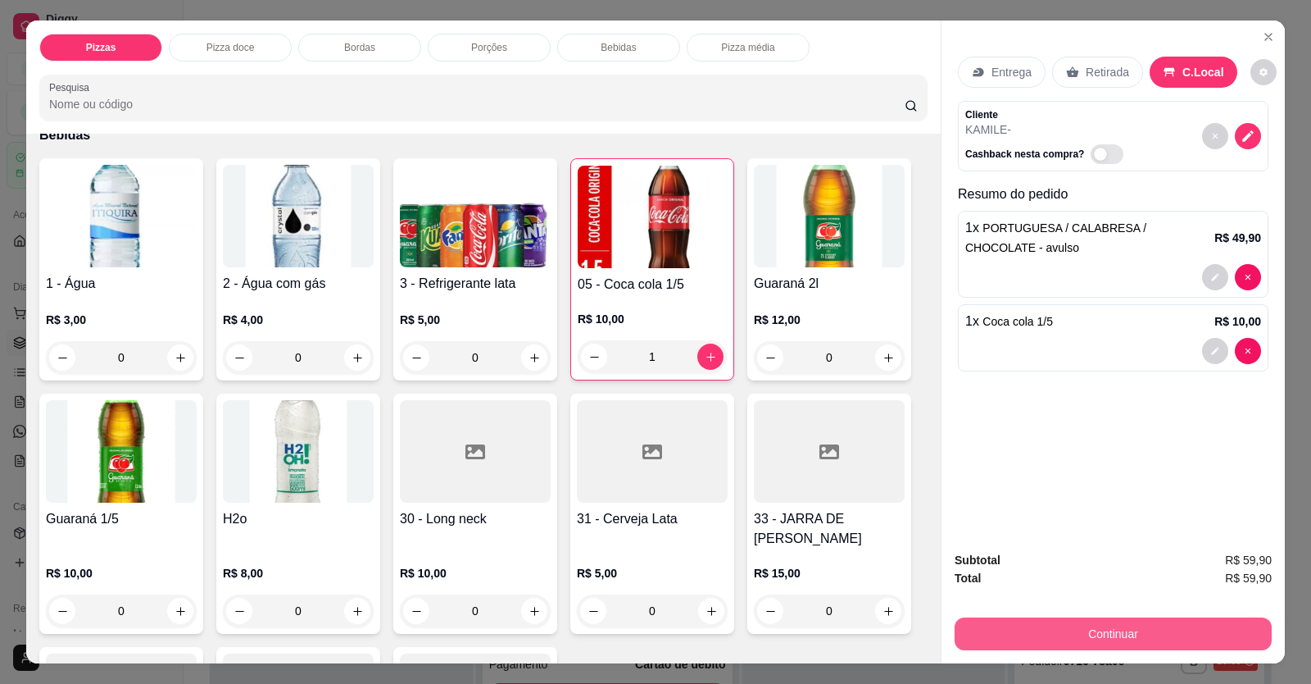
click at [1002, 257] on button "Continuar" at bounding box center [1113, 633] width 317 height 33
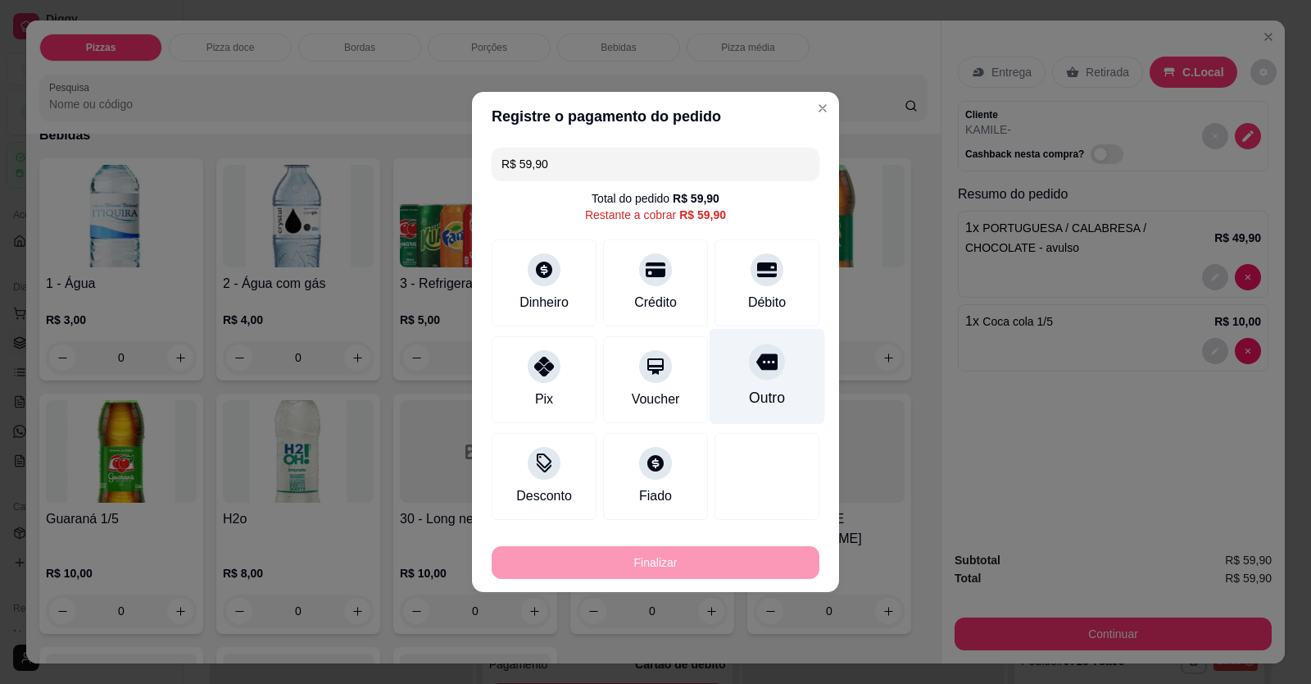
click at [757, 257] on icon at bounding box center [767, 361] width 21 height 21
type input "R$ 0,00"
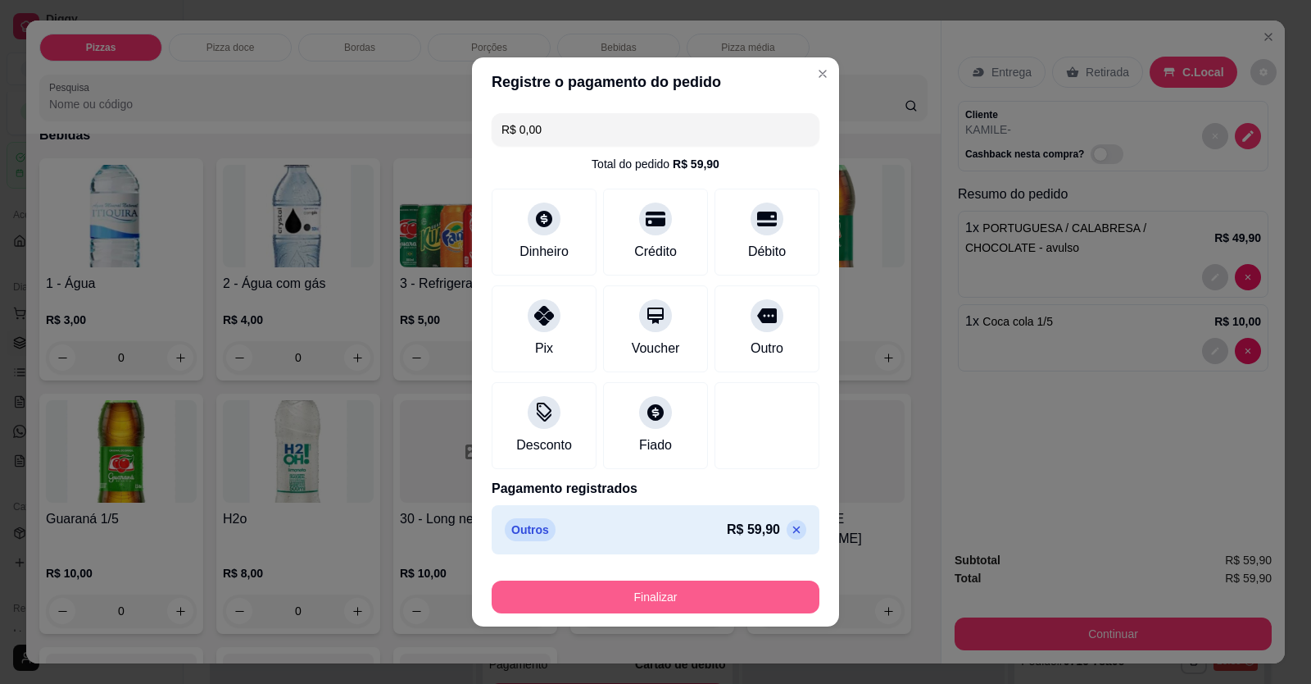
click at [723, 257] on button "Finalizar" at bounding box center [656, 596] width 328 height 33
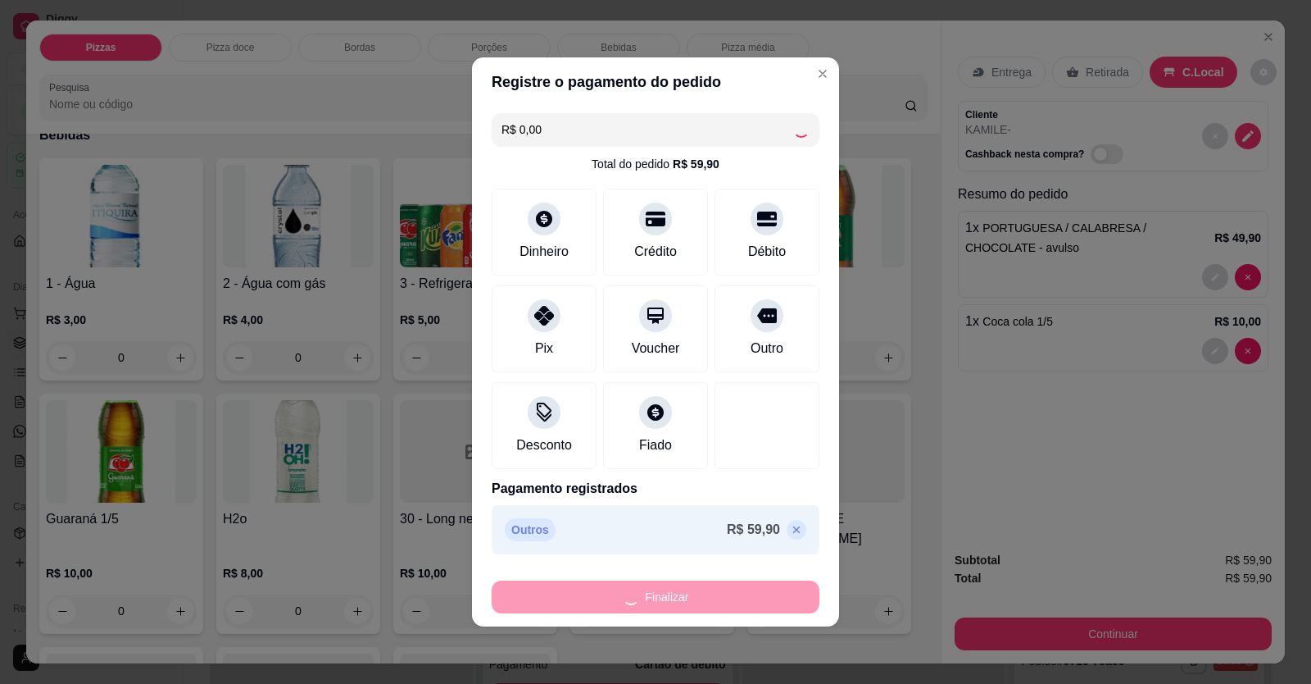
type input "0"
type input "-R$ 59,90"
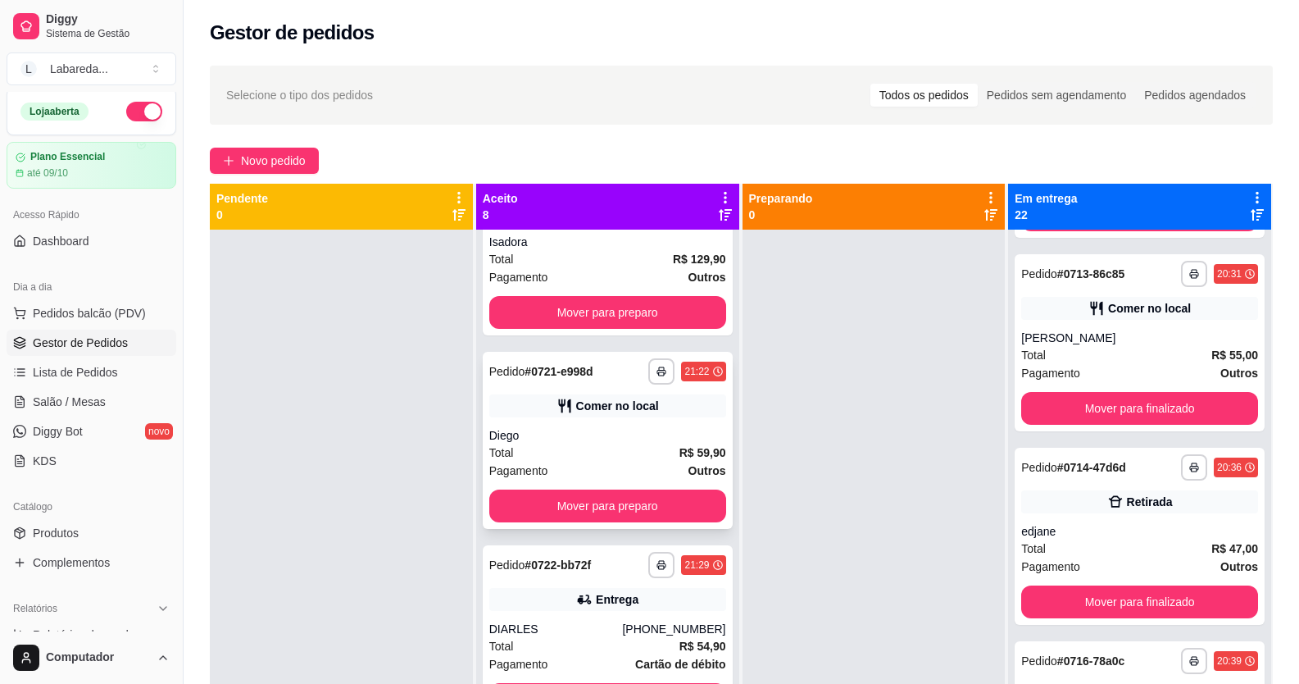
click at [574, 257] on div "Diego" at bounding box center [607, 435] width 237 height 16
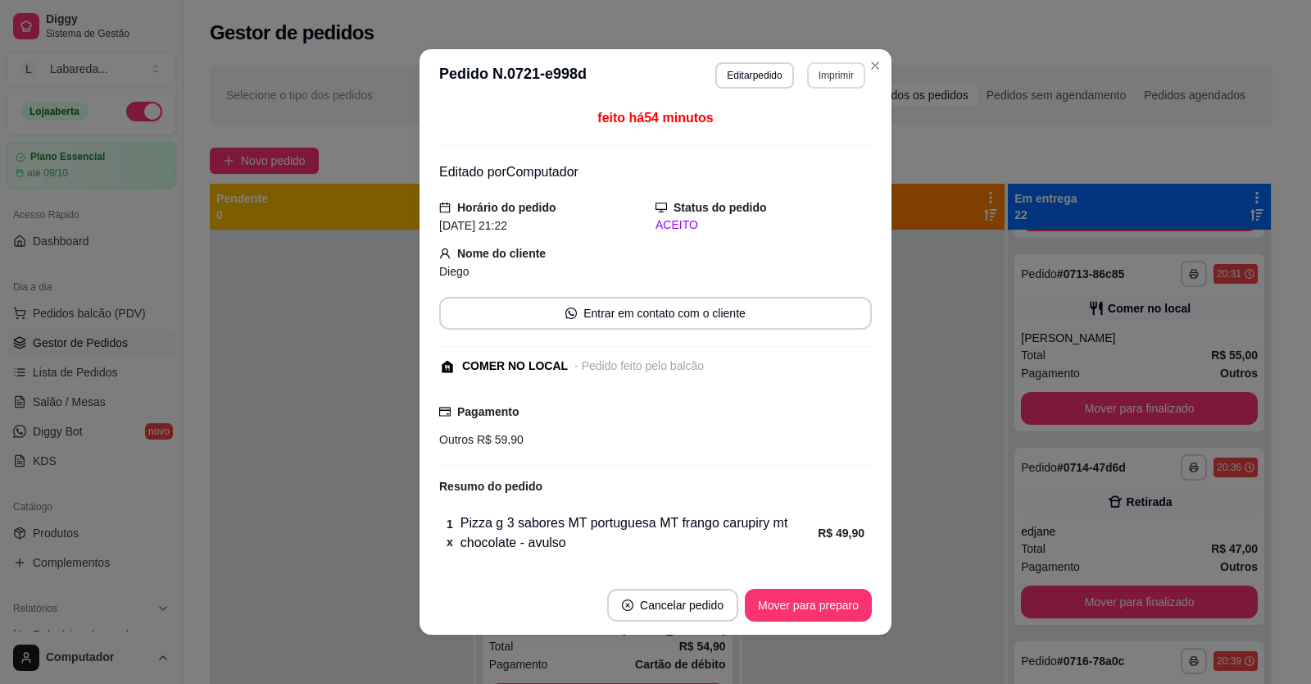
click at [827, 79] on button "Imprimir" at bounding box center [836, 75] width 58 height 26
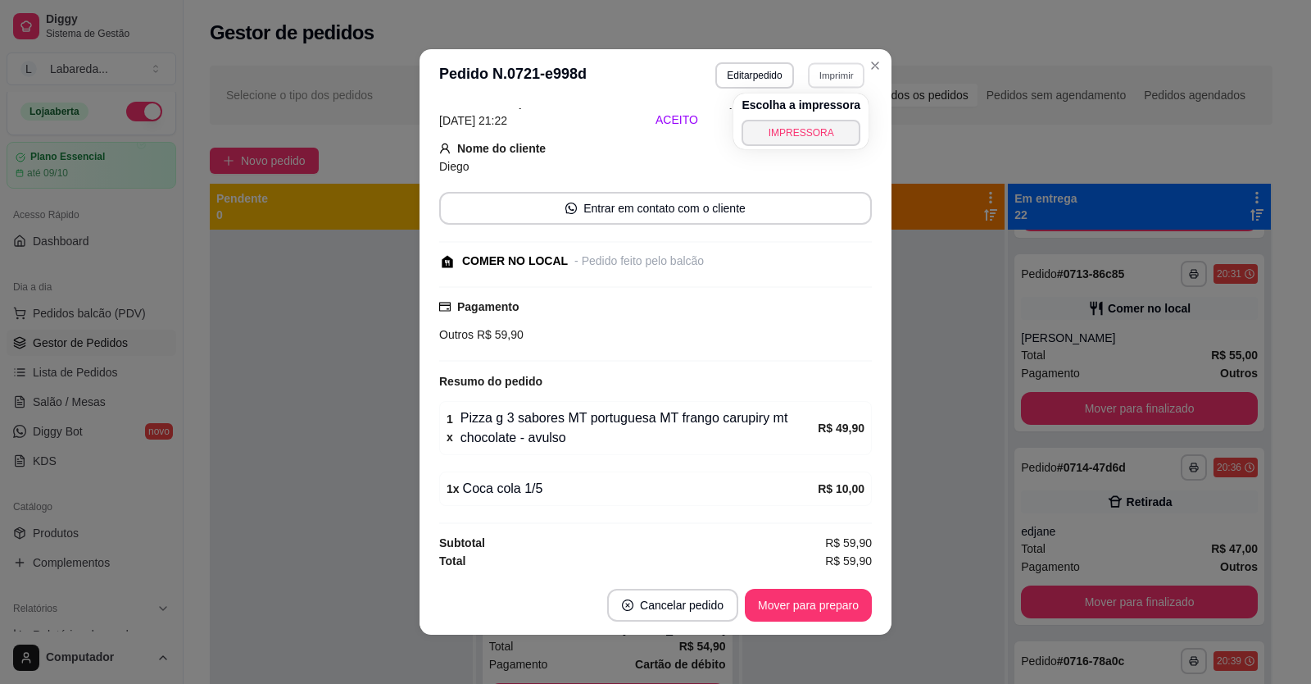
scroll to position [106, 0]
click at [879, 73] on button "Close" at bounding box center [875, 65] width 26 height 26
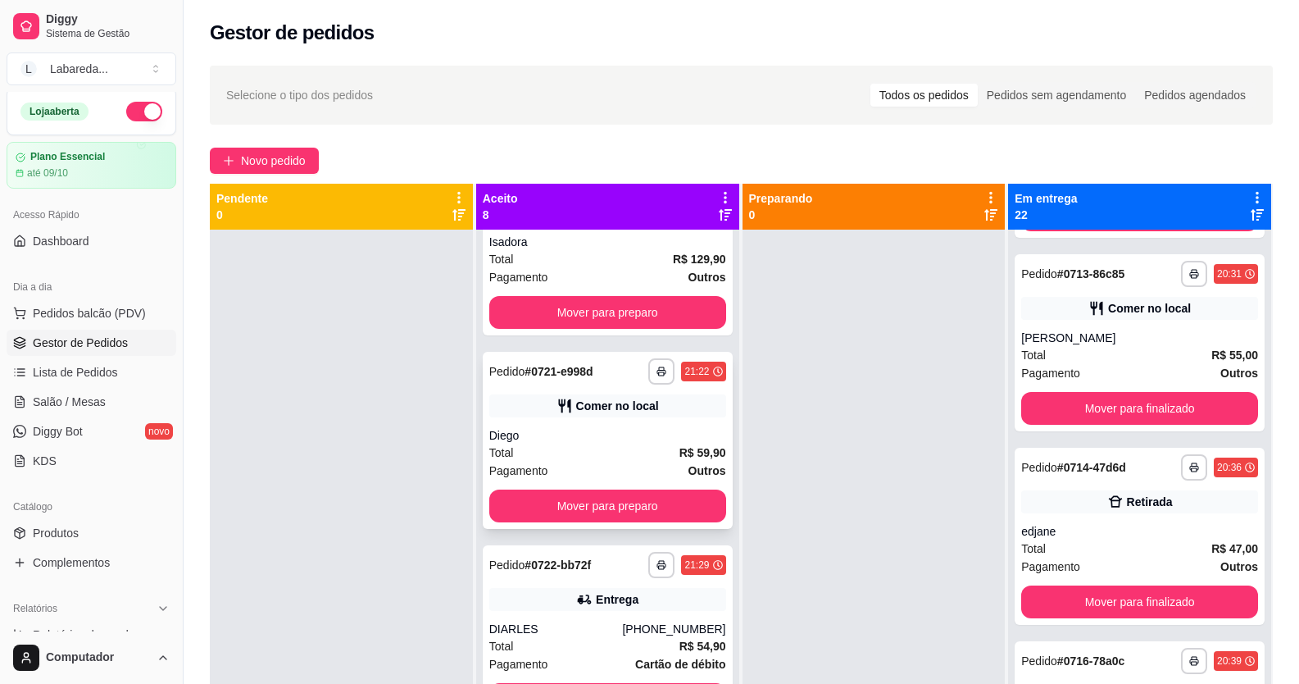
click at [603, 257] on div "Comer no local" at bounding box center [617, 406] width 83 height 16
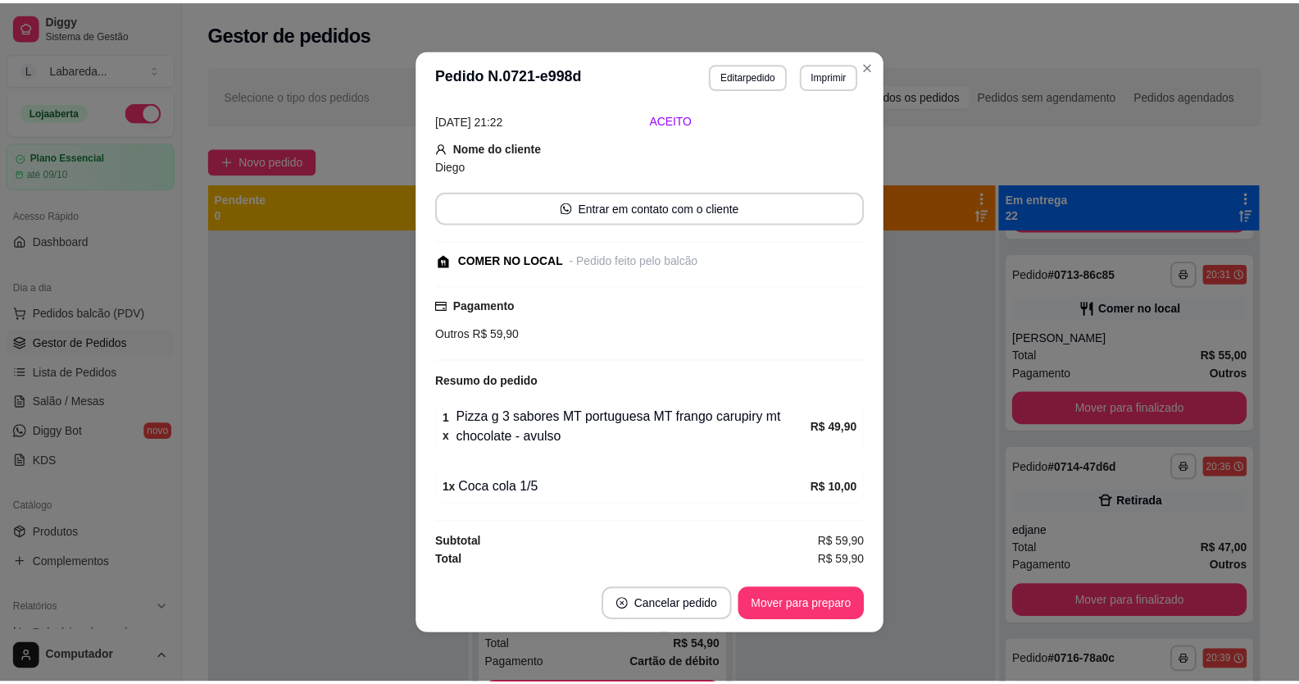
scroll to position [3, 0]
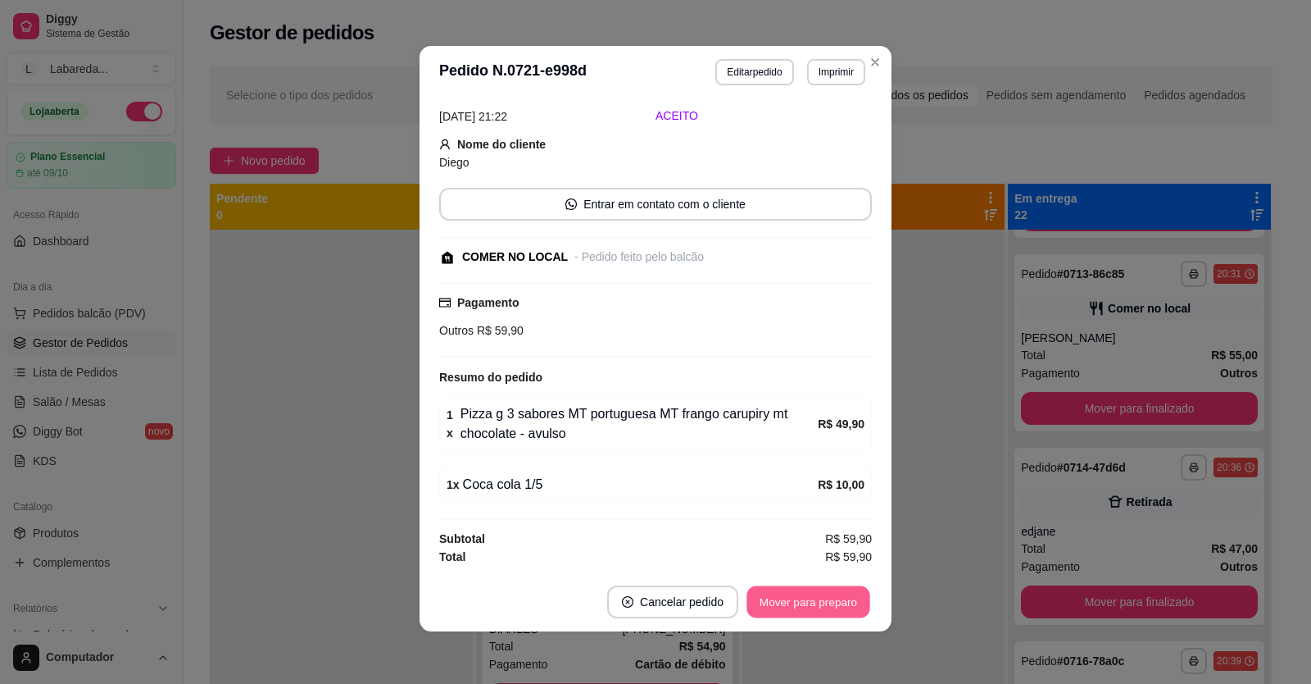
click at [857, 257] on button "Mover para preparo" at bounding box center [808, 602] width 123 height 32
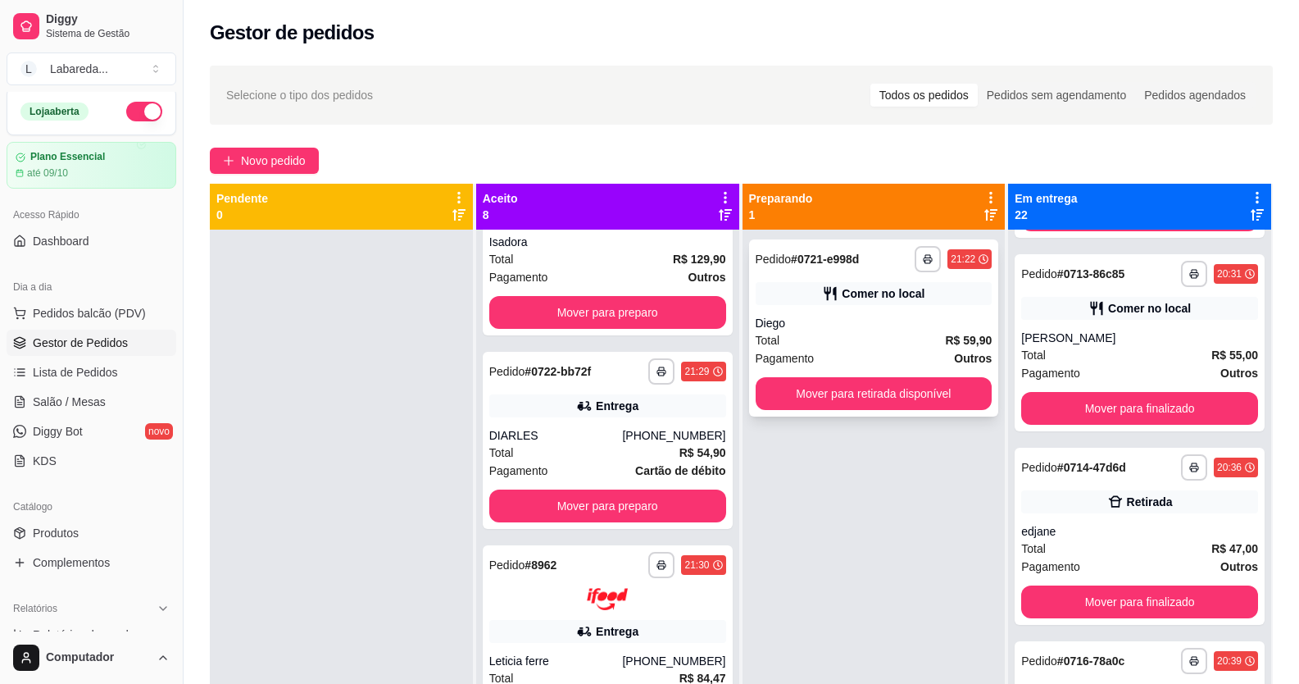
drag, startPoint x: 893, startPoint y: 416, endPoint x: 893, endPoint y: 403, distance: 12.3
click at [893, 257] on div "**********" at bounding box center [874, 572] width 263 height 684
click at [893, 257] on button "Mover para retirada disponível" at bounding box center [874, 393] width 237 height 33
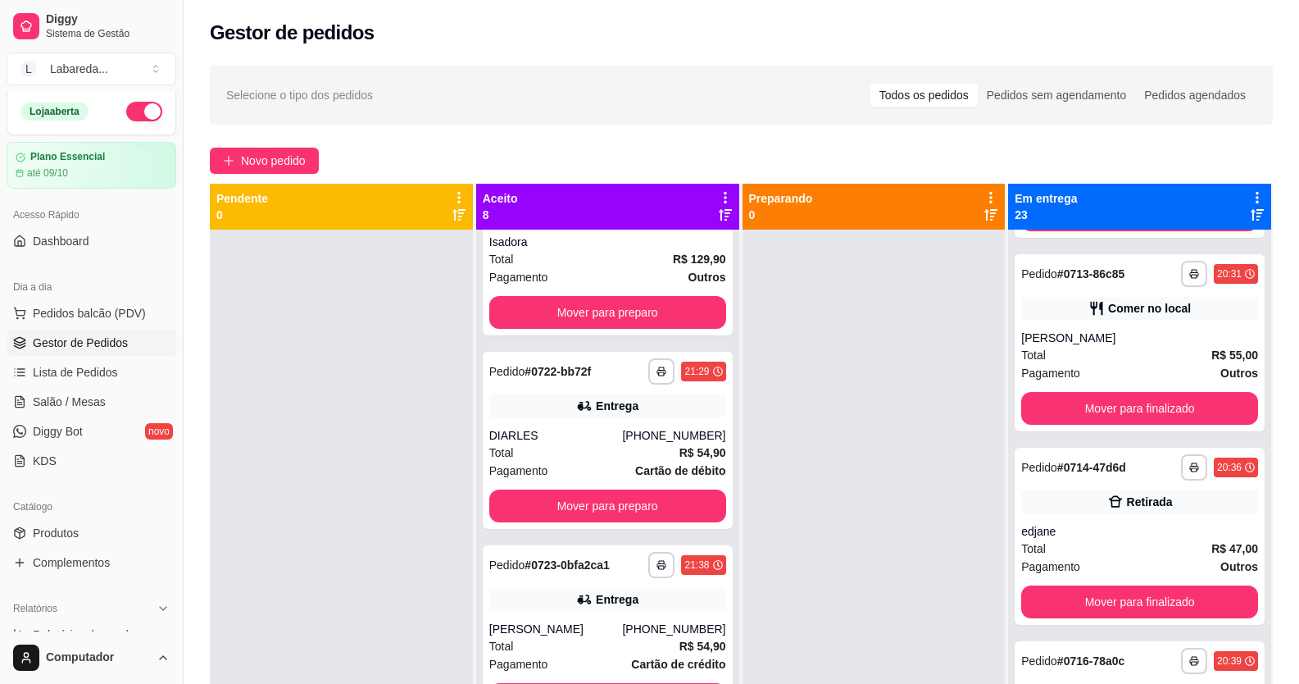
click at [73, 257] on div "Catálogo Produtos Complementos" at bounding box center [91, 534] width 183 height 95
drag, startPoint x: 253, startPoint y: 284, endPoint x: 261, endPoint y: 271, distance: 14.8
click at [255, 257] on div at bounding box center [341, 572] width 263 height 684
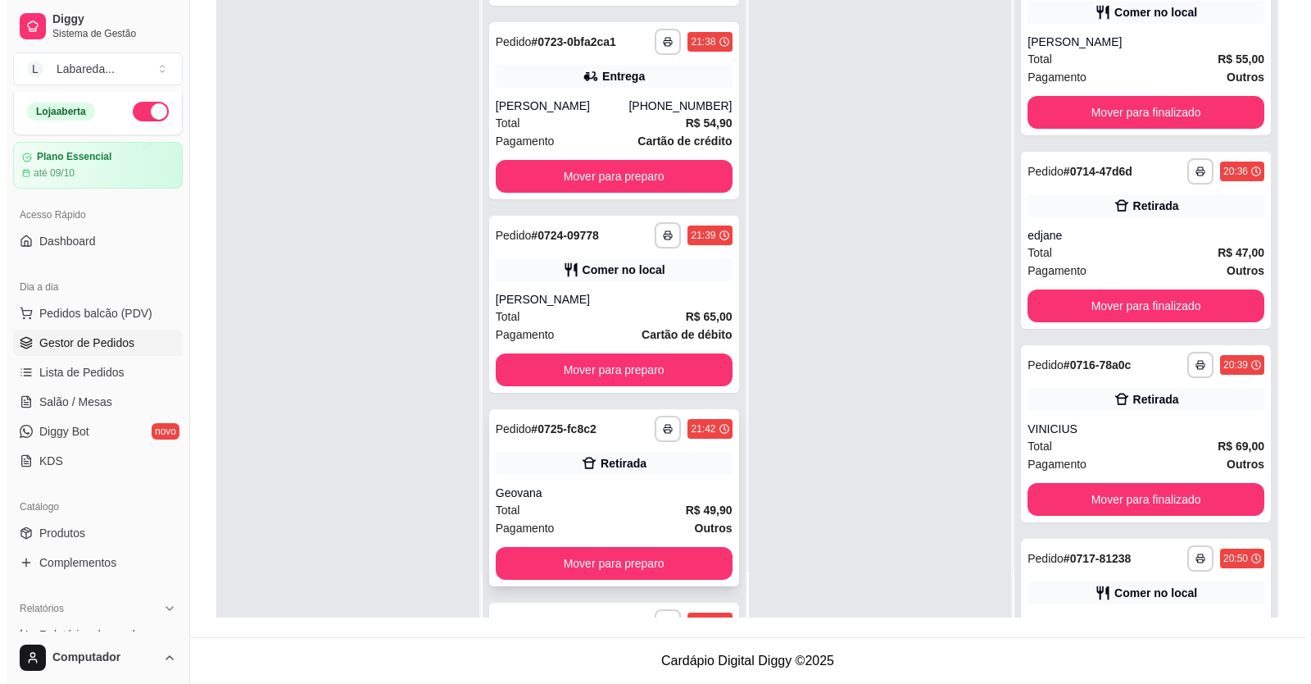
scroll to position [307, 0]
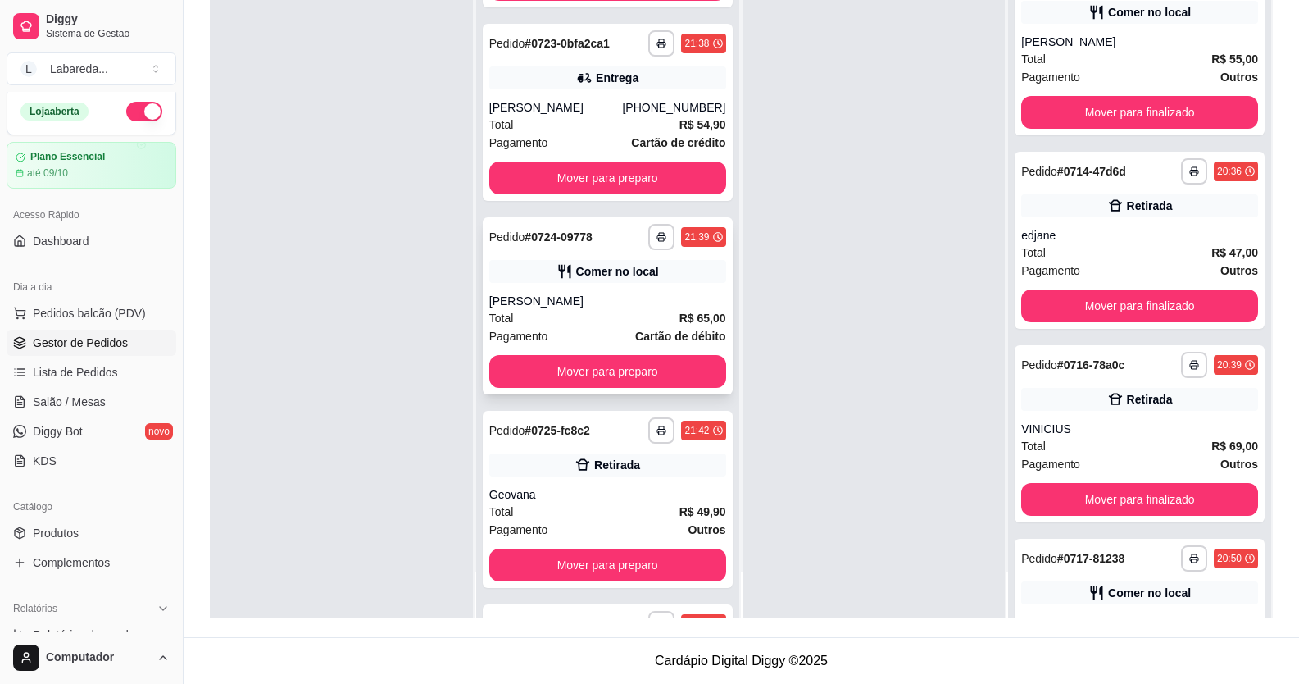
click at [553, 257] on div "**********" at bounding box center [608, 305] width 250 height 177
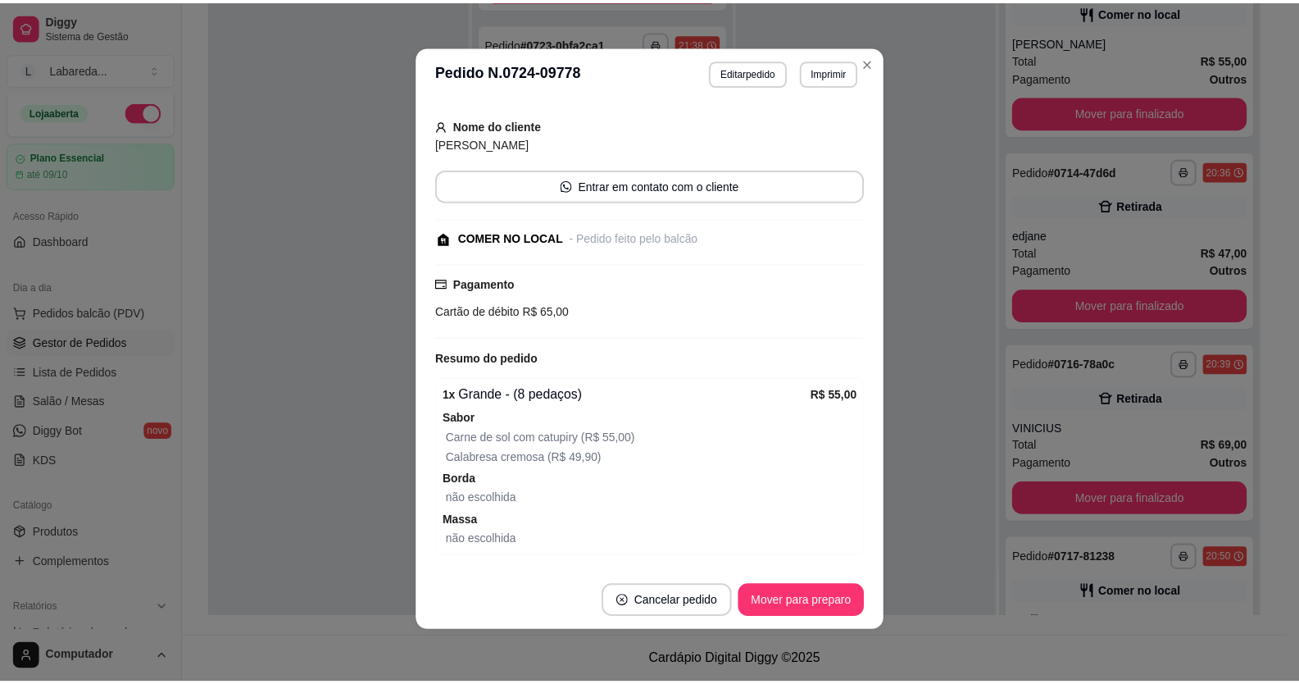
scroll to position [194, 0]
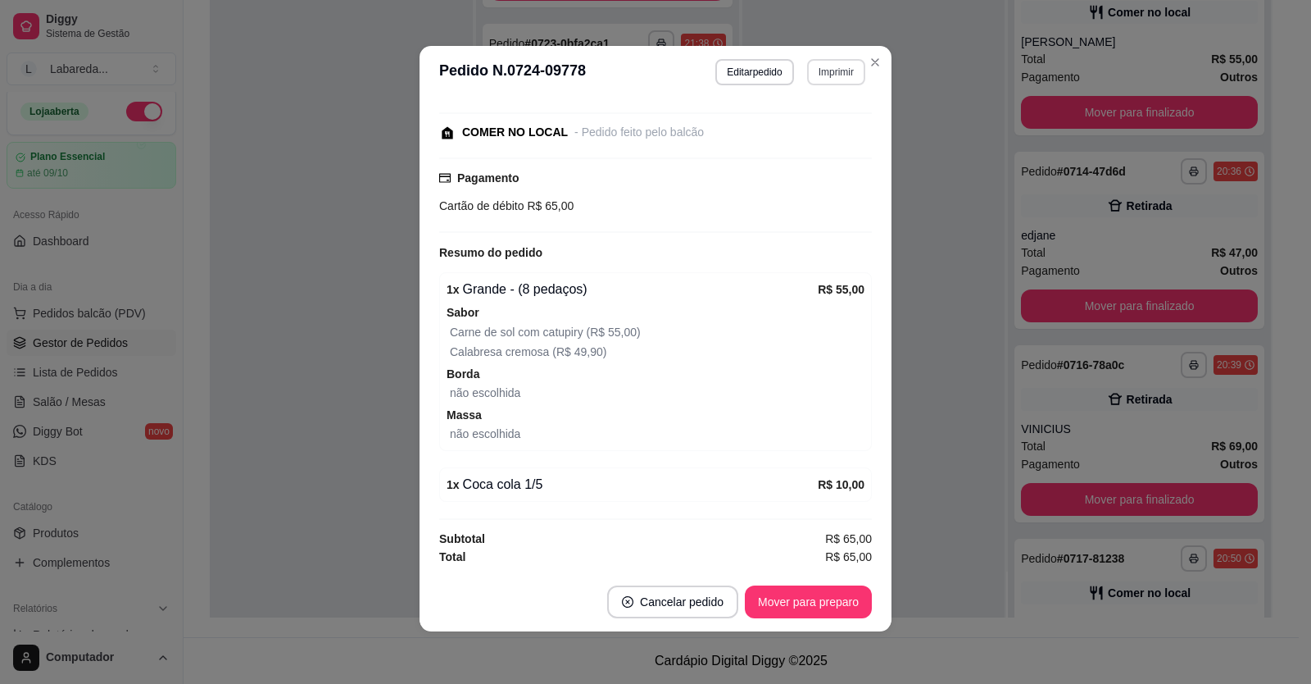
click at [824, 62] on button "Imprimir" at bounding box center [836, 72] width 58 height 26
click at [799, 130] on button "IMPRESSORA" at bounding box center [801, 128] width 115 height 25
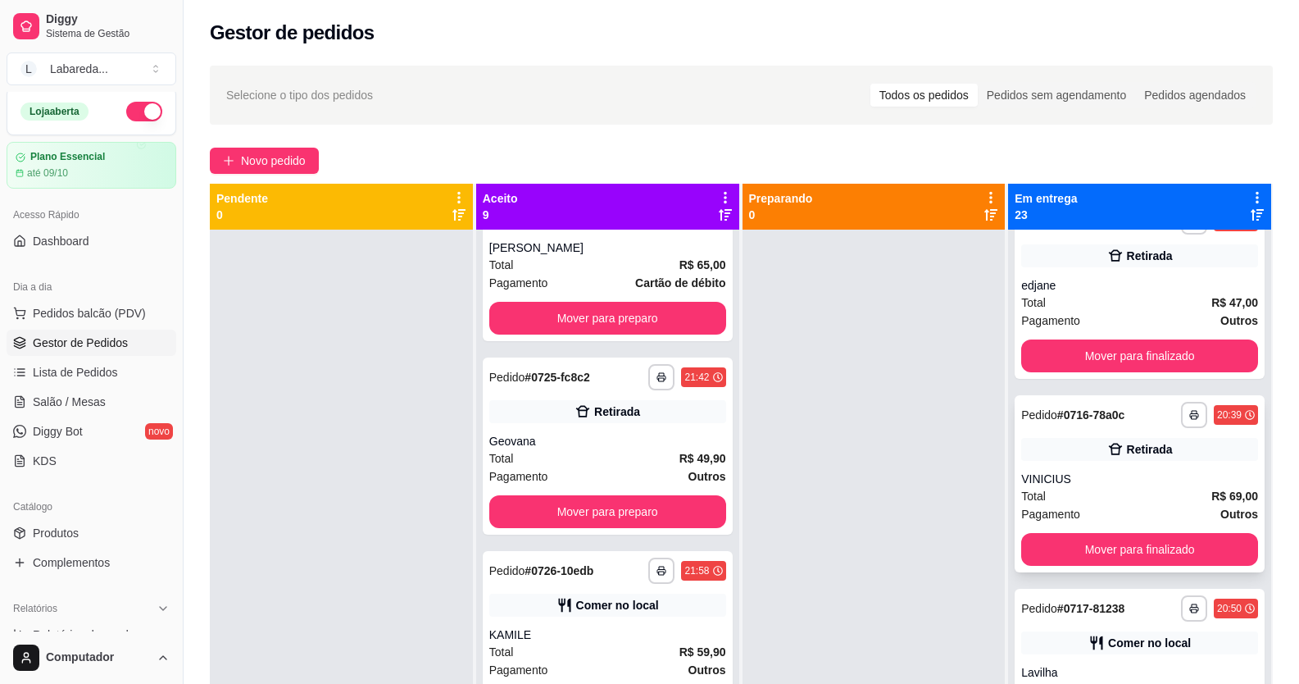
scroll to position [3687, 0]
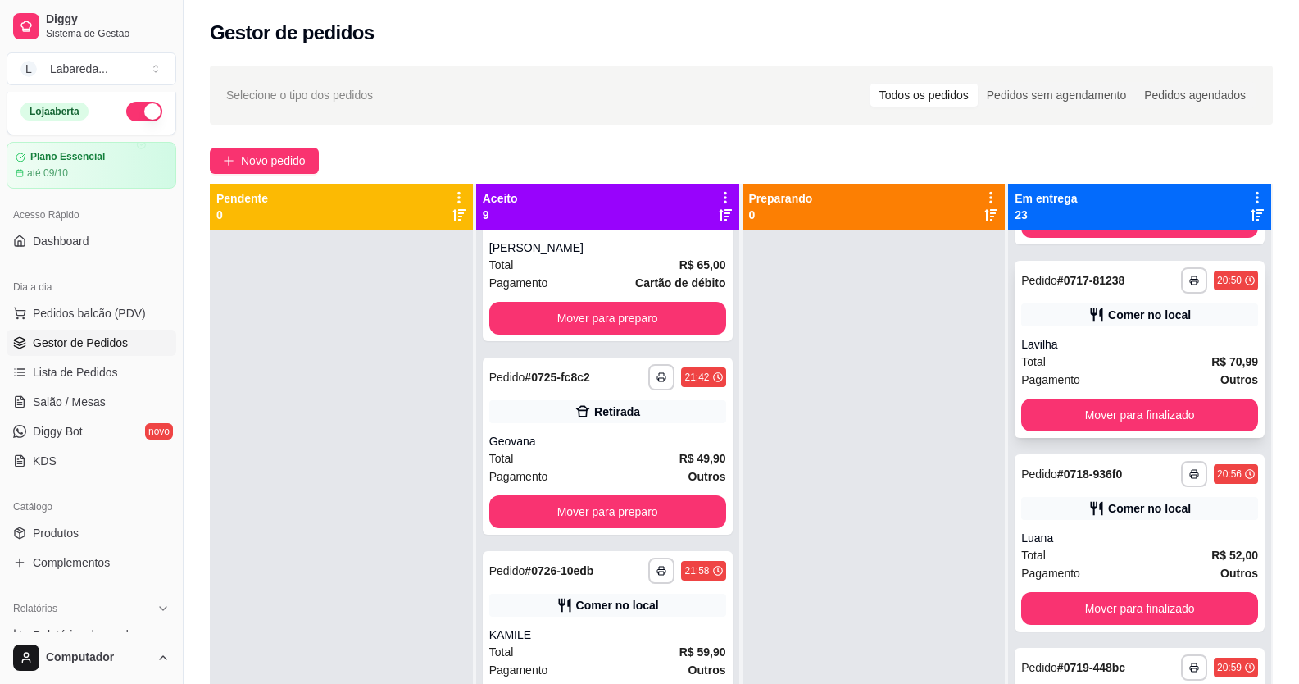
click at [1002, 257] on div "Lavilha" at bounding box center [1139, 344] width 237 height 16
click at [1002, 257] on icon "button" at bounding box center [1194, 280] width 10 height 10
click at [1002, 257] on button "IMPRESSORA" at bounding box center [1126, 321] width 119 height 26
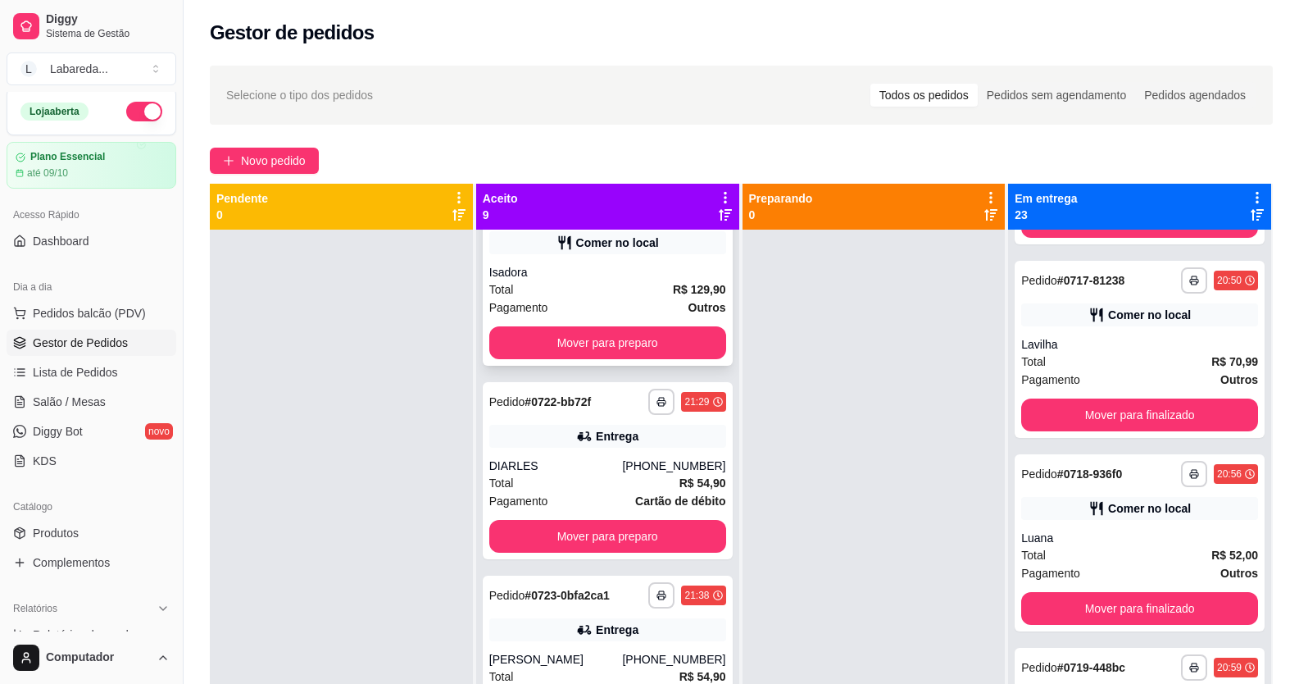
scroll to position [0, 0]
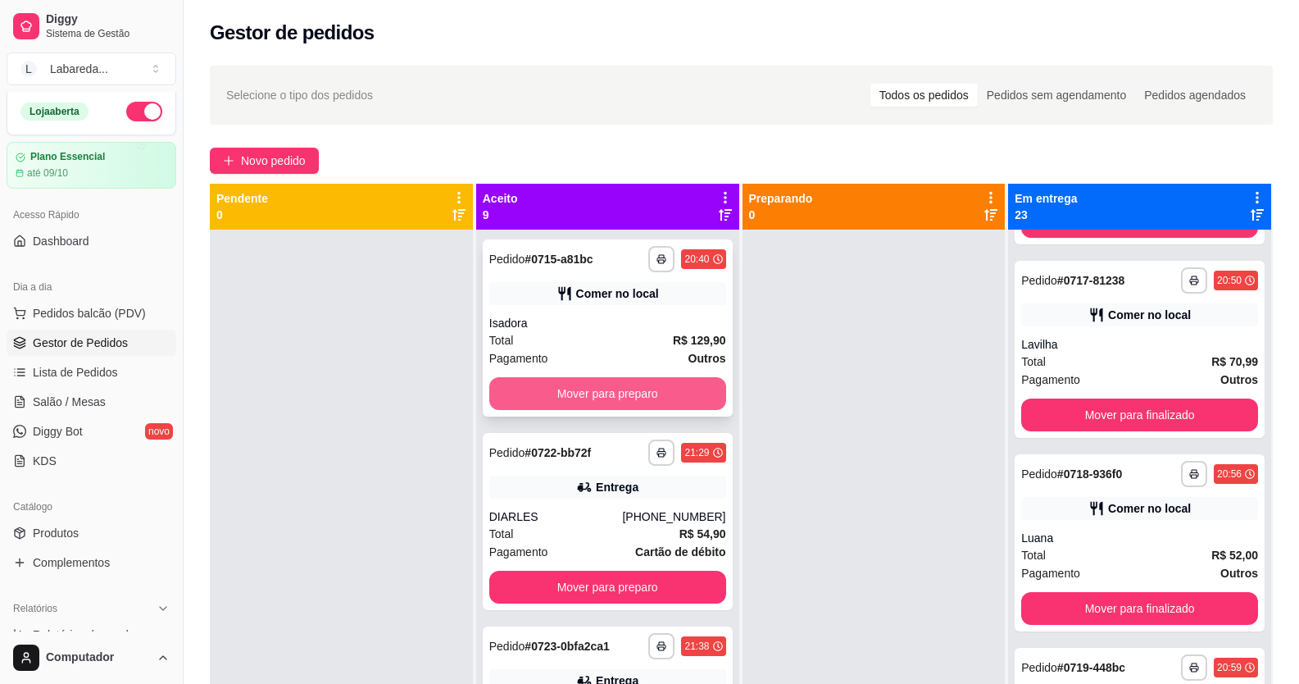
click at [627, 257] on button "Mover para preparo" at bounding box center [607, 393] width 237 height 33
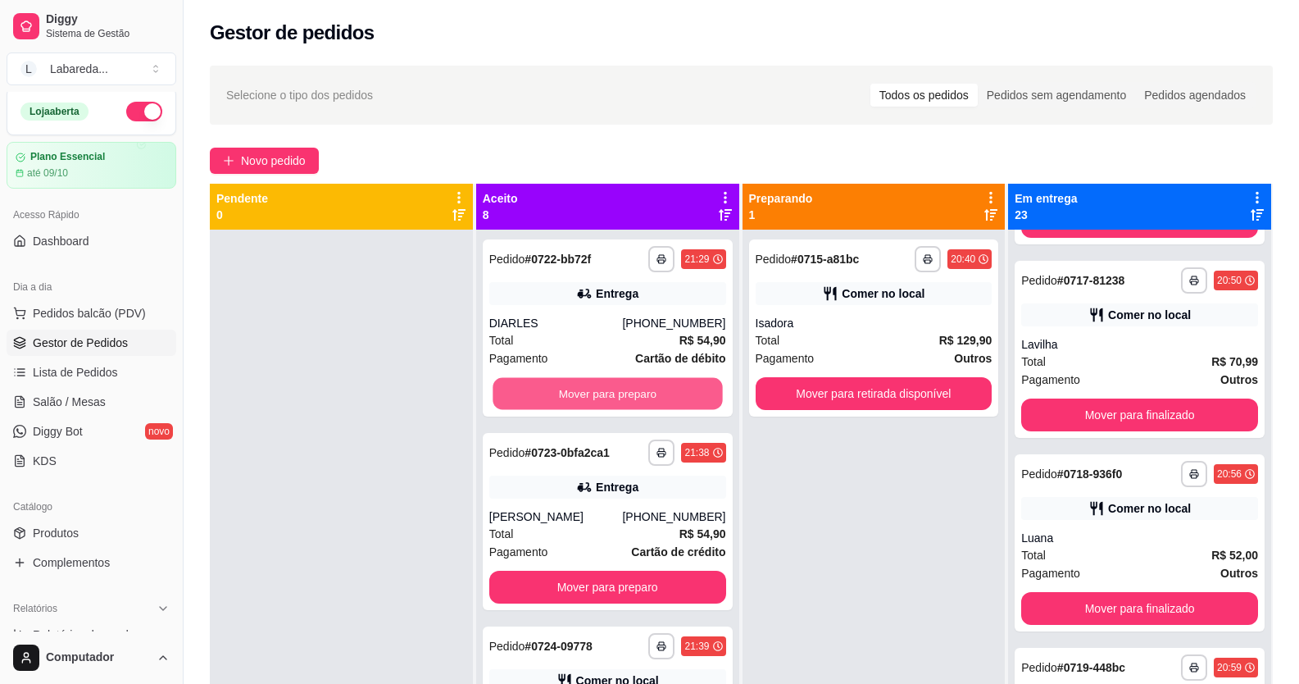
click at [625, 257] on button "Mover para preparo" at bounding box center [608, 394] width 230 height 32
click at [625, 257] on button "Mover para preparo" at bounding box center [607, 586] width 237 height 33
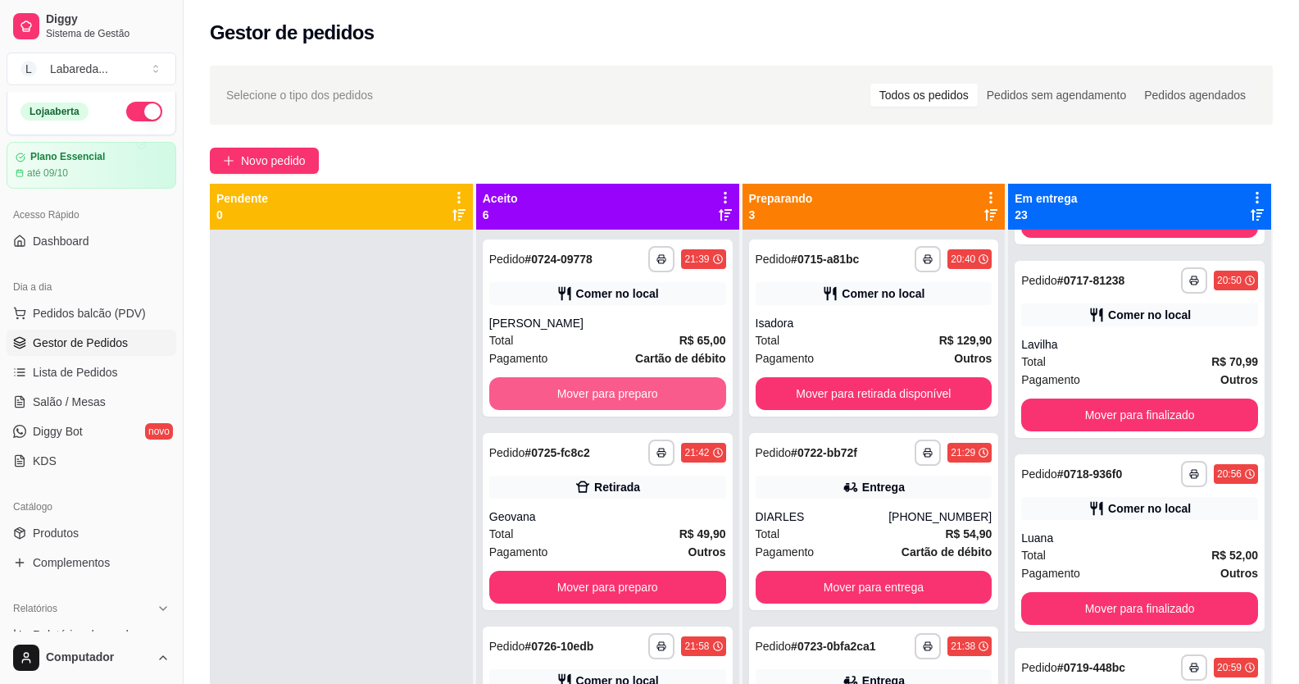
click at [625, 257] on button "Mover para preparo" at bounding box center [607, 393] width 237 height 33
click at [625, 257] on button "Mover para preparo" at bounding box center [608, 394] width 230 height 32
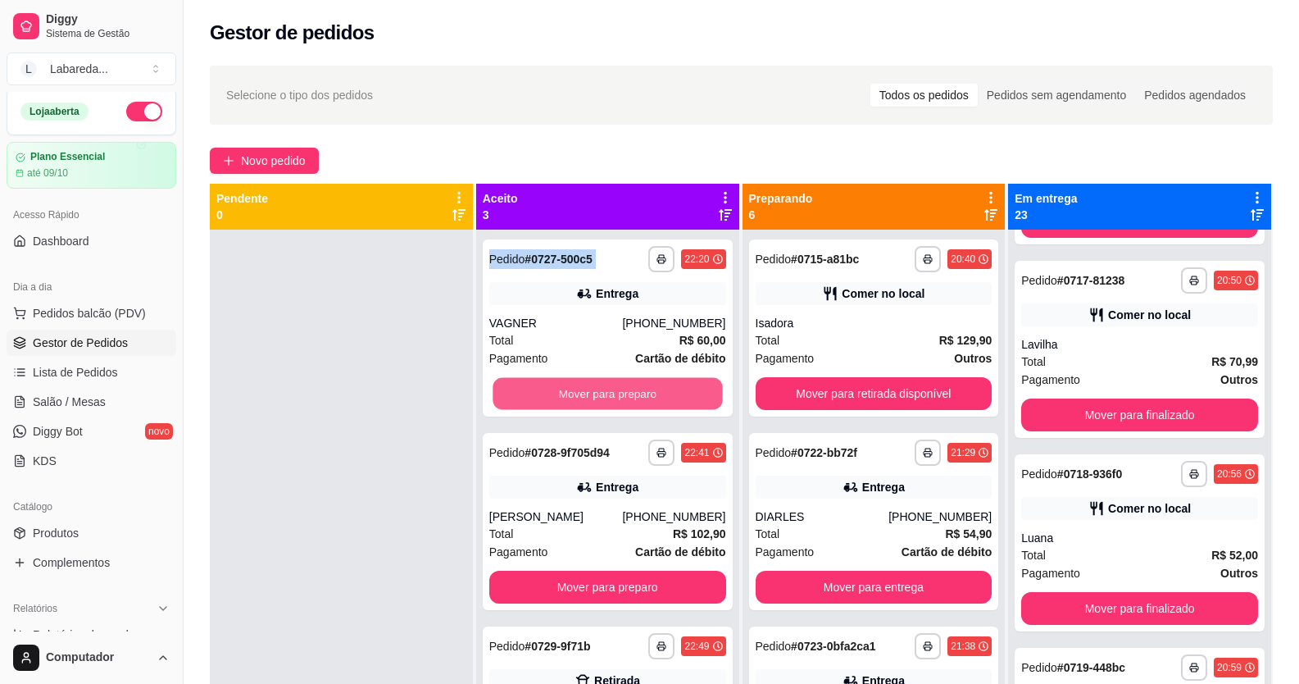
click at [625, 257] on button "Mover para preparo" at bounding box center [608, 394] width 230 height 32
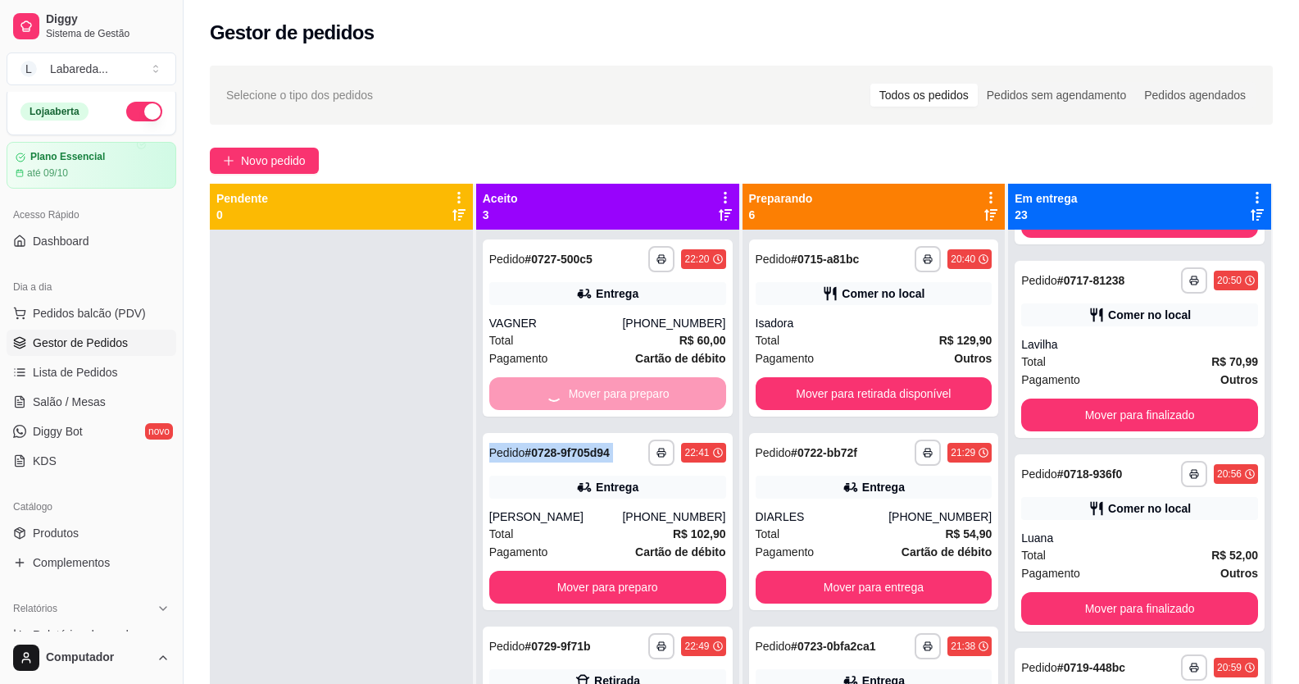
click at [625, 257] on div "Mover para preparo" at bounding box center [607, 393] width 237 height 33
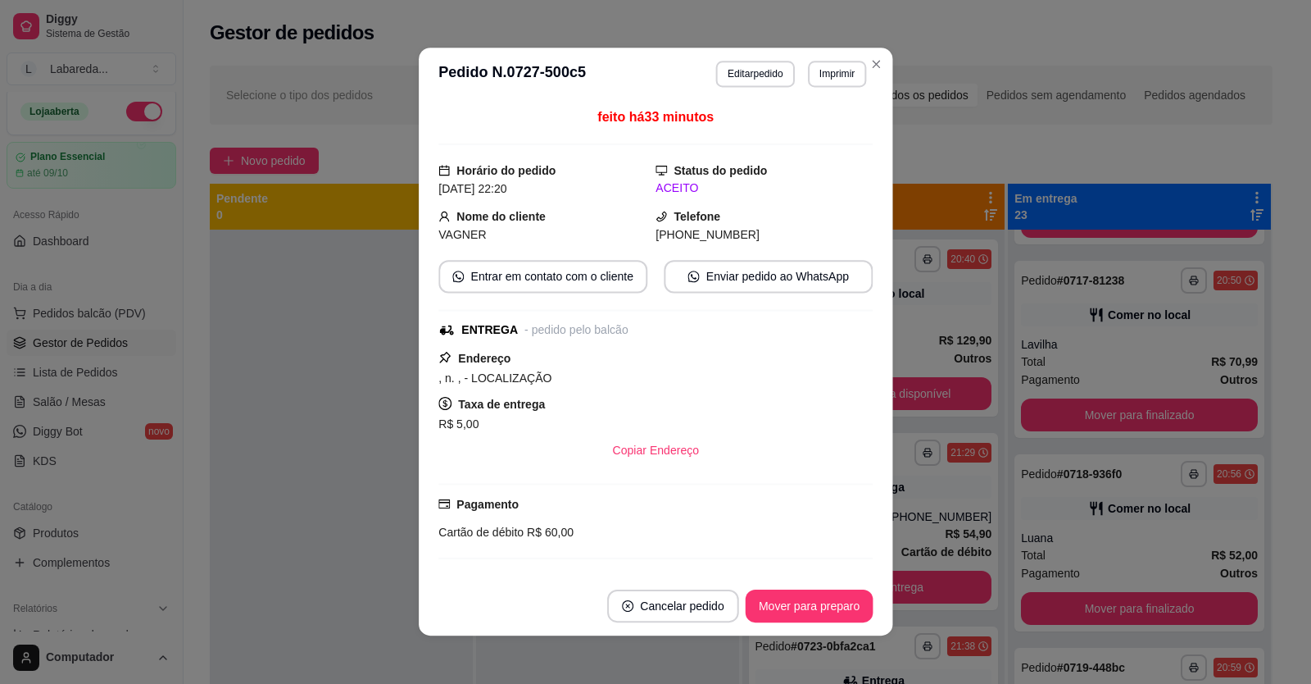
click at [625, 257] on div ", n. , - LOCALIZAÇÃO" at bounding box center [656, 378] width 434 height 20
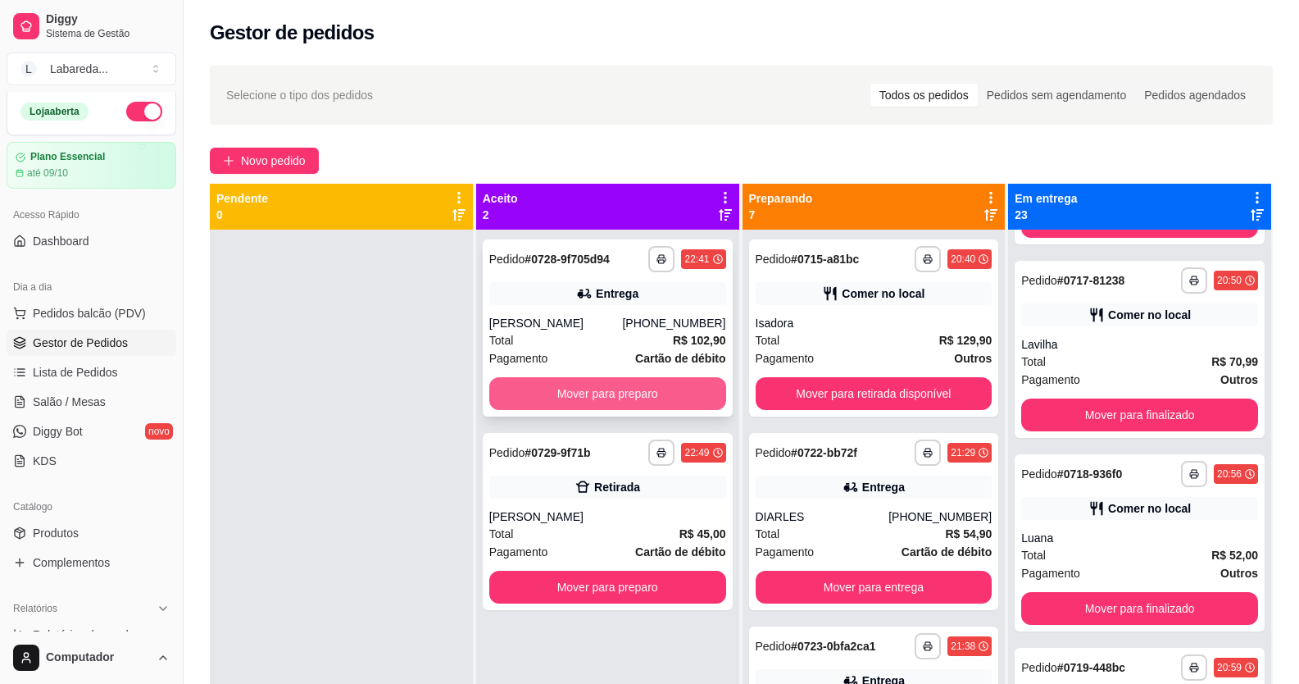
click at [682, 257] on button "Mover para preparo" at bounding box center [607, 393] width 237 height 33
click at [682, 257] on div "Mover para preparo" at bounding box center [607, 393] width 237 height 33
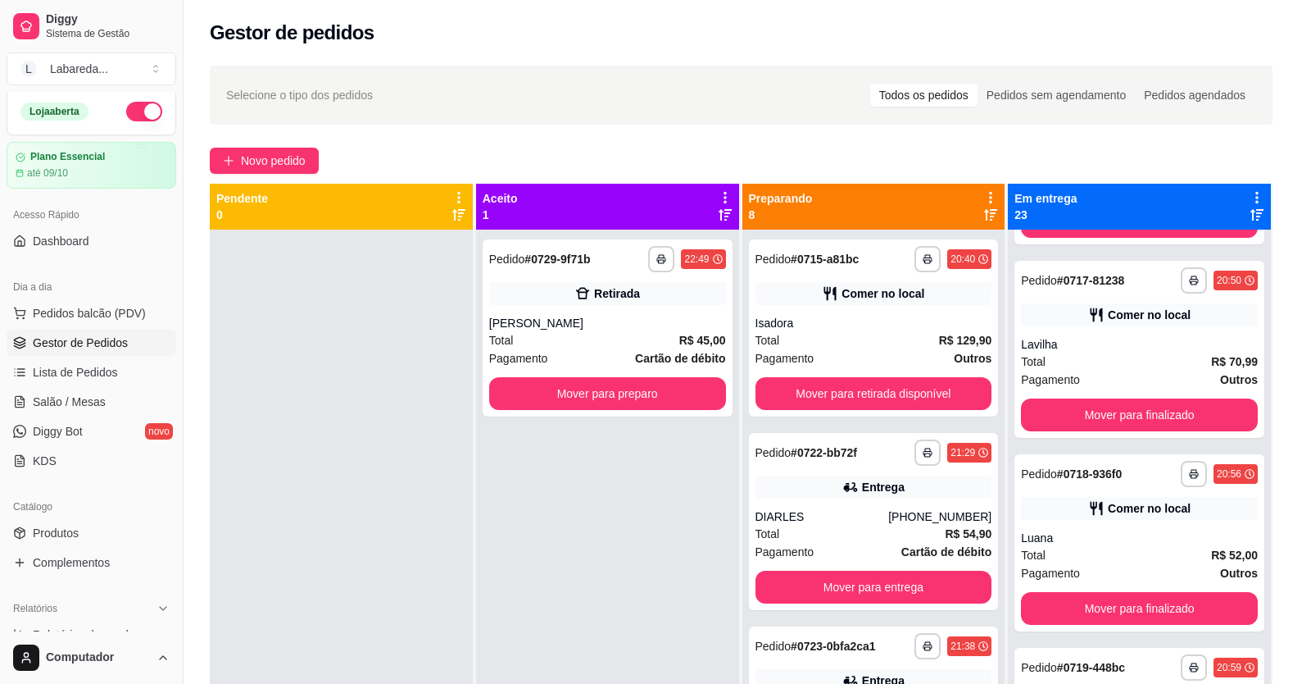
click at [684, 257] on button "Enviar link de avaliação" at bounding box center [655, 406] width 433 height 33
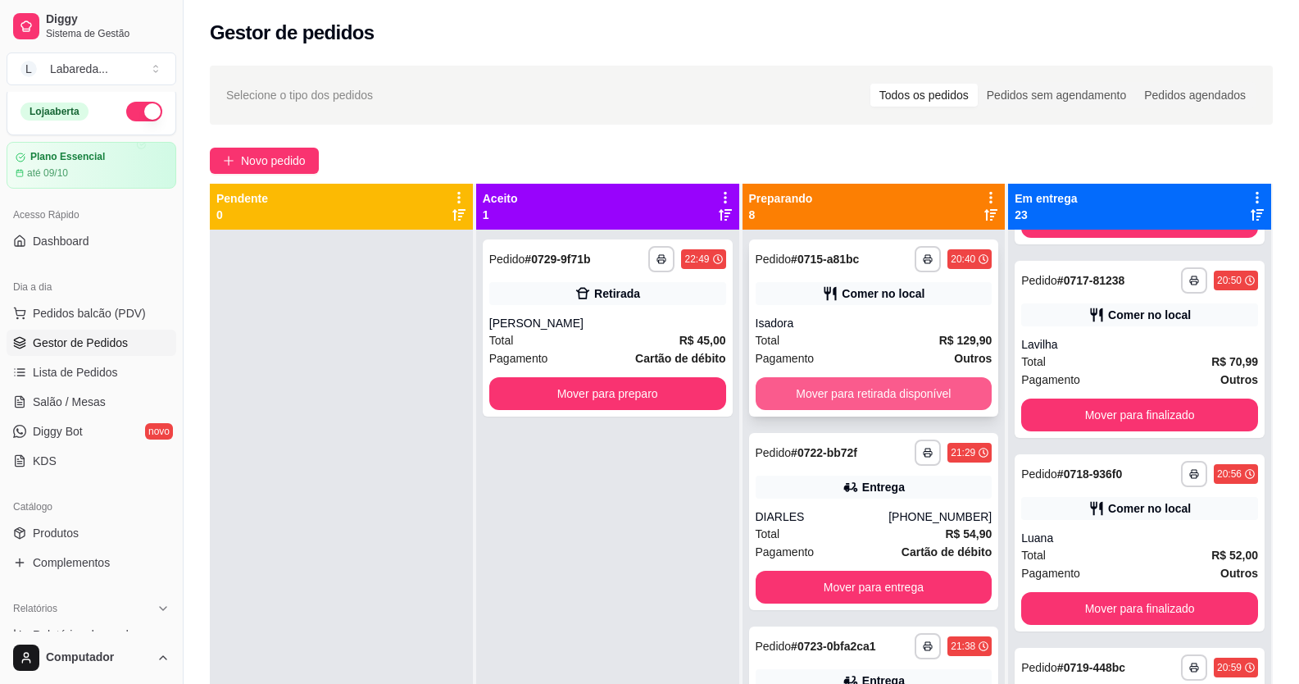
click at [875, 257] on button "Mover para retirada disponível" at bounding box center [874, 393] width 237 height 33
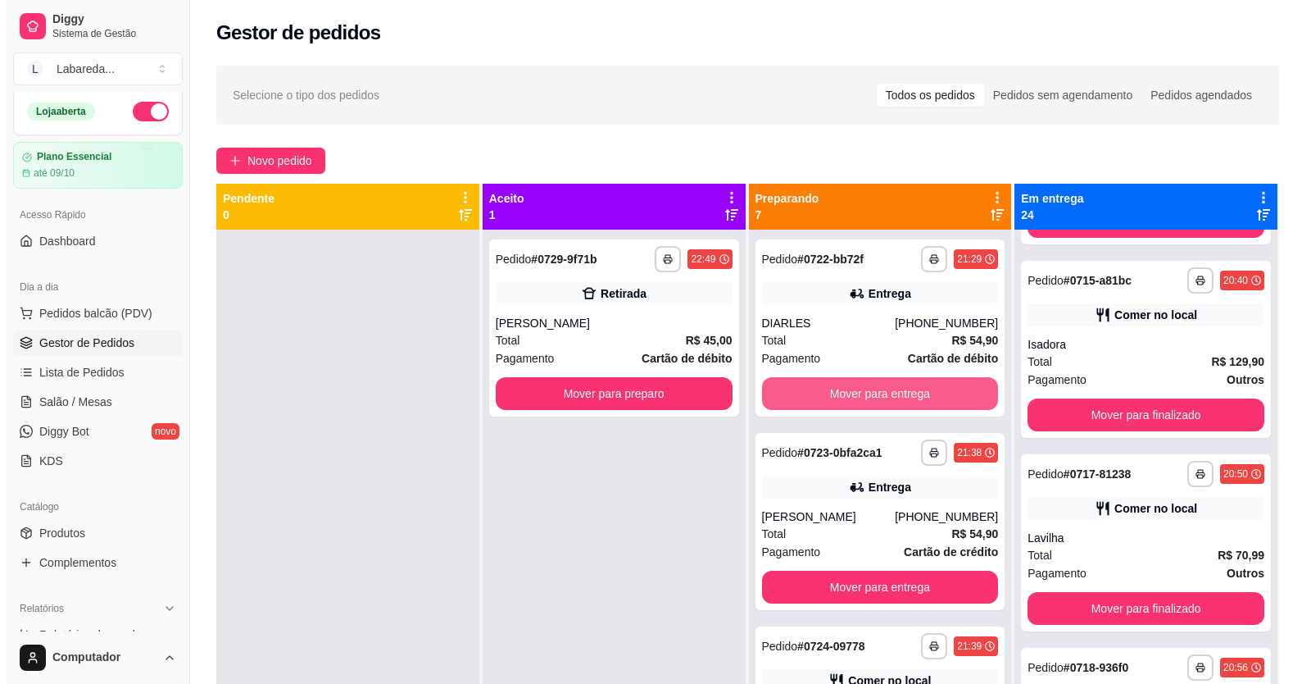
scroll to position [3880, 0]
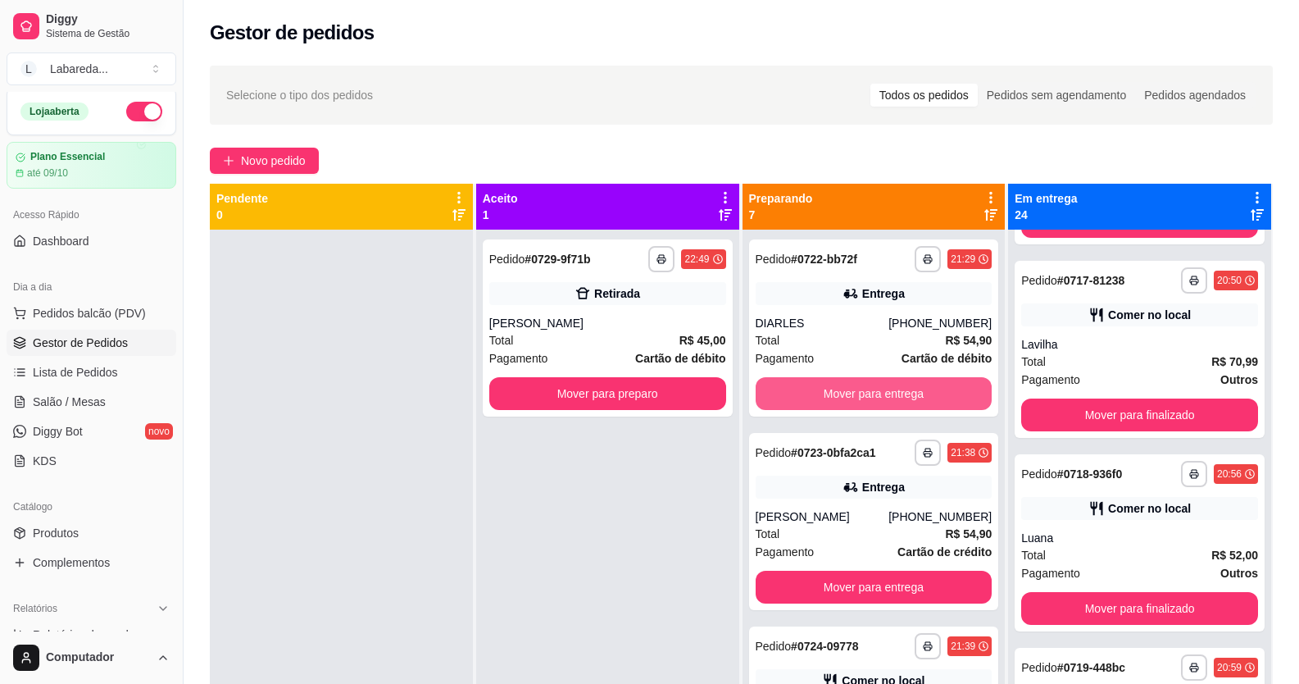
click at [875, 257] on button "Mover para entrega" at bounding box center [874, 393] width 237 height 33
click at [875, 257] on button "Mover para retirada disponível" at bounding box center [874, 393] width 237 height 33
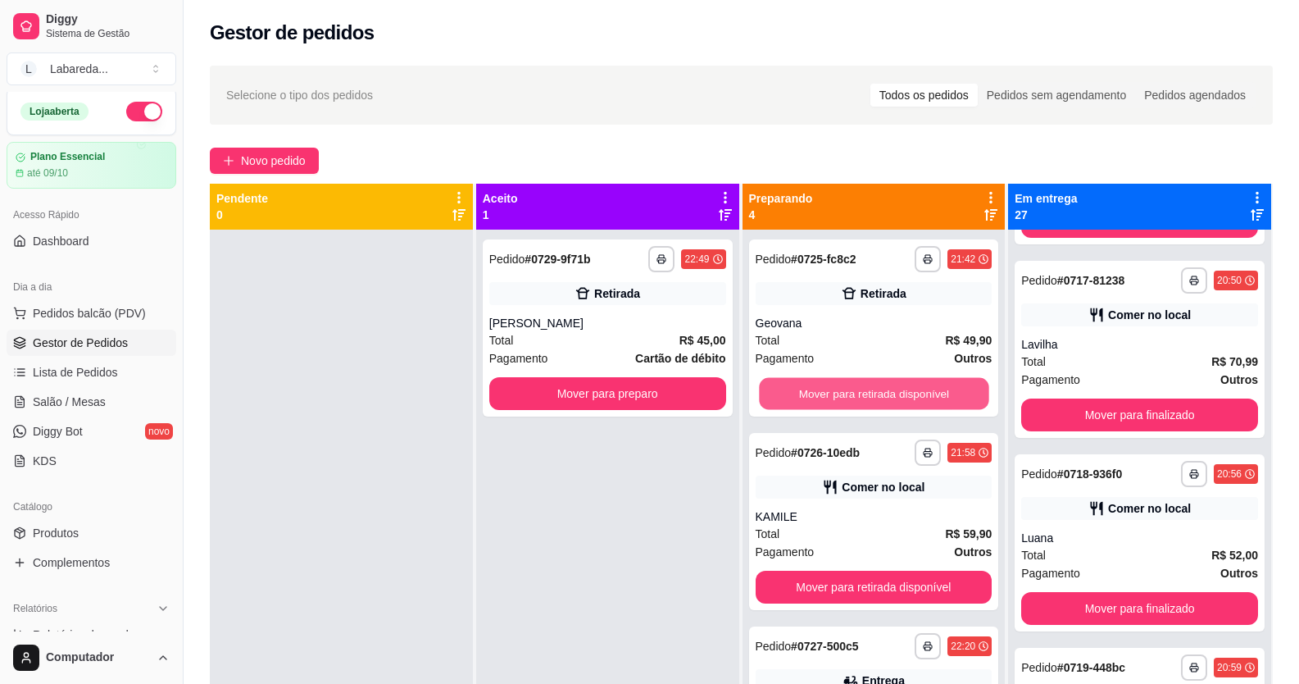
click at [875, 257] on button "Mover para retirada disponível" at bounding box center [874, 394] width 230 height 32
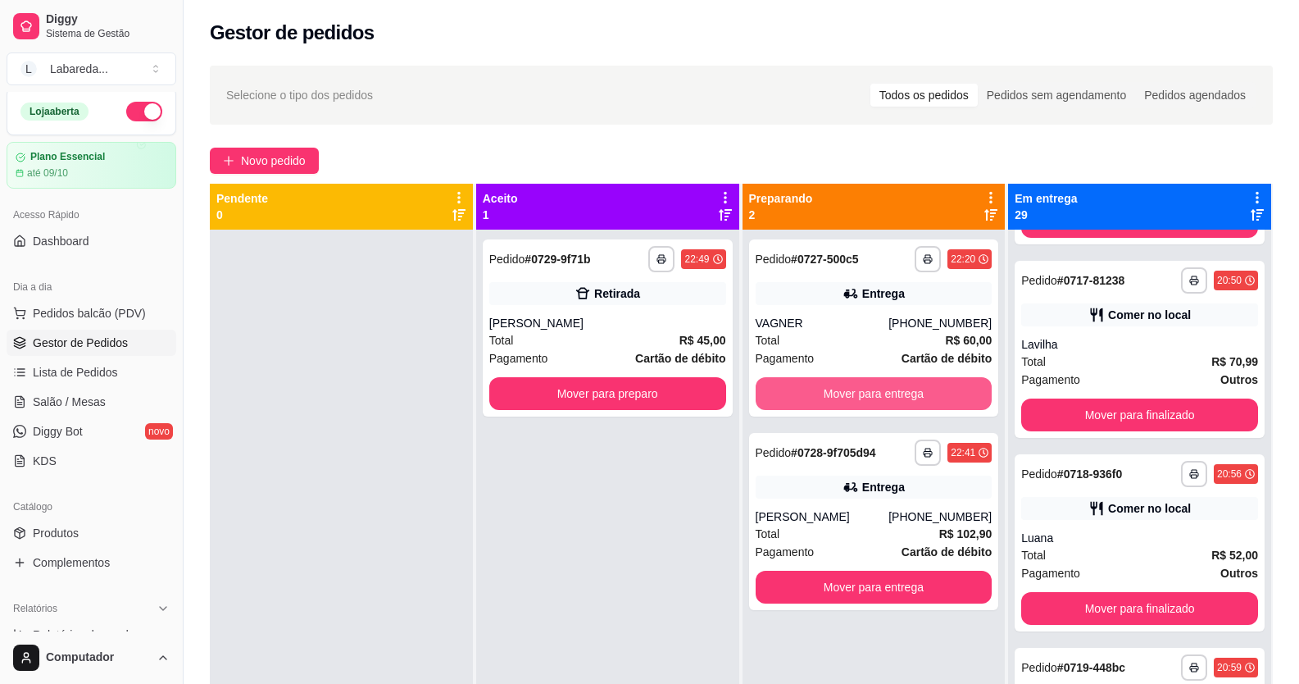
click at [875, 257] on button "Mover para entrega" at bounding box center [874, 393] width 237 height 33
click at [875, 257] on button "Mover para entrega" at bounding box center [874, 586] width 237 height 33
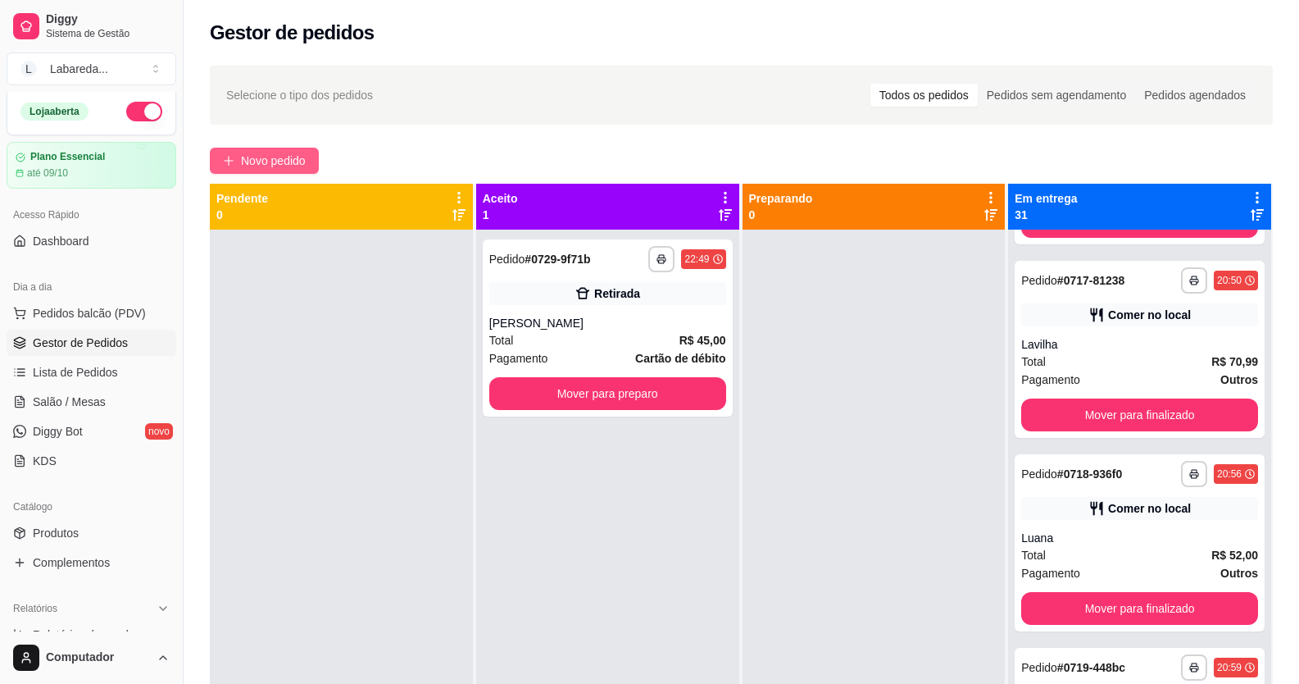
click at [241, 153] on button "Novo pedido" at bounding box center [264, 161] width 109 height 26
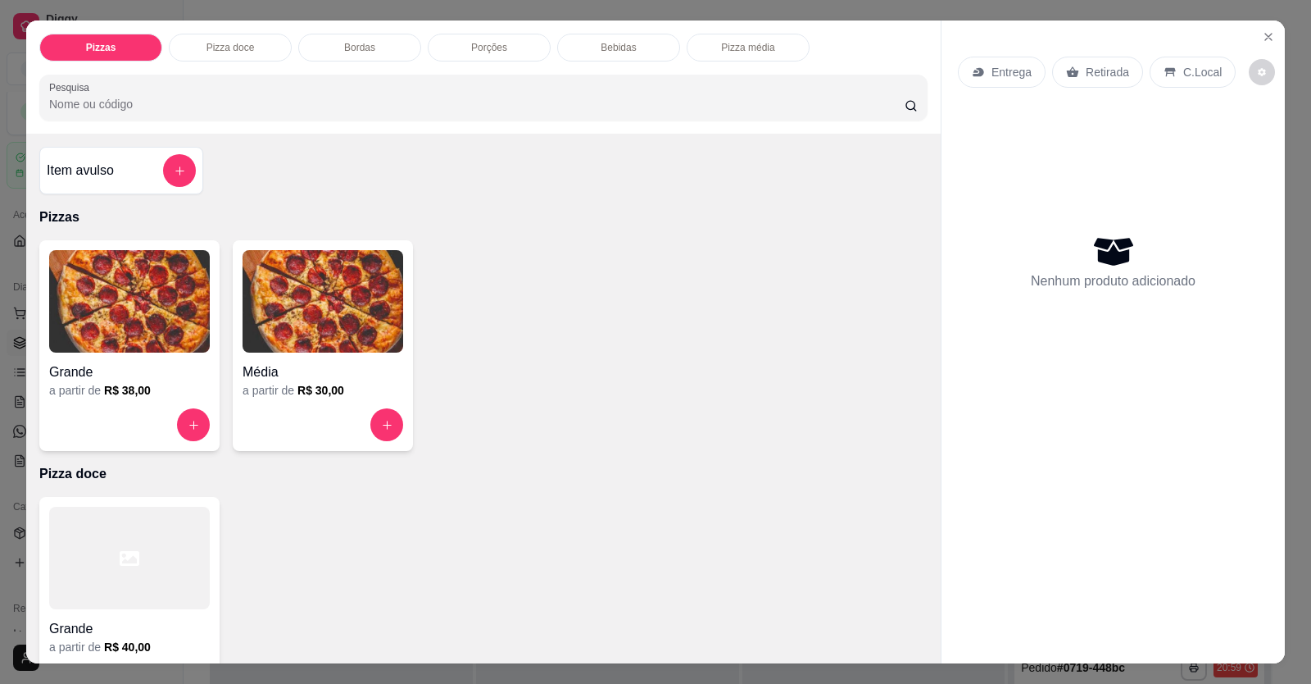
click at [132, 257] on img at bounding box center [129, 301] width 161 height 102
click at [117, 257] on img at bounding box center [129, 301] width 161 height 102
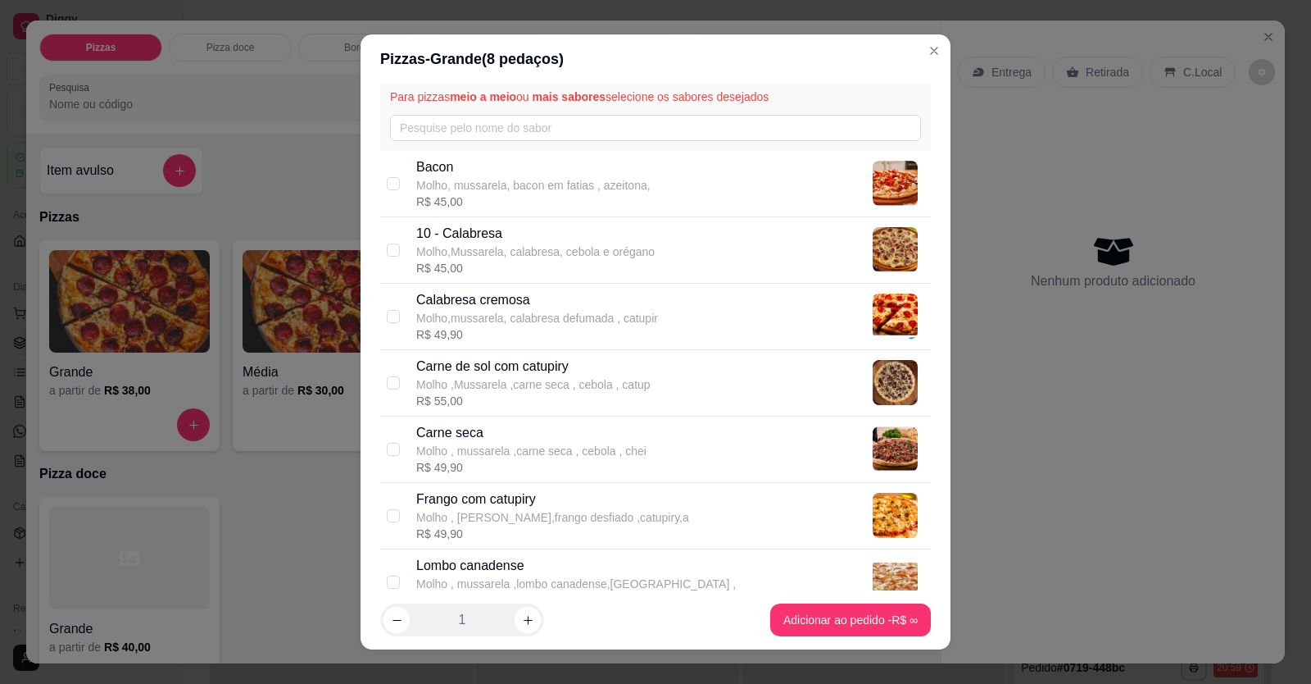
scroll to position [82, 0]
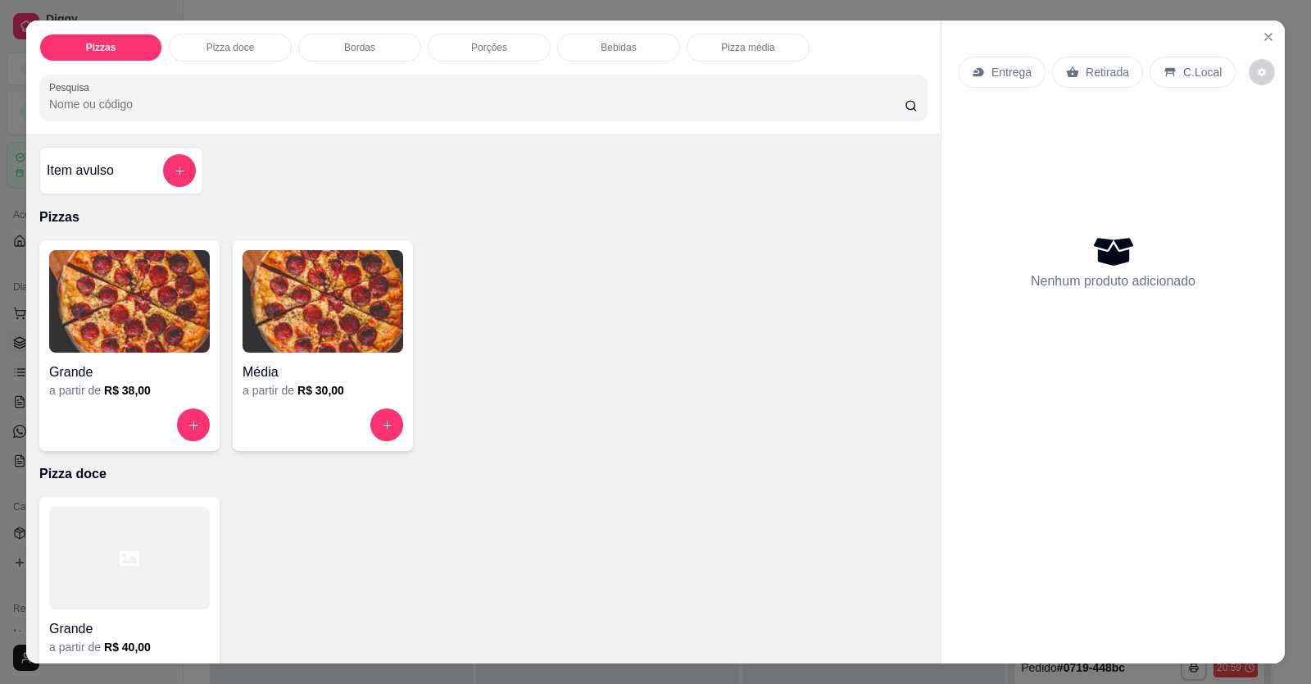
click at [168, 257] on img at bounding box center [129, 301] width 161 height 102
click at [121, 257] on img at bounding box center [129, 301] width 161 height 102
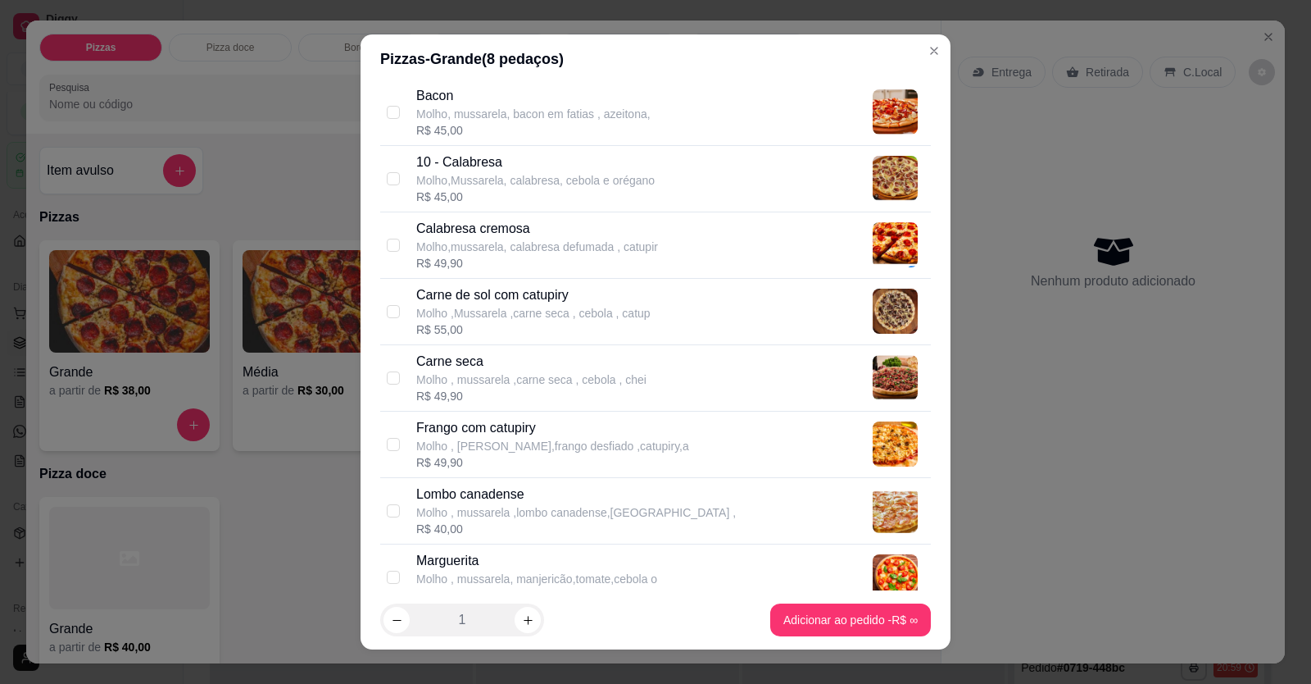
scroll to position [328, 0]
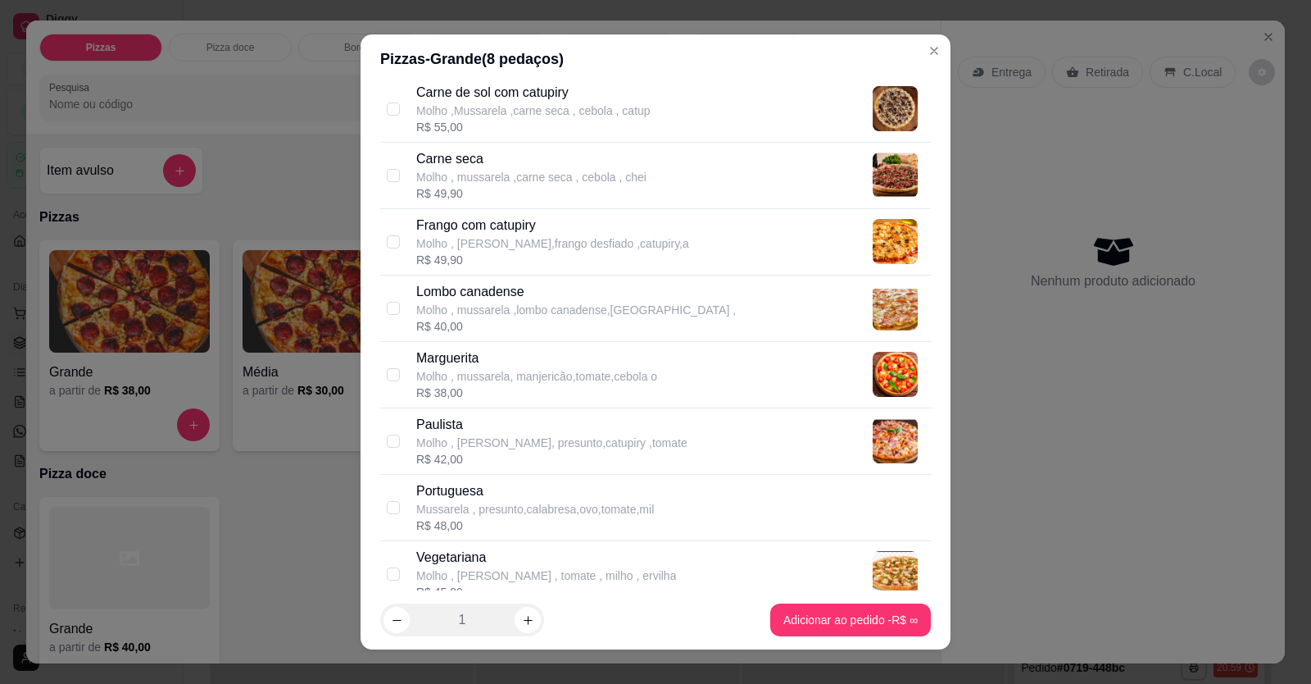
click at [484, 257] on p "Portuguesa" at bounding box center [535, 491] width 238 height 20
checkbox input "true"
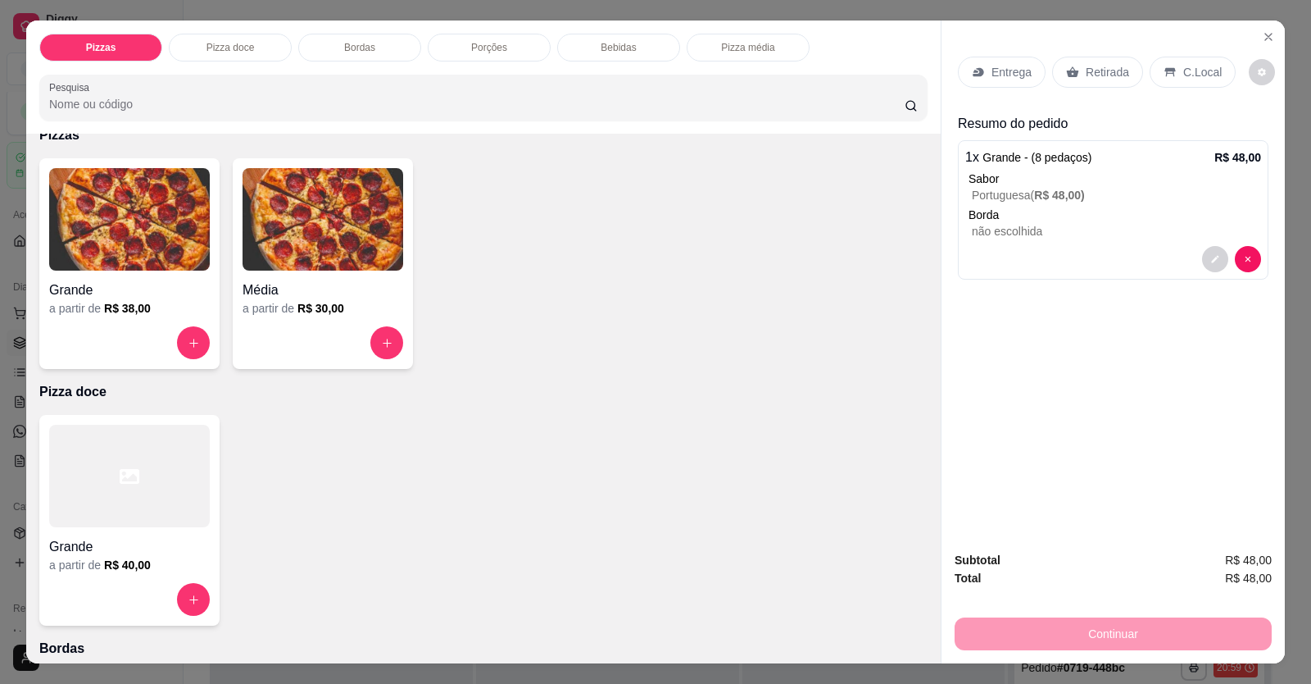
scroll to position [0, 0]
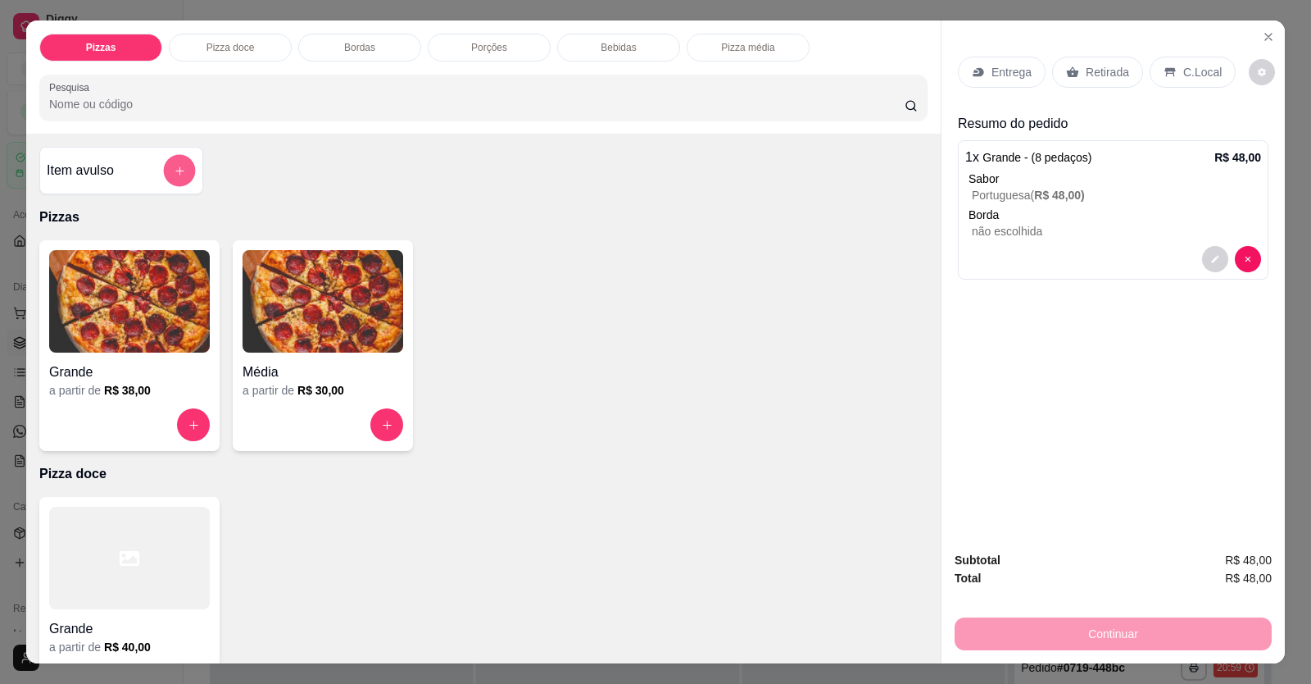
click at [170, 160] on button "add-separate-item" at bounding box center [180, 171] width 32 height 32
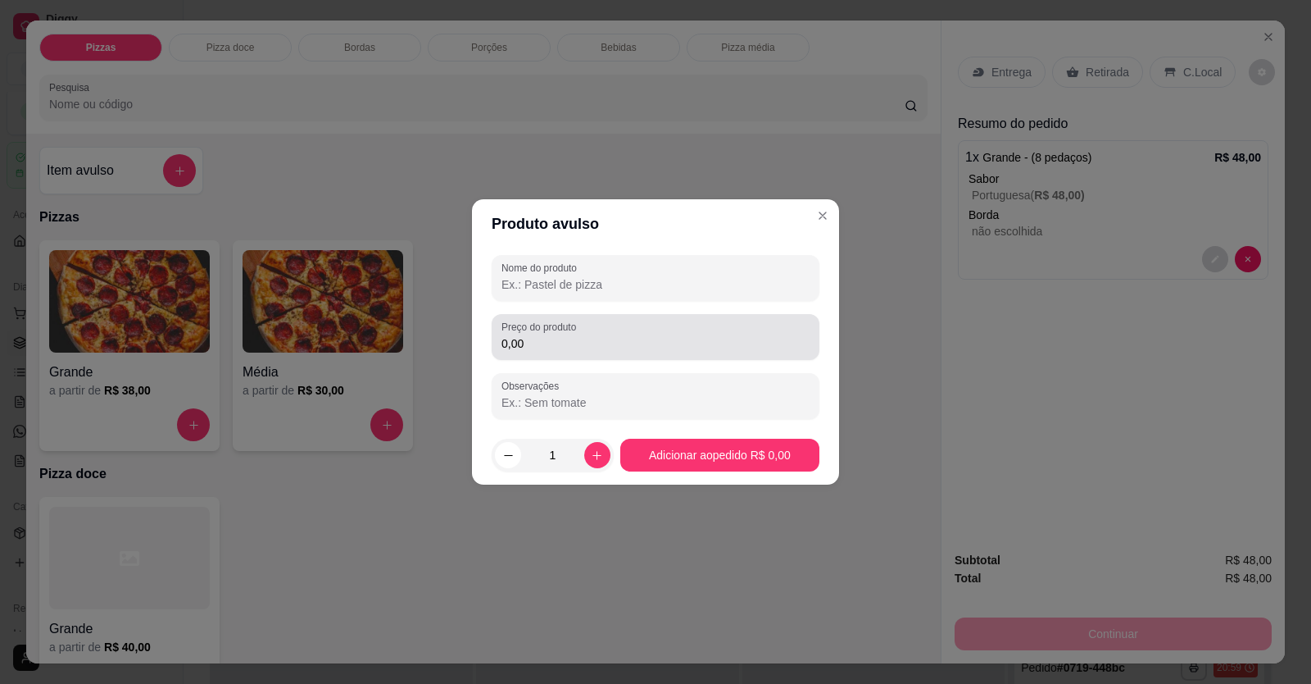
click at [675, 257] on div "Preço do produto 0,00" at bounding box center [656, 337] width 328 height 46
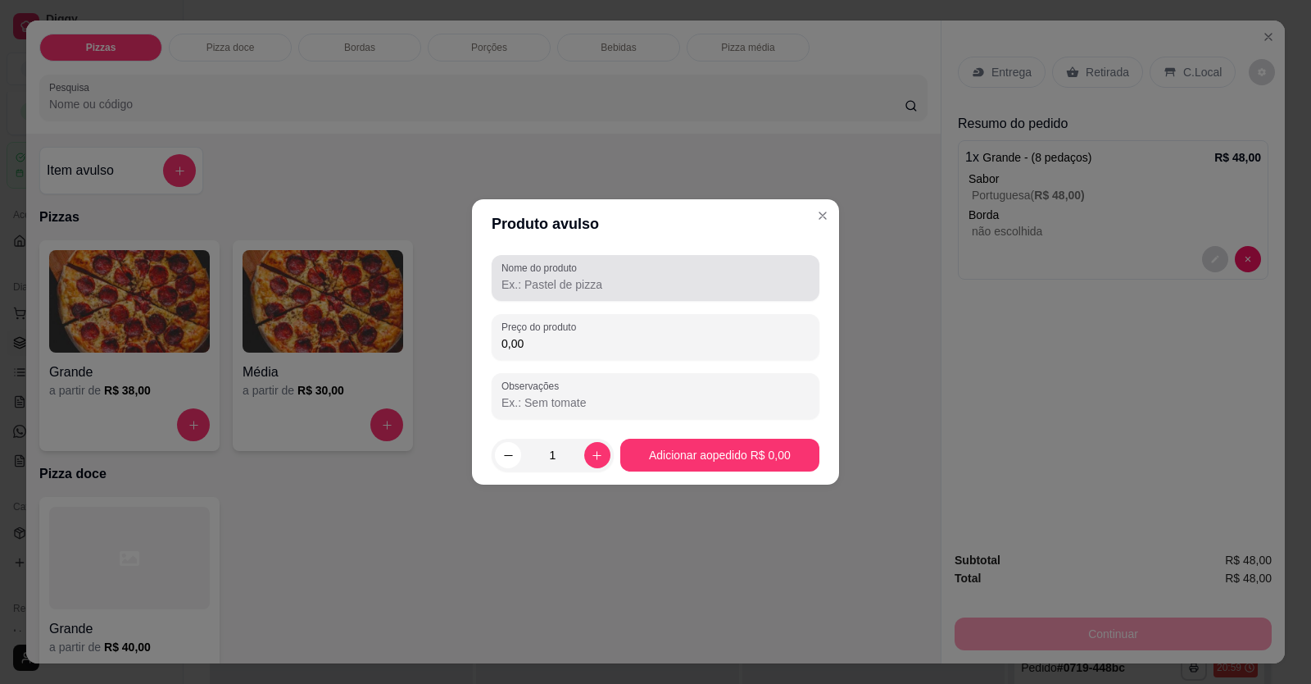
click at [668, 257] on div at bounding box center [656, 277] width 308 height 33
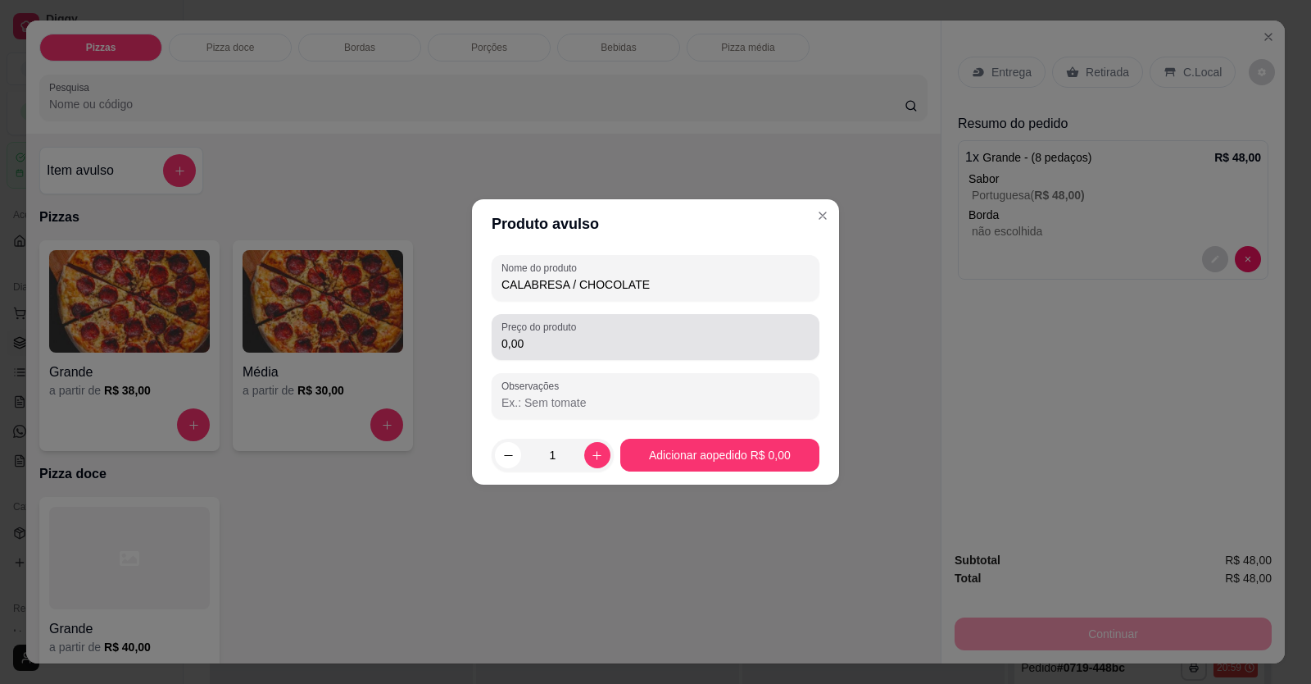
type input "CALABRESA / CHOCOLATE"
click at [620, 257] on input "0,00" at bounding box center [656, 343] width 308 height 16
type input "49,90"
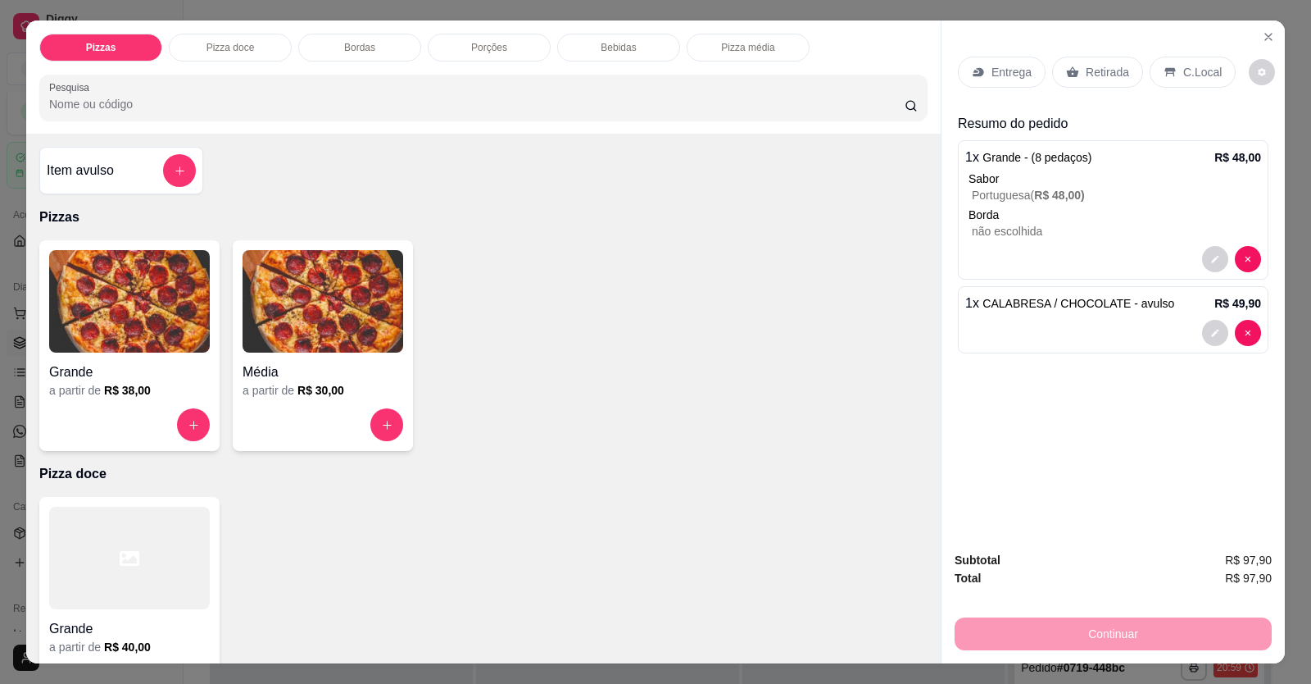
drag, startPoint x: 861, startPoint y: 338, endPoint x: 1134, endPoint y: 108, distance: 356.6
click at [861, 257] on div "Grande a partir de R$ 38,00 Média a partir de R$ 30,00" at bounding box center [483, 345] width 888 height 211
click at [1002, 61] on div "C.Local" at bounding box center [1193, 72] width 86 height 31
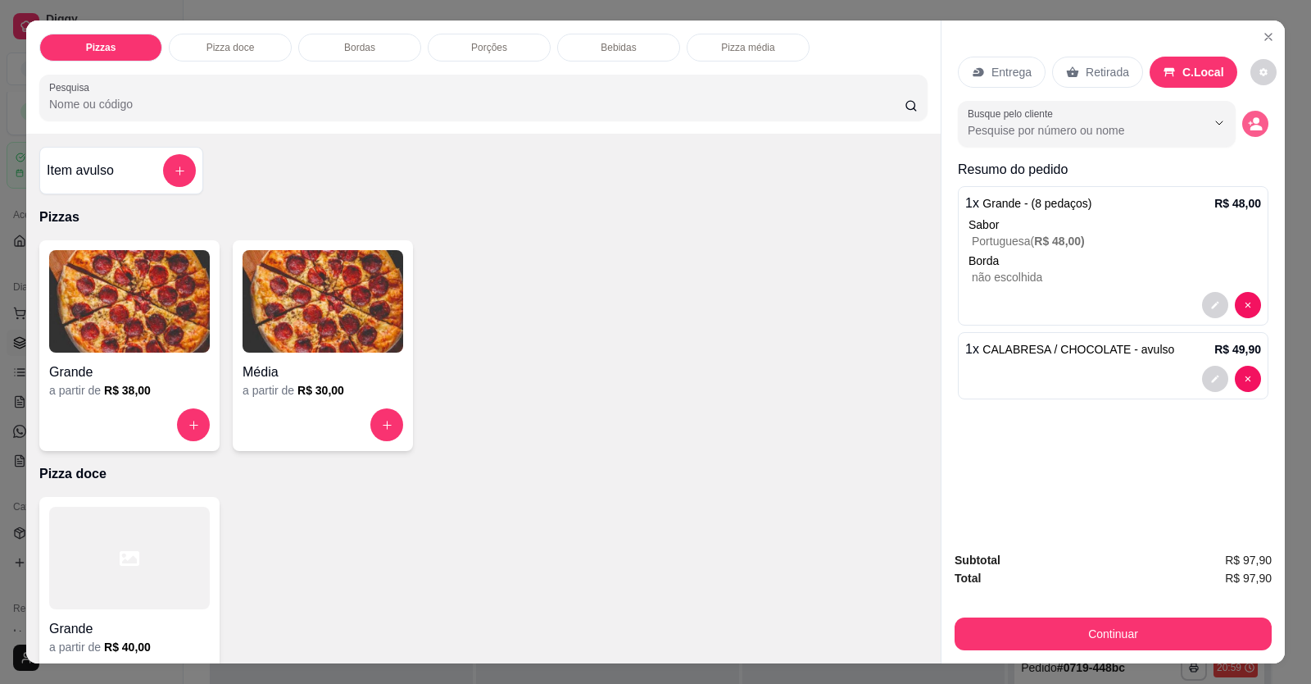
click at [1002, 129] on button "decrease-product-quantity" at bounding box center [1256, 124] width 26 height 26
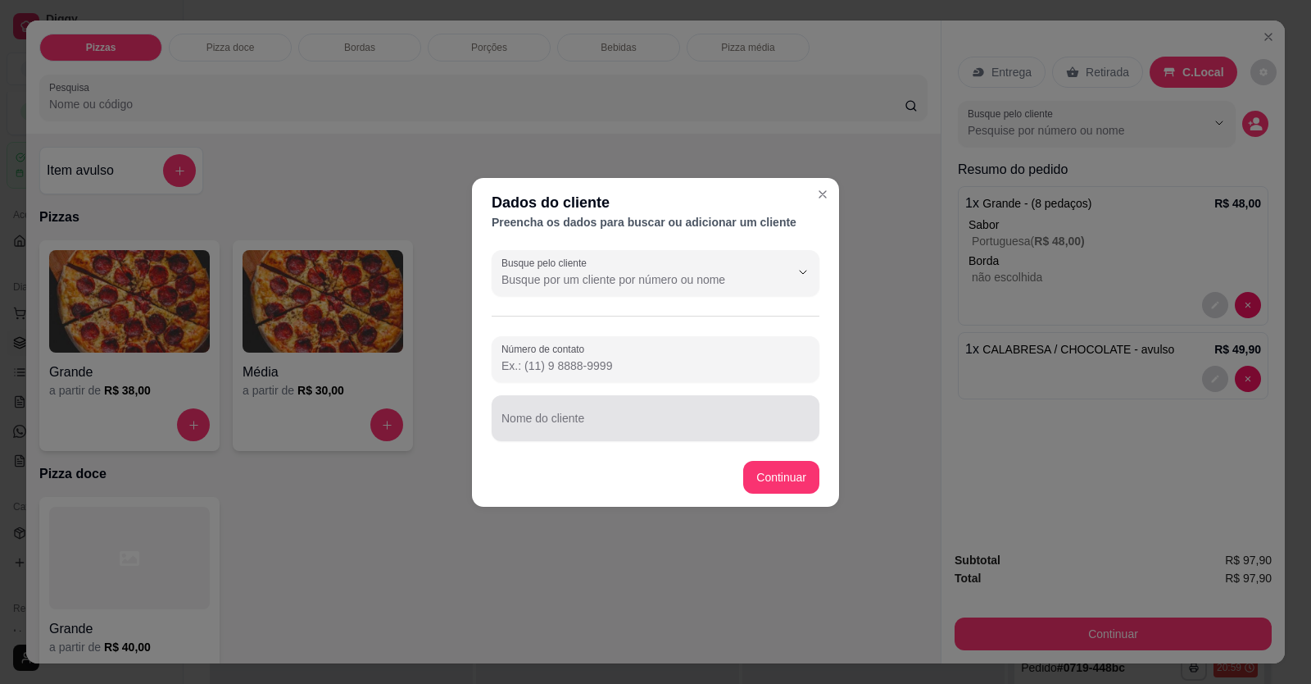
click at [771, 257] on div at bounding box center [656, 418] width 308 height 33
type input "ANDER"
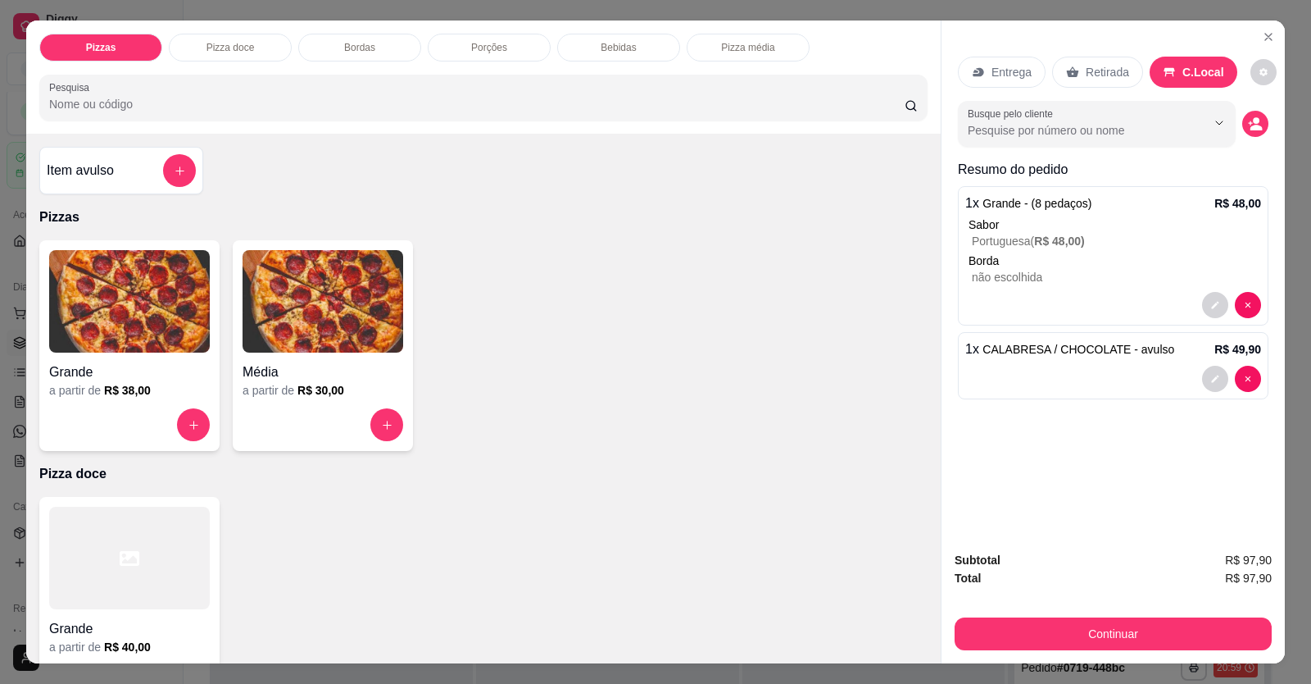
click at [1002, 70] on p "Retirada" at bounding box center [1107, 72] width 43 height 16
click at [1002, 67] on icon at bounding box center [1072, 72] width 13 height 13
click at [1002, 116] on icon "decrease-product-quantity" at bounding box center [1255, 123] width 15 height 15
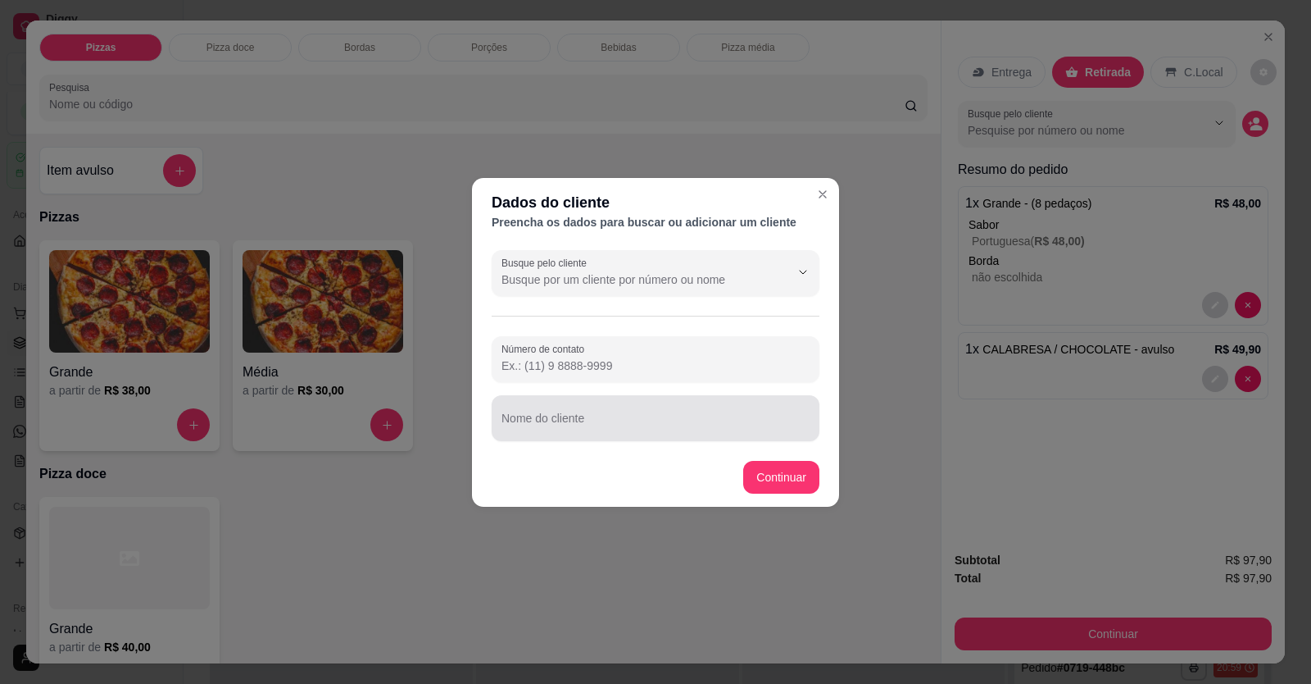
click at [706, 257] on input "Nome do cliente" at bounding box center [656, 424] width 308 height 16
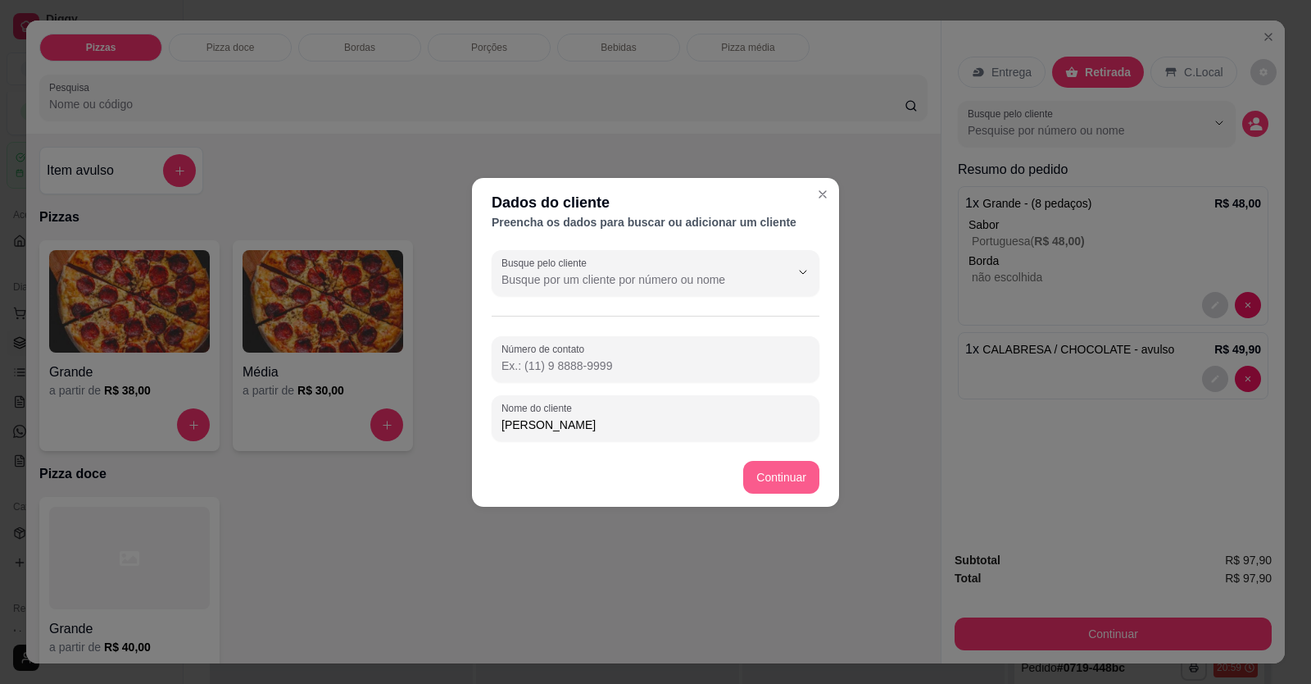
type input "[PERSON_NAME]"
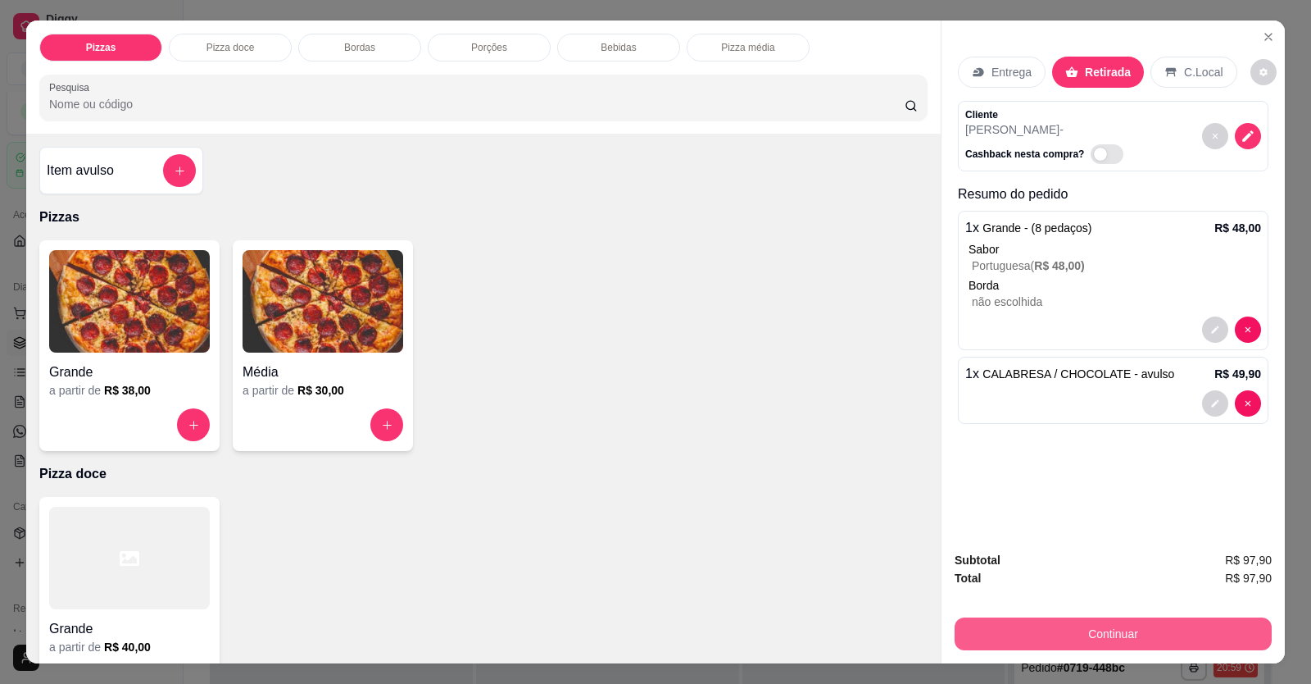
click at [1002, 257] on button "Continuar" at bounding box center [1113, 633] width 317 height 33
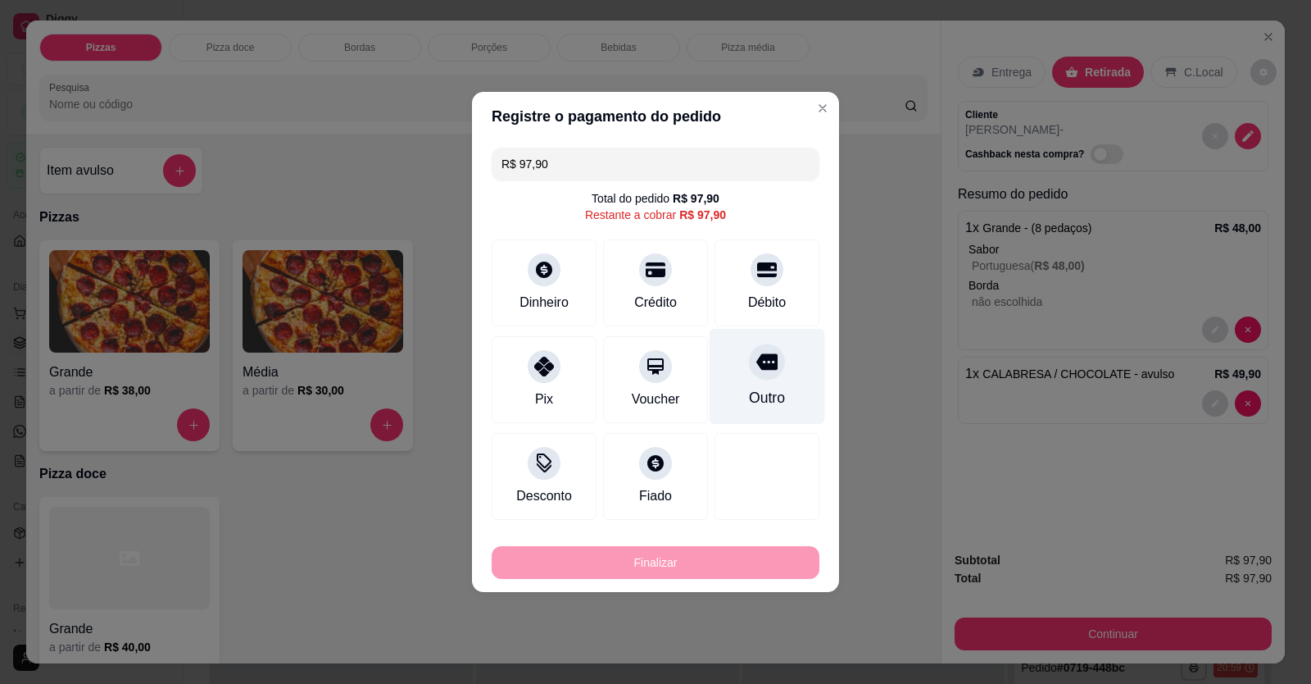
click at [764, 257] on div at bounding box center [767, 361] width 36 height 36
type input "R$ 0,00"
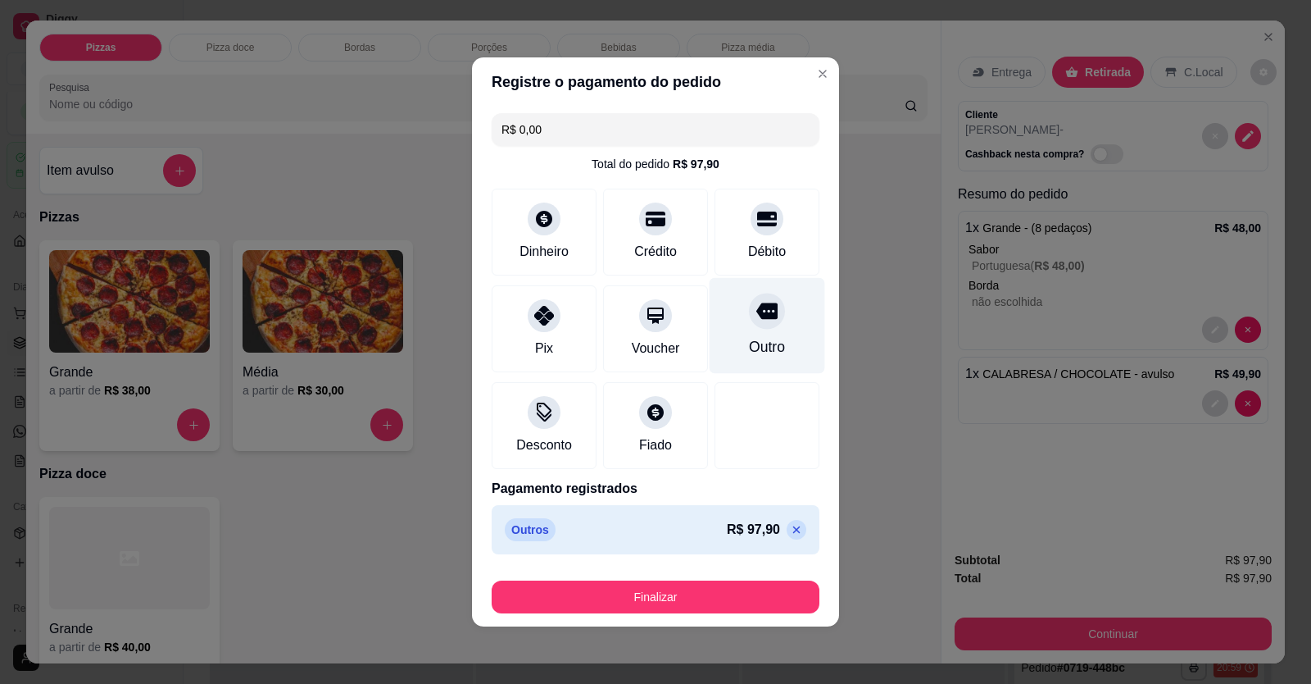
click at [780, 257] on div "Outro" at bounding box center [768, 326] width 116 height 96
click at [754, 257] on div at bounding box center [767, 311] width 36 height 36
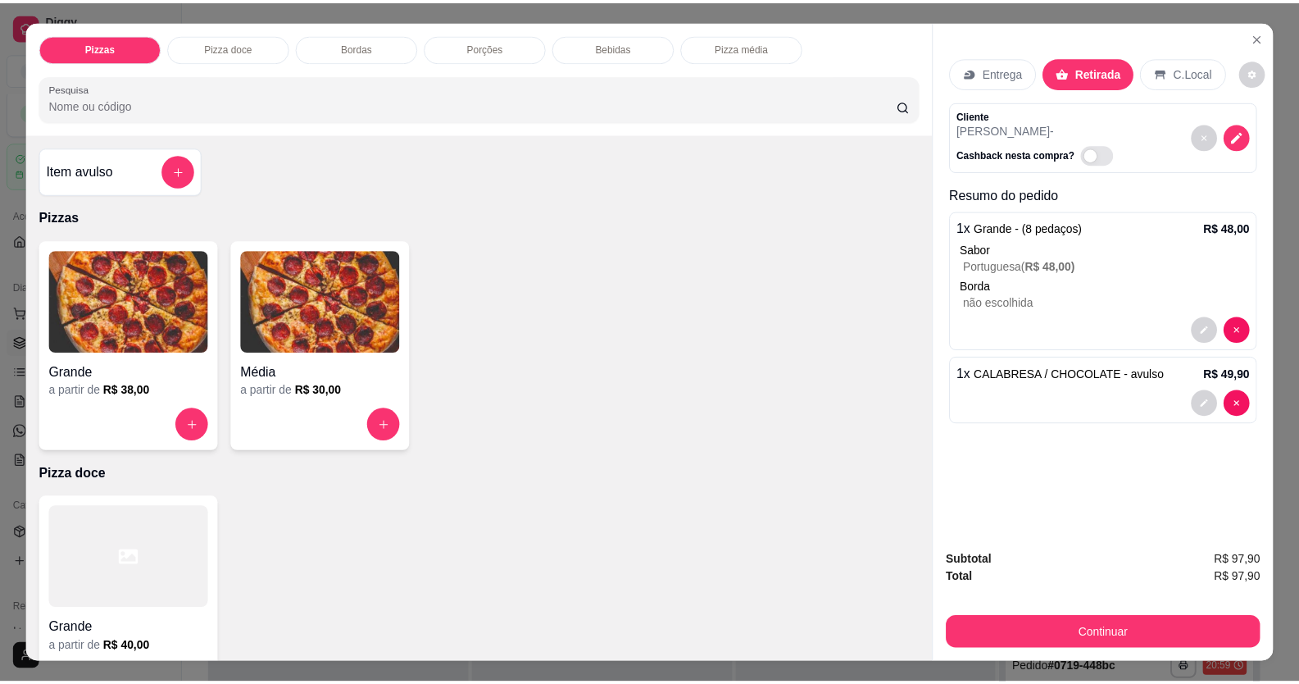
scroll to position [32, 0]
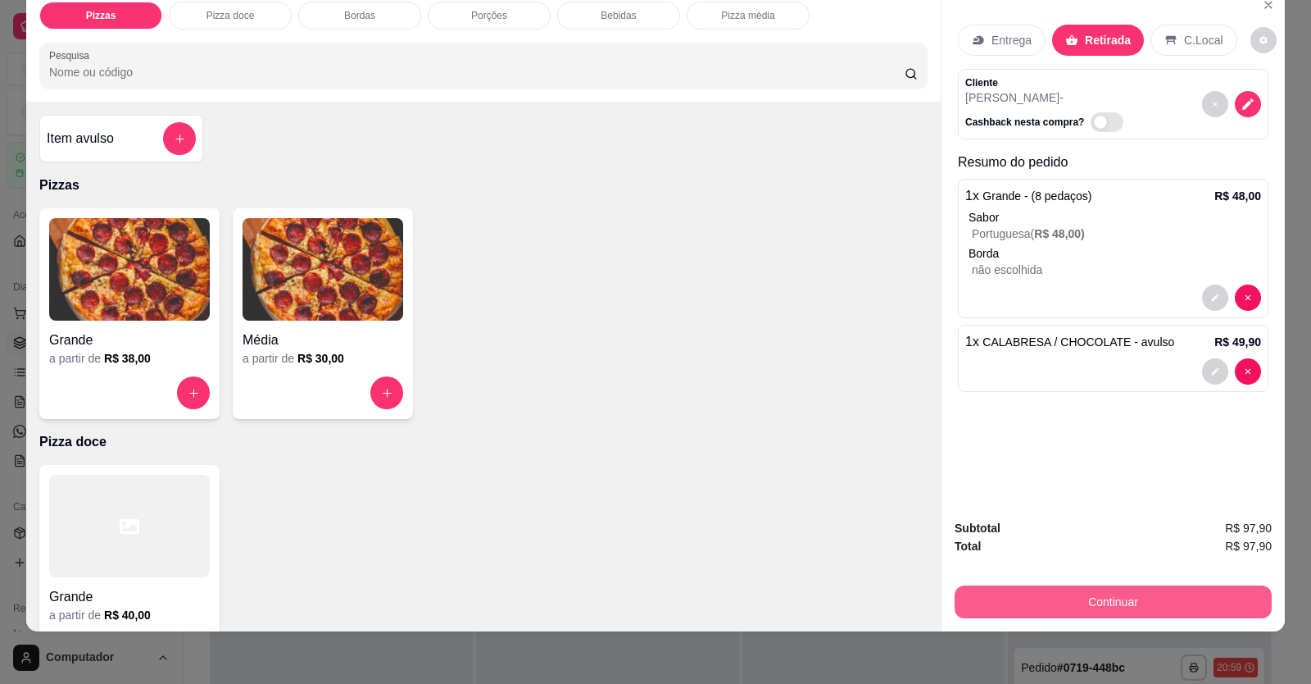
click at [1002, 257] on button "Continuar" at bounding box center [1113, 601] width 317 height 33
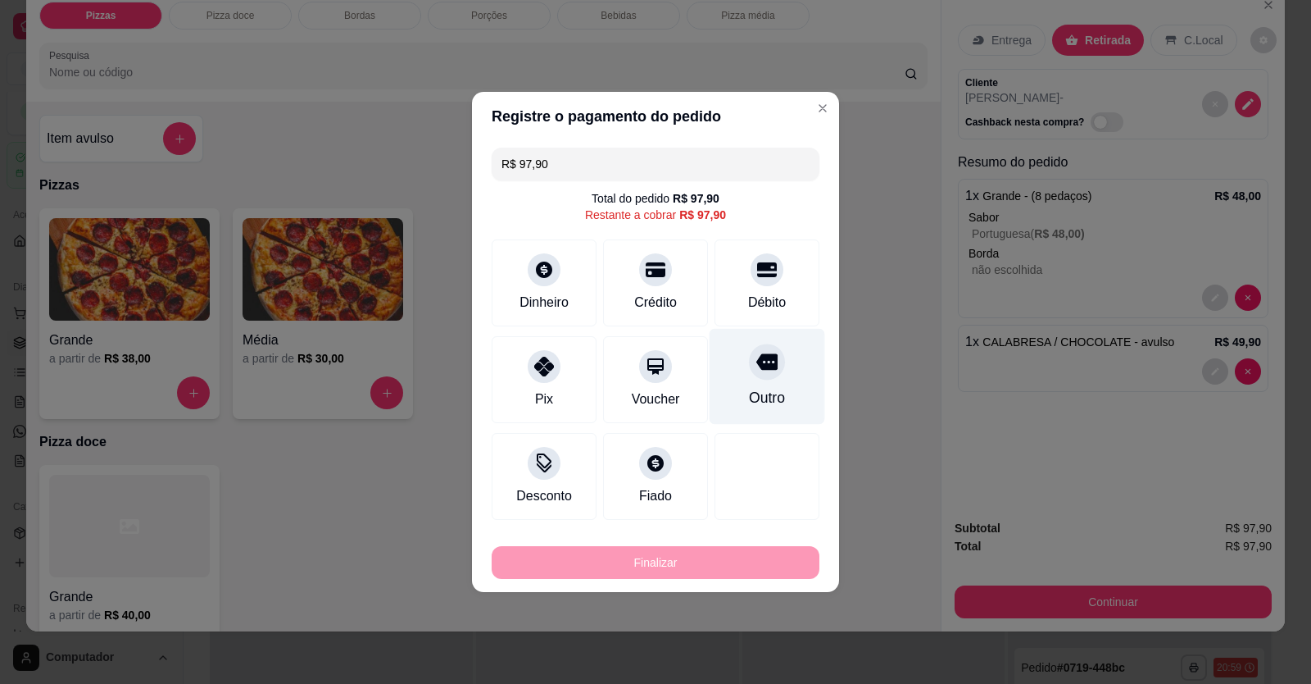
click at [767, 257] on div at bounding box center [767, 361] width 36 height 36
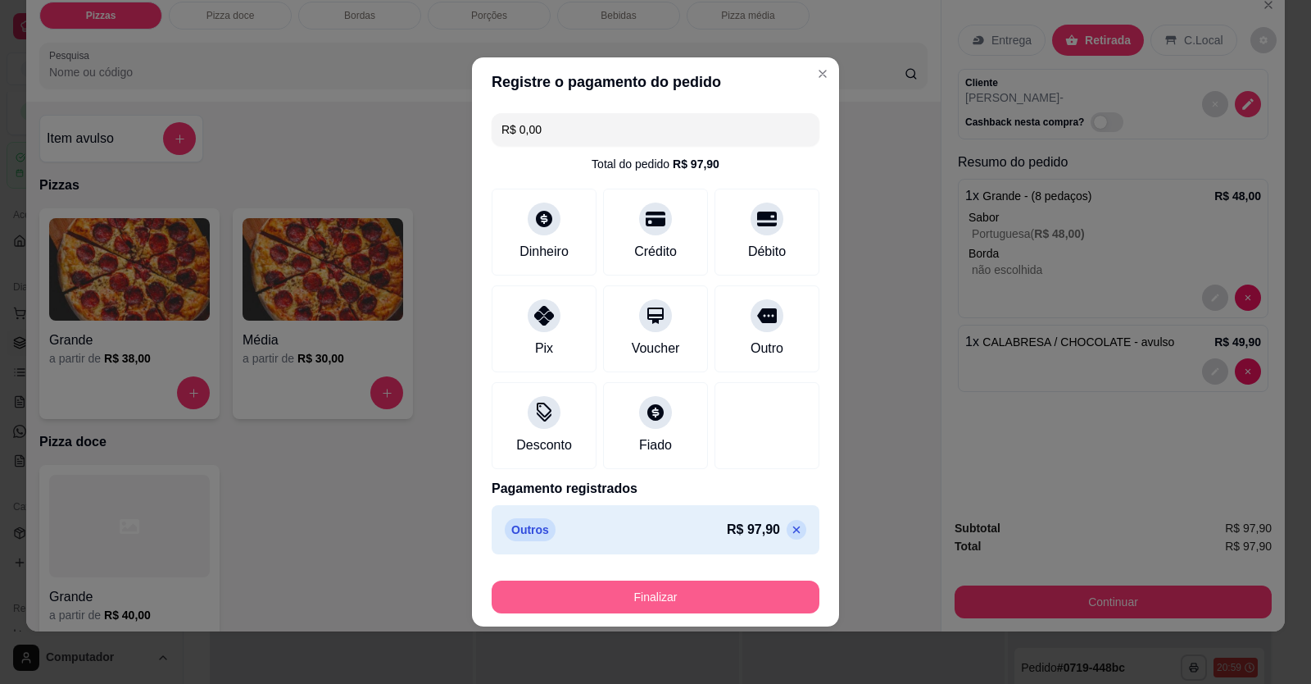
click at [698, 257] on button "Finalizar" at bounding box center [656, 596] width 328 height 33
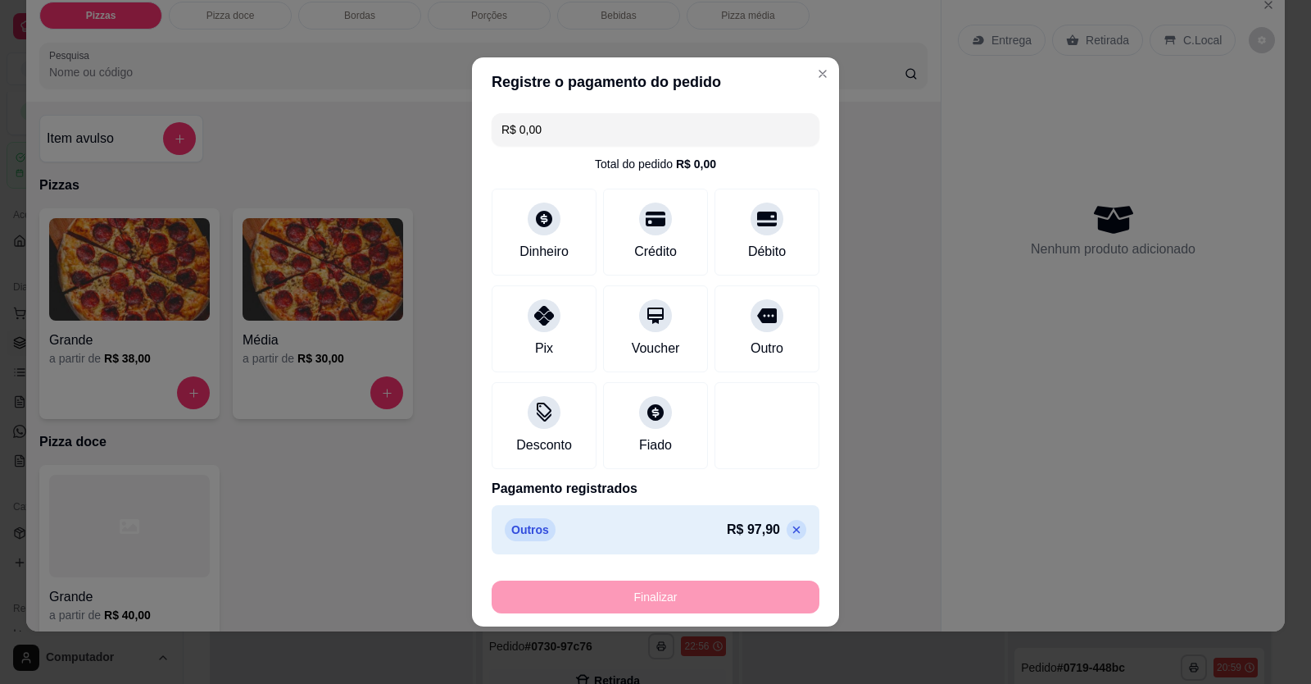
type input "-R$ 97,90"
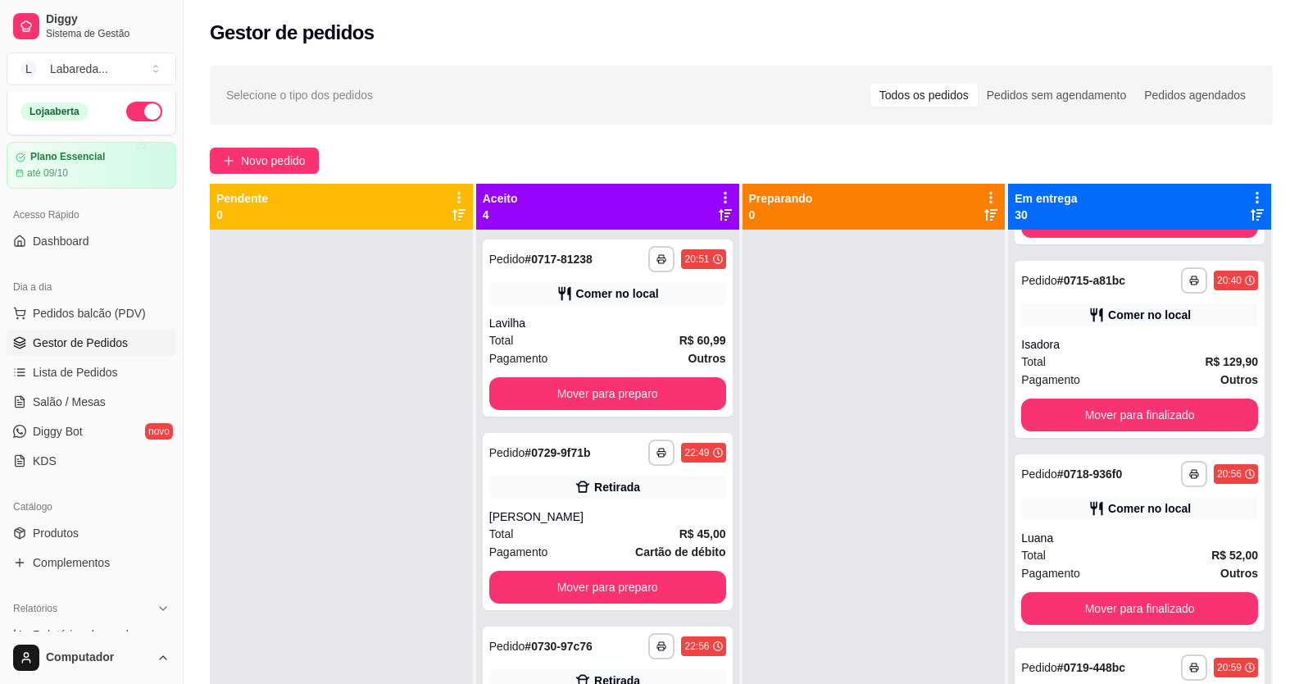
click at [380, 257] on div at bounding box center [341, 572] width 263 height 684
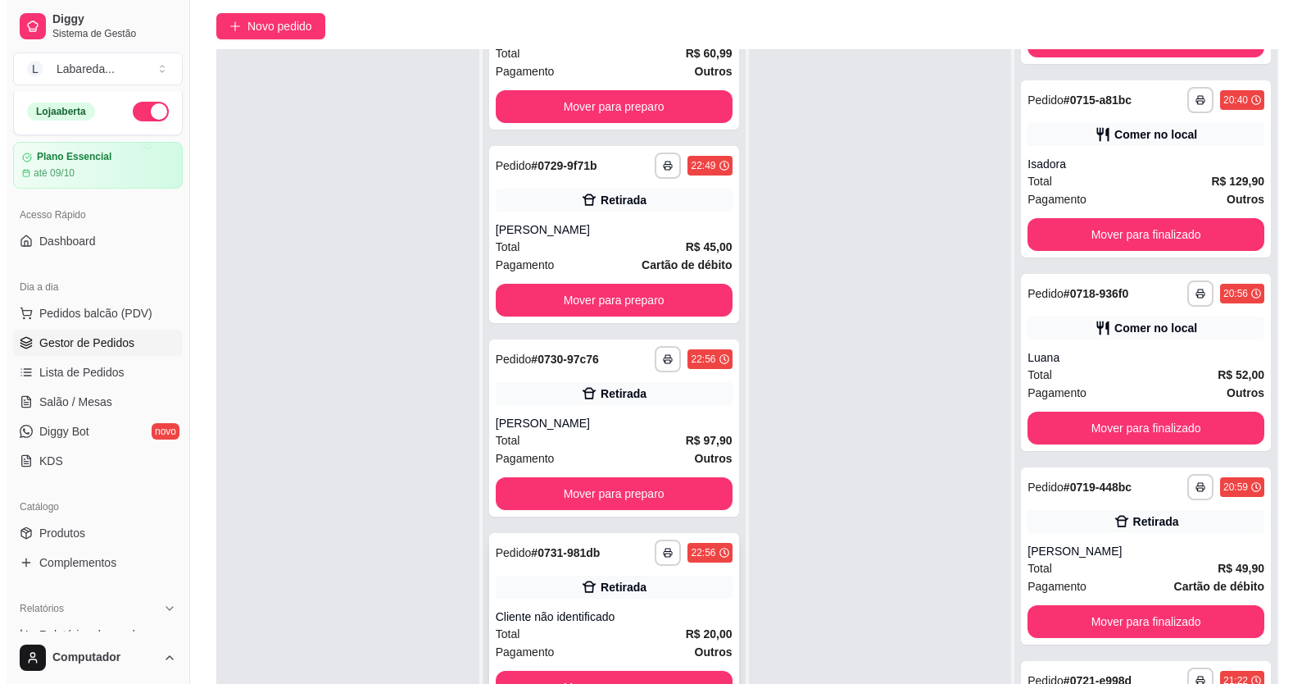
scroll to position [250, 0]
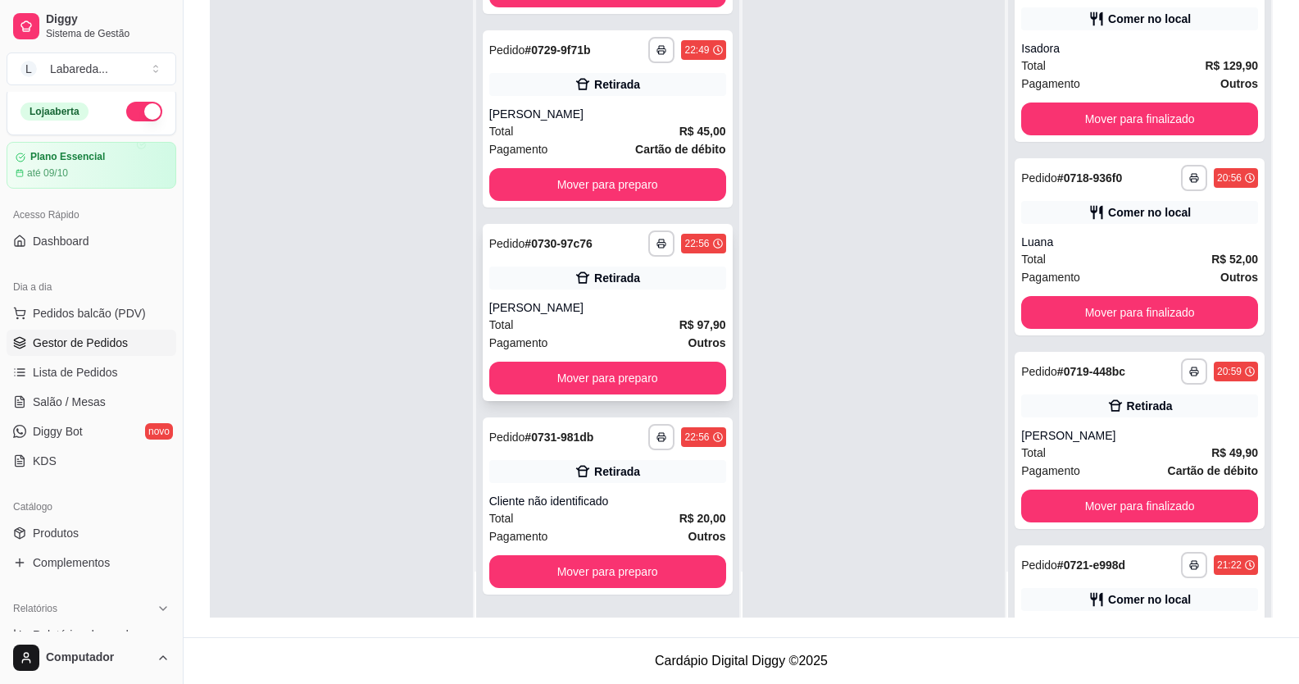
click at [562, 257] on div "**********" at bounding box center [608, 312] width 250 height 177
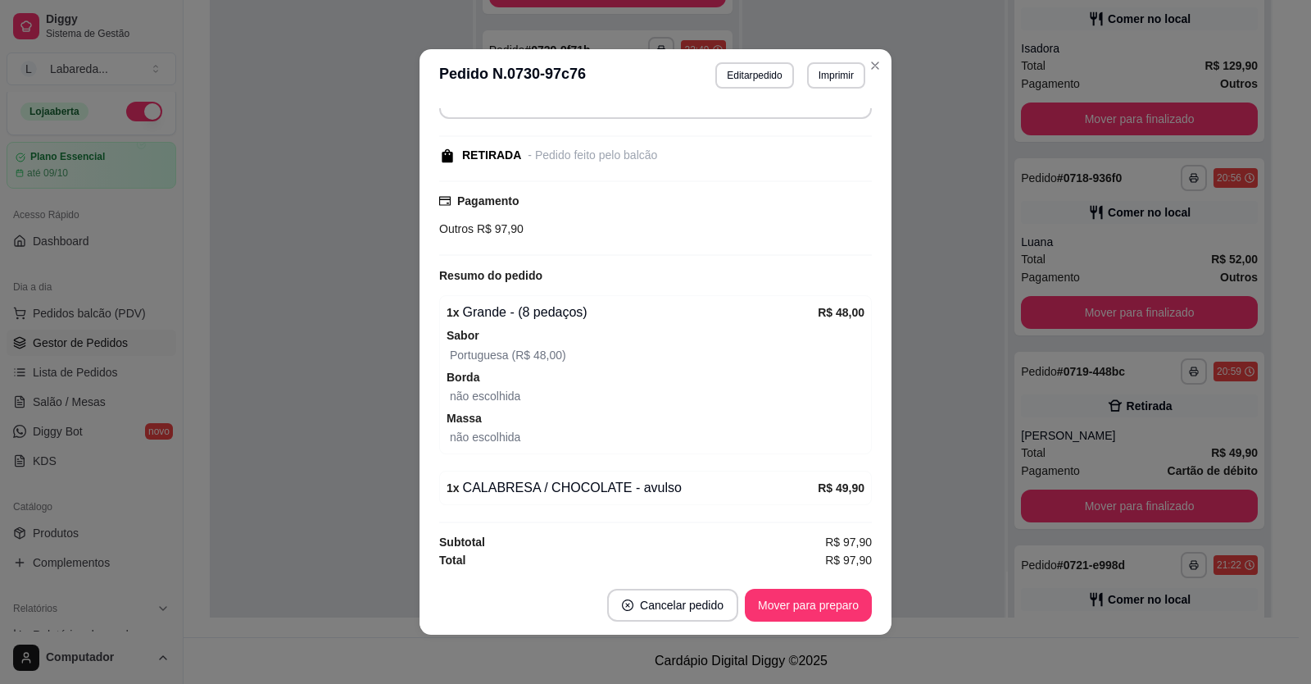
scroll to position [3, 0]
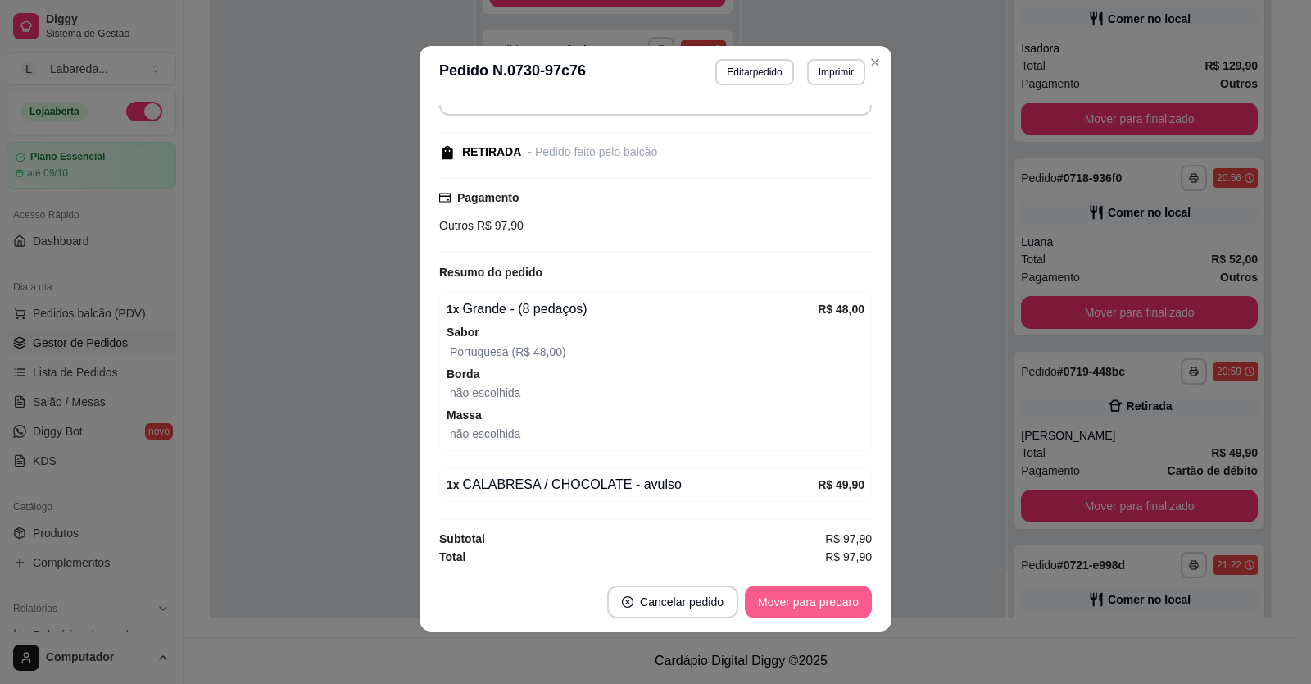
click at [821, 257] on button "Mover para preparo" at bounding box center [808, 601] width 127 height 33
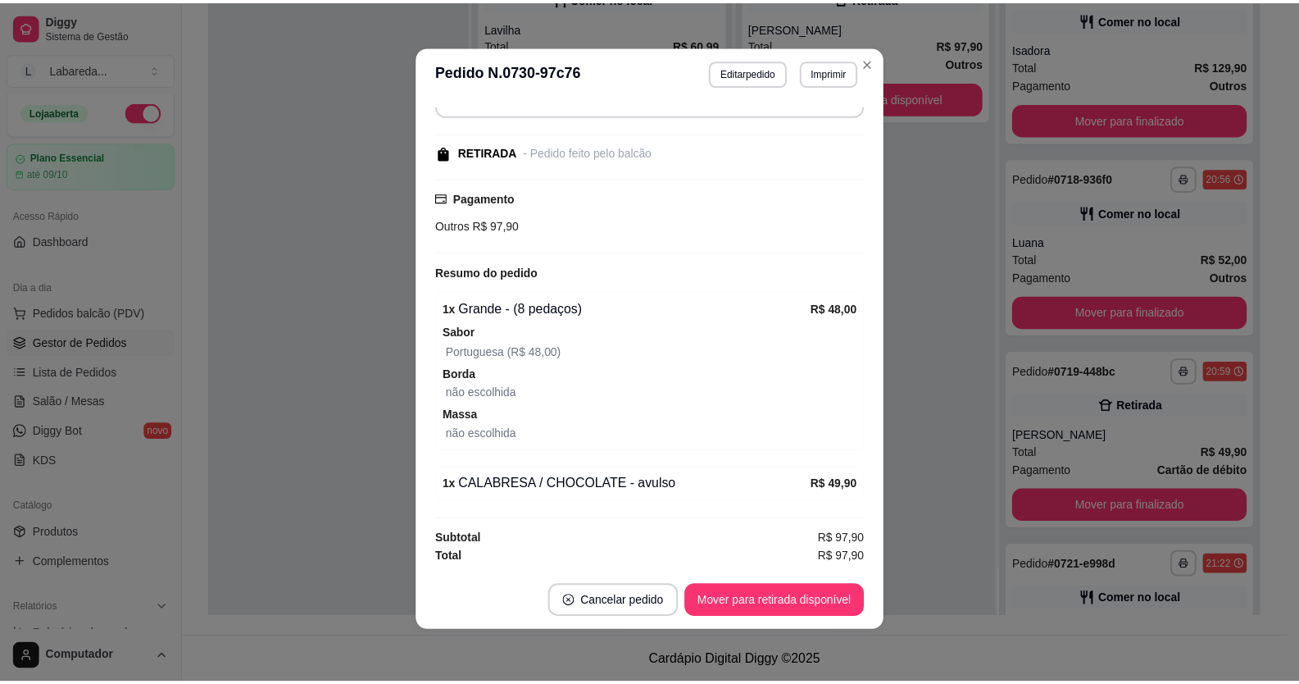
scroll to position [0, 0]
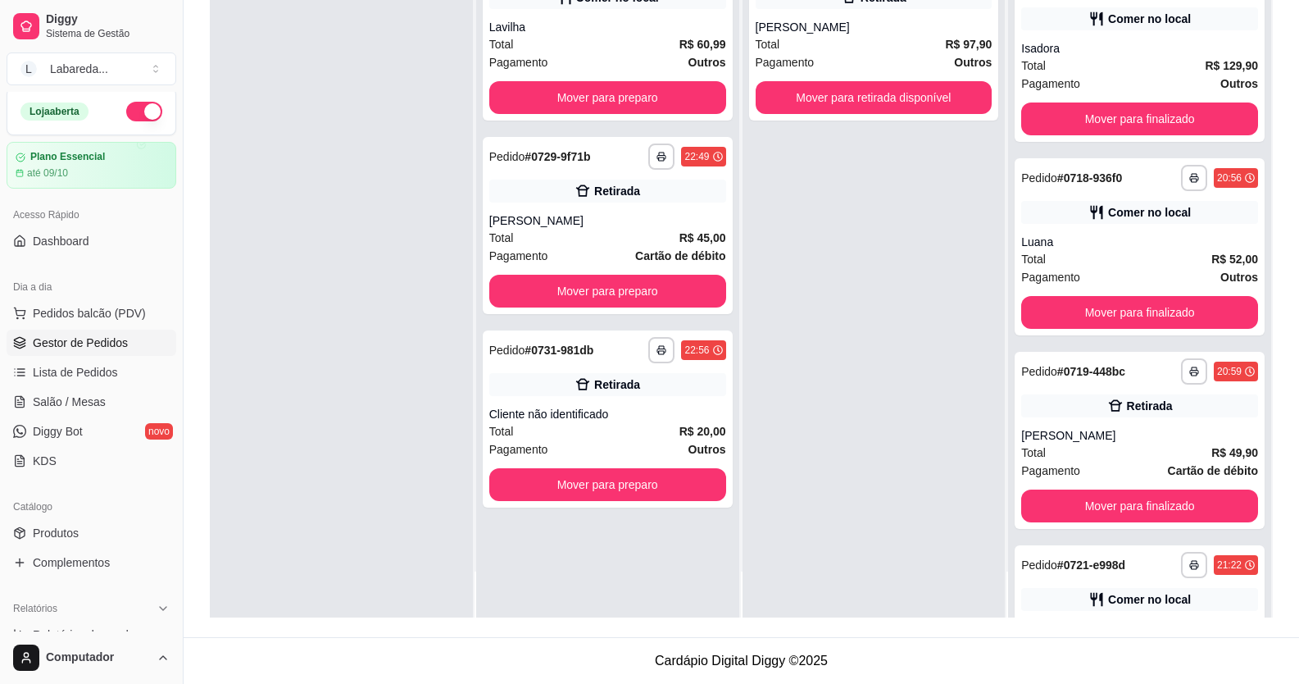
drag, startPoint x: 758, startPoint y: 277, endPoint x: 766, endPoint y: 269, distance: 11.0
click at [761, 257] on div "**********" at bounding box center [874, 276] width 263 height 684
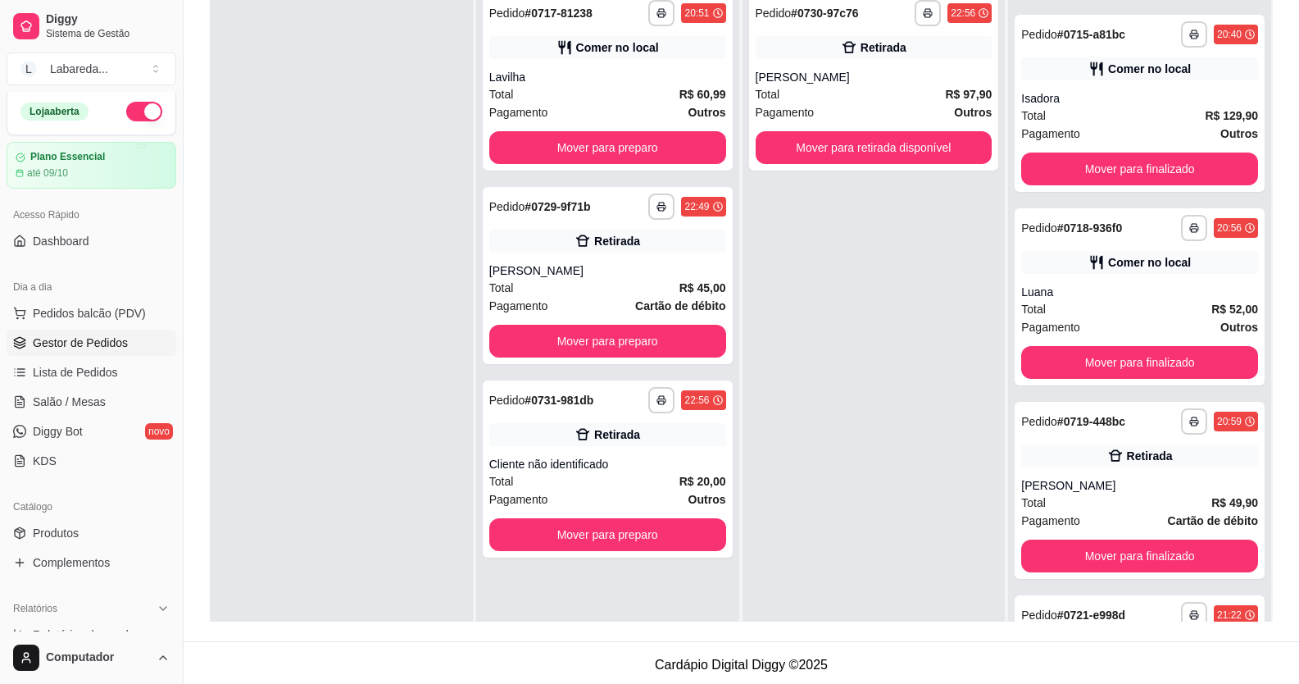
click at [343, 155] on div at bounding box center [341, 326] width 263 height 684
click at [61, 257] on span "Pedidos balcão (PDV)" at bounding box center [89, 313] width 113 height 16
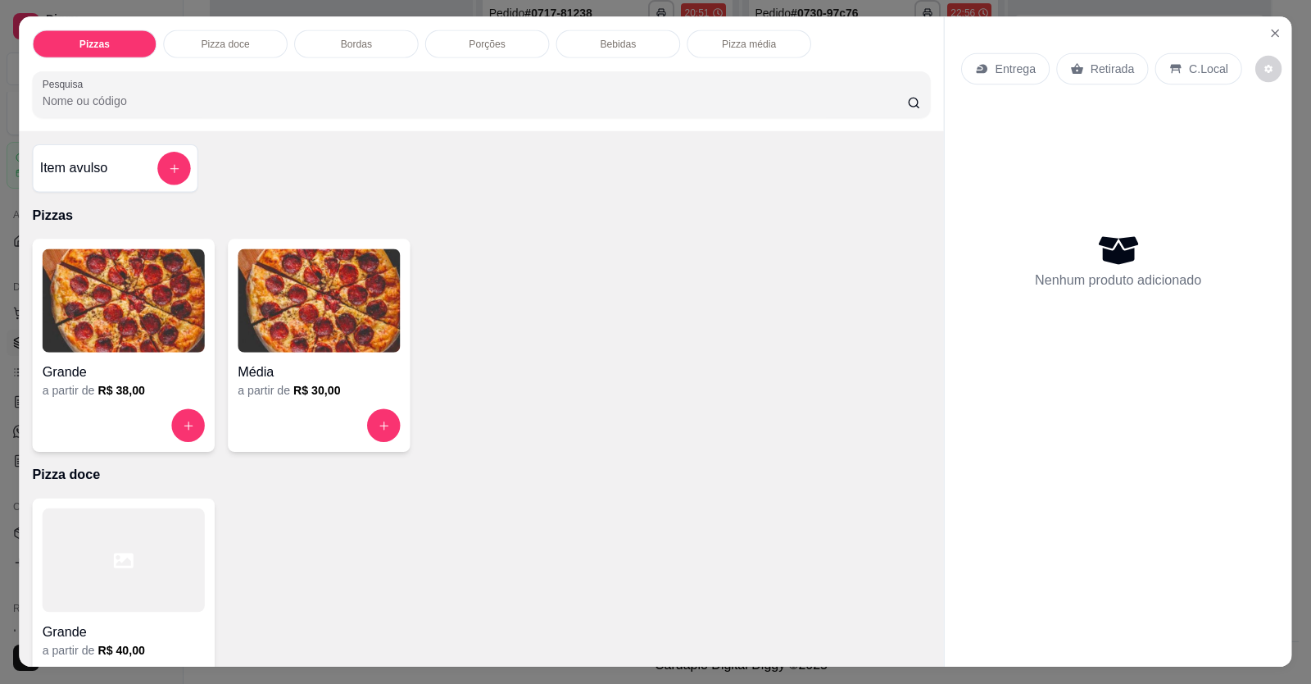
click at [75, 257] on img at bounding box center [124, 300] width 162 height 103
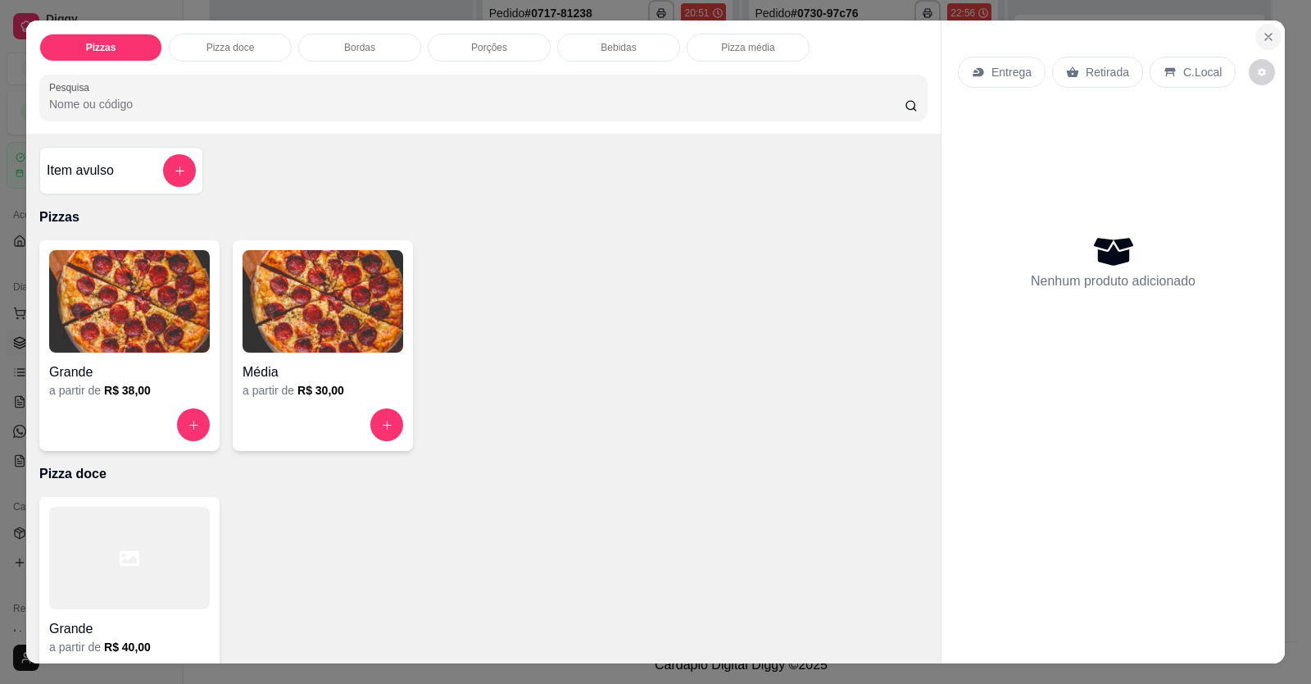
click at [1002, 35] on icon "Close" at bounding box center [1268, 36] width 13 height 13
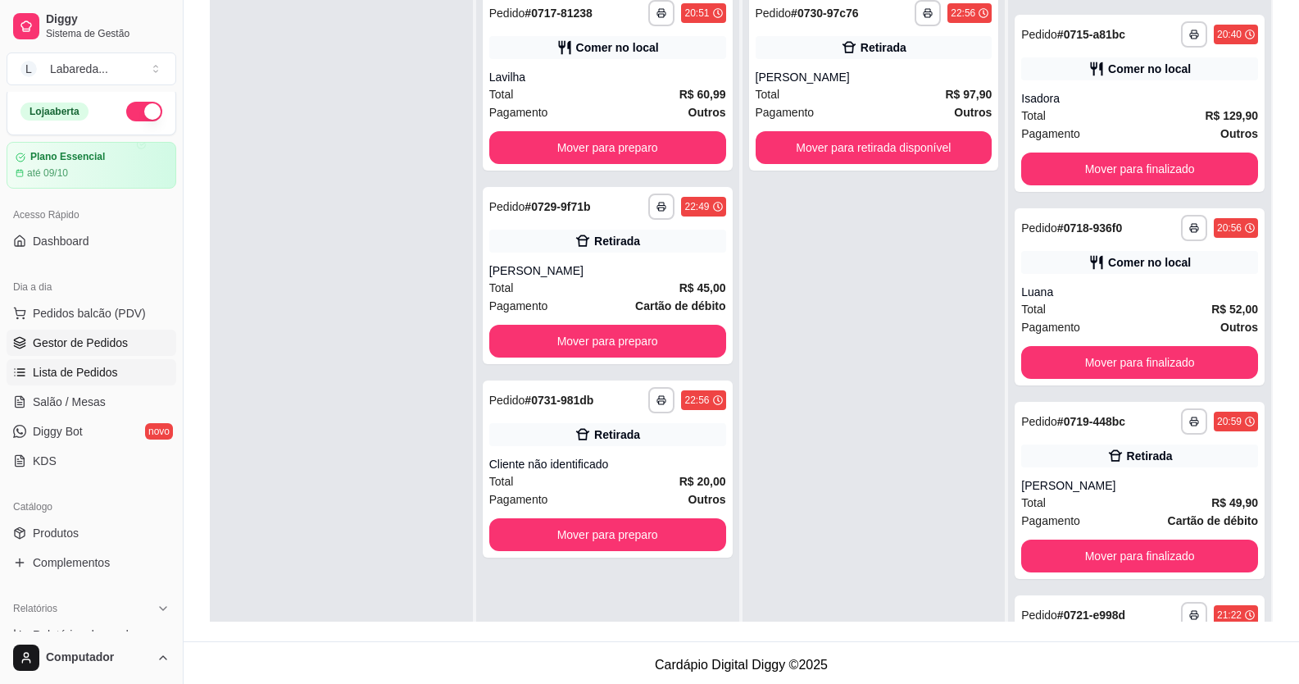
click at [70, 257] on link "Lista de Pedidos" at bounding box center [92, 372] width 170 height 26
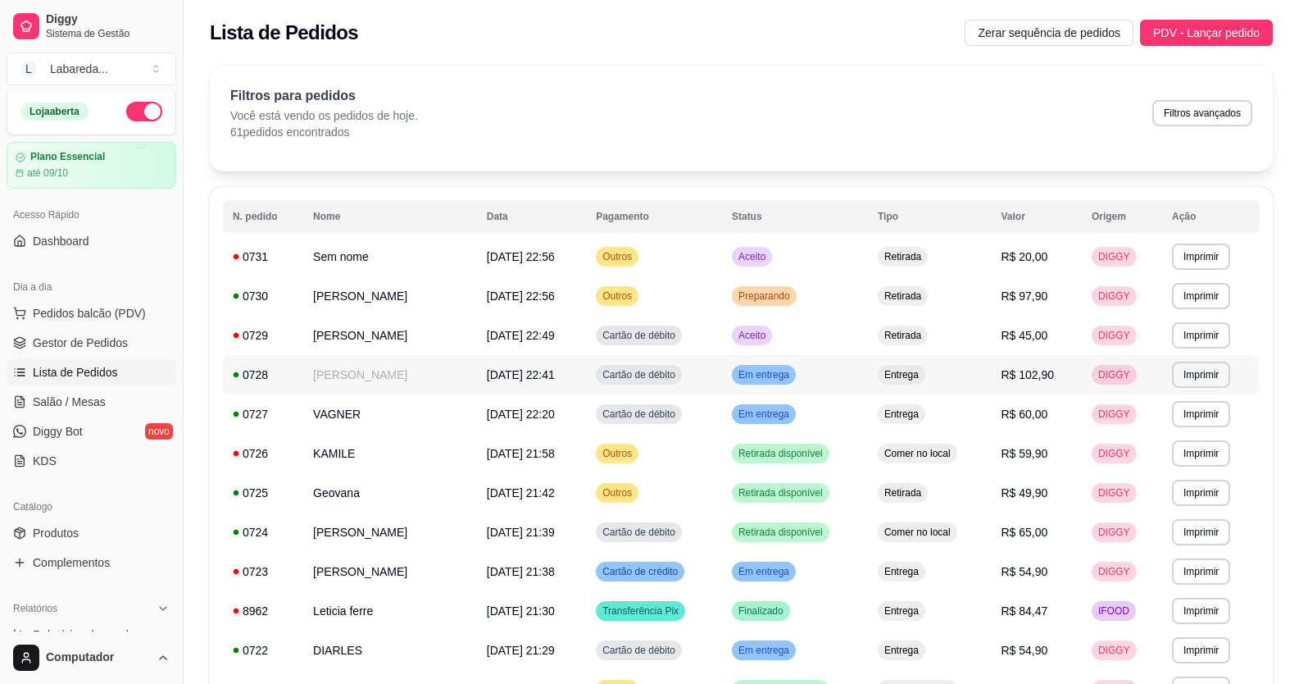
click at [1002, 257] on span "DIGGY" at bounding box center [1114, 374] width 39 height 13
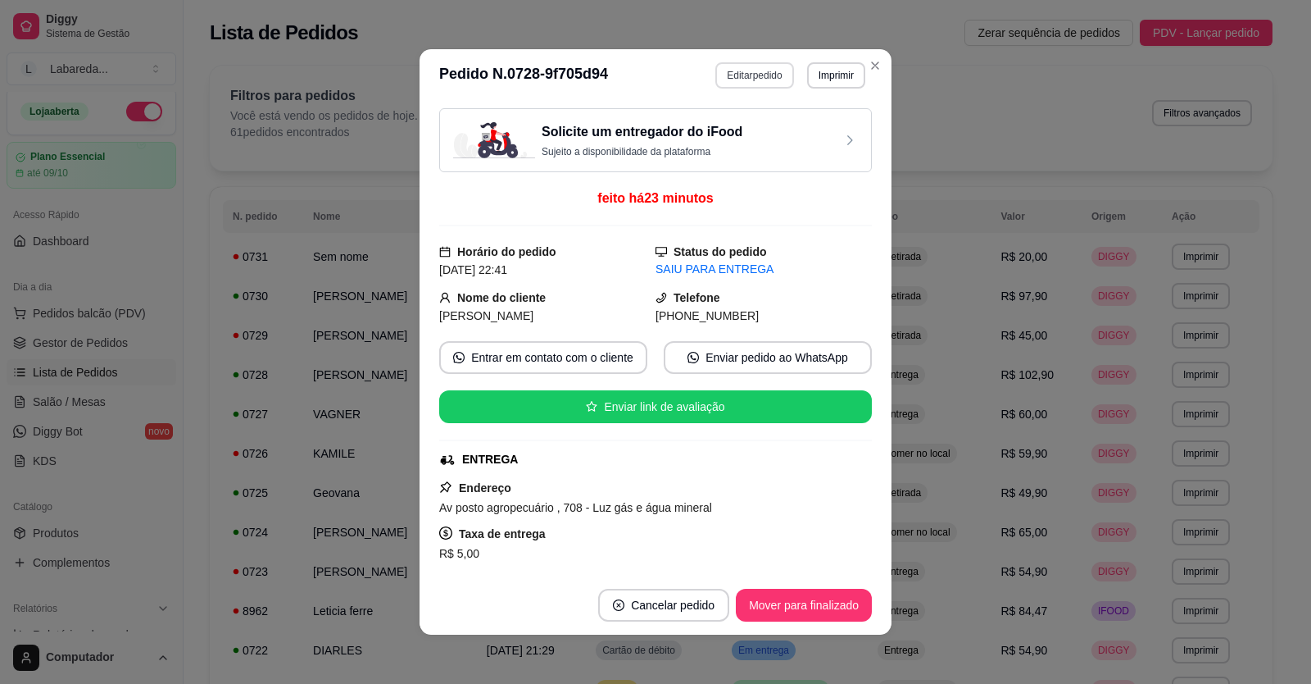
click at [749, 71] on button "Editar pedido" at bounding box center [755, 75] width 78 height 26
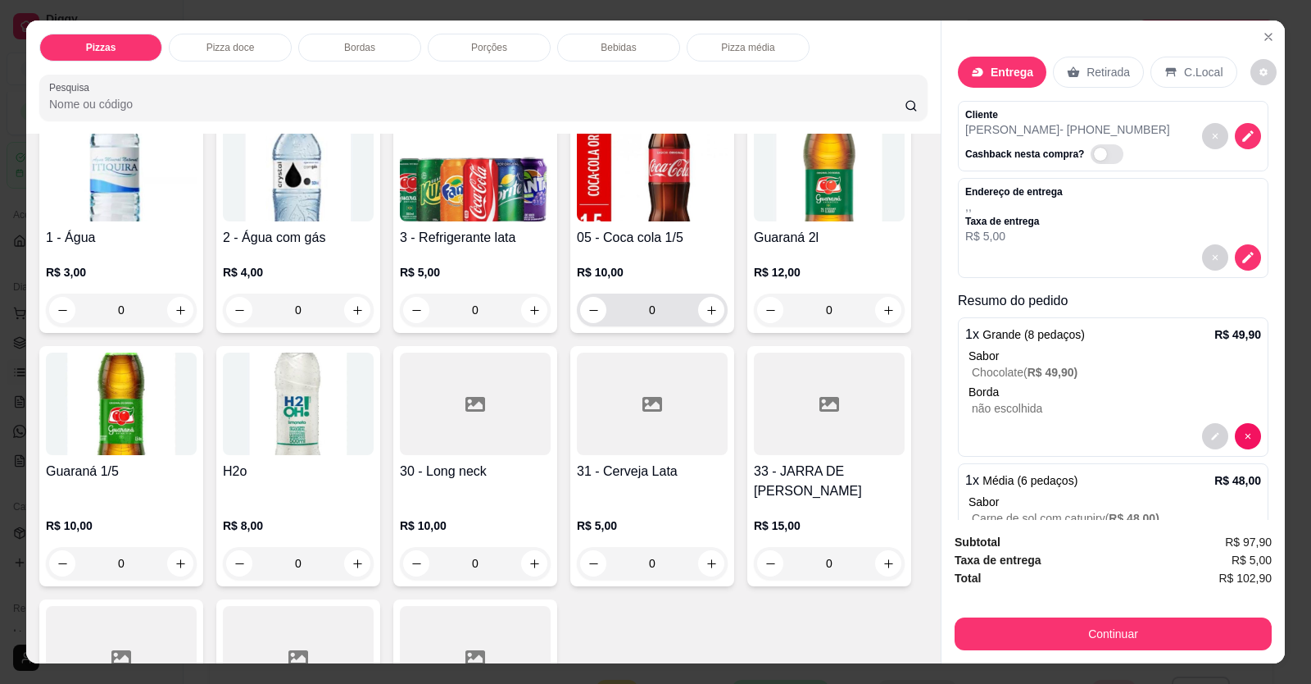
scroll to position [1292, 0]
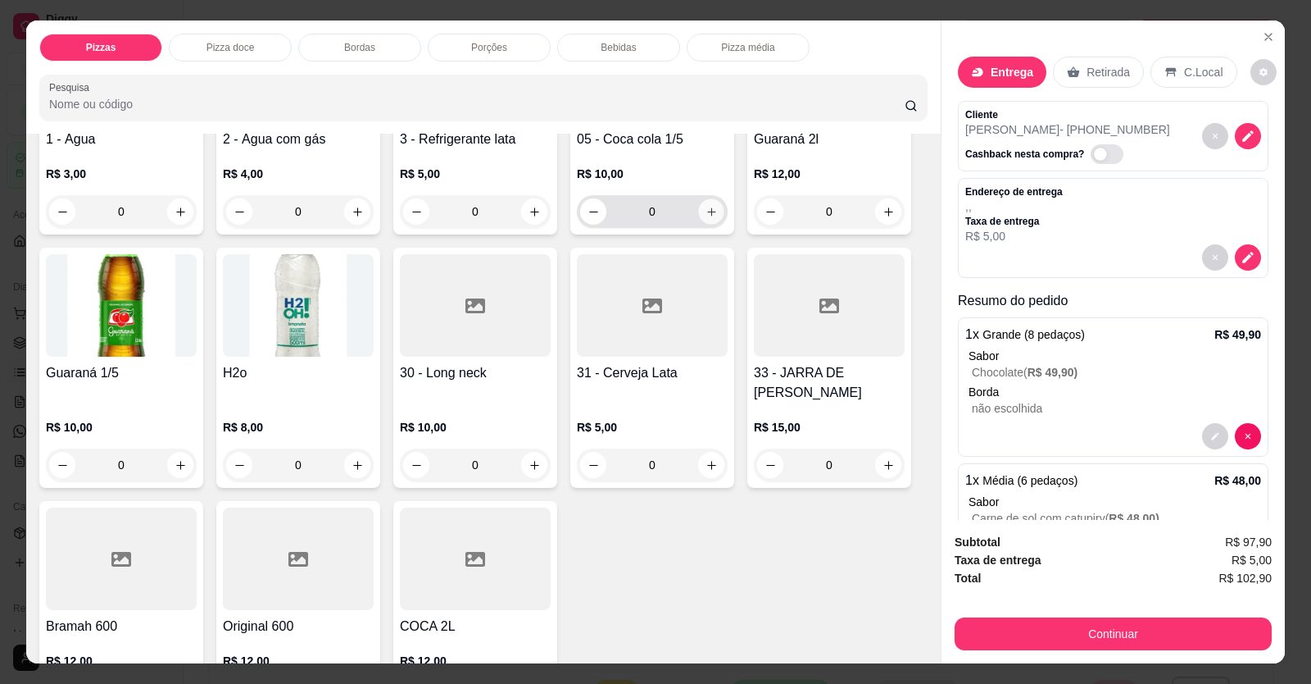
click at [698, 217] on button "increase-product-quantity" at bounding box center [710, 211] width 25 height 25
type input "1"
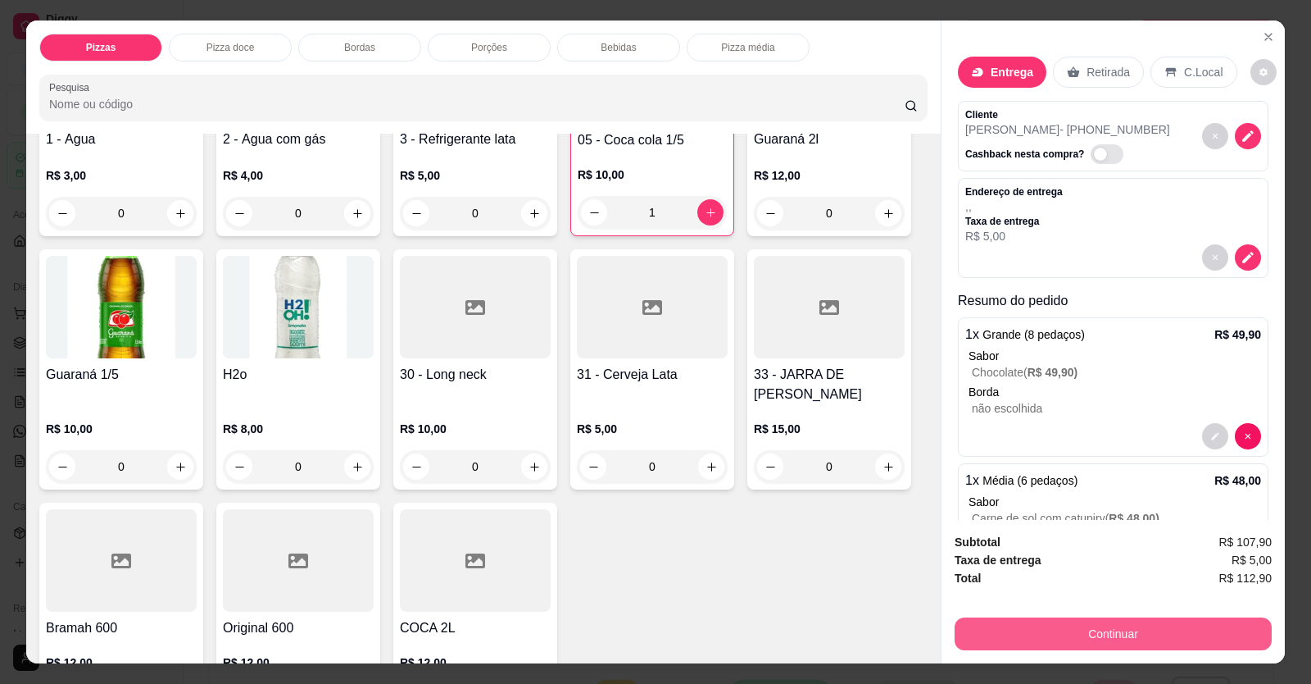
click at [1002, 257] on button "Continuar" at bounding box center [1113, 633] width 317 height 33
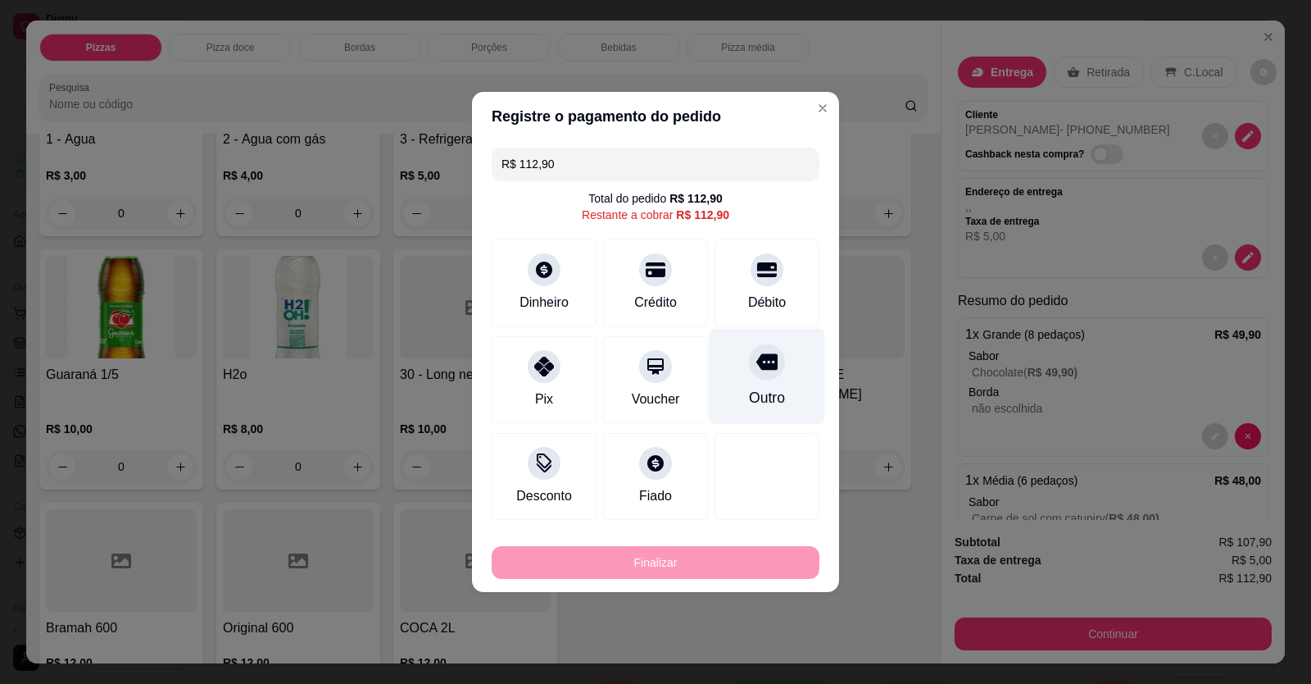
click at [764, 257] on icon at bounding box center [767, 361] width 21 height 21
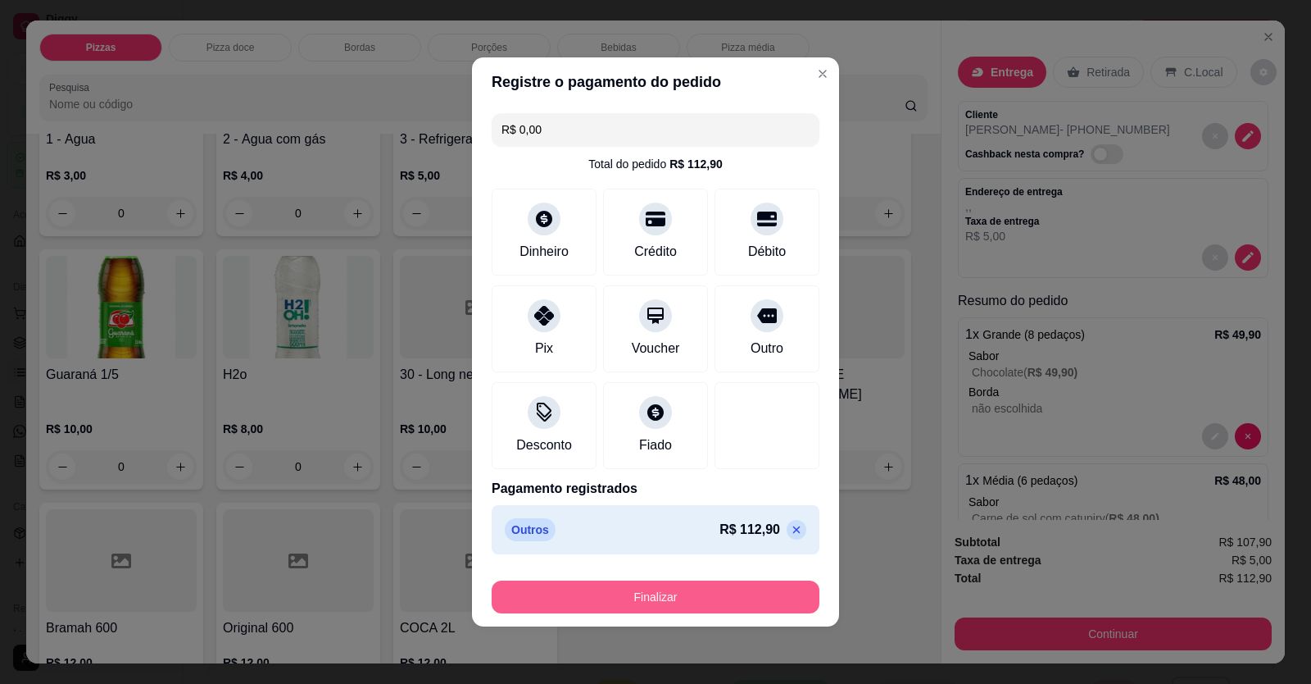
click at [721, 257] on button "Finalizar" at bounding box center [656, 596] width 328 height 33
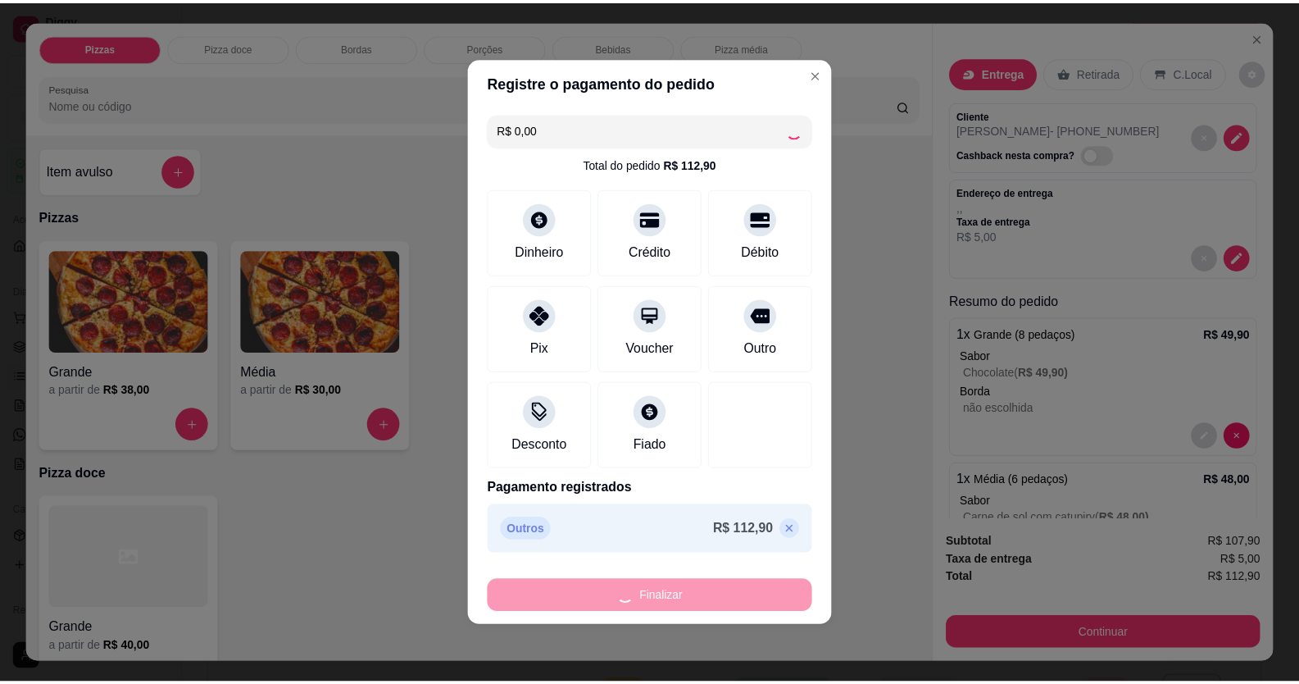
scroll to position [1292, 0]
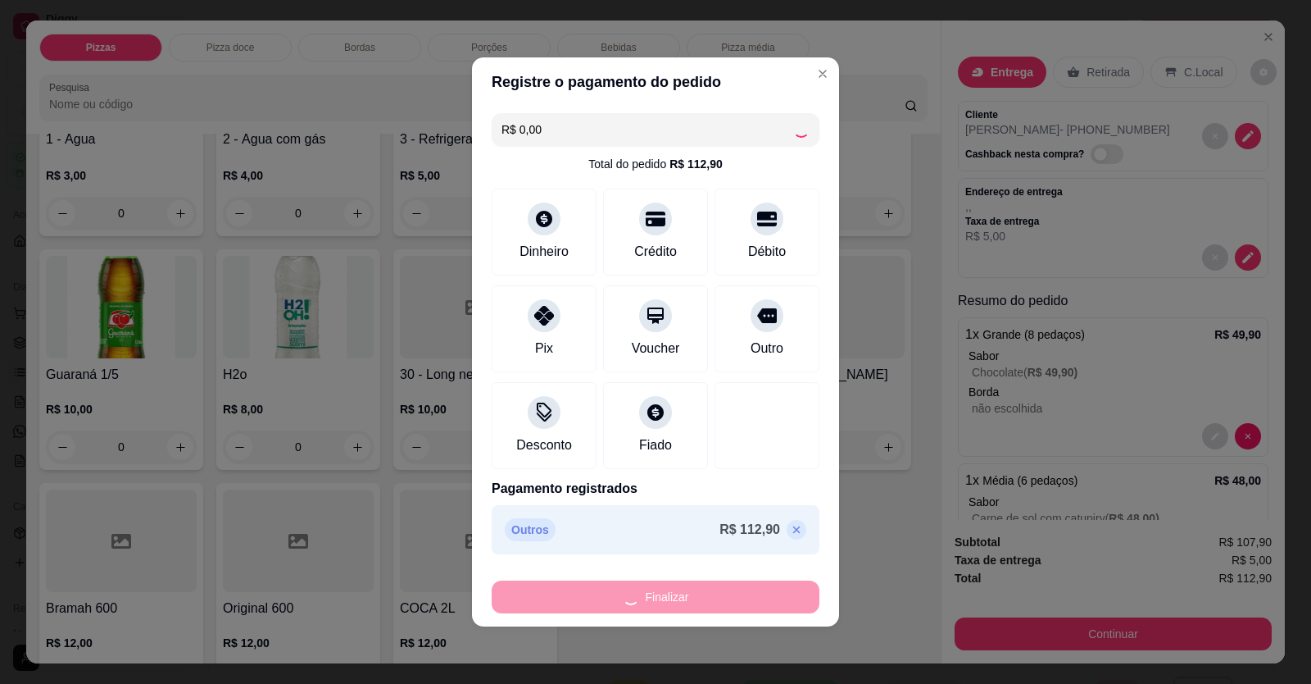
type input "0"
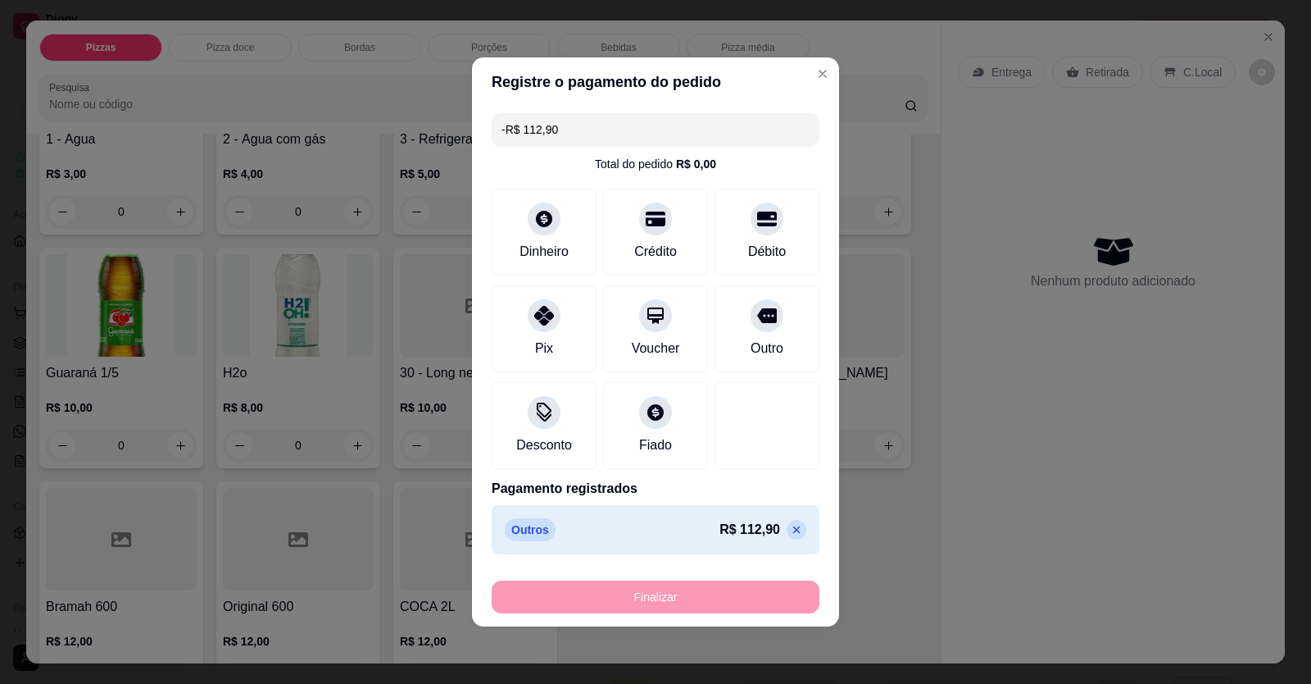
type input "-R$ 112,90"
